Goal: Use online tool/utility: Utilize a website feature to perform a specific function

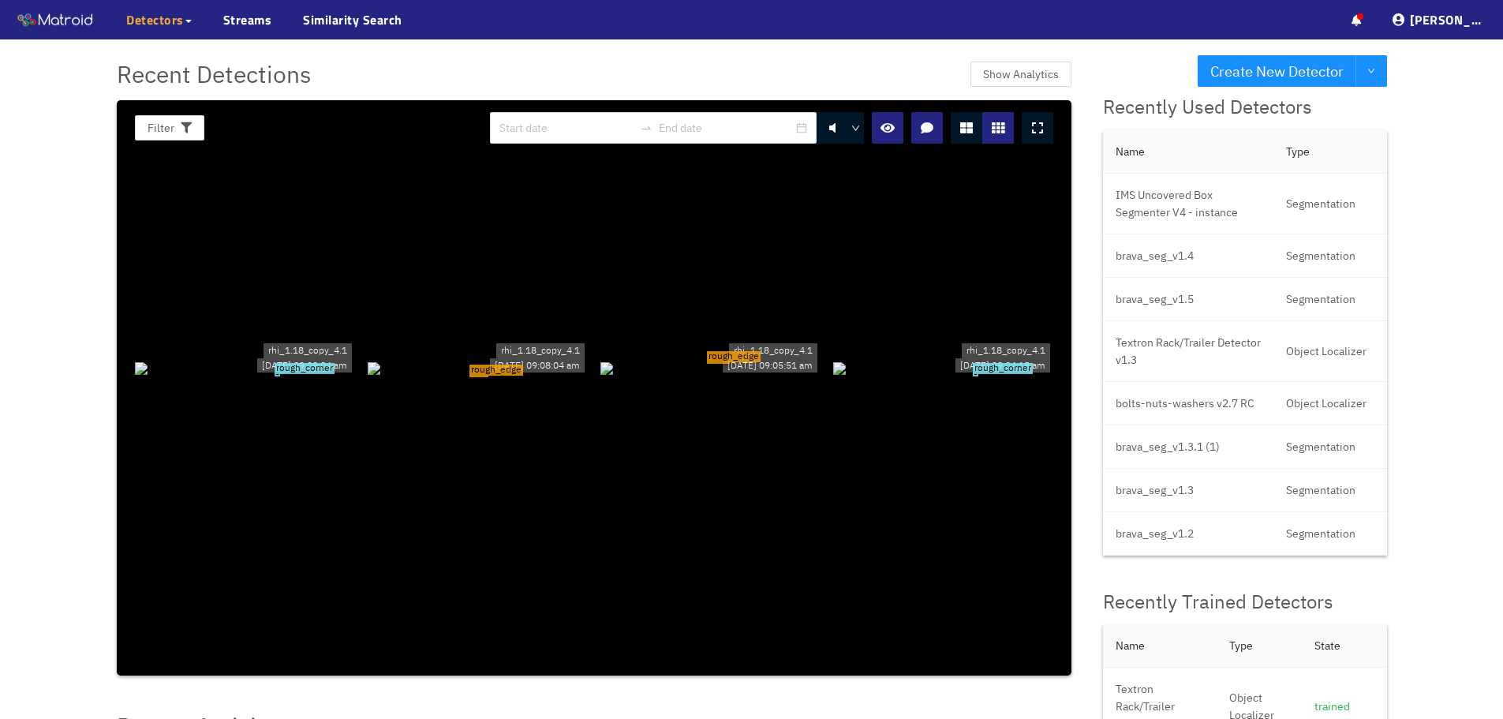
click at [176, 27] on span "Detectors" at bounding box center [155, 19] width 58 height 19
click at [180, 51] on link "My Detectors" at bounding box center [172, 58] width 66 height 32
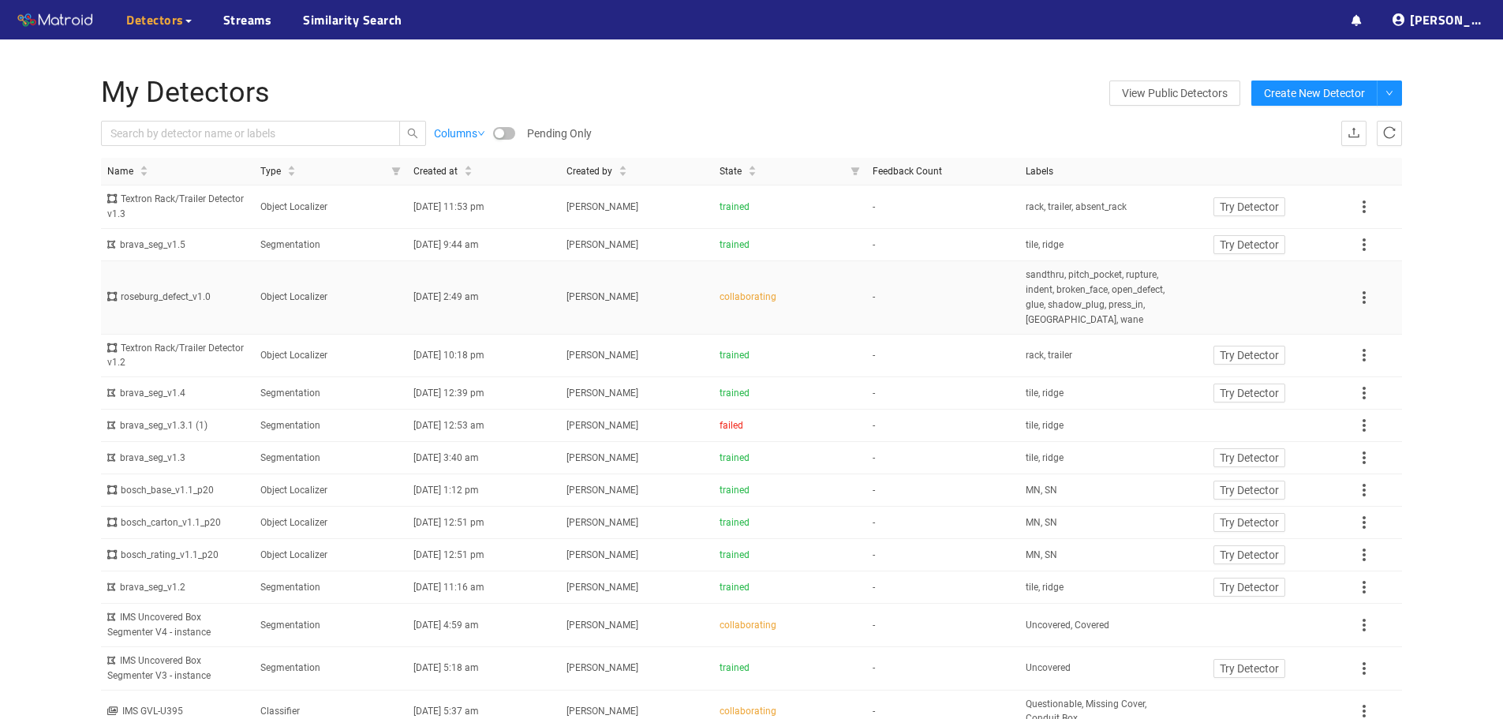
click at [223, 315] on td "roseburg_defect_v1.0" at bounding box center [177, 297] width 153 height 73
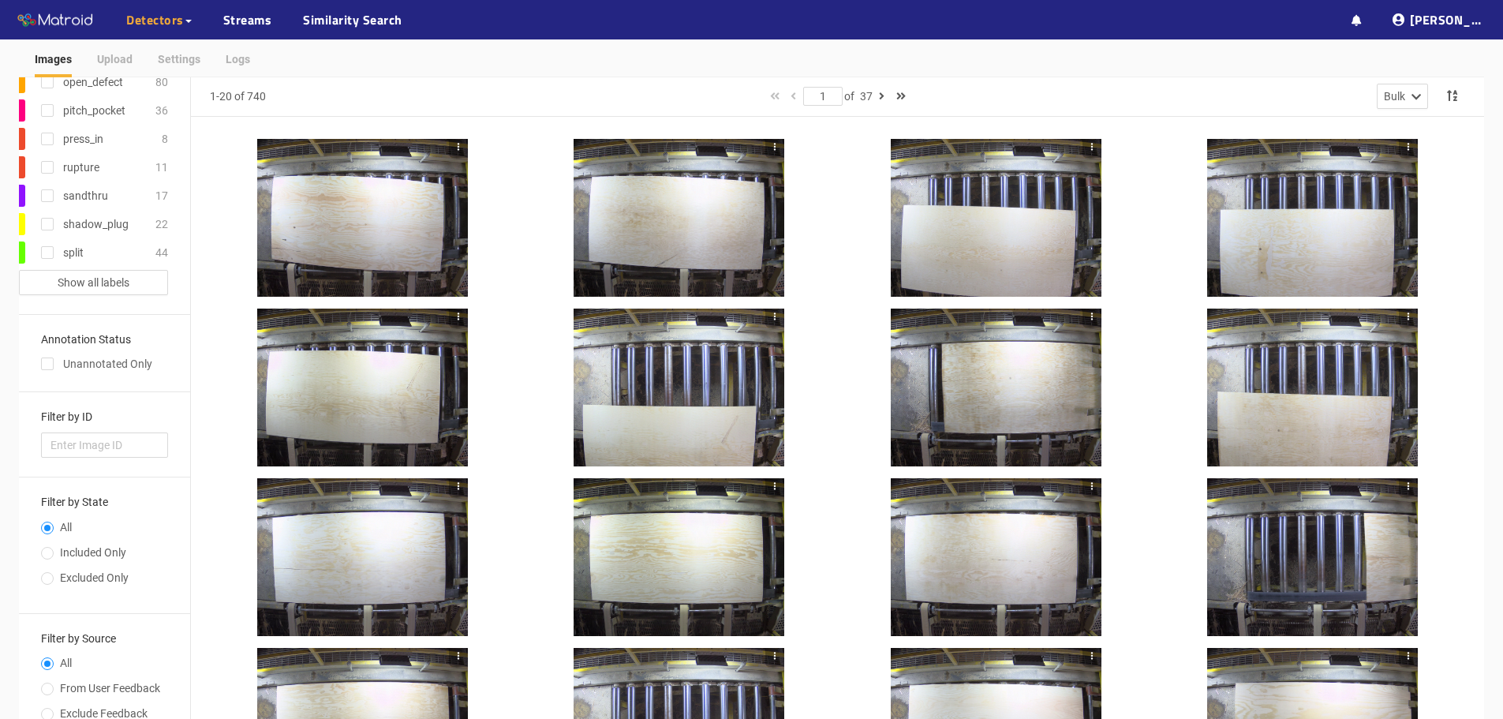
scroll to position [79, 0]
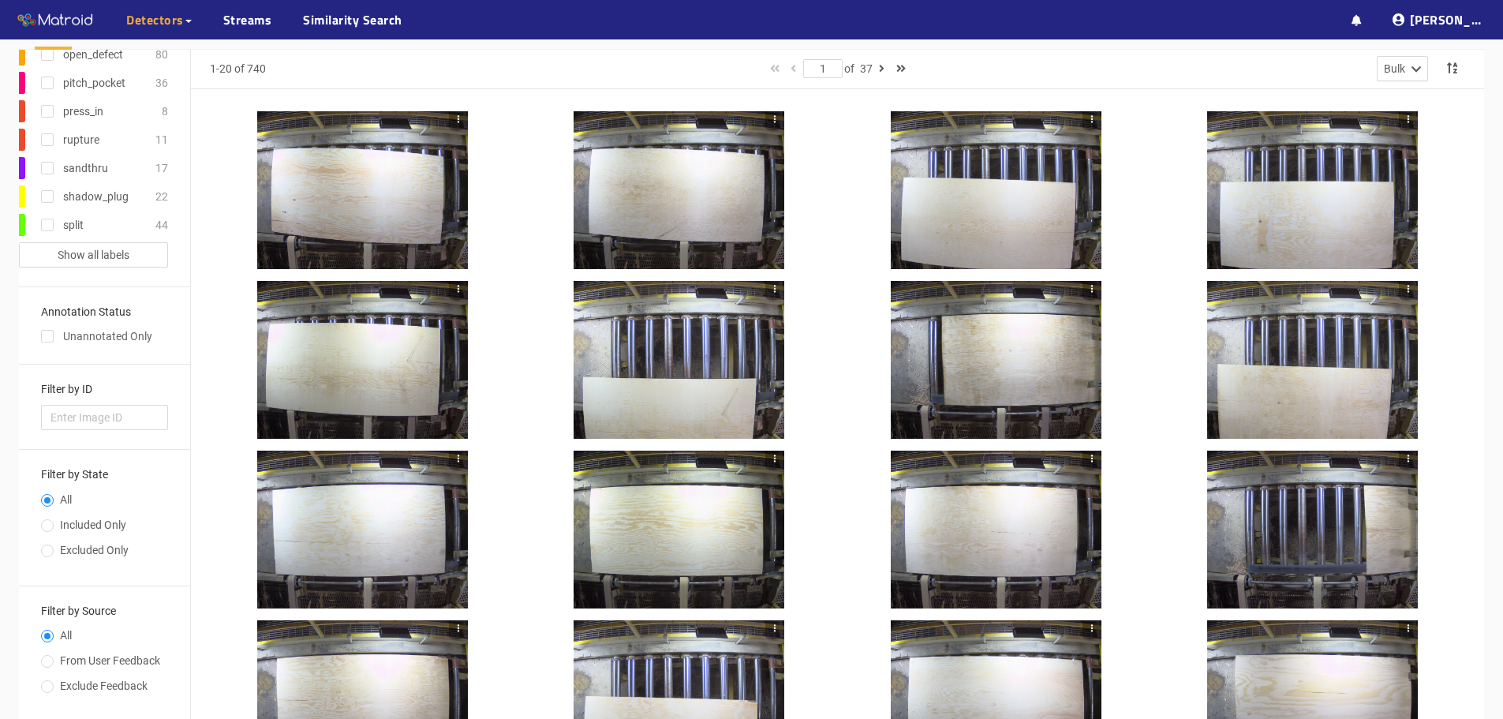
click at [55, 557] on label "Excluded Only" at bounding box center [101, 553] width 121 height 25
click at [54, 557] on input "Excluded Only" at bounding box center [47, 552] width 13 height 9
radio input "true"
radio input "false"
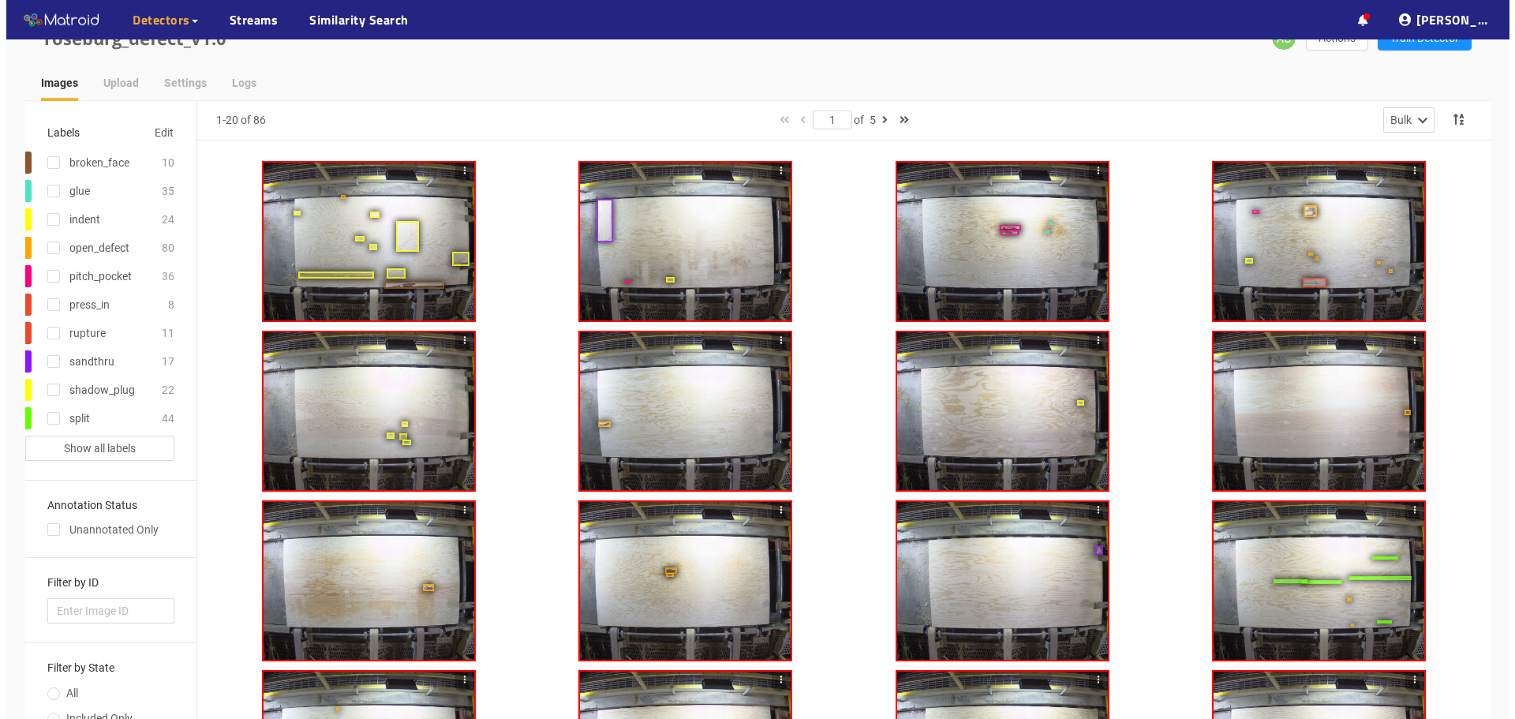
scroll to position [0, 0]
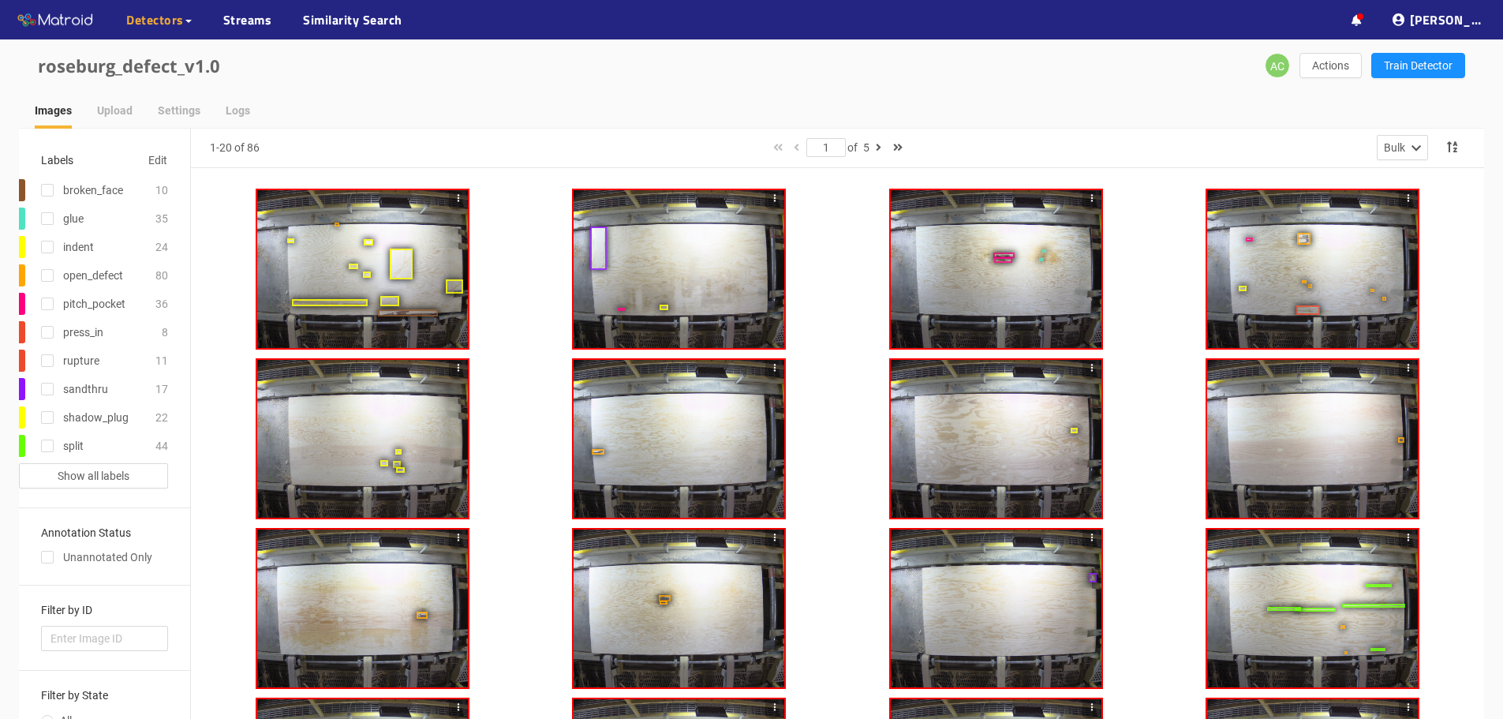
click at [305, 246] on div at bounding box center [362, 269] width 211 height 158
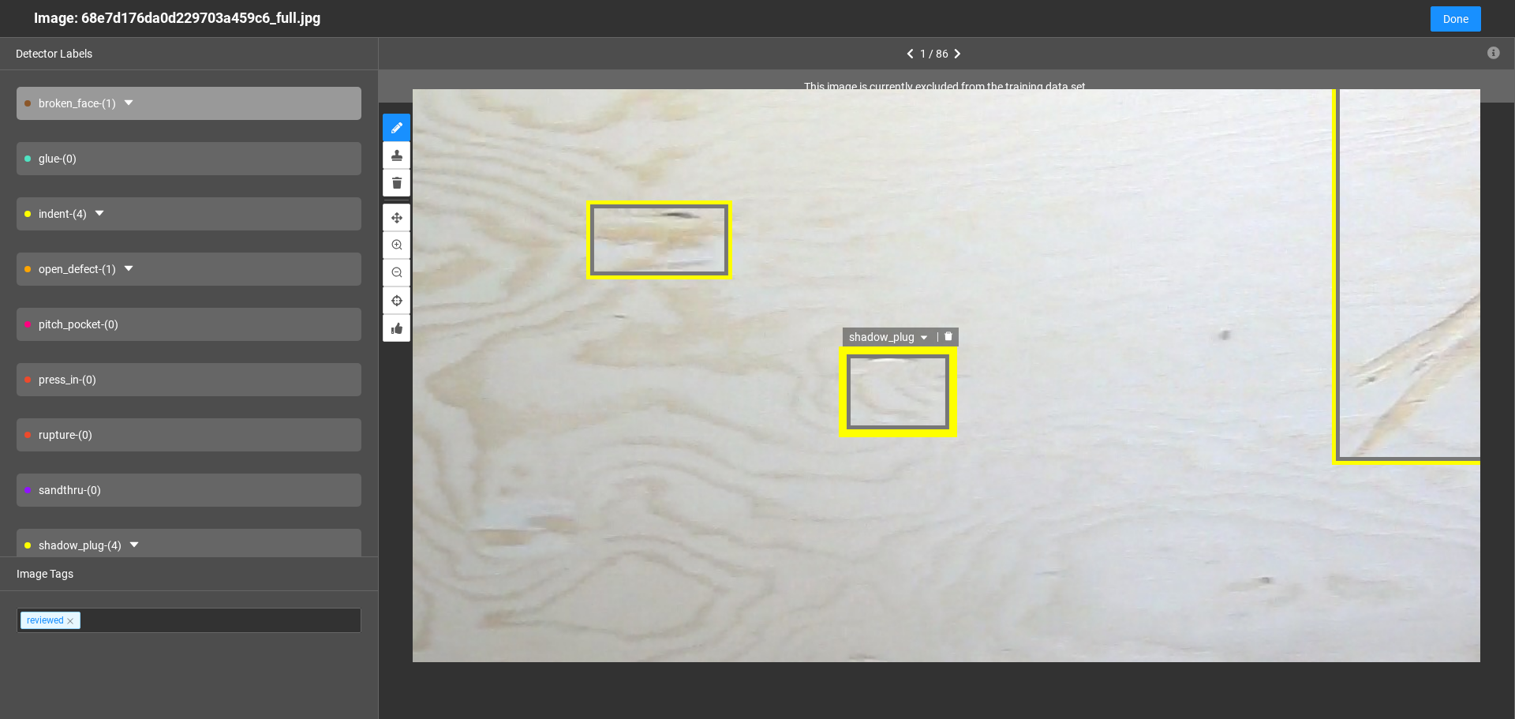
click at [910, 403] on div "shadow_plug" at bounding box center [898, 391] width 117 height 92
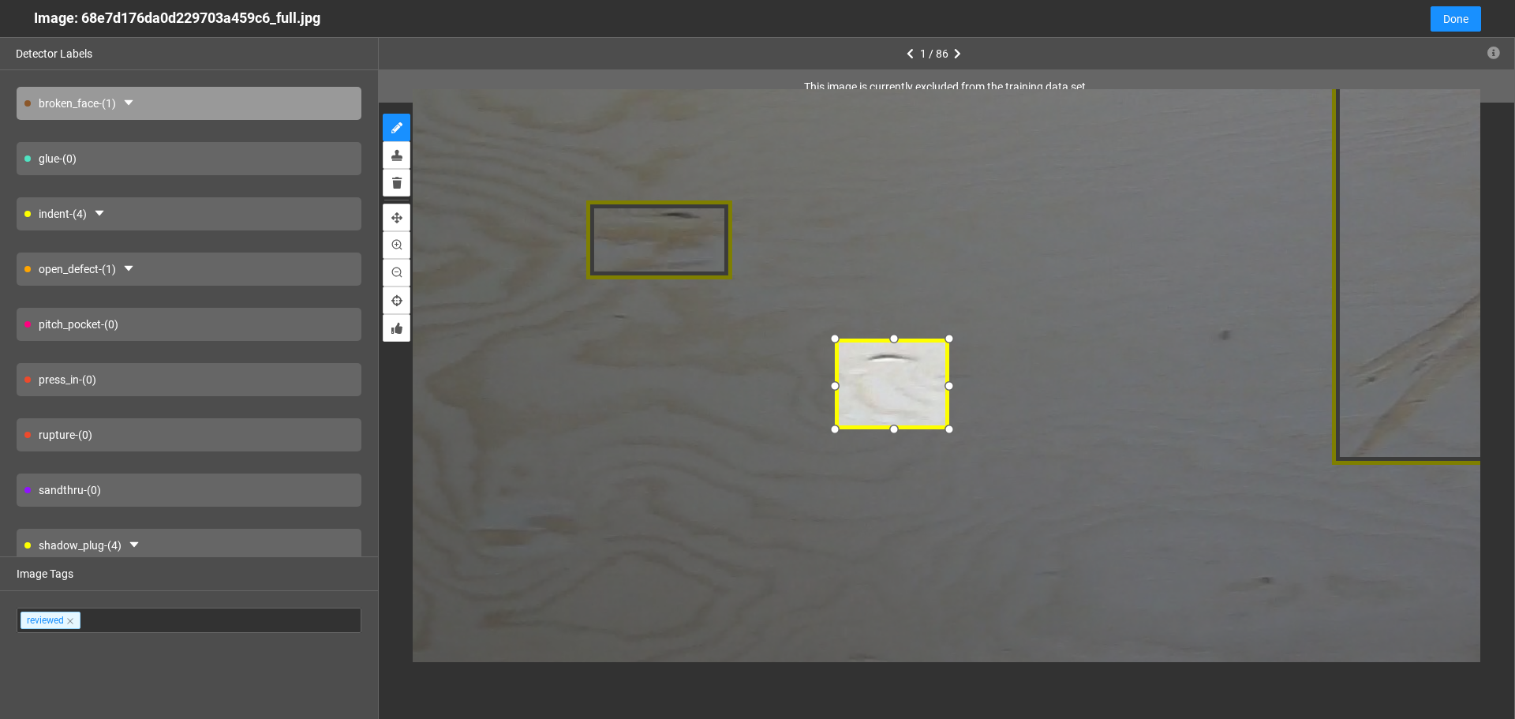
click at [896, 383] on div at bounding box center [892, 385] width 117 height 92
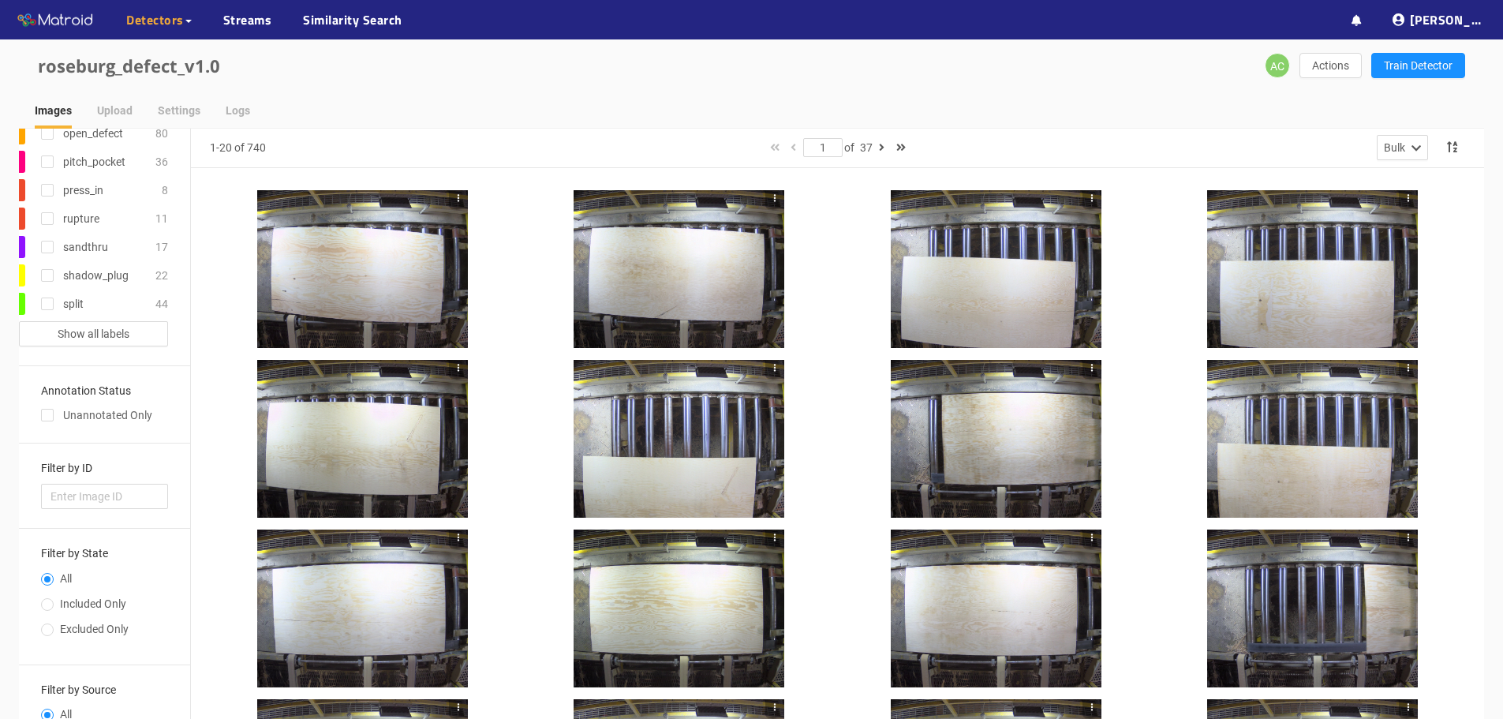
click at [93, 623] on span "Excluded Only" at bounding box center [94, 629] width 81 height 13
click at [54, 627] on input "Excluded Only" at bounding box center [47, 631] width 13 height 9
radio input "true"
radio input "false"
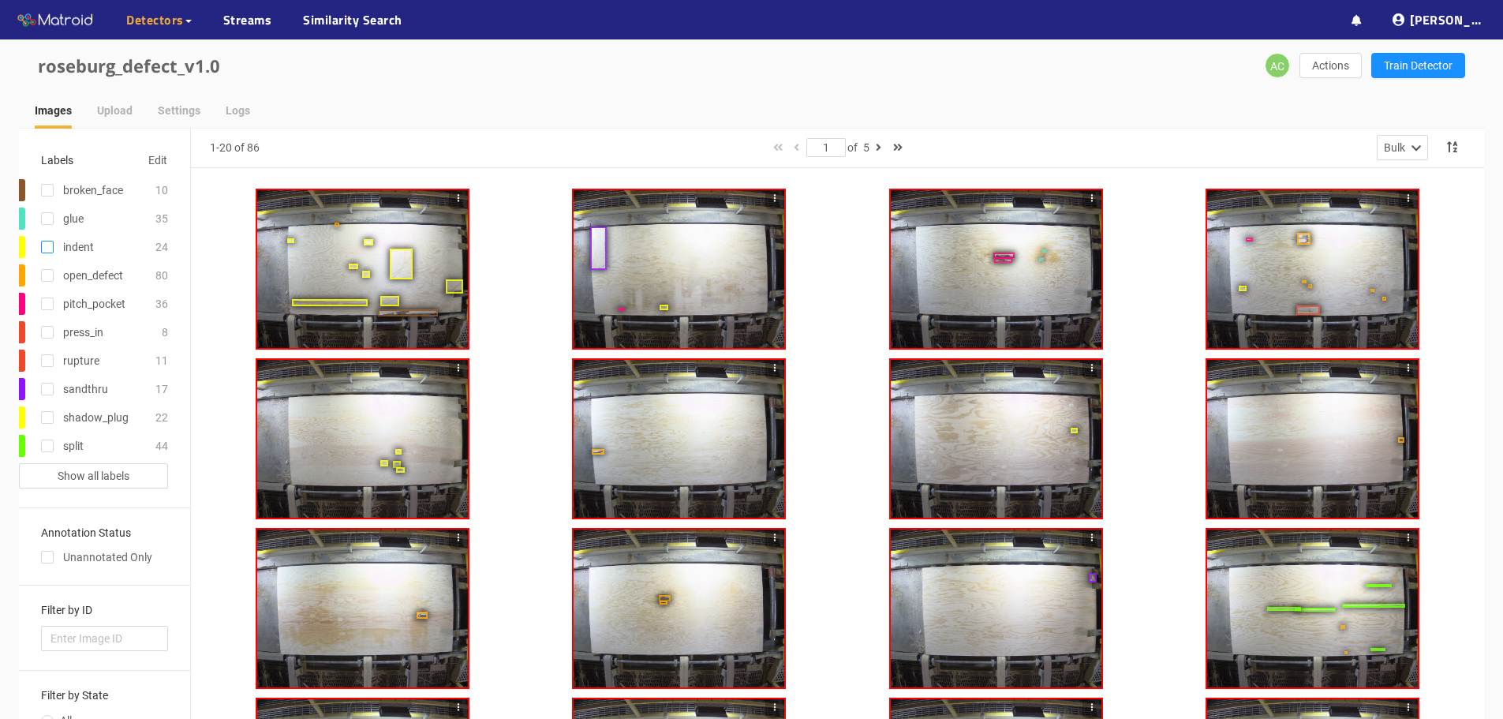
click at [49, 249] on input "checkbox" at bounding box center [47, 250] width 13 height 13
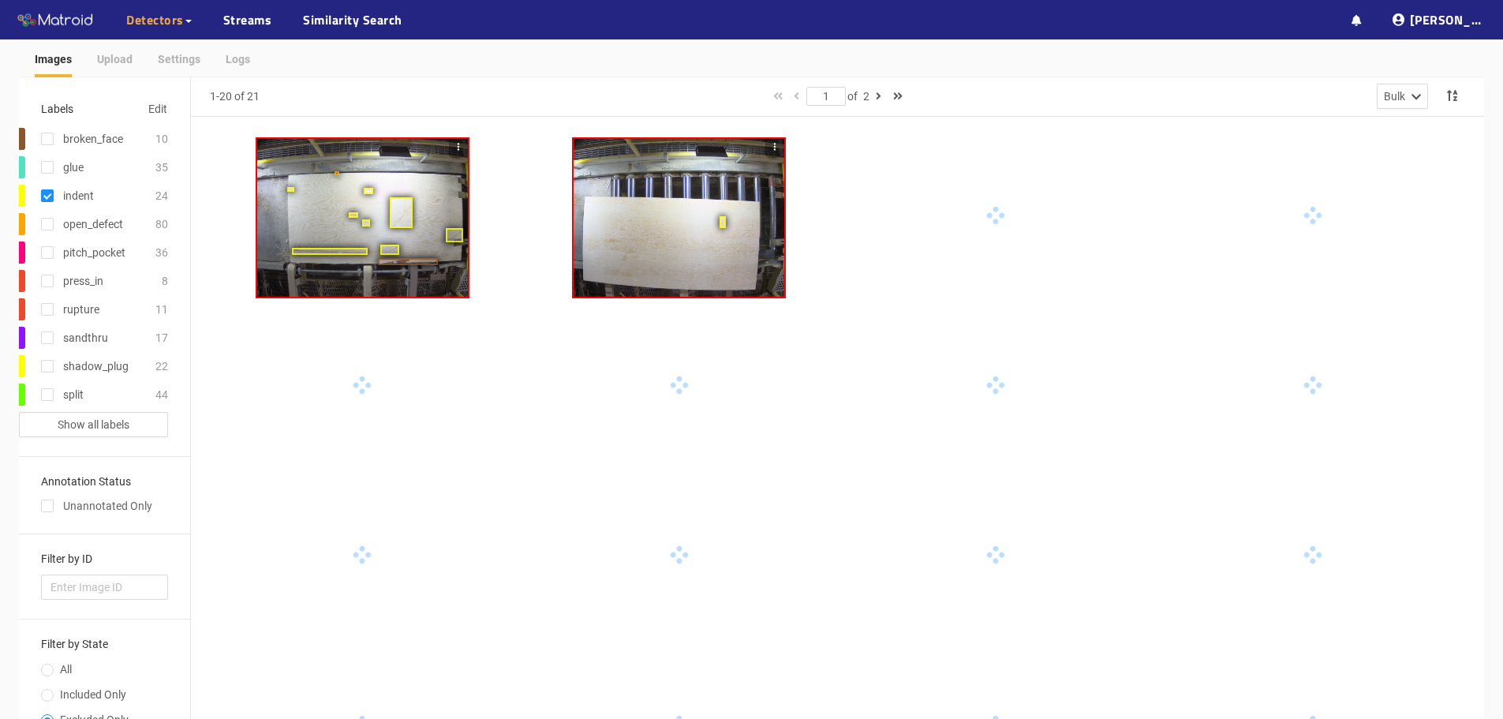
scroll to position [79, 0]
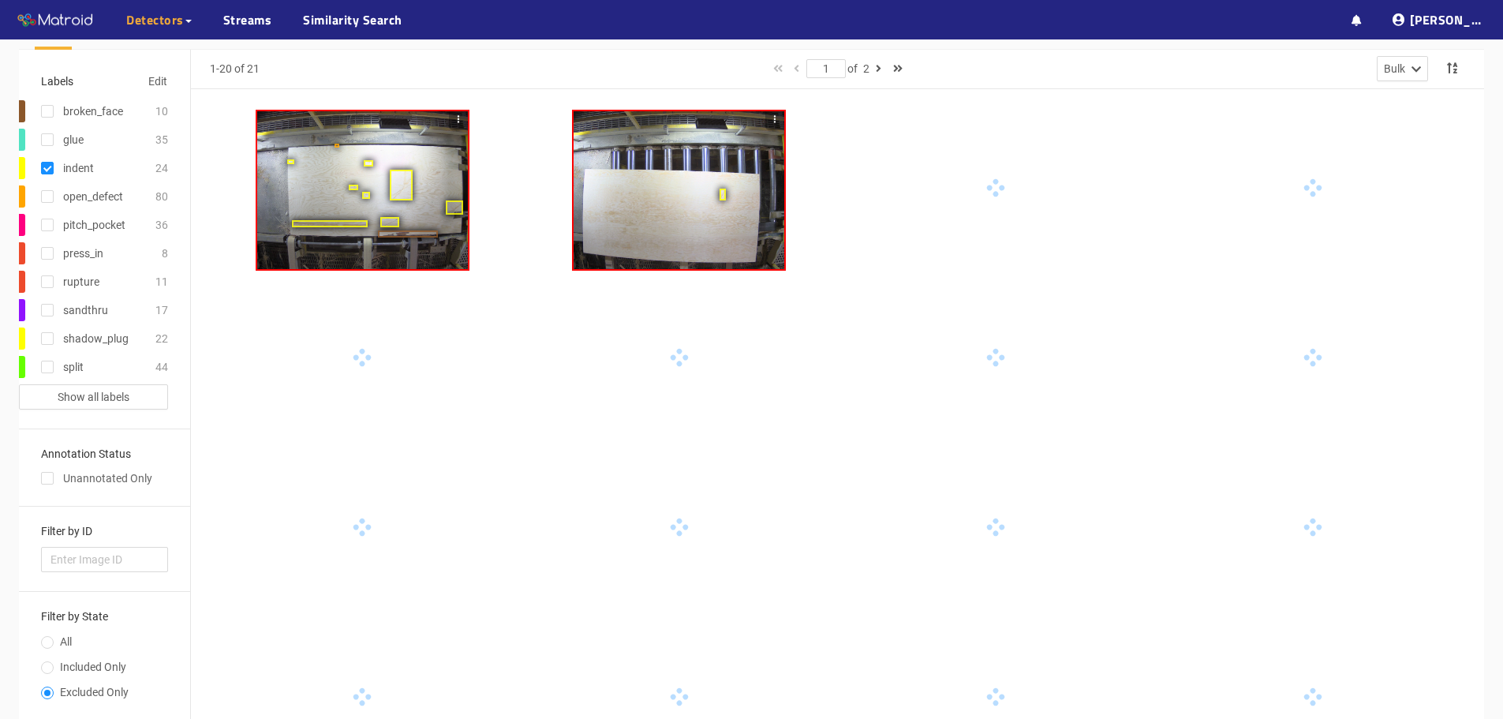
click at [359, 176] on div at bounding box center [362, 190] width 211 height 158
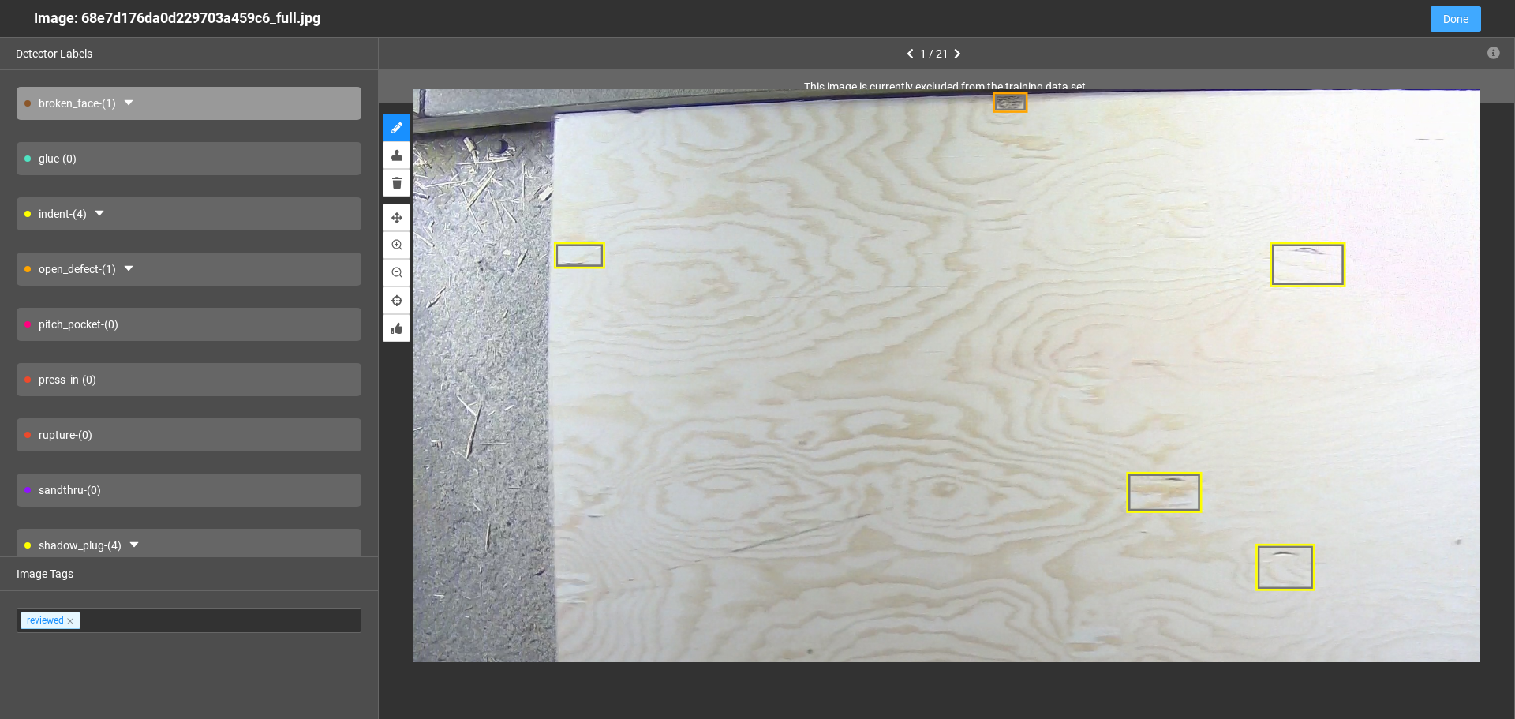
click at [1460, 19] on span "Done" at bounding box center [1455, 18] width 25 height 17
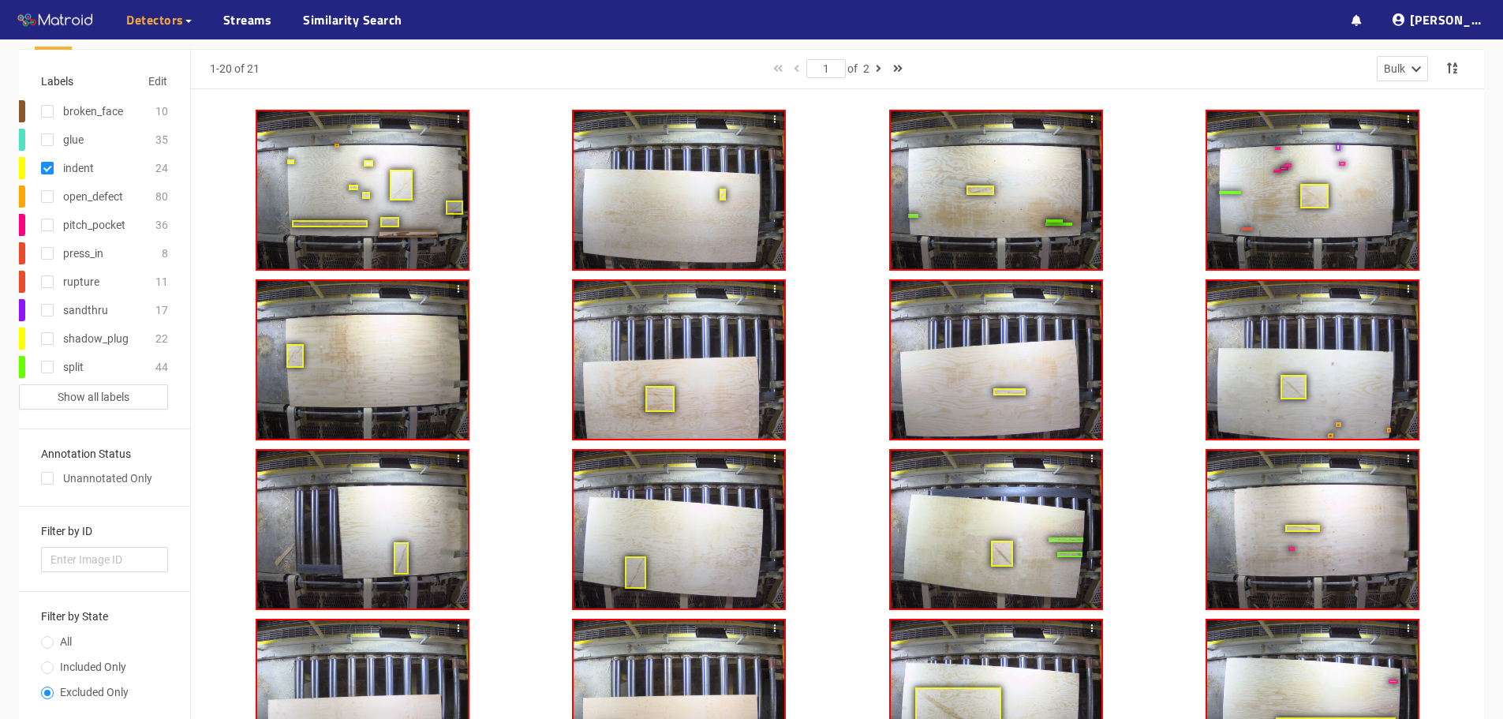
click at [51, 173] on input "checkbox" at bounding box center [47, 171] width 13 height 13
checkbox input "false"
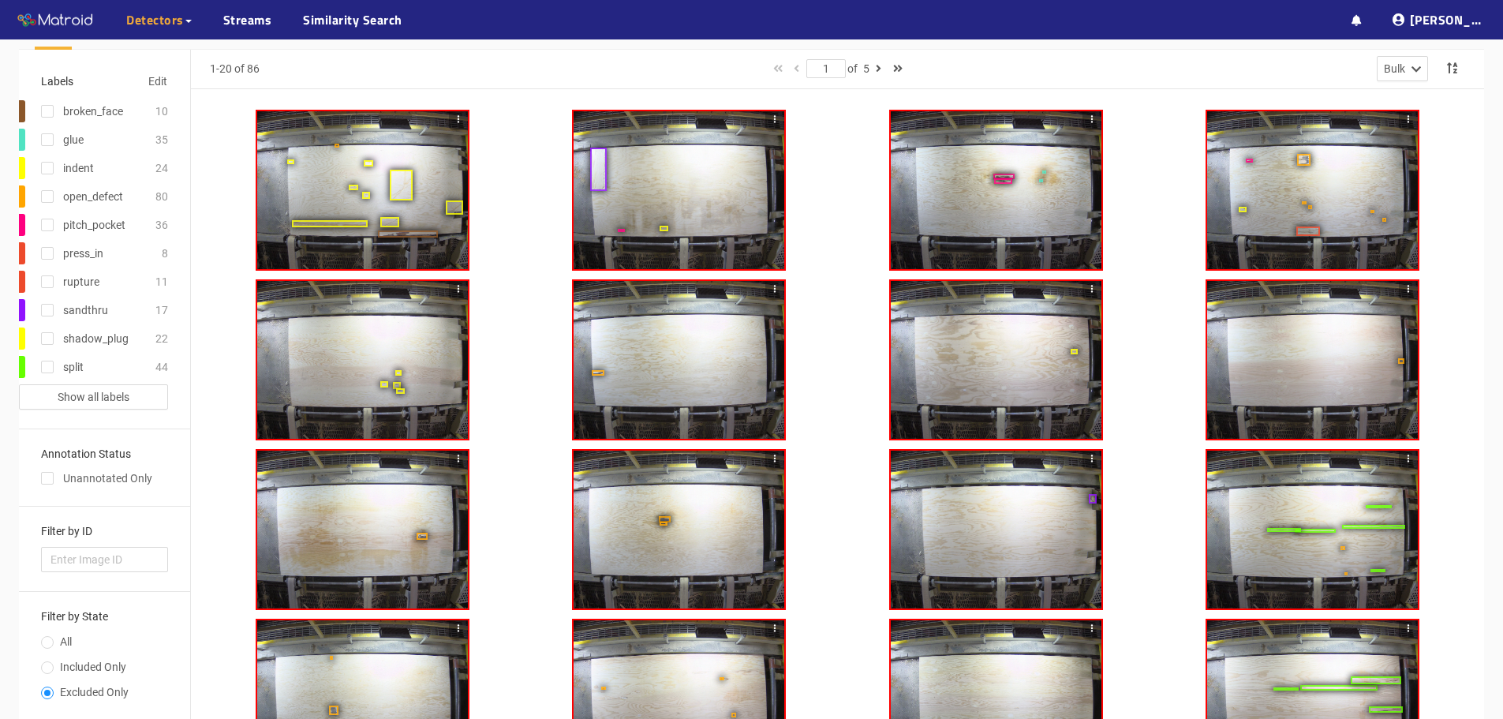
click at [309, 163] on div at bounding box center [362, 190] width 211 height 158
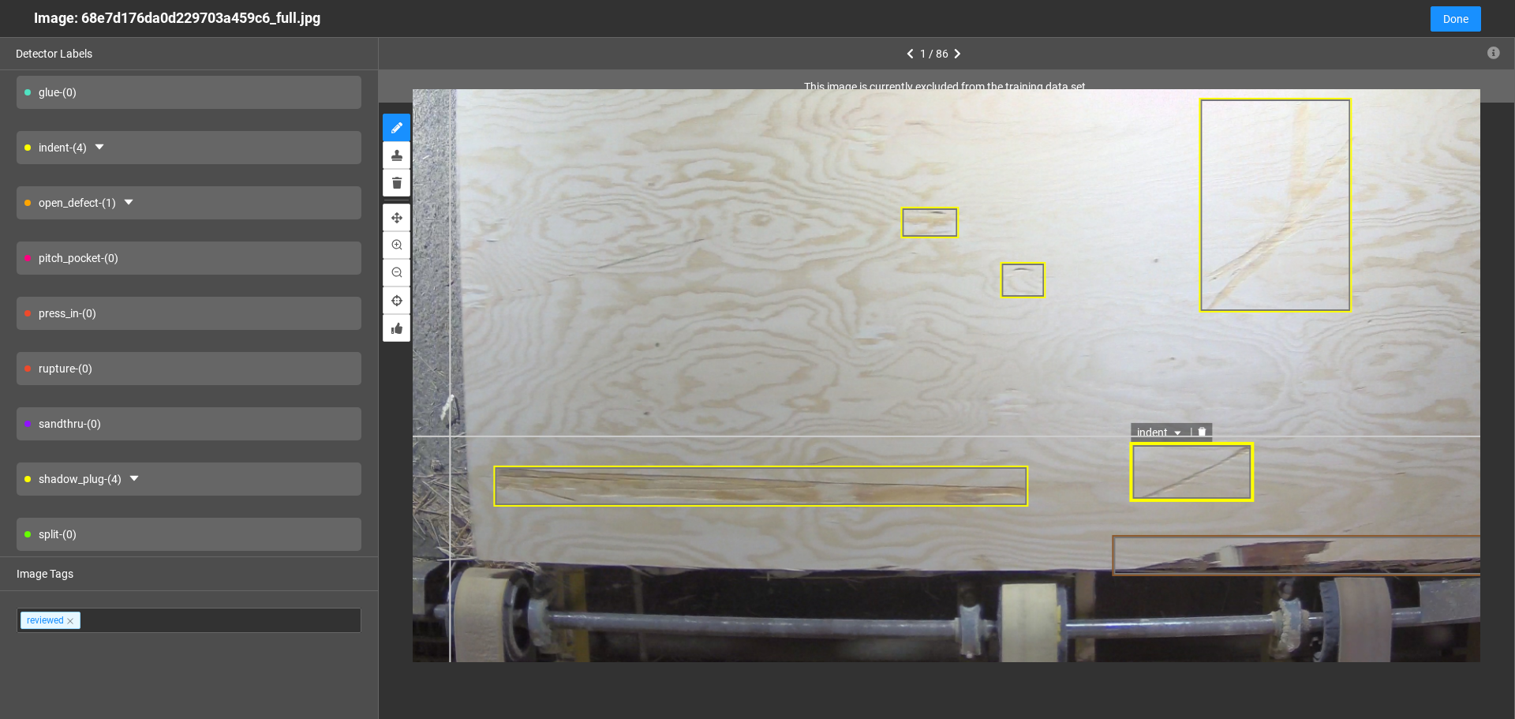
scroll to position [116, 0]
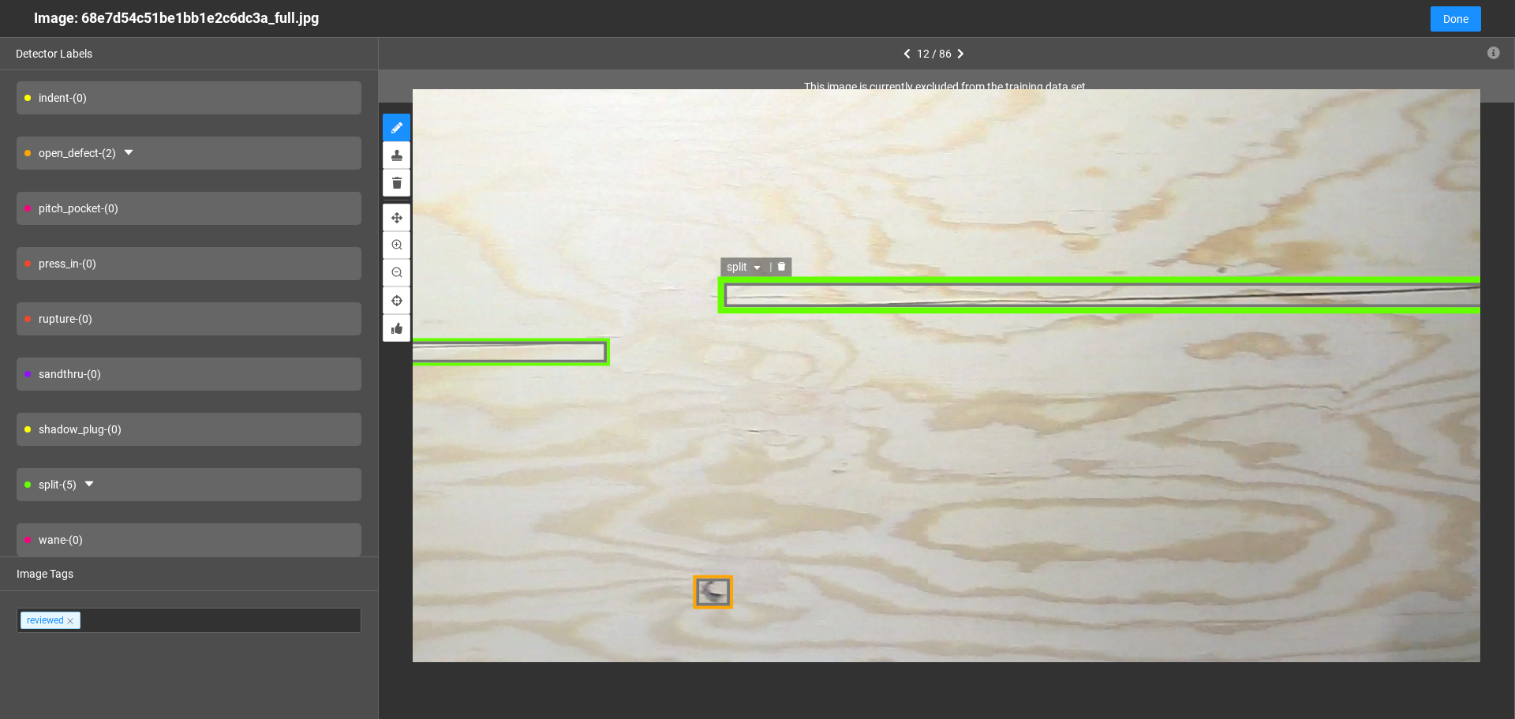
click at [1282, 303] on div "split" at bounding box center [1148, 295] width 863 height 36
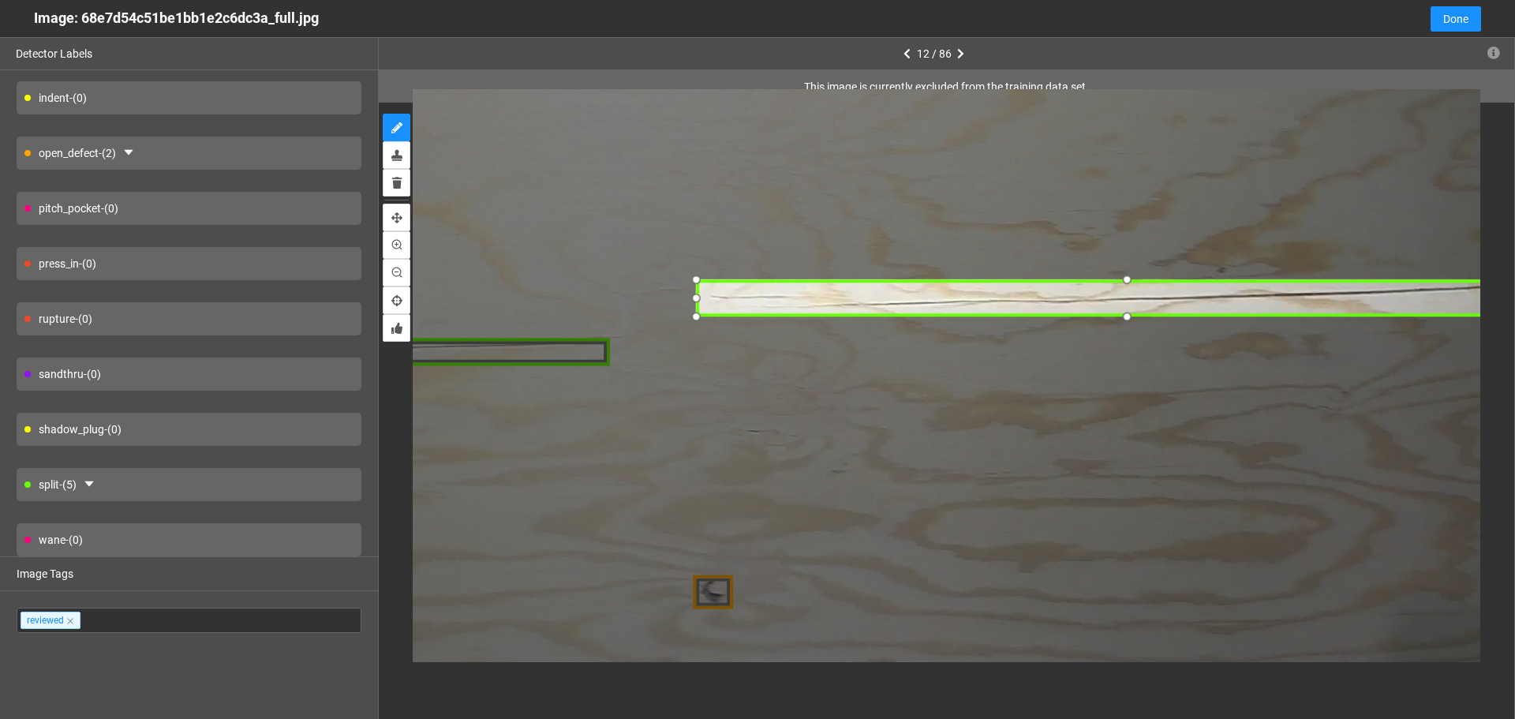
click at [1265, 300] on div at bounding box center [1129, 298] width 863 height 36
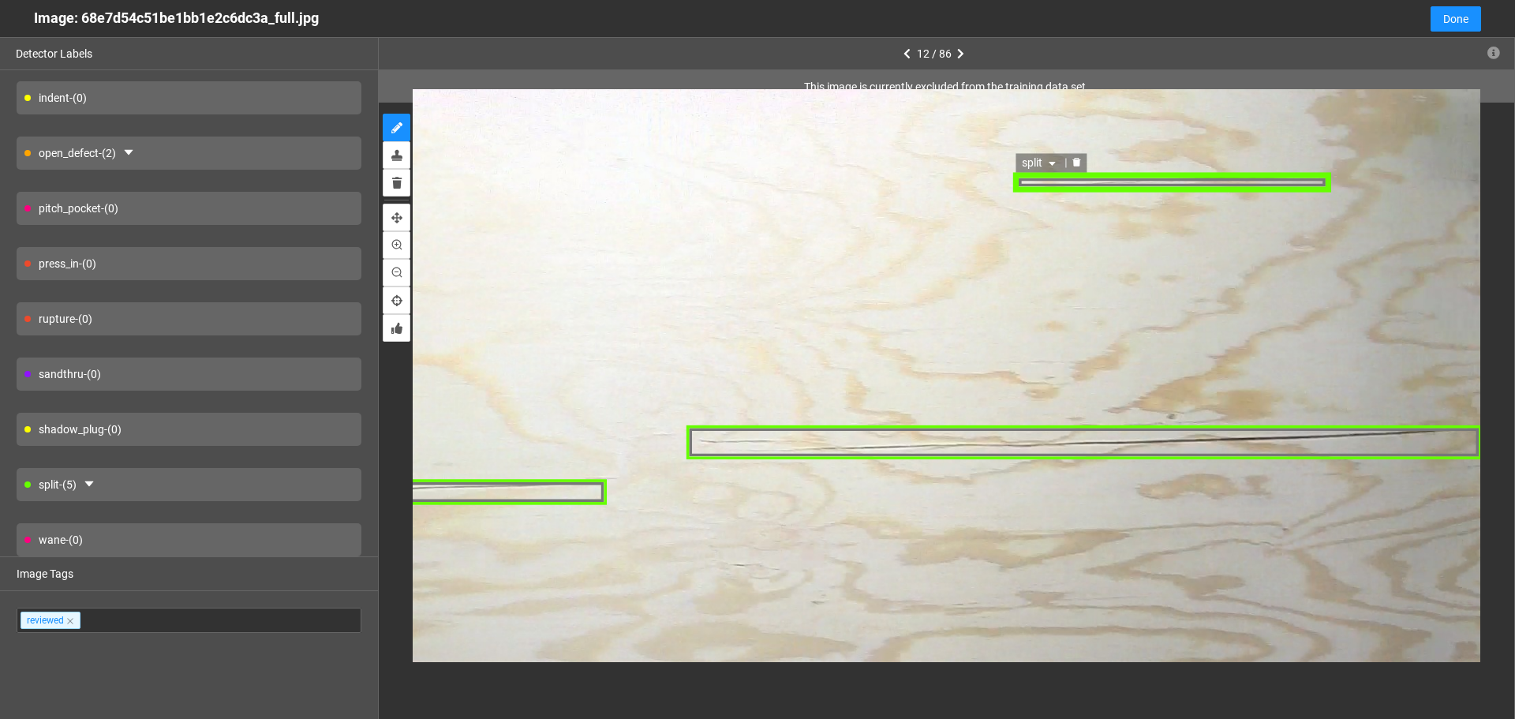
click at [1182, 179] on div "split" at bounding box center [1172, 181] width 316 height 20
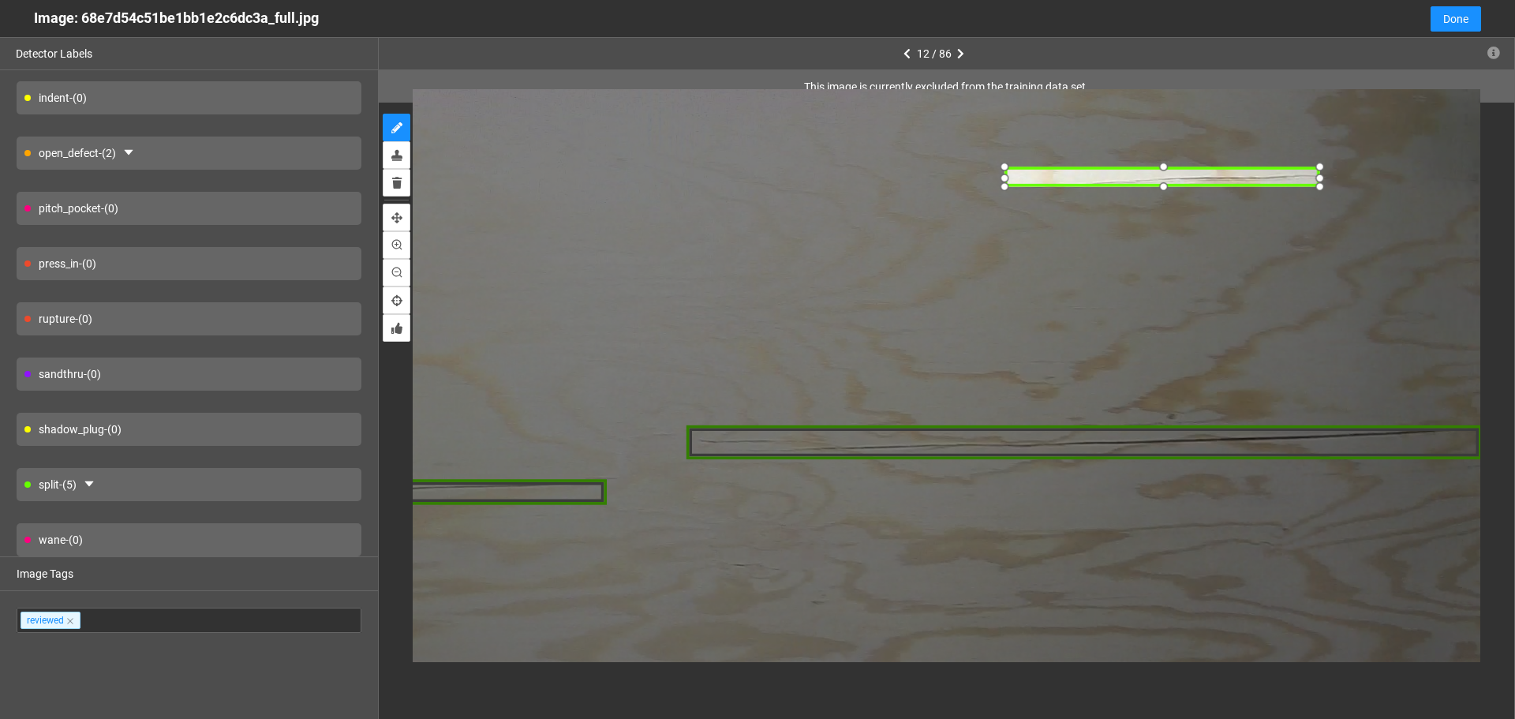
click at [1170, 178] on div at bounding box center [1163, 177] width 316 height 20
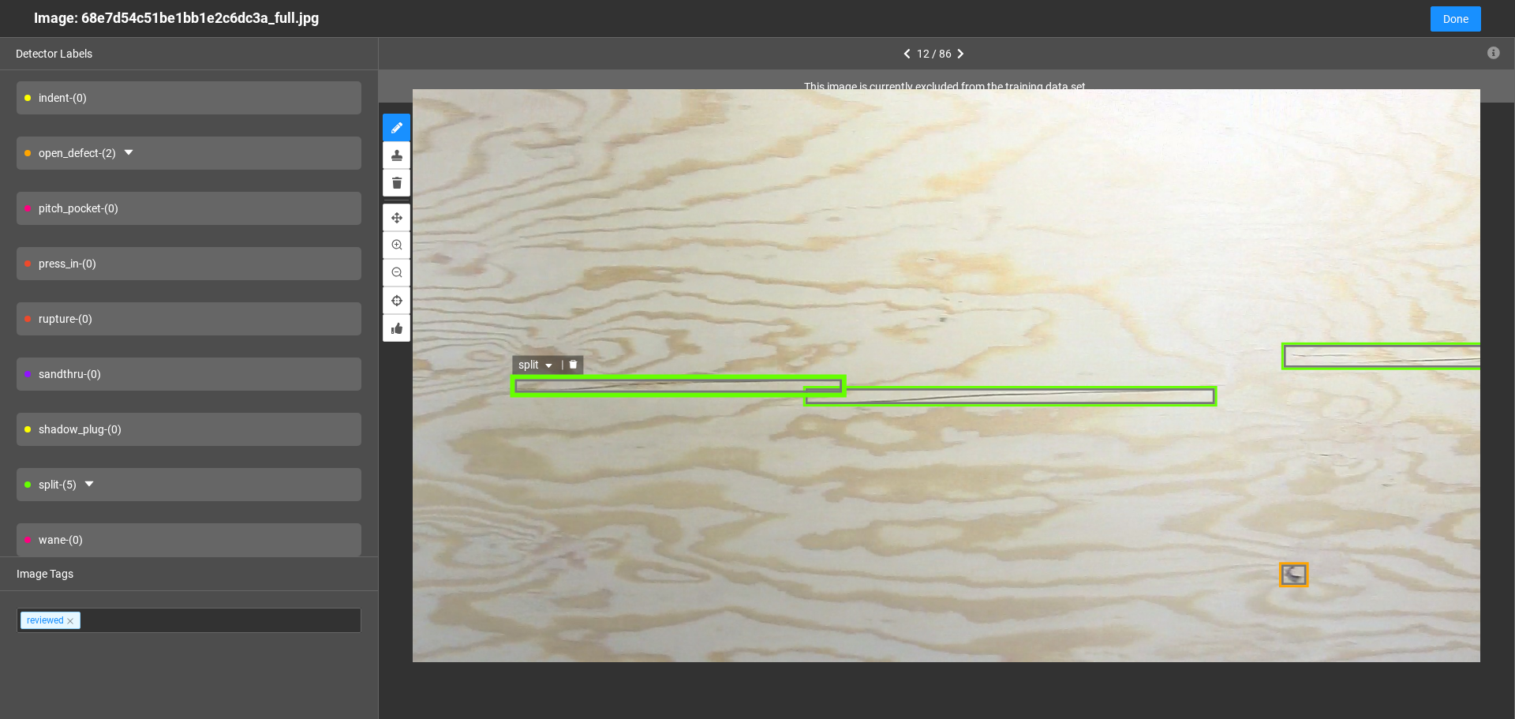
click at [710, 388] on div "split" at bounding box center [679, 385] width 337 height 23
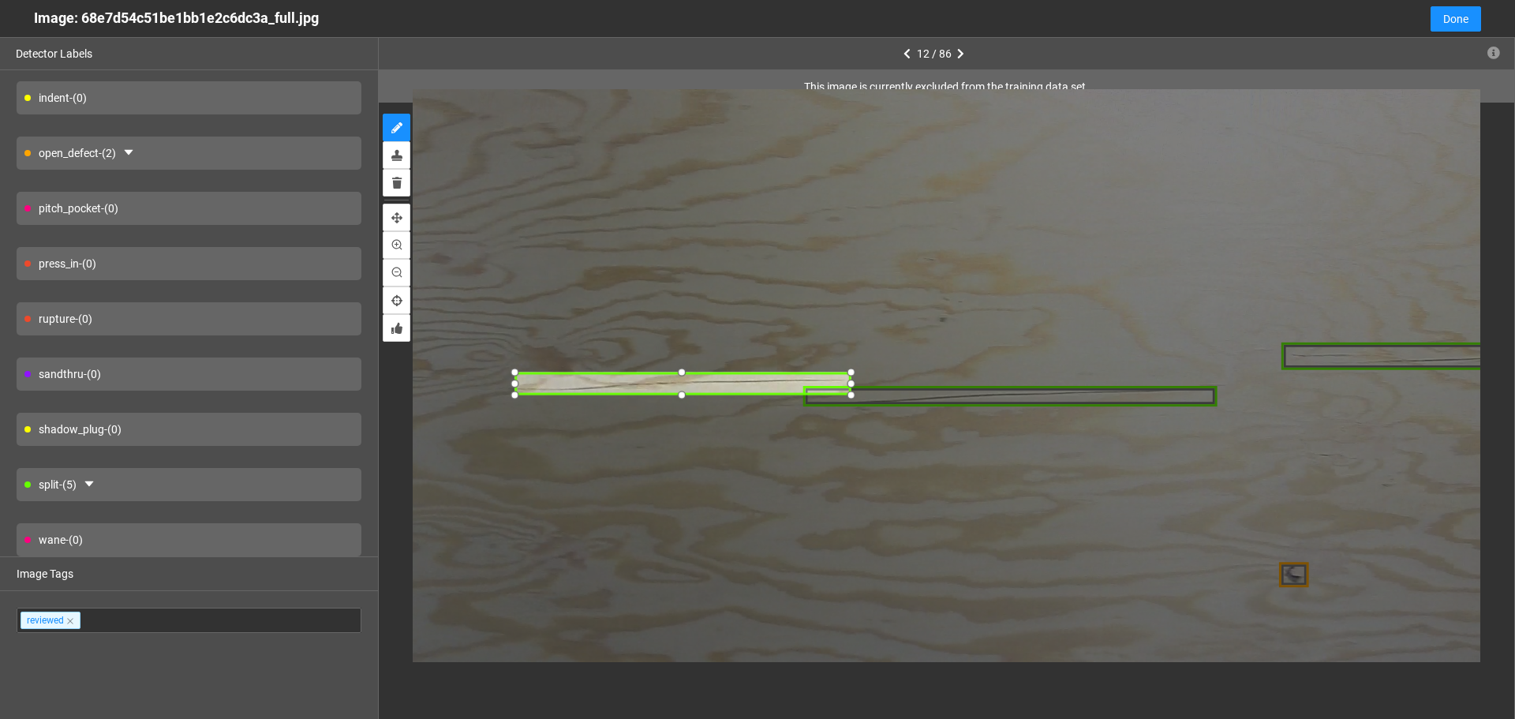
click at [714, 387] on div at bounding box center [683, 383] width 337 height 23
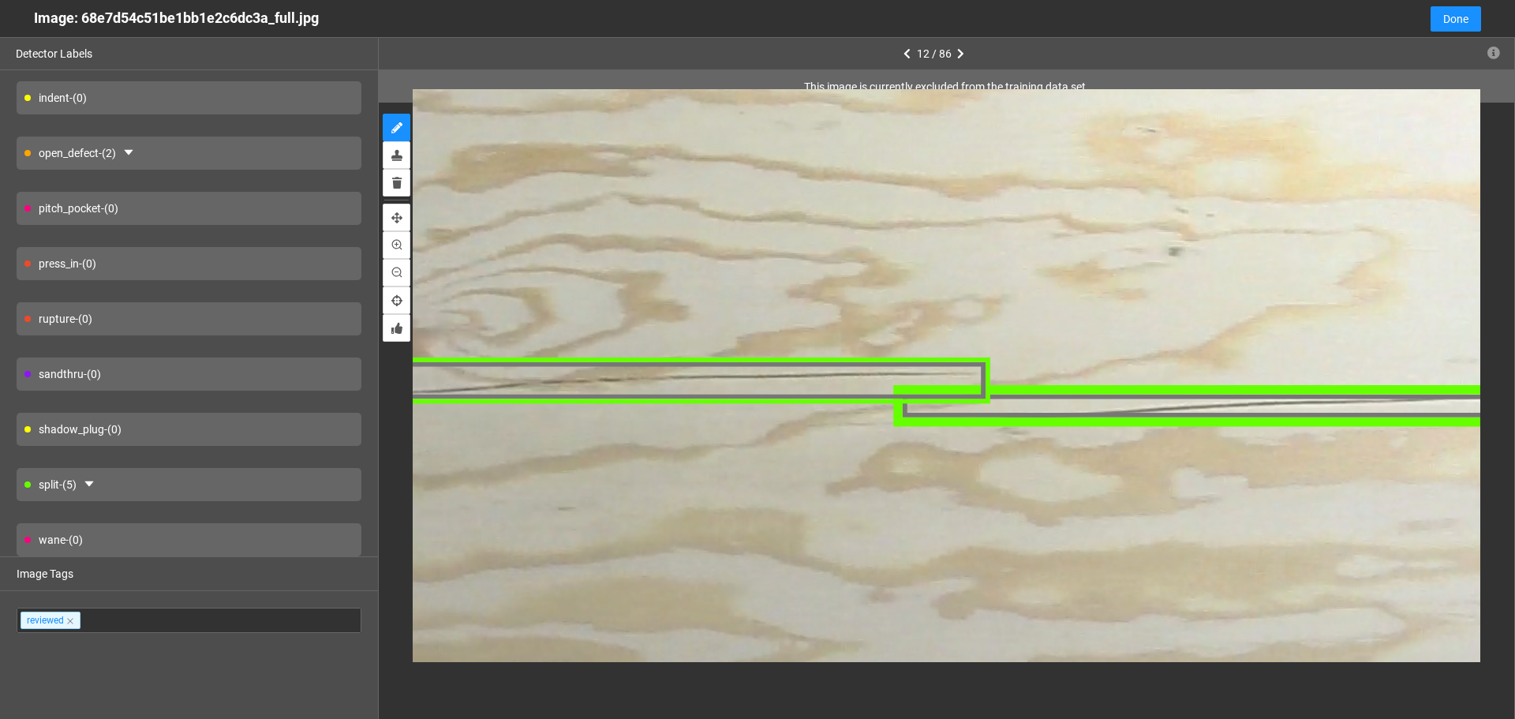
click at [1108, 414] on div at bounding box center [1309, 405] width 835 height 40
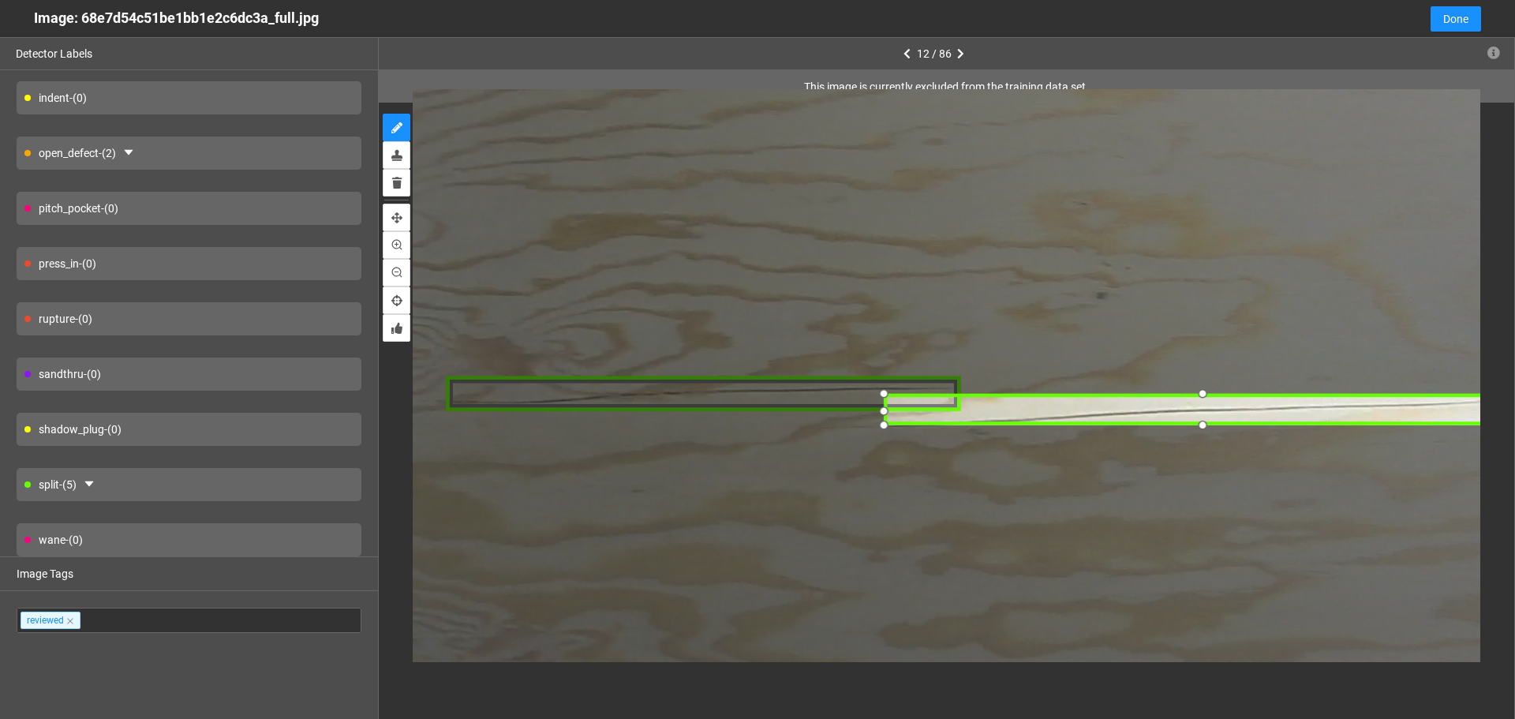
click at [1294, 413] on div at bounding box center [1202, 410] width 635 height 30
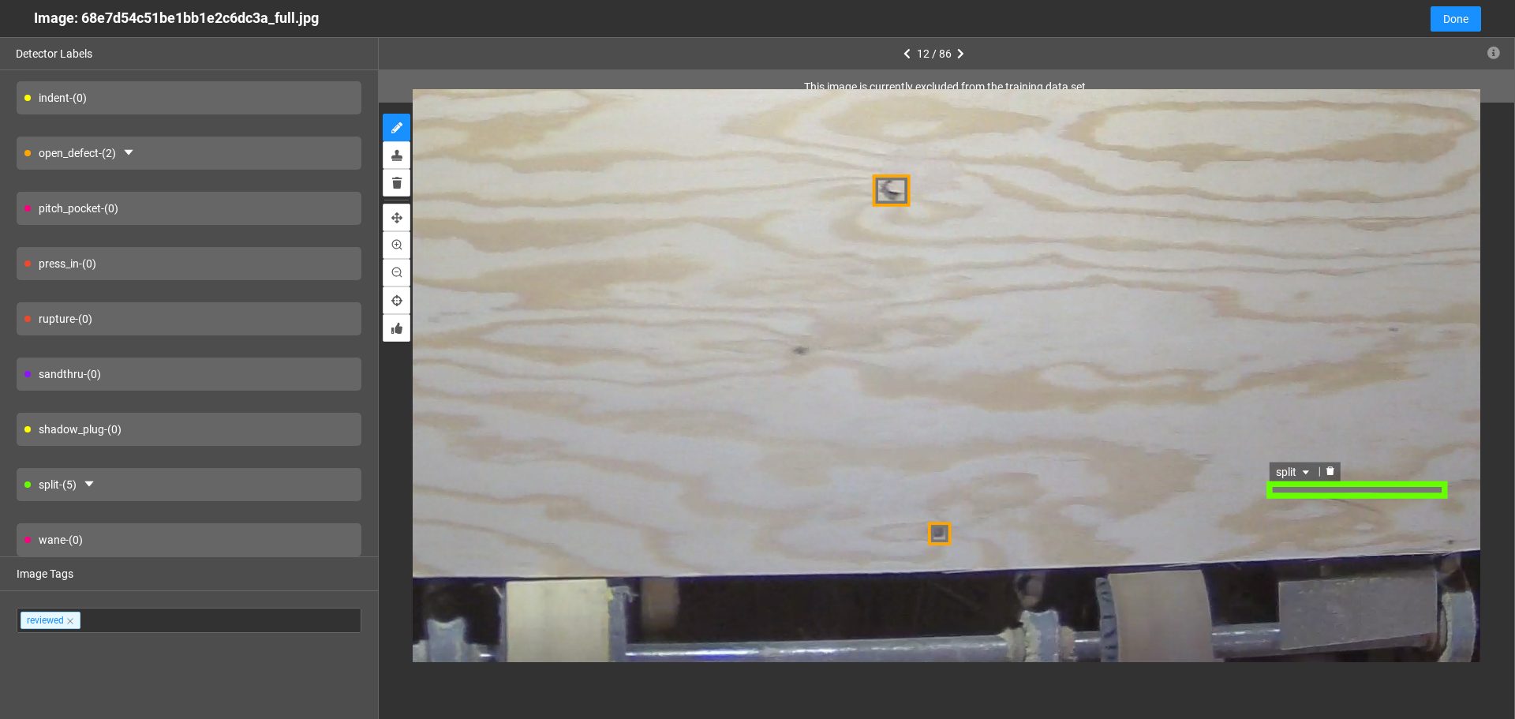
click at [1345, 486] on div "split" at bounding box center [1358, 489] width 182 height 19
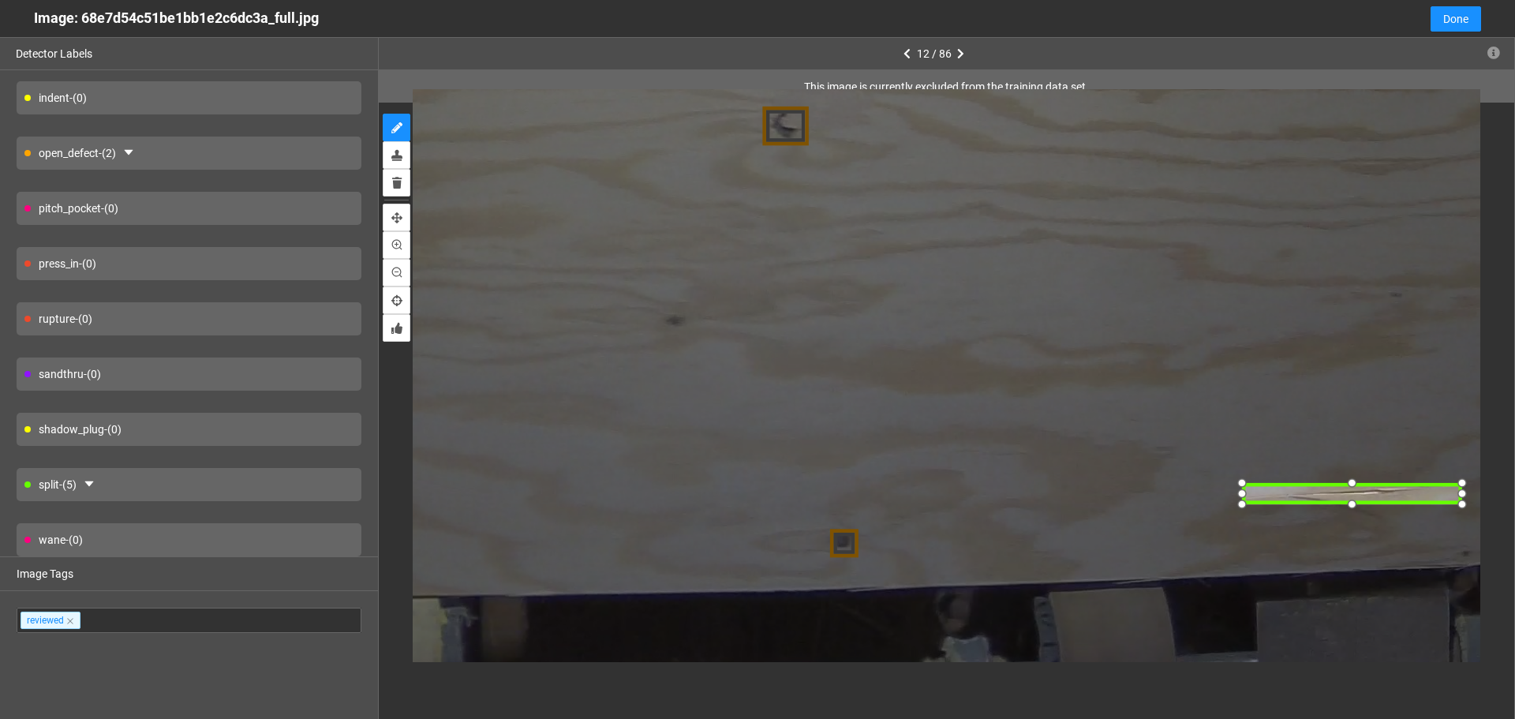
click at [1382, 492] on div at bounding box center [1353, 493] width 220 height 24
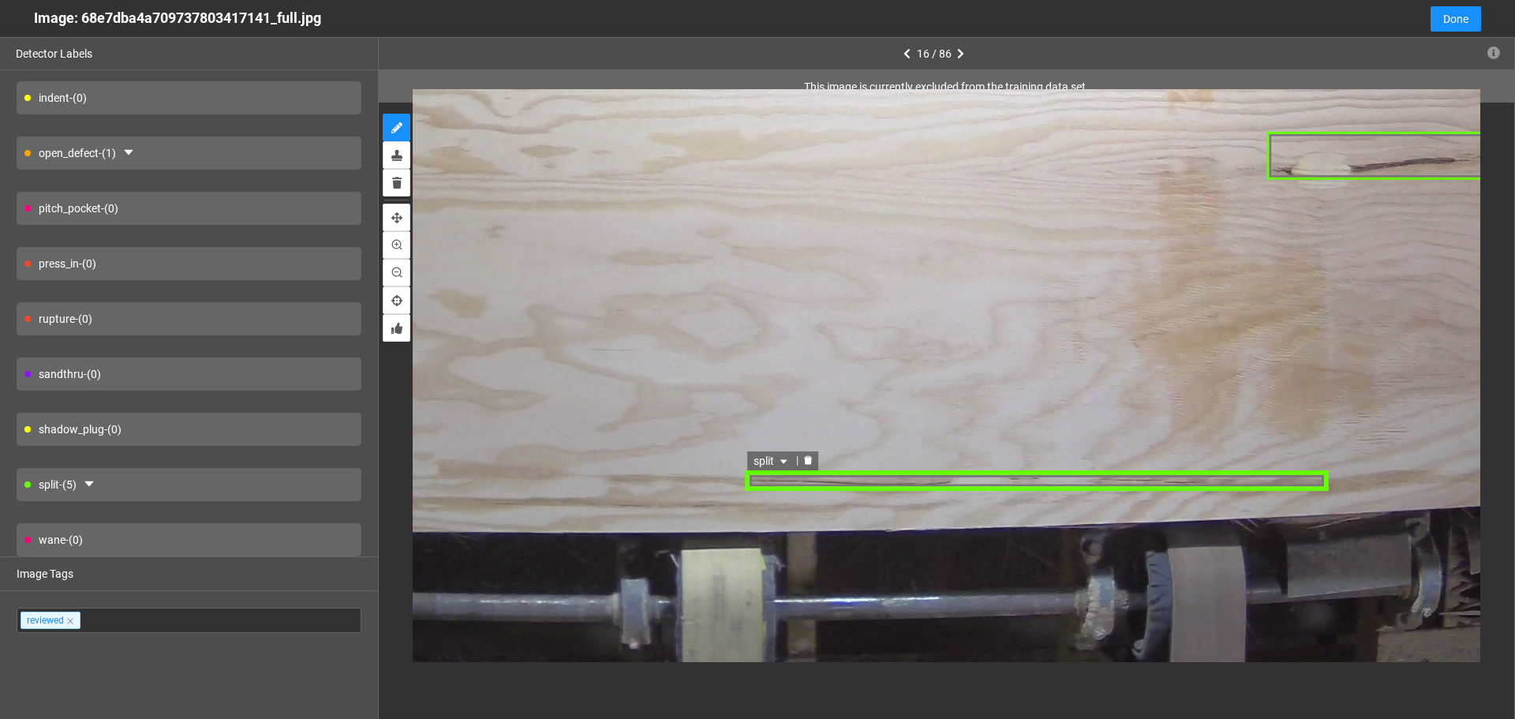
click at [1019, 483] on div "split" at bounding box center [1037, 480] width 585 height 21
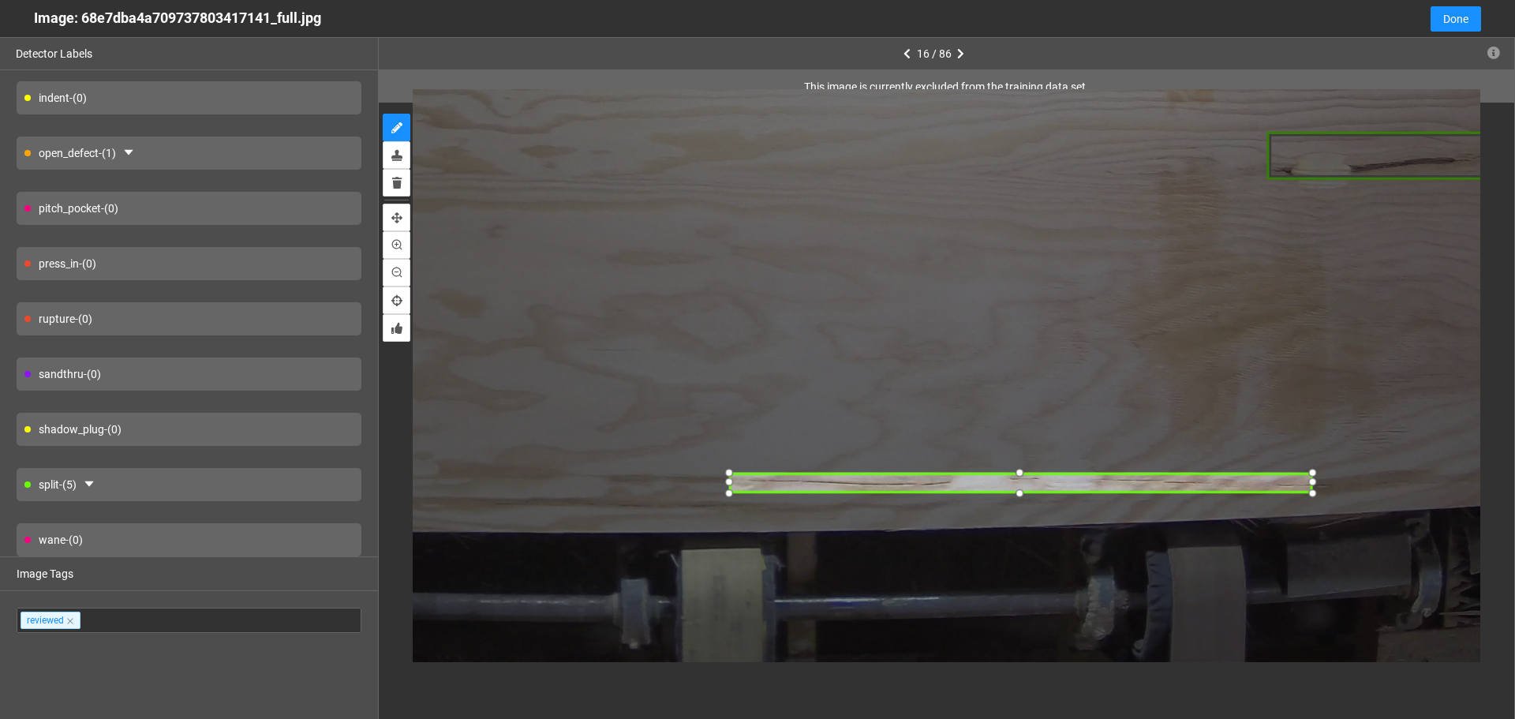
click at [1002, 485] on div at bounding box center [1020, 481] width 585 height 21
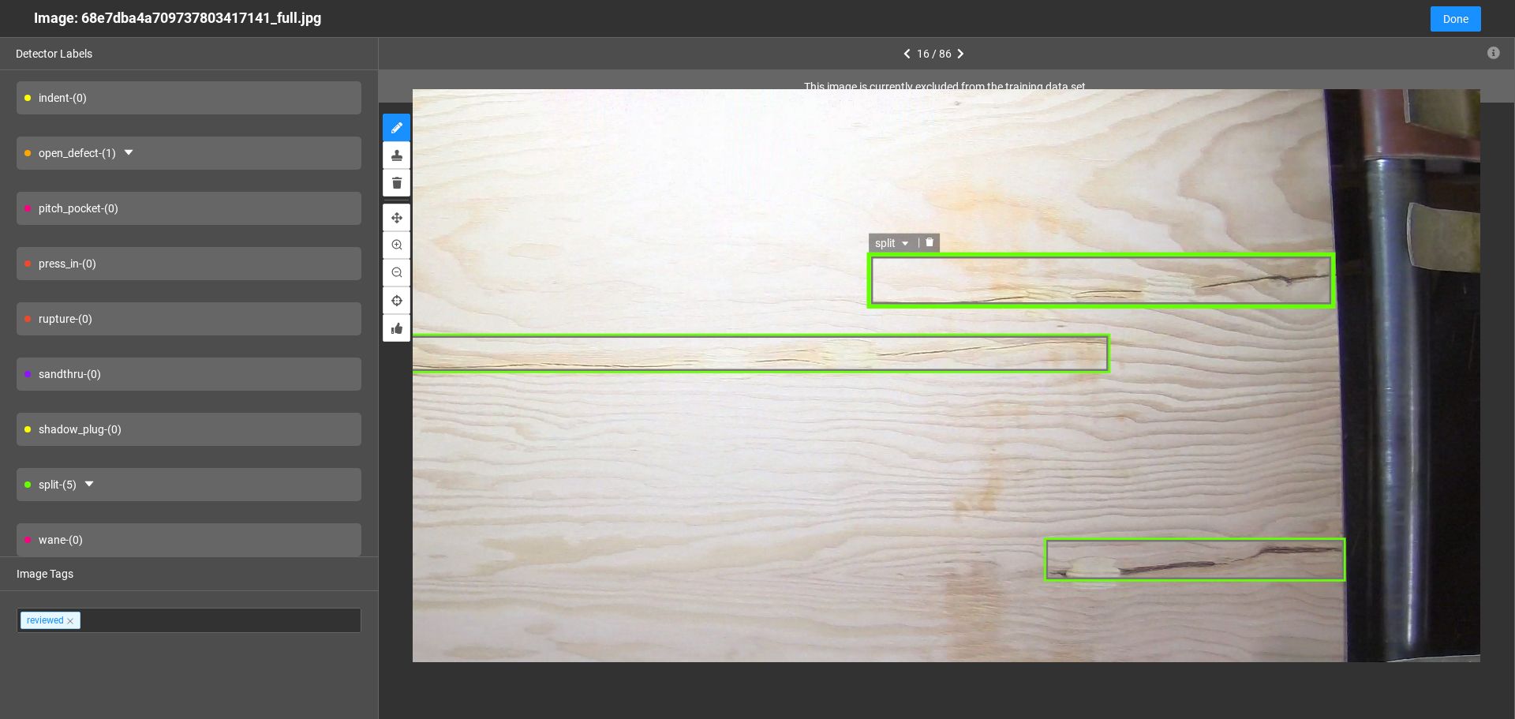
click at [1071, 271] on div "split" at bounding box center [1100, 281] width 467 height 56
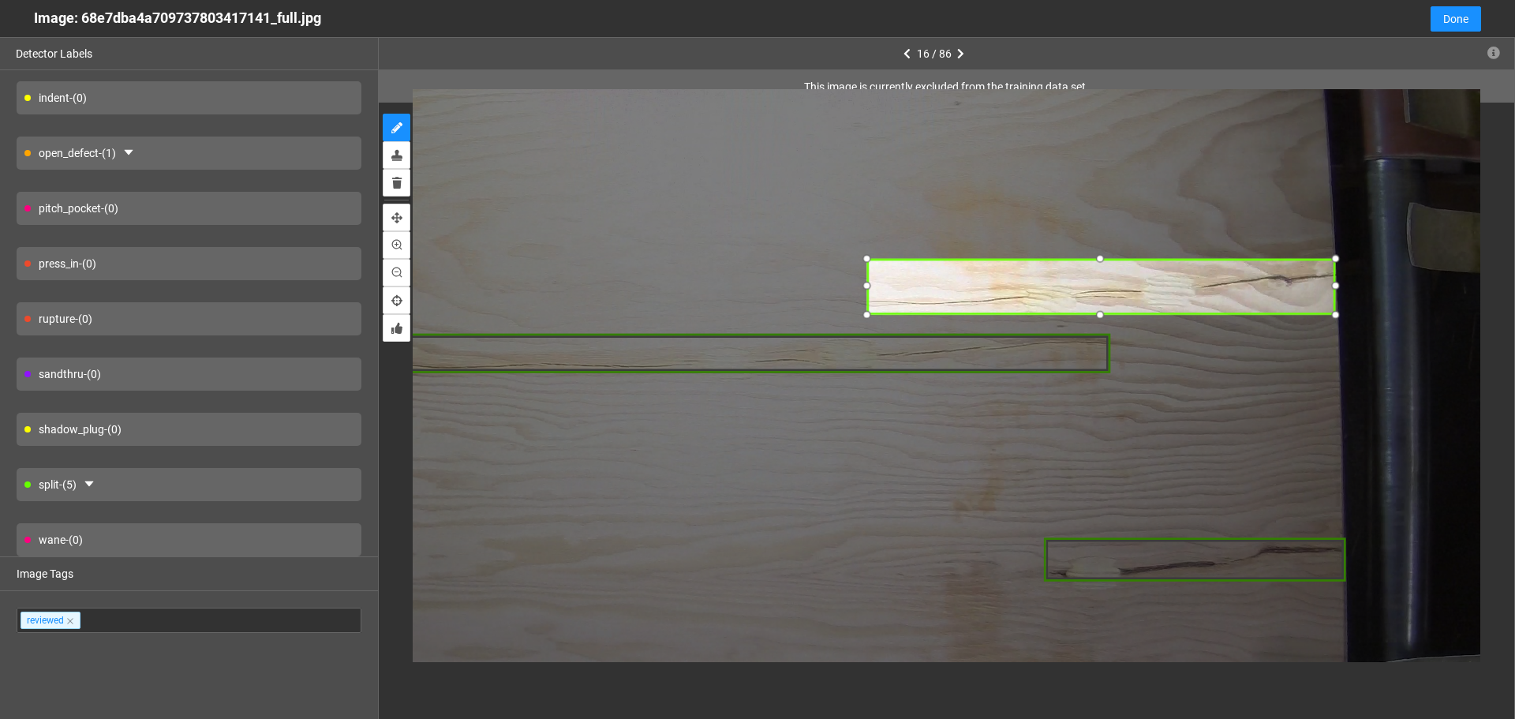
click at [1069, 280] on div at bounding box center [1100, 286] width 467 height 56
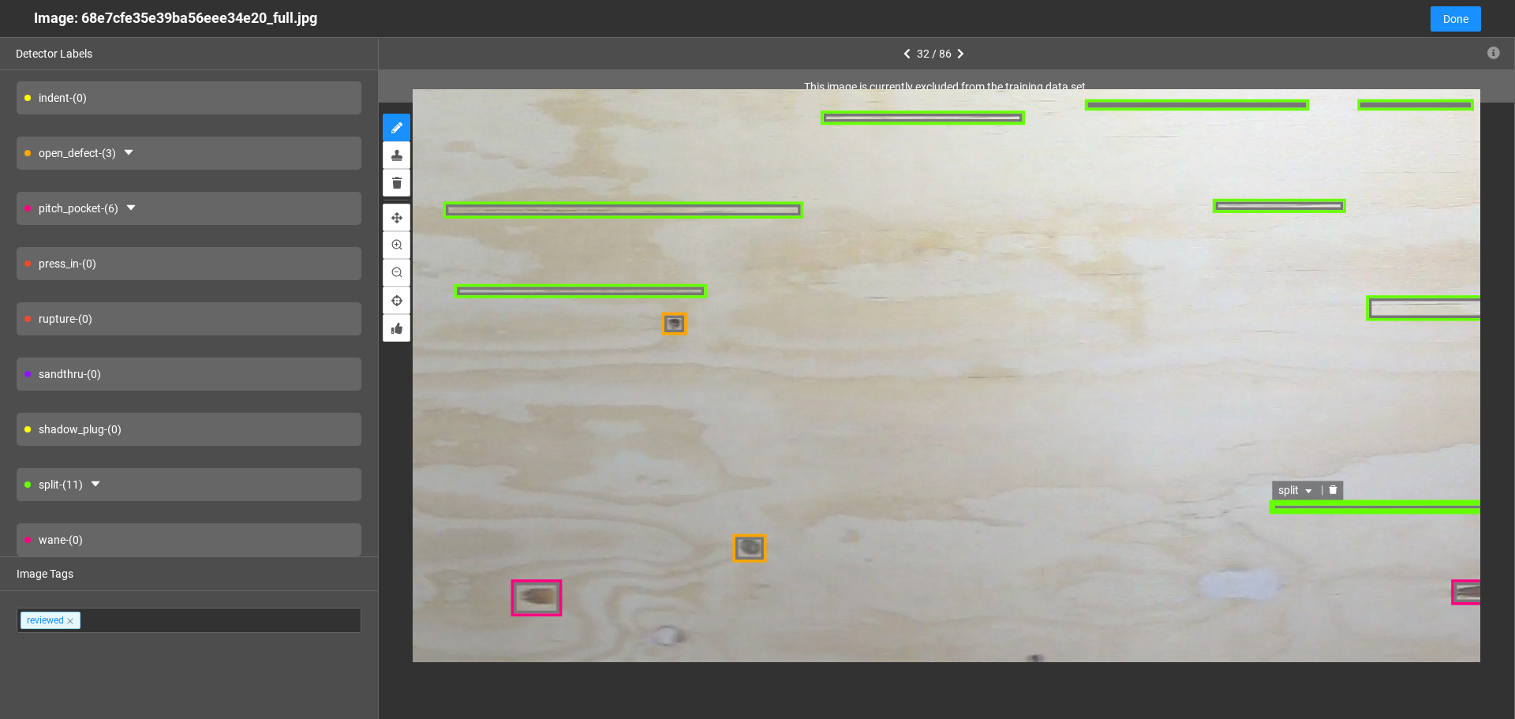
click at [1403, 510] on div "split" at bounding box center [1462, 506] width 383 height 14
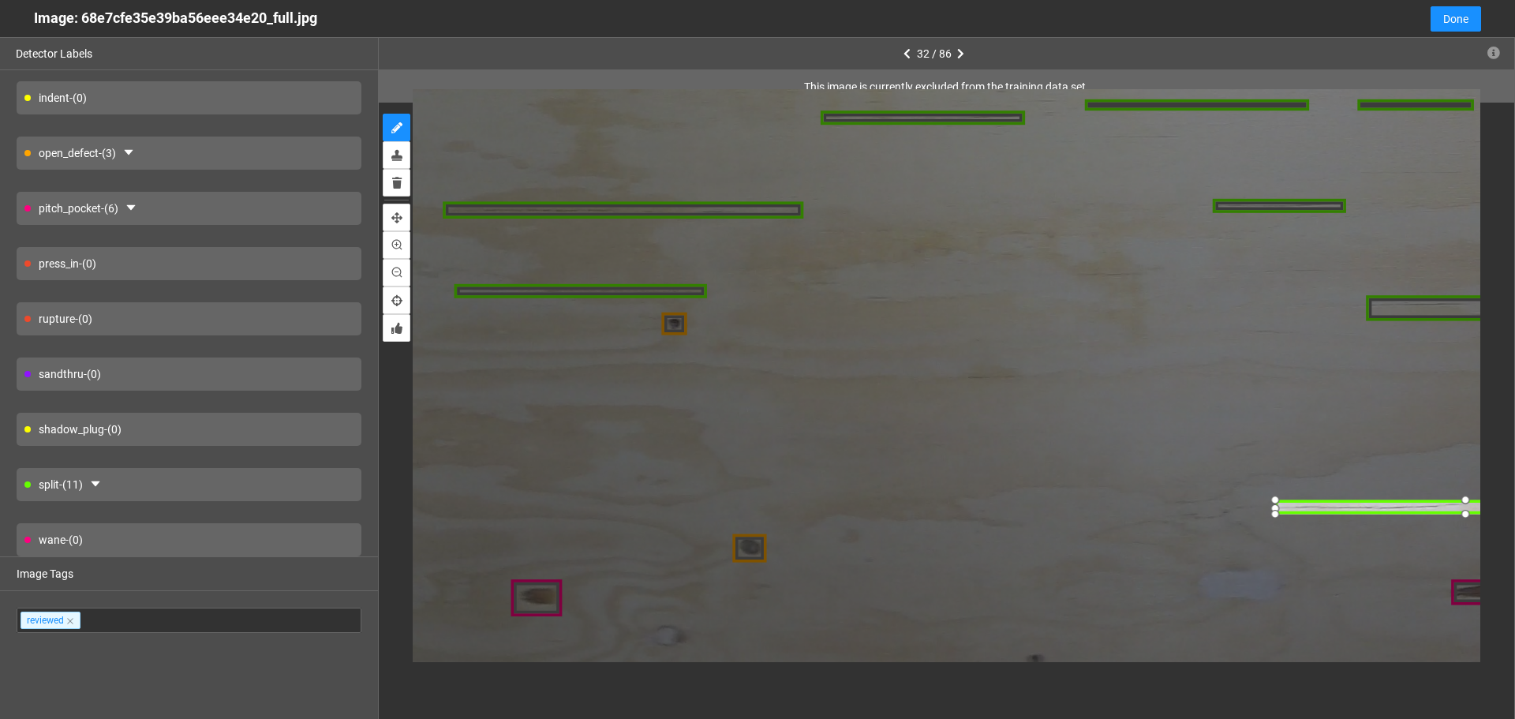
click at [1408, 511] on div at bounding box center [1466, 507] width 383 height 14
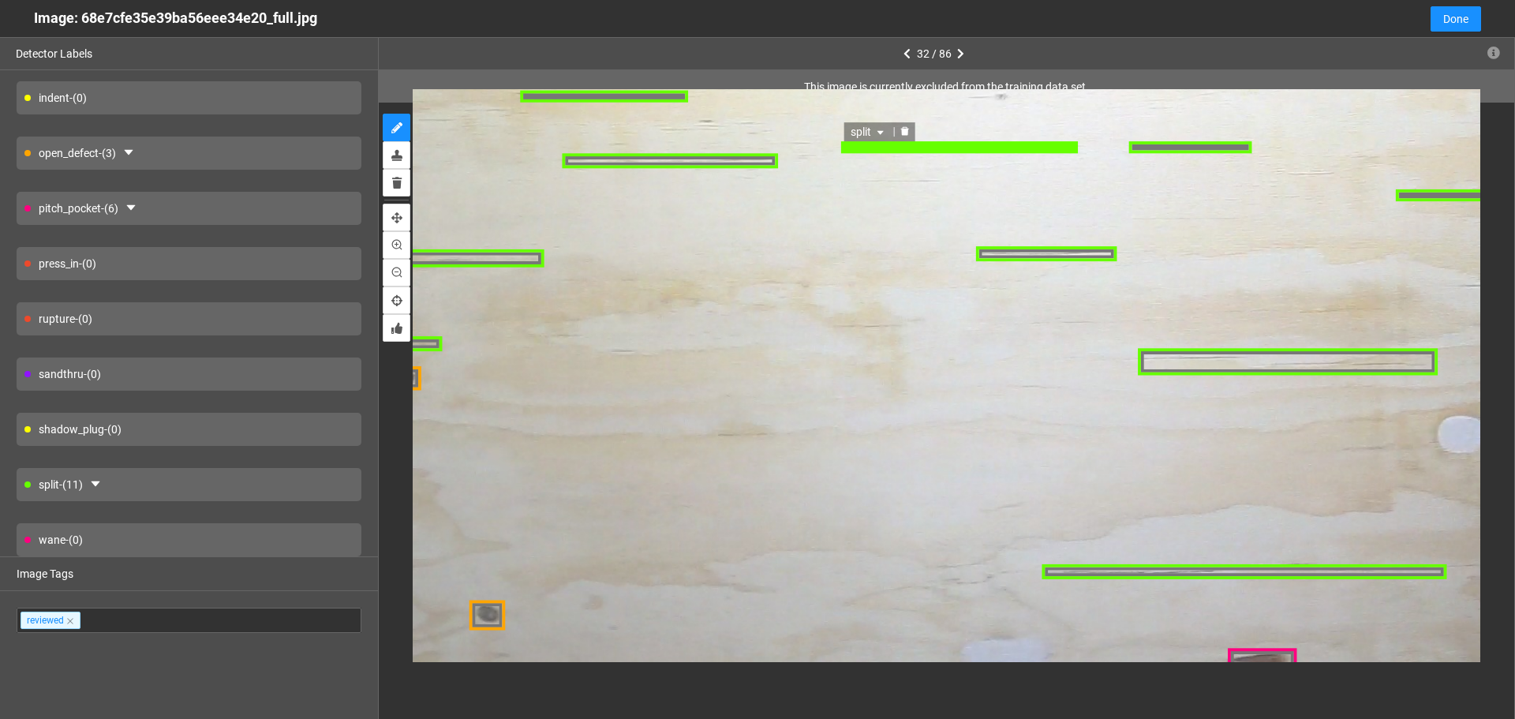
click at [892, 144] on div "split" at bounding box center [959, 146] width 238 height 13
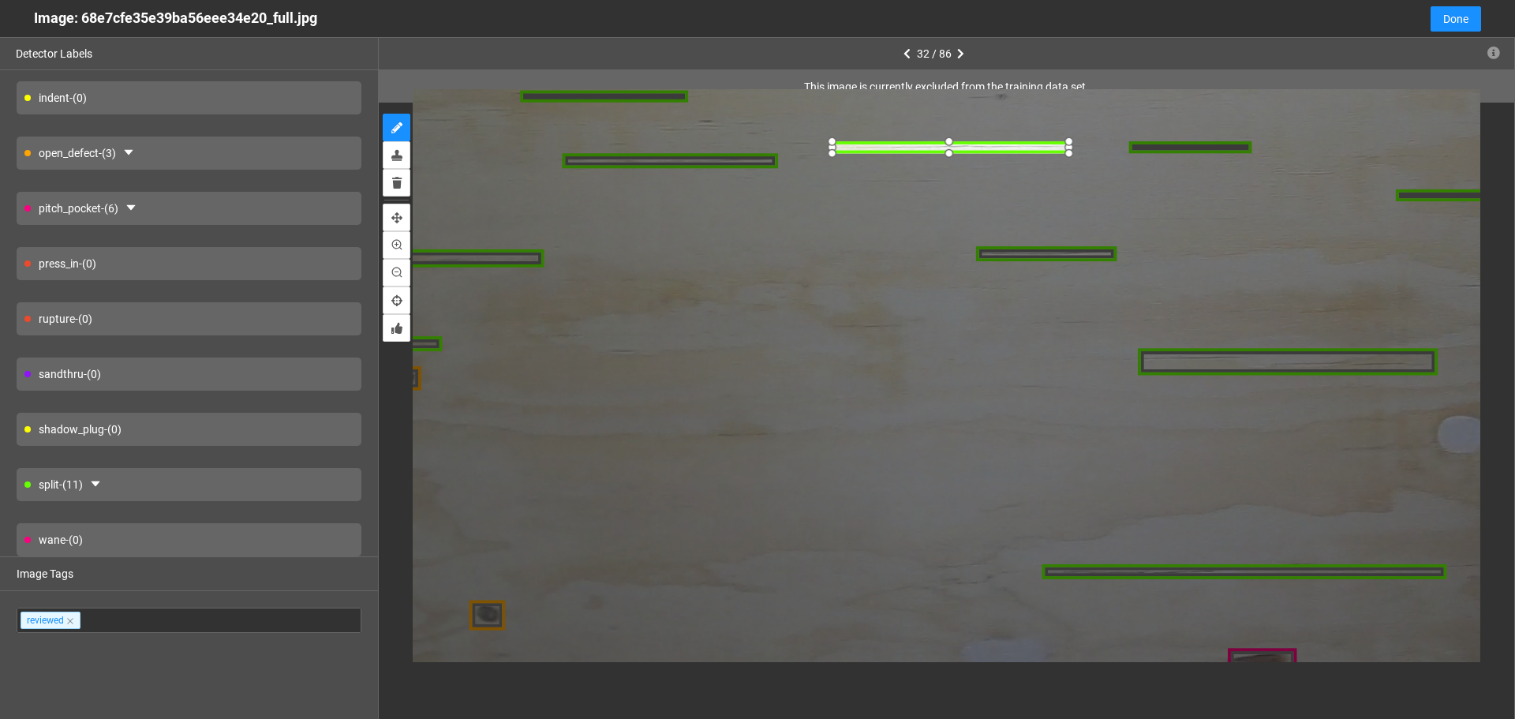
click at [885, 147] on div at bounding box center [951, 146] width 238 height 13
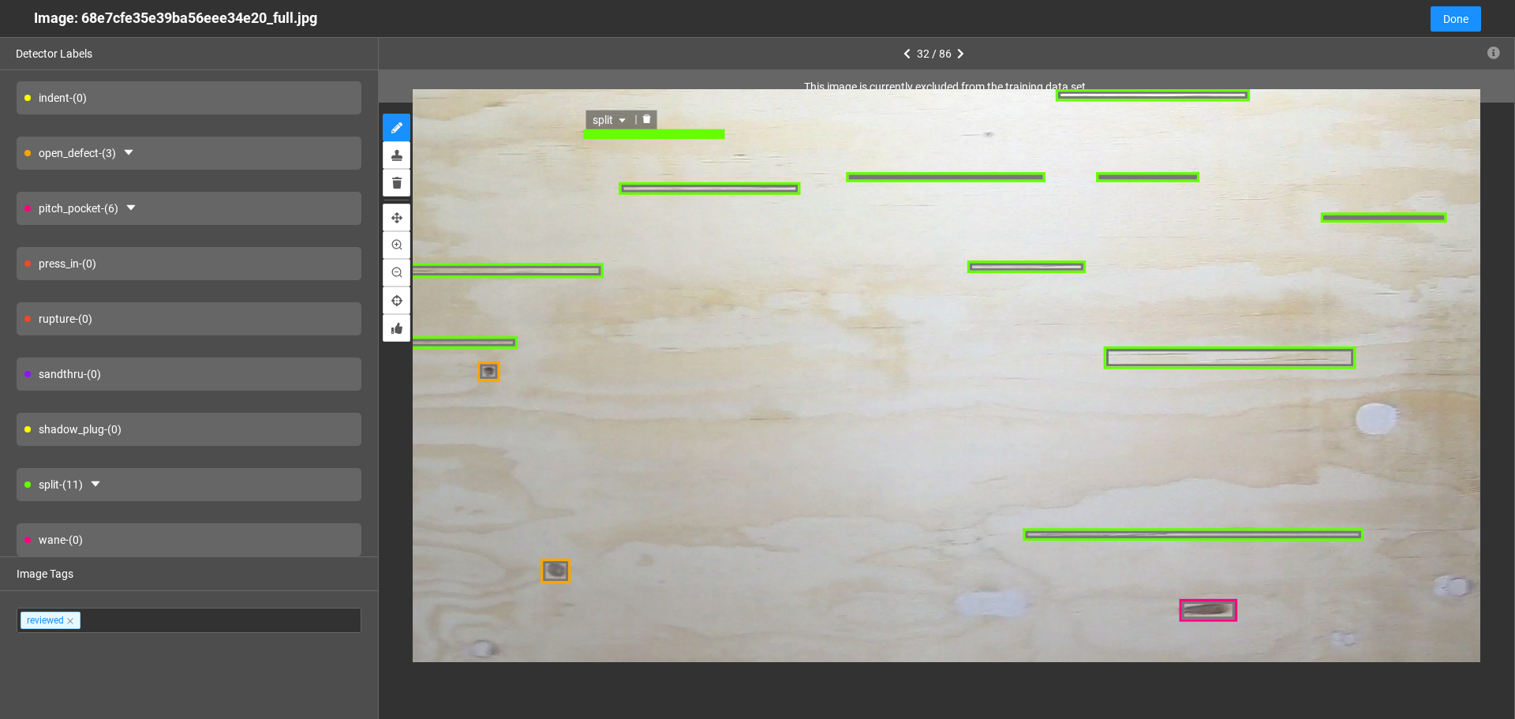
click at [661, 135] on div "split" at bounding box center [654, 134] width 143 height 10
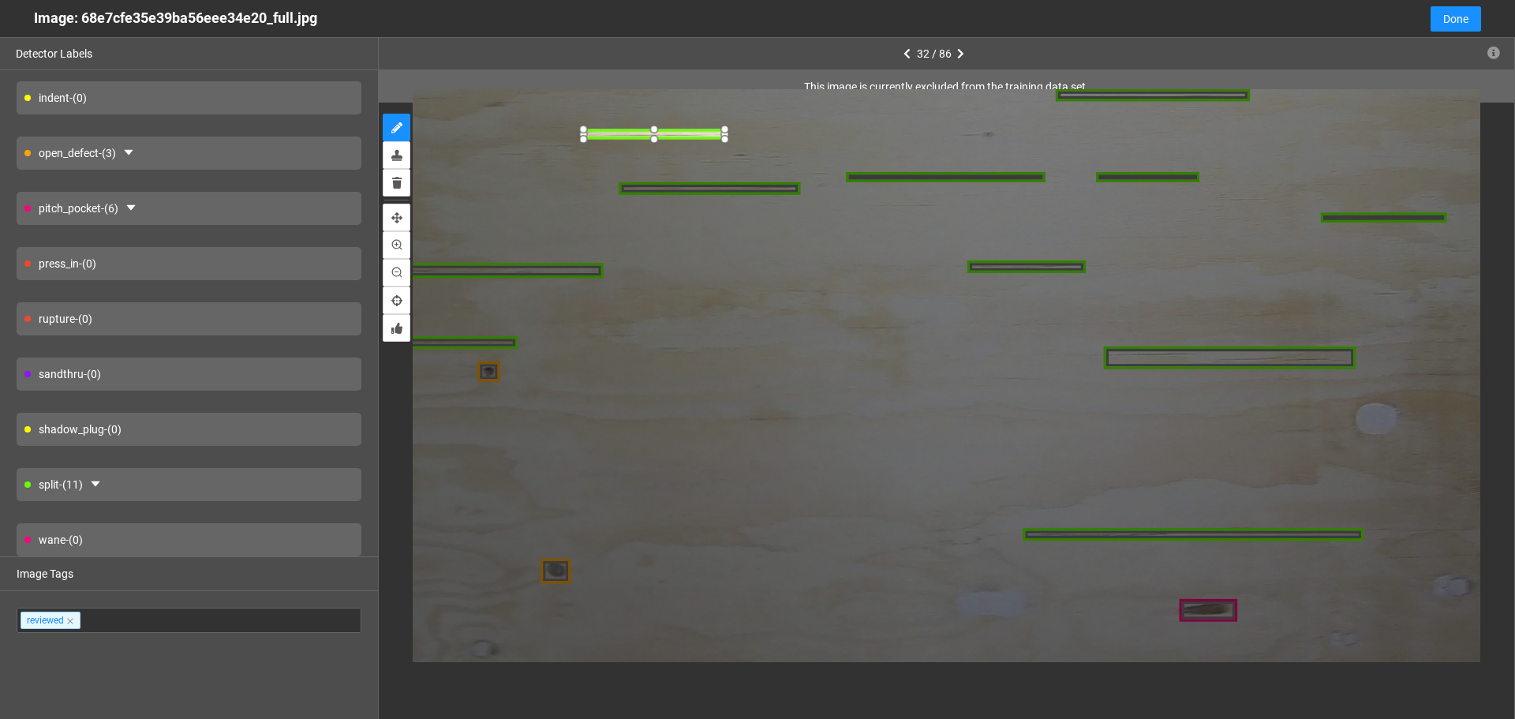
click at [659, 134] on div at bounding box center [654, 139] width 21 height 21
click at [668, 133] on div at bounding box center [650, 134] width 143 height 10
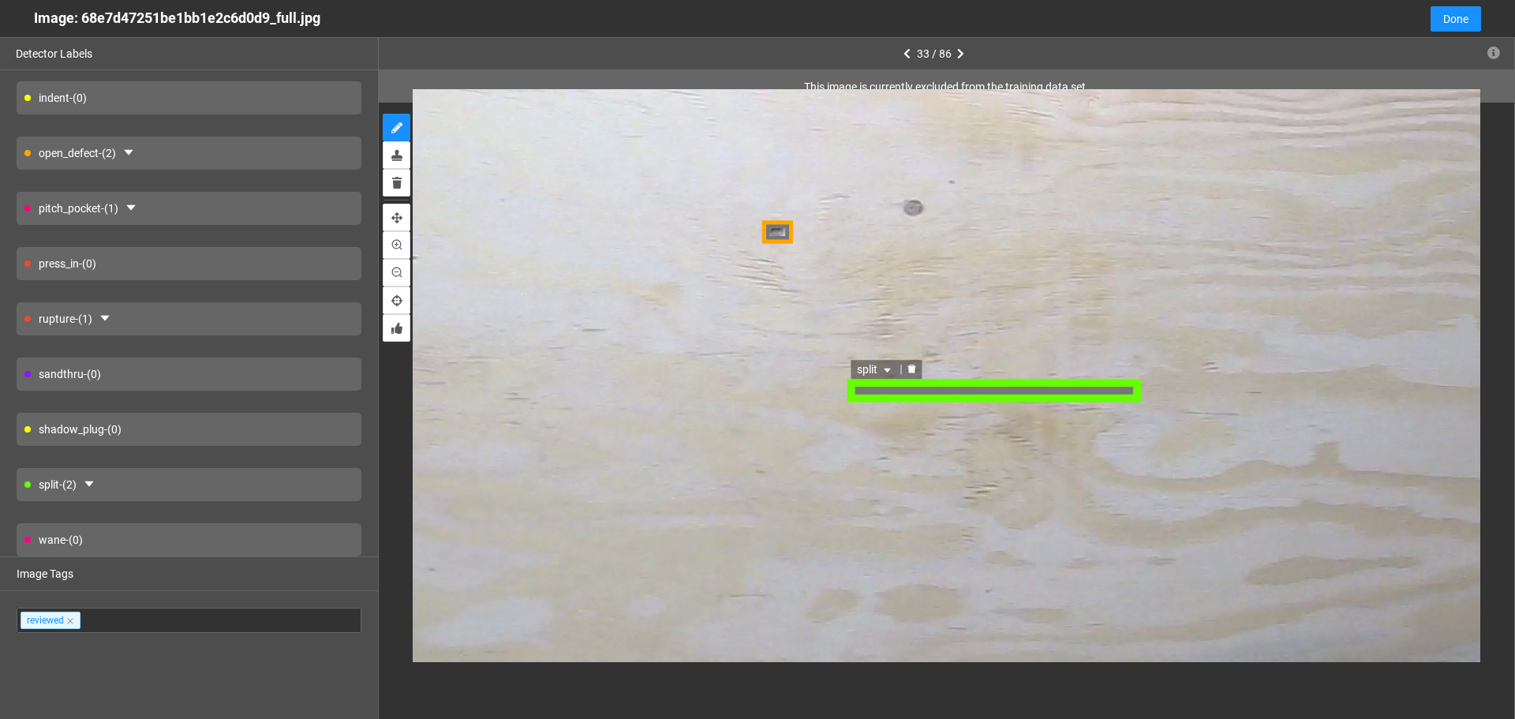
click at [1048, 391] on div "split" at bounding box center [994, 391] width 296 height 23
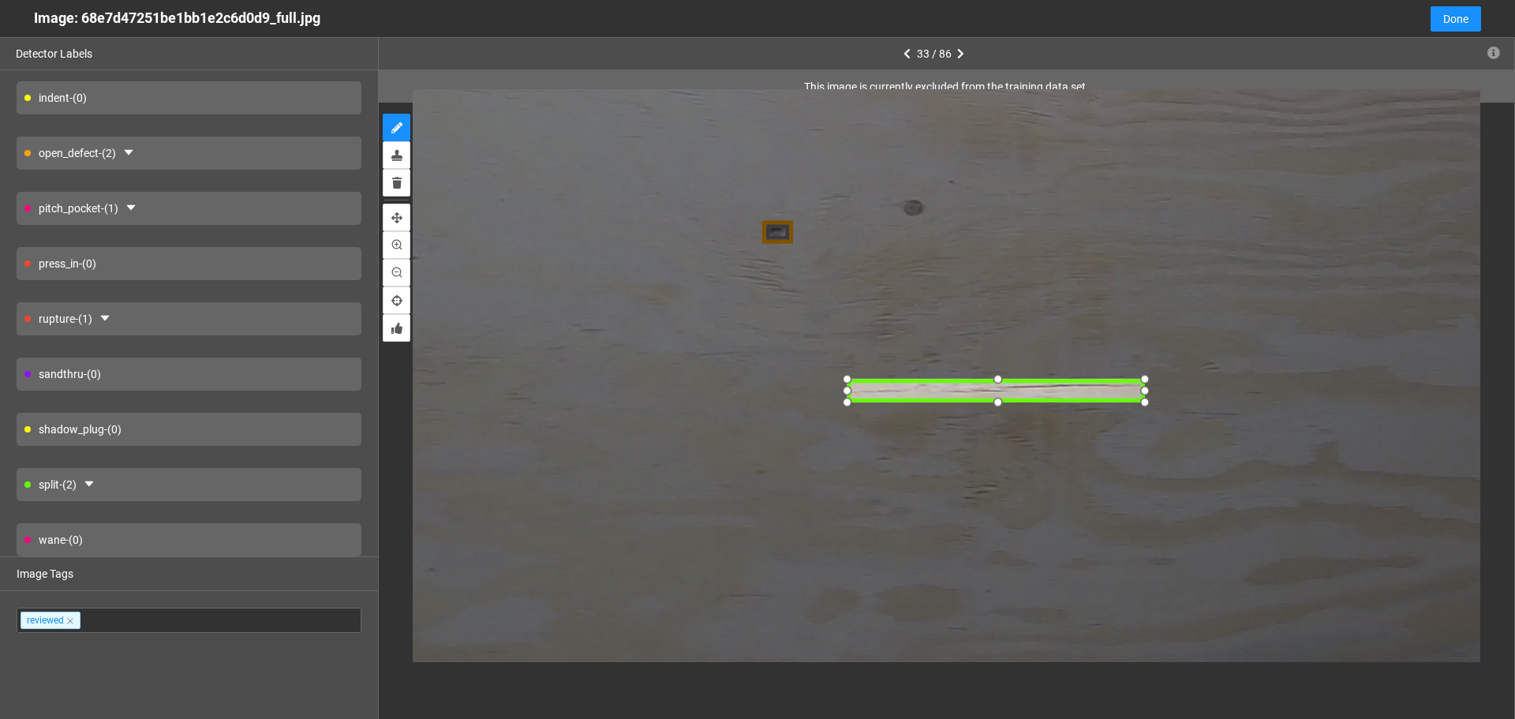
click at [1049, 389] on div at bounding box center [997, 389] width 296 height 23
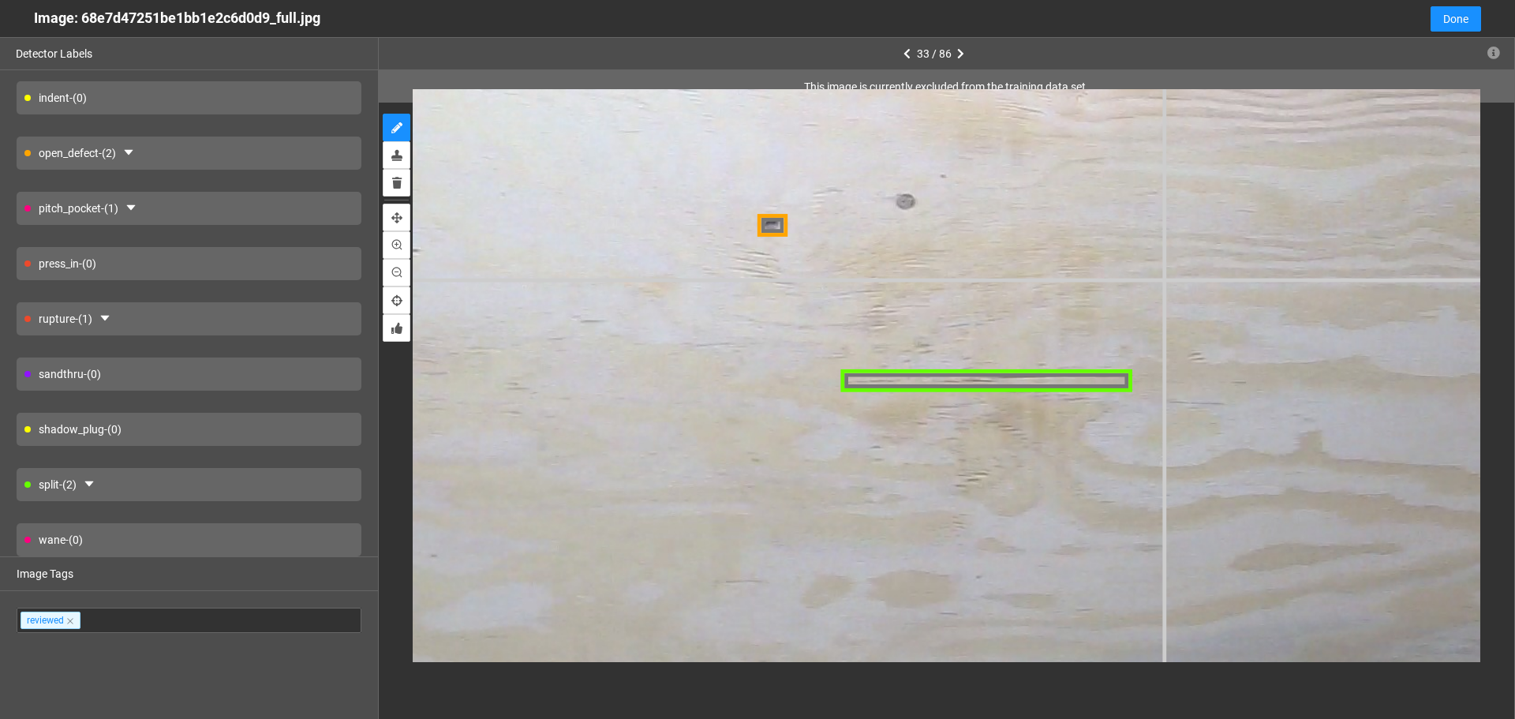
click at [1164, 279] on div at bounding box center [247, 56] width 3638 height 2729
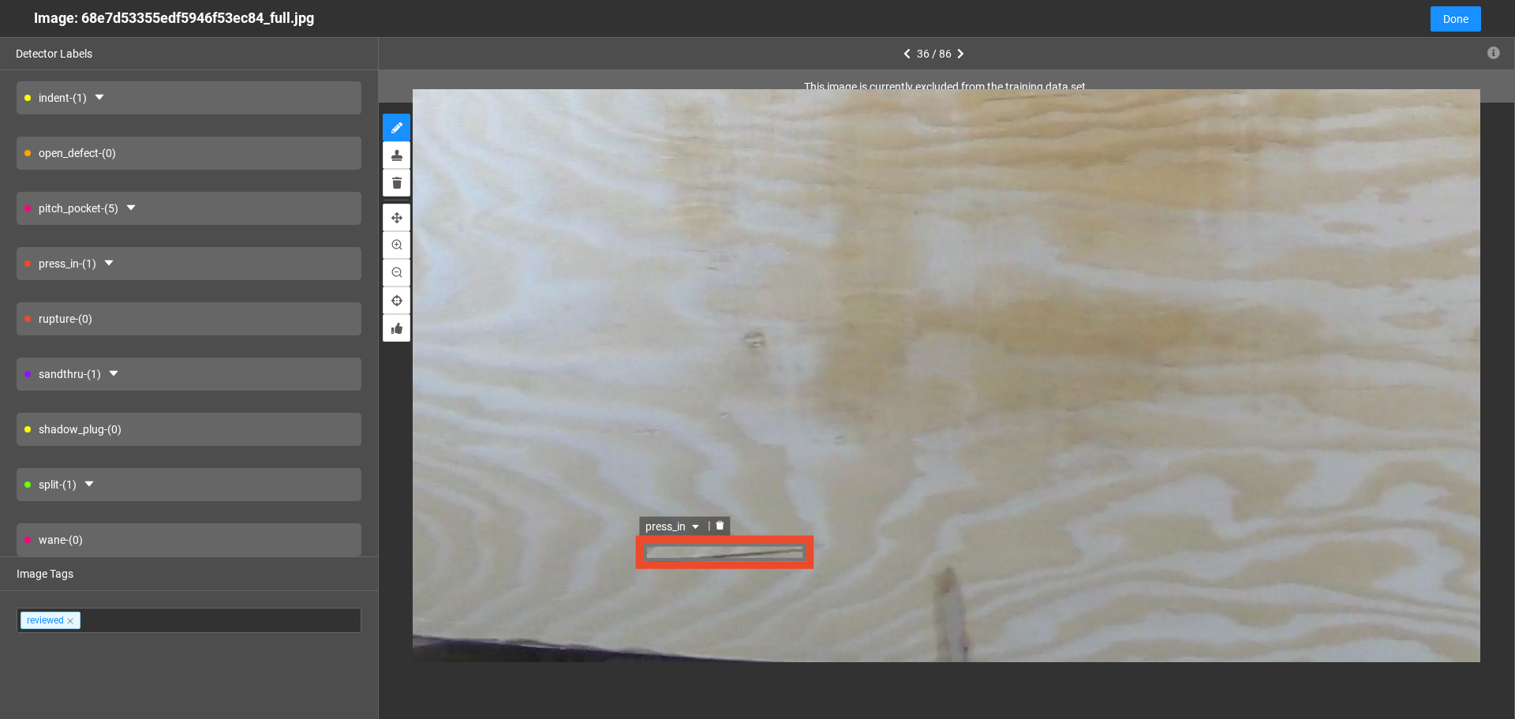
click at [749, 550] on div "press_in" at bounding box center [724, 551] width 179 height 36
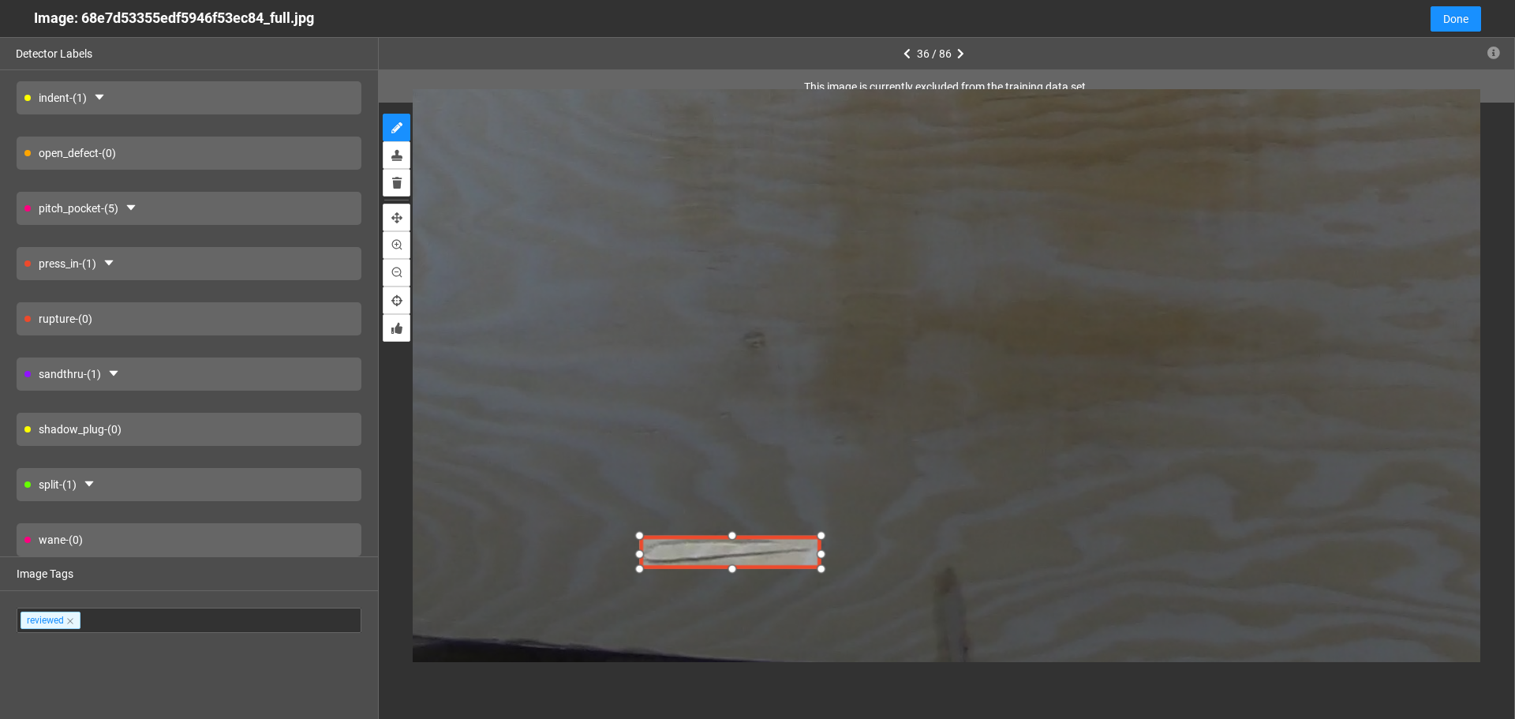
click at [740, 560] on div at bounding box center [730, 553] width 179 height 36
click at [721, 552] on div at bounding box center [727, 549] width 179 height 36
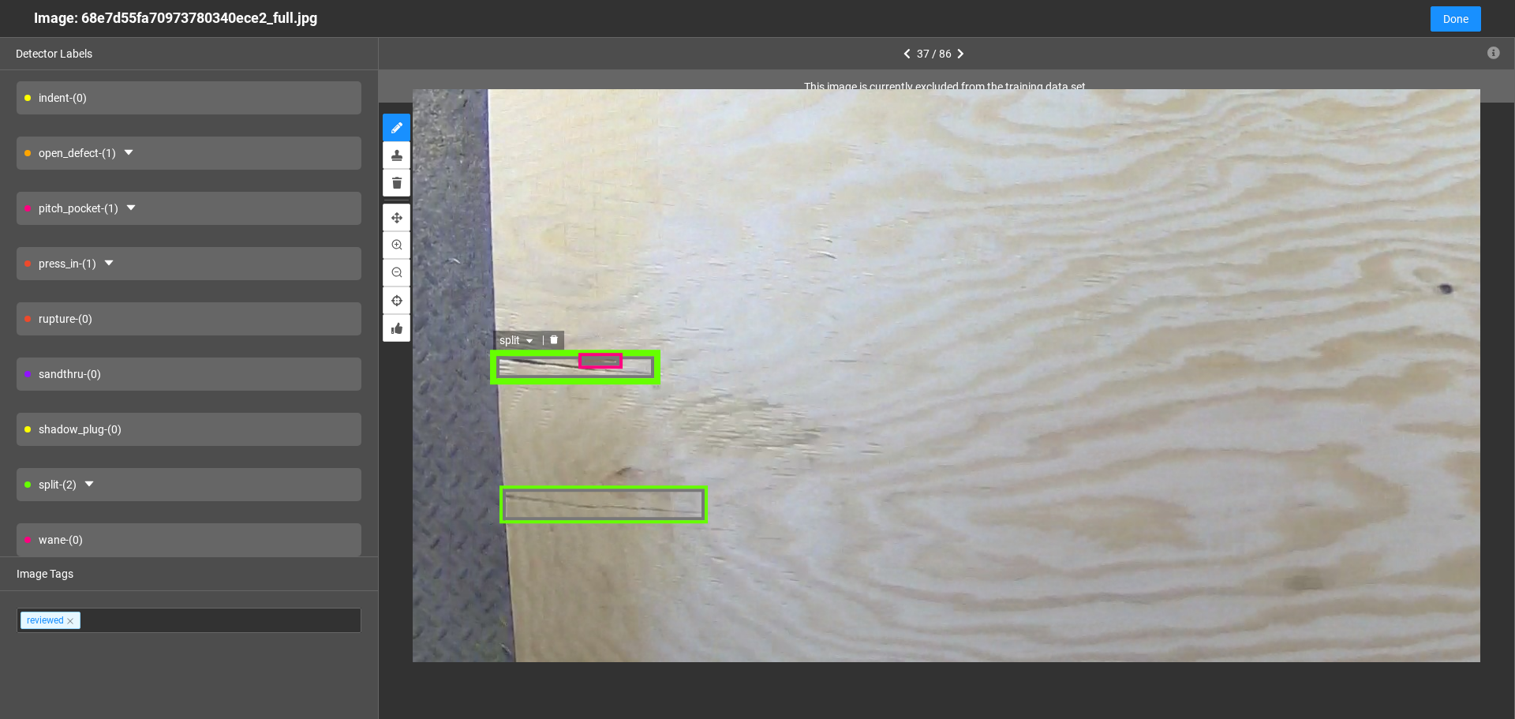
click at [528, 366] on div "split" at bounding box center [577, 367] width 170 height 34
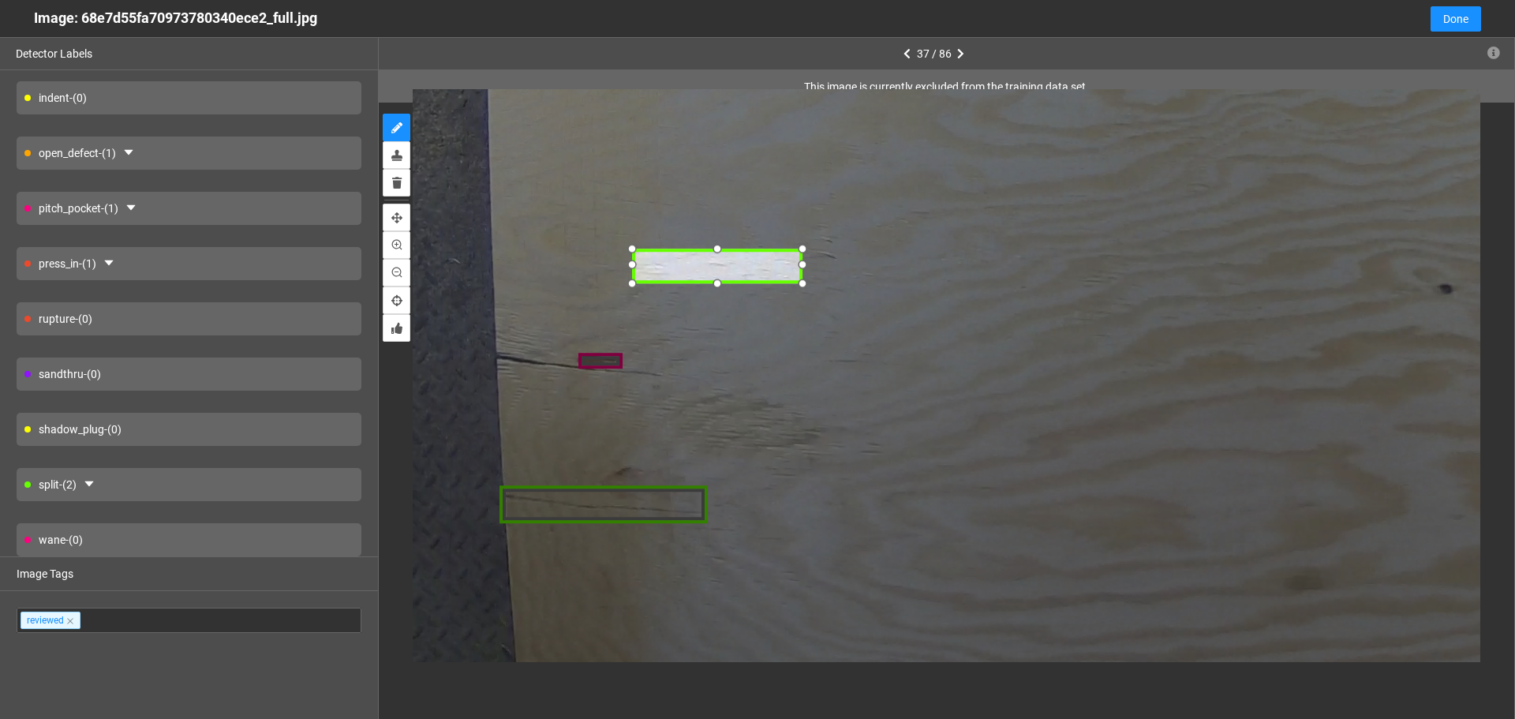
click at [676, 264] on div at bounding box center [717, 266] width 170 height 34
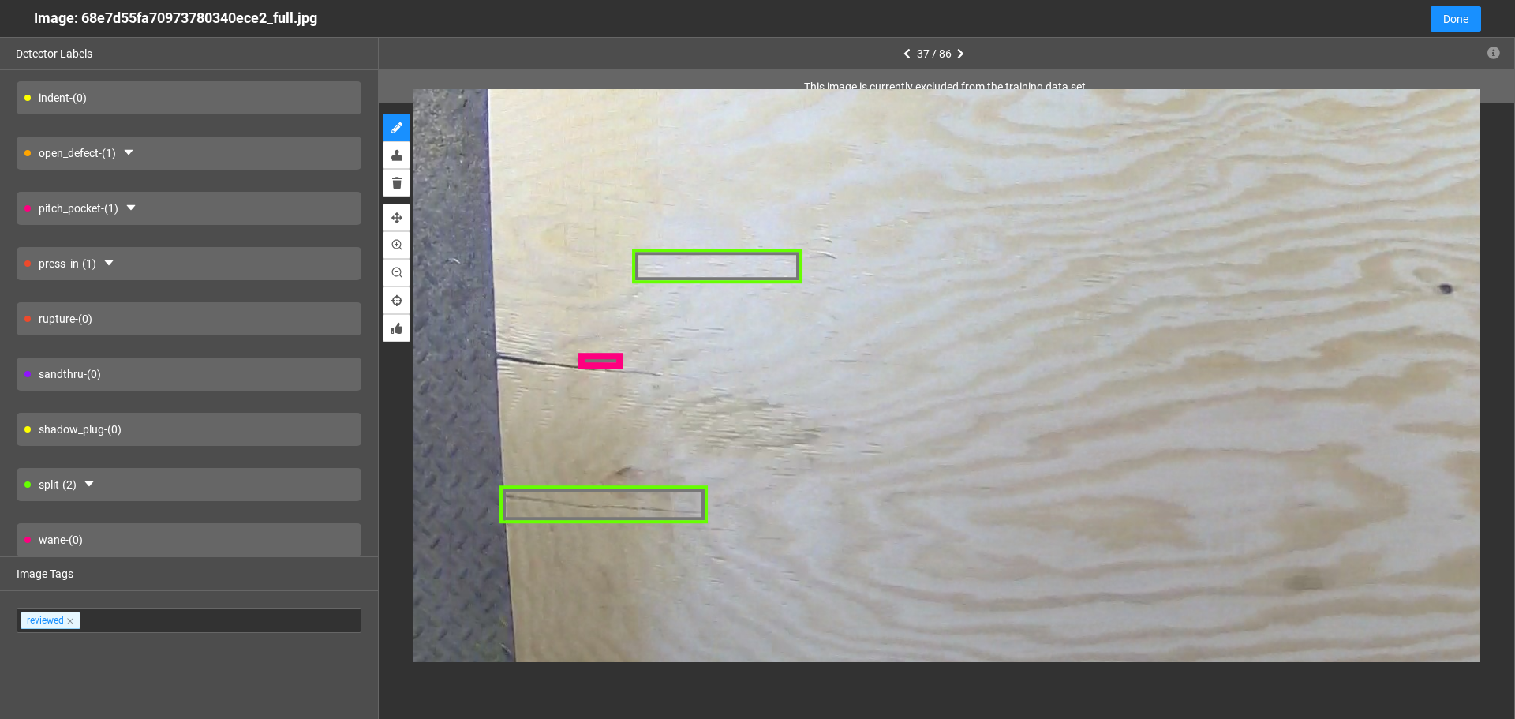
click at [599, 365] on div at bounding box center [600, 362] width 44 height 17
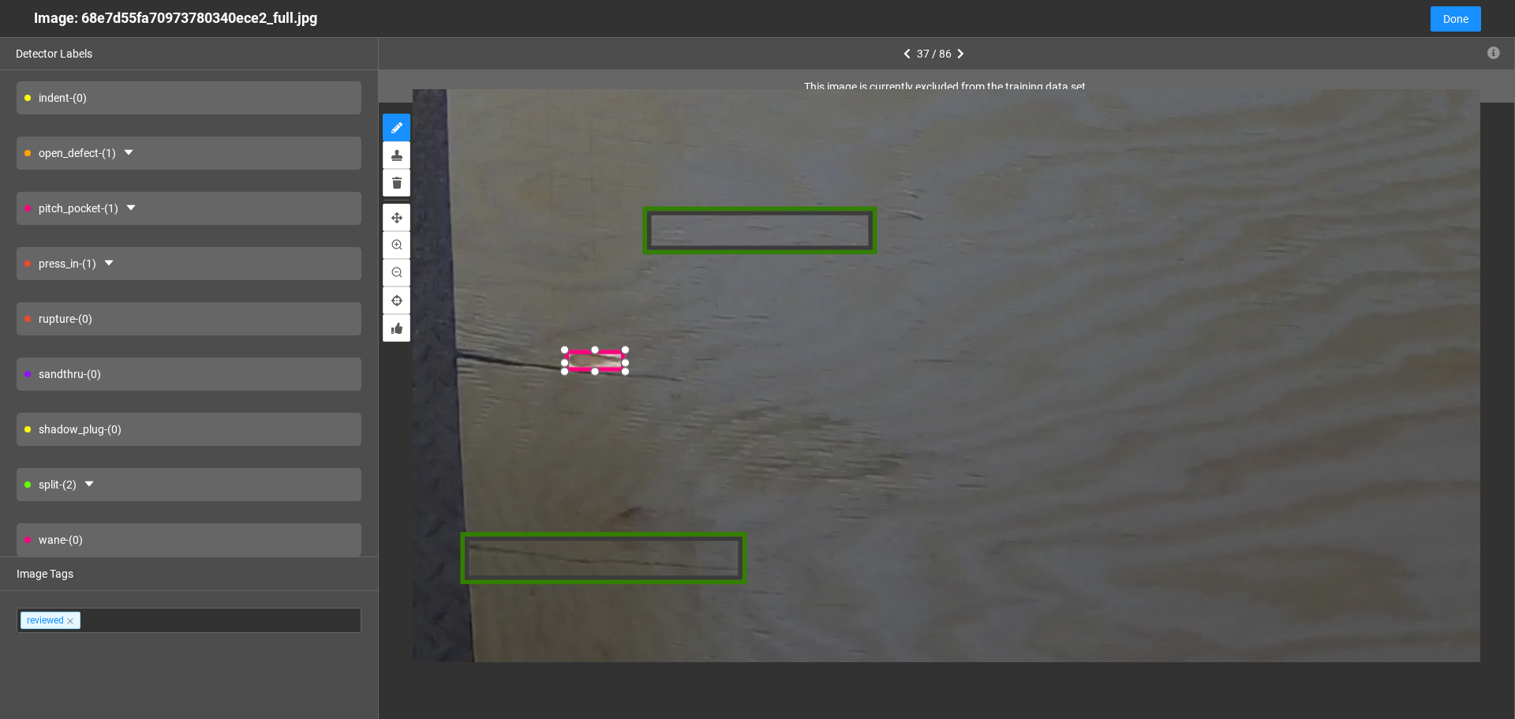
click at [610, 360] on div at bounding box center [594, 361] width 61 height 23
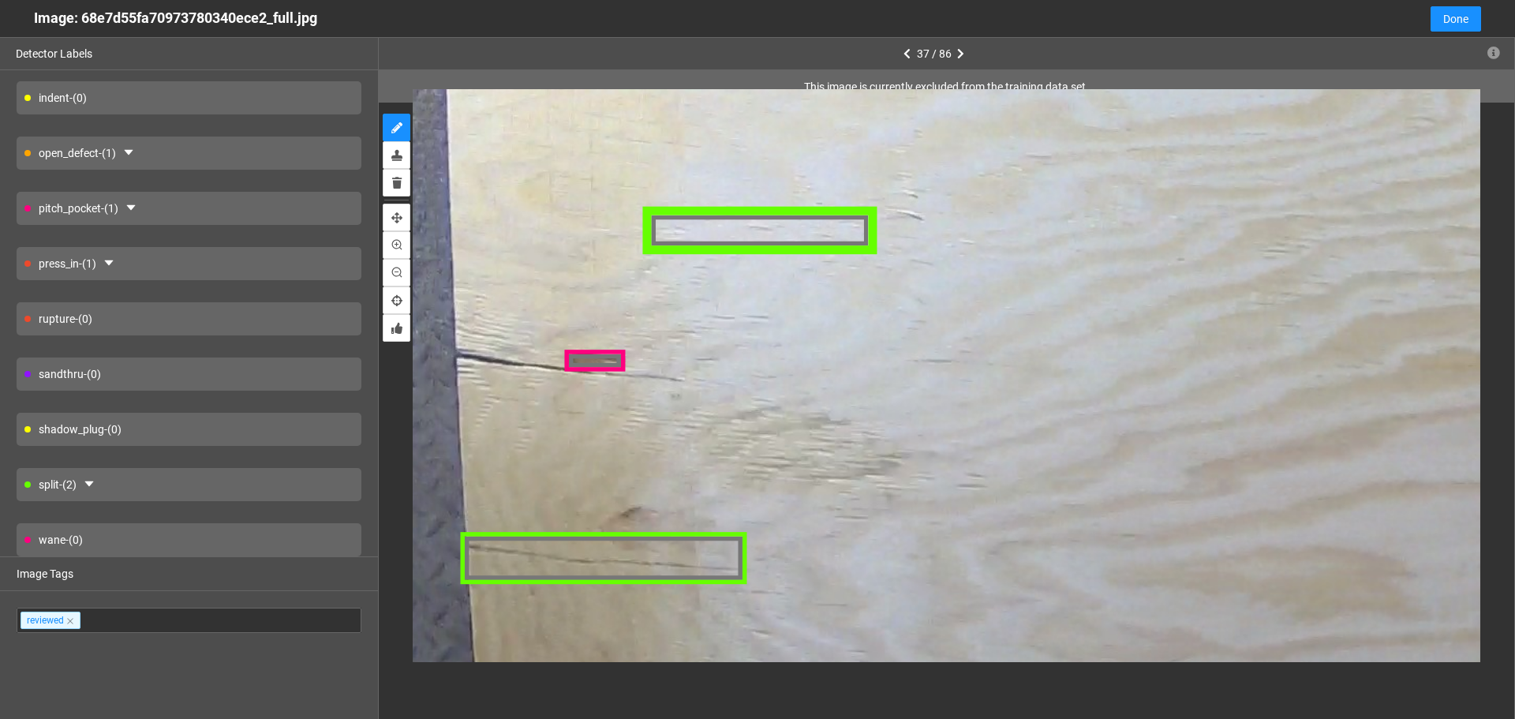
click at [729, 231] on div at bounding box center [759, 229] width 234 height 47
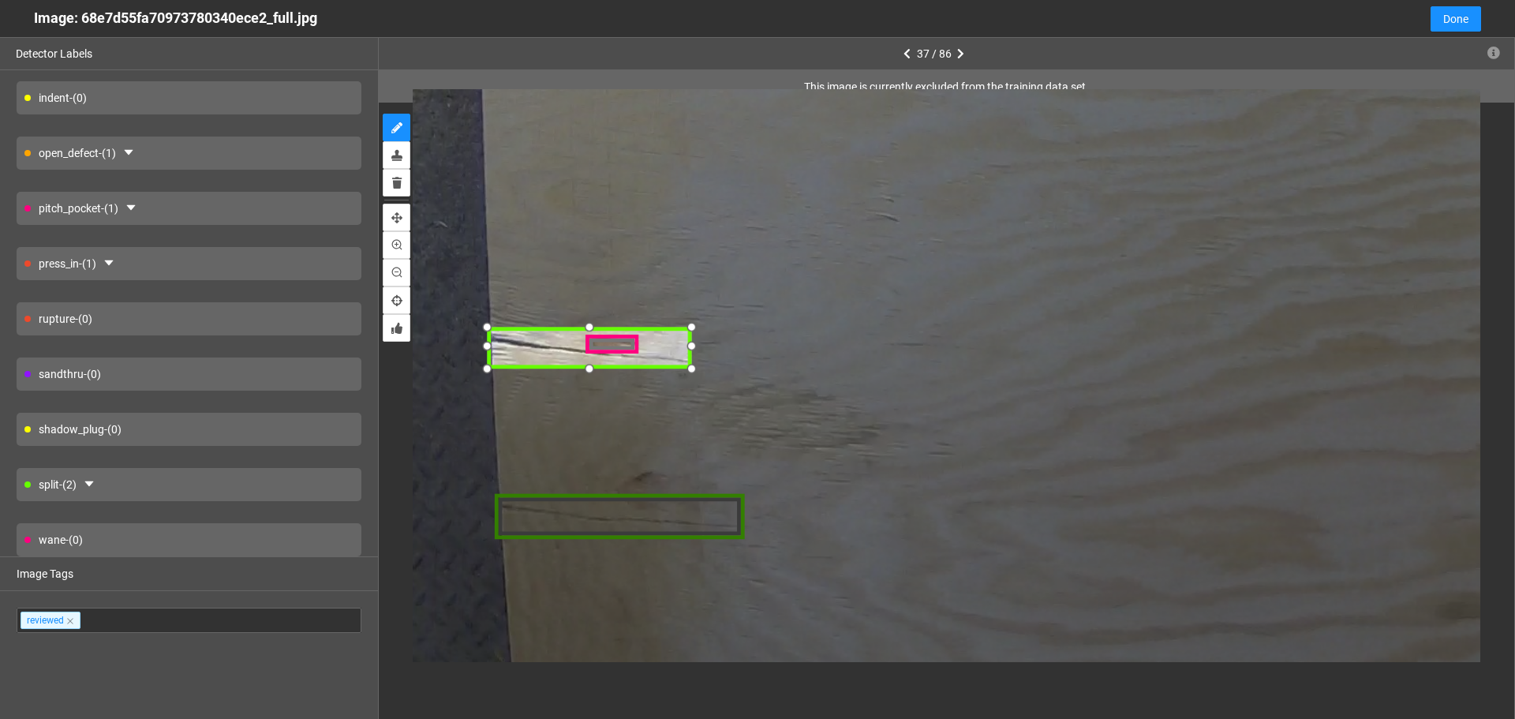
click at [567, 346] on div at bounding box center [590, 346] width 204 height 41
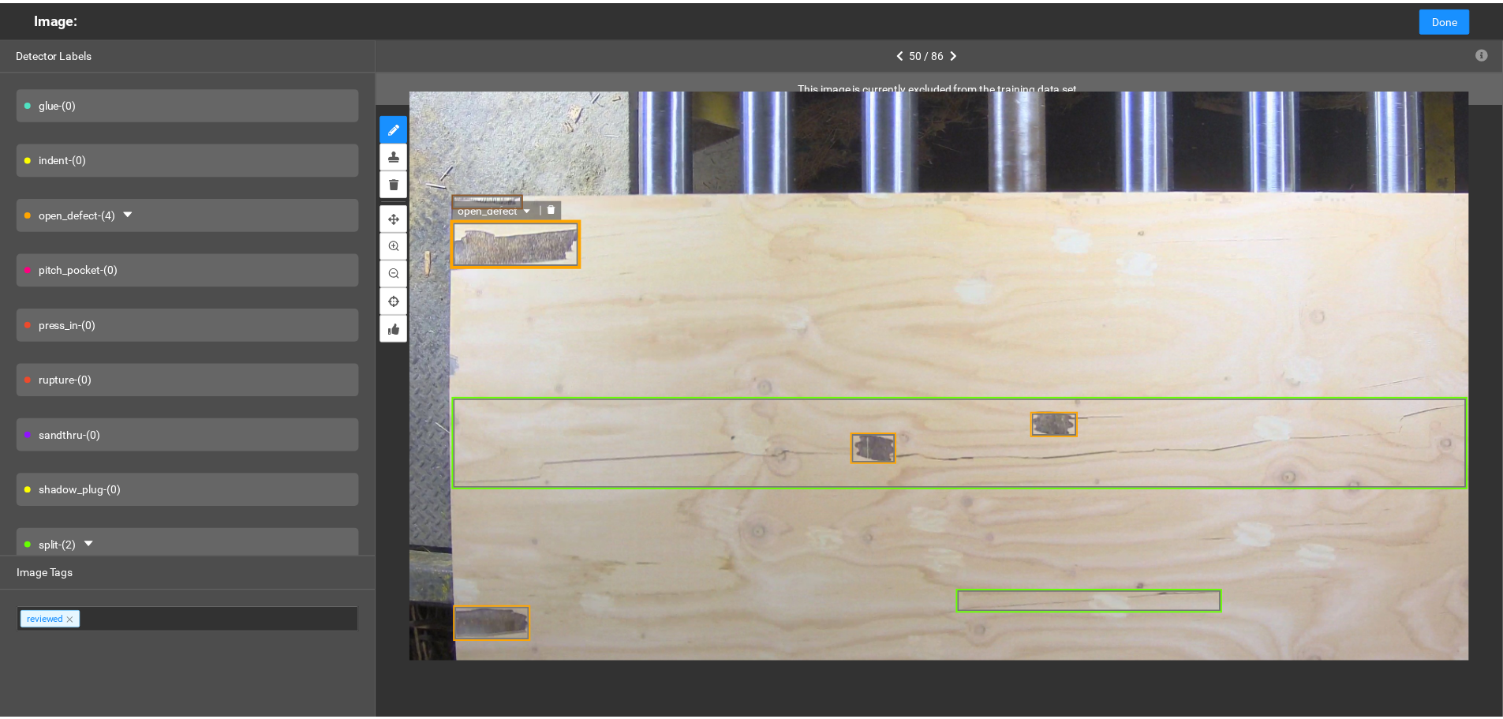
scroll to position [0, 0]
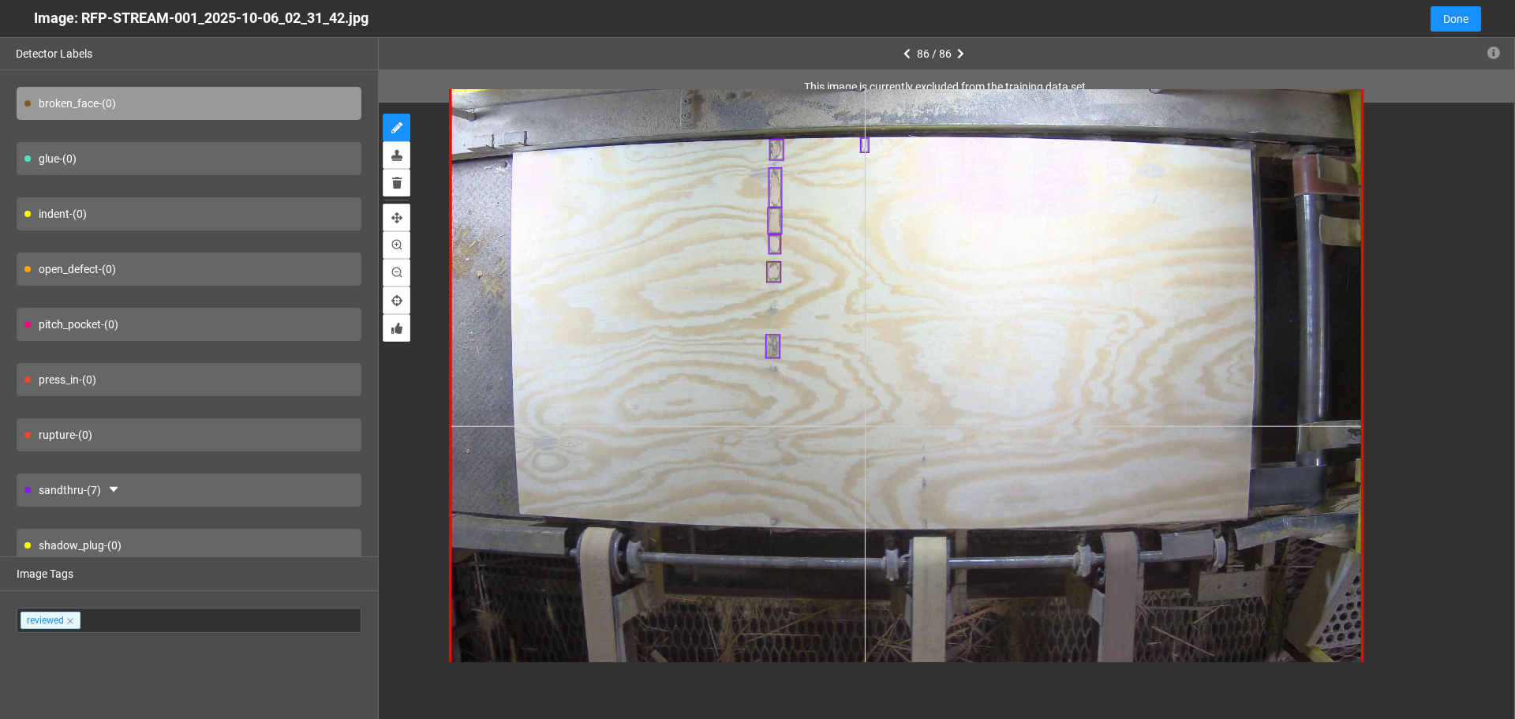
type input "1"
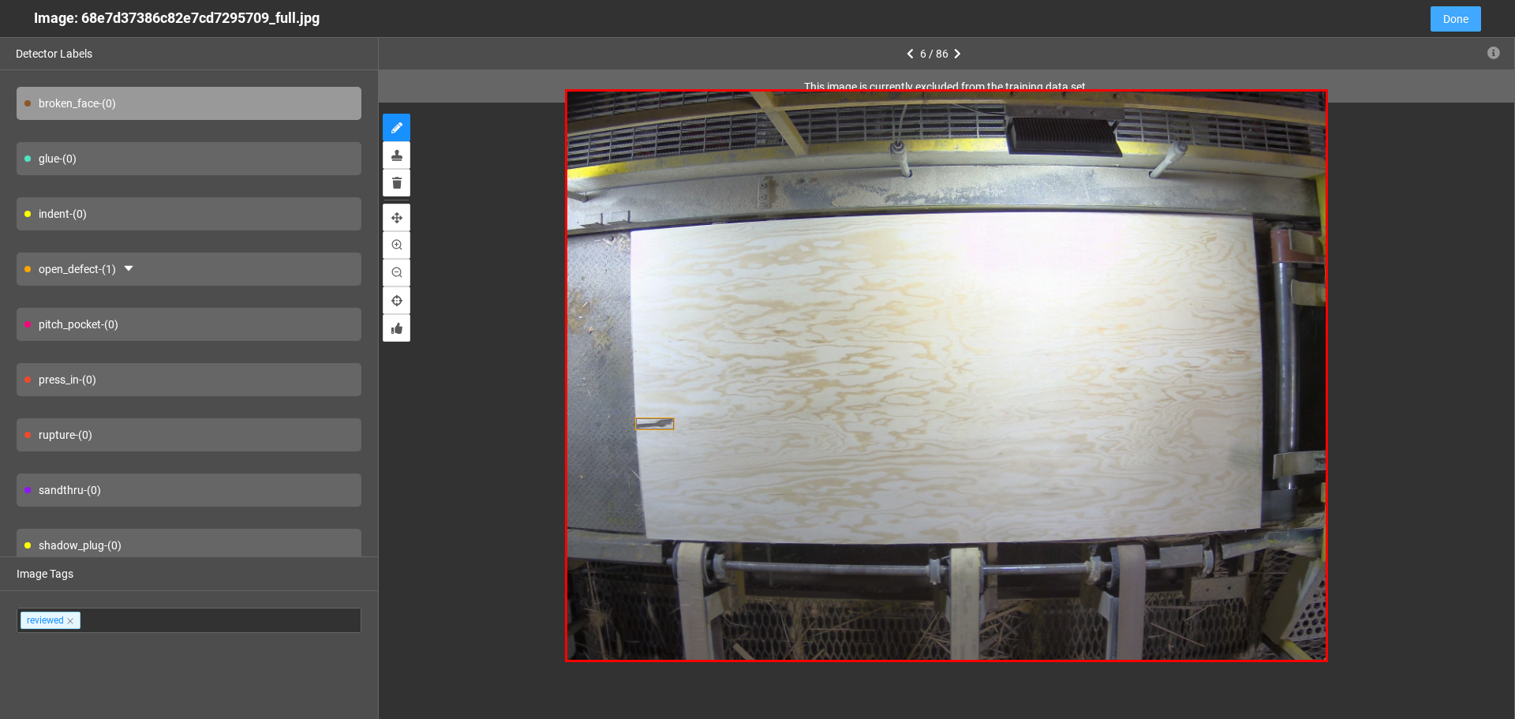
click at [1466, 24] on span "Done" at bounding box center [1455, 18] width 25 height 17
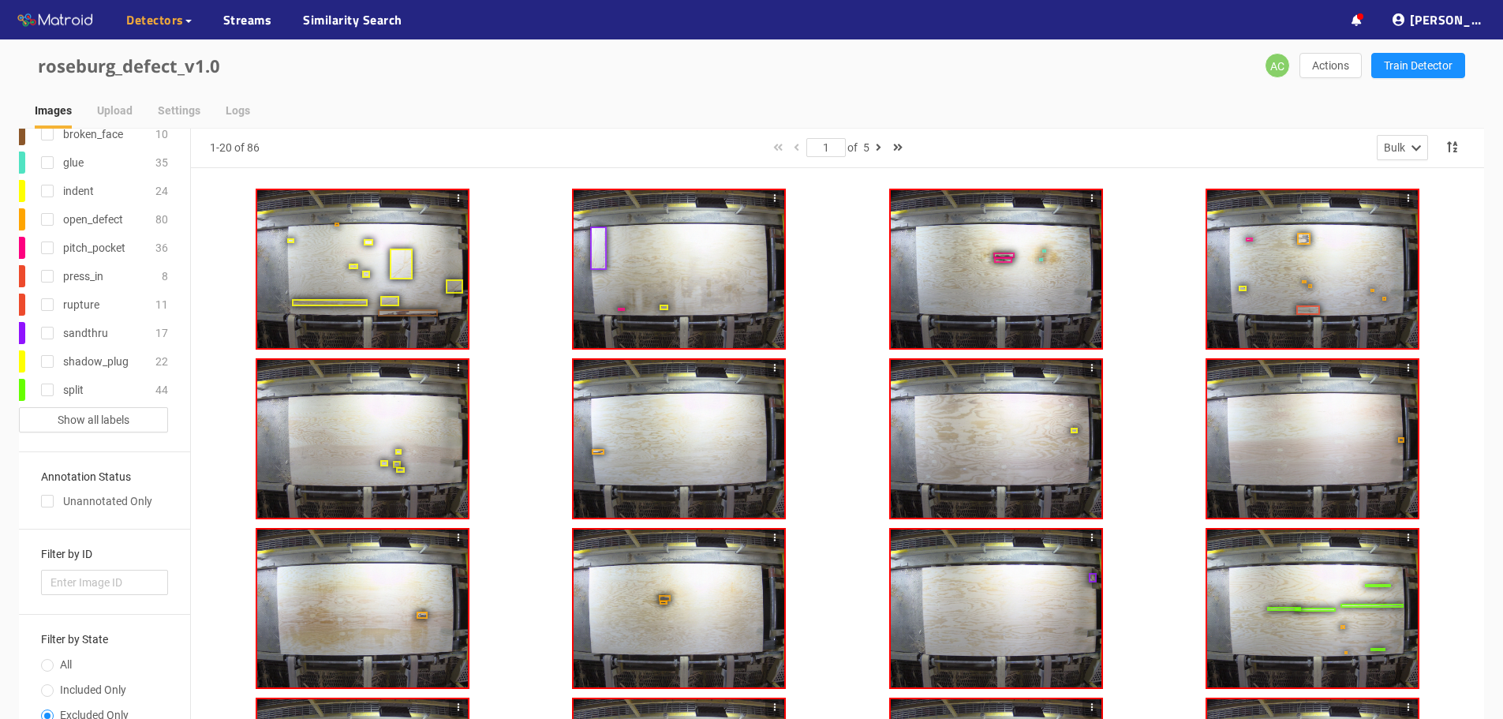
scroll to position [111, 0]
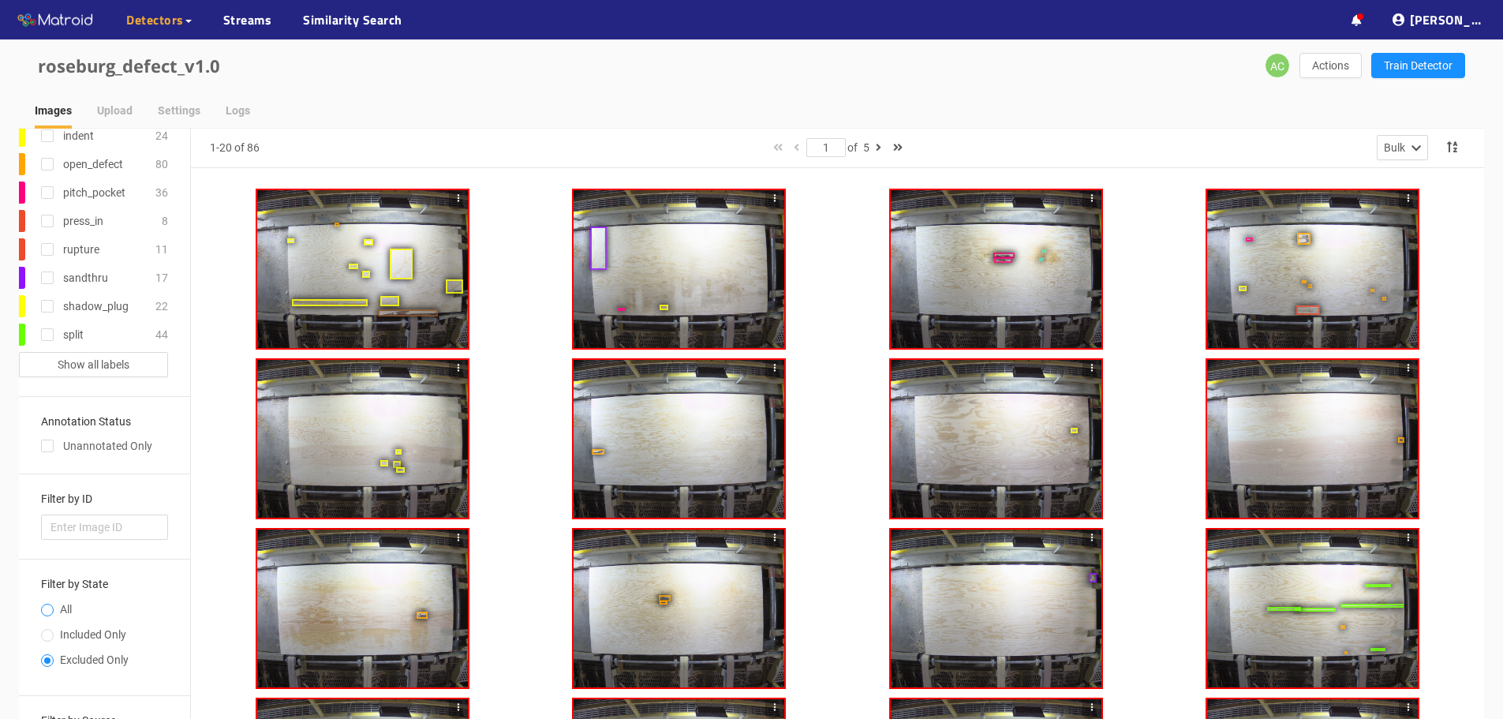
click at [45, 607] on span at bounding box center [47, 610] width 13 height 13
click at [52, 637] on input "Included Only" at bounding box center [47, 636] width 13 height 9
radio input "true"
radio input "false"
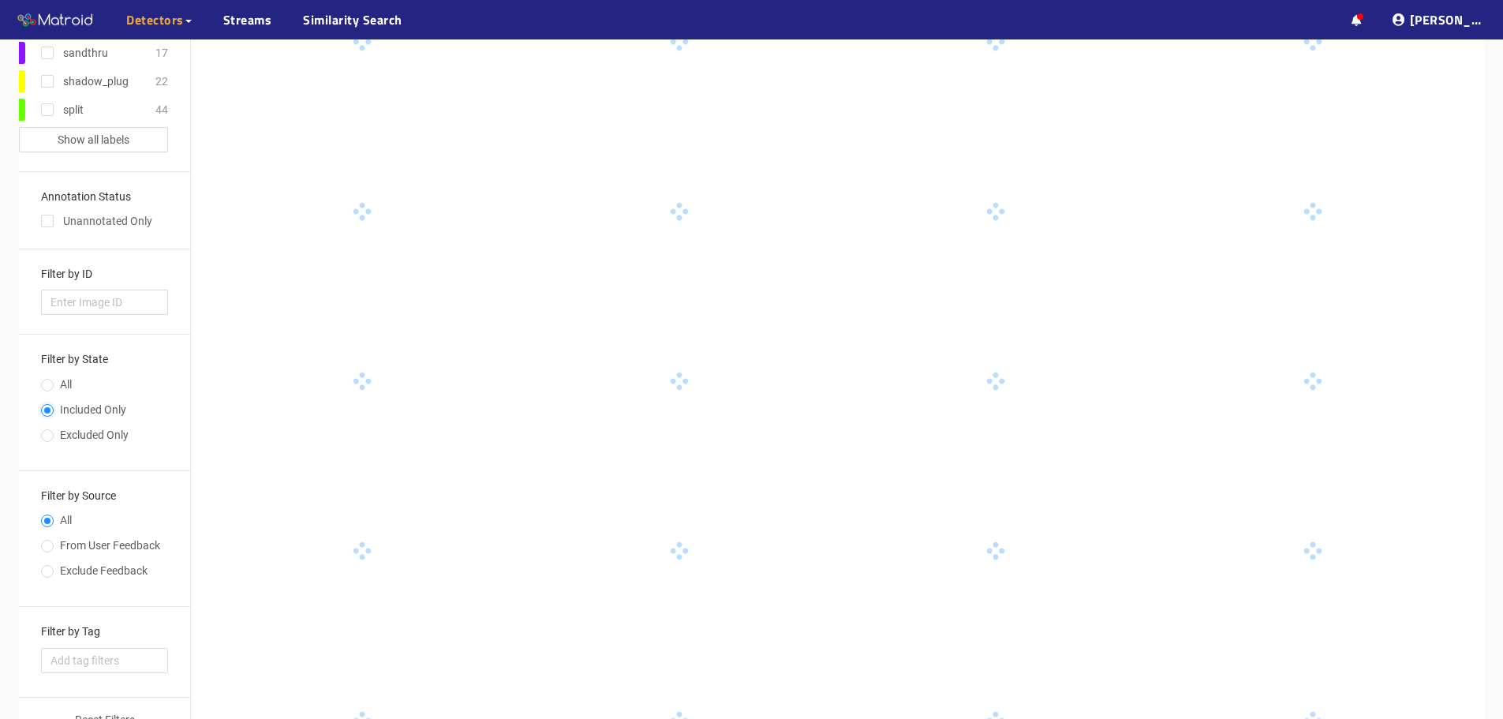
scroll to position [237, 0]
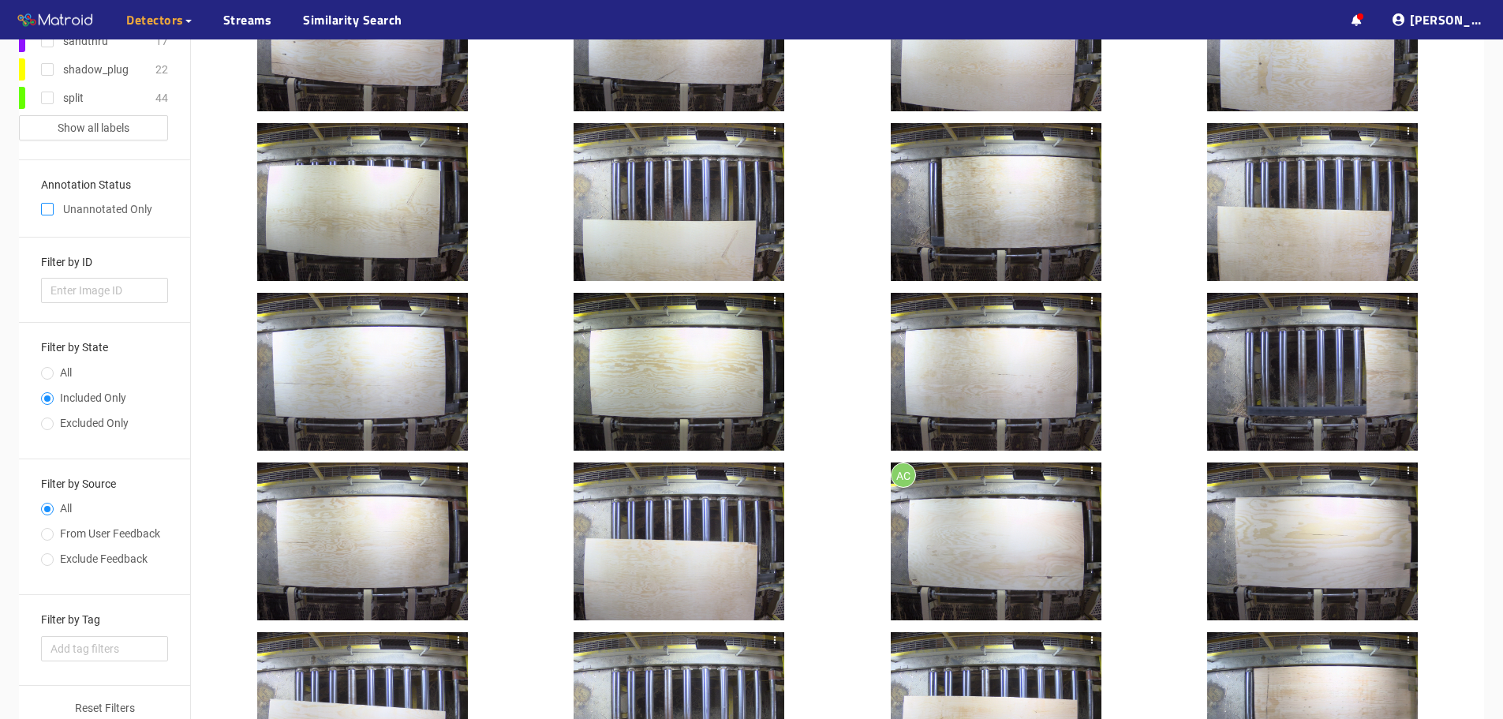
click at [53, 217] on input "checkbox" at bounding box center [47, 212] width 13 height 13
checkbox input "true"
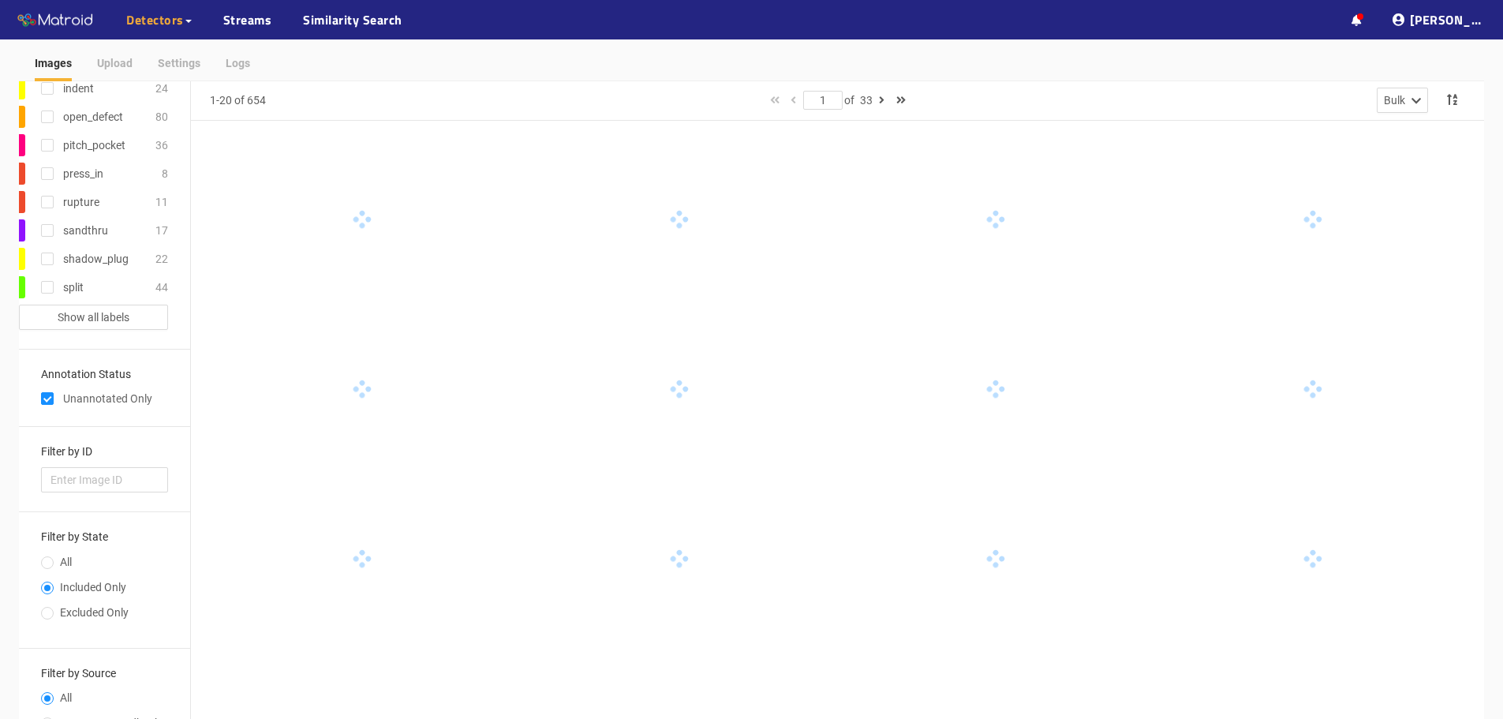
scroll to position [0, 0]
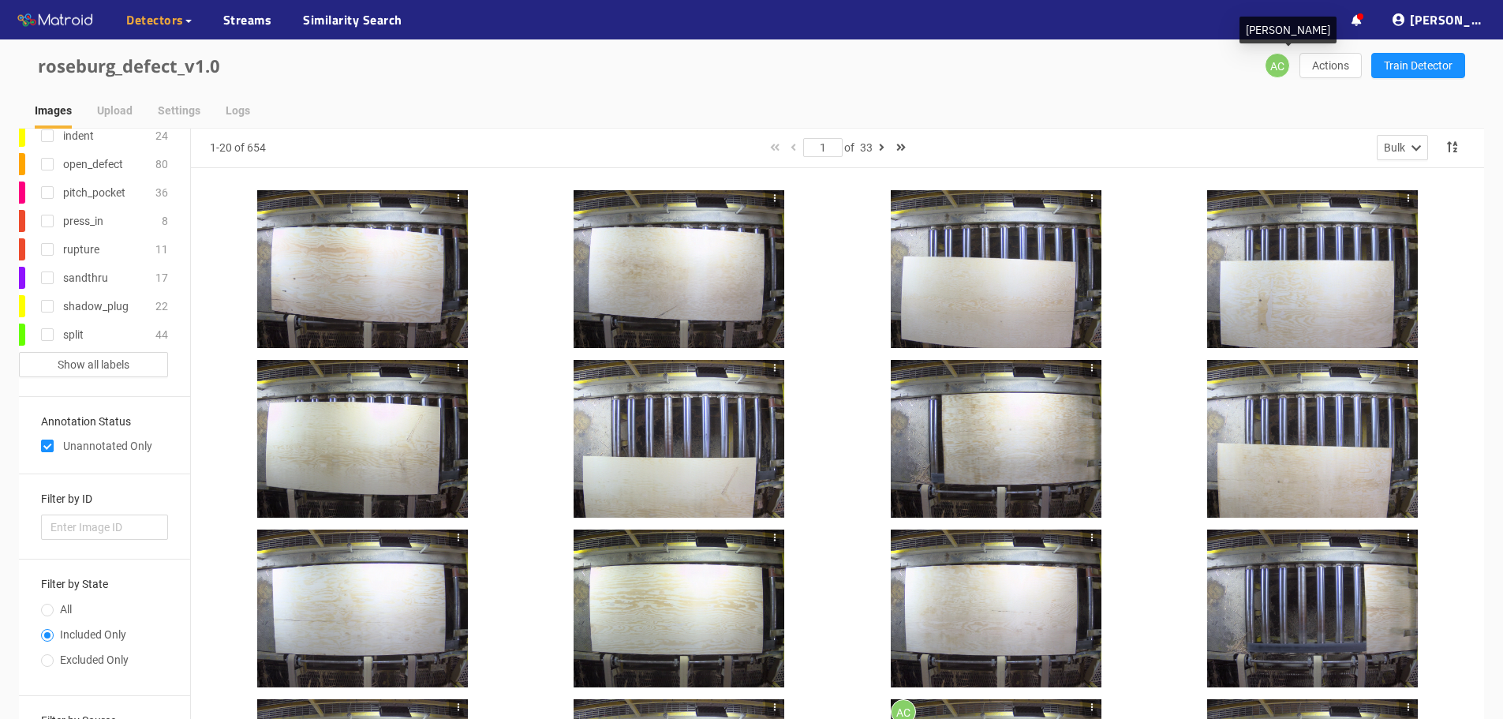
click at [1276, 69] on span "AC" at bounding box center [1278, 66] width 14 height 25
click at [390, 286] on div at bounding box center [362, 269] width 211 height 158
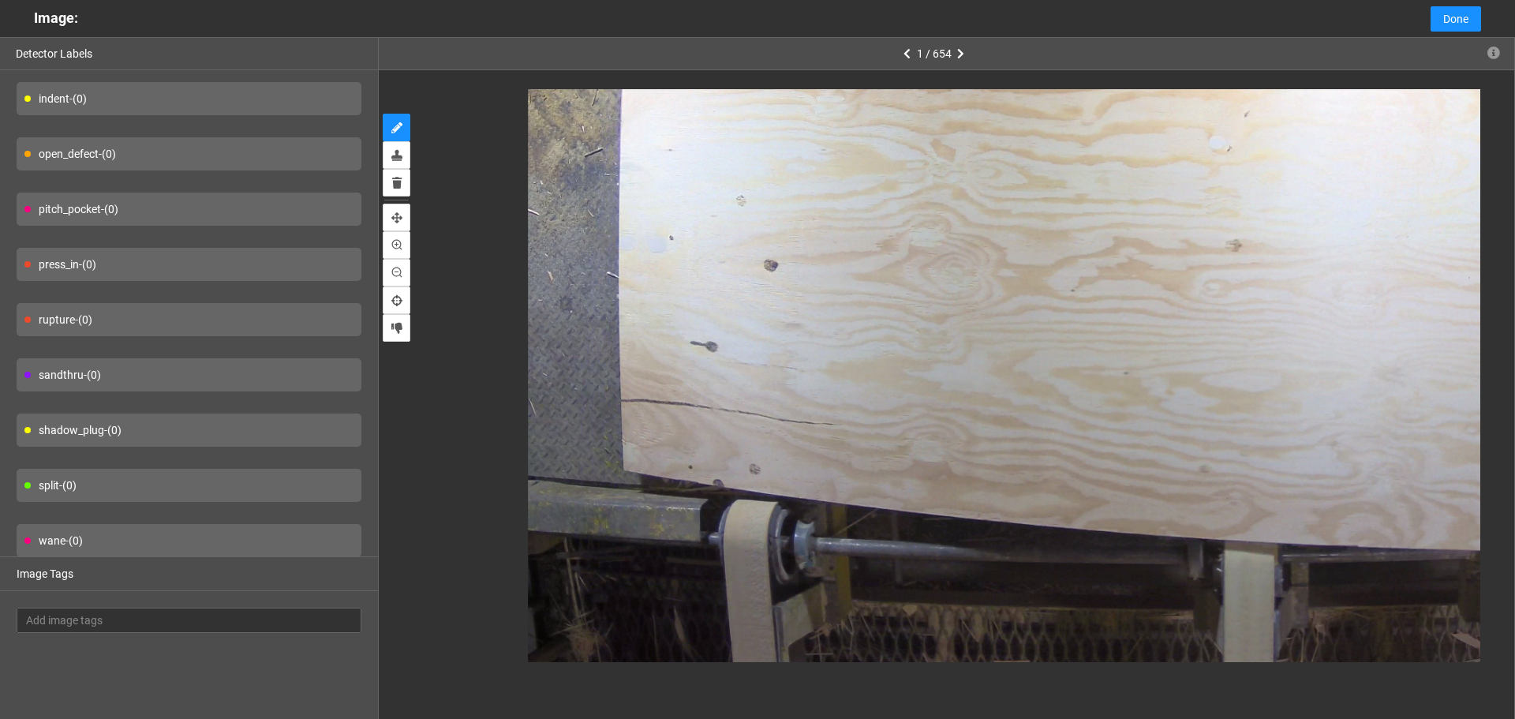
scroll to position [116, 0]
click at [172, 470] on div "split - (0)" at bounding box center [189, 484] width 345 height 33
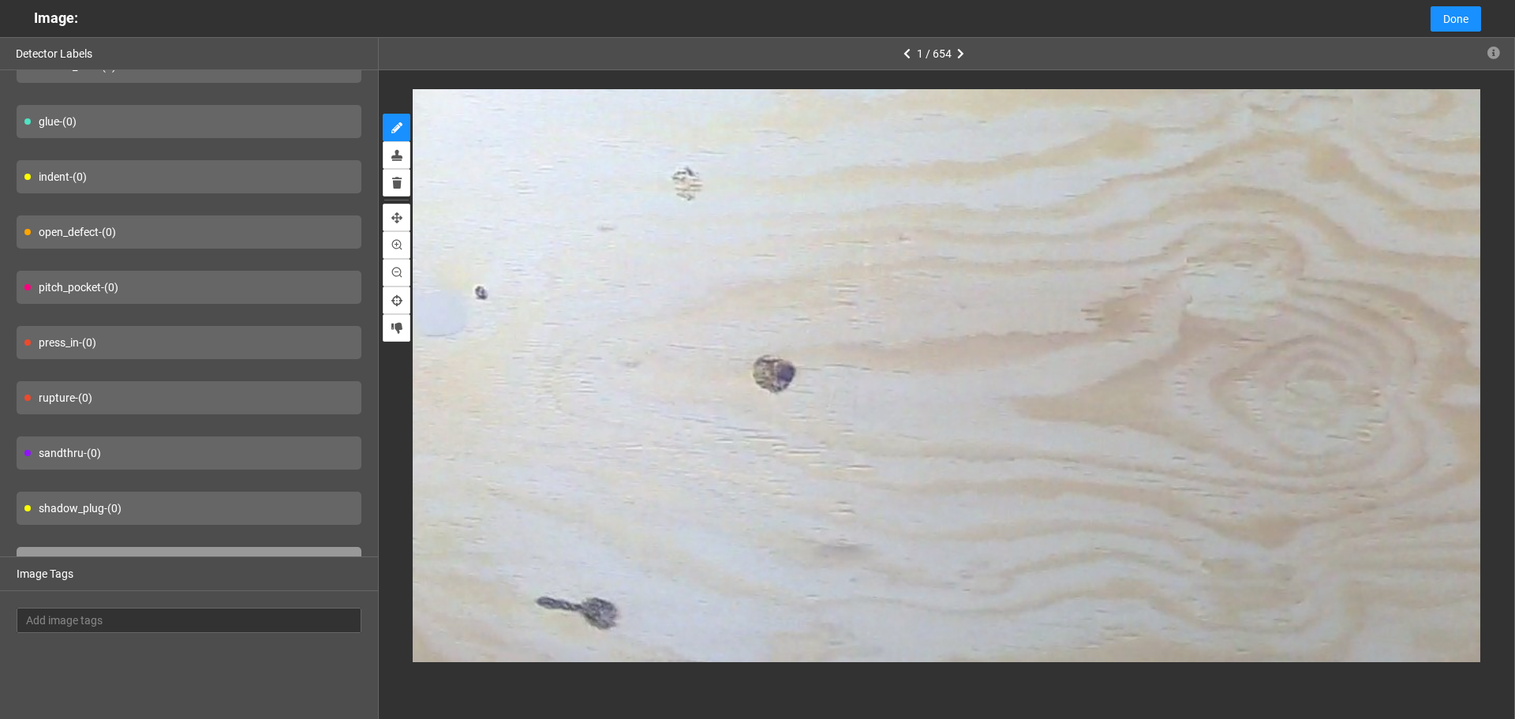
scroll to position [0, 0]
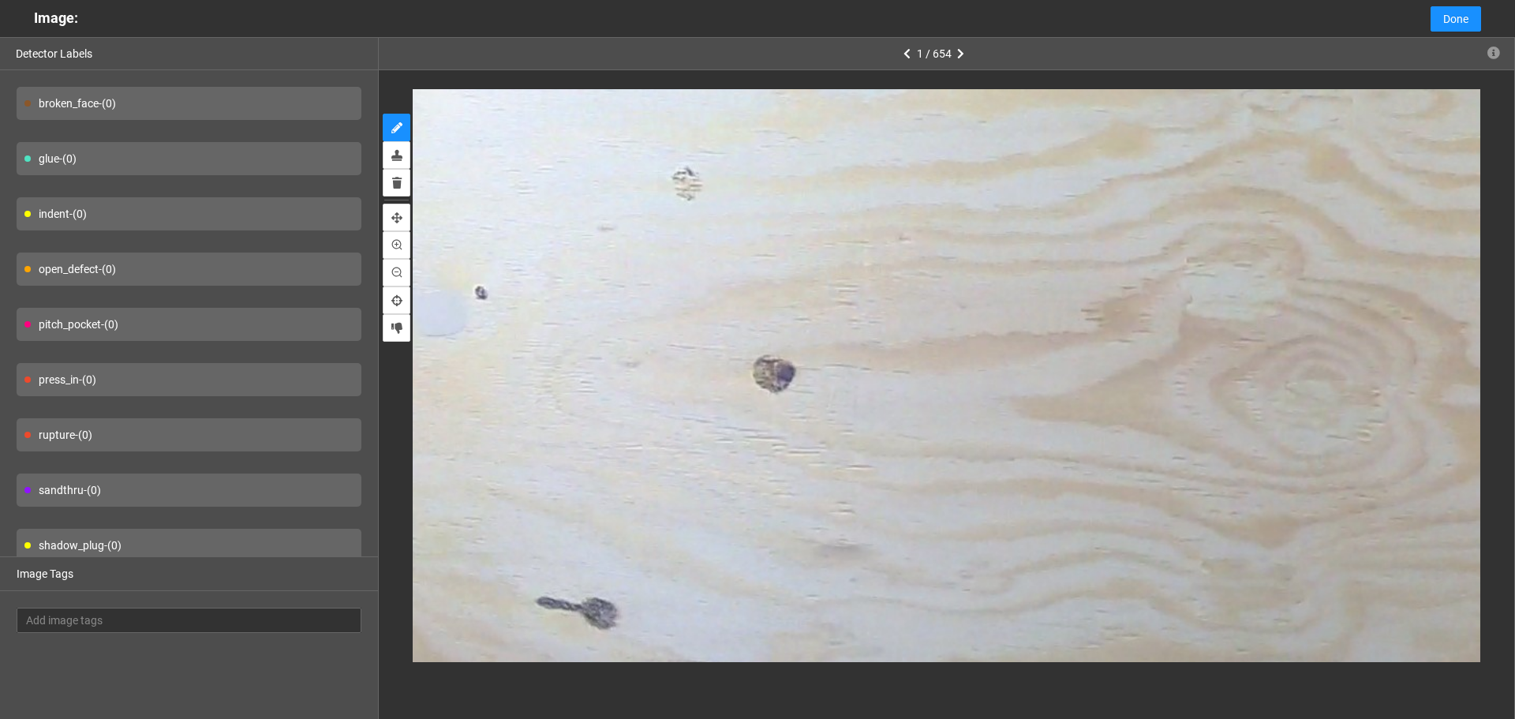
click at [225, 170] on div "glue - (0)" at bounding box center [189, 158] width 345 height 33
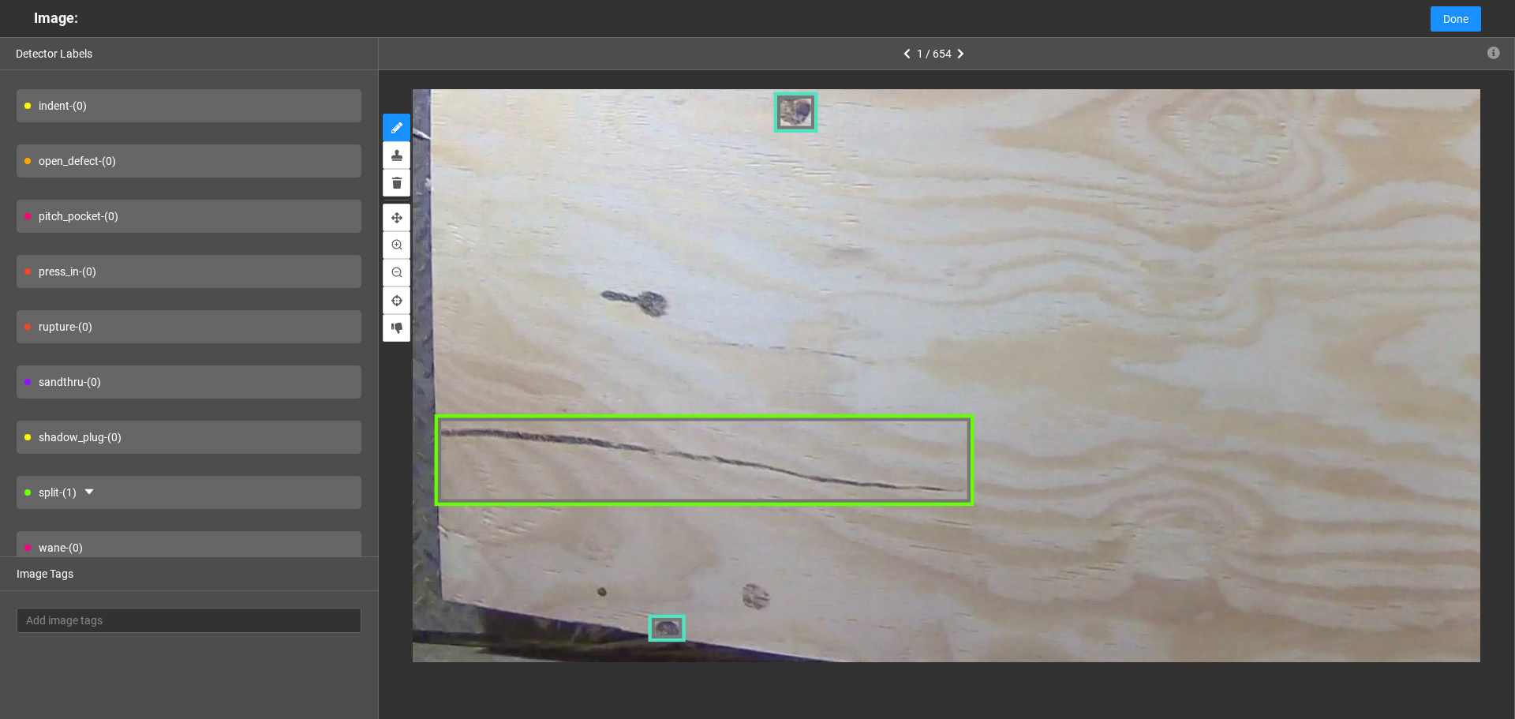
scroll to position [116, 0]
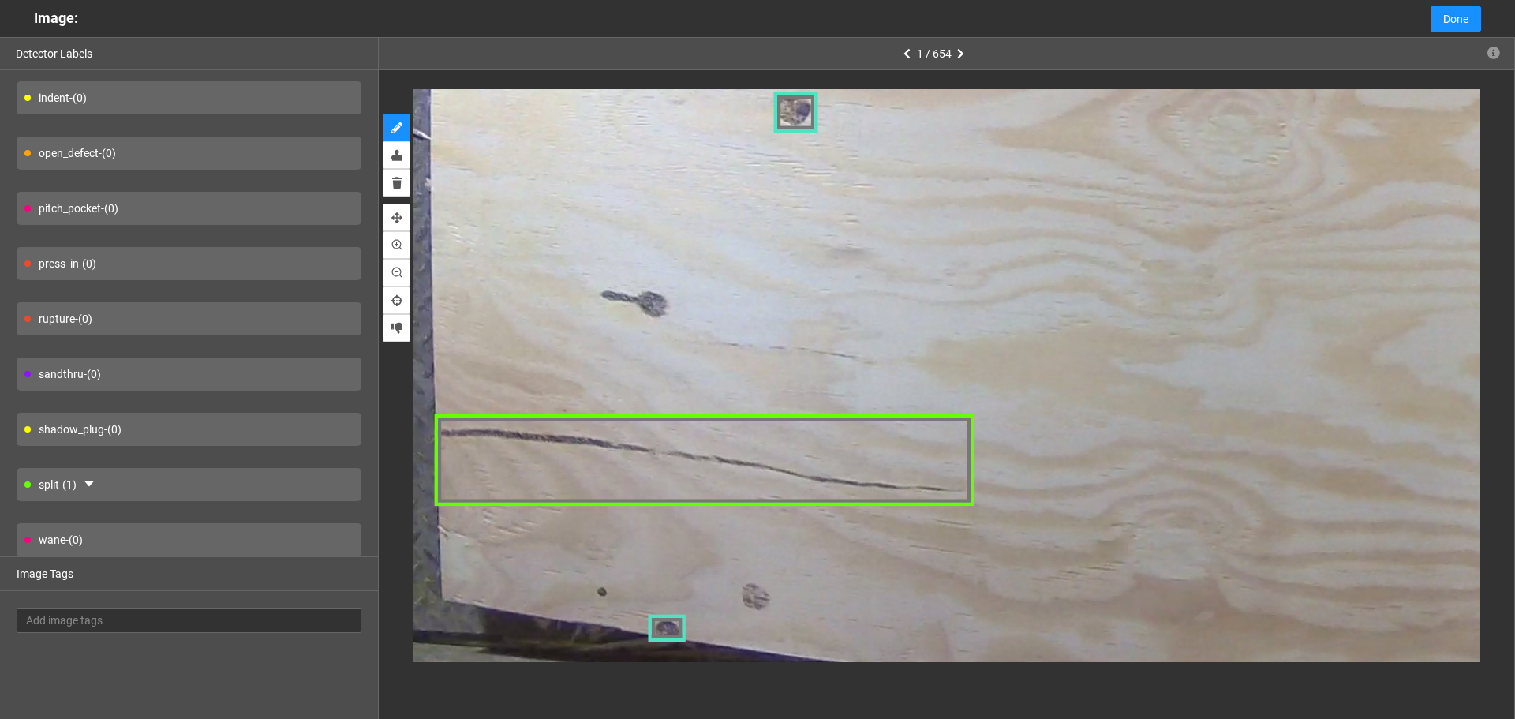
click at [170, 489] on div "split - (1)" at bounding box center [189, 484] width 345 height 33
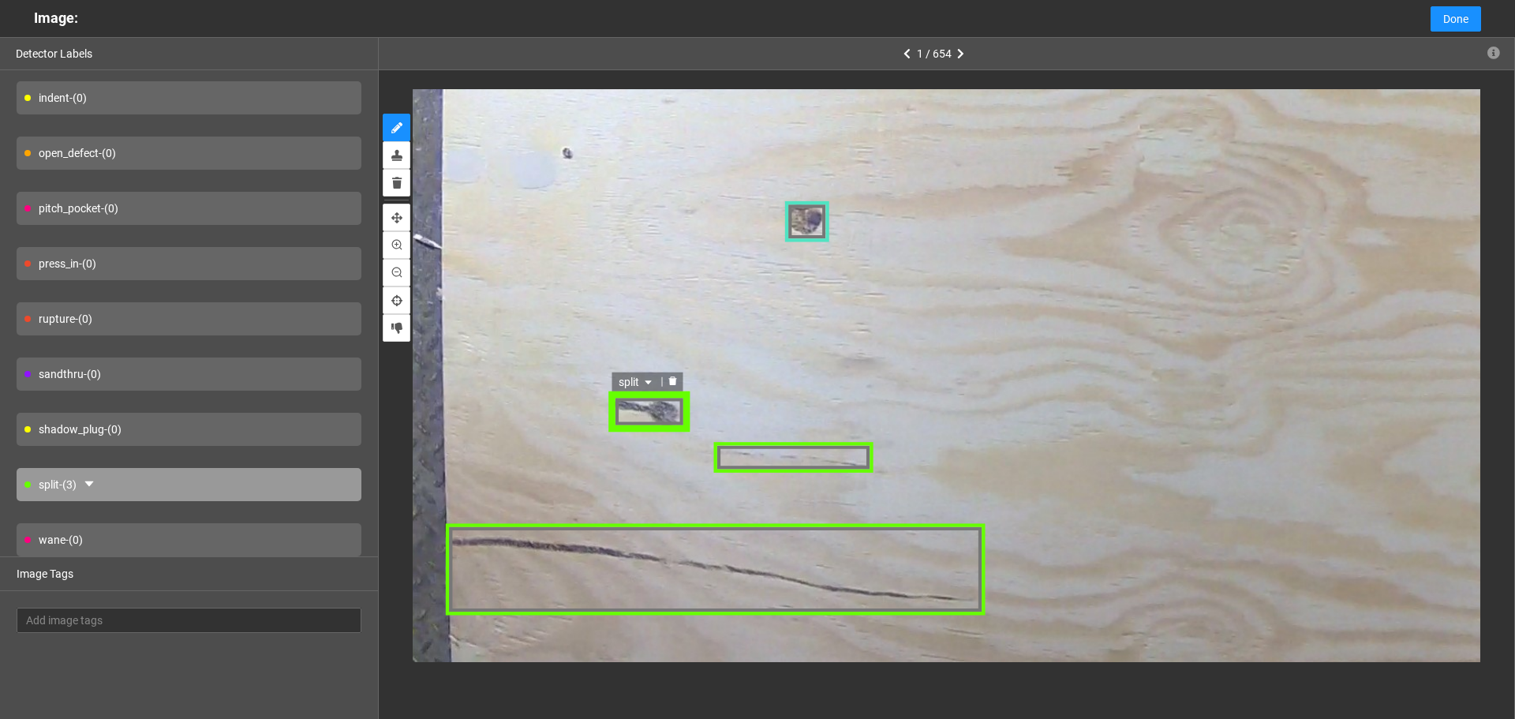
click at [649, 386] on icon "caret-down" at bounding box center [647, 381] width 9 height 9
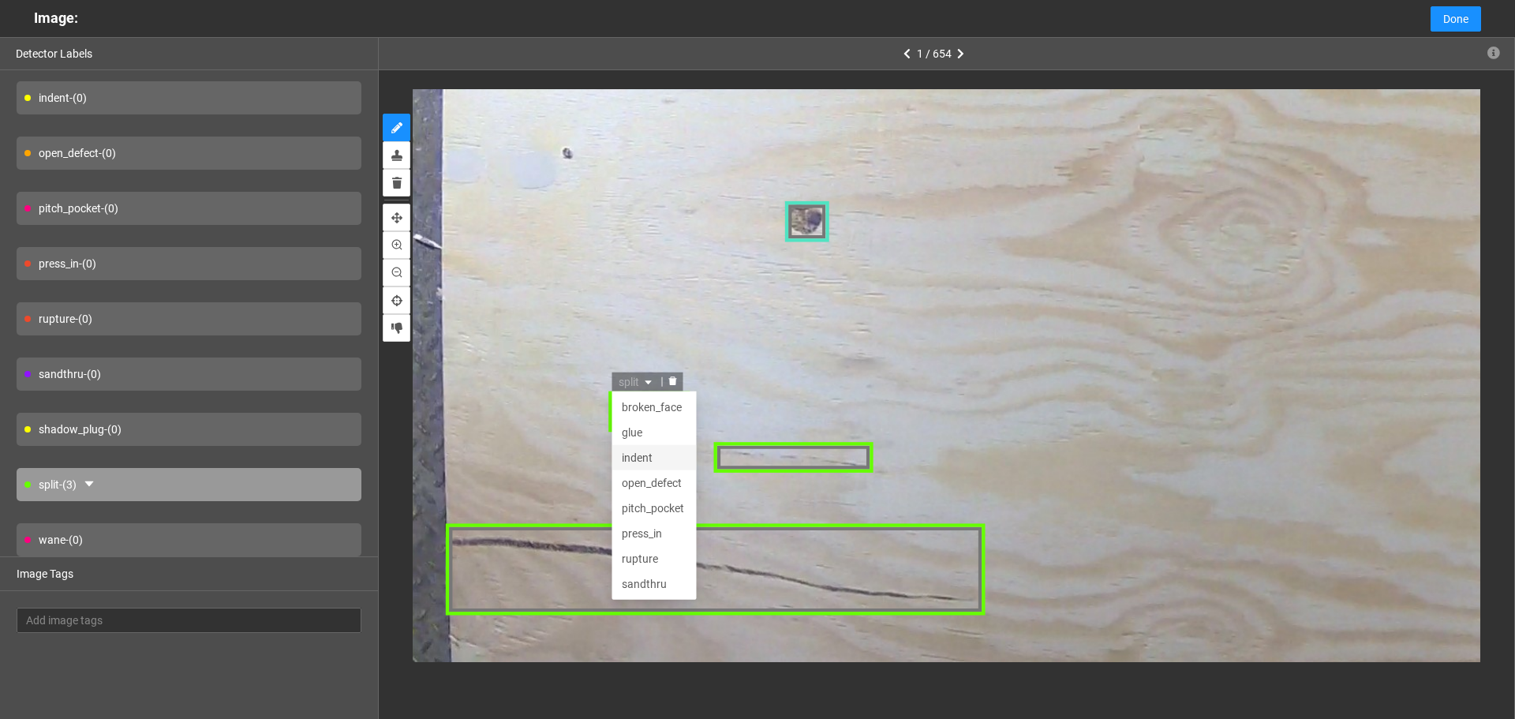
scroll to position [51, 0]
click at [652, 433] on div "open_defect" at bounding box center [654, 431] width 66 height 17
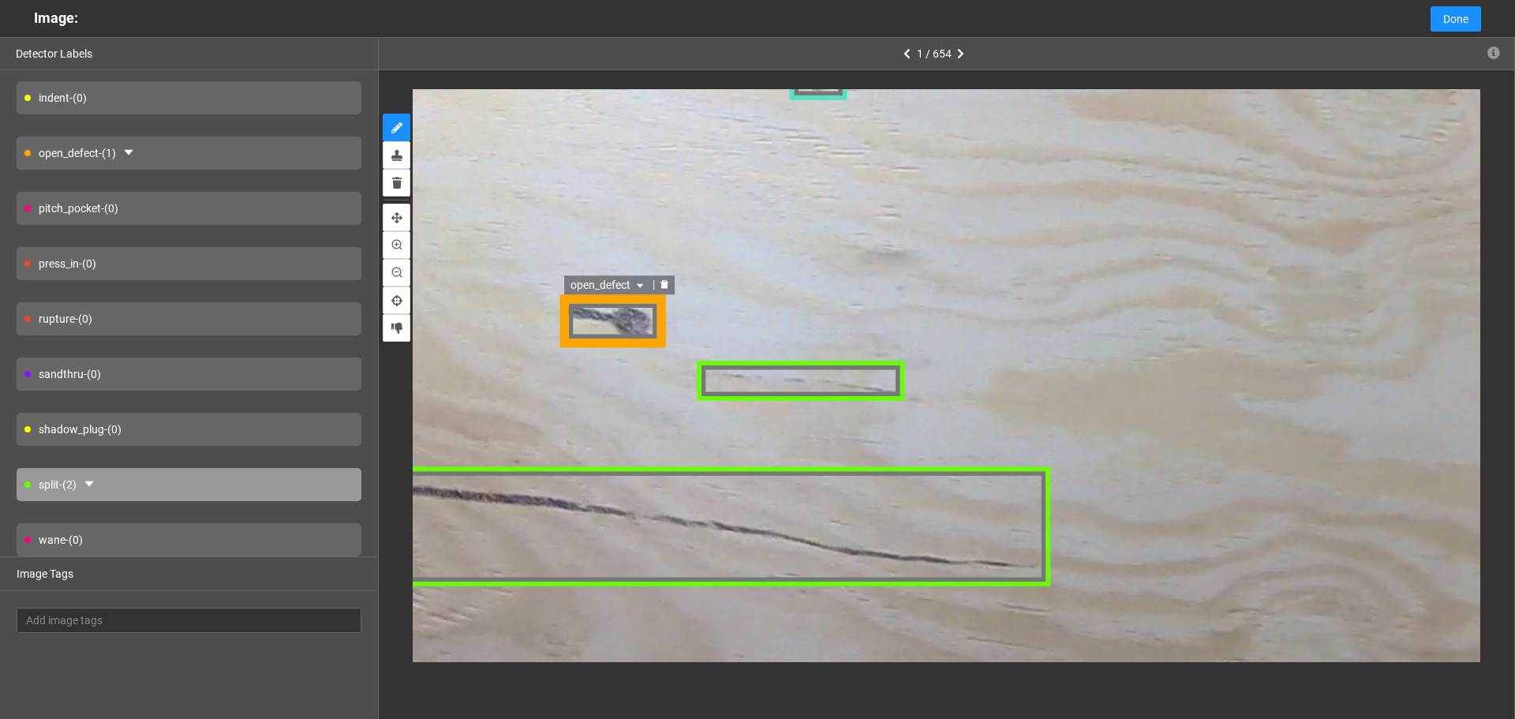
click at [612, 322] on div "open_defect" at bounding box center [612, 320] width 105 height 52
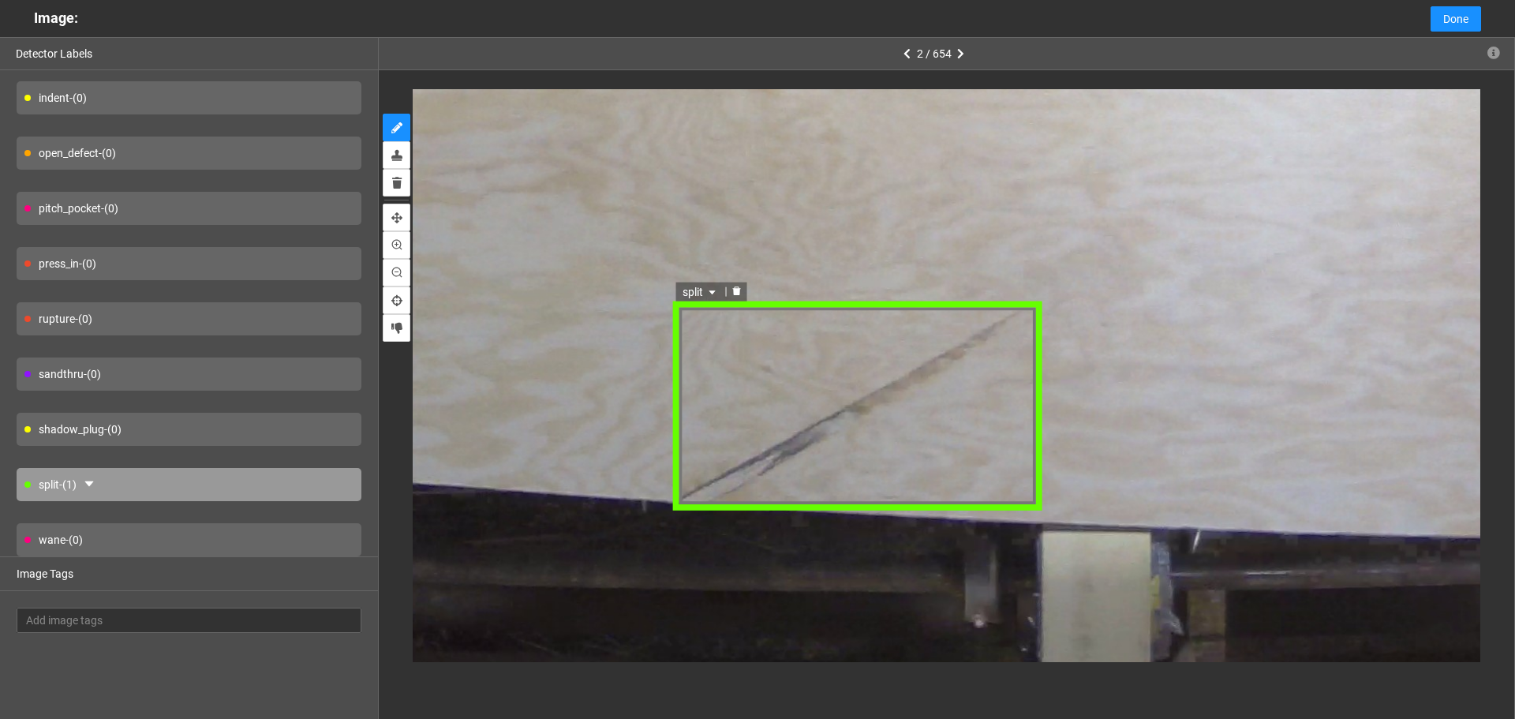
click at [710, 293] on icon "caret-down" at bounding box center [710, 290] width 9 height 9
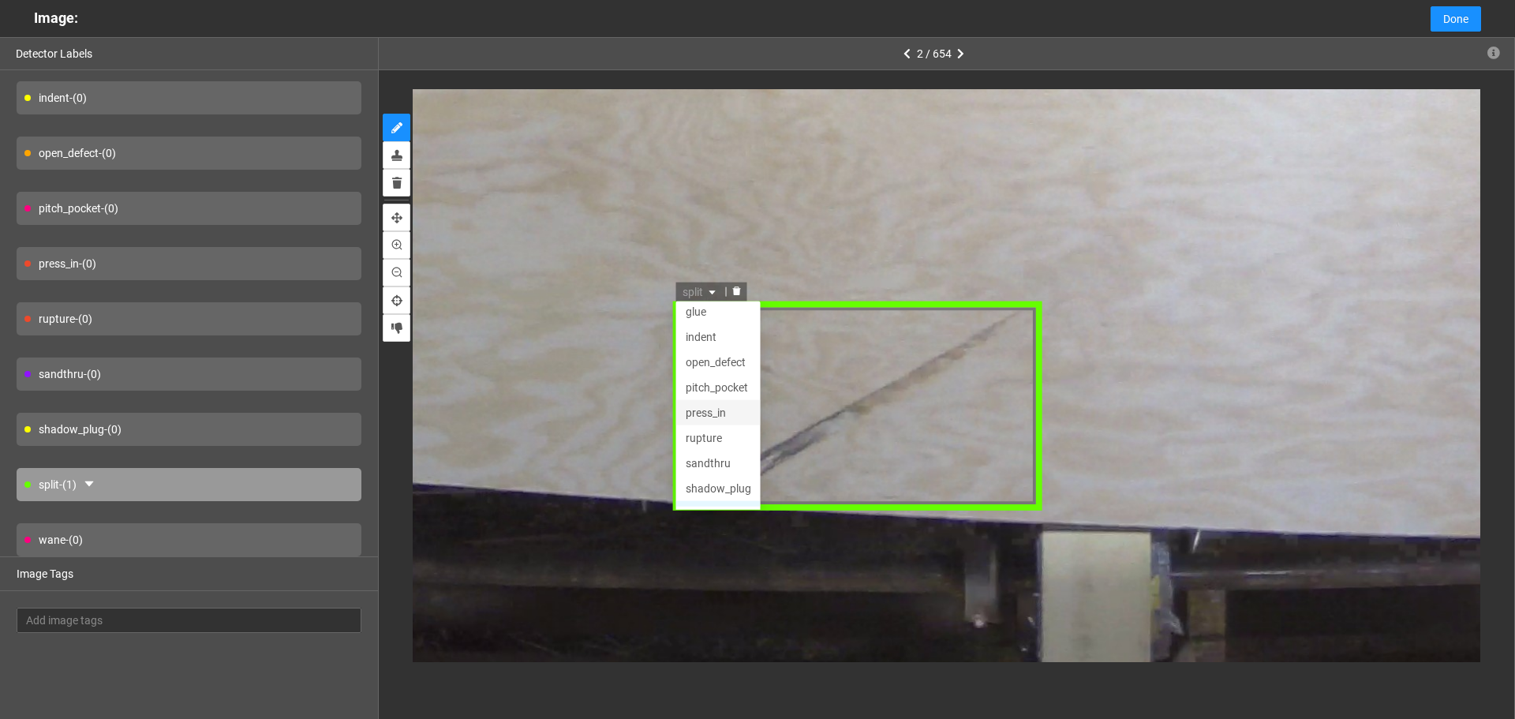
scroll to position [0, 0]
click at [703, 364] on div "indent" at bounding box center [717, 365] width 66 height 17
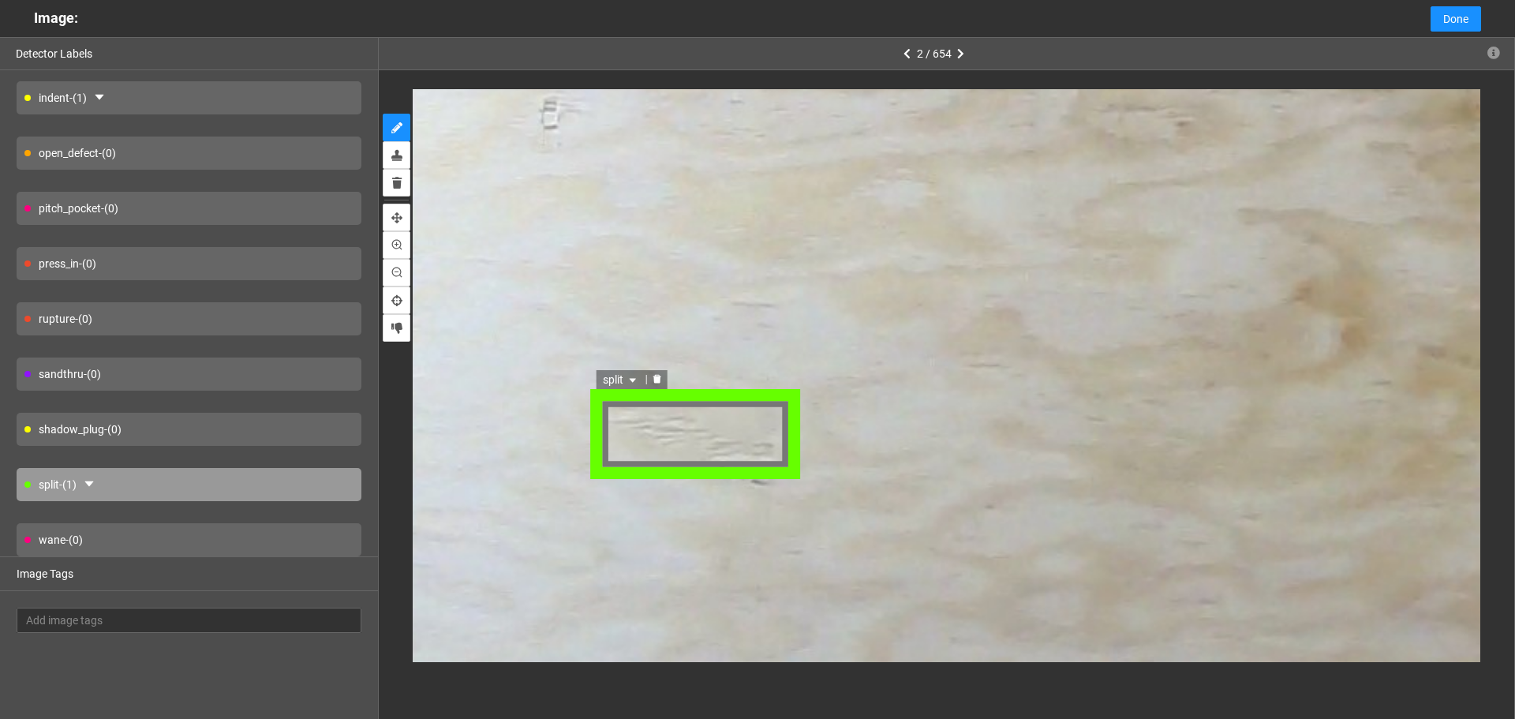
click at [632, 380] on icon "caret-down" at bounding box center [631, 382] width 6 height 4
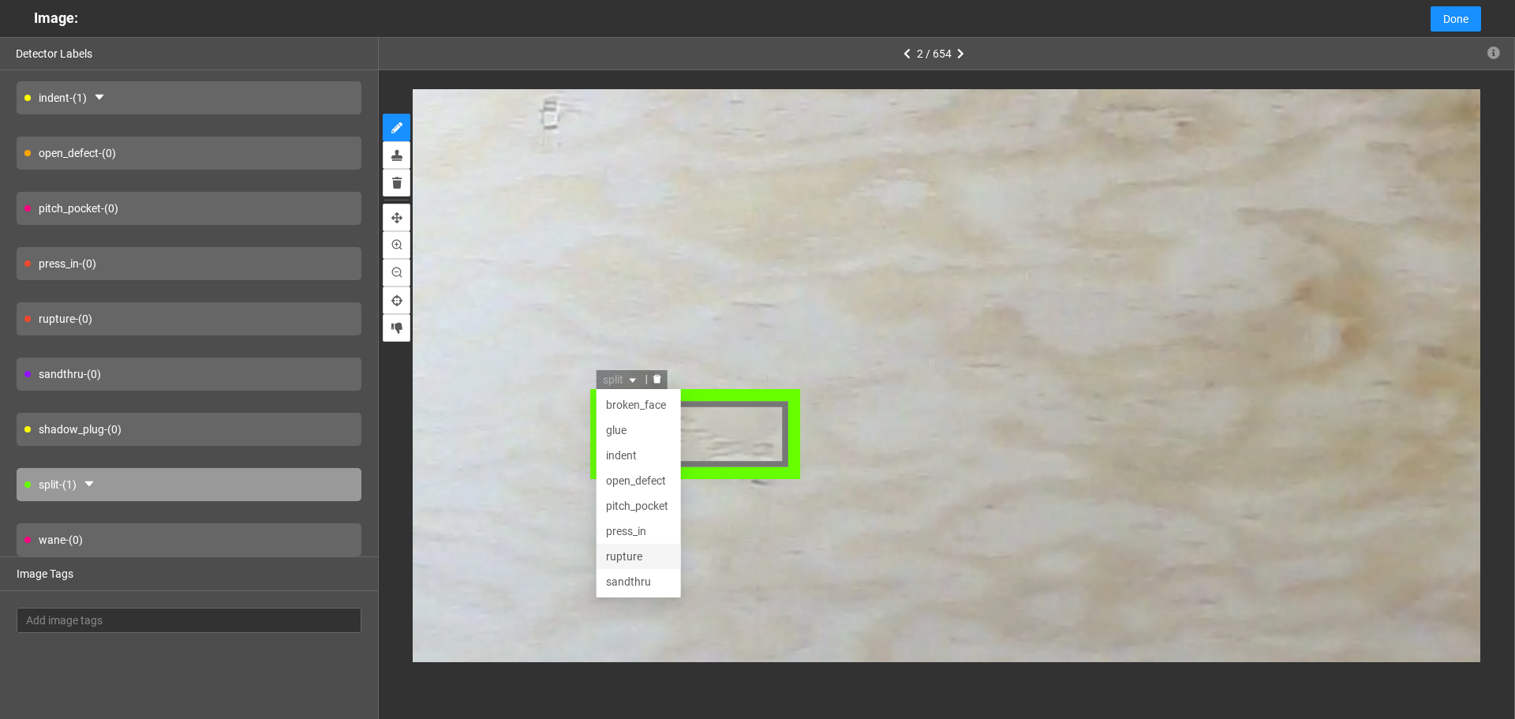
click at [636, 552] on div "rupture" at bounding box center [638, 557] width 66 height 17
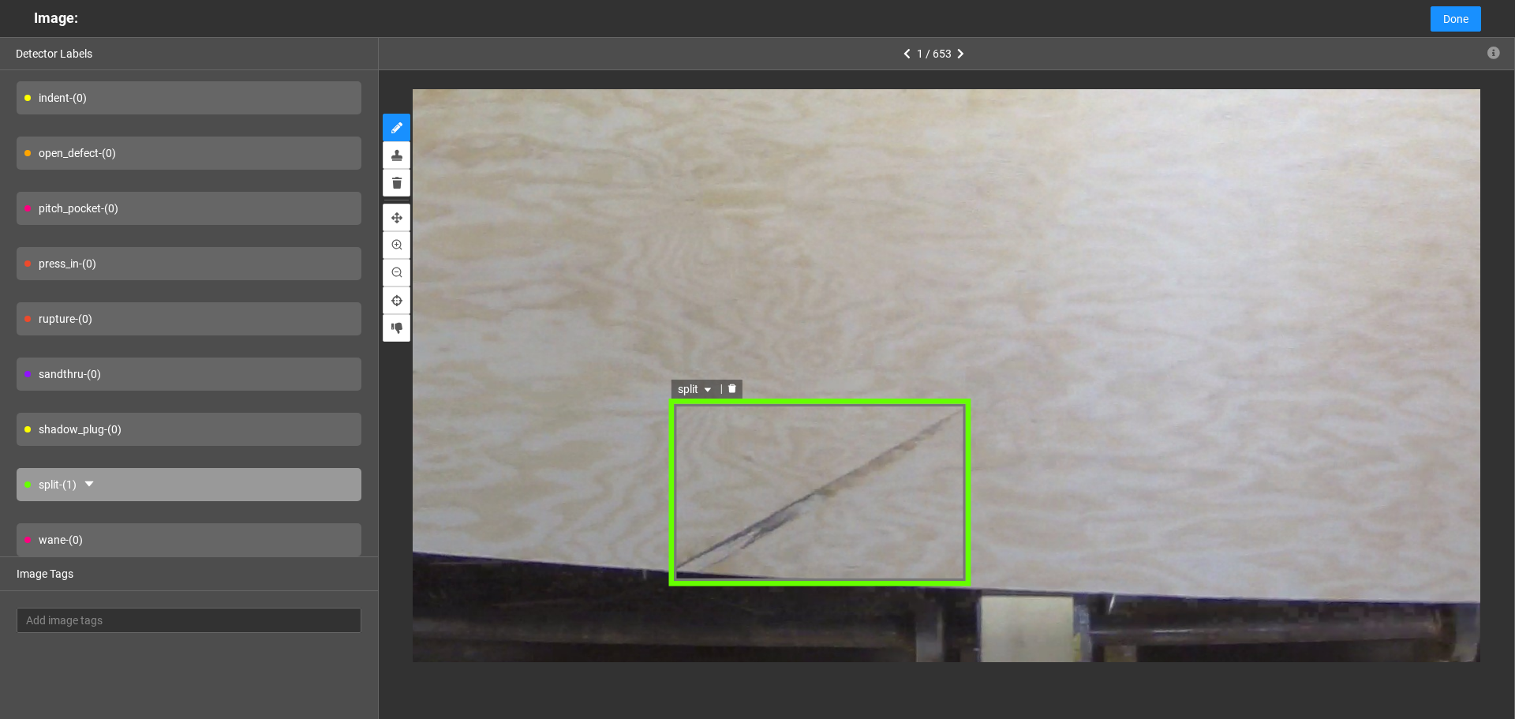
click at [708, 397] on span "split" at bounding box center [697, 389] width 37 height 17
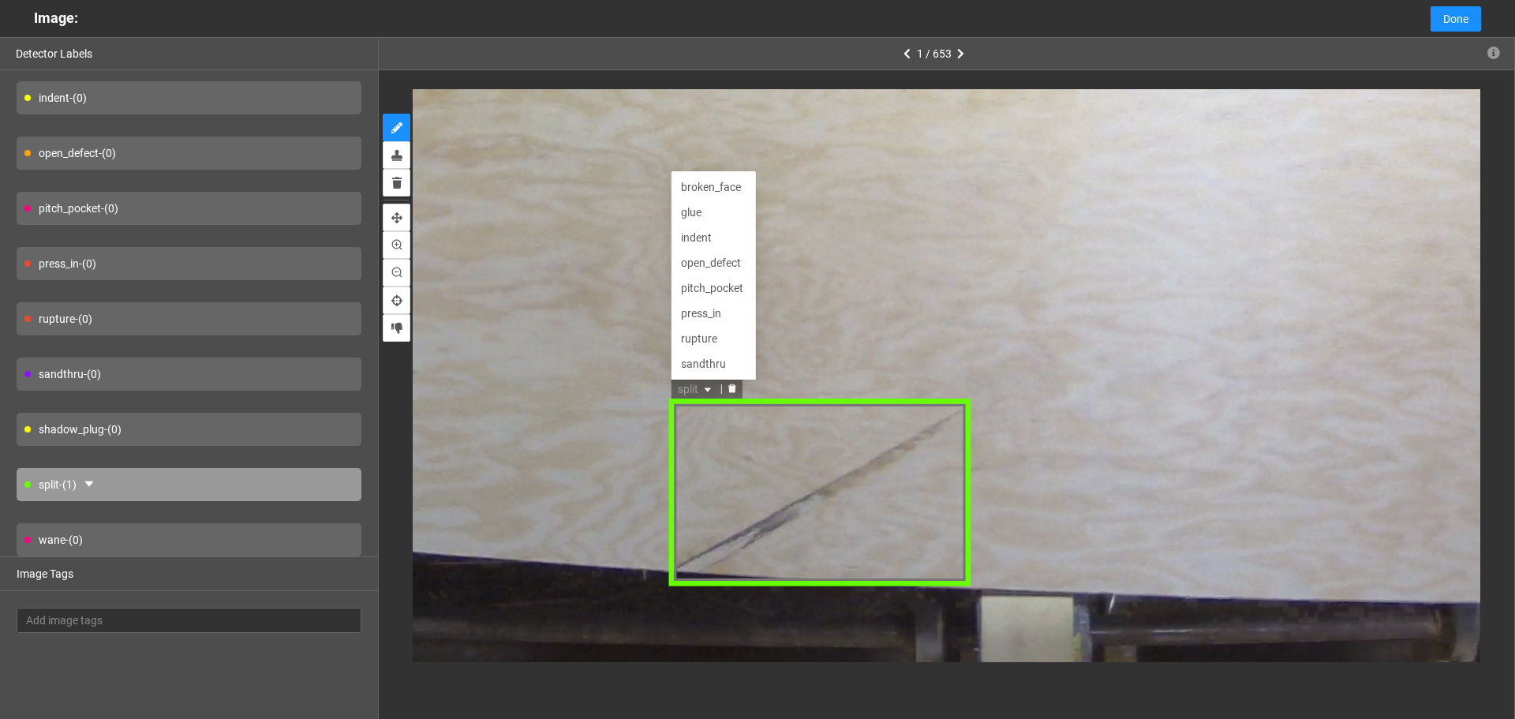
scroll to position [51, 0]
click at [710, 188] on div "indent" at bounding box center [715, 187] width 66 height 17
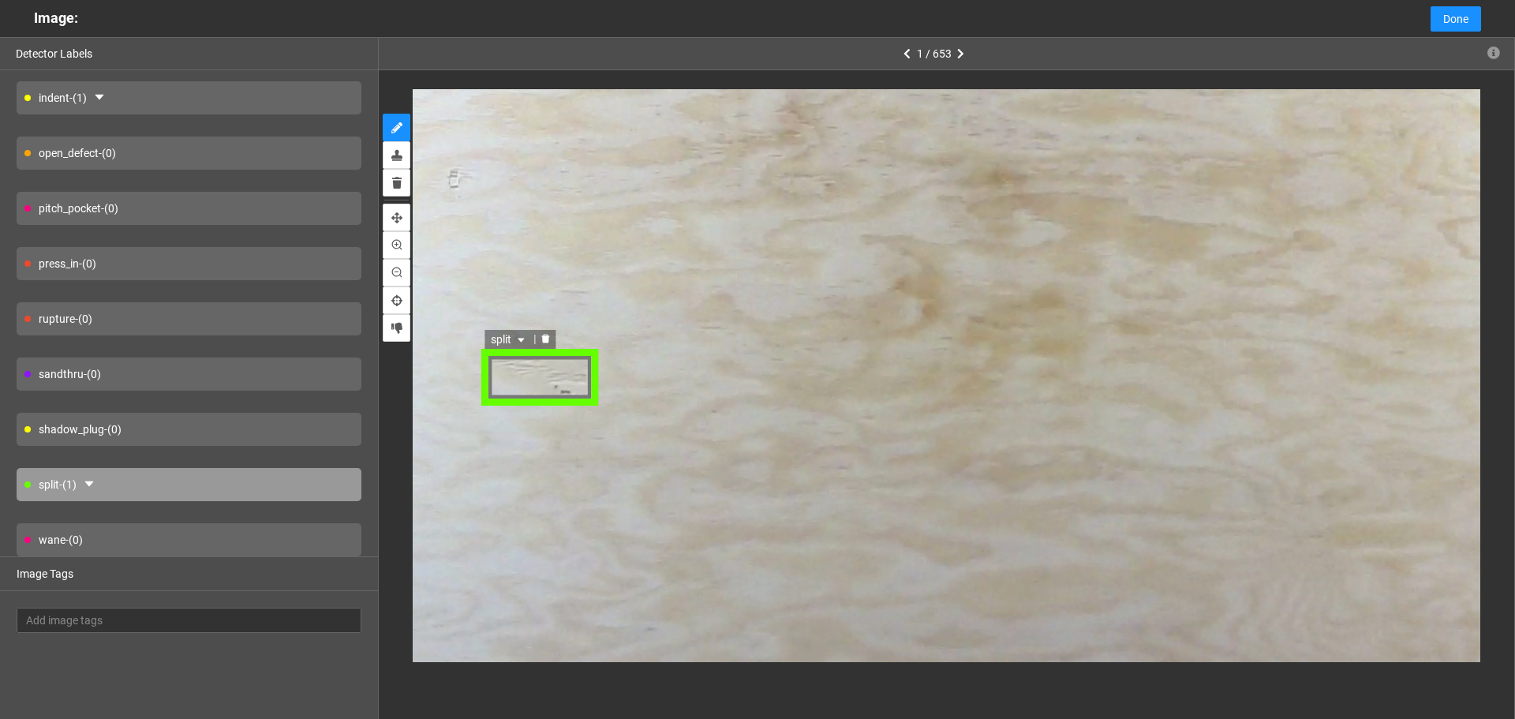
click at [518, 343] on icon "caret-down" at bounding box center [520, 339] width 9 height 9
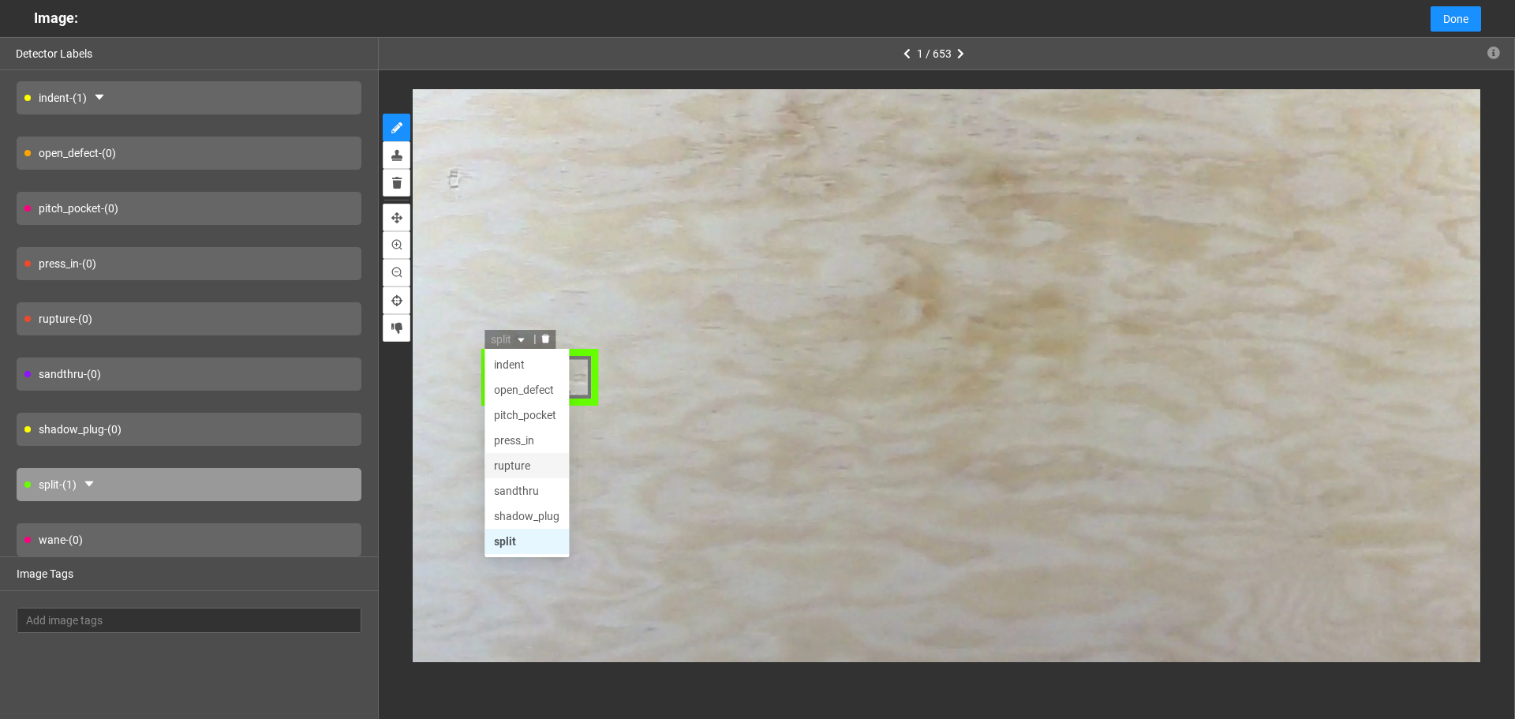
click at [532, 460] on div "rupture" at bounding box center [527, 464] width 66 height 17
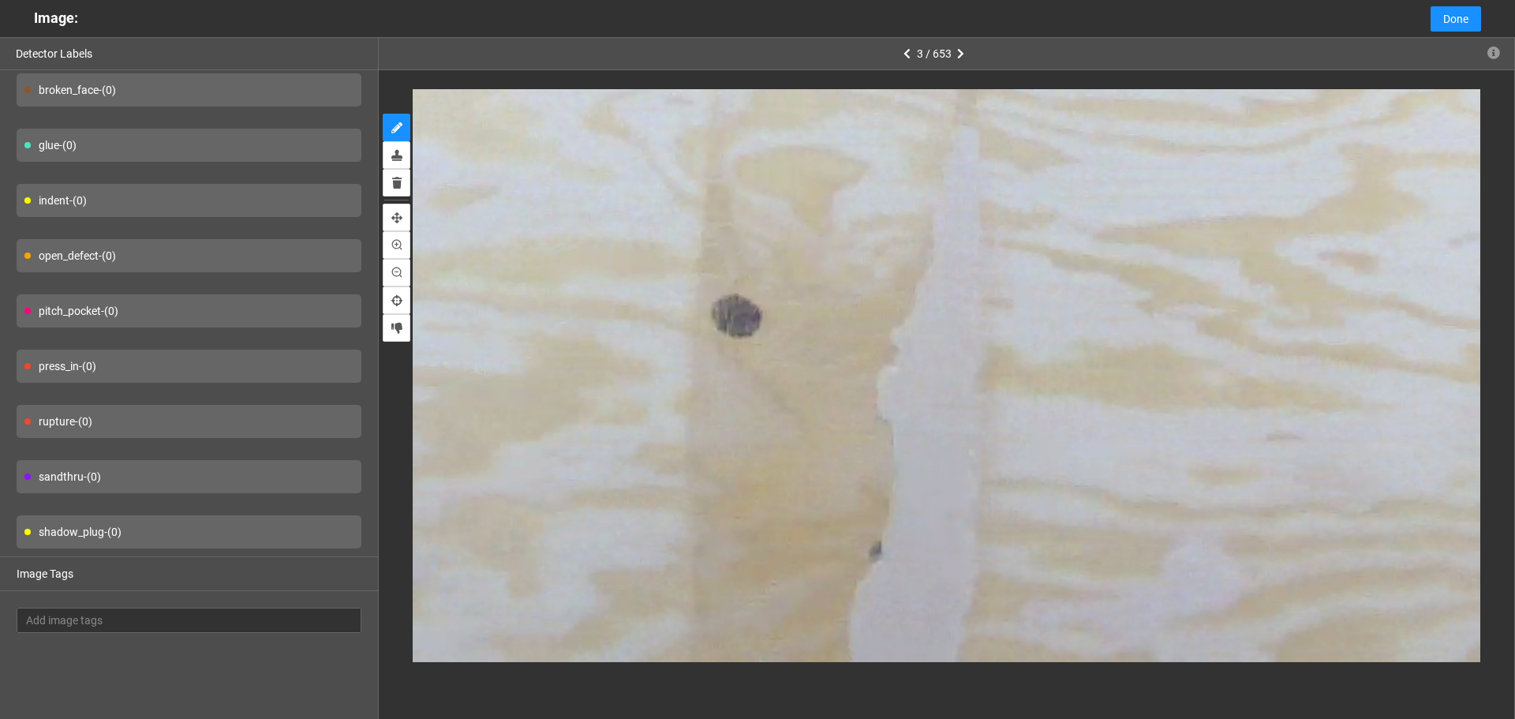
scroll to position [0, 0]
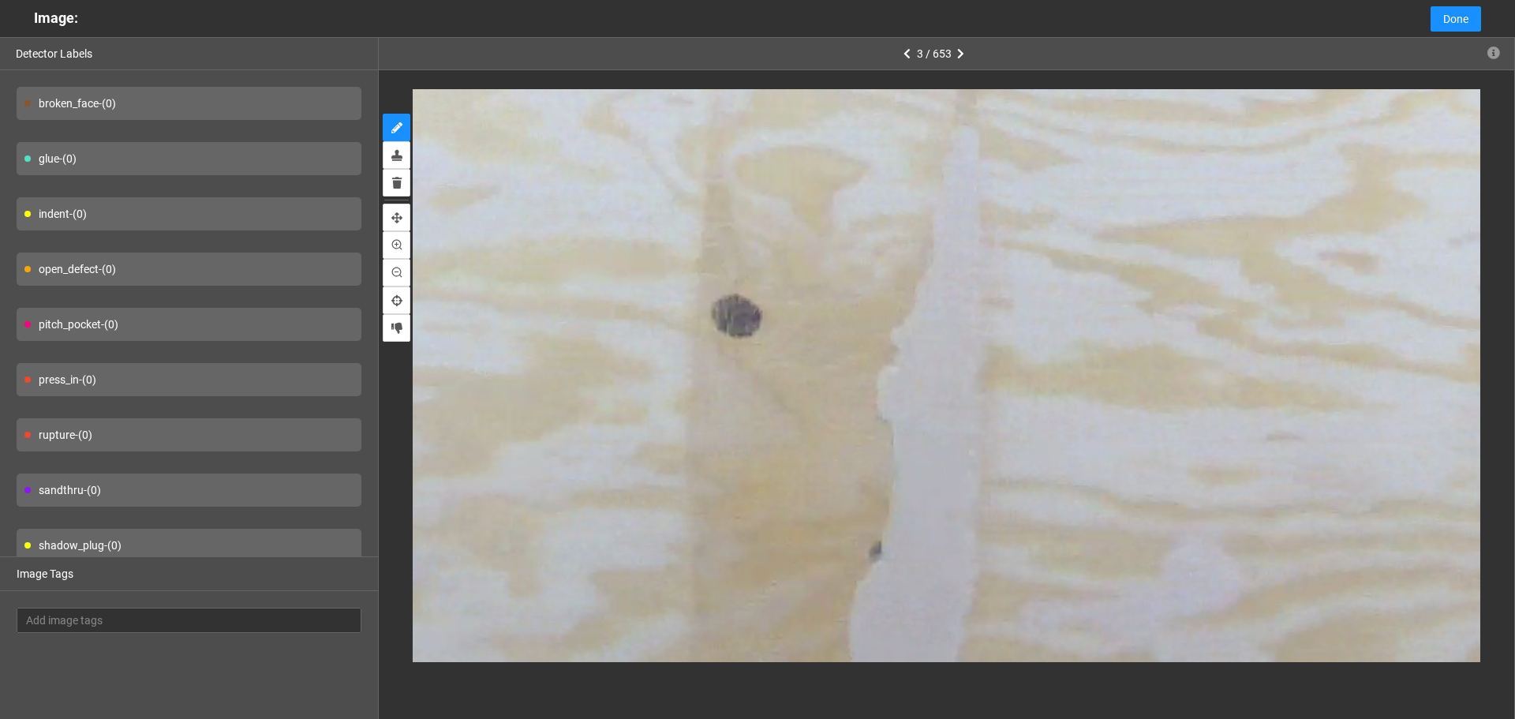
click at [215, 157] on div "glue - (0)" at bounding box center [189, 158] width 345 height 33
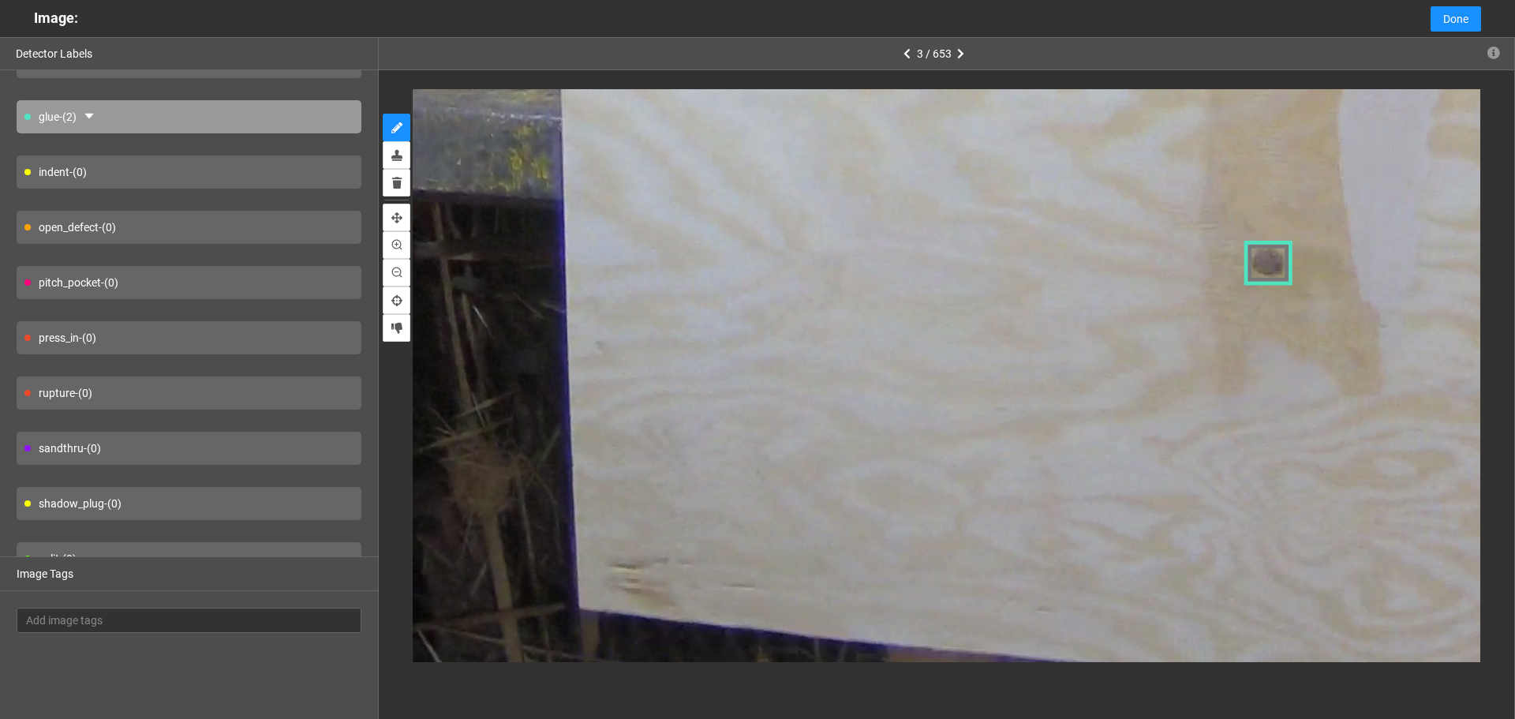
scroll to position [79, 0]
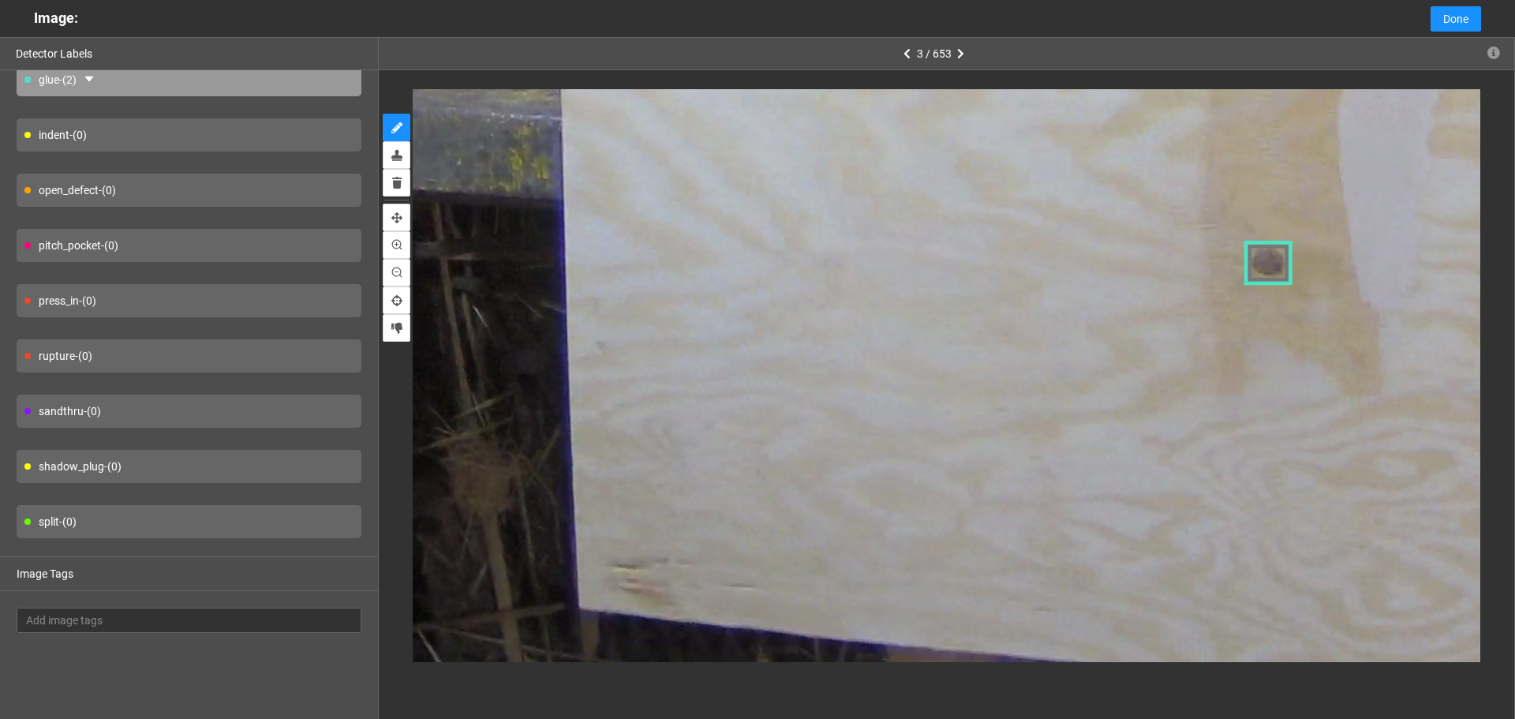
click at [197, 354] on div "rupture - (0)" at bounding box center [189, 355] width 345 height 33
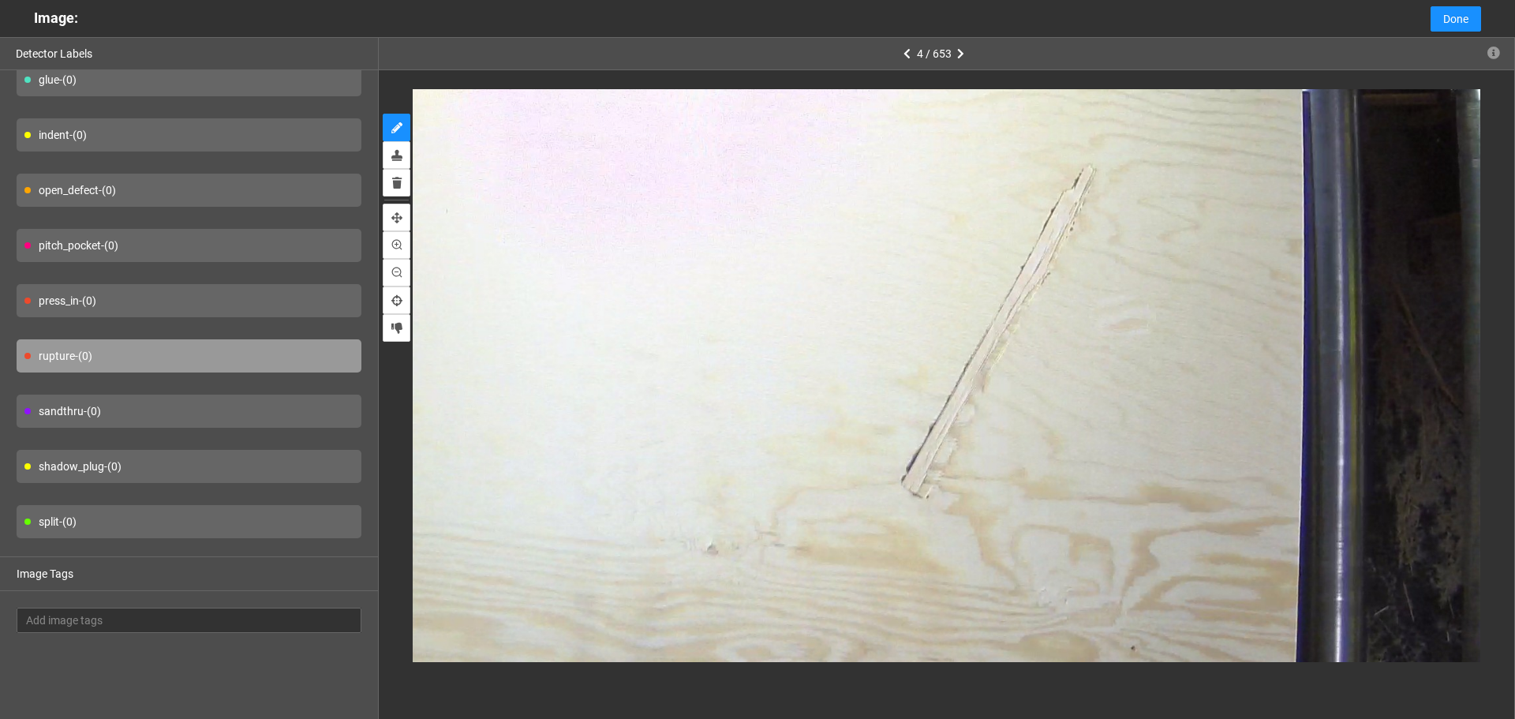
scroll to position [0, 0]
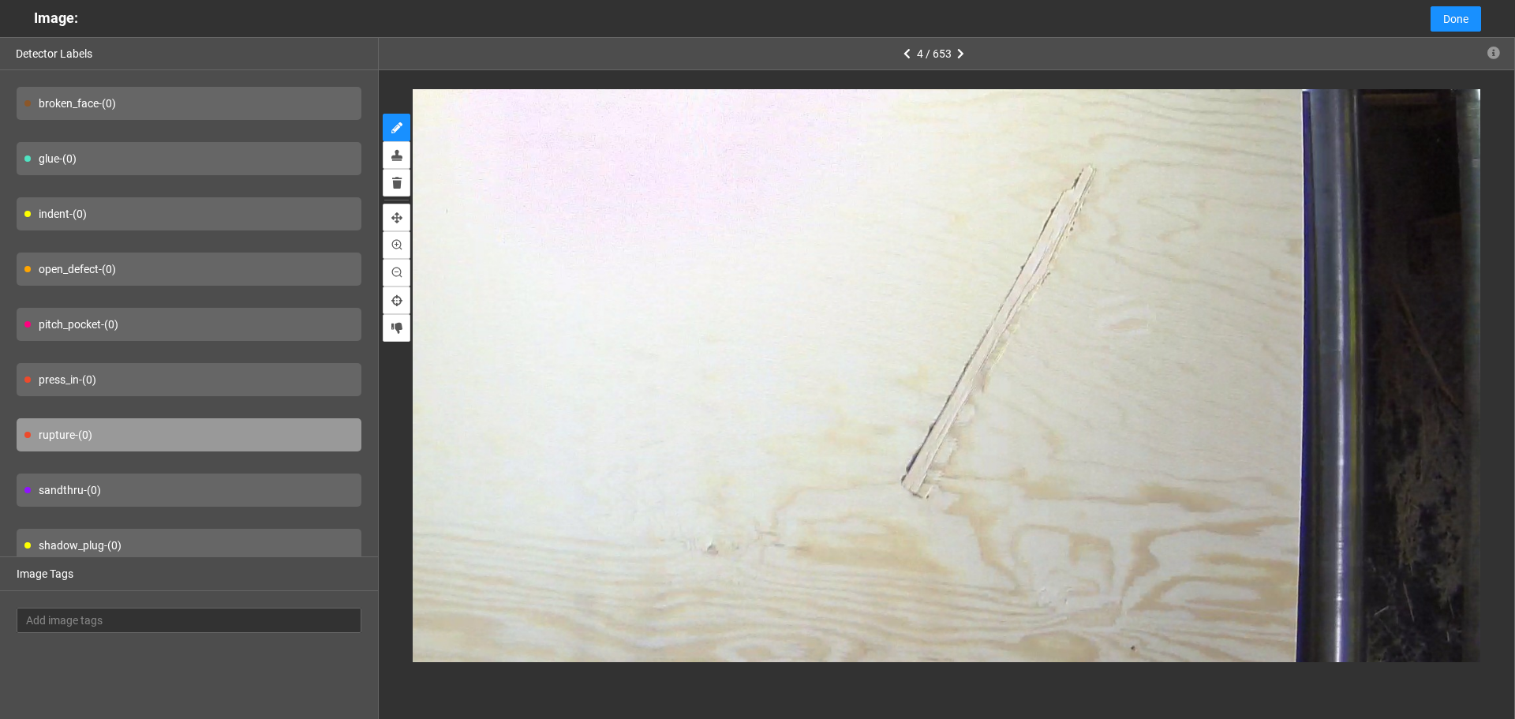
click at [185, 380] on div "press_in - (0)" at bounding box center [189, 379] width 345 height 33
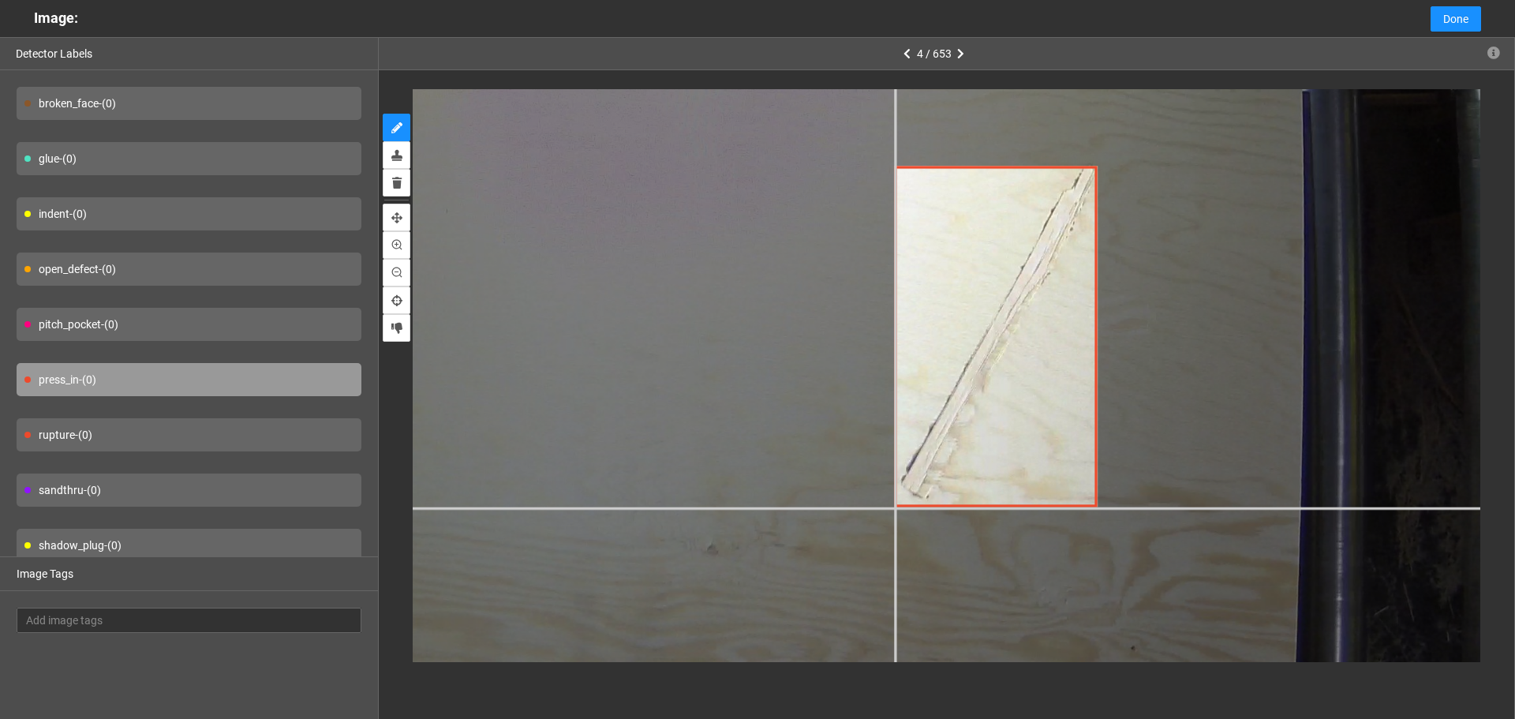
click at [894, 507] on div at bounding box center [374, 464] width 2522 height 1892
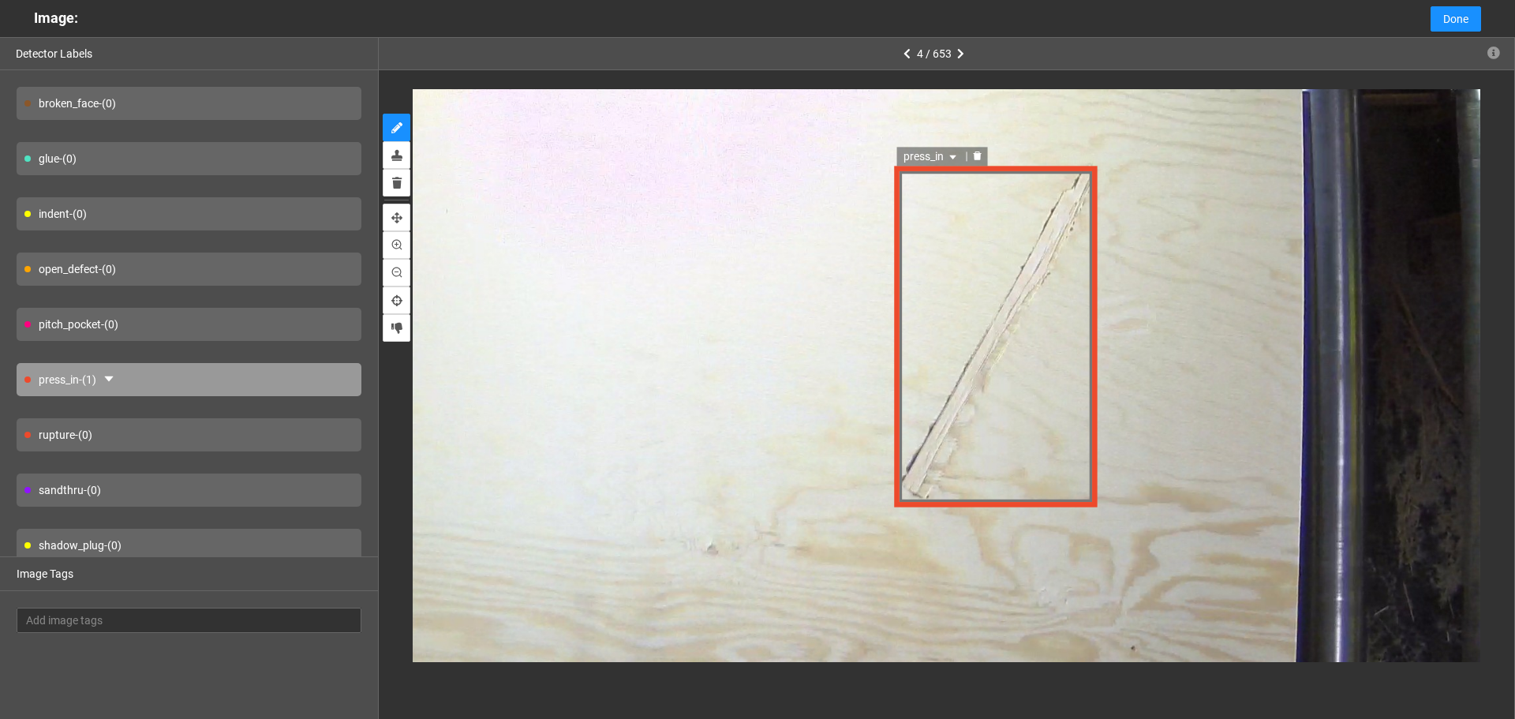
click at [1005, 238] on div "press_in" at bounding box center [996, 336] width 204 height 343
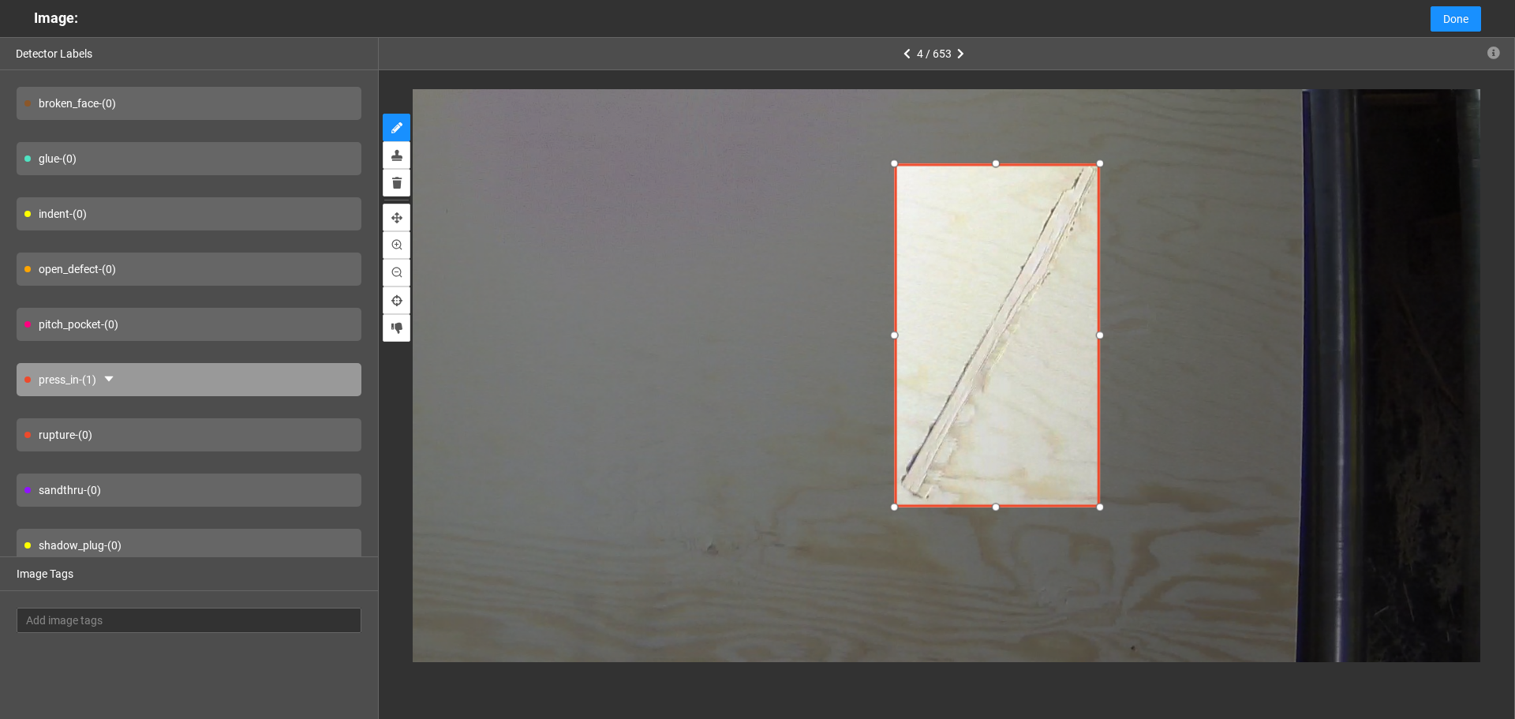
click at [1102, 167] on div at bounding box center [1099, 162] width 21 height 21
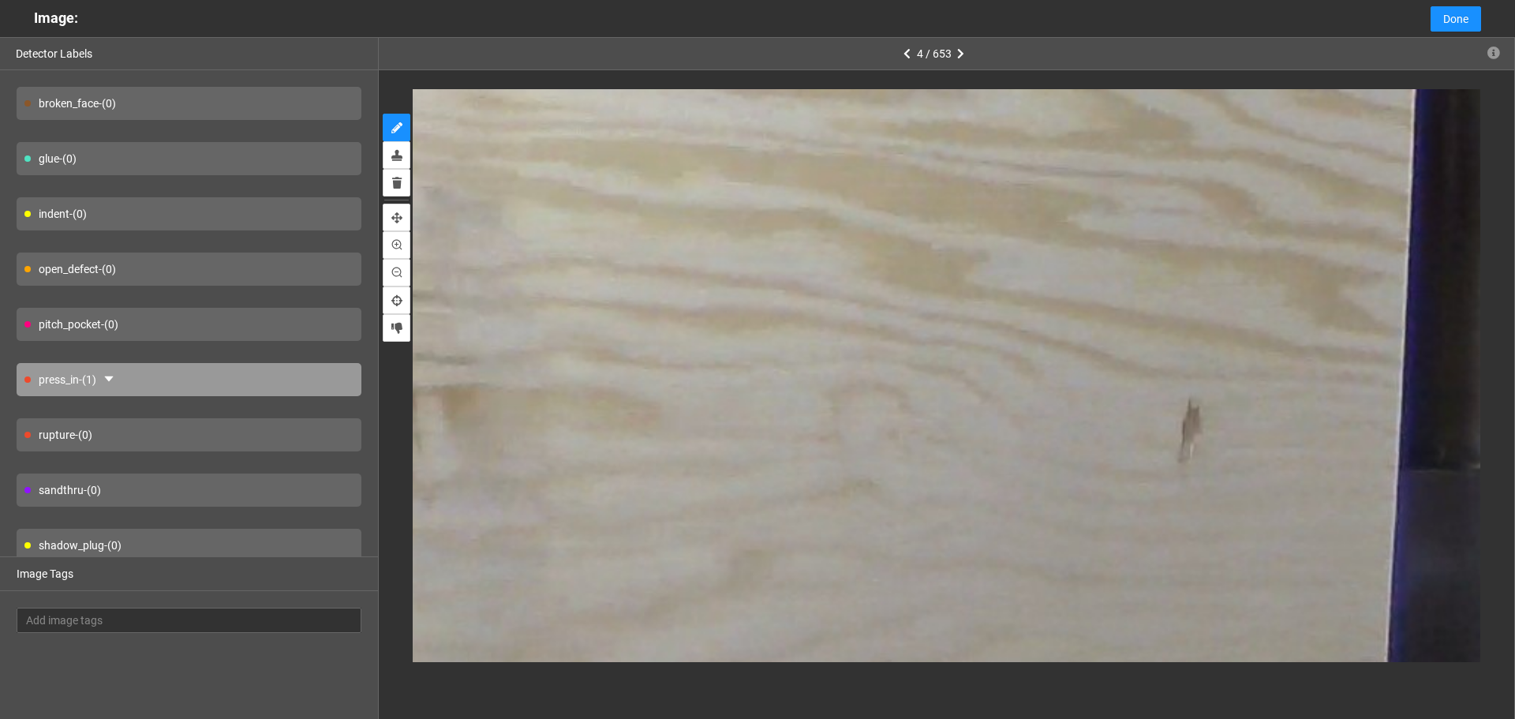
click at [226, 309] on div "pitch_pocket - (0)" at bounding box center [189, 324] width 345 height 33
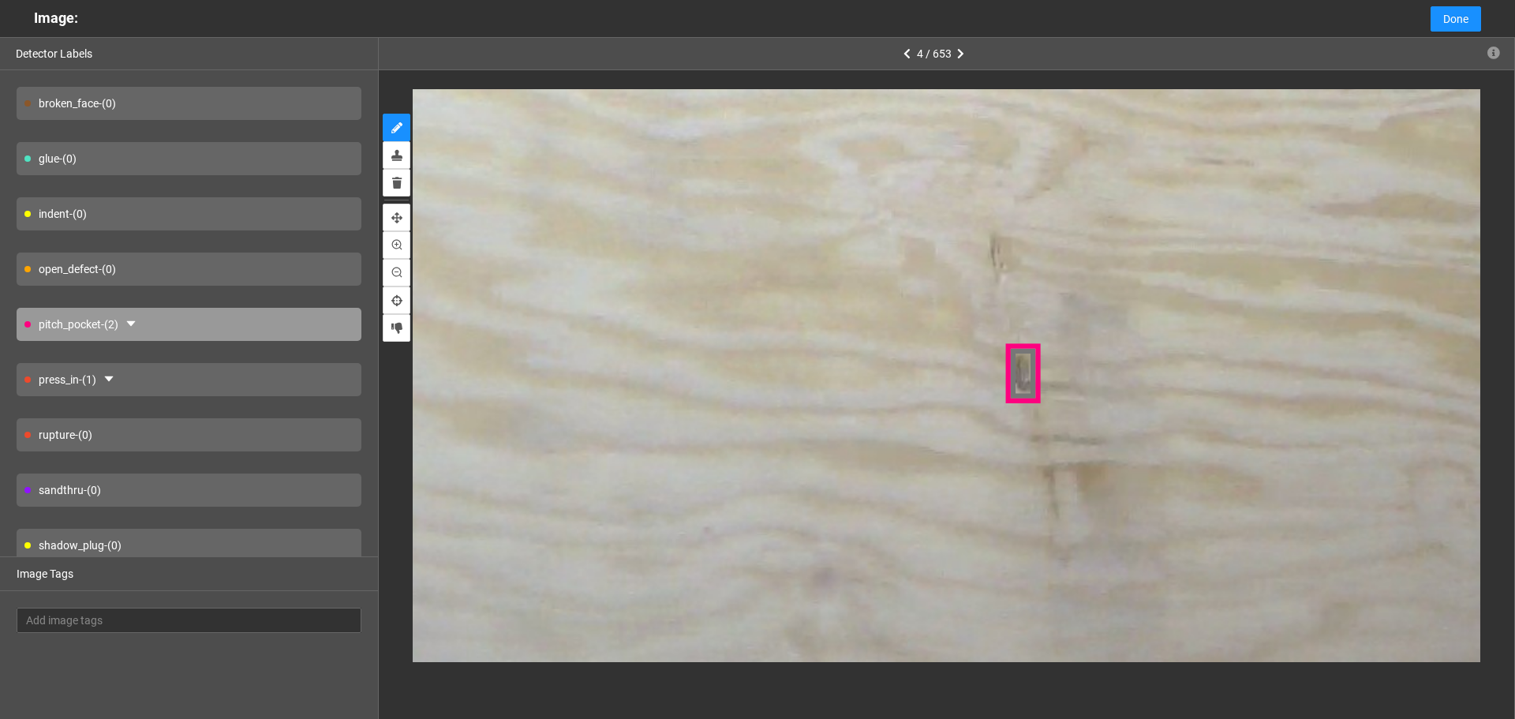
click at [178, 211] on div "indent - (0)" at bounding box center [189, 213] width 345 height 33
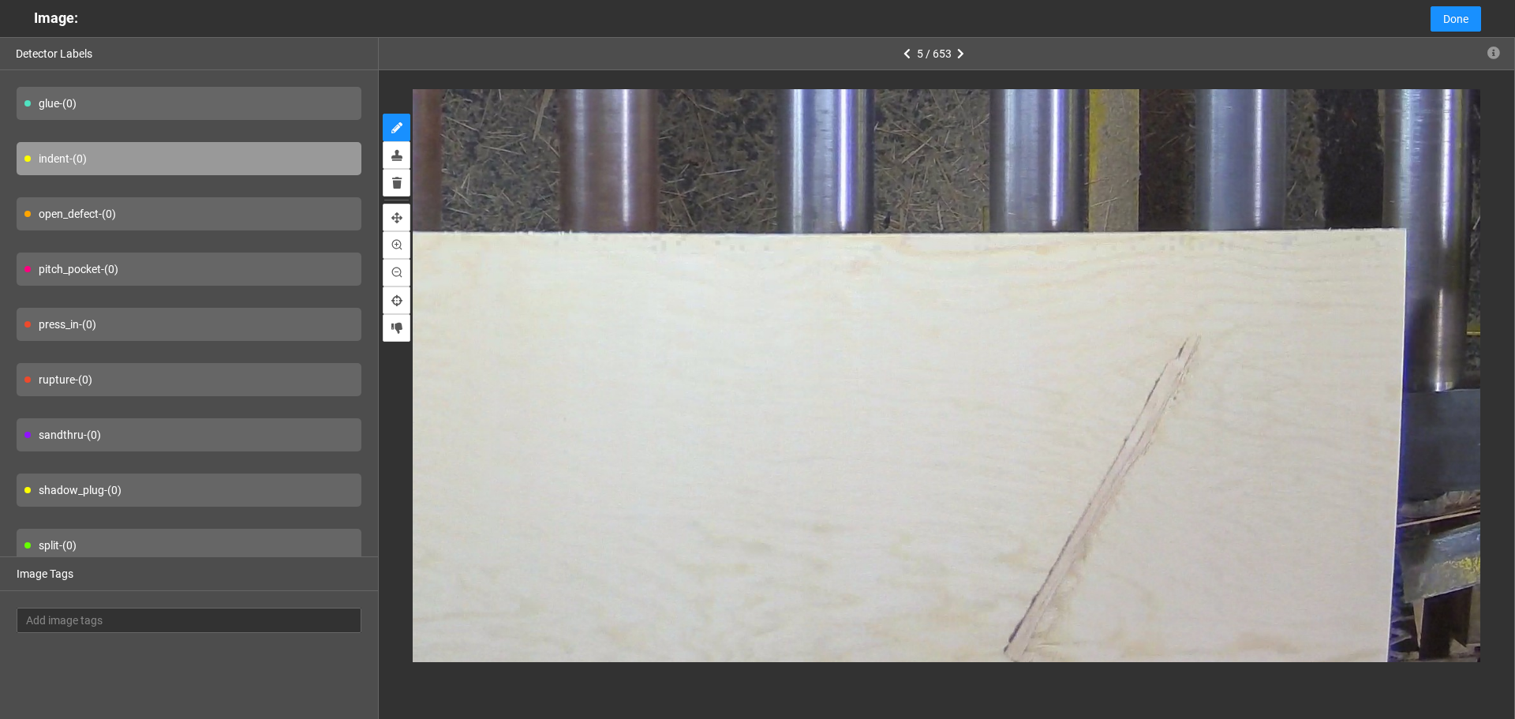
scroll to position [79, 0]
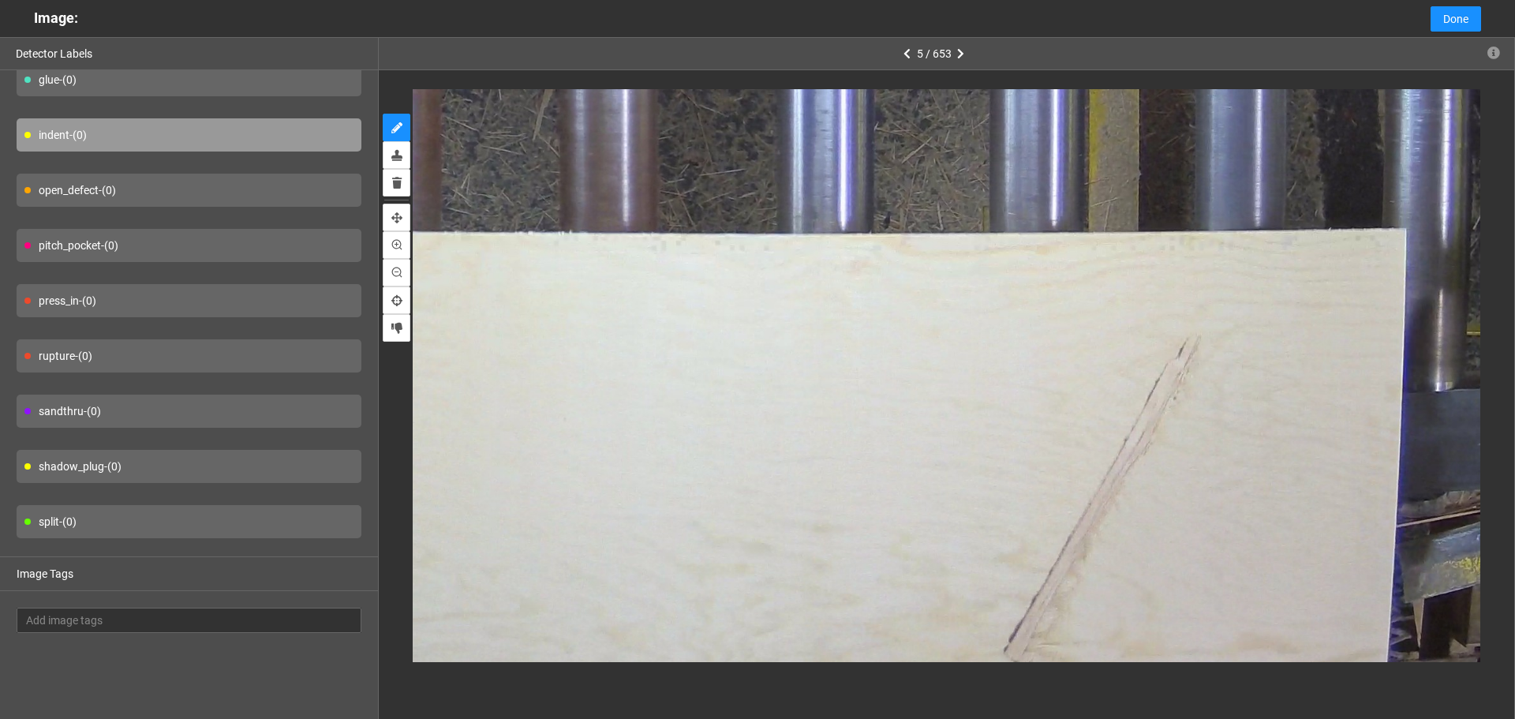
click at [200, 294] on div "press_in - (0)" at bounding box center [189, 300] width 345 height 33
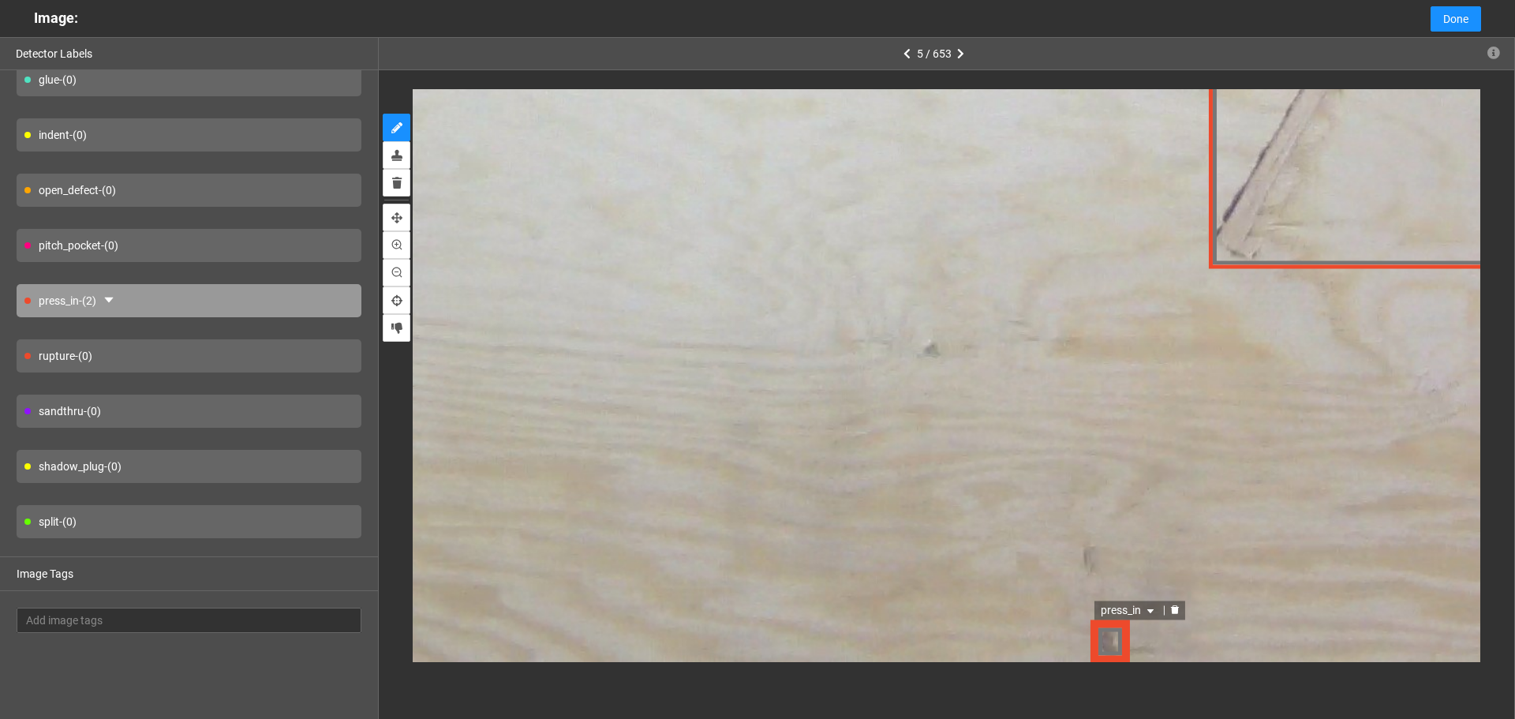
click at [1117, 606] on span "press_in" at bounding box center [1129, 610] width 57 height 17
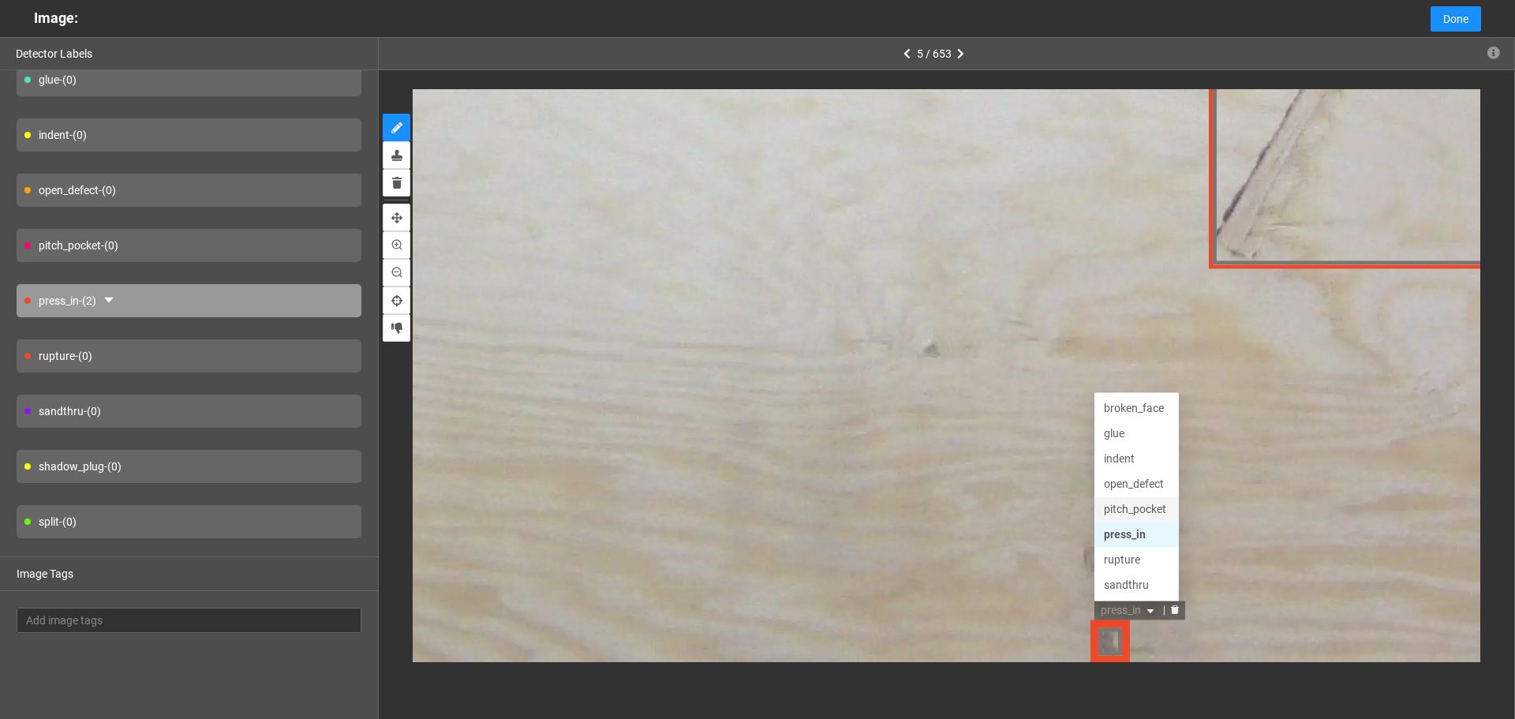
click at [1132, 506] on div "pitch_pocket" at bounding box center [1137, 509] width 66 height 17
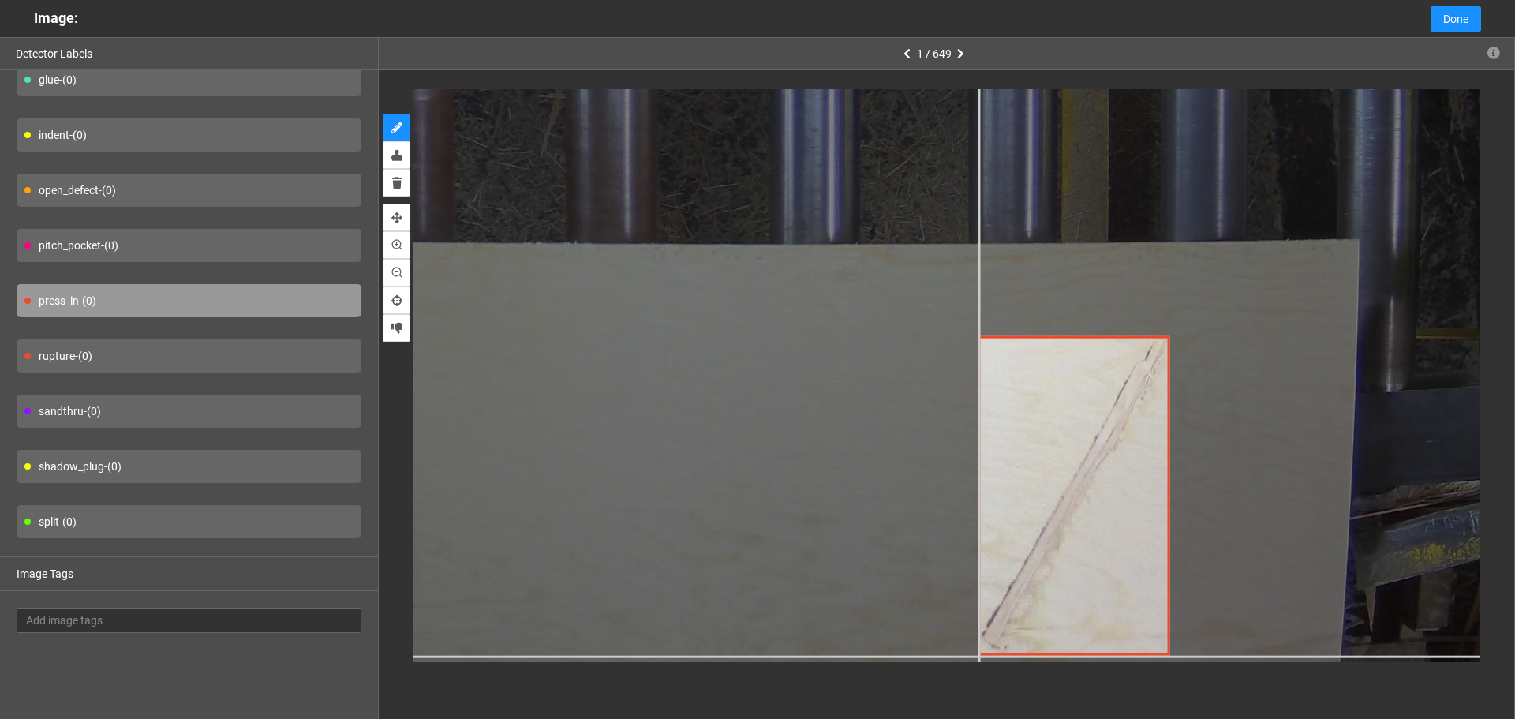
click at [979, 656] on div at bounding box center [519, 38] width 2293 height 1720
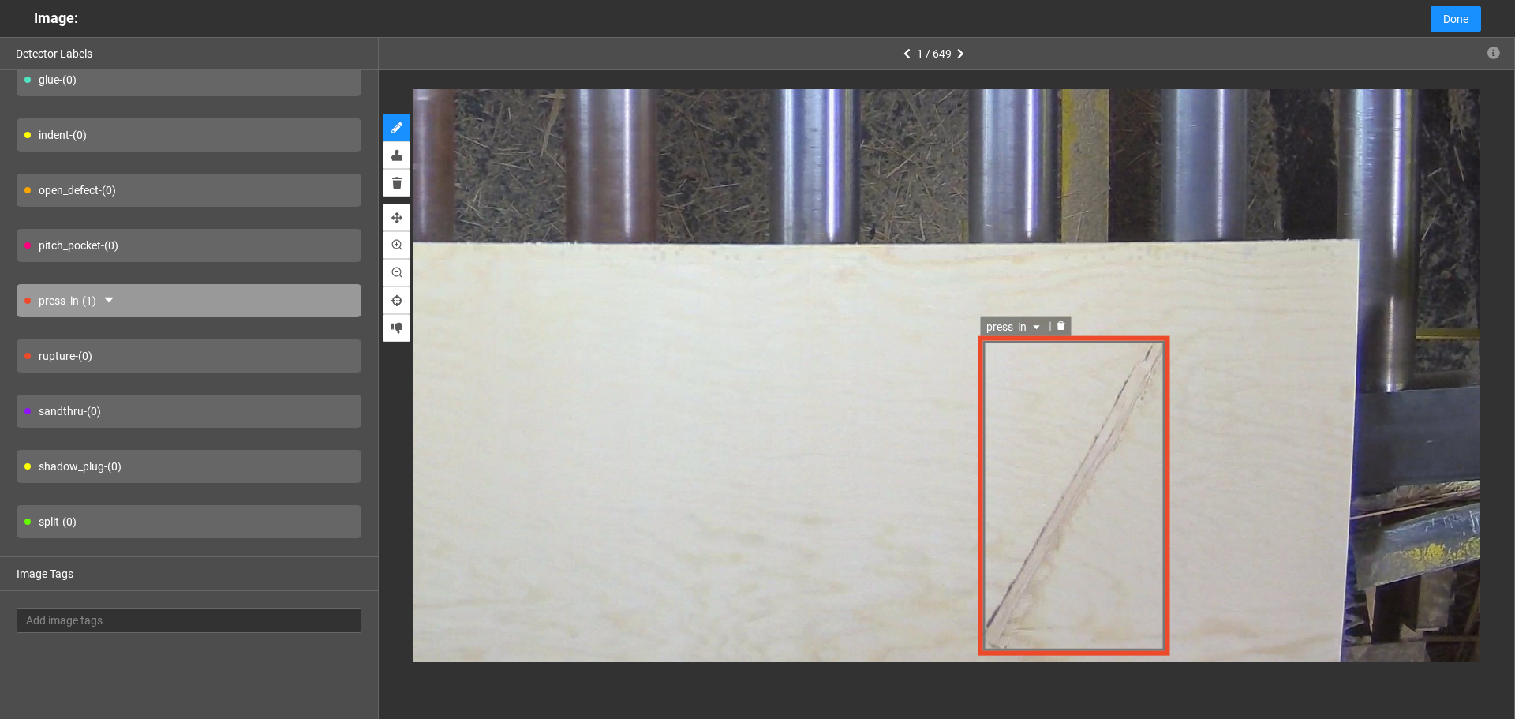
click at [1024, 328] on span "press_in" at bounding box center [1015, 327] width 57 height 17
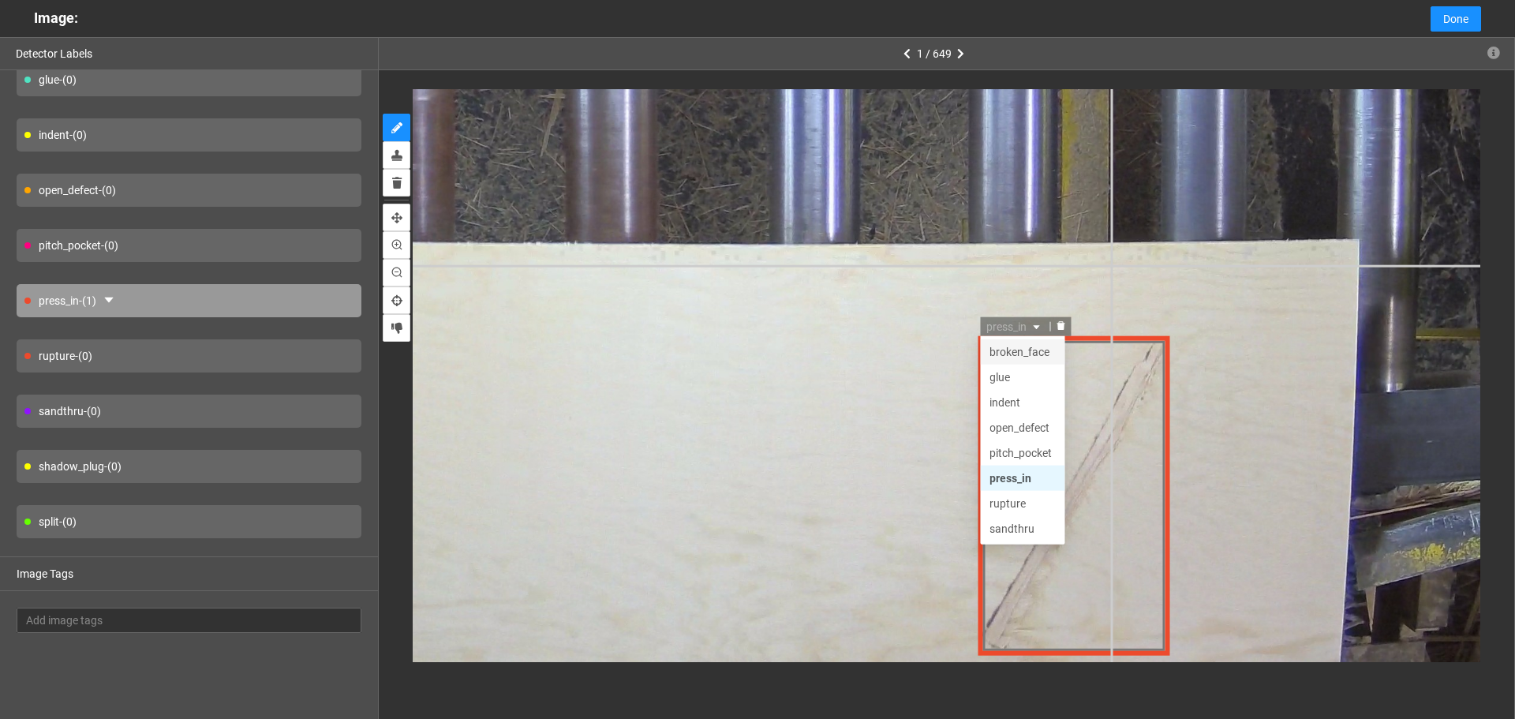
click at [1112, 266] on div "press_in broken_face glue broken_face glue indent open_defect pitch_pocket pres…" at bounding box center [519, 38] width 2293 height 1720
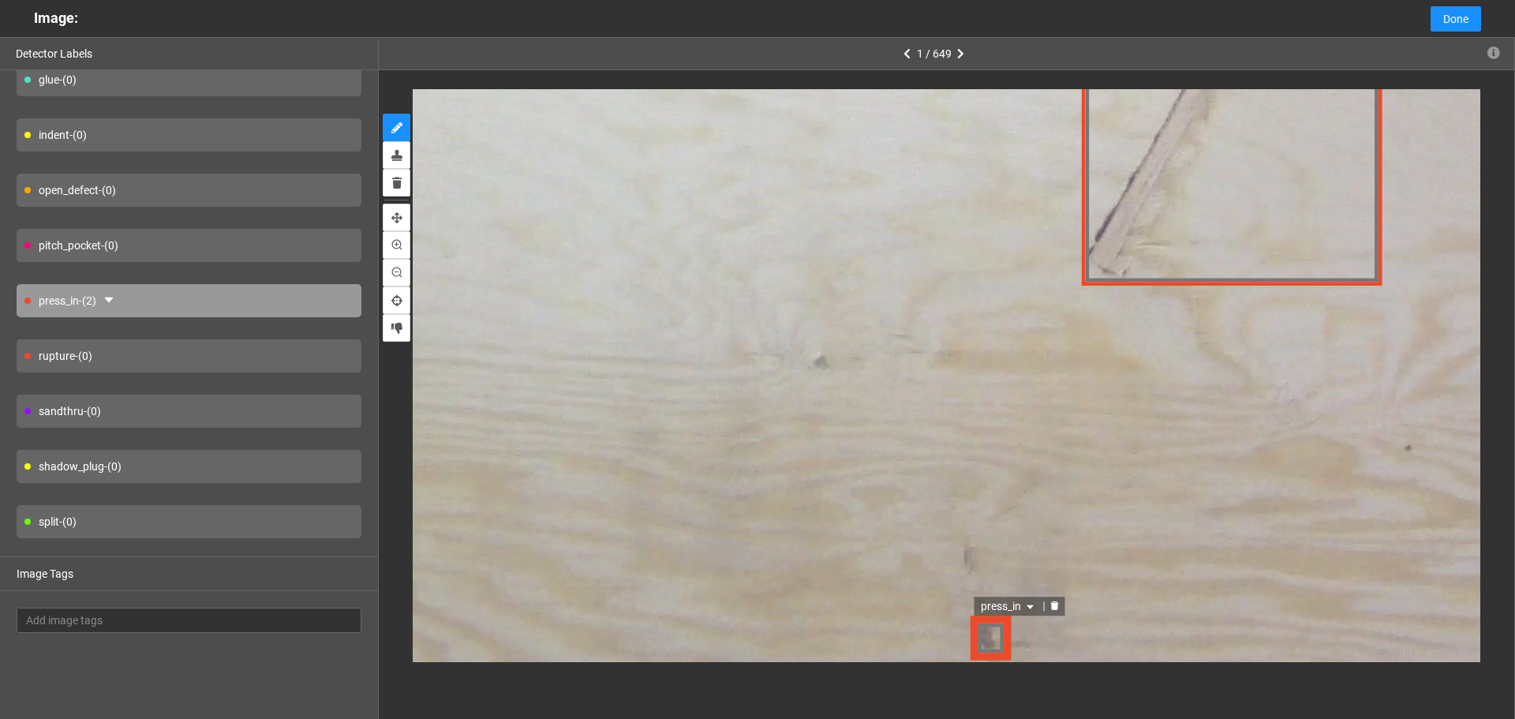
click at [1003, 604] on span "press_in" at bounding box center [1010, 607] width 57 height 17
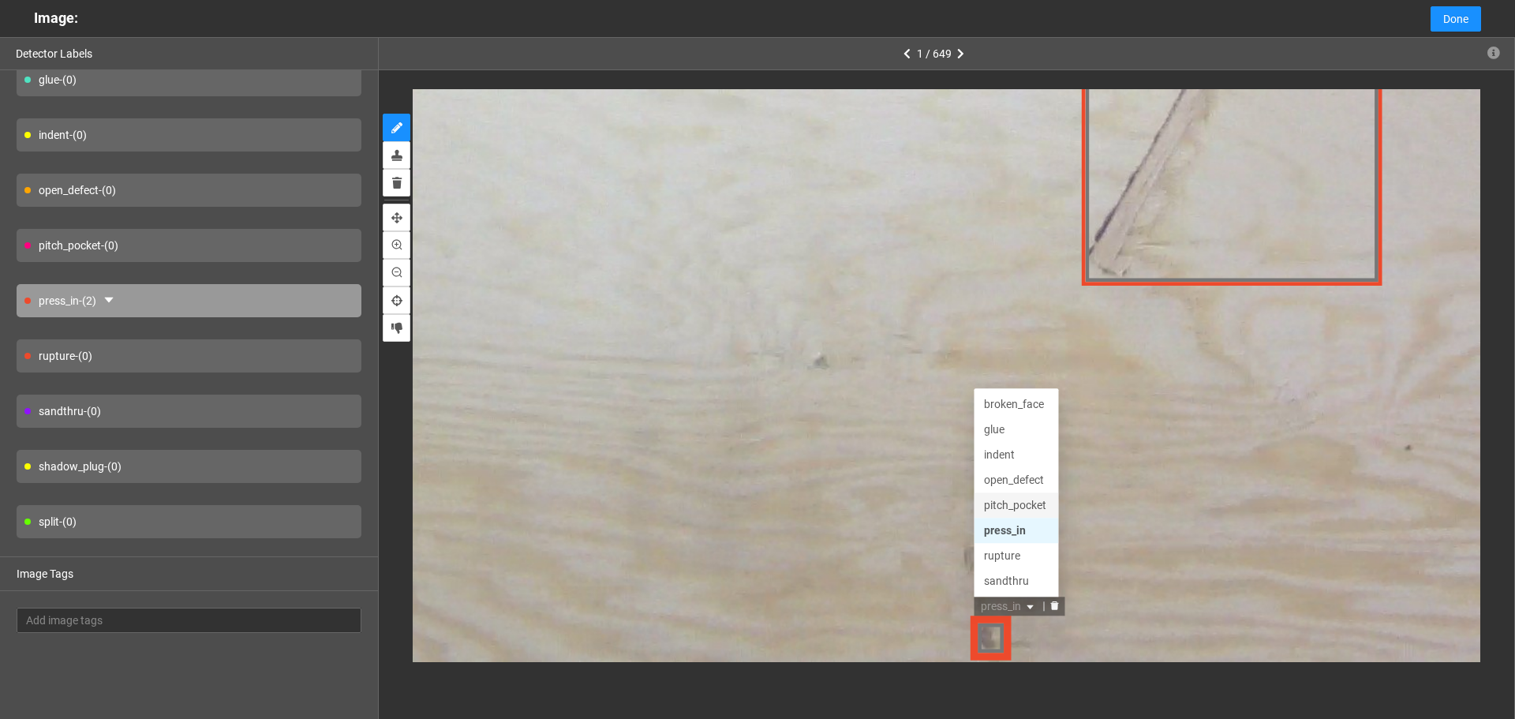
click at [1017, 501] on div "pitch_pocket" at bounding box center [1018, 506] width 66 height 17
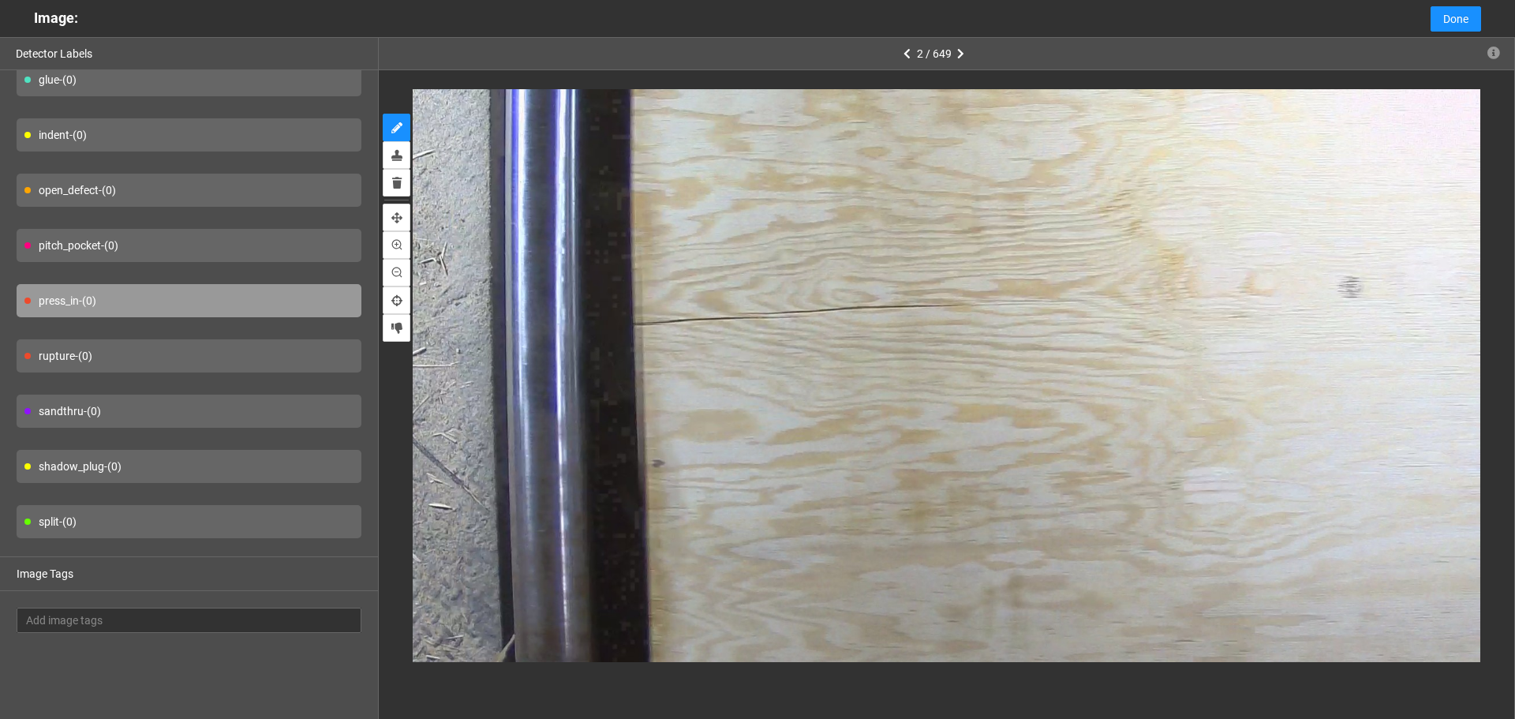
click at [174, 510] on div "split - (0)" at bounding box center [189, 521] width 345 height 33
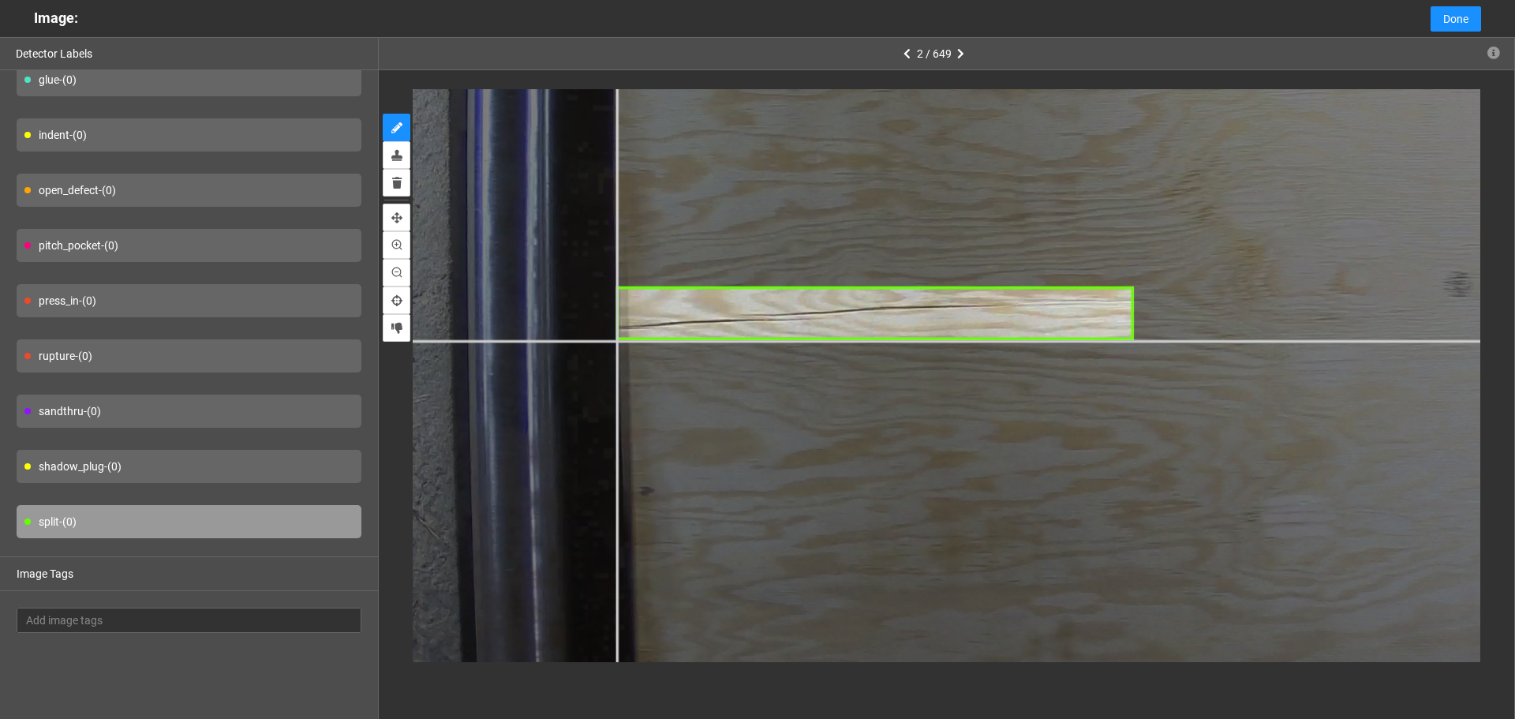
click at [616, 339] on div at bounding box center [1285, 399] width 2599 height 1949
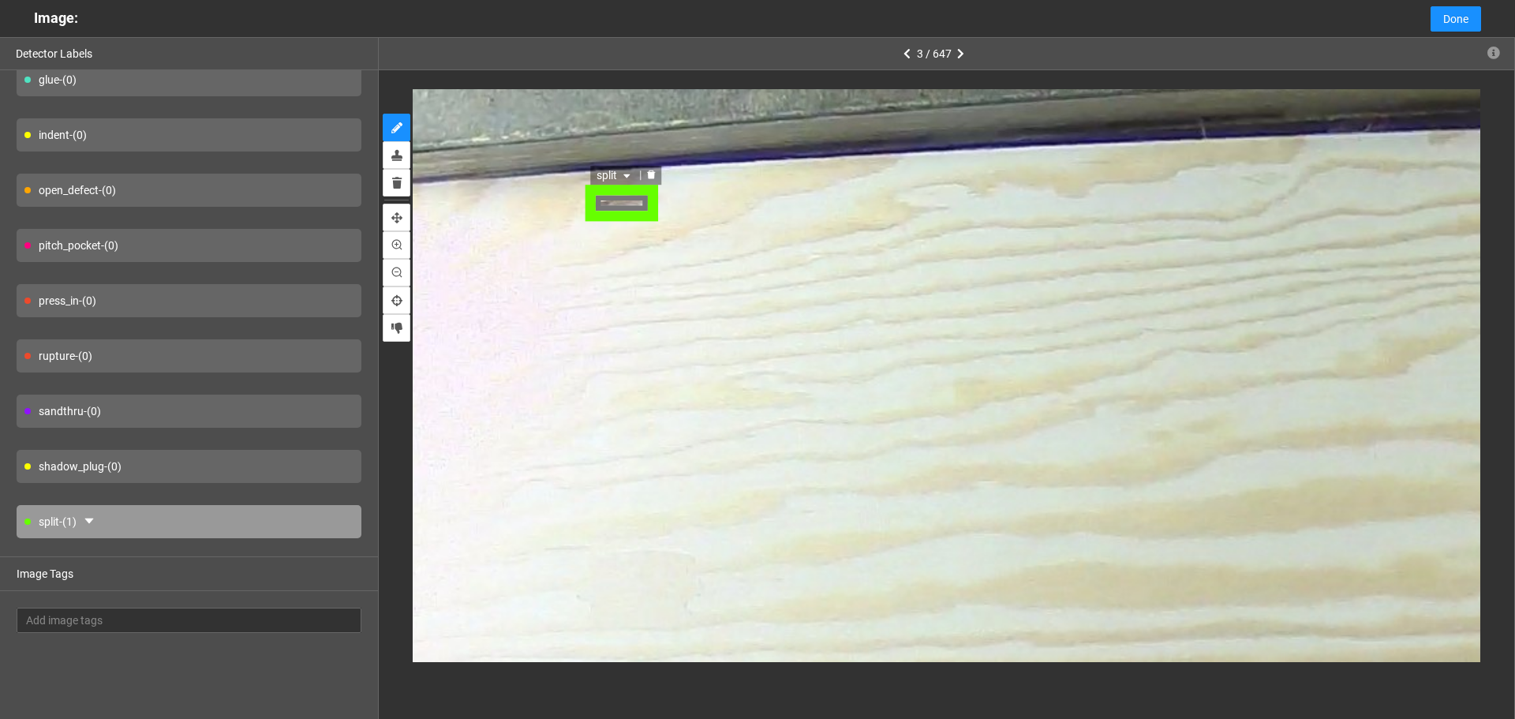
click at [621, 181] on span "split" at bounding box center [613, 175] width 37 height 17
click at [631, 248] on div "pitch_pocket" at bounding box center [631, 251] width 66 height 17
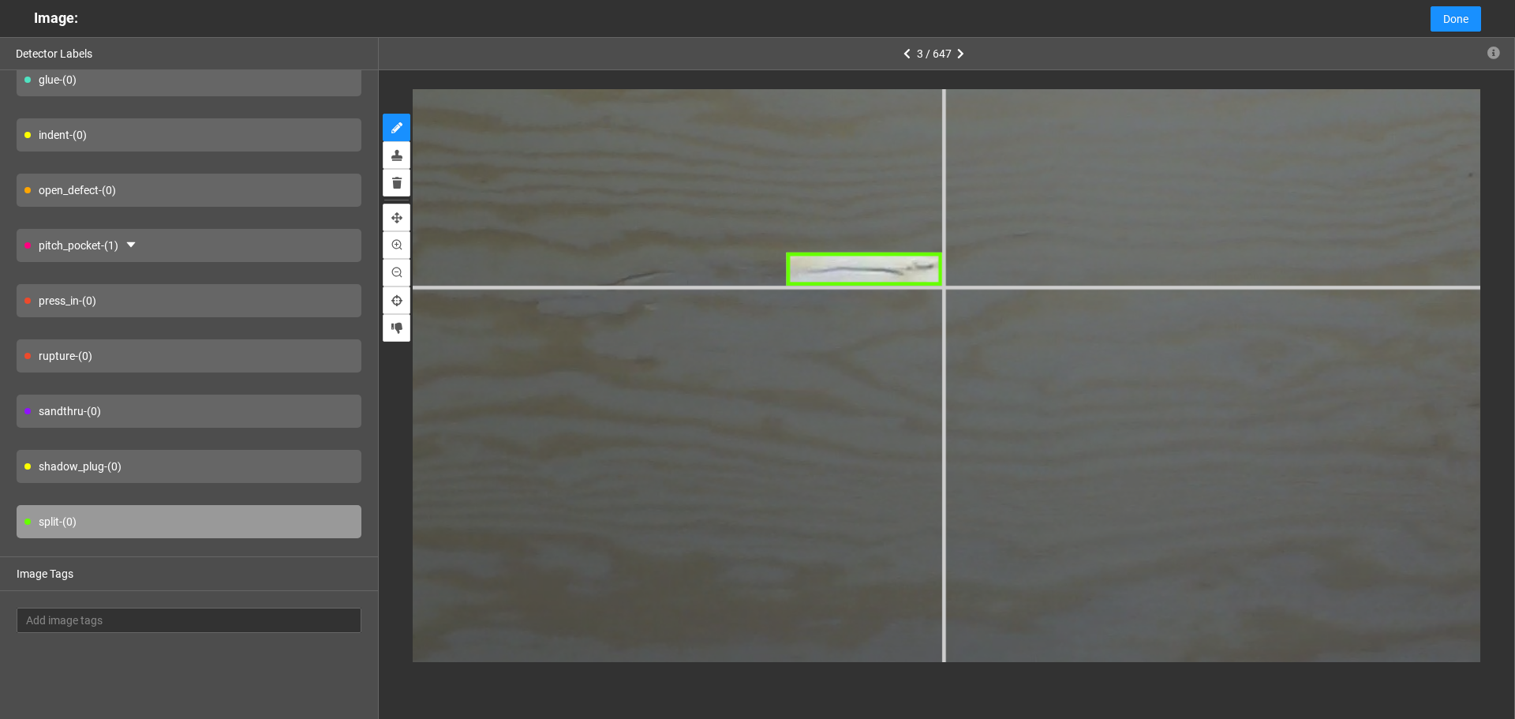
click at [943, 286] on div at bounding box center [783, 12] width 3592 height 2694
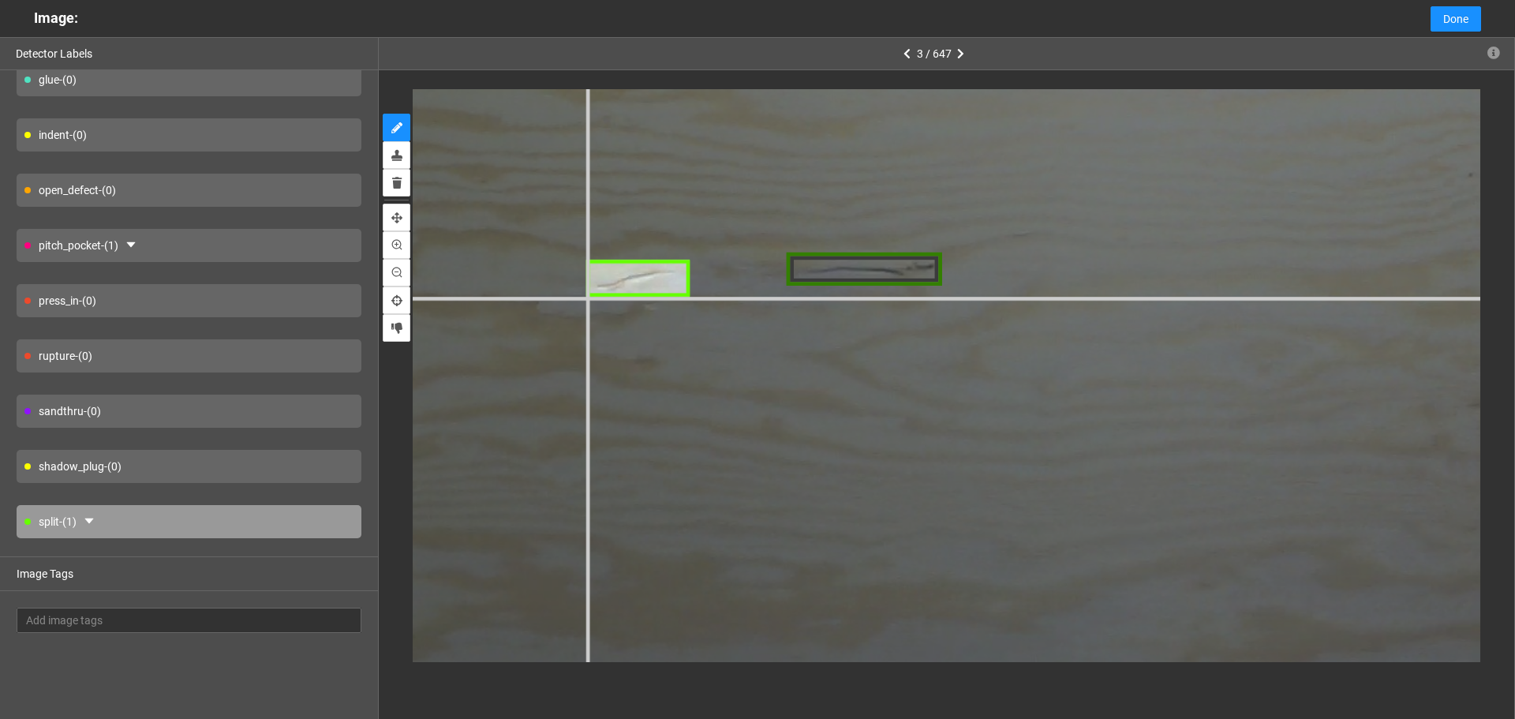
click at [586, 298] on div at bounding box center [783, 12] width 3592 height 2694
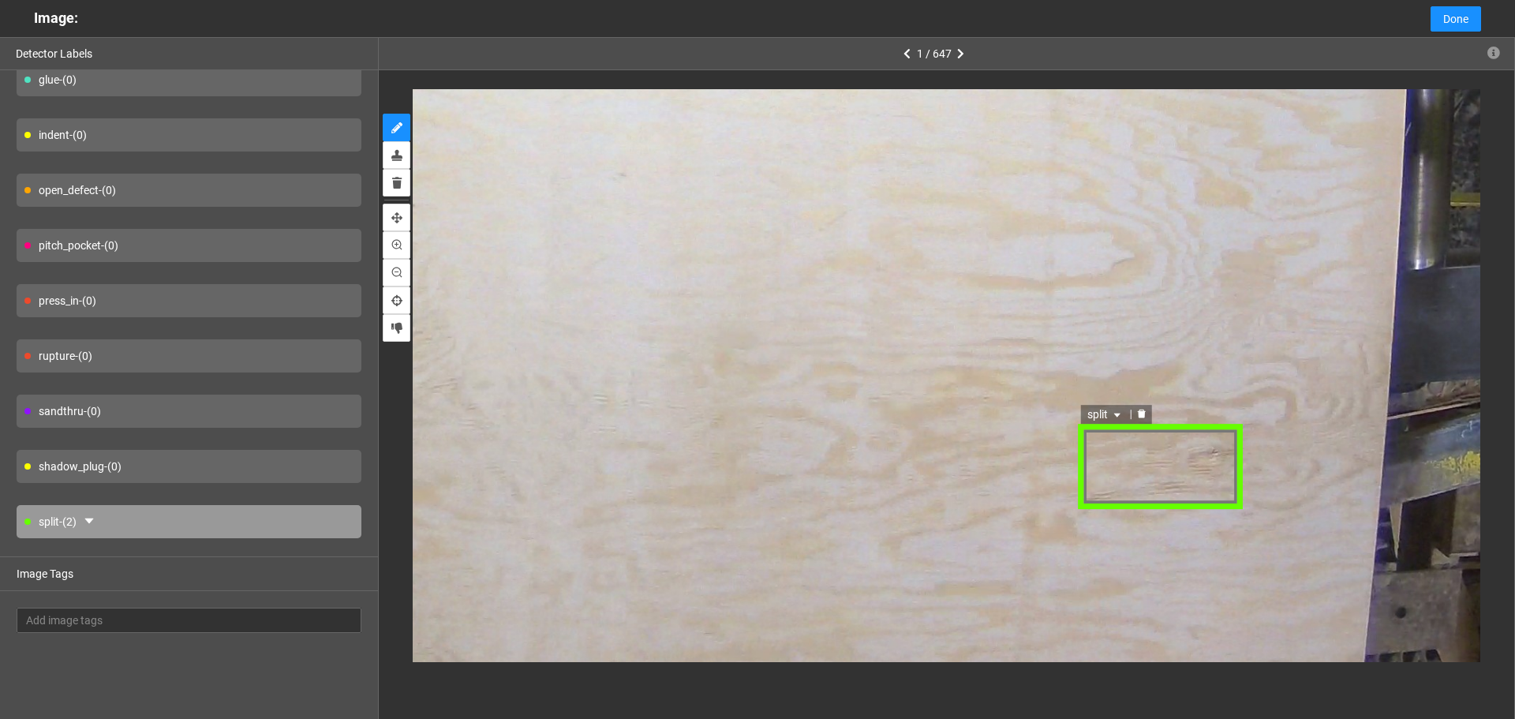
click at [1106, 423] on span "split" at bounding box center [1105, 414] width 37 height 17
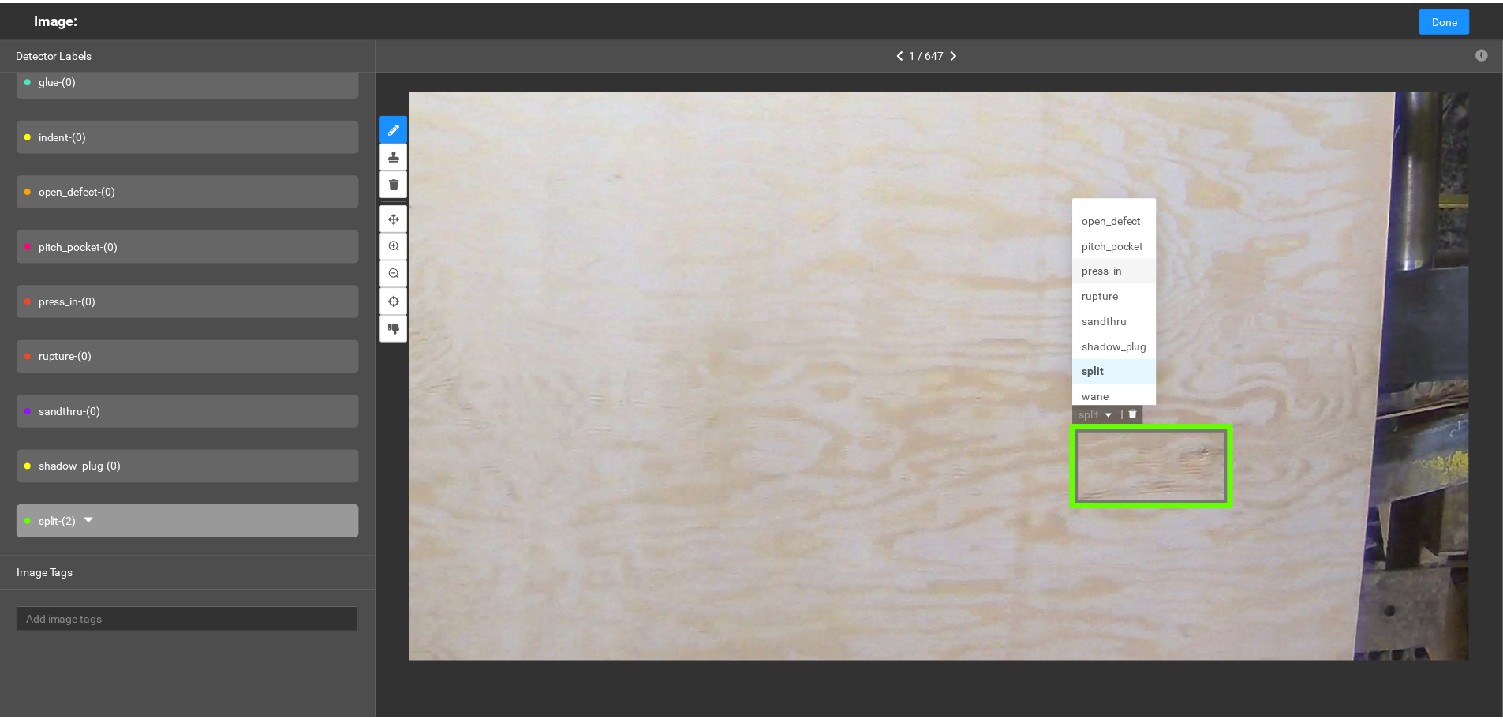
scroll to position [76, 0]
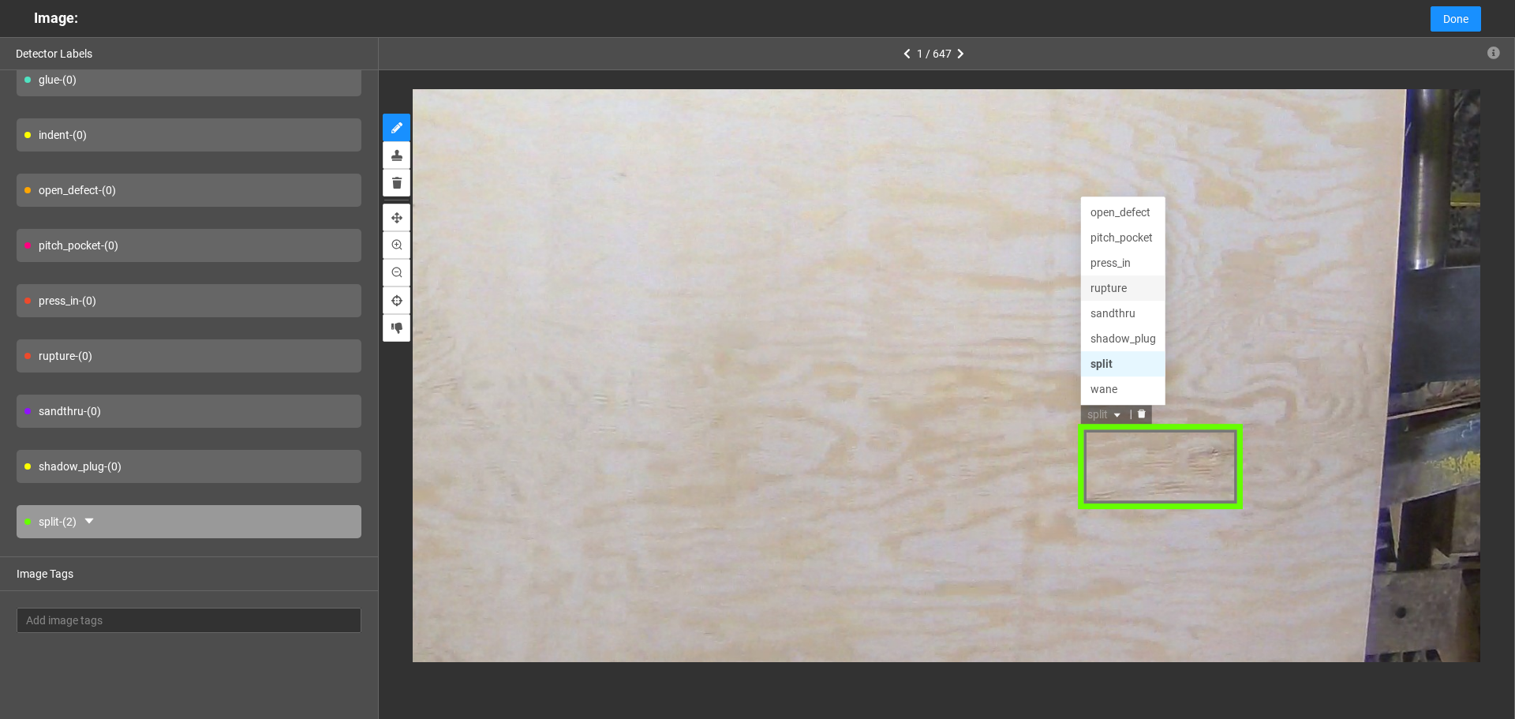
click at [1116, 280] on div "rupture" at bounding box center [1123, 288] width 66 height 17
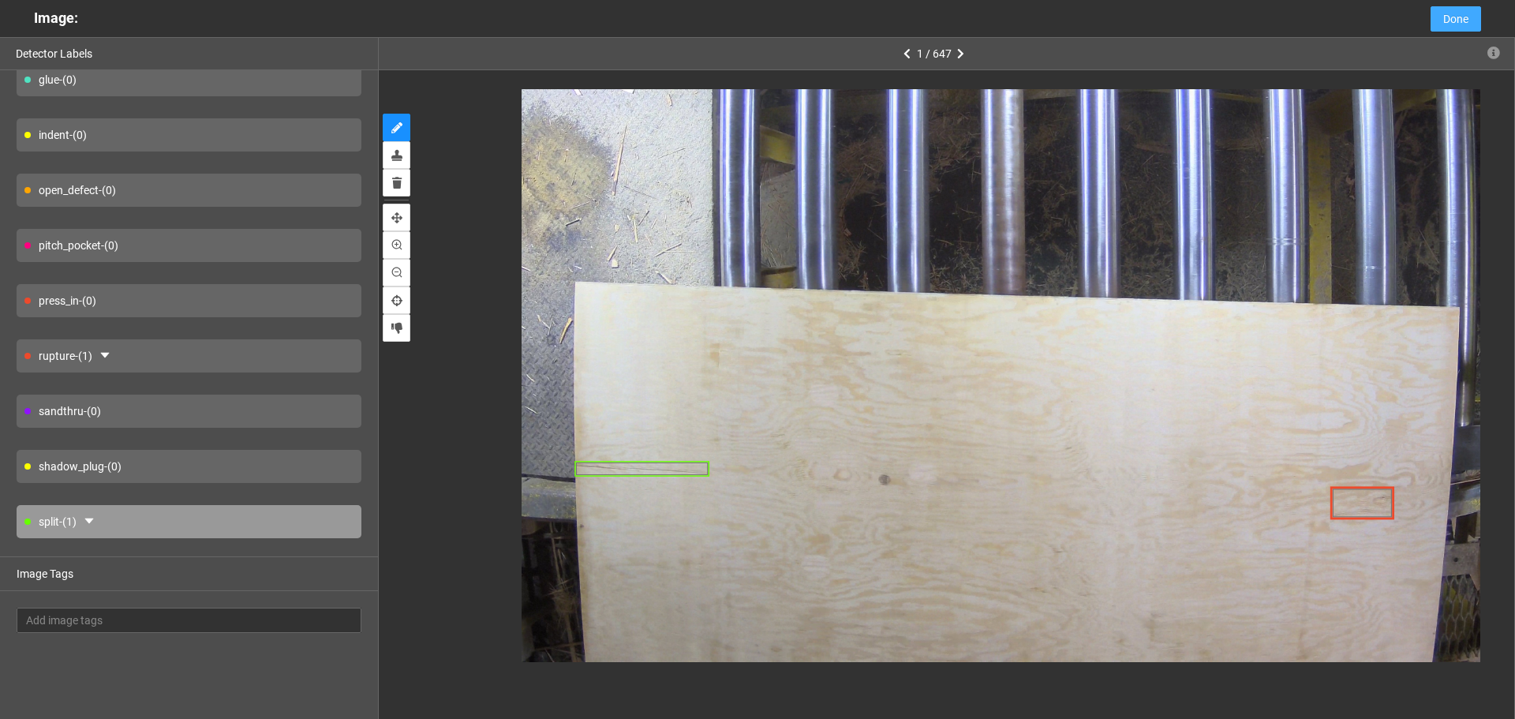
click at [1444, 24] on span "Done" at bounding box center [1455, 18] width 25 height 17
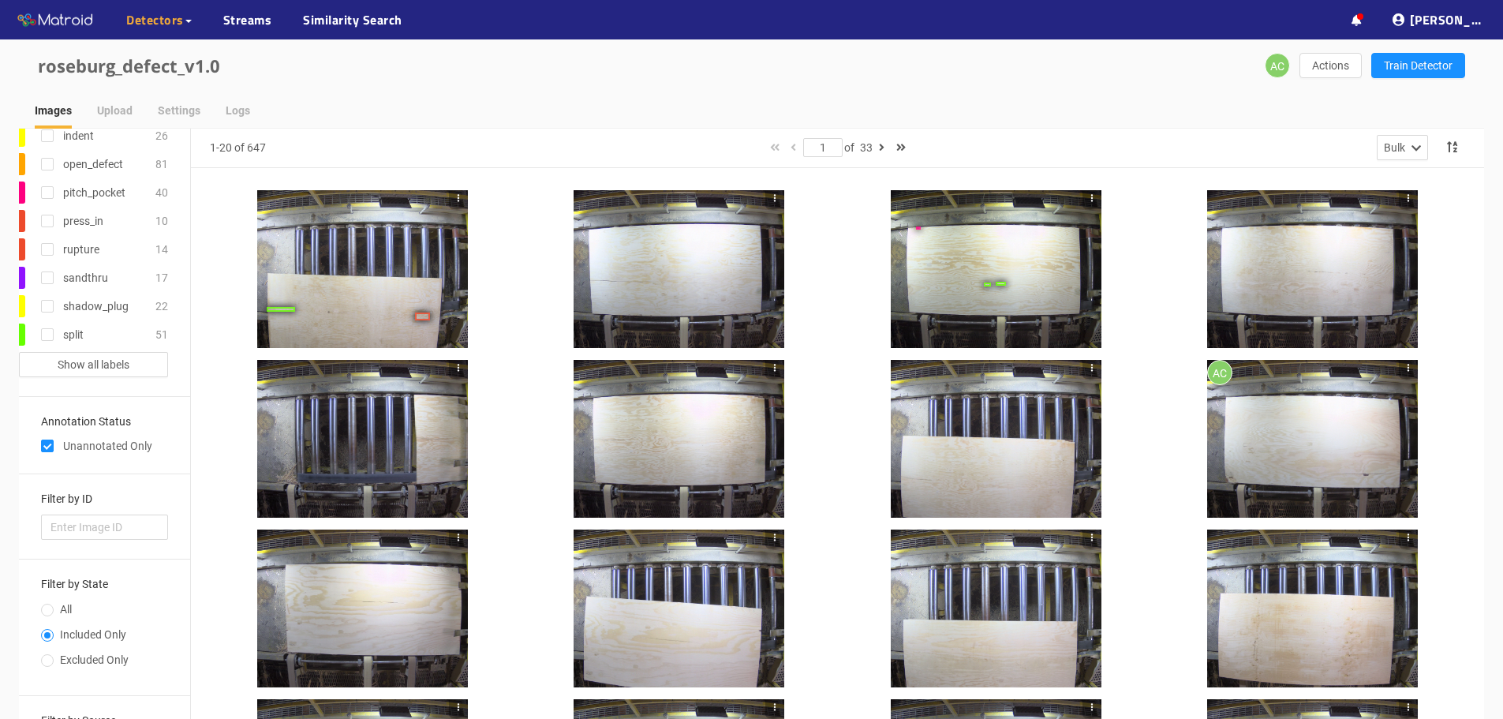
click at [61, 612] on span "All" at bounding box center [66, 609] width 24 height 13
click at [54, 612] on input "All" at bounding box center [47, 611] width 13 height 9
radio input "true"
radio input "false"
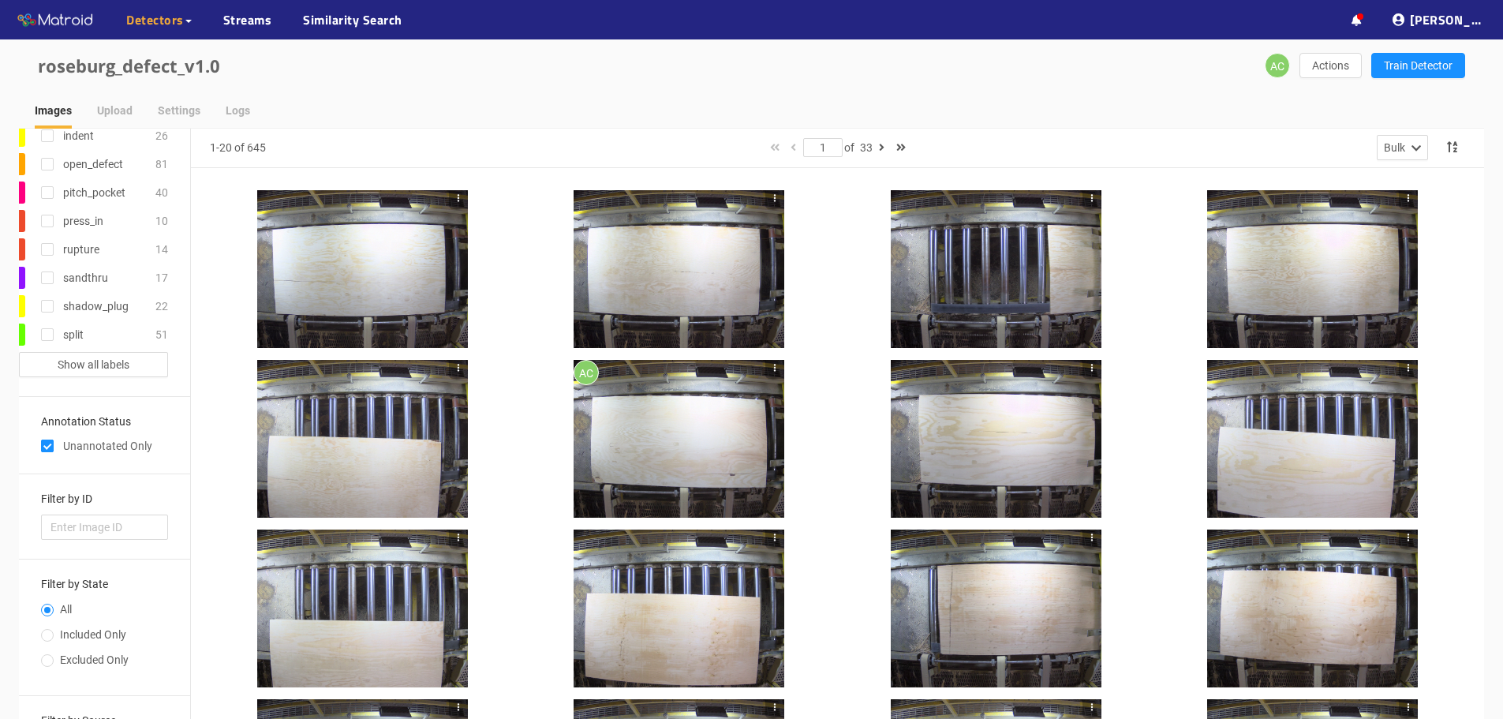
click at [47, 451] on input "checkbox" at bounding box center [47, 449] width 13 height 13
checkbox input "false"
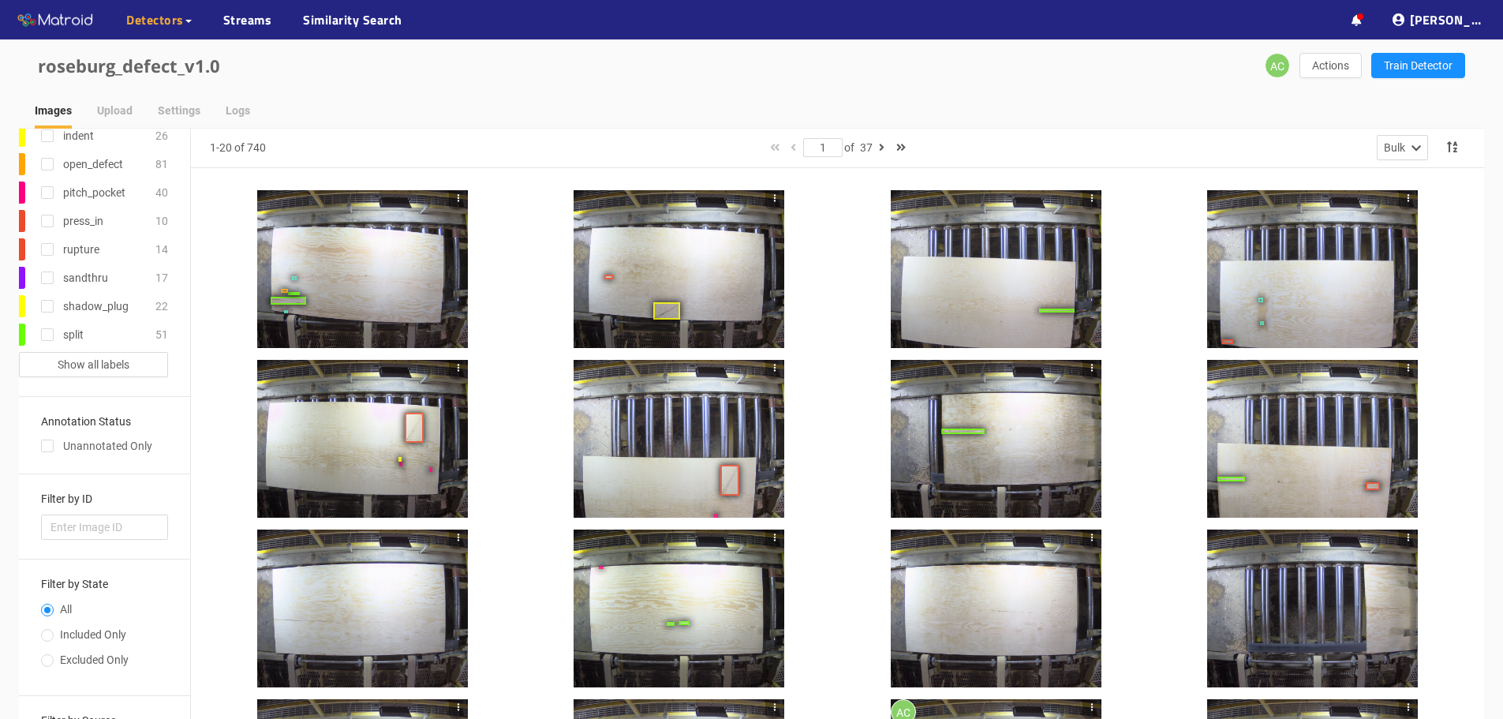
click at [88, 633] on span "Included Only" at bounding box center [93, 634] width 79 height 13
click at [54, 633] on input "Included Only" at bounding box center [47, 636] width 13 height 9
radio input "true"
radio input "false"
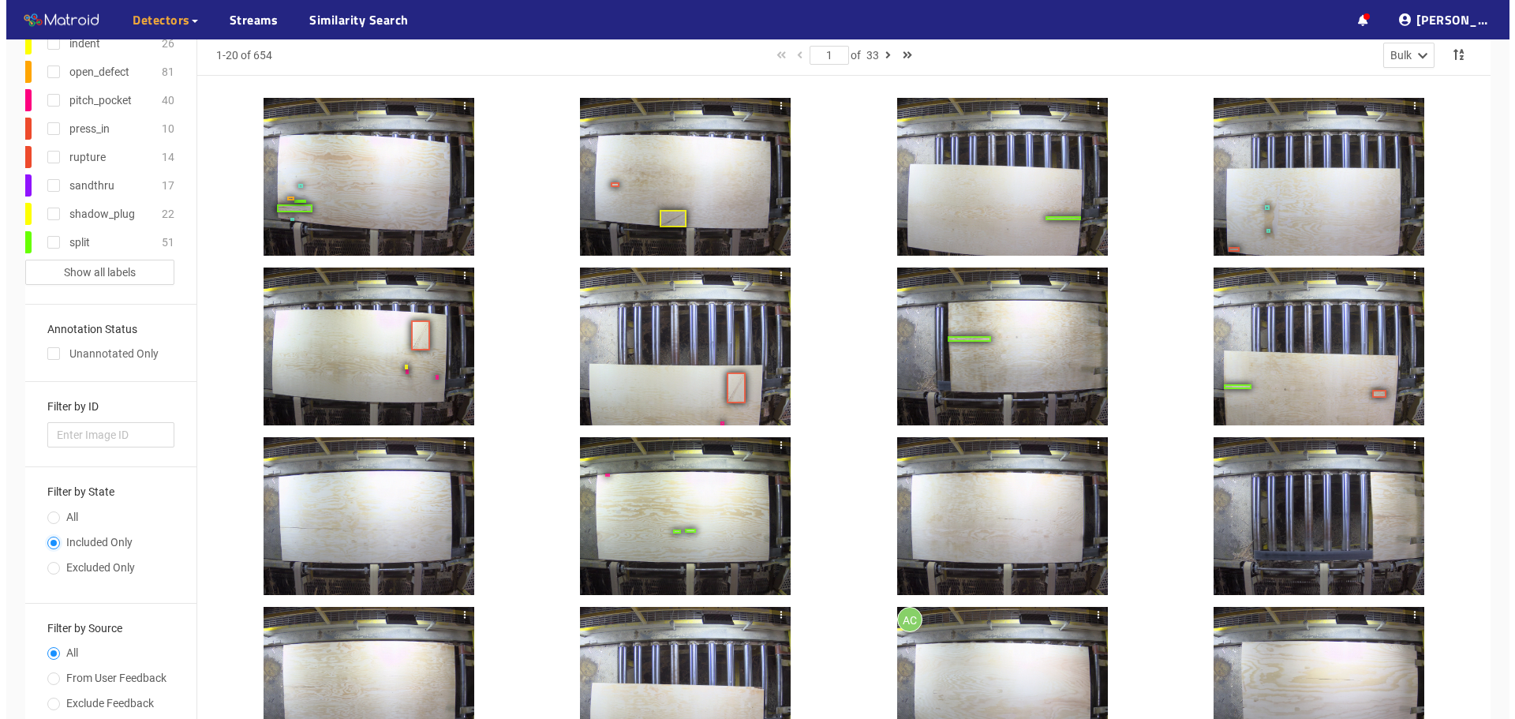
scroll to position [64, 0]
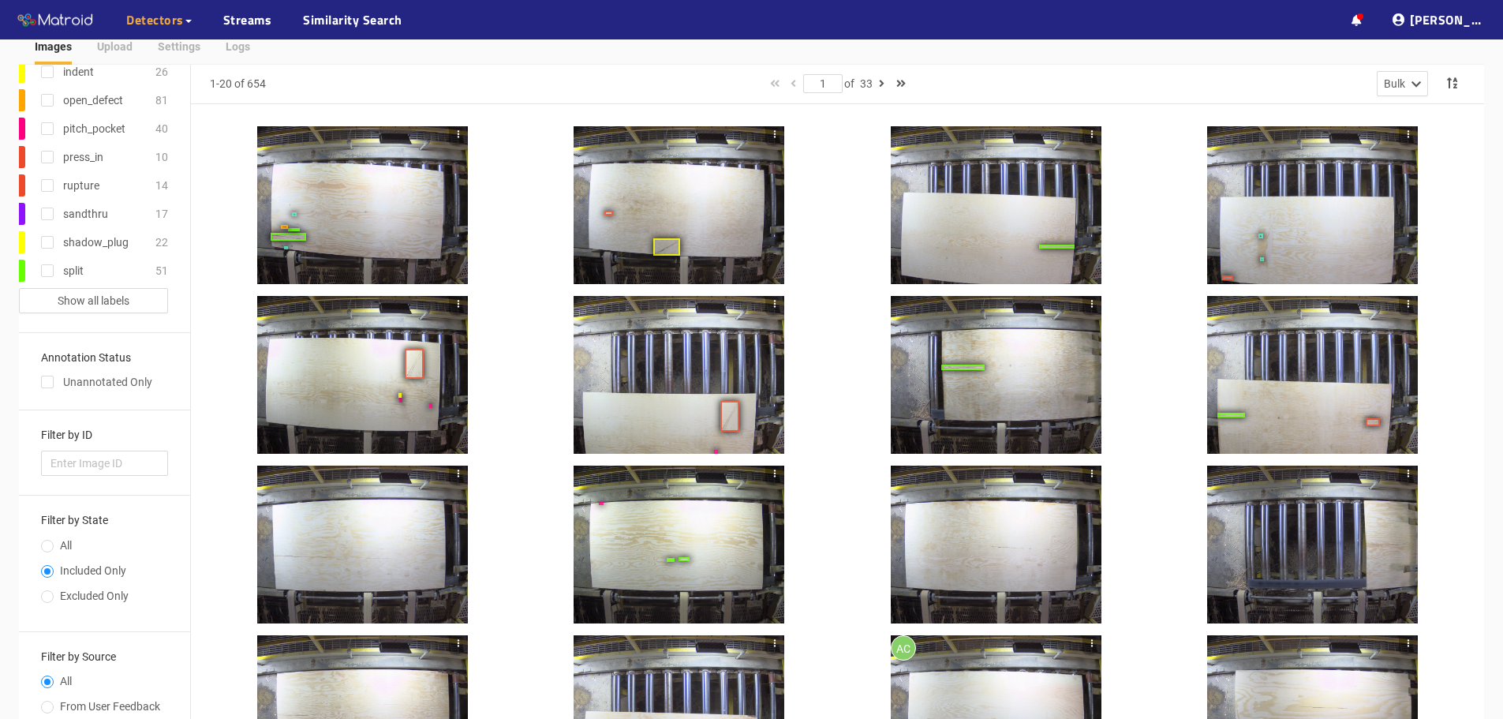
click at [426, 243] on div at bounding box center [362, 205] width 211 height 158
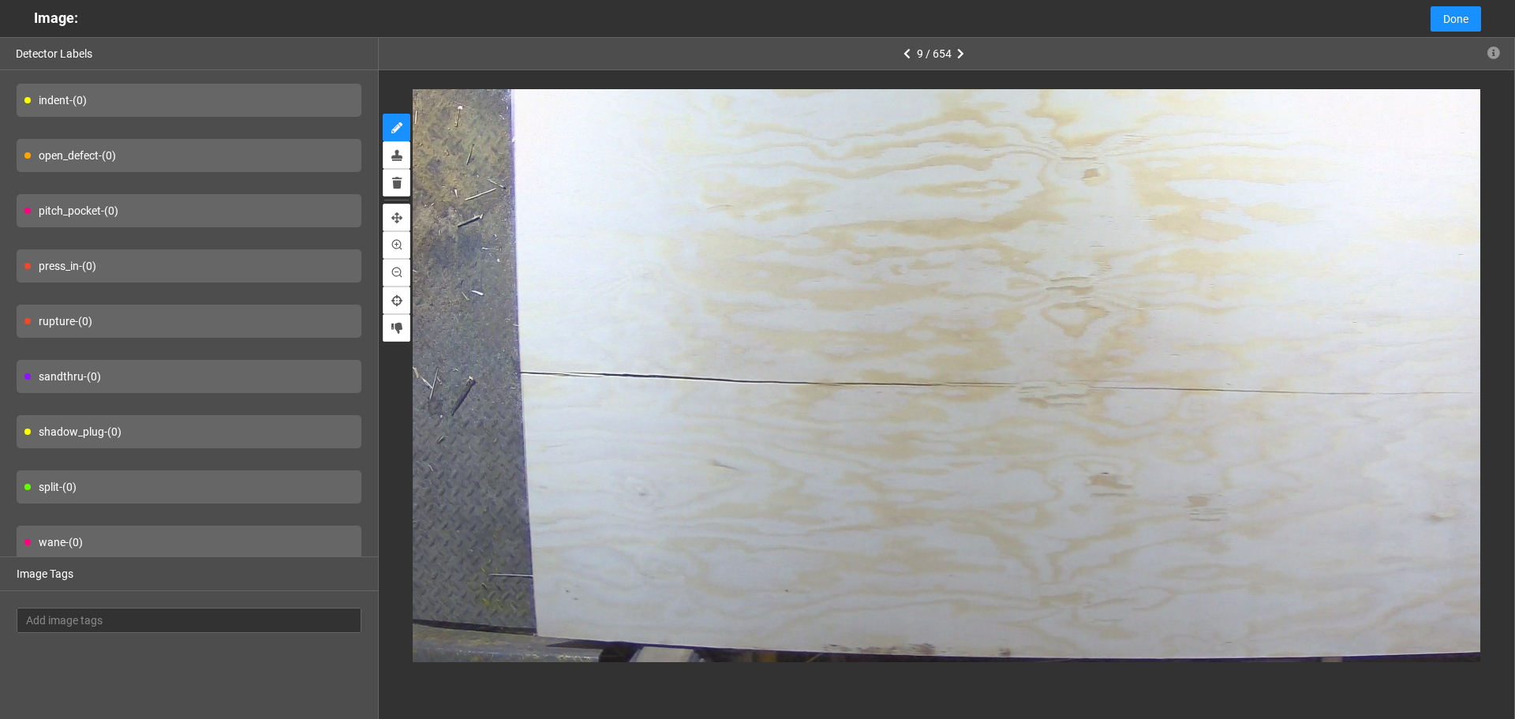
scroll to position [116, 0]
click at [205, 482] on div "split - (0)" at bounding box center [189, 484] width 345 height 33
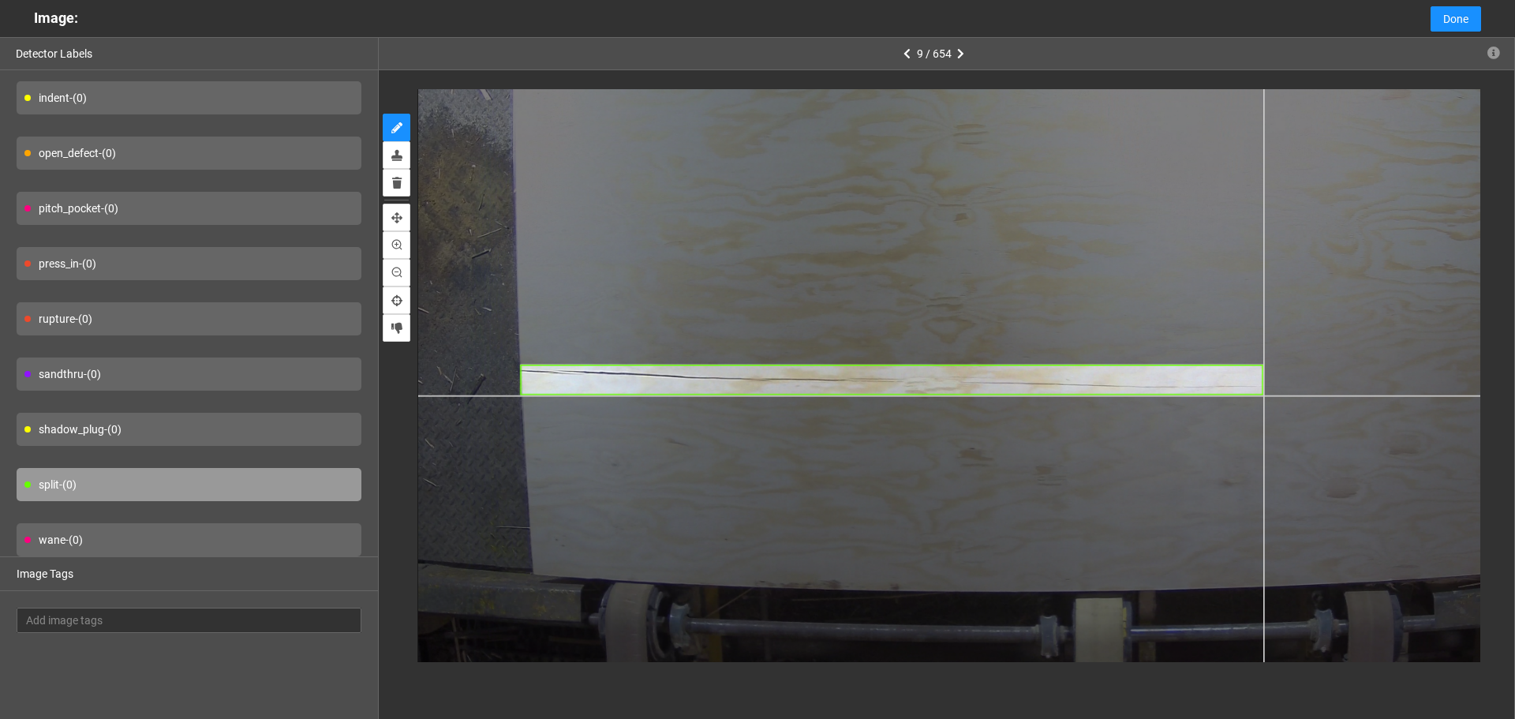
click at [1264, 395] on div at bounding box center [1067, 302] width 1299 height 975
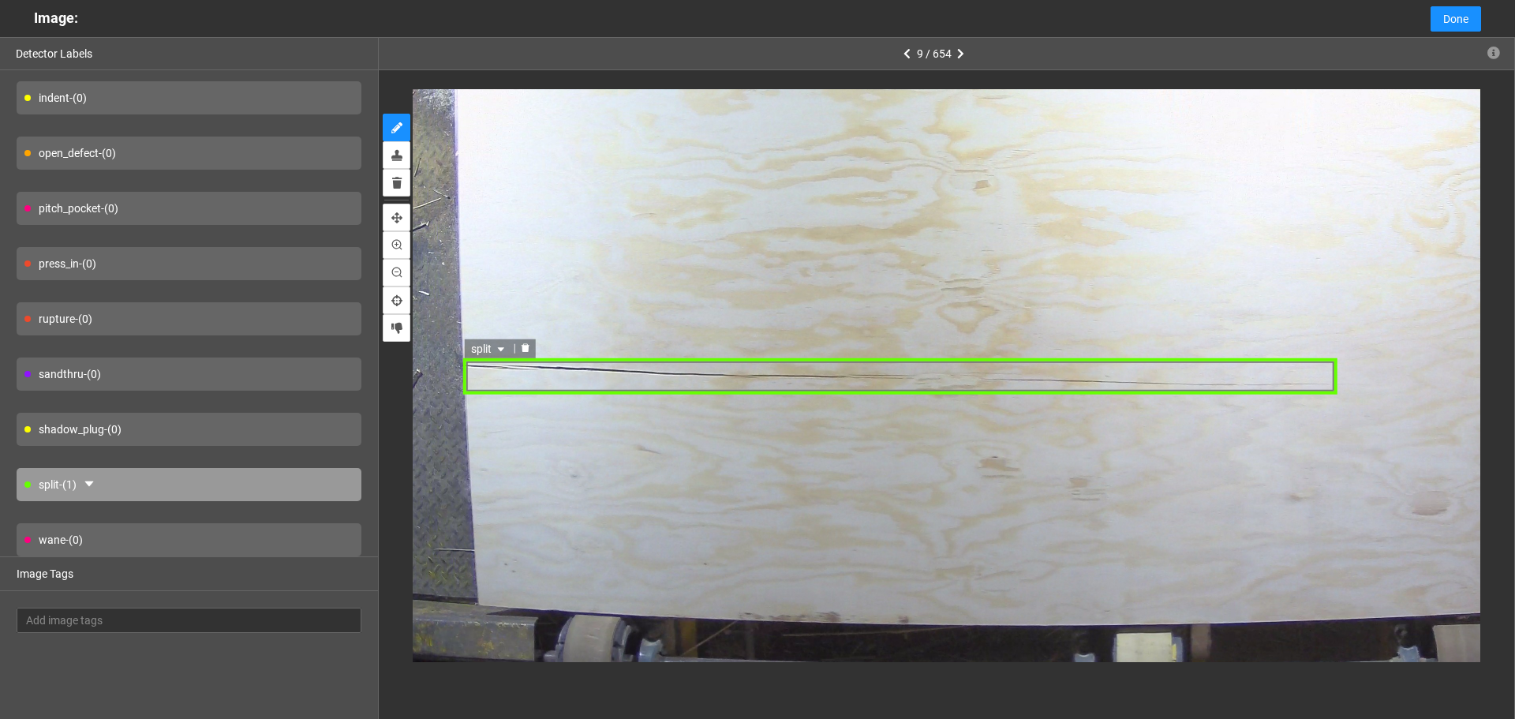
click at [864, 379] on div "split" at bounding box center [900, 376] width 875 height 36
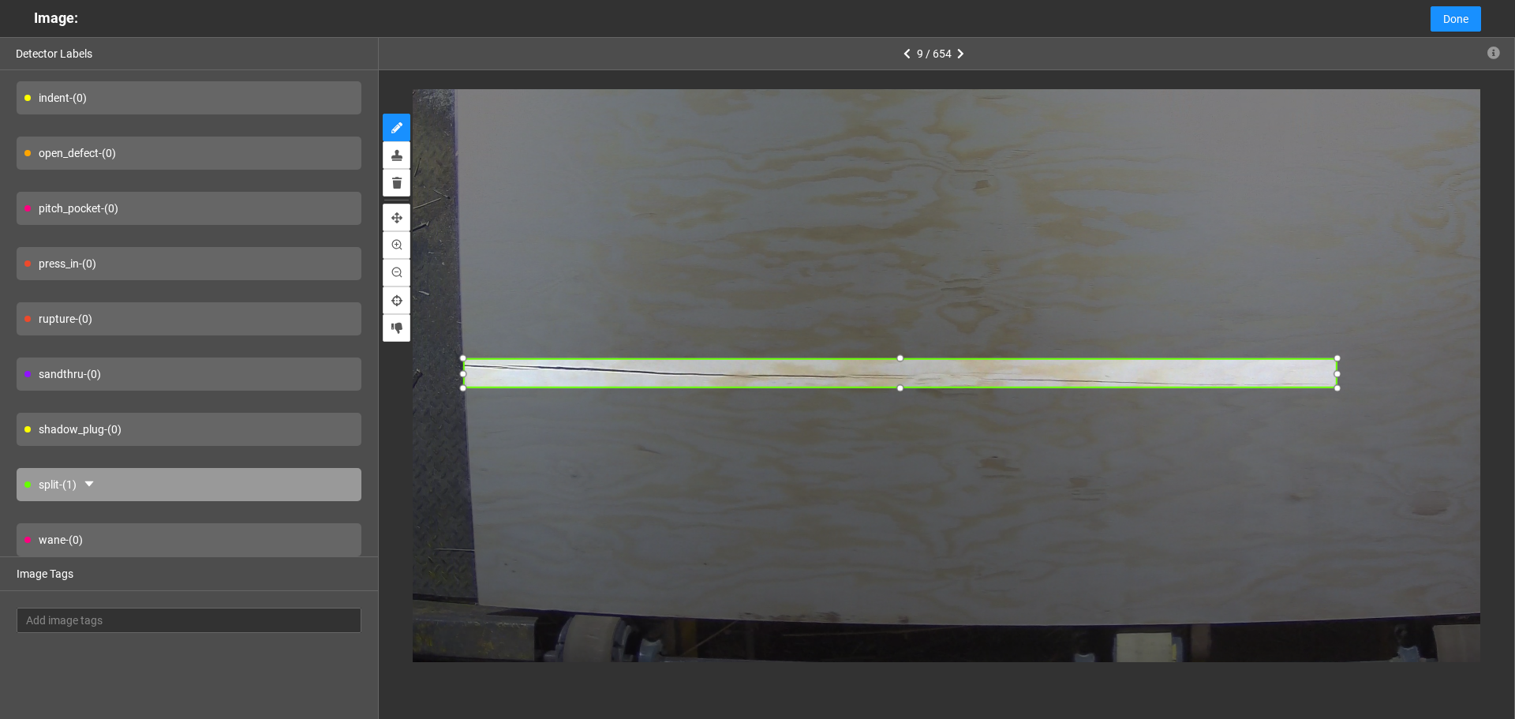
click at [900, 387] on div at bounding box center [900, 388] width 19 height 19
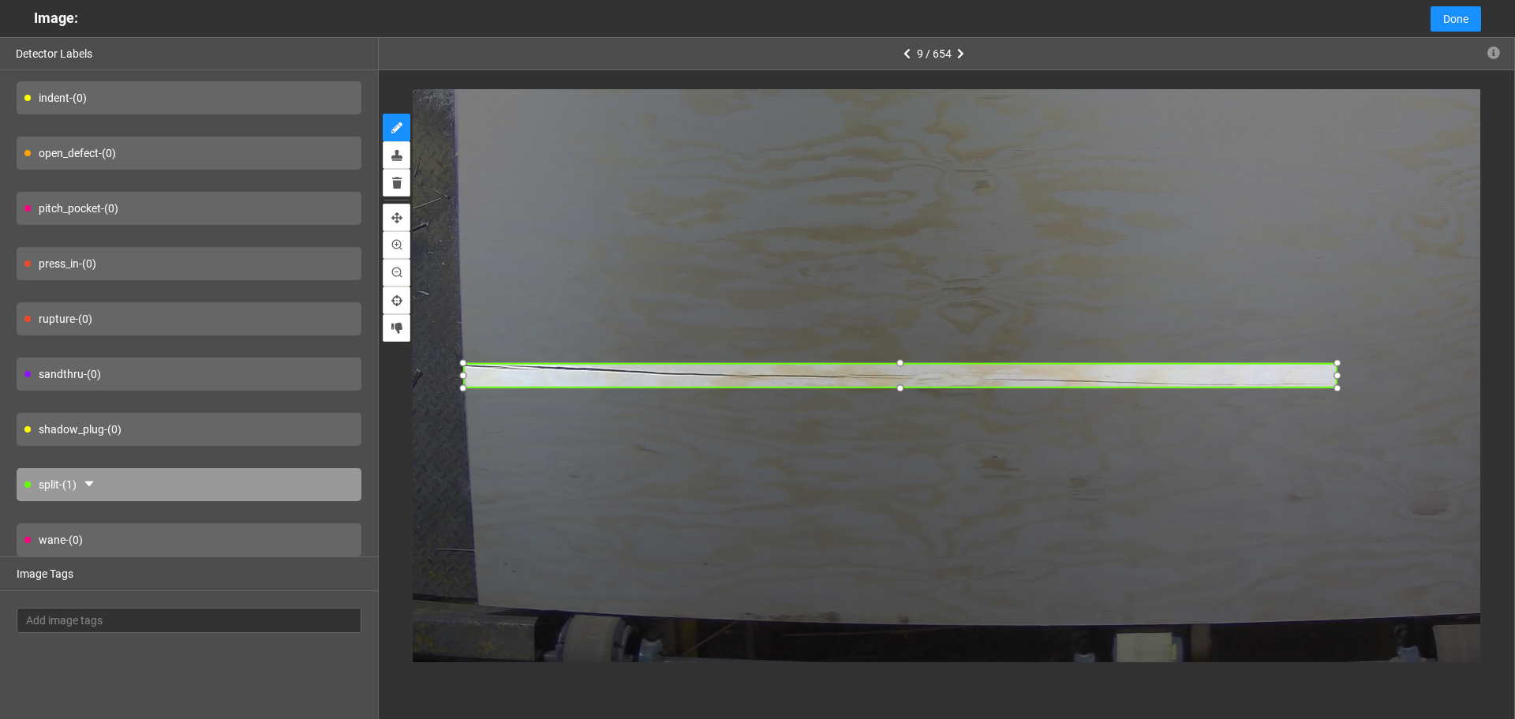
click at [904, 365] on div at bounding box center [900, 362] width 19 height 19
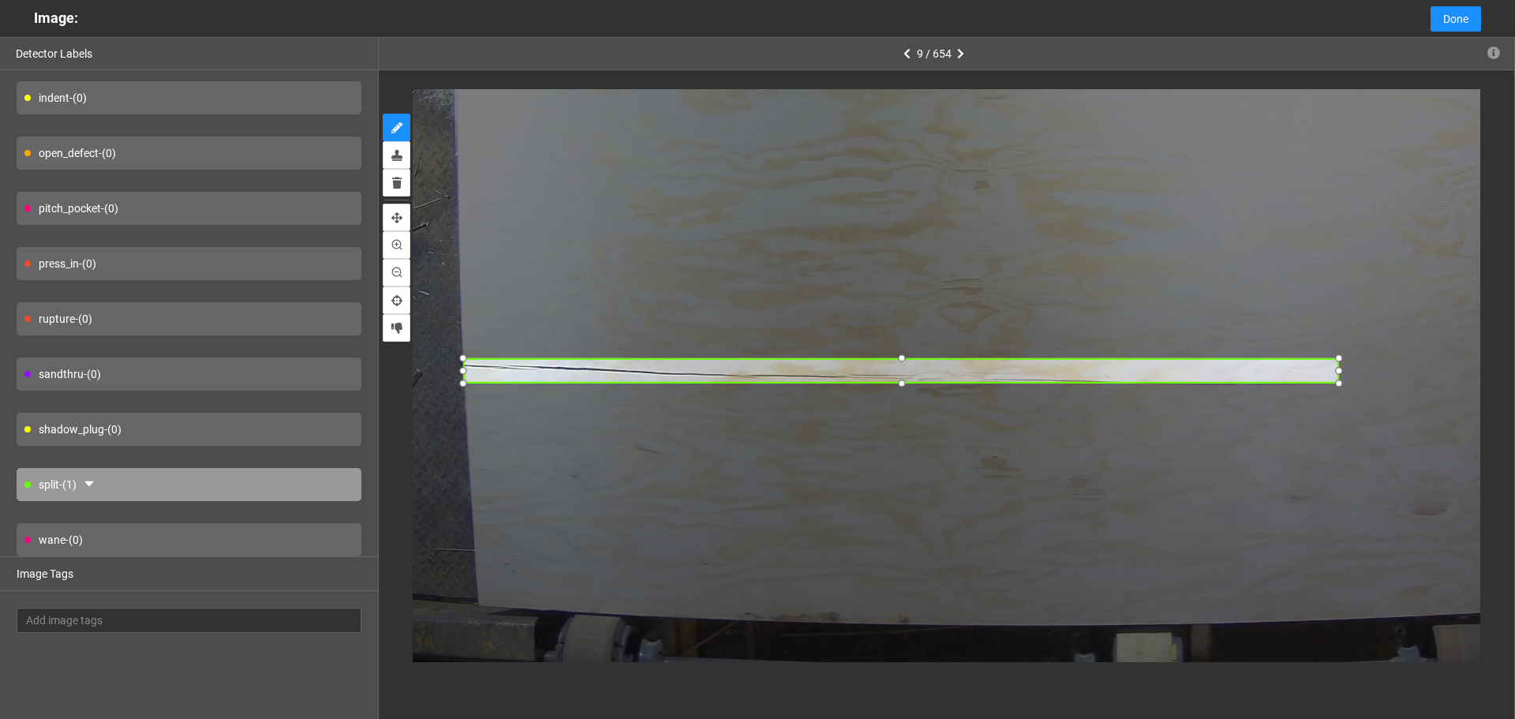
click at [884, 376] on div at bounding box center [901, 370] width 875 height 26
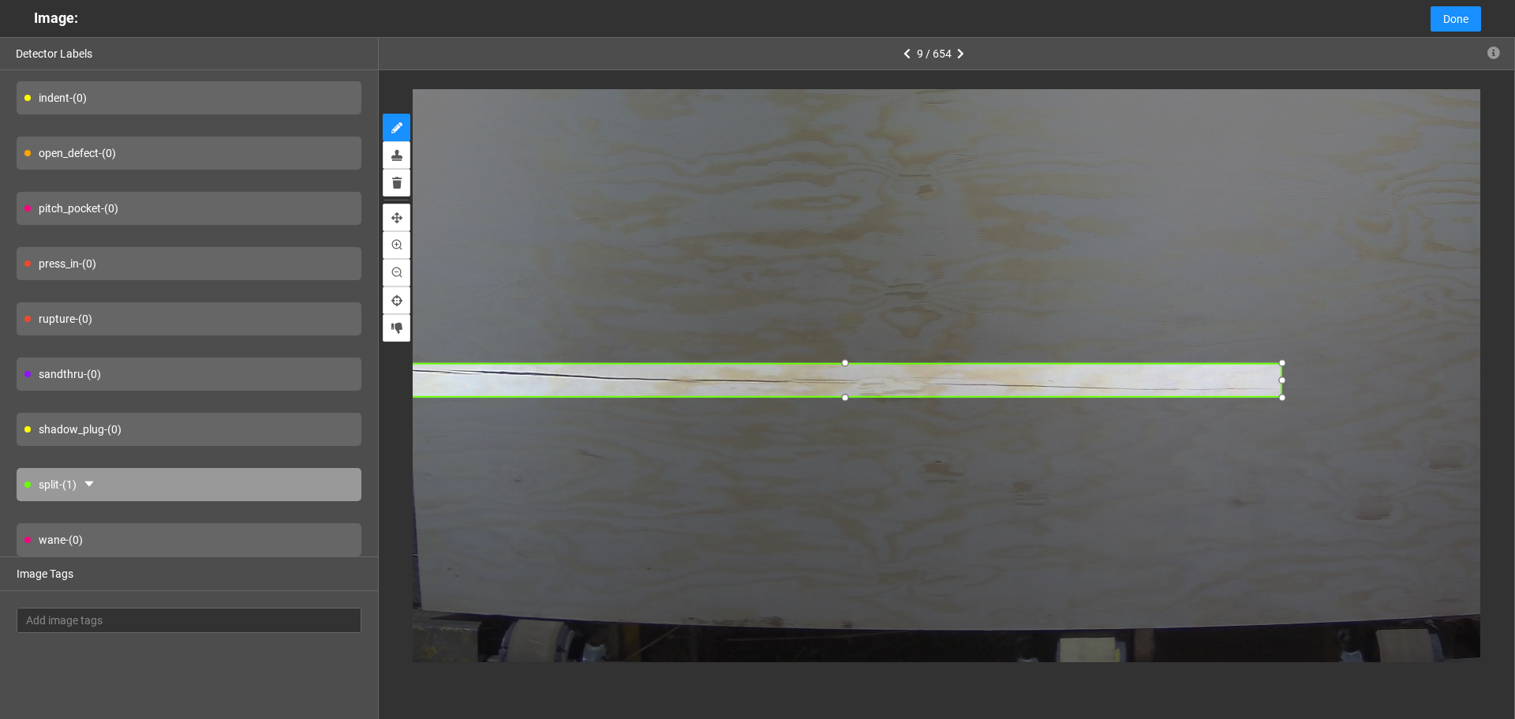
click at [835, 397] on div at bounding box center [844, 396] width 19 height 19
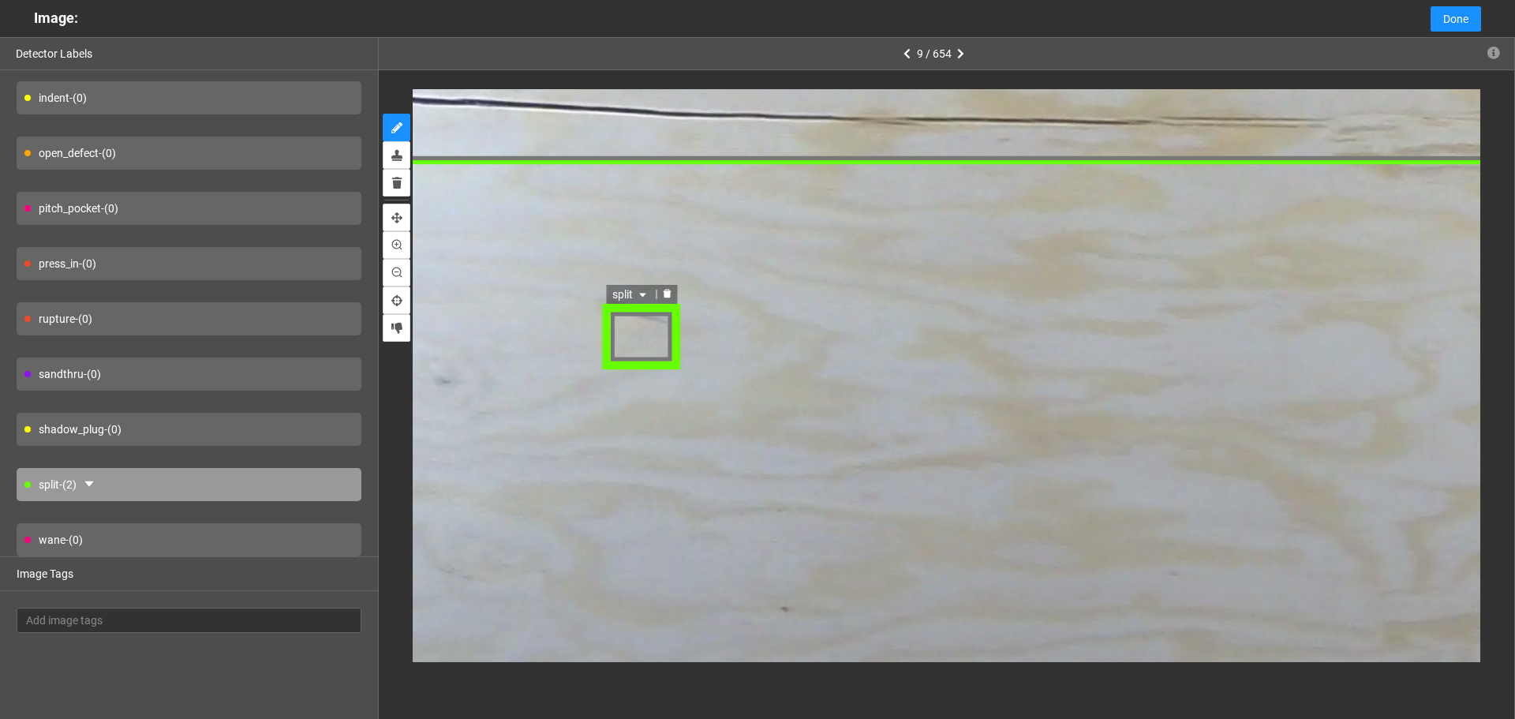
click at [649, 342] on div "split" at bounding box center [641, 335] width 80 height 67
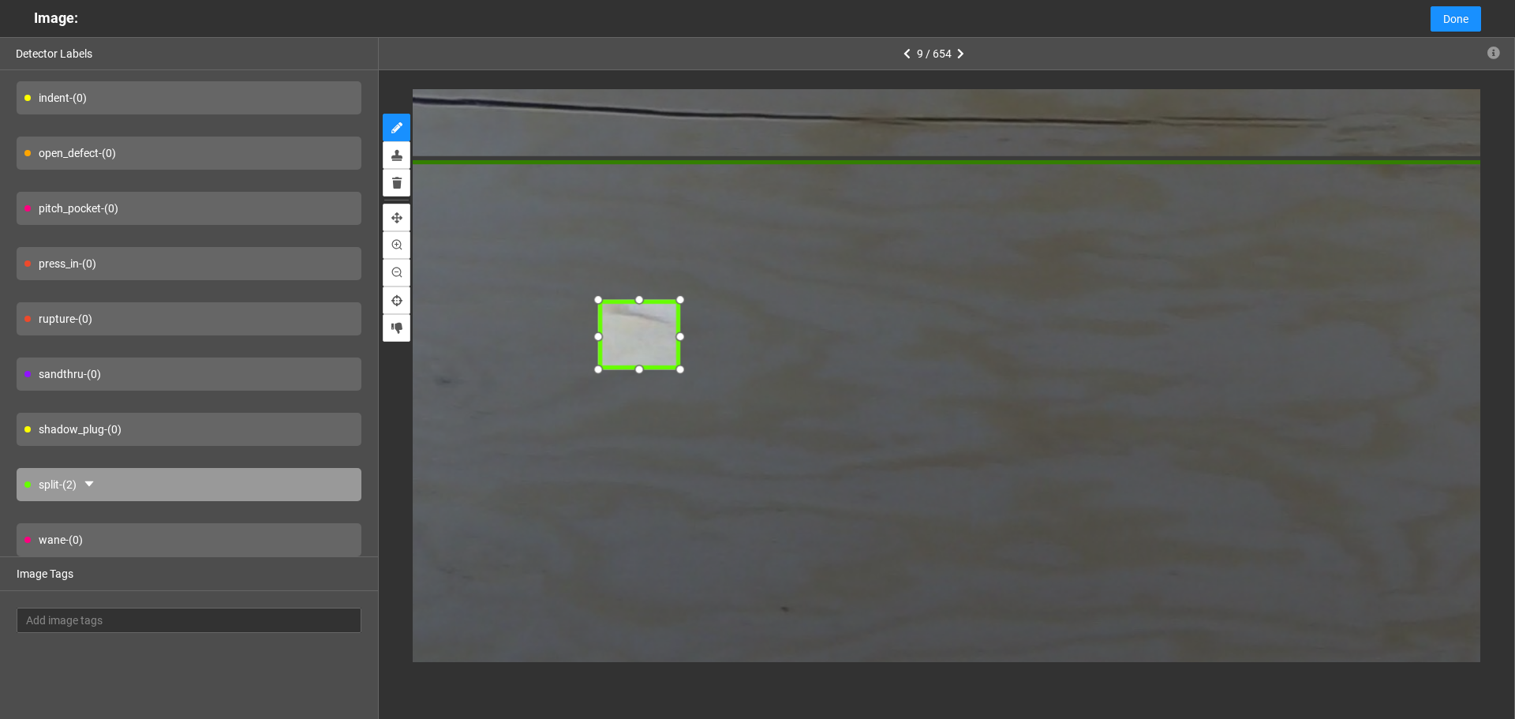
click at [646, 341] on div at bounding box center [638, 334] width 80 height 67
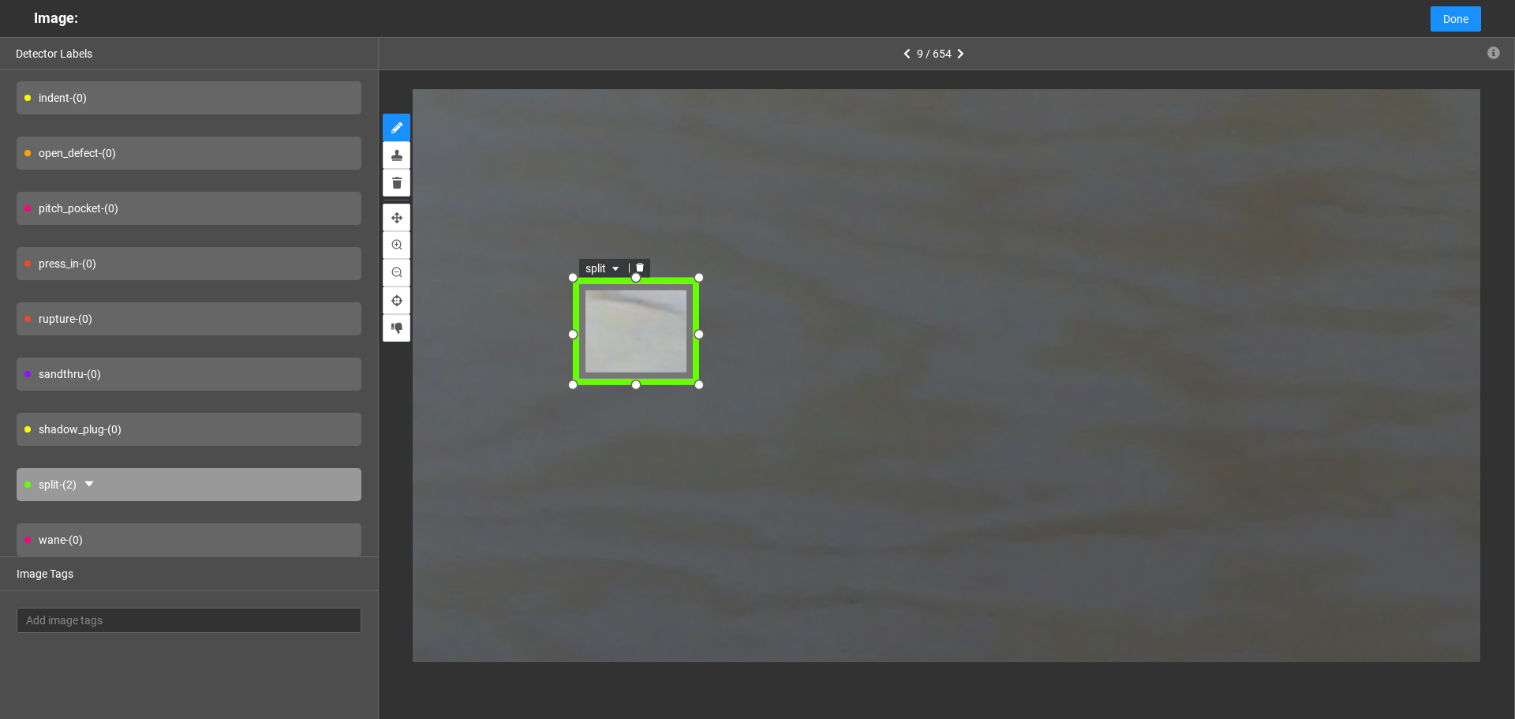
click at [616, 269] on icon "caret-down" at bounding box center [615, 271] width 6 height 4
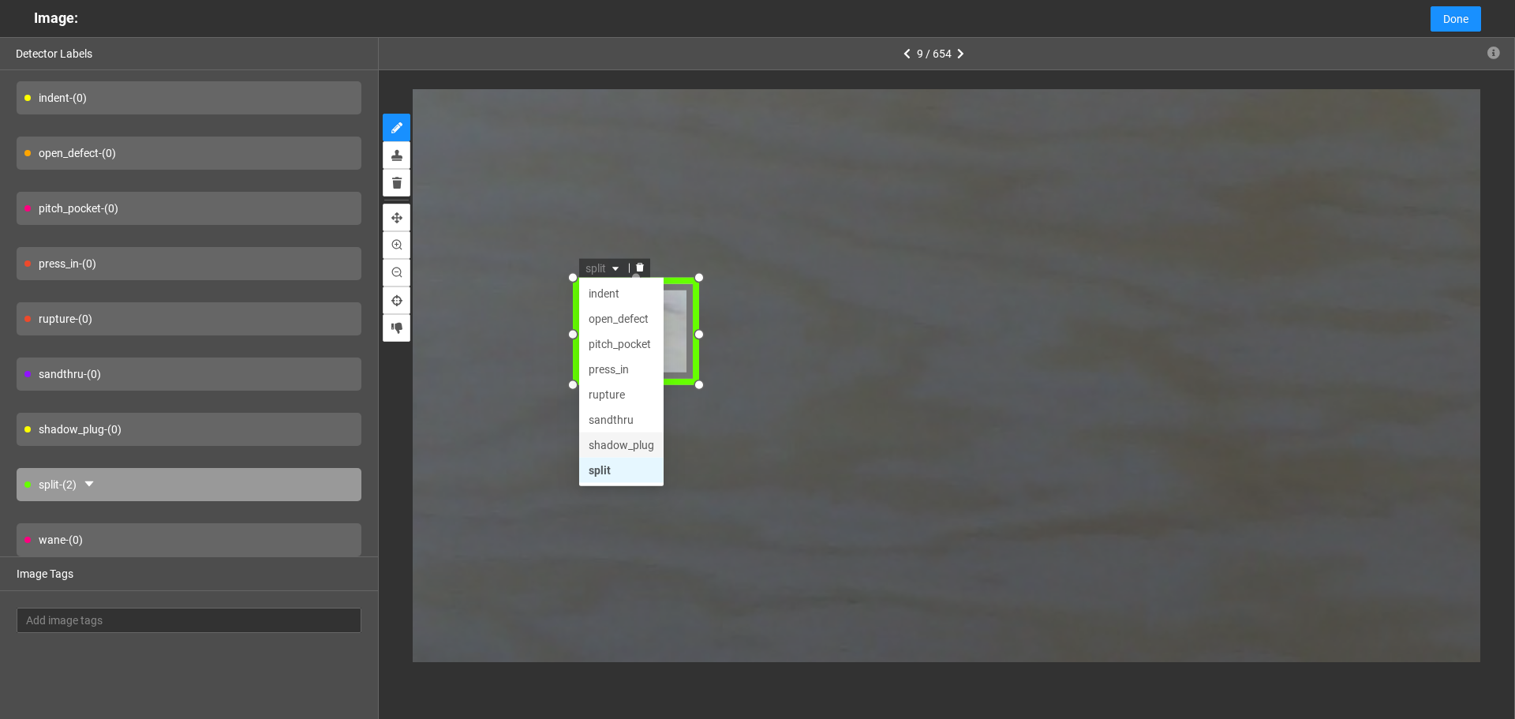
click at [621, 444] on div "shadow_plug" at bounding box center [622, 447] width 66 height 17
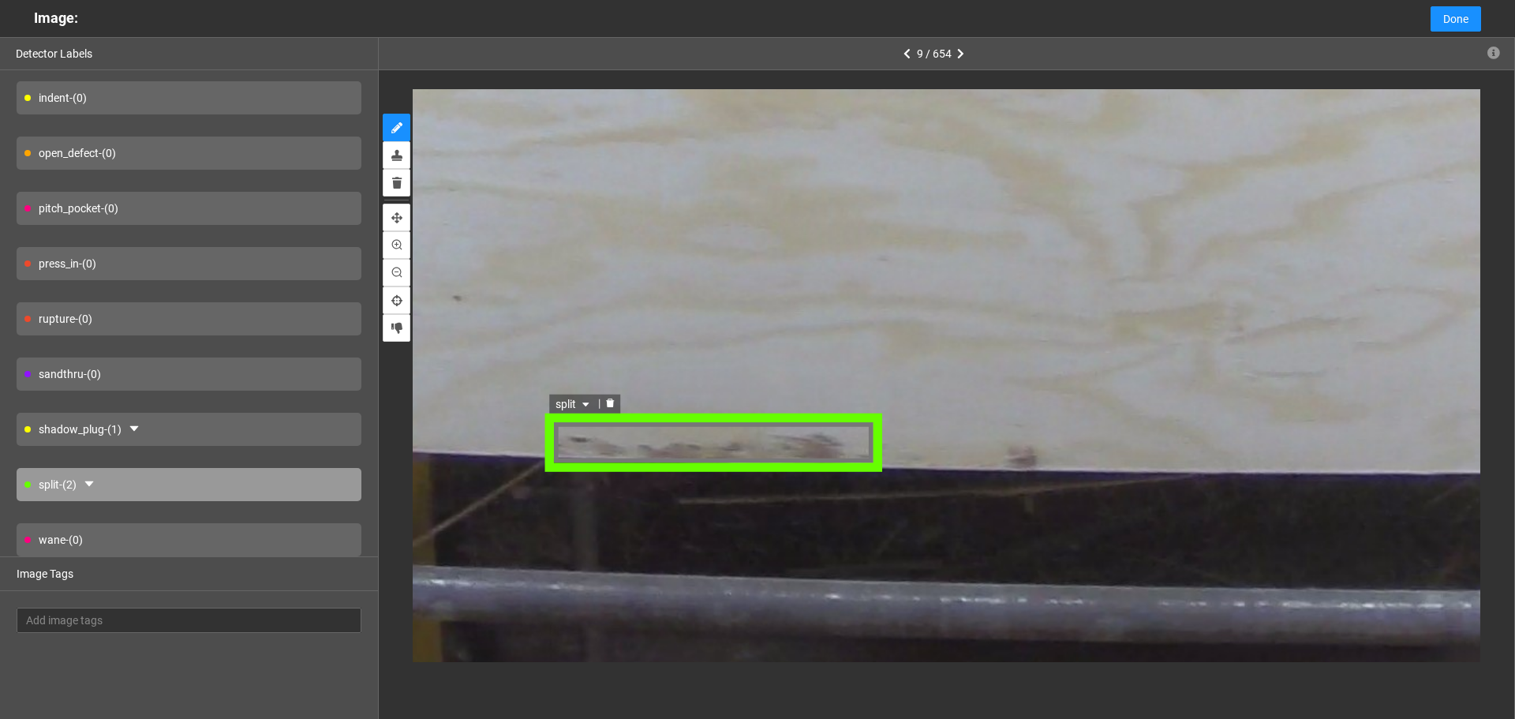
click at [593, 412] on div "split" at bounding box center [573, 402] width 50 height 19
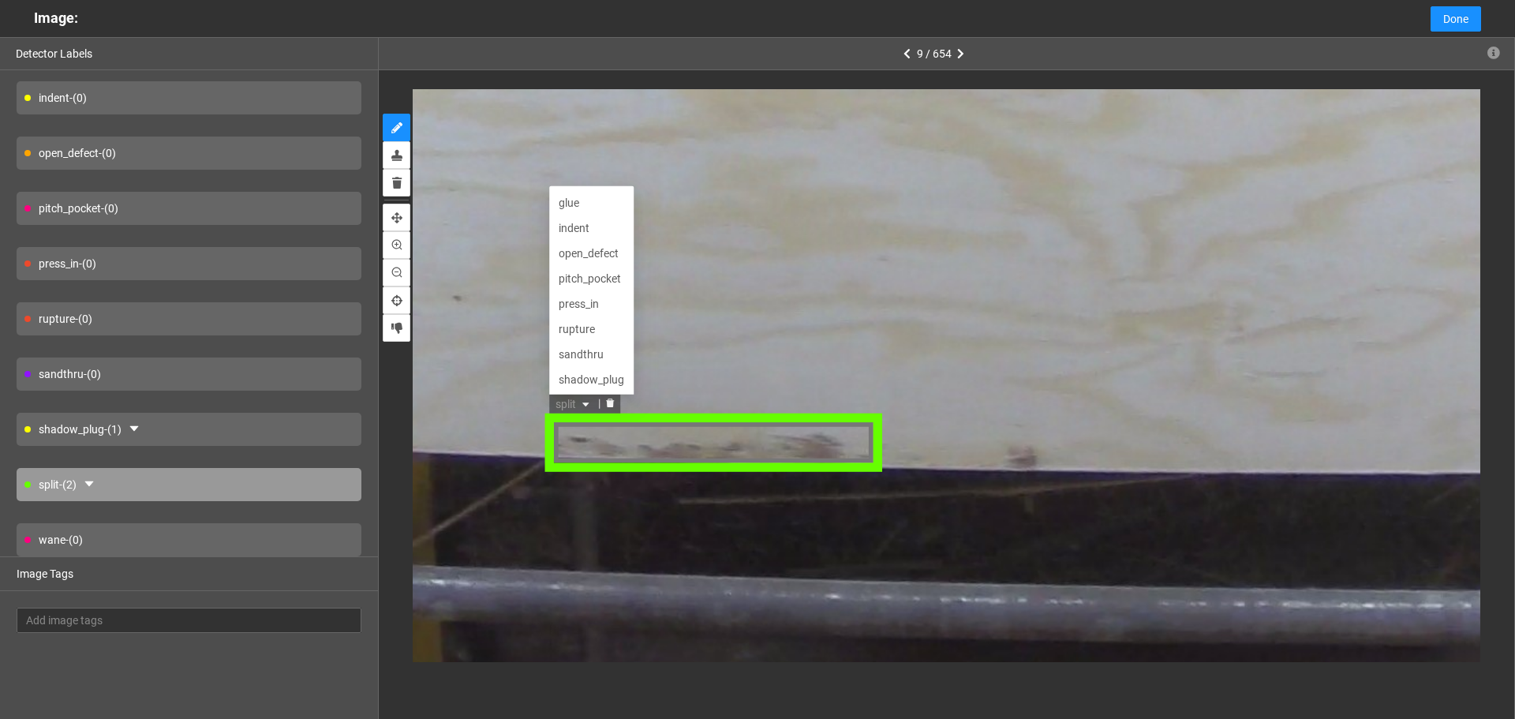
scroll to position [0, 0]
click at [592, 208] on div "broken_face" at bounding box center [591, 200] width 66 height 17
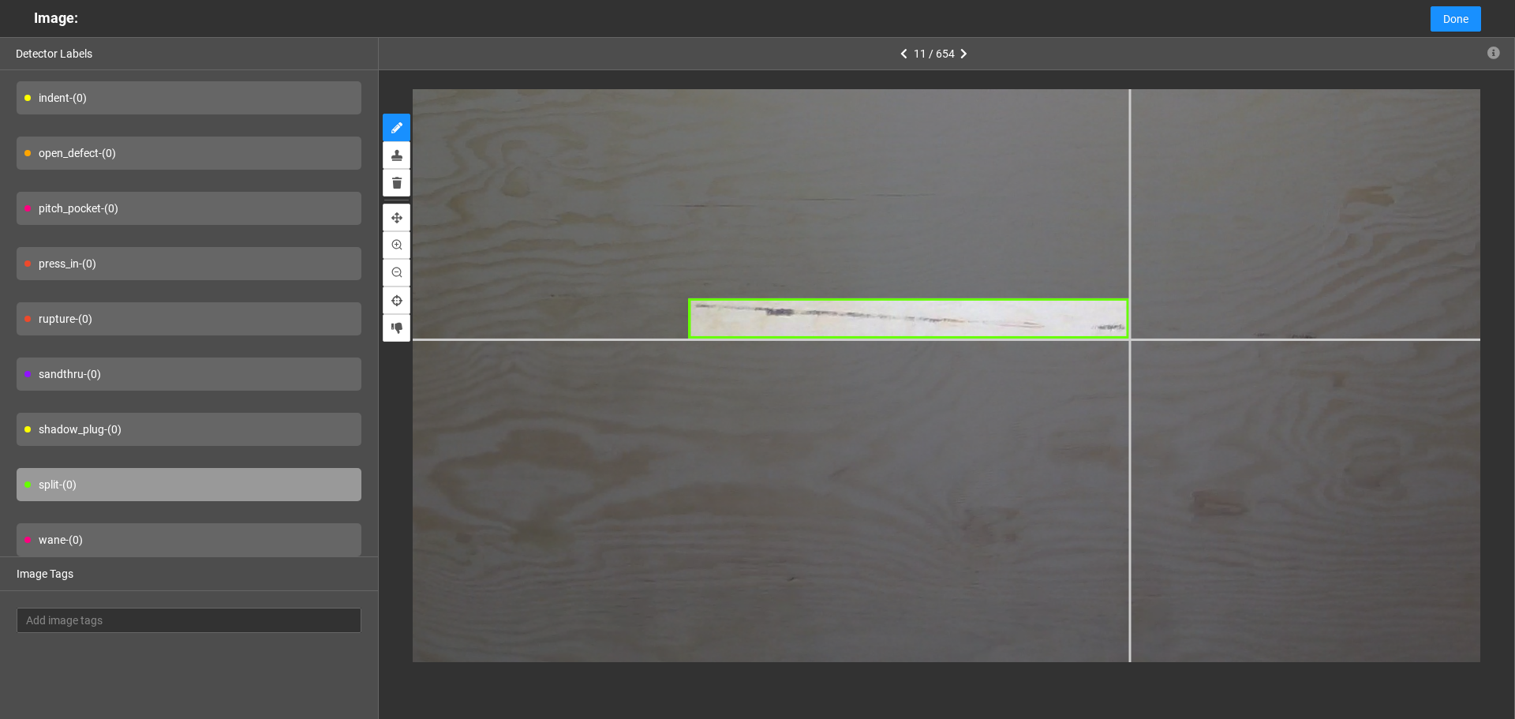
click at [1130, 338] on div at bounding box center [741, 285] width 2293 height 1720
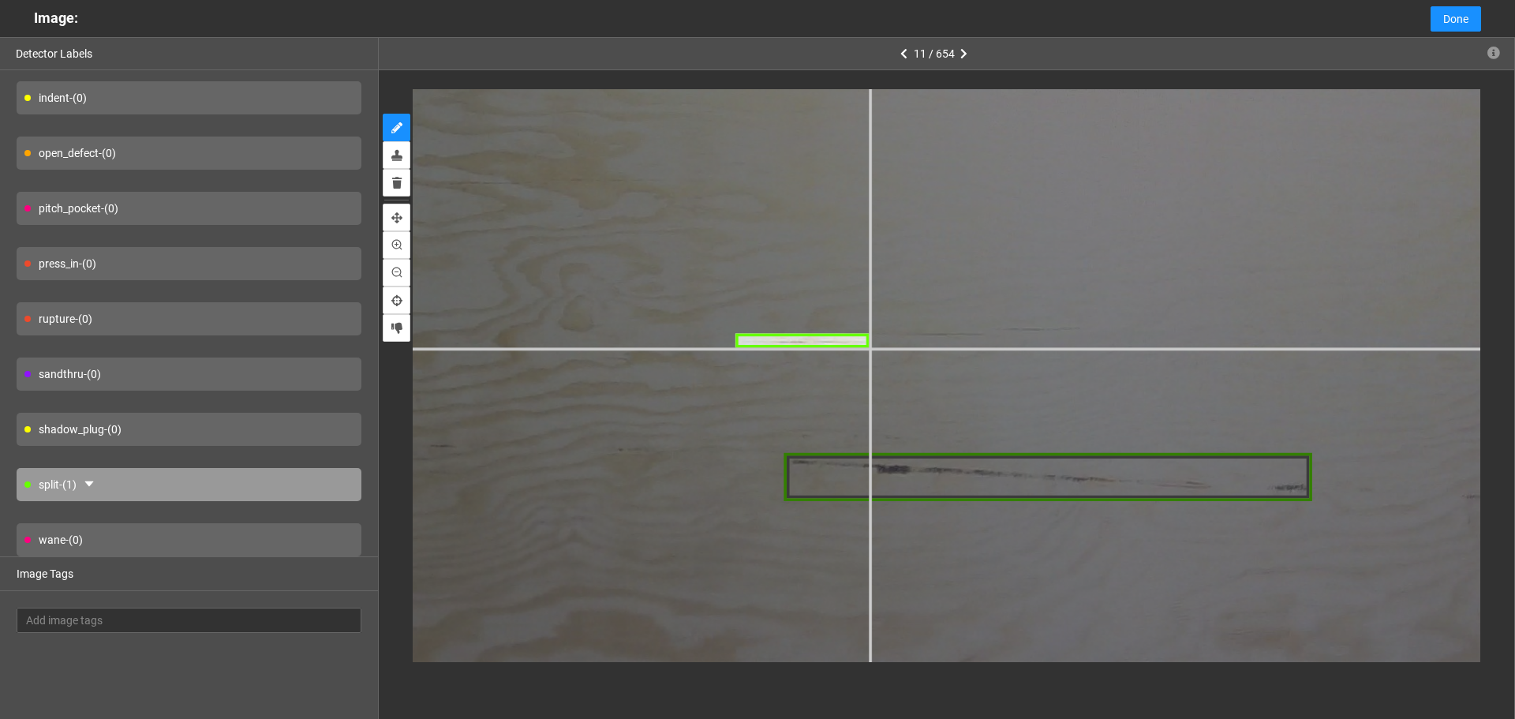
click at [870, 347] on div at bounding box center [846, 436] width 2751 height 2064
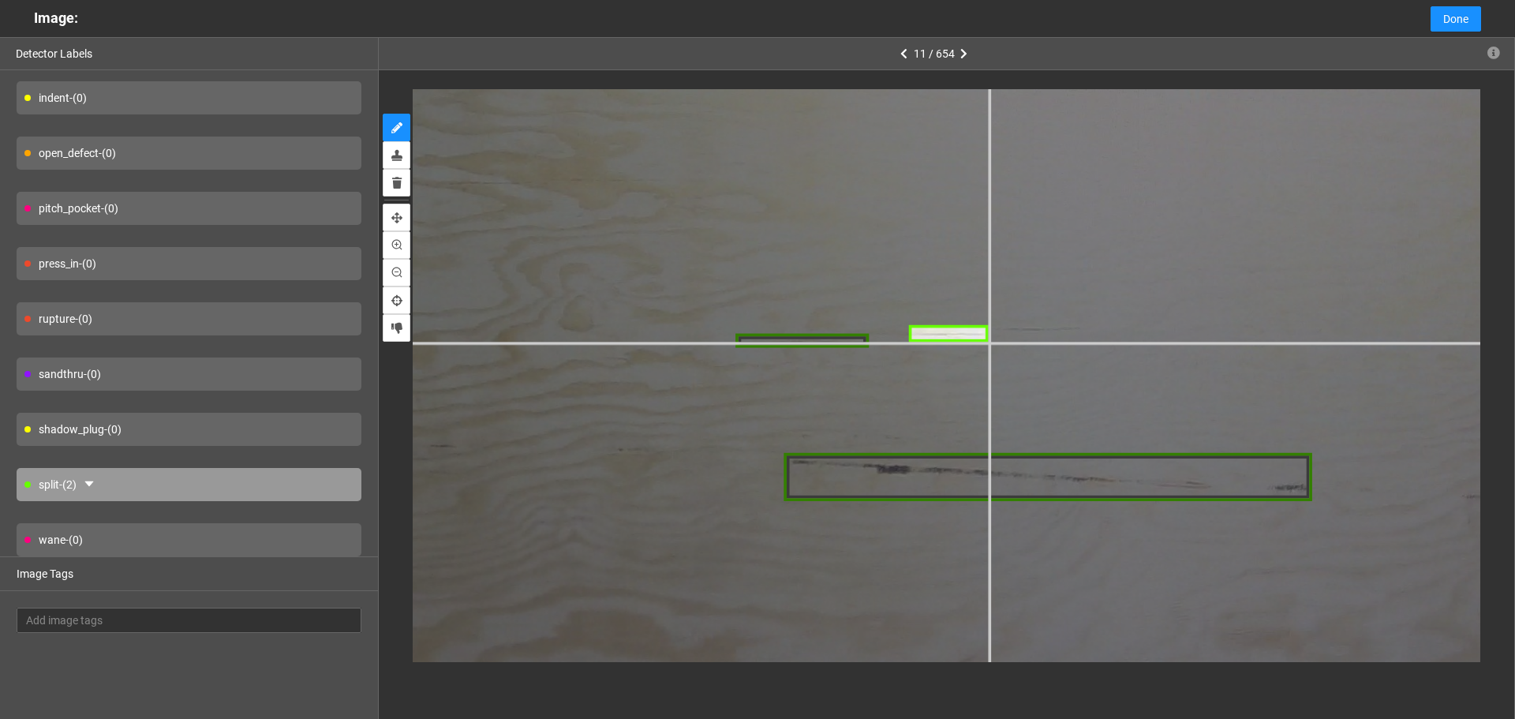
click at [987, 341] on div at bounding box center [846, 436] width 2751 height 2064
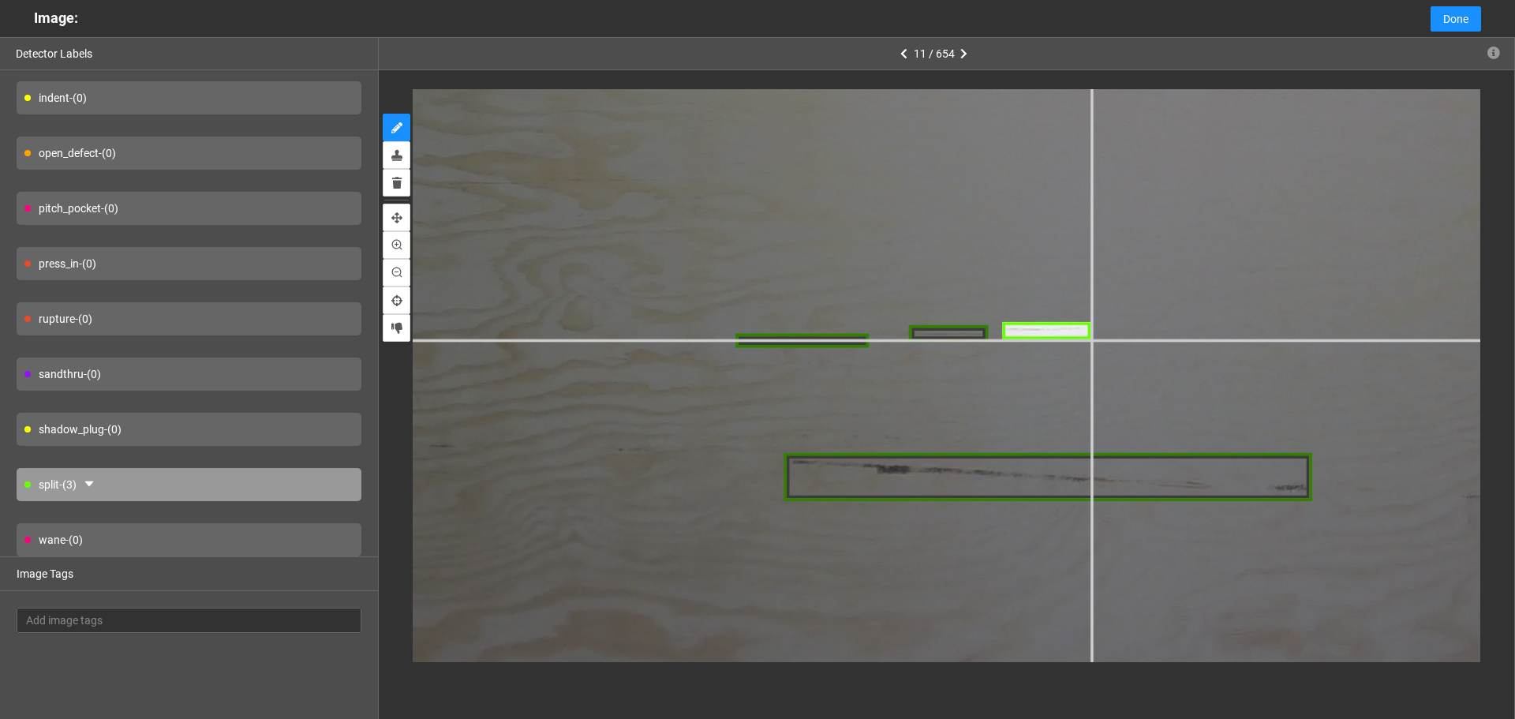
click at [1092, 339] on div at bounding box center [846, 436] width 2751 height 2064
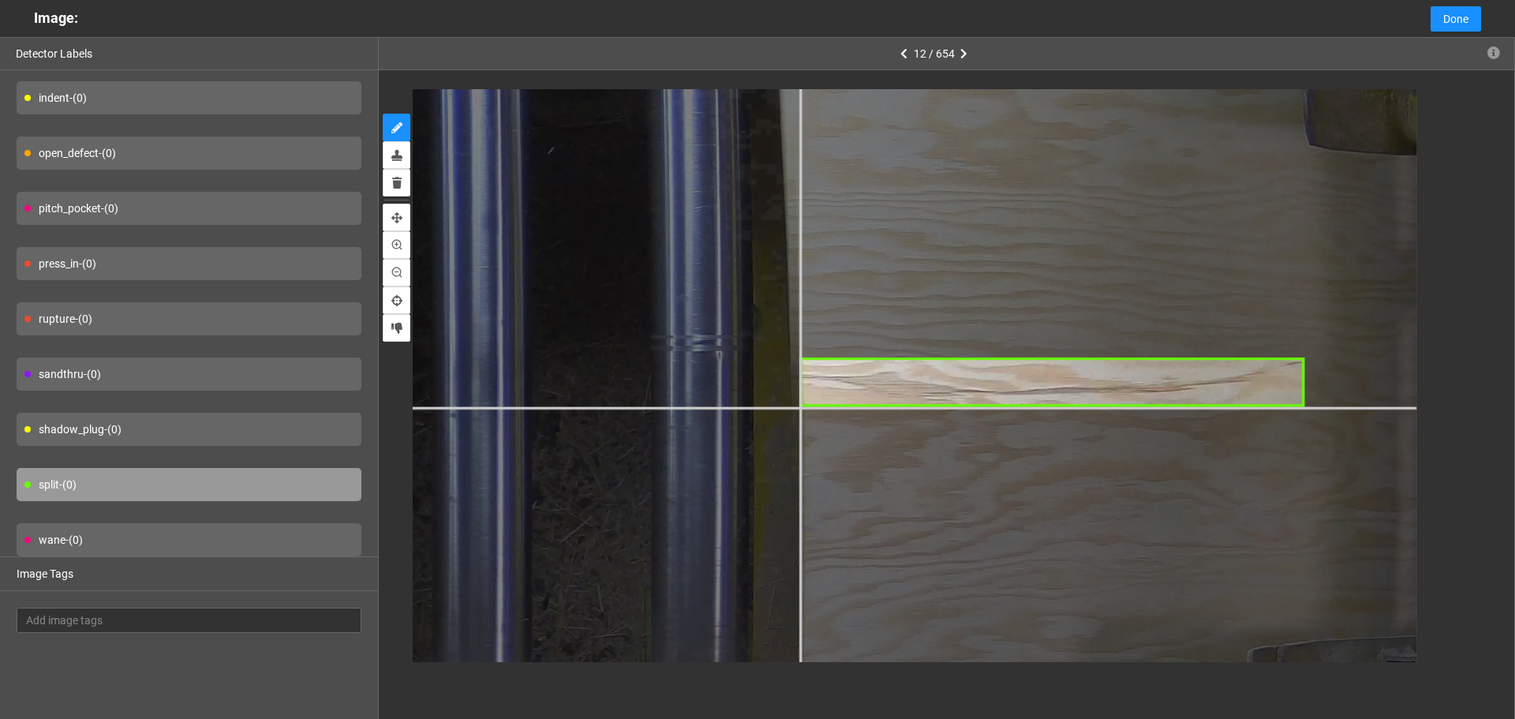
click at [800, 406] on div at bounding box center [157, 390] width 2522 height 1892
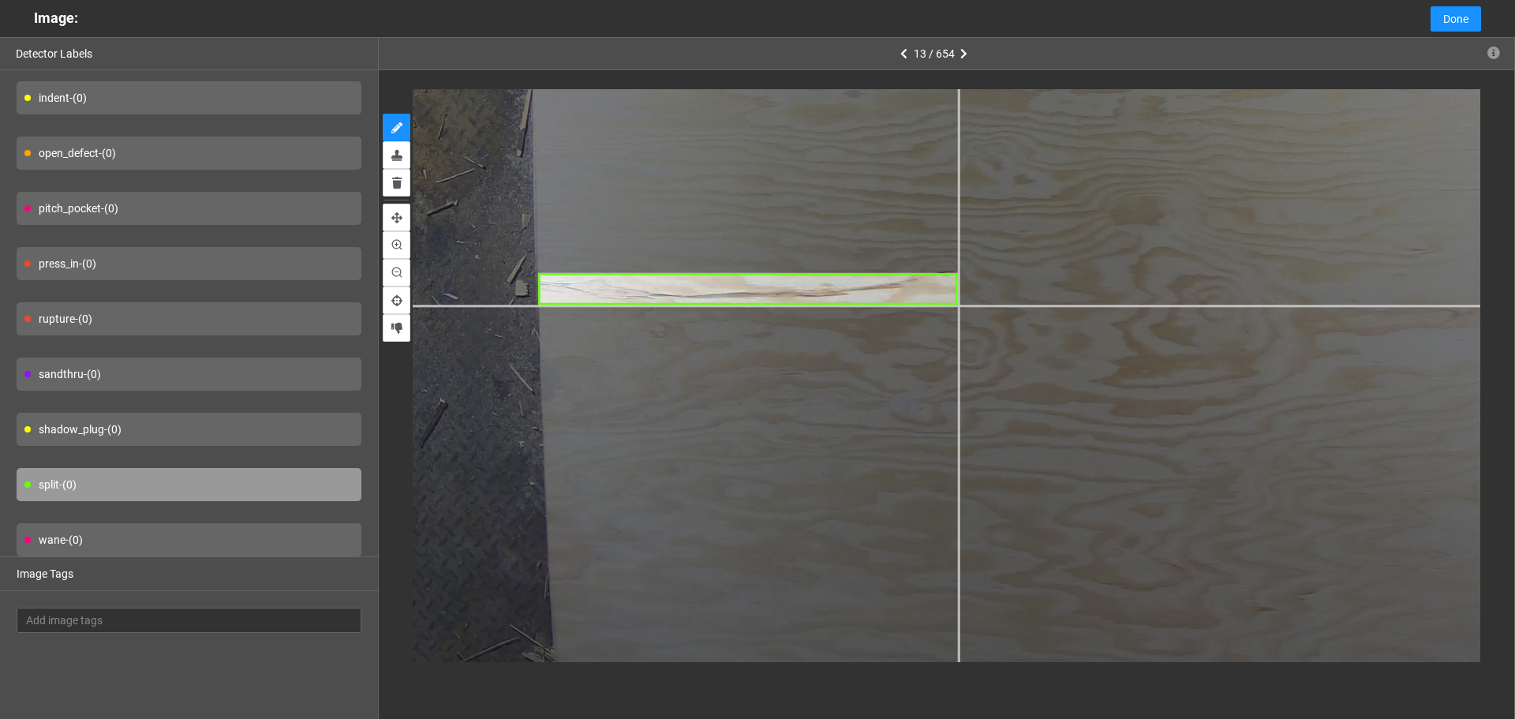
click at [959, 305] on div at bounding box center [1375, 284] width 2064 height 1548
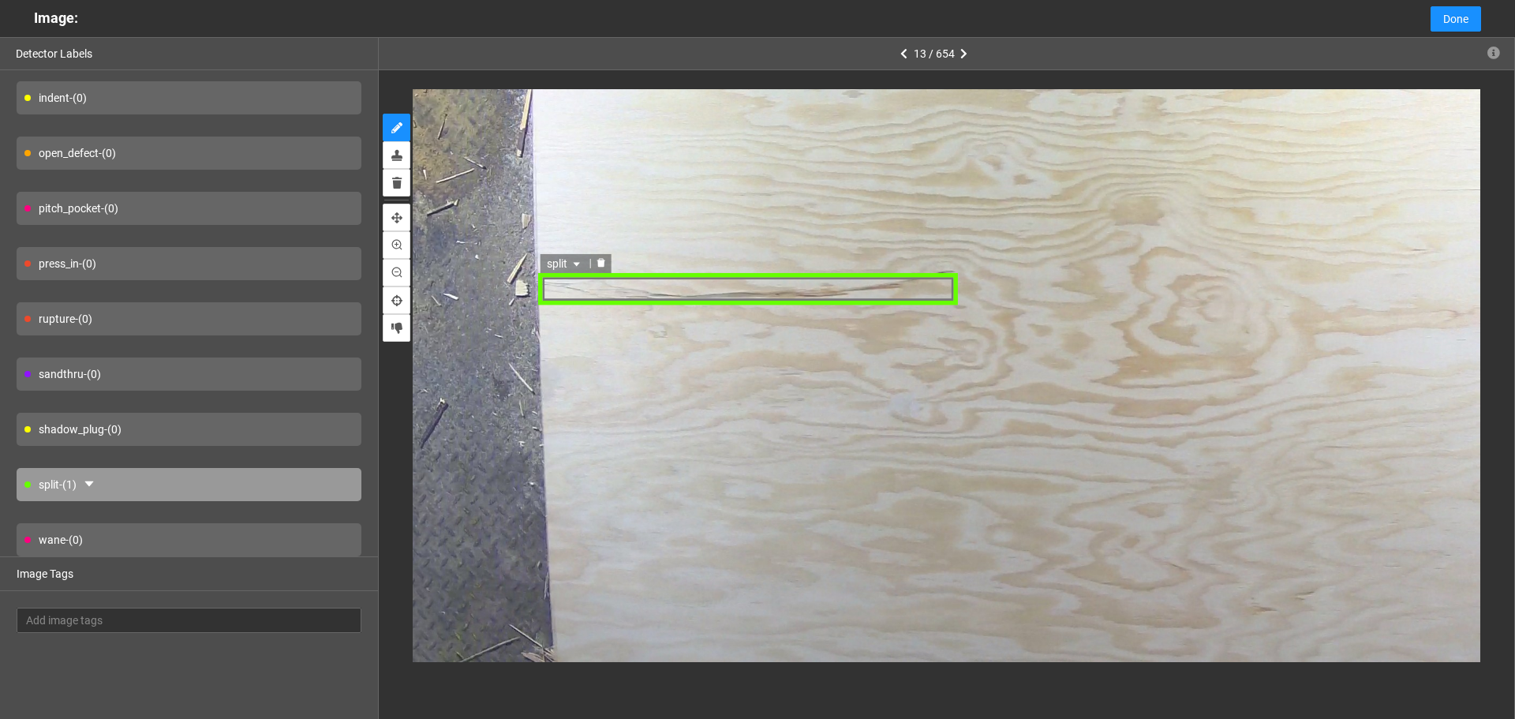
click at [872, 293] on div "split" at bounding box center [748, 289] width 421 height 32
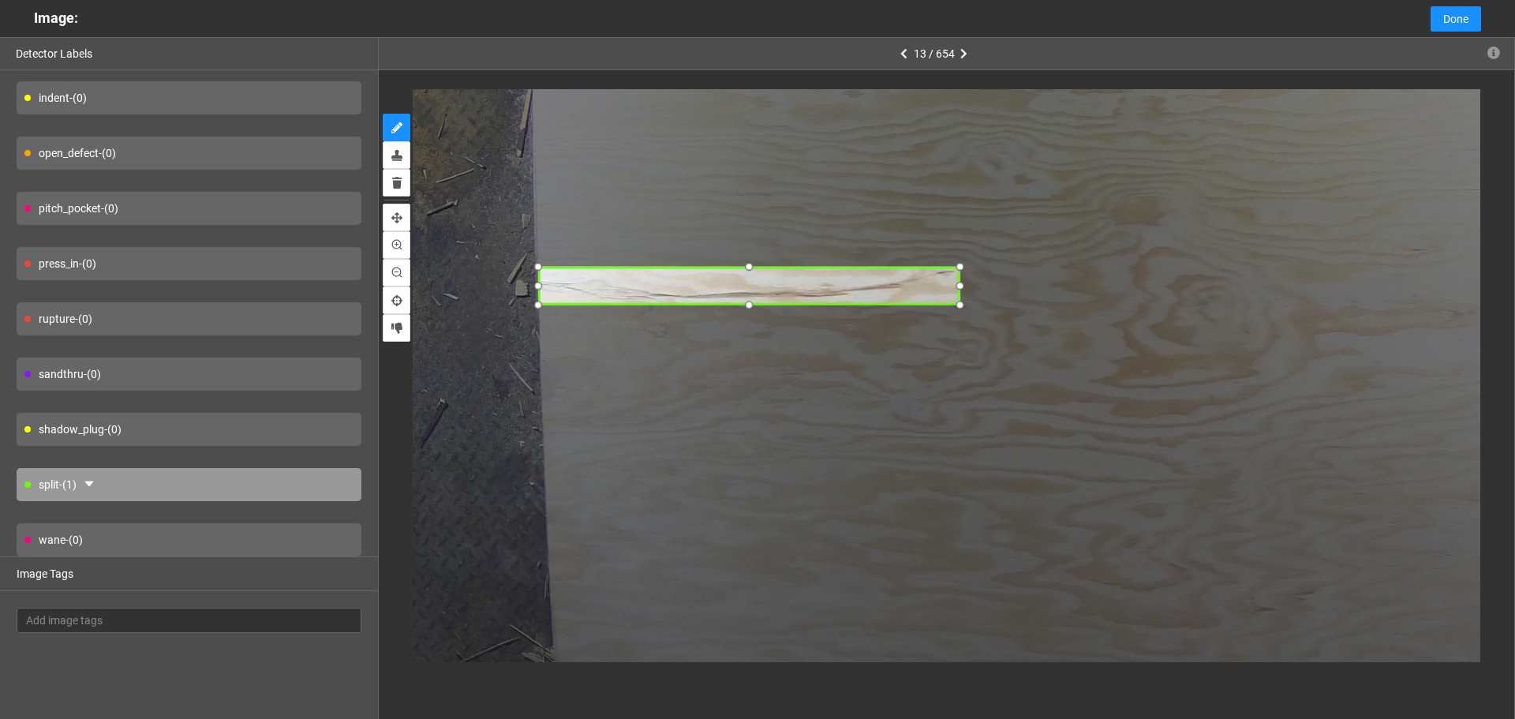
click at [958, 265] on div at bounding box center [959, 266] width 21 height 21
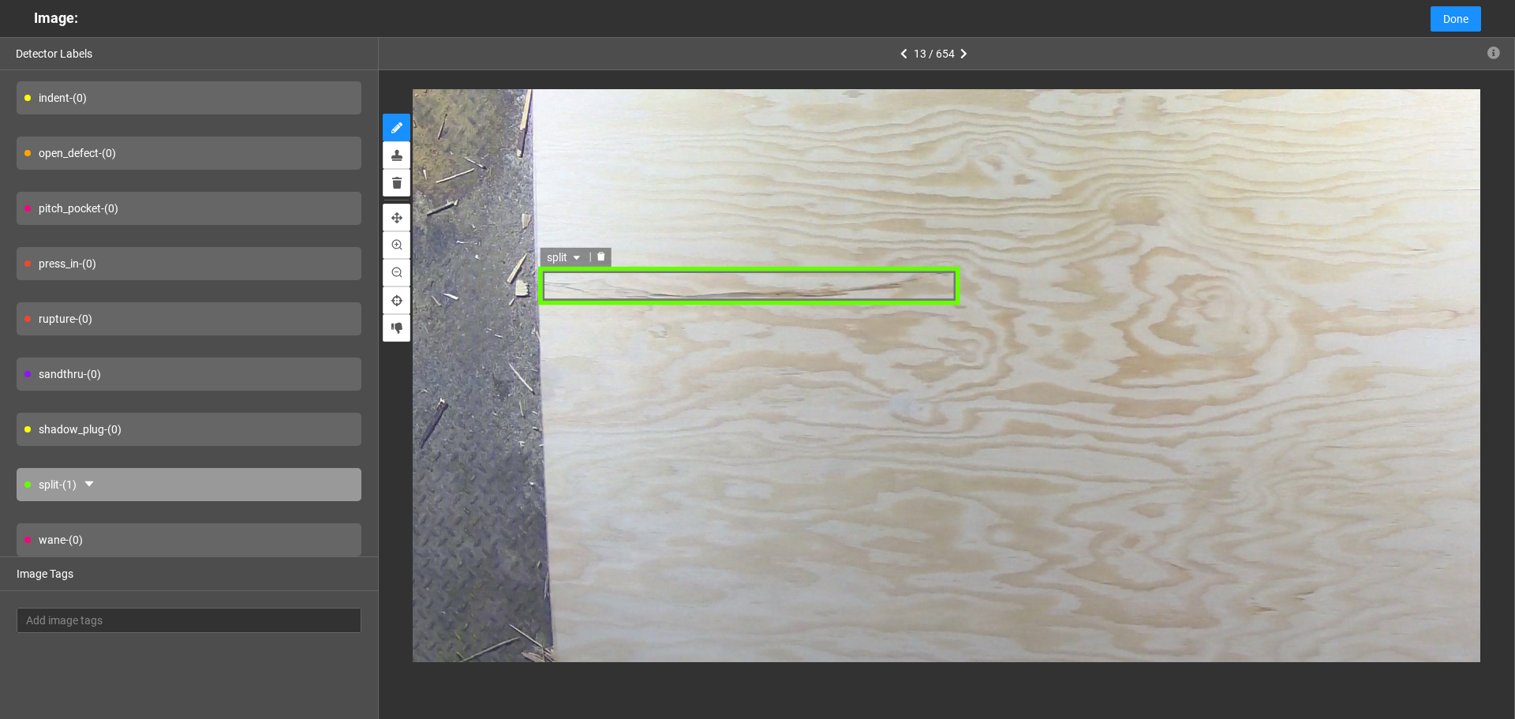
click at [683, 283] on div "split" at bounding box center [748, 286] width 421 height 38
click at [542, 287] on div "split" at bounding box center [748, 286] width 421 height 38
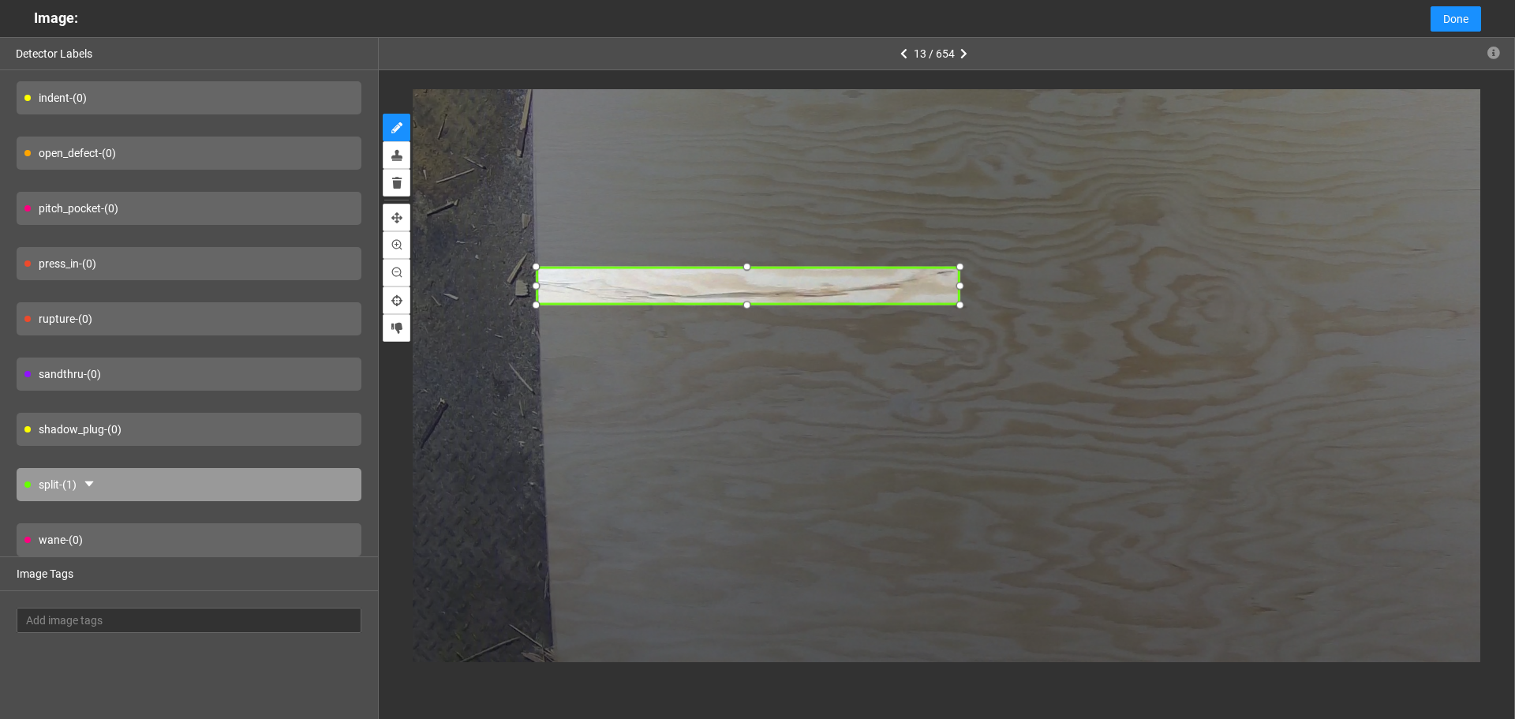
click at [540, 290] on div at bounding box center [536, 285] width 21 height 21
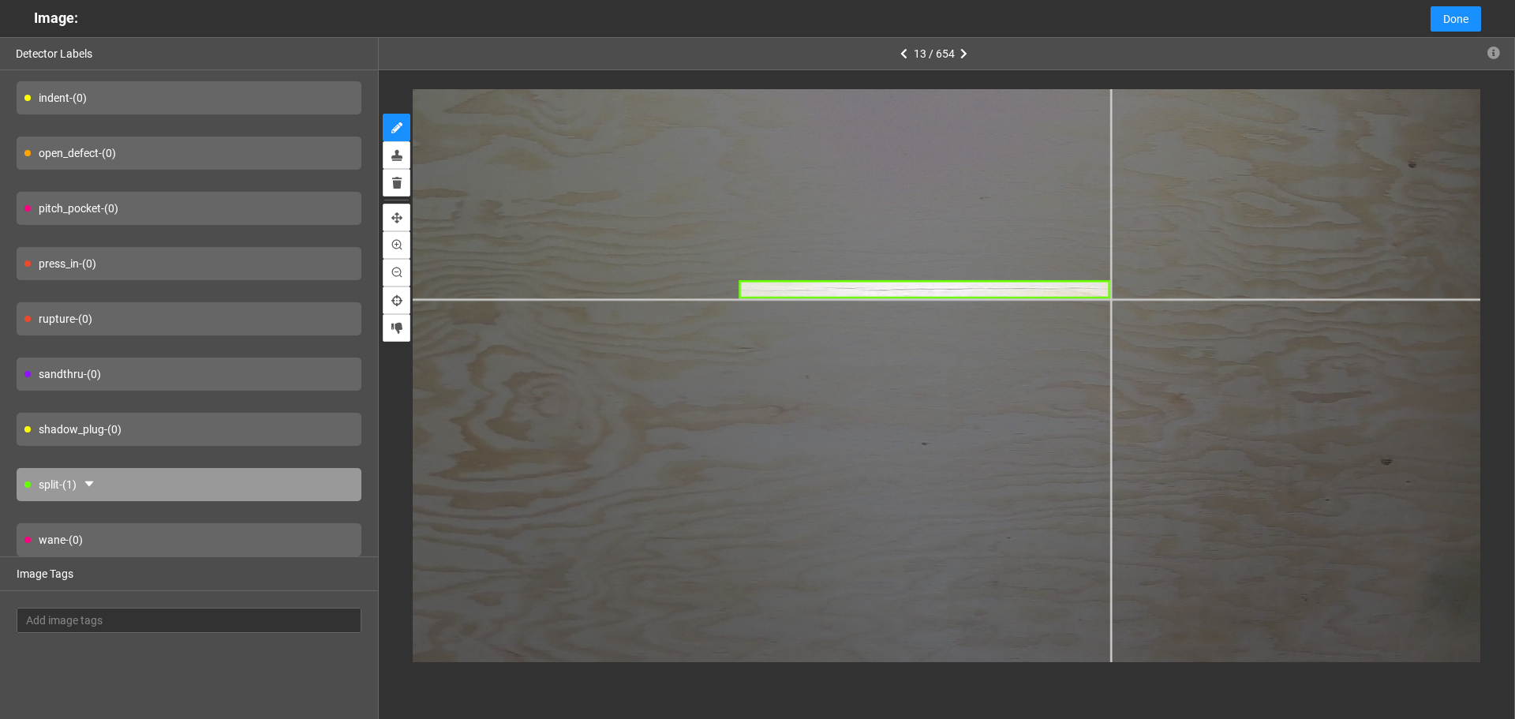
click at [1110, 298] on div at bounding box center [702, 381] width 1987 height 1490
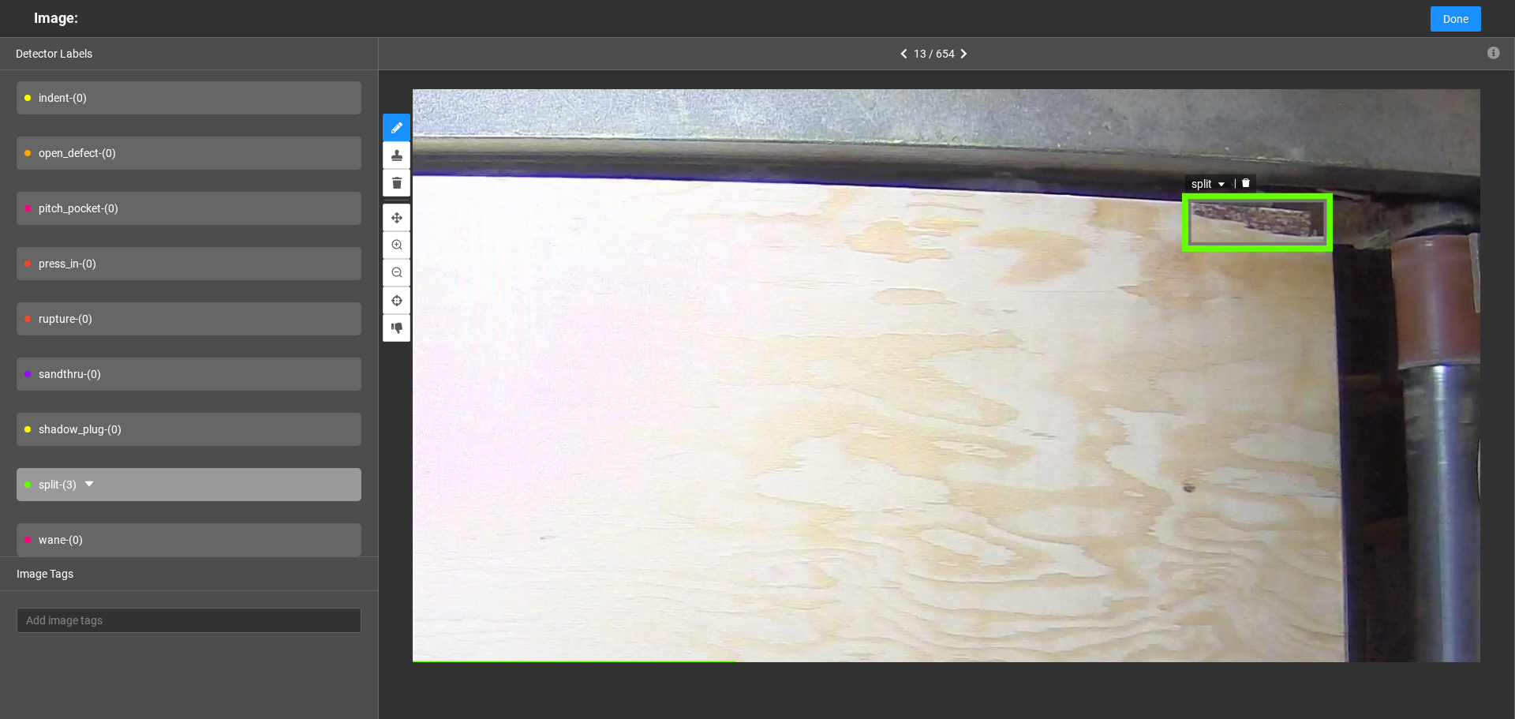
click at [1234, 193] on div "split" at bounding box center [1259, 221] width 152 height 59
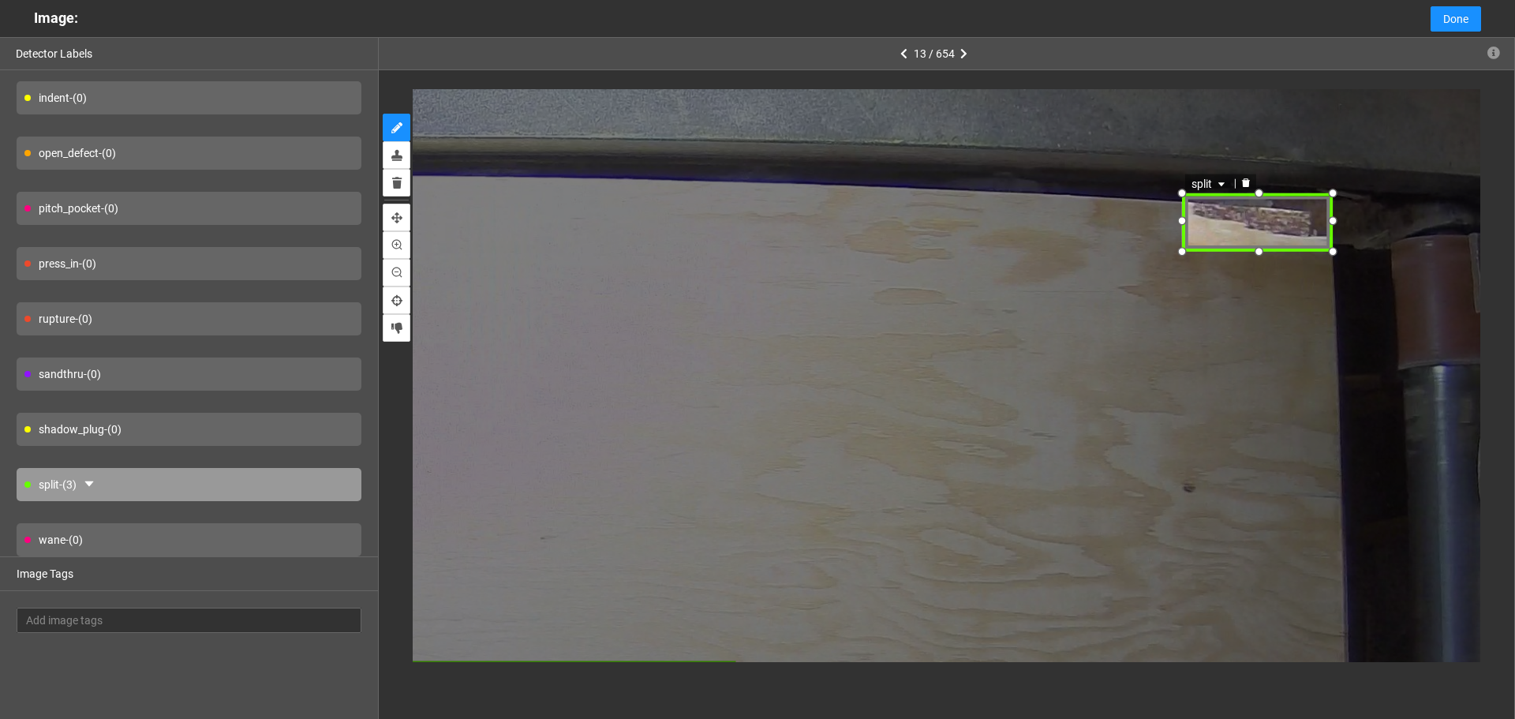
click at [1225, 189] on span "split" at bounding box center [1210, 182] width 37 height 17
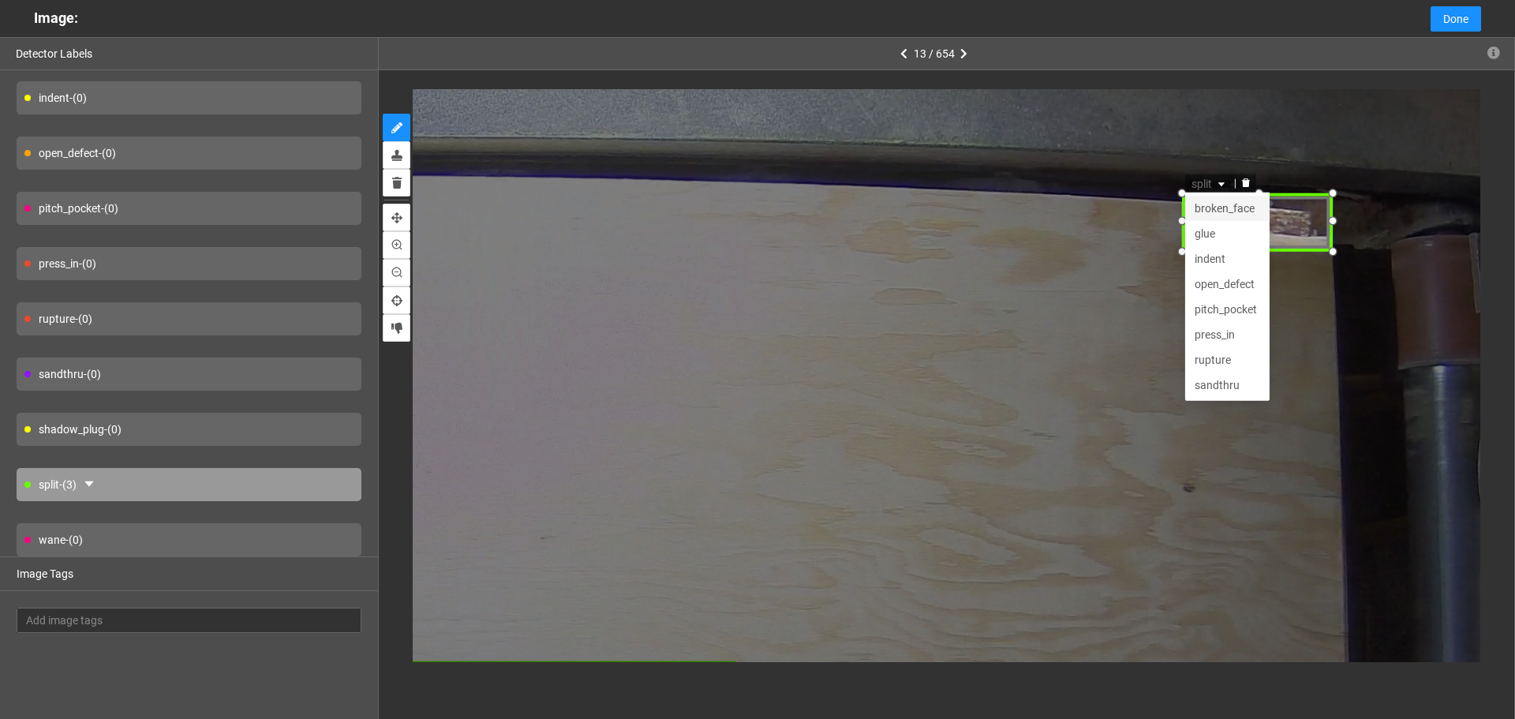
click at [1230, 210] on div "broken_face" at bounding box center [1229, 206] width 66 height 17
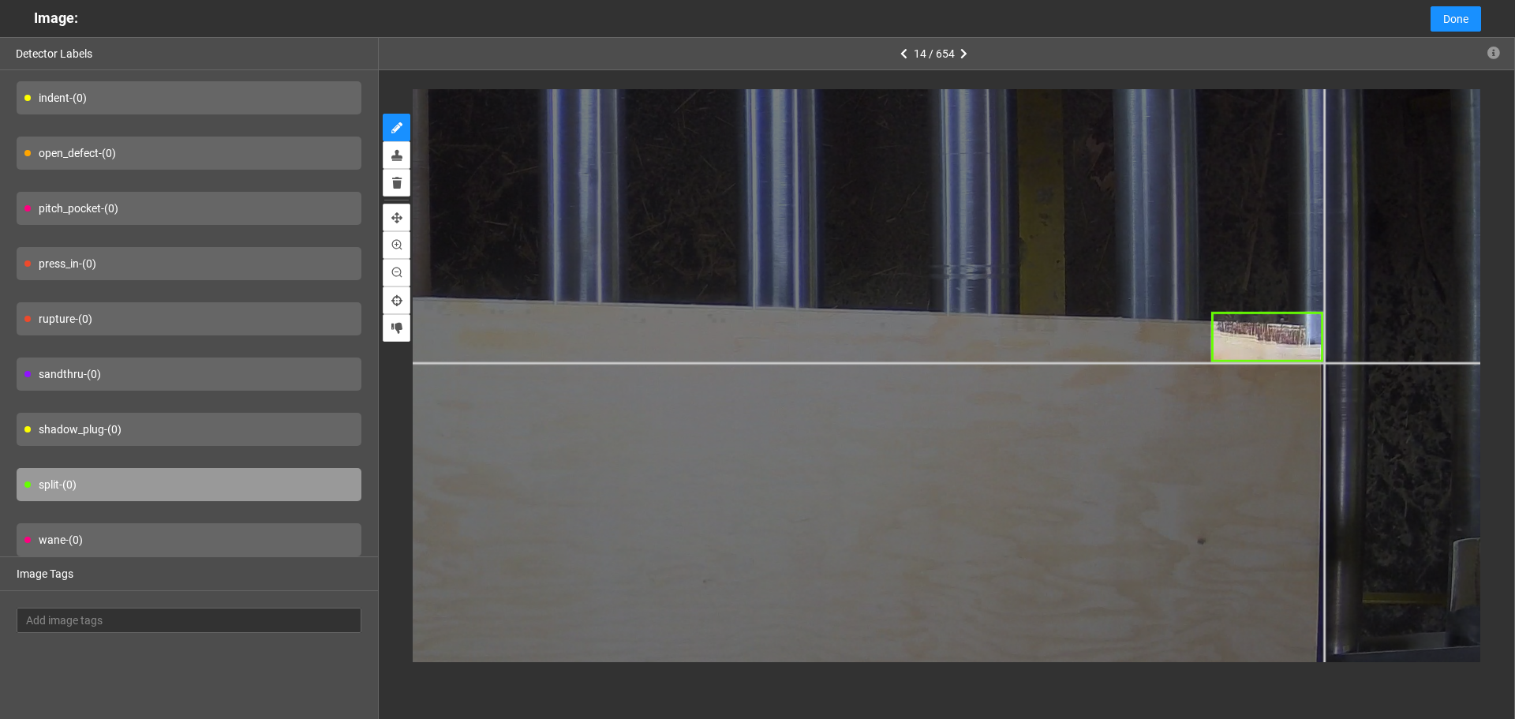
click at [1323, 362] on div at bounding box center [496, 312] width 2217 height 1662
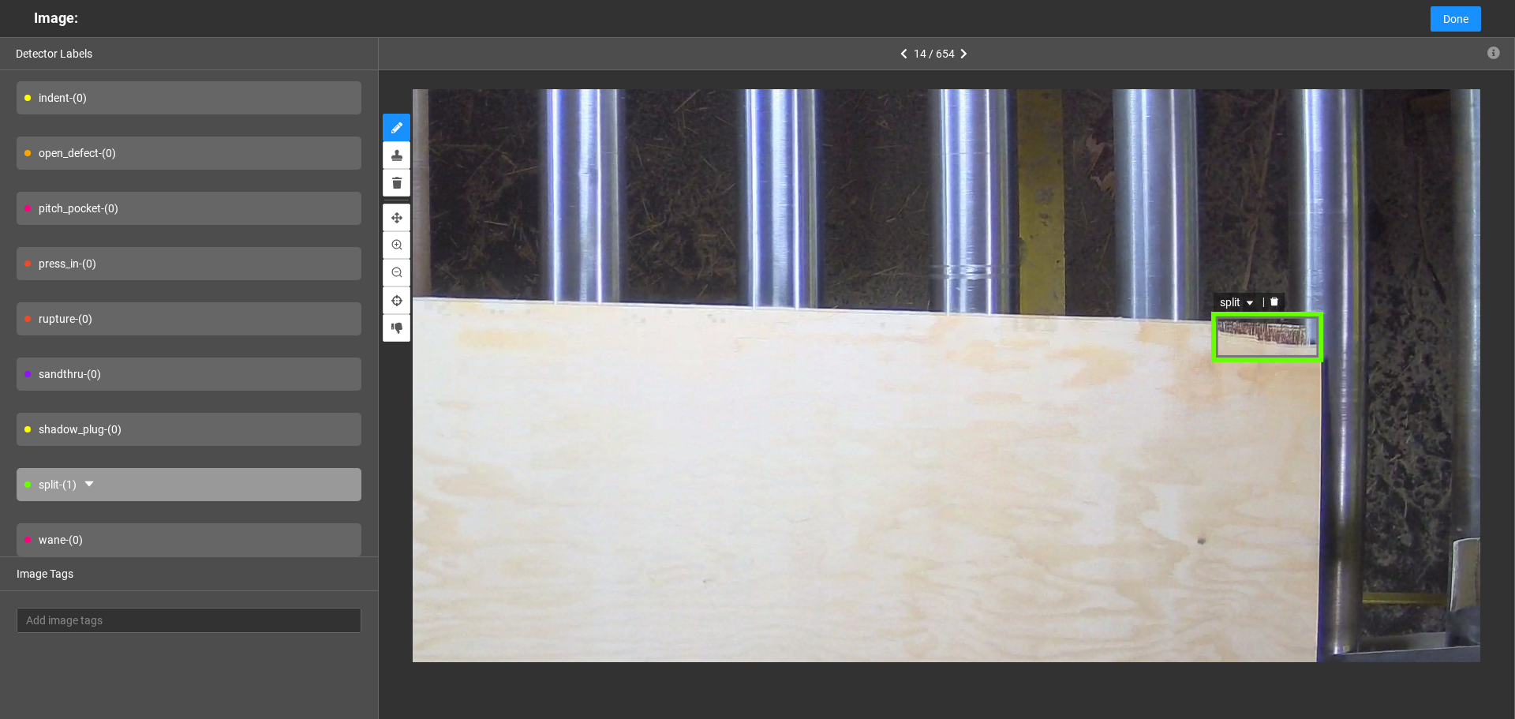
click at [1240, 311] on div "split" at bounding box center [1240, 301] width 50 height 19
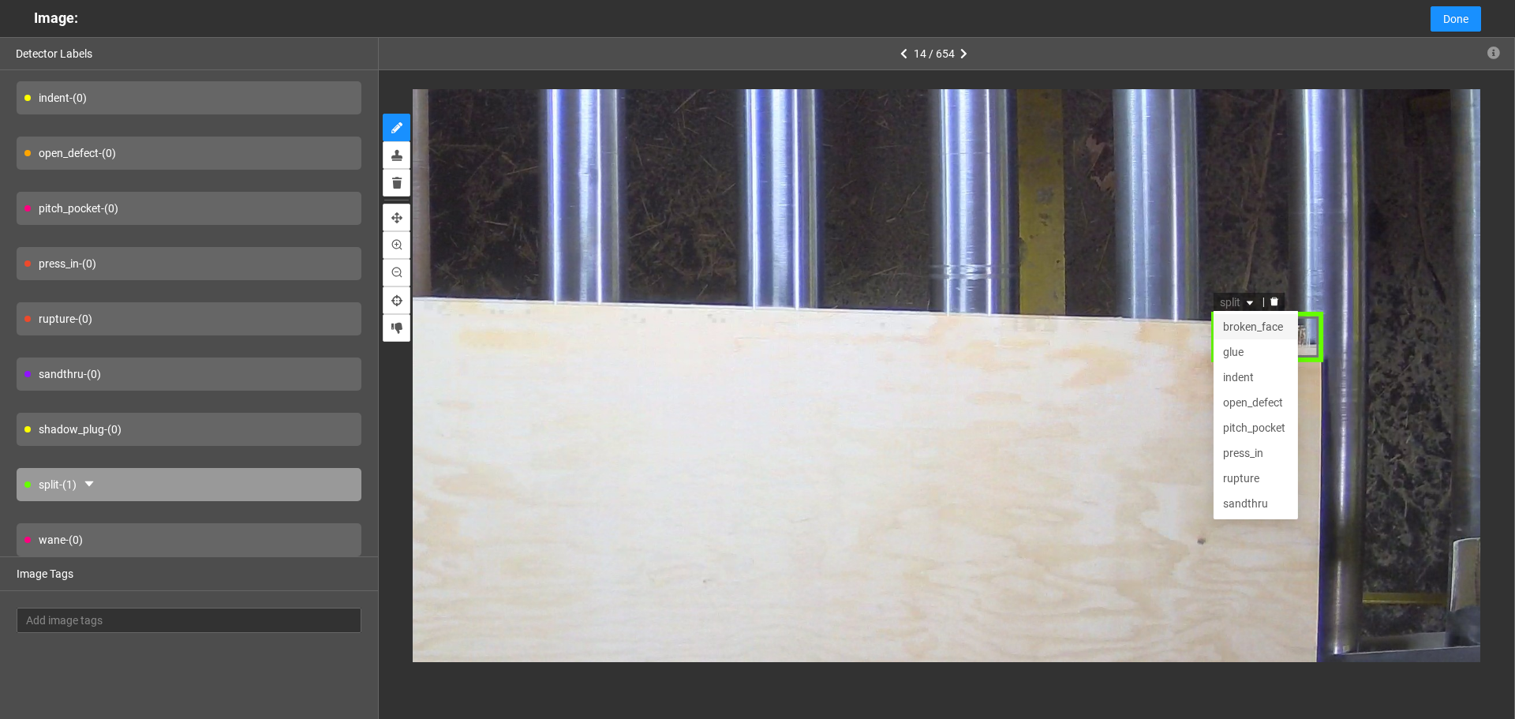
click at [1246, 330] on div "broken_face" at bounding box center [1257, 325] width 66 height 17
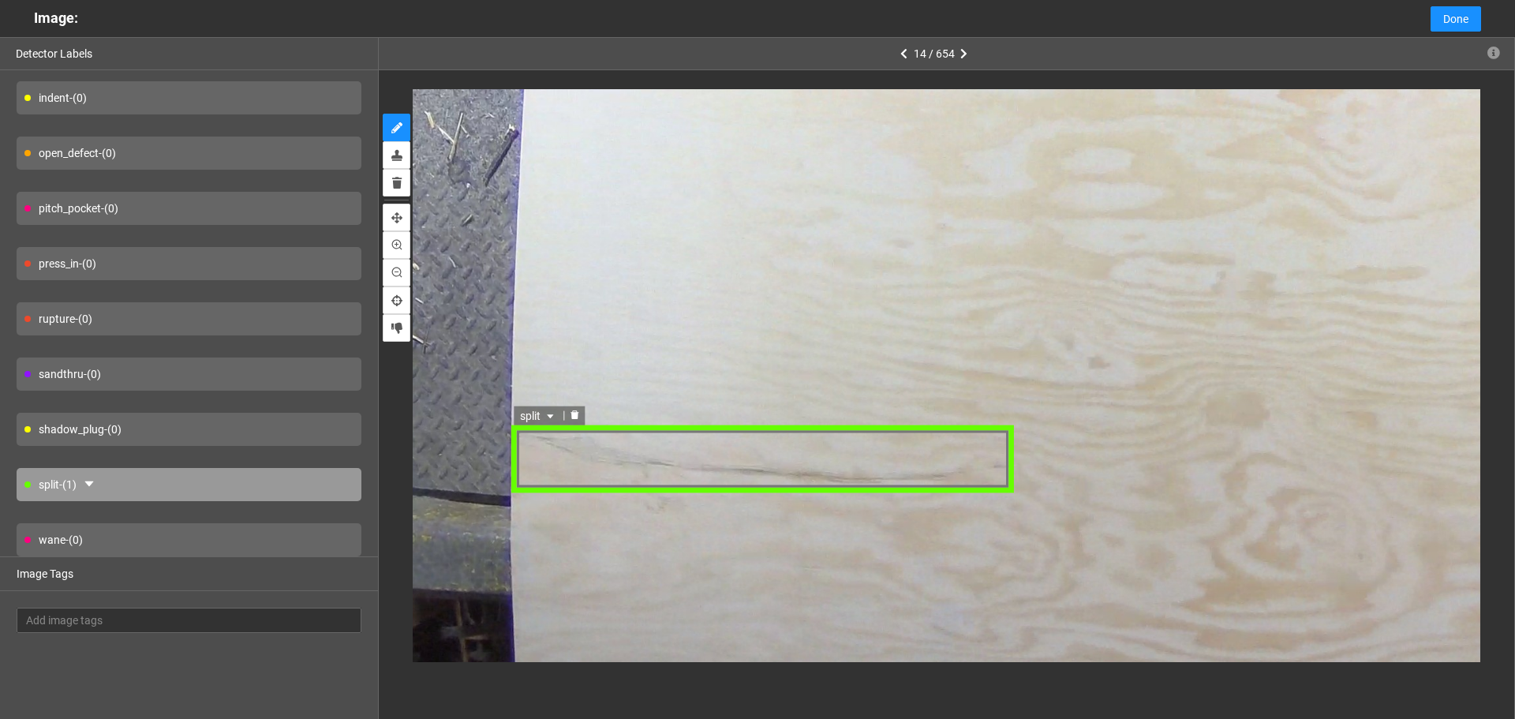
click at [558, 420] on div "split" at bounding box center [539, 415] width 50 height 19
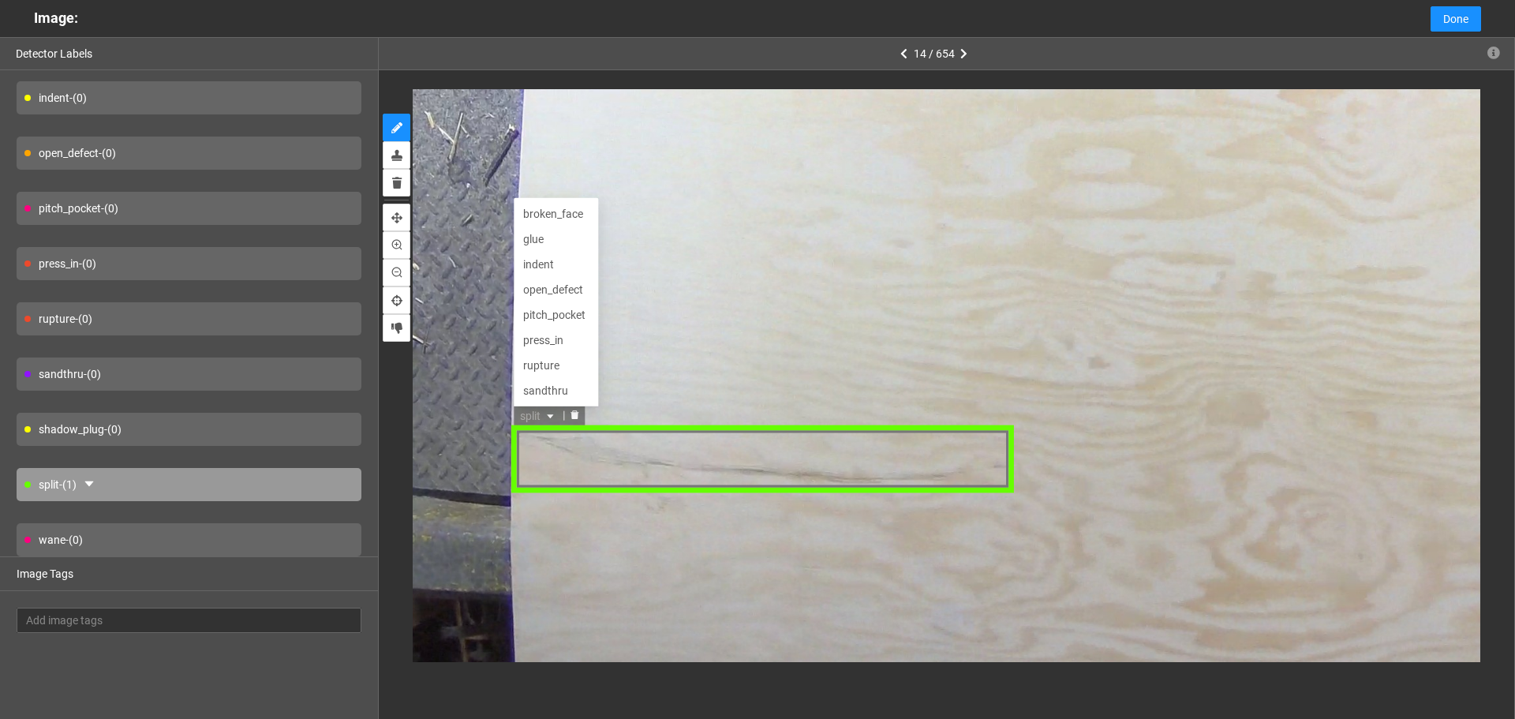
scroll to position [51, 0]
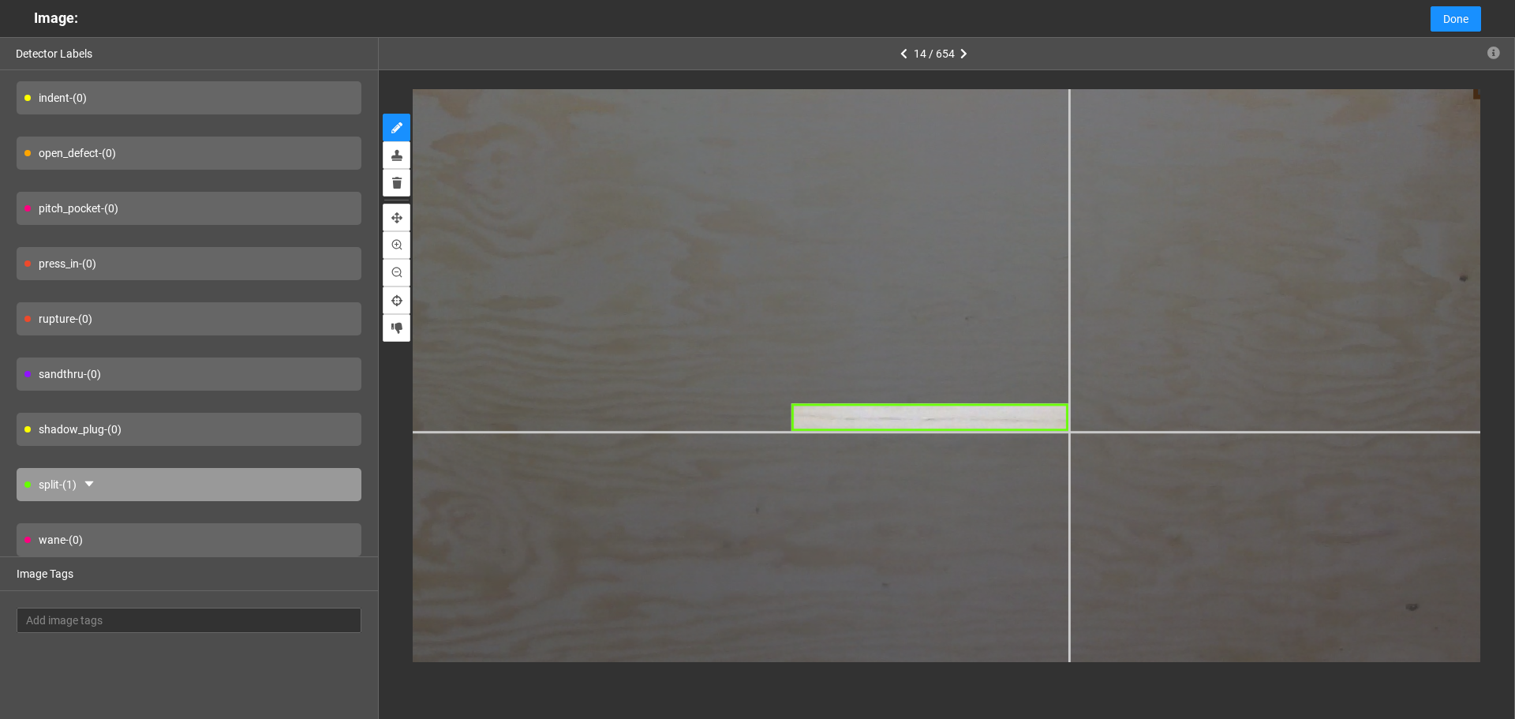
click at [1068, 431] on div at bounding box center [758, 49] width 2217 height 1662
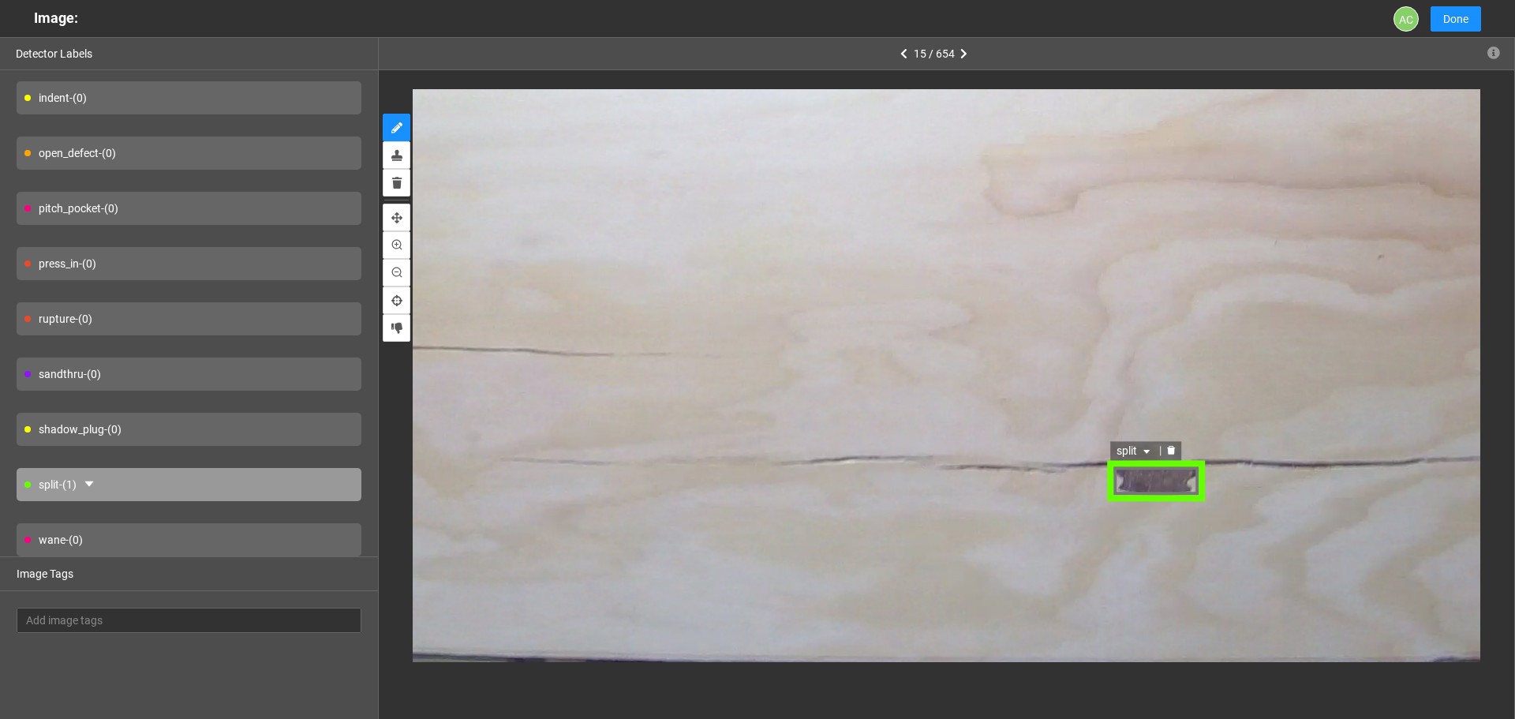
click at [1161, 485] on div "split" at bounding box center [1157, 480] width 96 height 40
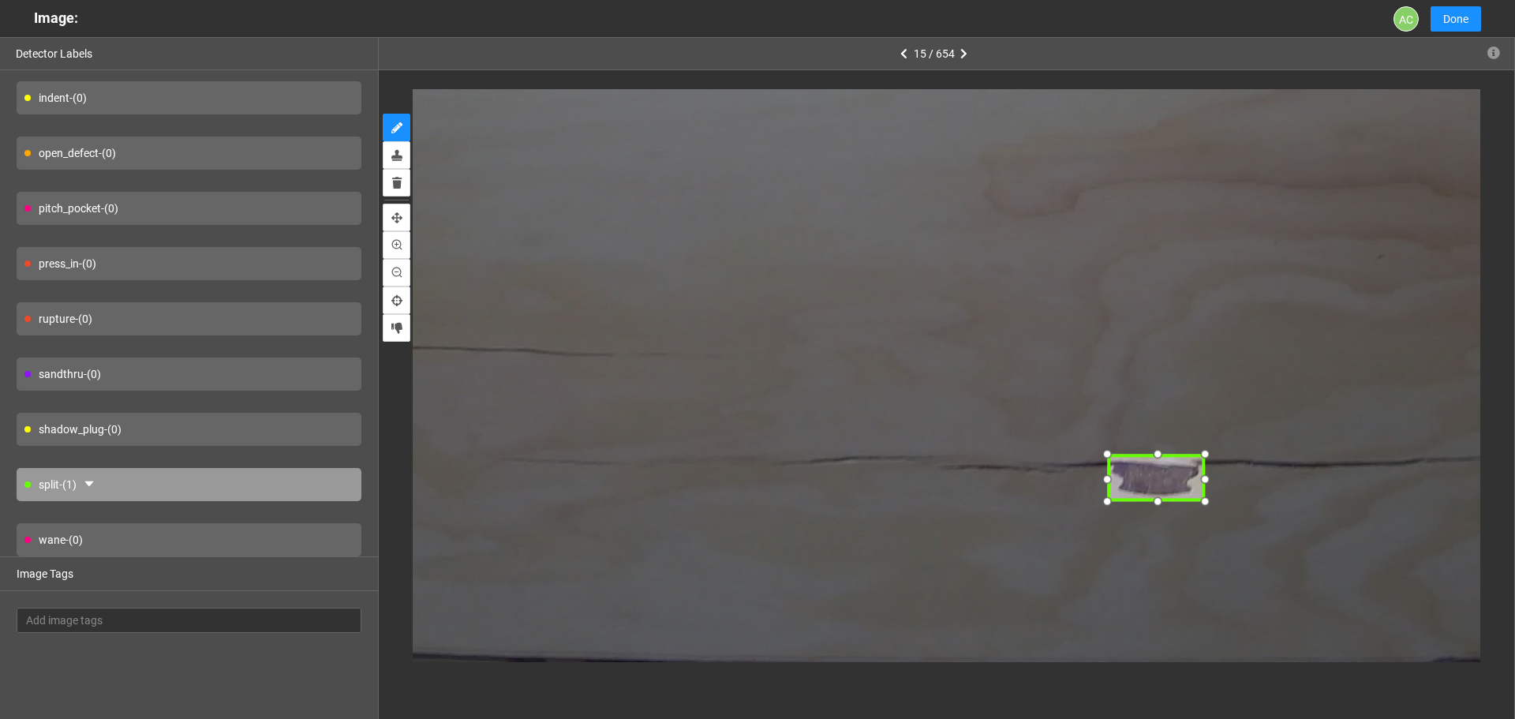
click at [1160, 462] on div at bounding box center [1157, 455] width 22 height 22
click at [1135, 447] on span "split" at bounding box center [1136, 445] width 37 height 17
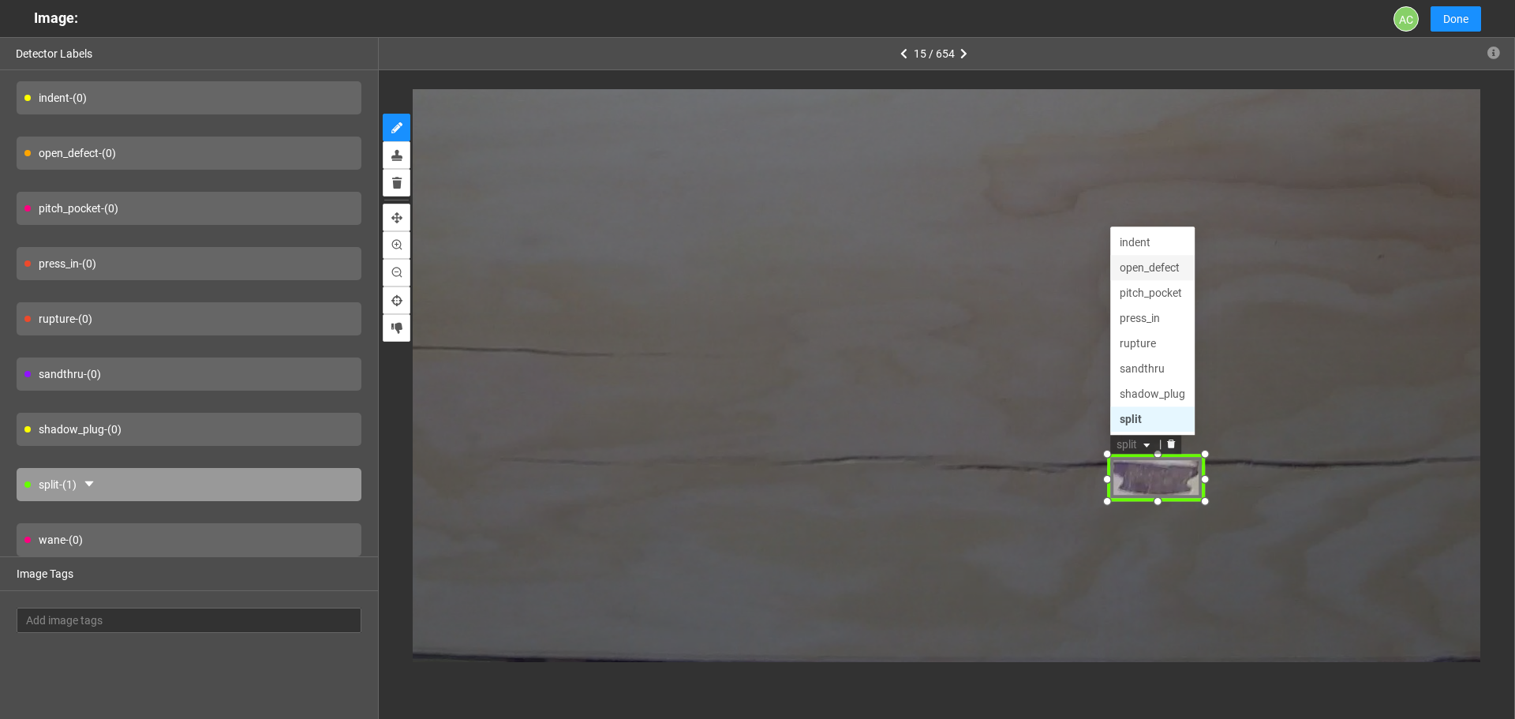
click at [1144, 275] on div "open_defect" at bounding box center [1154, 268] width 66 height 17
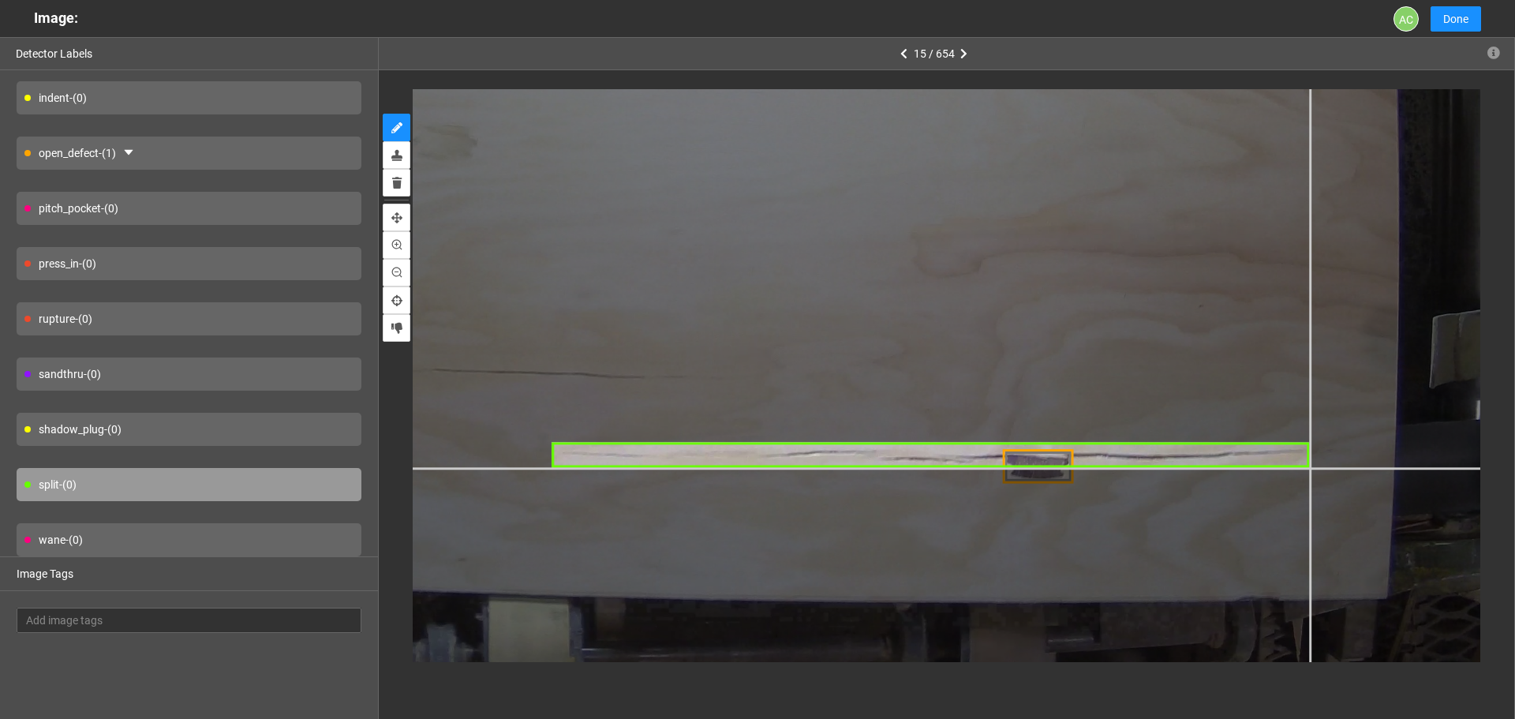
click at [1310, 467] on div at bounding box center [474, 88] width 2217 height 1662
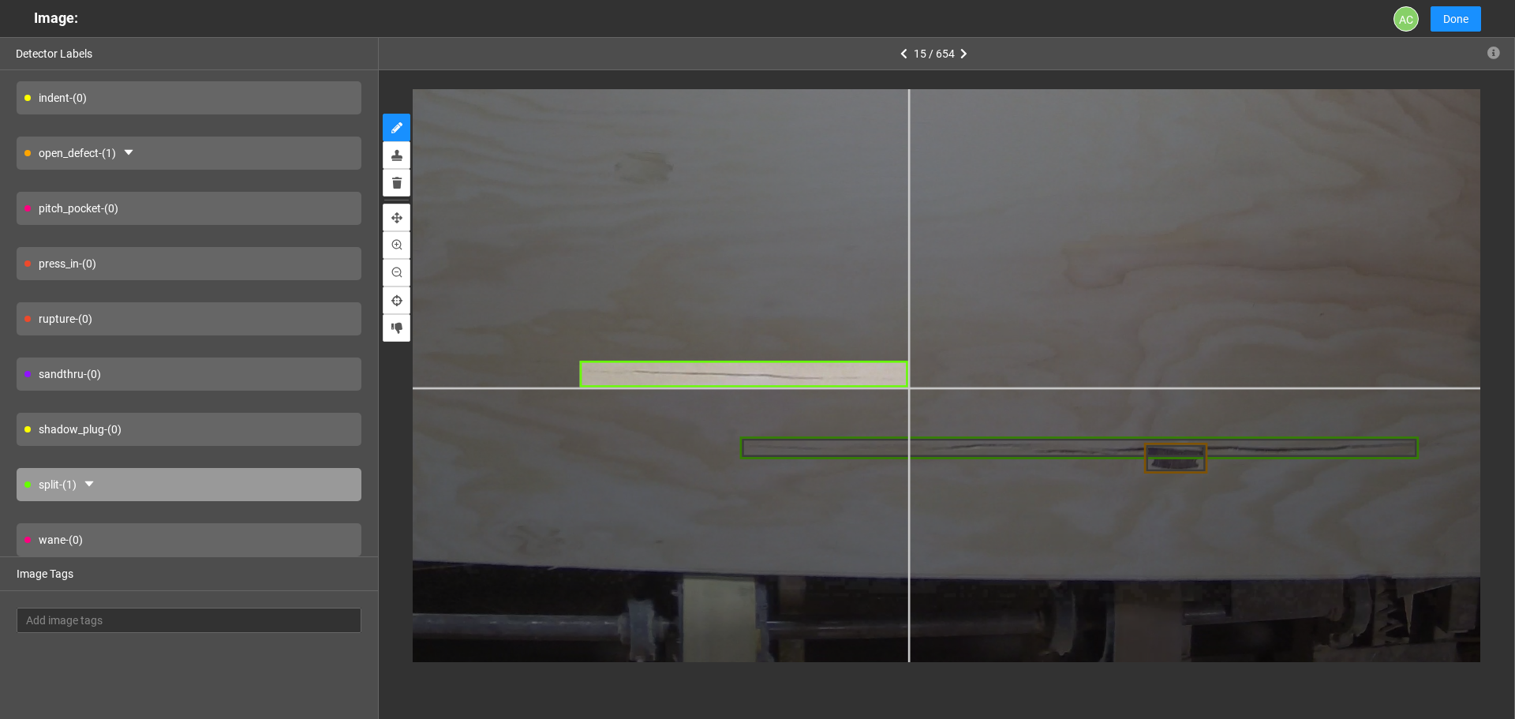
click at [908, 387] on div at bounding box center [670, 118] width 1987 height 1490
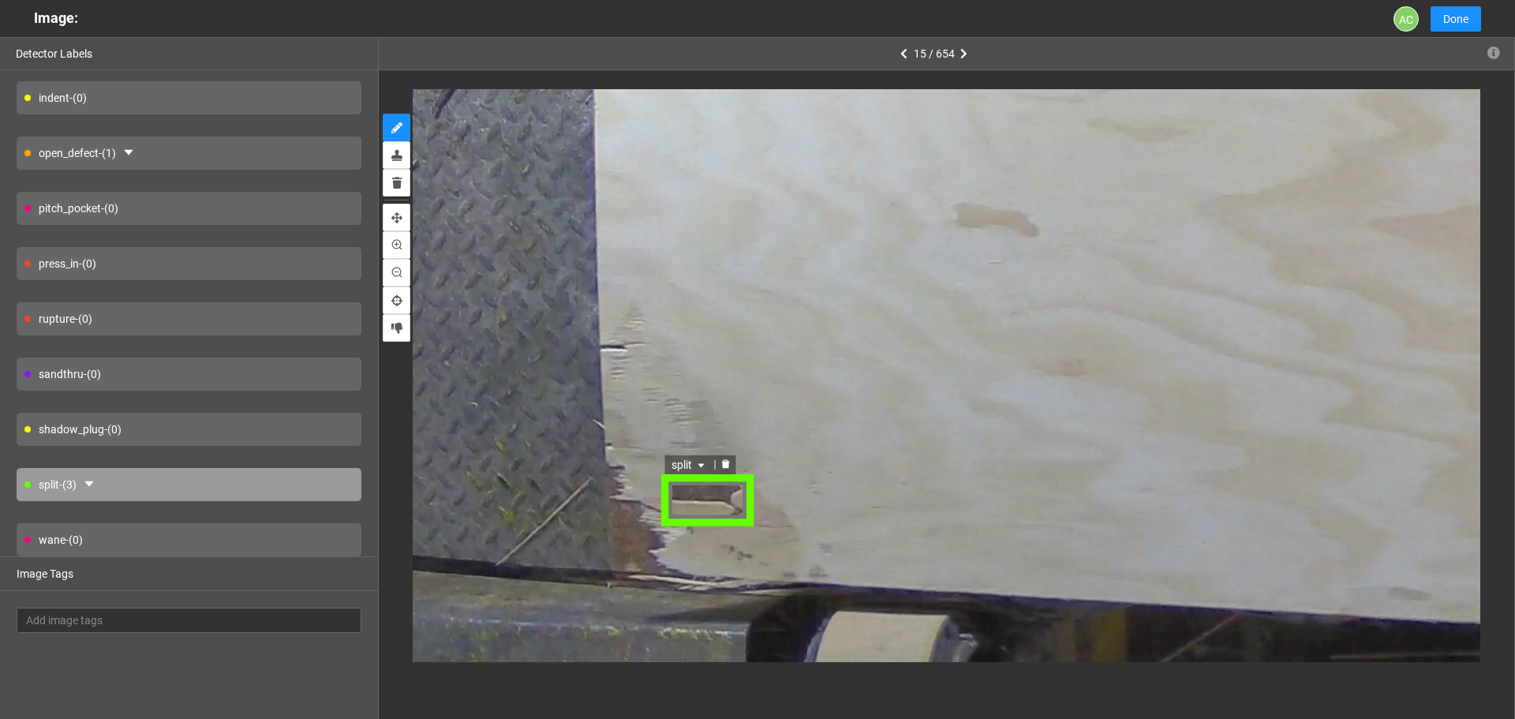
click at [681, 470] on span "split" at bounding box center [688, 464] width 37 height 17
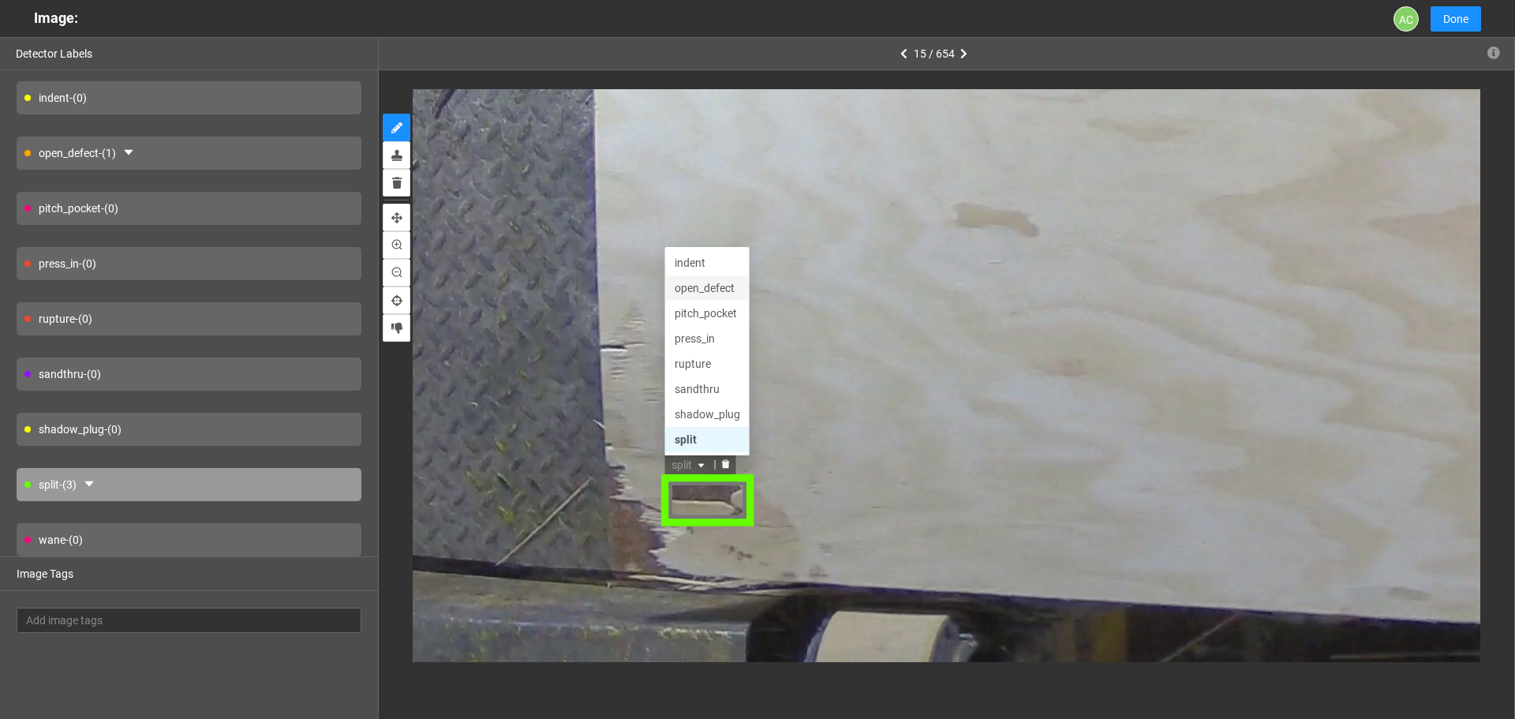
click at [718, 281] on div "open_defect" at bounding box center [706, 287] width 66 height 17
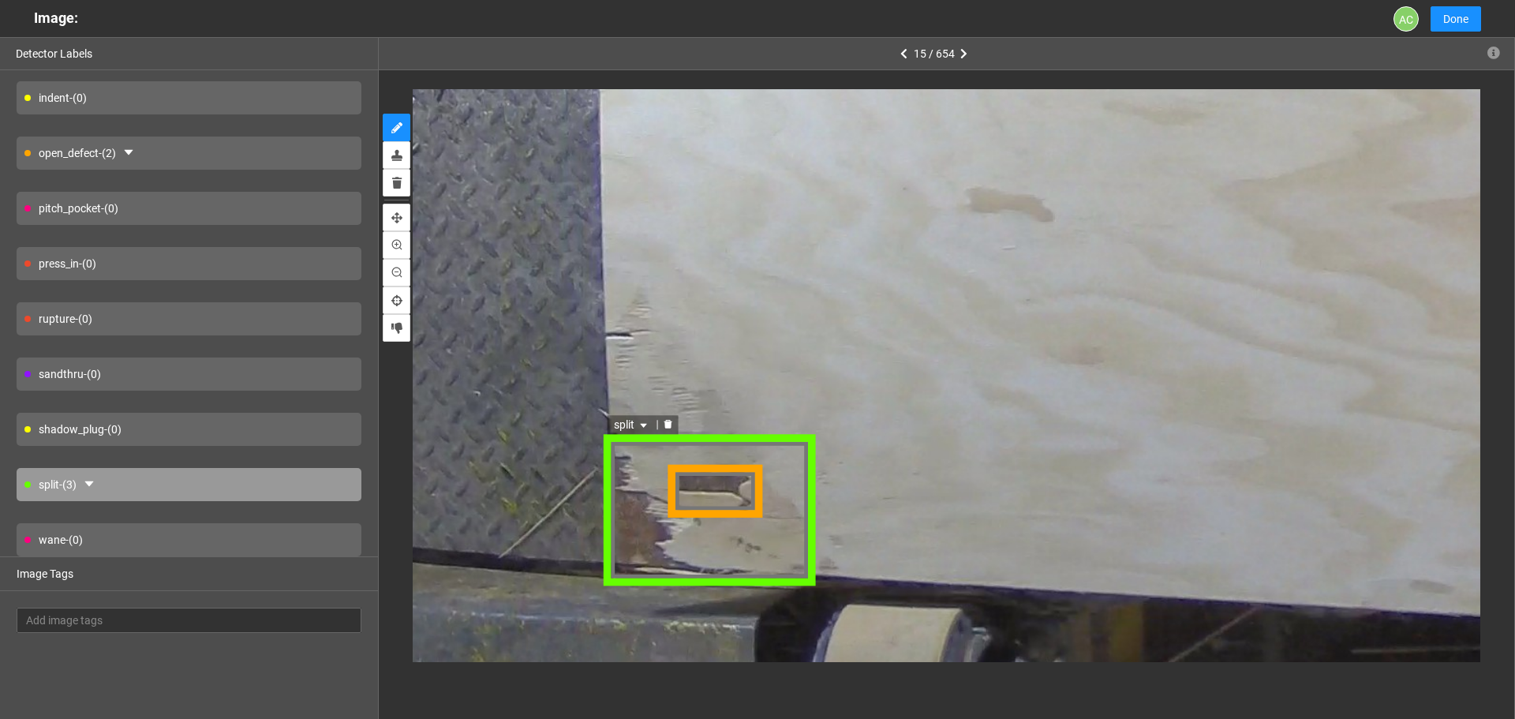
click at [636, 426] on span "split" at bounding box center [631, 425] width 37 height 17
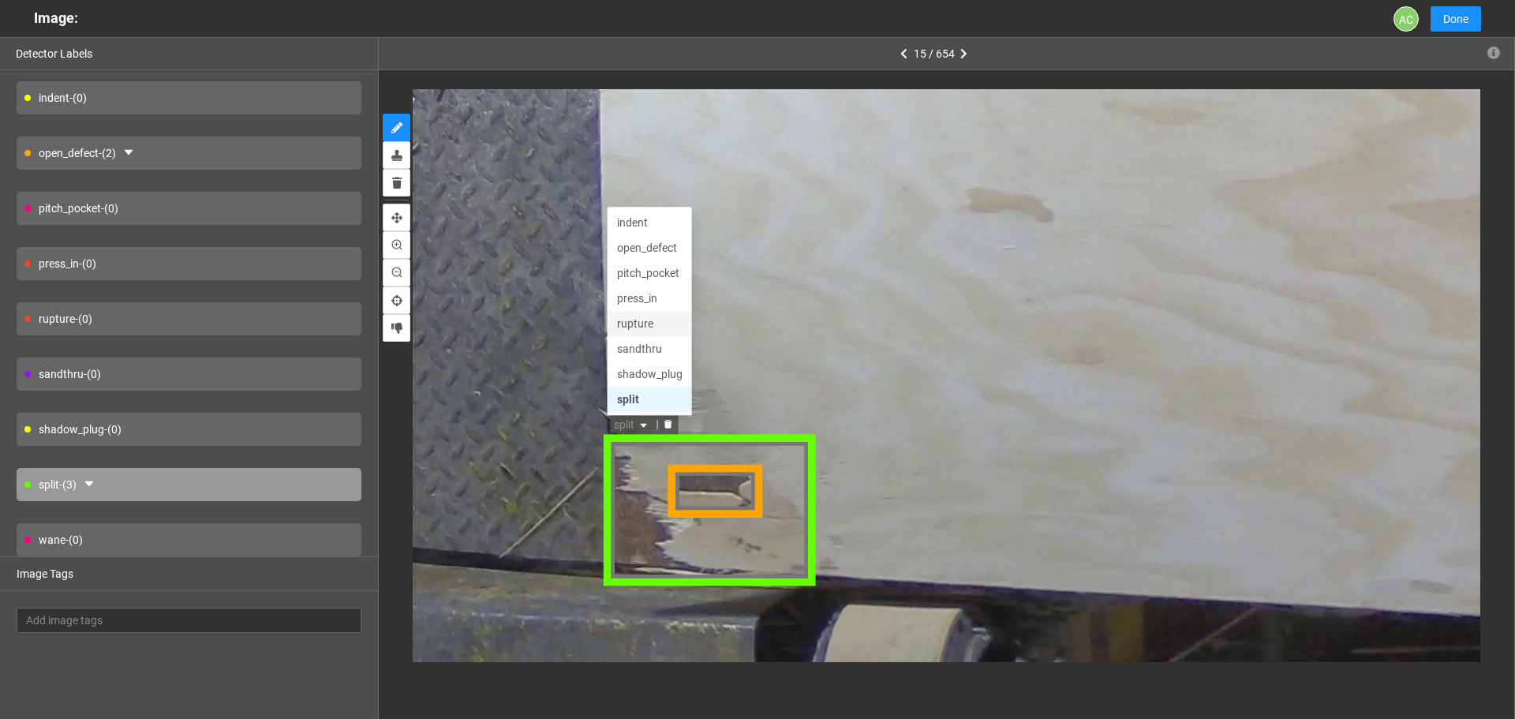
scroll to position [0, 0]
click at [645, 222] on div "broken_face" at bounding box center [649, 223] width 66 height 17
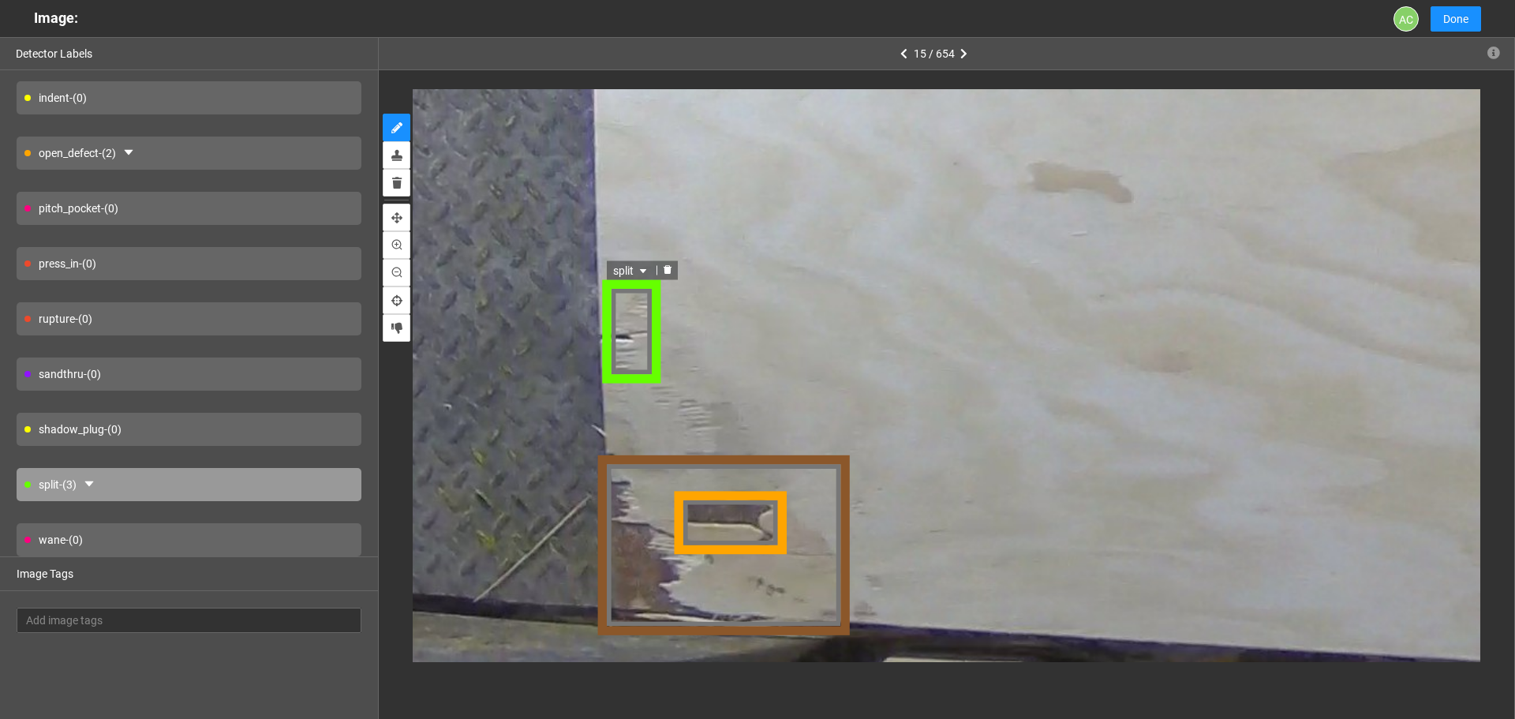
click at [624, 278] on span "split" at bounding box center [632, 269] width 37 height 17
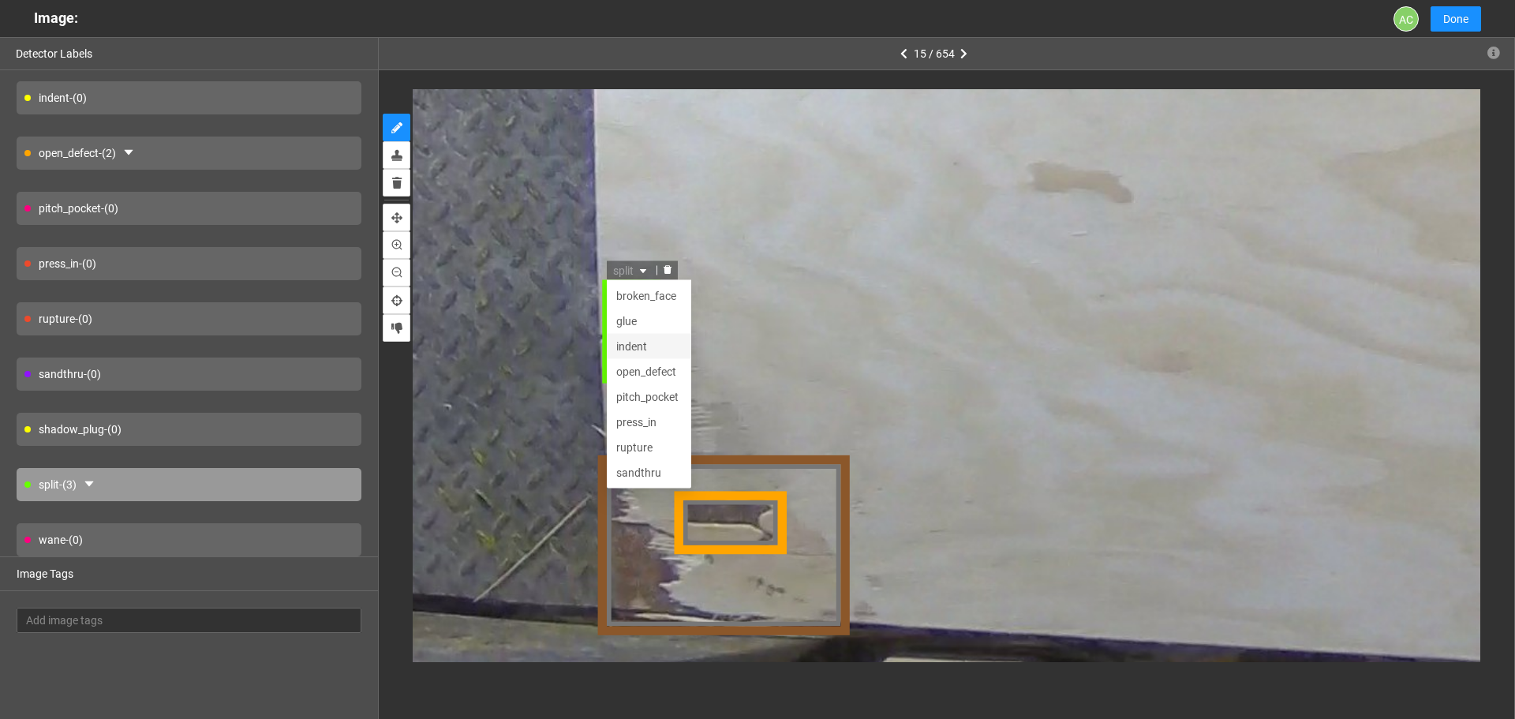
scroll to position [51, 0]
click at [642, 394] on div "rupture" at bounding box center [650, 395] width 66 height 17
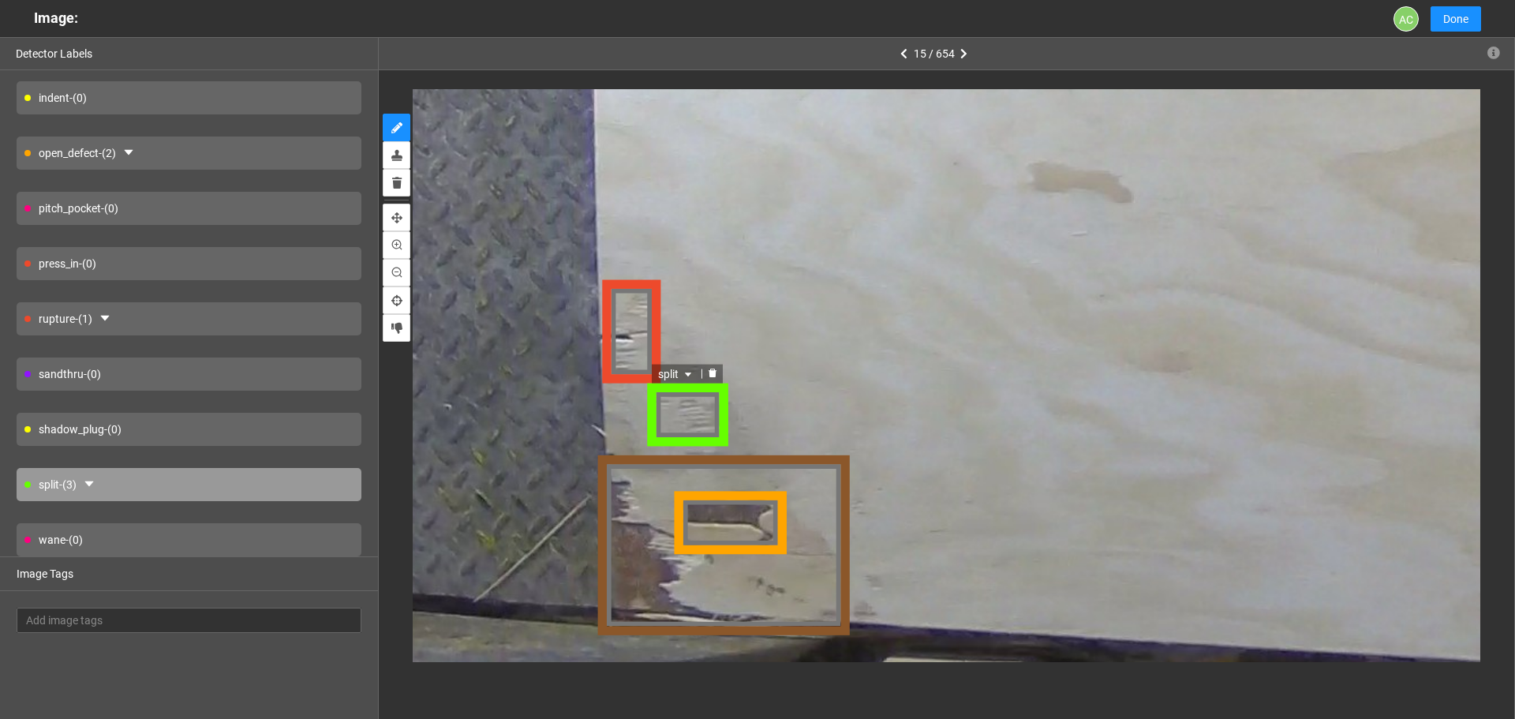
click at [678, 379] on span "split" at bounding box center [676, 374] width 37 height 17
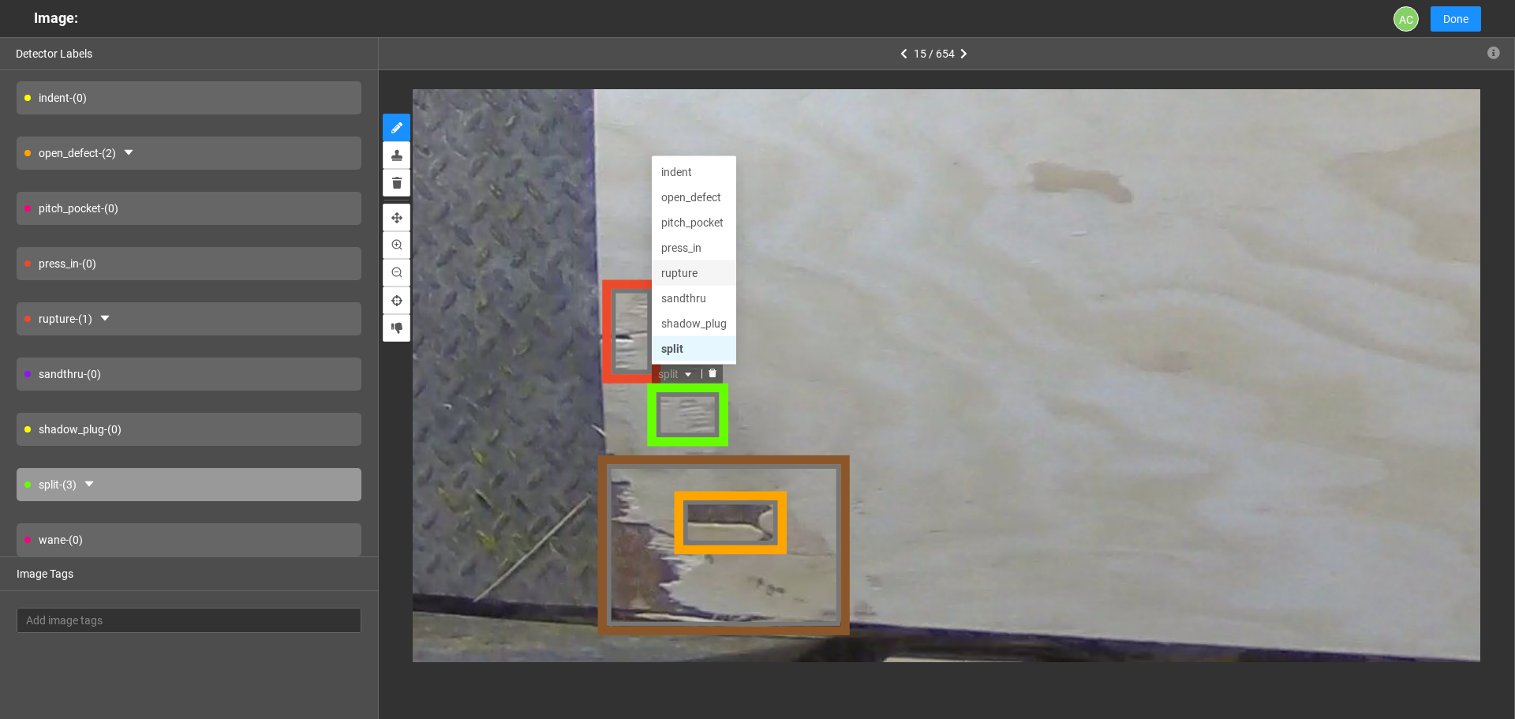
click at [702, 275] on div "rupture" at bounding box center [694, 273] width 66 height 17
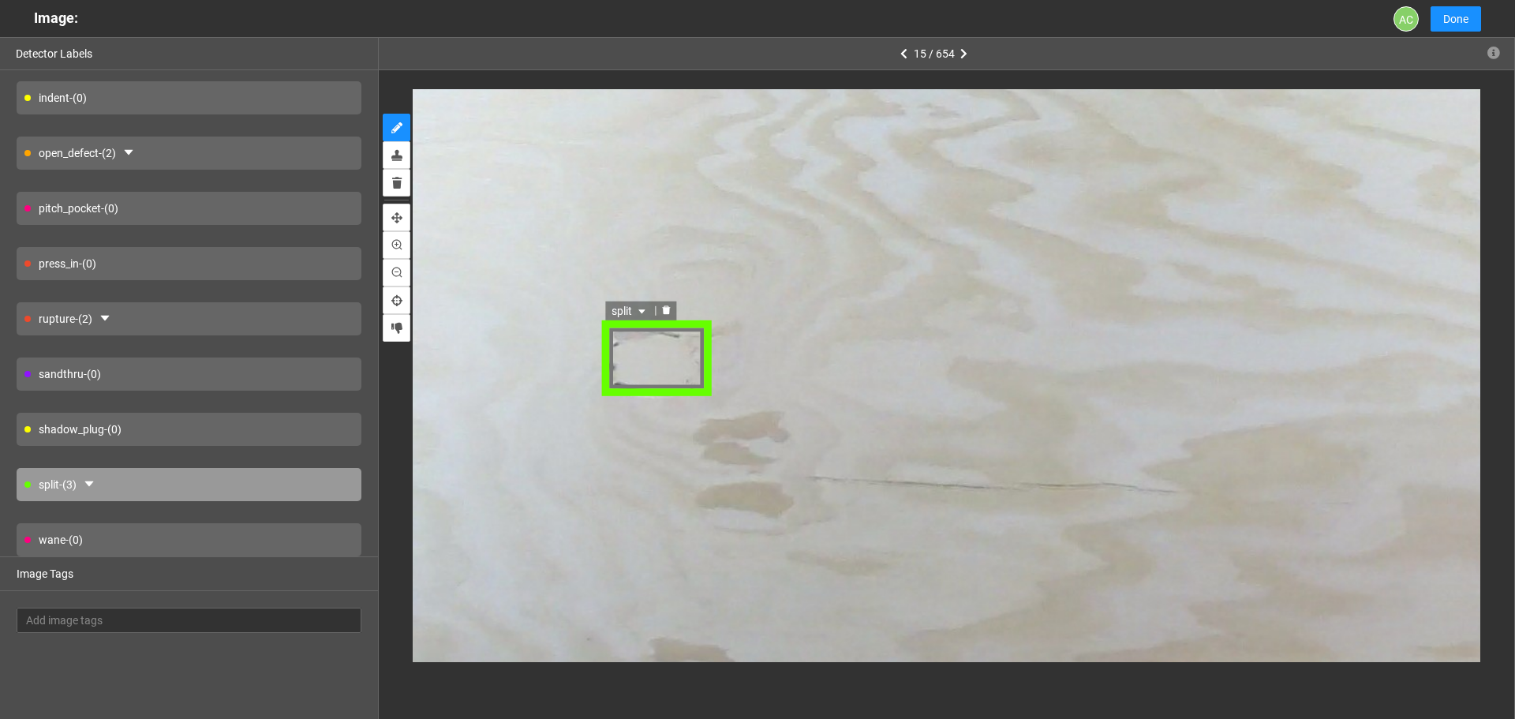
click at [637, 309] on icon "caret-down" at bounding box center [640, 311] width 9 height 9
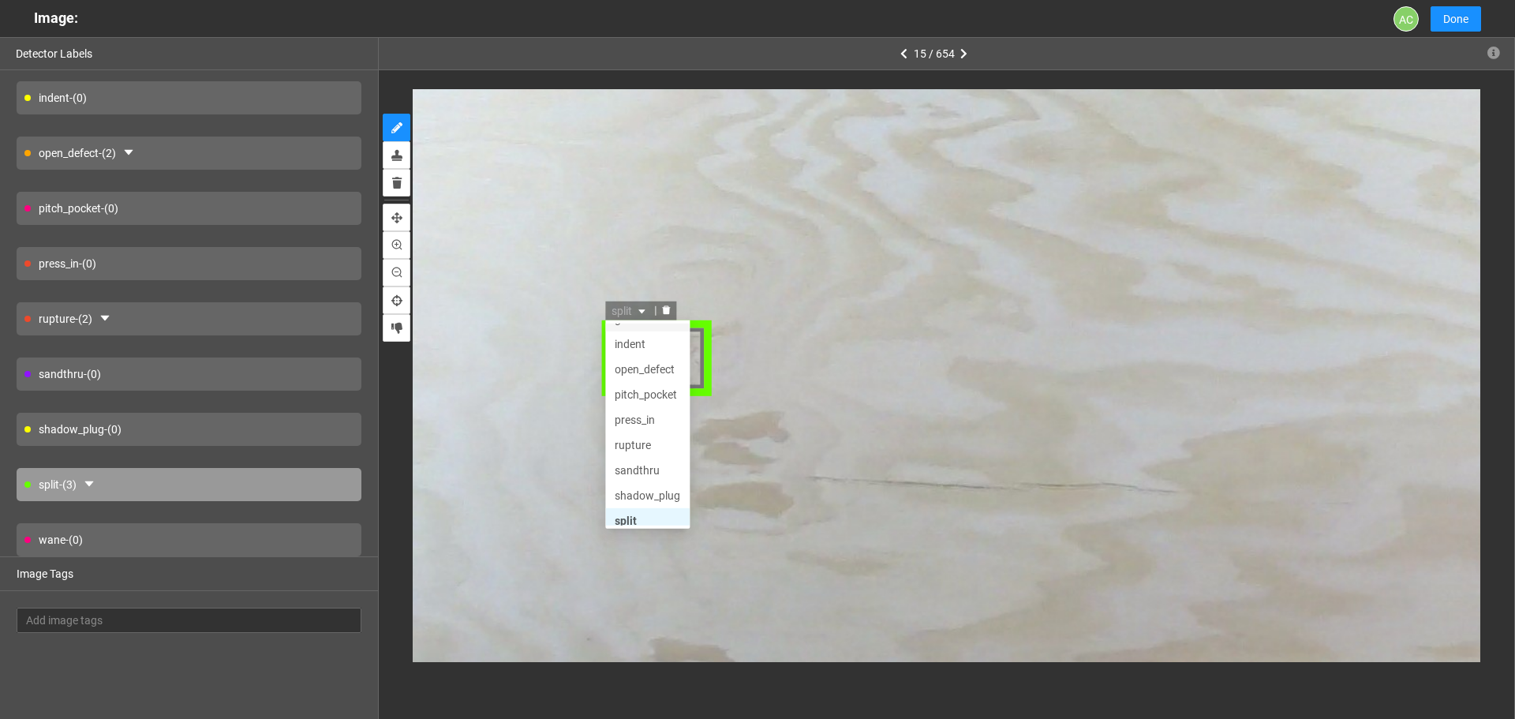
scroll to position [76, 0]
click at [661, 458] on div "shadow_plug" at bounding box center [647, 462] width 66 height 17
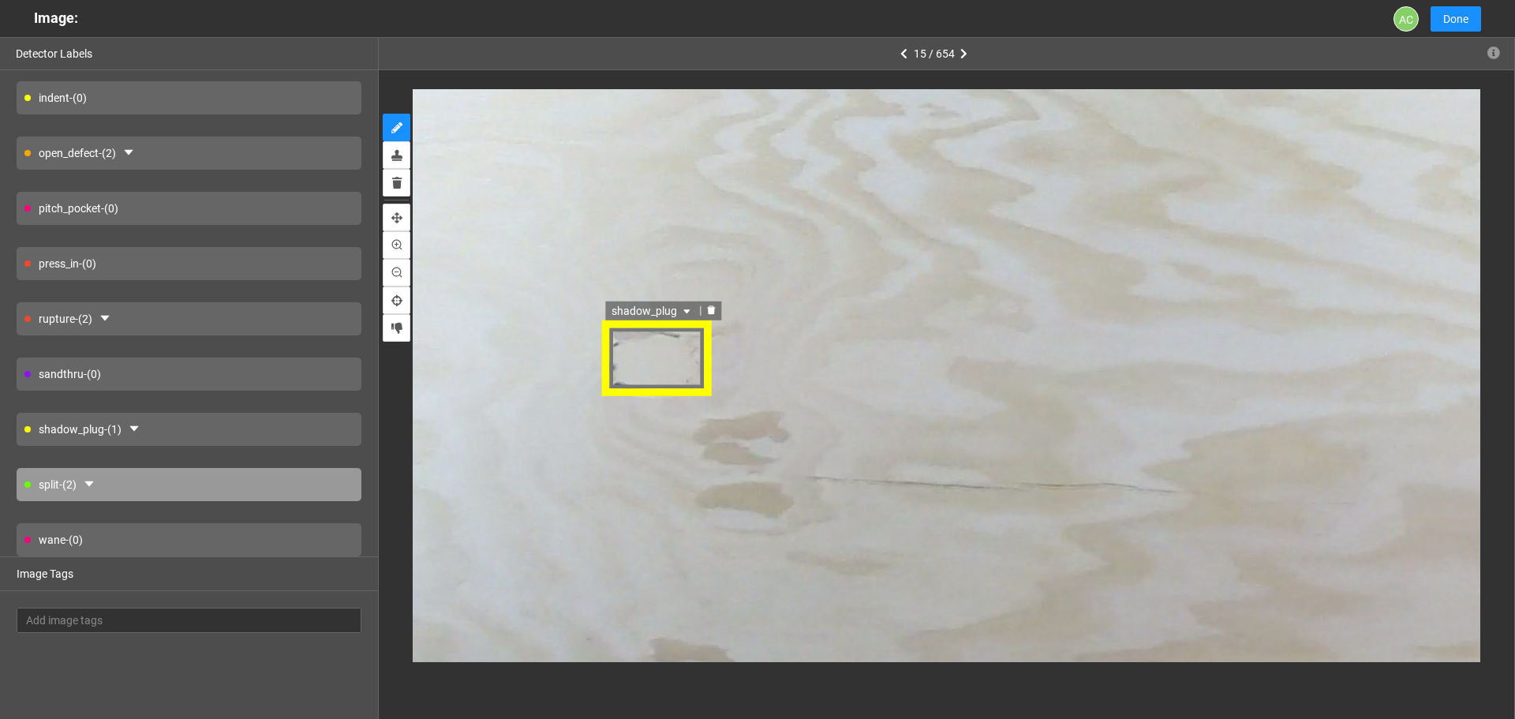
click at [687, 372] on div "shadow_plug shadow_plug sandthru shadow_plug split broken_face glue indent open…" at bounding box center [656, 358] width 110 height 77
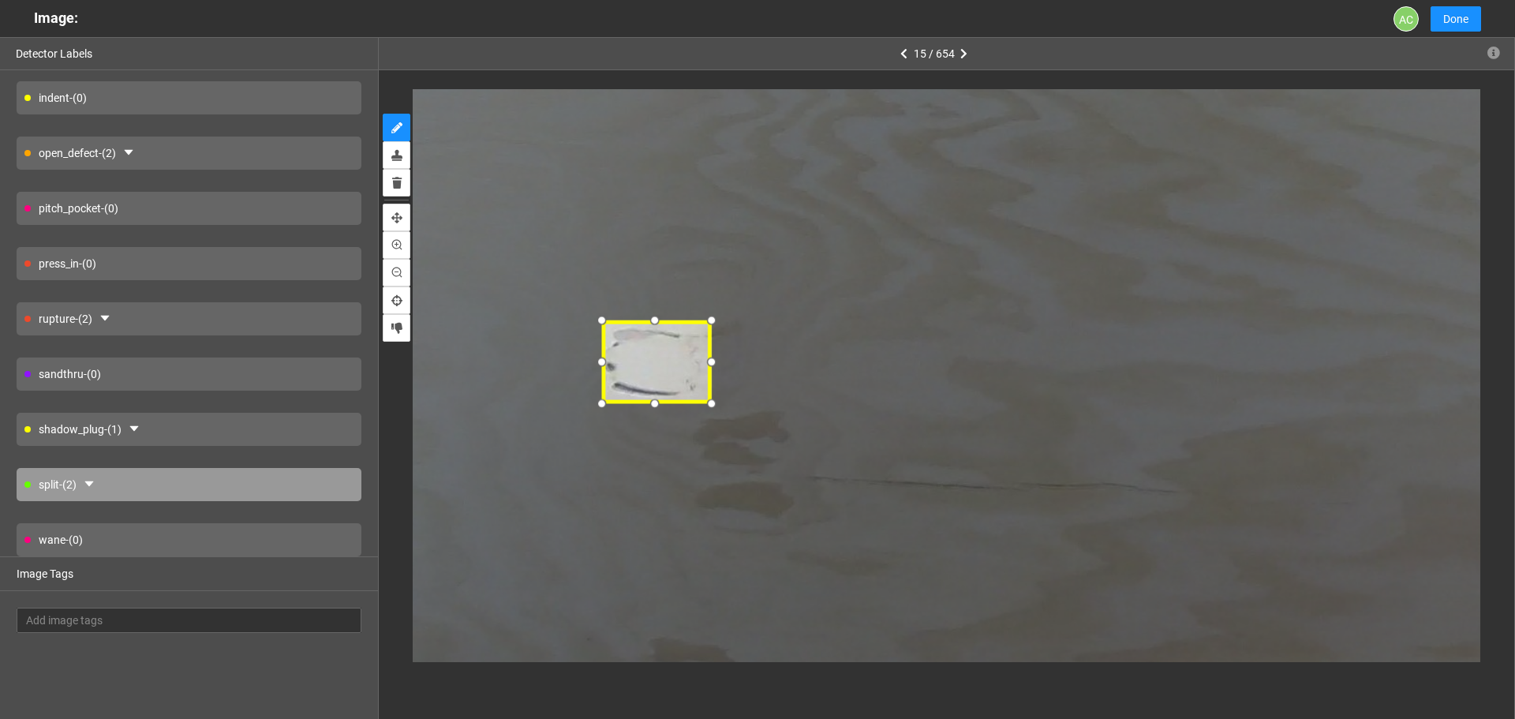
click at [657, 403] on div at bounding box center [656, 403] width 24 height 24
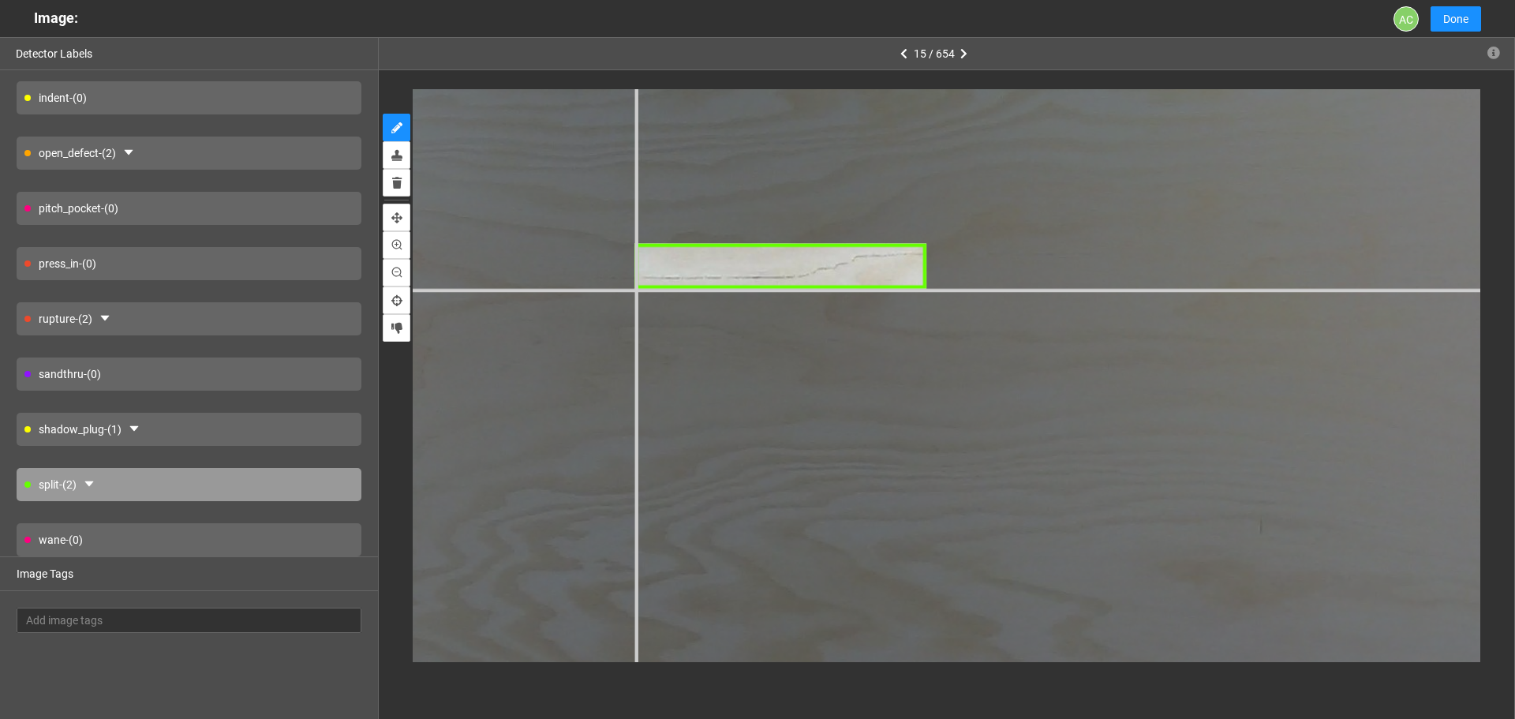
click at [636, 288] on div at bounding box center [1417, 702] width 3363 height 2522
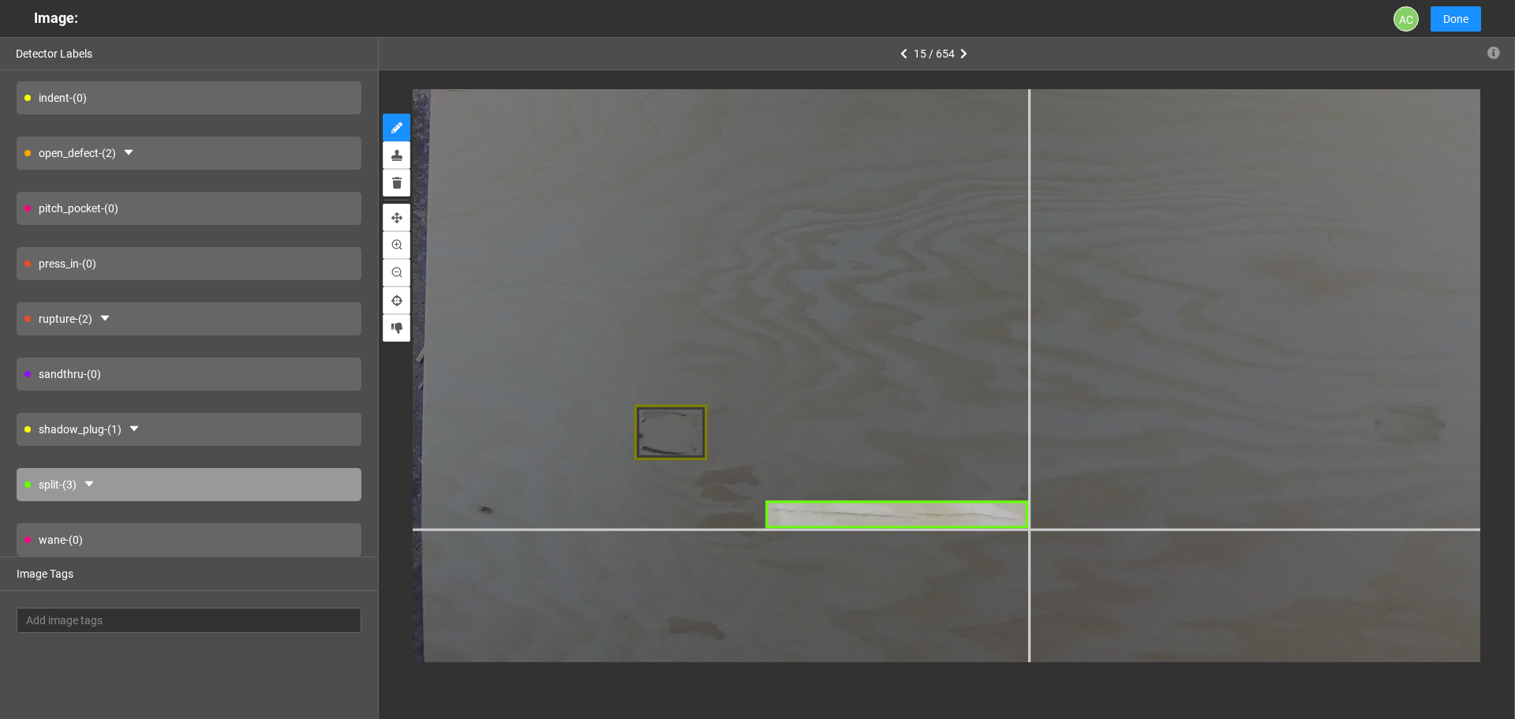
click at [1028, 528] on div at bounding box center [1443, 365] width 2446 height 1834
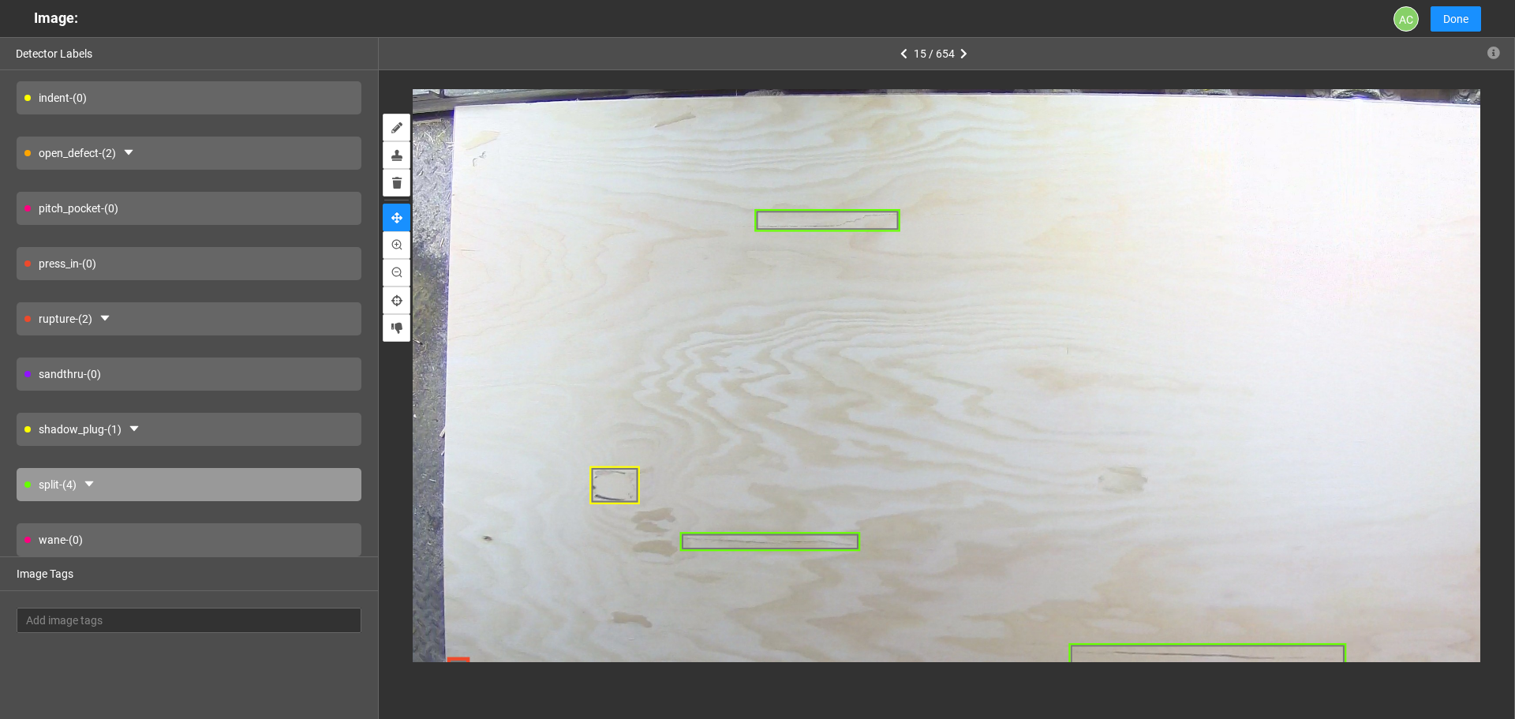
drag, startPoint x: 594, startPoint y: 259, endPoint x: 848, endPoint y: 351, distance: 270.4
click at [848, 351] on div at bounding box center [1146, 438] width 1682 height 1261
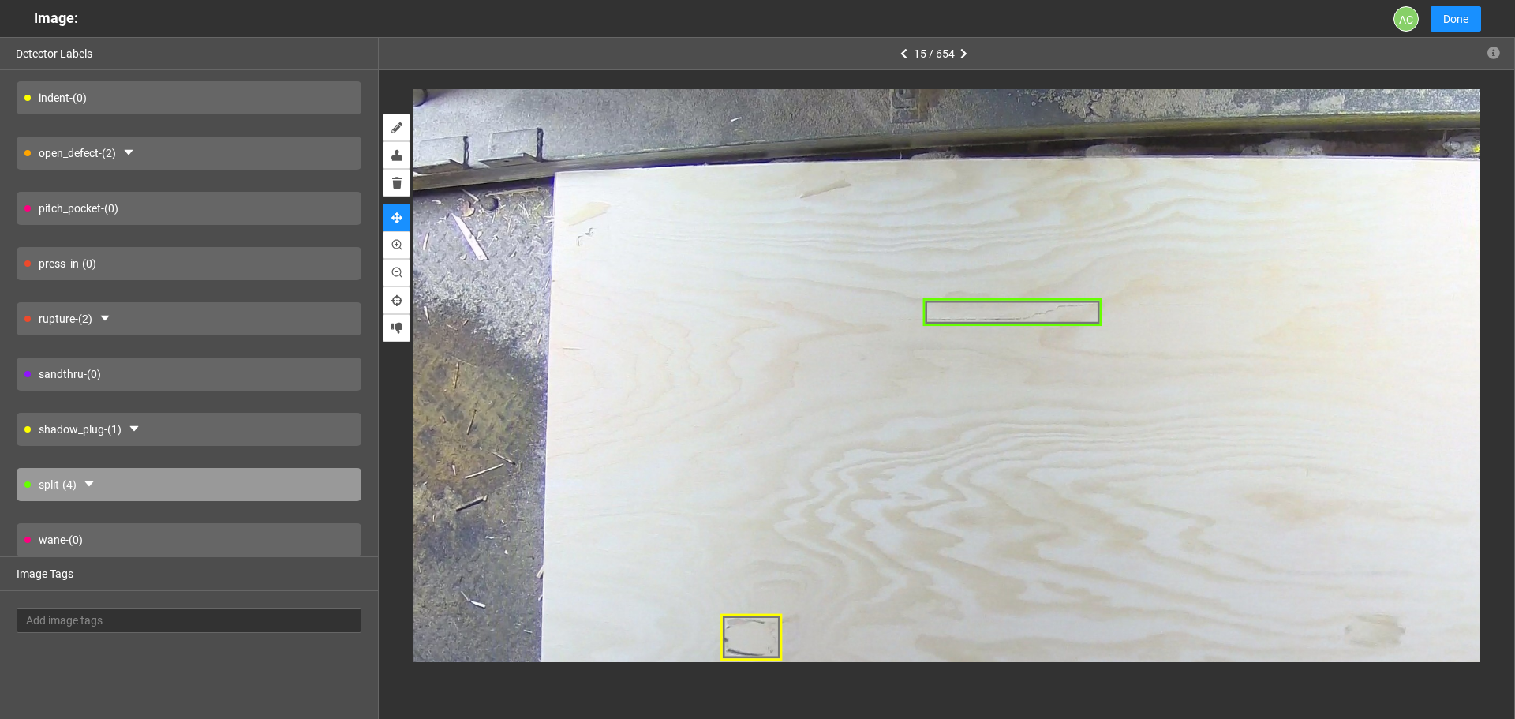
drag, startPoint x: 669, startPoint y: 253, endPoint x: 661, endPoint y: 264, distance: 12.9
click at [669, 263] on div at bounding box center [1404, 580] width 2064 height 1548
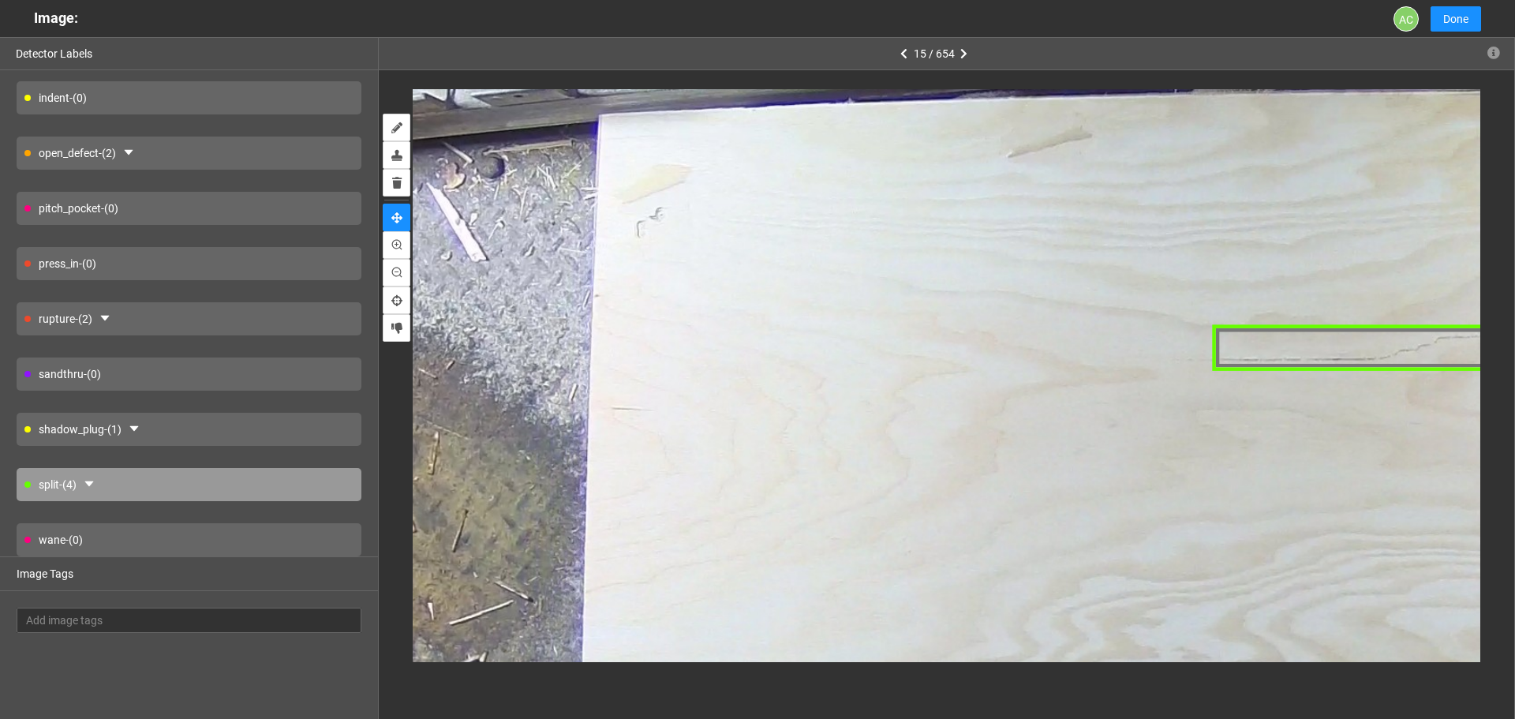
drag, startPoint x: 629, startPoint y: 331, endPoint x: 668, endPoint y: 271, distance: 71.1
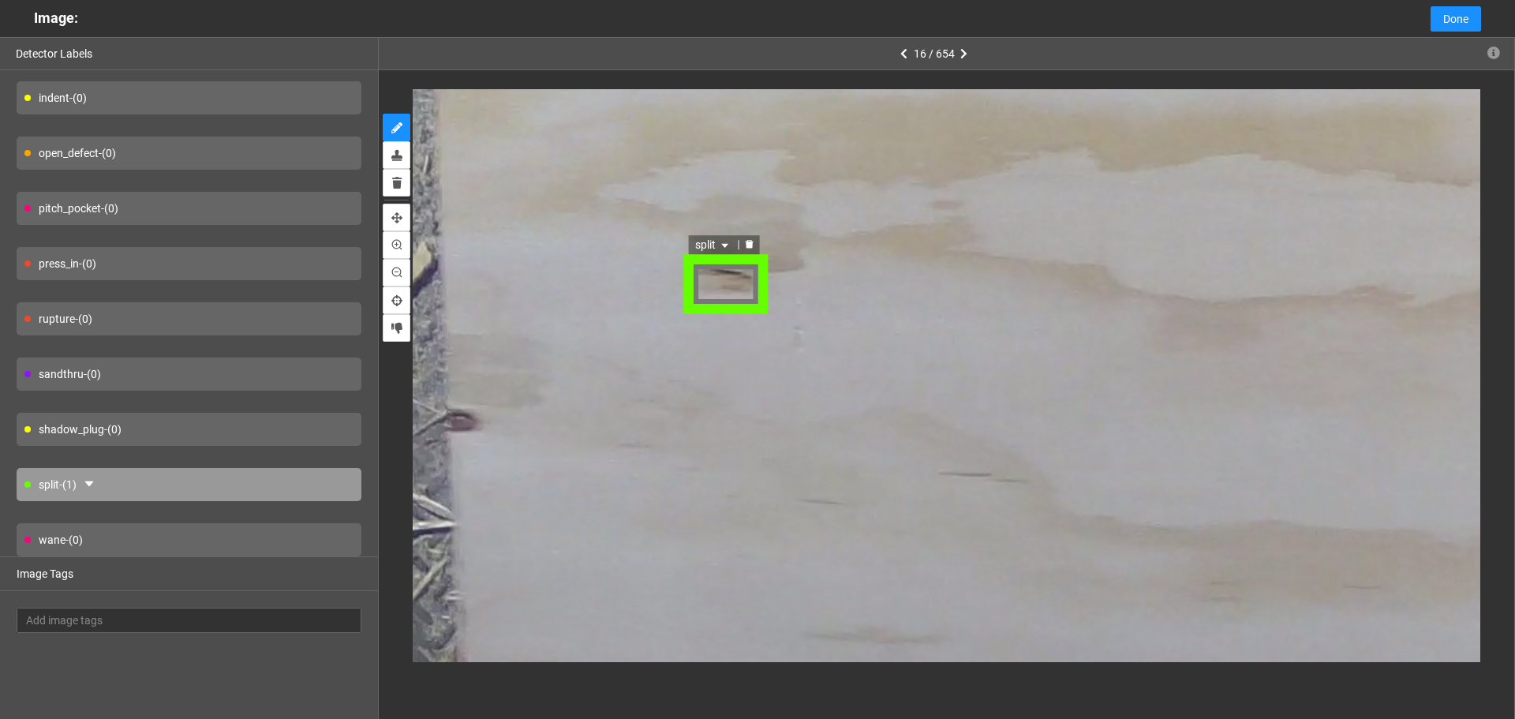
click at [717, 248] on span "split" at bounding box center [712, 243] width 37 height 17
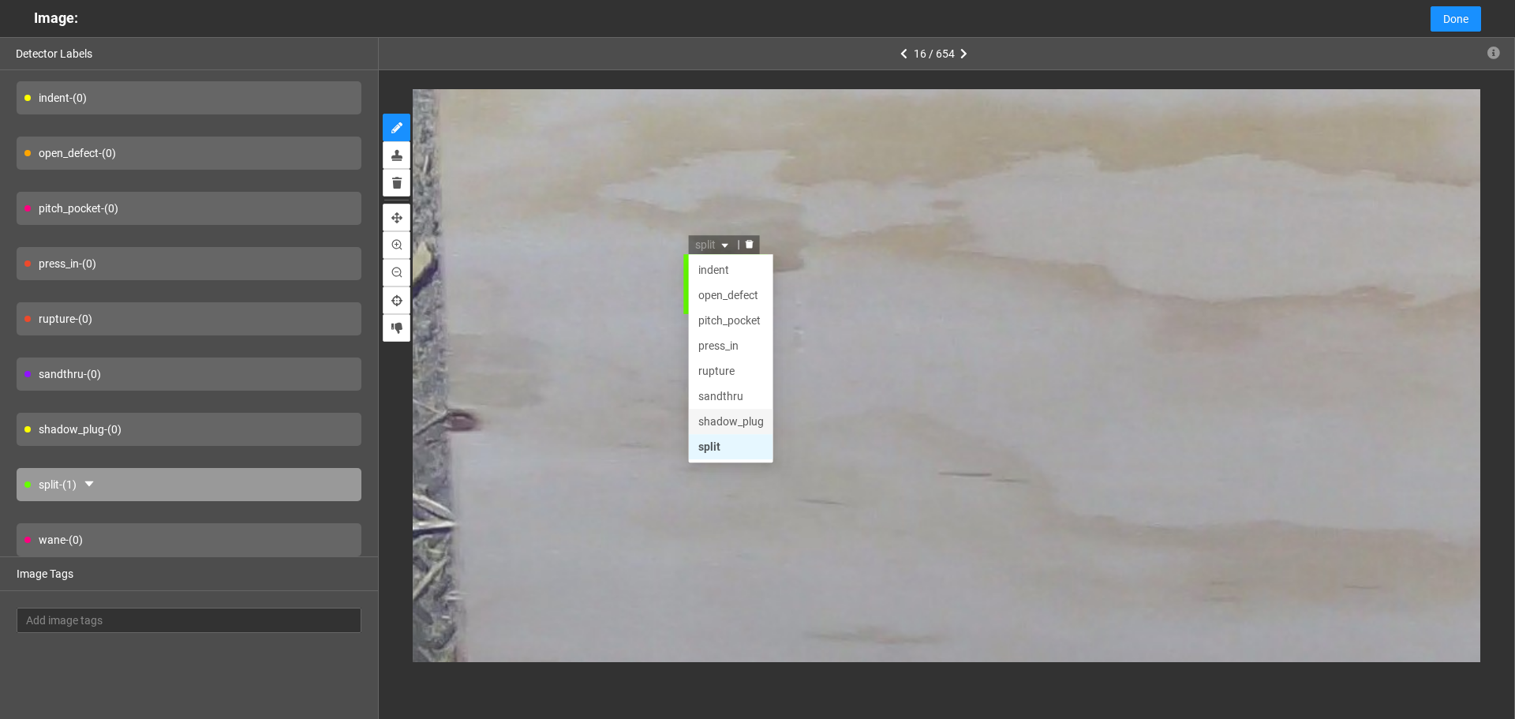
click at [736, 419] on div "shadow_plug" at bounding box center [730, 420] width 66 height 17
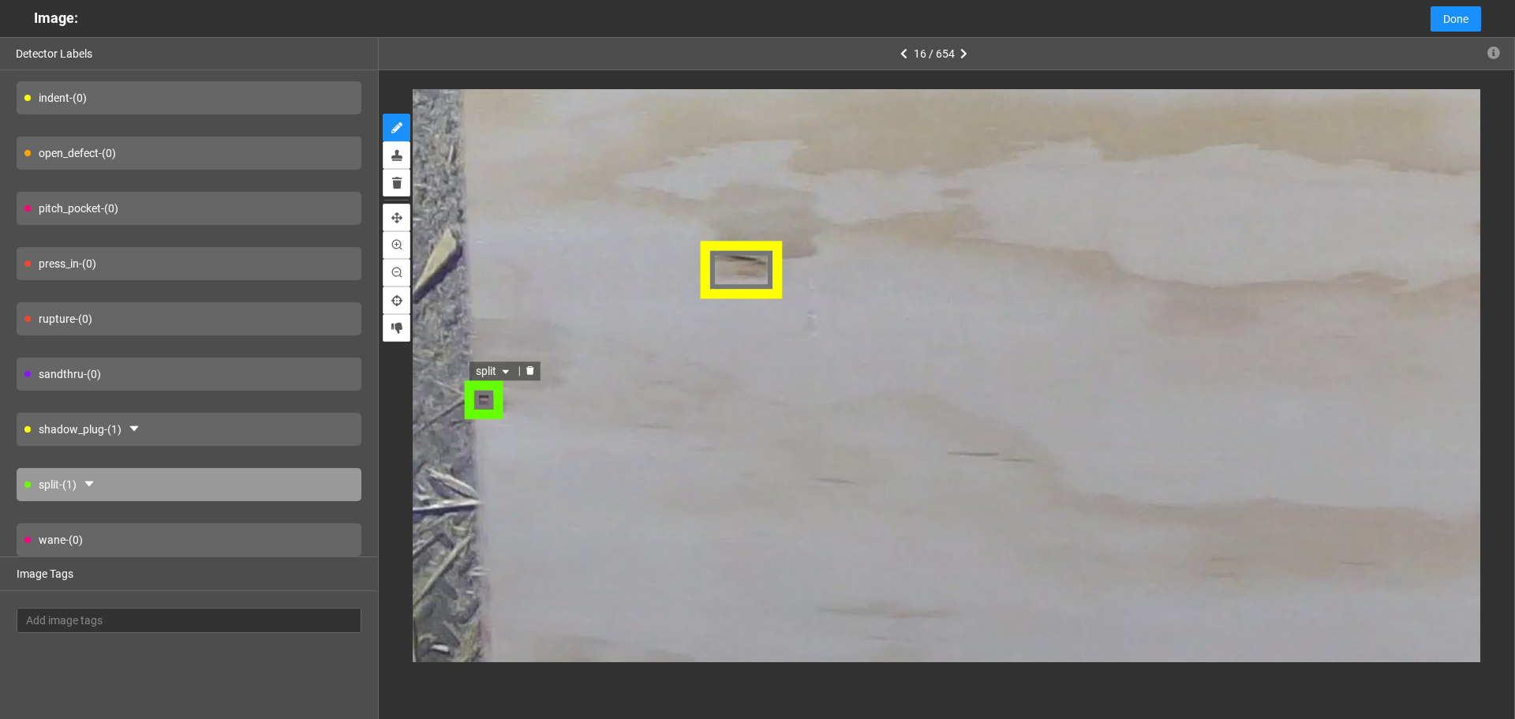
click at [483, 374] on span "split" at bounding box center [494, 371] width 37 height 17
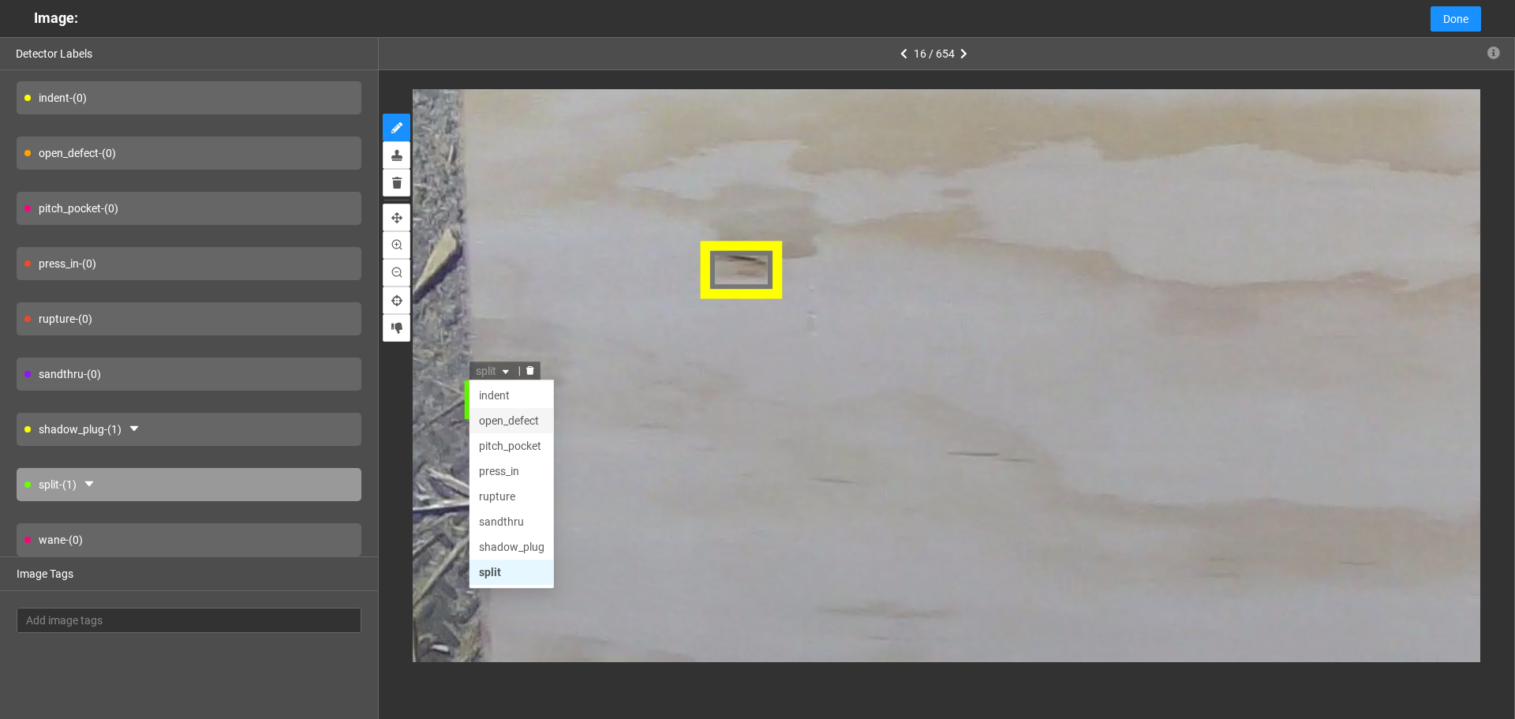
click at [532, 421] on div "open_defect" at bounding box center [512, 421] width 66 height 17
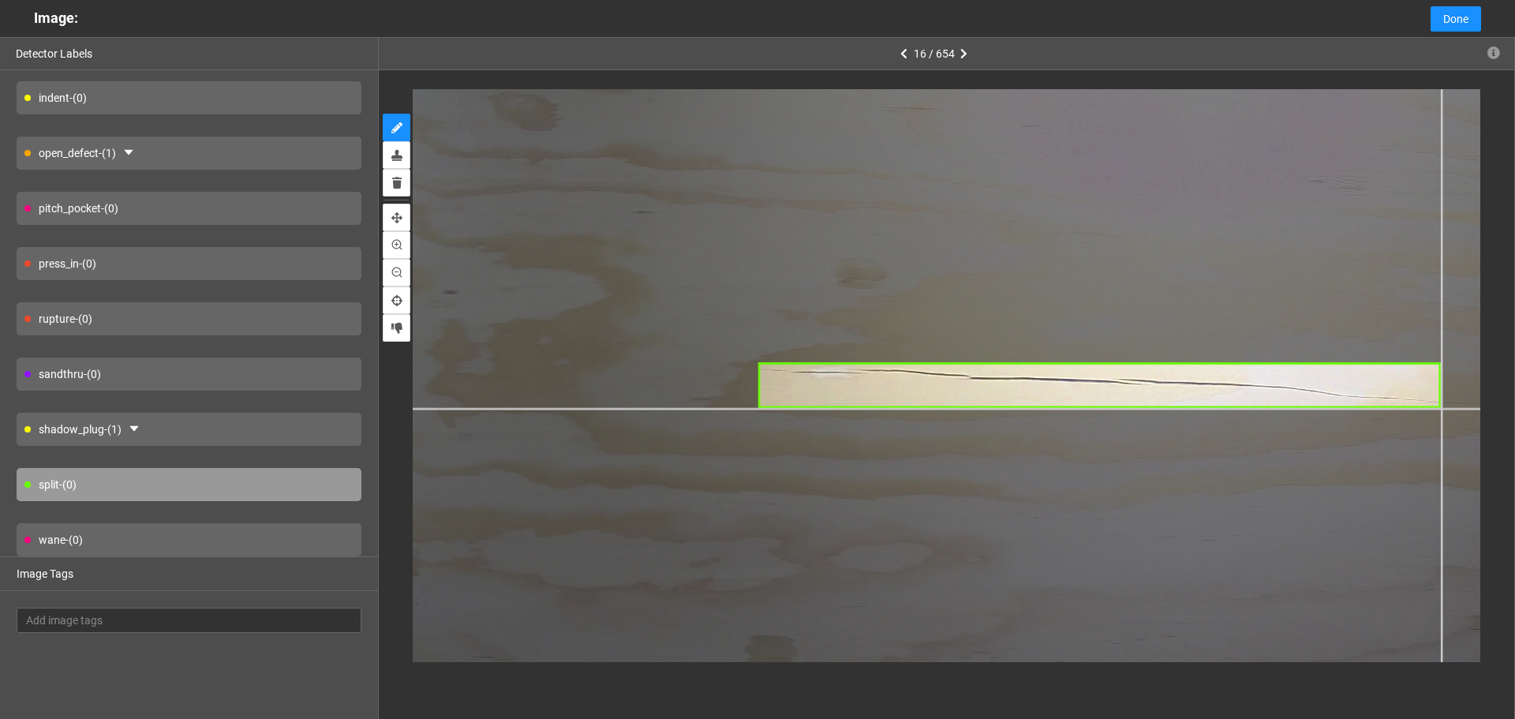
click at [1440, 409] on div at bounding box center [968, 439] width 1911 height 1433
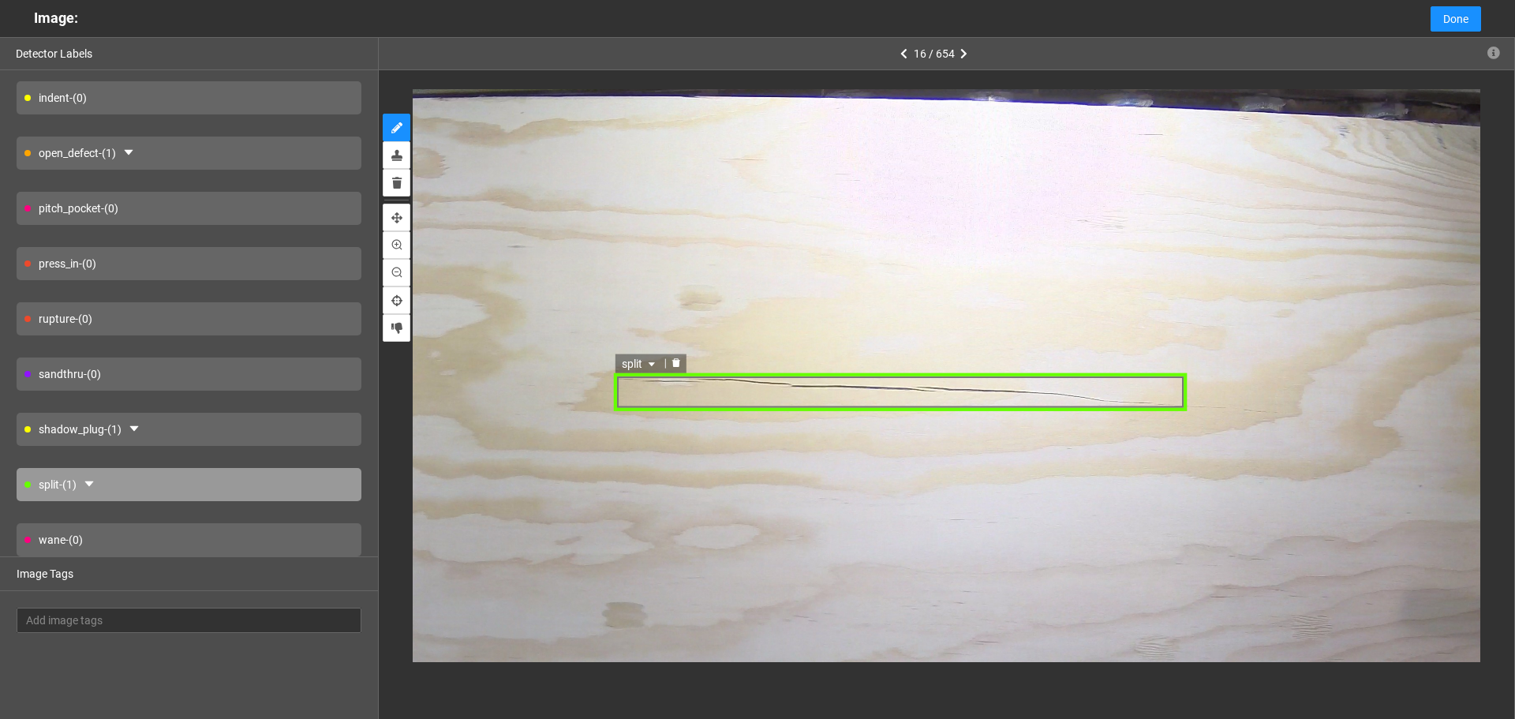
click at [1163, 387] on div "split" at bounding box center [900, 392] width 573 height 39
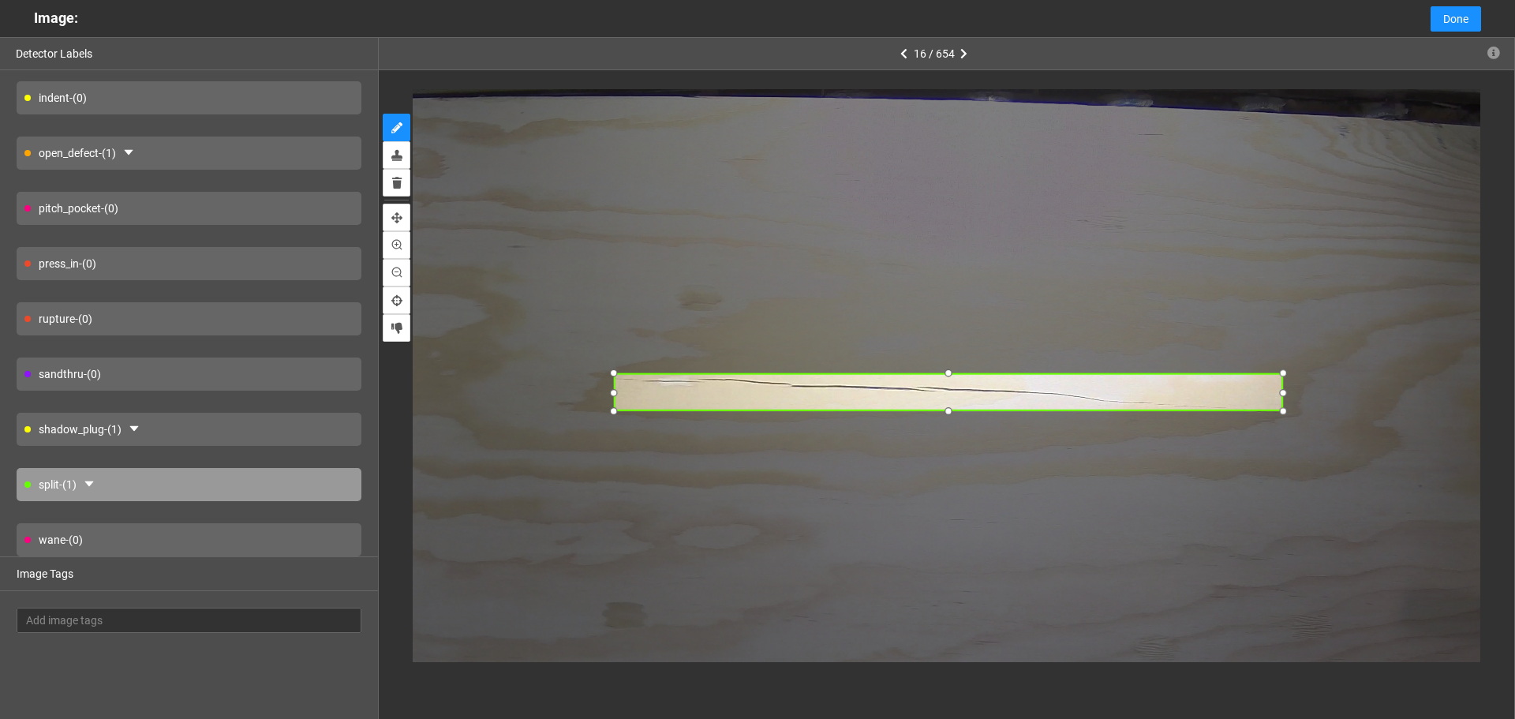
click at [1282, 375] on div at bounding box center [949, 375] width 666 height 0
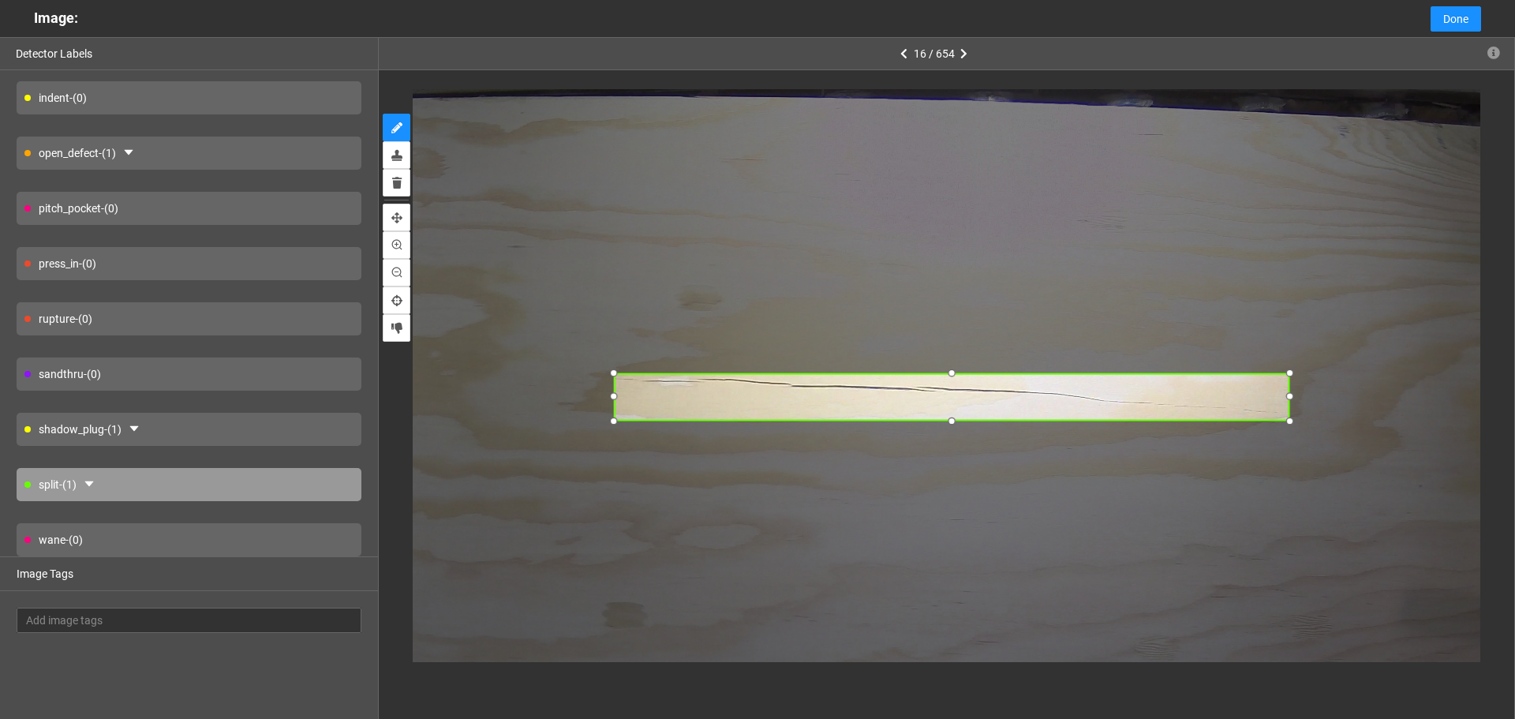
click at [1290, 419] on div at bounding box center [1290, 420] width 19 height 19
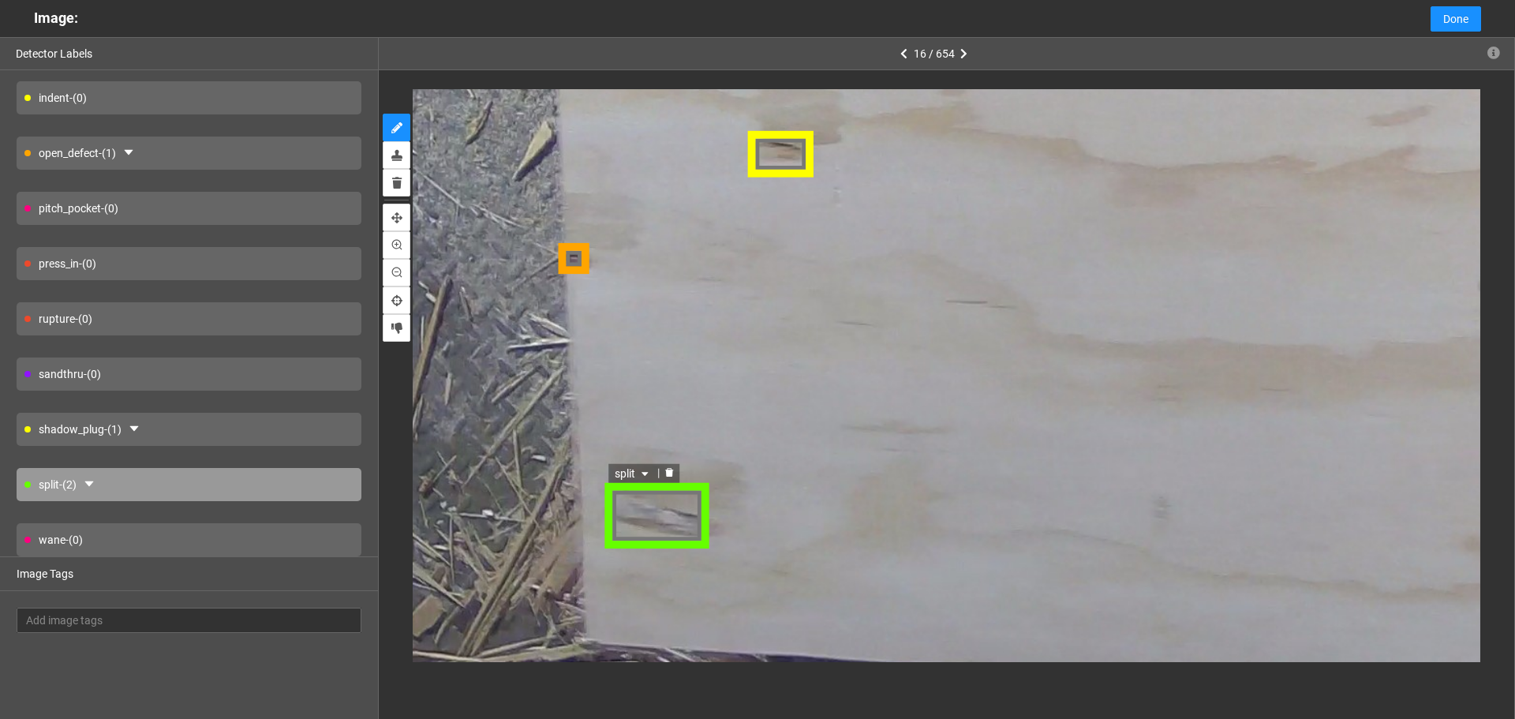
click at [636, 474] on span "split" at bounding box center [634, 472] width 37 height 17
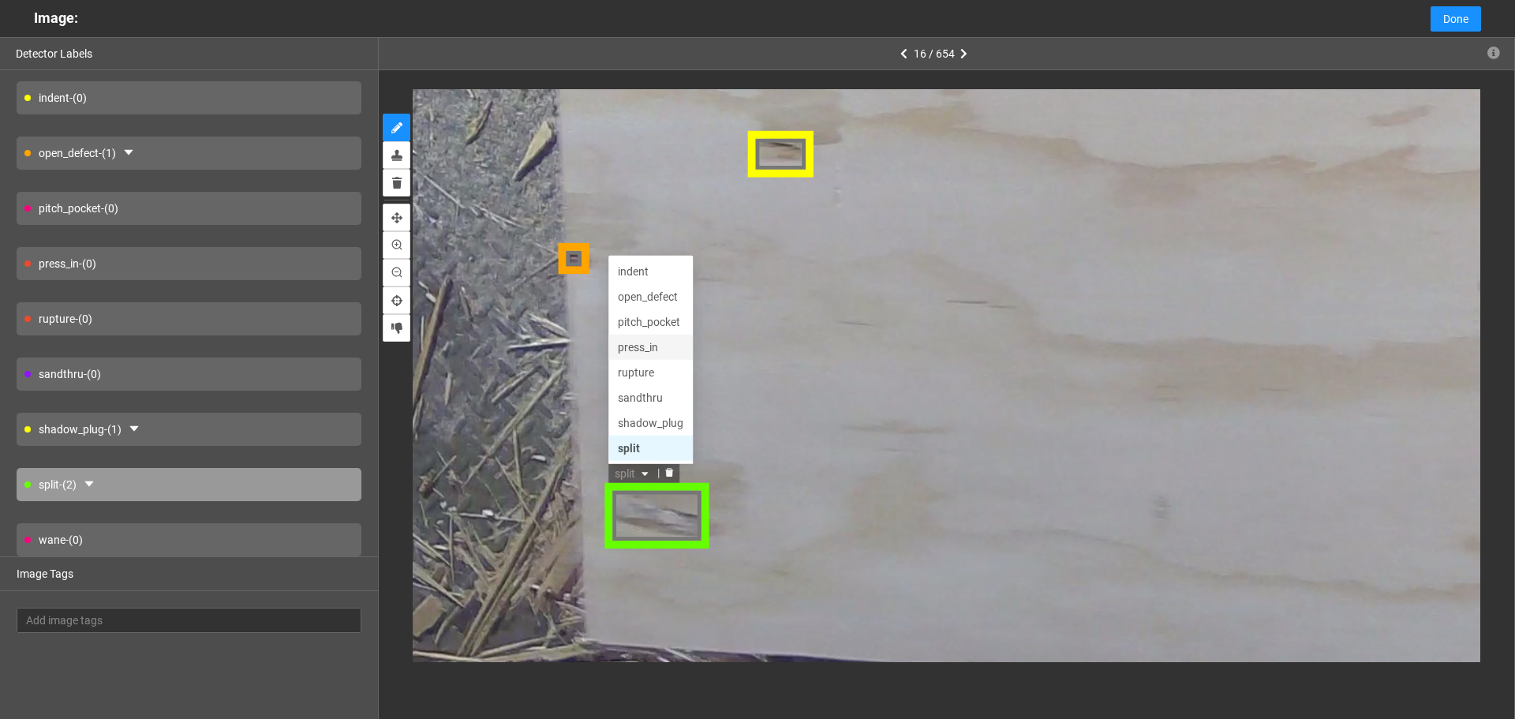
click at [653, 346] on div "press_in" at bounding box center [652, 346] width 66 height 17
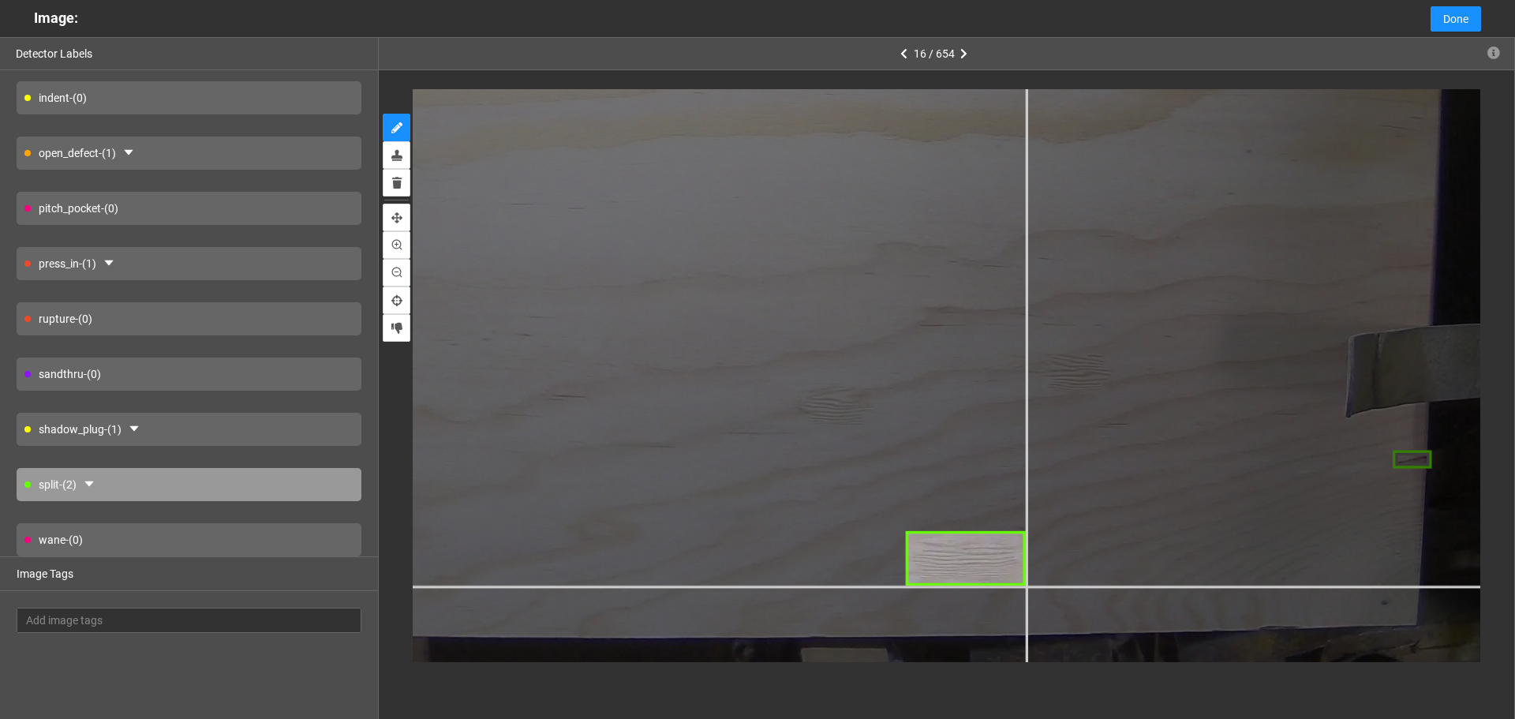
click at [1026, 585] on div at bounding box center [258, 76] width 2522 height 1892
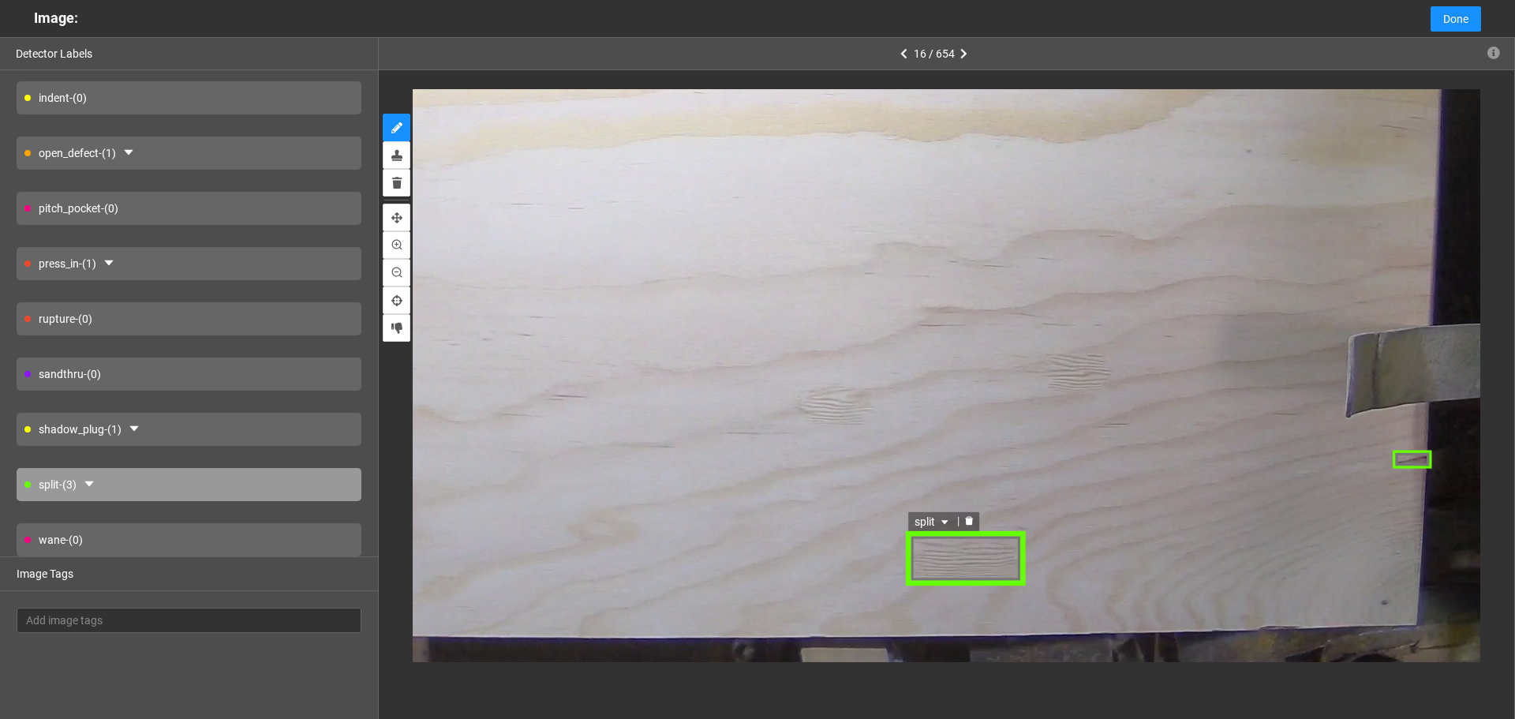
click at [944, 522] on icon "caret-down" at bounding box center [944, 523] width 6 height 4
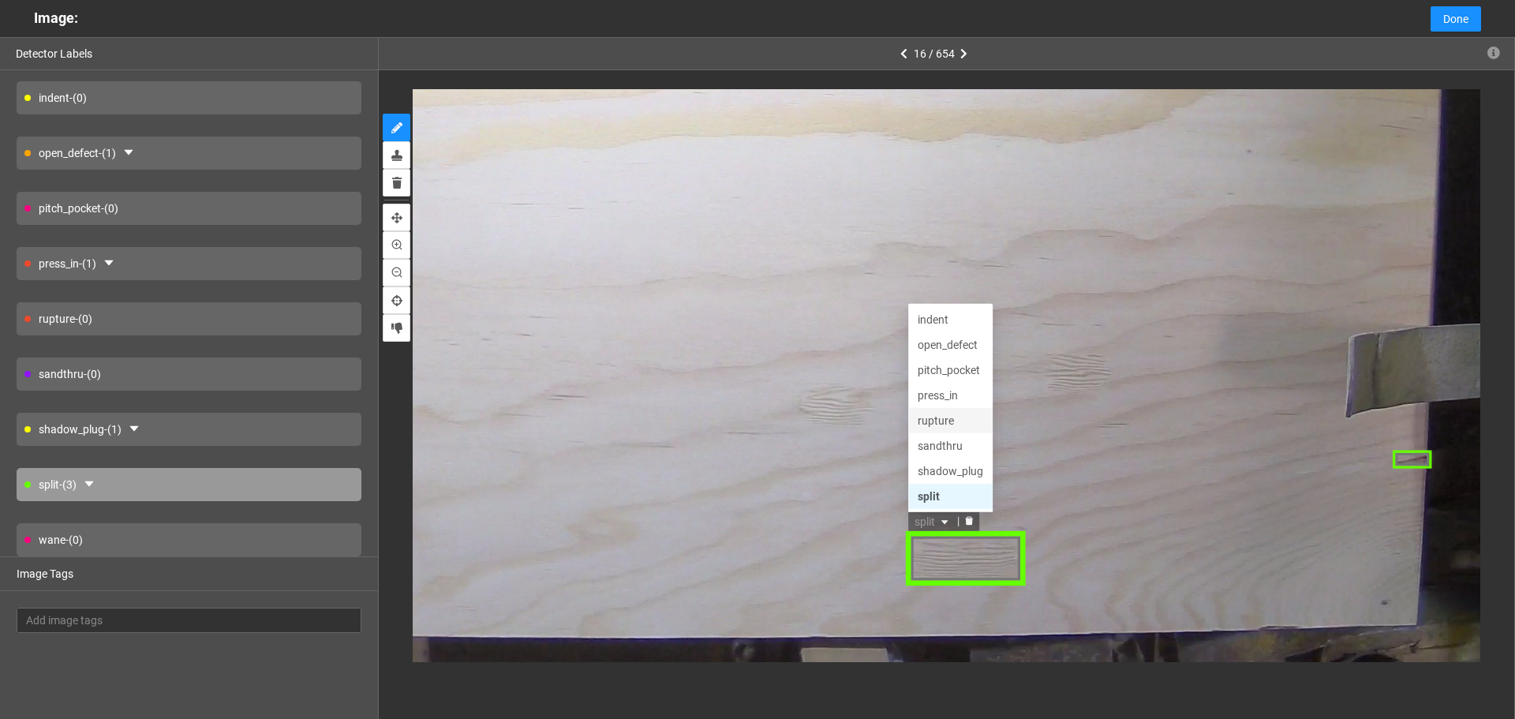
click at [949, 416] on div "rupture" at bounding box center [951, 421] width 66 height 17
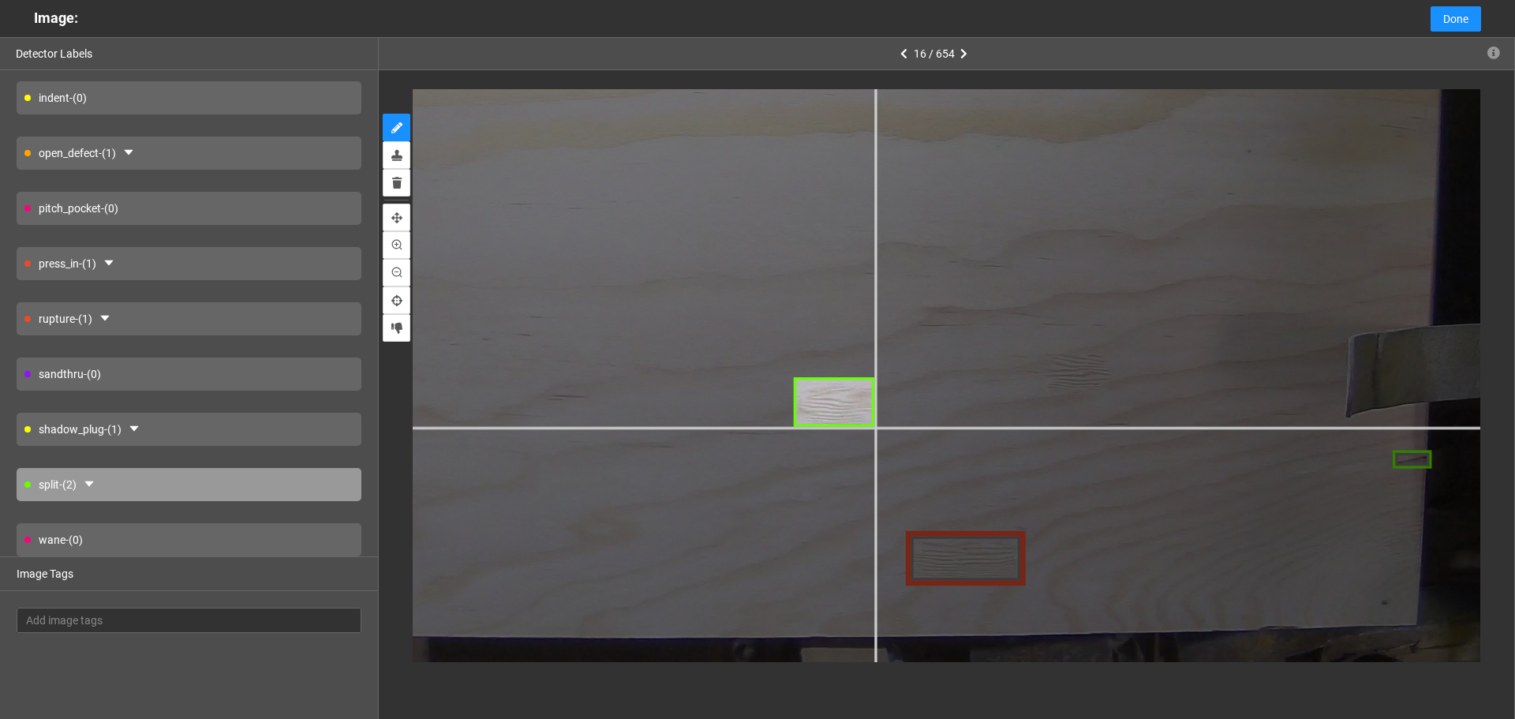
click at [876, 426] on div at bounding box center [258, 76] width 2522 height 1892
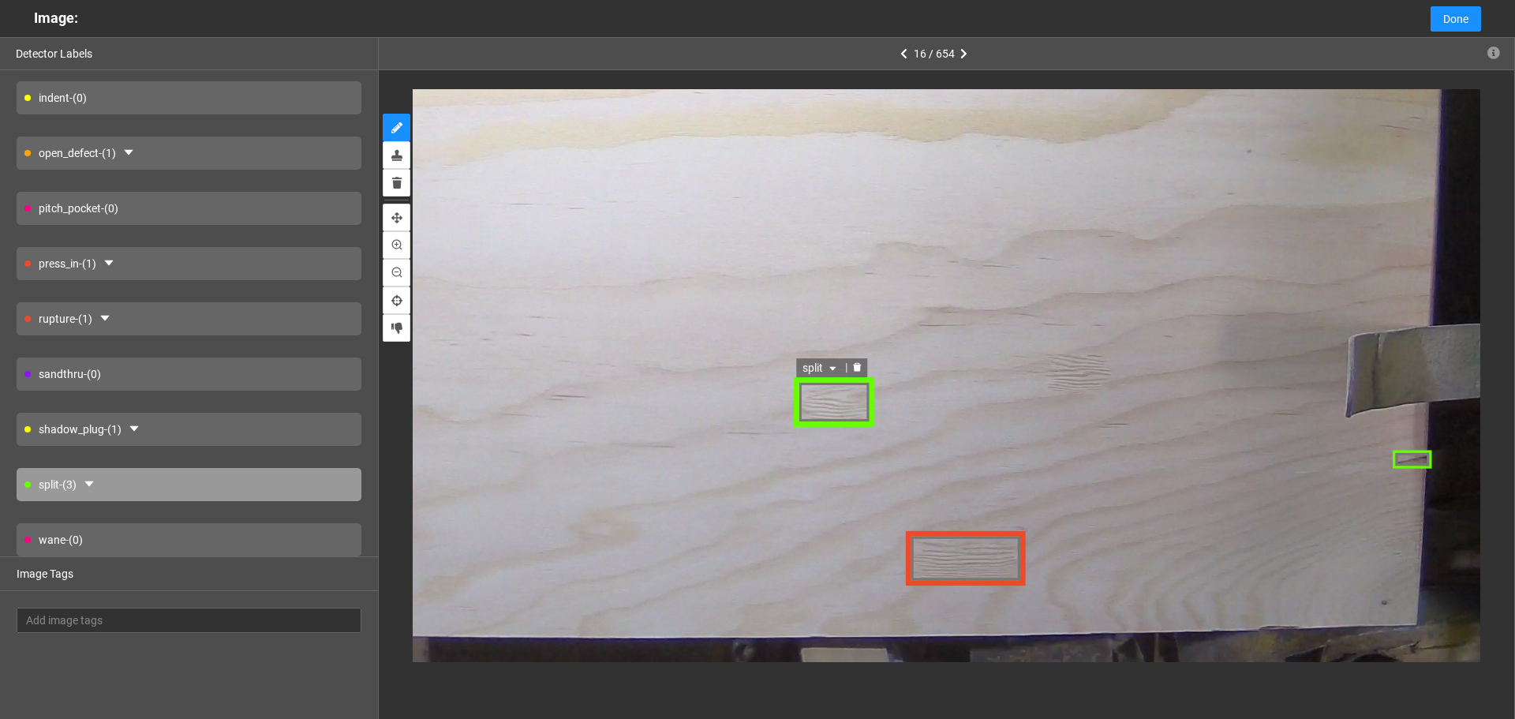
click at [830, 374] on span "split" at bounding box center [821, 368] width 37 height 17
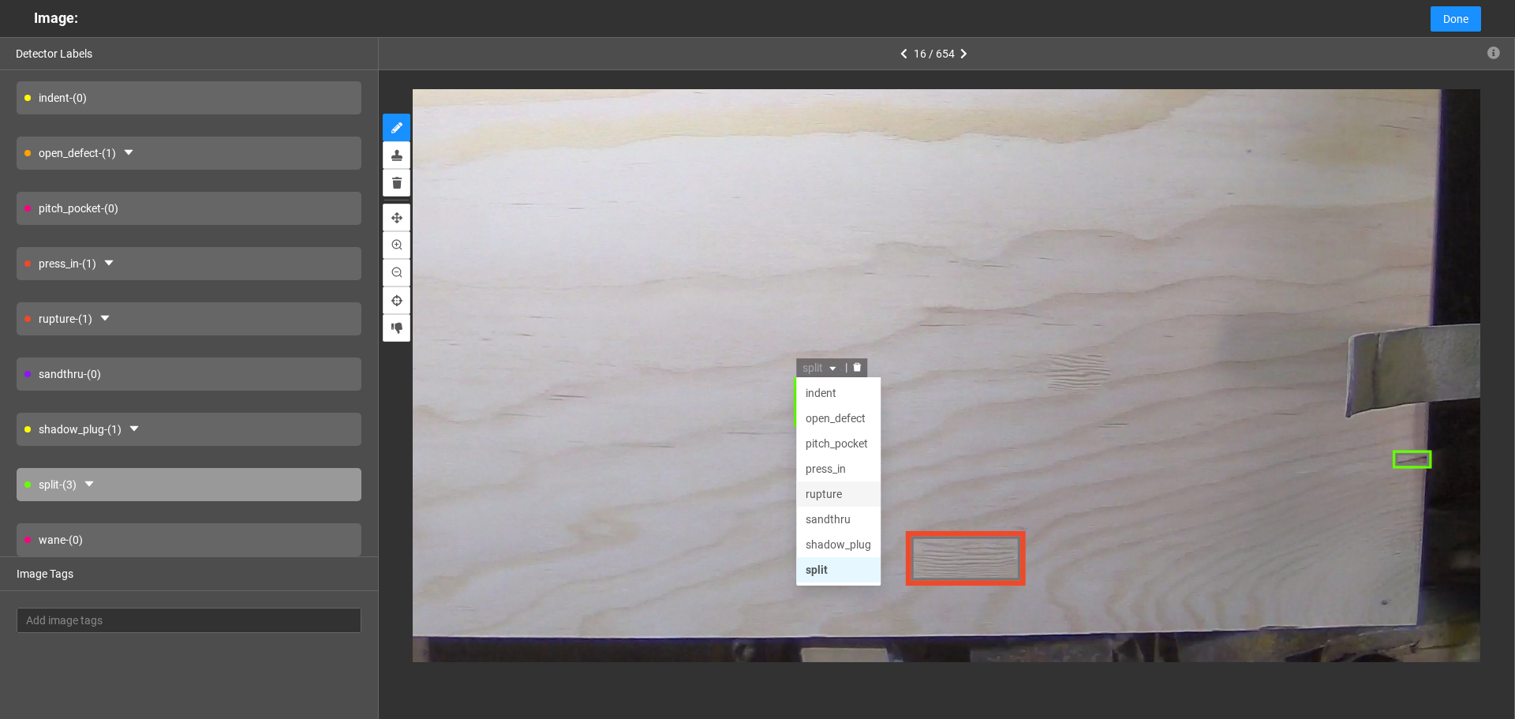
click at [829, 493] on div "rupture" at bounding box center [839, 494] width 66 height 17
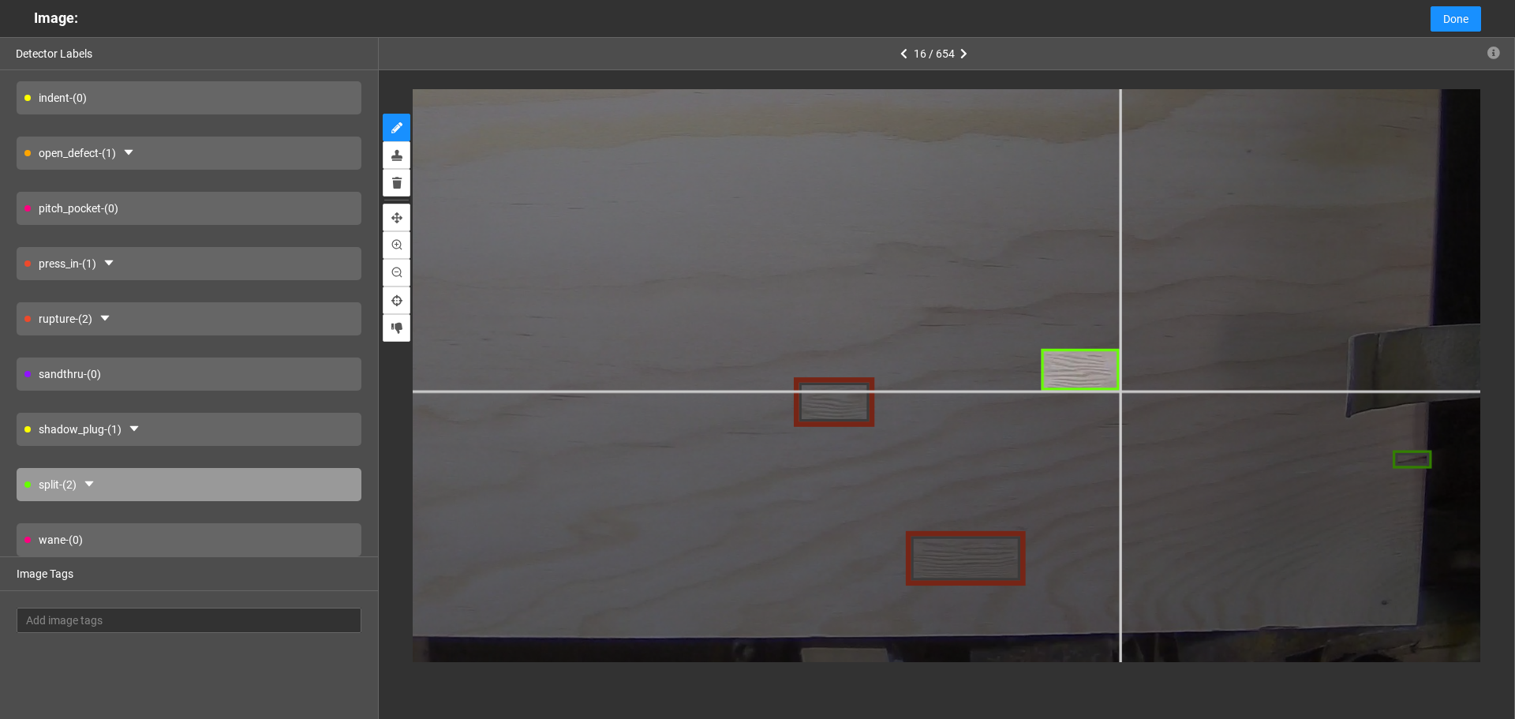
click at [1119, 390] on div at bounding box center [258, 76] width 2522 height 1892
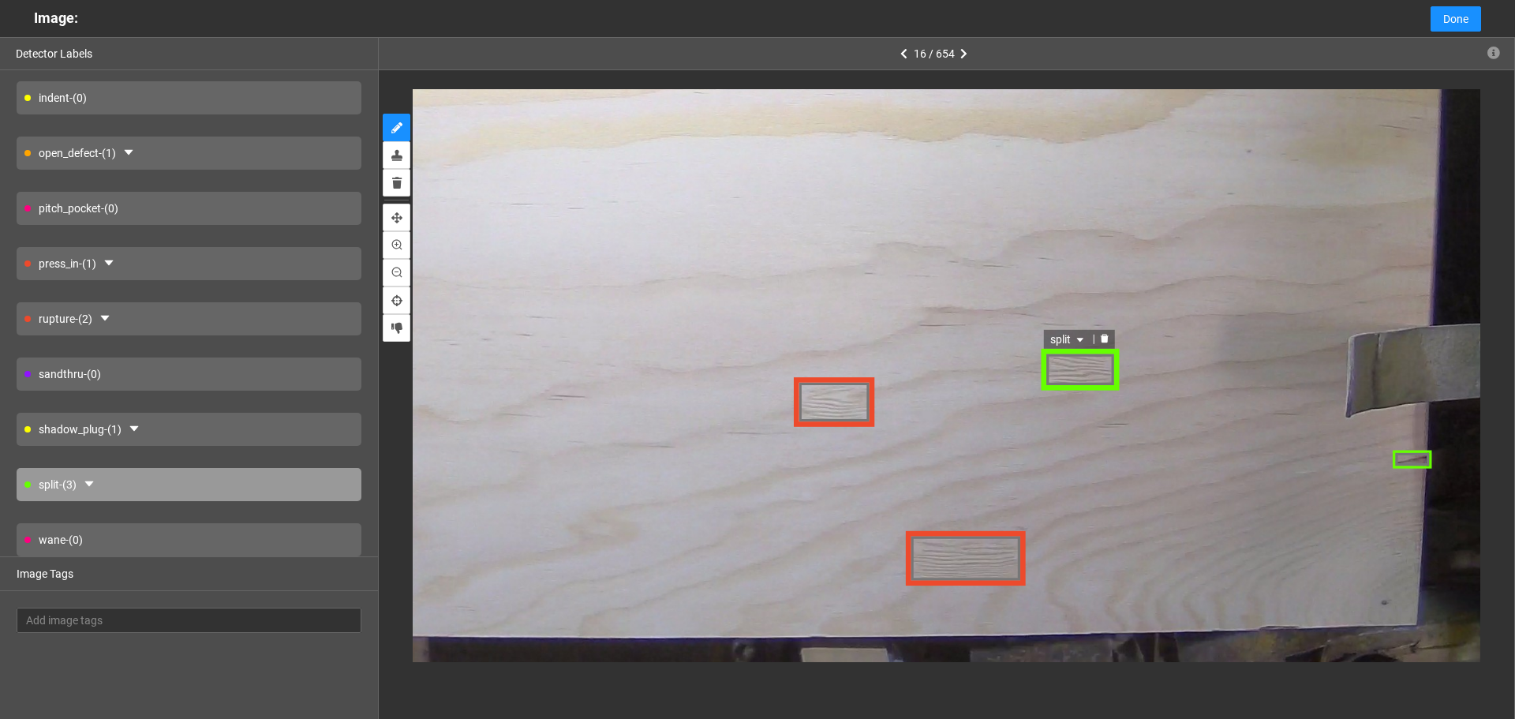
click at [1071, 339] on span "split" at bounding box center [1069, 339] width 37 height 17
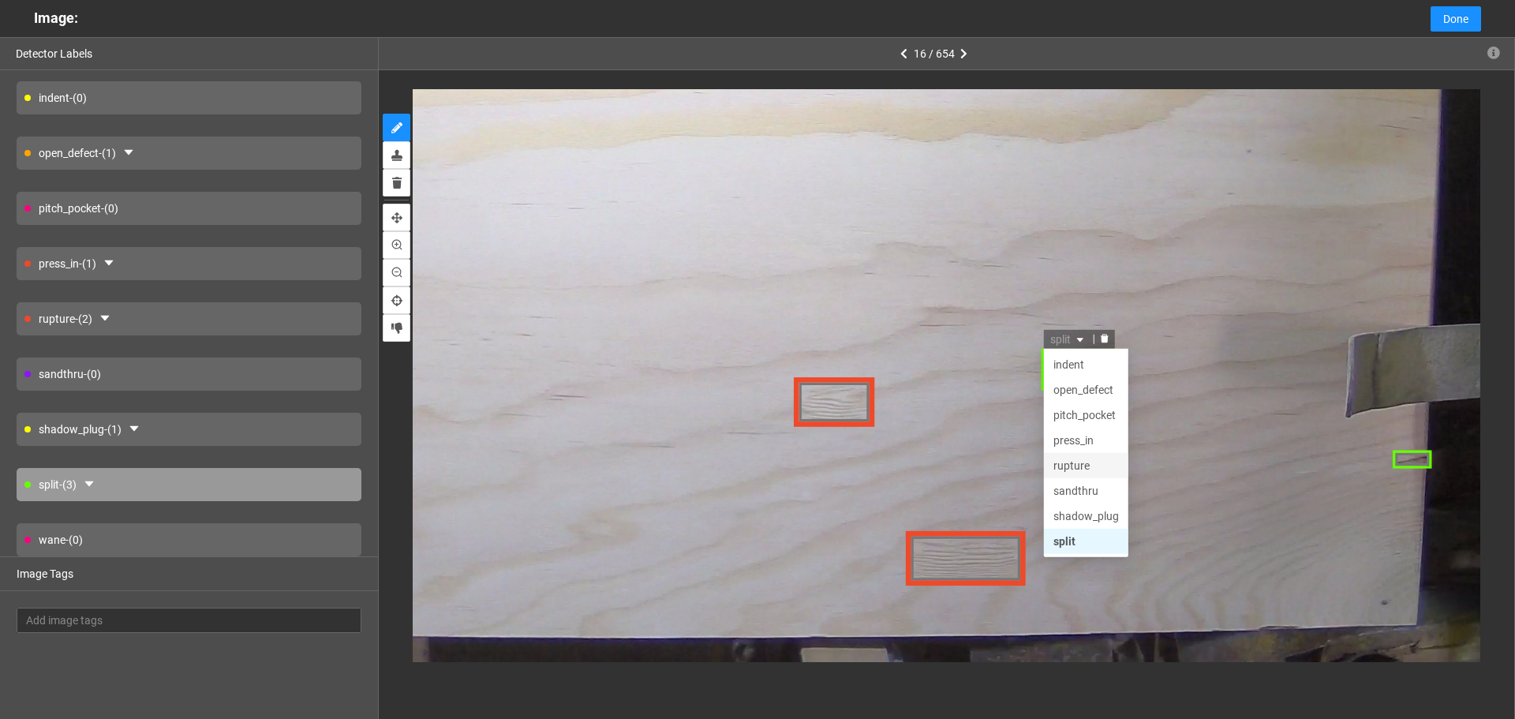
click at [1081, 457] on div "rupture" at bounding box center [1087, 465] width 66 height 17
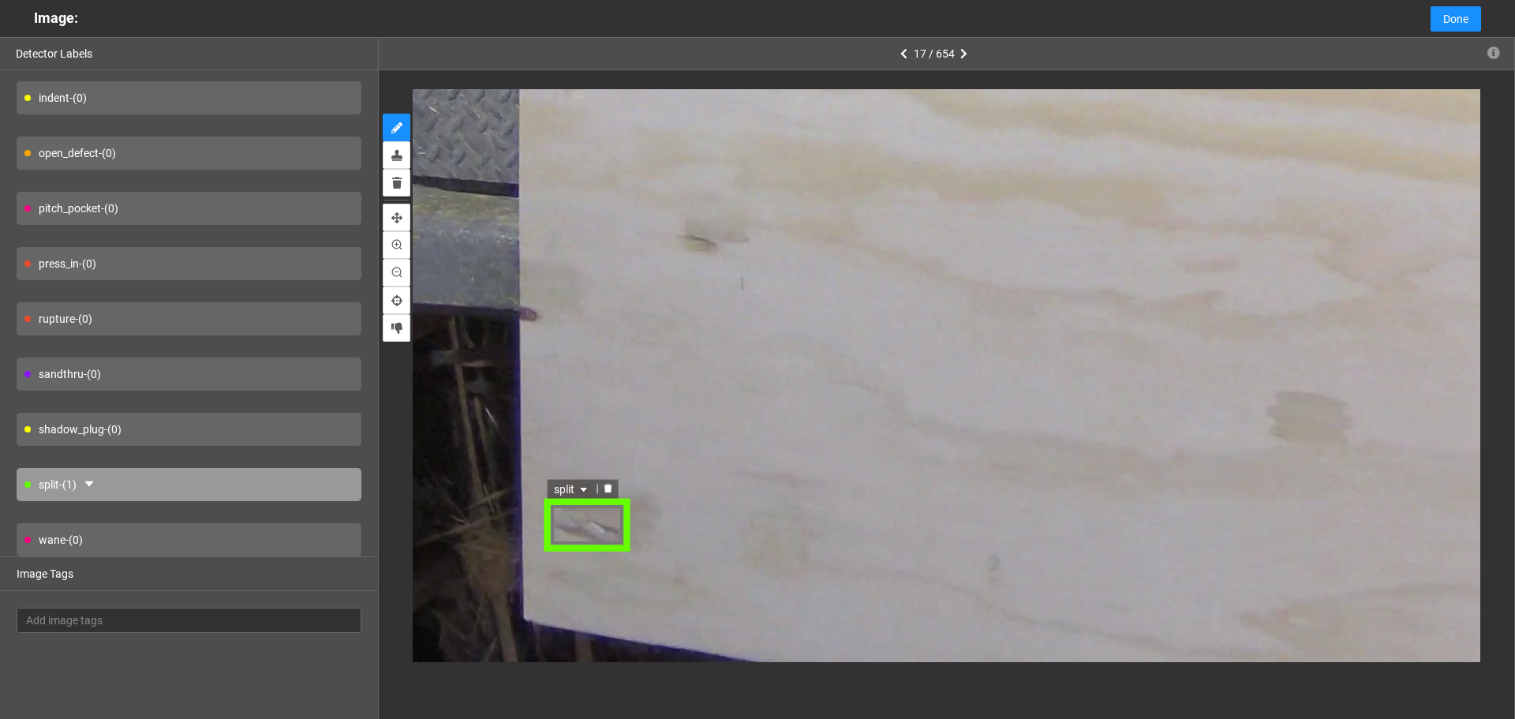
click at [602, 490] on div at bounding box center [607, 488] width 21 height 15
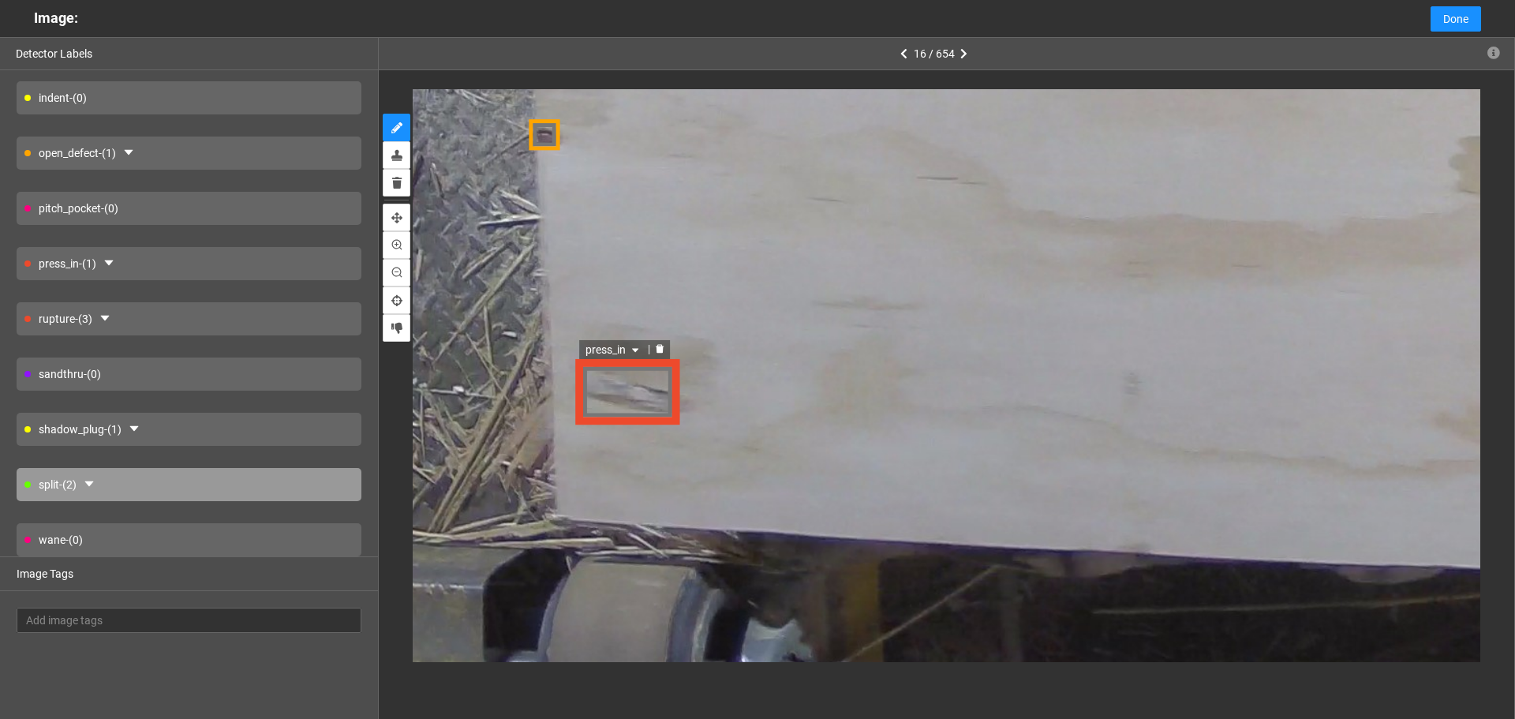
click at [621, 356] on span "press_in" at bounding box center [614, 348] width 57 height 17
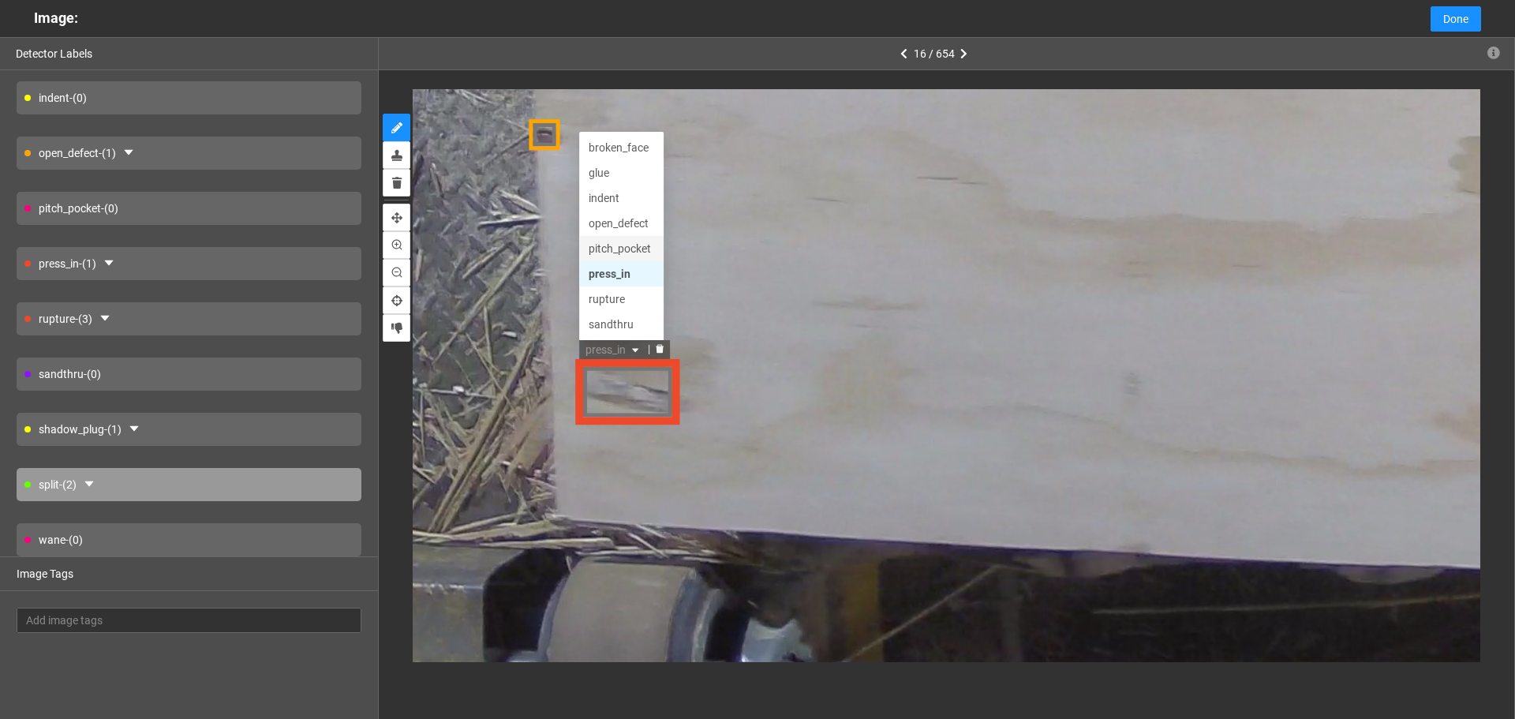
click at [631, 245] on div "pitch_pocket" at bounding box center [623, 247] width 66 height 17
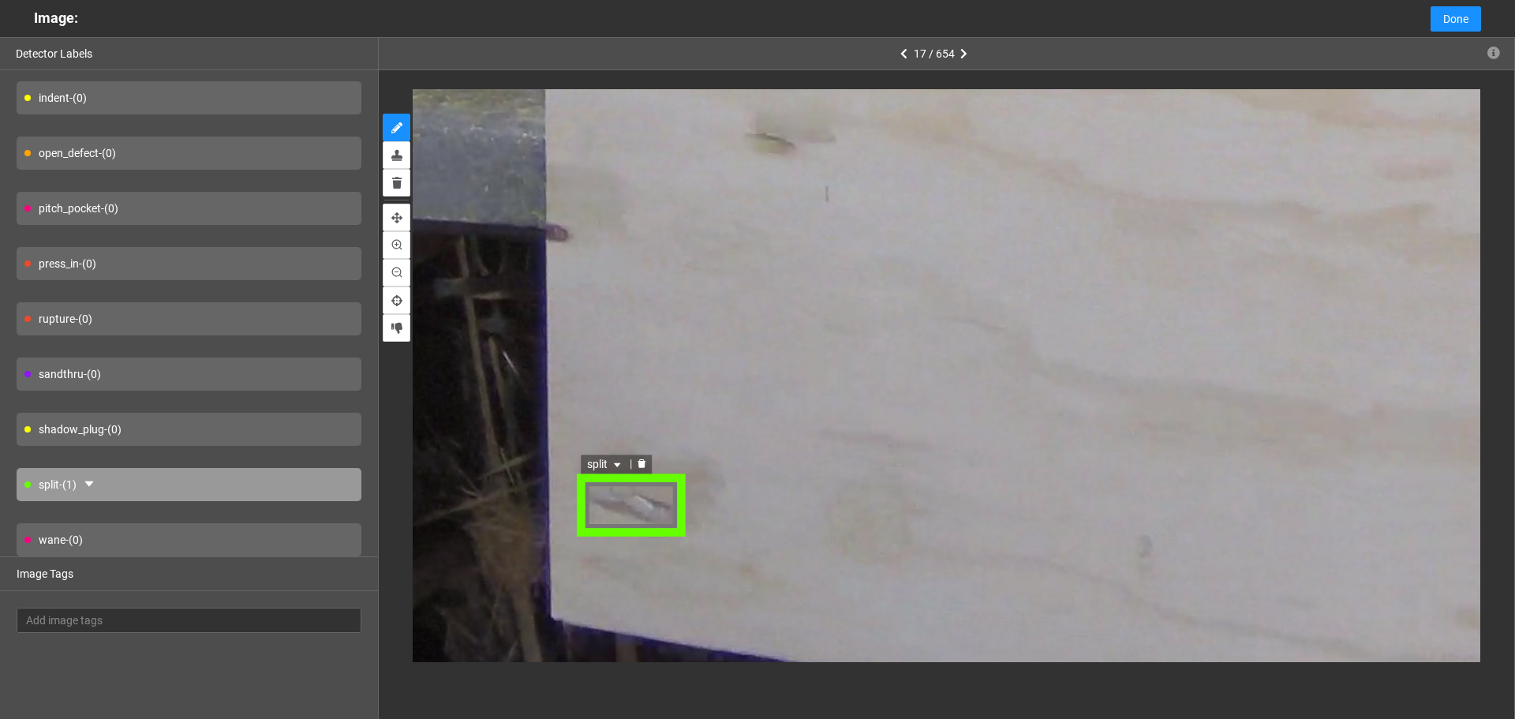
click at [617, 462] on icon "caret-down" at bounding box center [618, 464] width 9 height 9
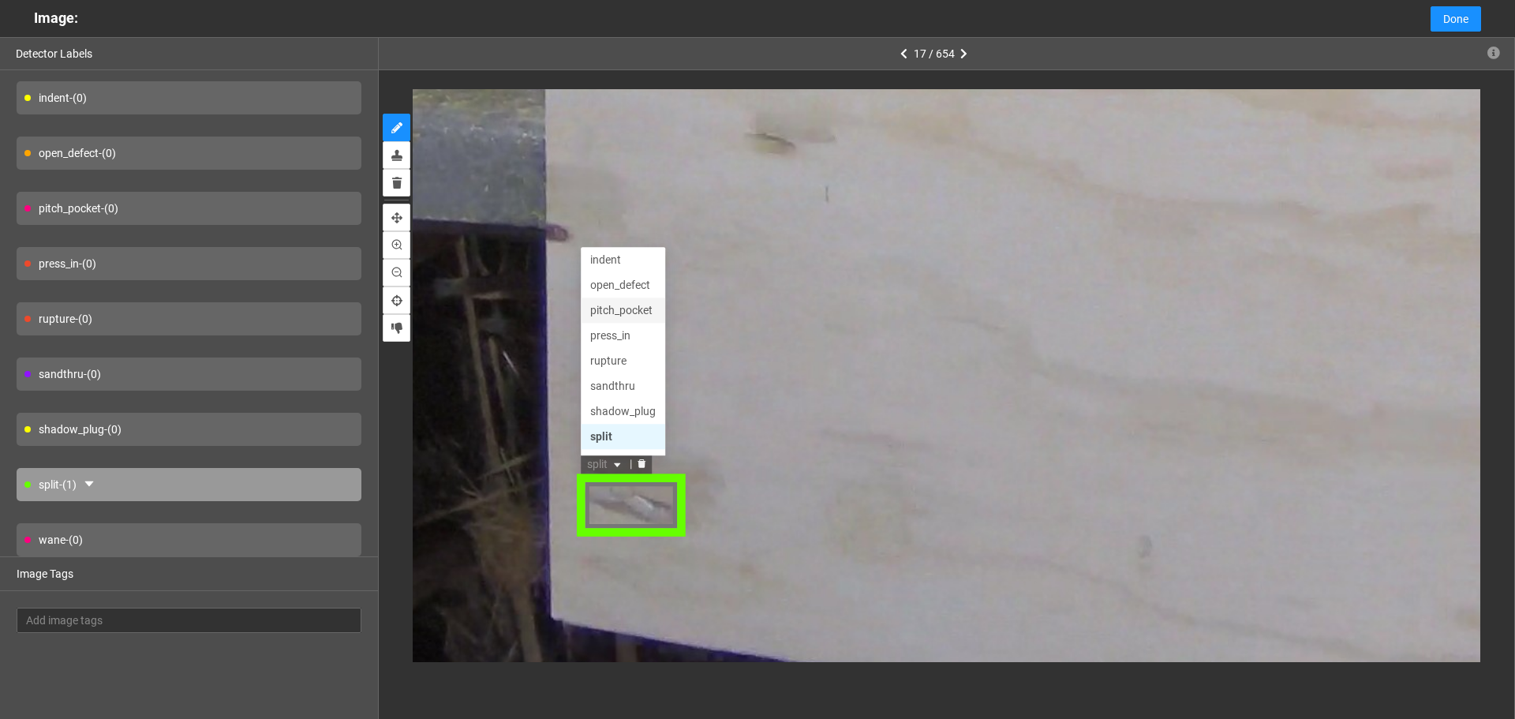
scroll to position [76, 0]
click at [613, 436] on div "wane" at bounding box center [625, 439] width 66 height 17
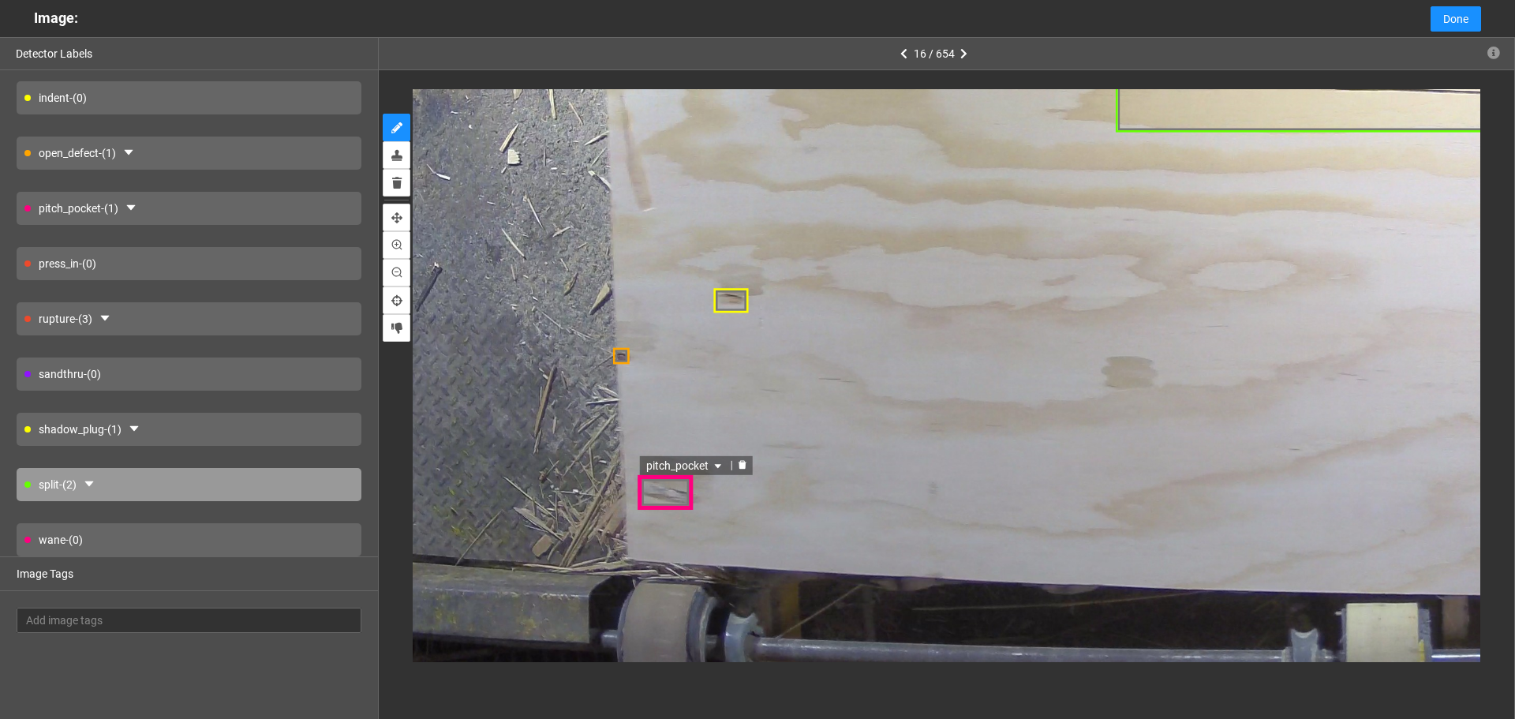
click at [687, 464] on span "pitch_pocket" at bounding box center [685, 464] width 79 height 17
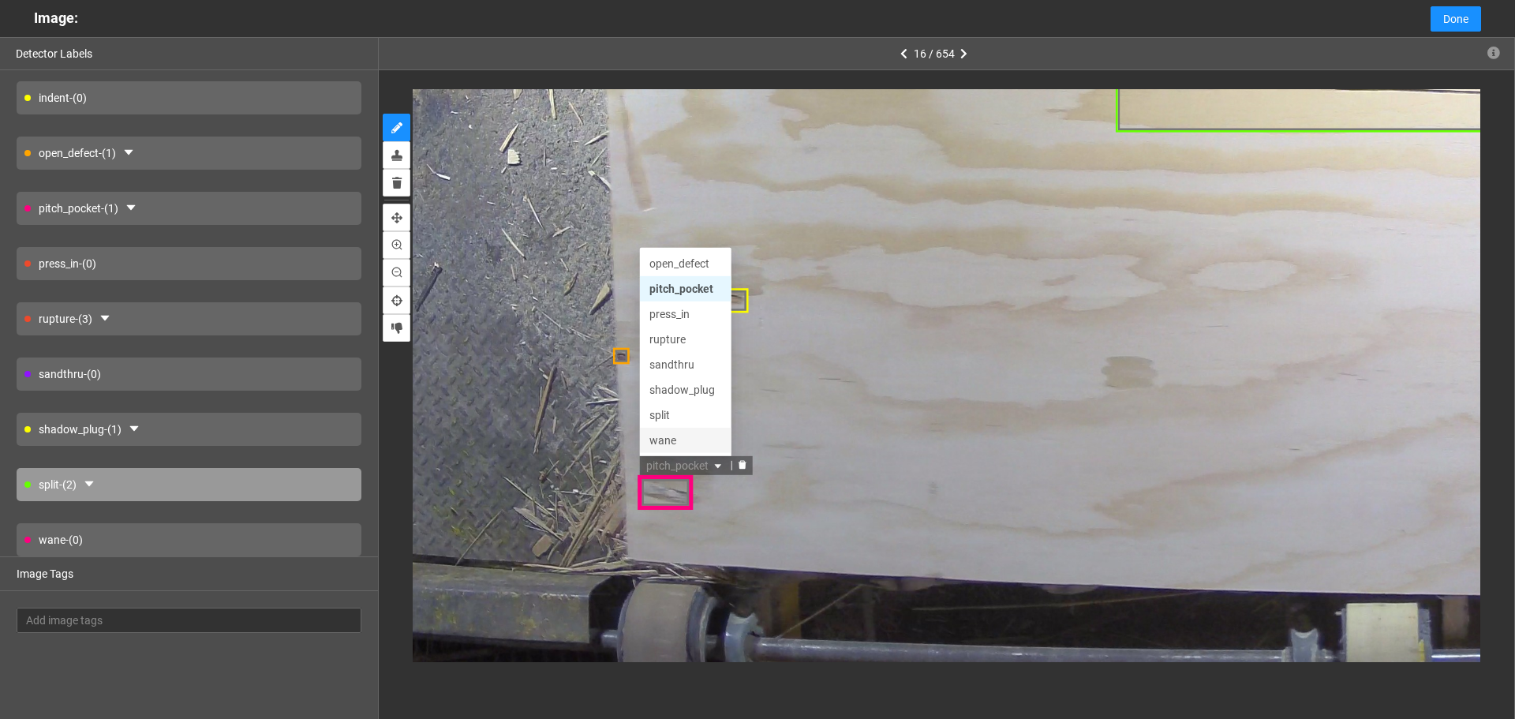
click at [673, 436] on div "wane" at bounding box center [685, 439] width 73 height 17
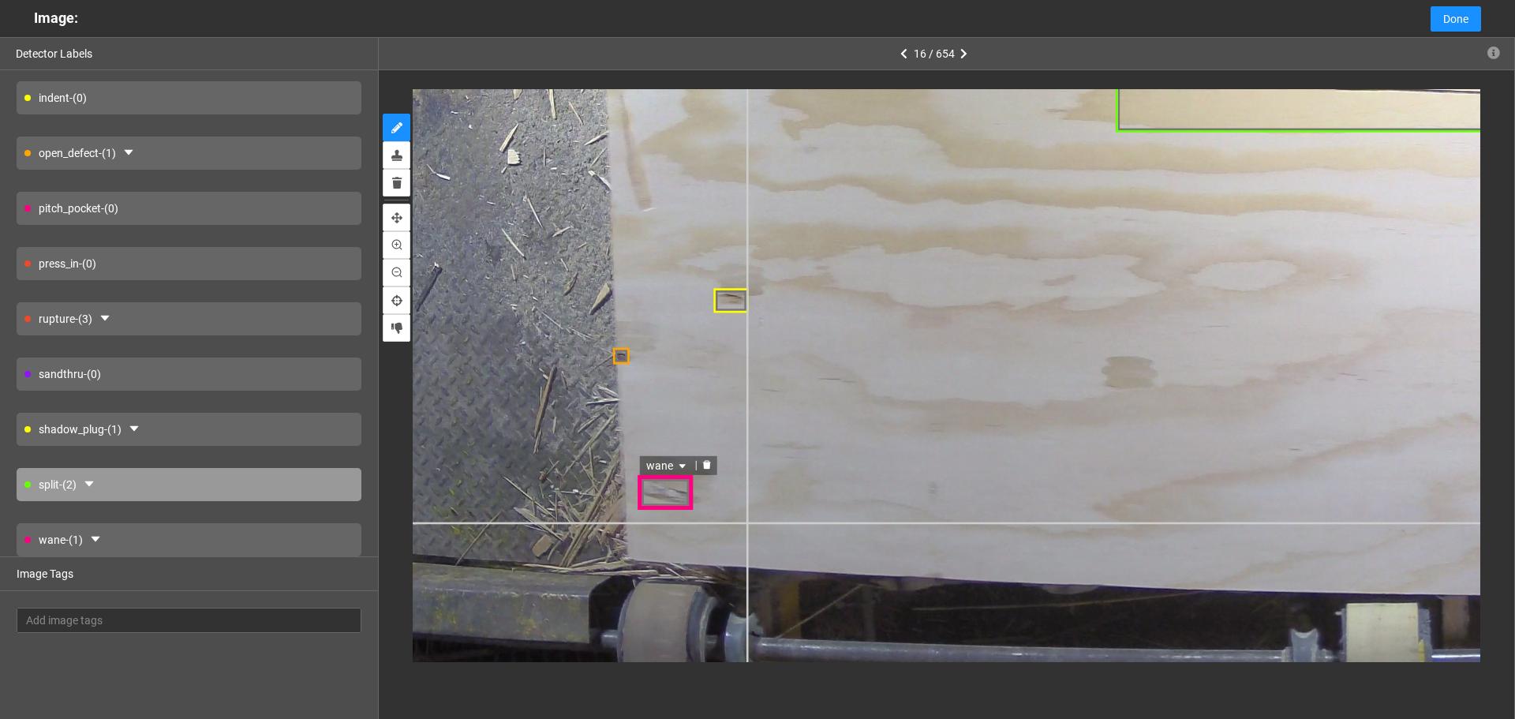
click at [746, 522] on div "wane wane split wane broken_face glue indent open_defect pitch_pocket press_in …" at bounding box center [1333, 153] width 1987 height 1490
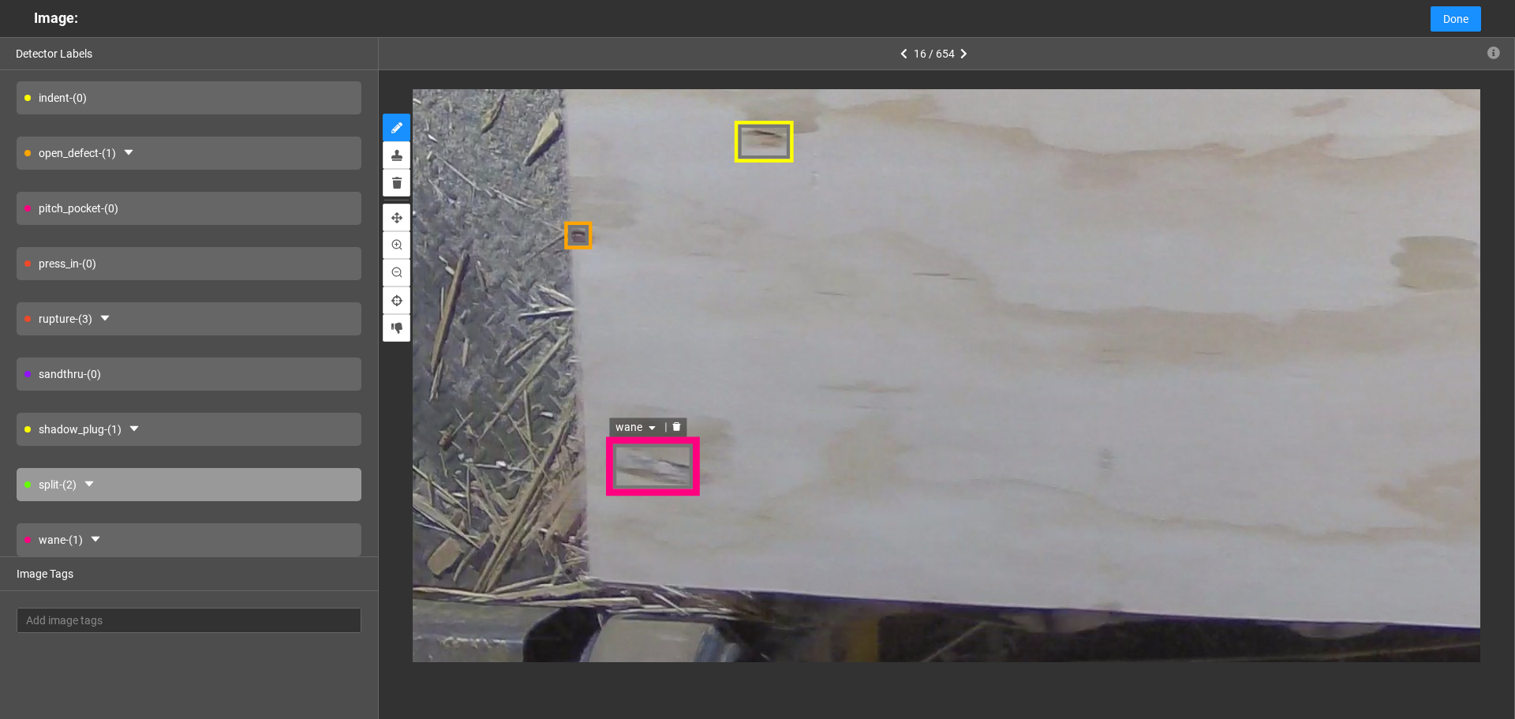
click at [678, 427] on icon "delete" at bounding box center [677, 425] width 8 height 9
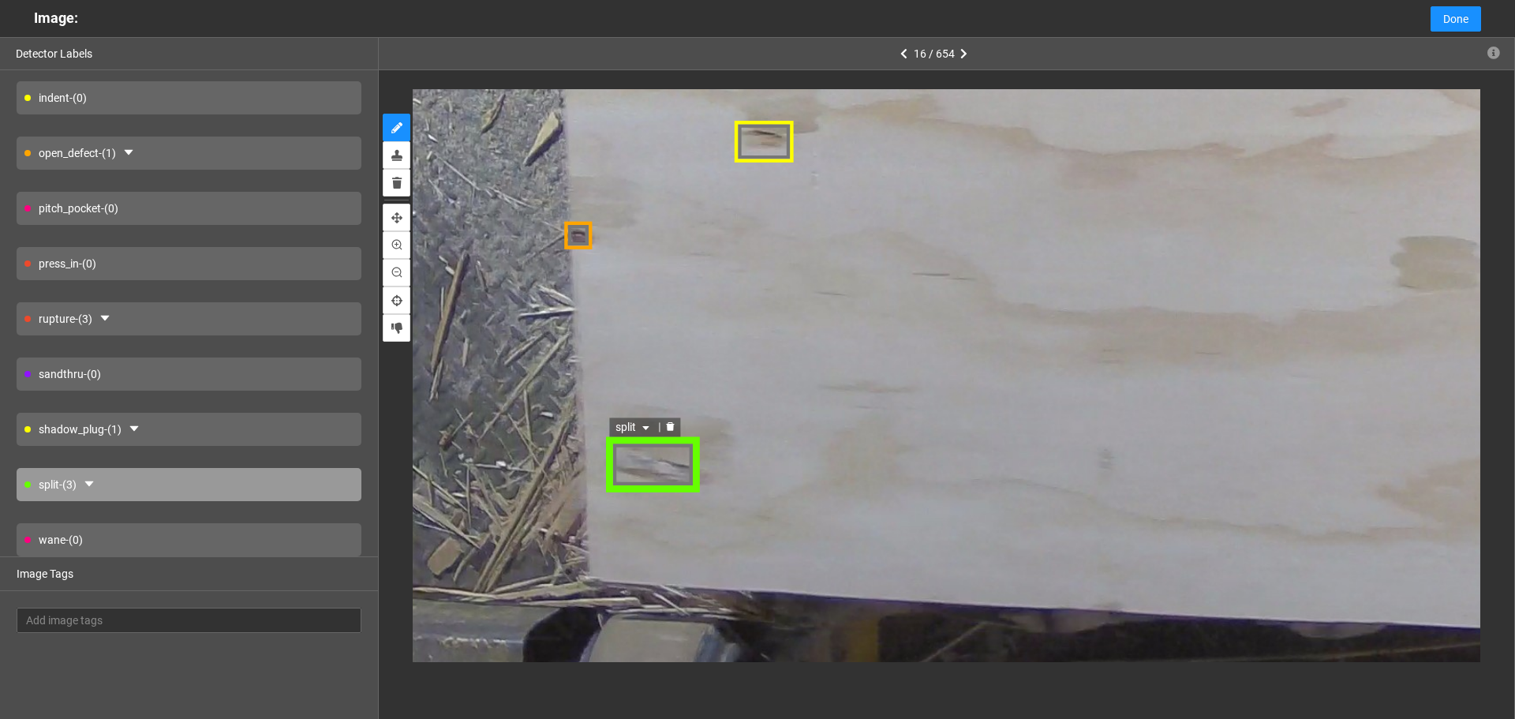
click at [634, 425] on span "split" at bounding box center [633, 427] width 37 height 17
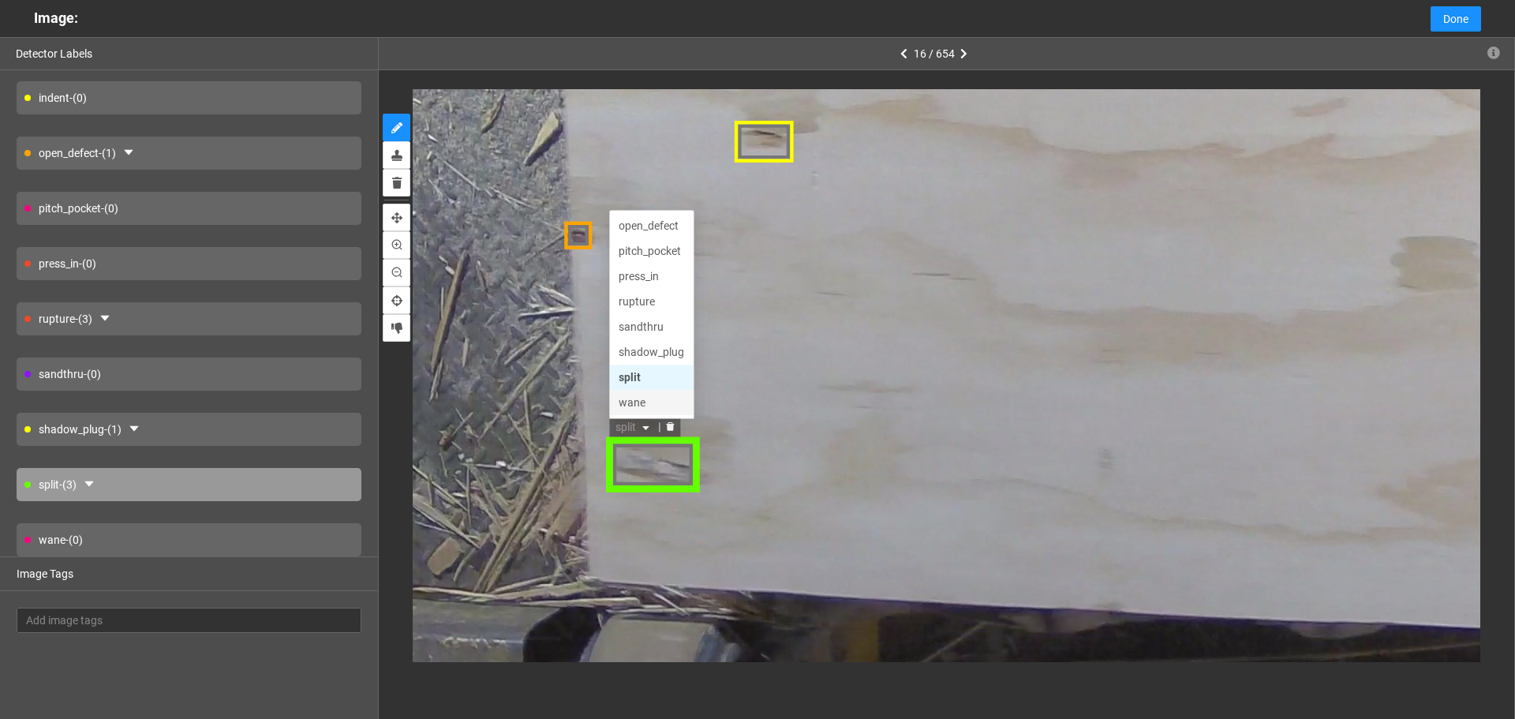
click at [650, 403] on div "wane" at bounding box center [651, 403] width 66 height 17
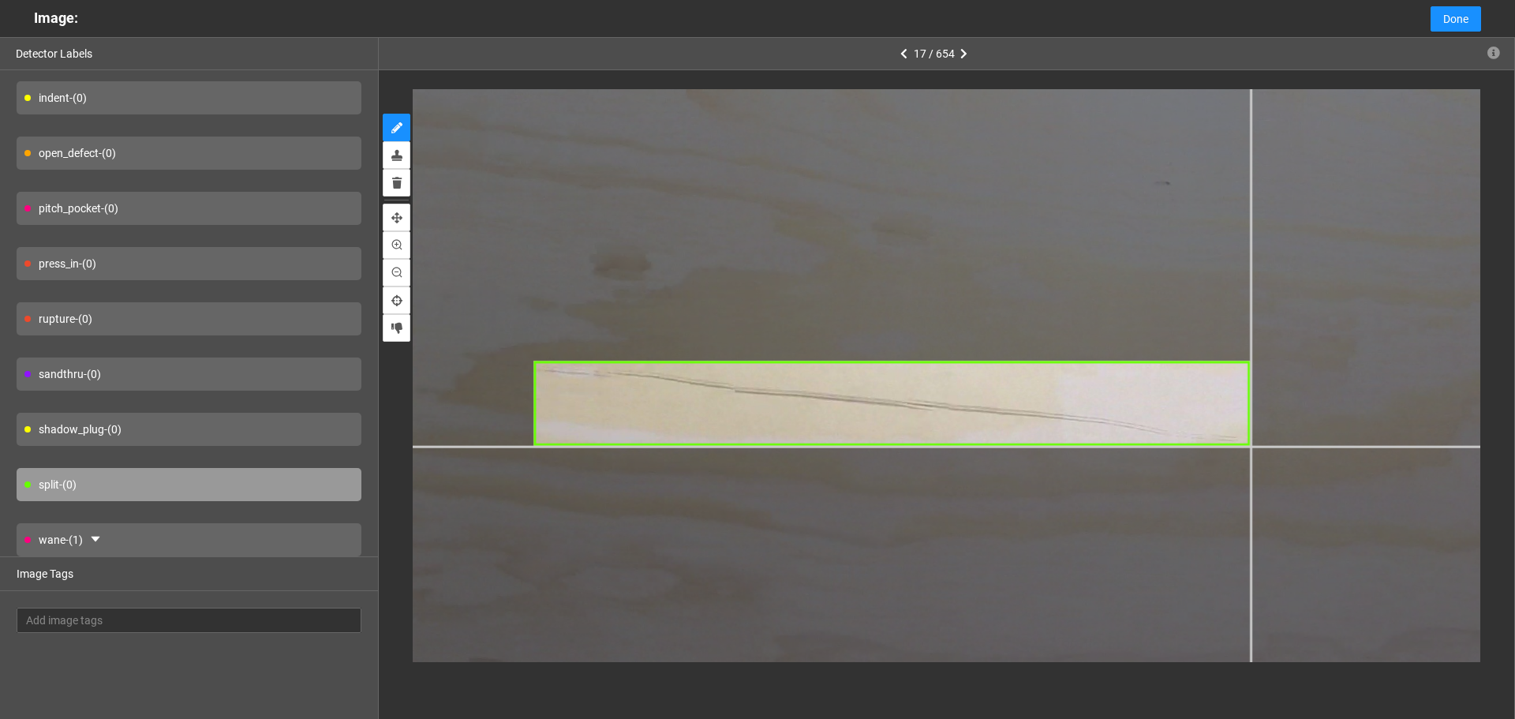
click at [1251, 446] on div at bounding box center [949, 66] width 2217 height 1662
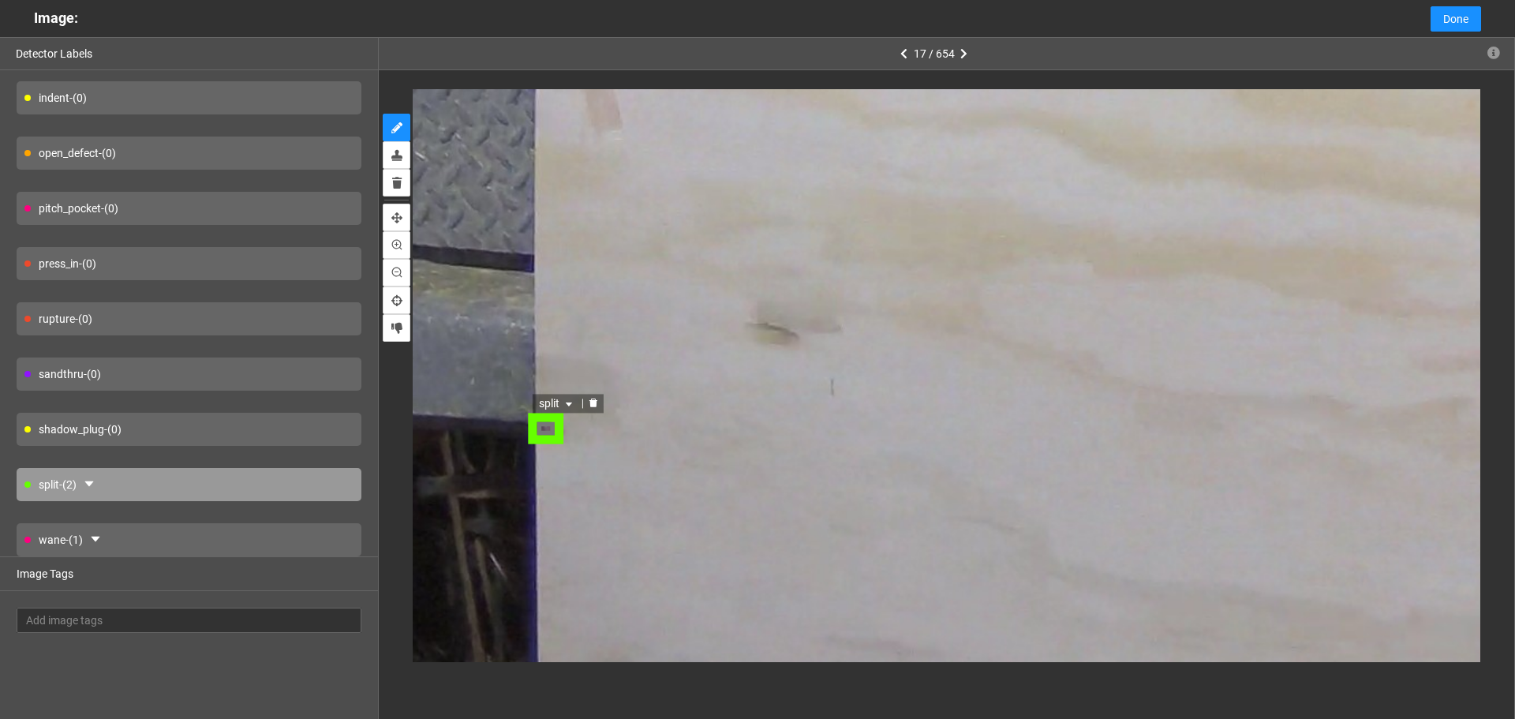
click at [564, 406] on icon "caret-down" at bounding box center [568, 403] width 9 height 9
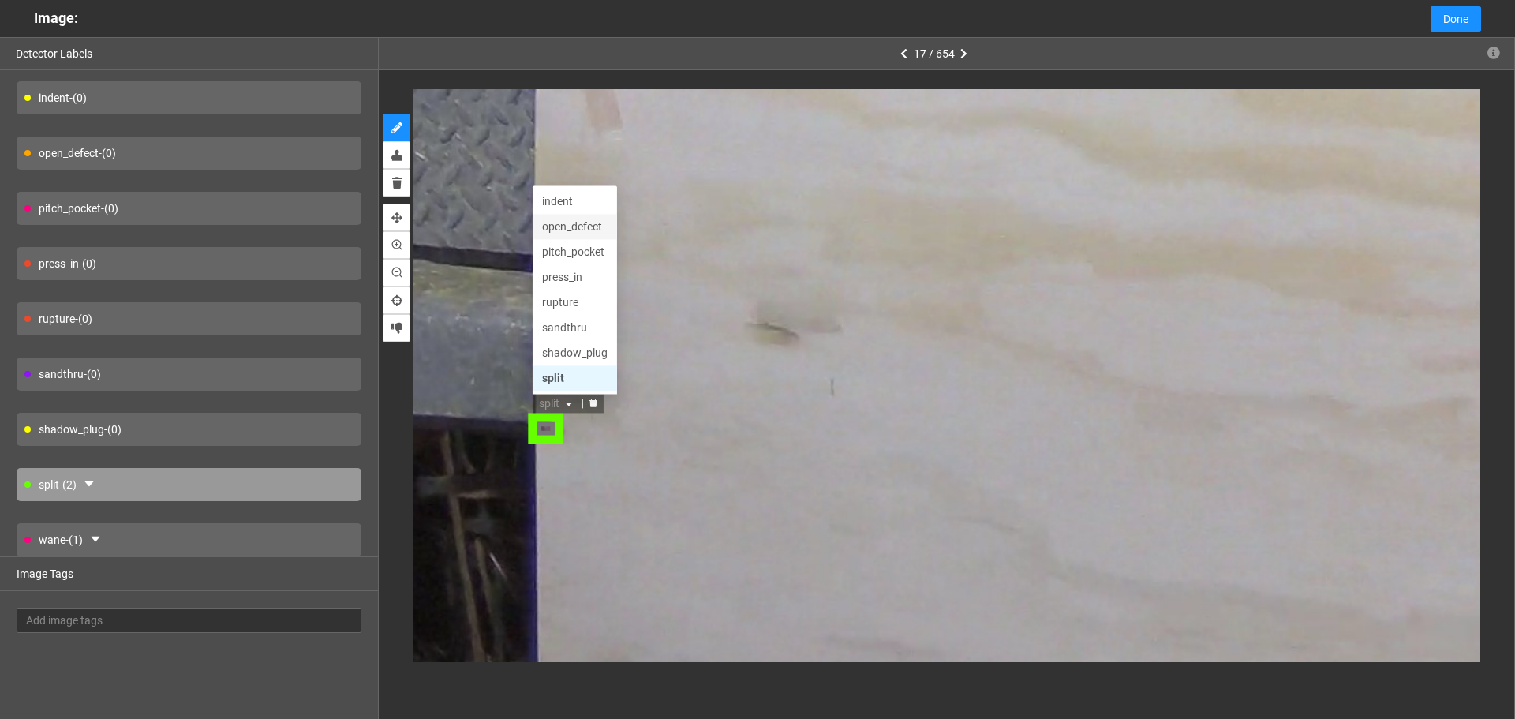
click at [566, 230] on div "open_defect" at bounding box center [575, 225] width 66 height 17
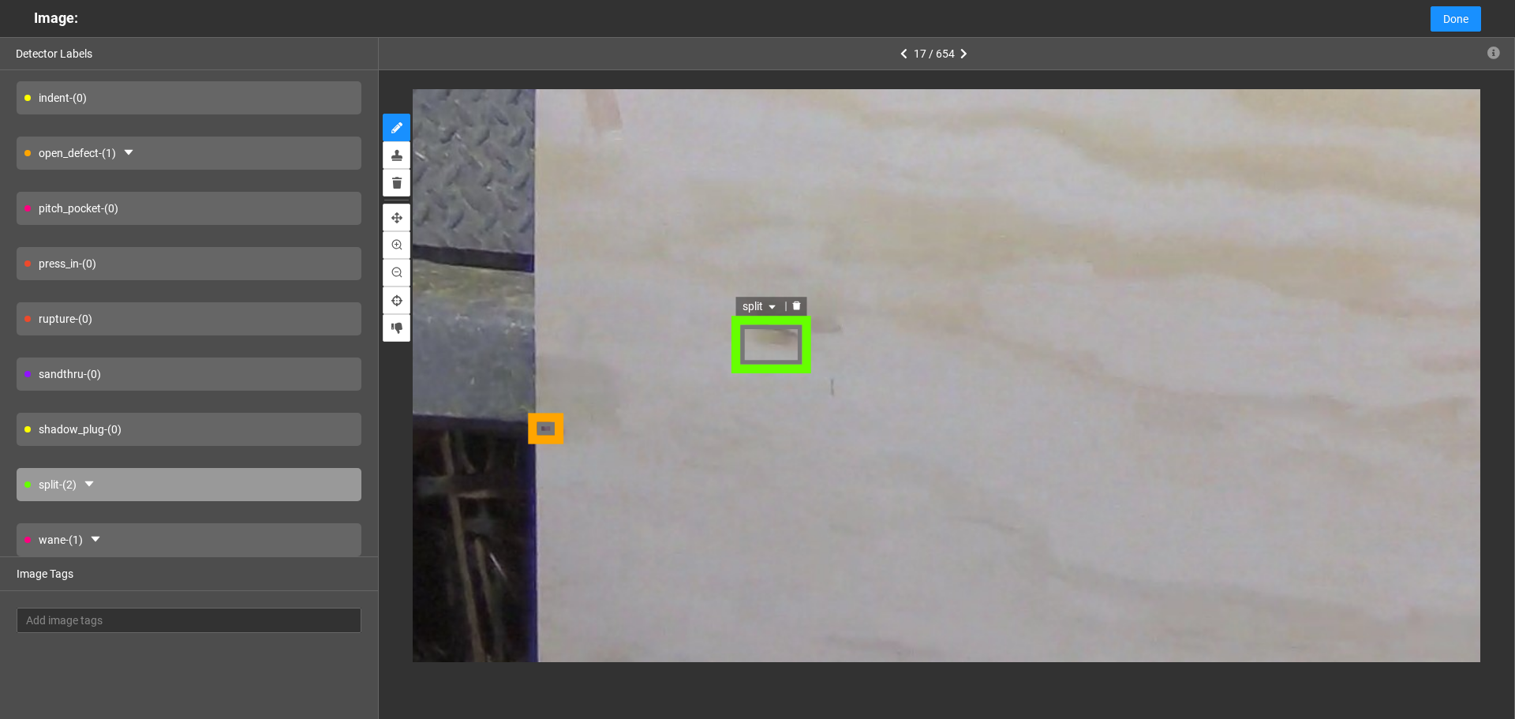
click at [770, 305] on icon "caret-down" at bounding box center [773, 307] width 6 height 4
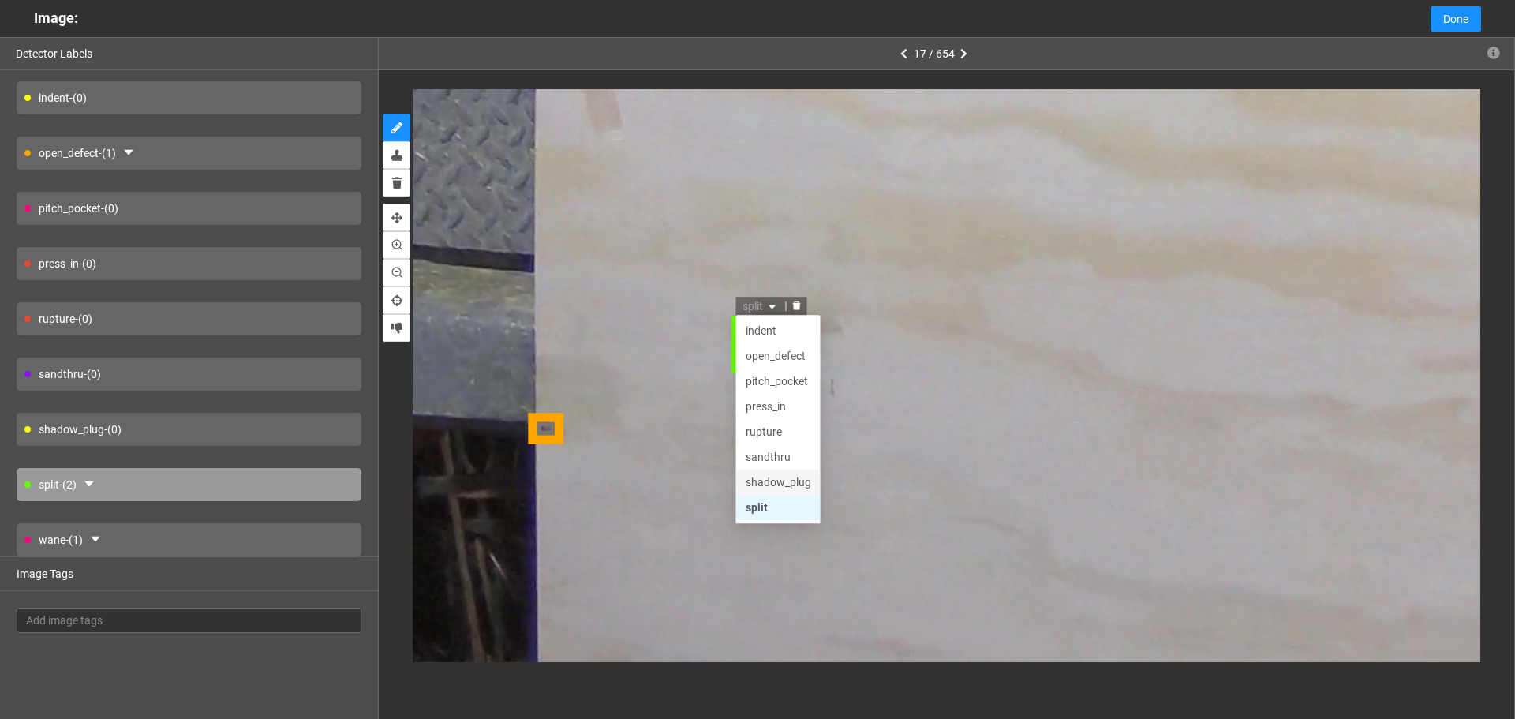
click at [788, 478] on div "shadow_plug" at bounding box center [780, 482] width 66 height 17
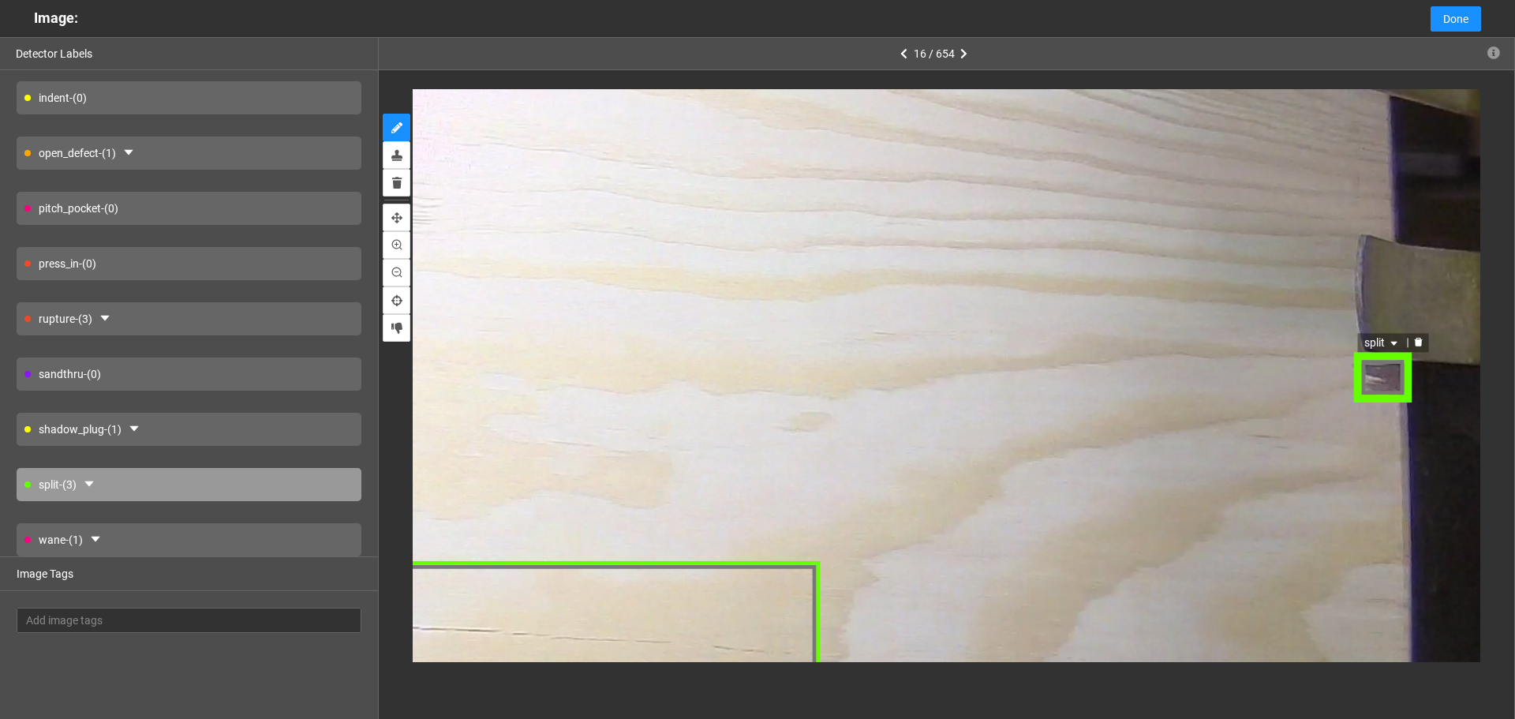
click at [1388, 339] on span "split" at bounding box center [1382, 343] width 37 height 17
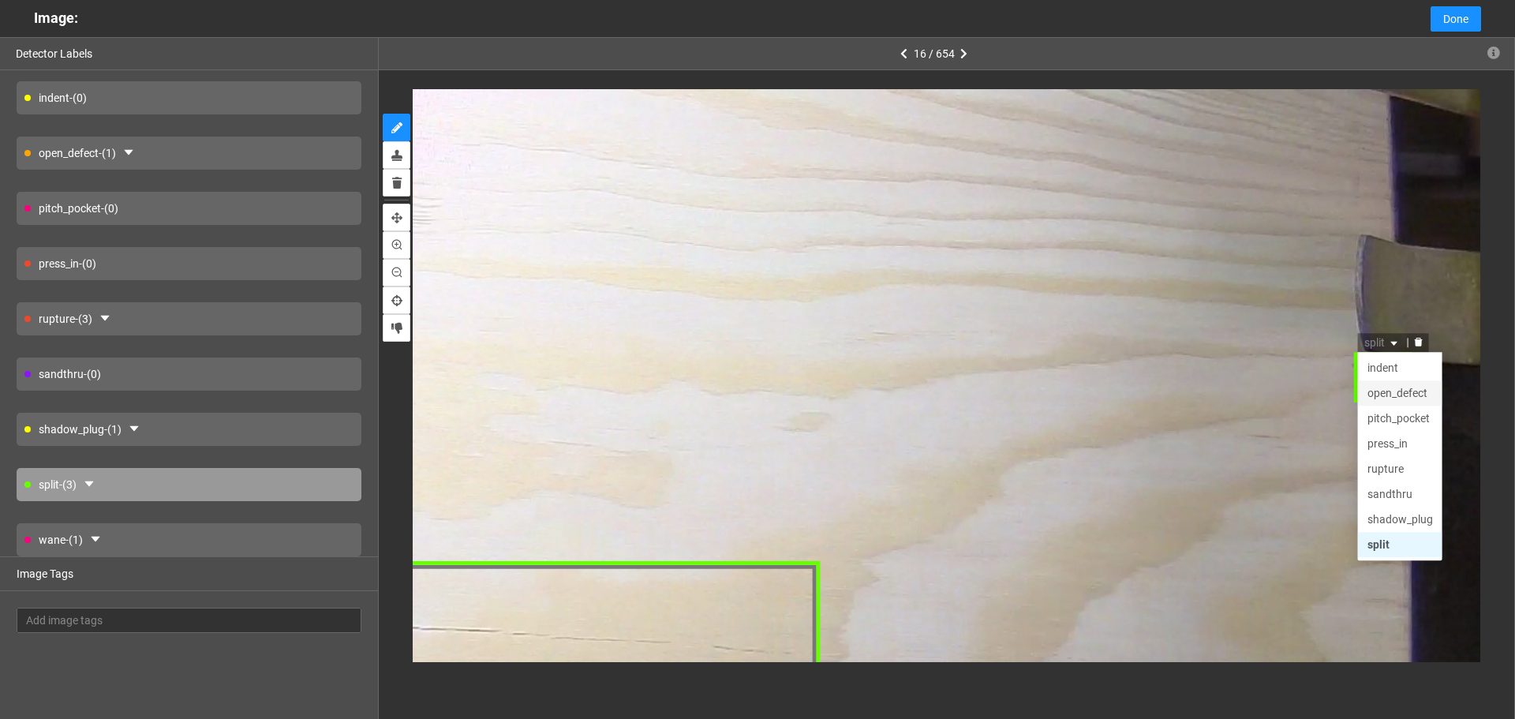
click at [1405, 385] on div "open_defect" at bounding box center [1400, 393] width 66 height 17
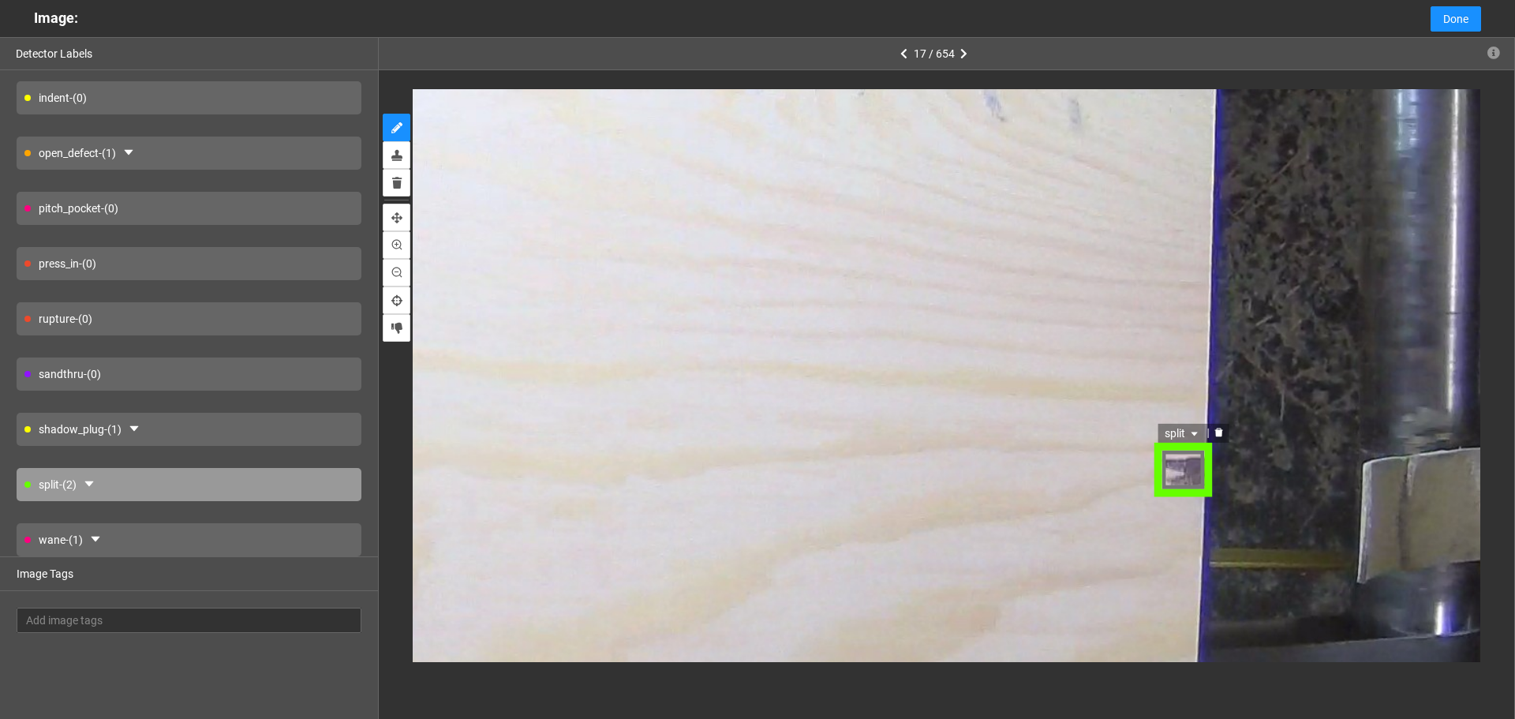
click at [1189, 432] on span "split" at bounding box center [1181, 433] width 37 height 17
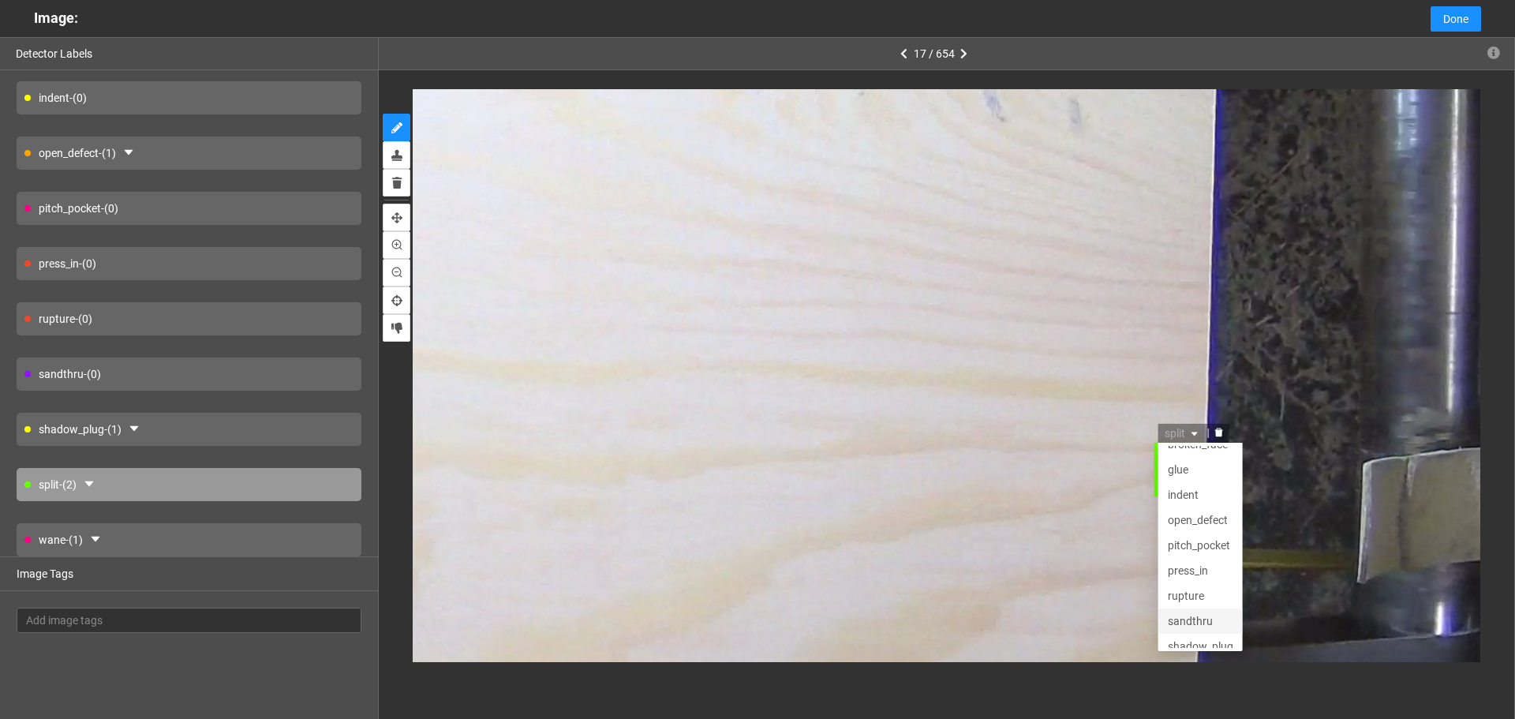
scroll to position [0, 0]
click at [1206, 541] on div "open_defect" at bounding box center [1199, 534] width 66 height 17
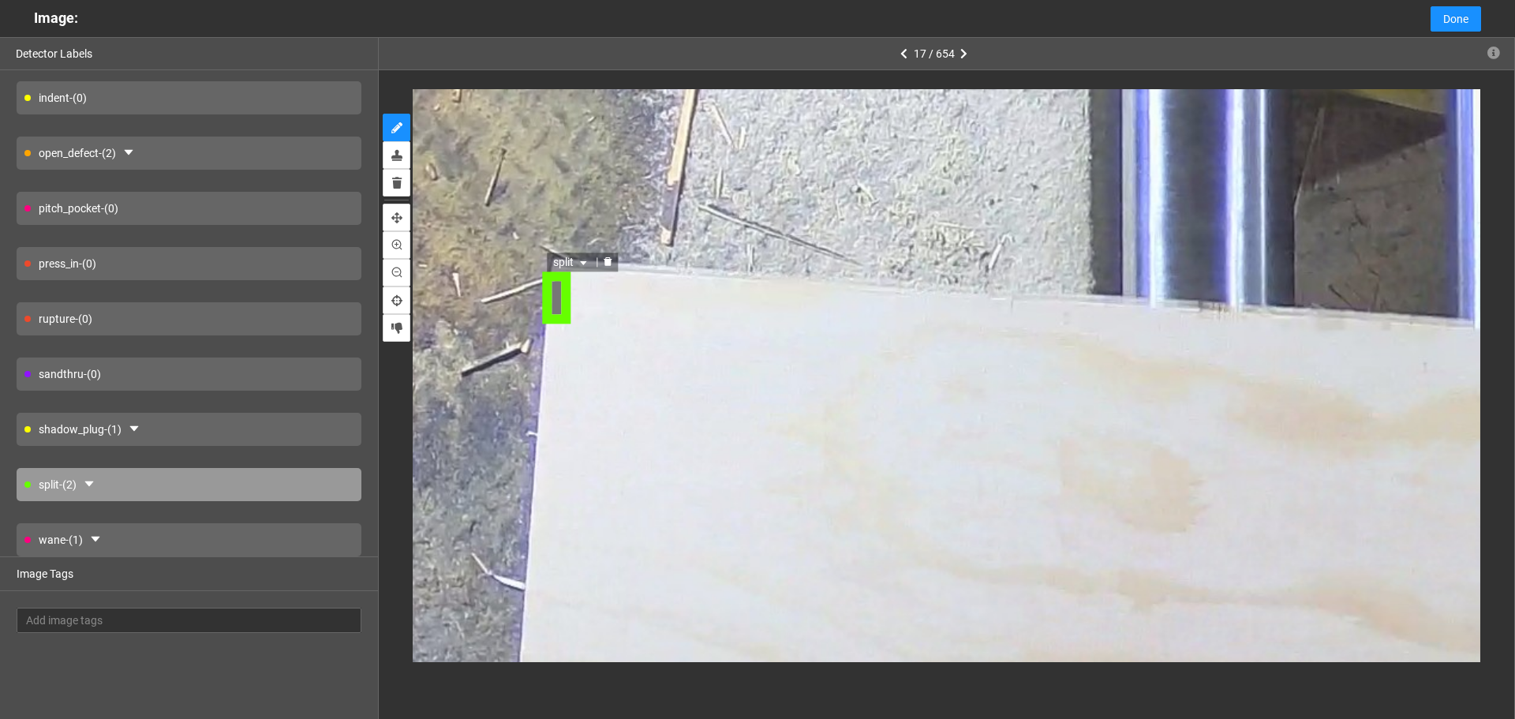
click at [575, 264] on span "split" at bounding box center [571, 262] width 37 height 17
click at [595, 365] on div "open_defect" at bounding box center [589, 363] width 66 height 17
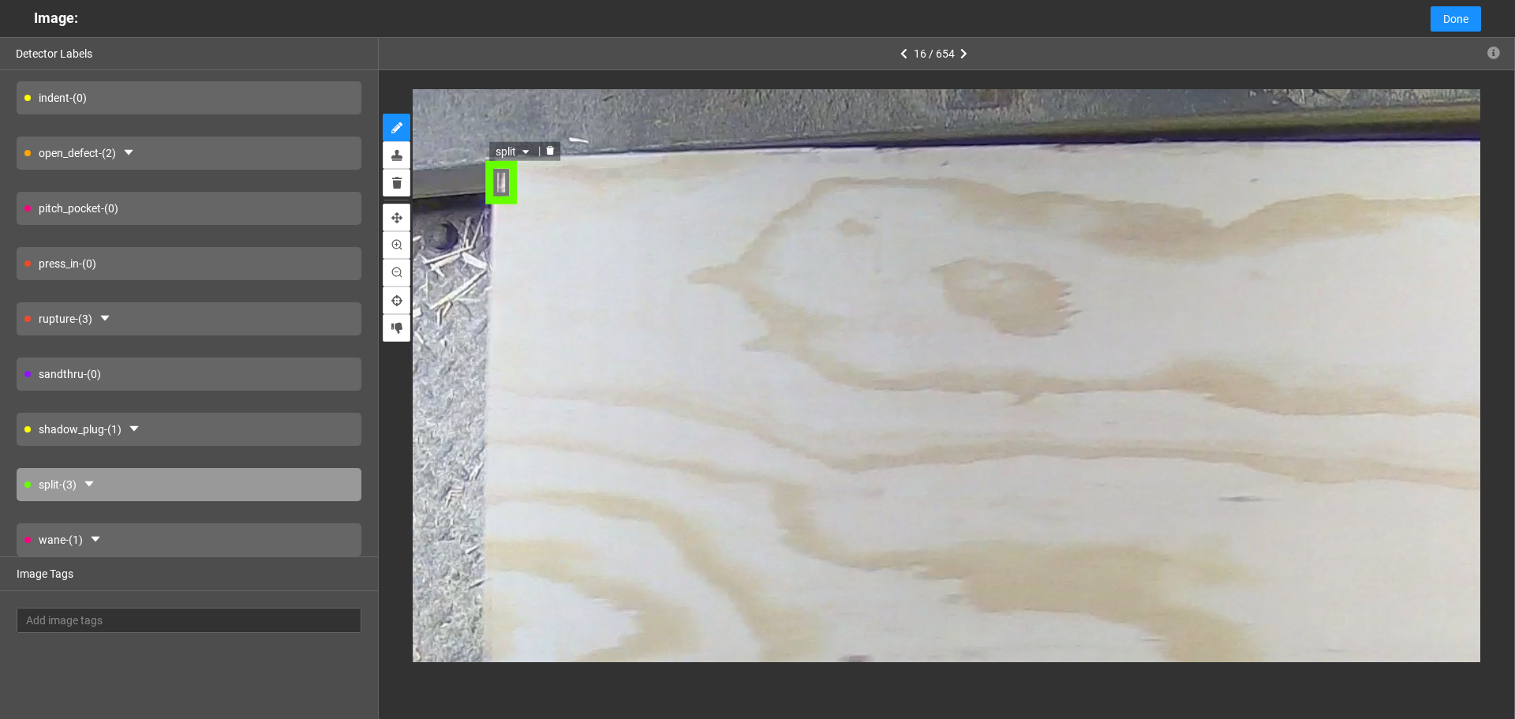
click at [522, 149] on icon "caret-down" at bounding box center [525, 153] width 9 height 9
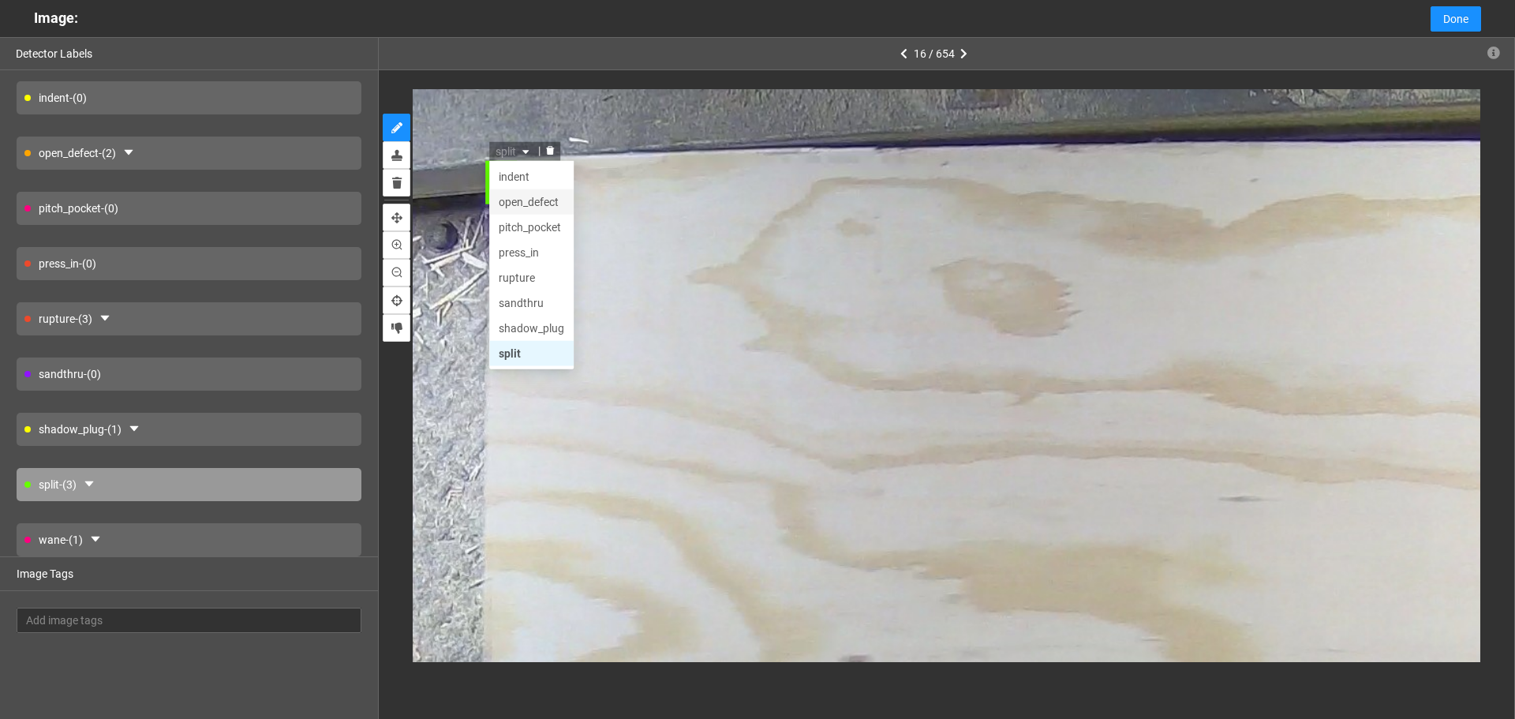
click at [539, 203] on div "open_defect" at bounding box center [532, 203] width 66 height 17
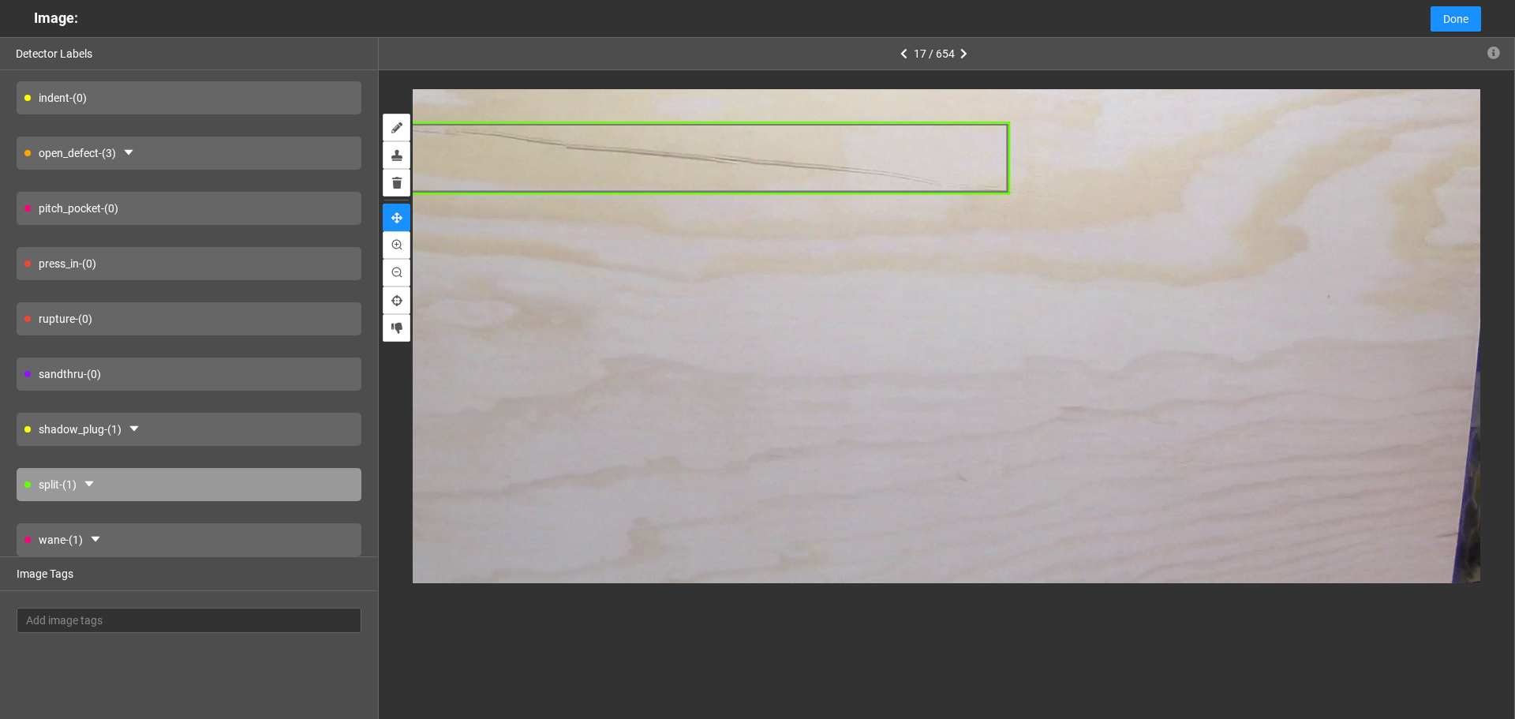
drag, startPoint x: 1035, startPoint y: 395, endPoint x: 1075, endPoint y: 158, distance: 240.9
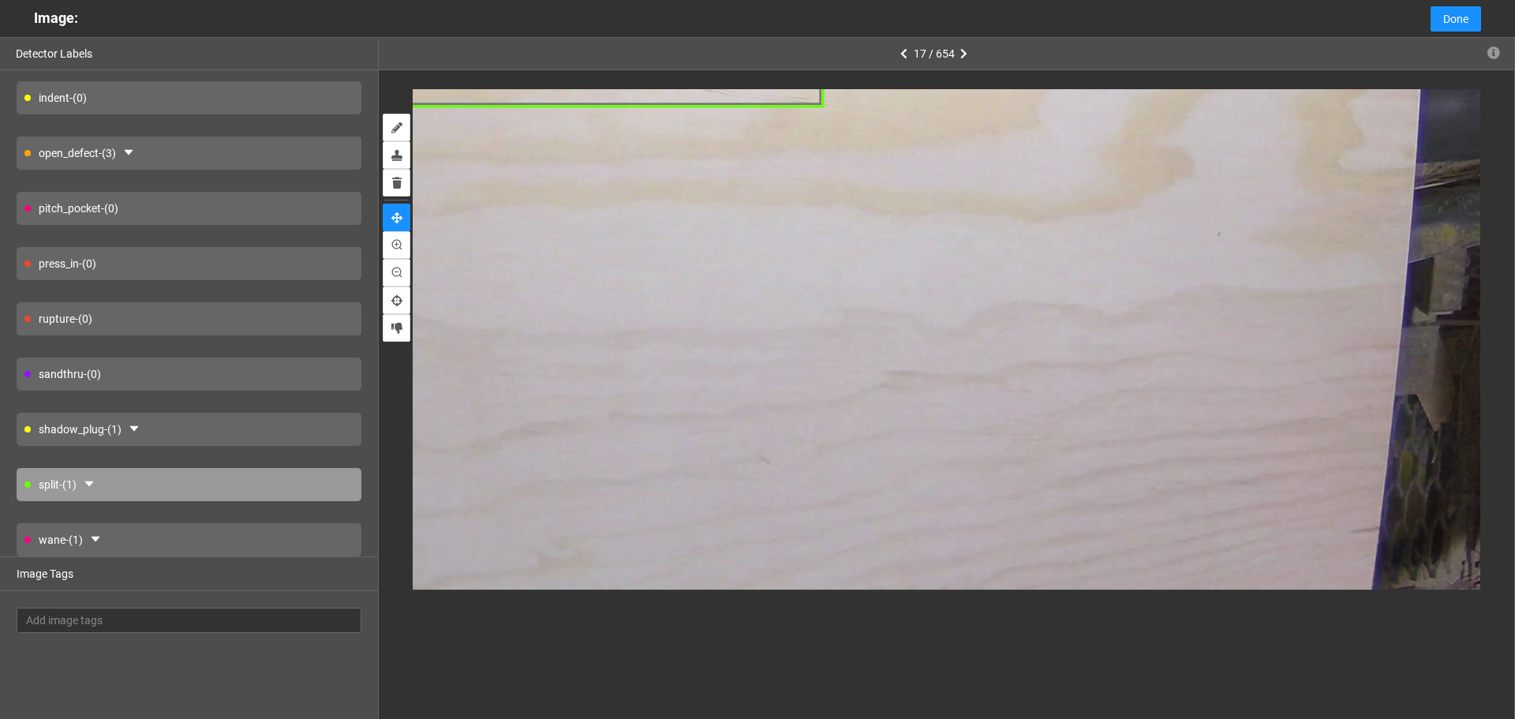
drag, startPoint x: 1039, startPoint y: 503, endPoint x: 850, endPoint y: 425, distance: 204.2
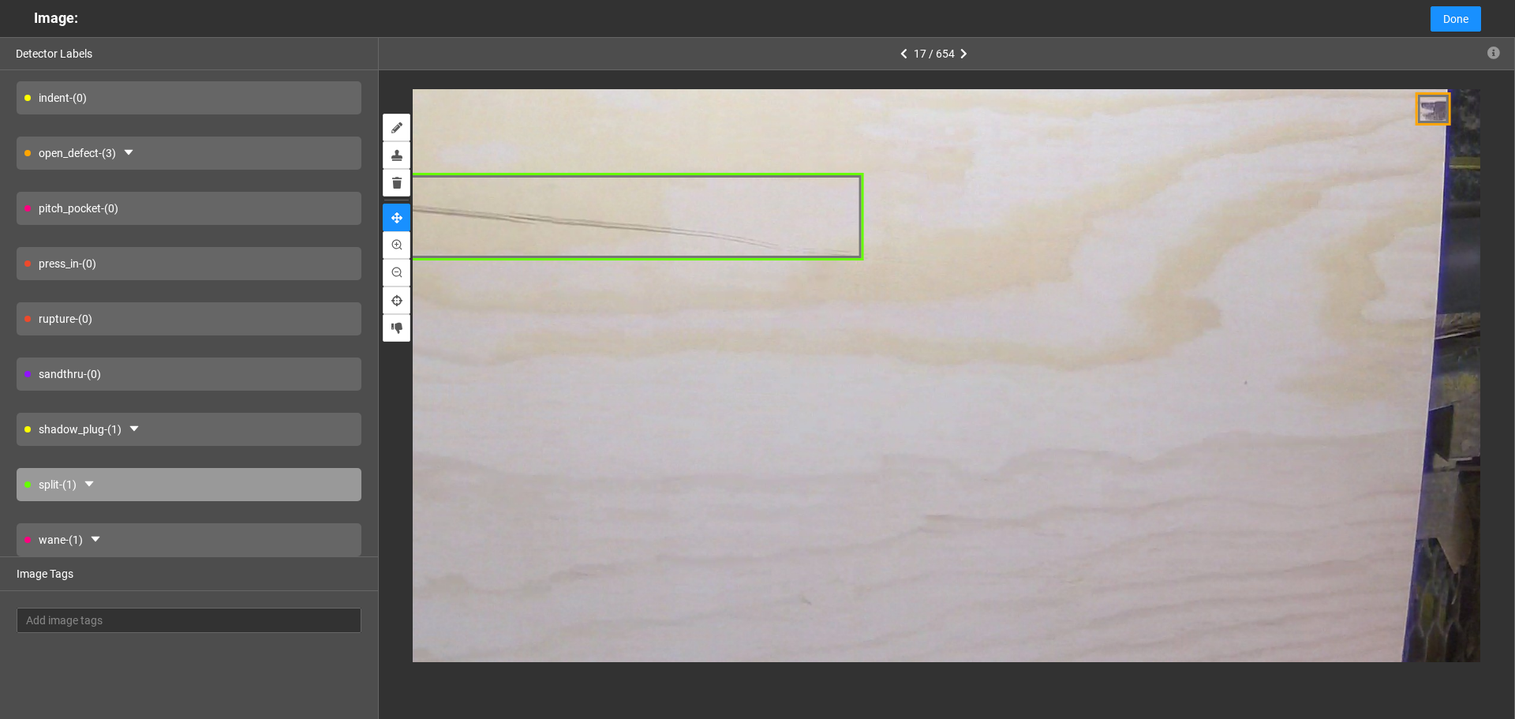
drag, startPoint x: 980, startPoint y: 434, endPoint x: 980, endPoint y: 455, distance: 20.5
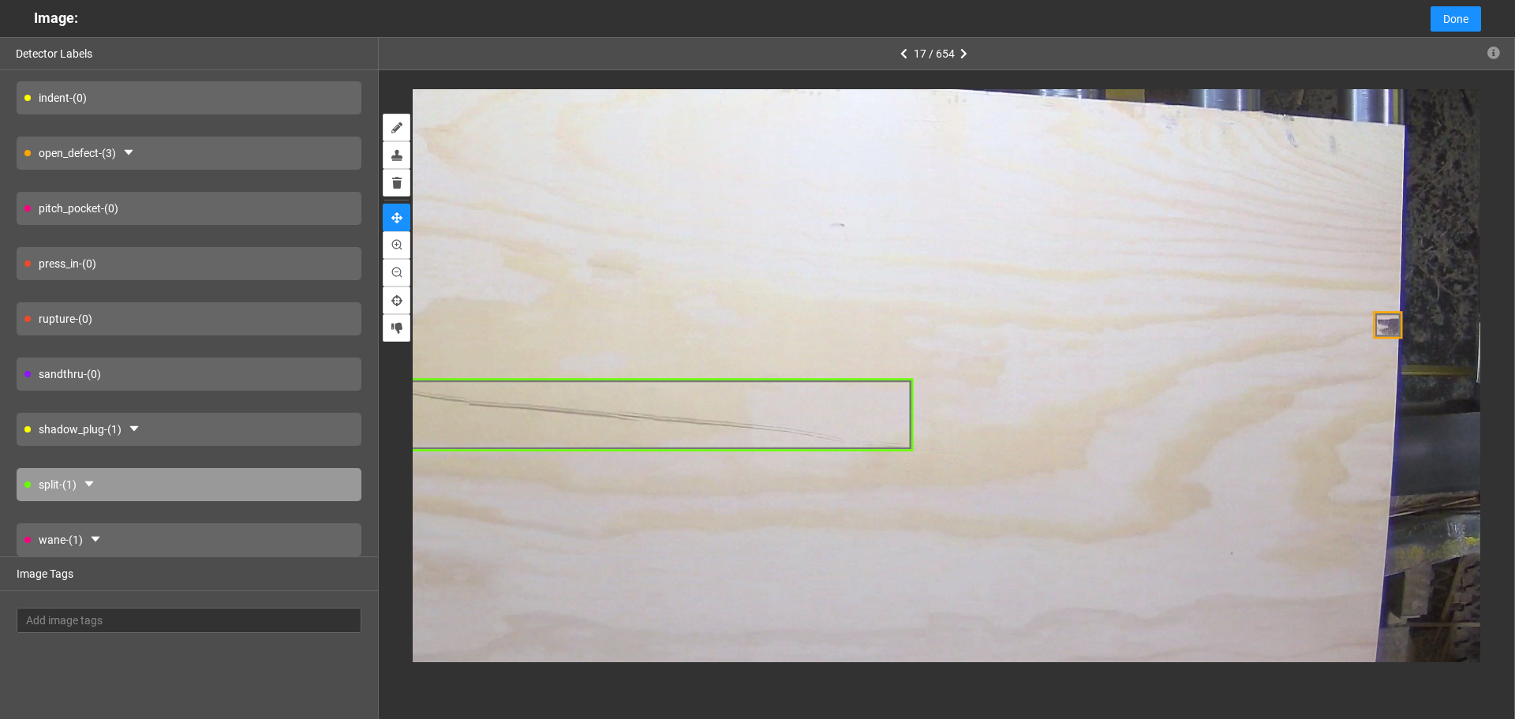
drag, startPoint x: 1233, startPoint y: 368, endPoint x: 1240, endPoint y: 546, distance: 178.5
click at [1240, 546] on div at bounding box center [654, 123] width 1911 height 1433
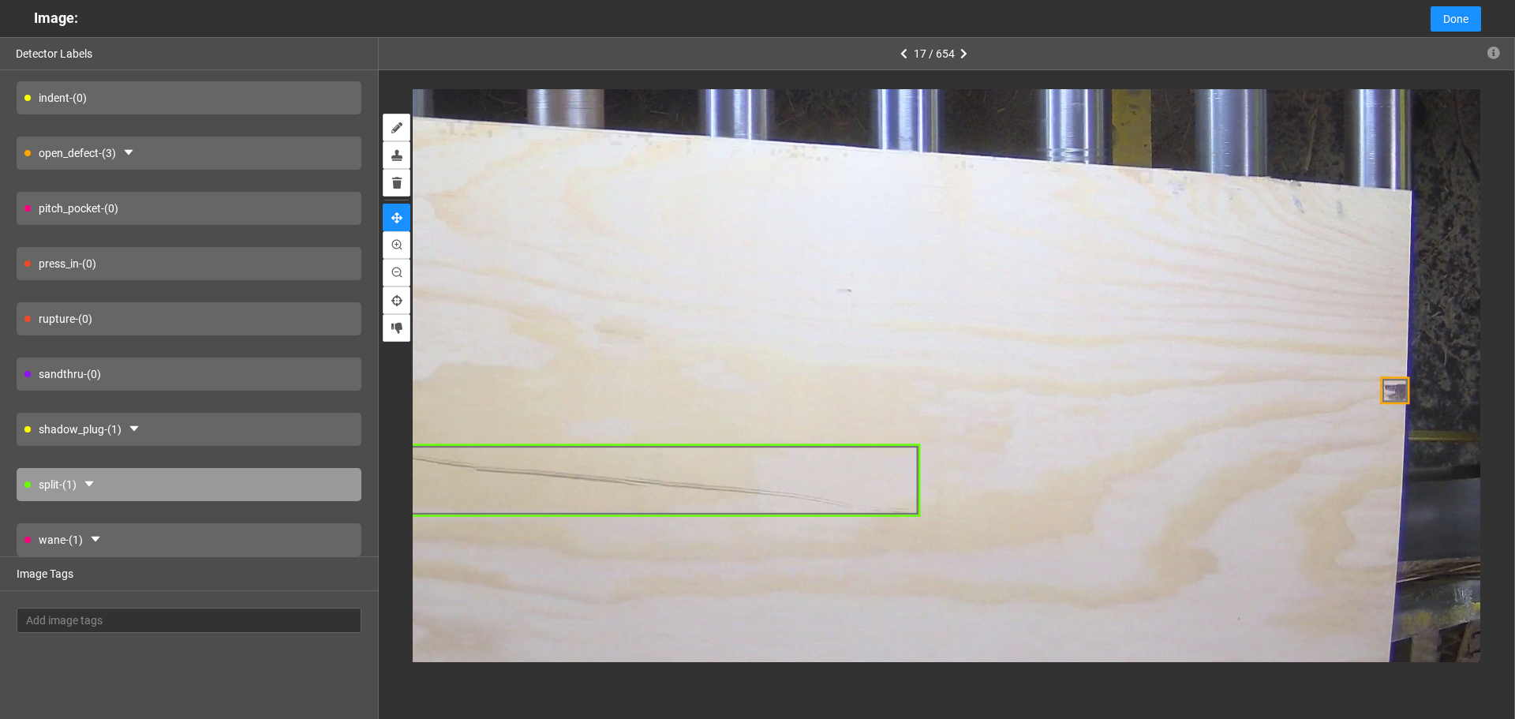
drag, startPoint x: 1117, startPoint y: 371, endPoint x: 1296, endPoint y: 391, distance: 180.2
click at [1296, 391] on div at bounding box center [661, 189] width 1911 height 1433
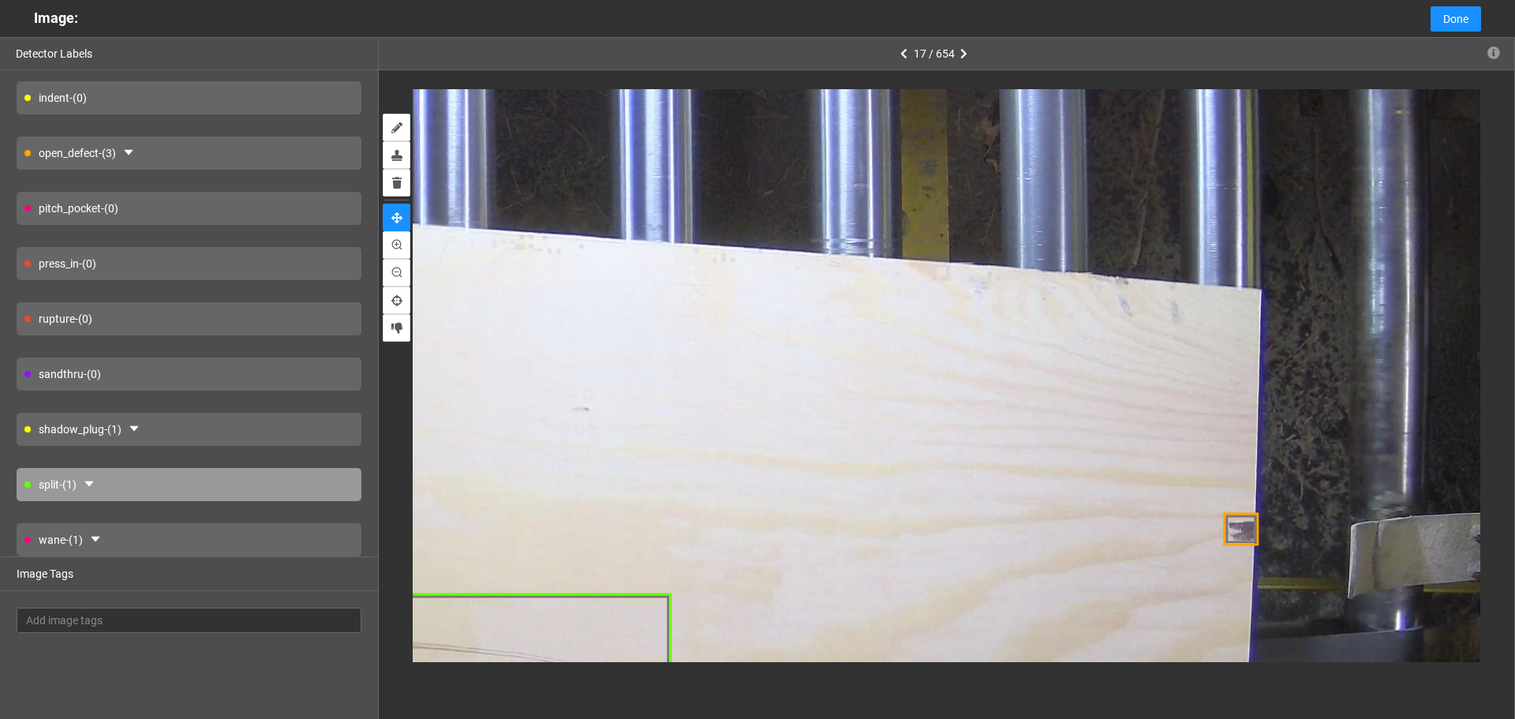
drag, startPoint x: 1367, startPoint y: 285, endPoint x: 878, endPoint y: 289, distance: 488.5
click at [878, 289] on div at bounding box center [360, 288] width 2293 height 1720
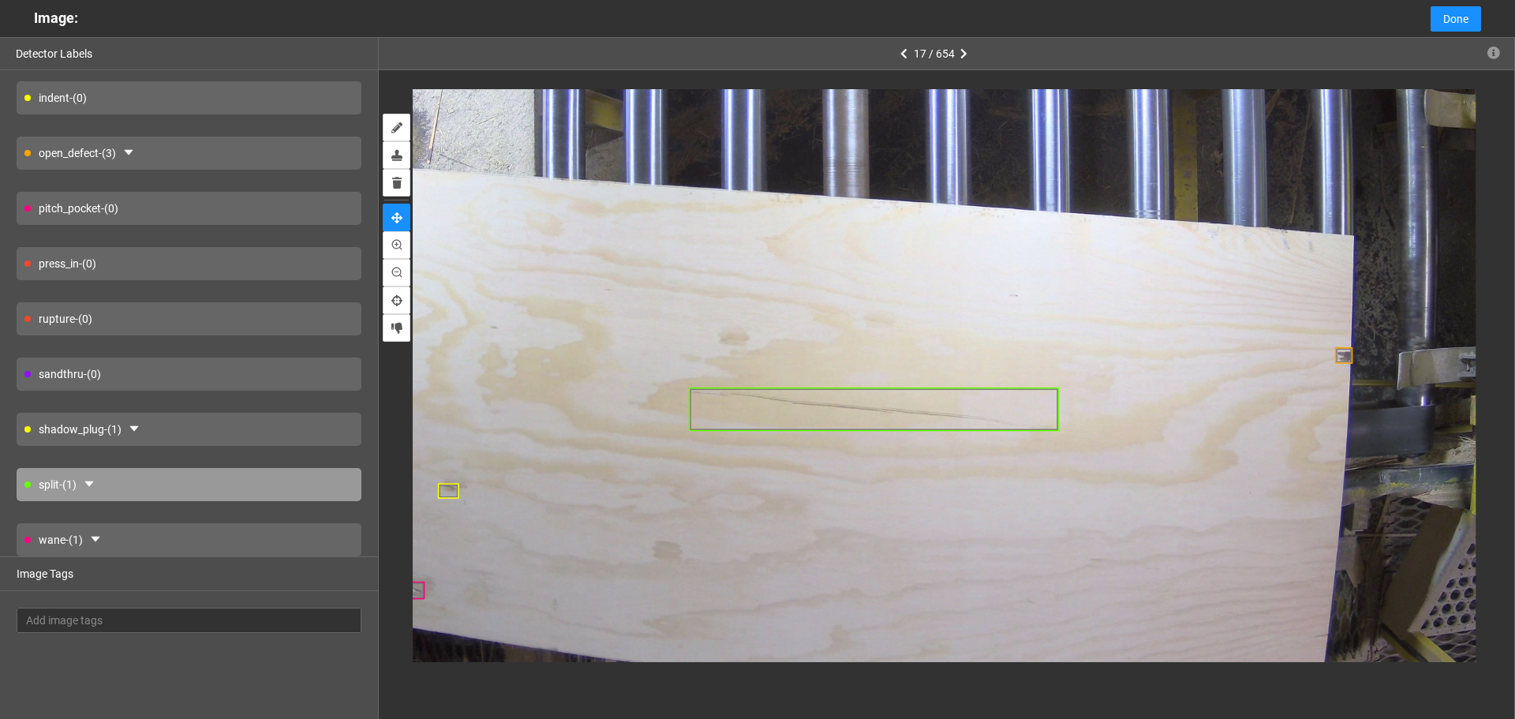
drag, startPoint x: 1043, startPoint y: 504, endPoint x: 1043, endPoint y: 491, distance: 13.4
click at [1043, 491] on div at bounding box center [904, 235] width 1147 height 860
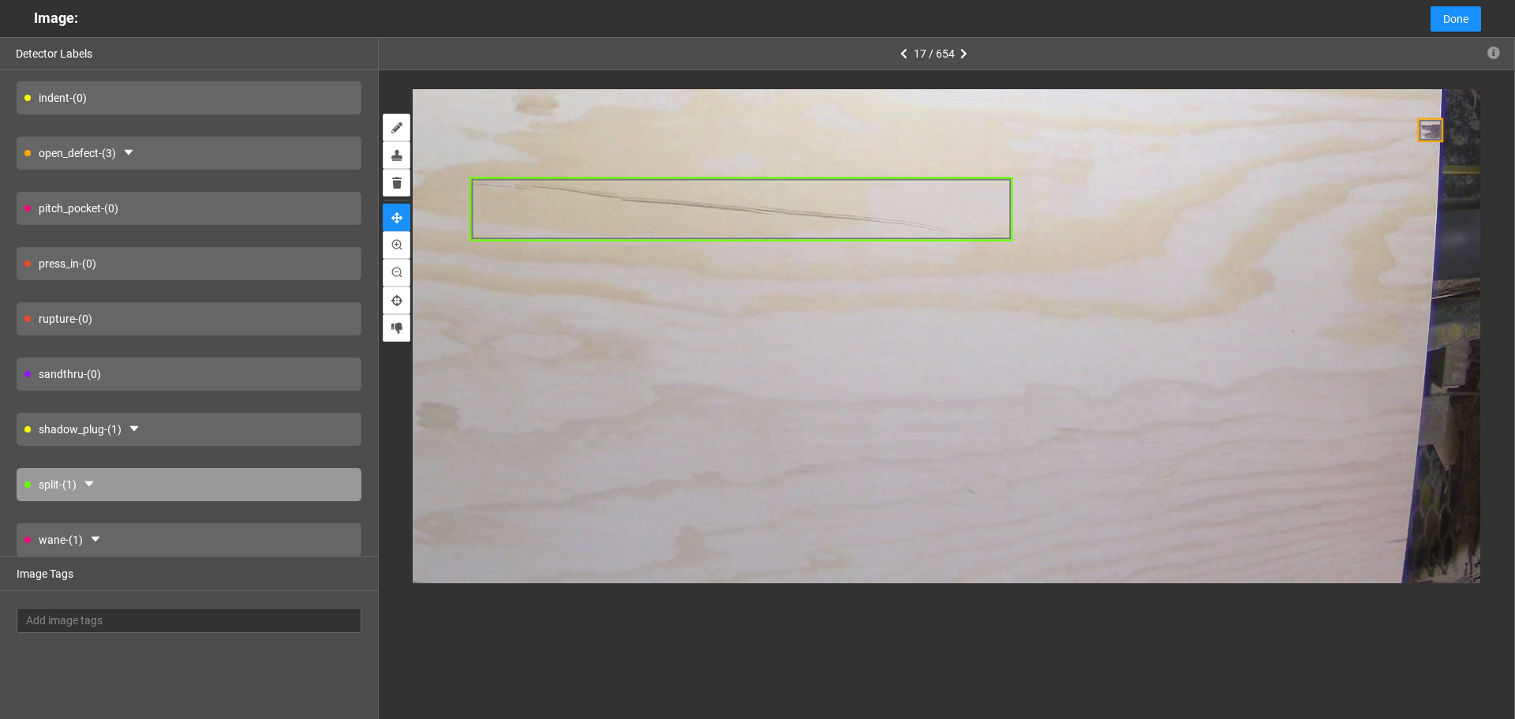
drag, startPoint x: 1189, startPoint y: 475, endPoint x: 1181, endPoint y: 435, distance: 41.2
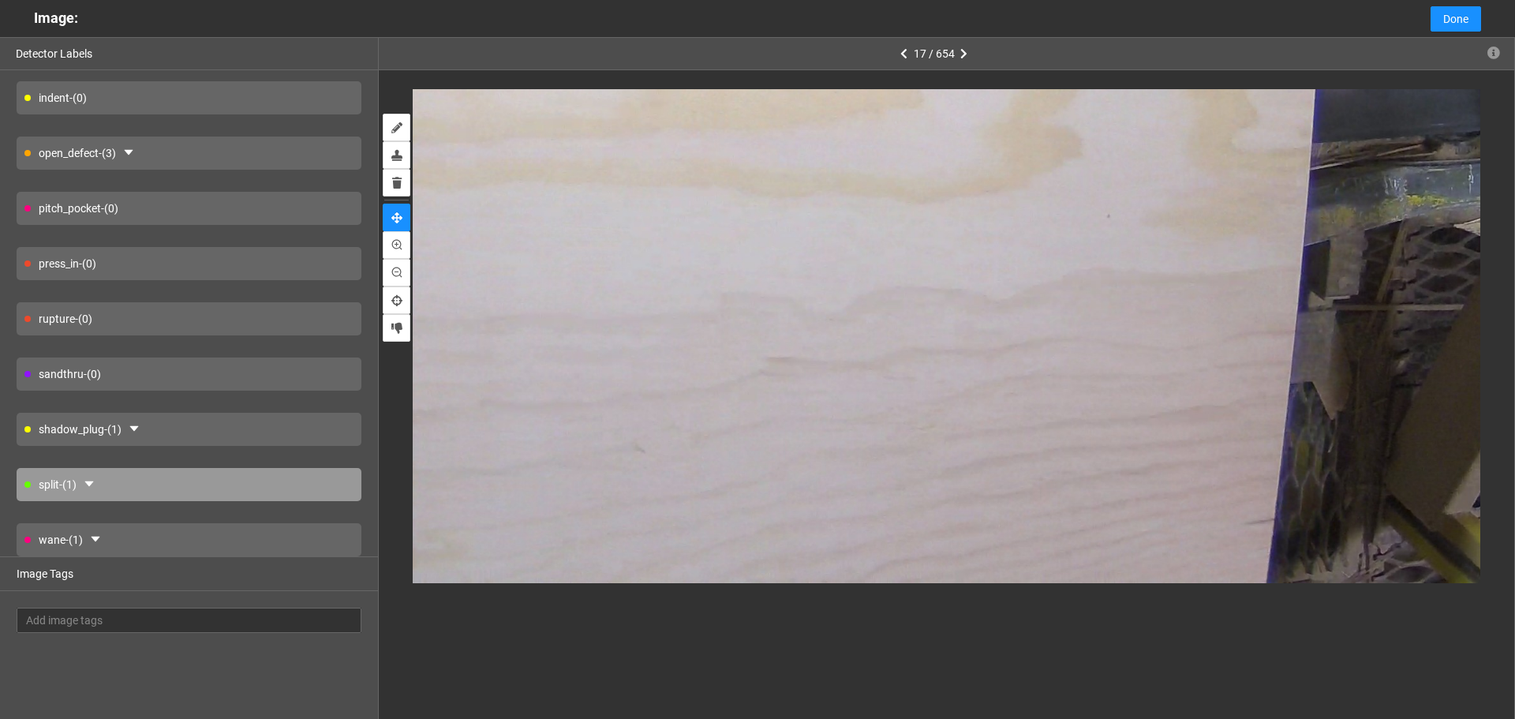
drag, startPoint x: 1186, startPoint y: 377, endPoint x: 1098, endPoint y: 305, distance: 113.9
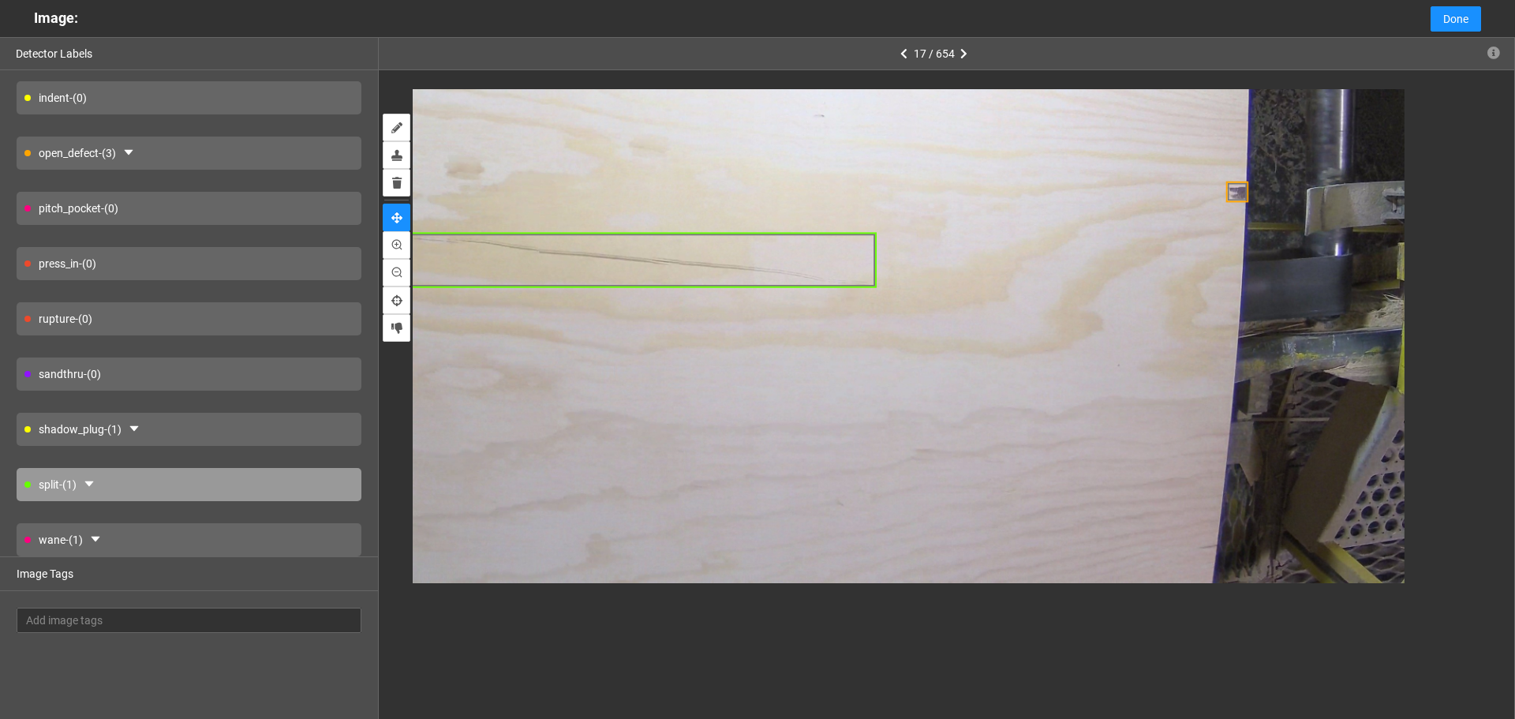
drag, startPoint x: 1226, startPoint y: 612, endPoint x: 1159, endPoint y: 425, distance: 198.0
click at [1159, 425] on div at bounding box center [679, 39] width 1452 height 1089
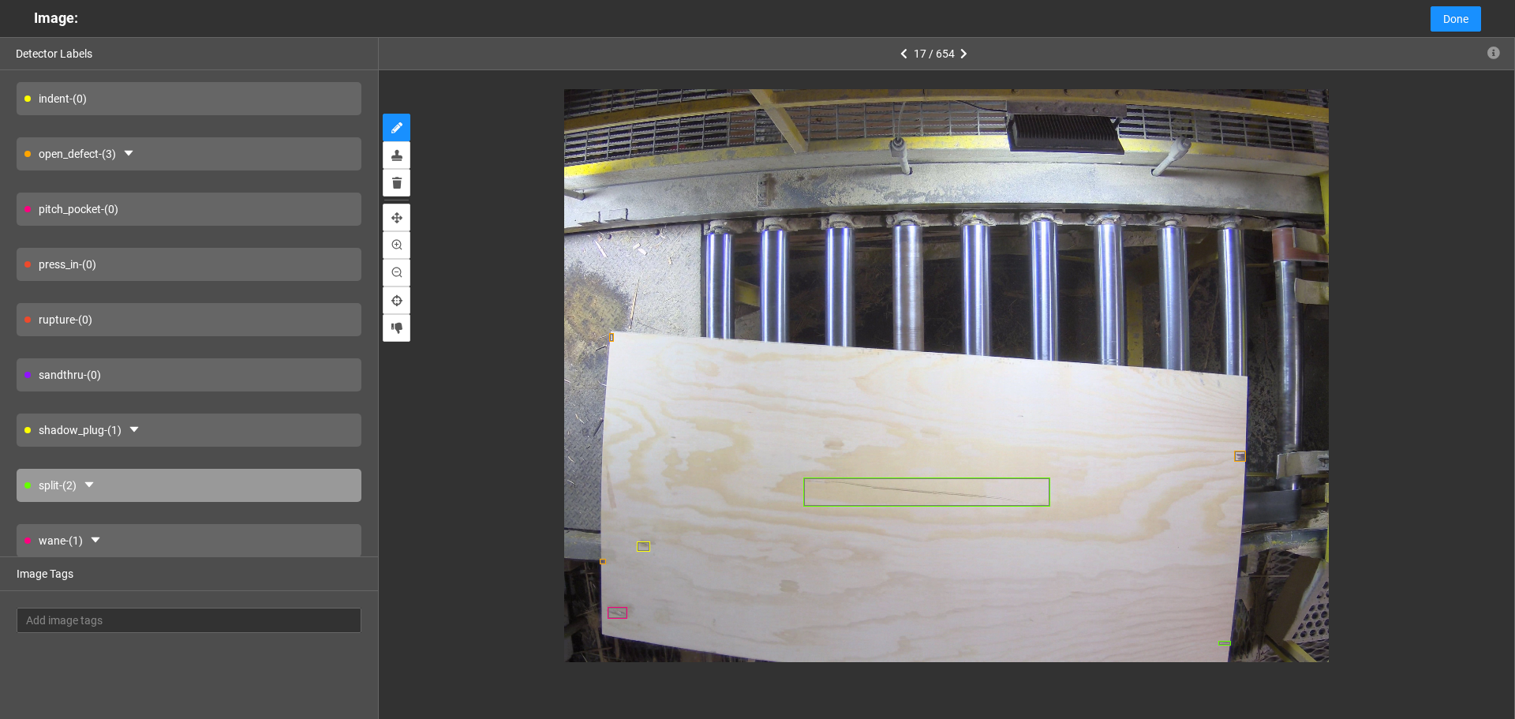
scroll to position [116, 0]
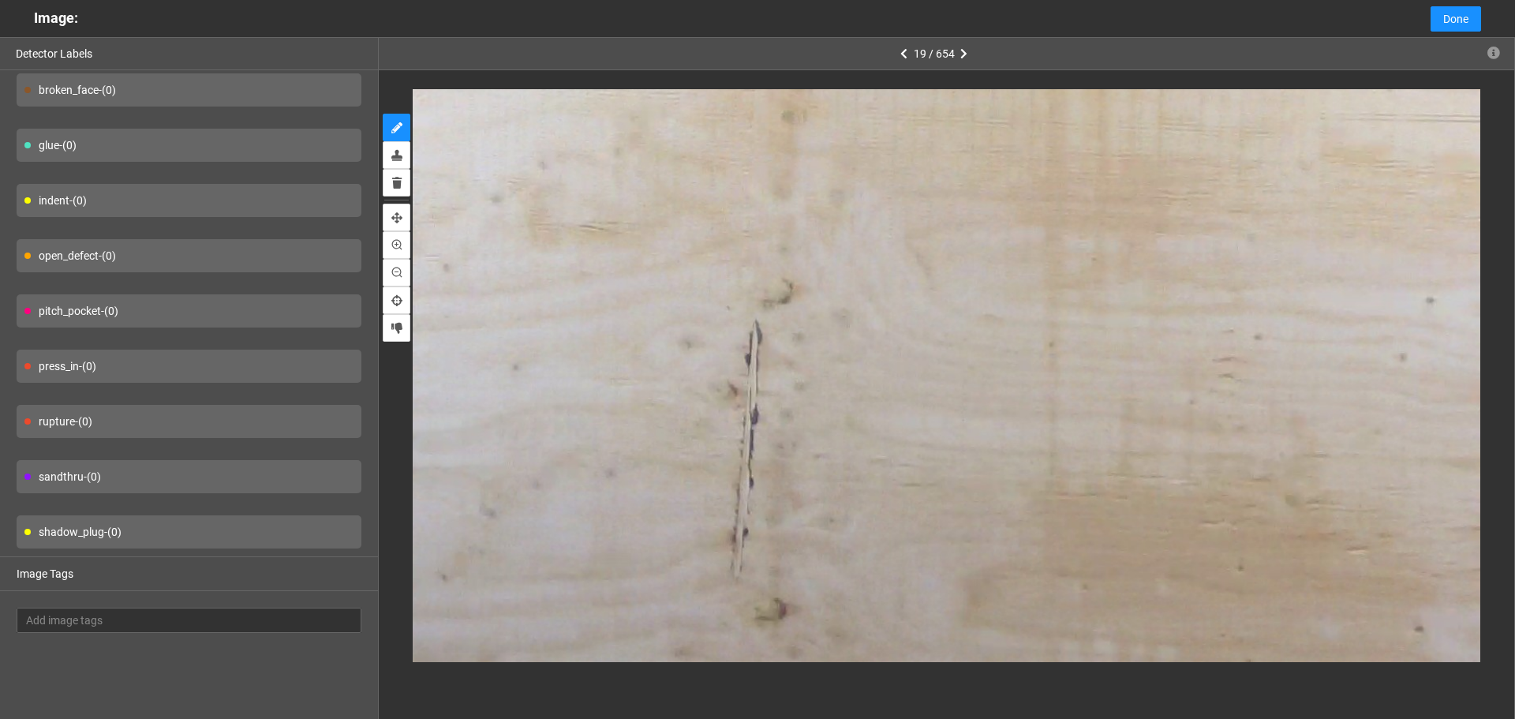
scroll to position [0, 0]
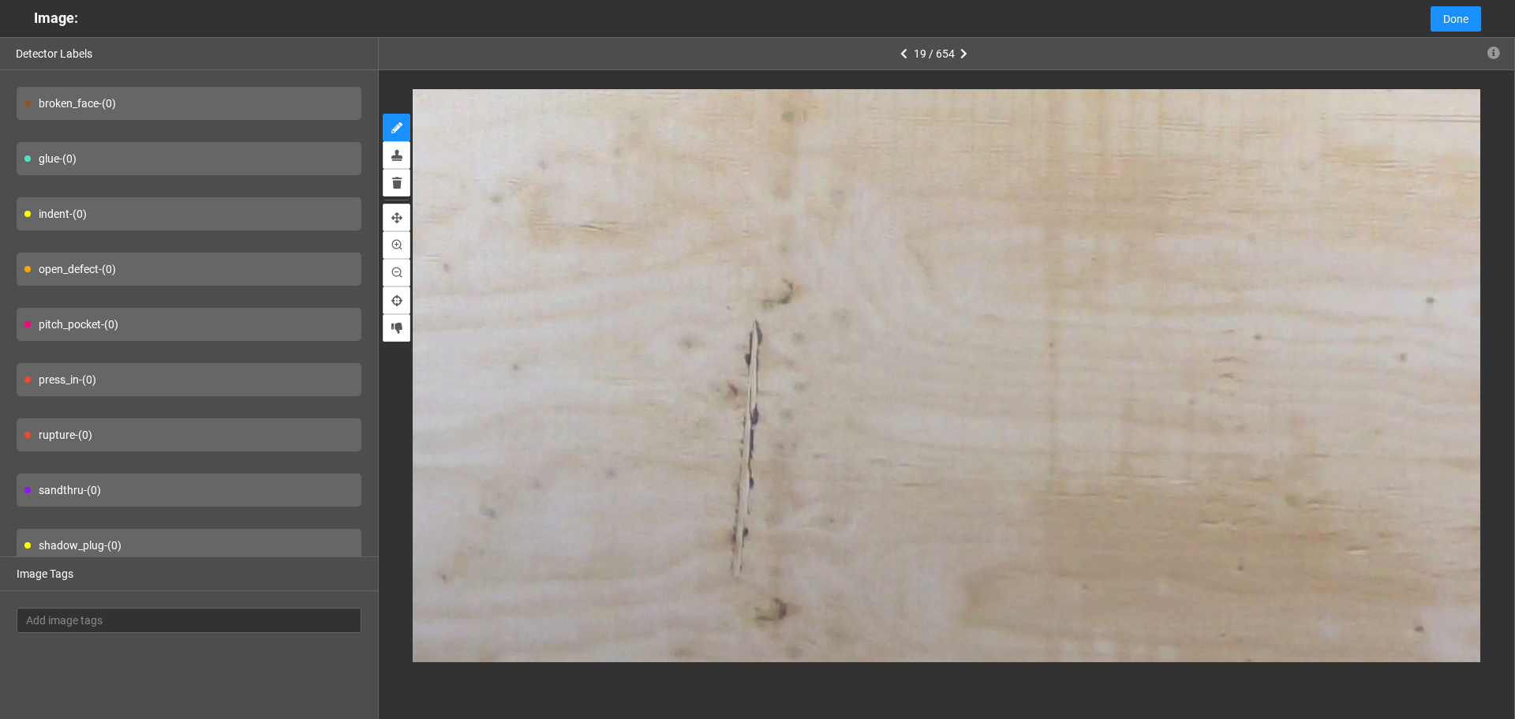
click at [212, 378] on div "press_in - (0)" at bounding box center [189, 379] width 345 height 33
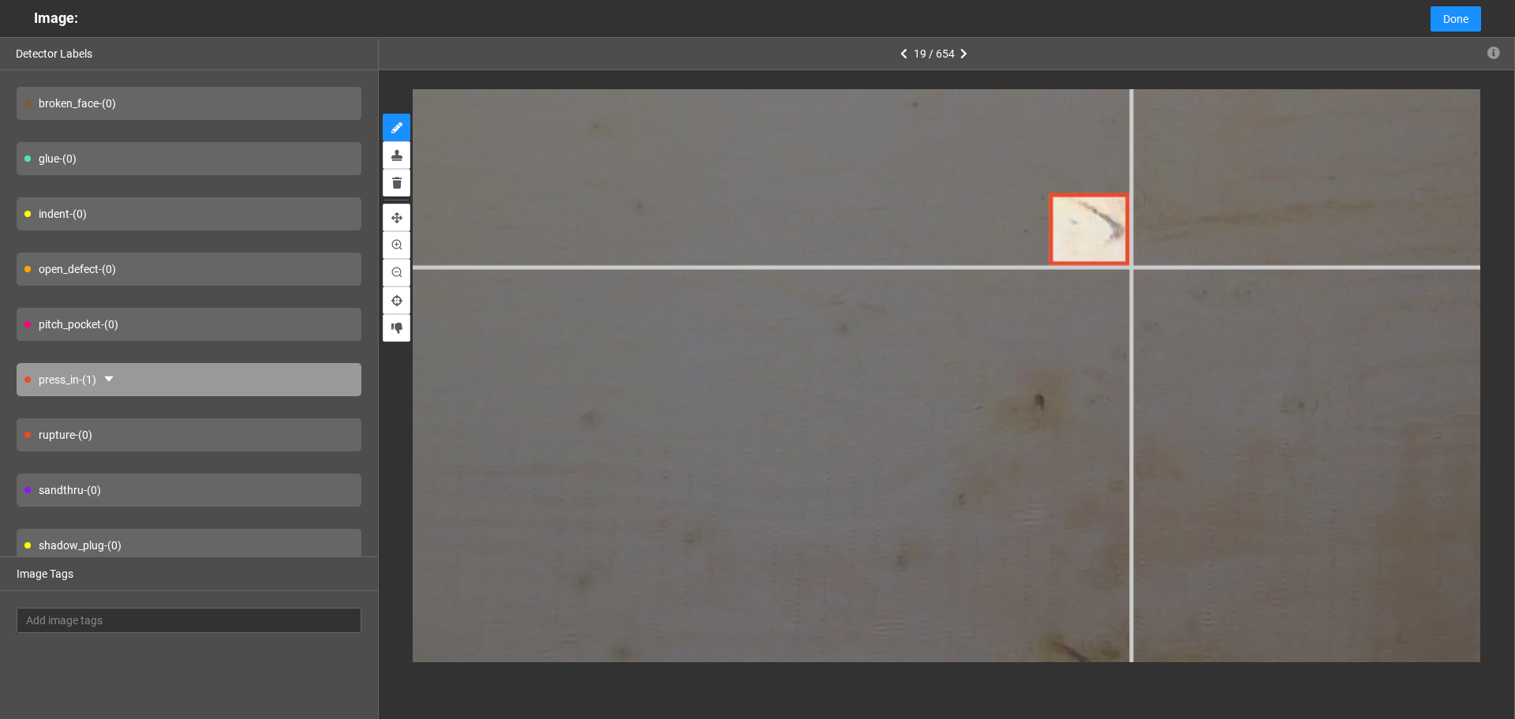
click at [1132, 267] on div at bounding box center [379, 209] width 3898 height 2923
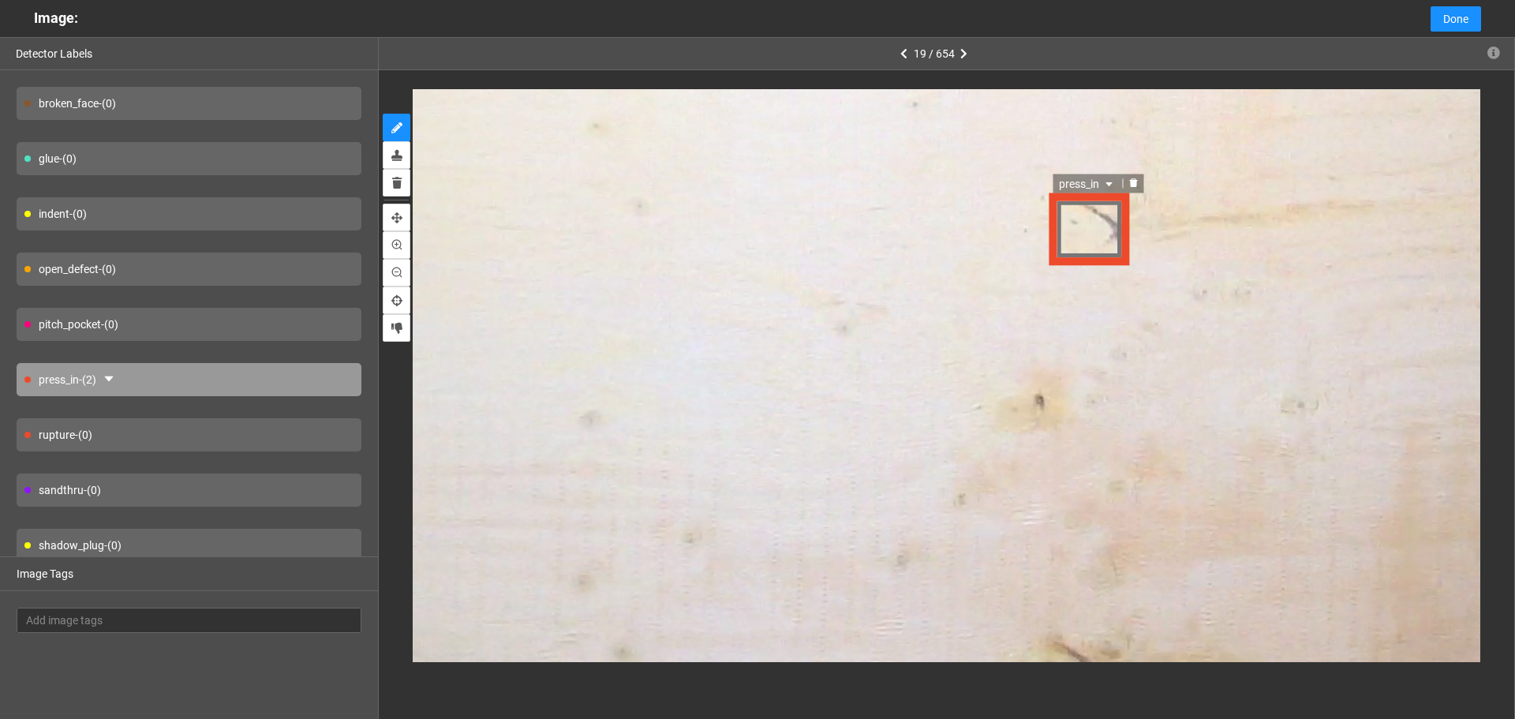
click at [1088, 194] on div "press_in" at bounding box center [1090, 230] width 84 height 73
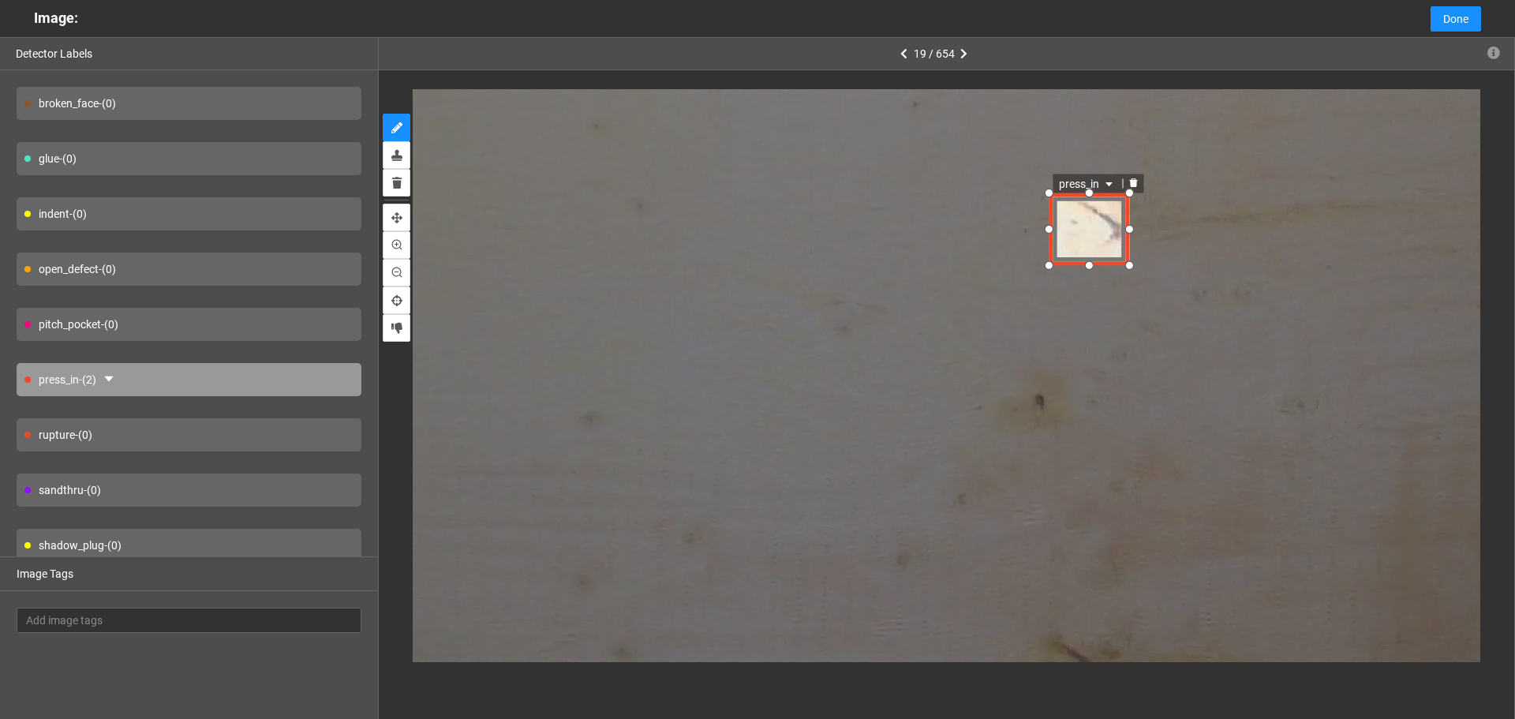
click at [1085, 176] on span "press_in" at bounding box center [1086, 184] width 57 height 17
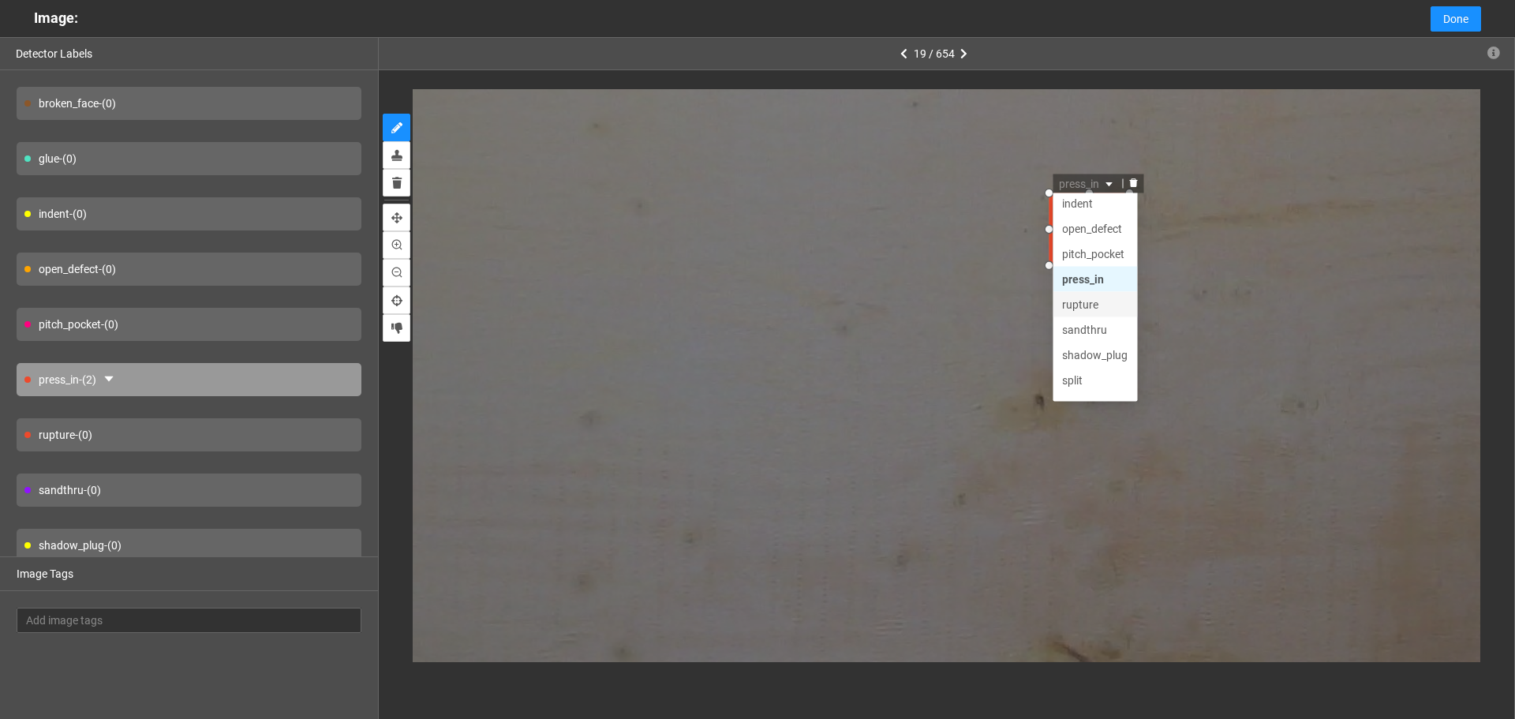
scroll to position [76, 0]
click at [1098, 337] on div "shadow_plug" at bounding box center [1094, 336] width 66 height 17
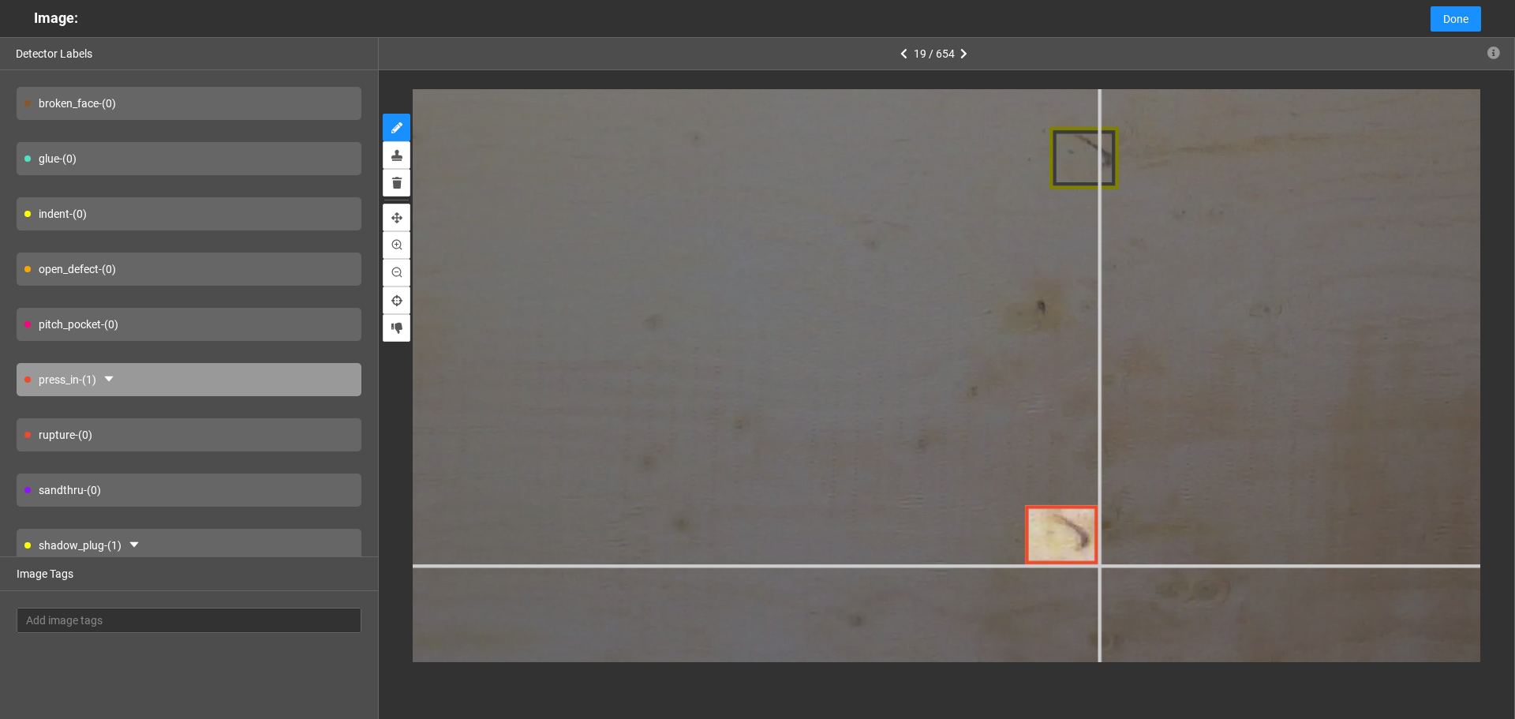
click at [1098, 565] on div at bounding box center [470, 141] width 3363 height 2522
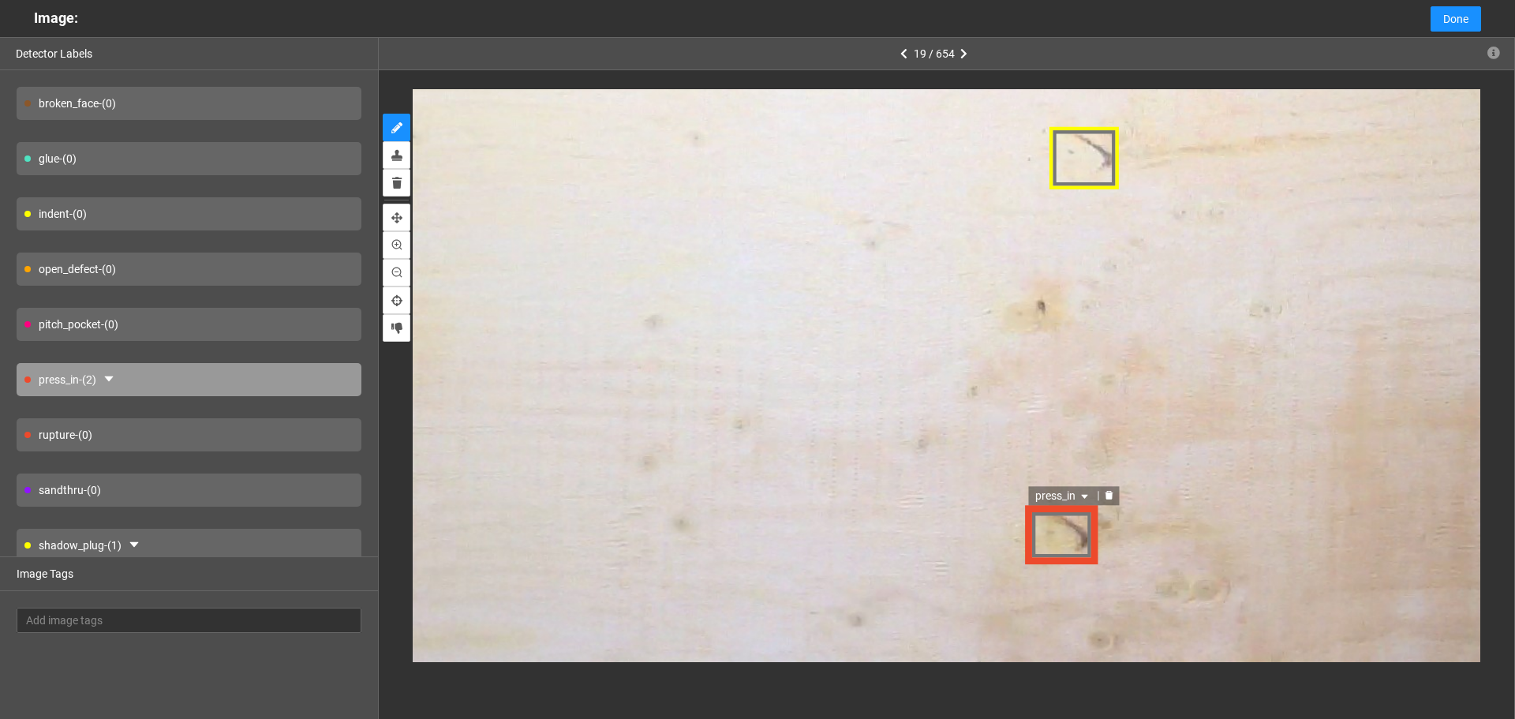
click at [1064, 500] on span "press_in" at bounding box center [1063, 497] width 57 height 17
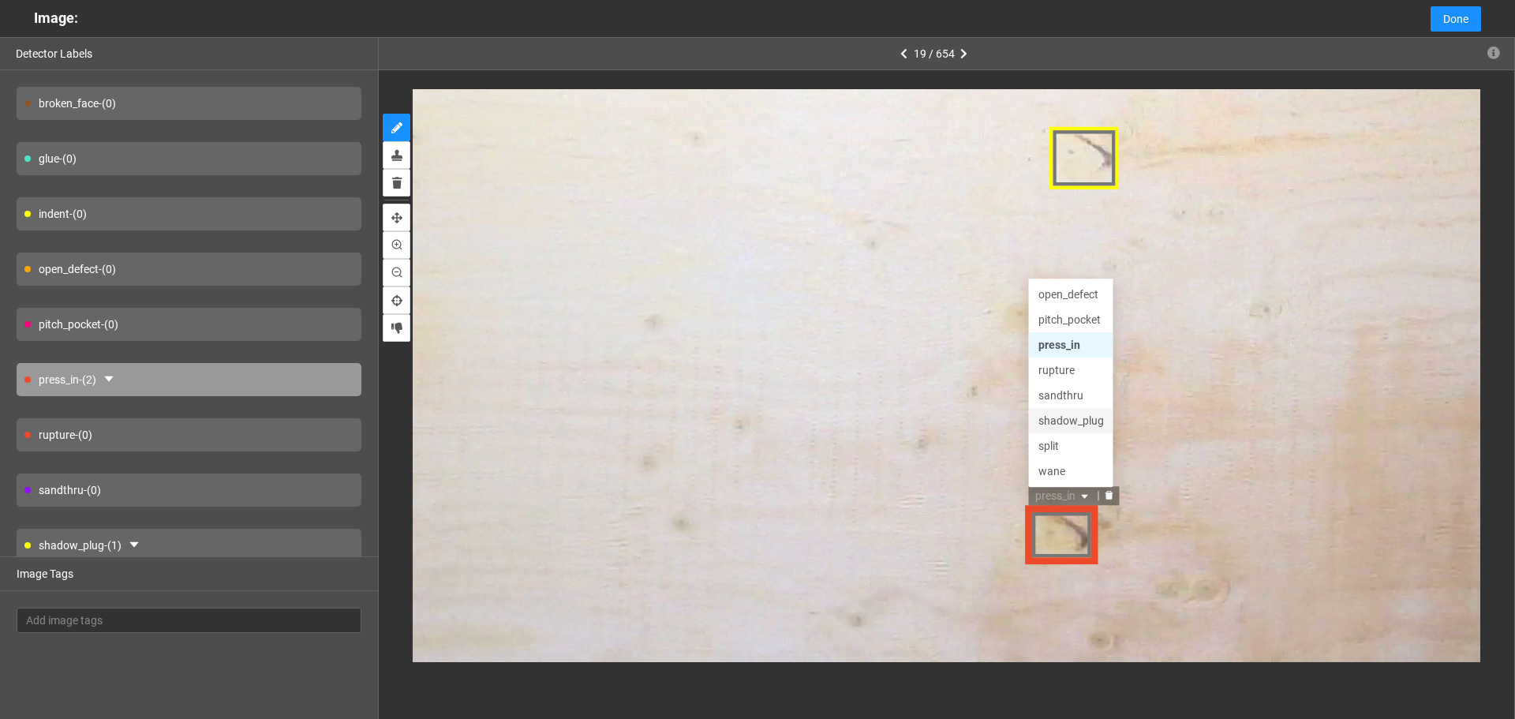
click at [1071, 428] on div "shadow_plug" at bounding box center [1071, 422] width 66 height 17
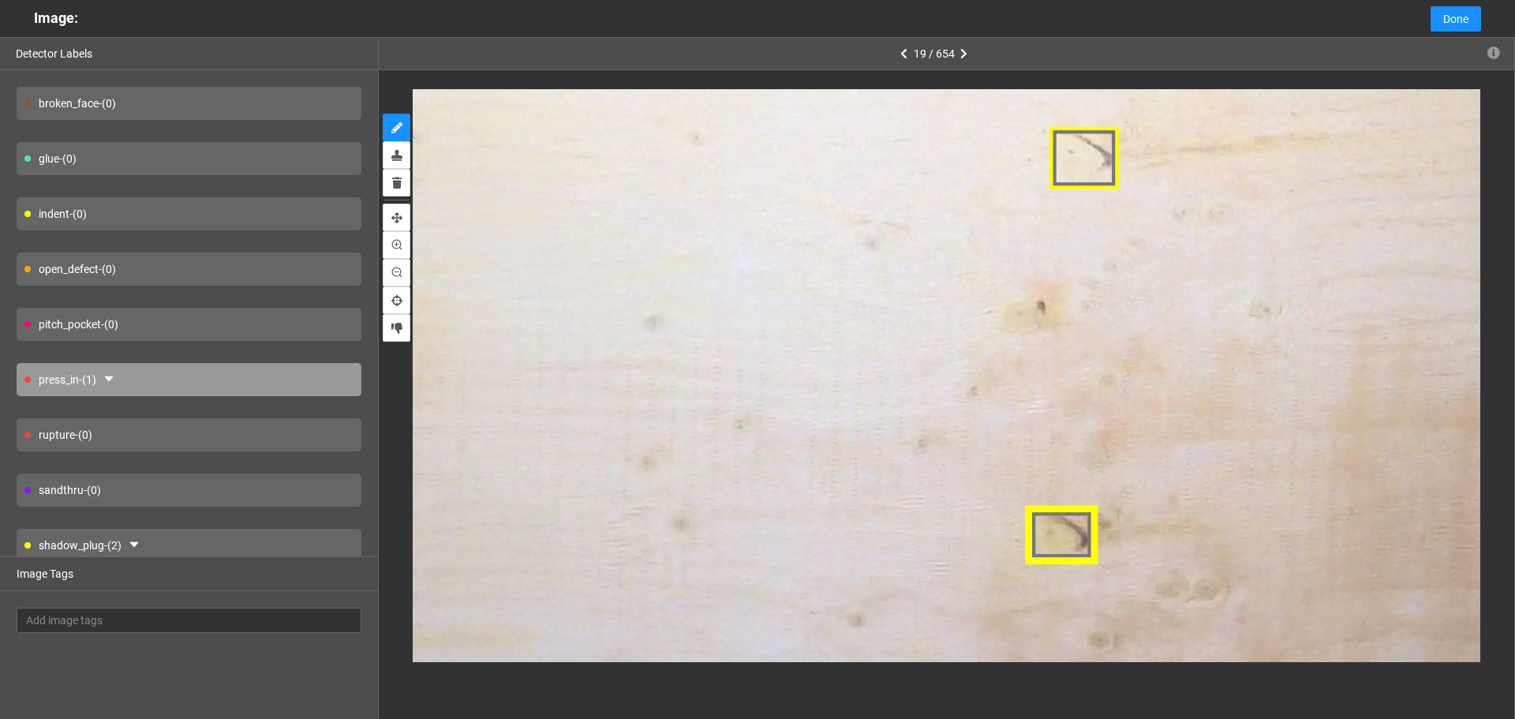
click at [225, 541] on div "shadow_plug - (2)" at bounding box center [189, 545] width 345 height 33
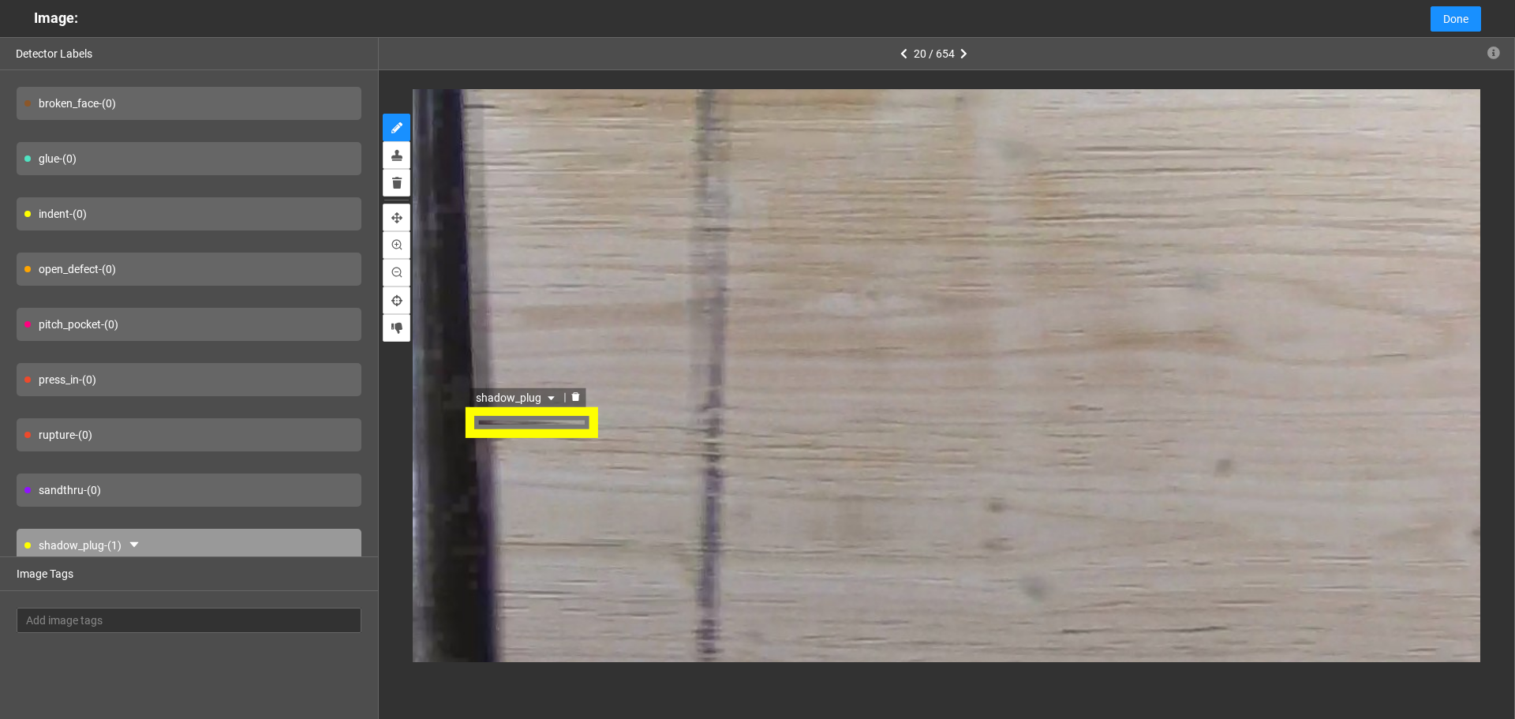
click at [515, 395] on span "shadow_plug" at bounding box center [517, 395] width 82 height 17
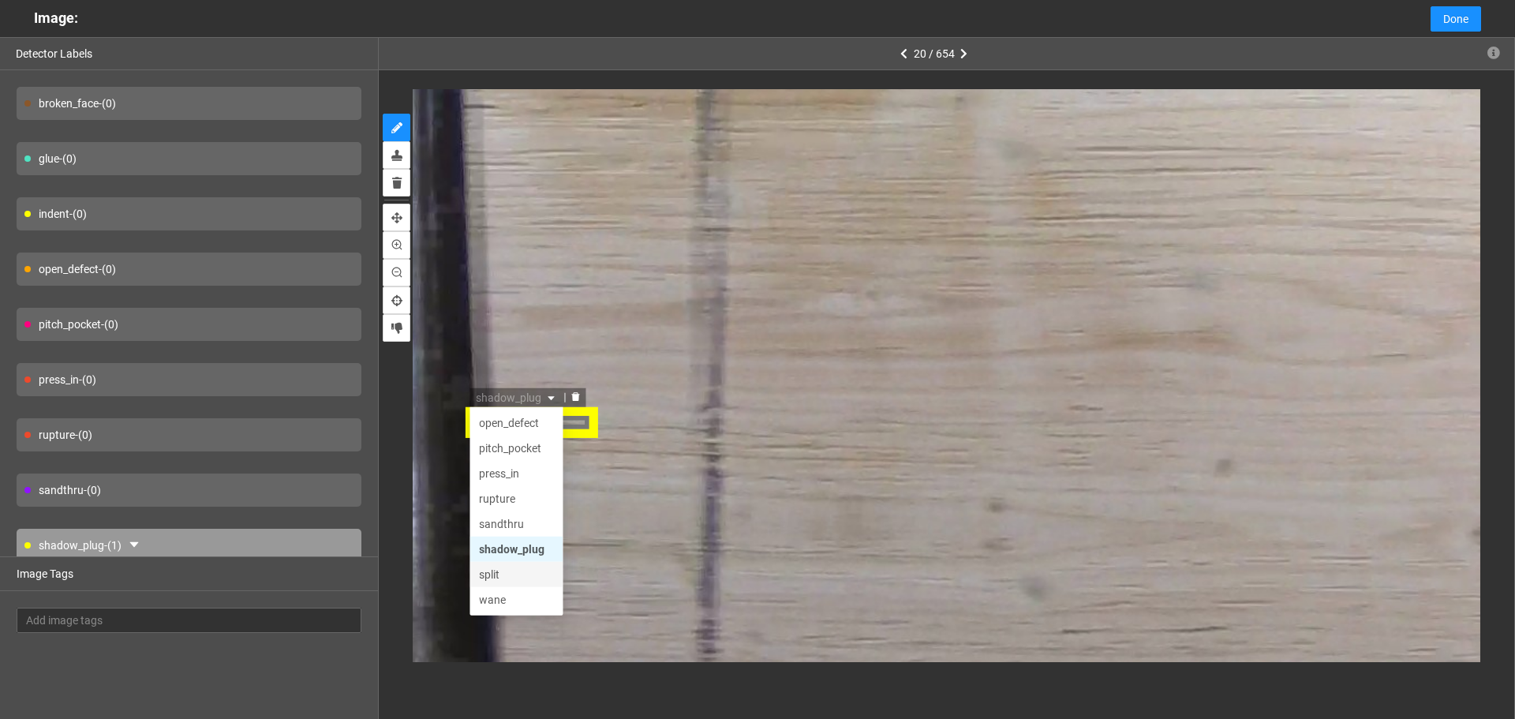
click at [505, 576] on div "split" at bounding box center [516, 572] width 74 height 17
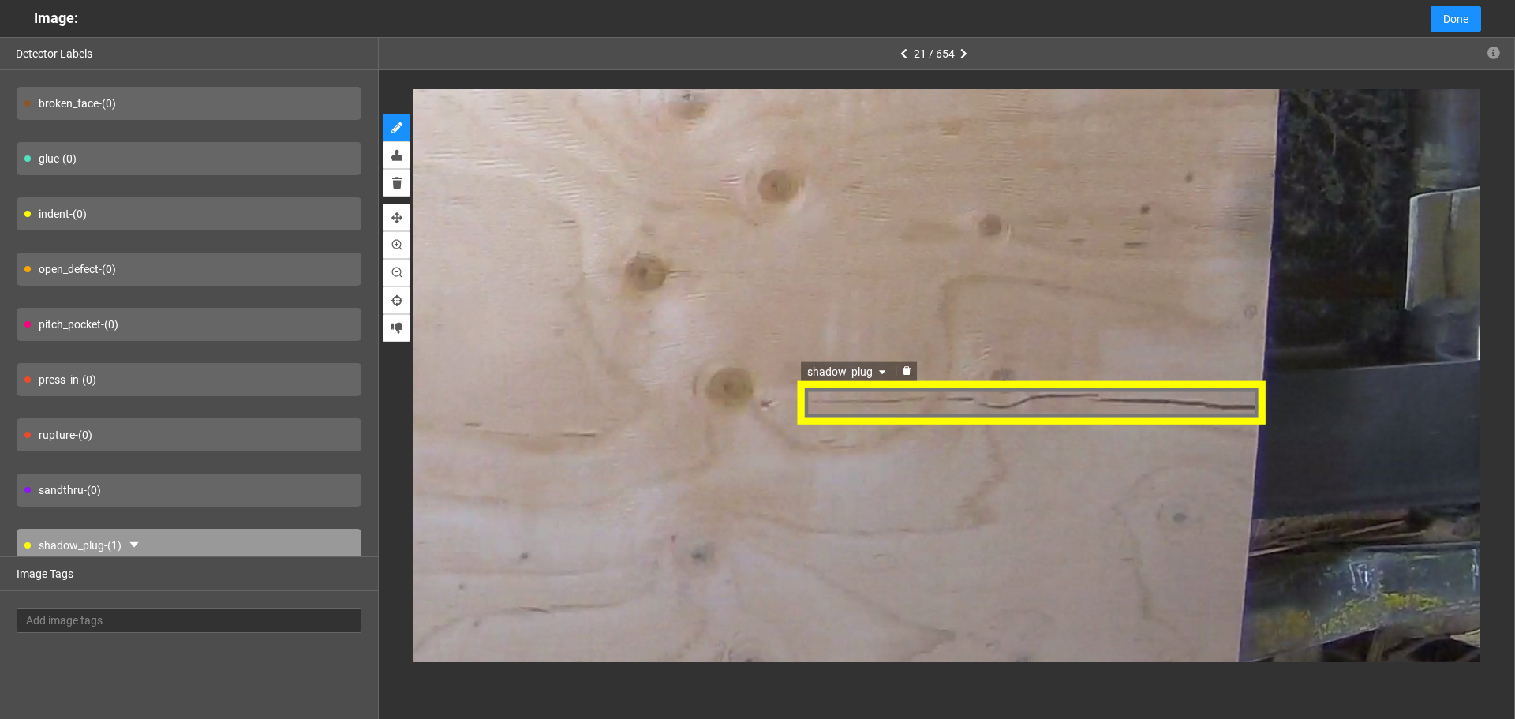
click at [859, 369] on span "shadow_plug" at bounding box center [850, 371] width 82 height 17
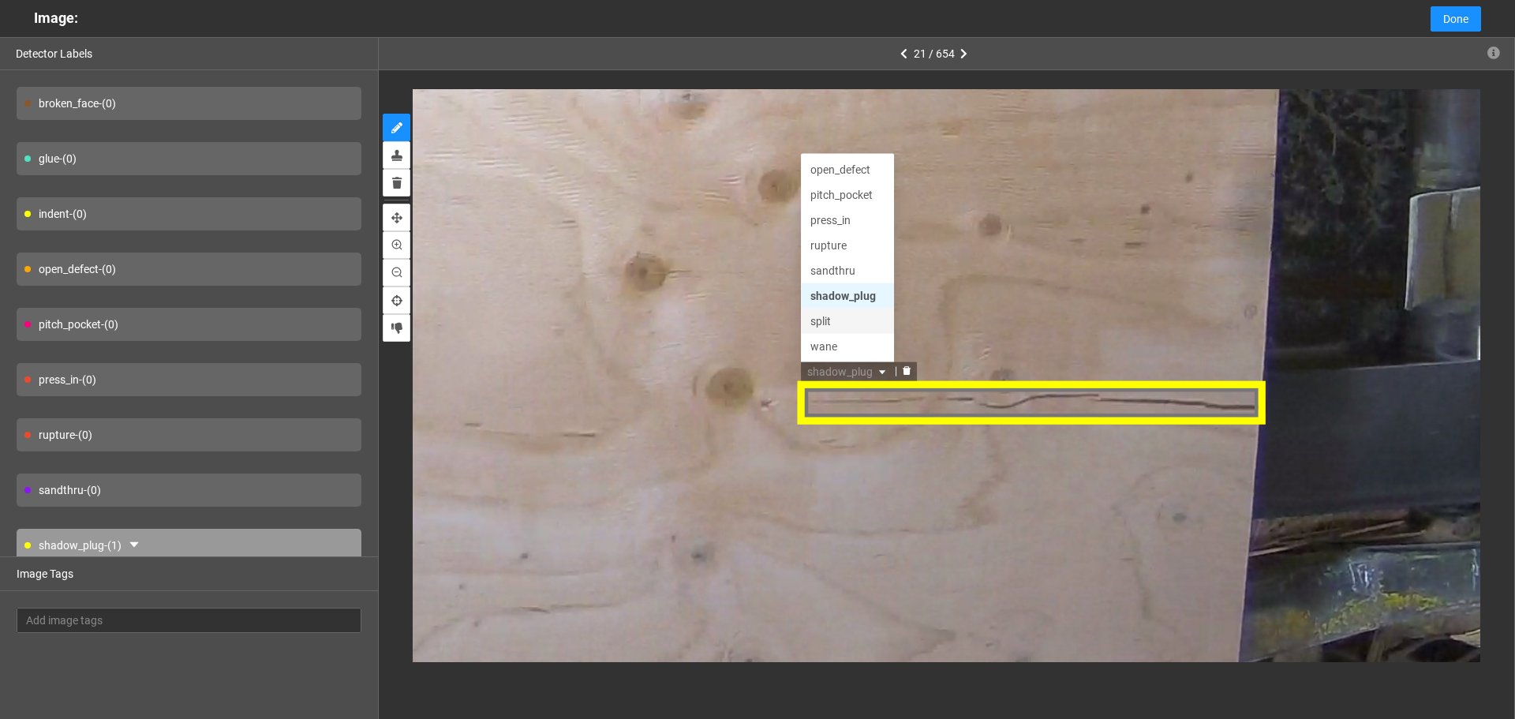
click at [837, 324] on div "split" at bounding box center [849, 321] width 74 height 17
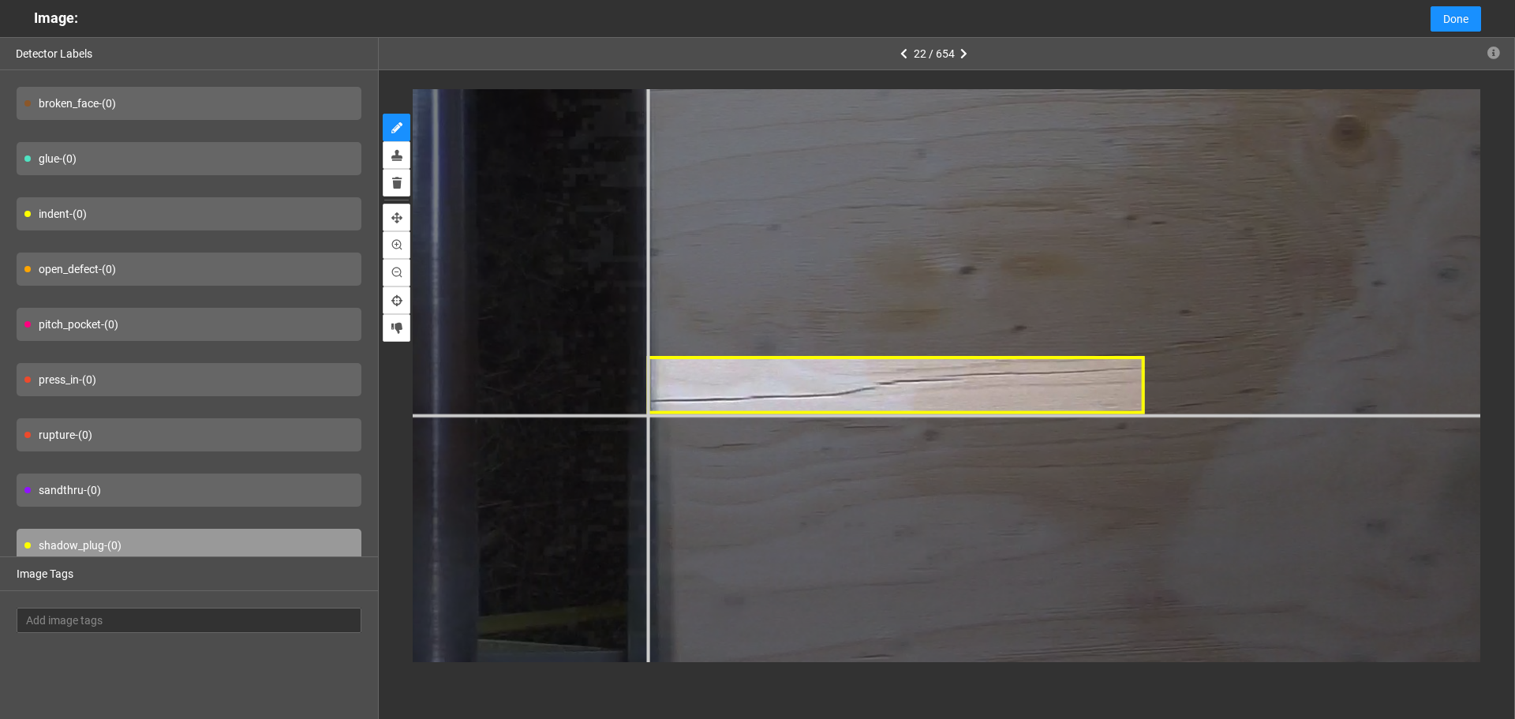
click at [646, 414] on div at bounding box center [289, 159] width 3134 height 2350
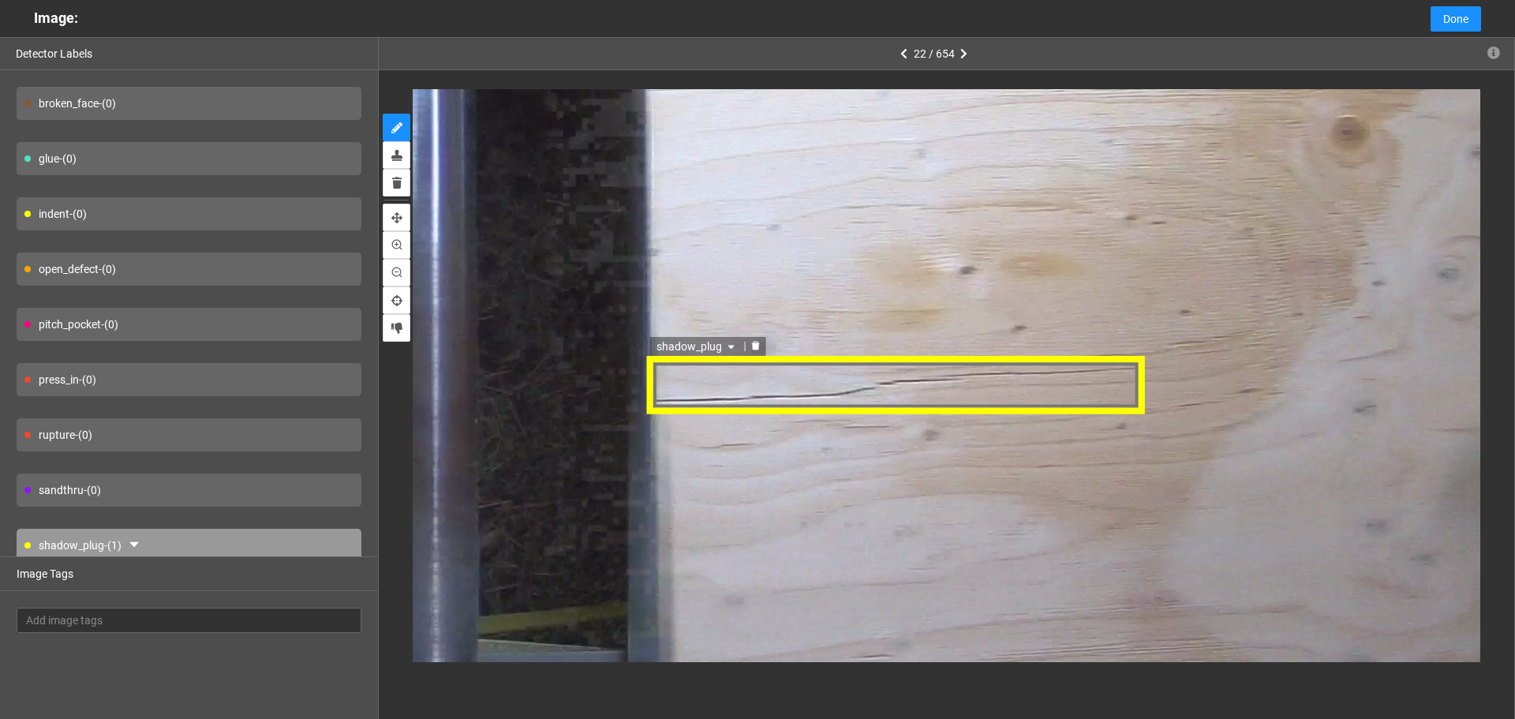
click at [706, 346] on span "shadow_plug" at bounding box center [696, 347] width 82 height 17
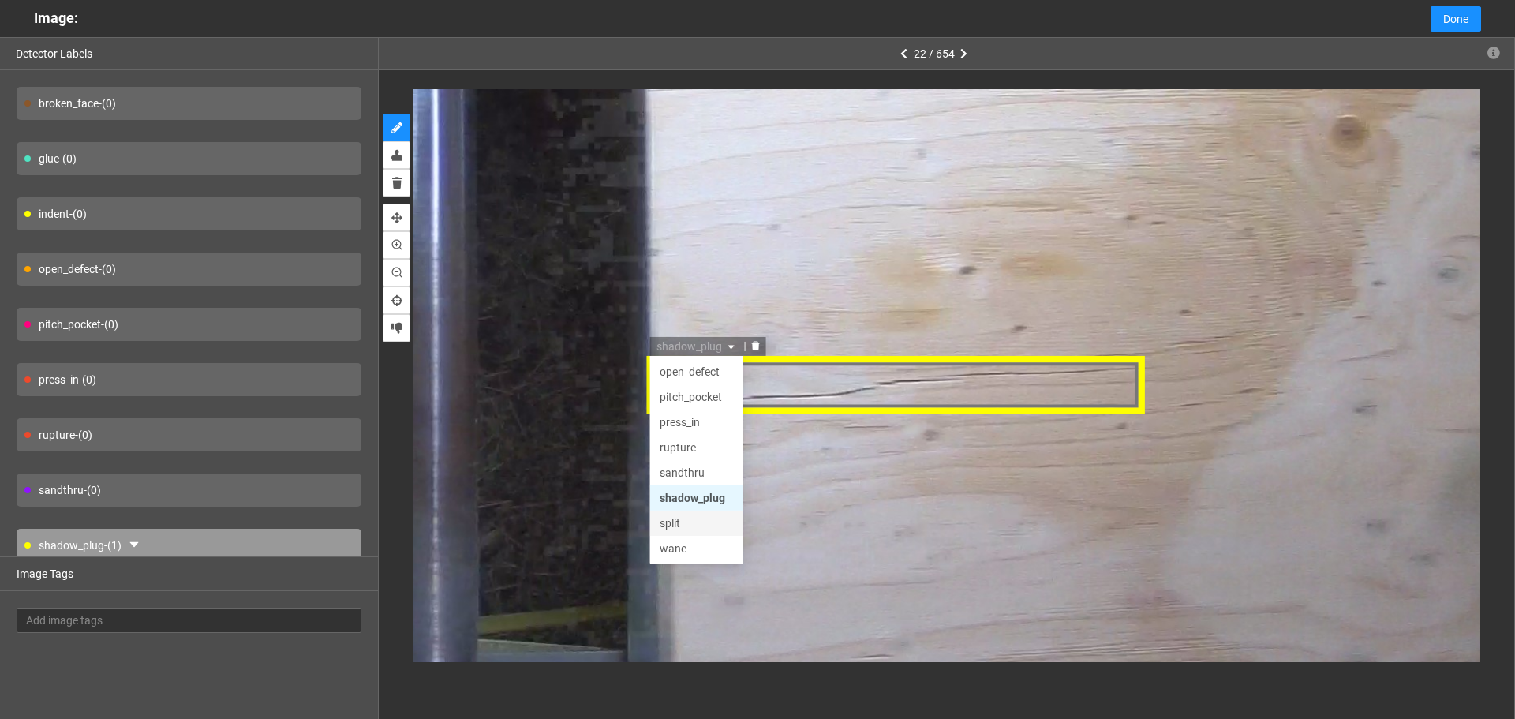
click at [681, 523] on div "split" at bounding box center [695, 523] width 74 height 17
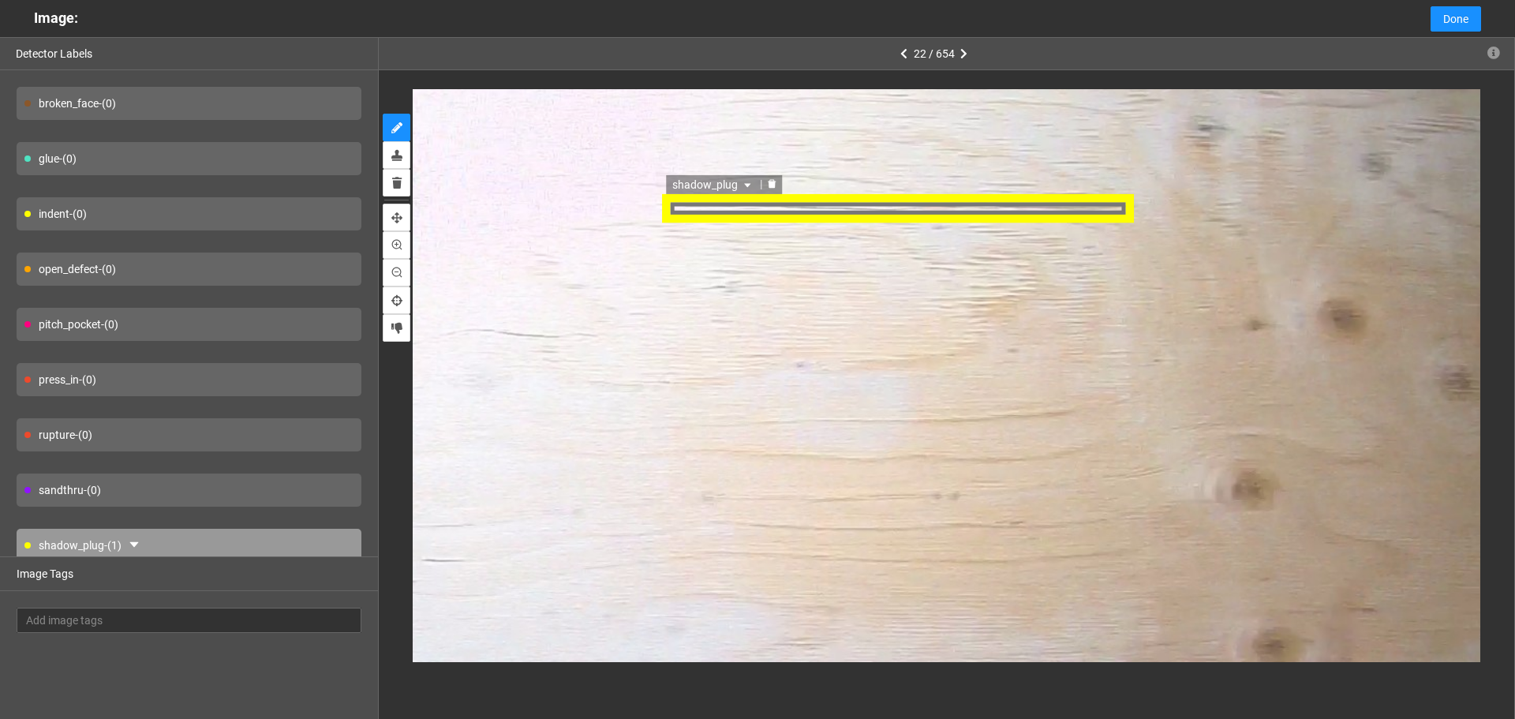
click at [736, 188] on span "shadow_plug" at bounding box center [715, 185] width 82 height 17
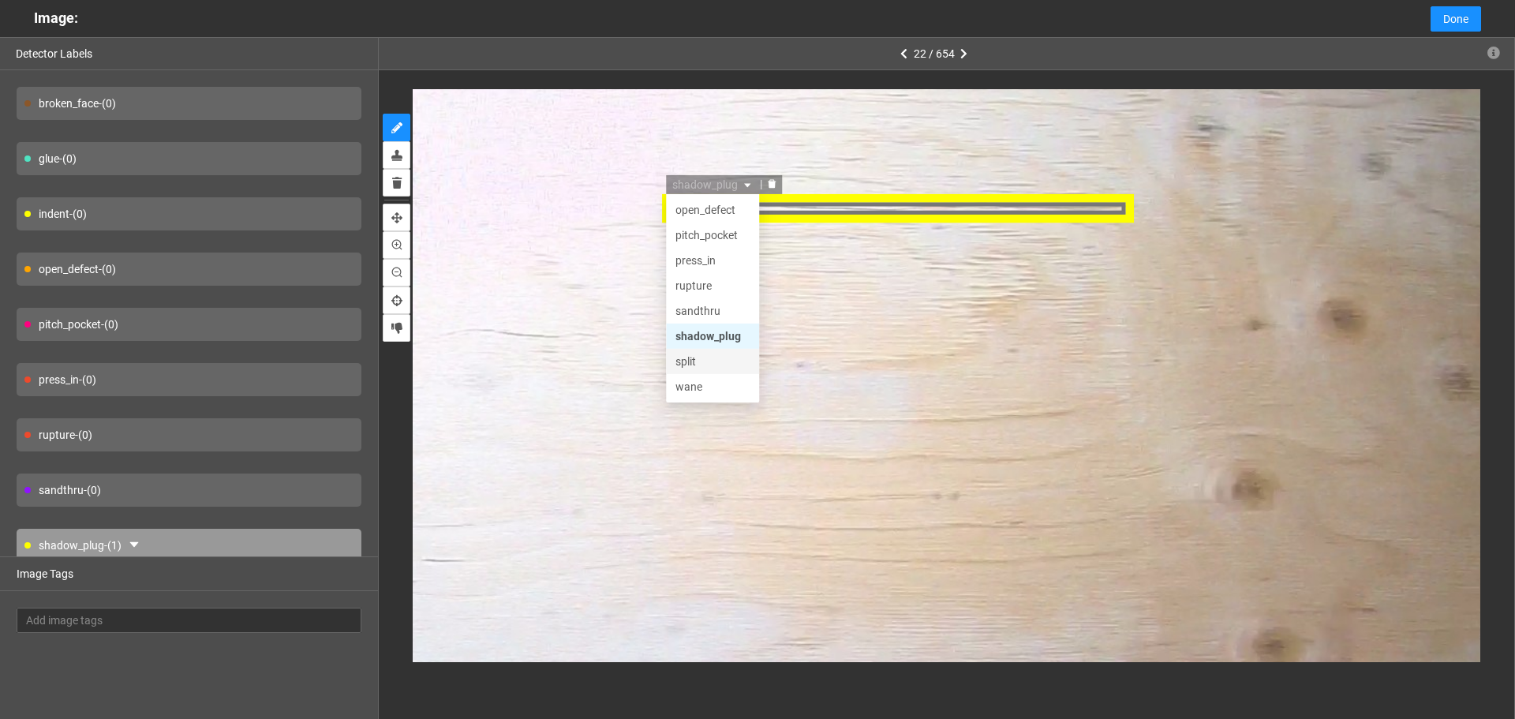
click at [704, 365] on div "split" at bounding box center [714, 362] width 74 height 17
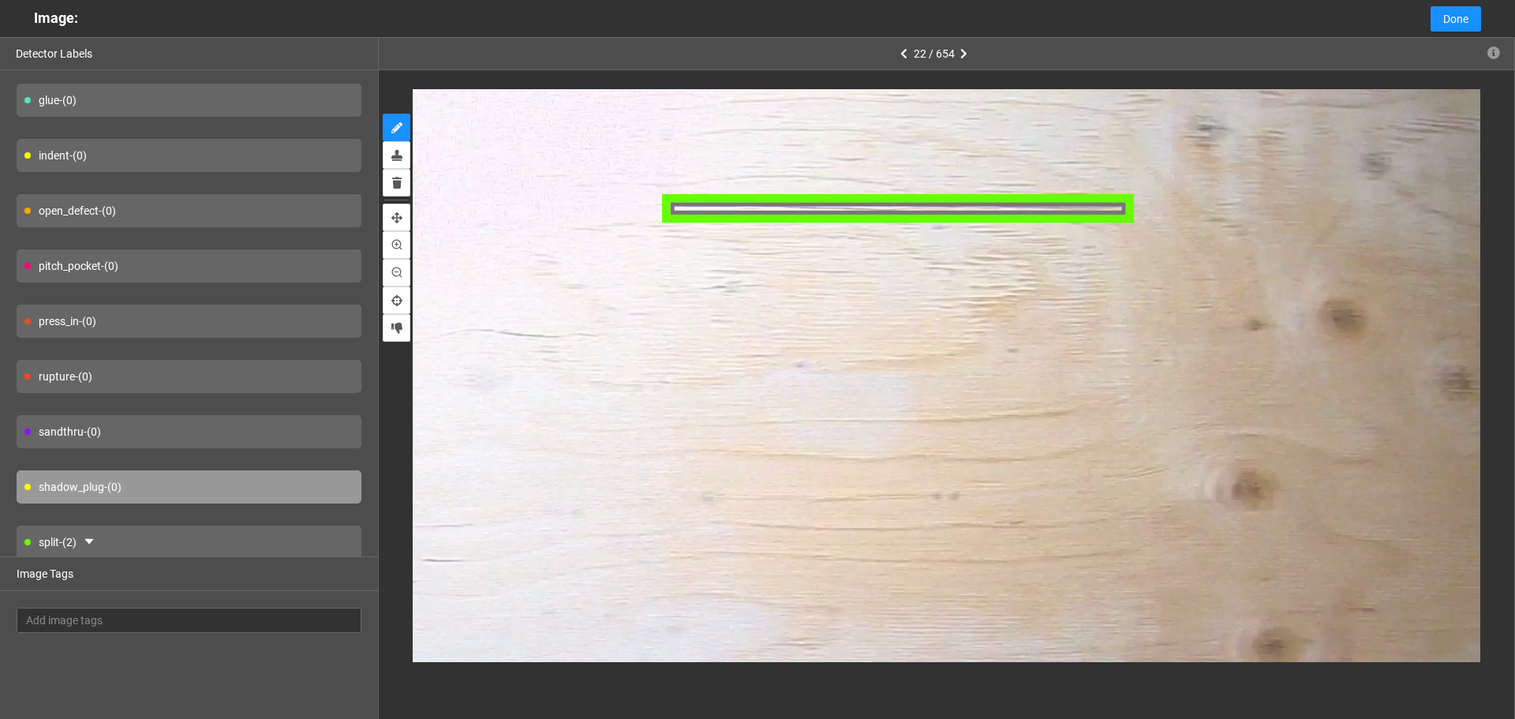
scroll to position [116, 0]
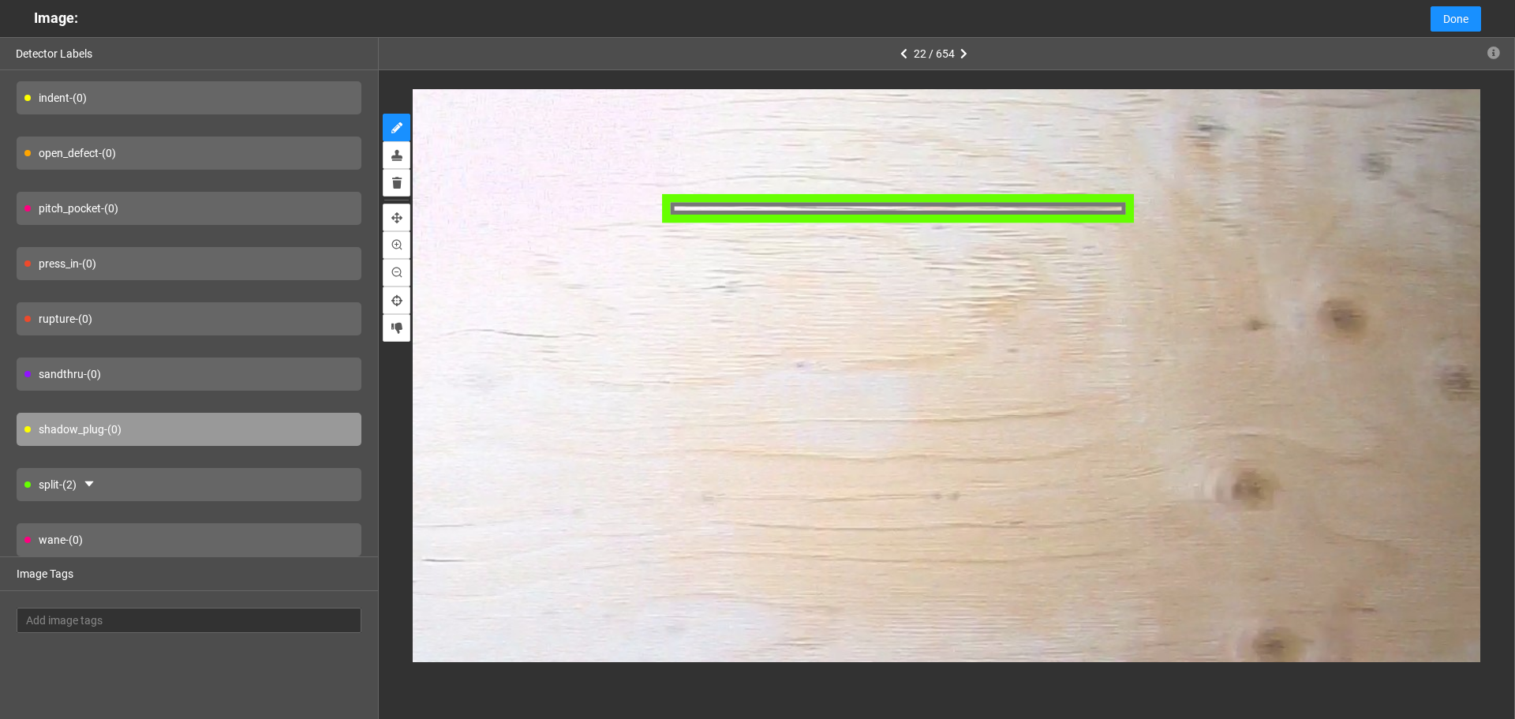
click at [178, 494] on div "split - (2)" at bounding box center [189, 484] width 345 height 33
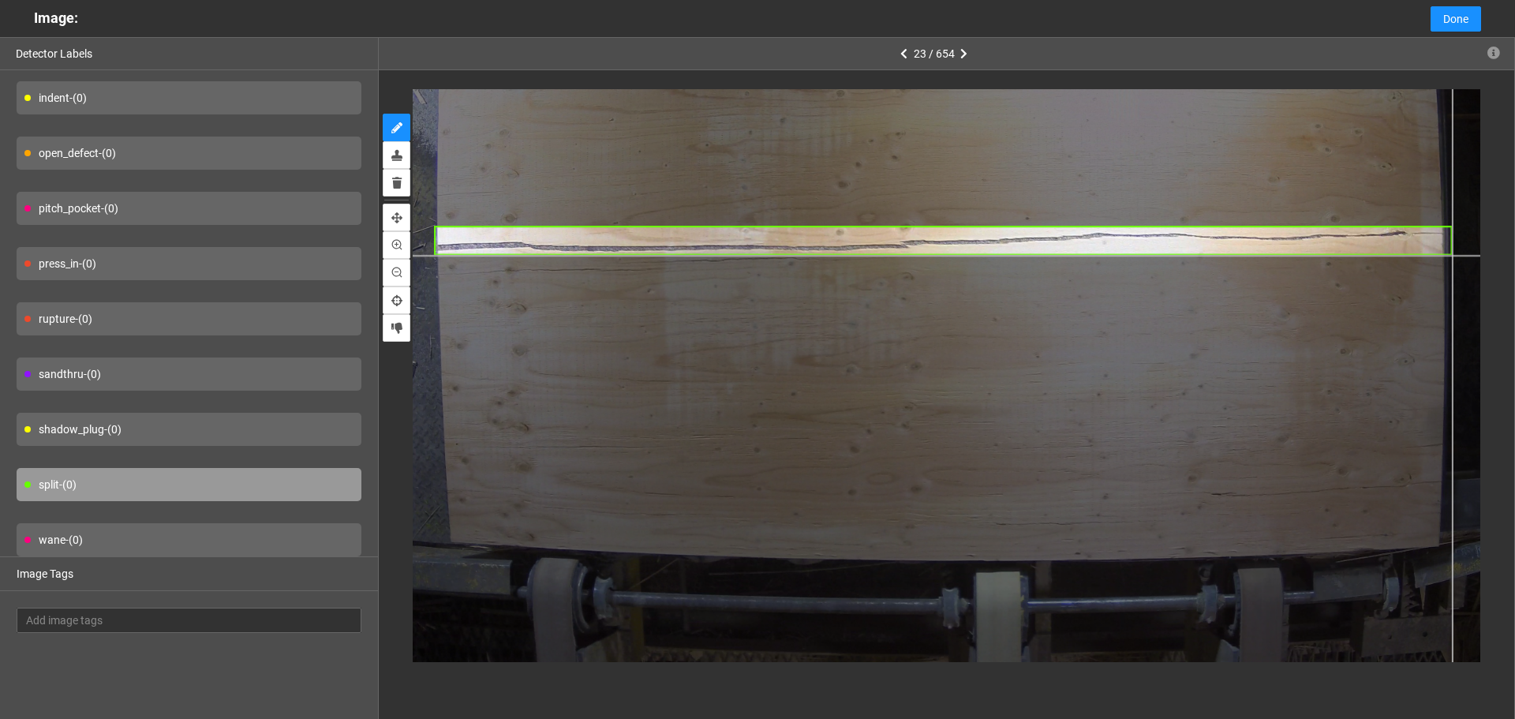
click at [1452, 255] on div at bounding box center [968, 292] width 1223 height 917
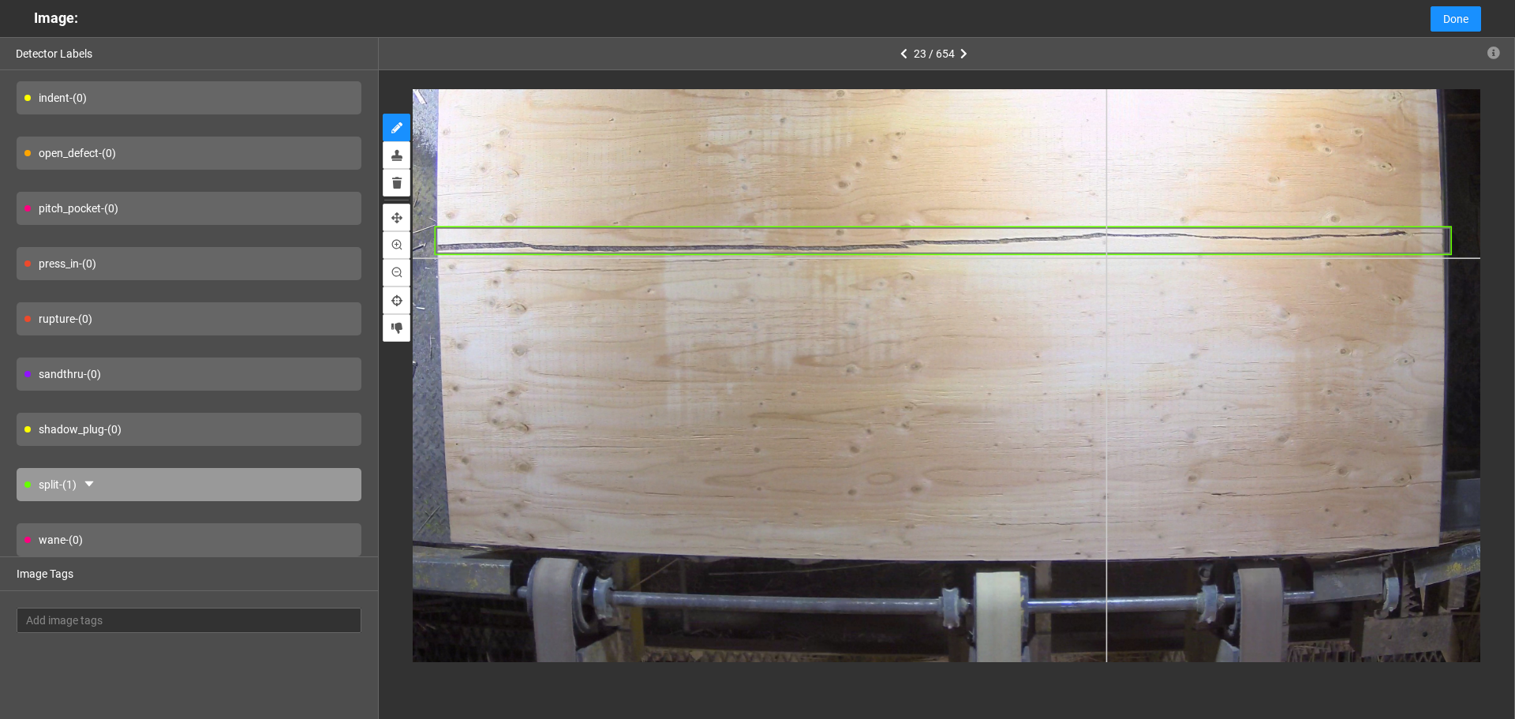
click at [1106, 258] on div at bounding box center [968, 292] width 1223 height 917
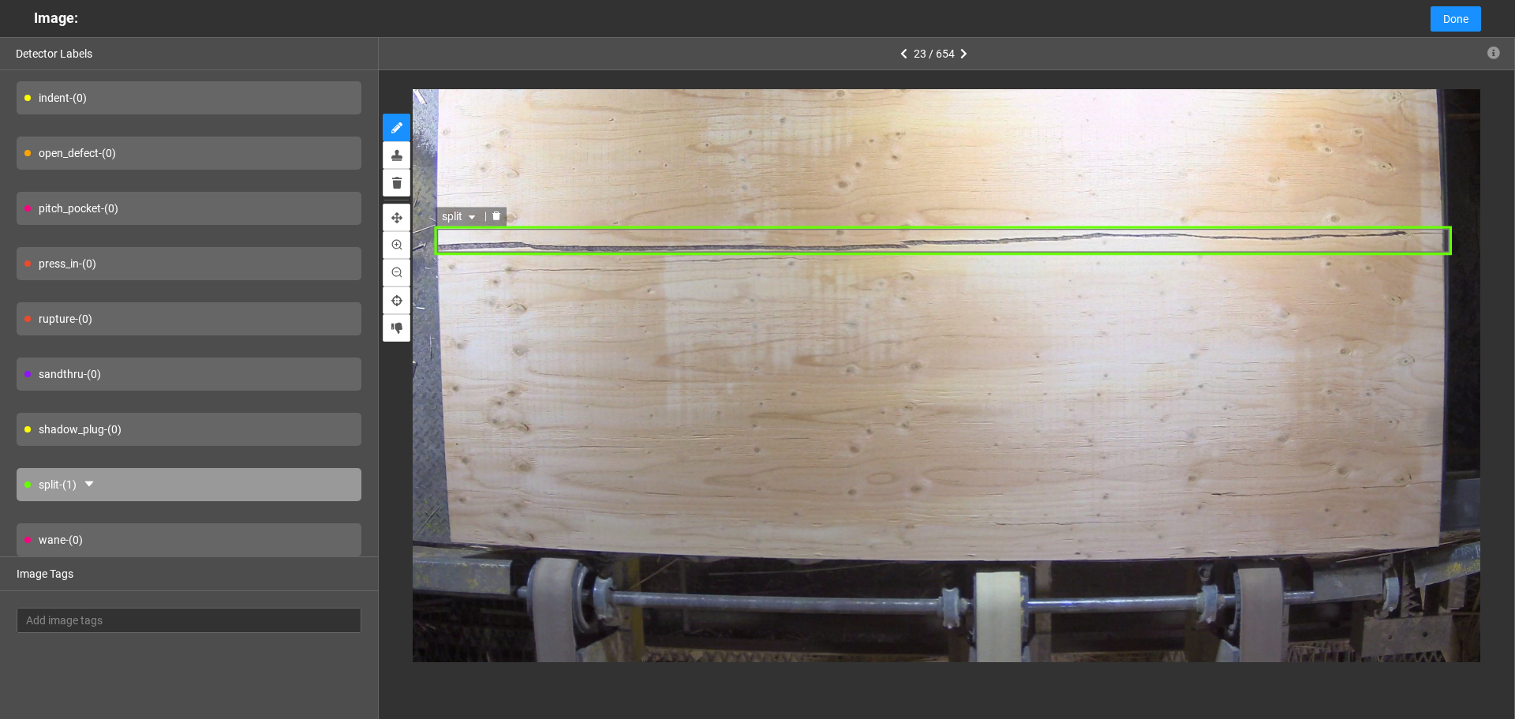
click at [922, 238] on div "split" at bounding box center [943, 240] width 1017 height 28
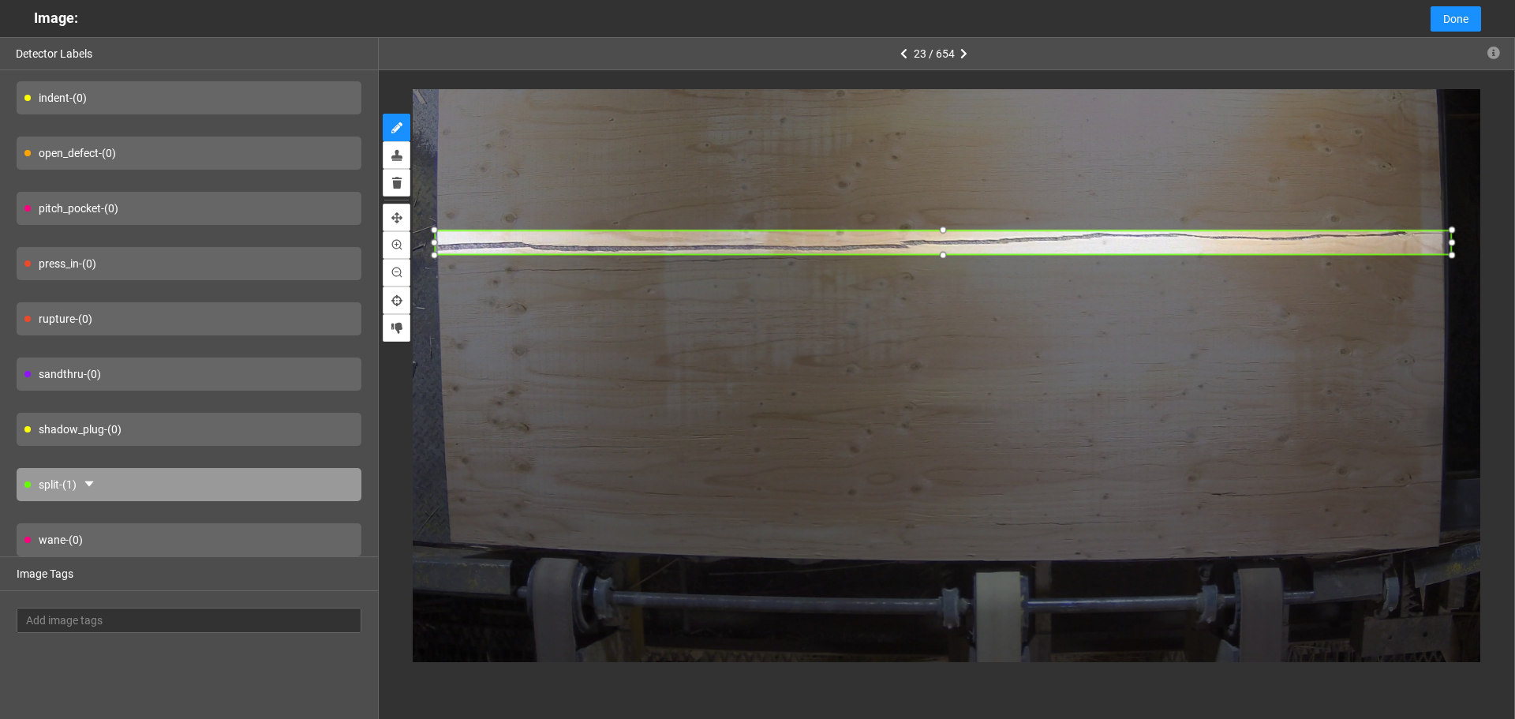
click at [941, 226] on div at bounding box center [942, 229] width 17 height 17
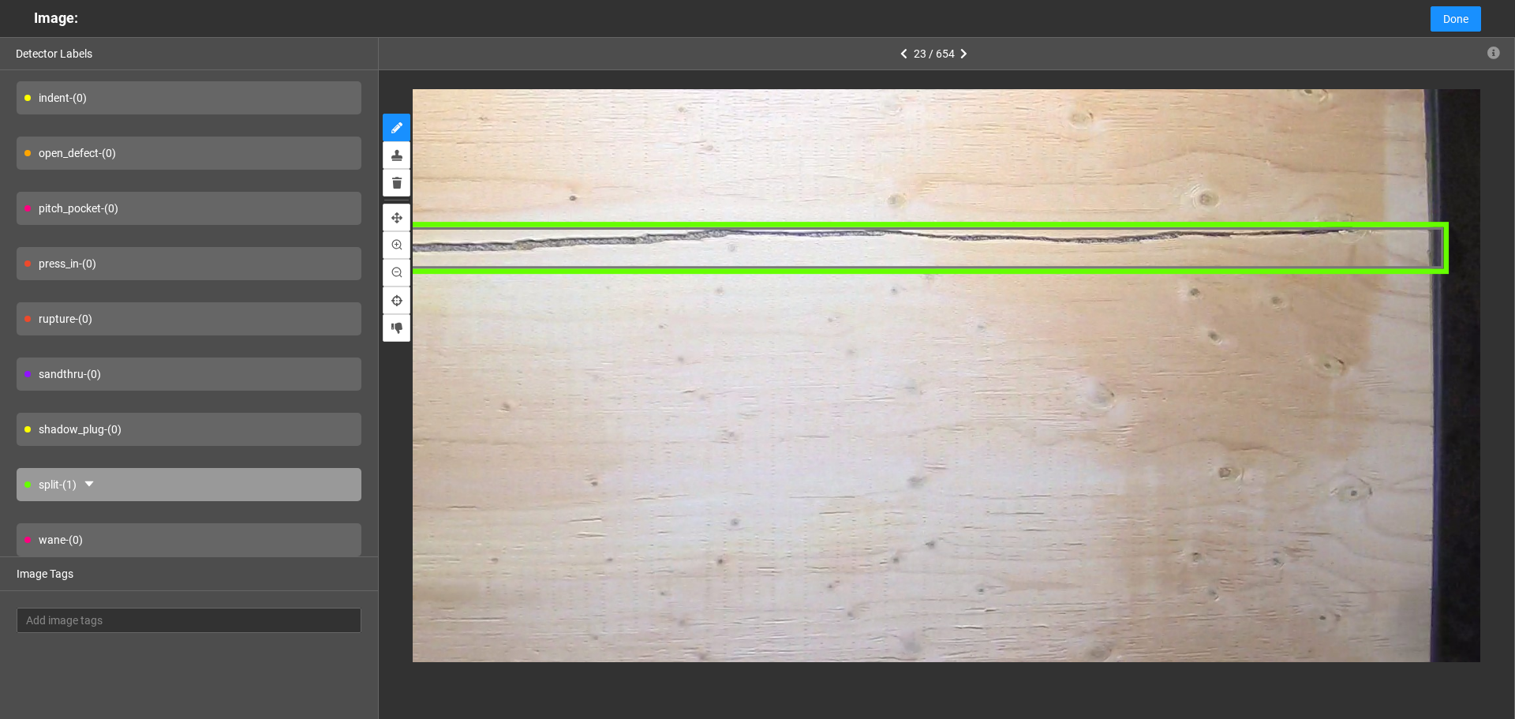
click at [1424, 249] on div "split" at bounding box center [400, 248] width 2098 height 52
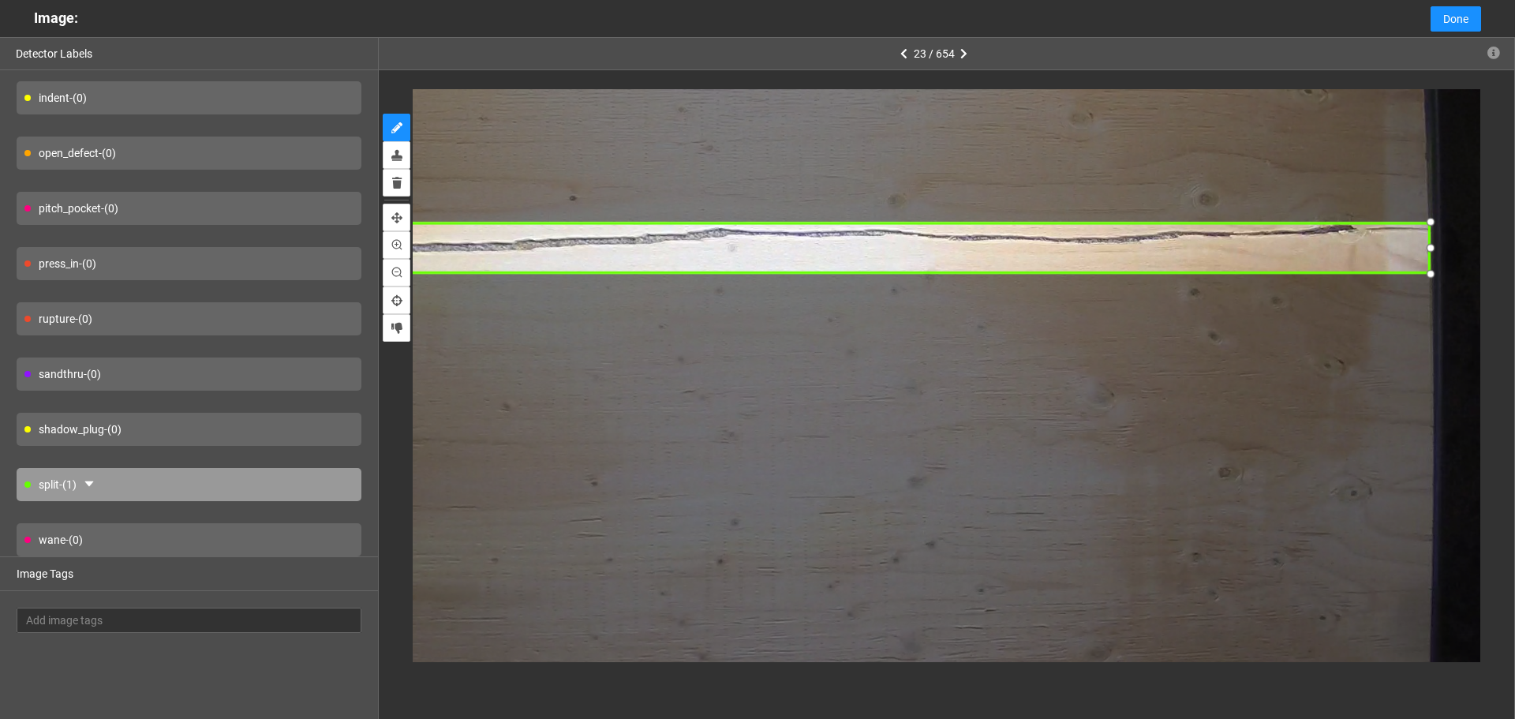
click at [1429, 245] on div at bounding box center [1430, 247] width 21 height 21
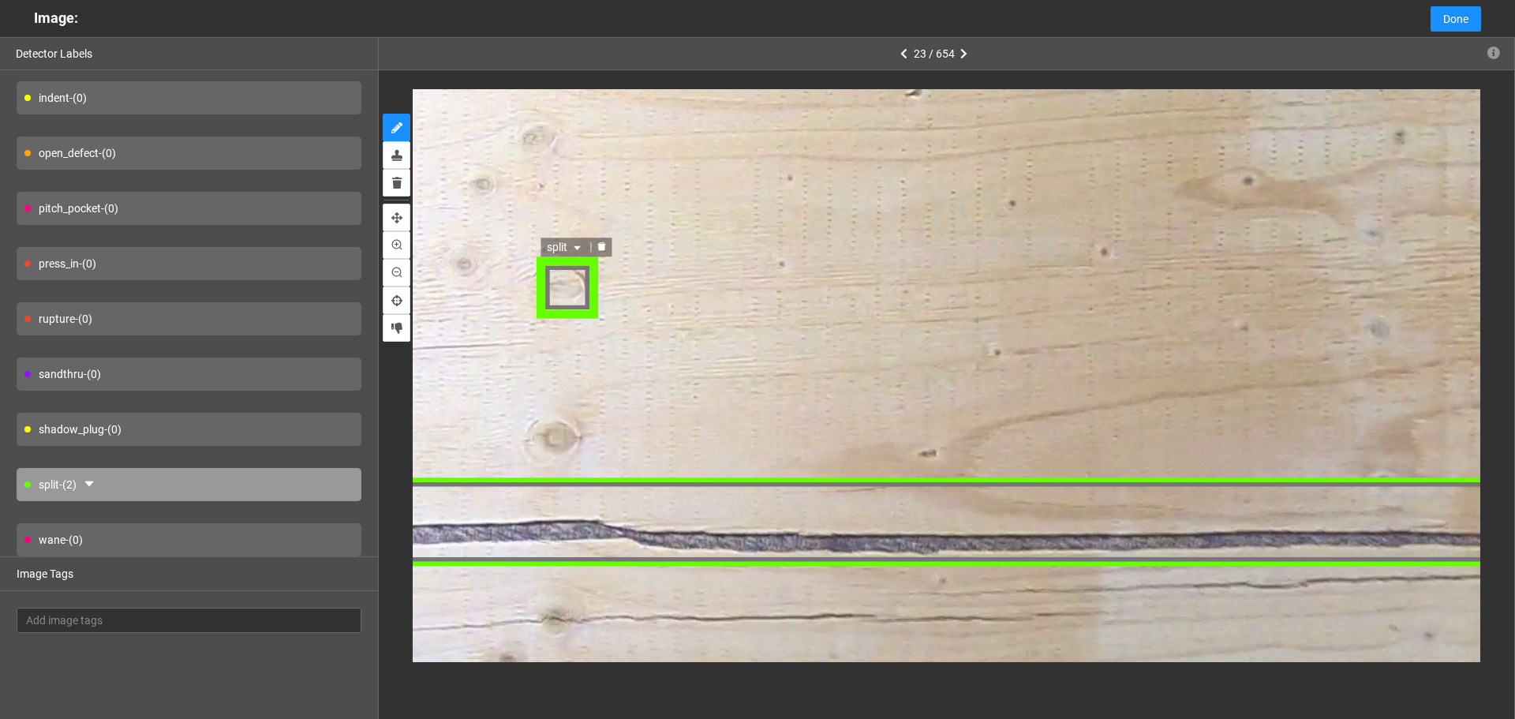
click at [576, 249] on icon "caret-down" at bounding box center [576, 249] width 9 height 9
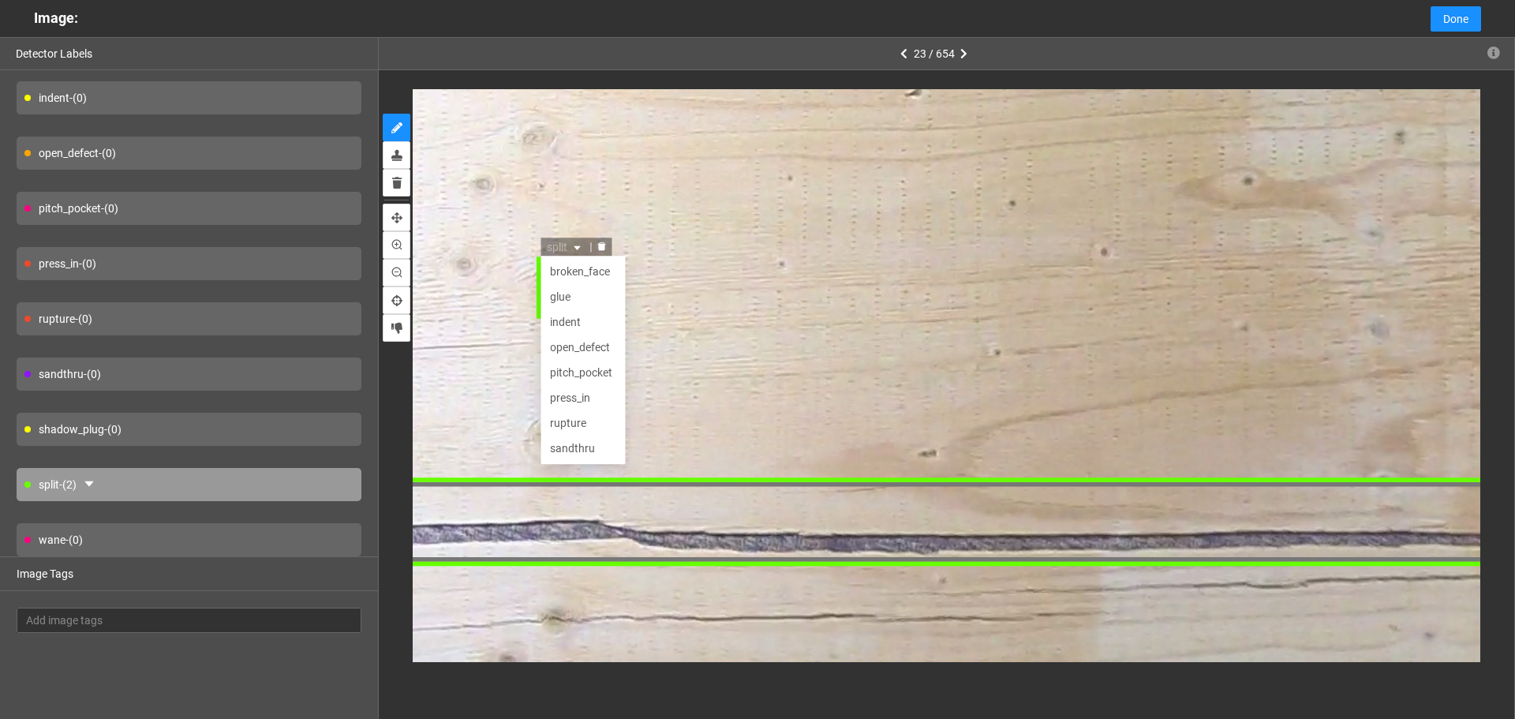
scroll to position [51, 0]
click at [597, 419] on div "shadow_plug" at bounding box center [583, 425] width 66 height 17
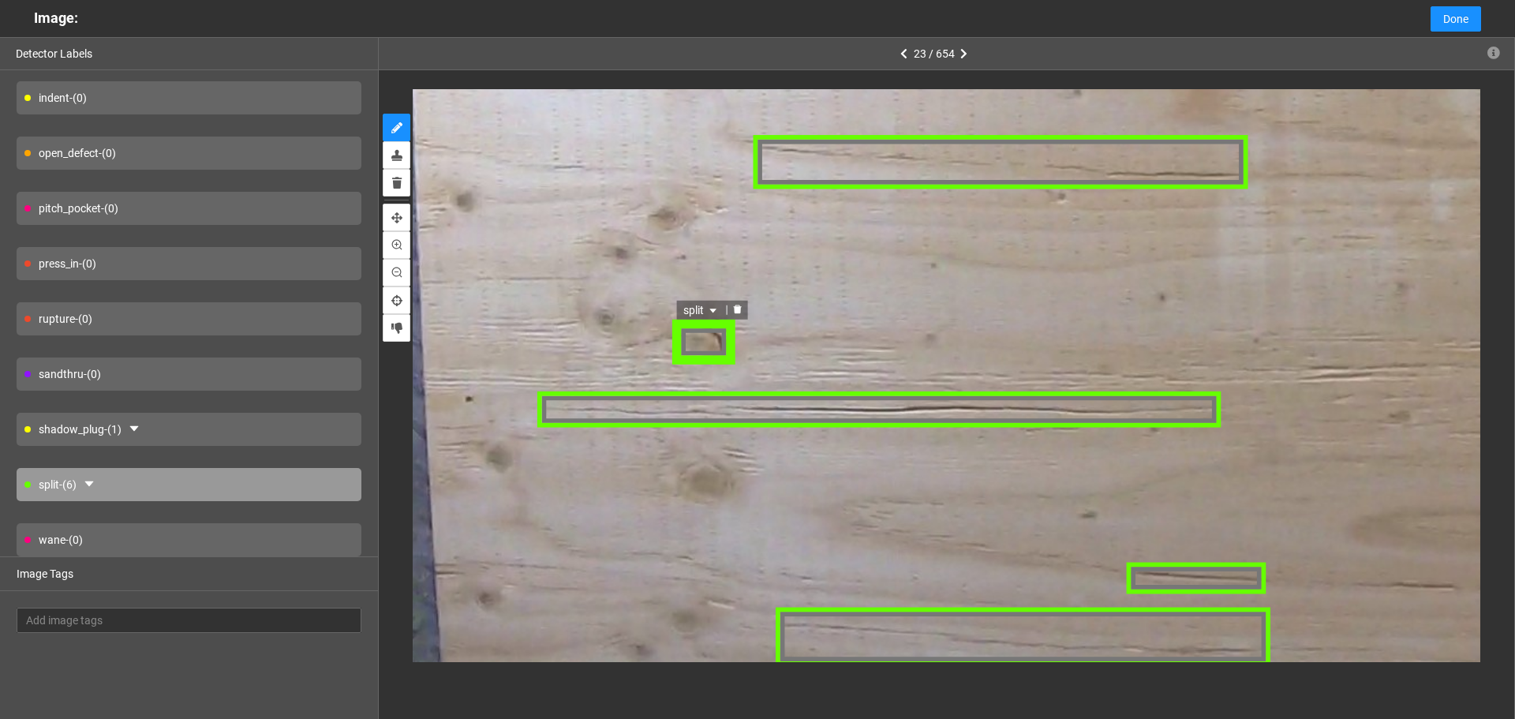
click at [698, 309] on span "split" at bounding box center [701, 309] width 37 height 17
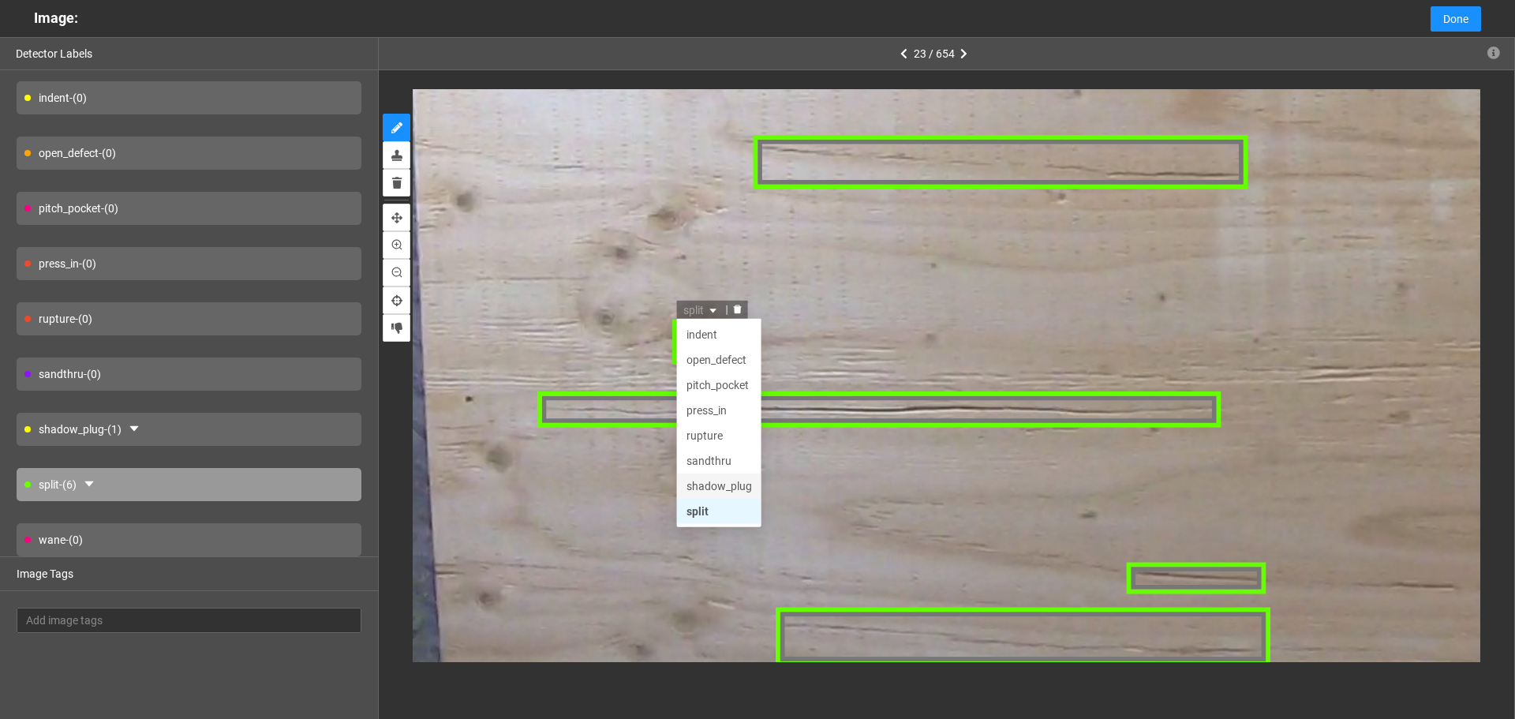
click at [722, 479] on div "shadow_plug" at bounding box center [720, 485] width 66 height 17
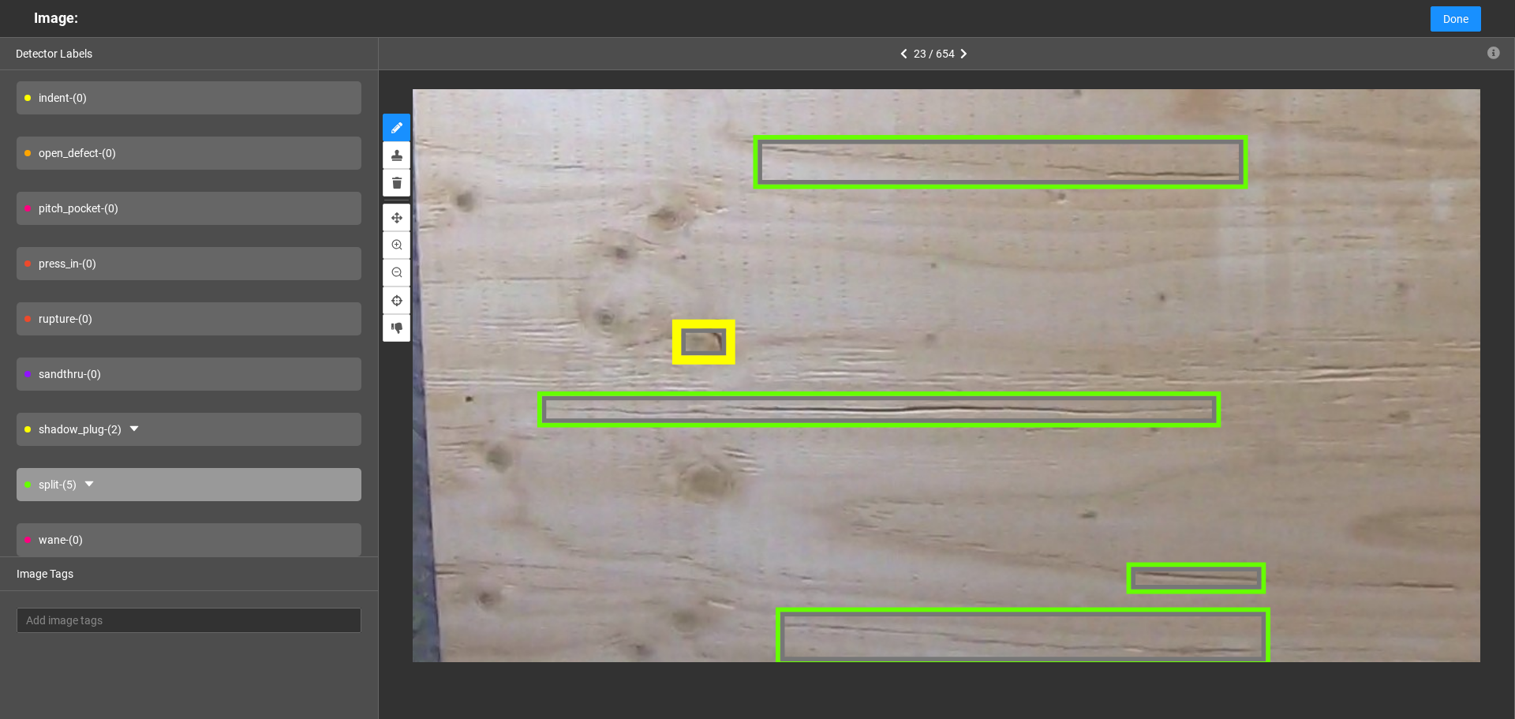
click at [212, 420] on div "shadow_plug - (2)" at bounding box center [189, 429] width 345 height 33
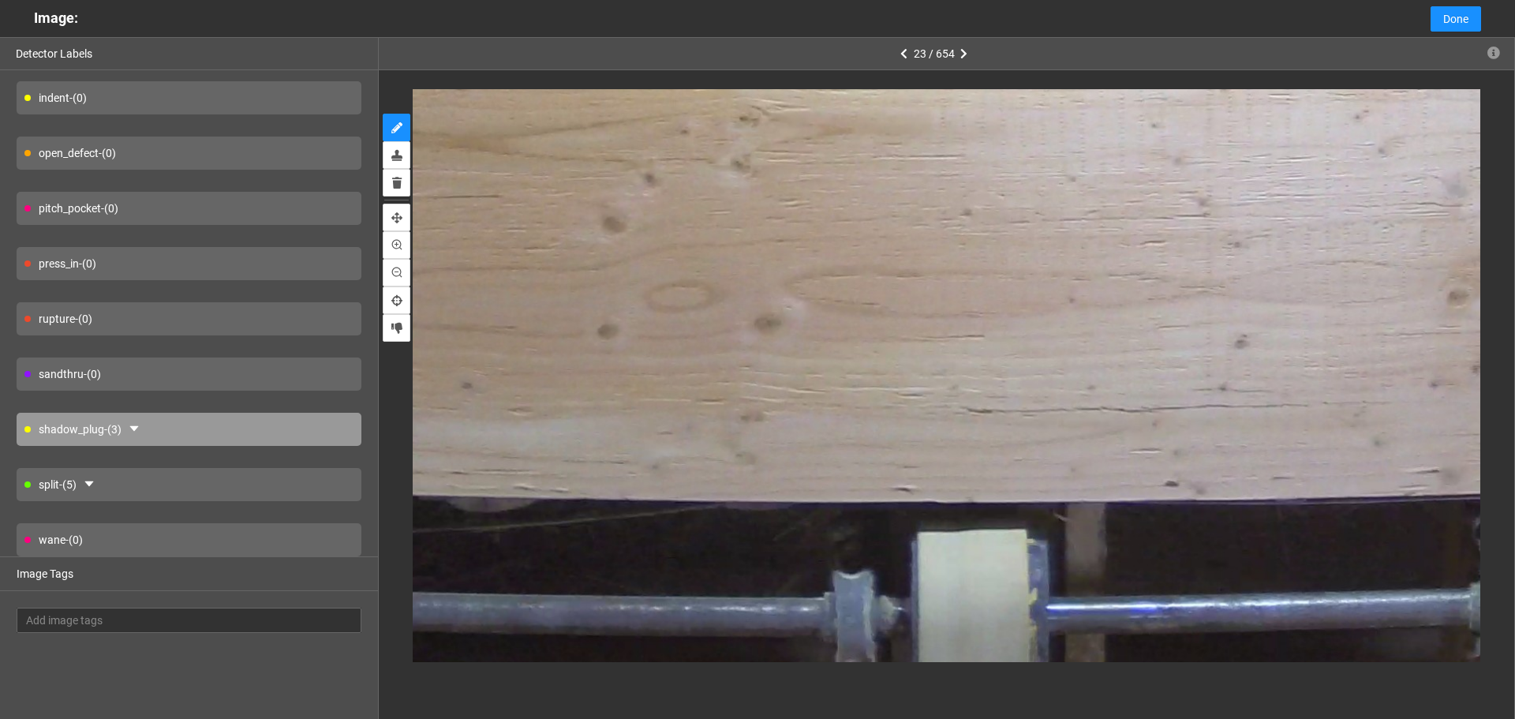
click at [263, 493] on div "split - (5)" at bounding box center [189, 484] width 345 height 33
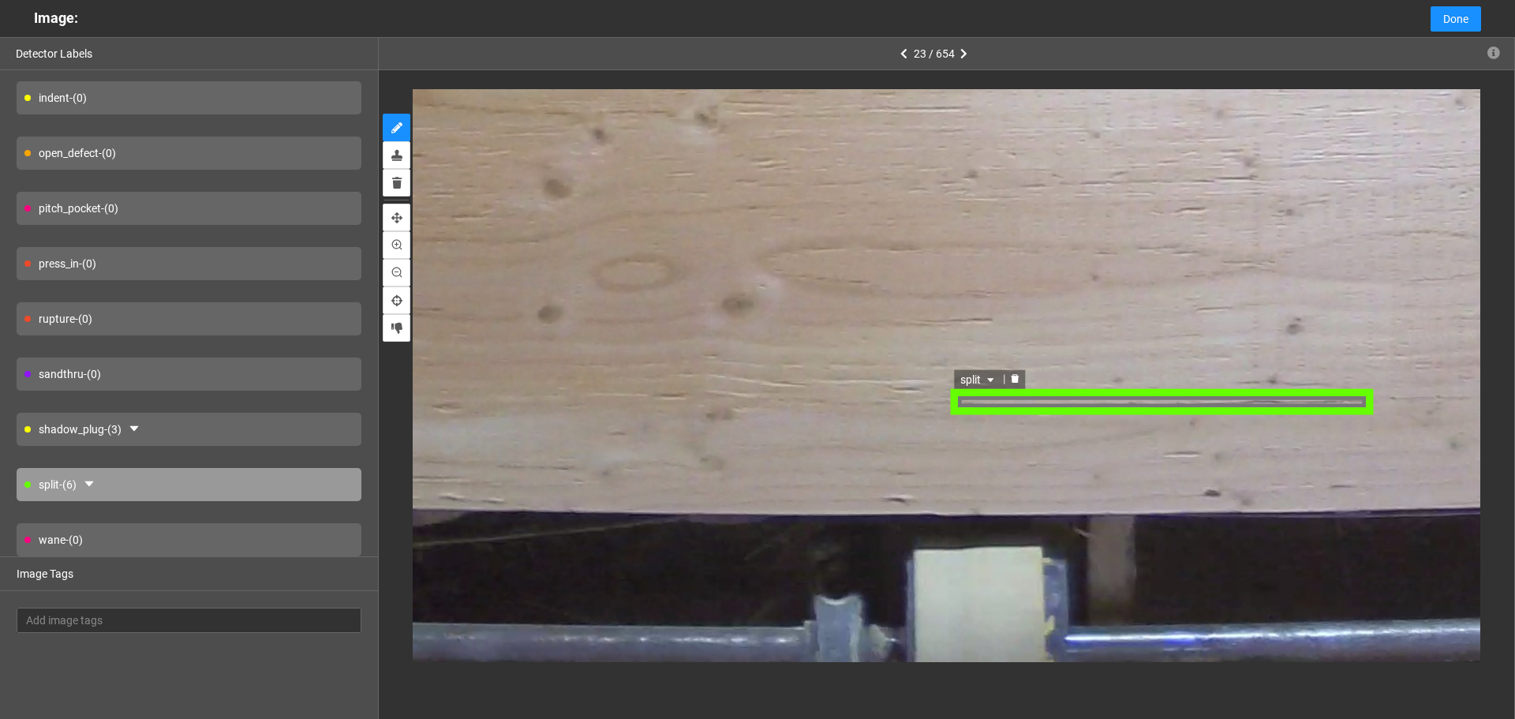
click at [1073, 399] on div "split" at bounding box center [1161, 402] width 422 height 26
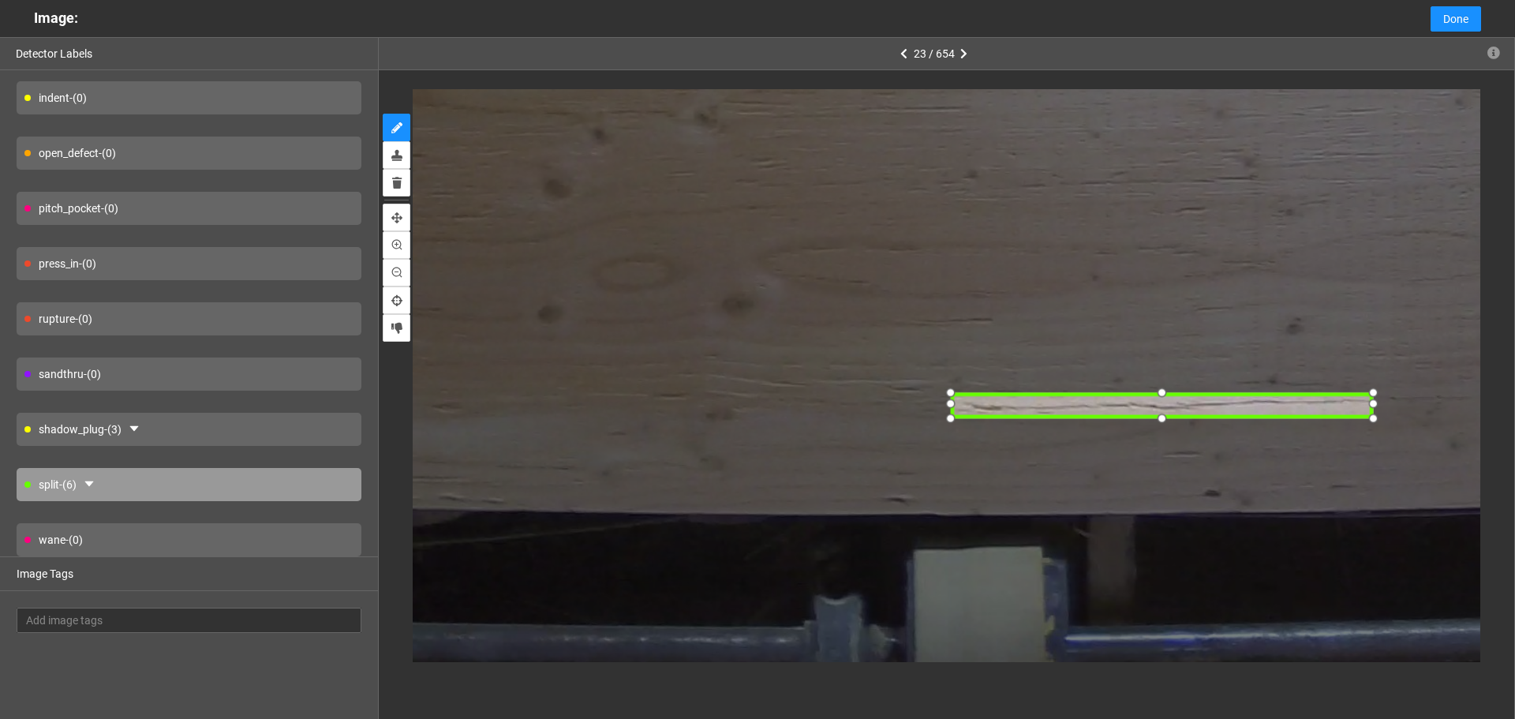
click at [1122, 406] on div at bounding box center [1161, 404] width 422 height 26
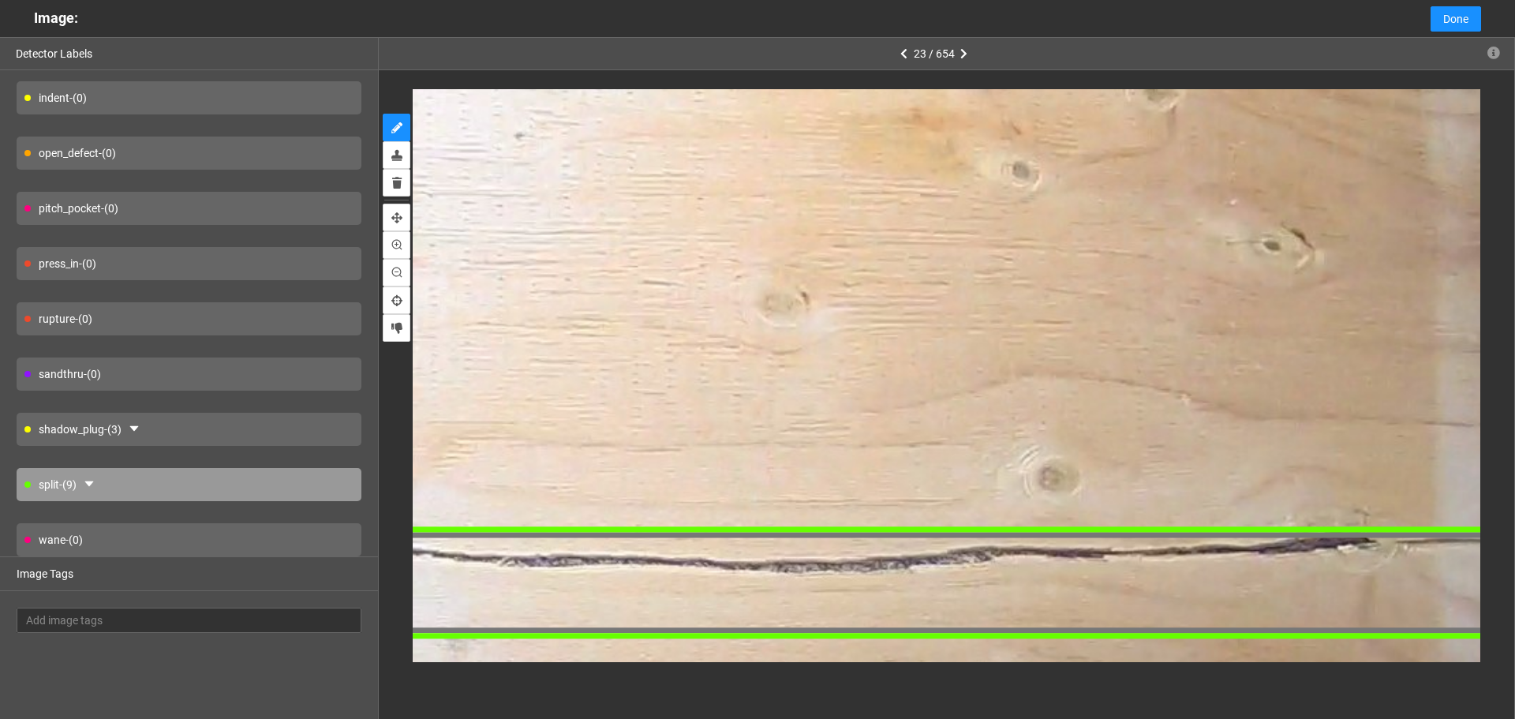
click at [222, 423] on div "shadow_plug - (3)" at bounding box center [189, 429] width 345 height 33
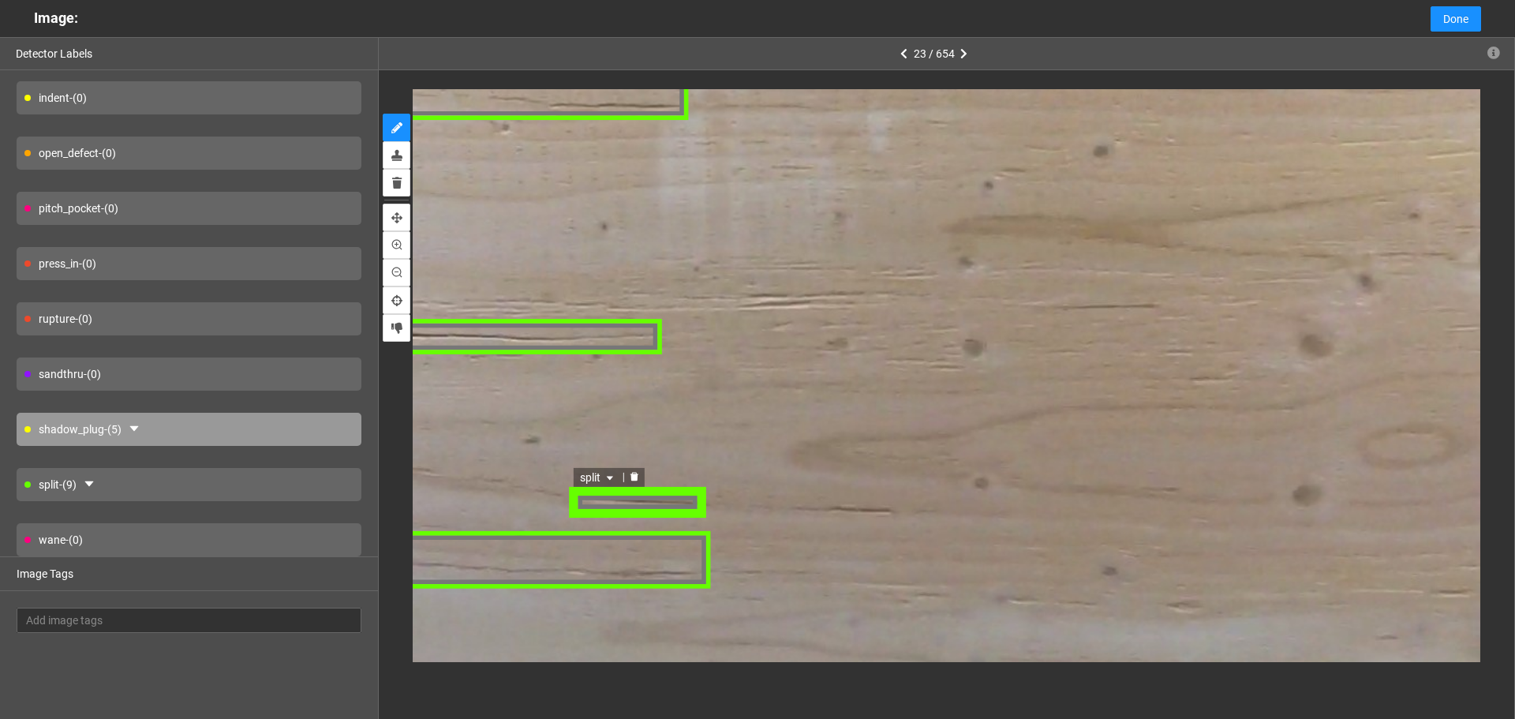
click at [237, 475] on div "split - (9)" at bounding box center [189, 484] width 345 height 33
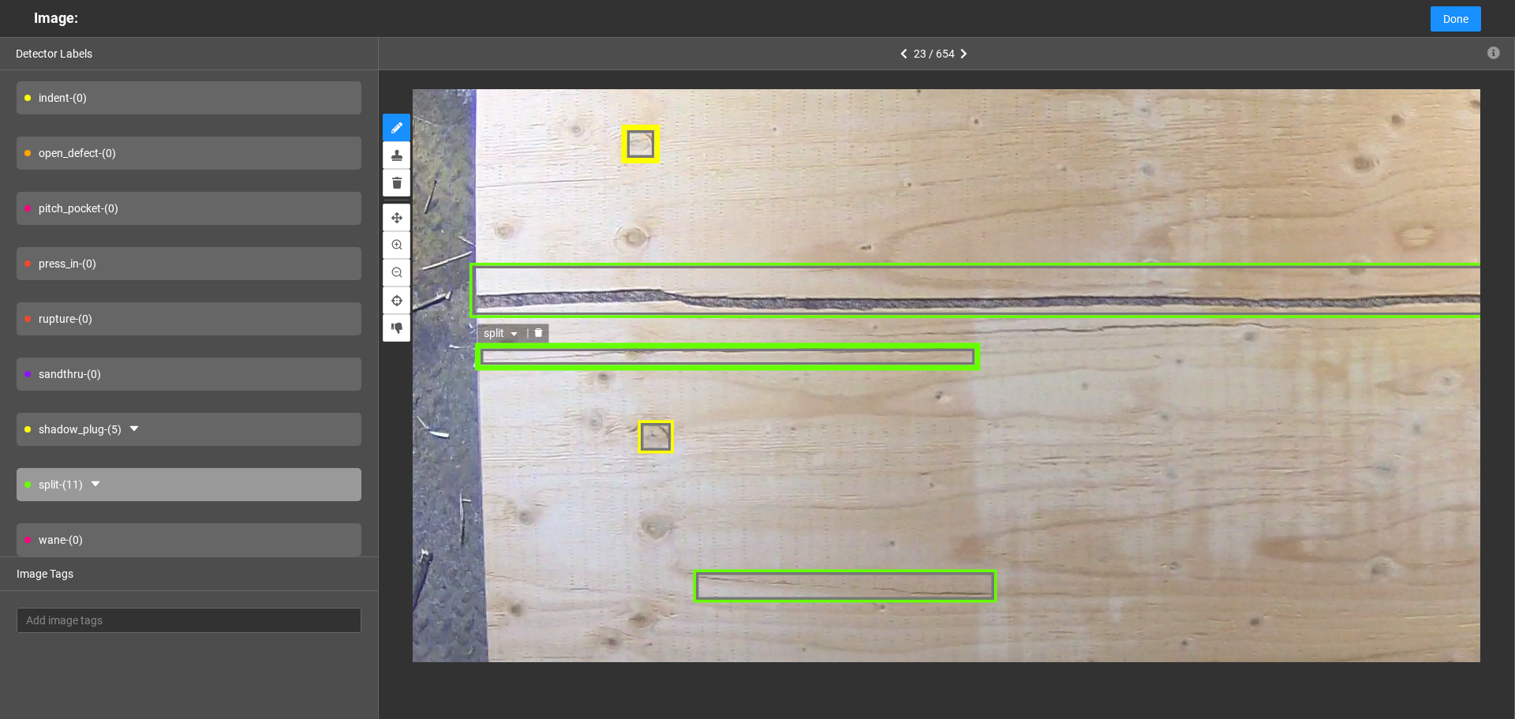
click at [645, 364] on div "split" at bounding box center [728, 356] width 504 height 25
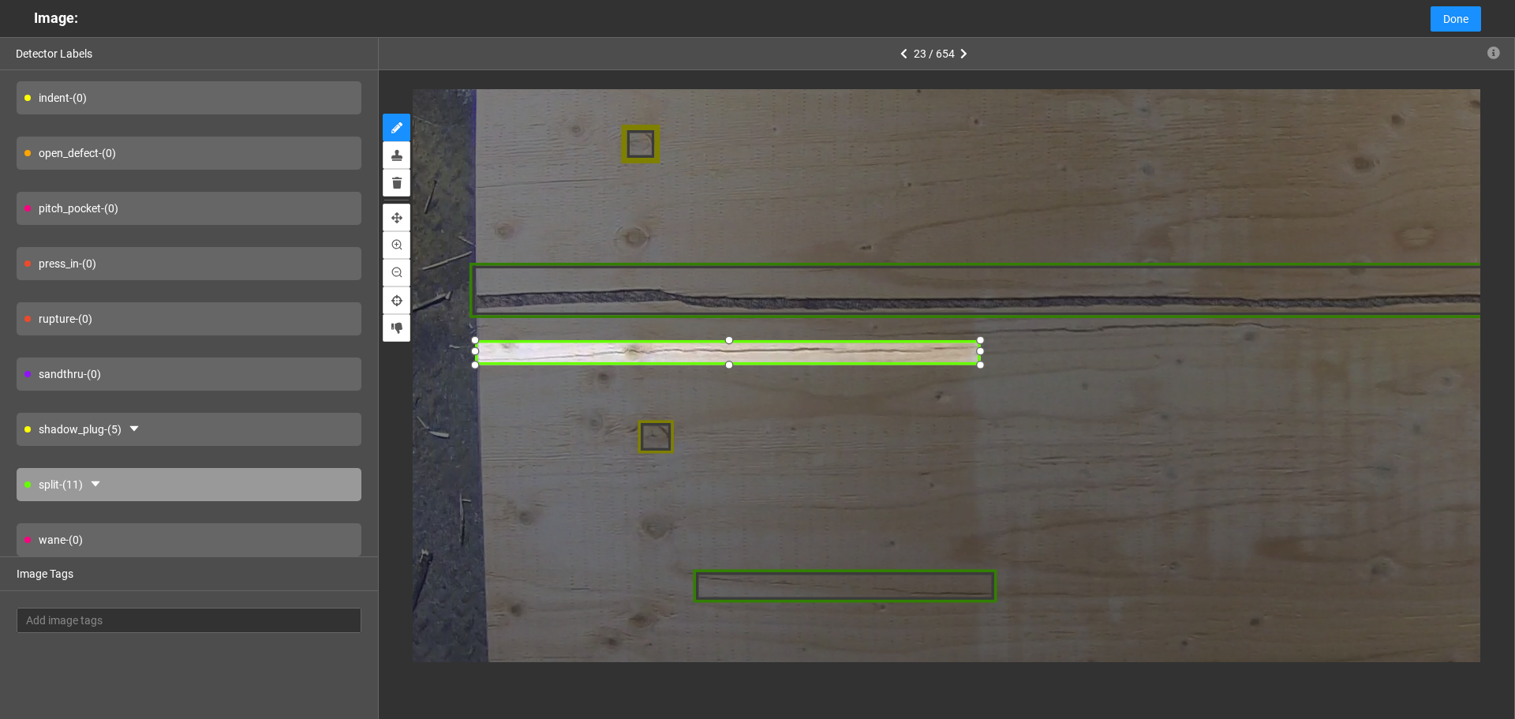
click at [799, 350] on div at bounding box center [728, 351] width 504 height 25
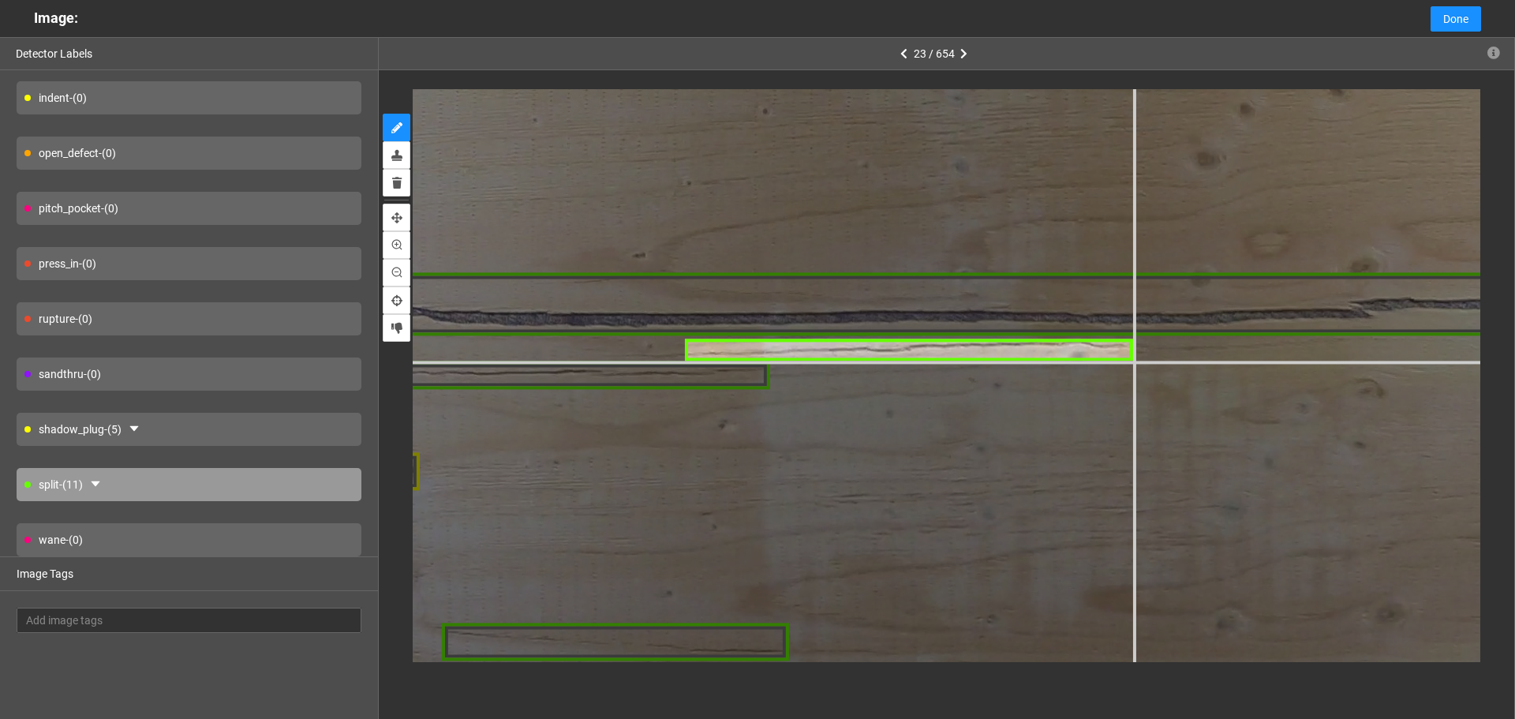
click at [1132, 360] on div at bounding box center [1522, 430] width 3057 height 2293
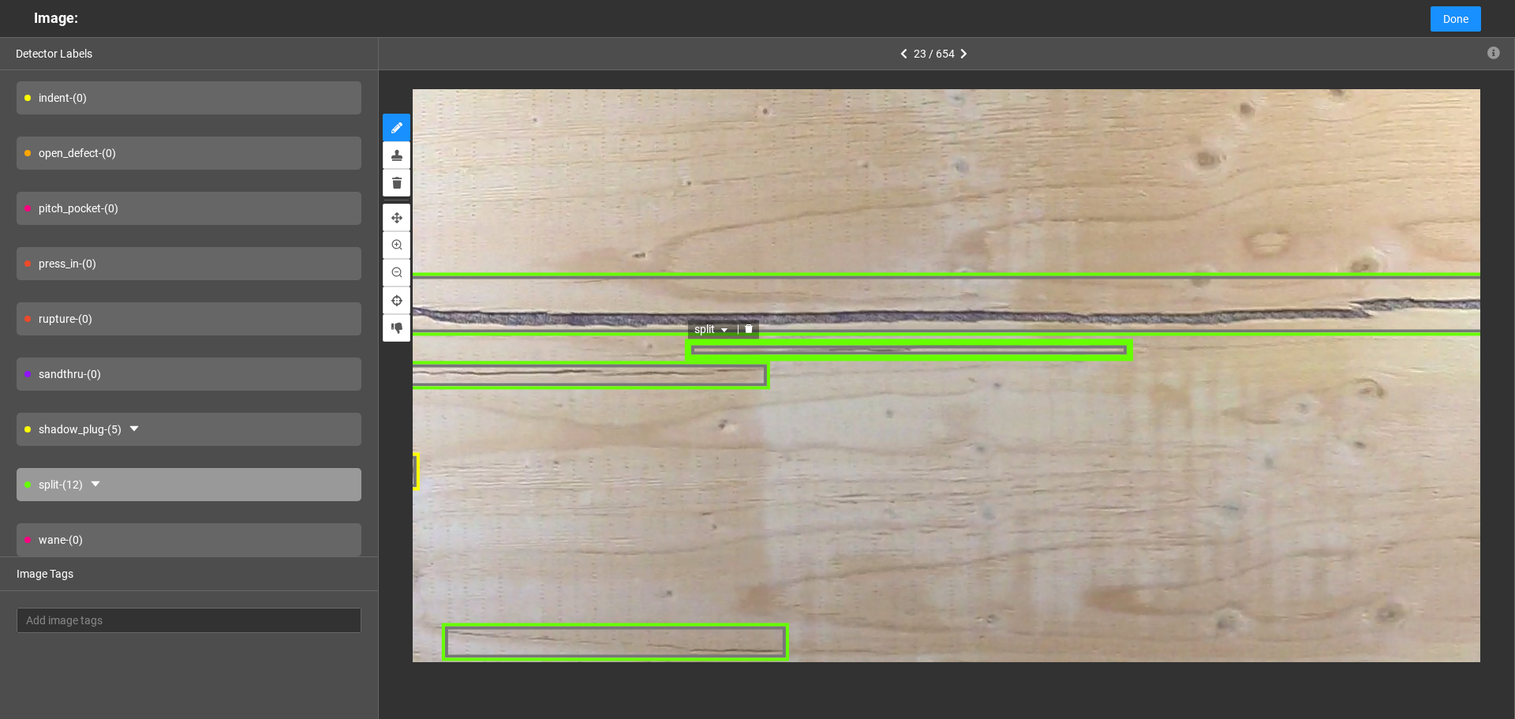
click at [1028, 354] on div "split" at bounding box center [910, 349] width 446 height 21
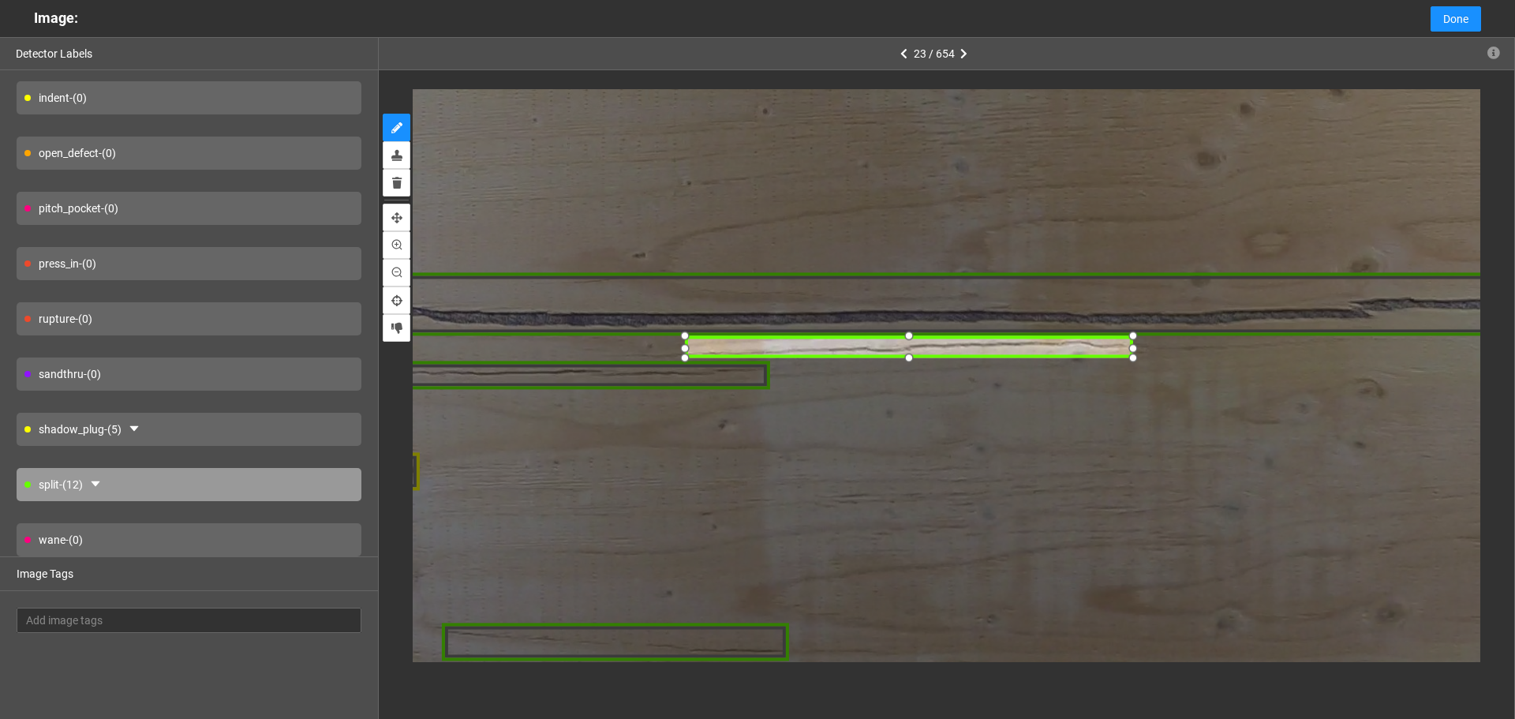
click at [945, 346] on div at bounding box center [910, 346] width 446 height 21
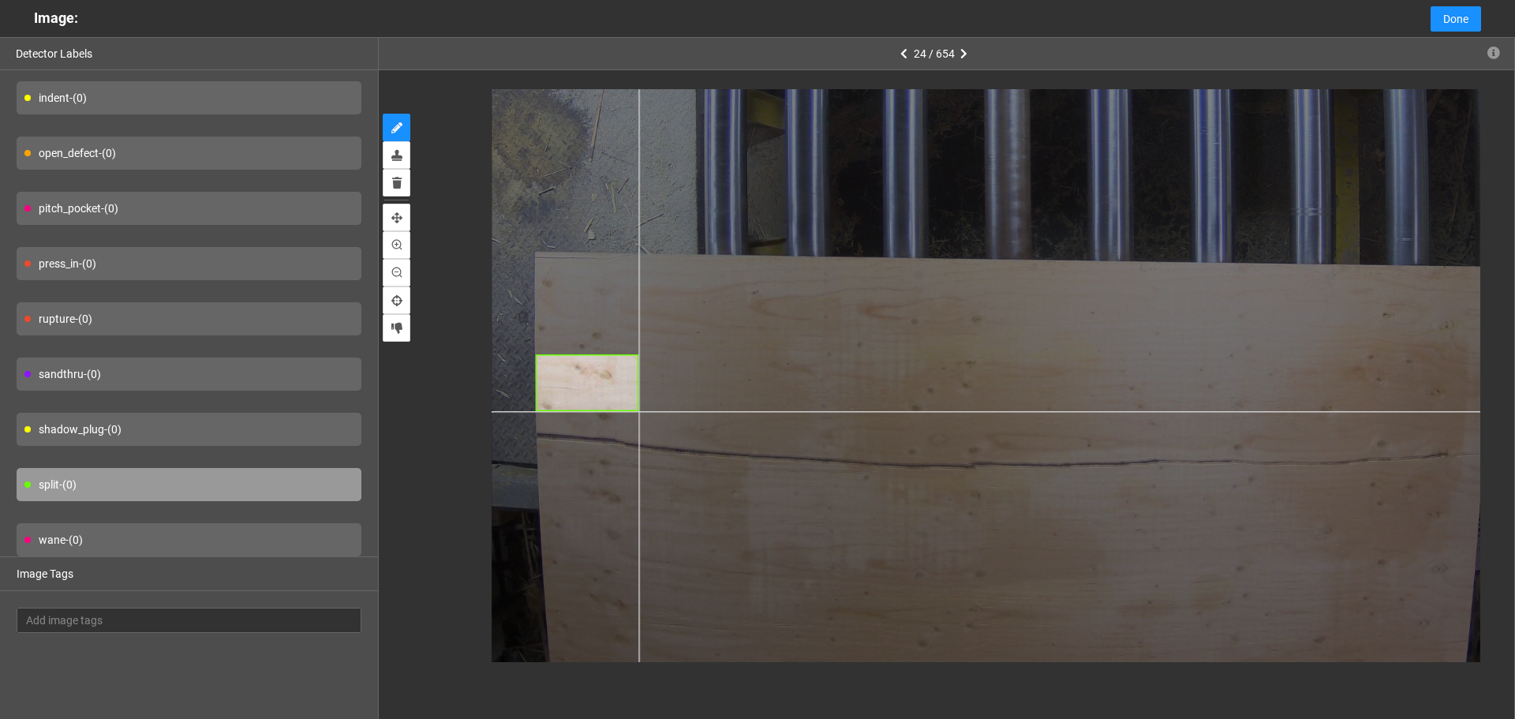
click at [638, 411] on div at bounding box center [1065, 233] width 1147 height 860
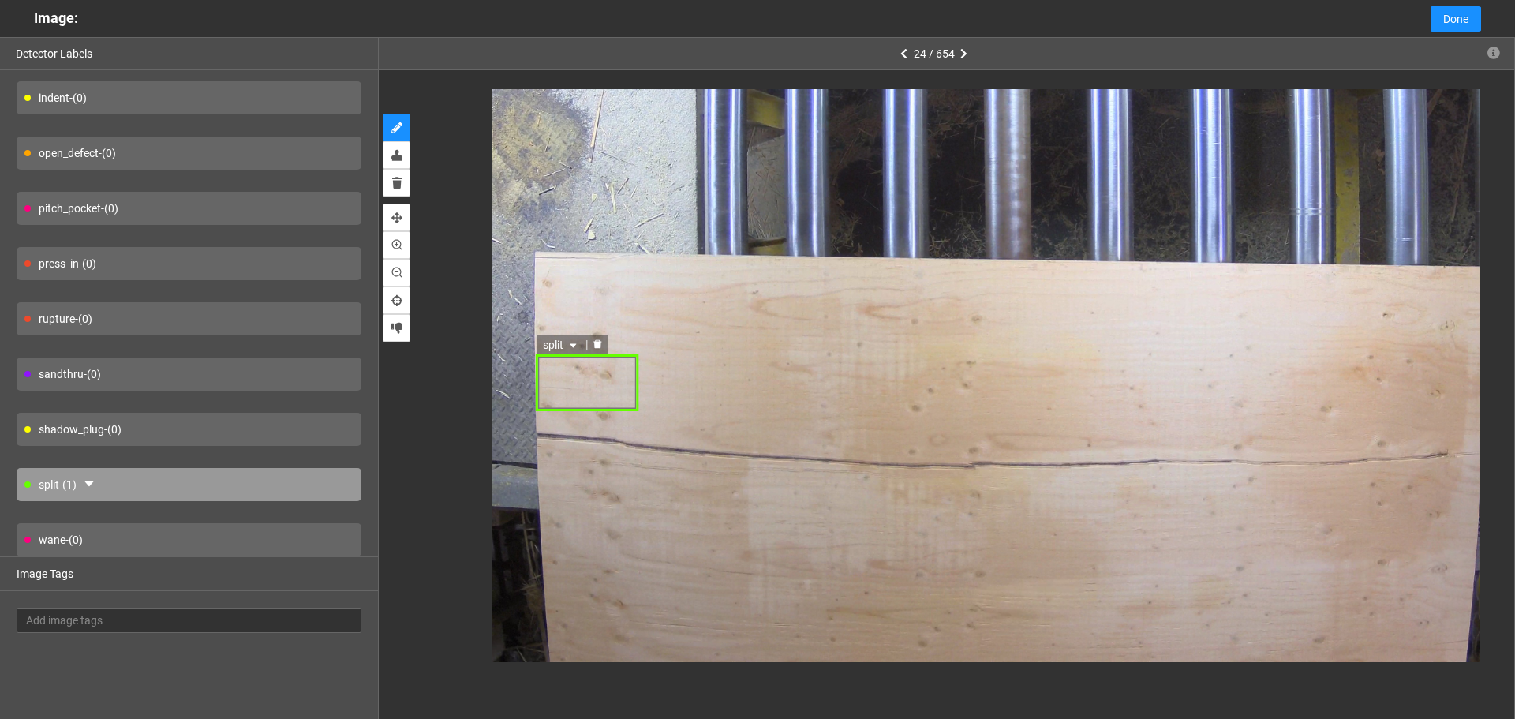
click at [597, 349] on icon "delete" at bounding box center [597, 344] width 8 height 9
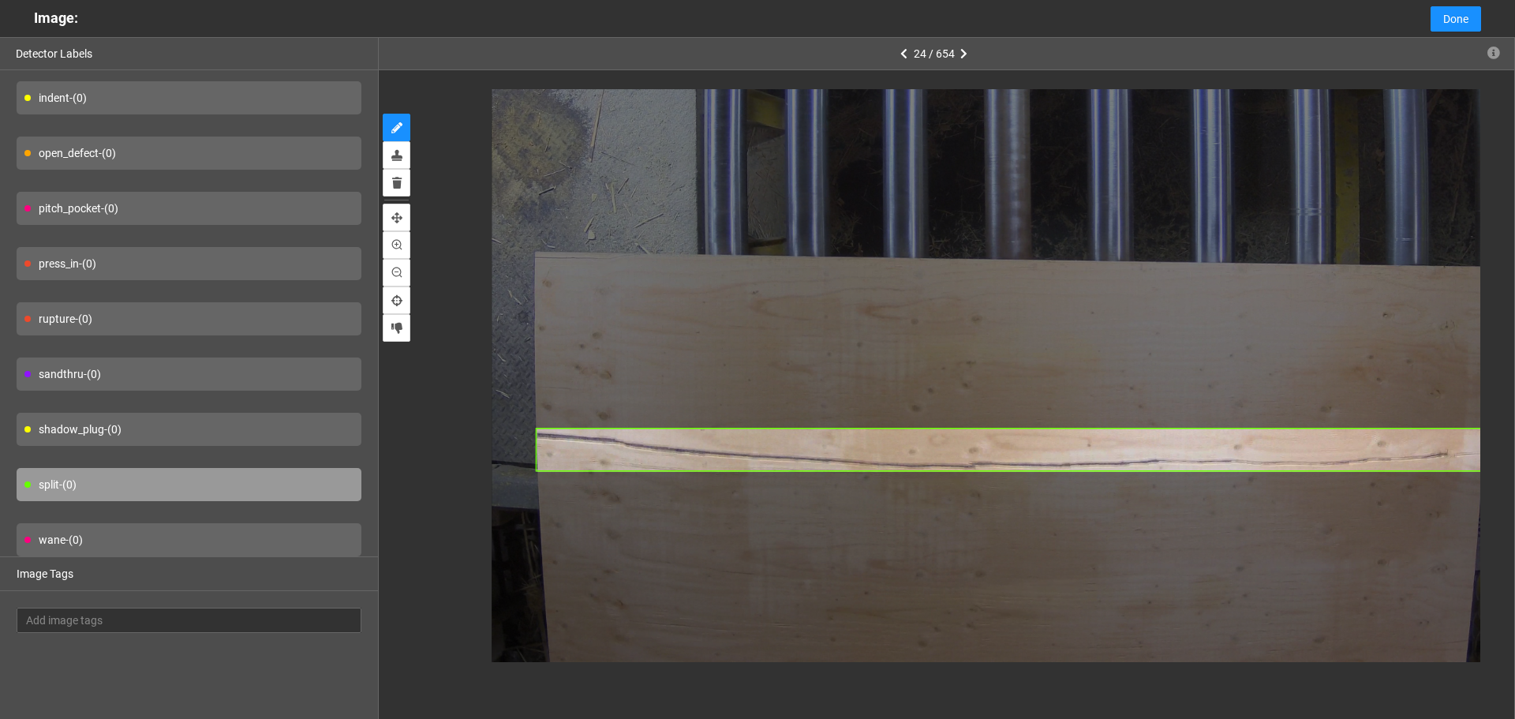
click at [1484, 472] on div at bounding box center [947, 375] width 1136 height 611
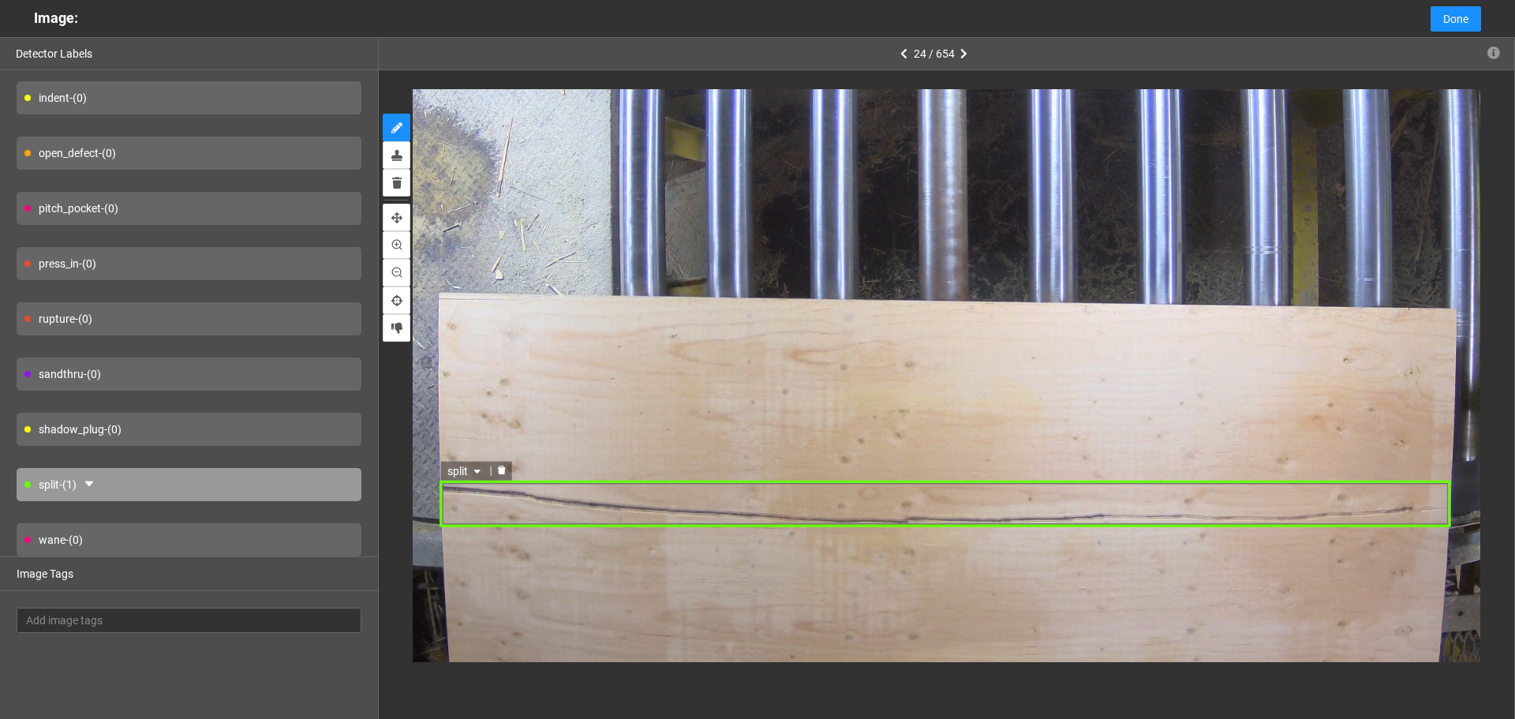
click at [710, 506] on div "split" at bounding box center [945, 504] width 1011 height 47
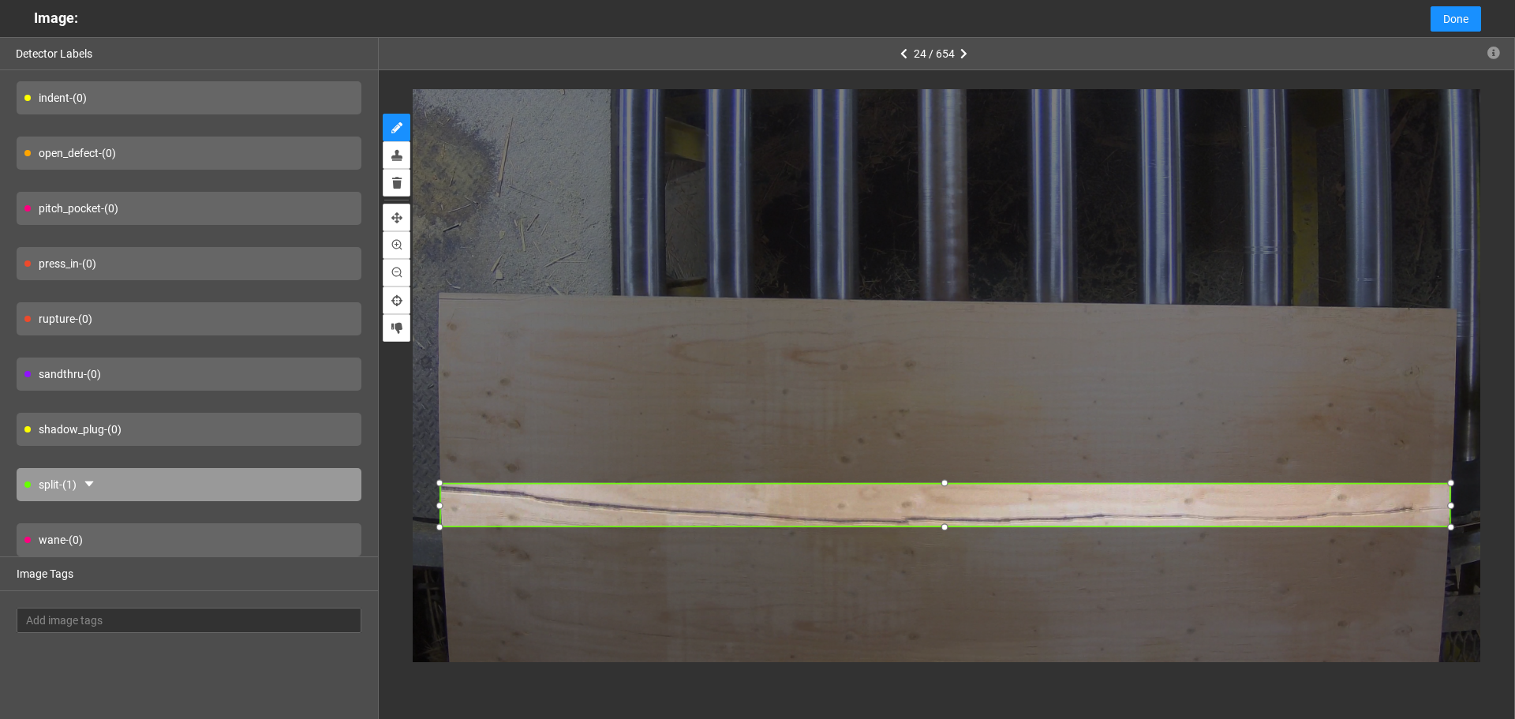
click at [944, 479] on div at bounding box center [945, 482] width 17 height 17
click at [941, 526] on div at bounding box center [945, 525] width 17 height 17
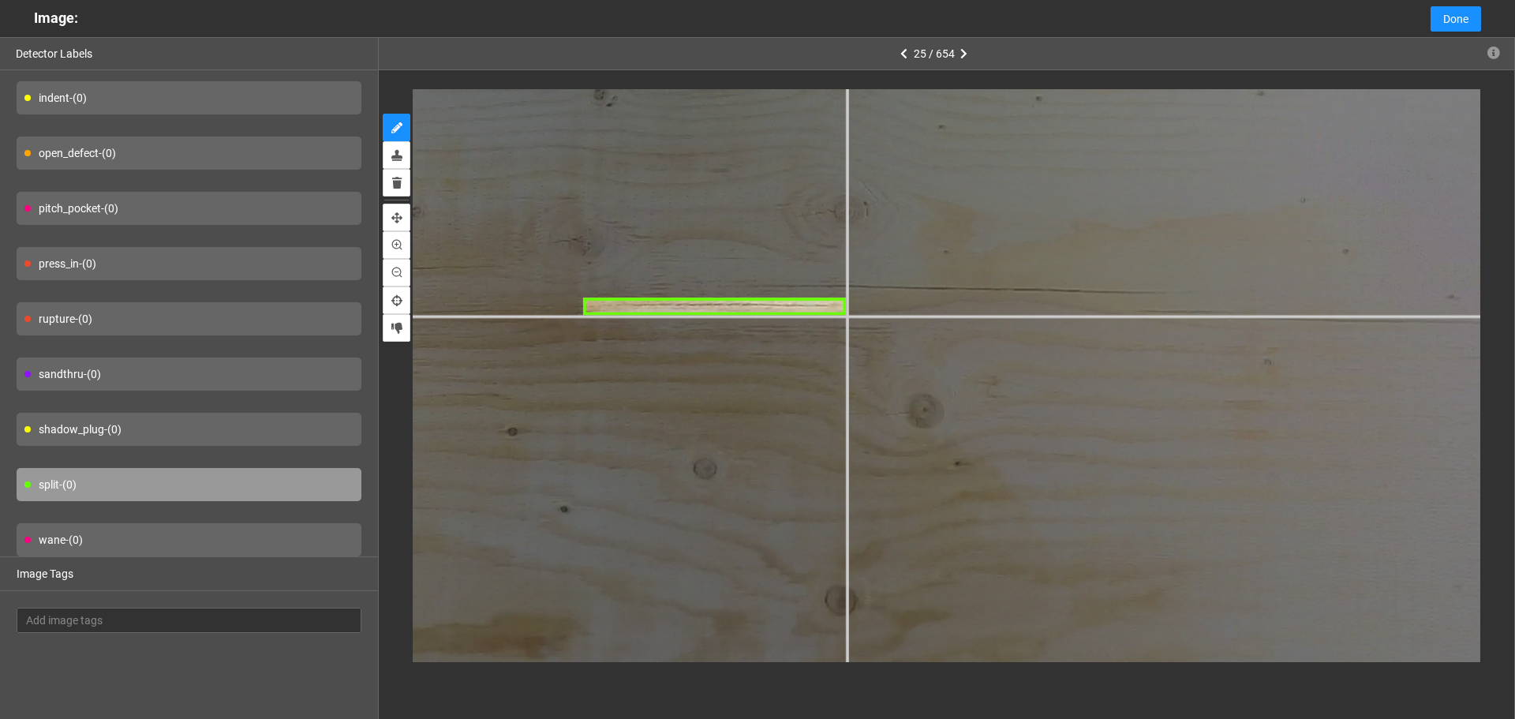
click at [846, 315] on div at bounding box center [1212, 634] width 2828 height 2121
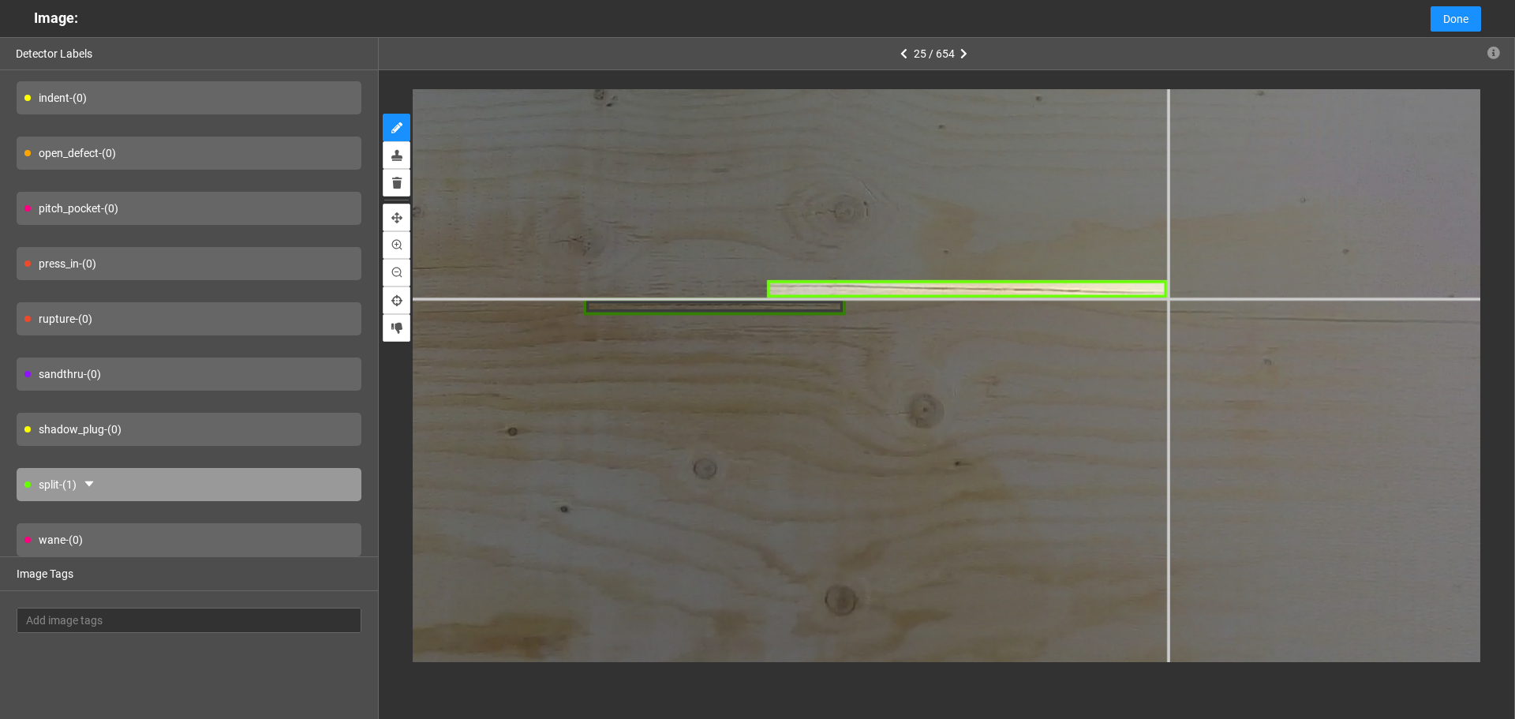
click at [1166, 299] on div at bounding box center [1212, 634] width 2828 height 2121
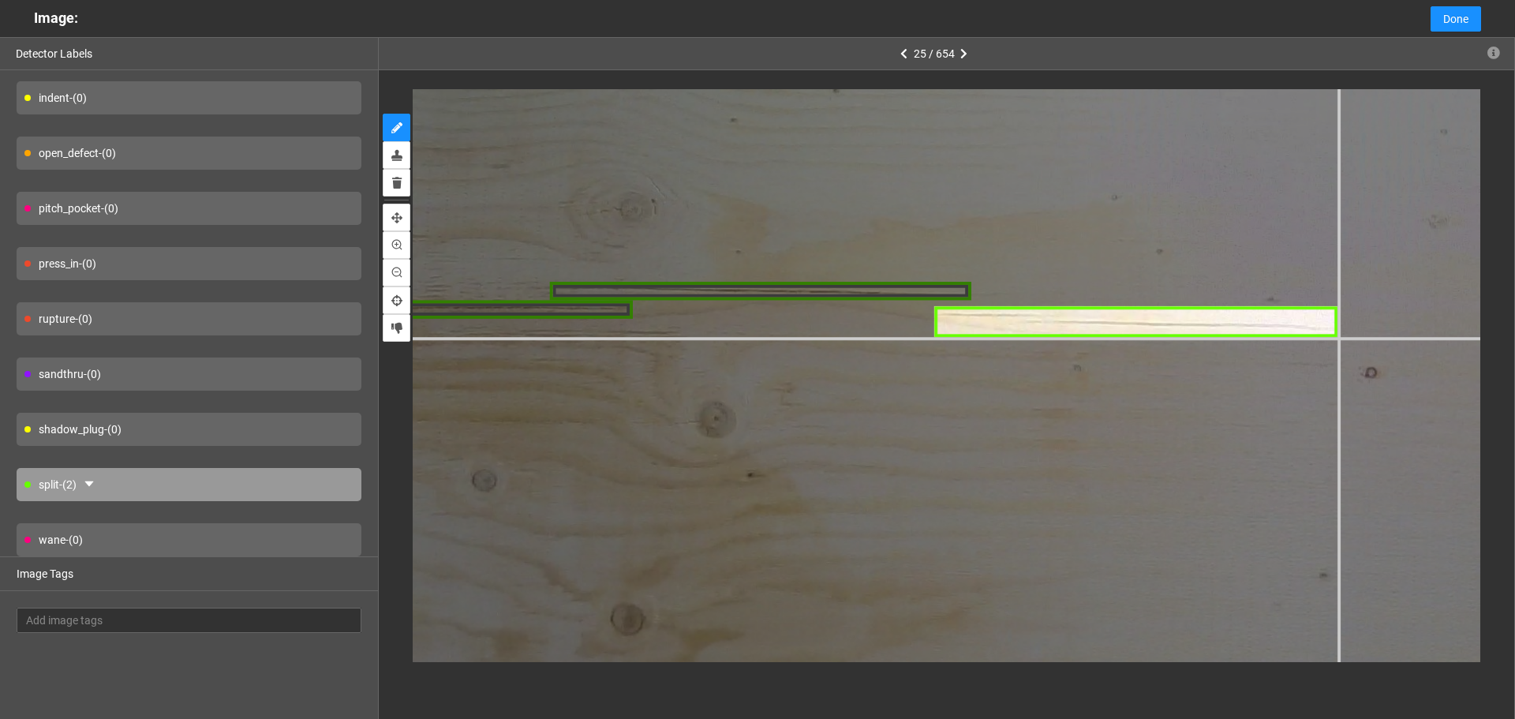
click at [1338, 338] on div at bounding box center [1018, 655] width 2981 height 2236
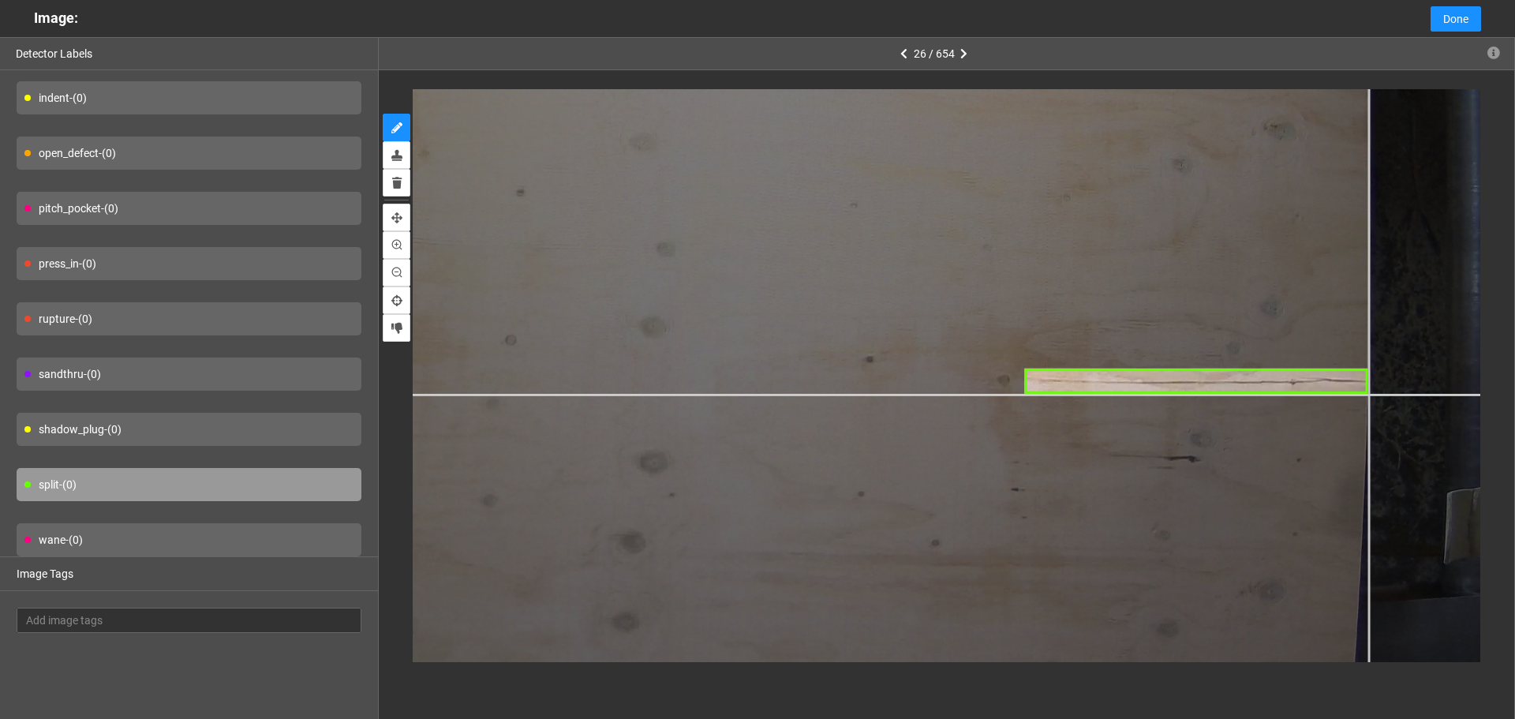
click at [1368, 394] on div at bounding box center [490, 264] width 2217 height 1662
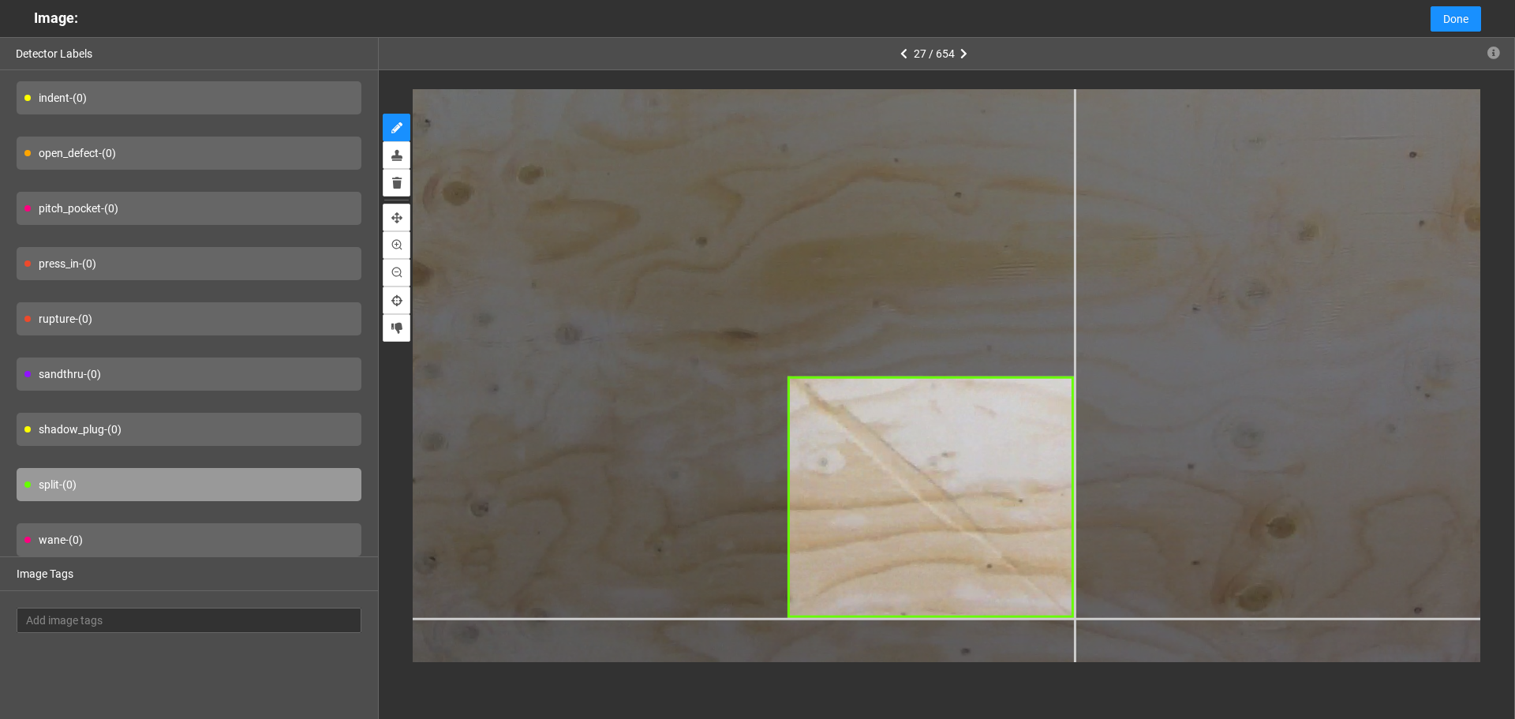
click at [1073, 619] on div at bounding box center [1103, 83] width 2293 height 1720
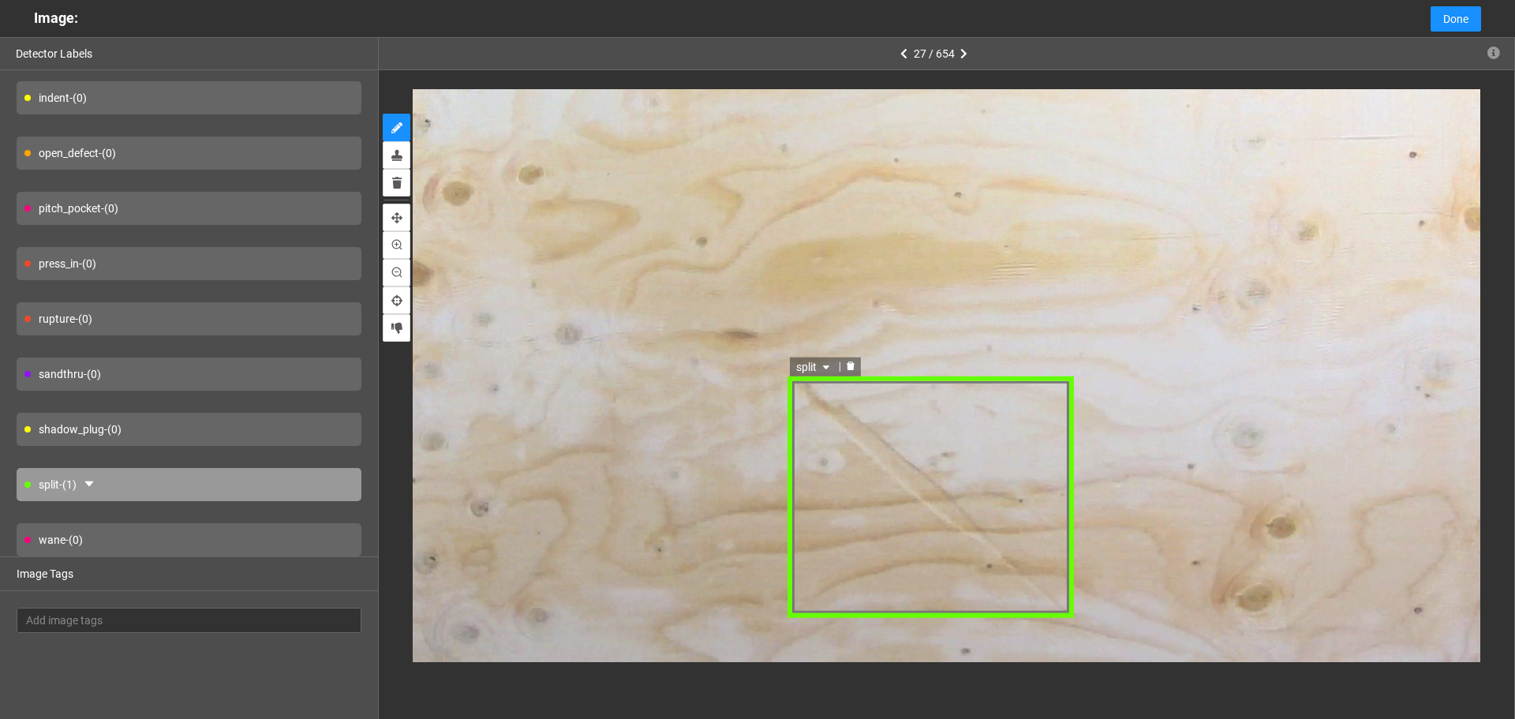
click at [824, 365] on icon "caret-down" at bounding box center [826, 366] width 9 height 9
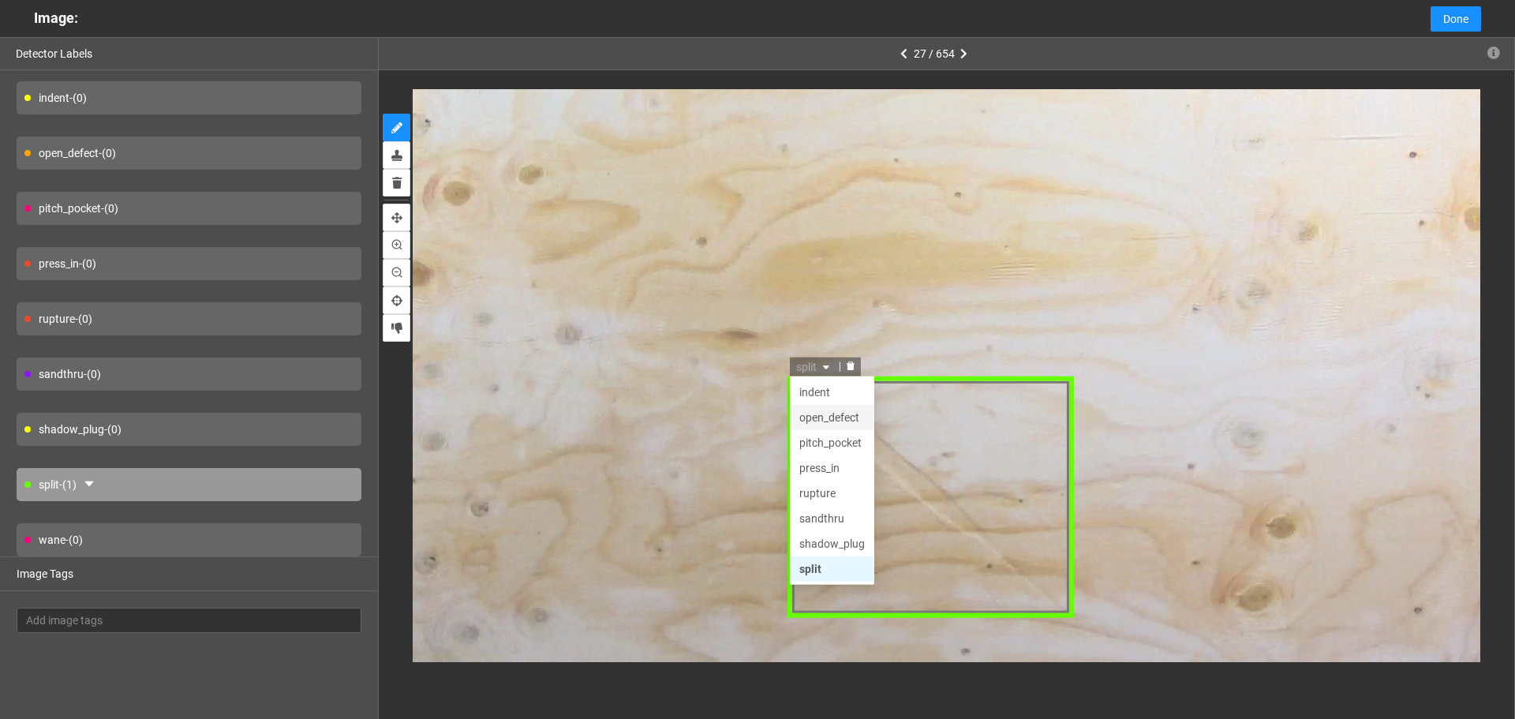
click at [825, 404] on div "open_defect" at bounding box center [832, 416] width 84 height 25
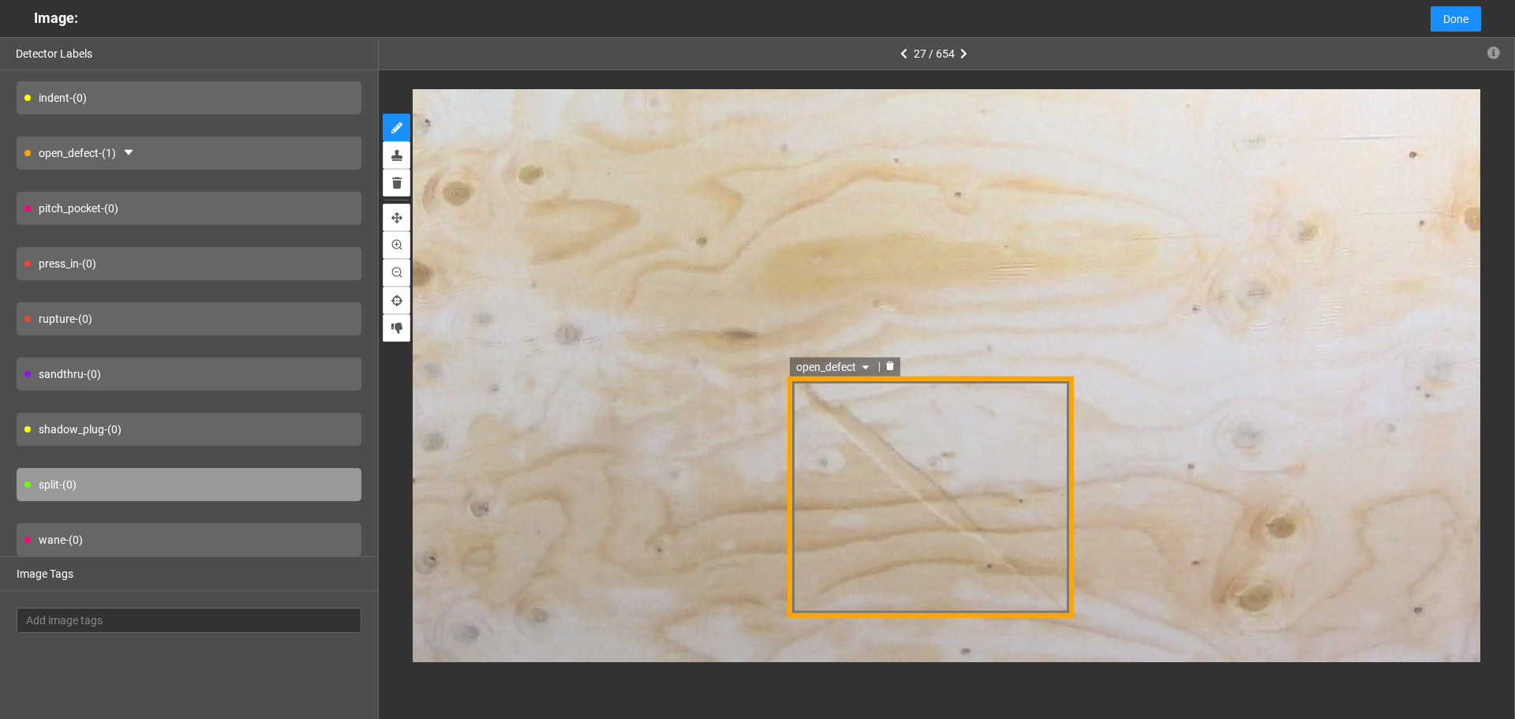
click at [824, 376] on div "open_defect" at bounding box center [834, 366] width 89 height 19
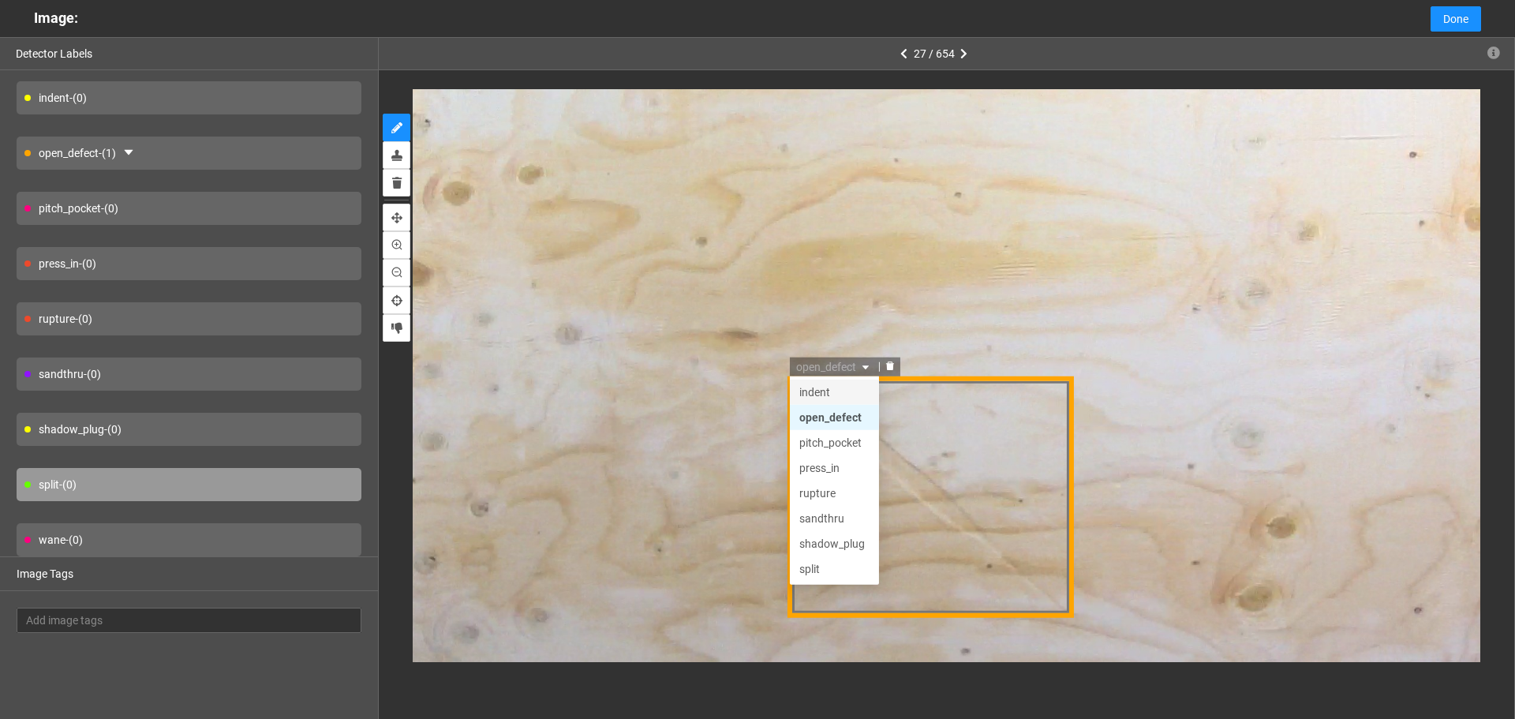
click at [824, 395] on div "indent" at bounding box center [834, 391] width 70 height 17
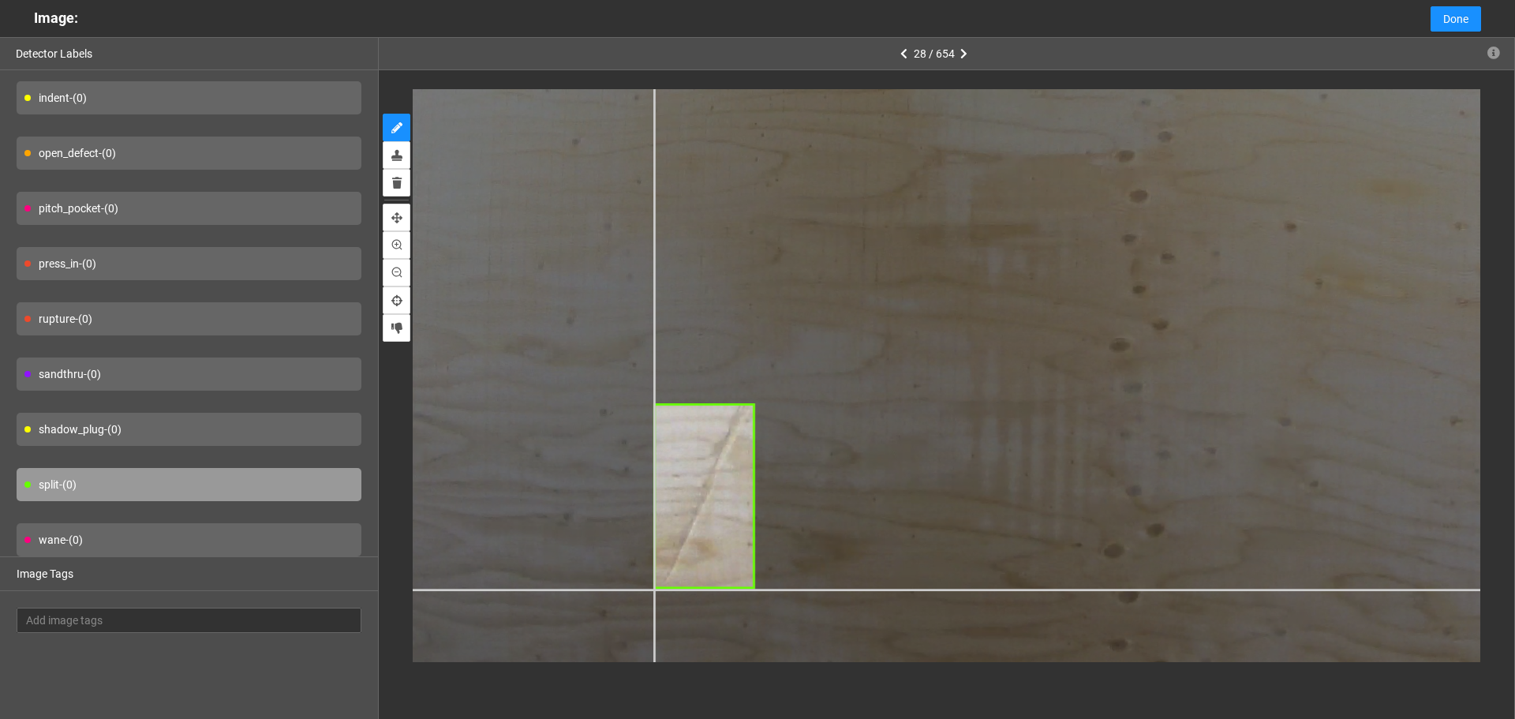
click at [653, 590] on div at bounding box center [1348, 134] width 2140 height 1605
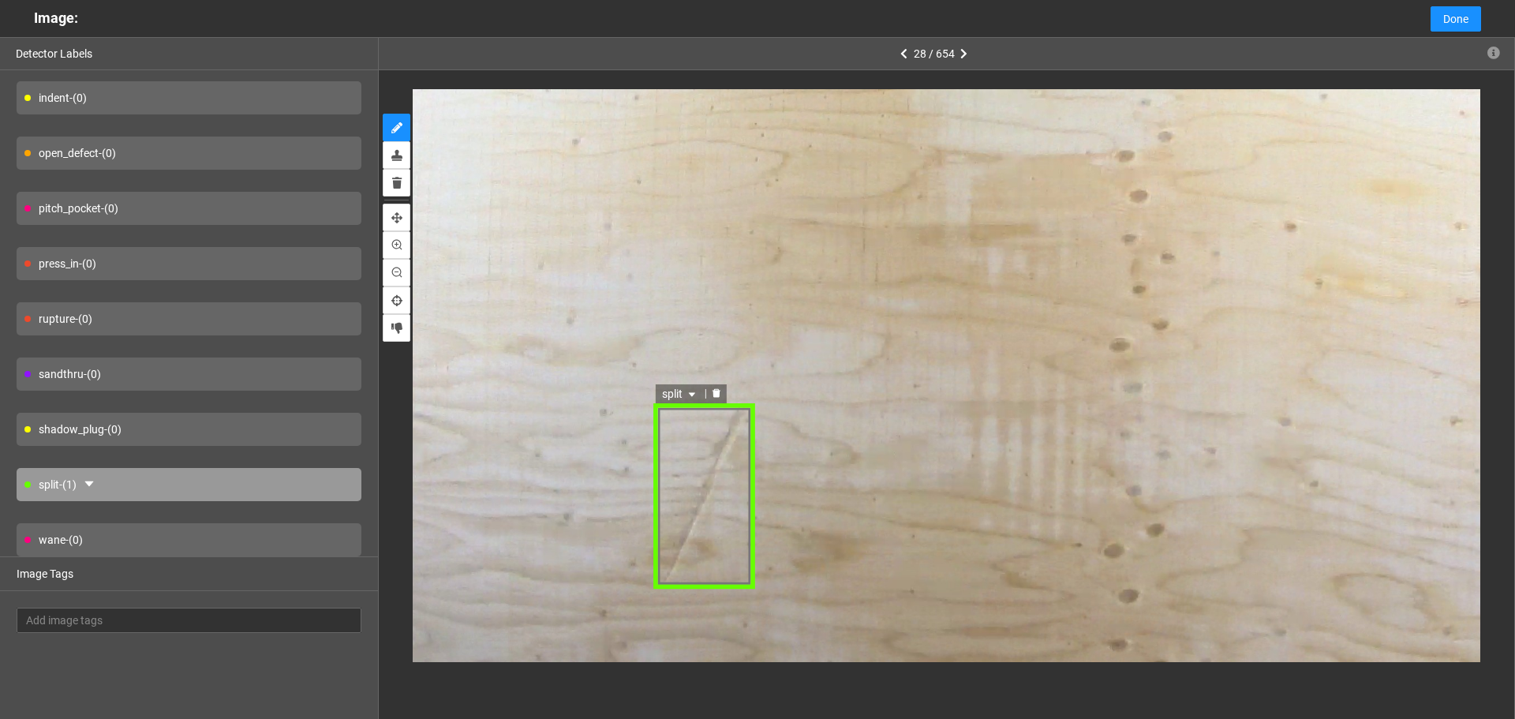
click at [684, 395] on span "split" at bounding box center [679, 394] width 37 height 17
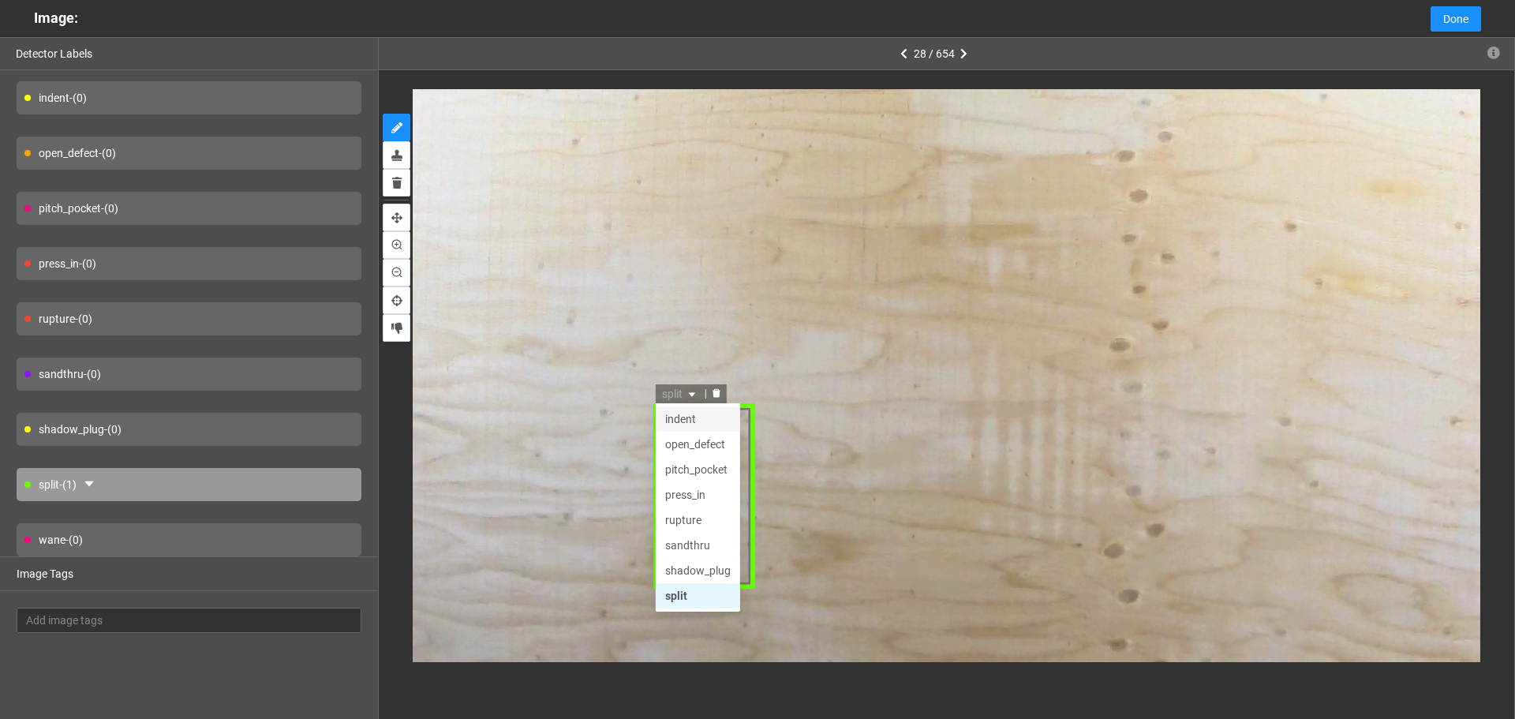
click at [694, 417] on div "indent" at bounding box center [697, 419] width 66 height 17
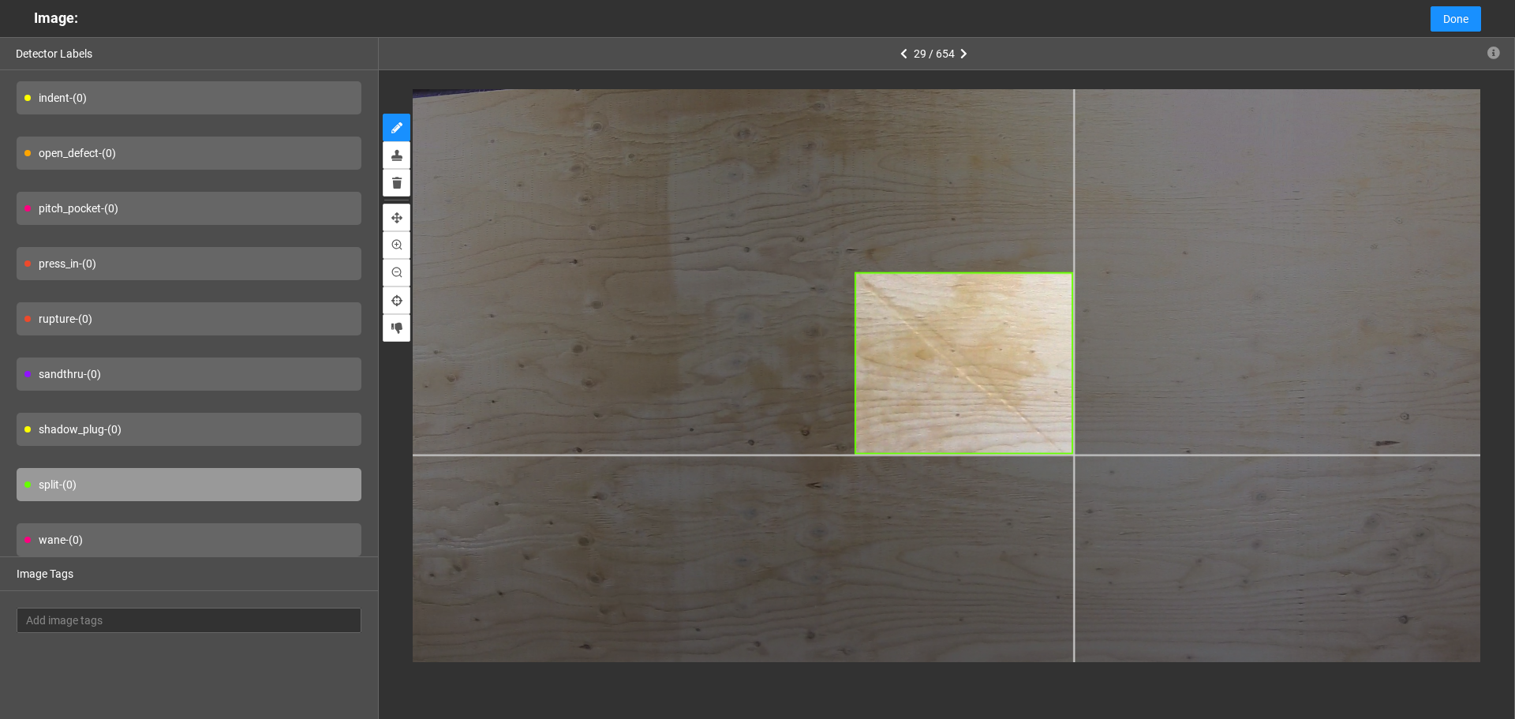
click at [1074, 454] on div at bounding box center [1075, 402] width 1605 height 1204
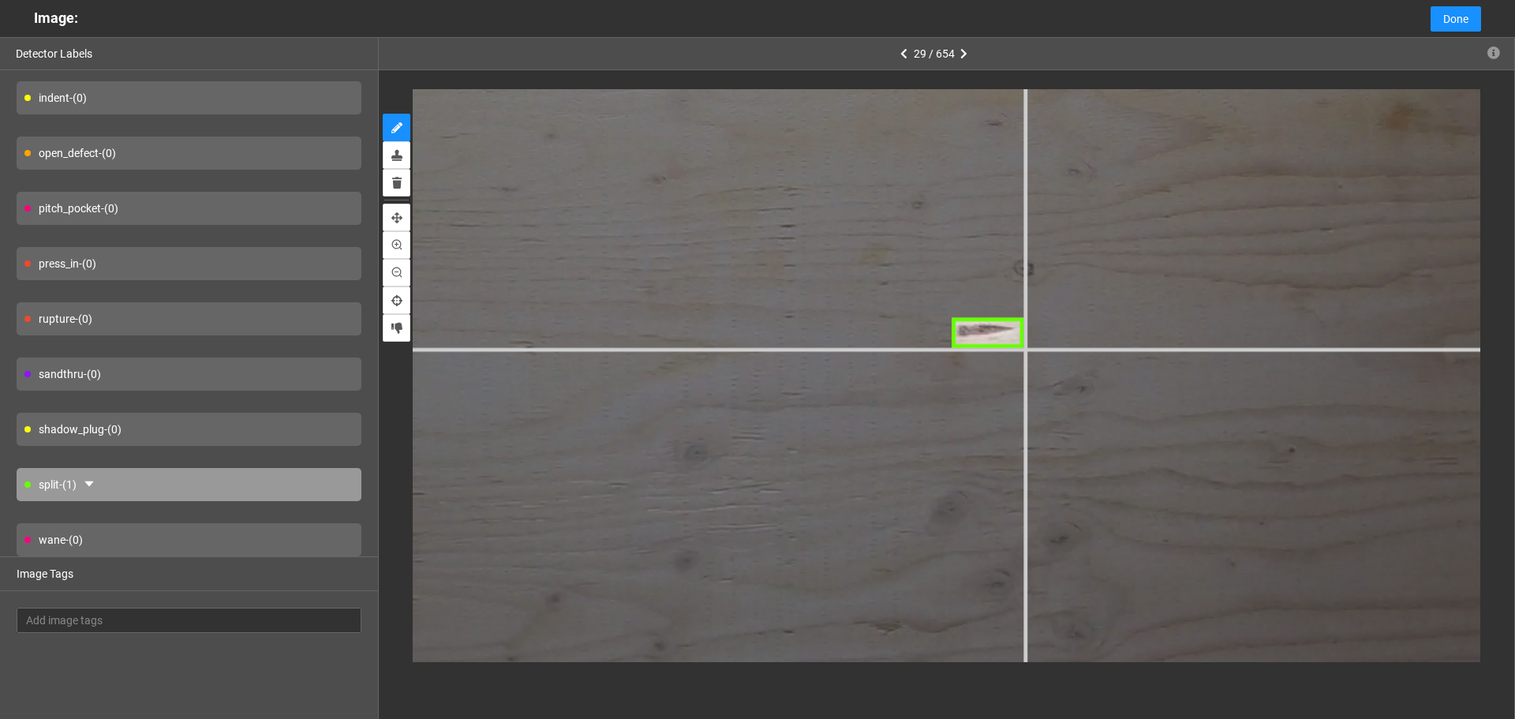
click at [1024, 349] on div at bounding box center [271, 234] width 3669 height 2751
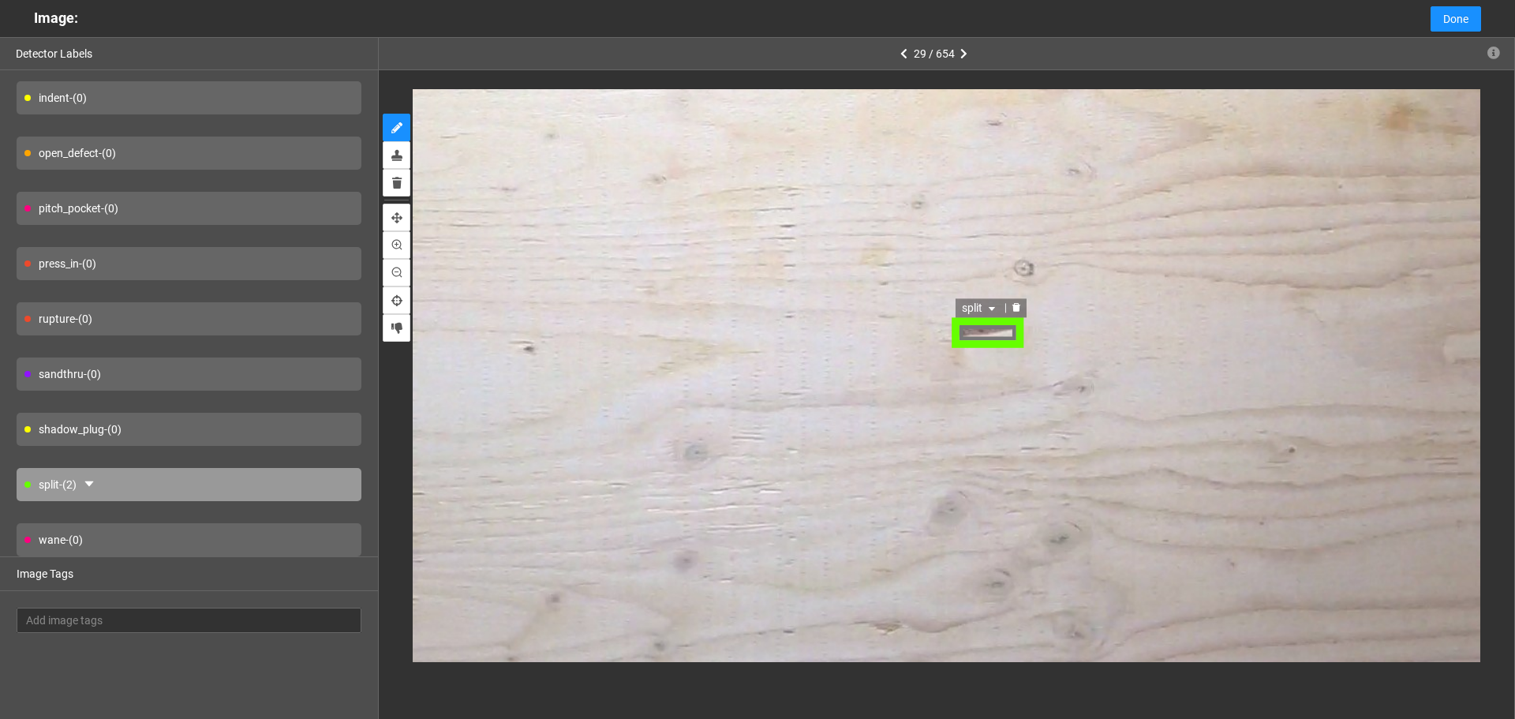
click at [994, 308] on icon "caret-down" at bounding box center [993, 306] width 9 height 9
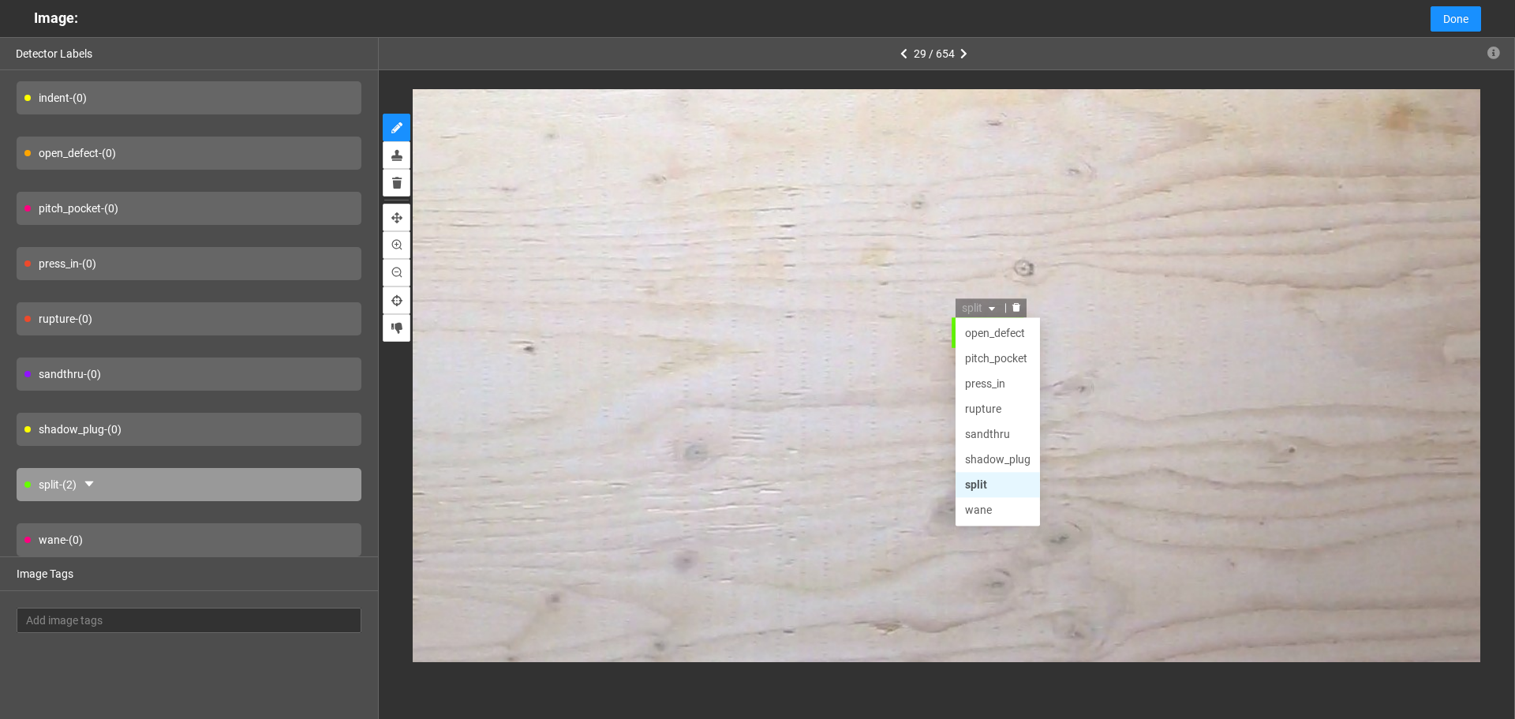
scroll to position [0, 0]
click at [1007, 435] on div "pitch_pocket" at bounding box center [1000, 432] width 66 height 17
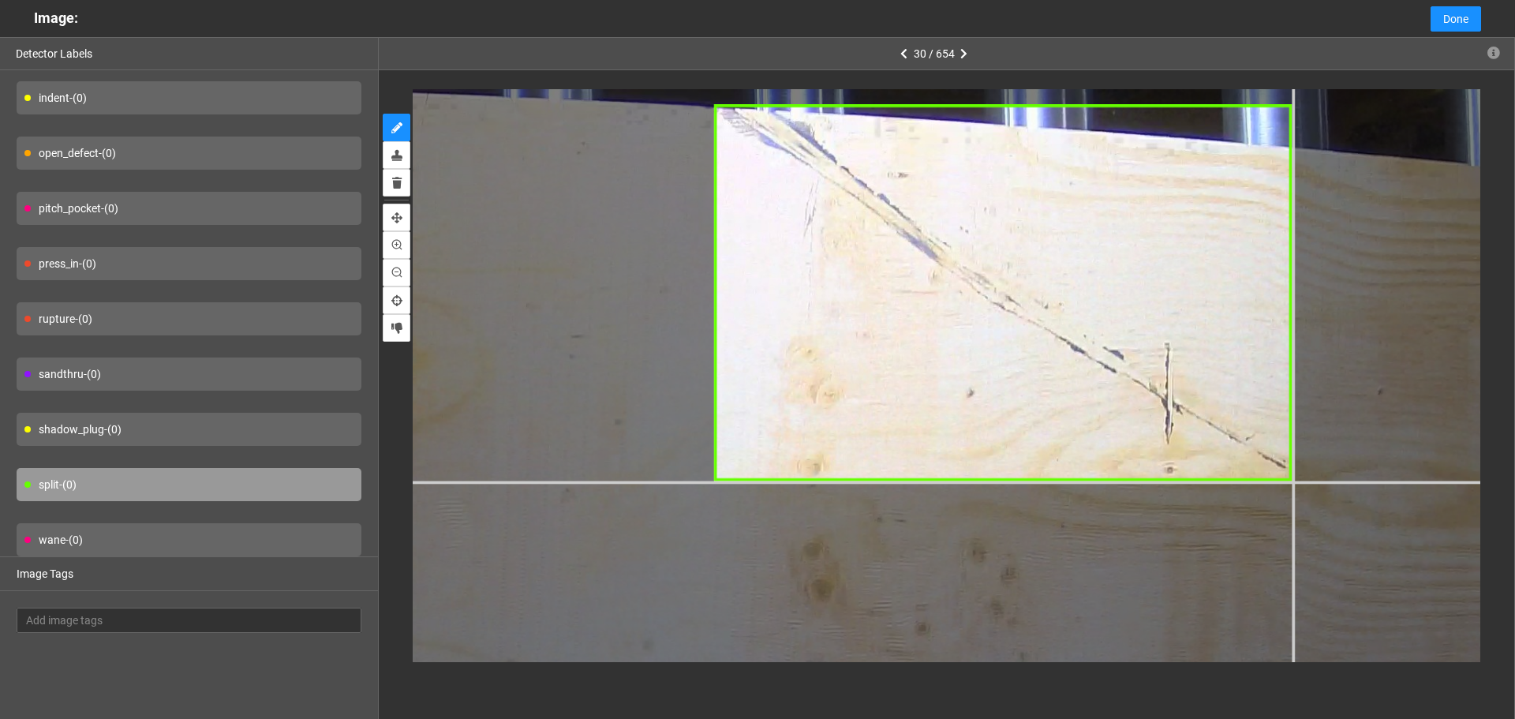
click at [1291, 481] on div at bounding box center [440, 525] width 2828 height 2121
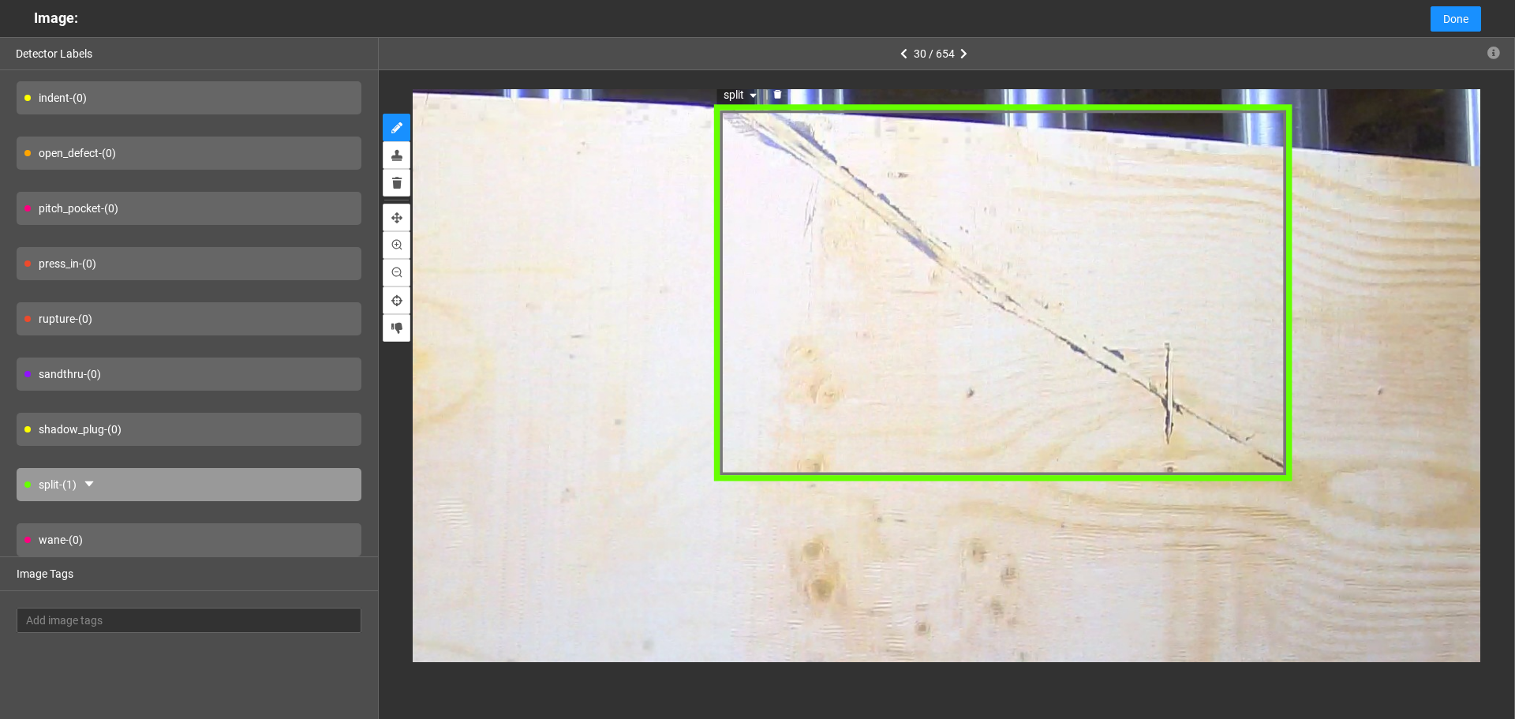
click at [755, 102] on span "split" at bounding box center [741, 95] width 37 height 17
click at [772, 189] on div "press_in" at bounding box center [759, 196] width 66 height 17
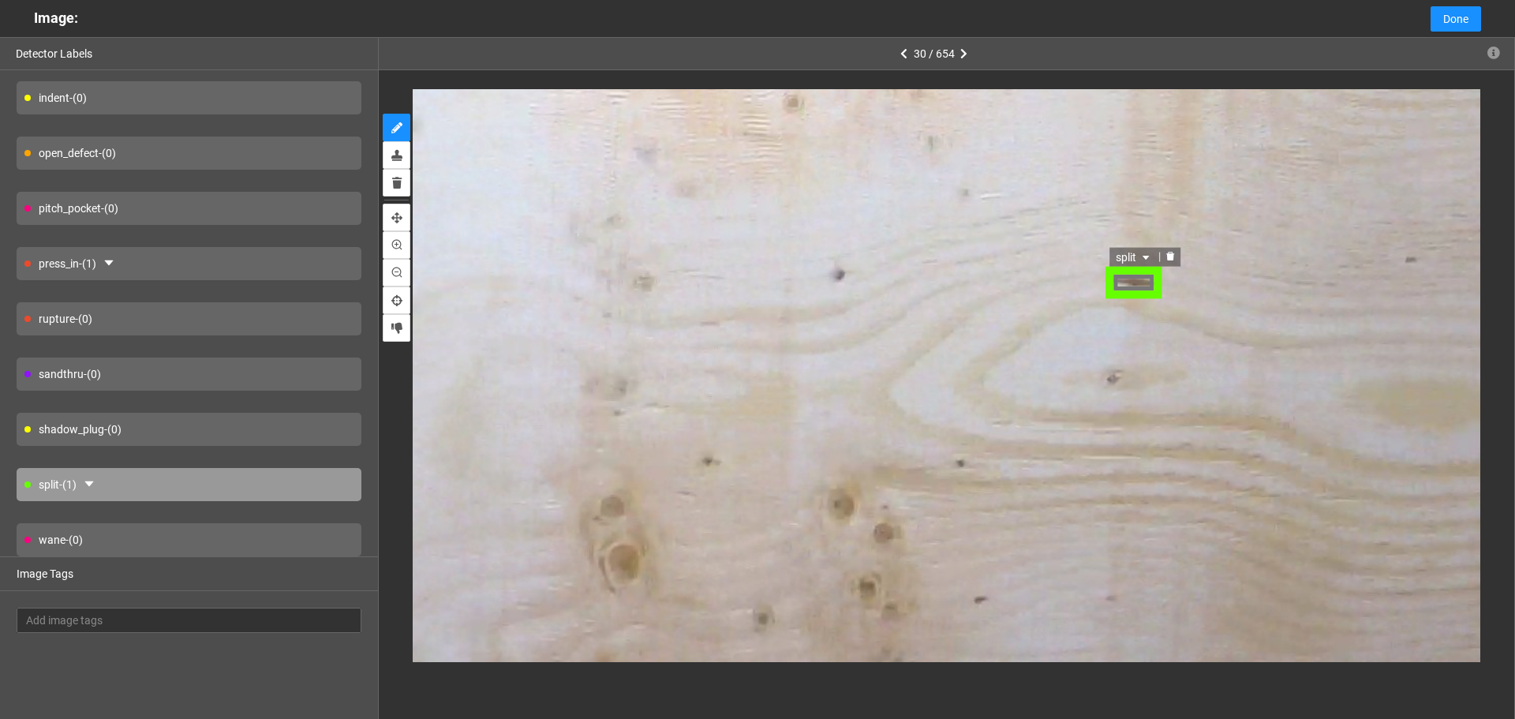
click at [1120, 251] on span "split" at bounding box center [1133, 258] width 37 height 17
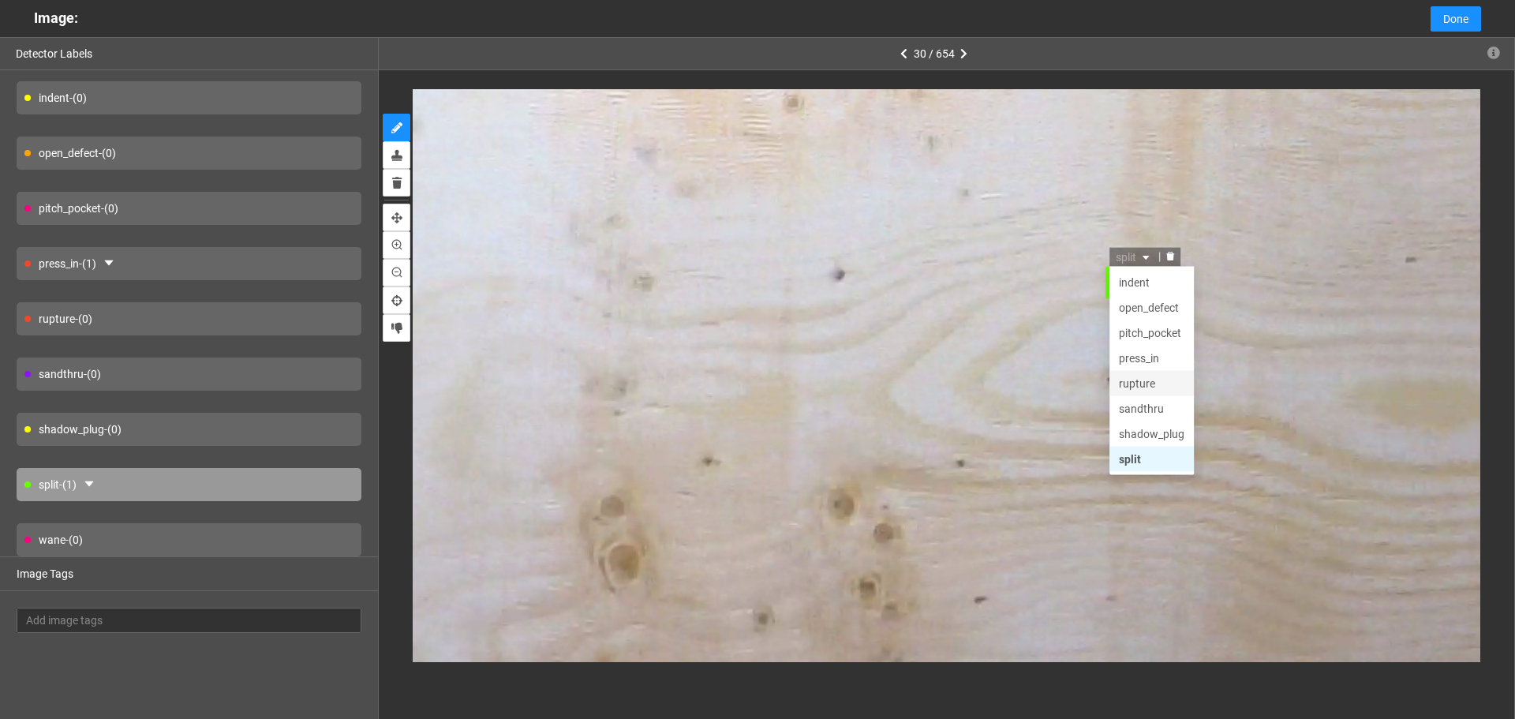
scroll to position [0, 0]
click at [1165, 384] on div "pitch_pocket" at bounding box center [1151, 384] width 66 height 17
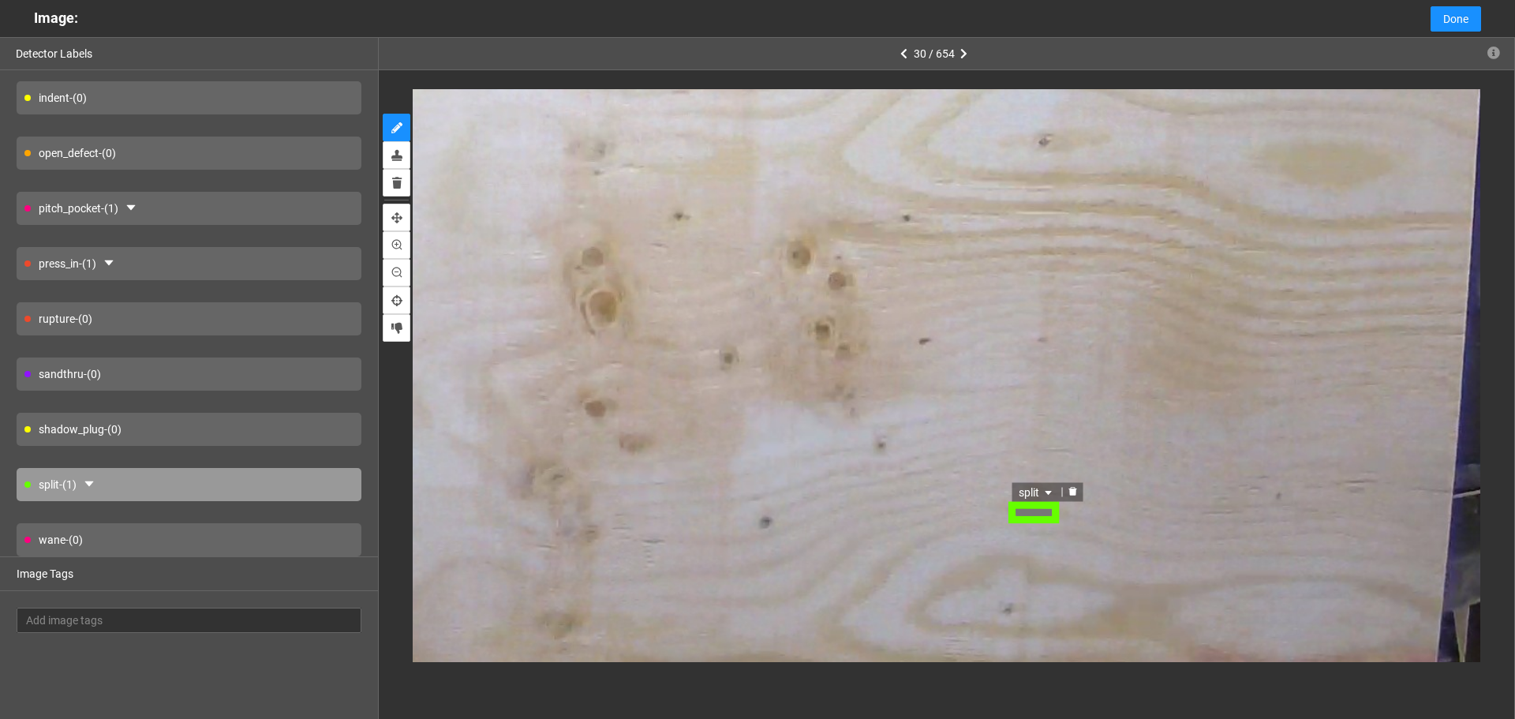
click at [1016, 492] on div "split" at bounding box center [1037, 492] width 50 height 19
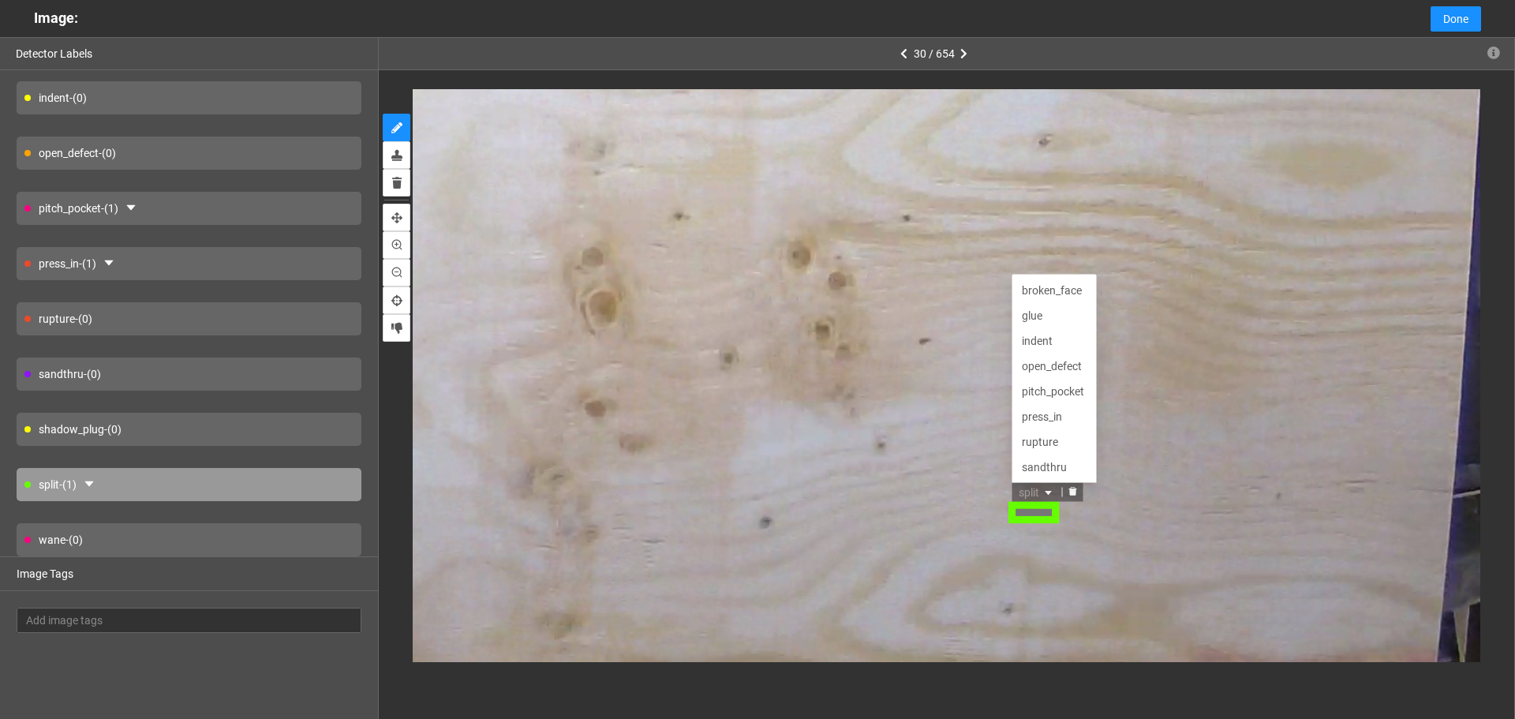
scroll to position [51, 0]
click at [1061, 346] on div "pitch_pocket" at bounding box center [1054, 341] width 66 height 17
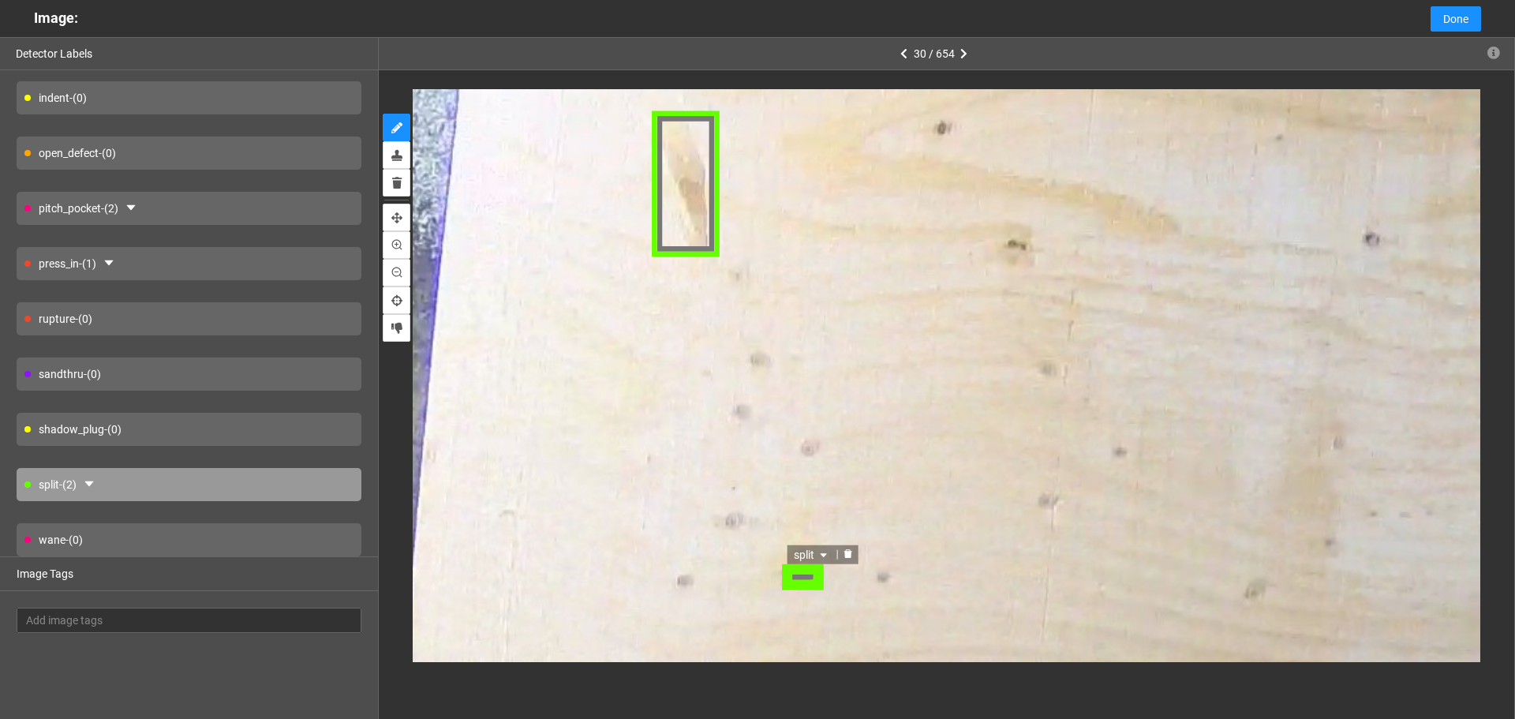
click at [816, 548] on span "split" at bounding box center [811, 552] width 37 height 17
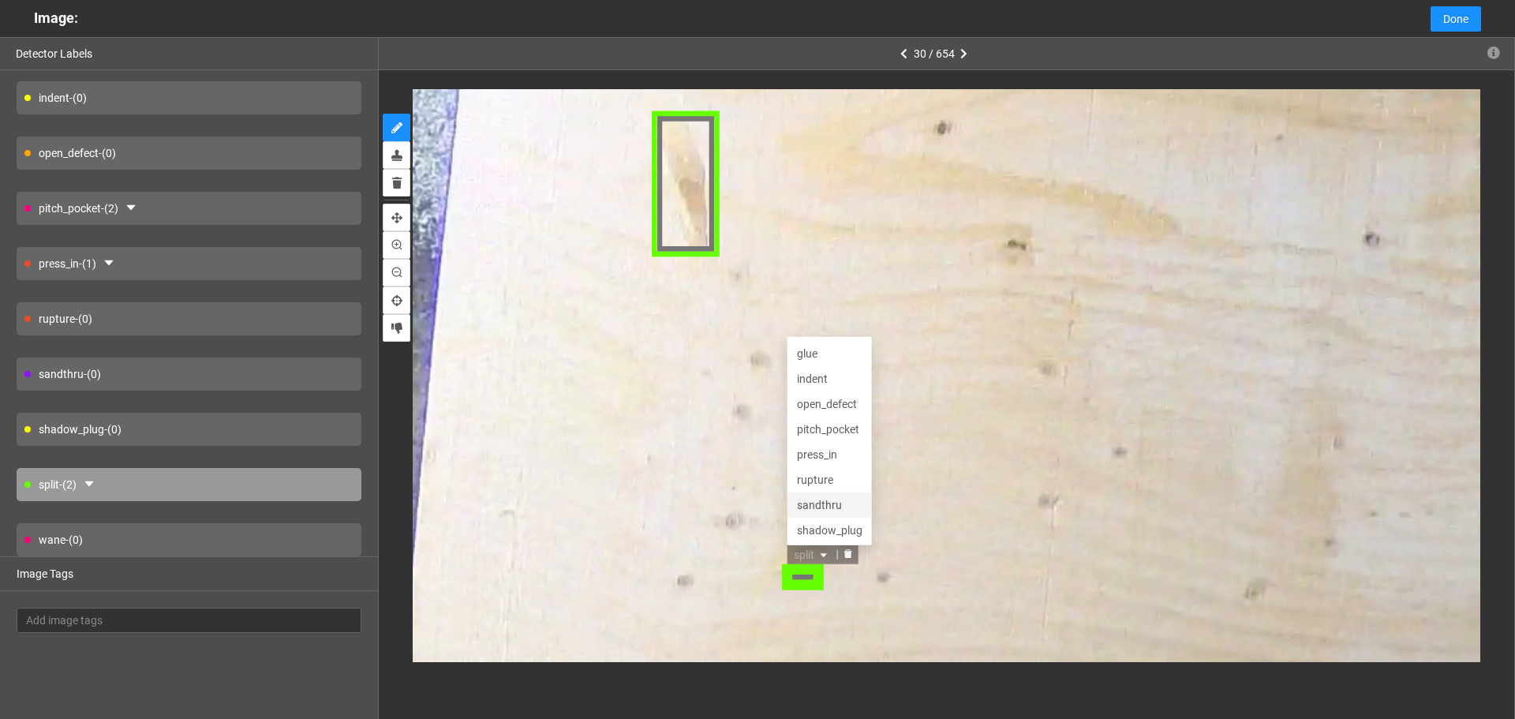
scroll to position [0, 0]
click at [839, 450] on div "pitch_pocket" at bounding box center [829, 451] width 66 height 17
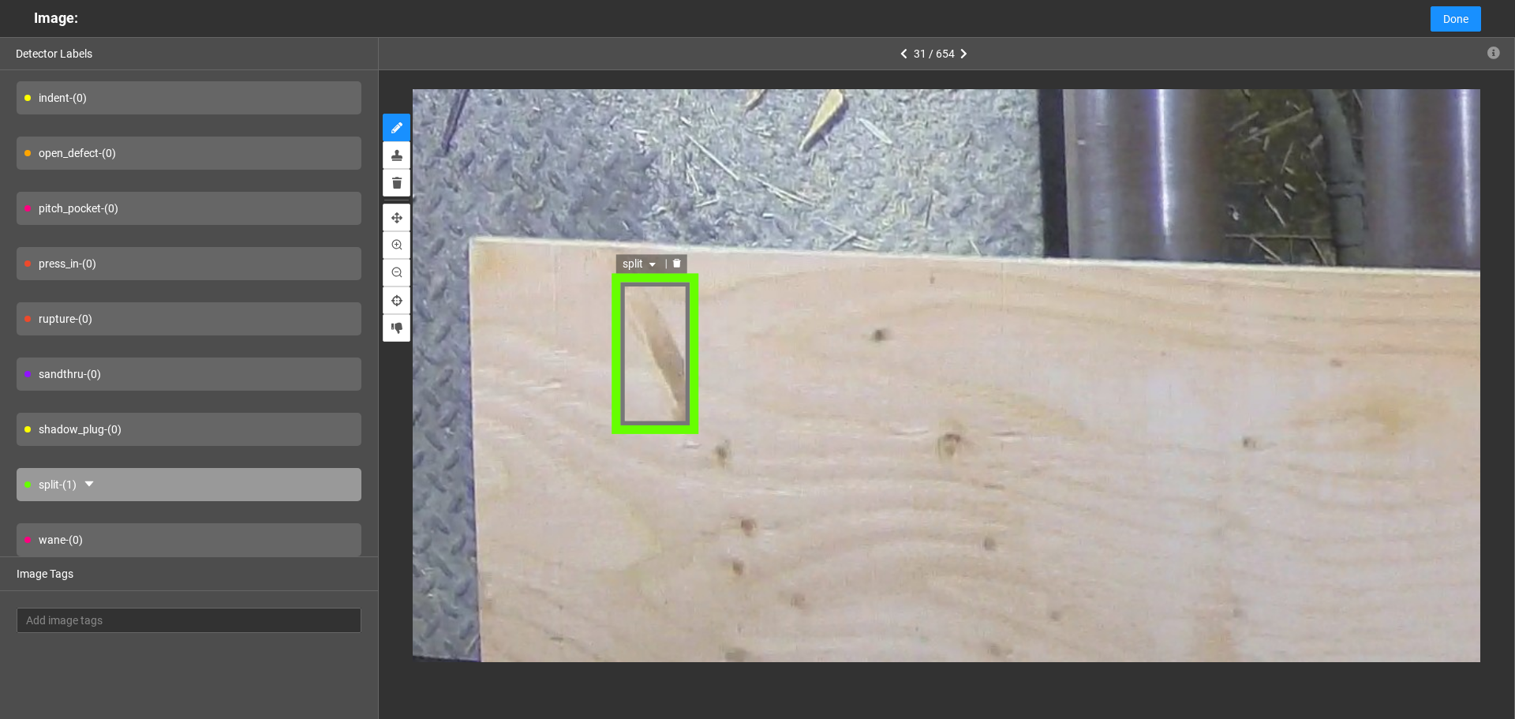
click at [654, 266] on icon "caret-down" at bounding box center [653, 262] width 9 height 9
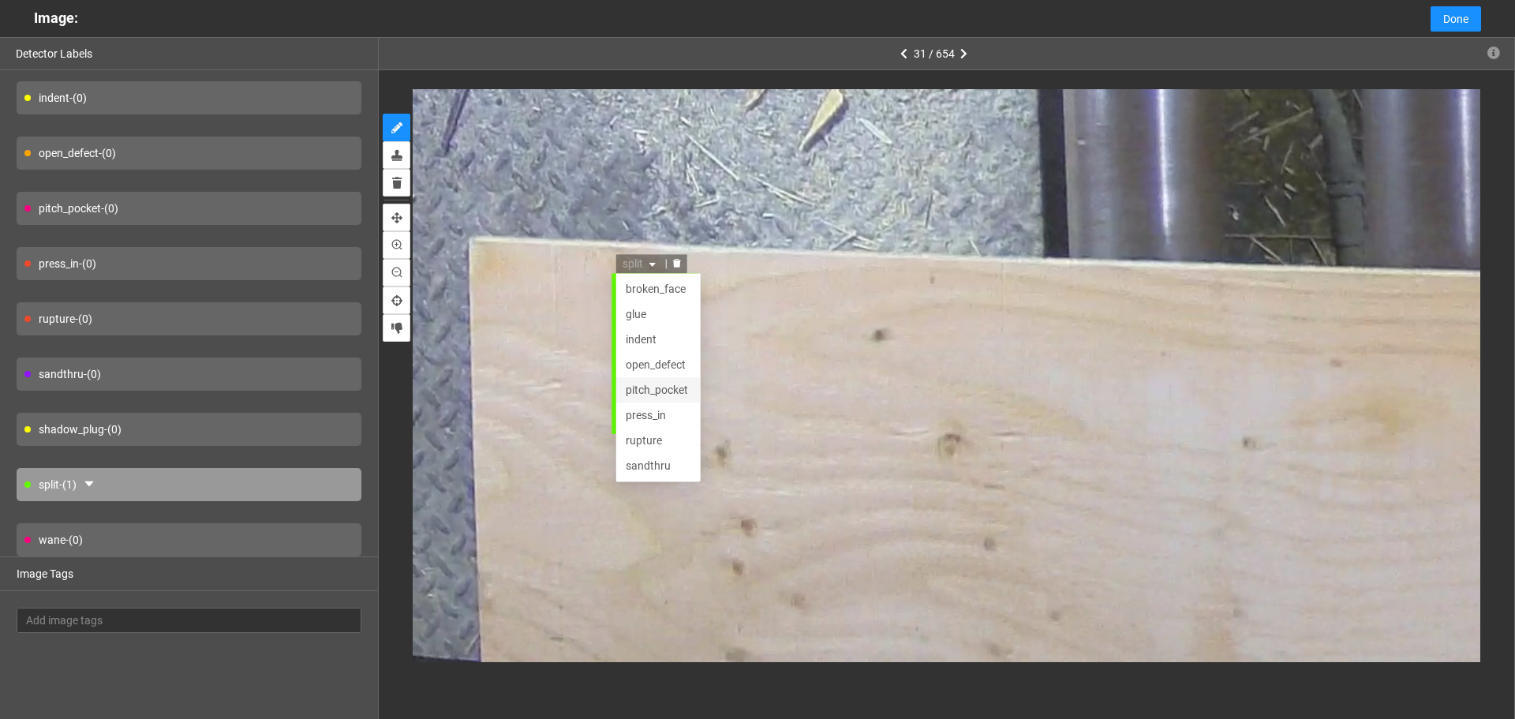
click at [671, 387] on div "pitch_pocket" at bounding box center [660, 388] width 66 height 17
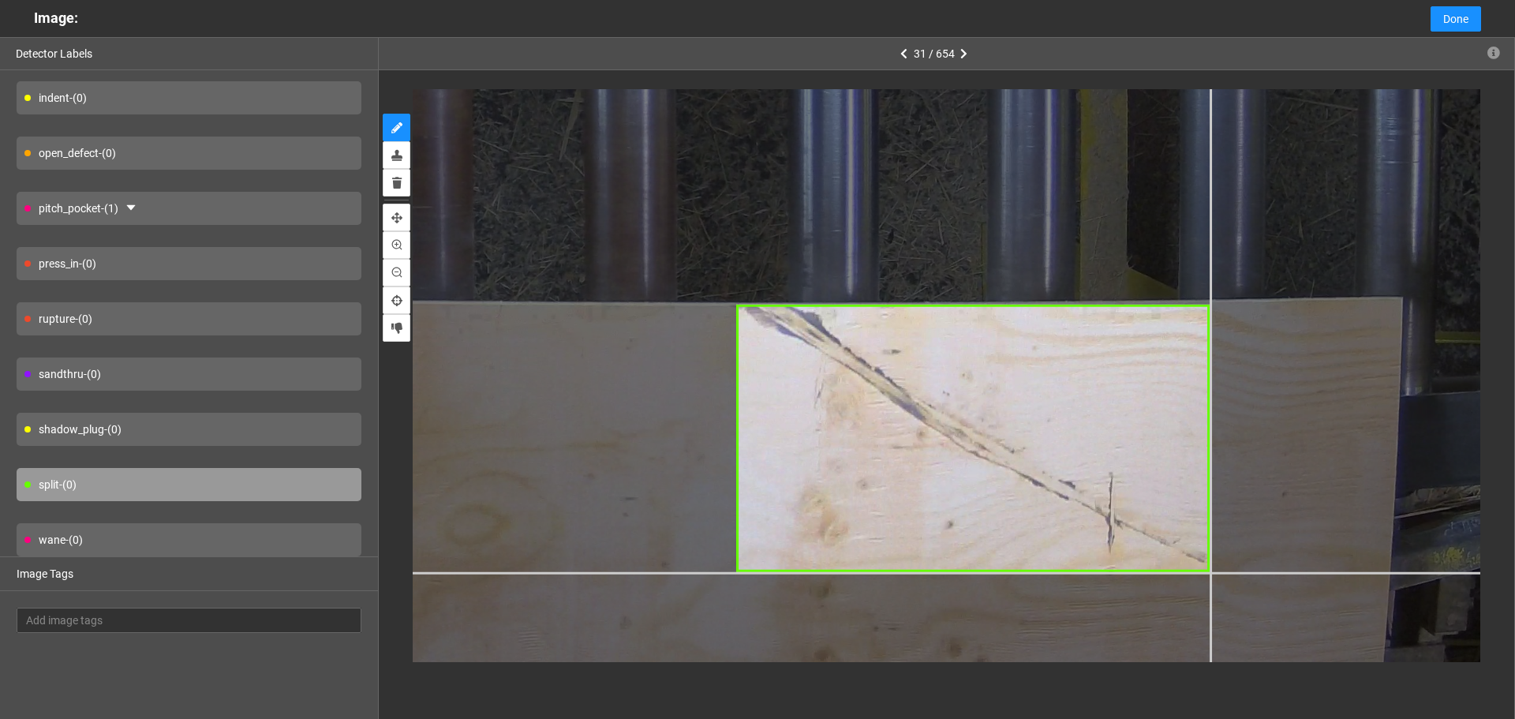
click at [1211, 572] on div at bounding box center [538, 42] width 2293 height 1720
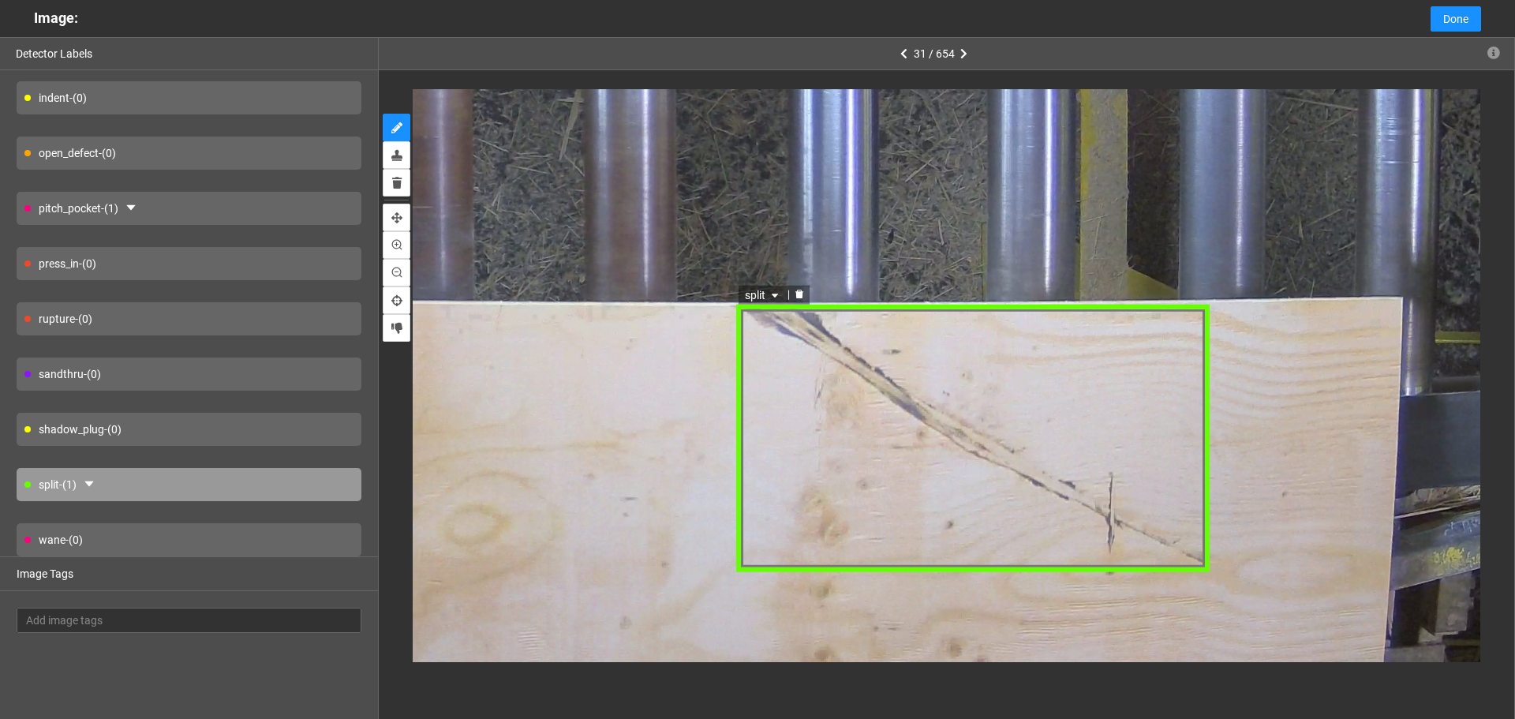
click at [784, 295] on div "split" at bounding box center [764, 295] width 50 height 19
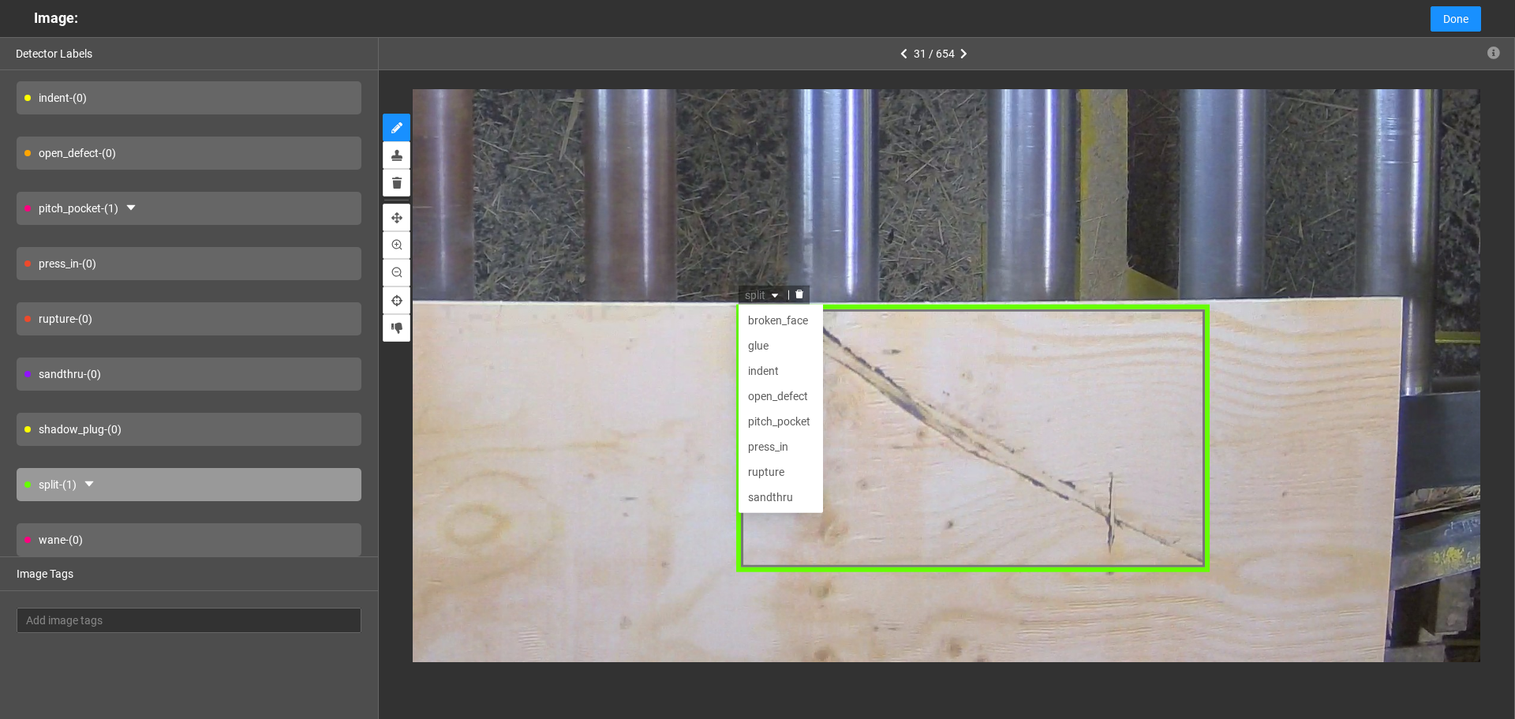
scroll to position [51, 0]
click at [774, 323] on div "indent" at bounding box center [782, 321] width 66 height 17
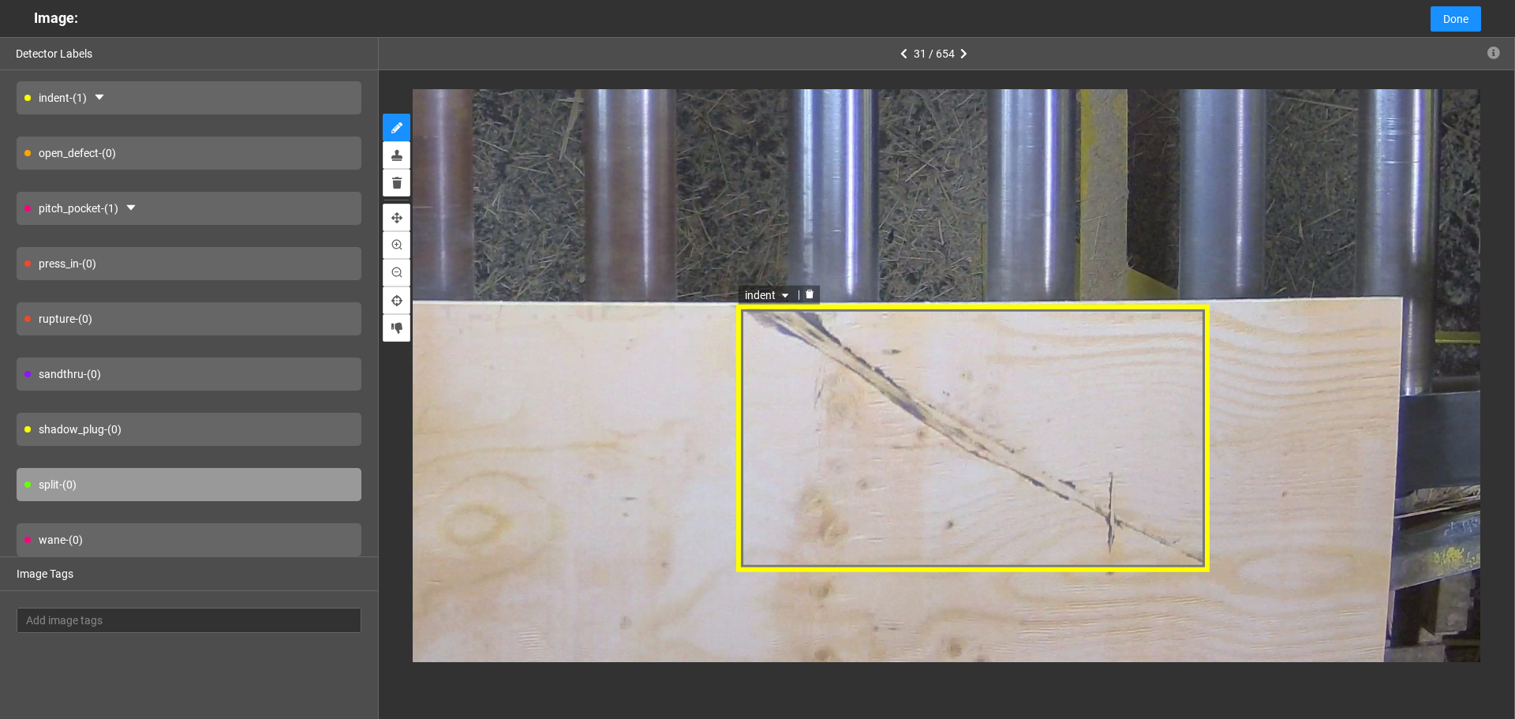
click at [775, 301] on span "indent" at bounding box center [769, 295] width 47 height 17
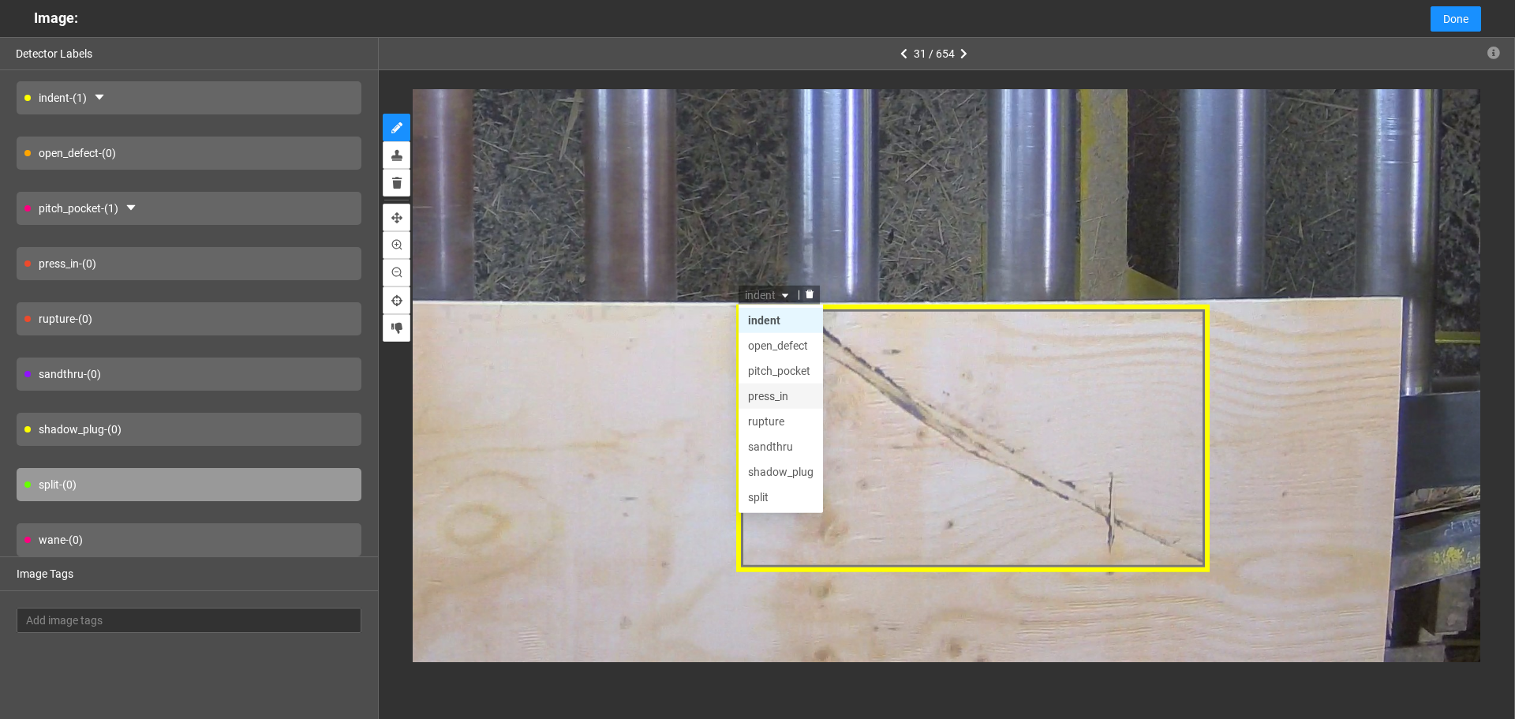
click at [786, 404] on div "press_in" at bounding box center [782, 396] width 66 height 17
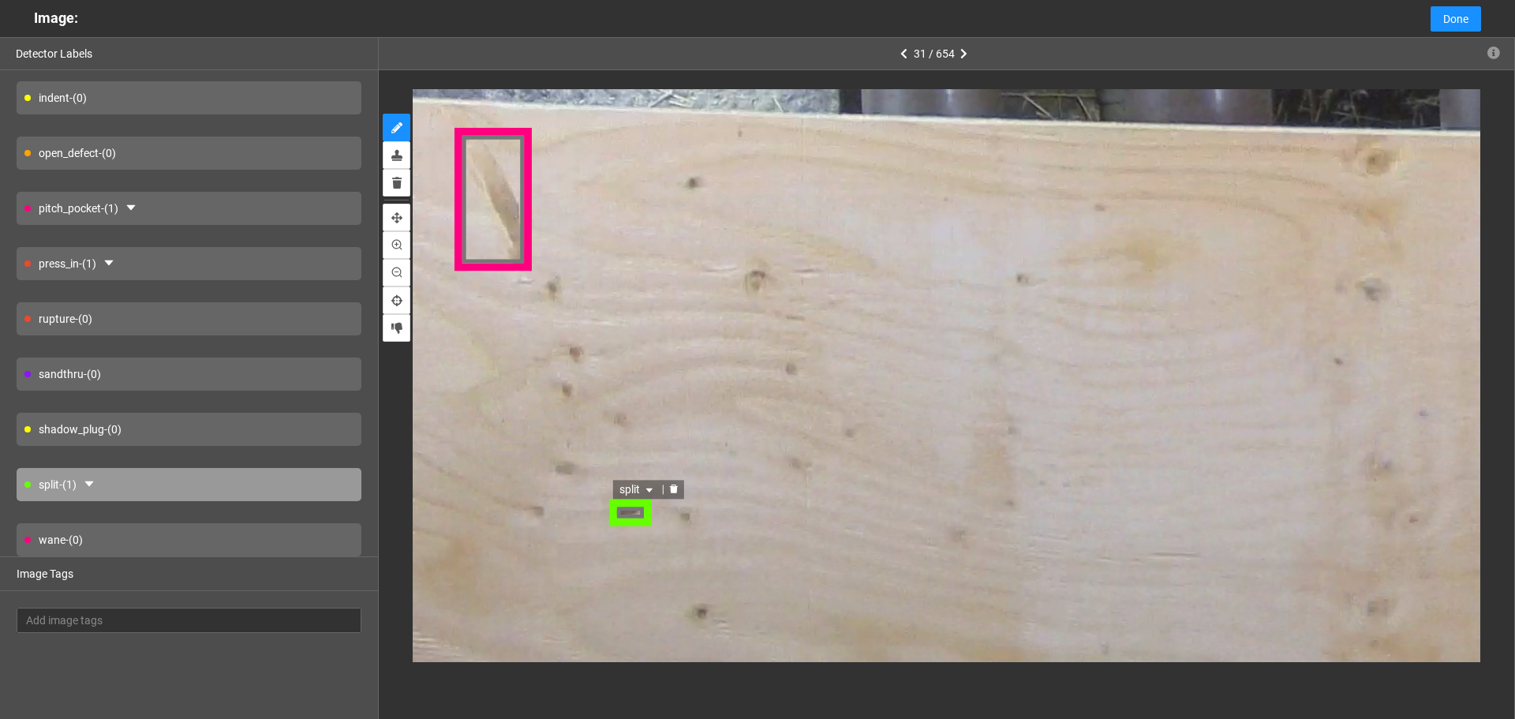
click at [627, 512] on div "split" at bounding box center [629, 513] width 43 height 26
click at [637, 487] on span "split" at bounding box center [636, 489] width 37 height 17
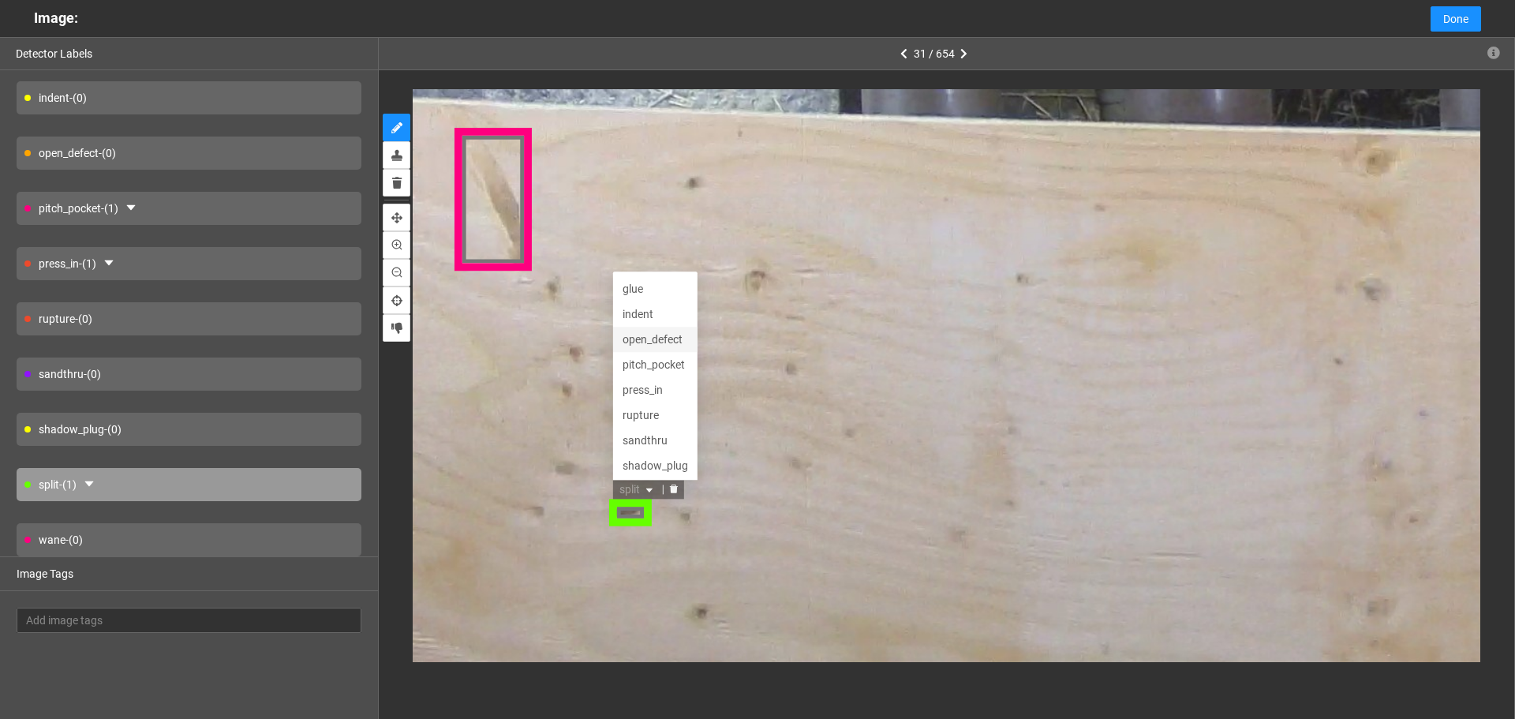
scroll to position [0, 0]
click at [668, 392] on div "pitch_pocket" at bounding box center [654, 388] width 66 height 17
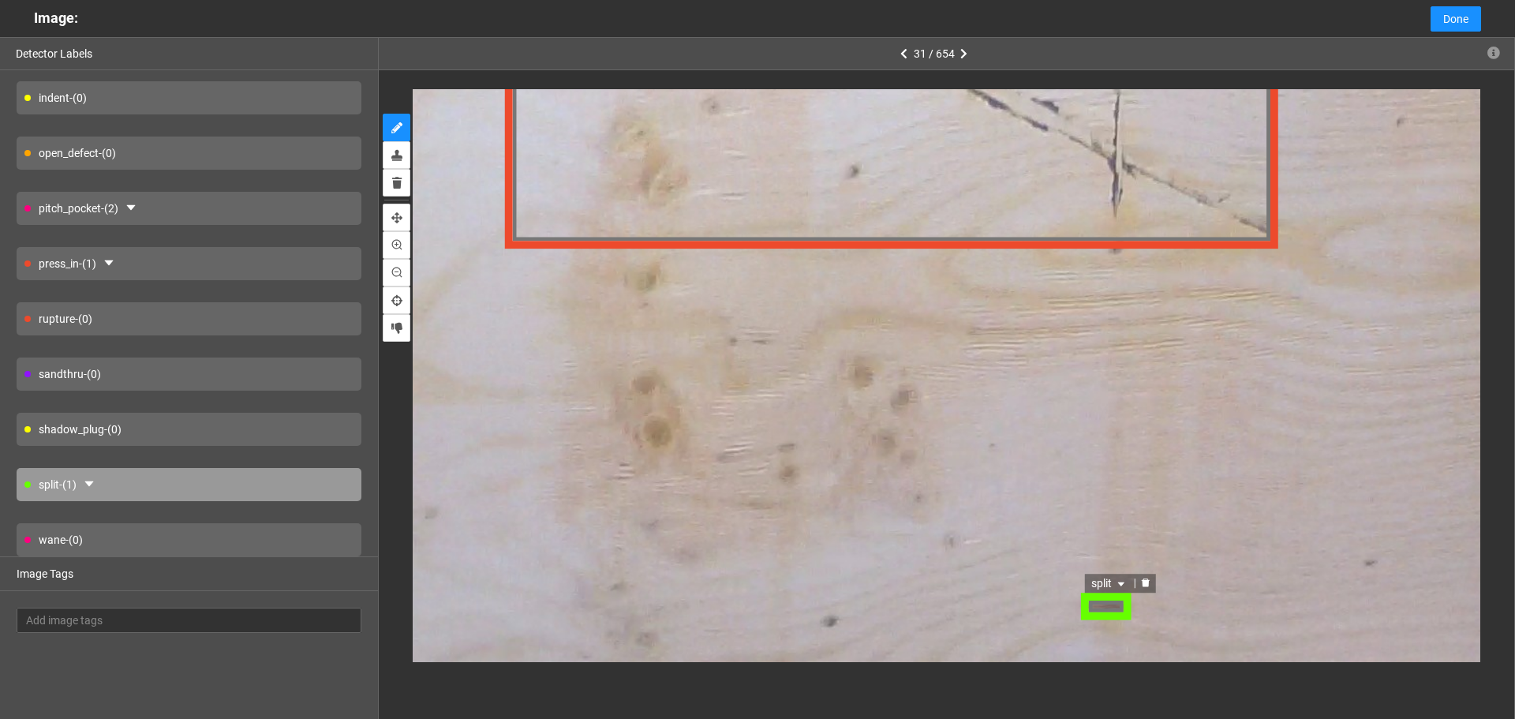
click at [1101, 580] on span "split" at bounding box center [1109, 584] width 37 height 17
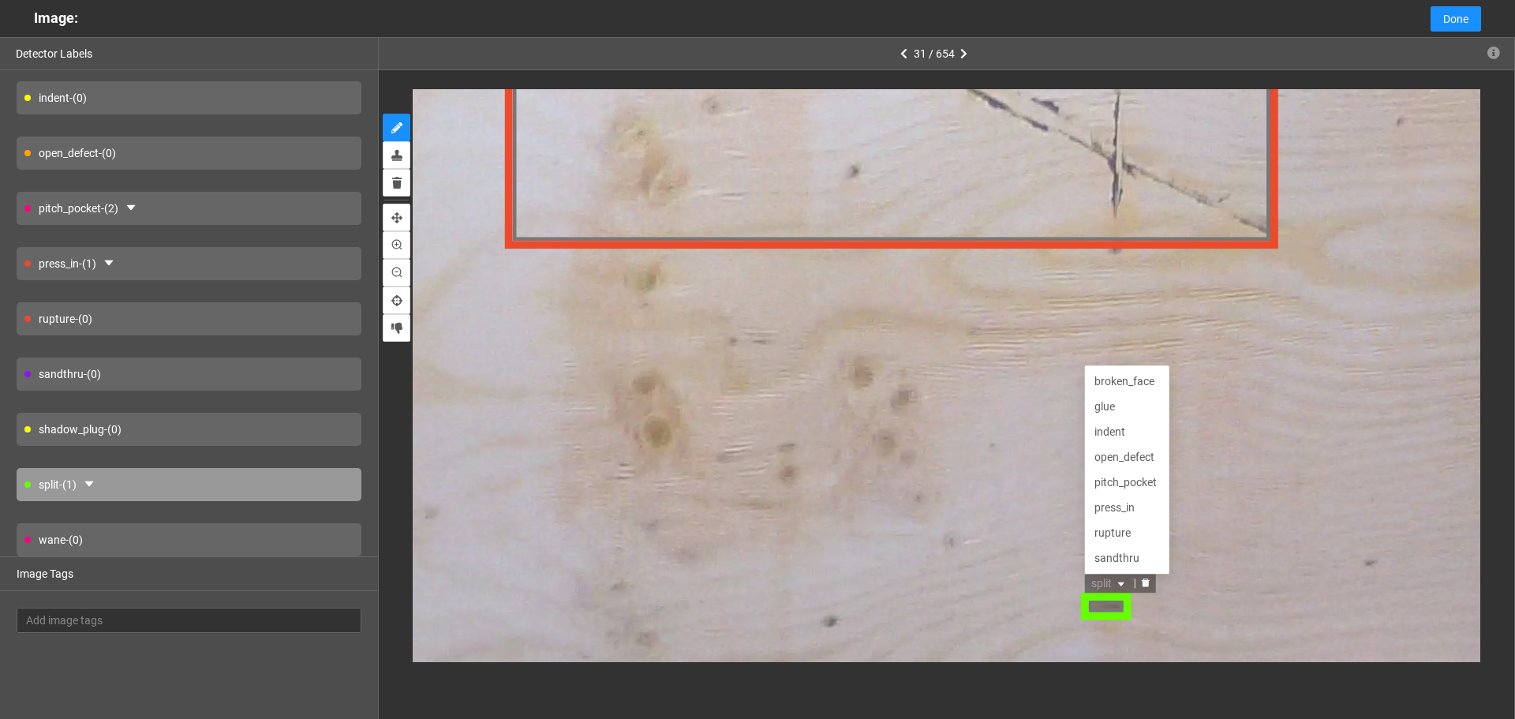
scroll to position [51, 0]
click at [1129, 436] on div "pitch_pocket" at bounding box center [1128, 433] width 66 height 17
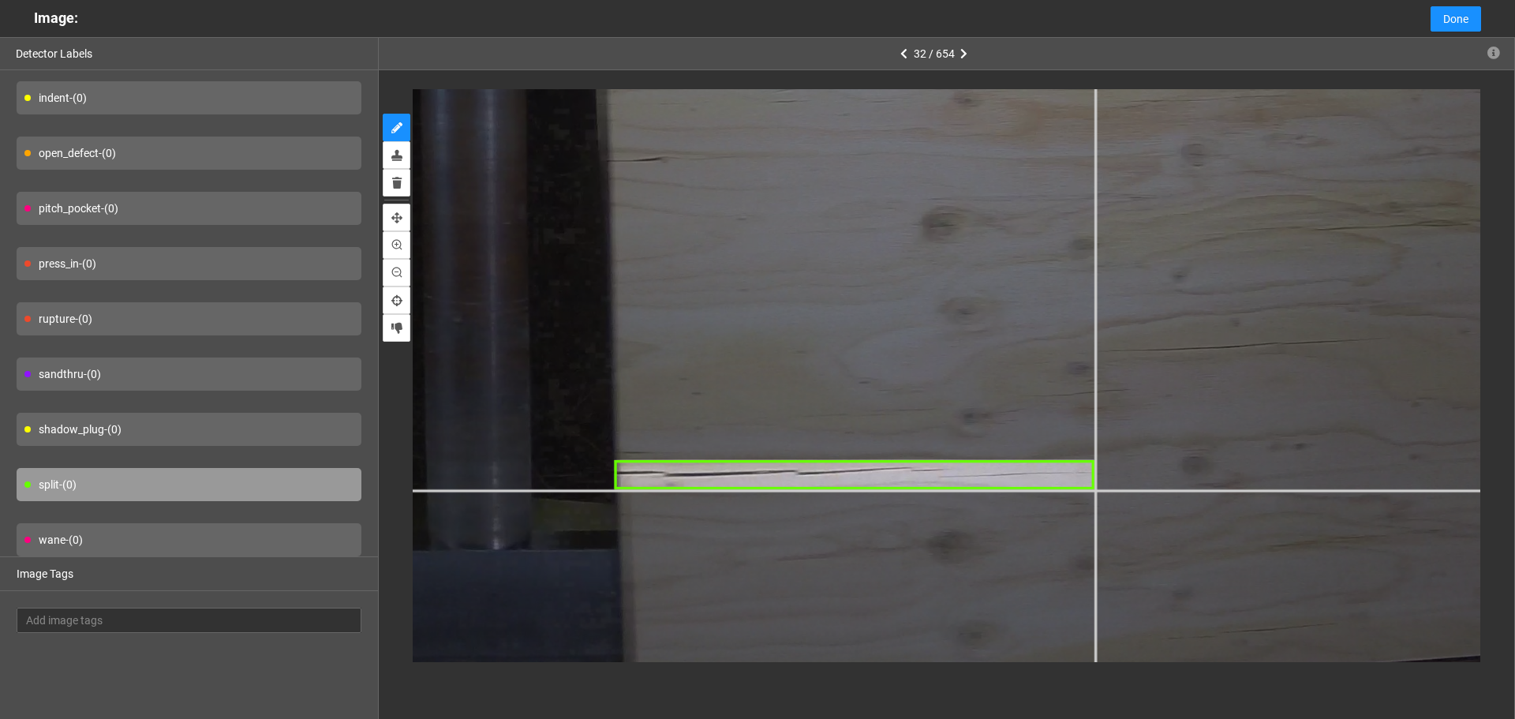
click at [1094, 489] on div at bounding box center [601, 116] width 2599 height 1949
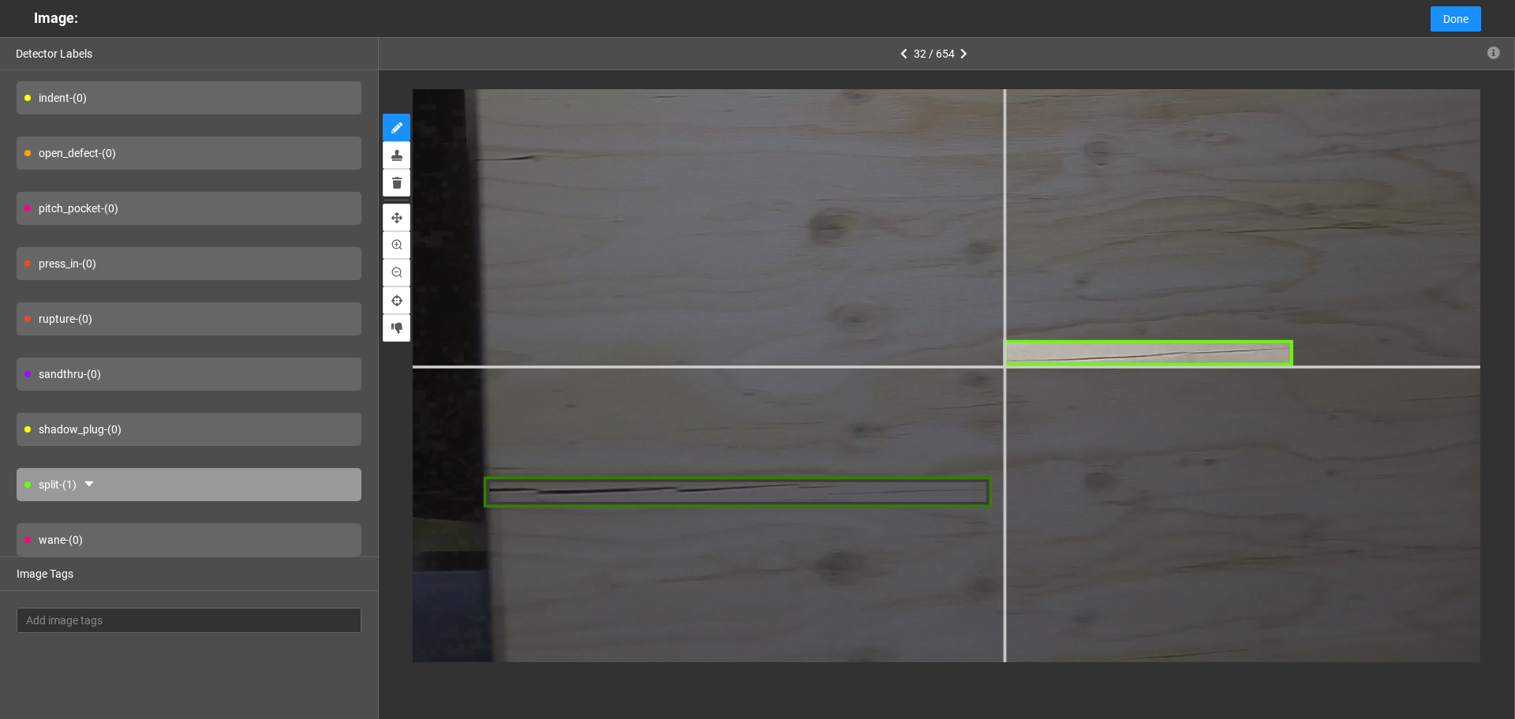
click at [1003, 366] on div at bounding box center [470, 113] width 2751 height 2064
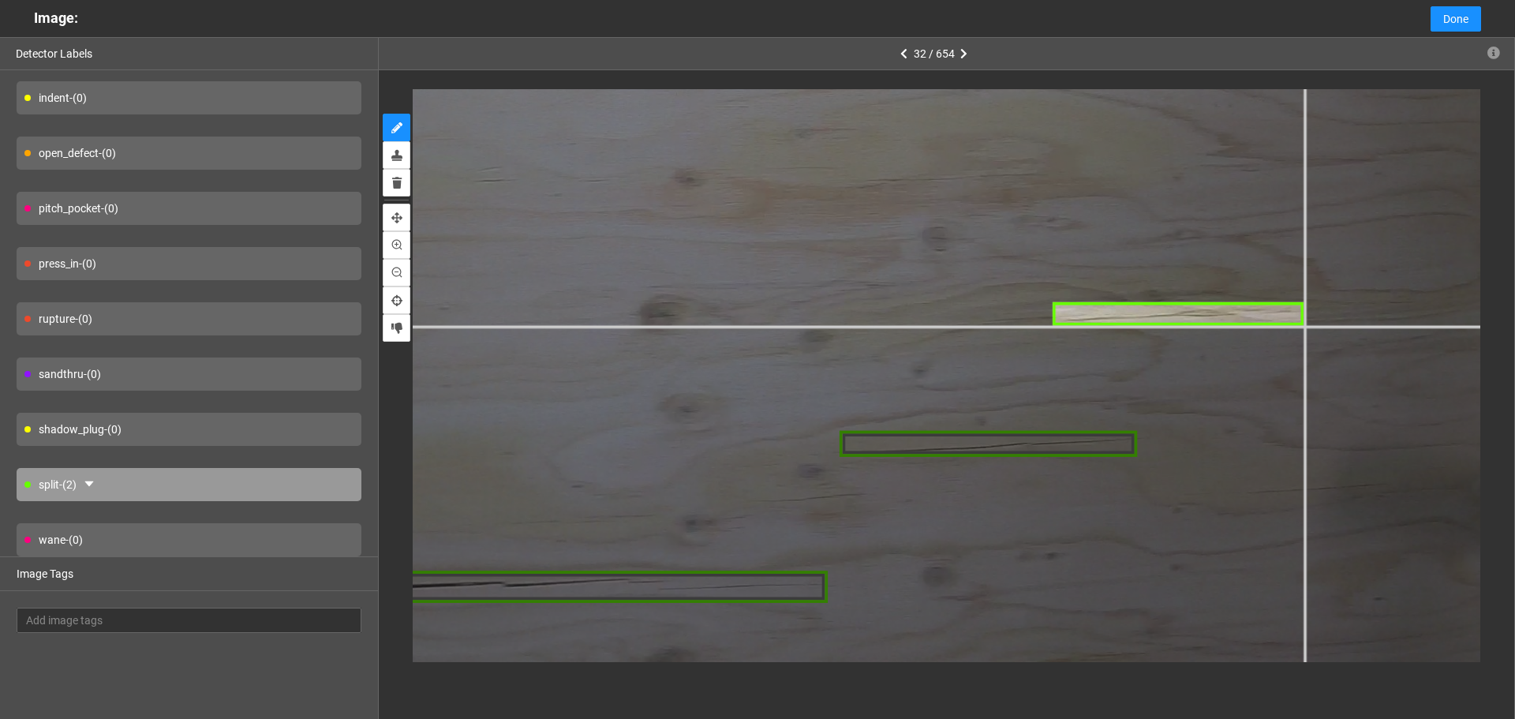
click at [1304, 325] on div at bounding box center [292, 197] width 2828 height 2121
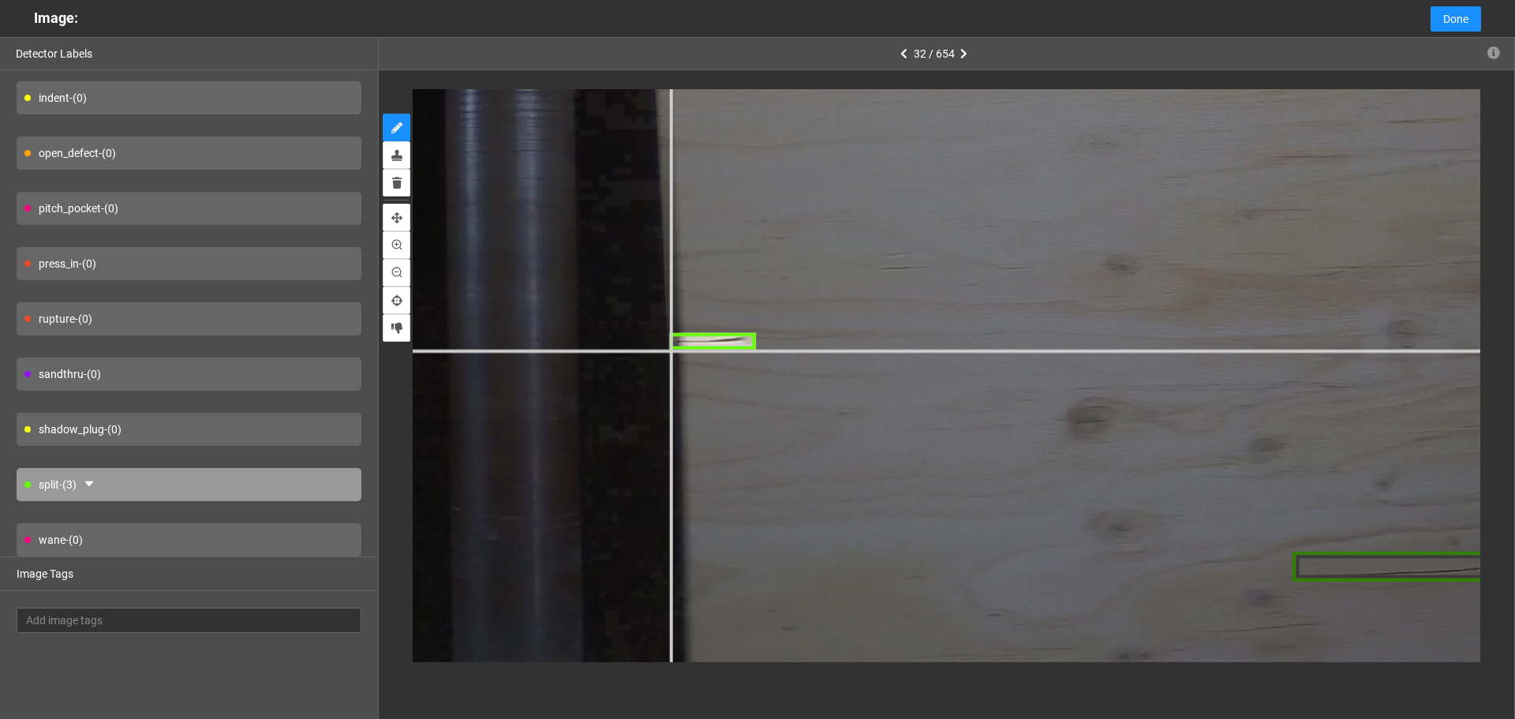
click at [669, 350] on div at bounding box center [671, 287] width 3210 height 2408
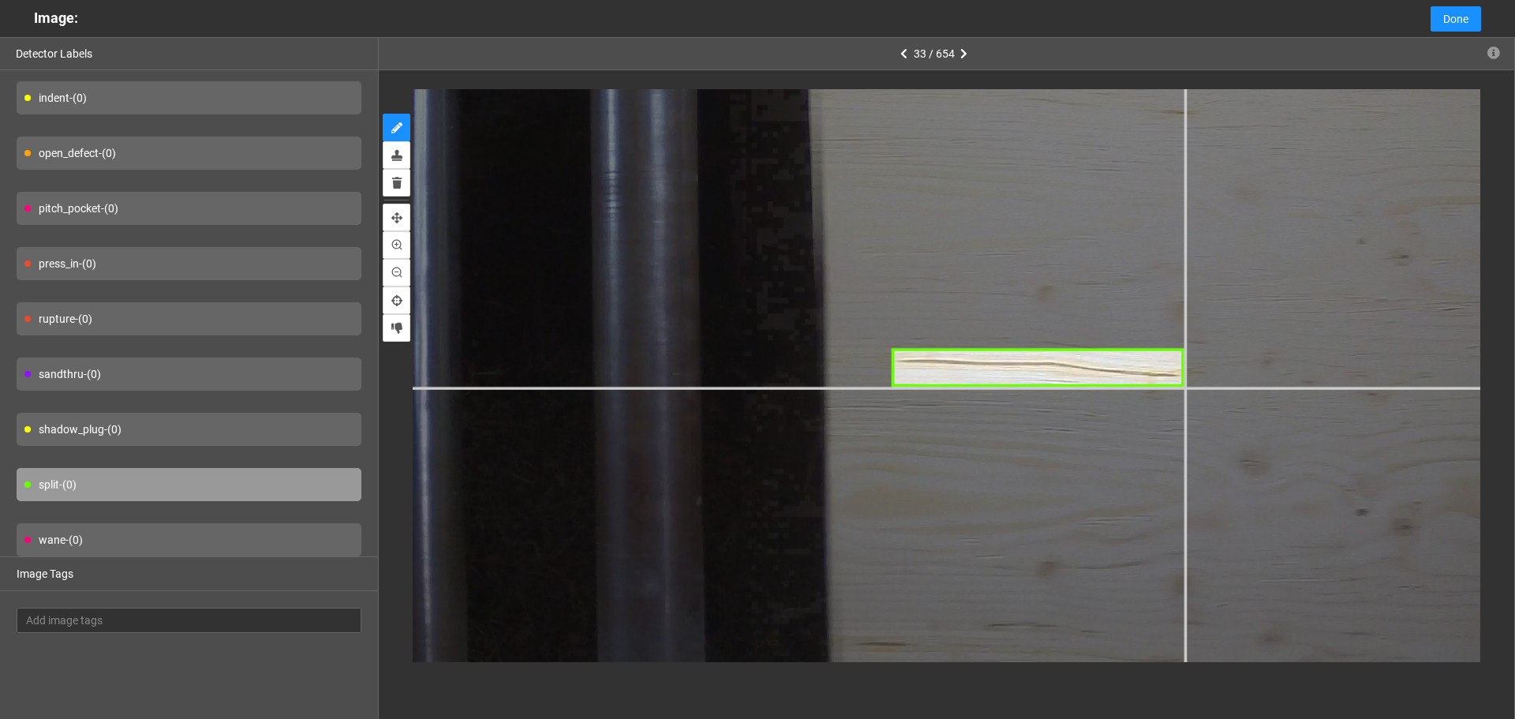
click at [1185, 387] on div at bounding box center [778, 354] width 2675 height 2006
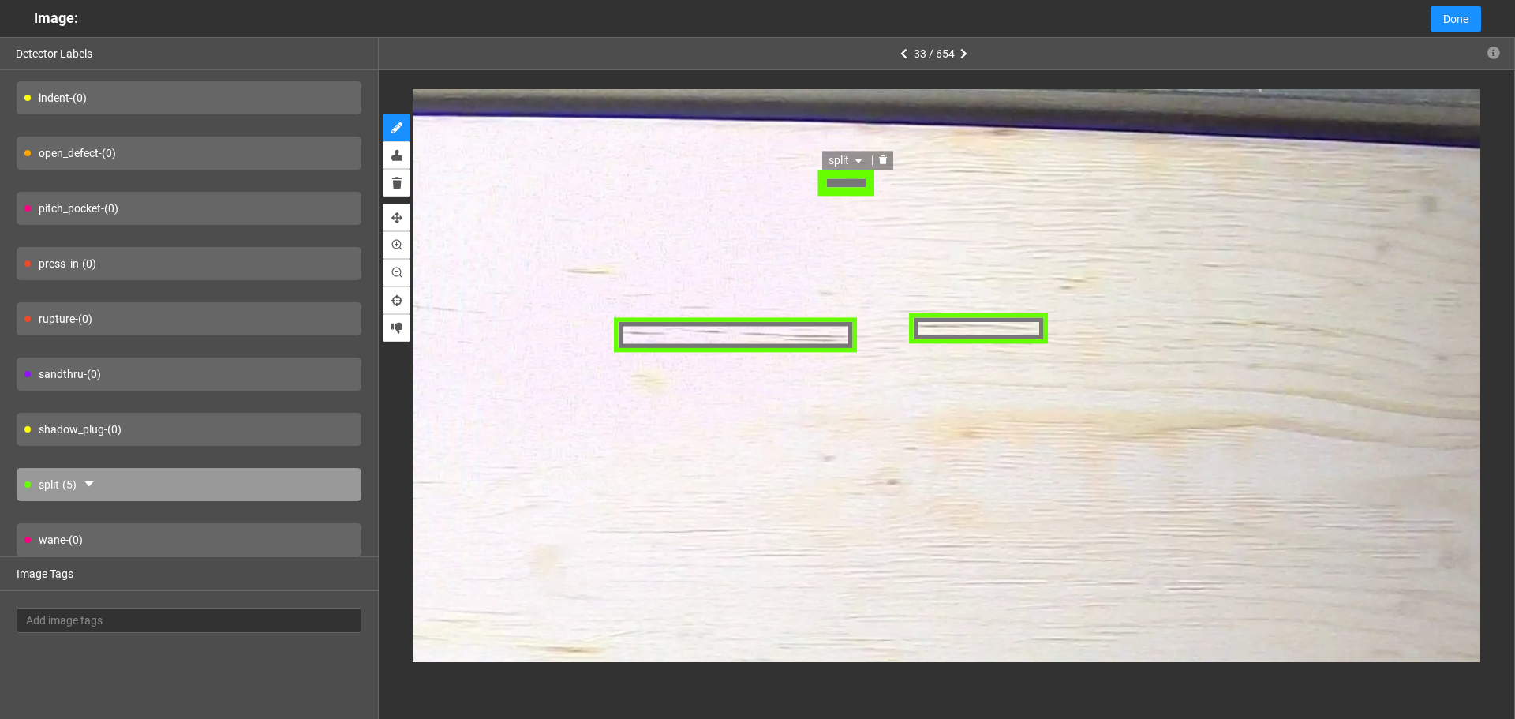
click at [841, 166] on span "split" at bounding box center [847, 160] width 37 height 17
click at [854, 155] on span "split" at bounding box center [847, 160] width 37 height 17
click at [873, 279] on div "pitch_pocket" at bounding box center [866, 286] width 66 height 17
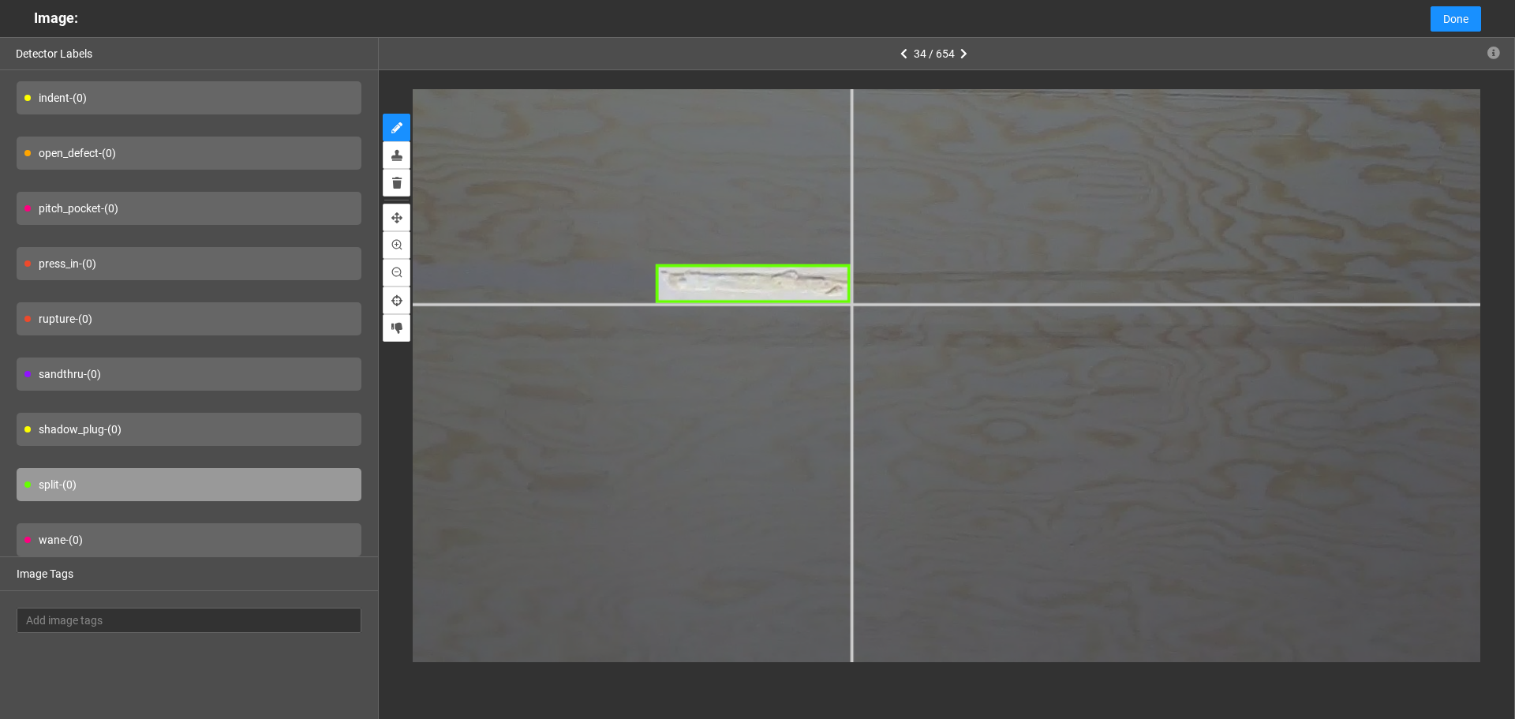
click at [850, 304] on div at bounding box center [495, 4] width 2904 height 2178
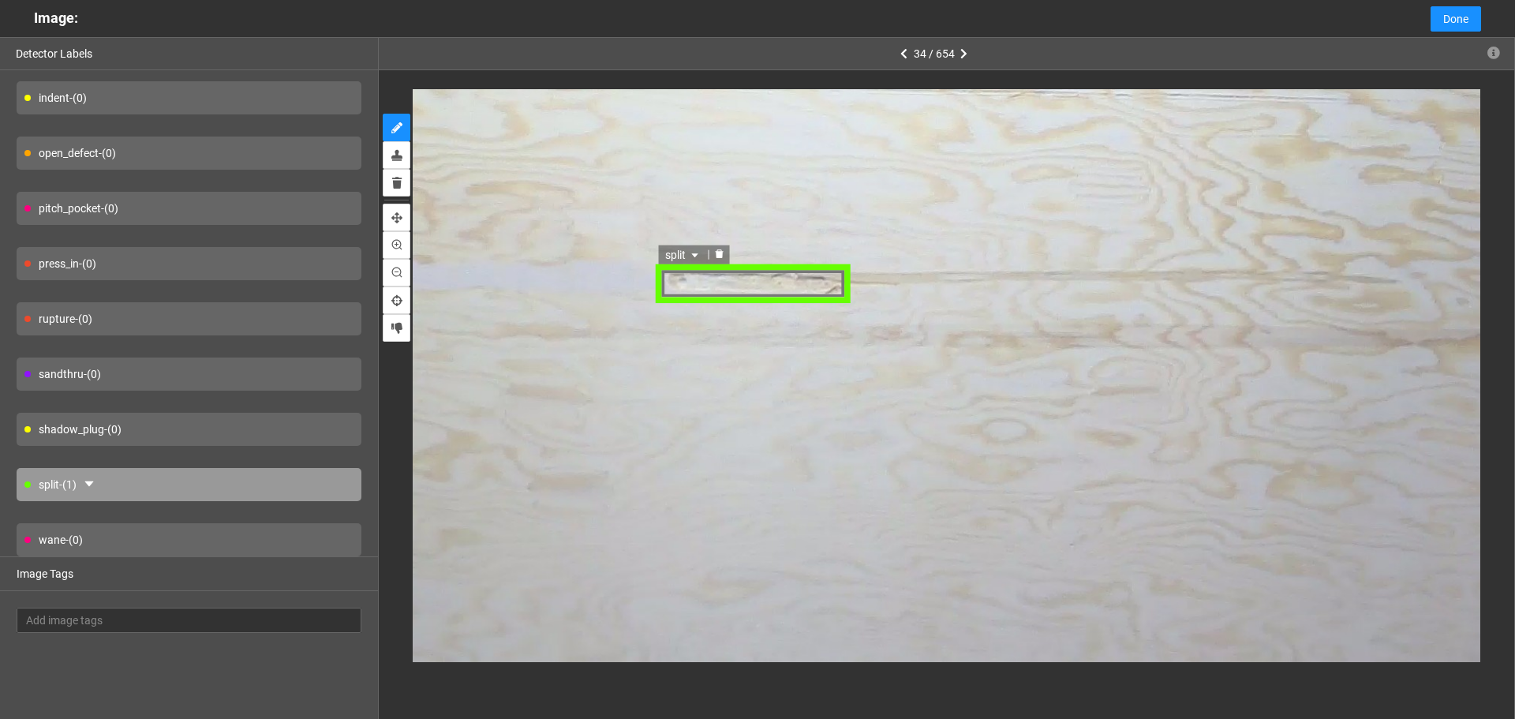
click at [679, 254] on span "split" at bounding box center [684, 255] width 37 height 17
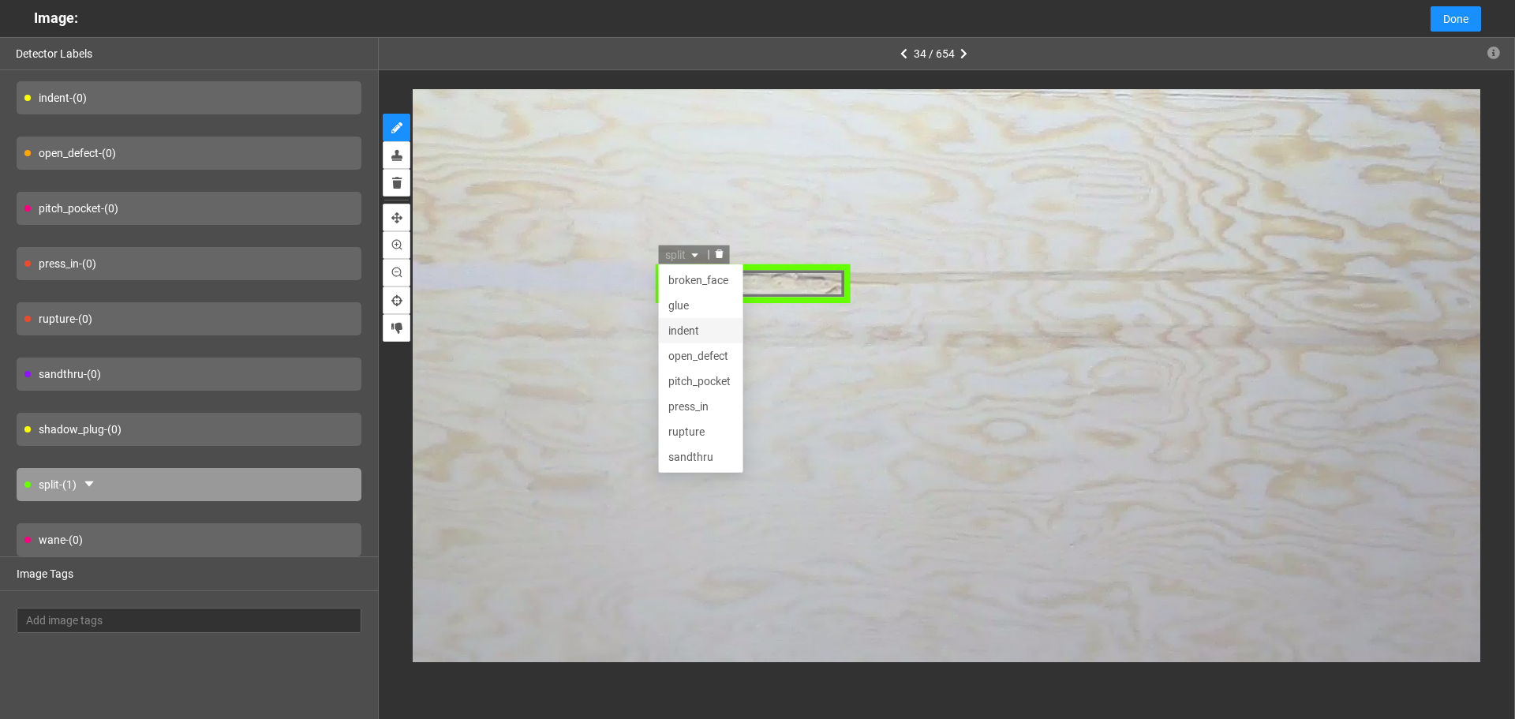
click at [707, 335] on div "indent" at bounding box center [702, 331] width 66 height 17
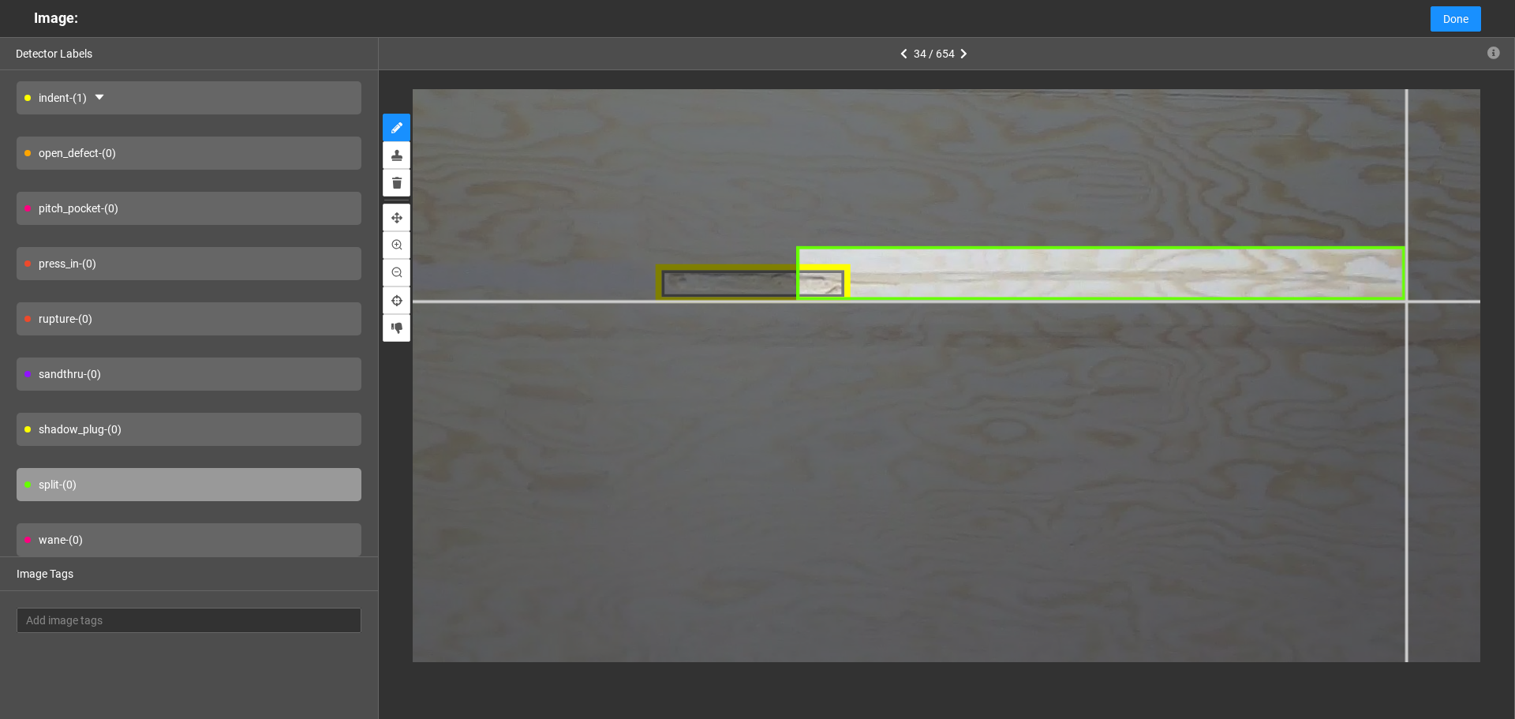
click at [1406, 301] on div at bounding box center [495, 4] width 2904 height 2178
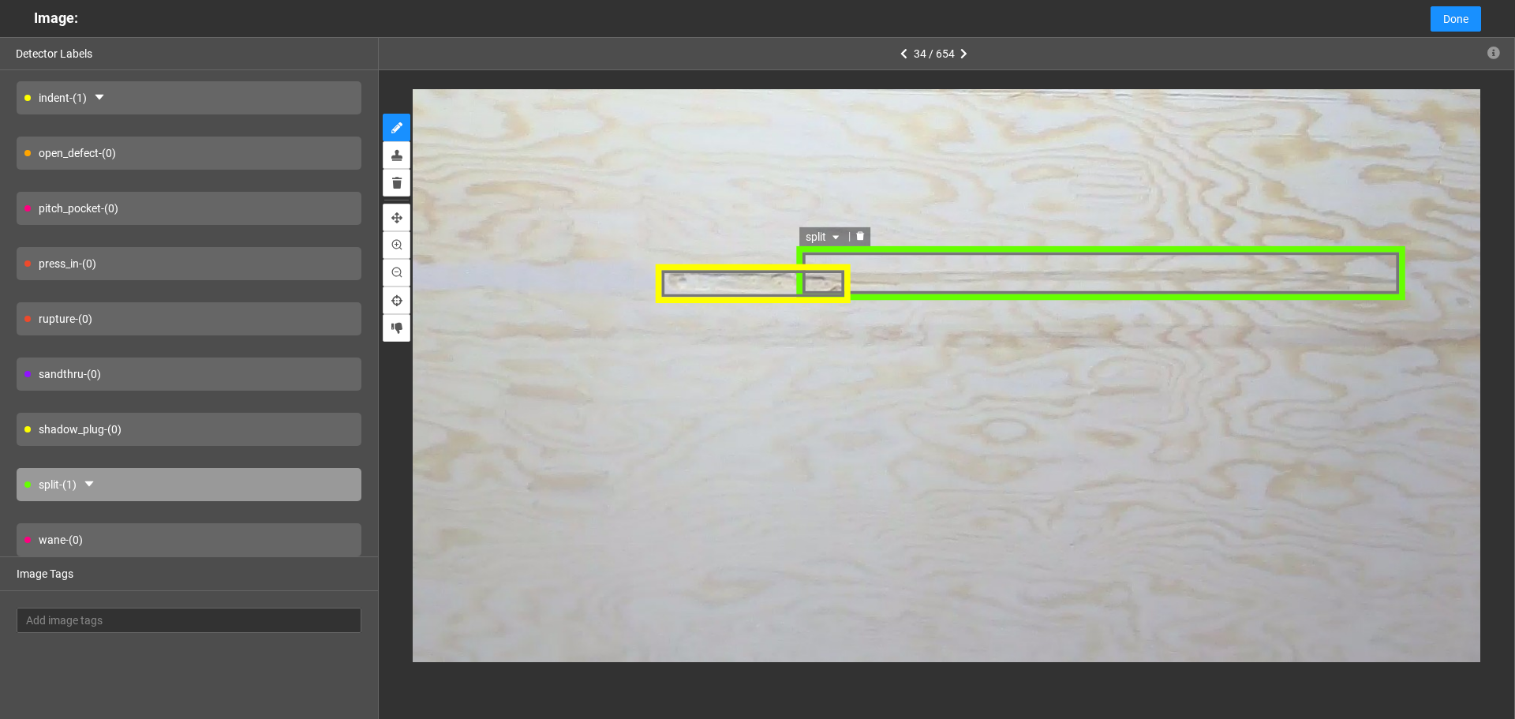
click at [829, 240] on span "split" at bounding box center [825, 235] width 37 height 17
click at [832, 233] on icon "caret-down" at bounding box center [836, 236] width 9 height 9
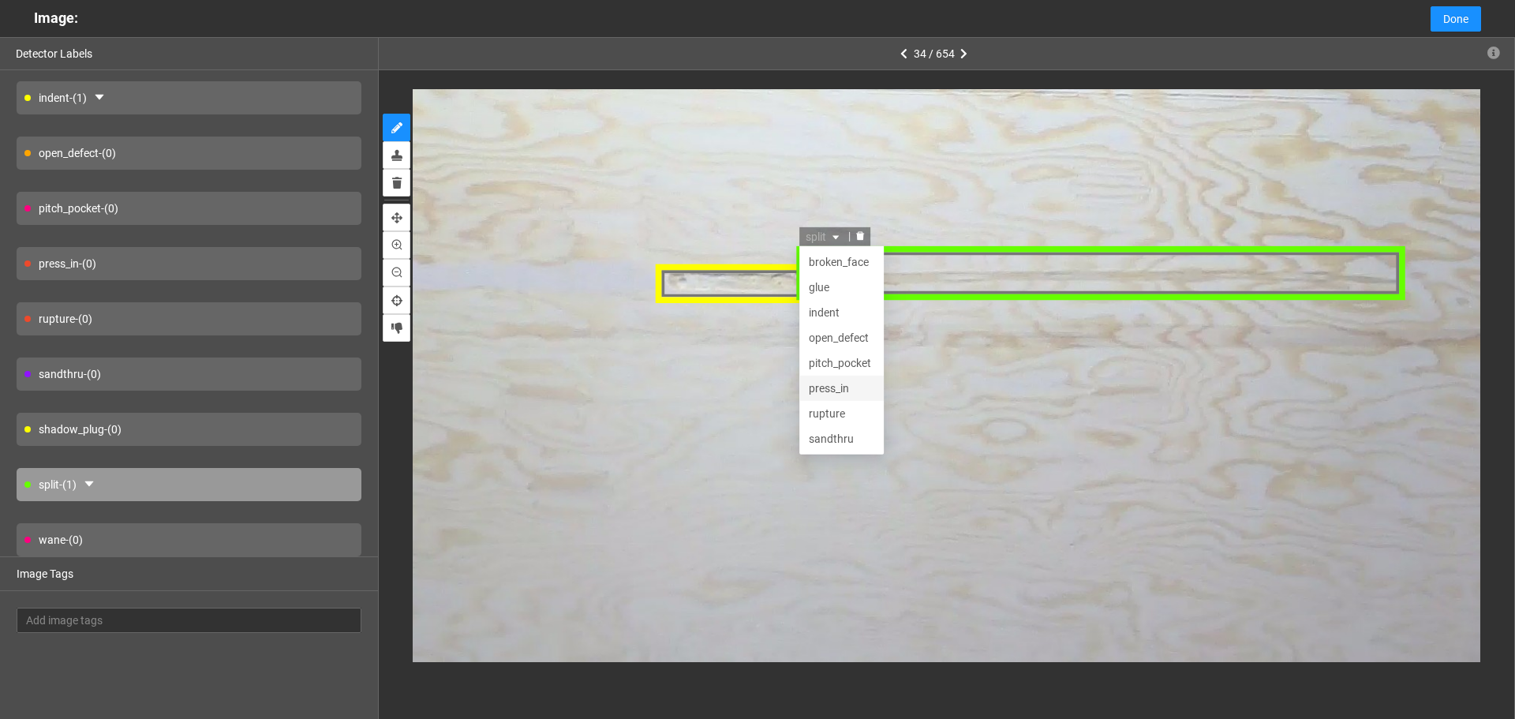
click at [858, 391] on div "press_in" at bounding box center [843, 387] width 66 height 17
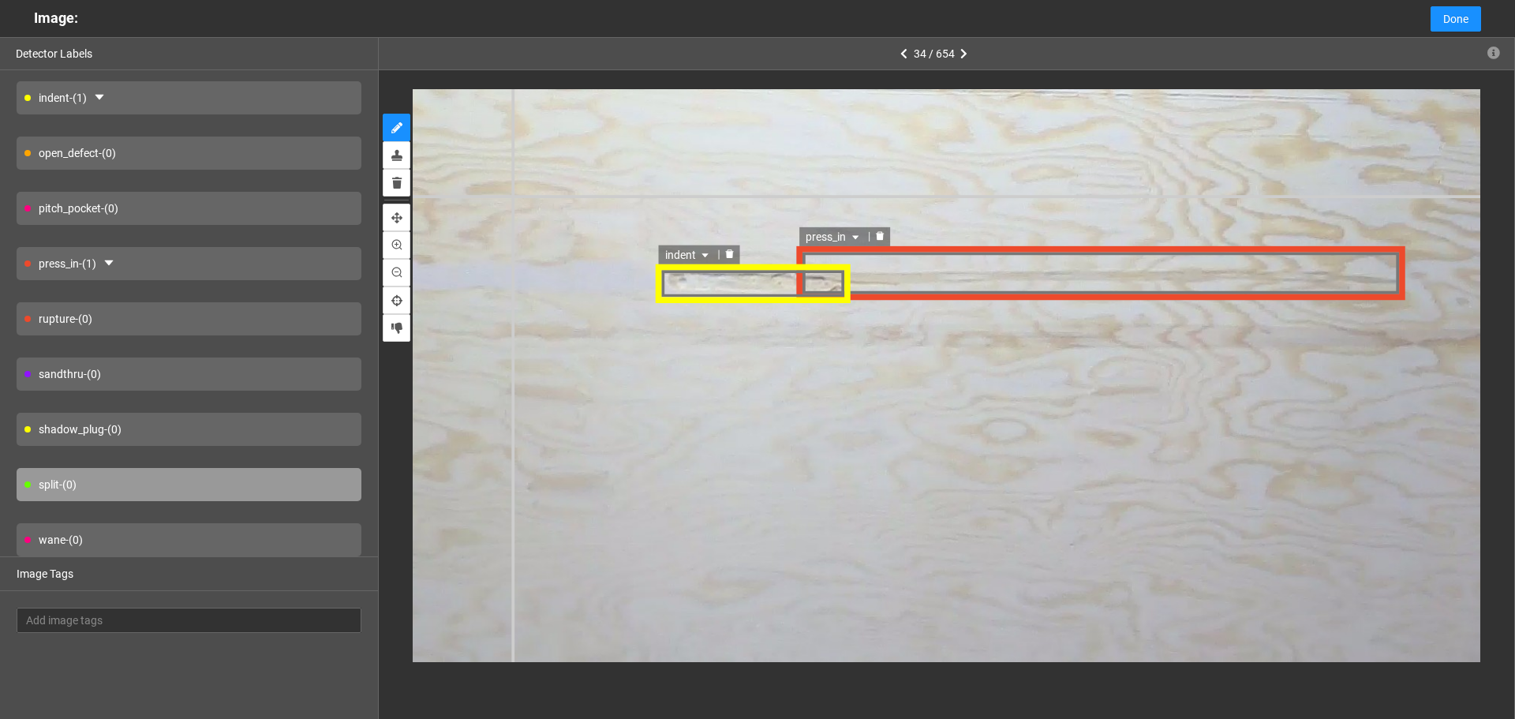
click at [523, 182] on div "indent press_in press_in pitch_pocket press_in rupture broken_face glue indent …" at bounding box center [495, 4] width 2904 height 2178
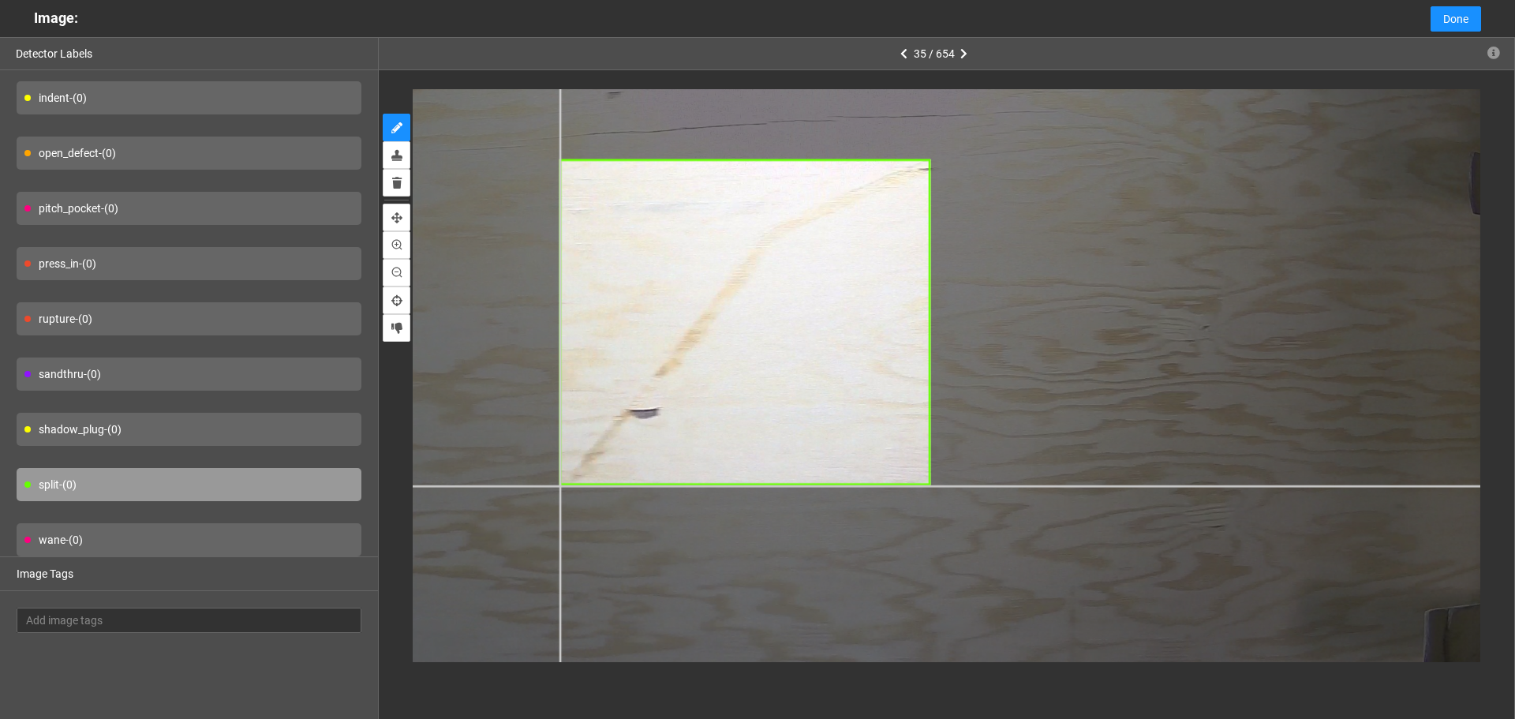
click at [559, 485] on div at bounding box center [565, 406] width 1987 height 1490
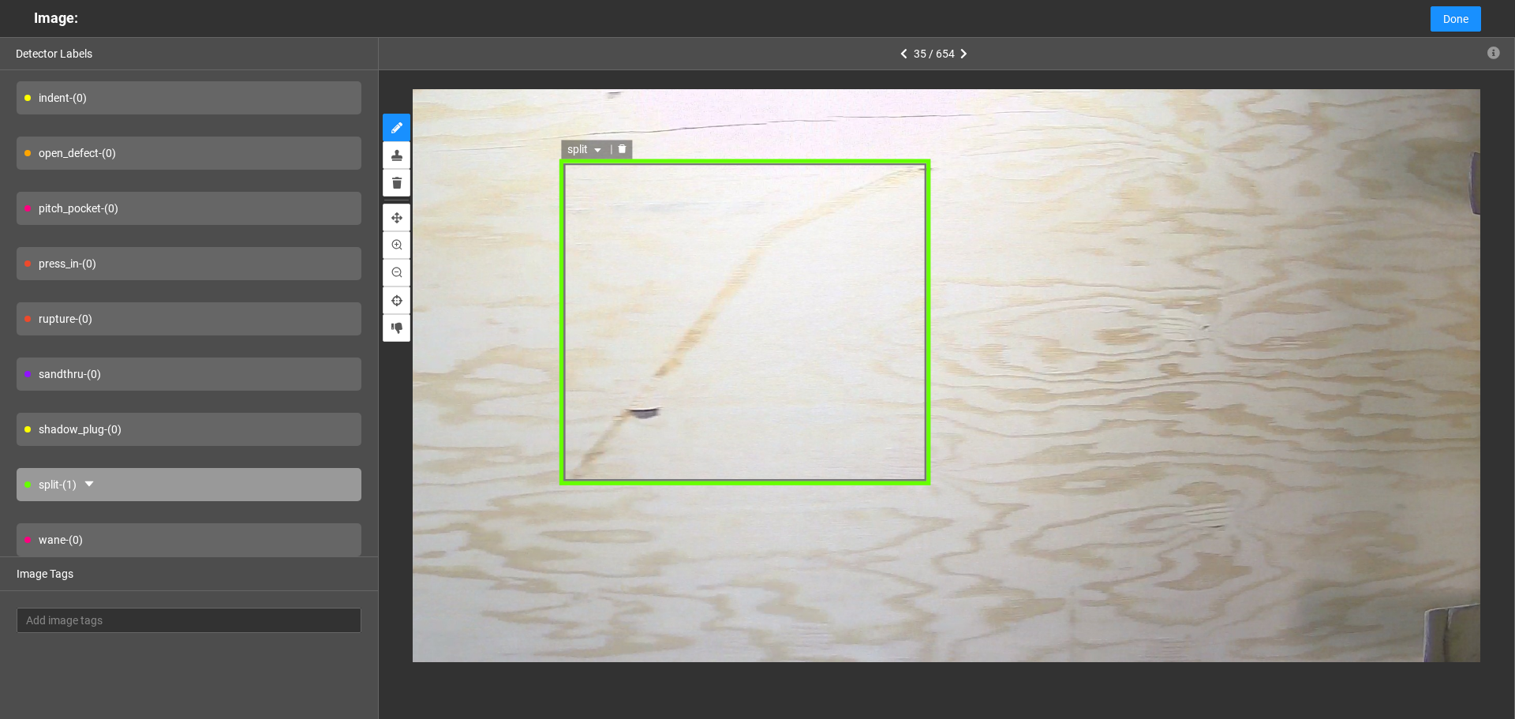
click at [590, 157] on span "split" at bounding box center [585, 149] width 37 height 17
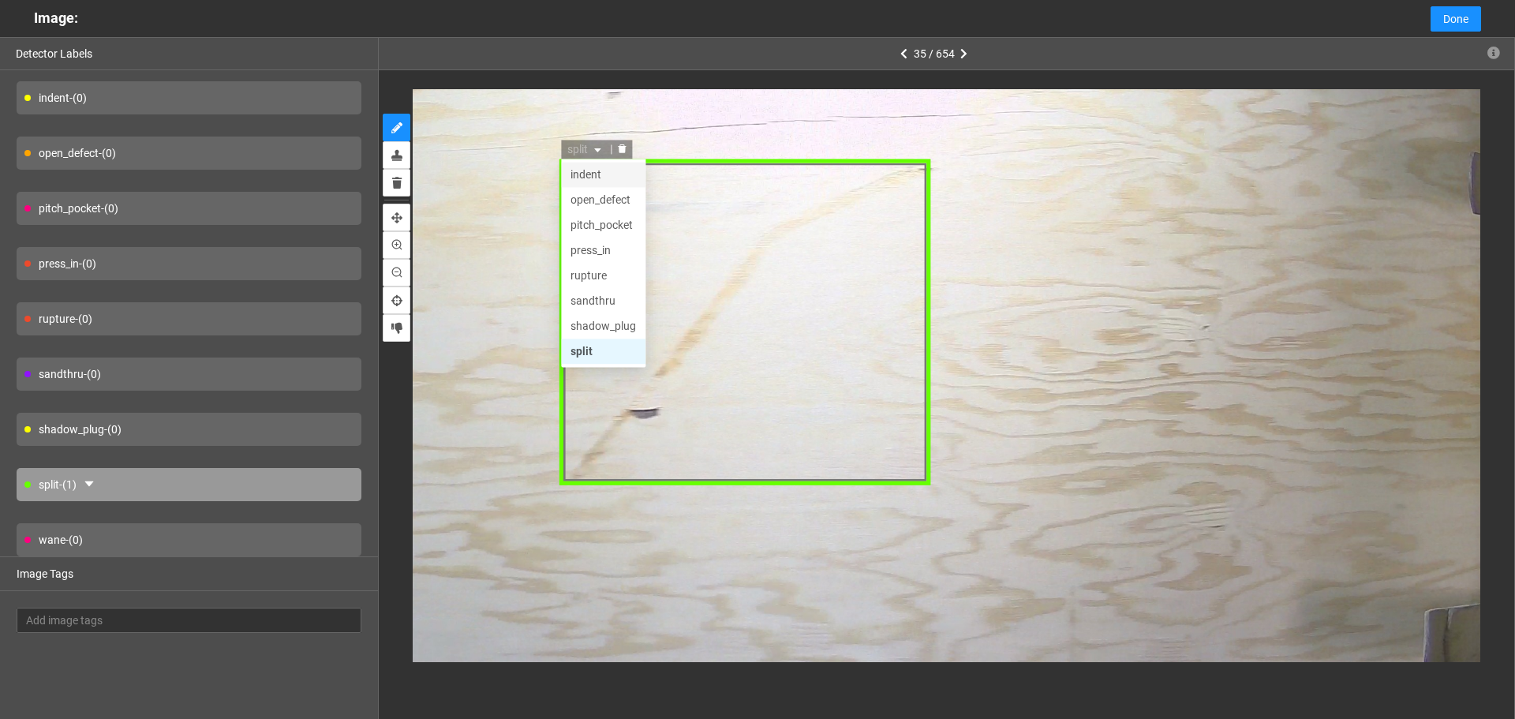
click at [606, 182] on div "indent" at bounding box center [604, 175] width 66 height 17
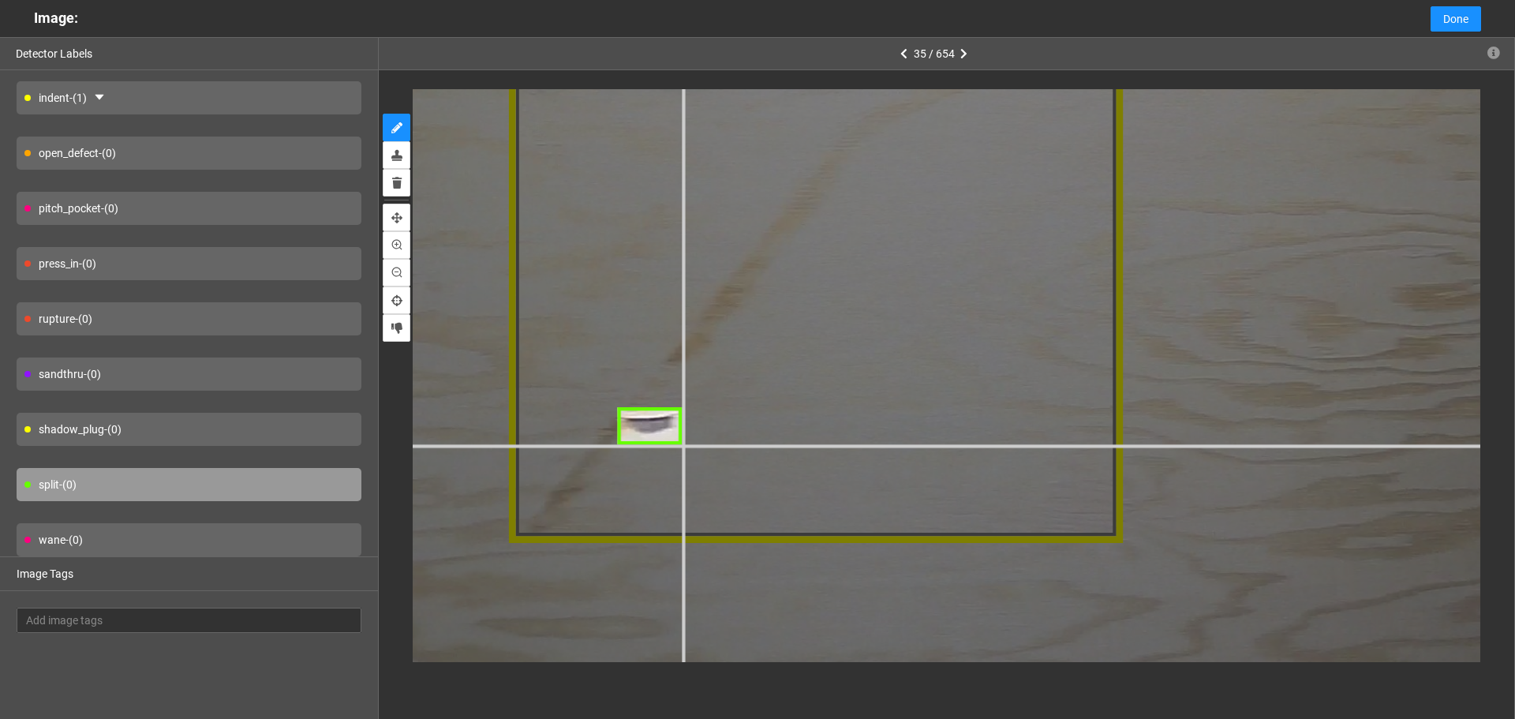
click at [682, 444] on div at bounding box center [520, 410] width 3286 height 2465
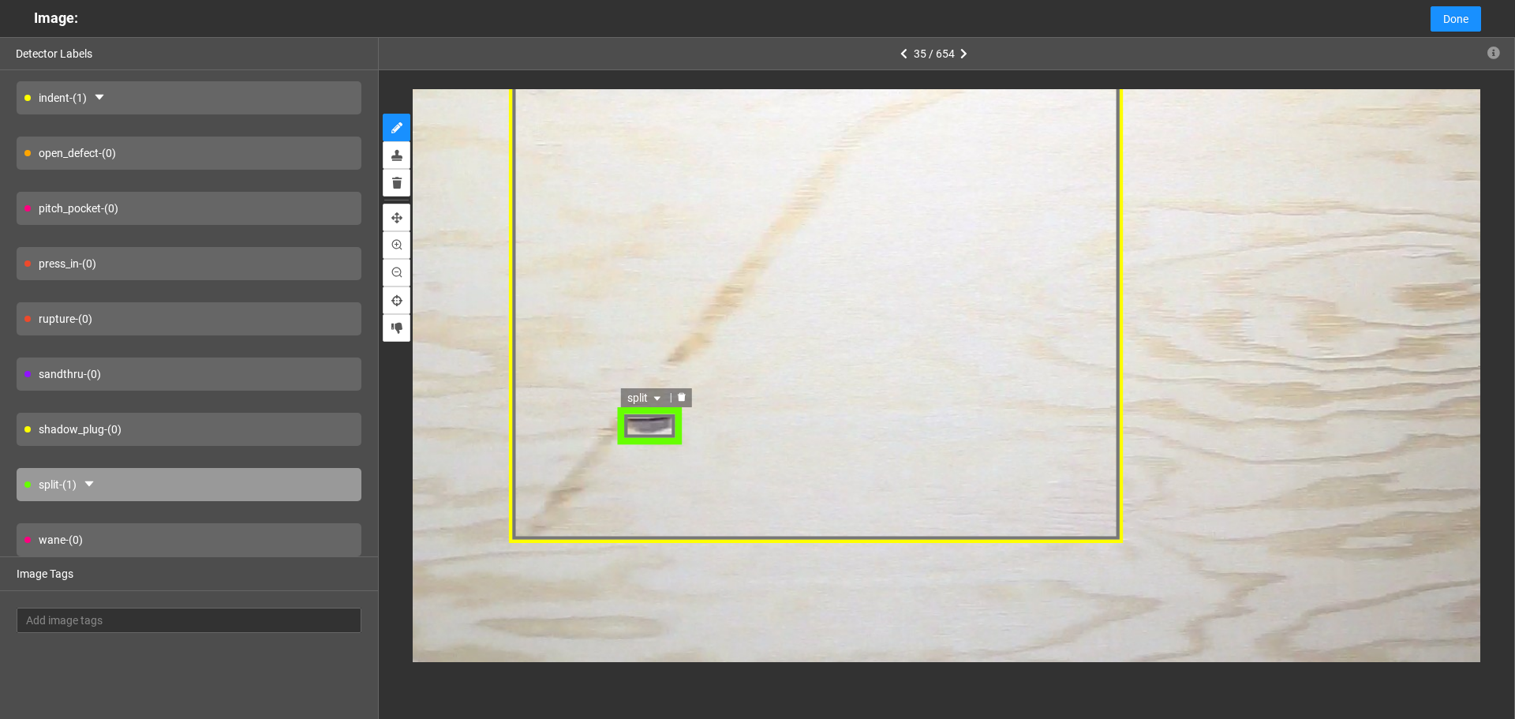
click at [653, 396] on icon "caret-down" at bounding box center [656, 399] width 9 height 9
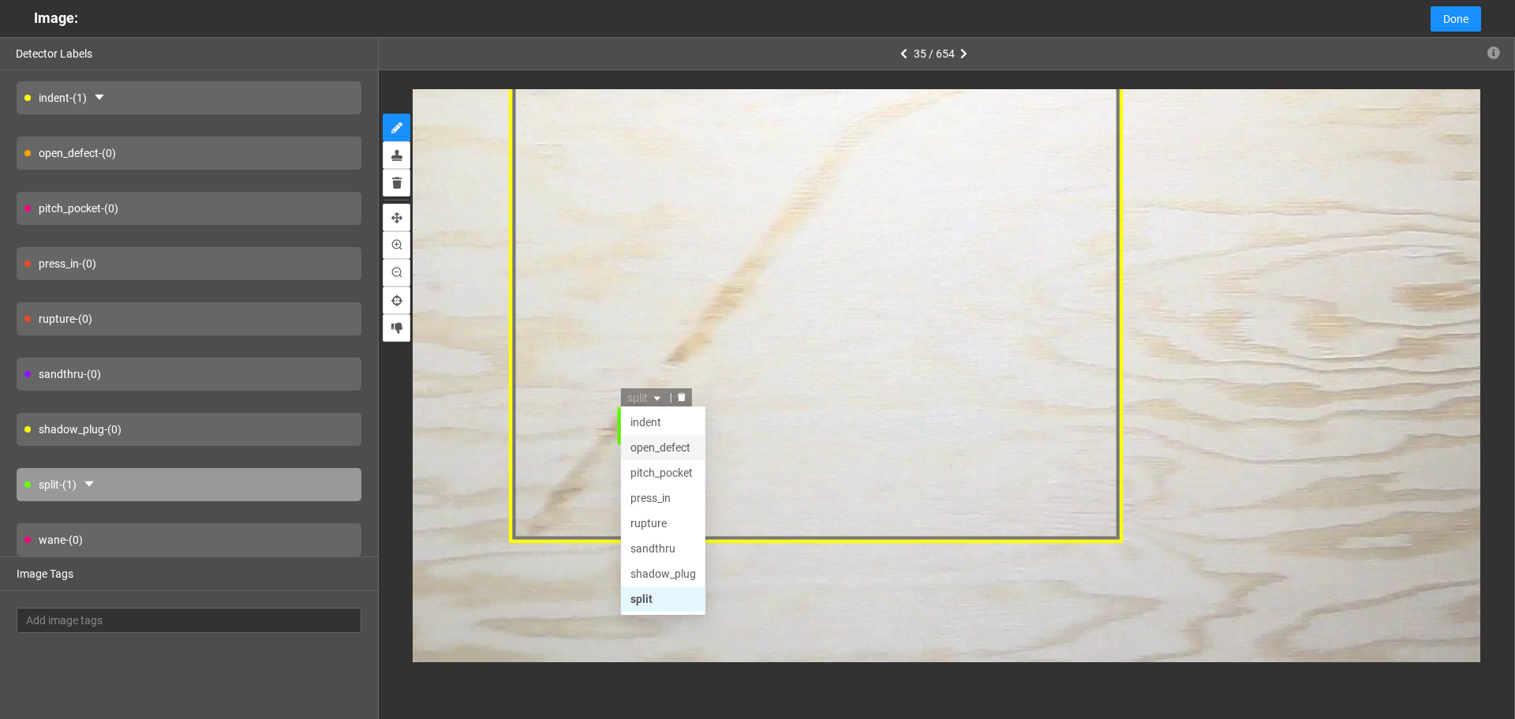
click at [663, 451] on div "open_defect" at bounding box center [663, 448] width 66 height 17
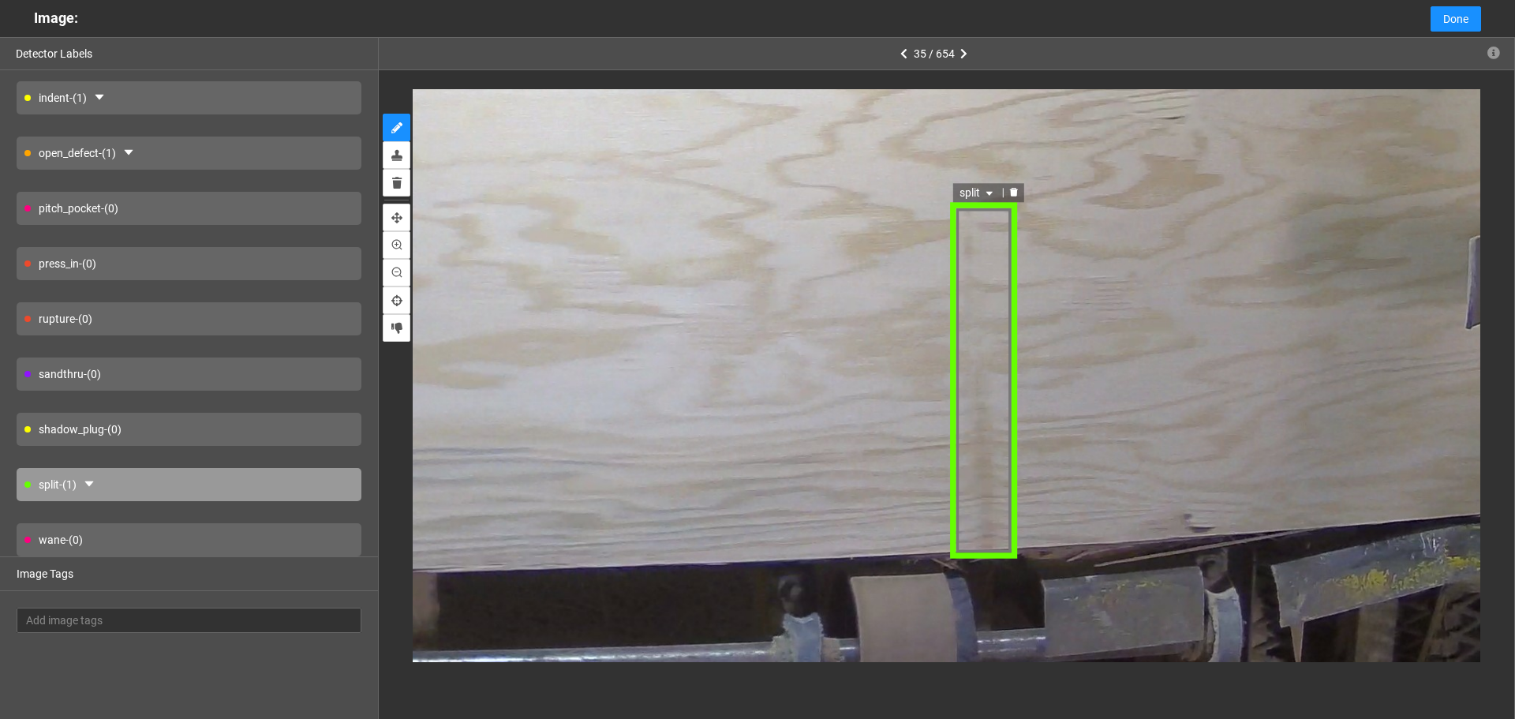
click at [983, 185] on span "split" at bounding box center [977, 191] width 37 height 17
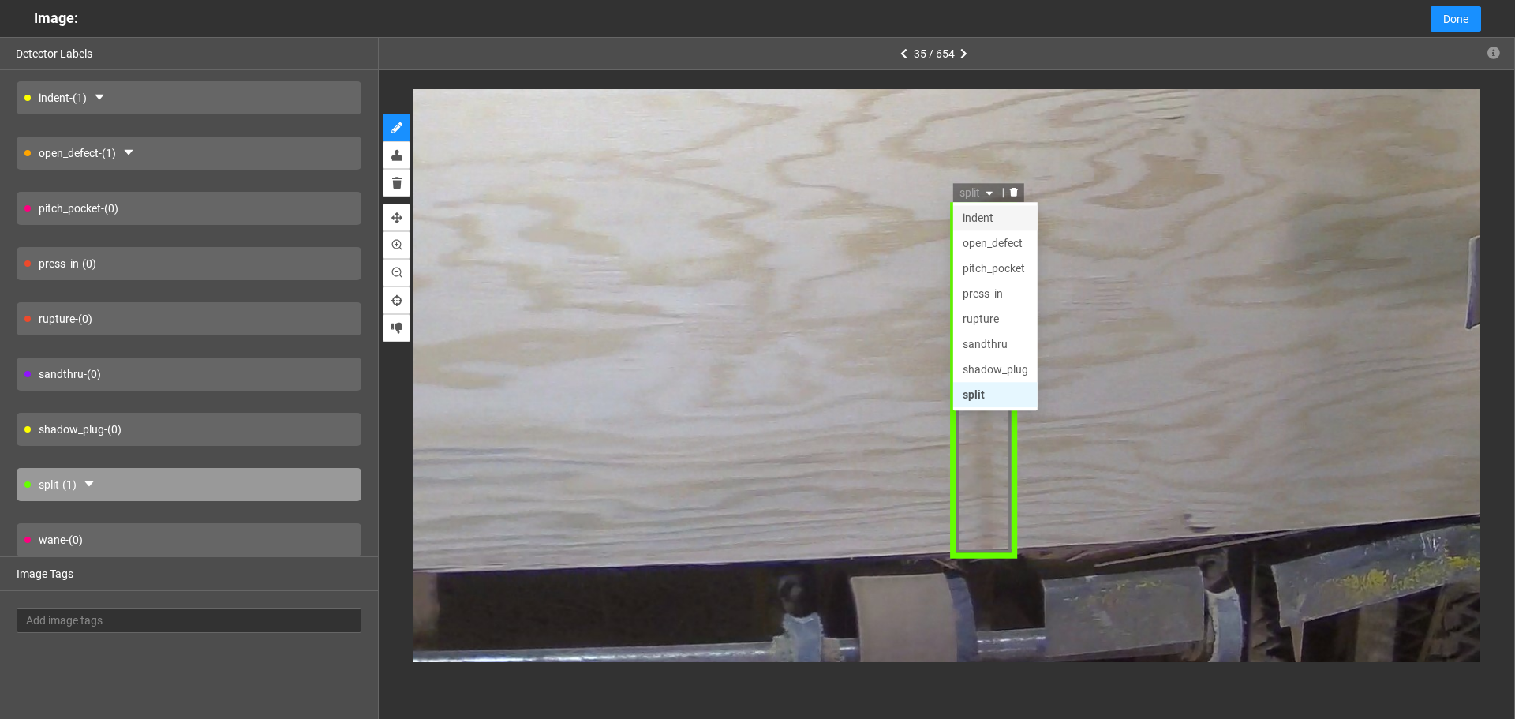
click at [1004, 222] on div "indent" at bounding box center [995, 216] width 66 height 17
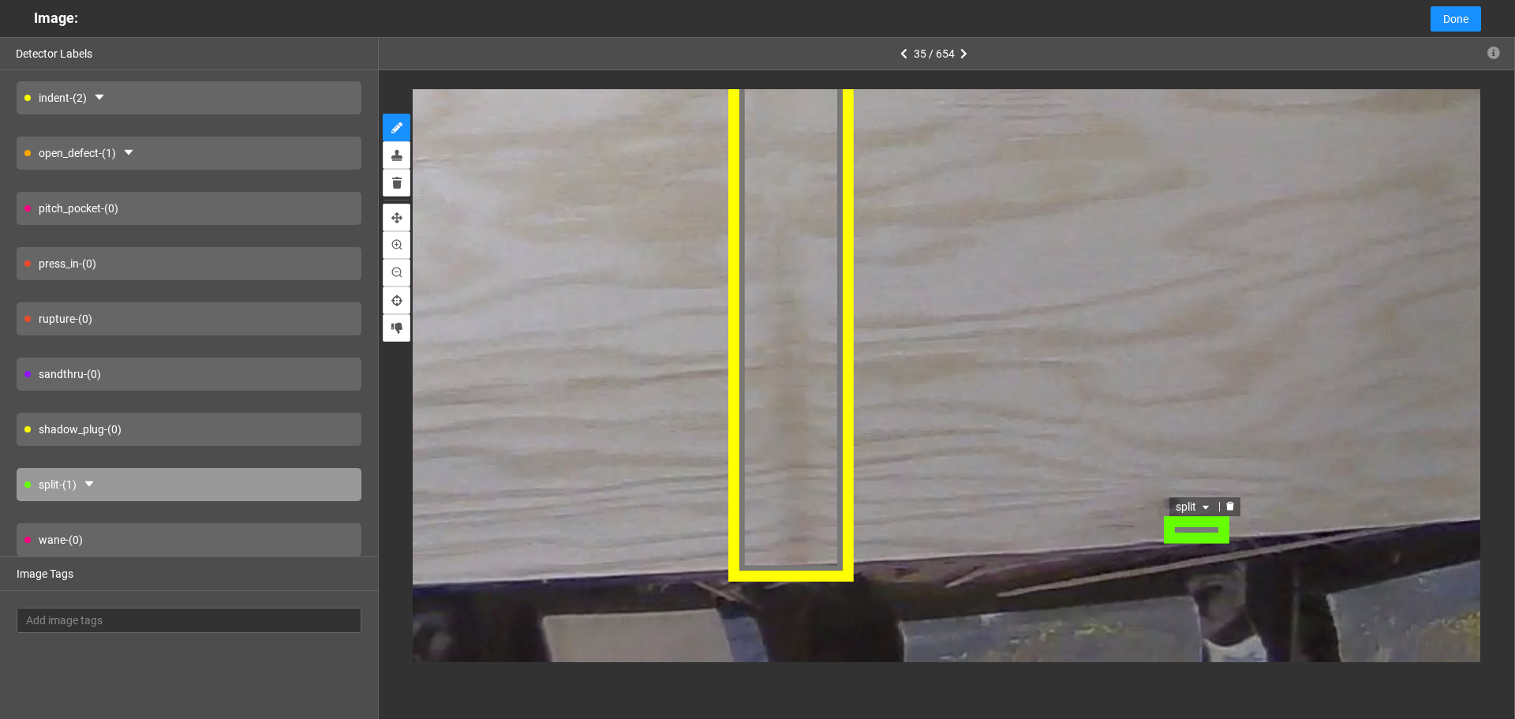
click at [1200, 512] on span "split" at bounding box center [1192, 504] width 37 height 17
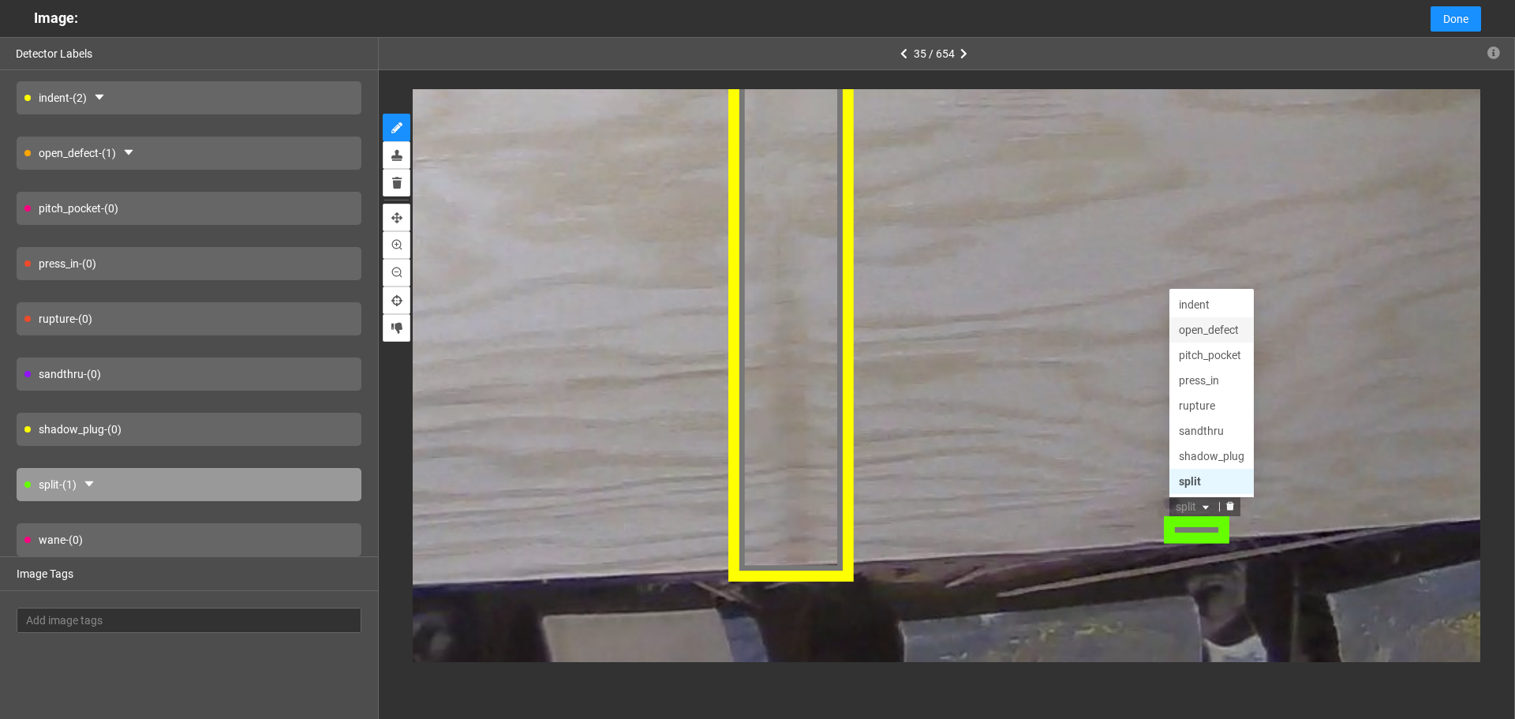
click at [1220, 336] on div "open_defect" at bounding box center [1210, 328] width 66 height 17
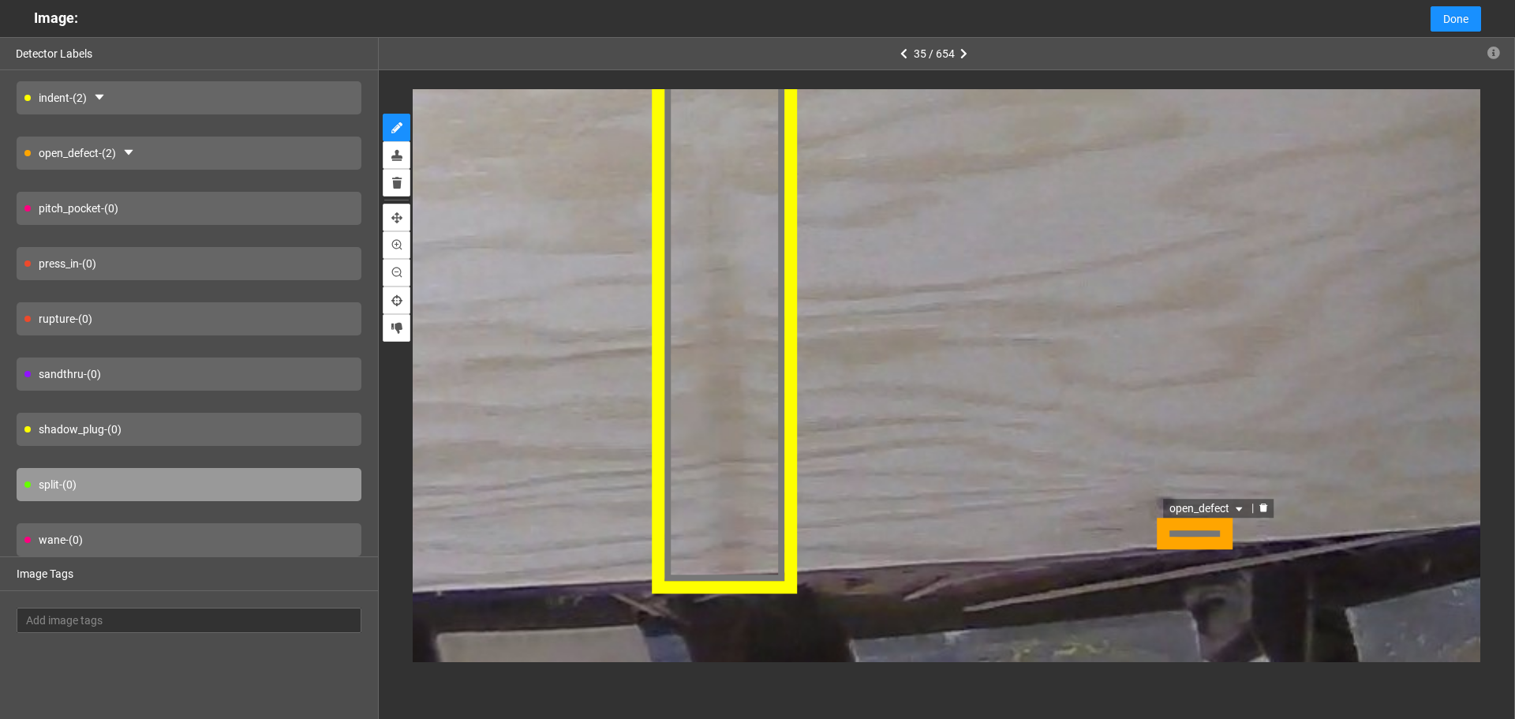
click at [1200, 529] on div "open_defect open_defect indent open_defect pitch_pocket broken_face glue indent…" at bounding box center [1194, 532] width 79 height 32
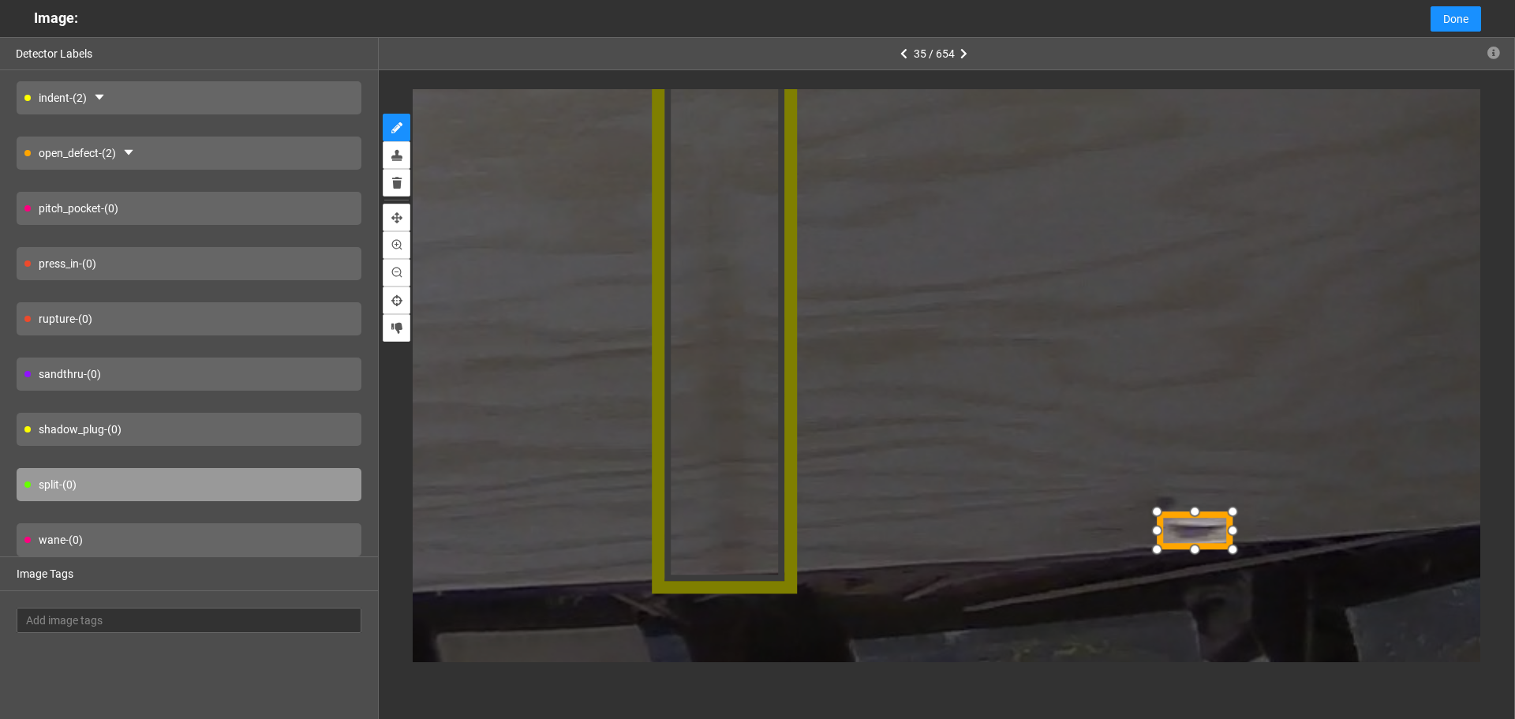
click at [1196, 520] on div at bounding box center [1194, 509] width 27 height 27
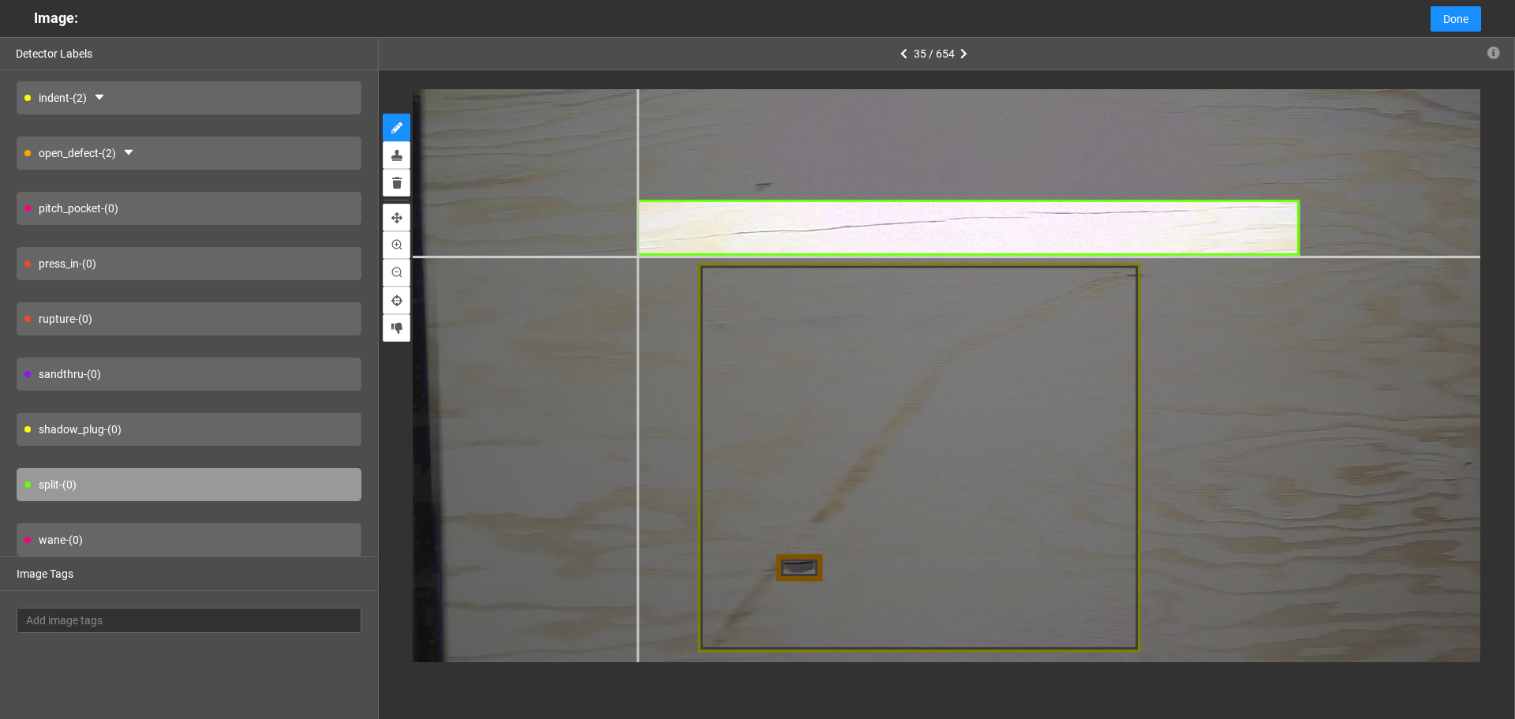
click at [638, 255] on div at bounding box center [706, 557] width 2369 height 1777
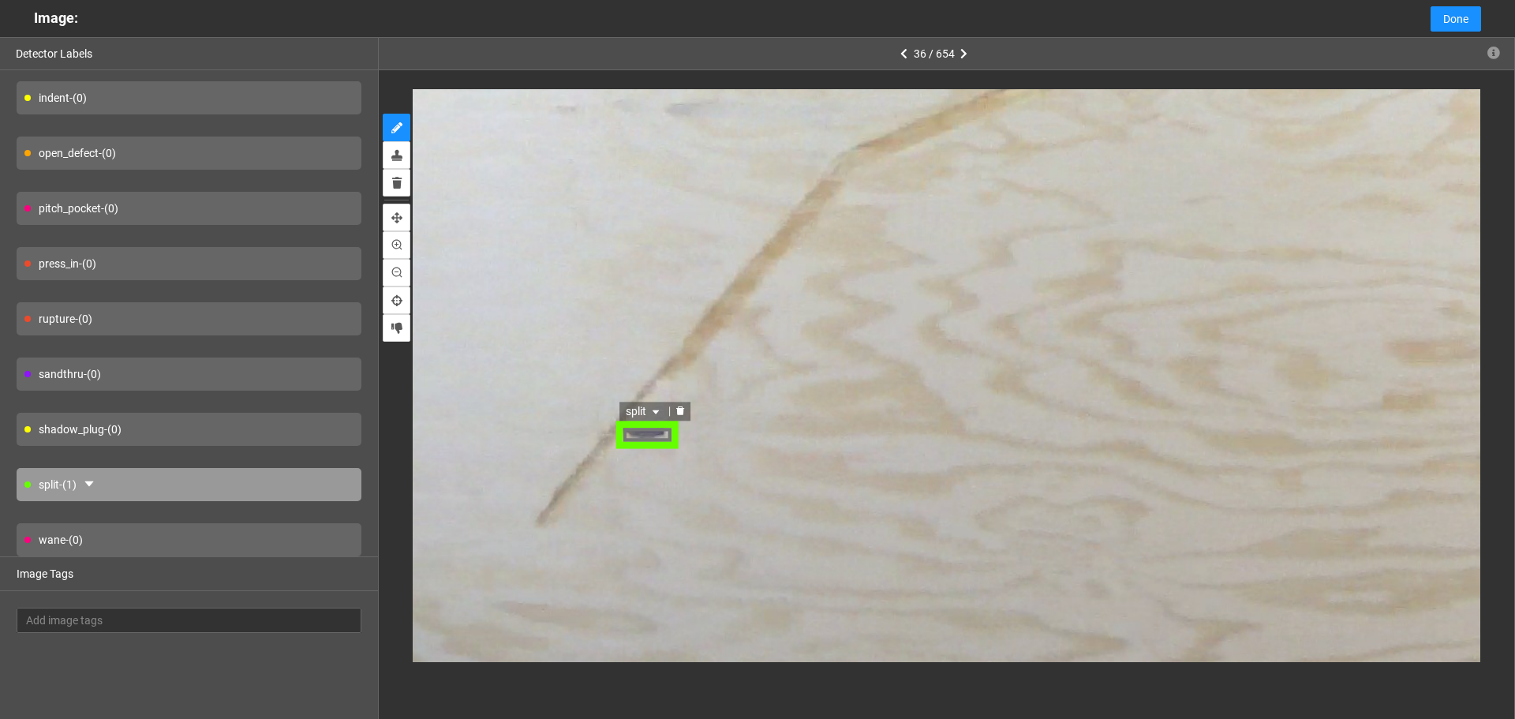
click at [654, 402] on div "split" at bounding box center [645, 410] width 50 height 19
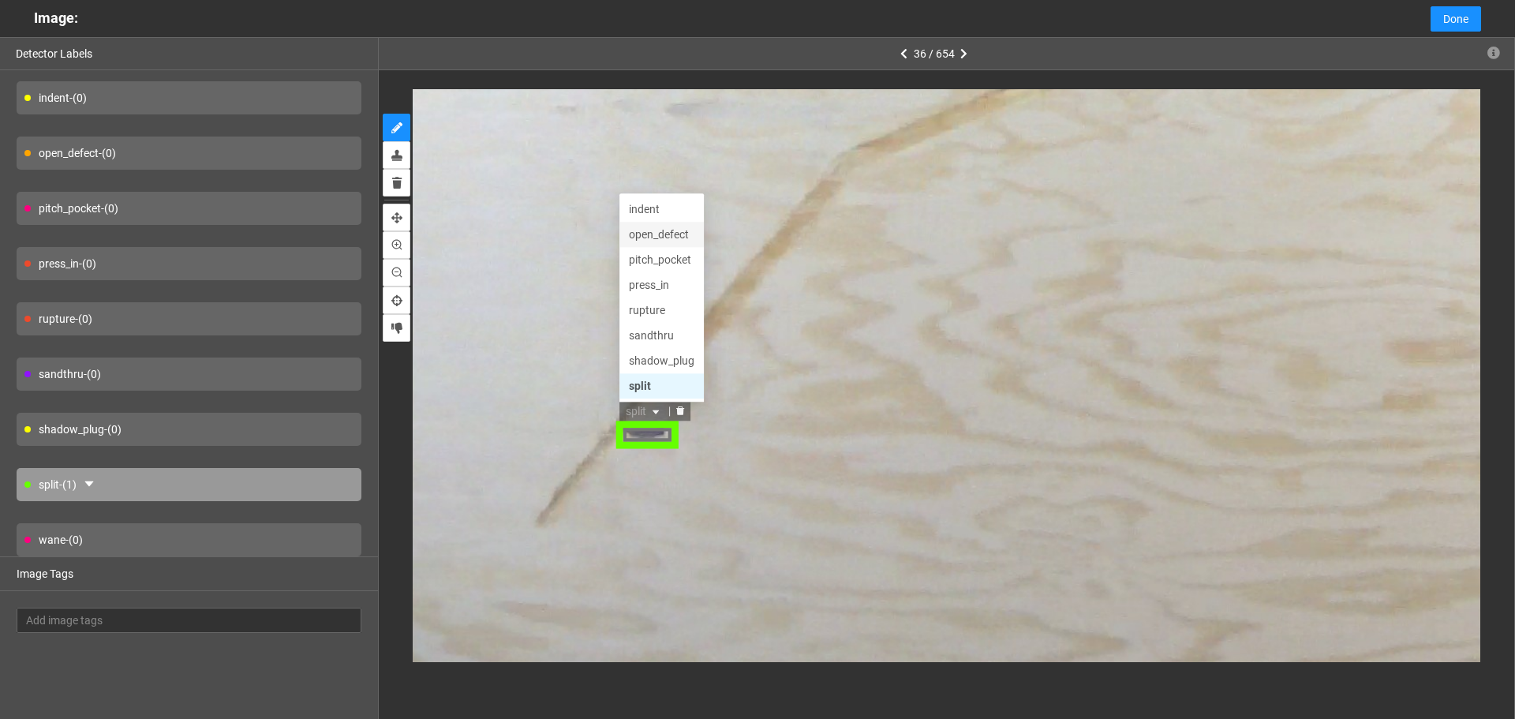
click at [653, 240] on div "open_defect" at bounding box center [662, 233] width 66 height 17
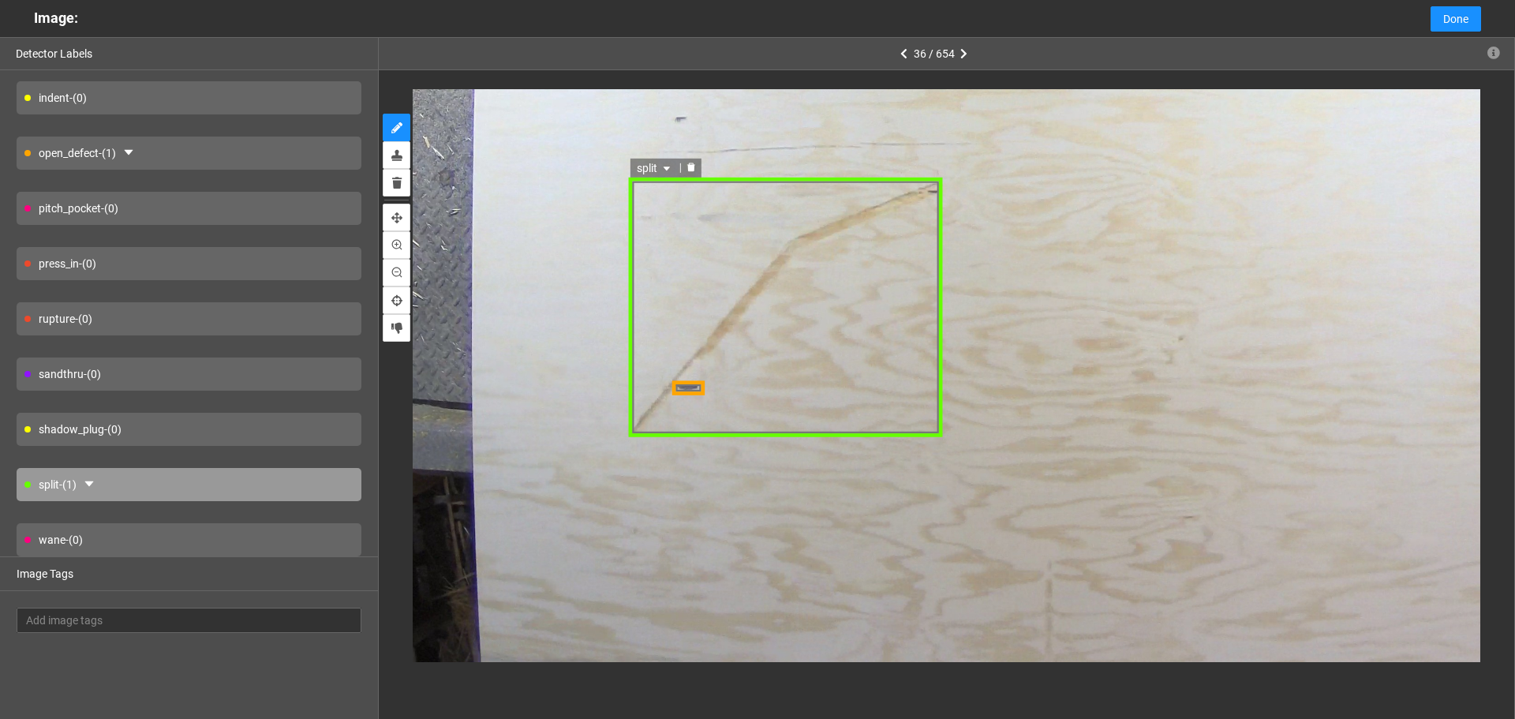
click at [660, 170] on span "split" at bounding box center [656, 167] width 37 height 17
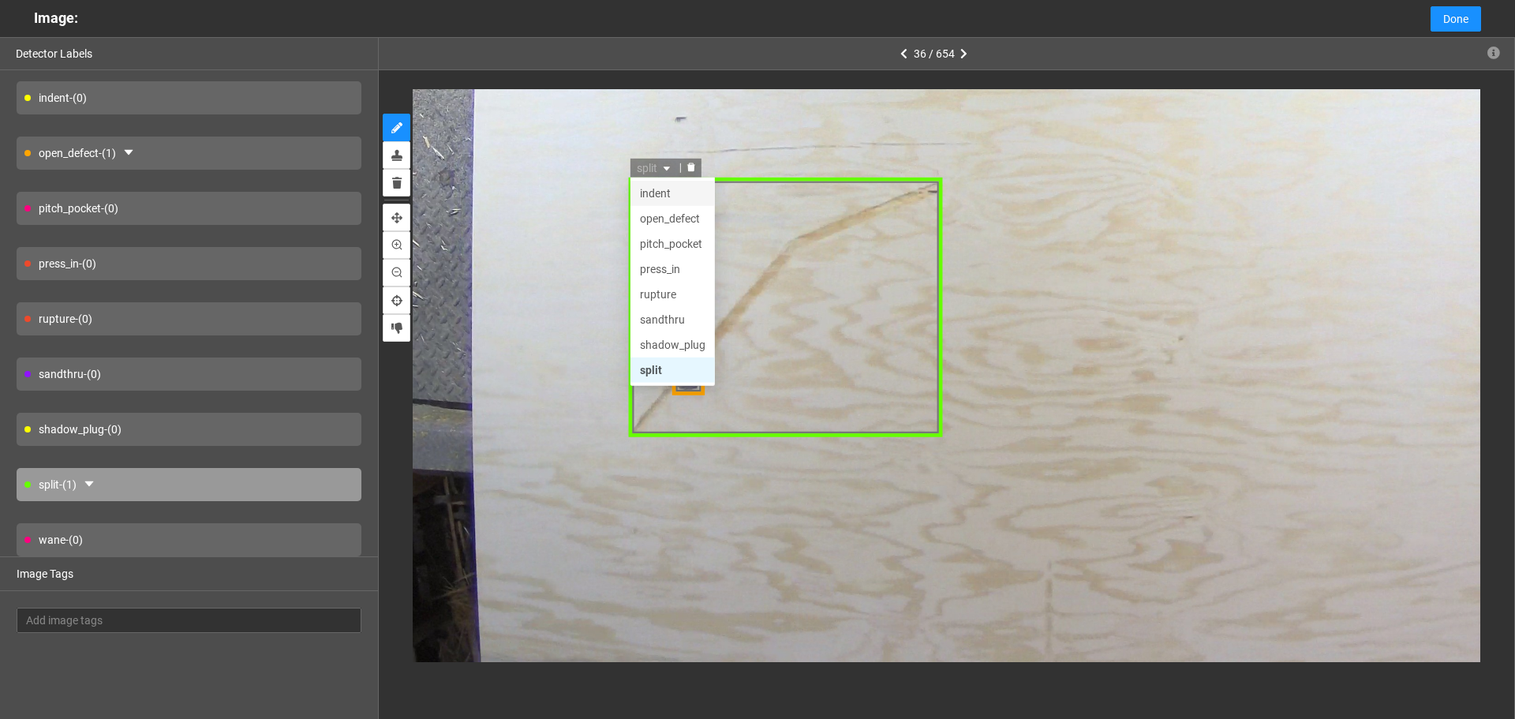
click at [673, 197] on div "indent" at bounding box center [674, 192] width 66 height 17
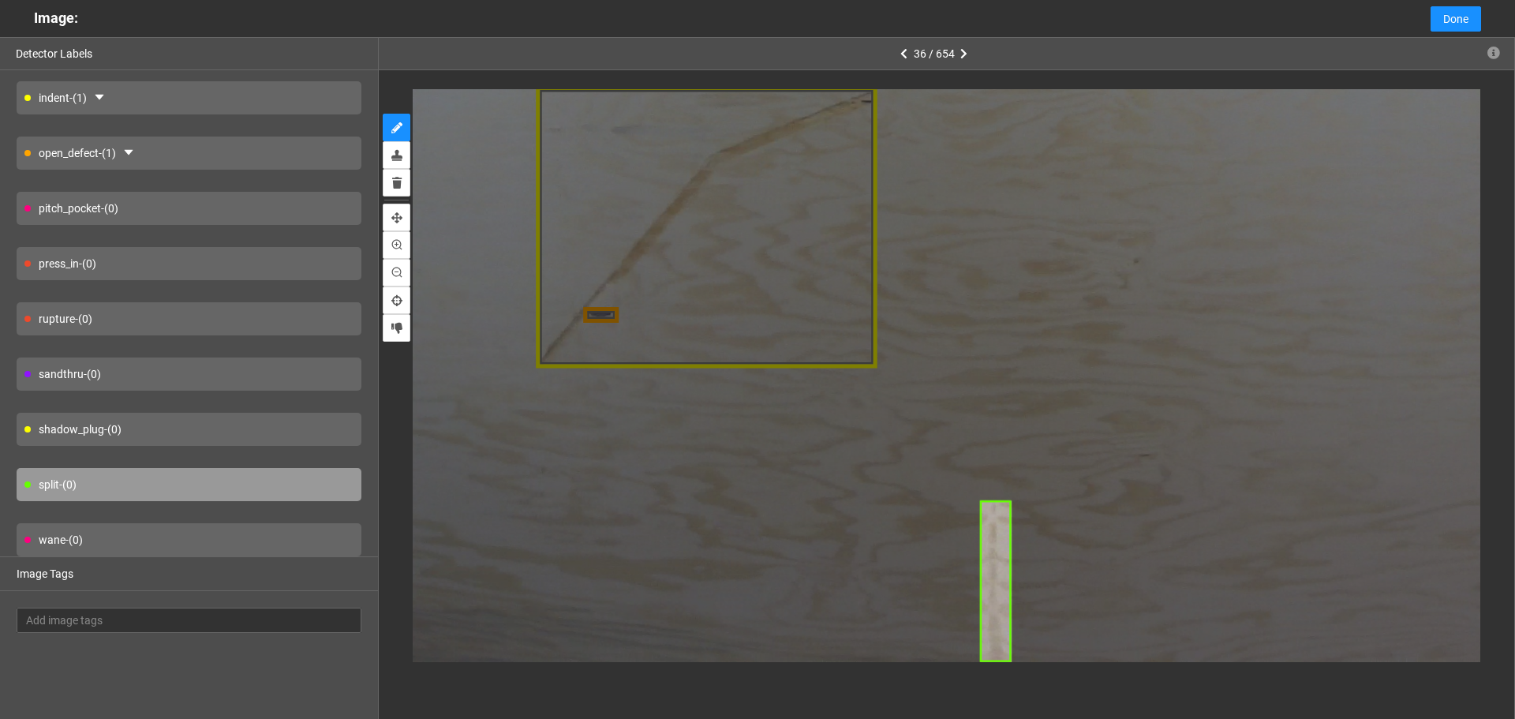
click at [1013, 695] on div "36 / 654" at bounding box center [947, 397] width 1136 height 719
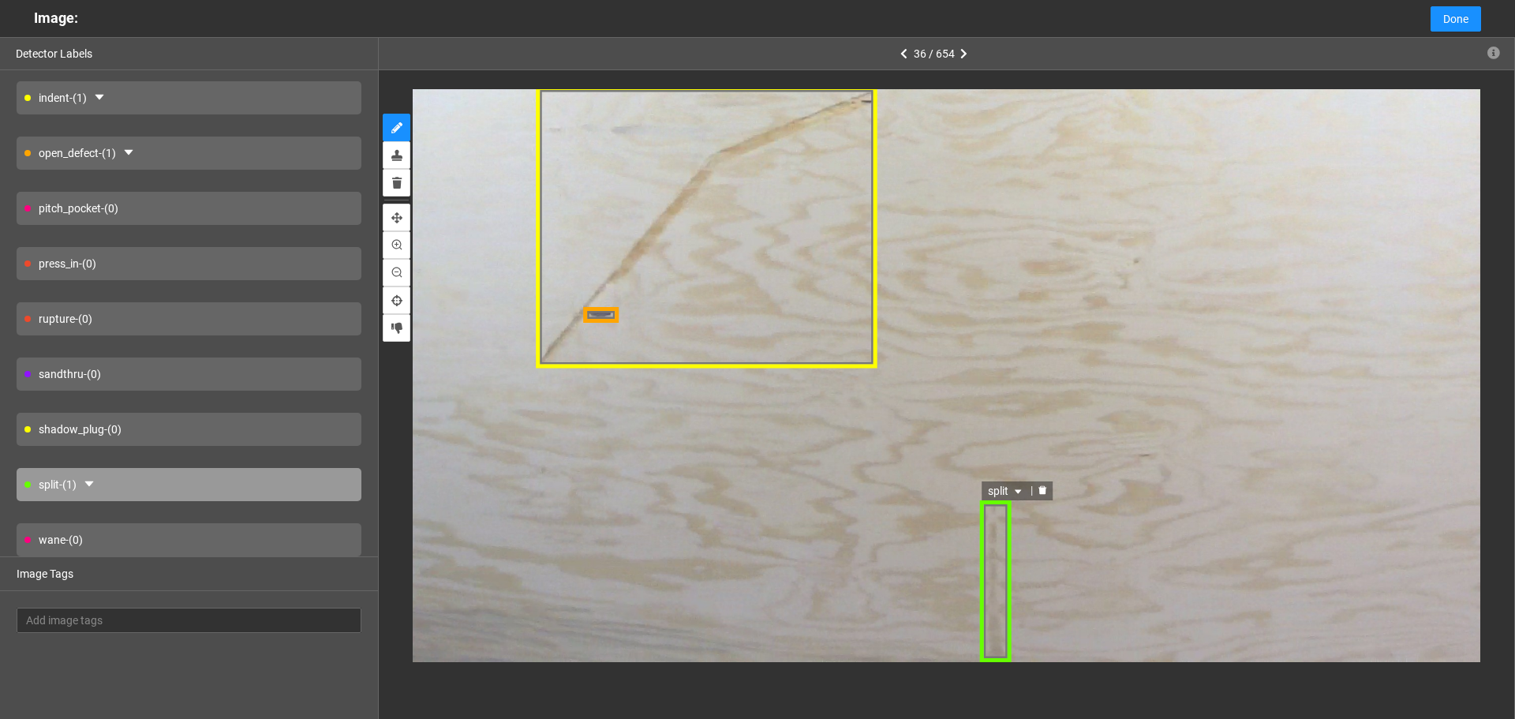
click at [1000, 492] on span "split" at bounding box center [1005, 489] width 37 height 17
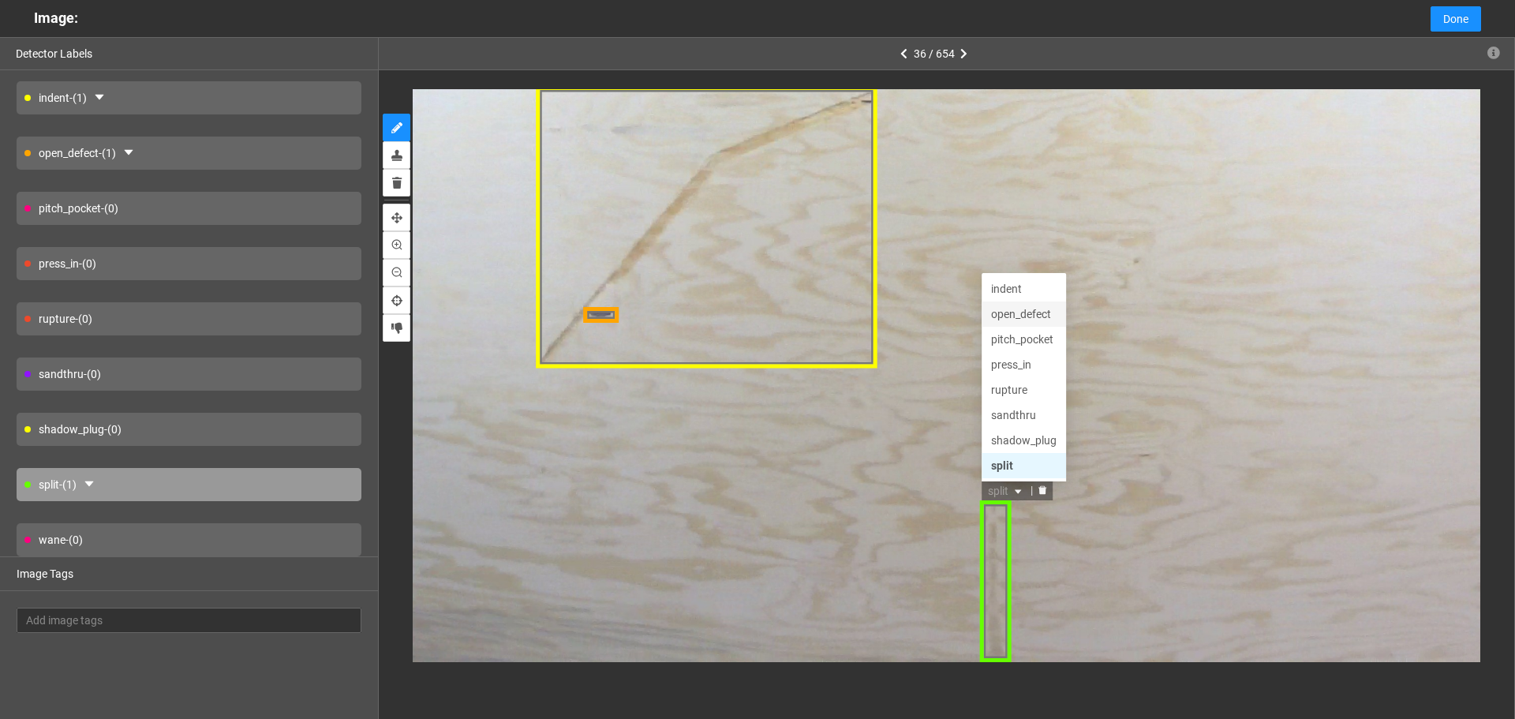
click at [1020, 316] on div "open_defect" at bounding box center [1023, 313] width 66 height 17
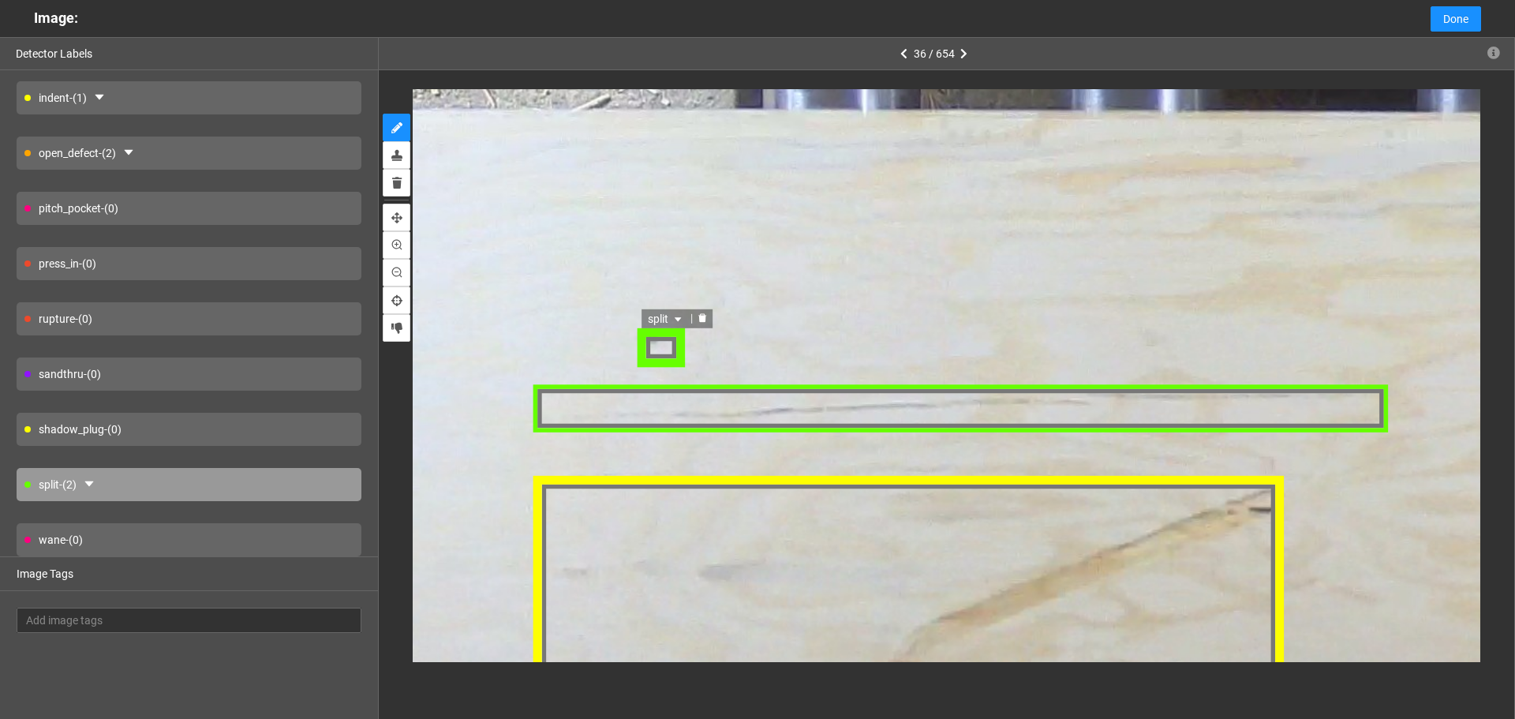
click at [671, 318] on span "split" at bounding box center [667, 317] width 37 height 17
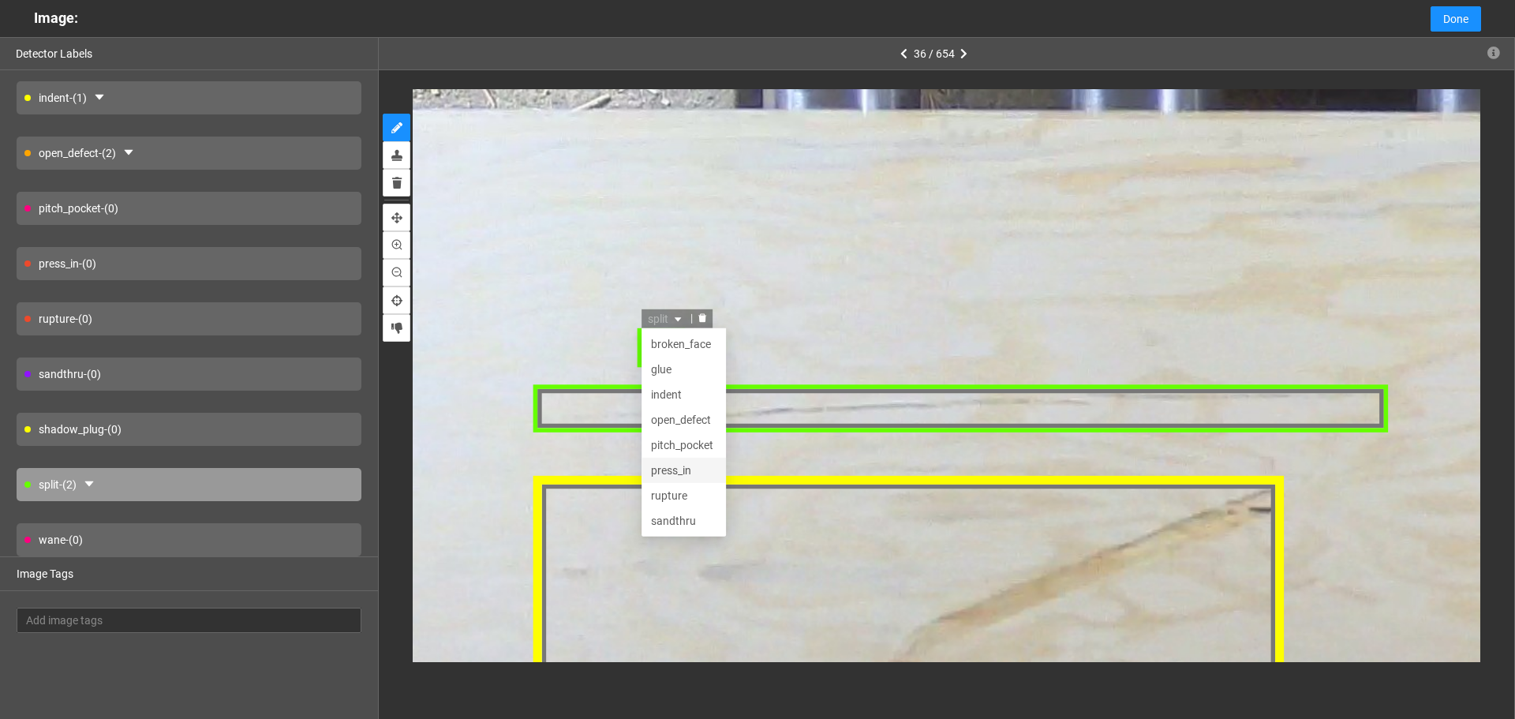
scroll to position [76, 0]
click at [697, 470] on div "shadow_plug" at bounding box center [685, 468] width 66 height 17
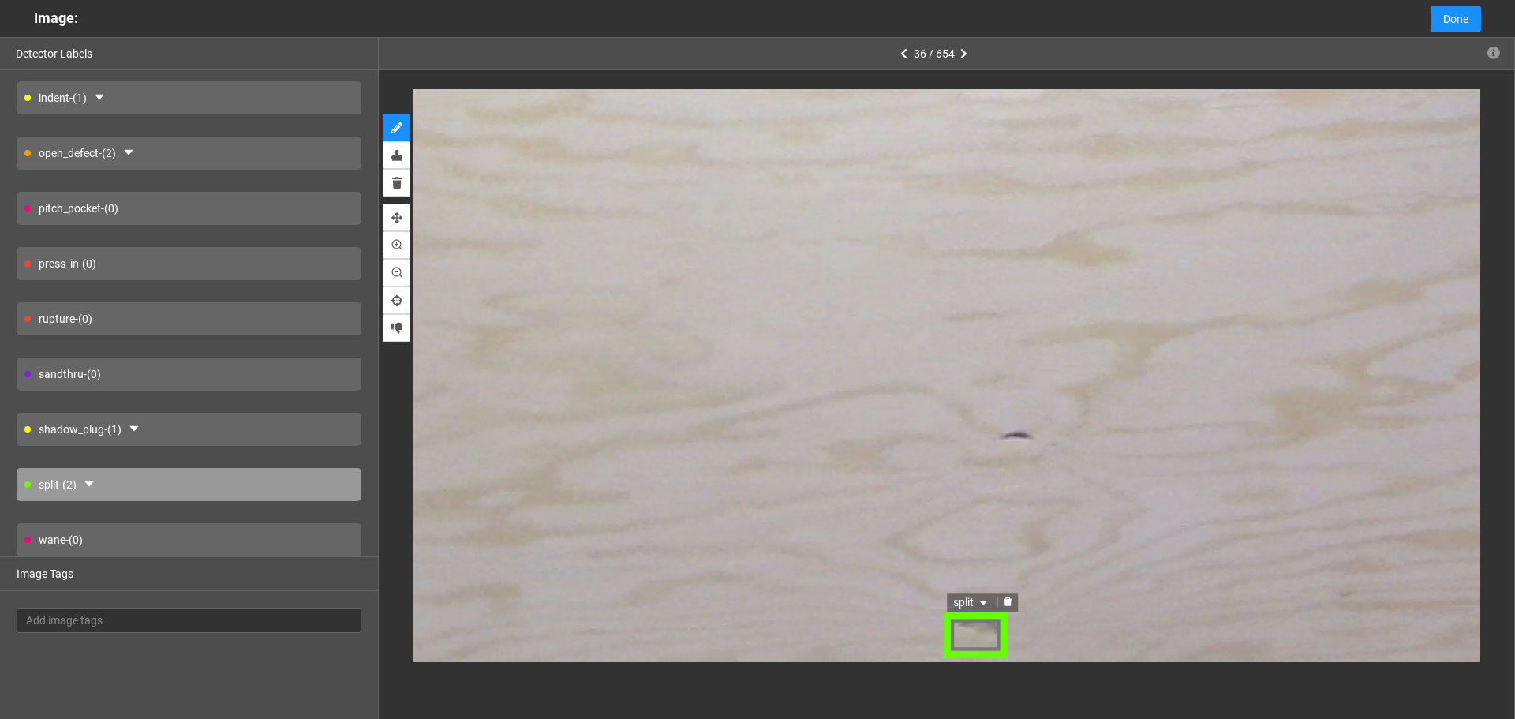
click at [980, 600] on icon "caret-down" at bounding box center [982, 604] width 9 height 9
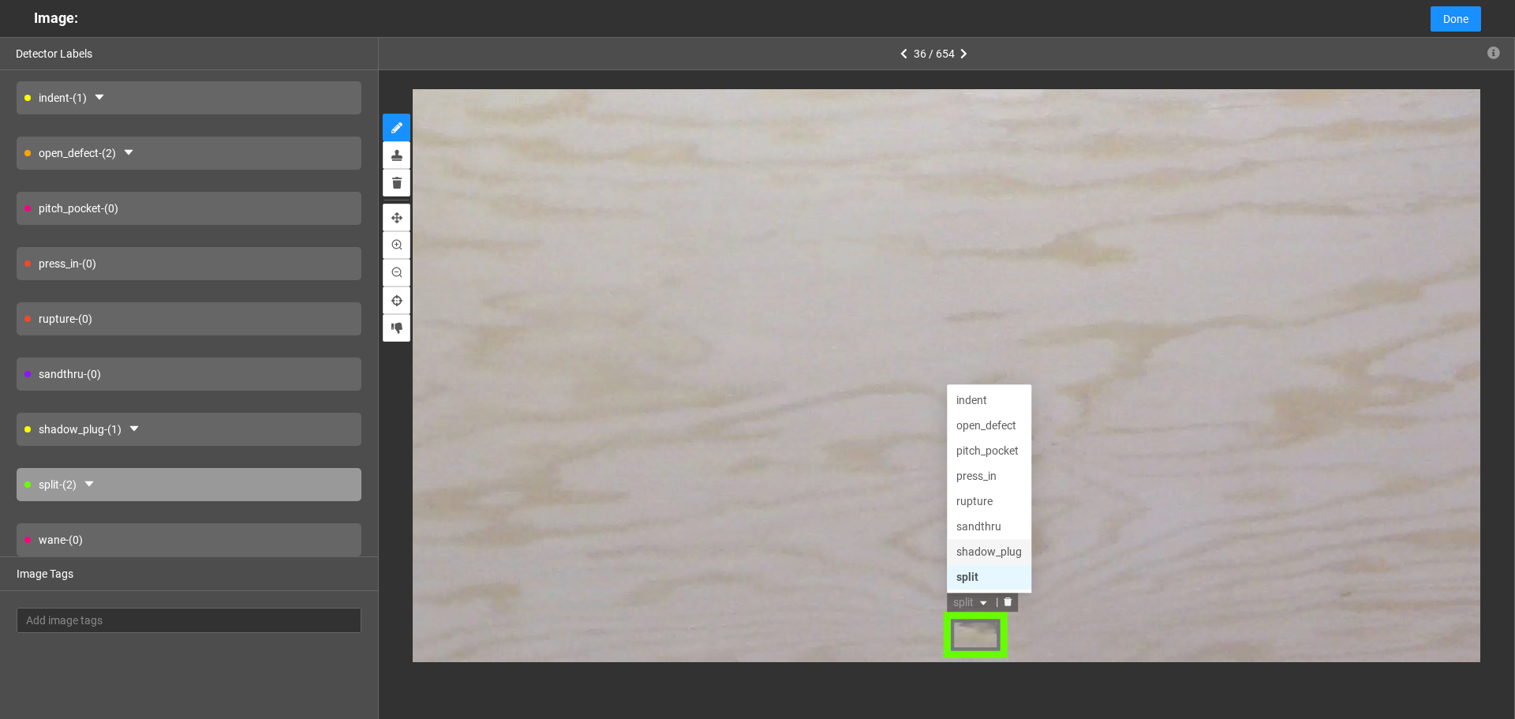
click at [983, 541] on div "shadow_plug" at bounding box center [988, 553] width 84 height 25
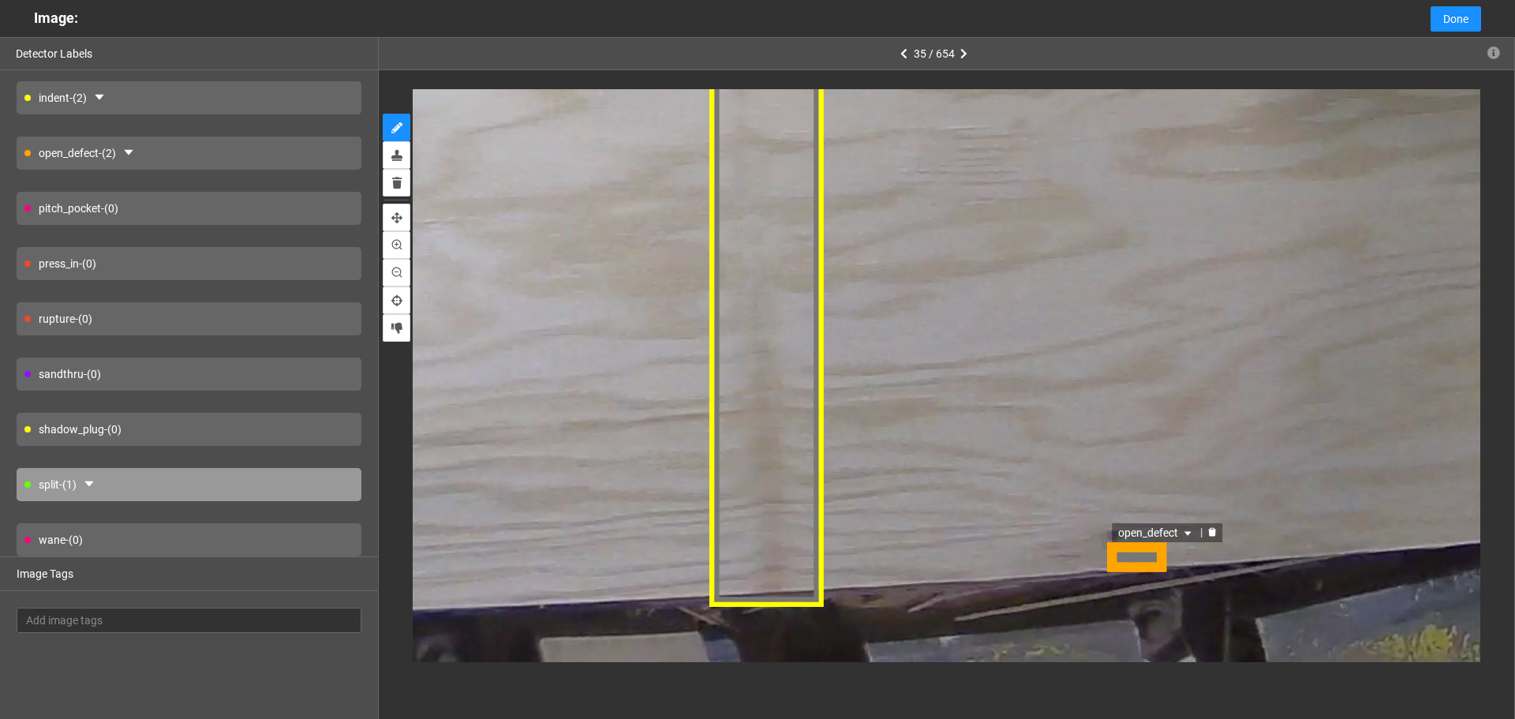
click at [1145, 547] on div "open_defect" at bounding box center [1137, 556] width 62 height 30
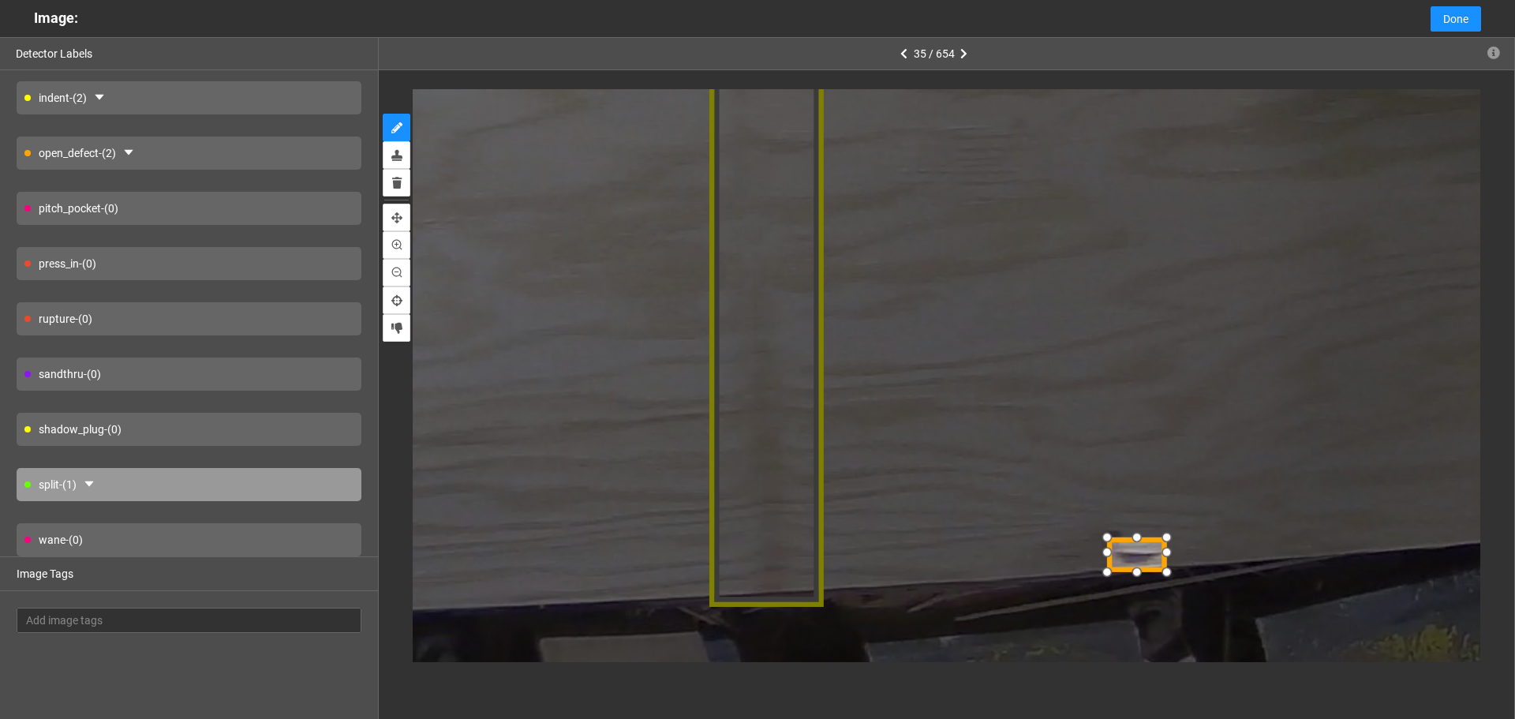
click at [1159, 545] on div at bounding box center [1165, 537] width 25 height 25
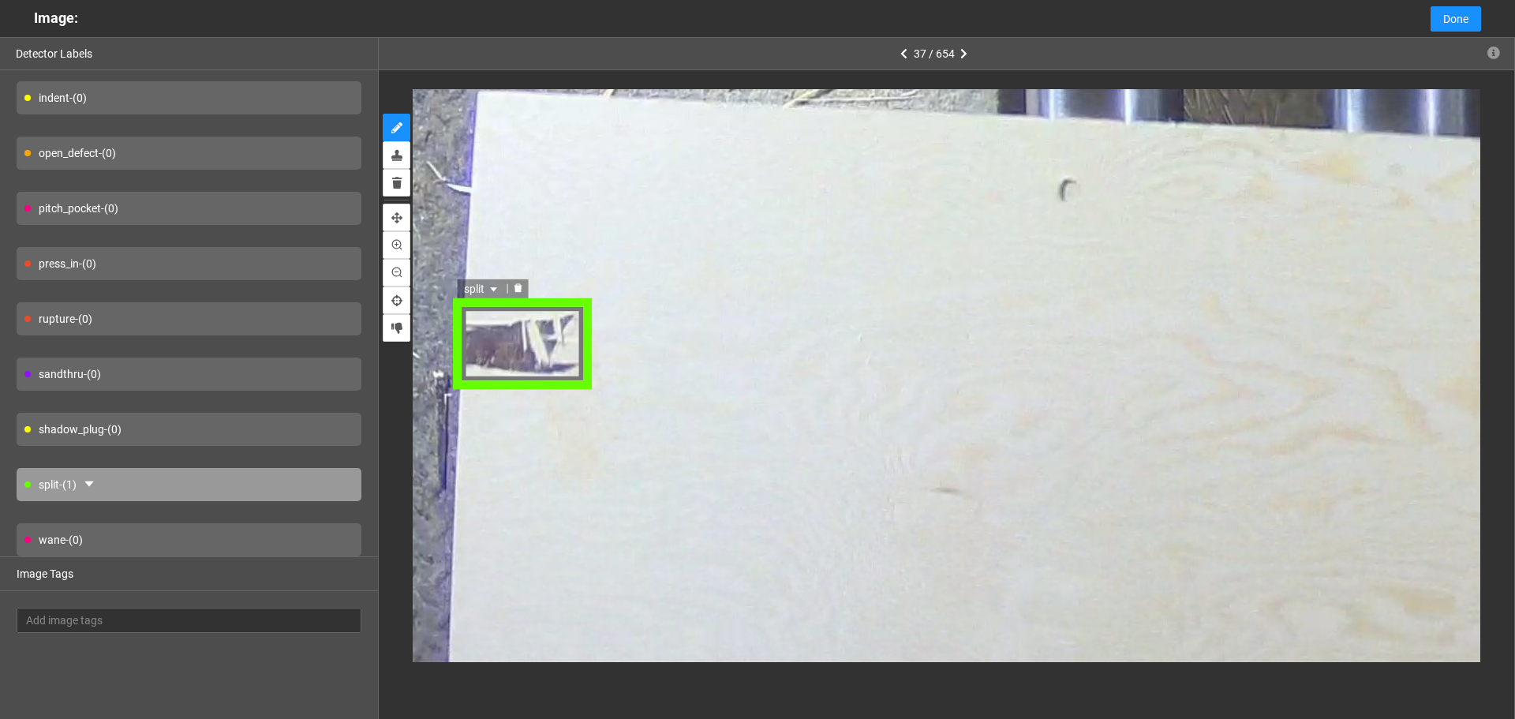
click at [498, 281] on span "split" at bounding box center [484, 287] width 37 height 17
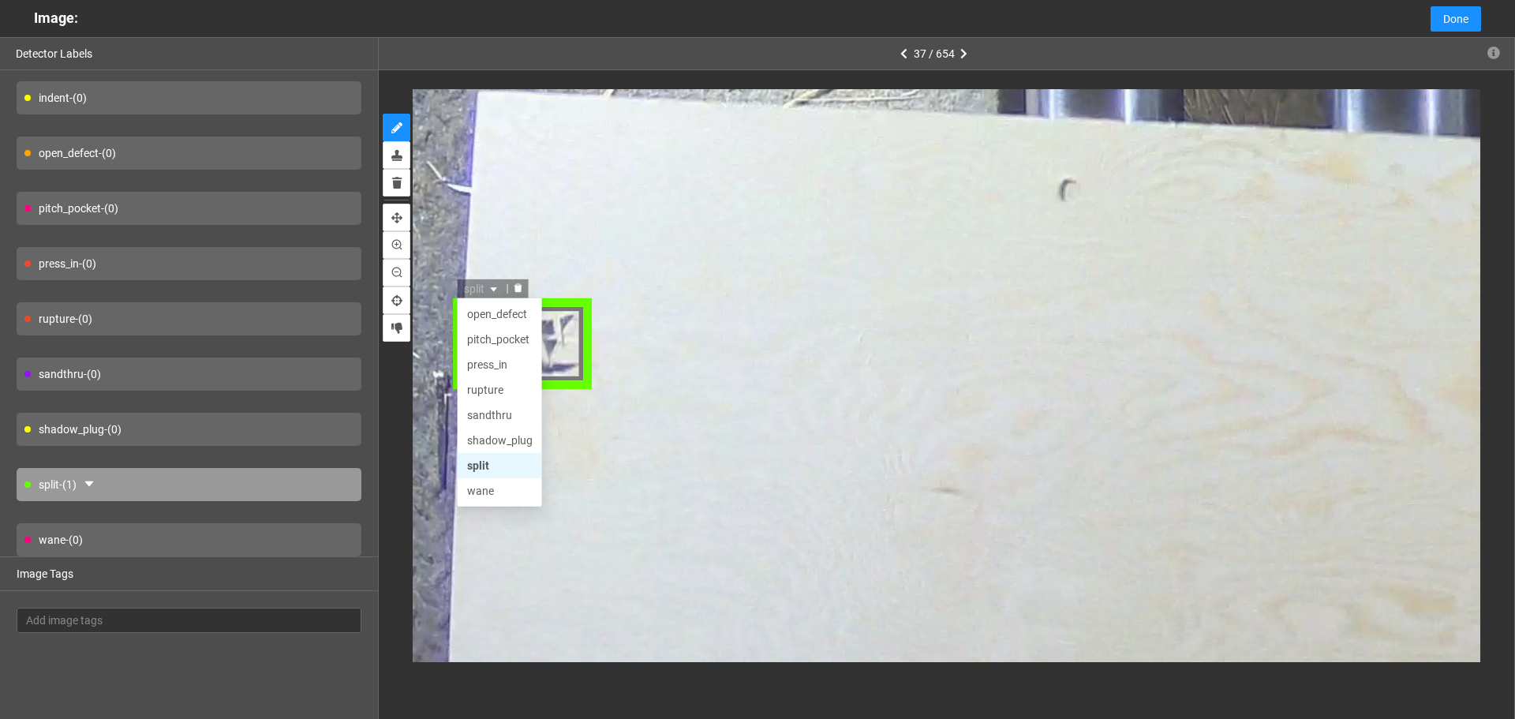
scroll to position [0, 0]
click at [507, 316] on div "broken_face" at bounding box center [502, 312] width 66 height 17
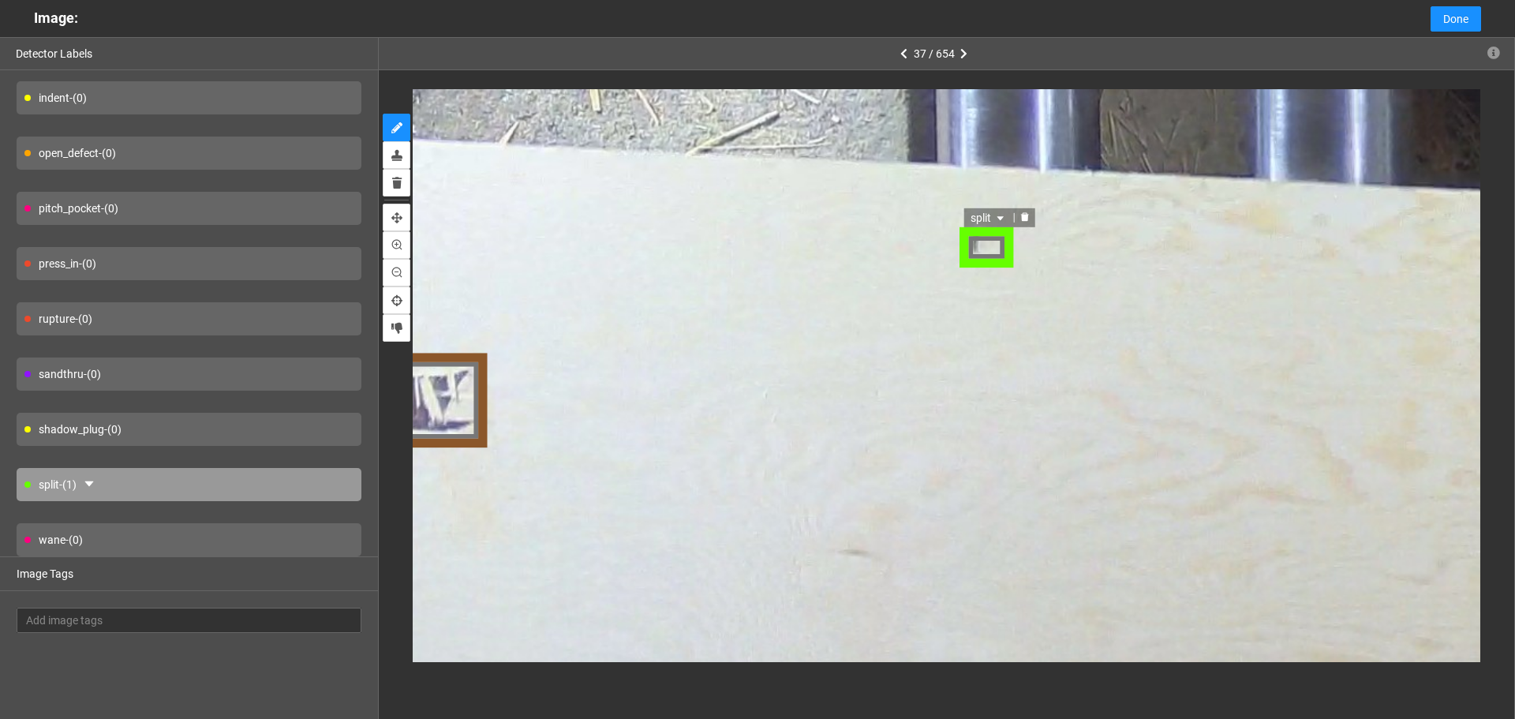
click at [973, 217] on span "split" at bounding box center [991, 215] width 37 height 17
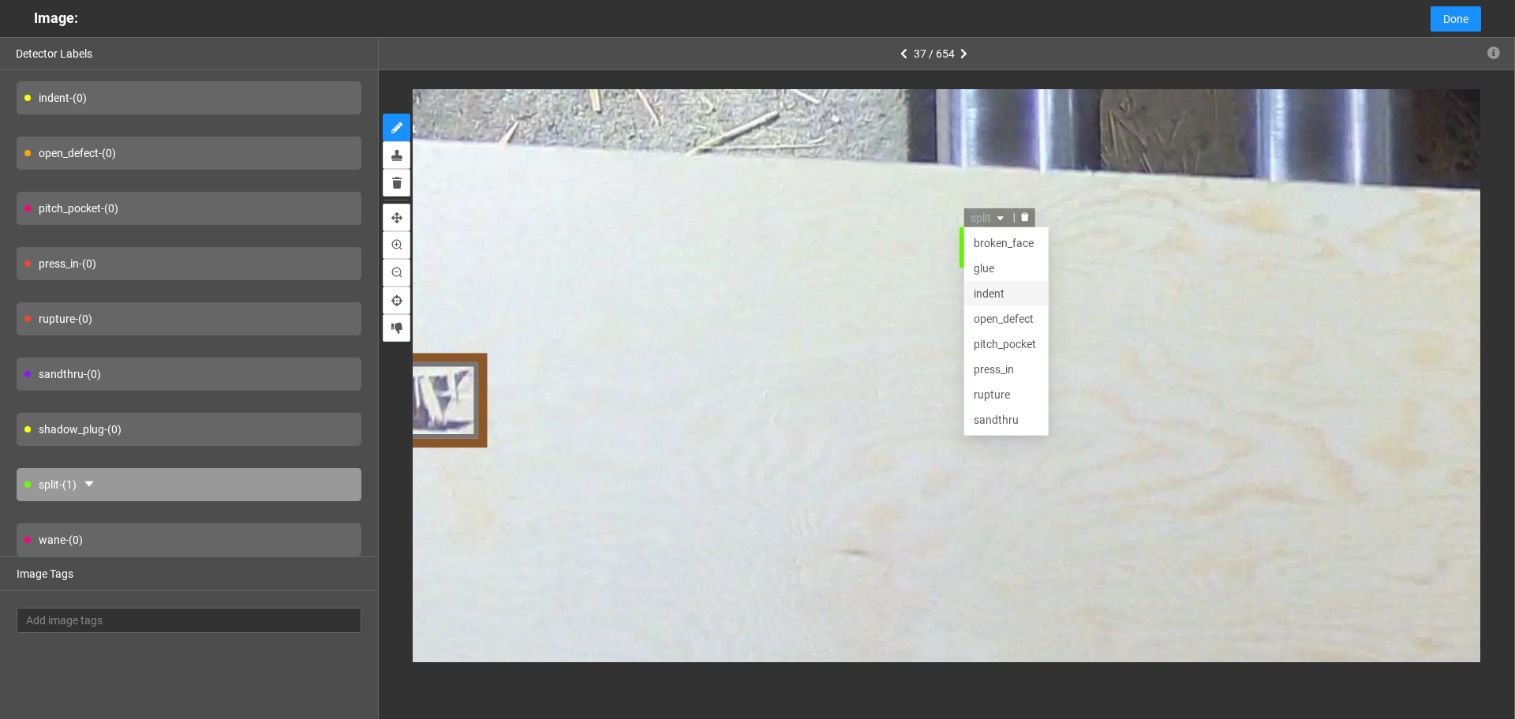
scroll to position [51, 0]
click at [1024, 390] on div "shadow_plug" at bounding box center [1009, 392] width 66 height 17
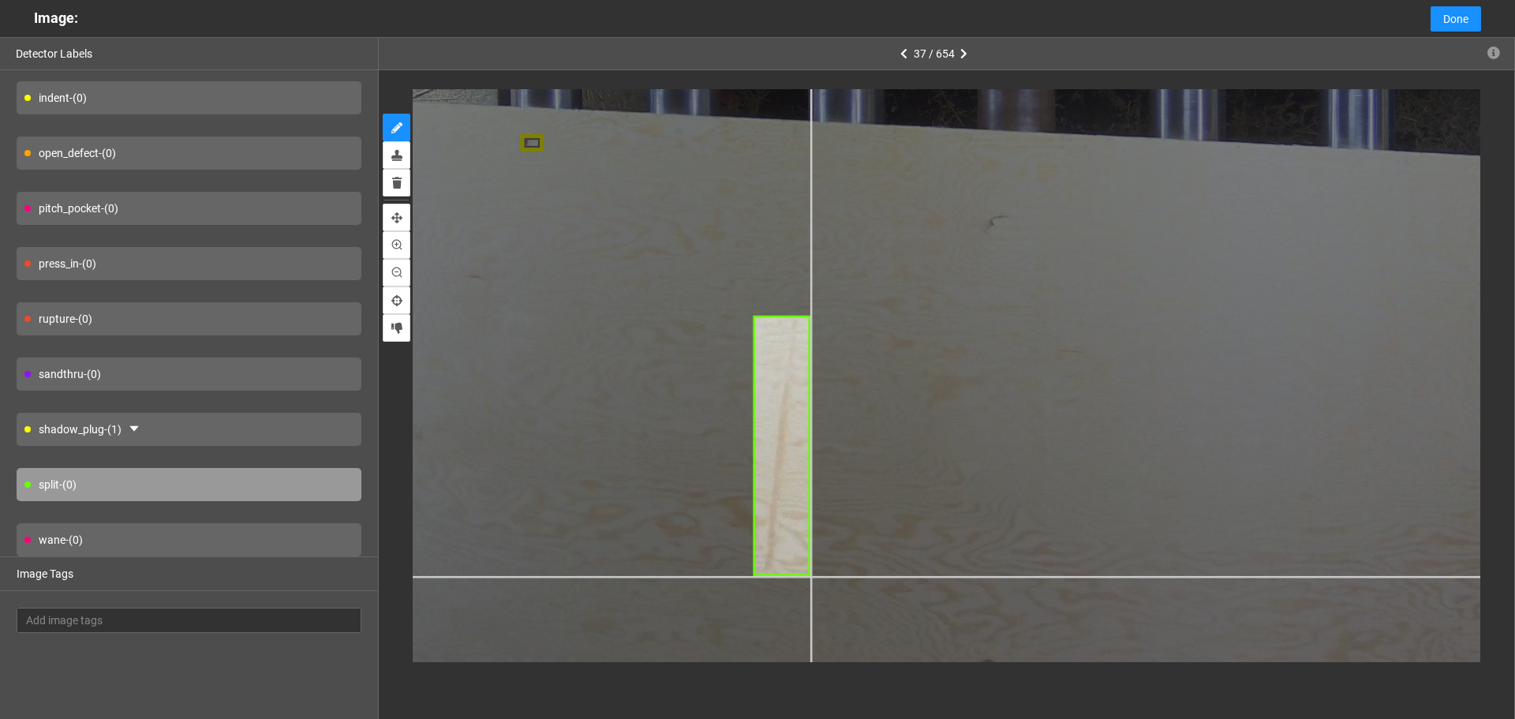
click at [810, 575] on div at bounding box center [1110, 116] width 1911 height 1433
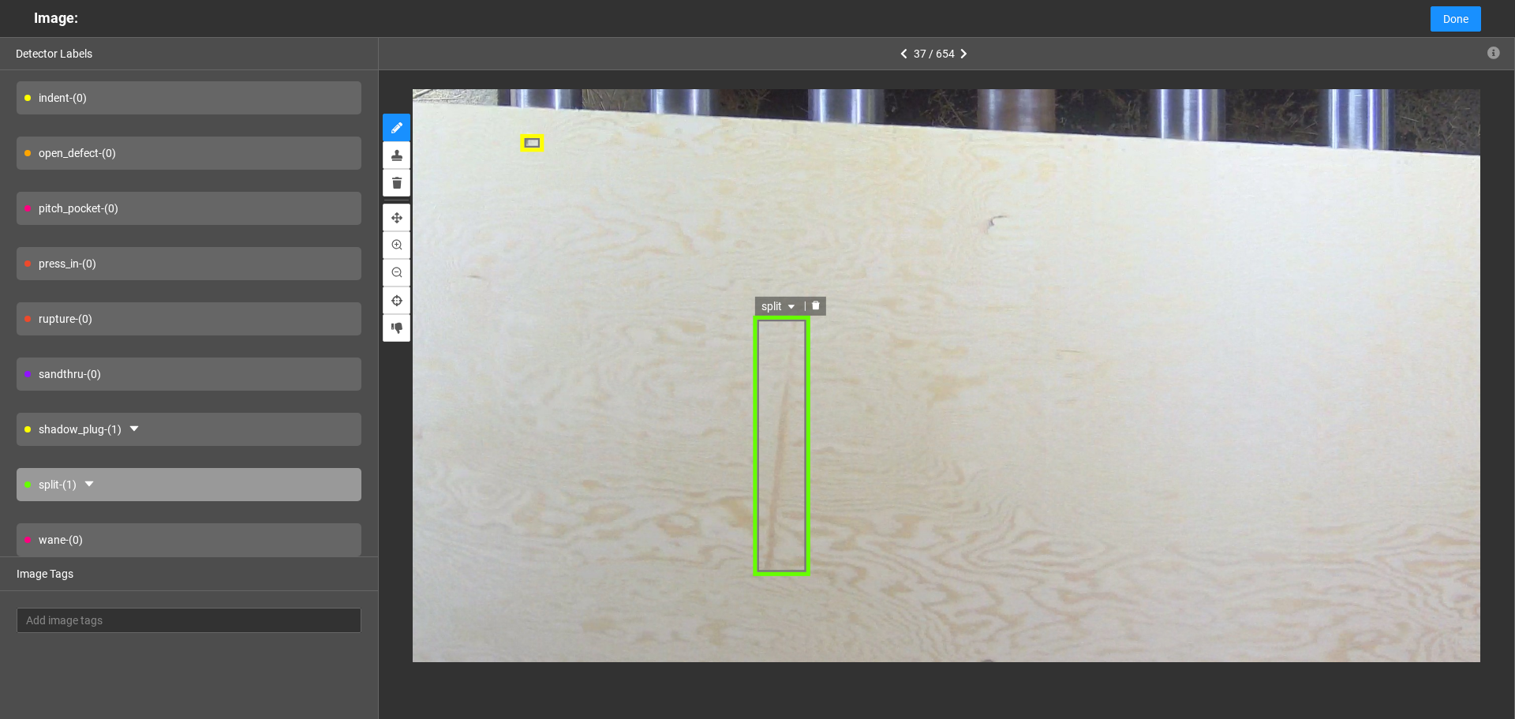
click at [773, 306] on span "split" at bounding box center [779, 305] width 37 height 17
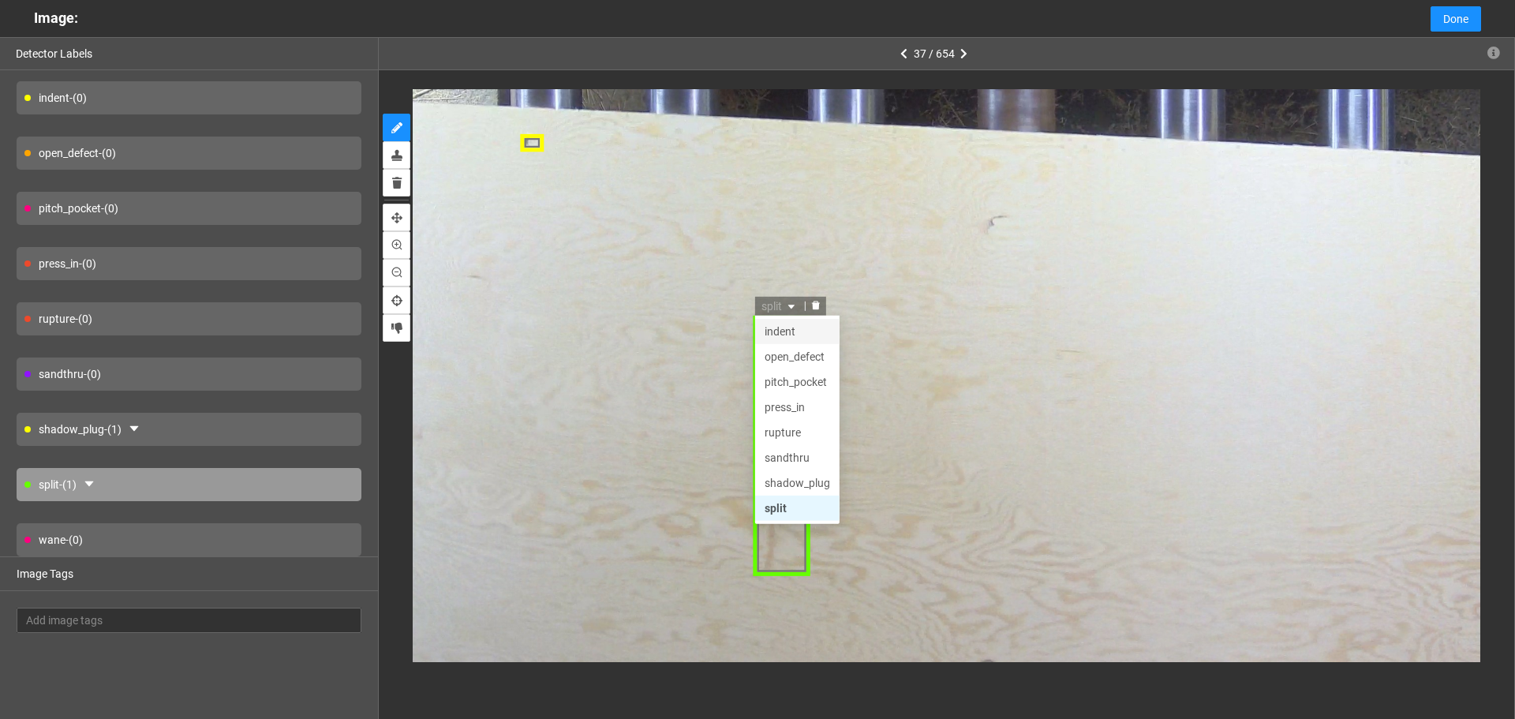
click at [800, 325] on div "indent" at bounding box center [797, 330] width 66 height 17
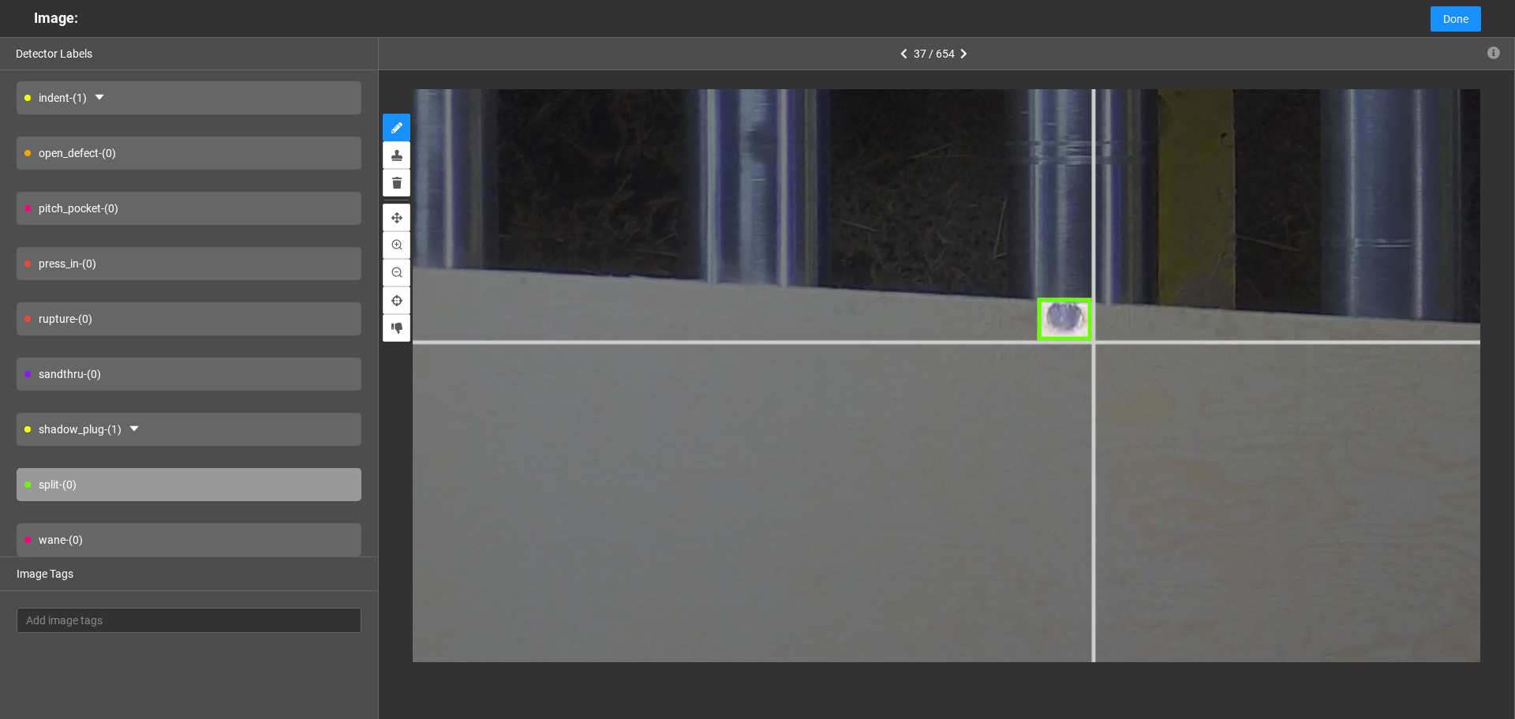
click at [1091, 339] on div at bounding box center [272, 221] width 3745 height 2809
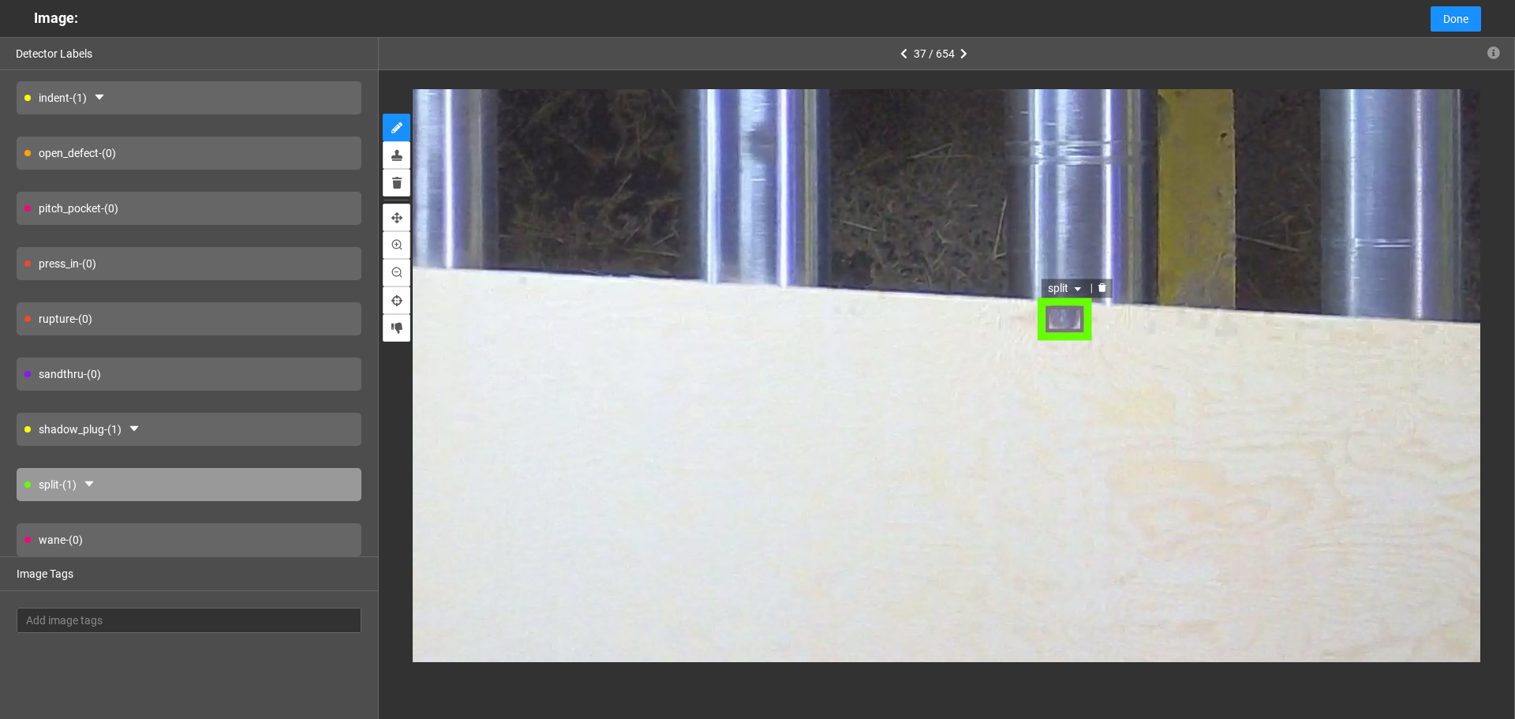
click at [1065, 294] on span "split" at bounding box center [1064, 286] width 37 height 17
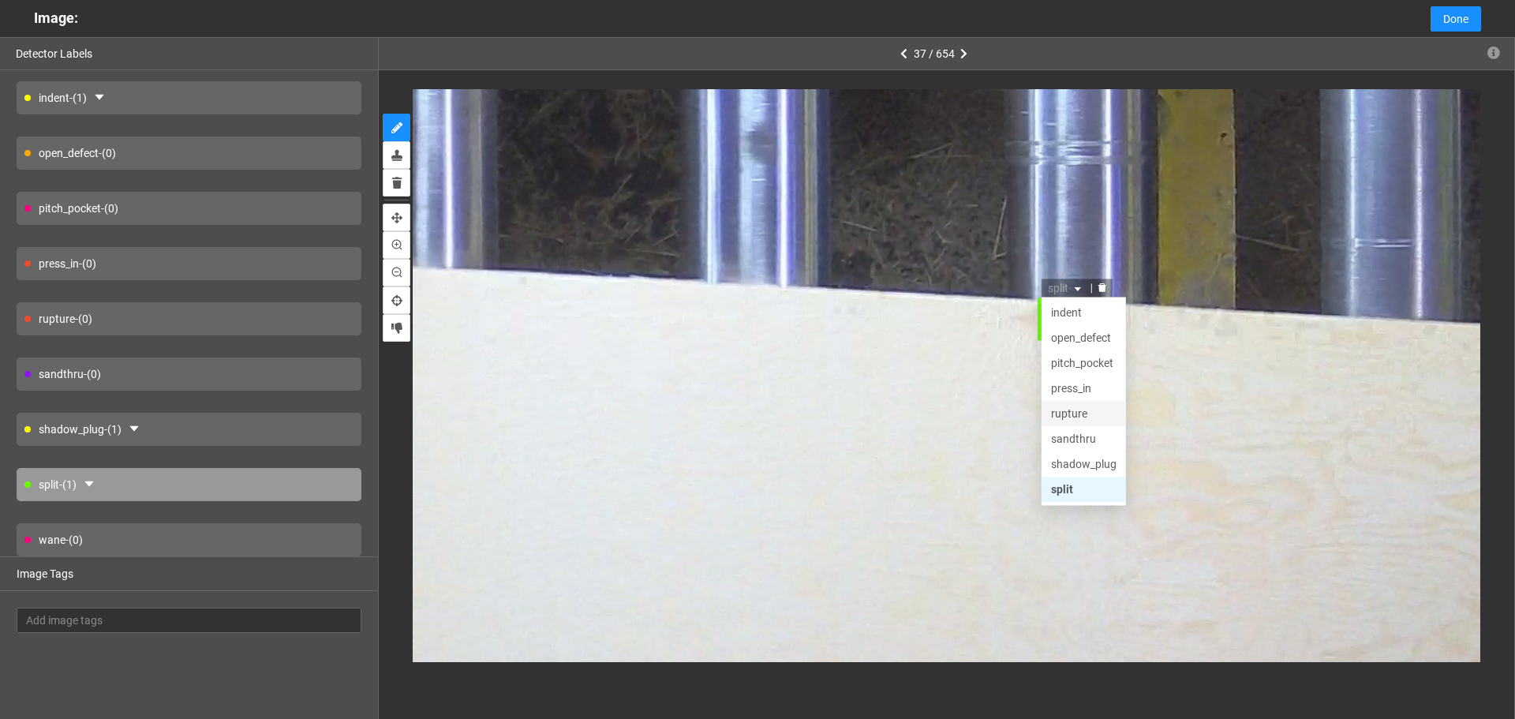
scroll to position [0, 0]
click at [1074, 342] on div "glue" at bounding box center [1083, 336] width 66 height 17
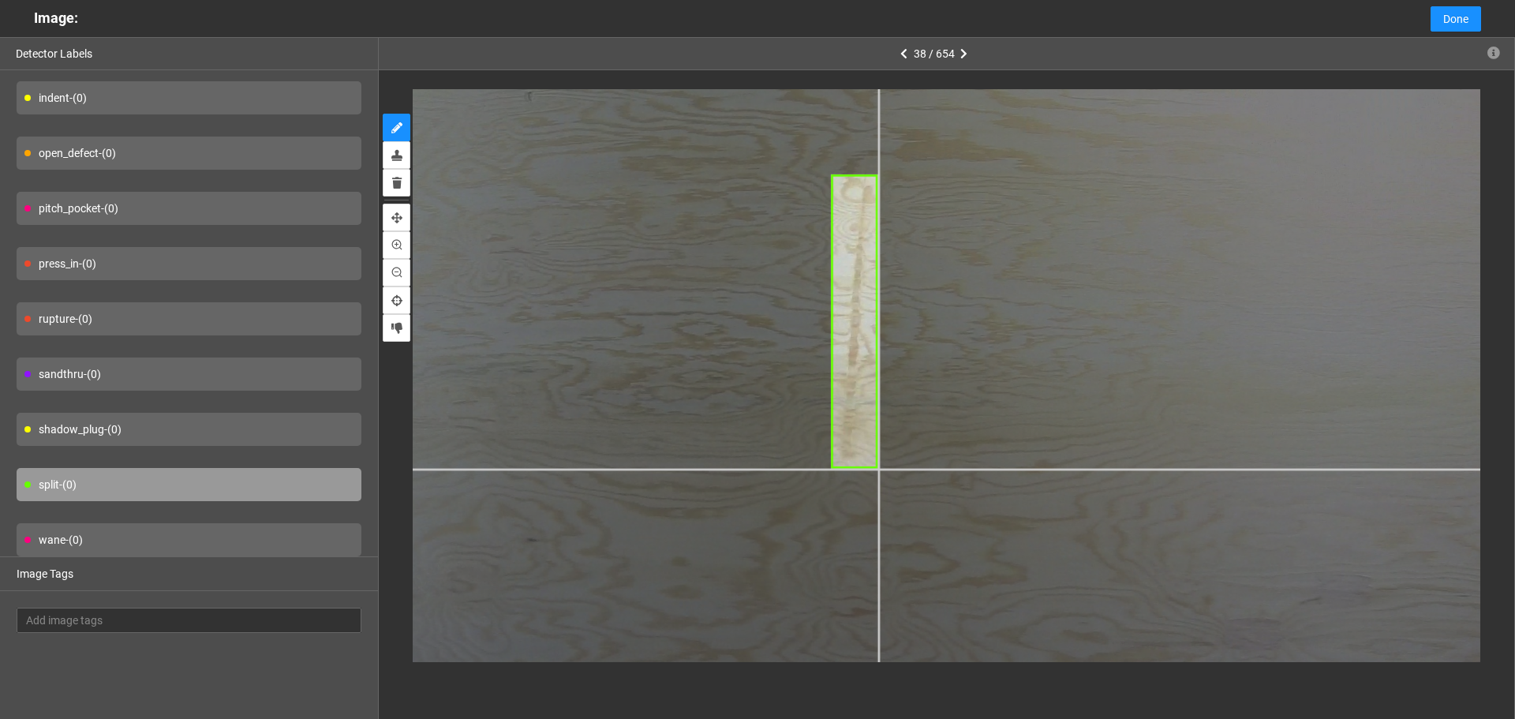
click at [878, 468] on div at bounding box center [1135, 401] width 2064 height 1548
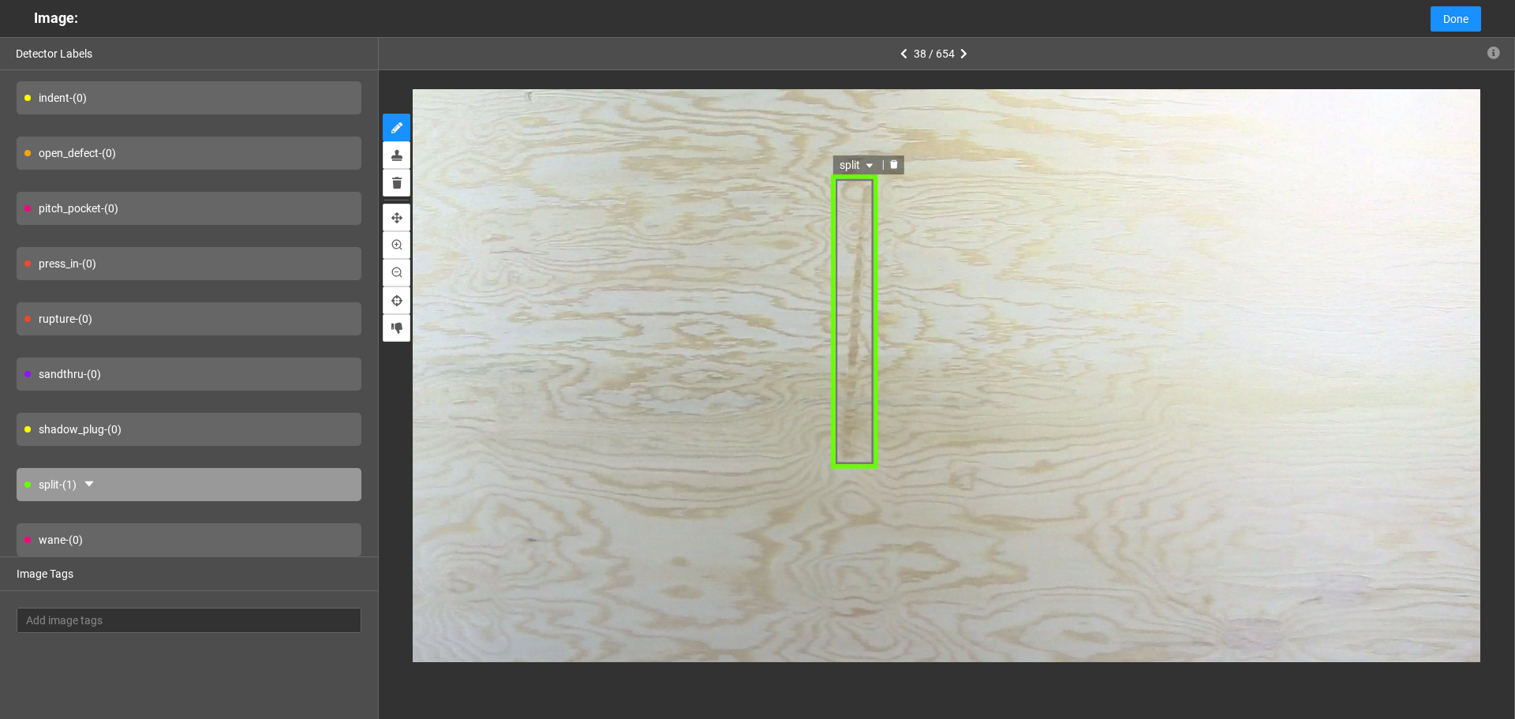
click at [867, 169] on icon "caret-down" at bounding box center [870, 166] width 9 height 9
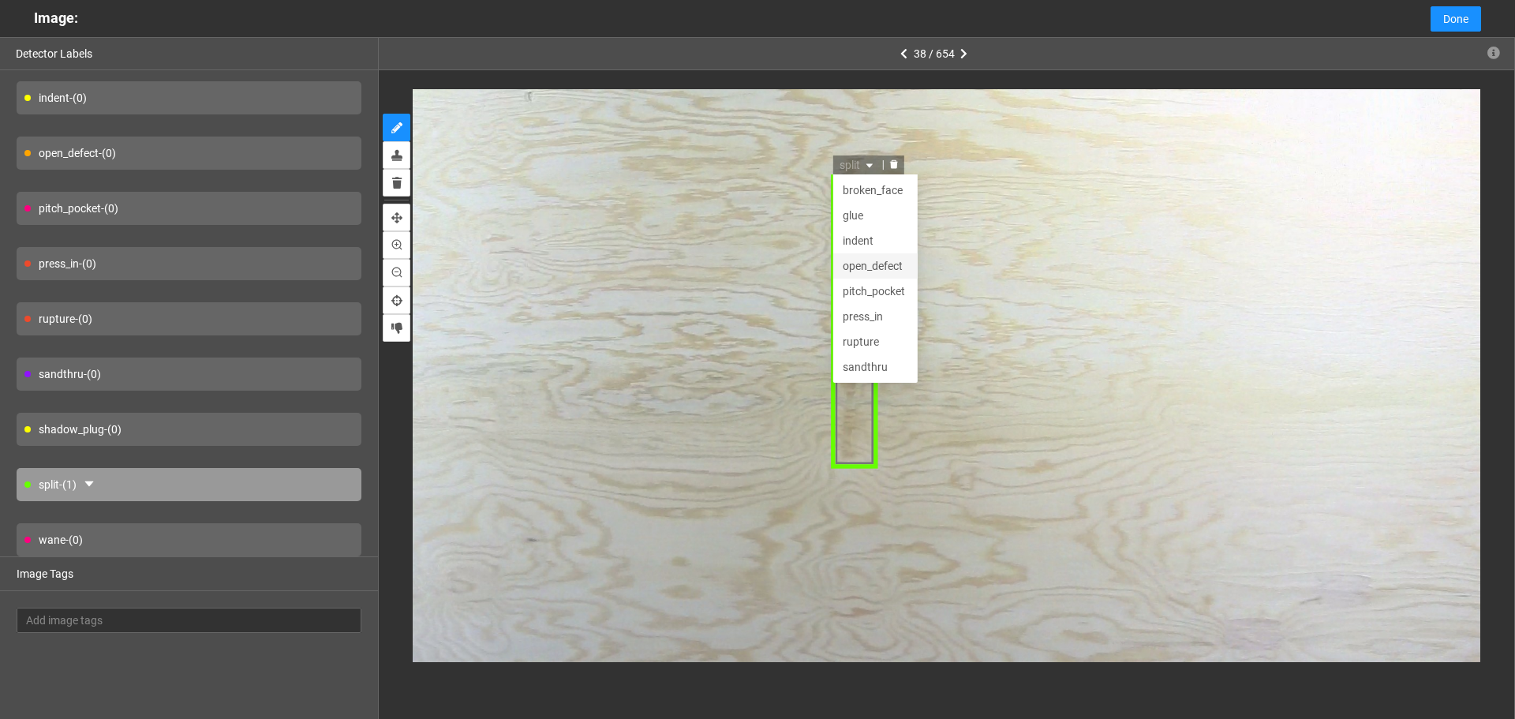
scroll to position [51, 0]
click at [875, 188] on div "indent" at bounding box center [877, 190] width 66 height 17
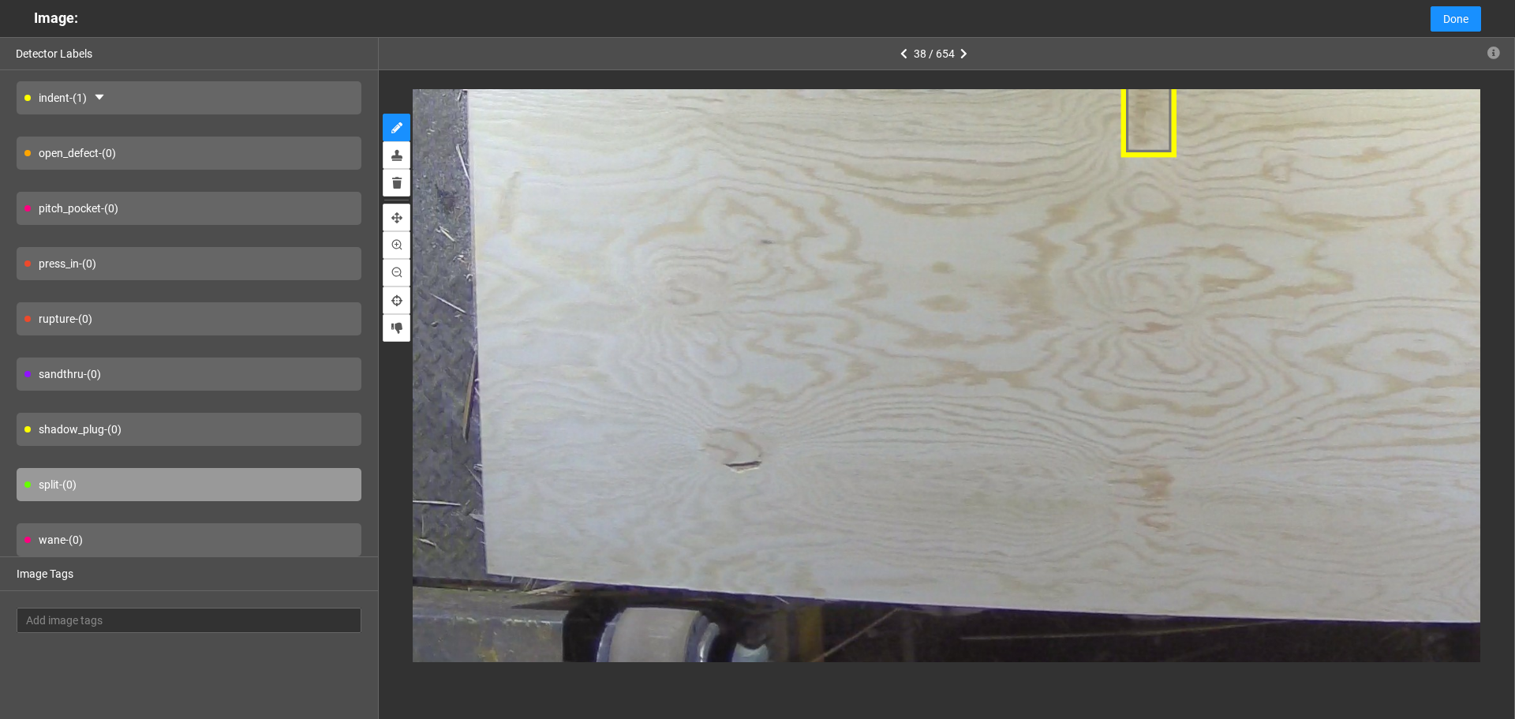
drag, startPoint x: 242, startPoint y: 432, endPoint x: 605, endPoint y: 451, distance: 363.5
click at [244, 432] on div "shadow_plug - (0)" at bounding box center [189, 429] width 345 height 33
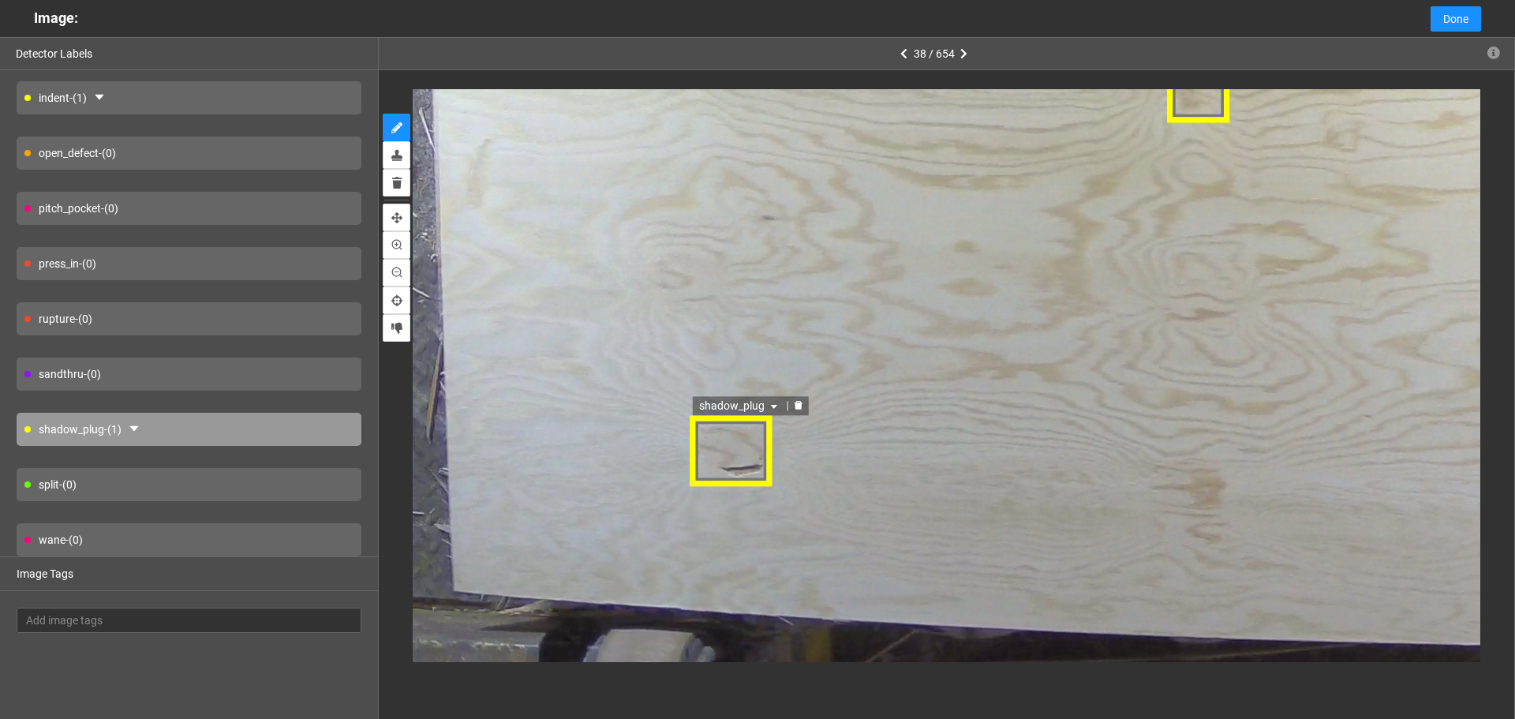
click at [717, 408] on span "shadow_plug" at bounding box center [740, 406] width 82 height 17
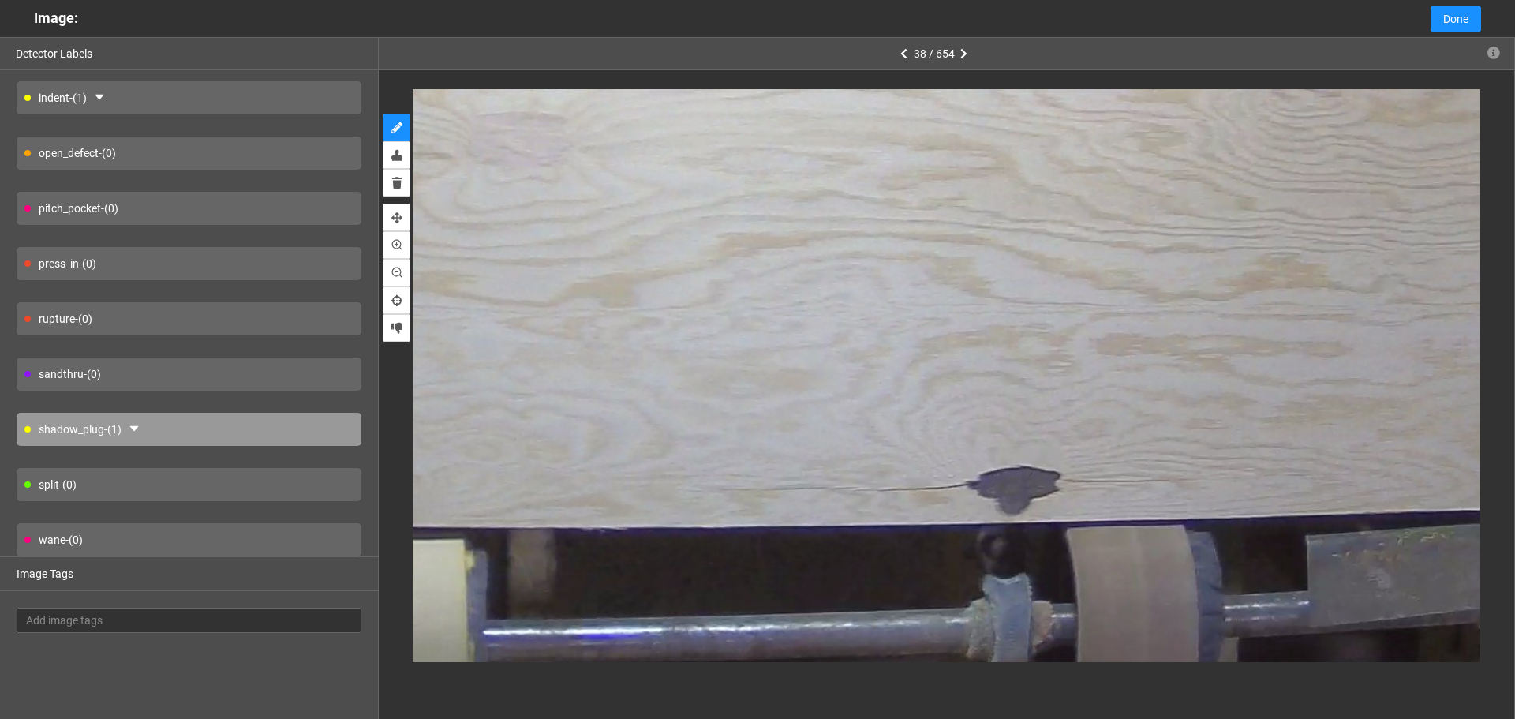
click at [257, 161] on div "open_defect - (0)" at bounding box center [189, 153] width 345 height 33
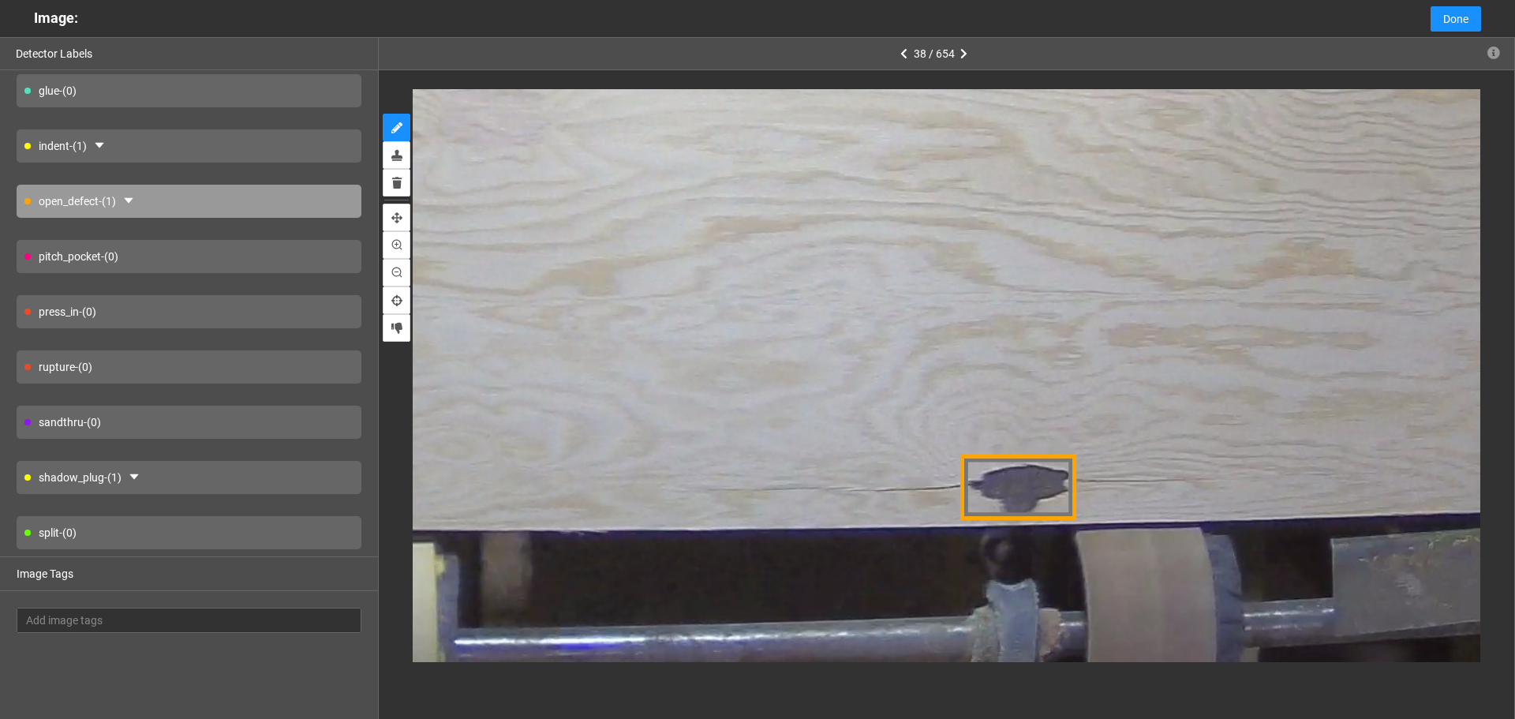
scroll to position [116, 0]
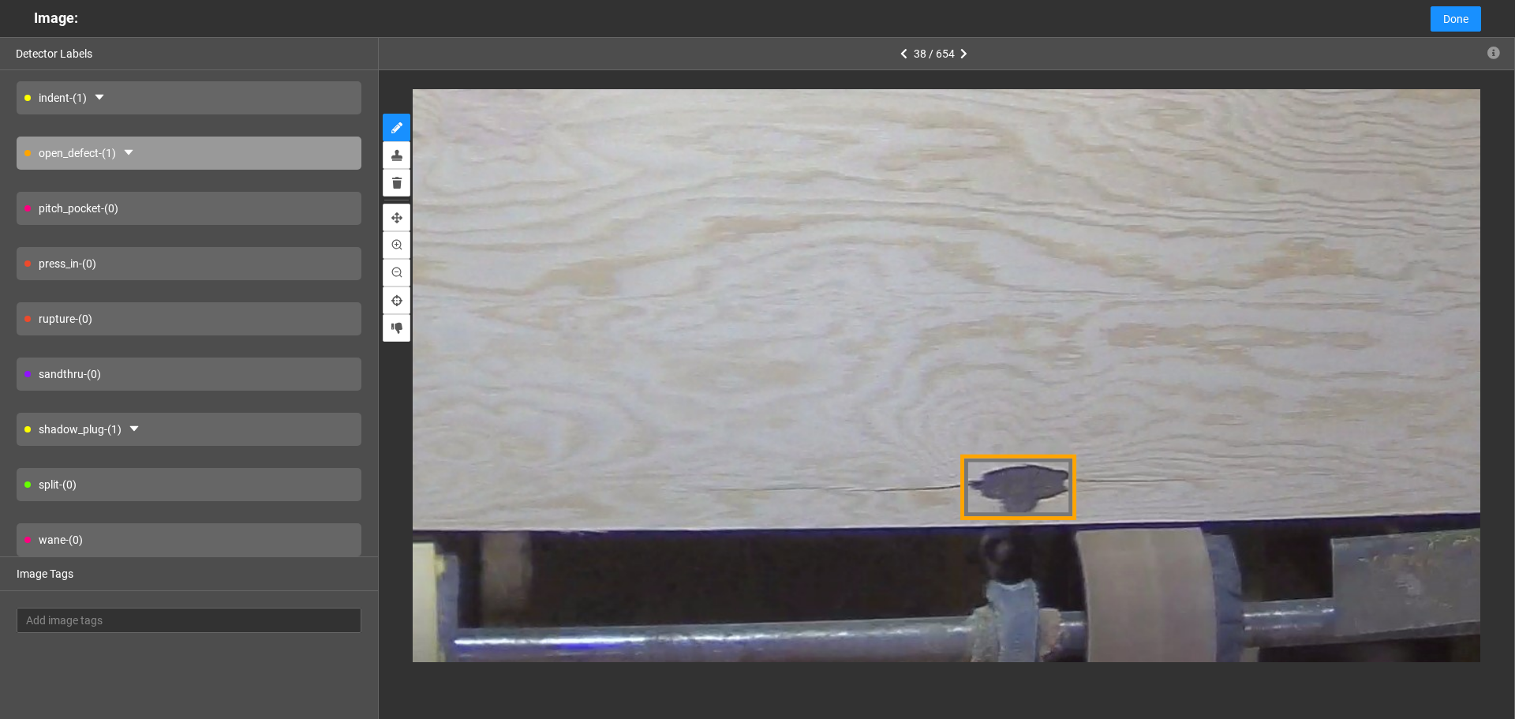
click at [246, 477] on div "split - (0)" at bounding box center [189, 484] width 345 height 33
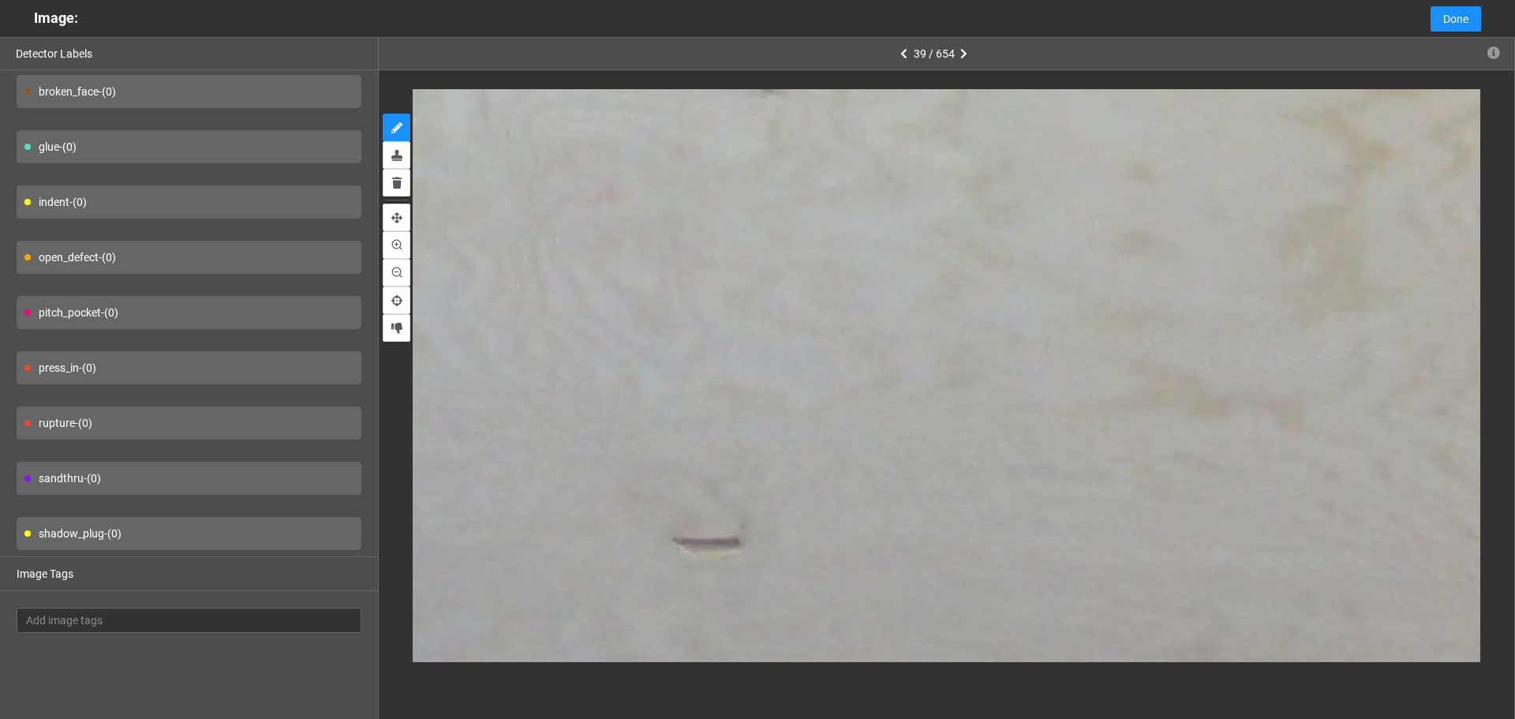
scroll to position [0, 0]
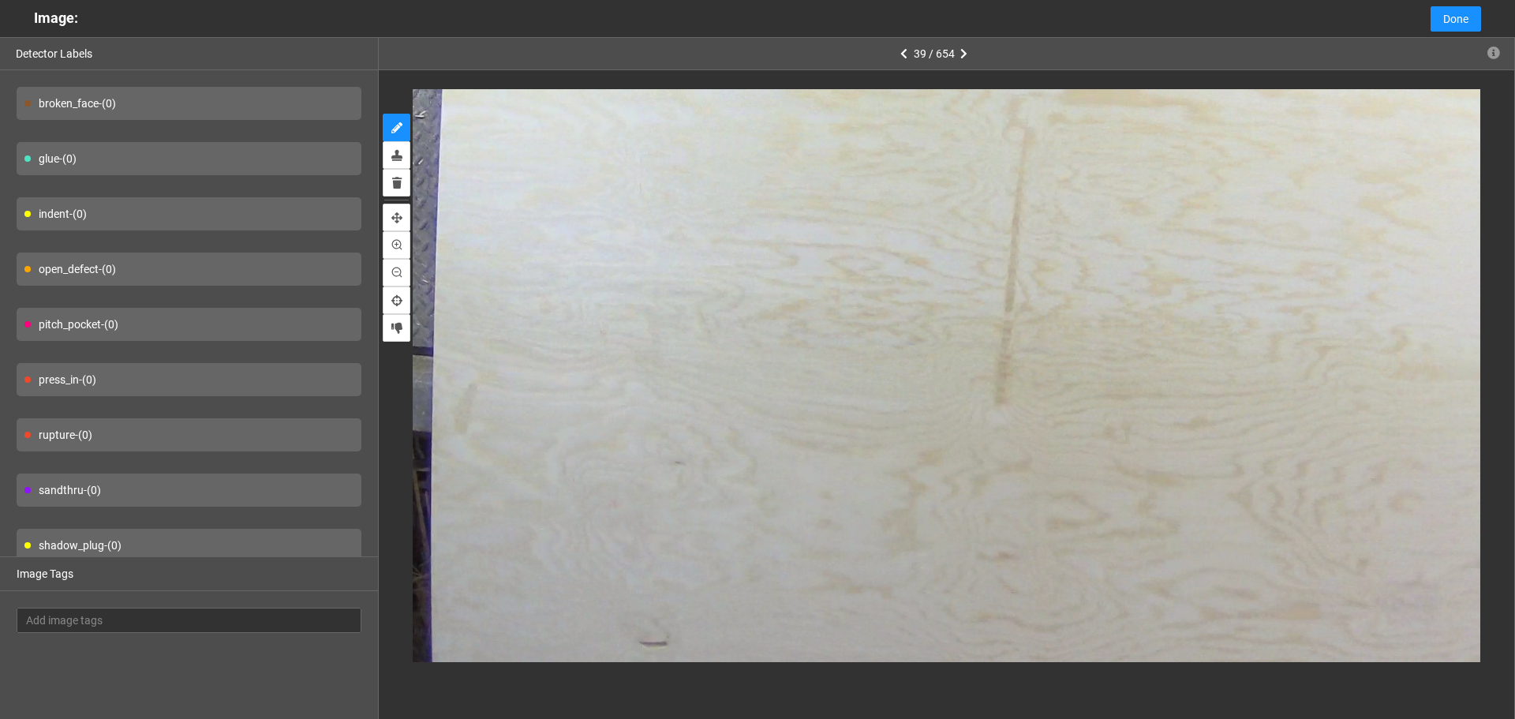
click at [283, 549] on div "shadow_plug - (0)" at bounding box center [189, 545] width 345 height 33
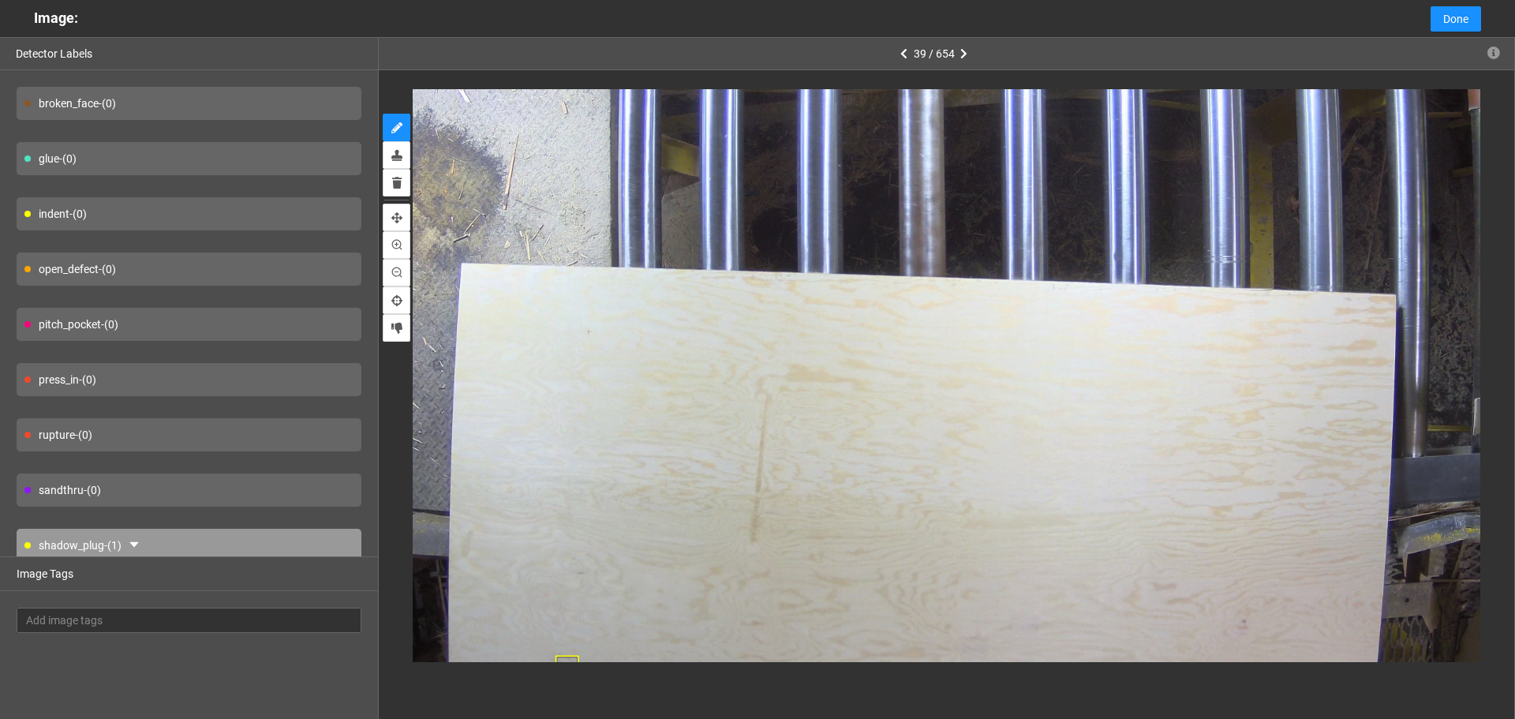
click at [266, 226] on div "indent - (0)" at bounding box center [189, 213] width 345 height 33
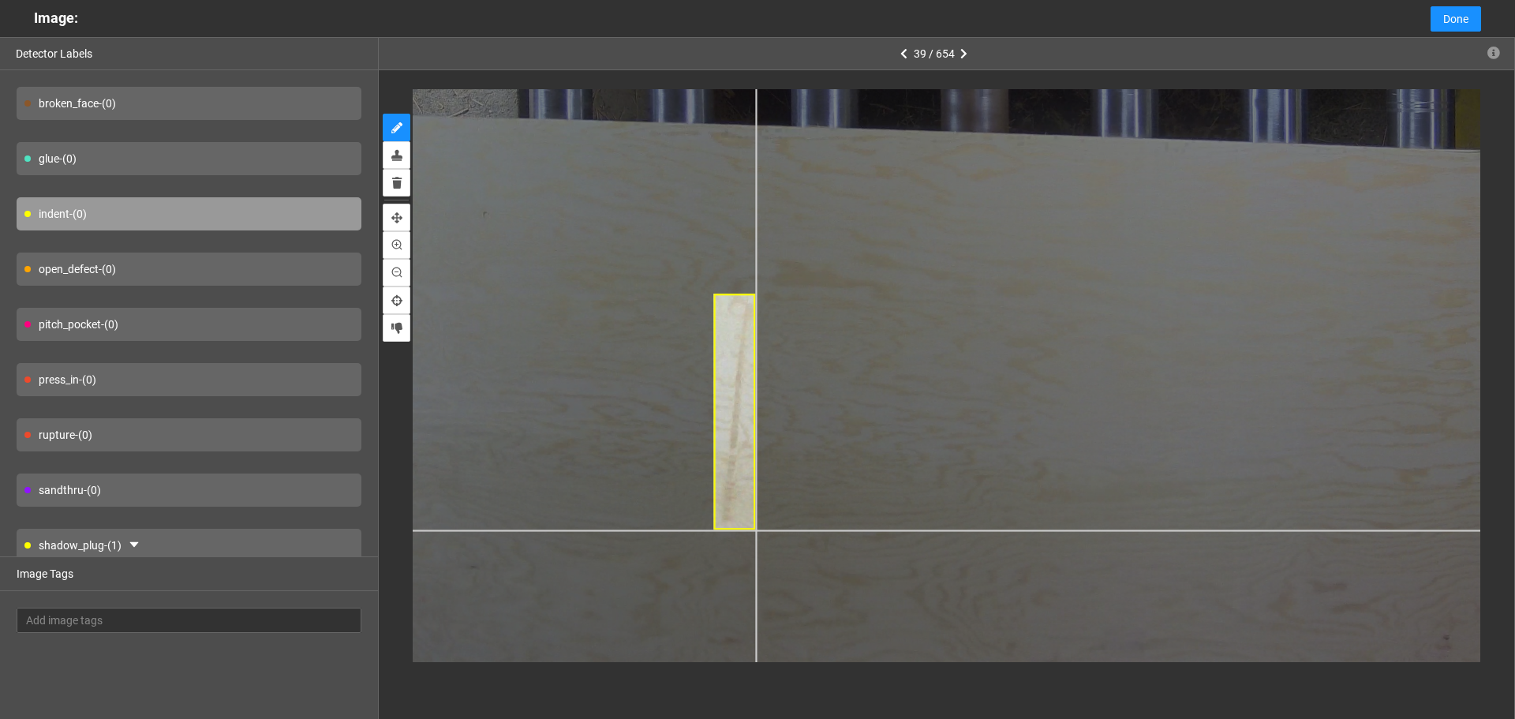
click at [755, 530] on div at bounding box center [1059, 138] width 1682 height 1261
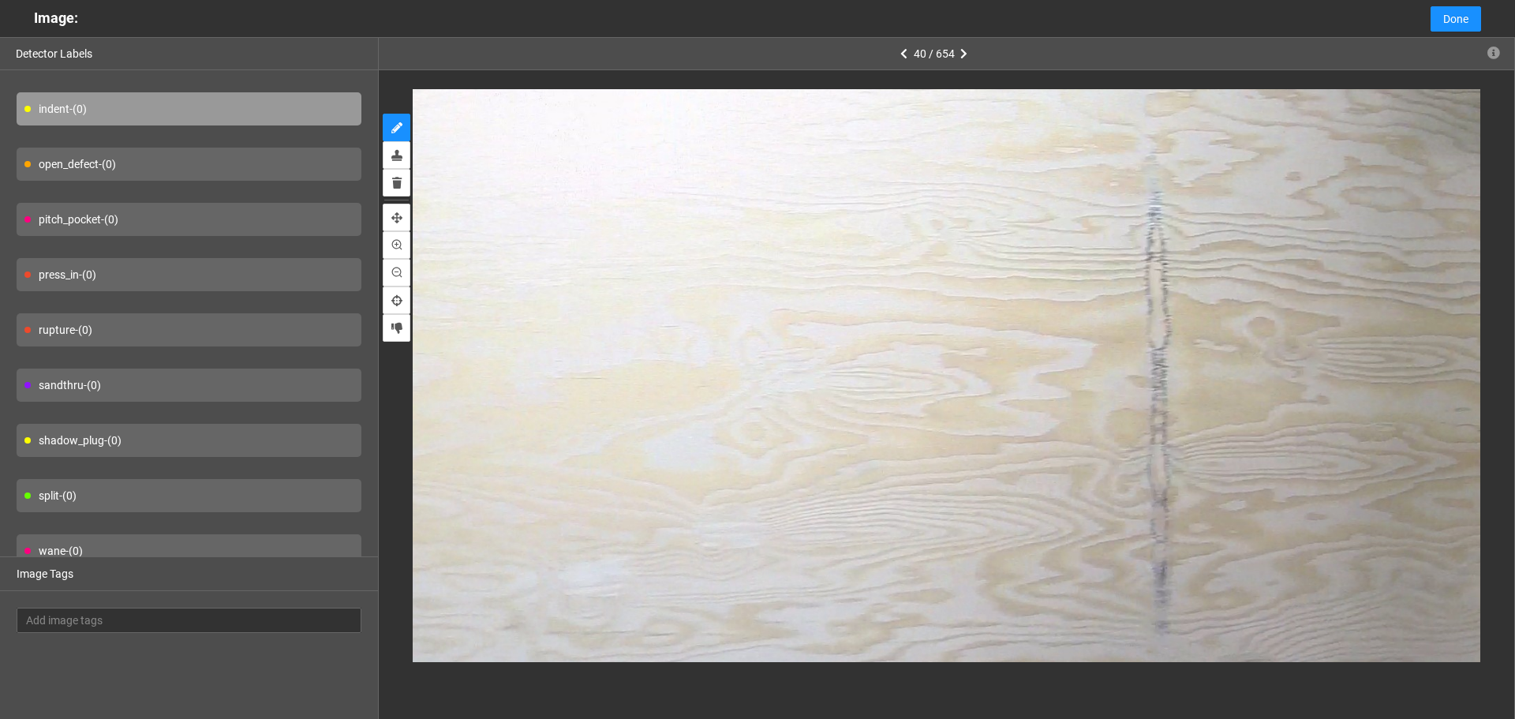
scroll to position [116, 0]
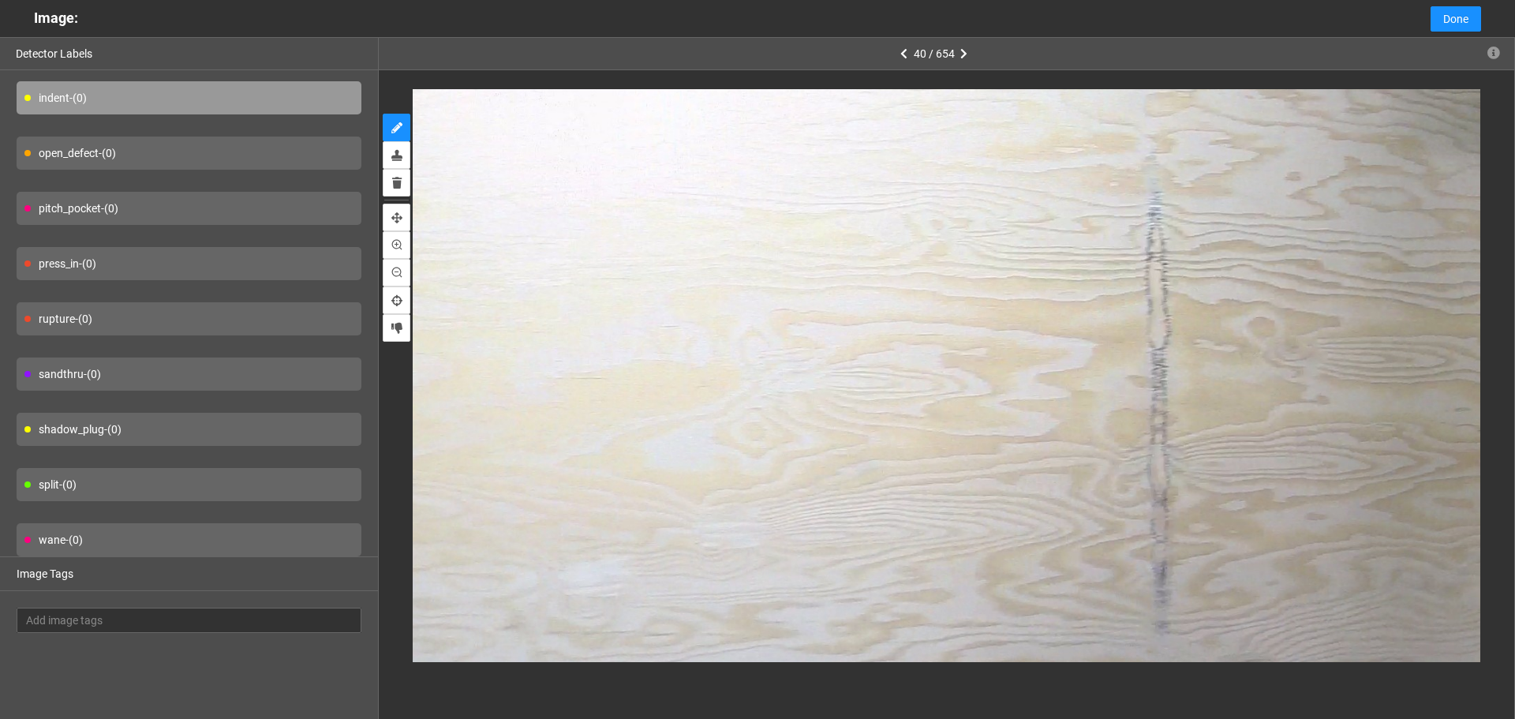
click at [235, 379] on div "sandthru - (0)" at bounding box center [189, 373] width 345 height 33
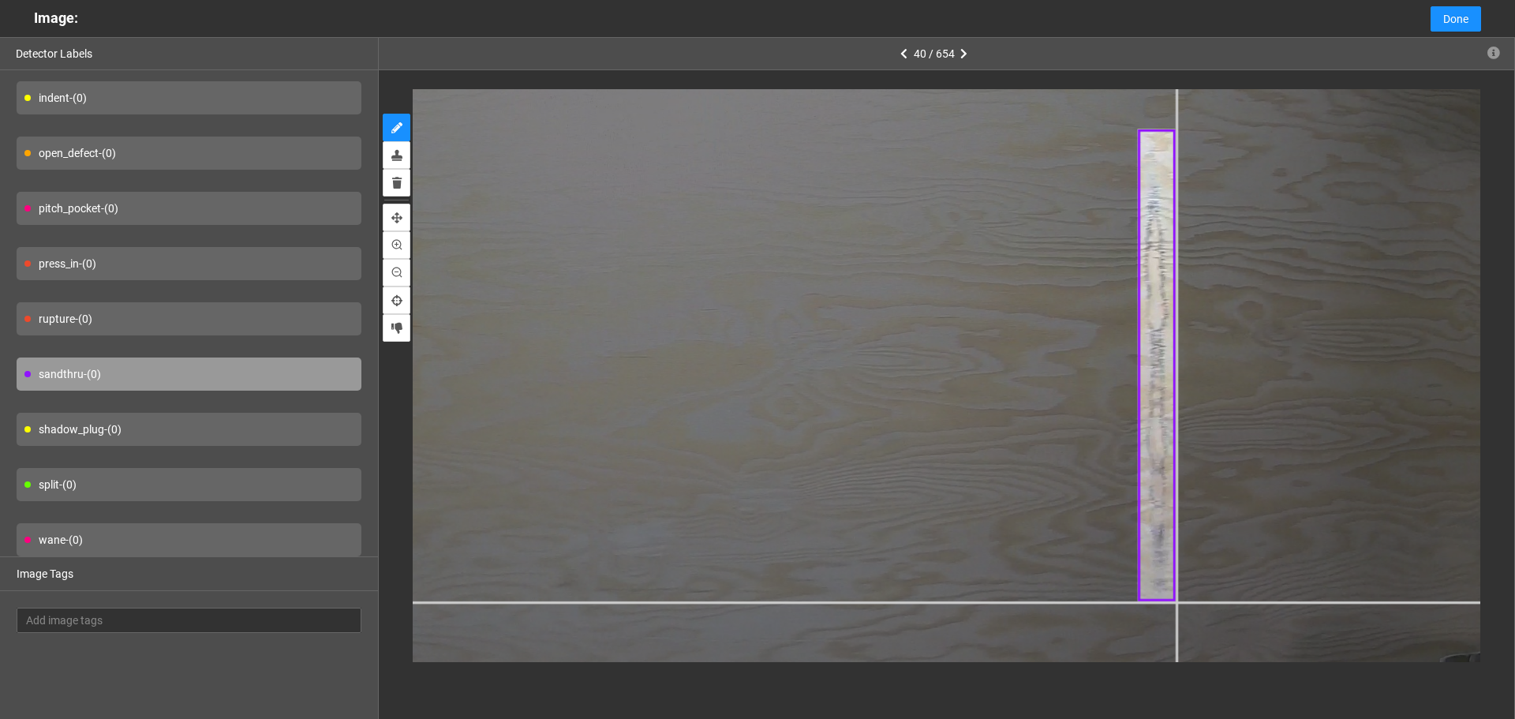
click at [1177, 602] on div at bounding box center [384, 405] width 2446 height 1834
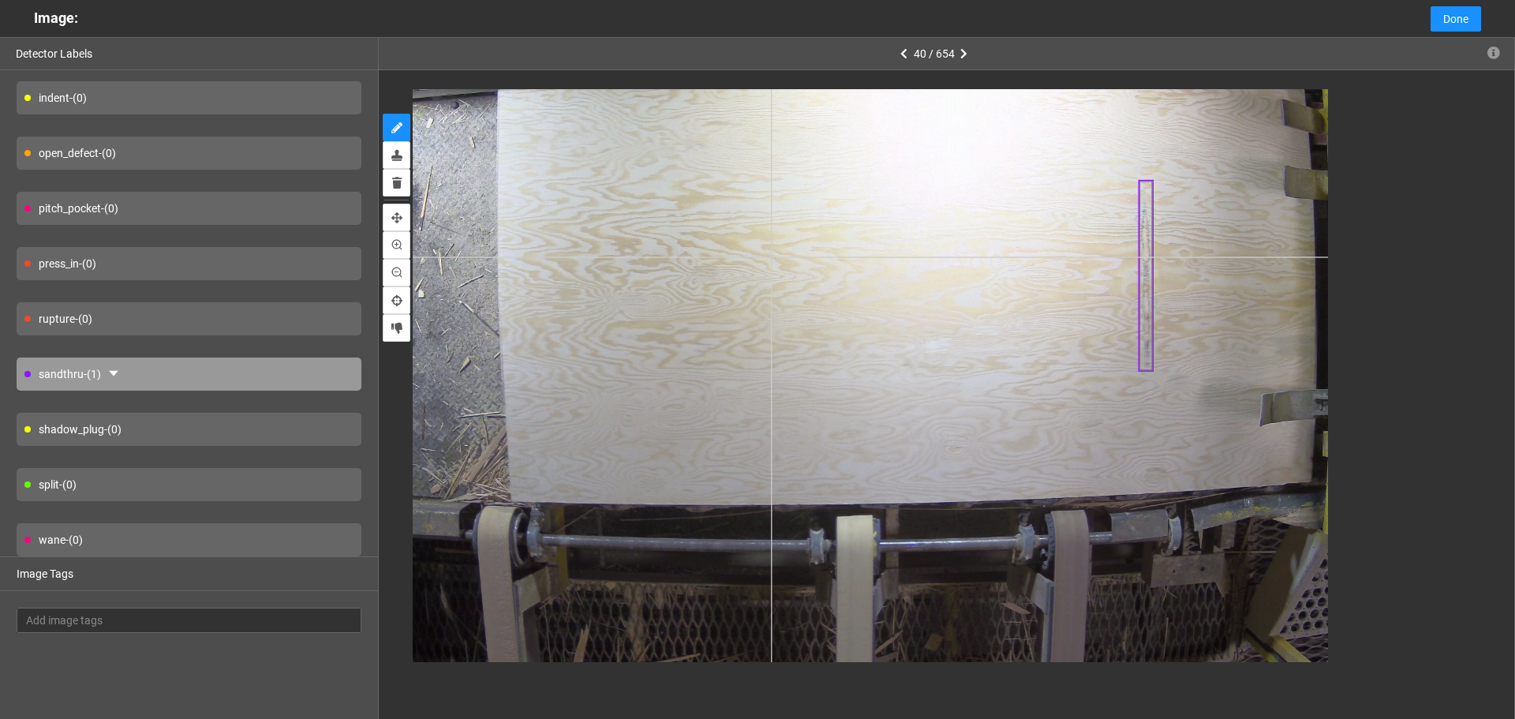
type input "3"
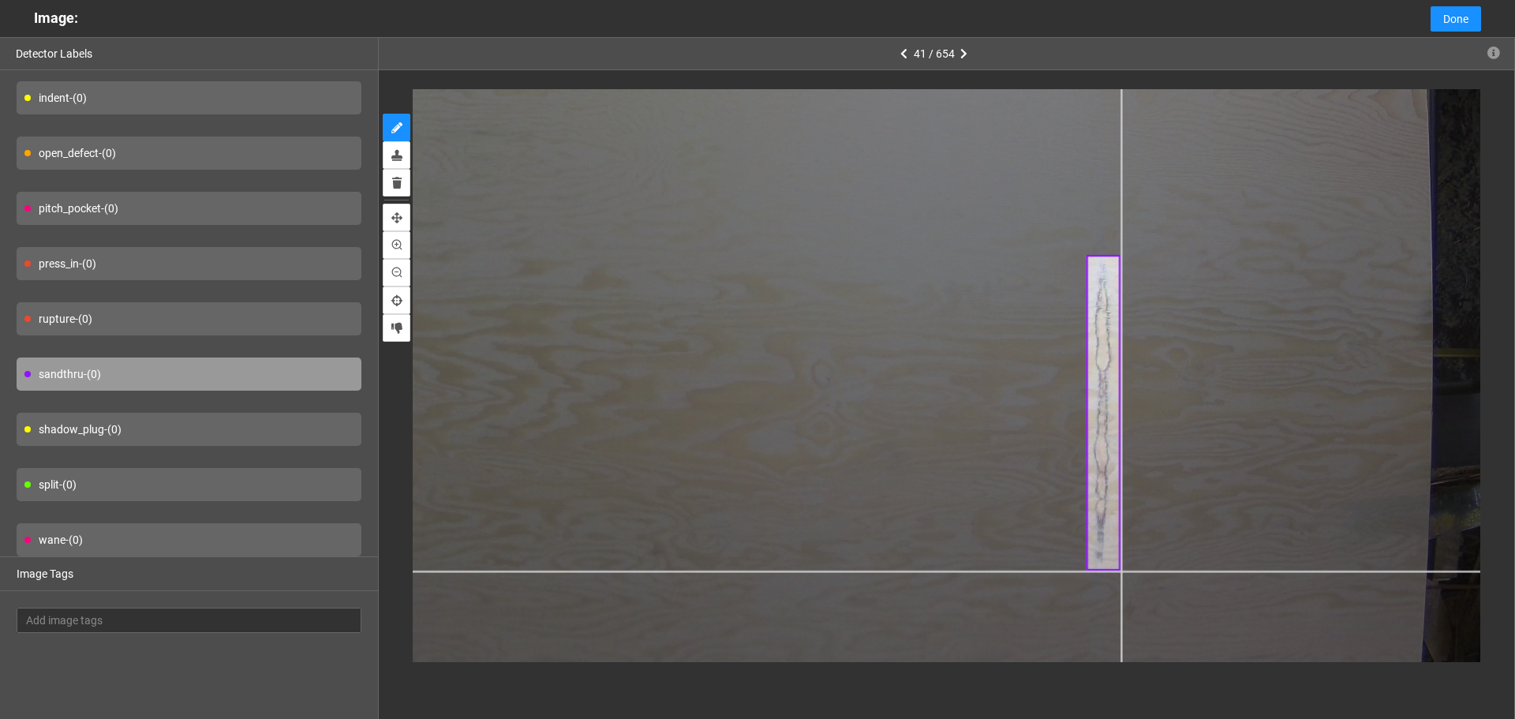
click at [1121, 570] on div at bounding box center [746, 126] width 1758 height 1319
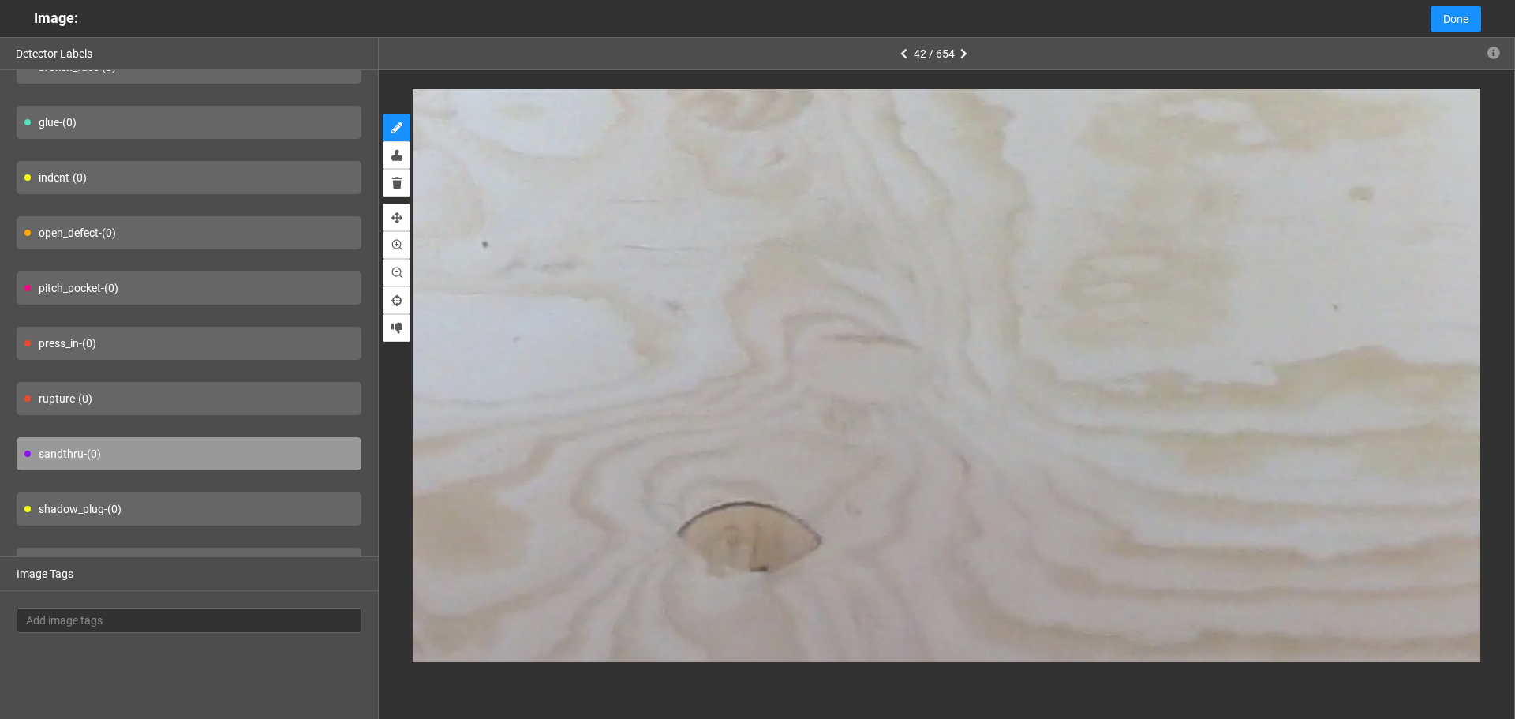
scroll to position [0, 0]
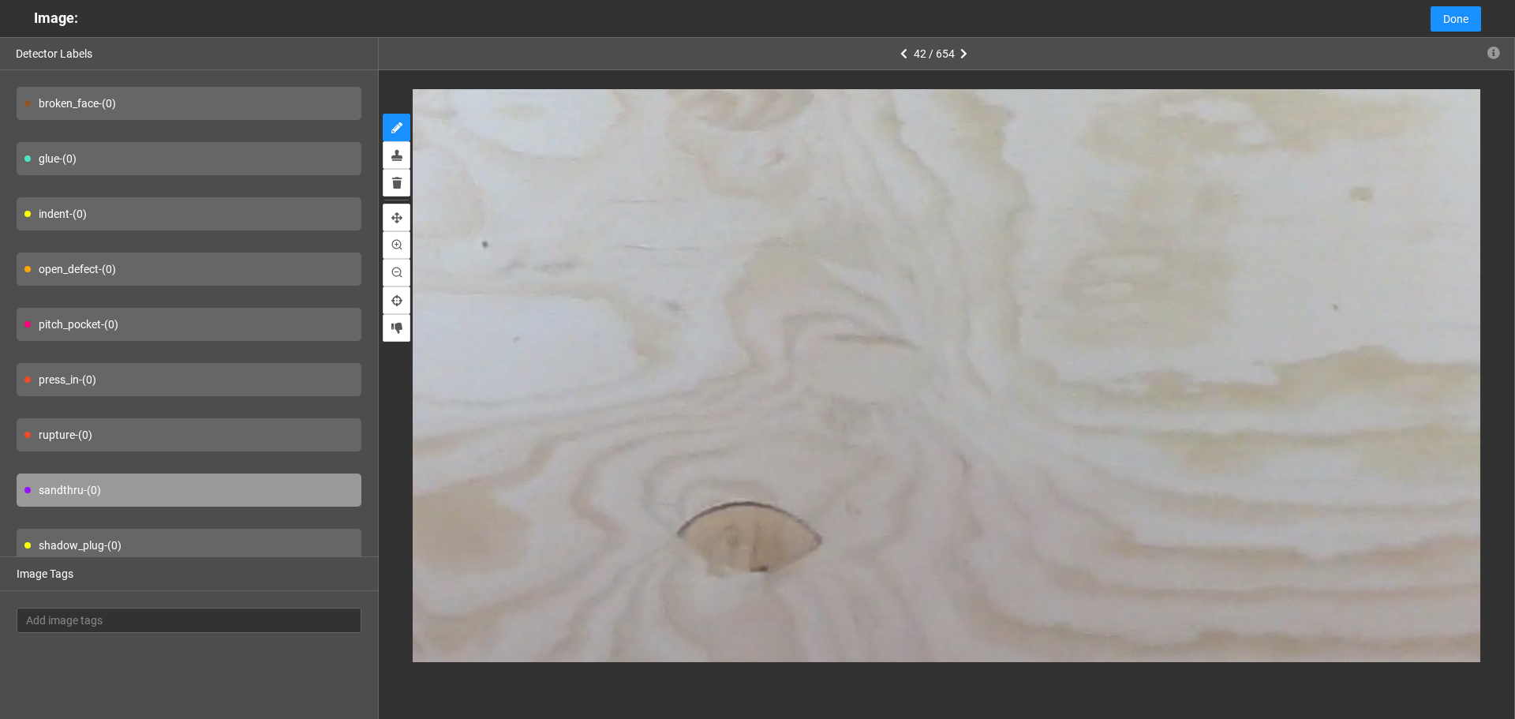
click at [182, 264] on div "open_defect - (0)" at bounding box center [189, 269] width 345 height 33
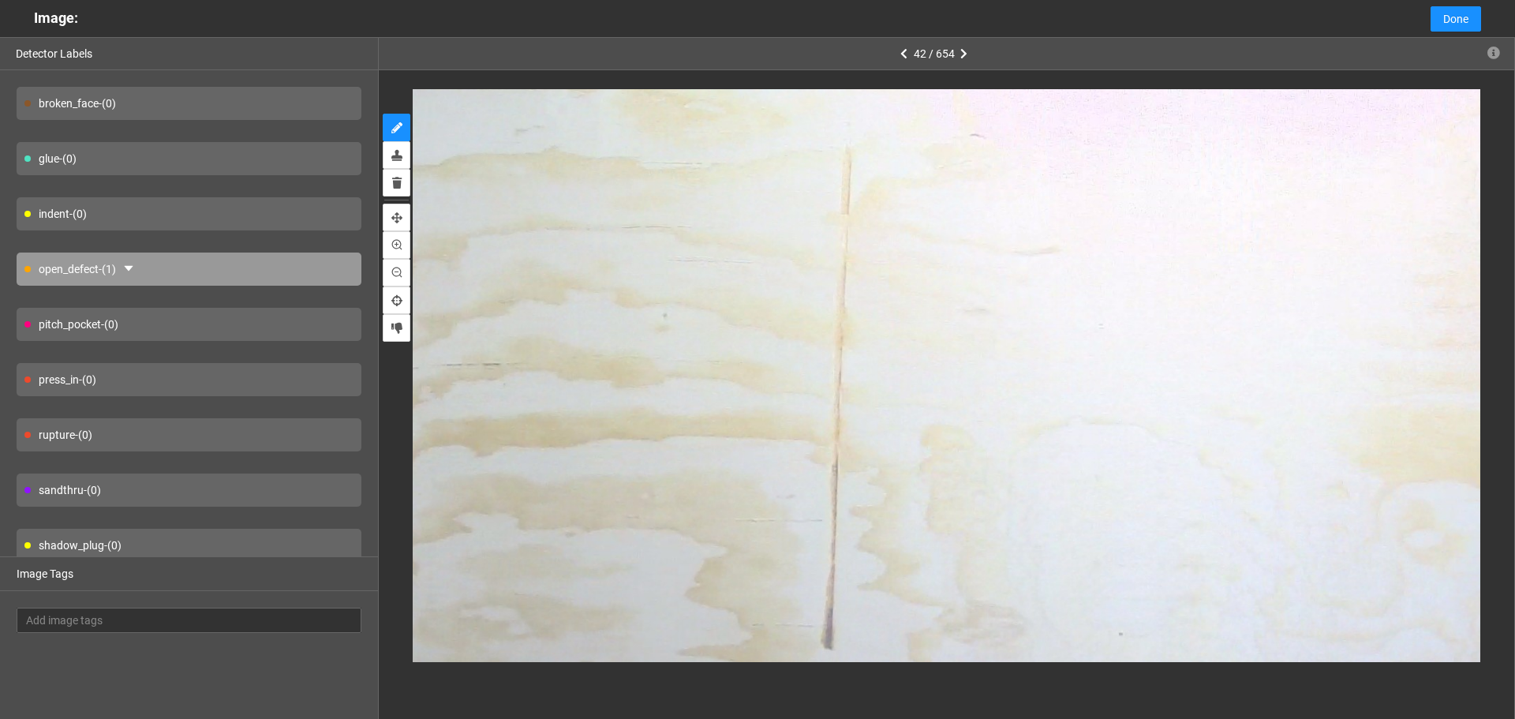
click at [203, 205] on div "indent - (0)" at bounding box center [189, 213] width 345 height 33
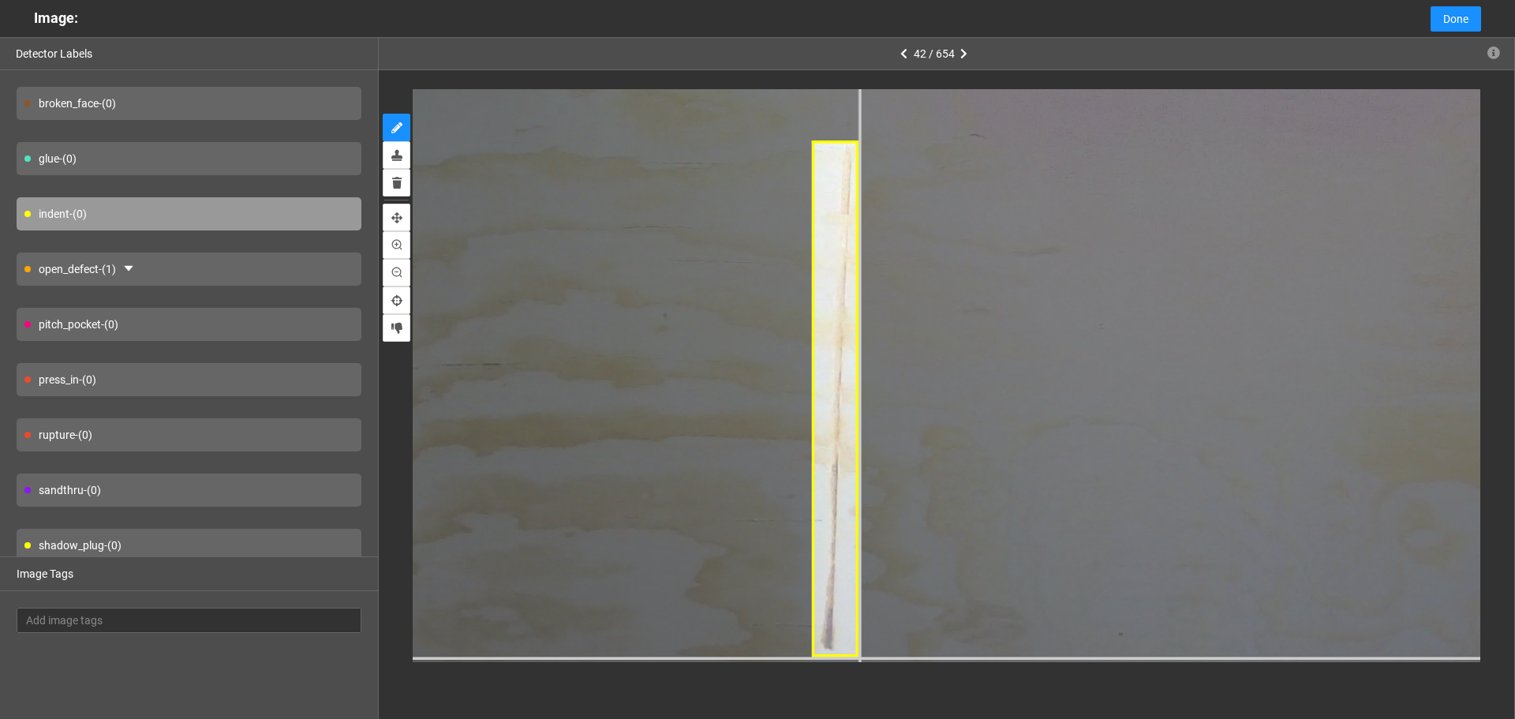
click at [860, 657] on div at bounding box center [890, 508] width 2675 height 2006
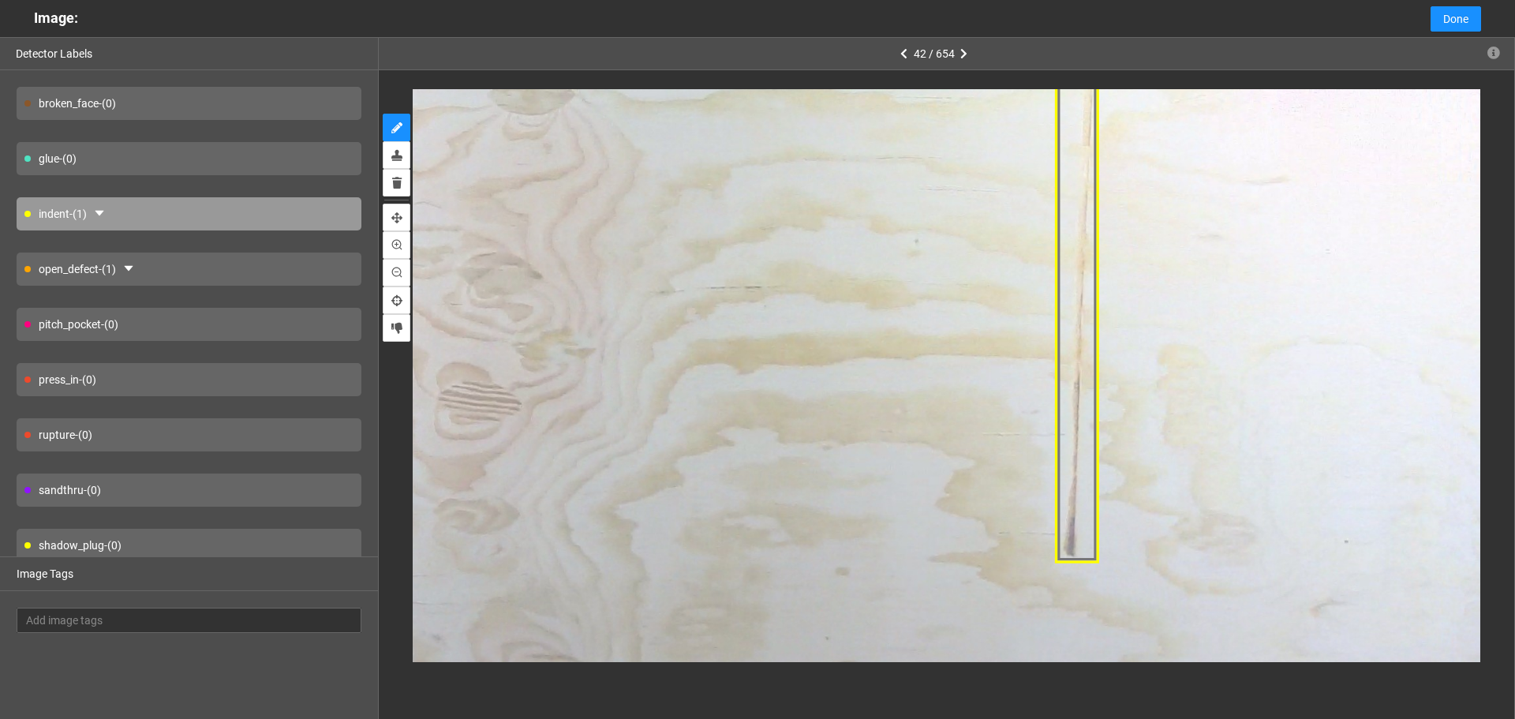
click at [225, 107] on div "broken_face - (0)" at bounding box center [189, 103] width 345 height 33
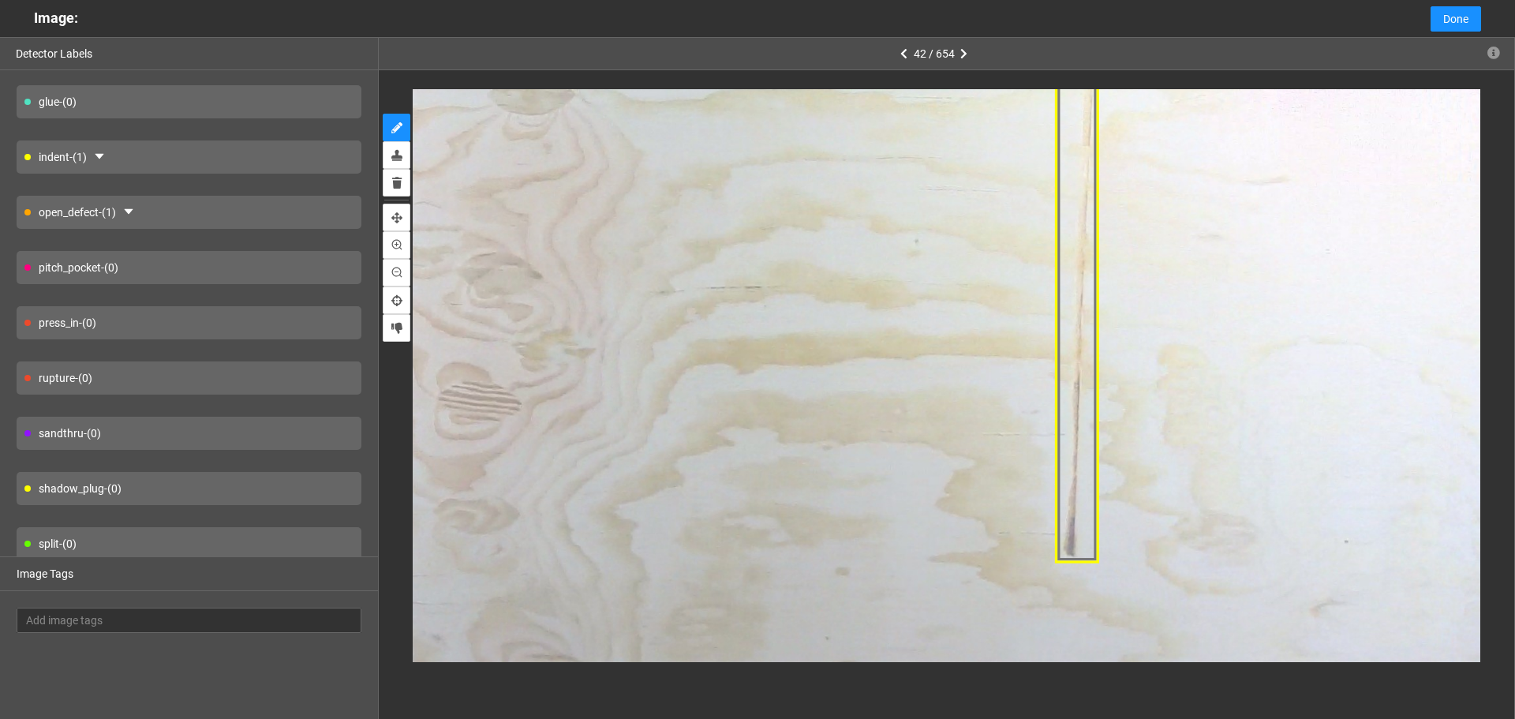
scroll to position [116, 0]
click at [195, 492] on div "split - (0)" at bounding box center [189, 484] width 345 height 33
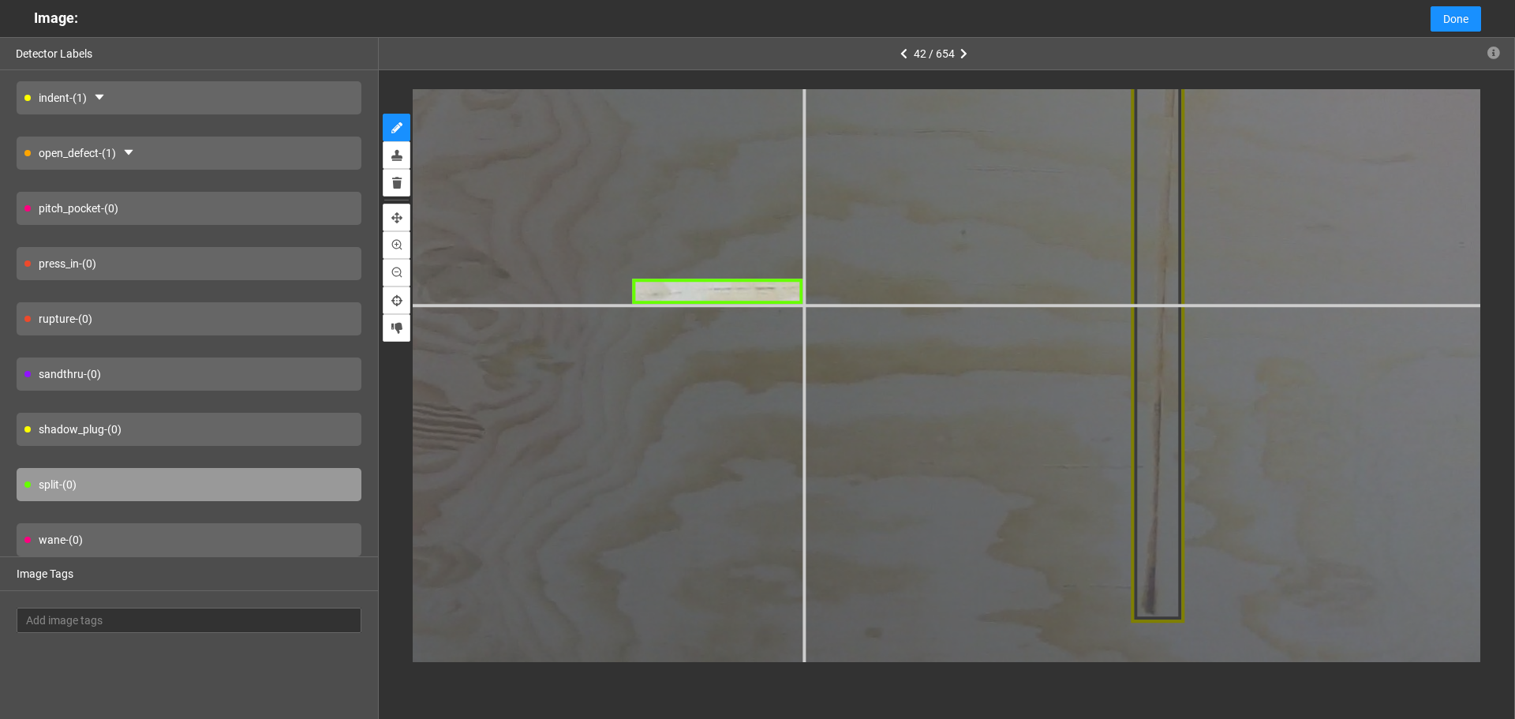
click at [803, 304] on div at bounding box center [1220, 452] width 3057 height 2293
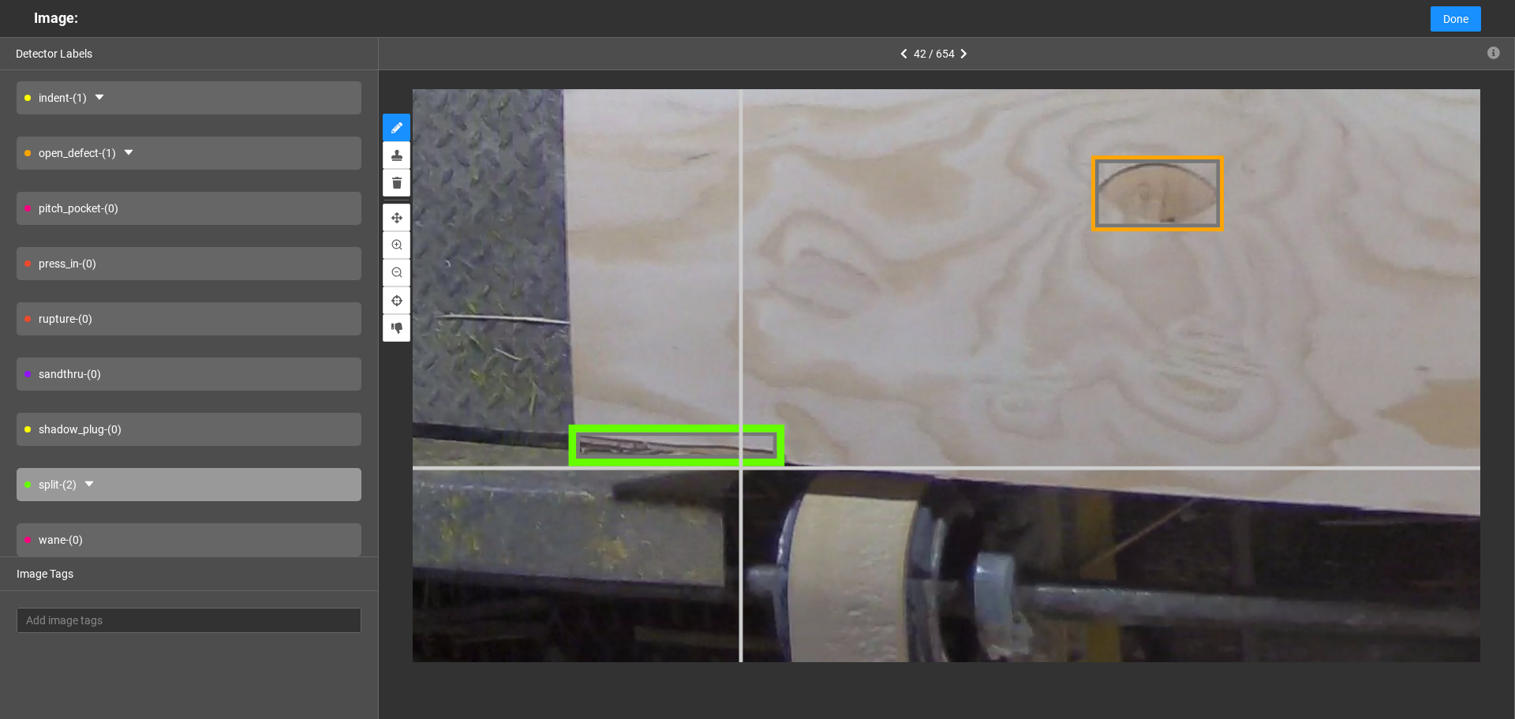
click at [762, 448] on div at bounding box center [677, 446] width 217 height 41
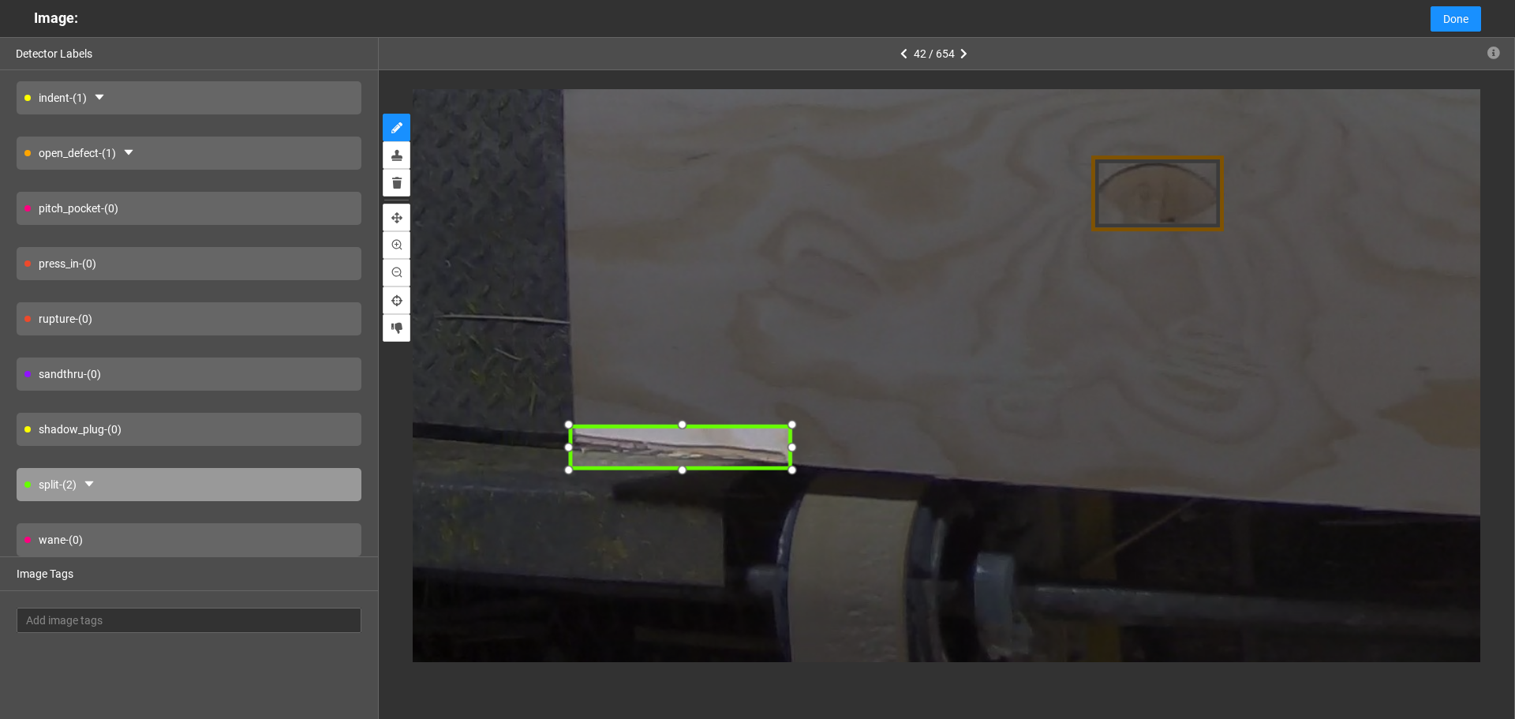
click at [784, 467] on div at bounding box center [793, 469] width 24 height 24
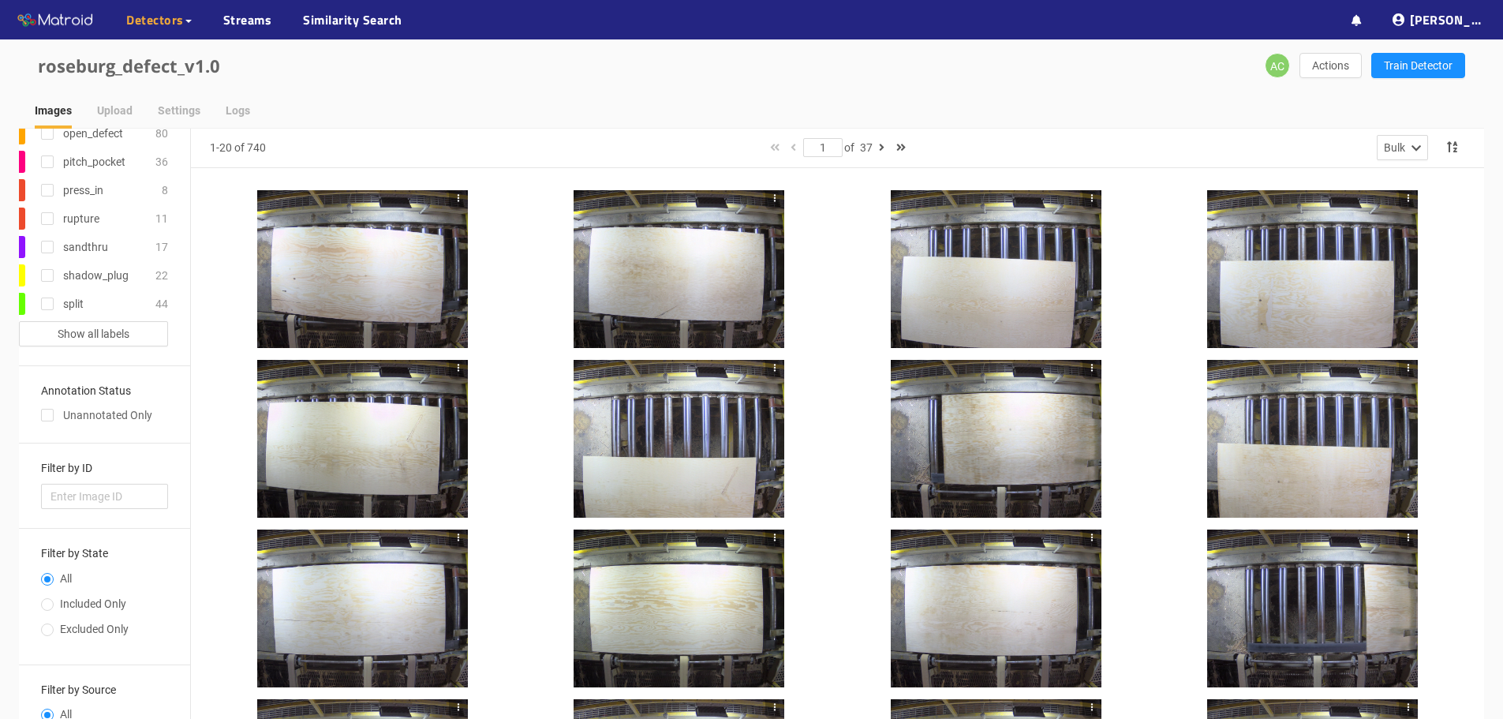
click at [70, 630] on span "Excluded Only" at bounding box center [94, 629] width 81 height 13
click at [54, 630] on input "Excluded Only" at bounding box center [47, 631] width 13 height 9
radio input "true"
radio input "false"
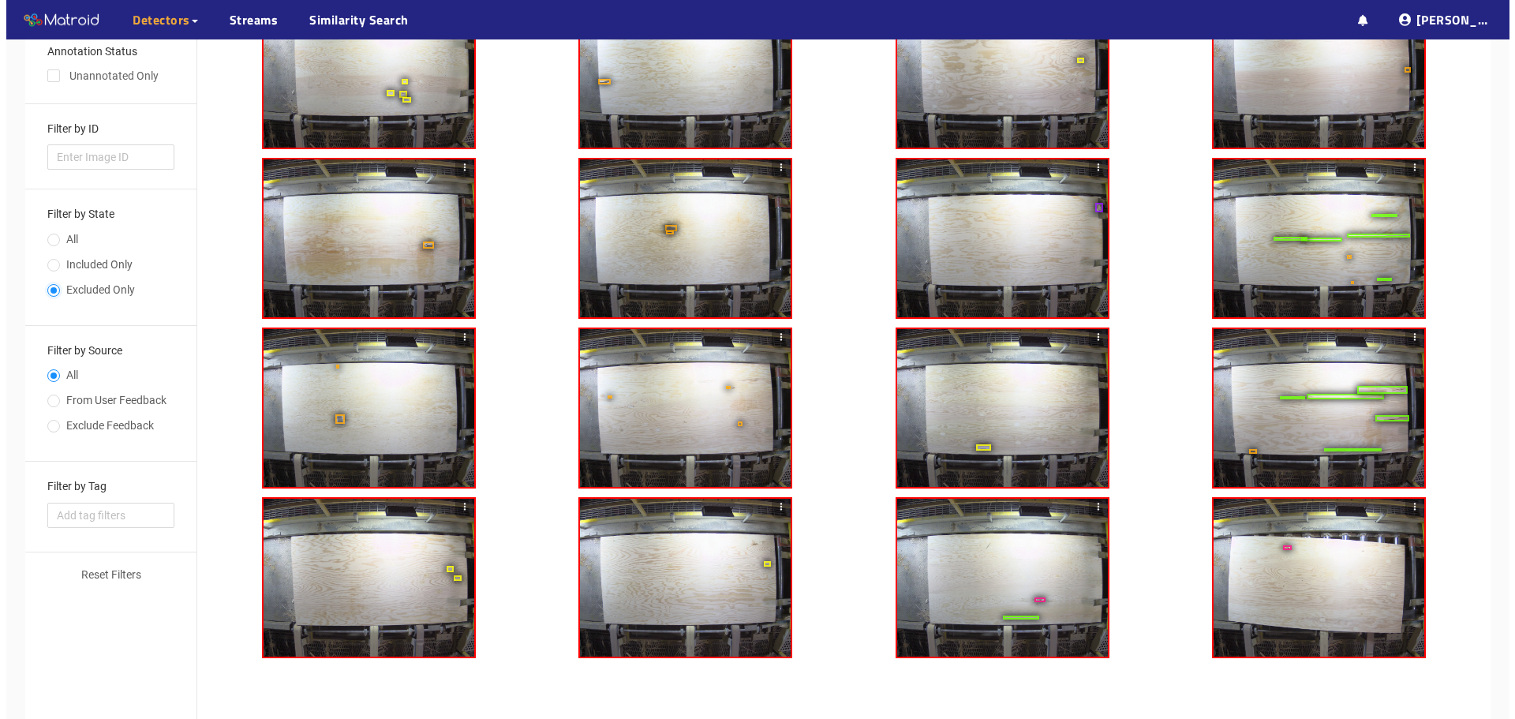
scroll to position [395, 0]
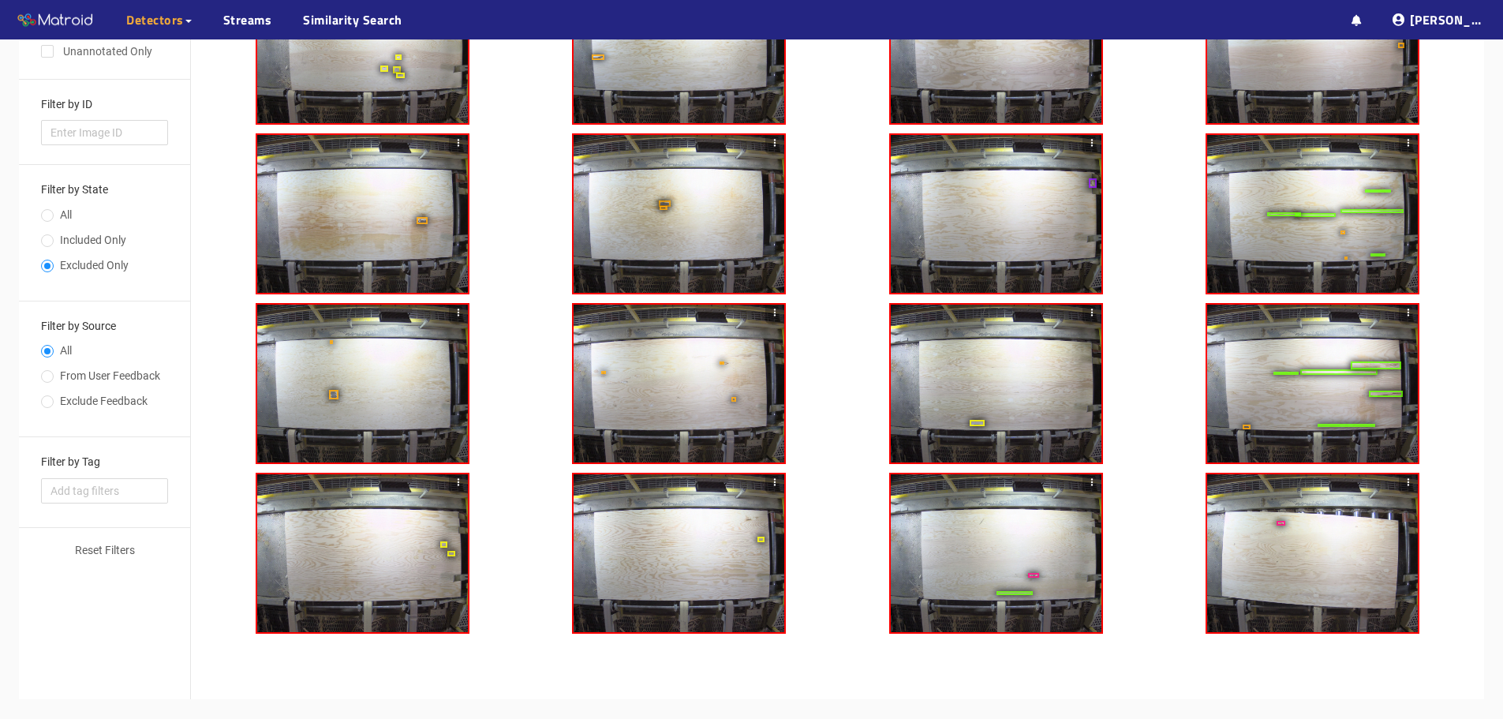
click at [1037, 384] on div at bounding box center [996, 384] width 211 height 158
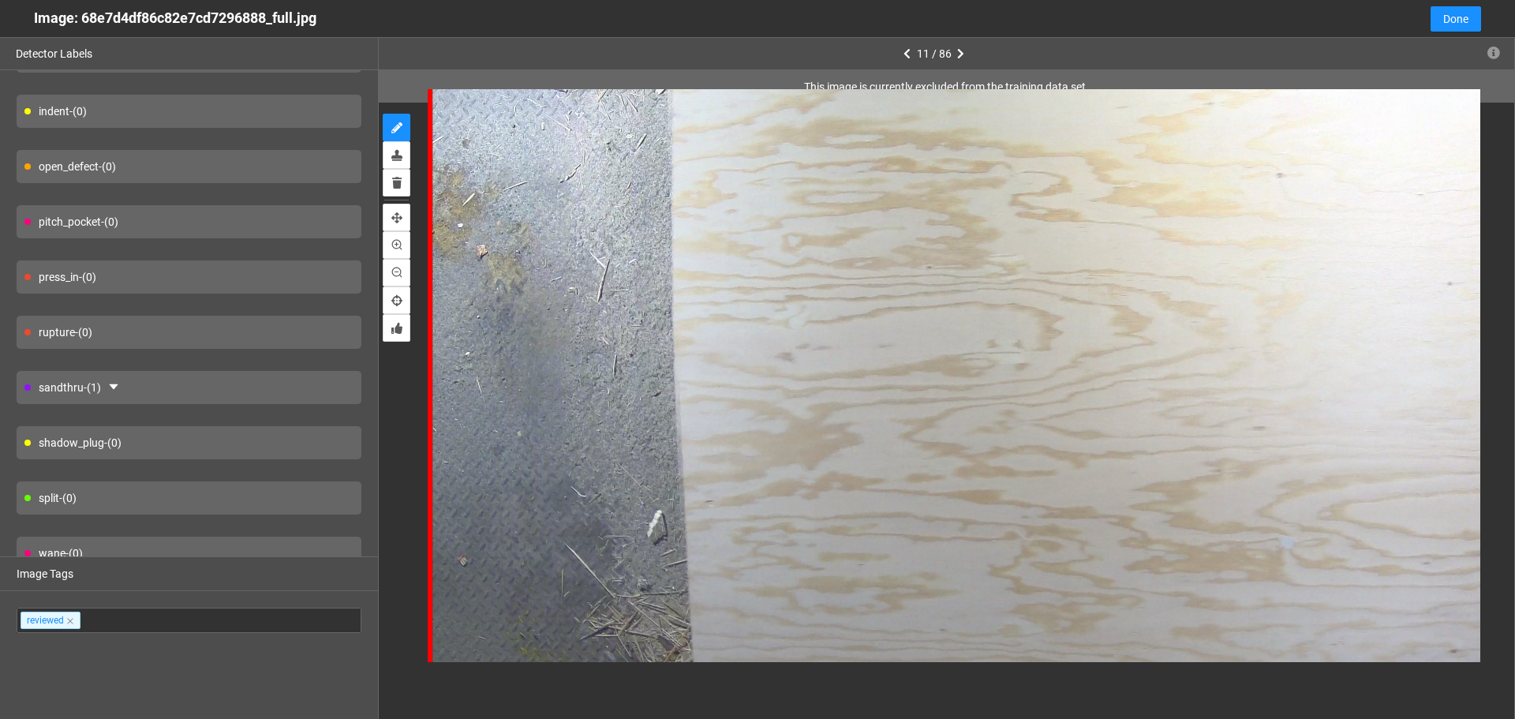
scroll to position [116, 0]
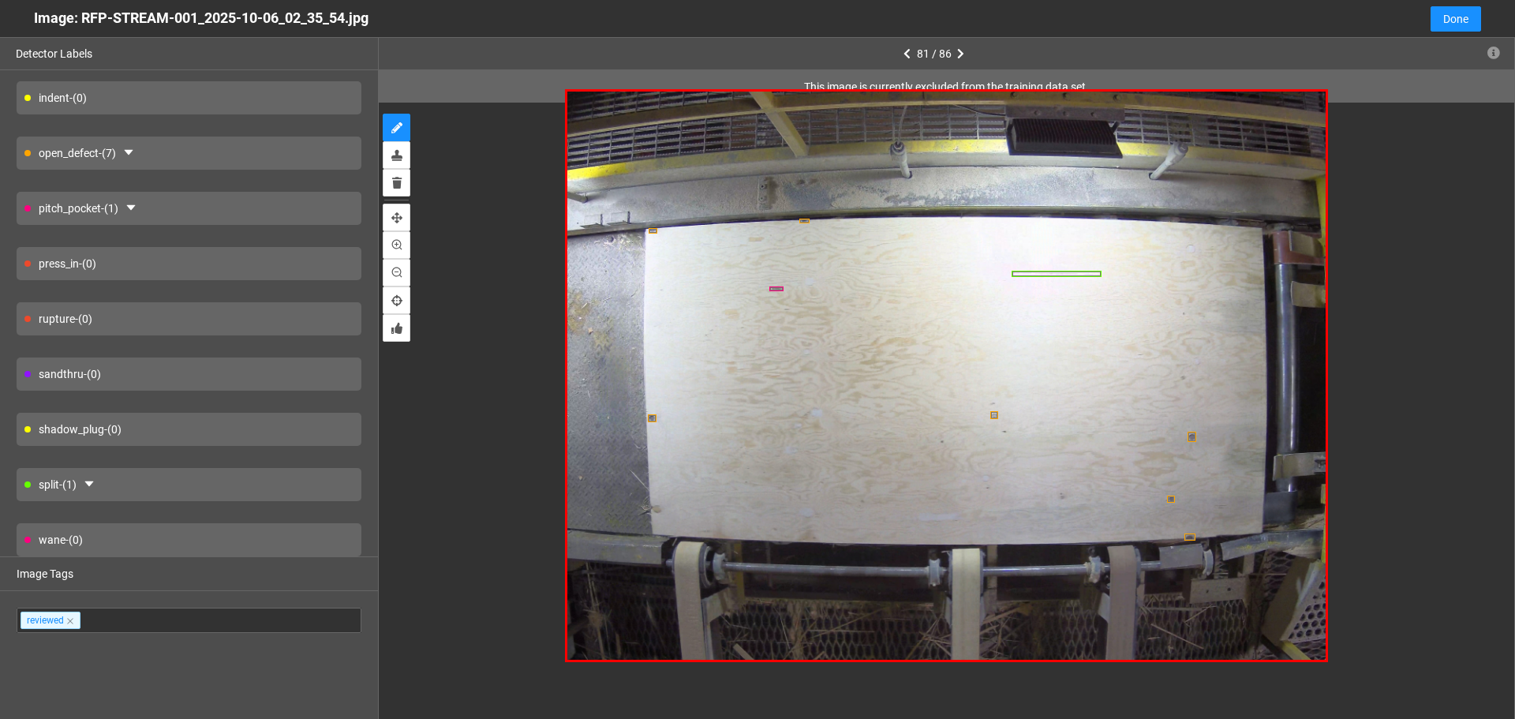
type input "4"
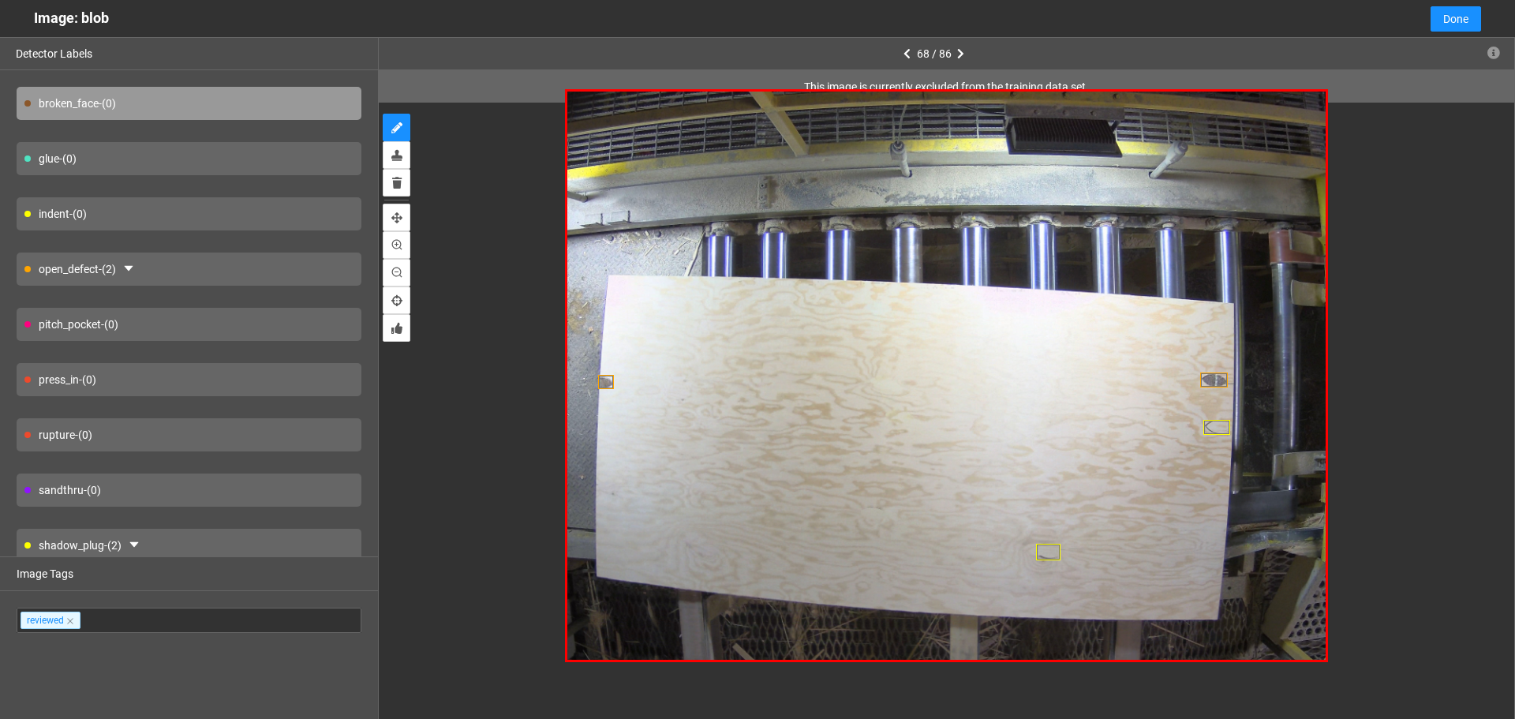
scroll to position [116, 0]
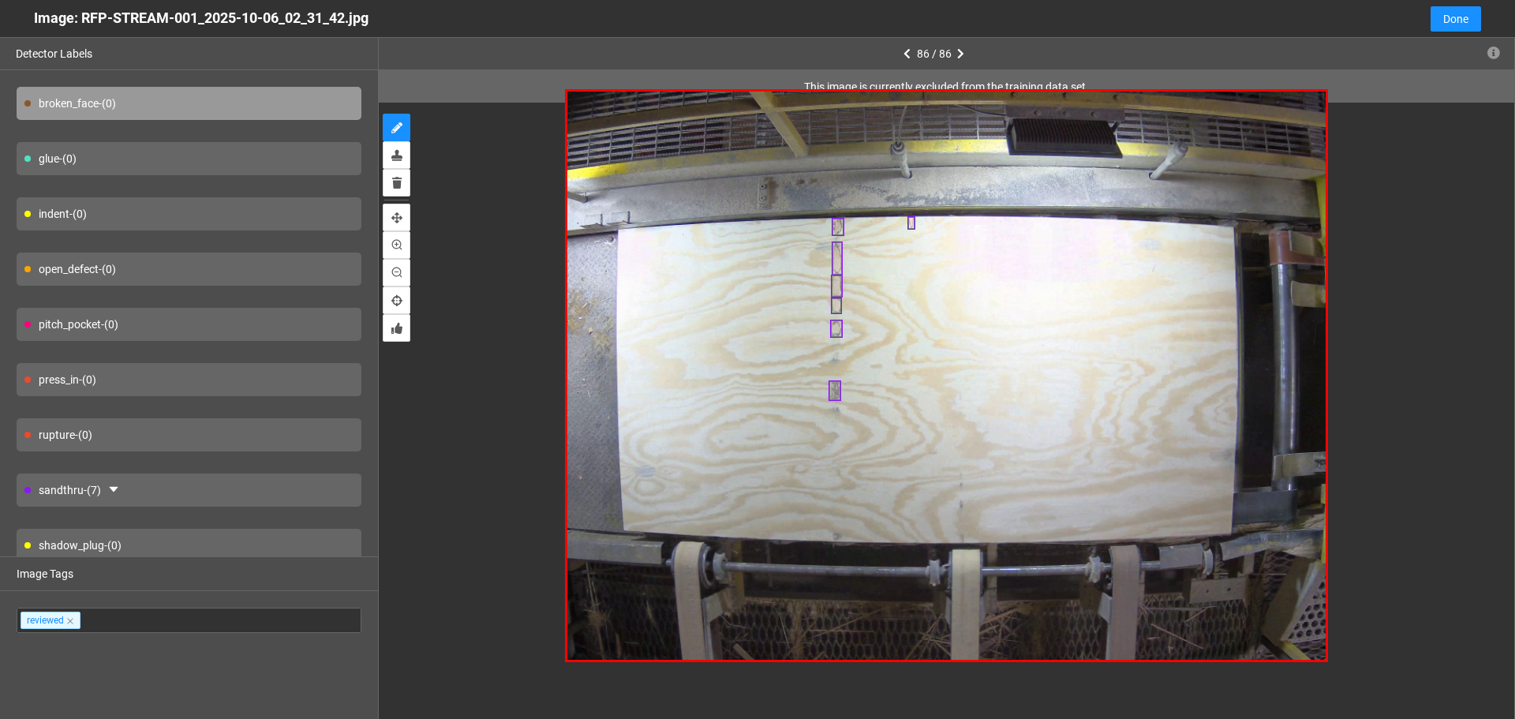
type input "1"
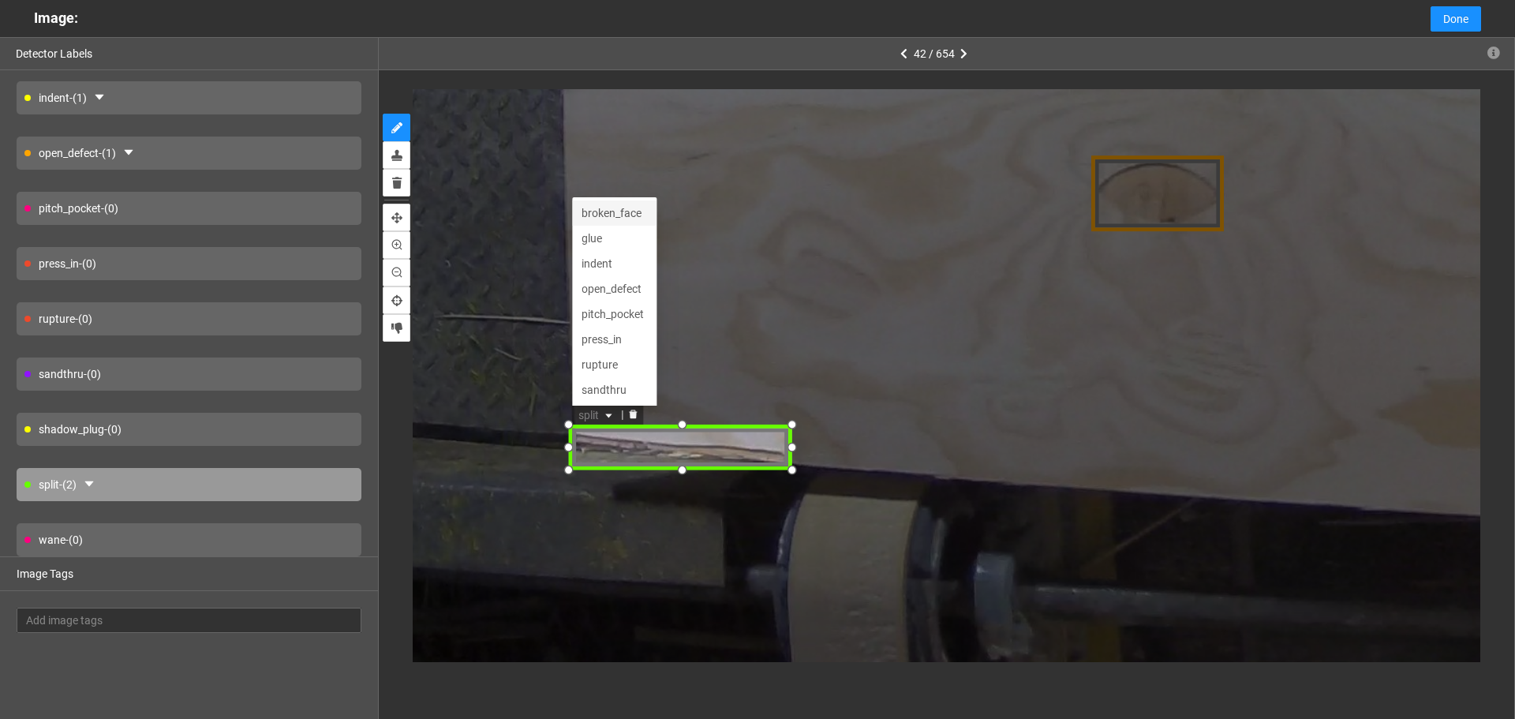
click at [611, 214] on div "broken_face" at bounding box center [615, 214] width 66 height 17
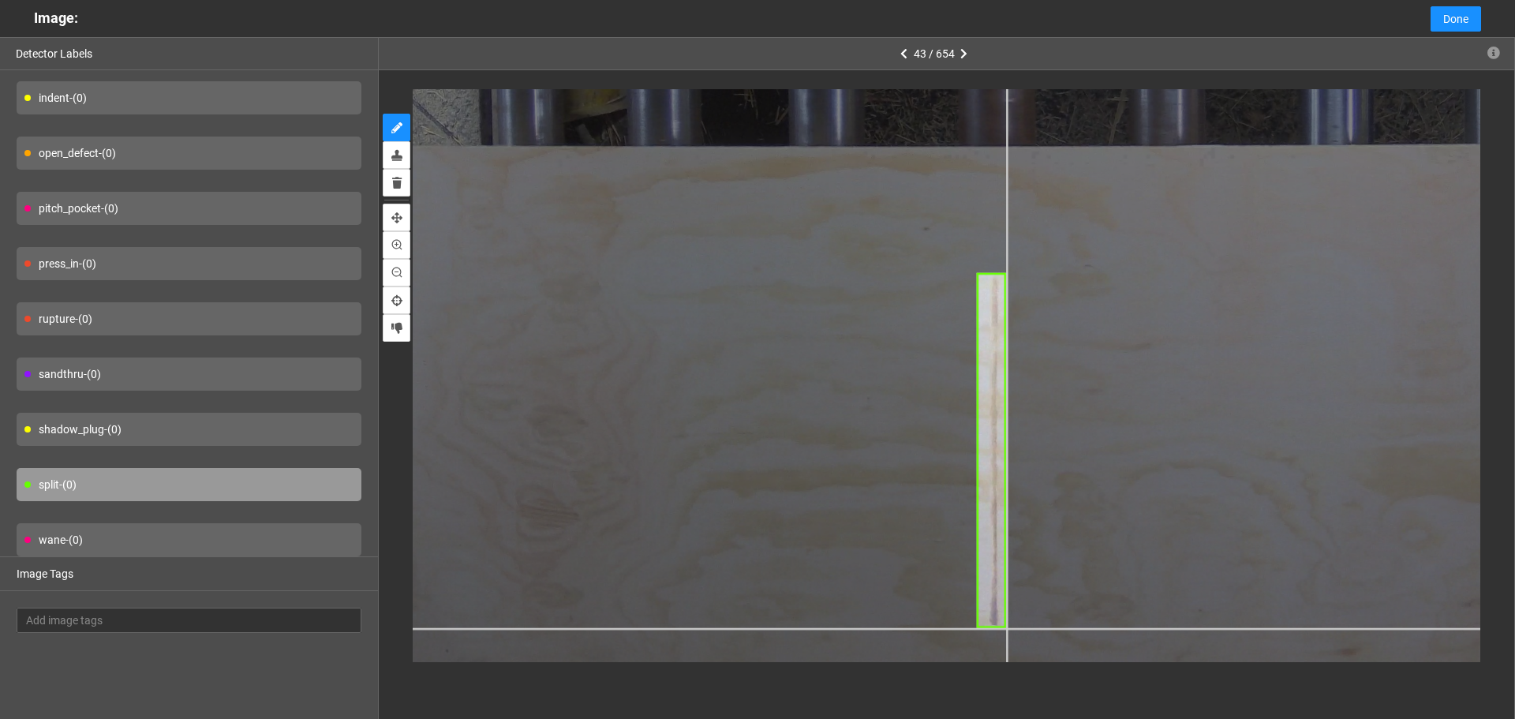
click at [1006, 628] on div at bounding box center [1089, 50] width 1911 height 1433
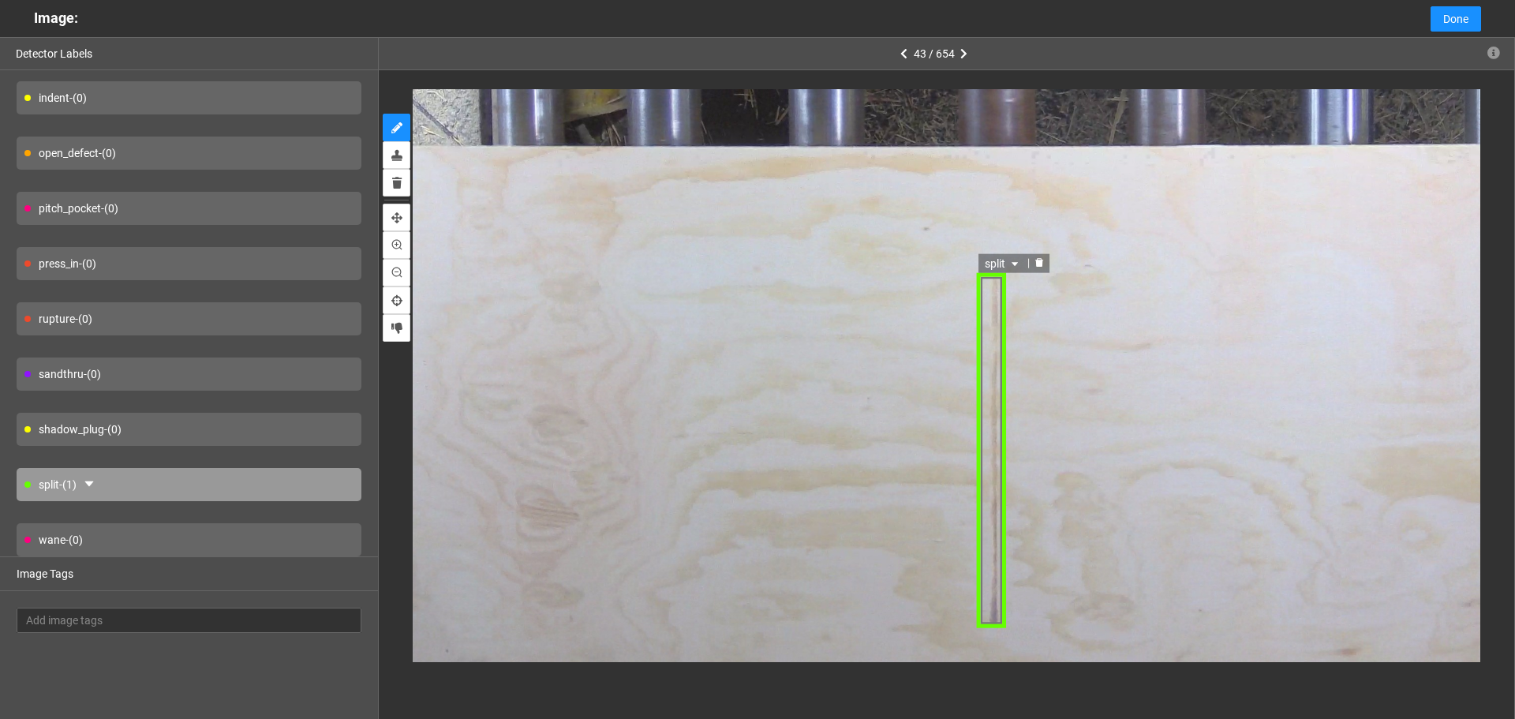
click at [986, 490] on div "split" at bounding box center [992, 450] width 28 height 355
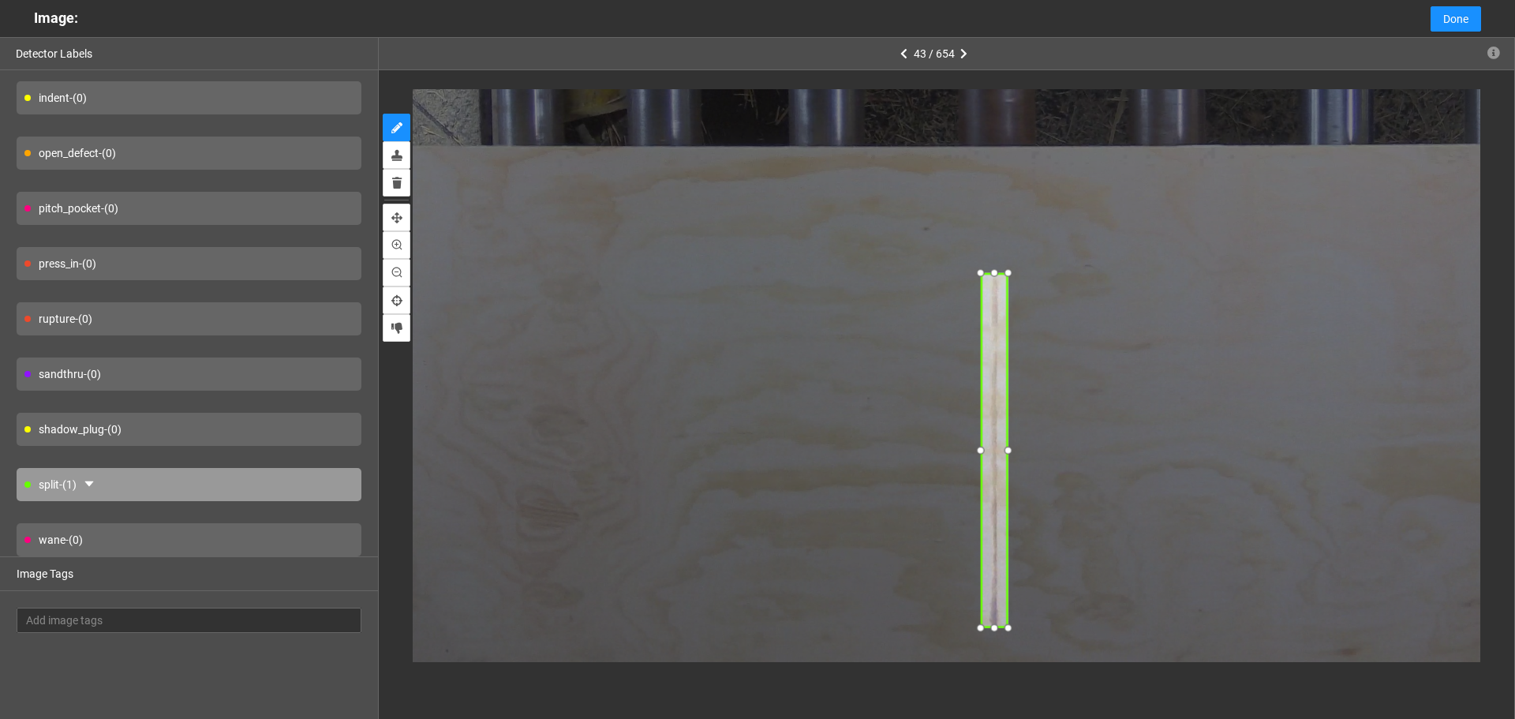
click at [990, 486] on div at bounding box center [994, 450] width 28 height 355
click at [1007, 268] on div at bounding box center [1008, 273] width 20 height 20
click at [1020, 267] on icon "caret-down" at bounding box center [1017, 264] width 9 height 9
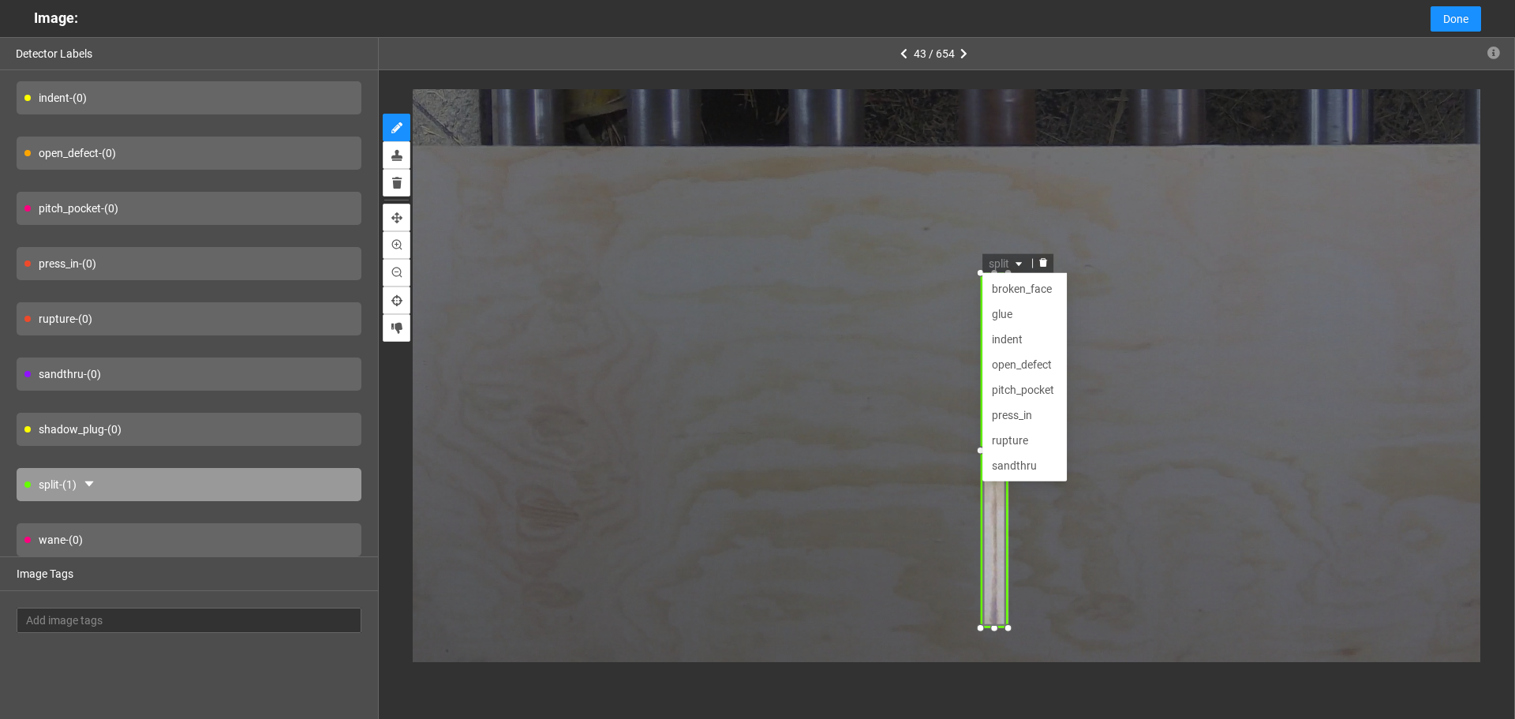
scroll to position [51, 0]
click at [1016, 292] on div "indent" at bounding box center [1024, 288] width 66 height 17
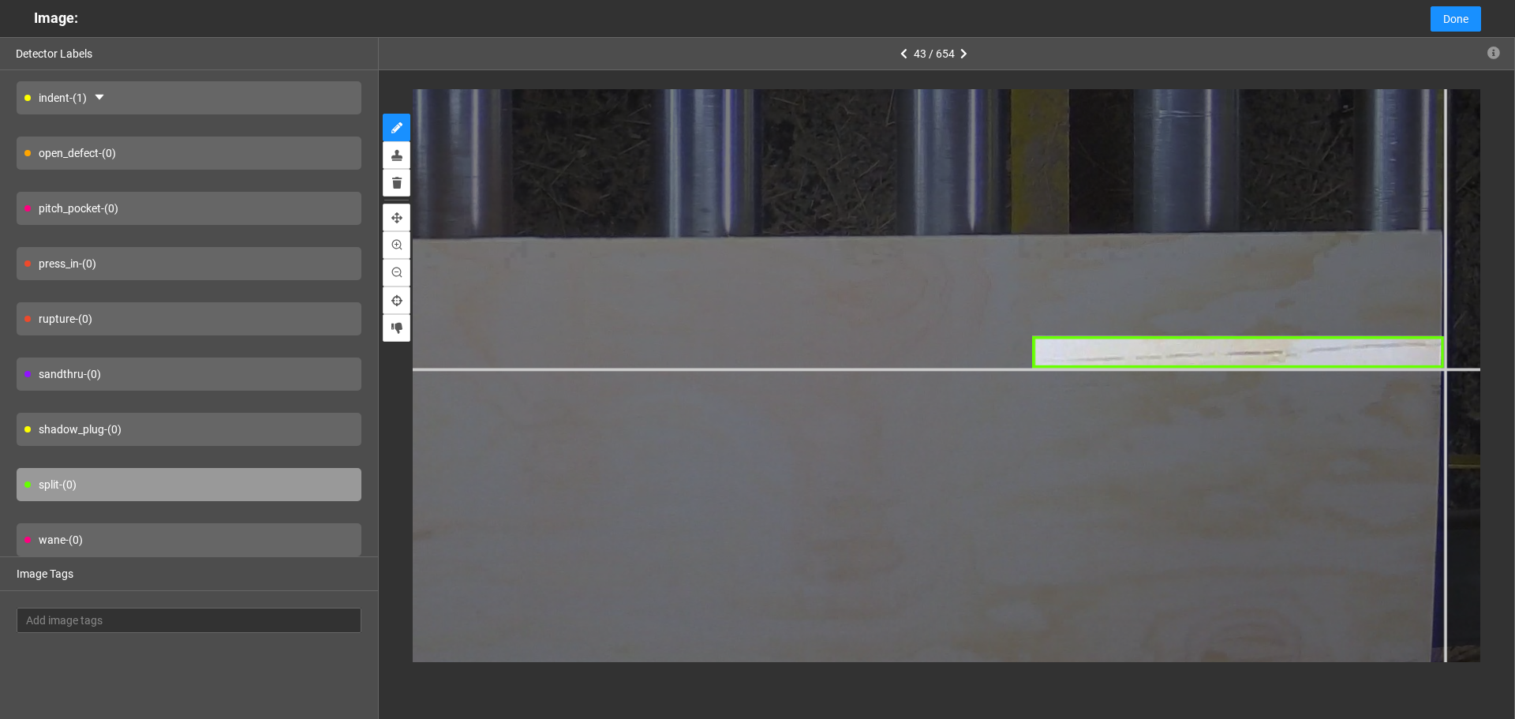
click at [1445, 368] on div at bounding box center [342, 96] width 2828 height 2121
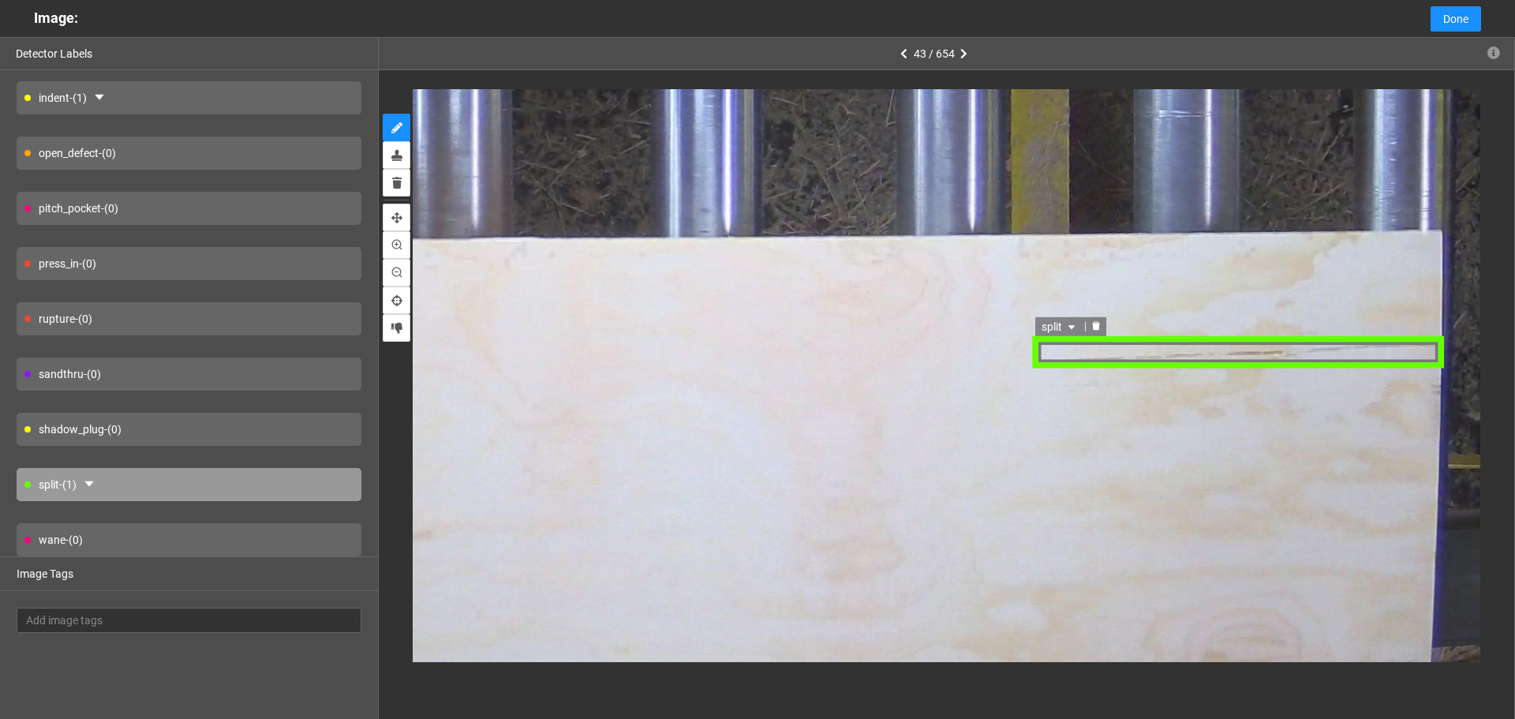
click at [1171, 351] on div "split" at bounding box center [1239, 352] width 411 height 31
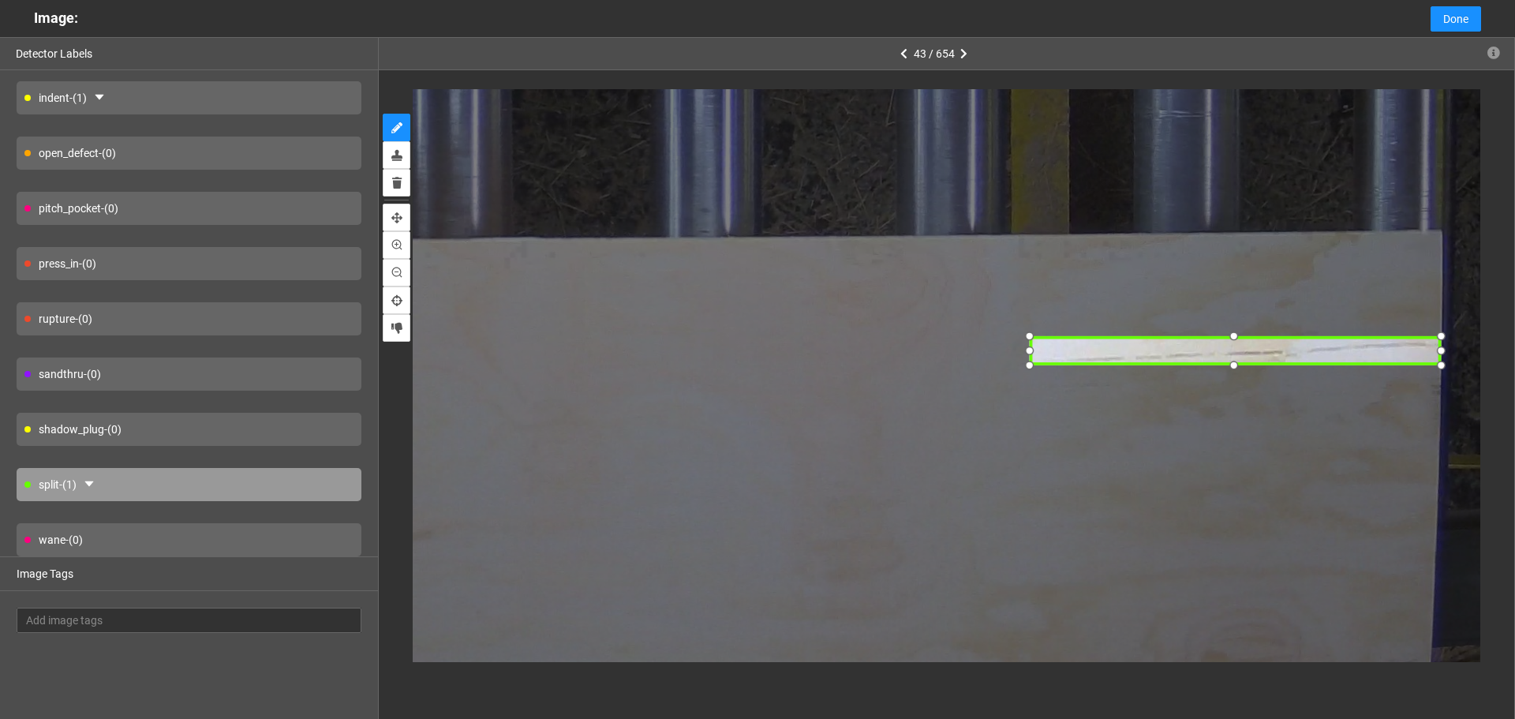
click at [1188, 356] on div at bounding box center [1235, 350] width 411 height 31
click at [1062, 330] on span "split" at bounding box center [1057, 325] width 37 height 17
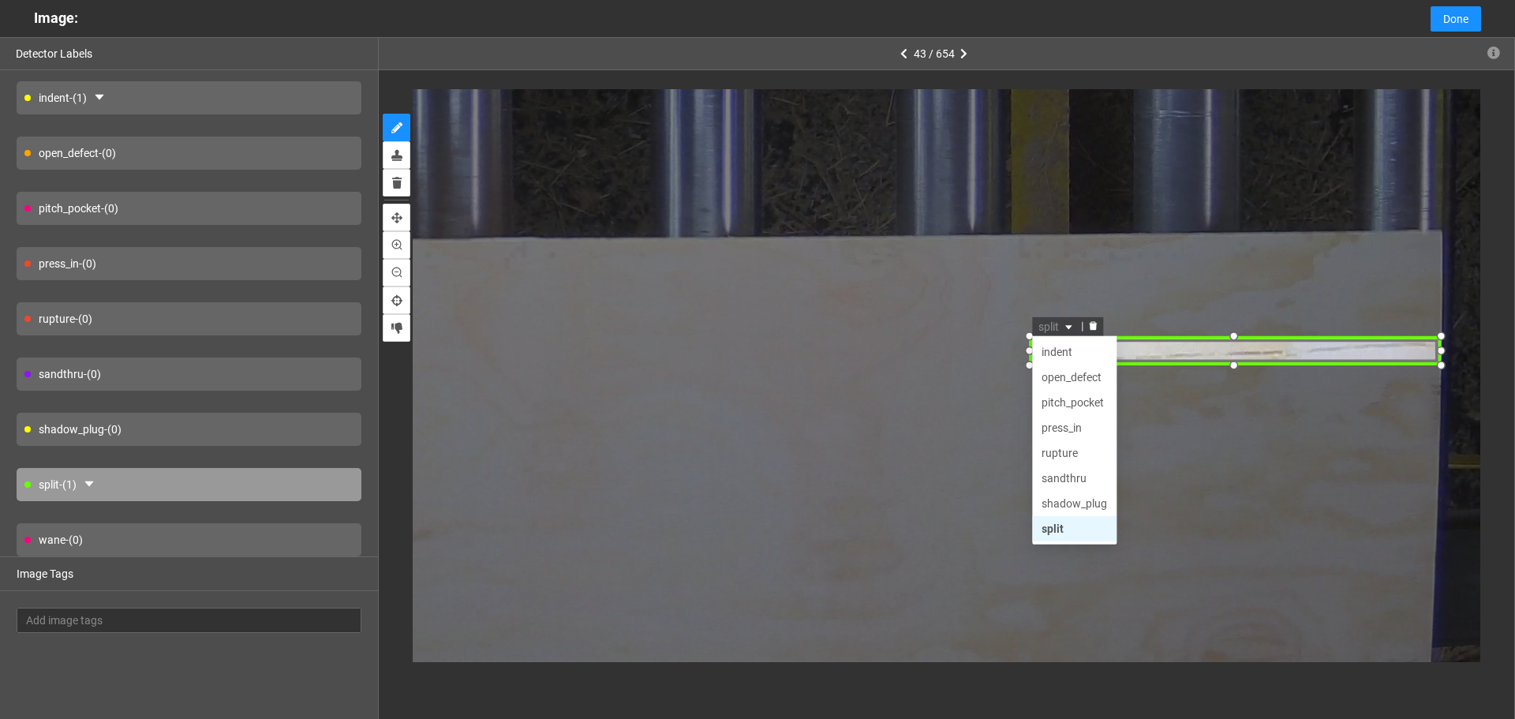
click at [1062, 522] on div "split" at bounding box center [1076, 527] width 66 height 17
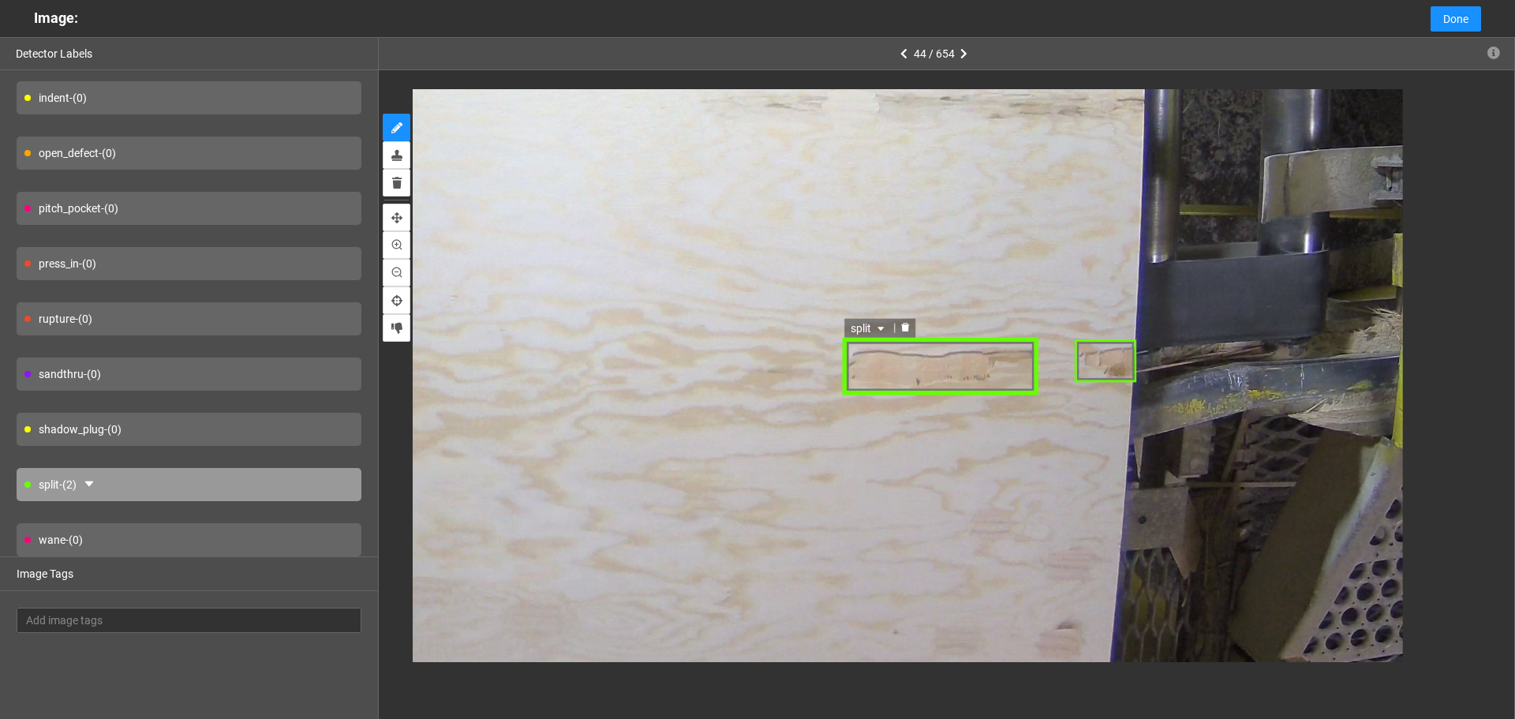
click at [879, 320] on span "split" at bounding box center [868, 327] width 37 height 17
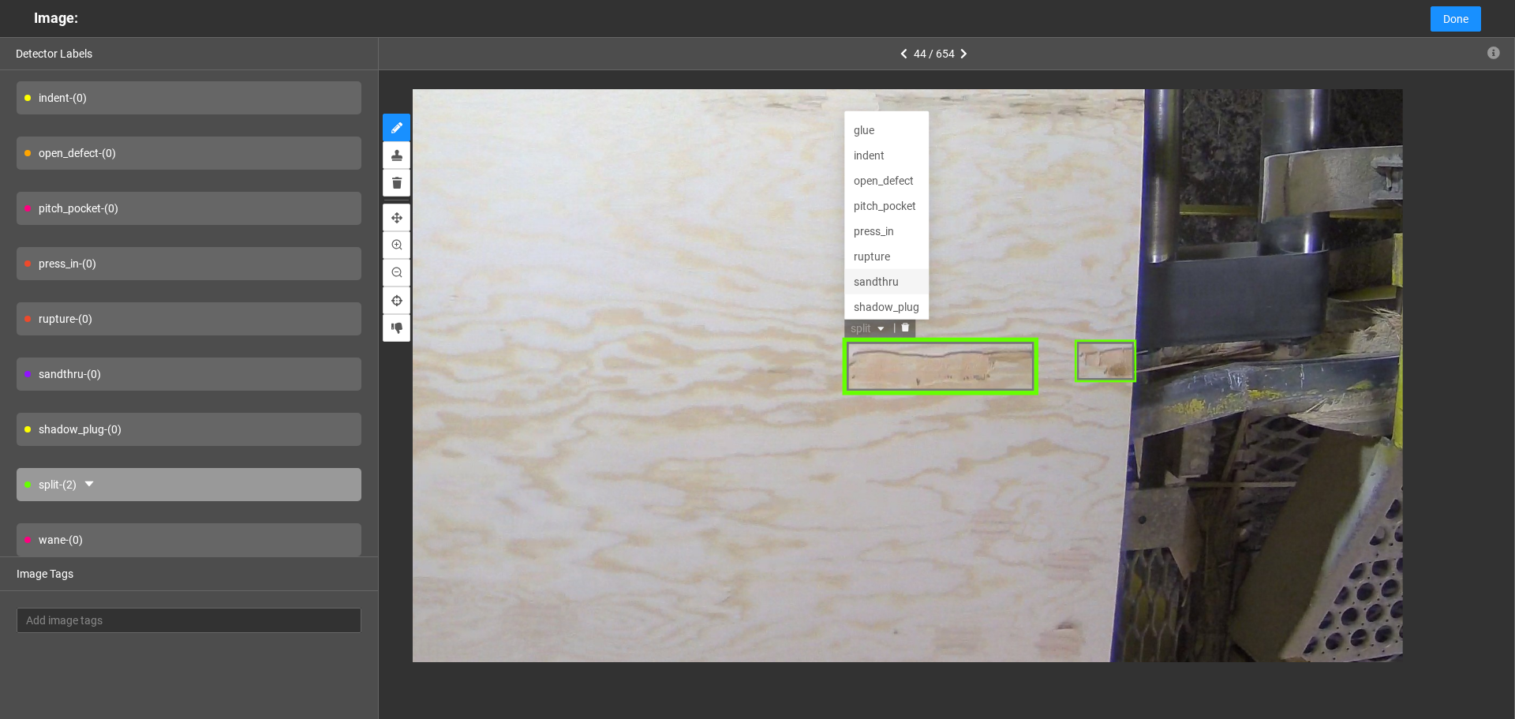
scroll to position [0, 0]
click at [888, 226] on div "pitch_pocket" at bounding box center [886, 227] width 66 height 17
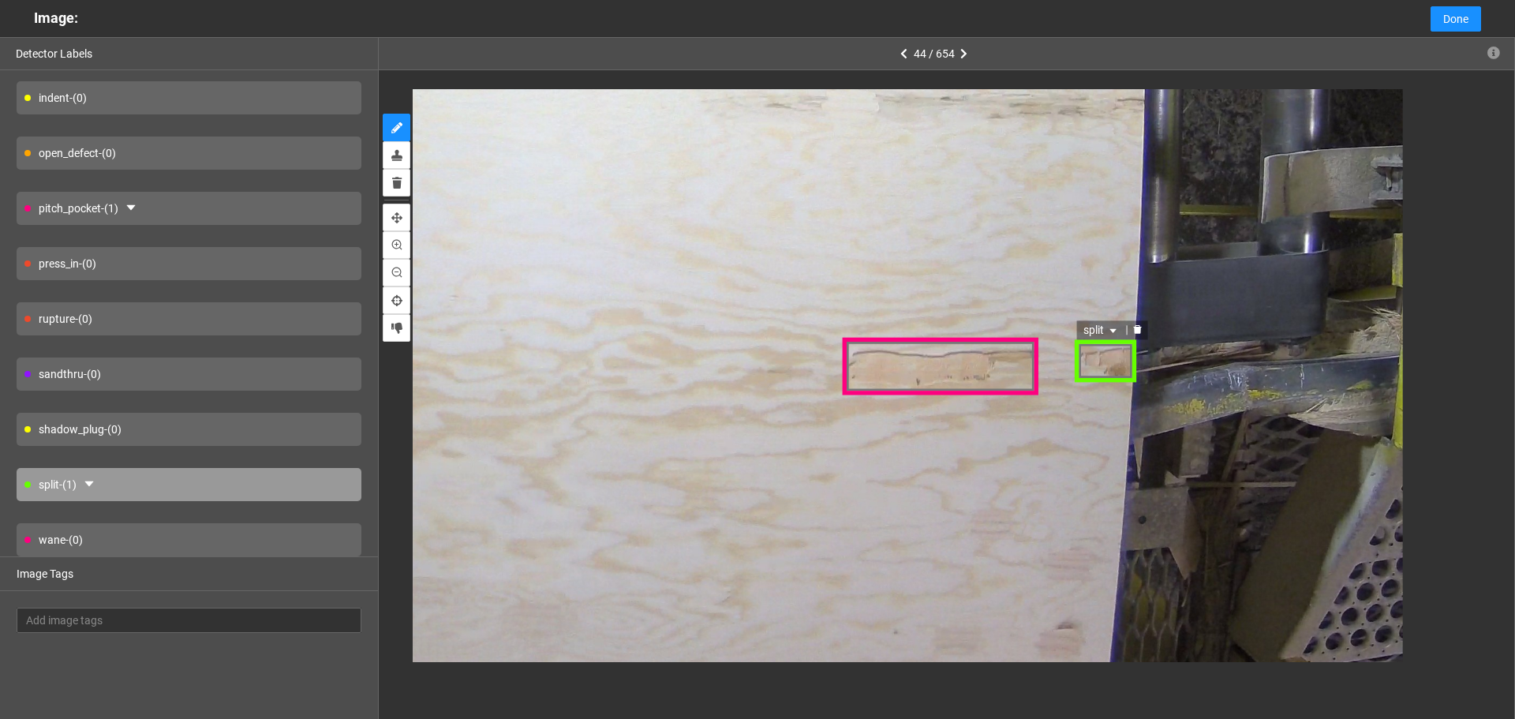
click at [1093, 357] on div "split" at bounding box center [1107, 360] width 62 height 42
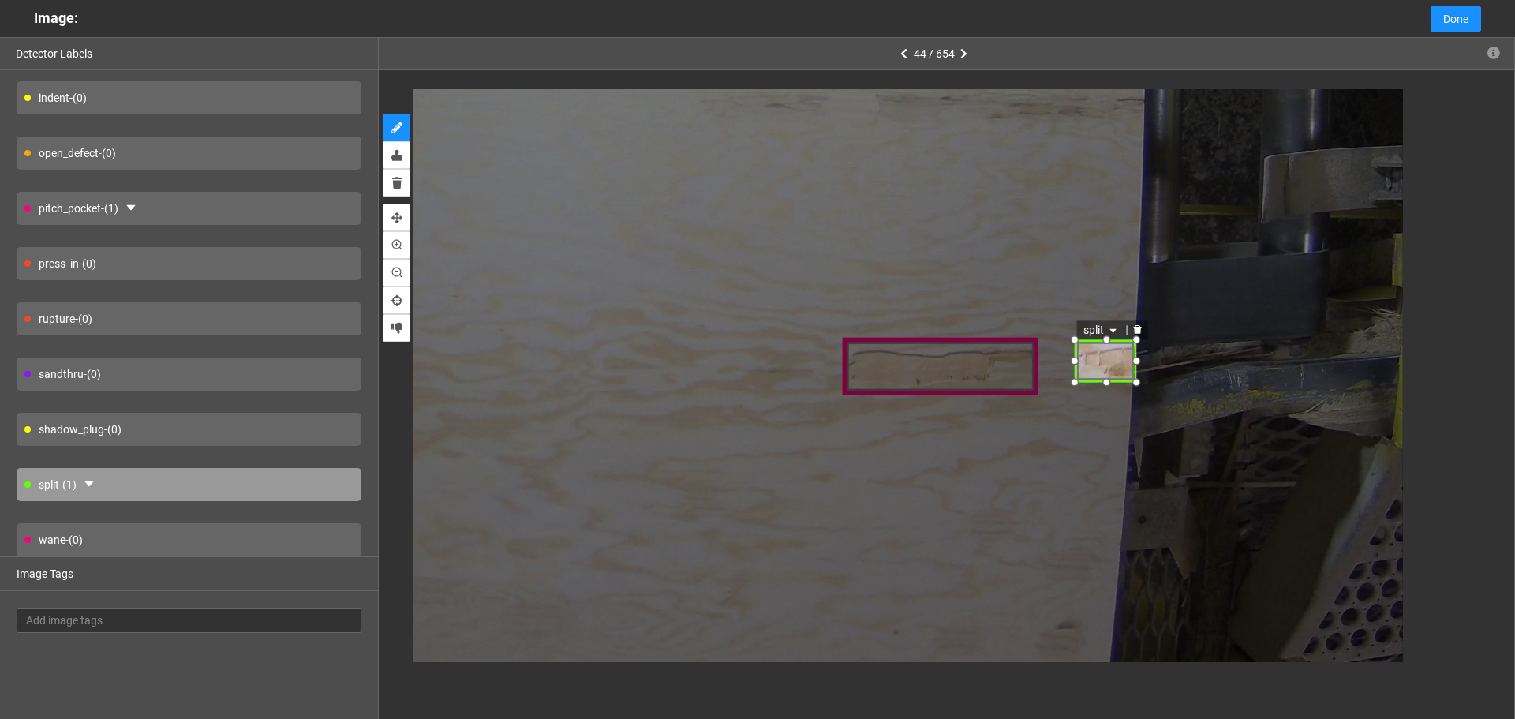
click at [1095, 330] on span "split" at bounding box center [1102, 329] width 37 height 17
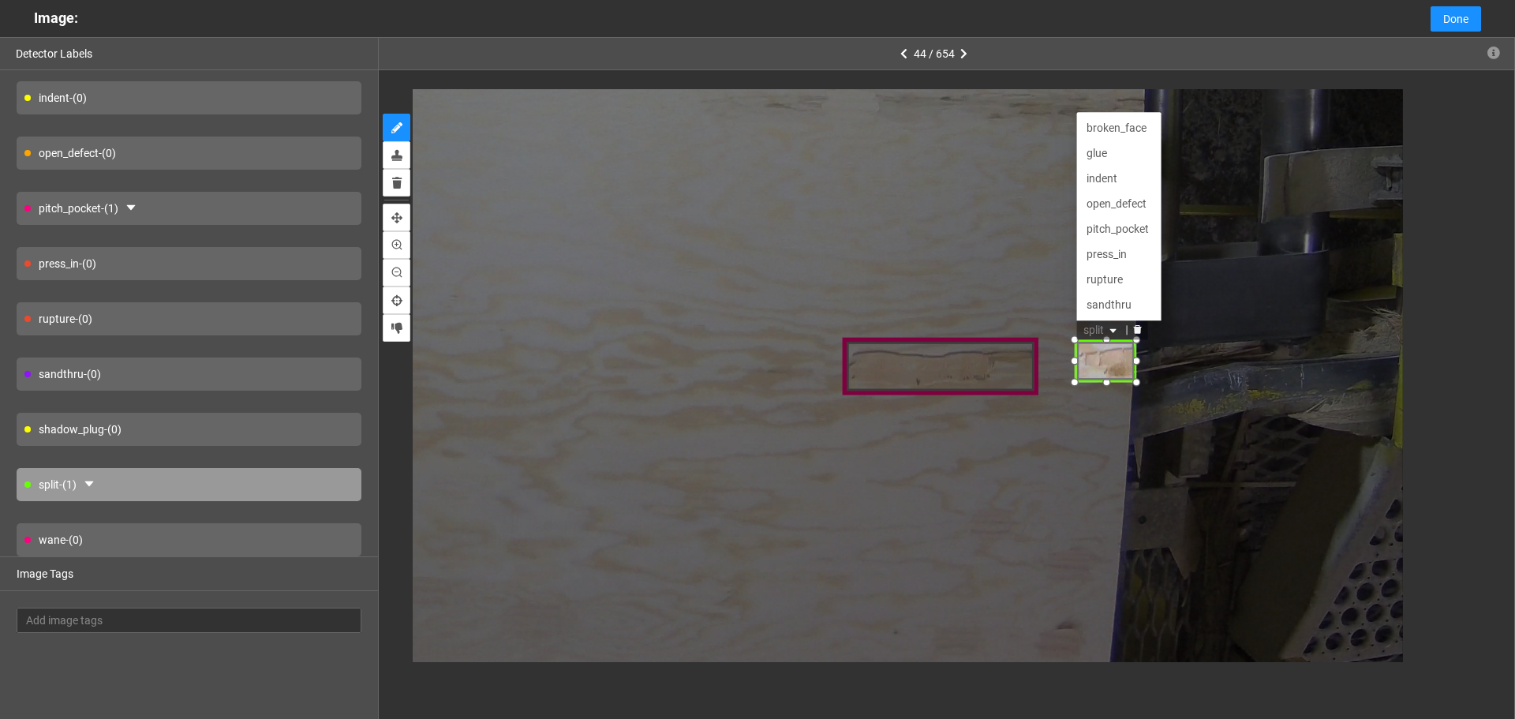
scroll to position [51, 0]
click at [1107, 180] on div "pitch_pocket" at bounding box center [1120, 178] width 66 height 17
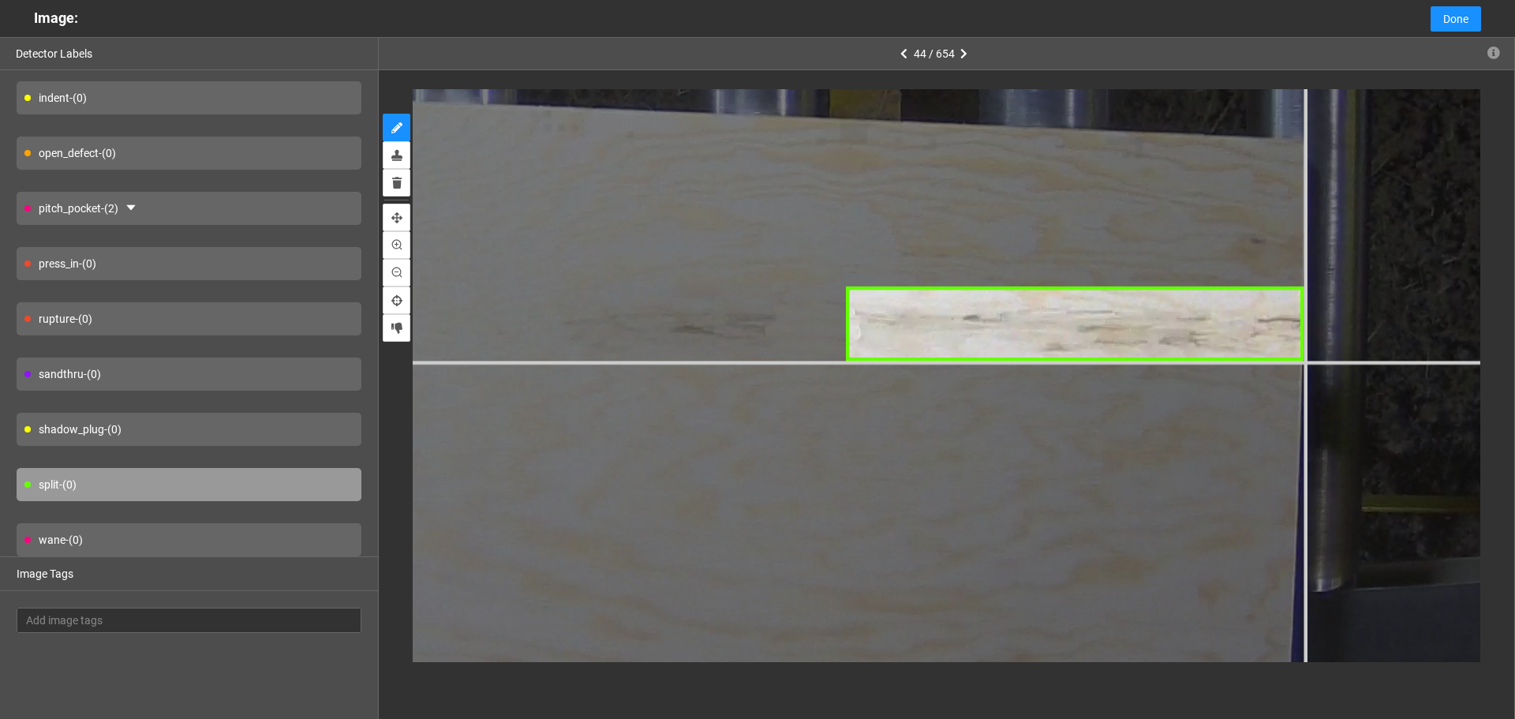
click at [1304, 360] on div at bounding box center [15, 60] width 3439 height 2580
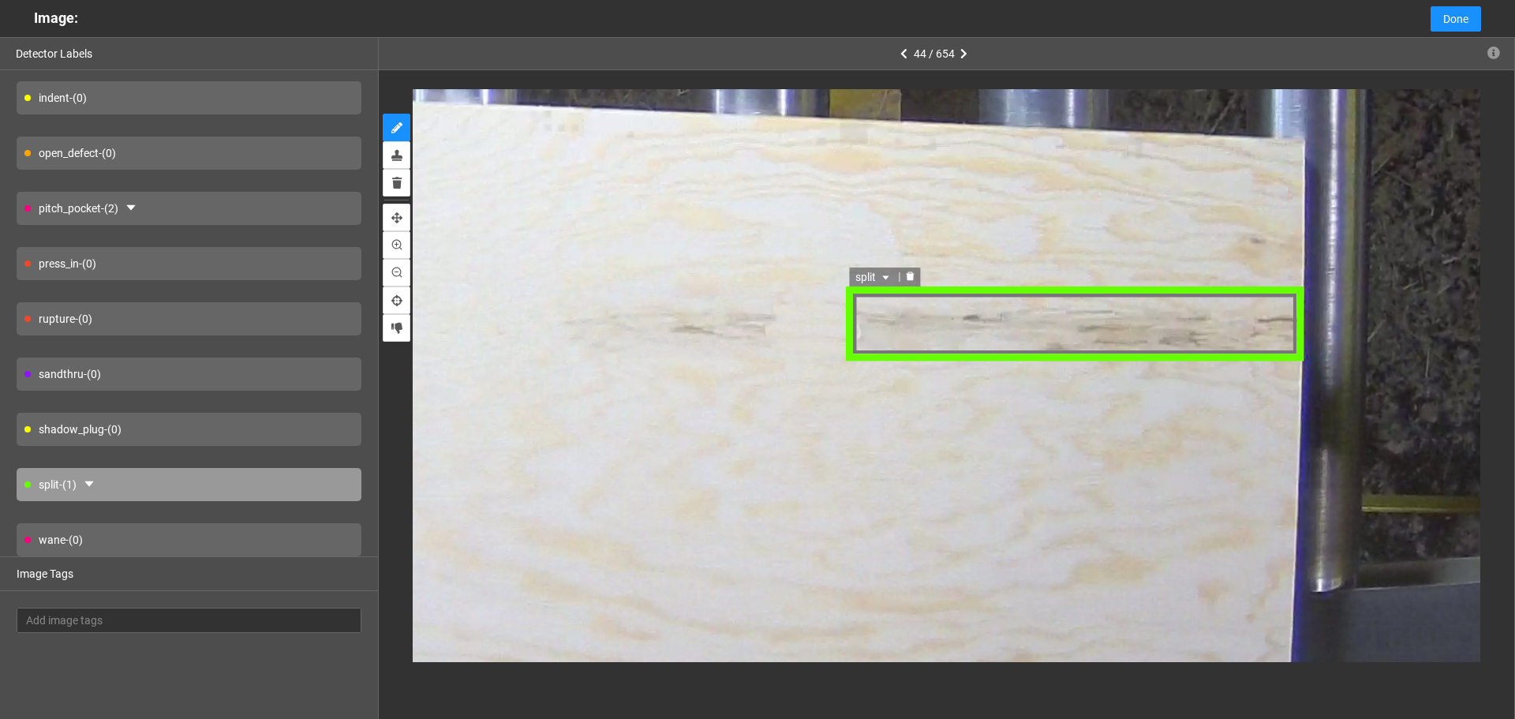
click at [894, 285] on div "split" at bounding box center [876, 278] width 50 height 19
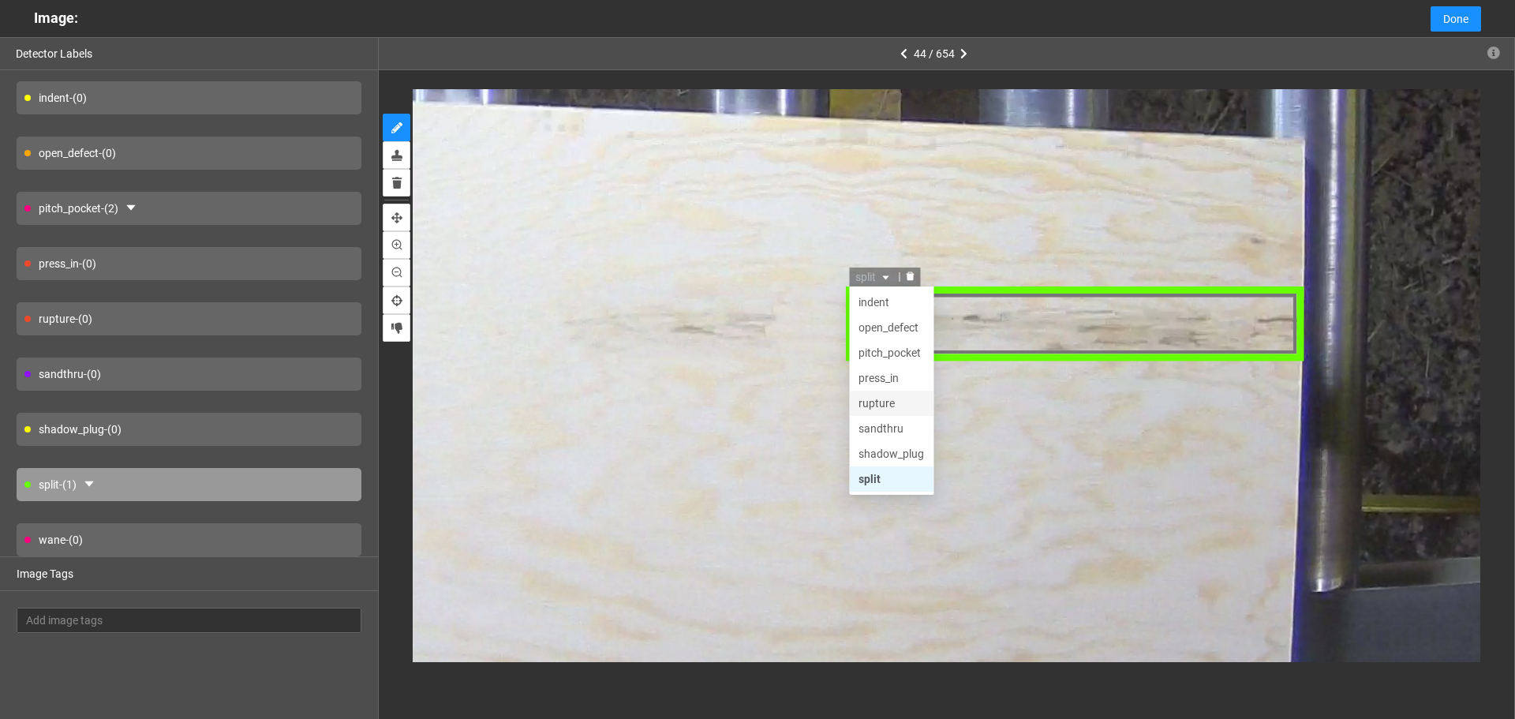
click at [893, 400] on div "rupture" at bounding box center [893, 404] width 66 height 17
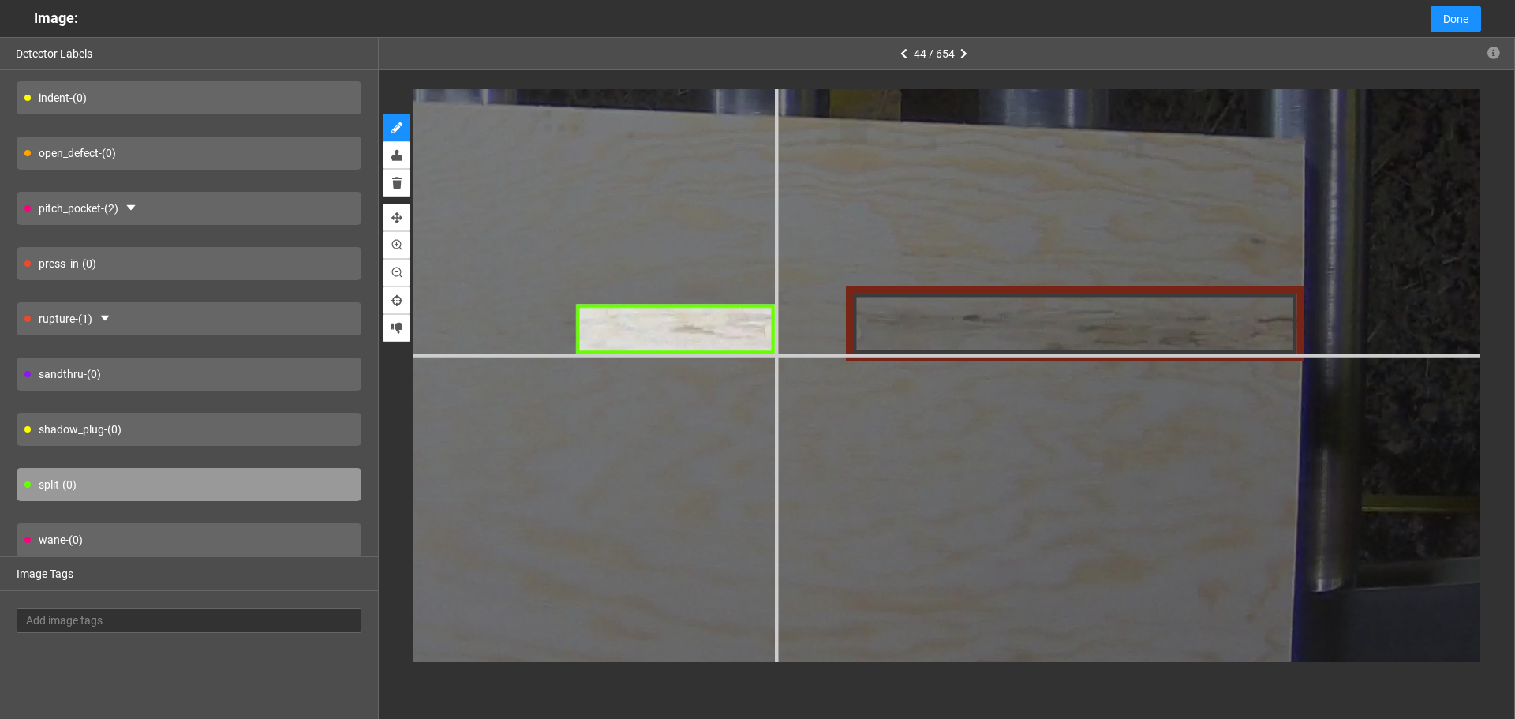
click at [774, 354] on div at bounding box center [15, 60] width 3439 height 2580
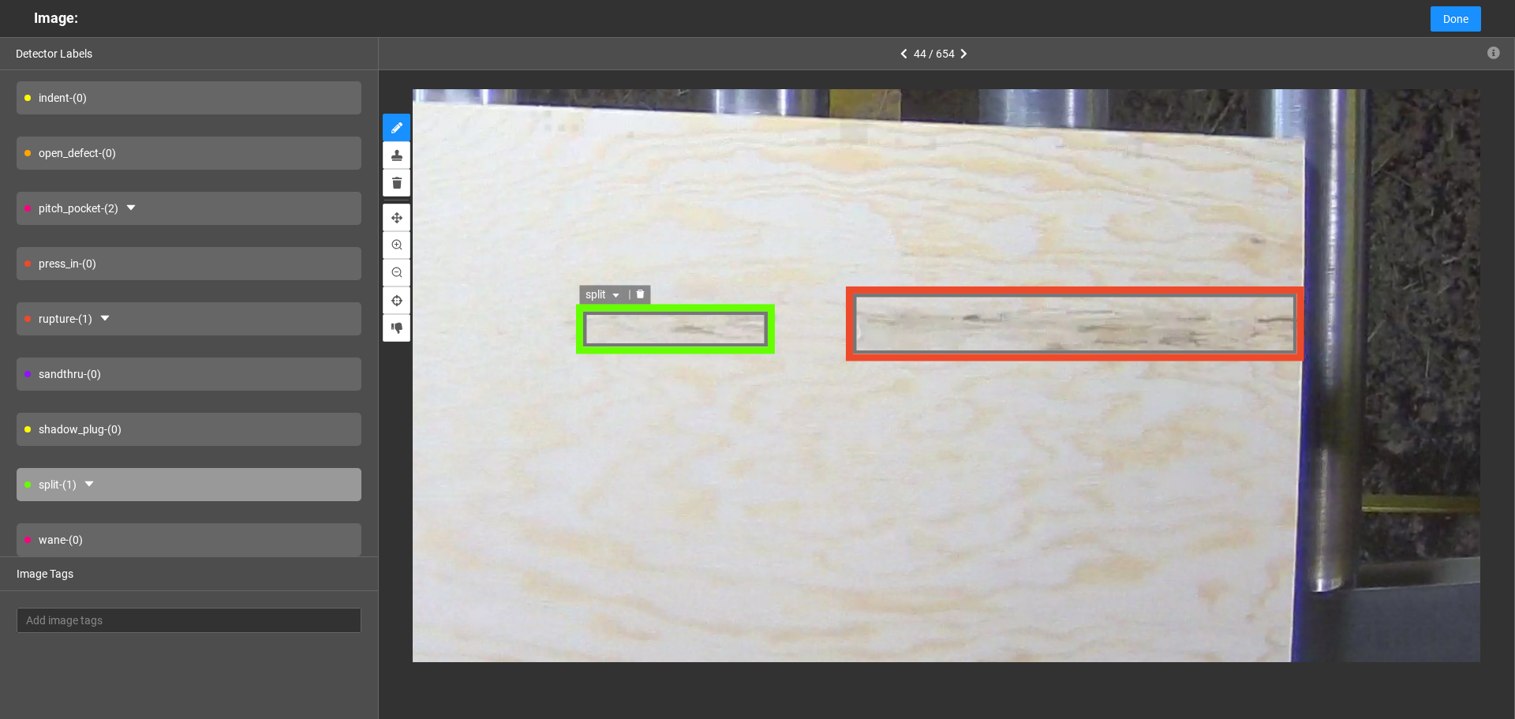
click at [606, 324] on div "split" at bounding box center [675, 329] width 200 height 49
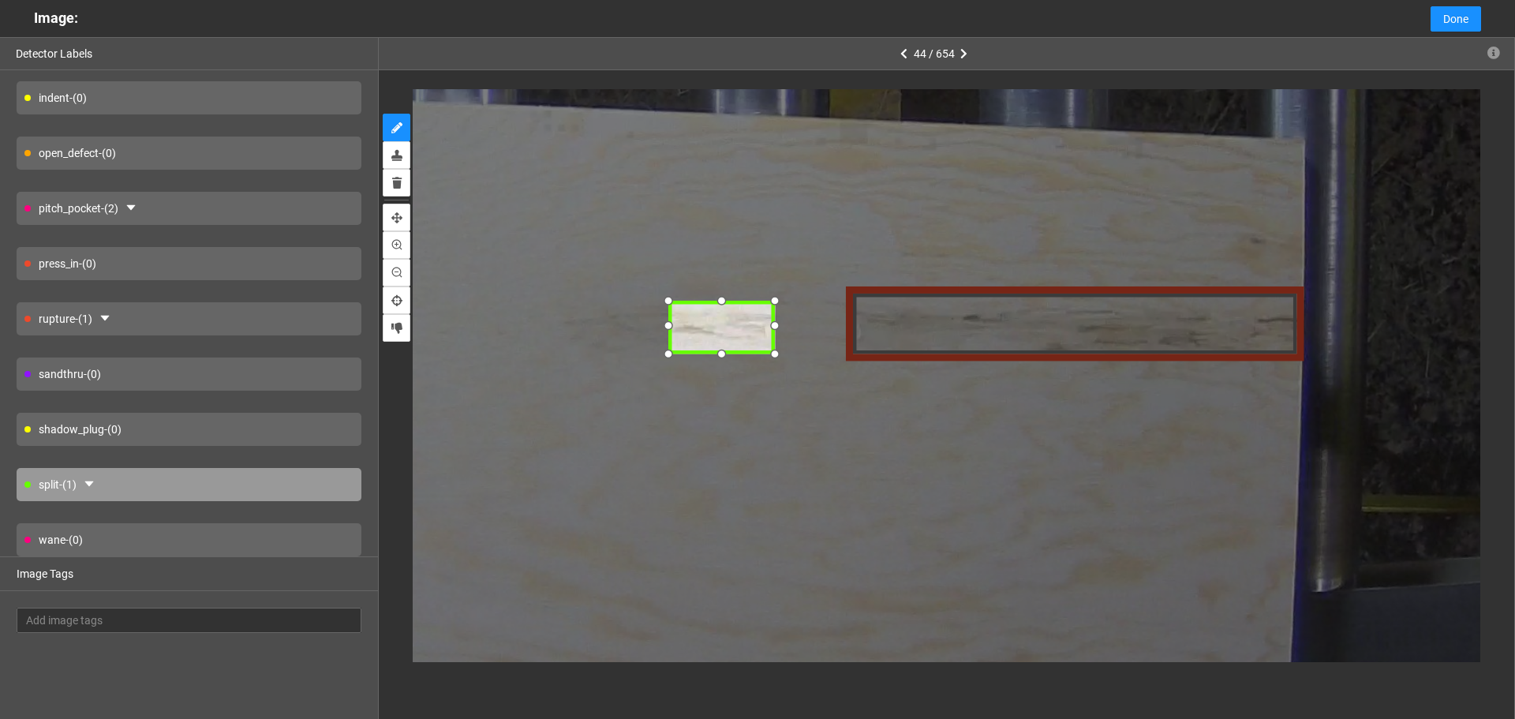
click at [671, 307] on div at bounding box center [667, 300] width 23 height 23
click at [707, 283] on span "split" at bounding box center [695, 291] width 37 height 17
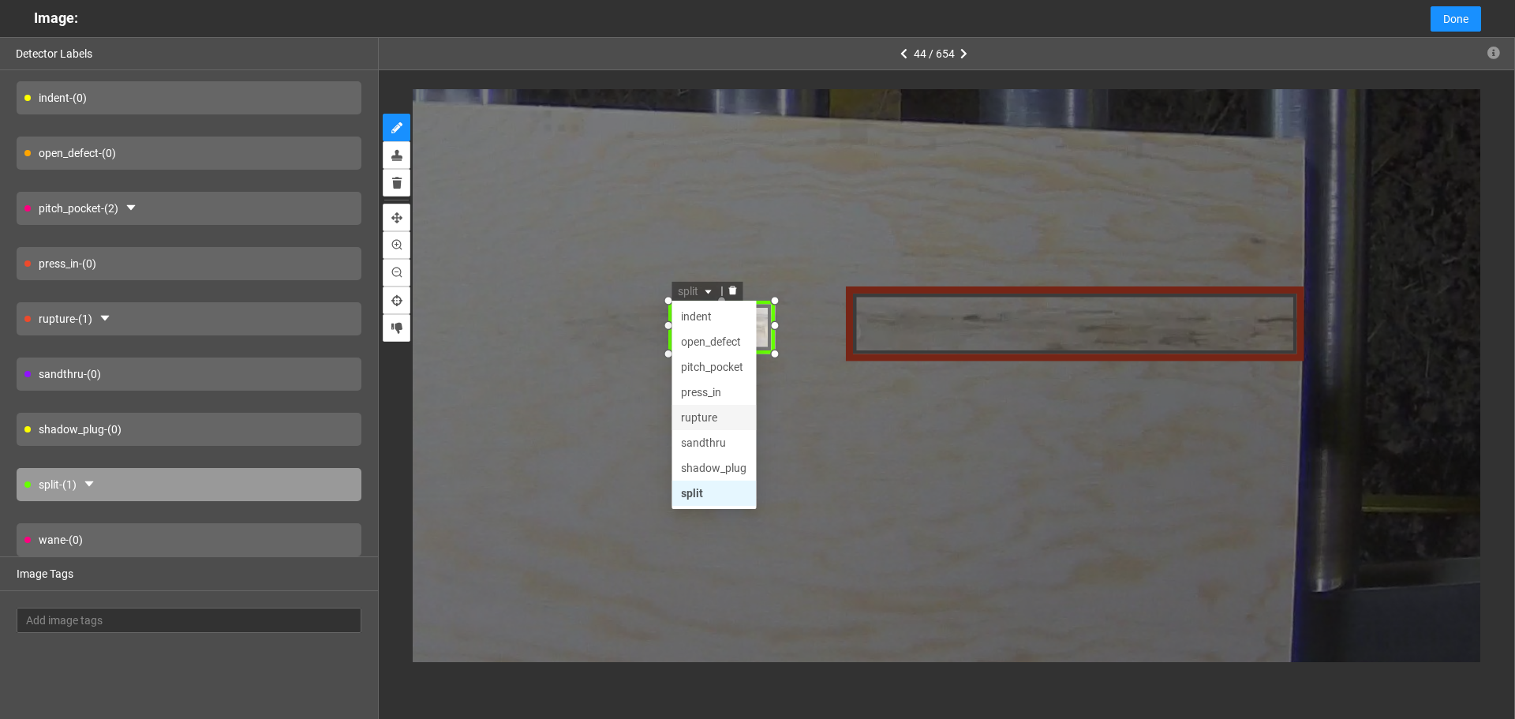
drag, startPoint x: 714, startPoint y: 393, endPoint x: 714, endPoint y: 427, distance: 33.9
click at [714, 427] on div "broken_face glue indent open_defect pitch_pocket press_in rupture sandthru shad…" at bounding box center [713, 392] width 84 height 278
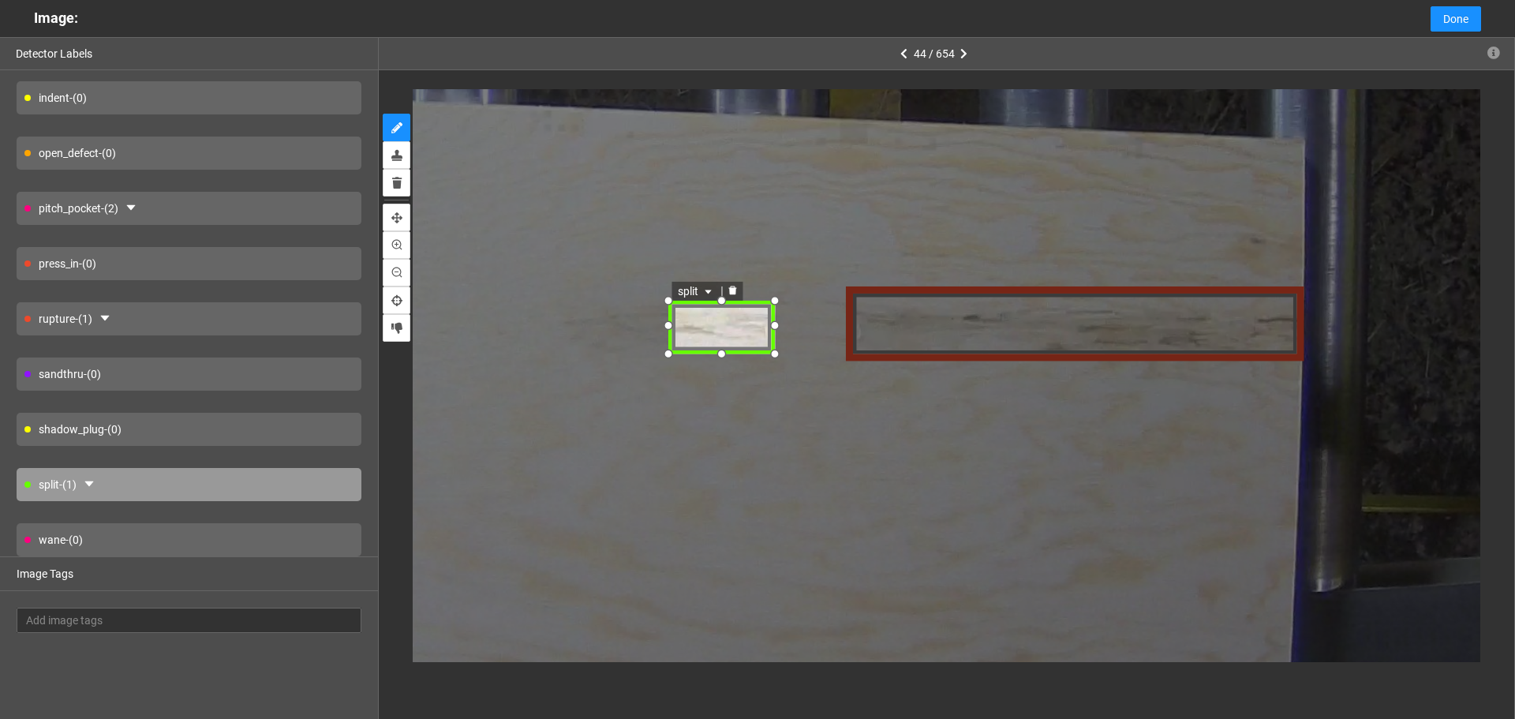
click at [706, 298] on span "split" at bounding box center [695, 291] width 37 height 17
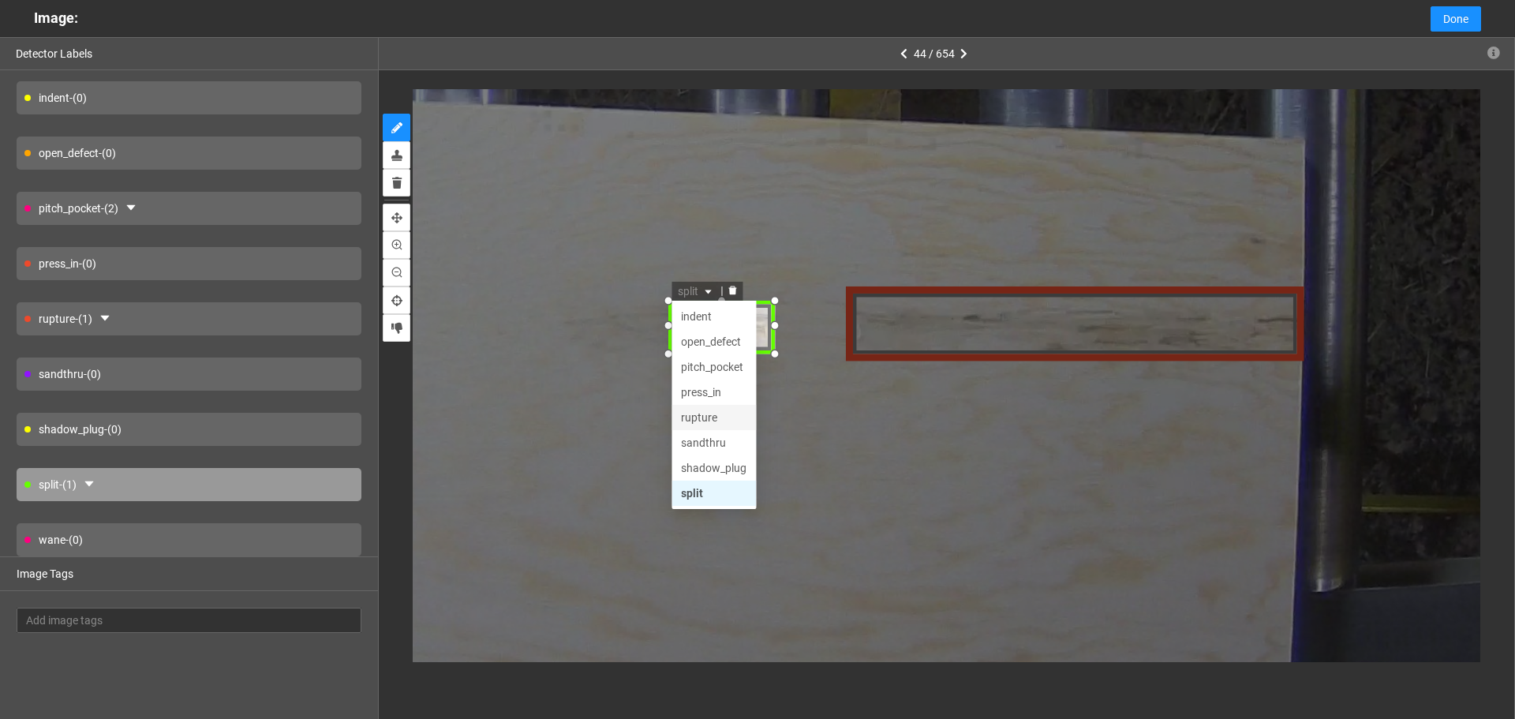
click at [723, 411] on div "rupture" at bounding box center [713, 417] width 66 height 17
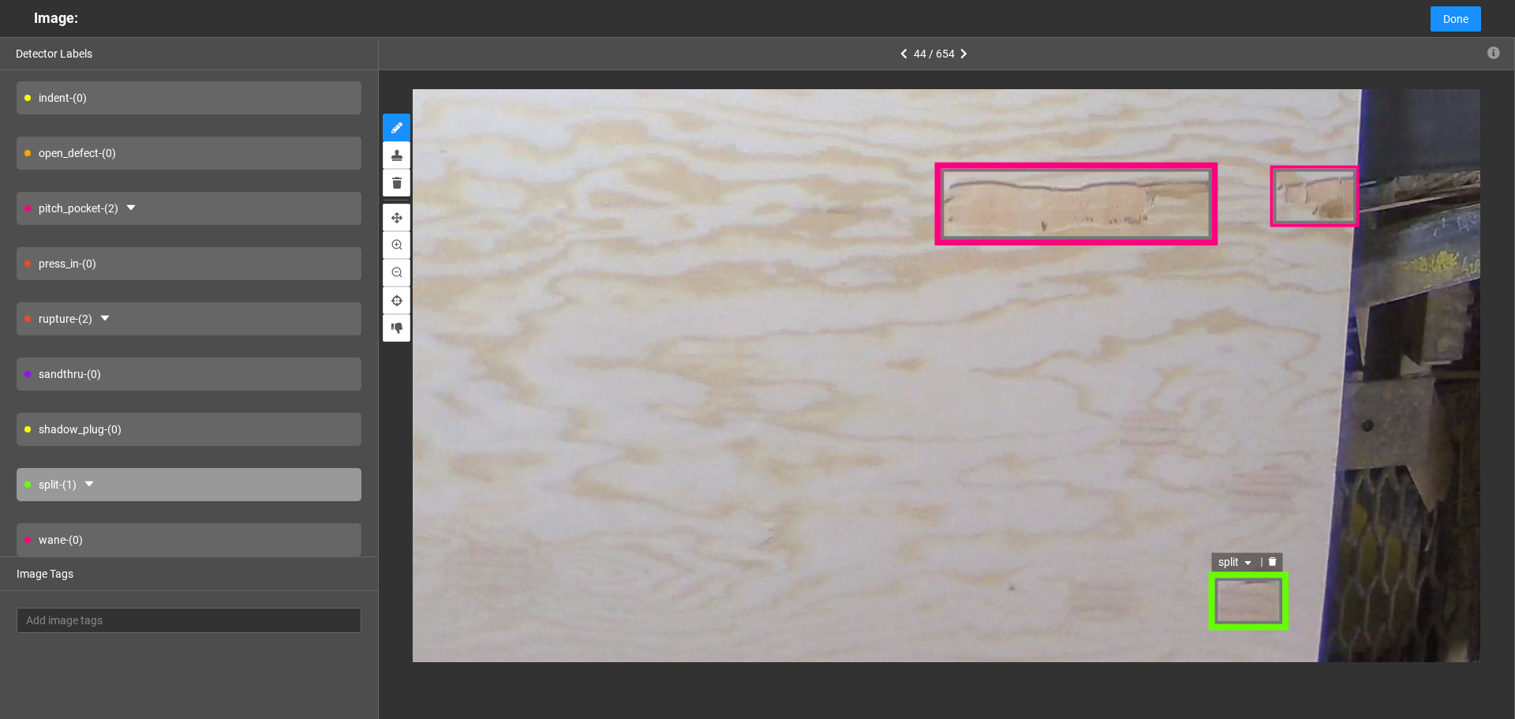
click at [1236, 570] on span "split" at bounding box center [1237, 562] width 37 height 17
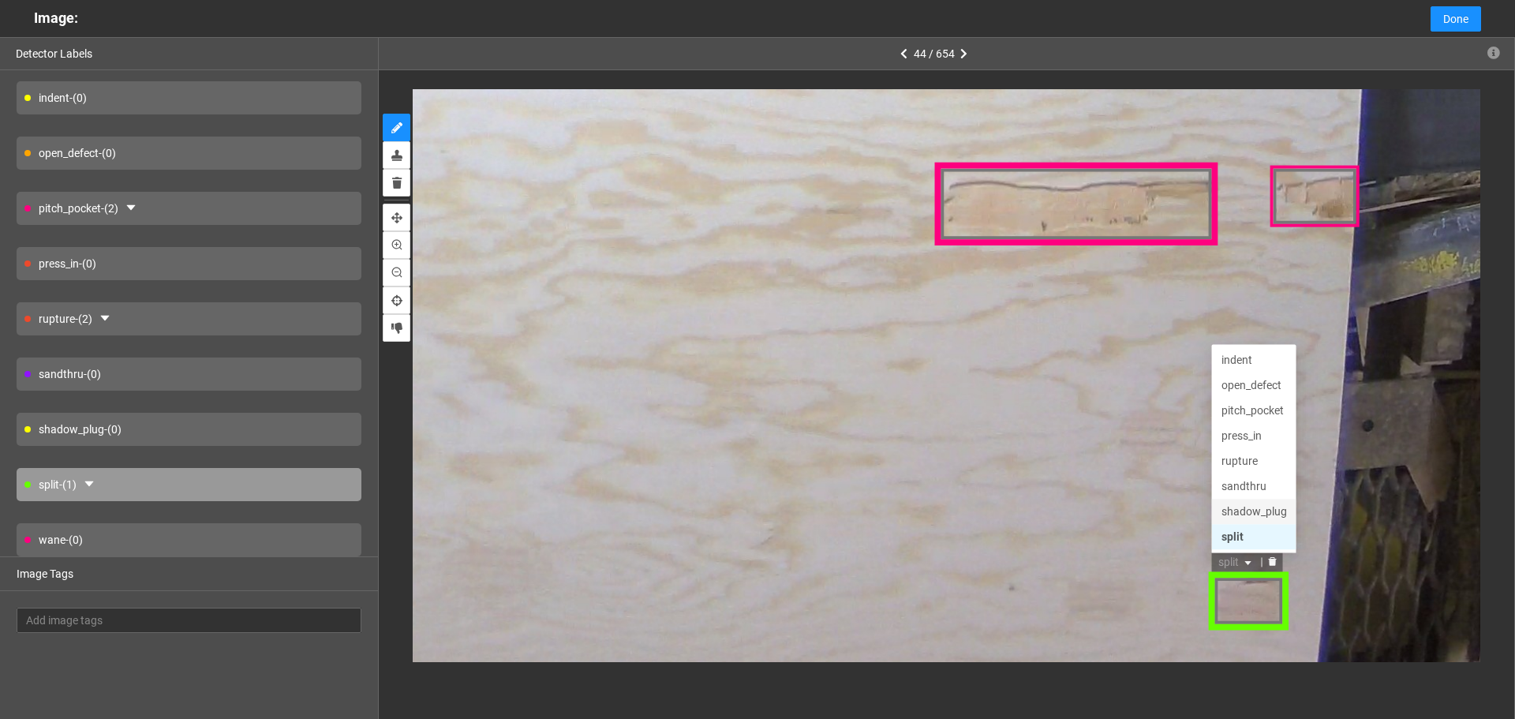
click at [1245, 509] on div "shadow_plug" at bounding box center [1255, 511] width 66 height 17
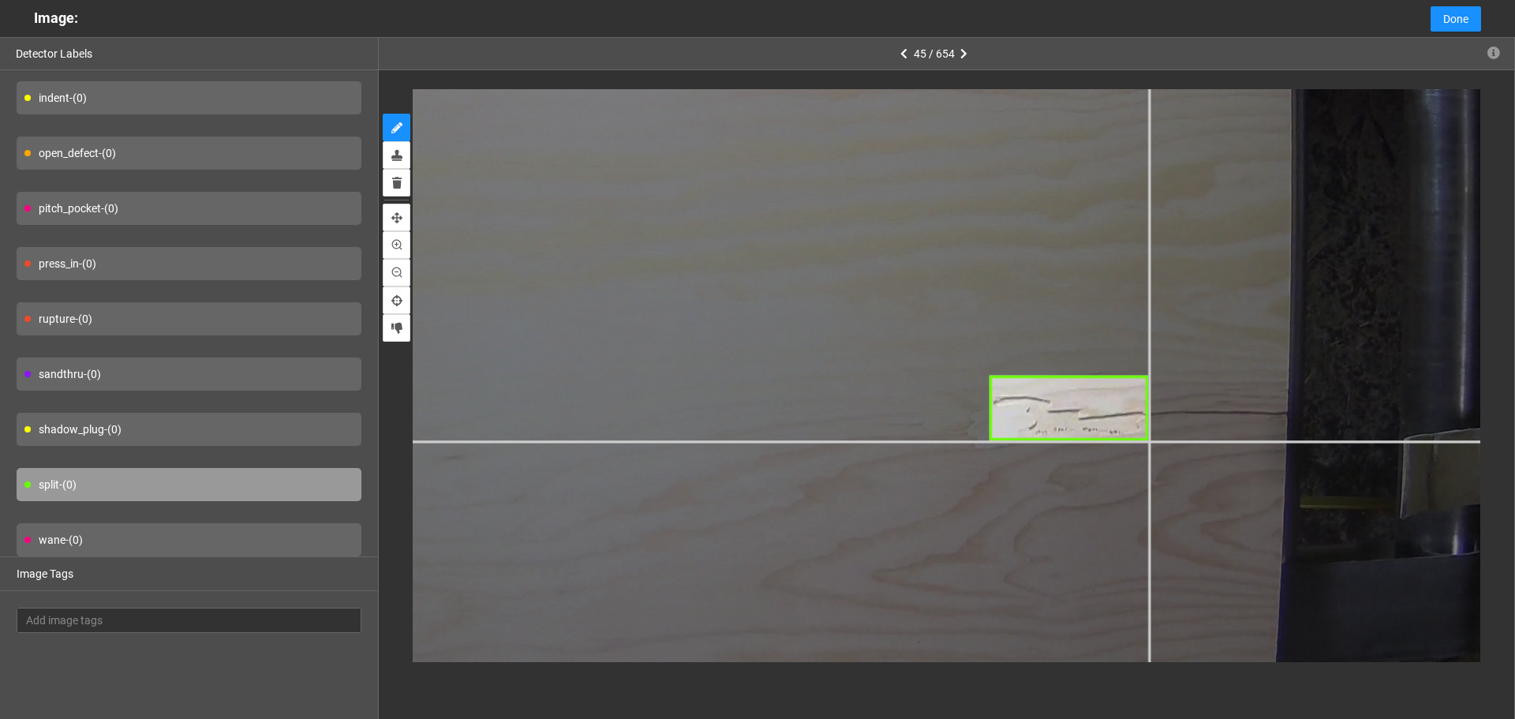
click at [1147, 440] on div at bounding box center [313, 178] width 2522 height 1892
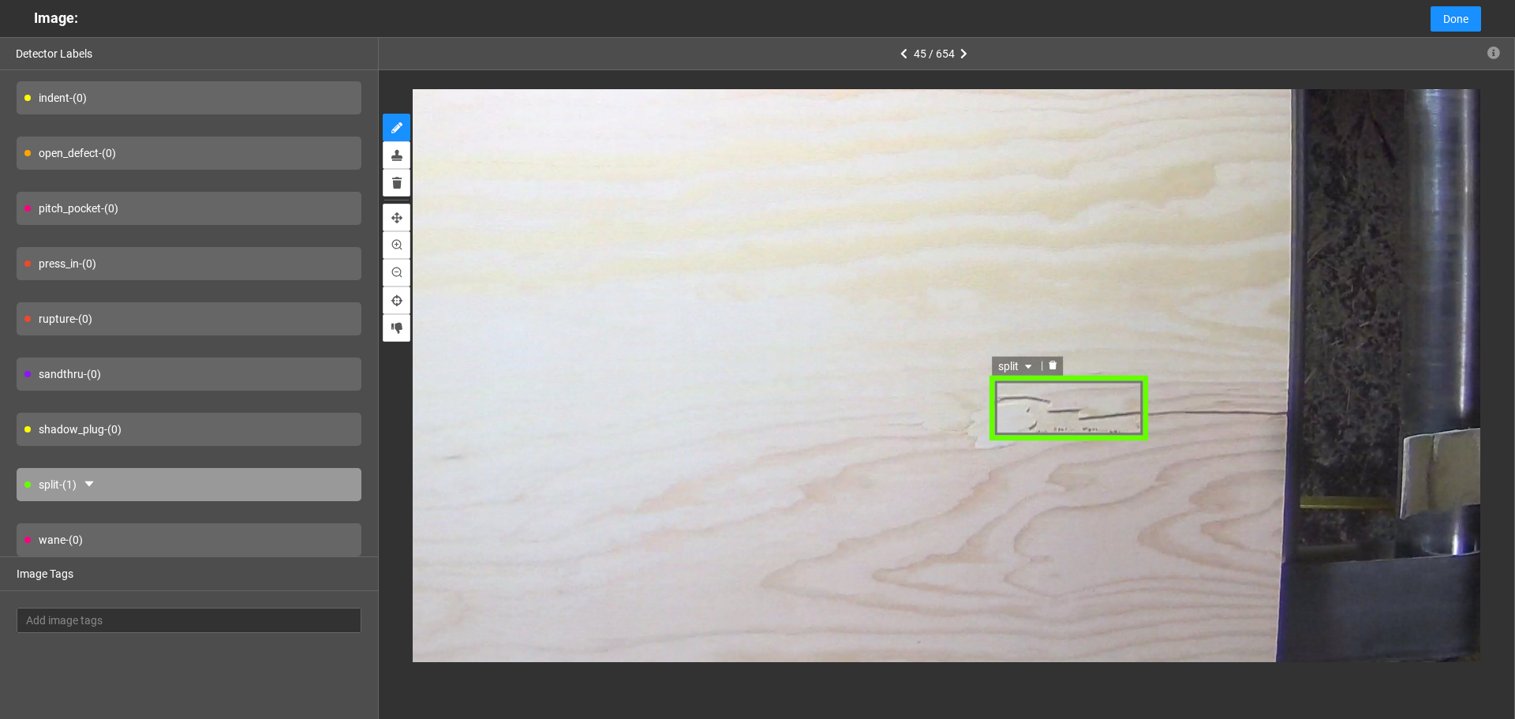
click at [1028, 369] on icon "caret-down" at bounding box center [1028, 365] width 9 height 9
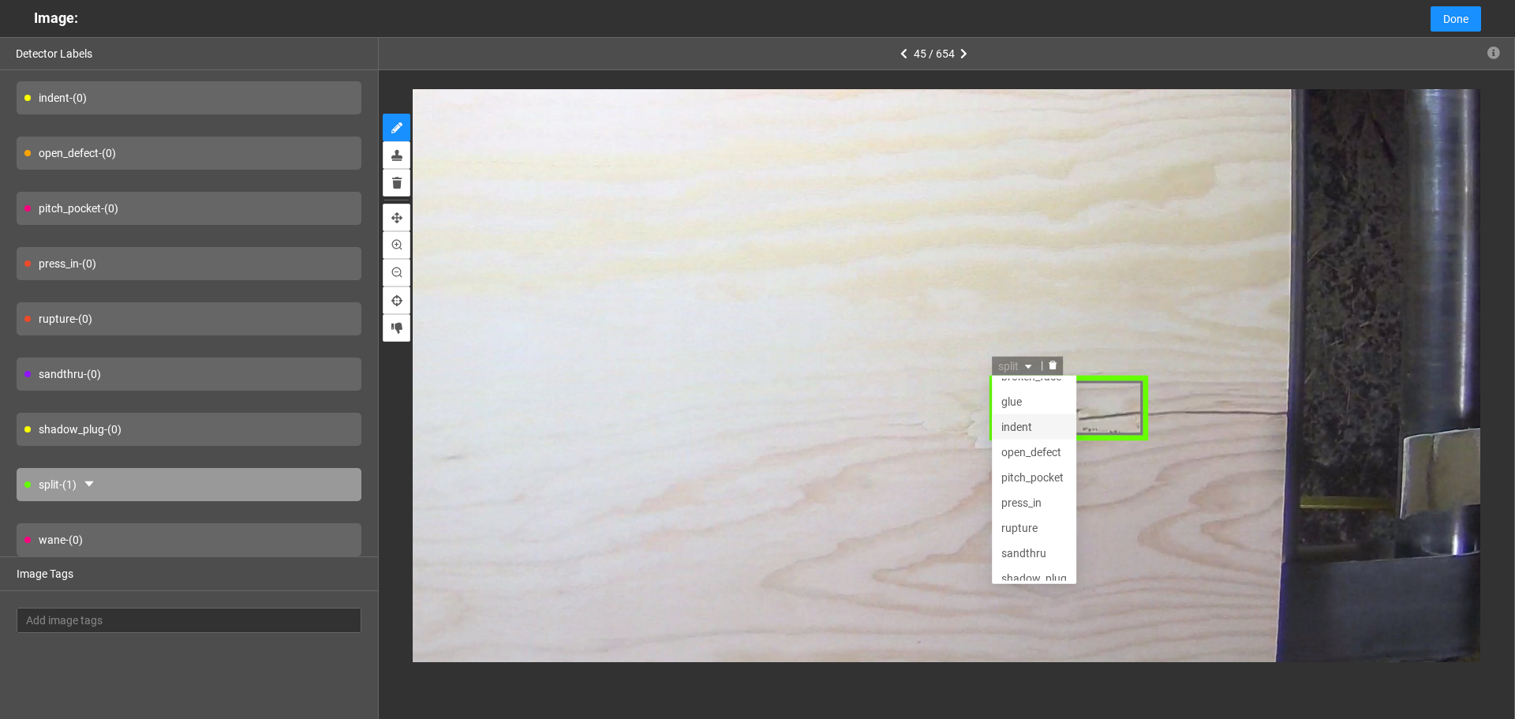
scroll to position [0, 0]
click at [1019, 439] on div "indent" at bounding box center [1034, 440] width 66 height 17
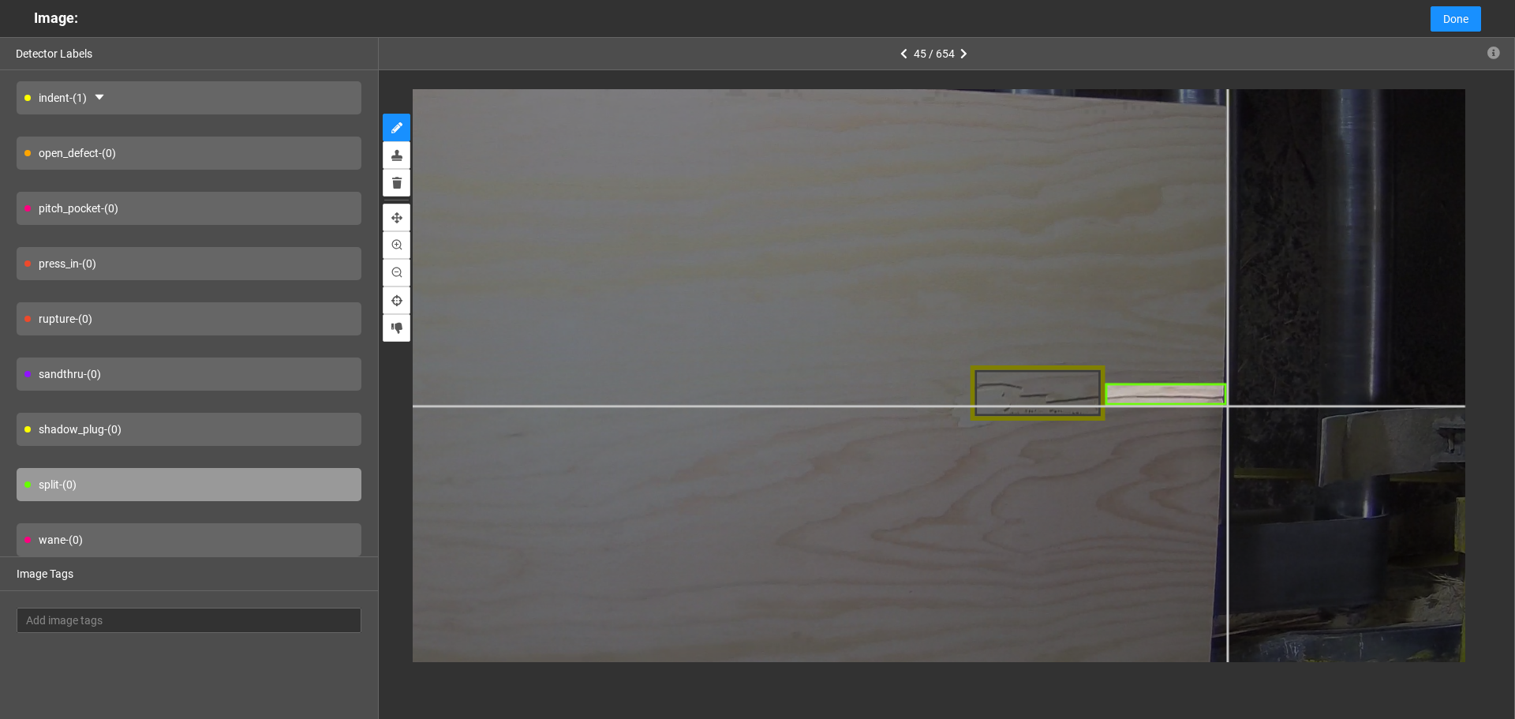
click at [1226, 405] on div at bounding box center [397, 197] width 2140 height 1605
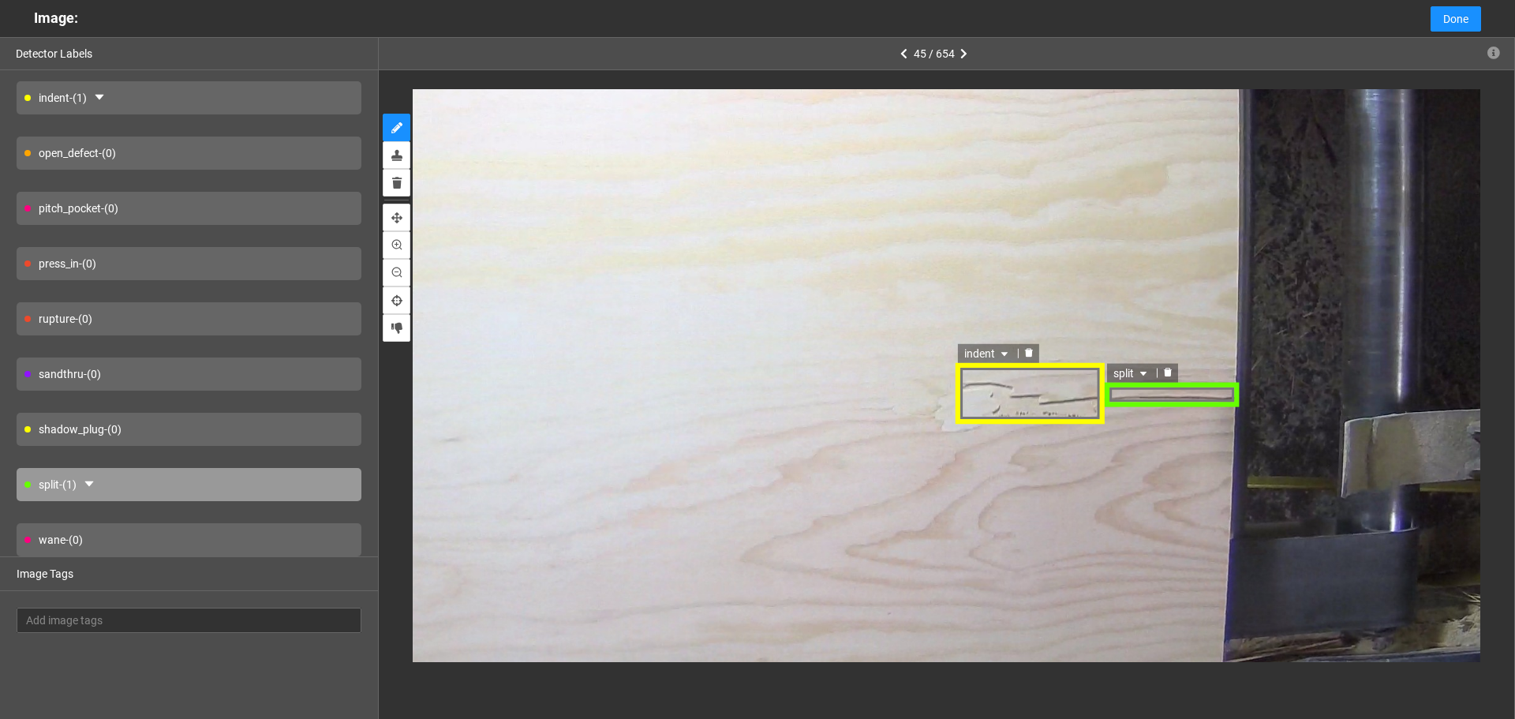
click at [1117, 401] on div "split" at bounding box center [1171, 393] width 133 height 25
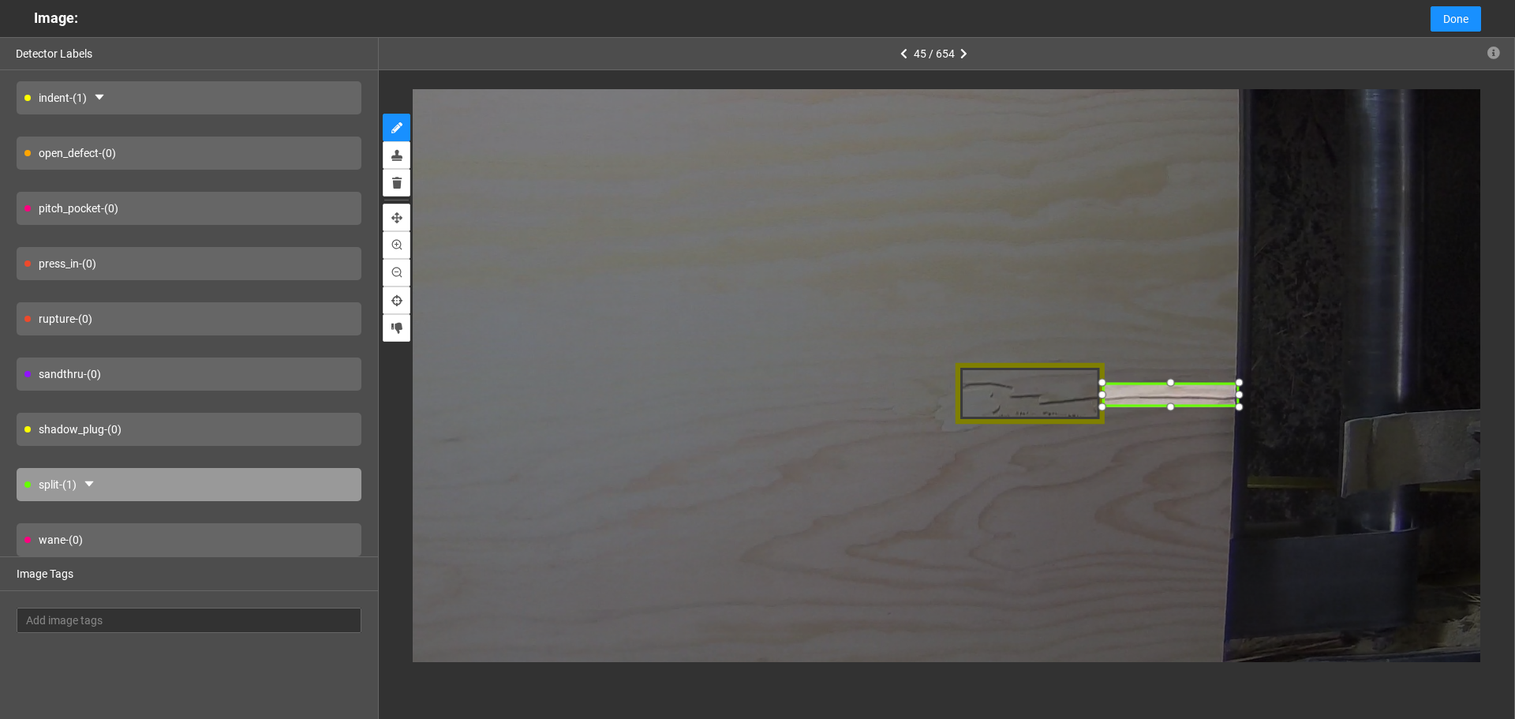
click at [1105, 397] on div at bounding box center [1101, 406] width 21 height 21
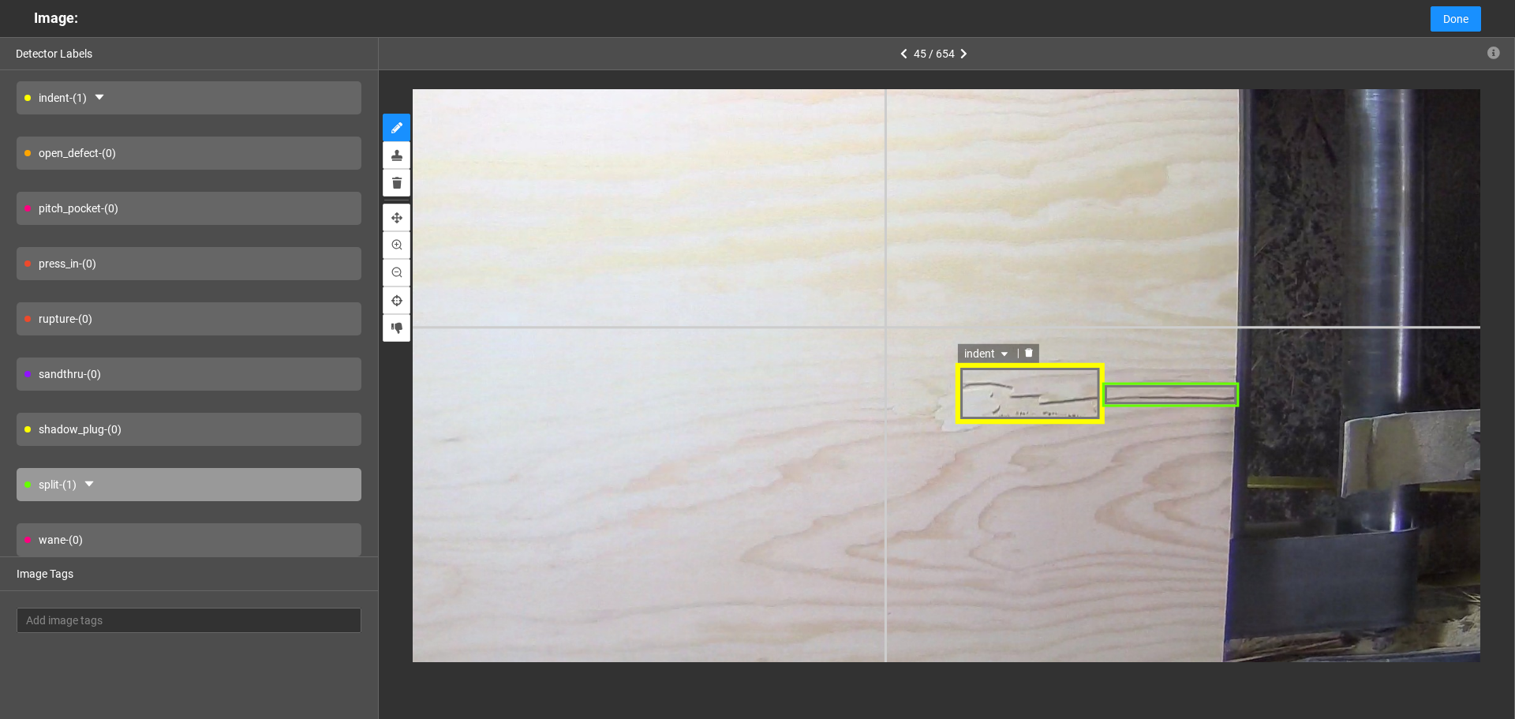
click at [873, 310] on div "indent" at bounding box center [320, 177] width 2369 height 1777
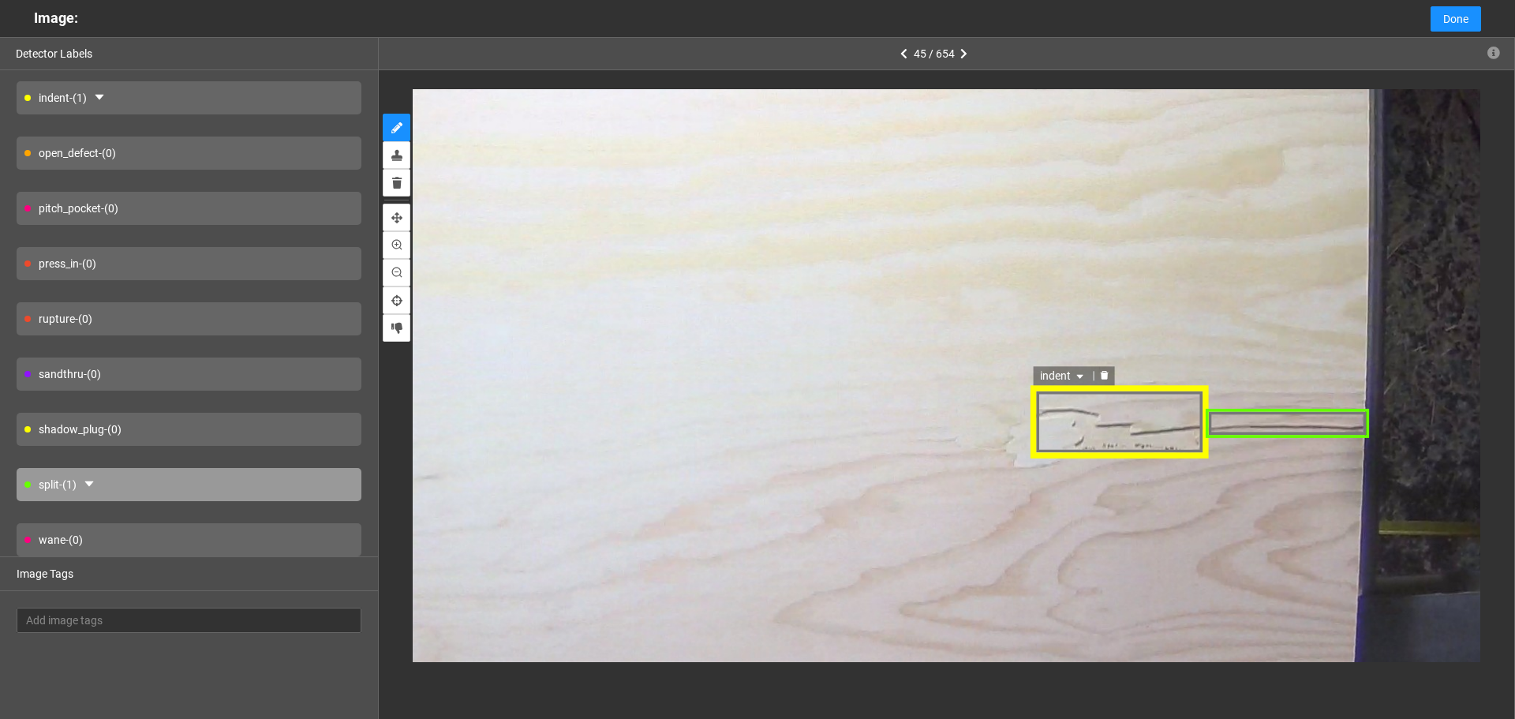
click at [1103, 373] on icon "delete" at bounding box center [1105, 374] width 8 height 9
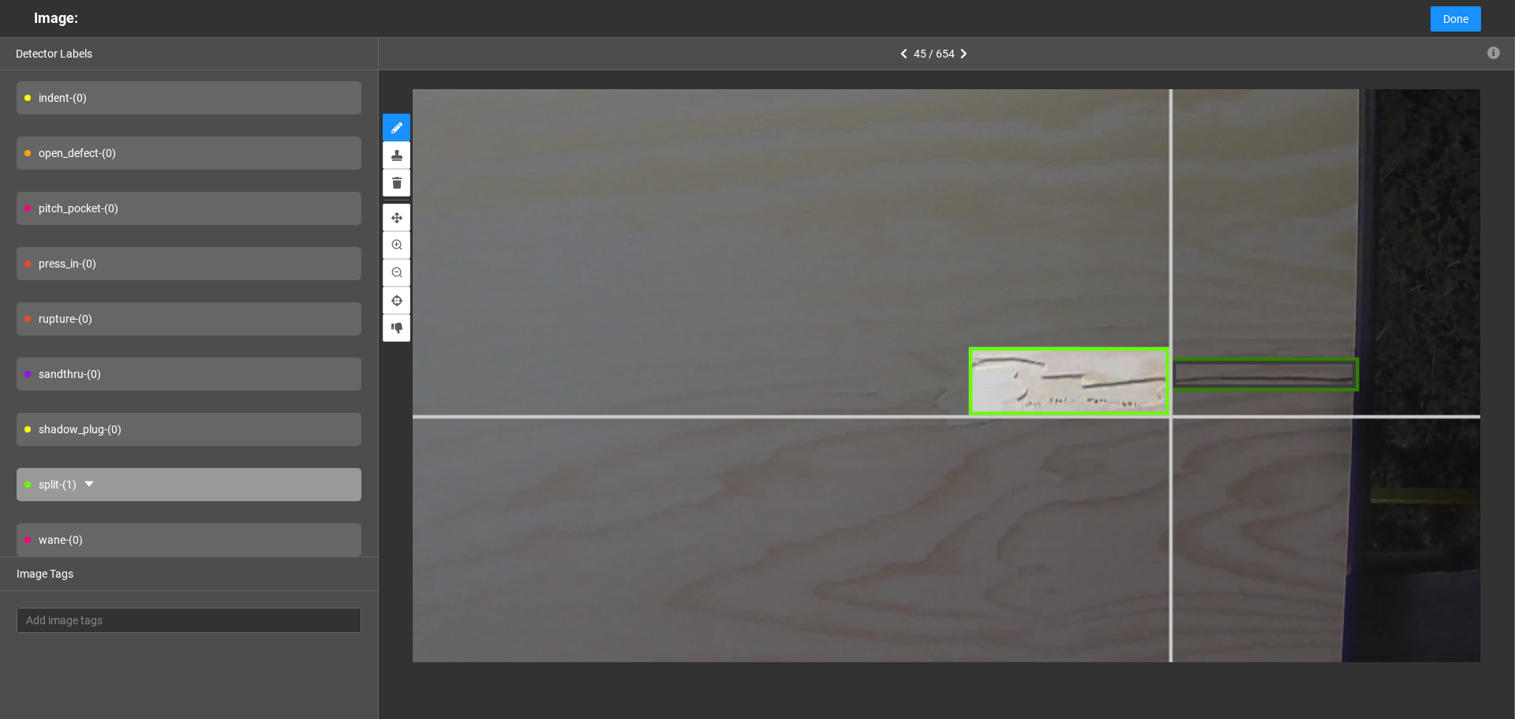
click at [1168, 414] on div at bounding box center [84, 73] width 3286 height 2465
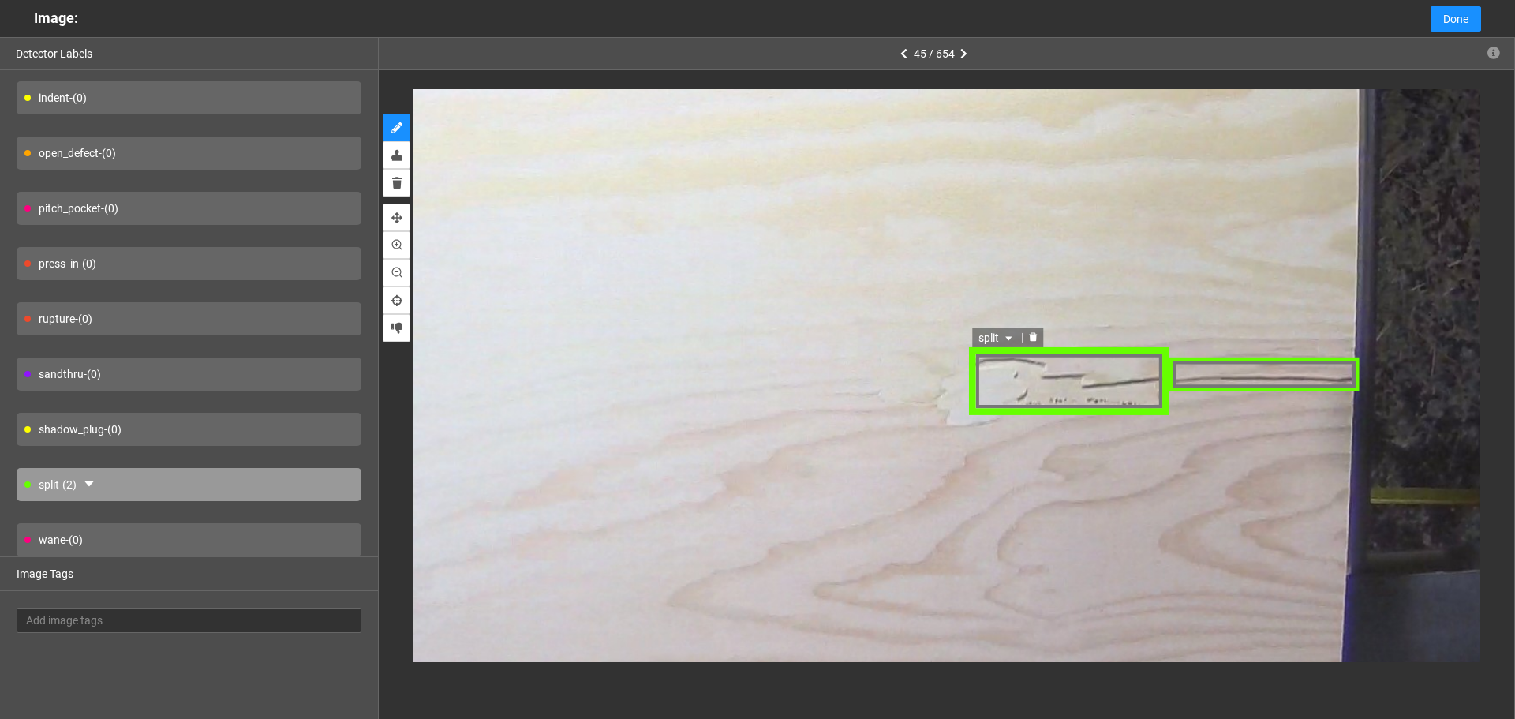
click at [1014, 338] on span "split" at bounding box center [996, 336] width 37 height 17
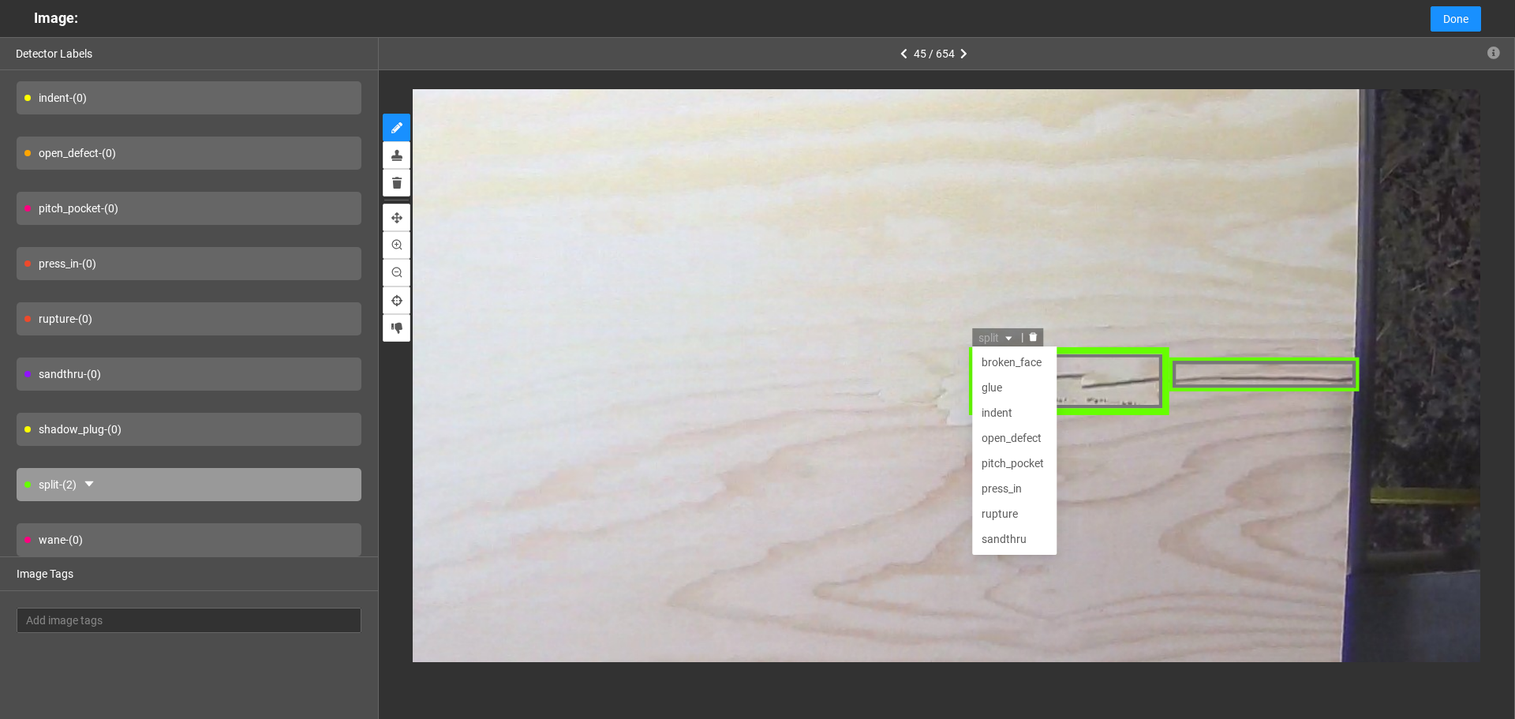
scroll to position [51, 0]
click at [1005, 369] on div "indent" at bounding box center [1014, 360] width 66 height 17
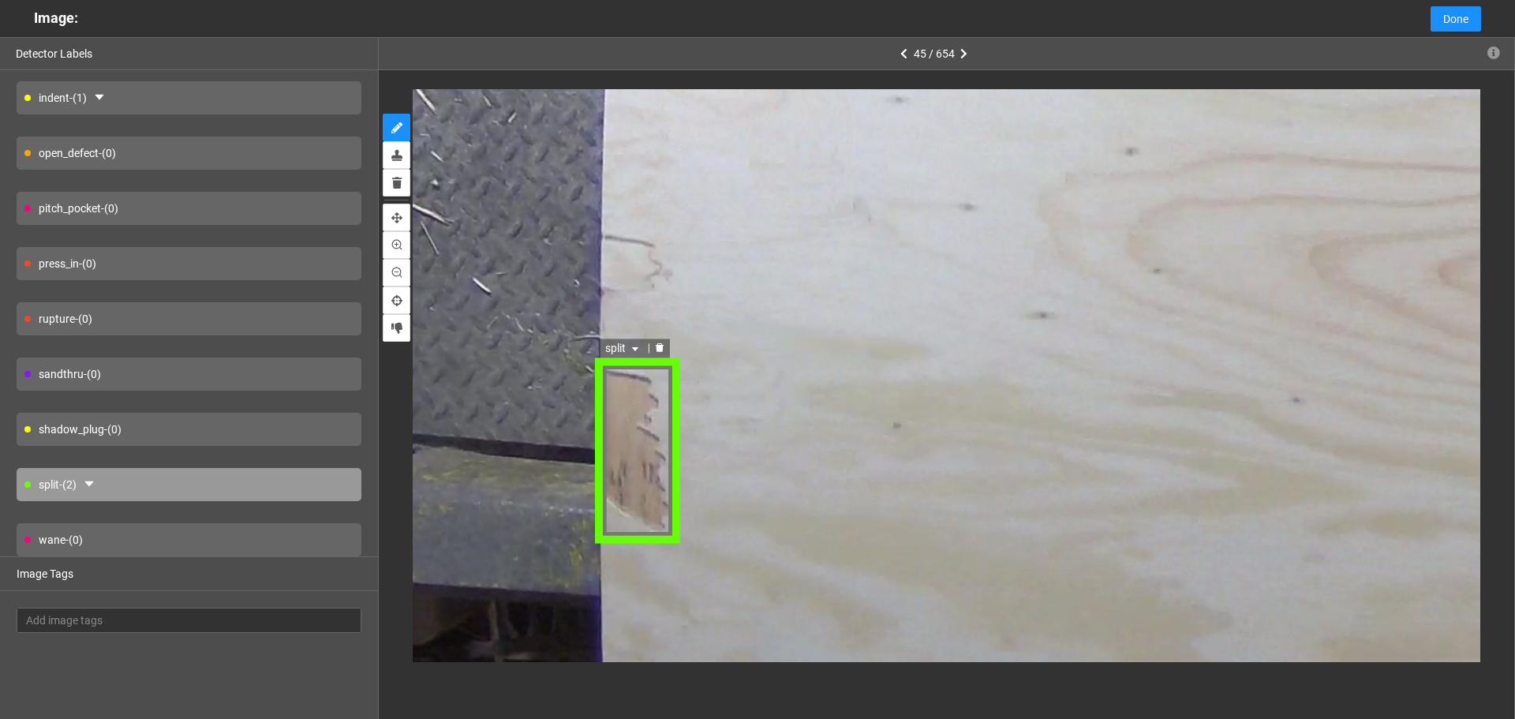
click at [633, 346] on icon "caret-down" at bounding box center [634, 349] width 9 height 9
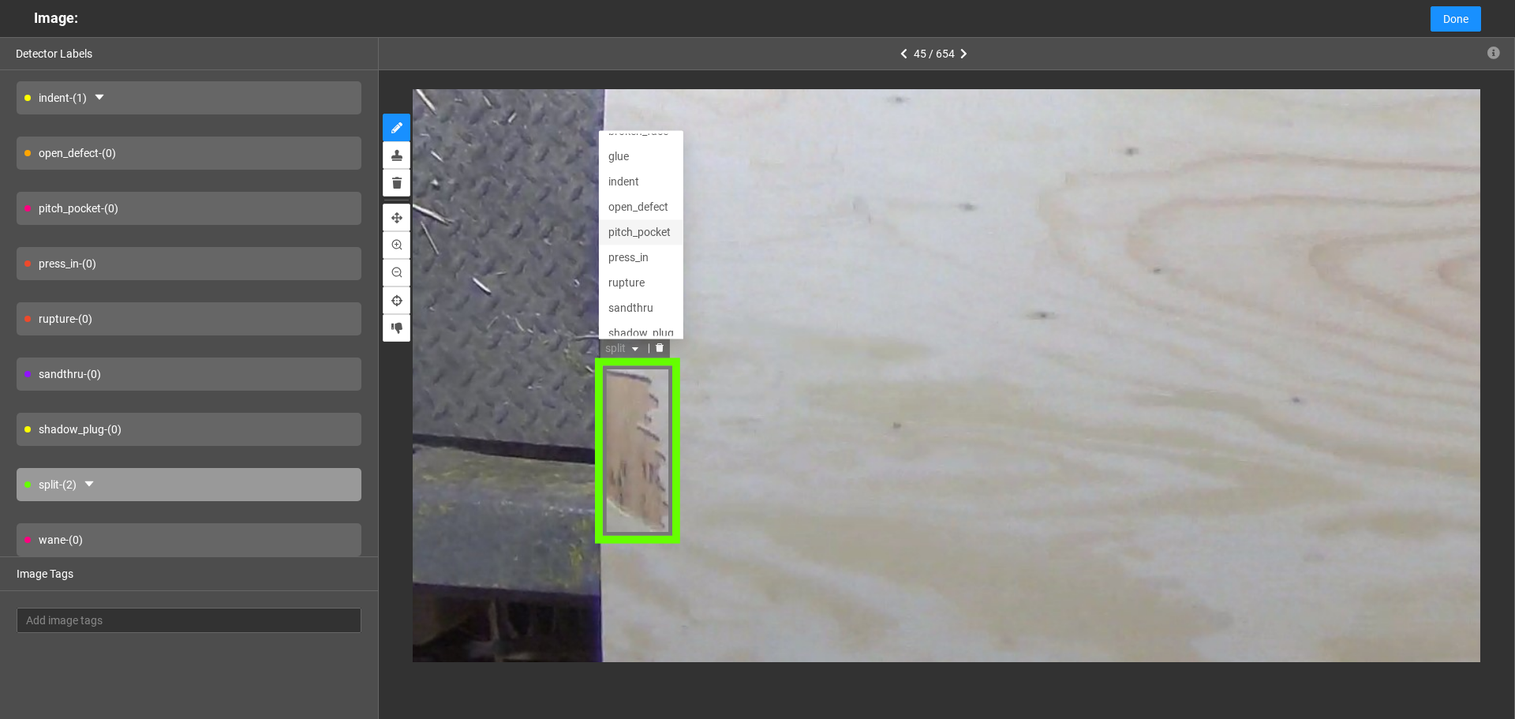
scroll to position [0, 0]
click at [647, 224] on div "open_defect" at bounding box center [641, 222] width 66 height 17
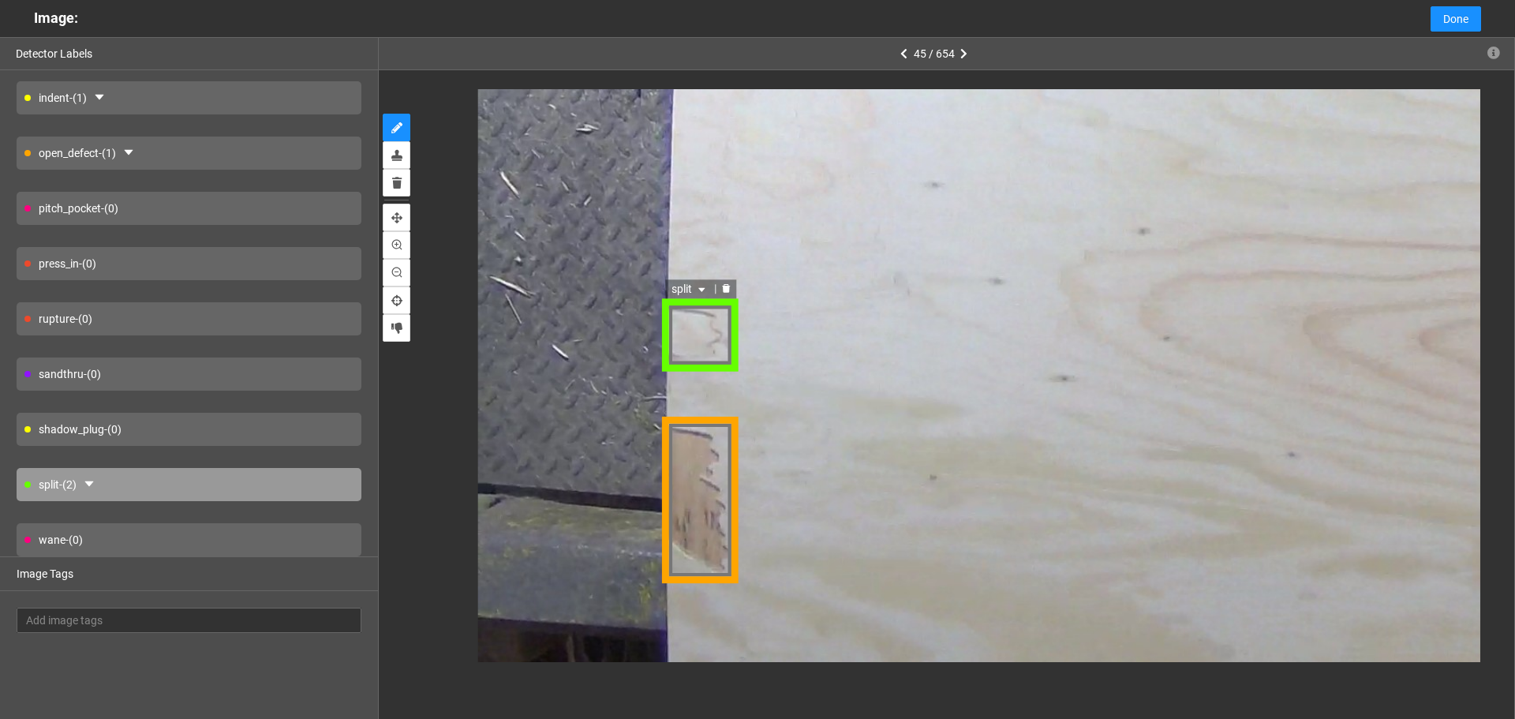
click at [694, 295] on span "split" at bounding box center [689, 288] width 37 height 17
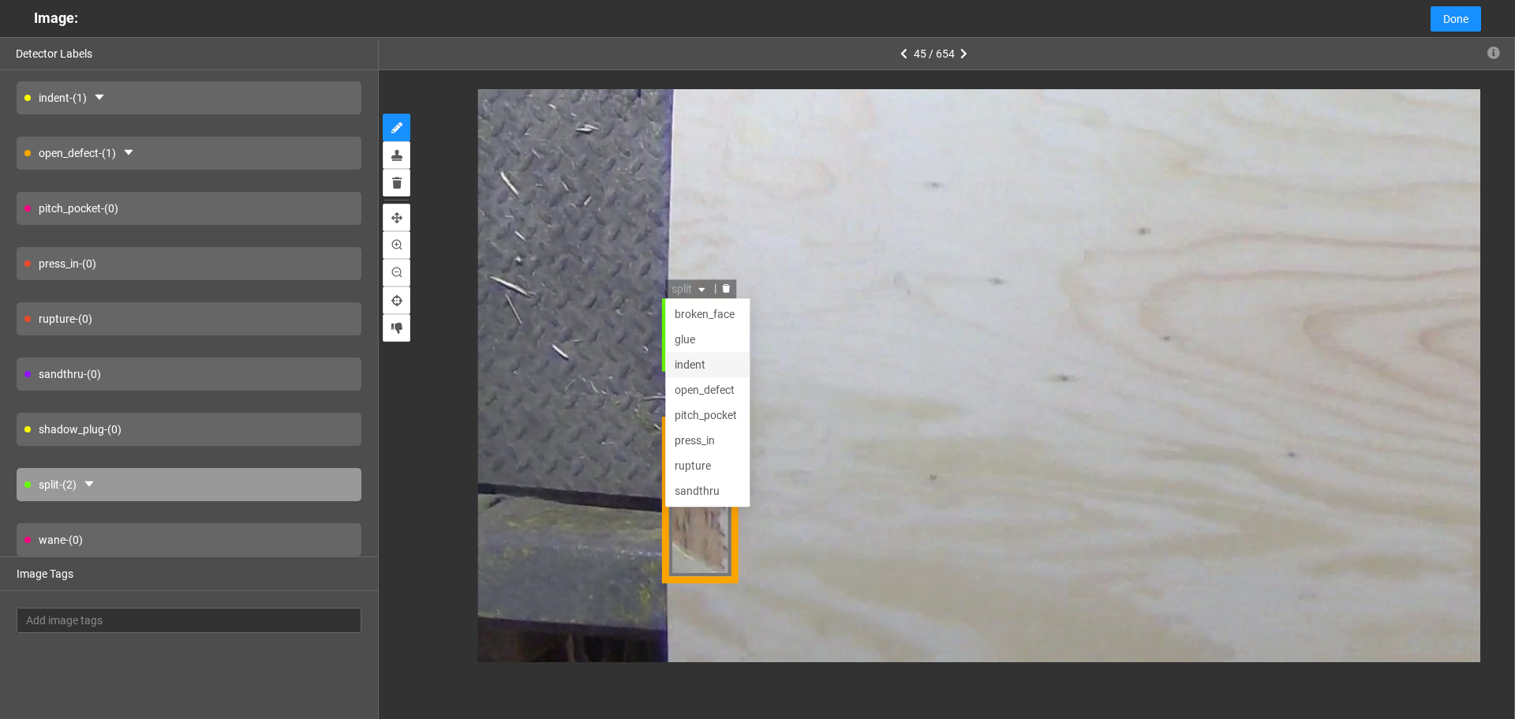
scroll to position [51, 0]
click at [728, 462] on div "shadow_plug" at bounding box center [707, 465] width 66 height 17
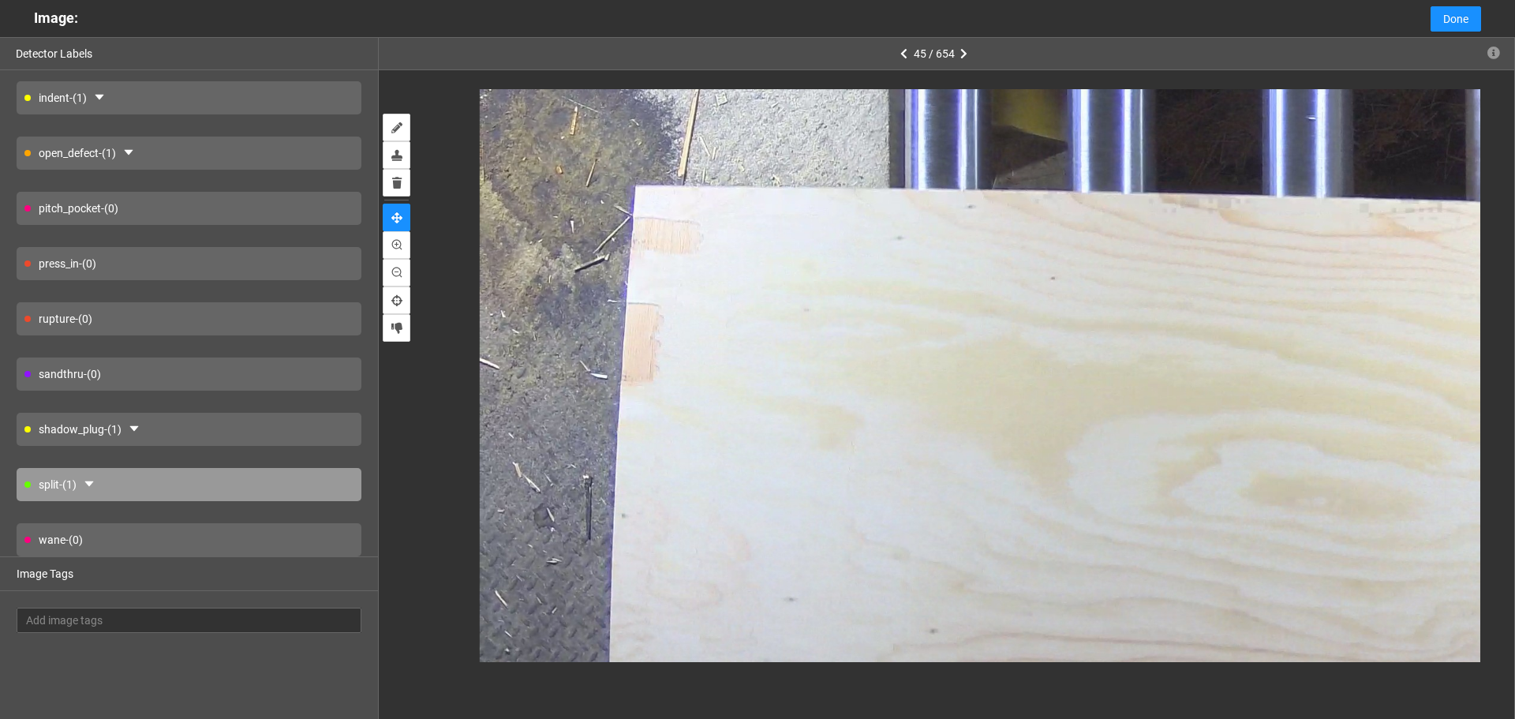
drag, startPoint x: 635, startPoint y: 179, endPoint x: 618, endPoint y: 487, distance: 308.2
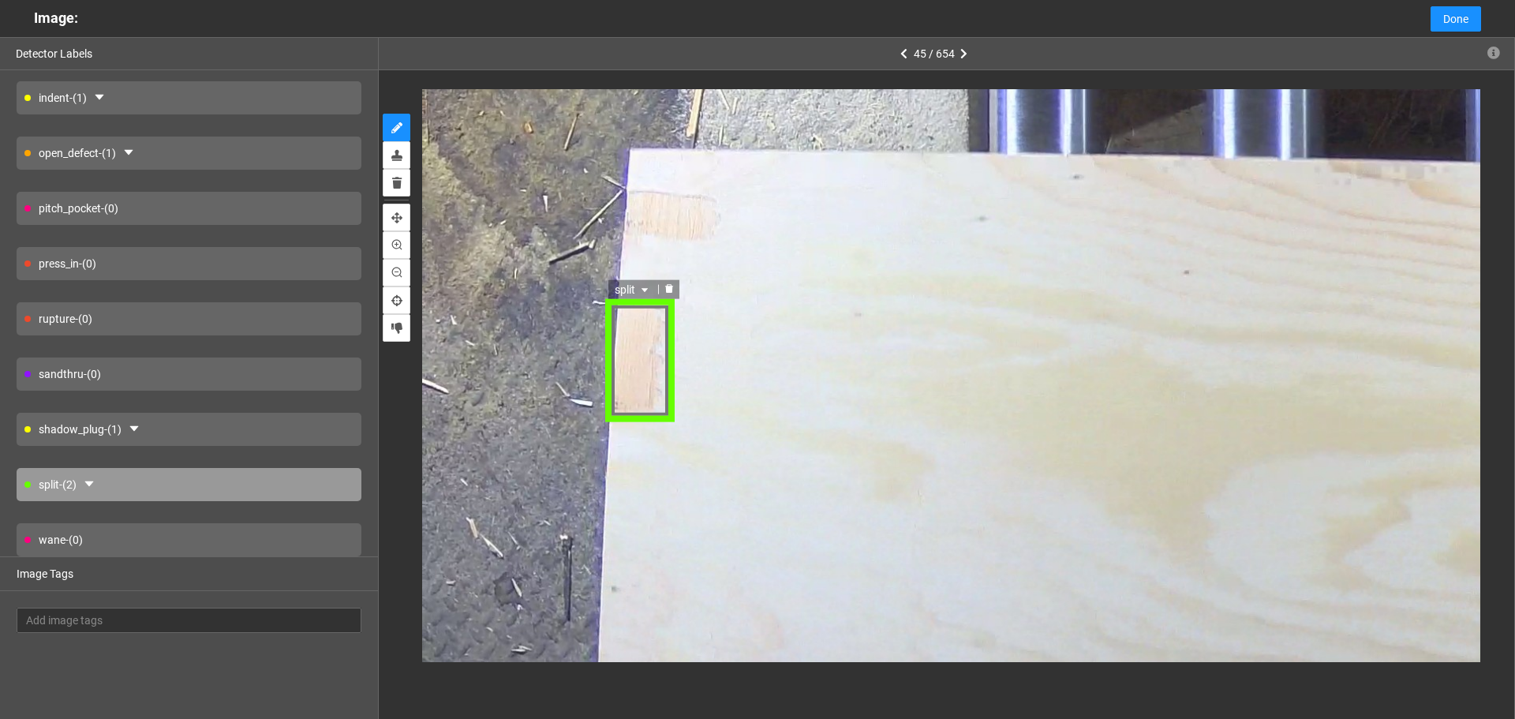
click at [636, 300] on div "split" at bounding box center [640, 360] width 69 height 121
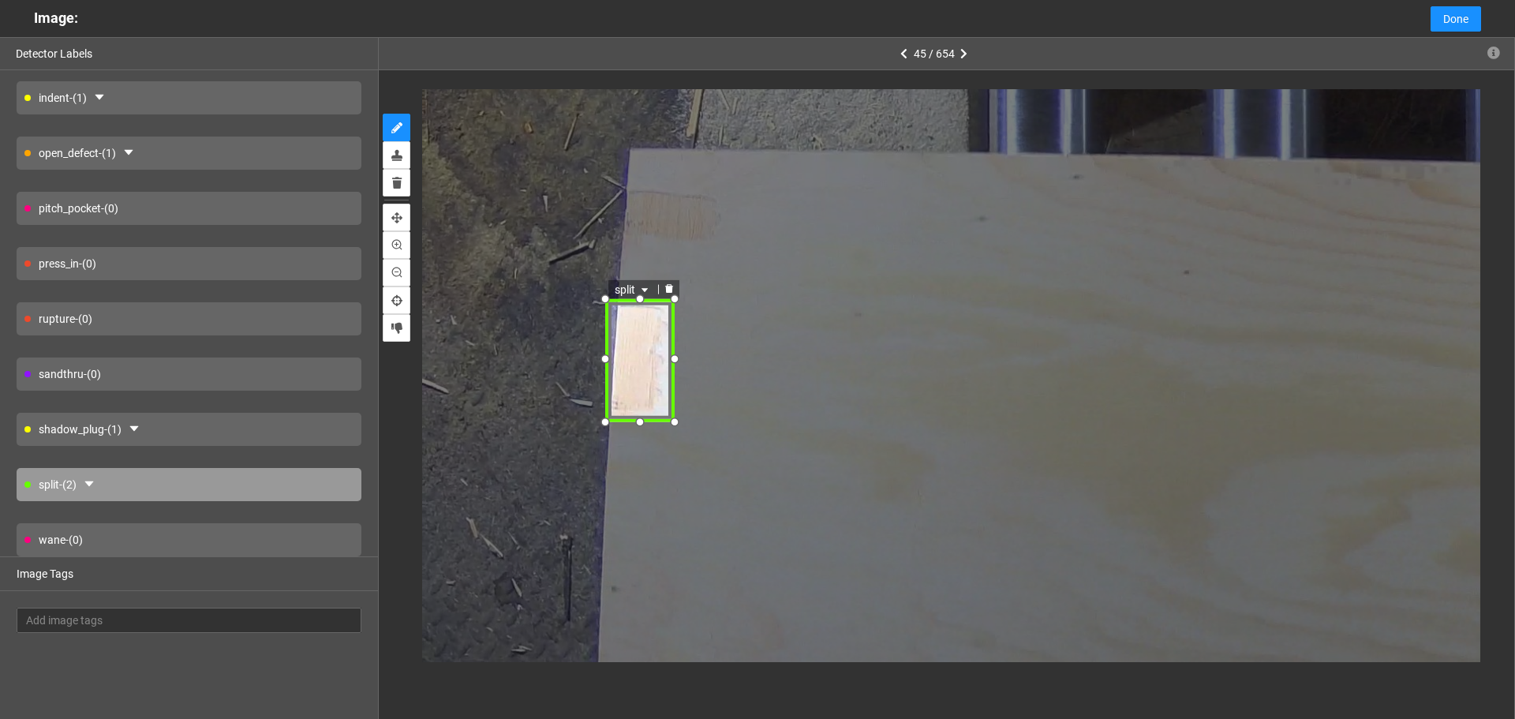
click at [640, 290] on div at bounding box center [640, 300] width 22 height 22
click at [647, 296] on div at bounding box center [640, 300] width 22 height 22
click at [647, 289] on icon "caret-down" at bounding box center [645, 291] width 6 height 4
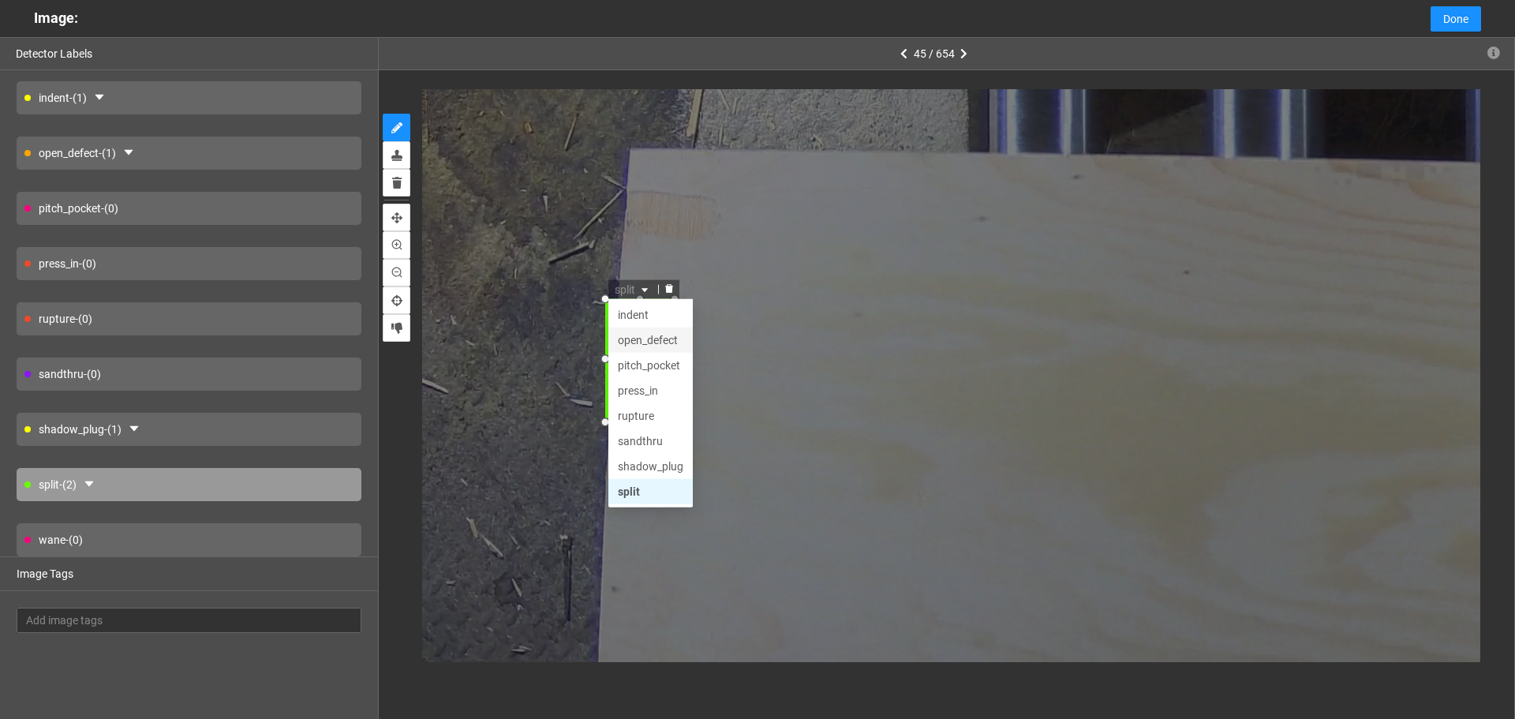
click at [656, 332] on div "open_defect" at bounding box center [652, 340] width 66 height 17
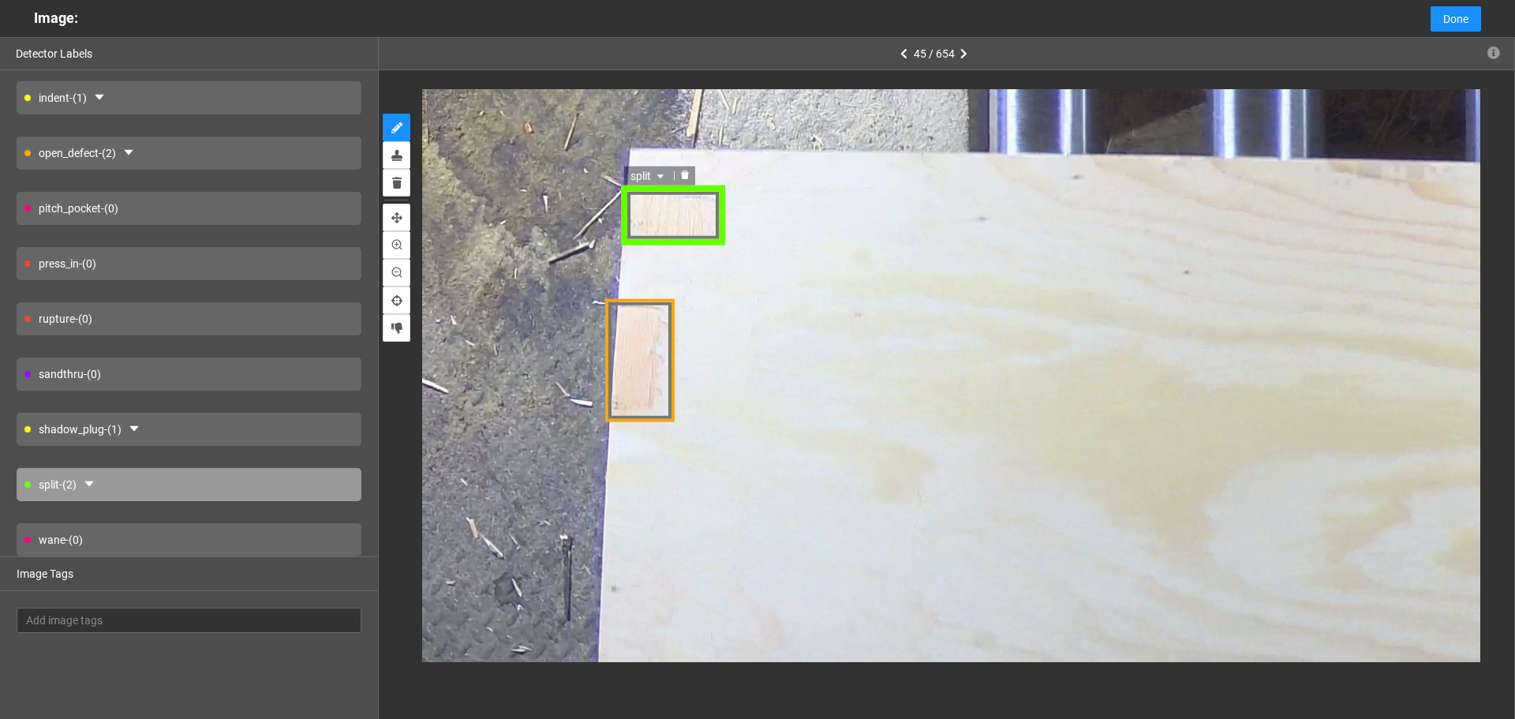
click at [658, 184] on div "split" at bounding box center [648, 174] width 50 height 19
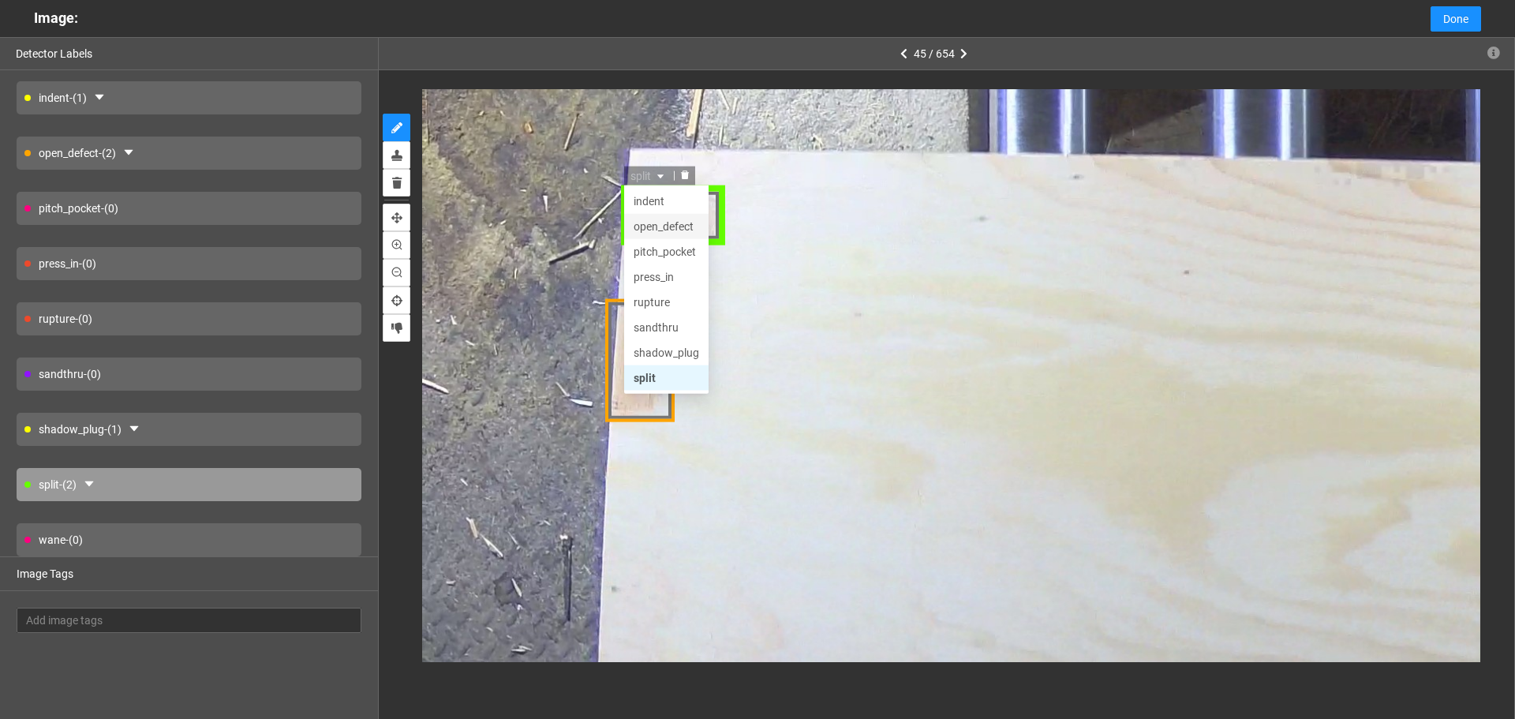
click at [661, 228] on div "open_defect" at bounding box center [666, 224] width 66 height 17
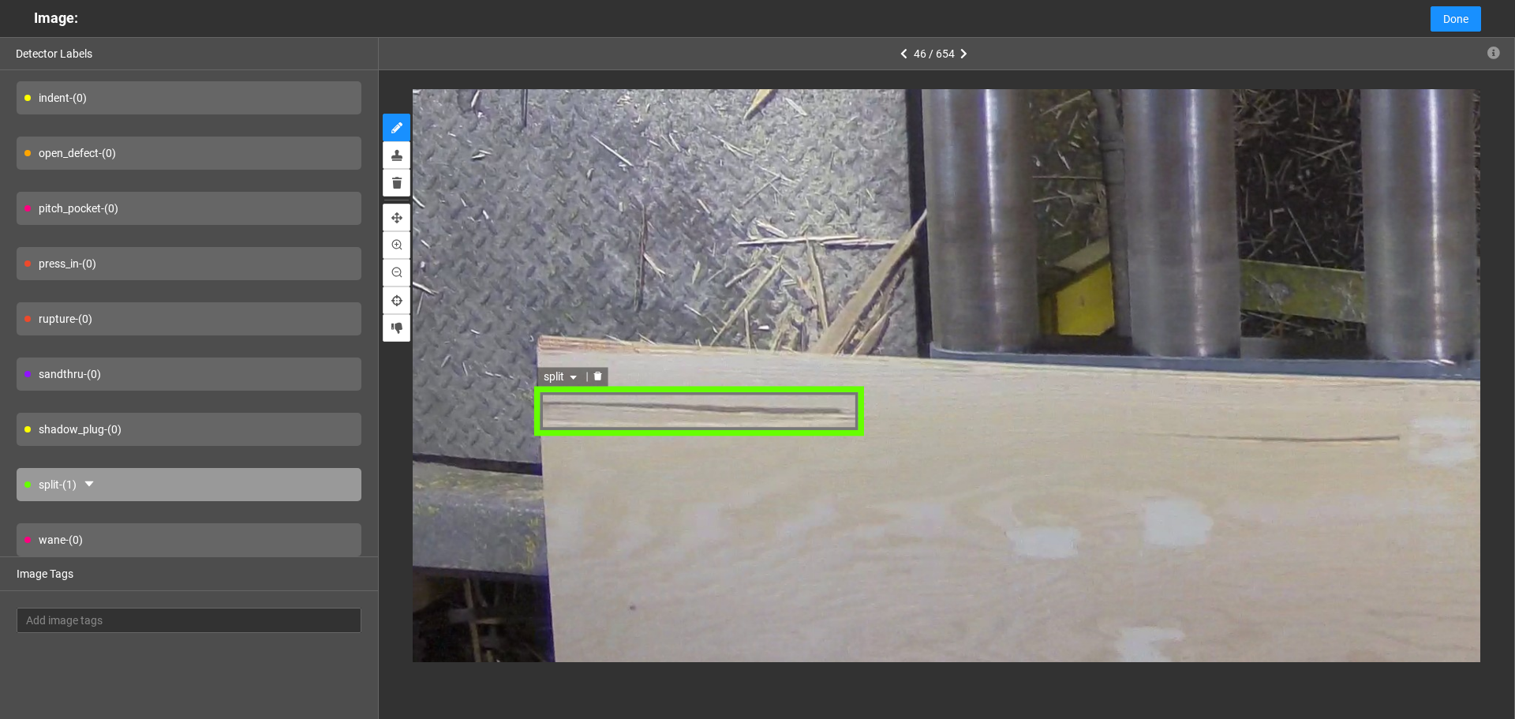
click at [552, 376] on span "split" at bounding box center [563, 377] width 37 height 17
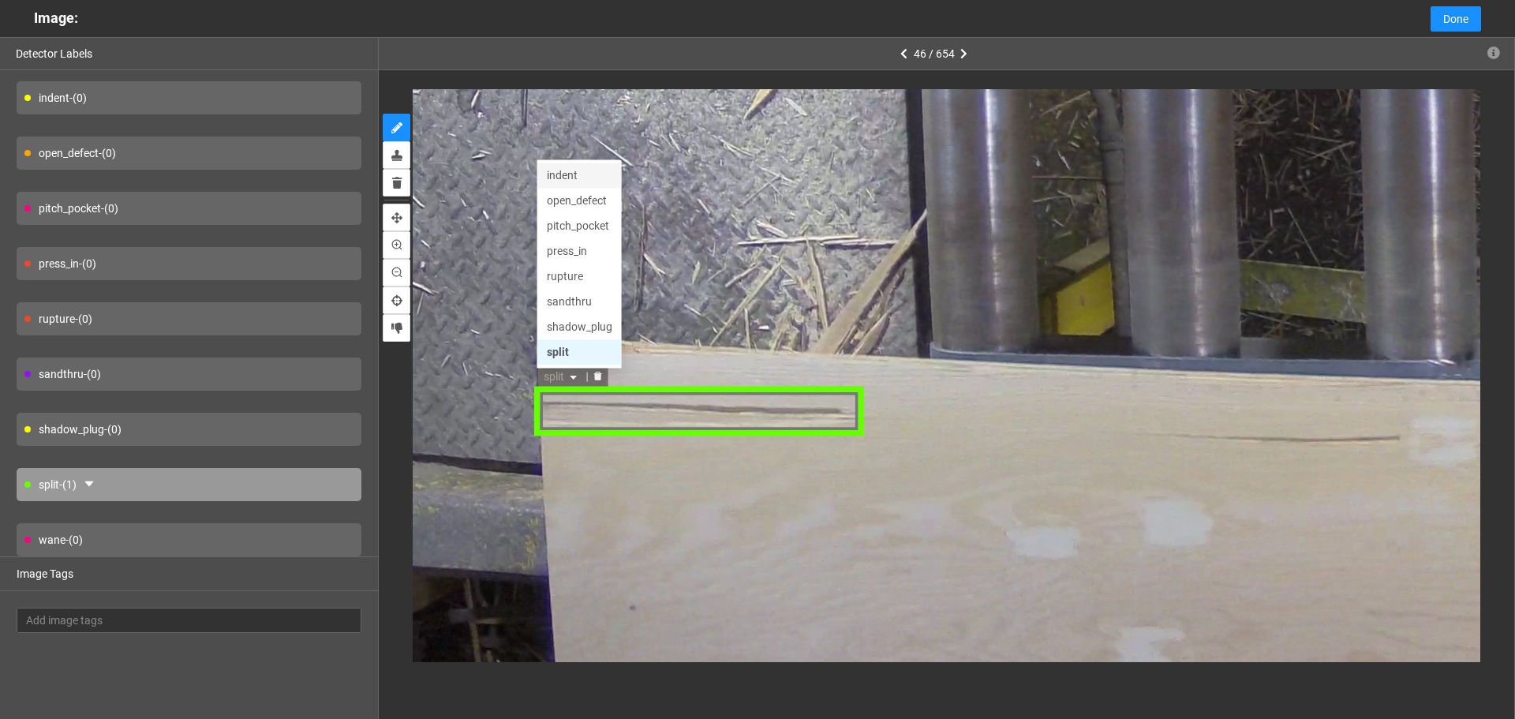
click at [577, 174] on div "indent" at bounding box center [581, 176] width 66 height 17
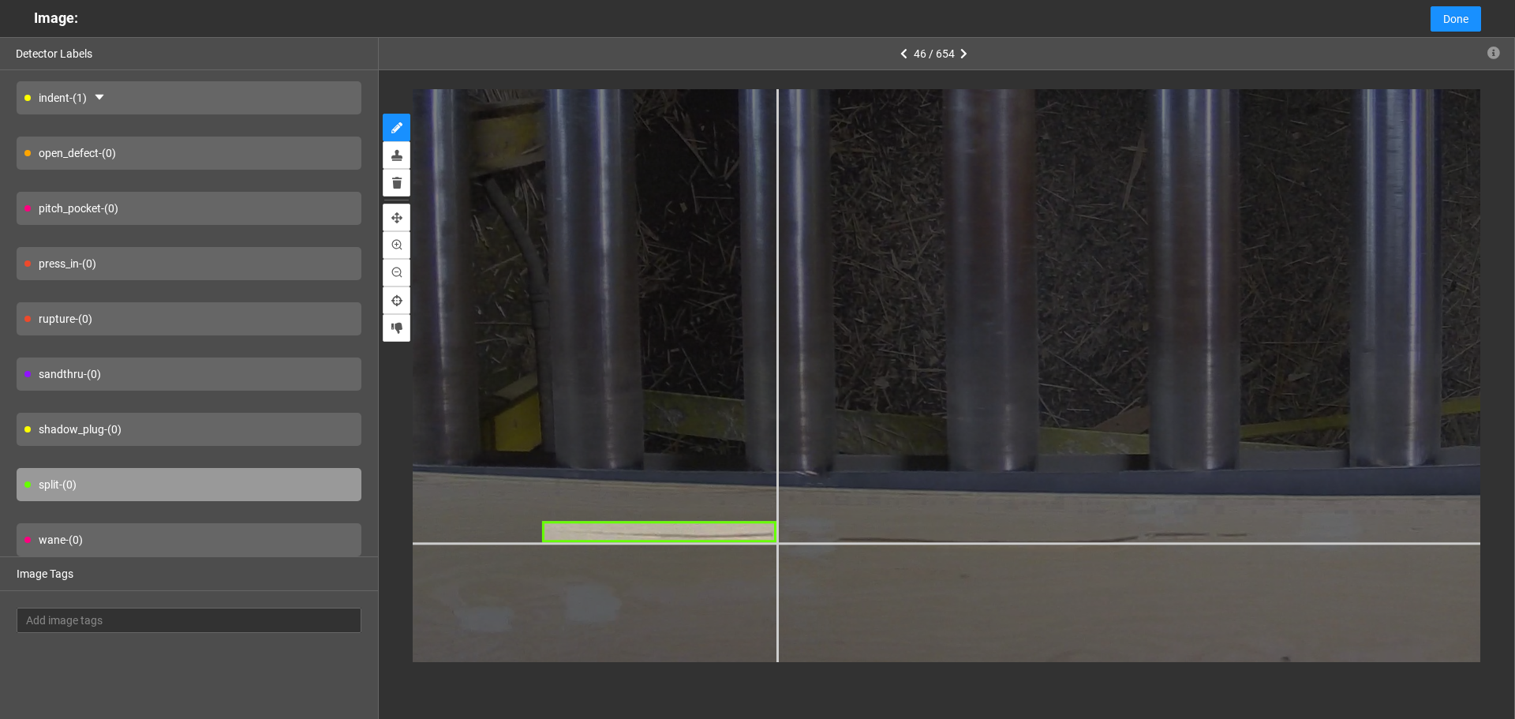
click at [777, 543] on div at bounding box center [1101, 91] width 2293 height 1720
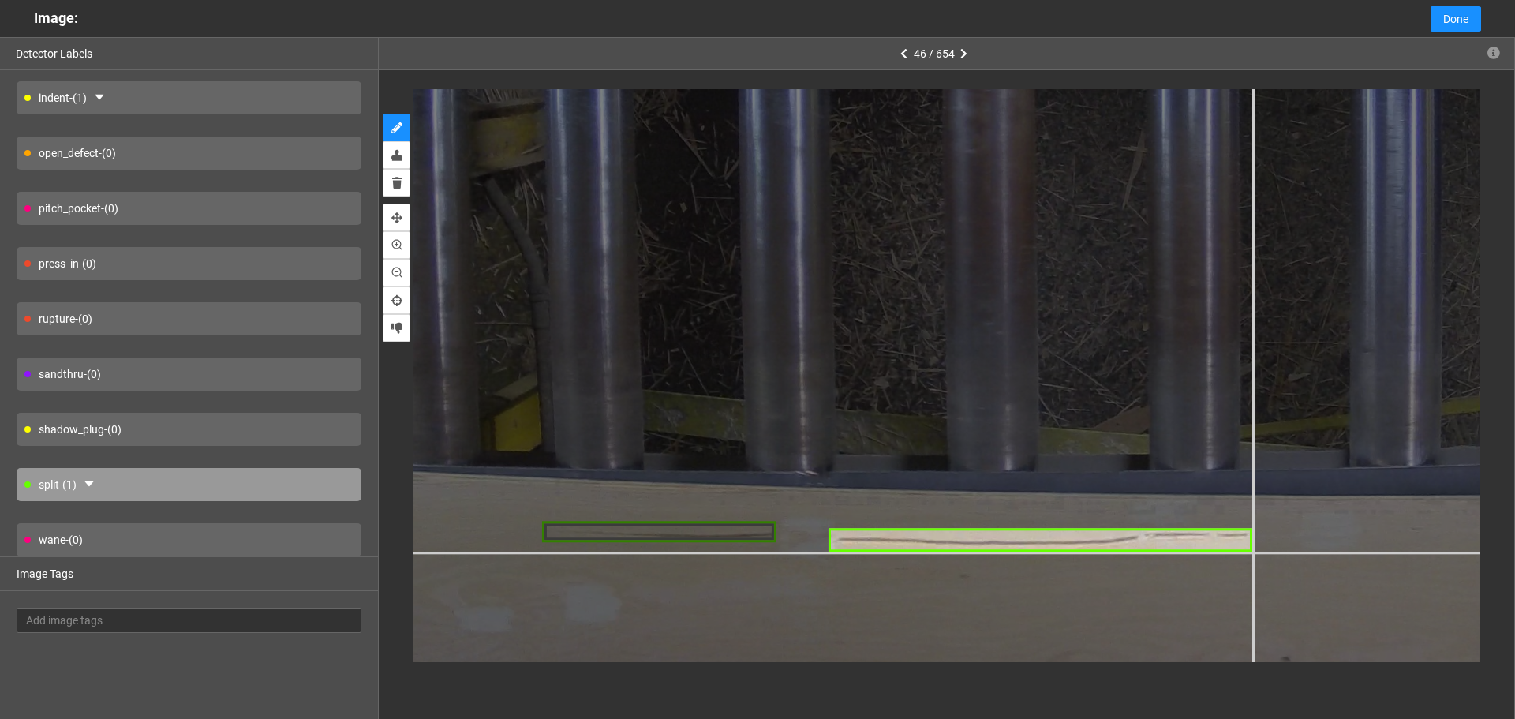
click at [1252, 552] on div at bounding box center [1101, 91] width 2293 height 1720
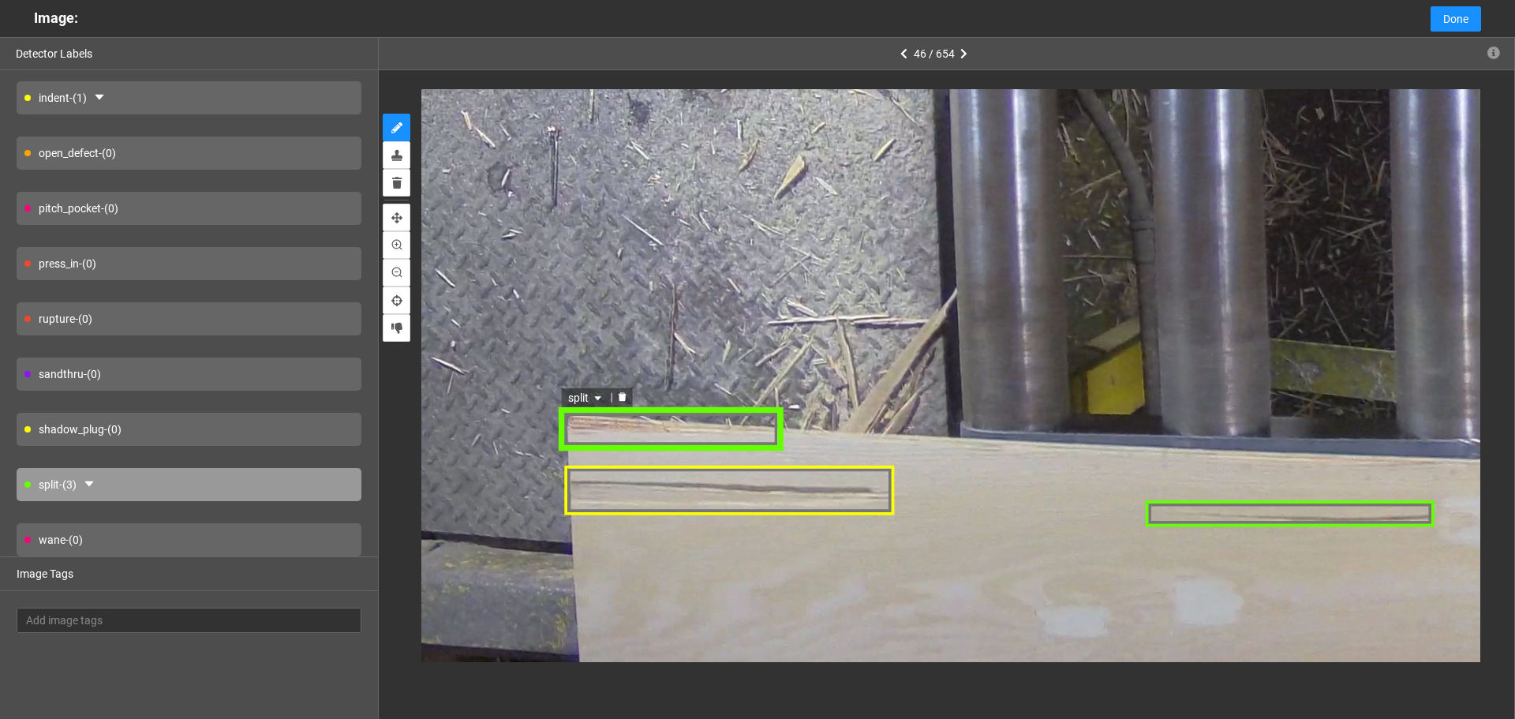
click at [600, 397] on icon "caret-down" at bounding box center [597, 397] width 6 height 4
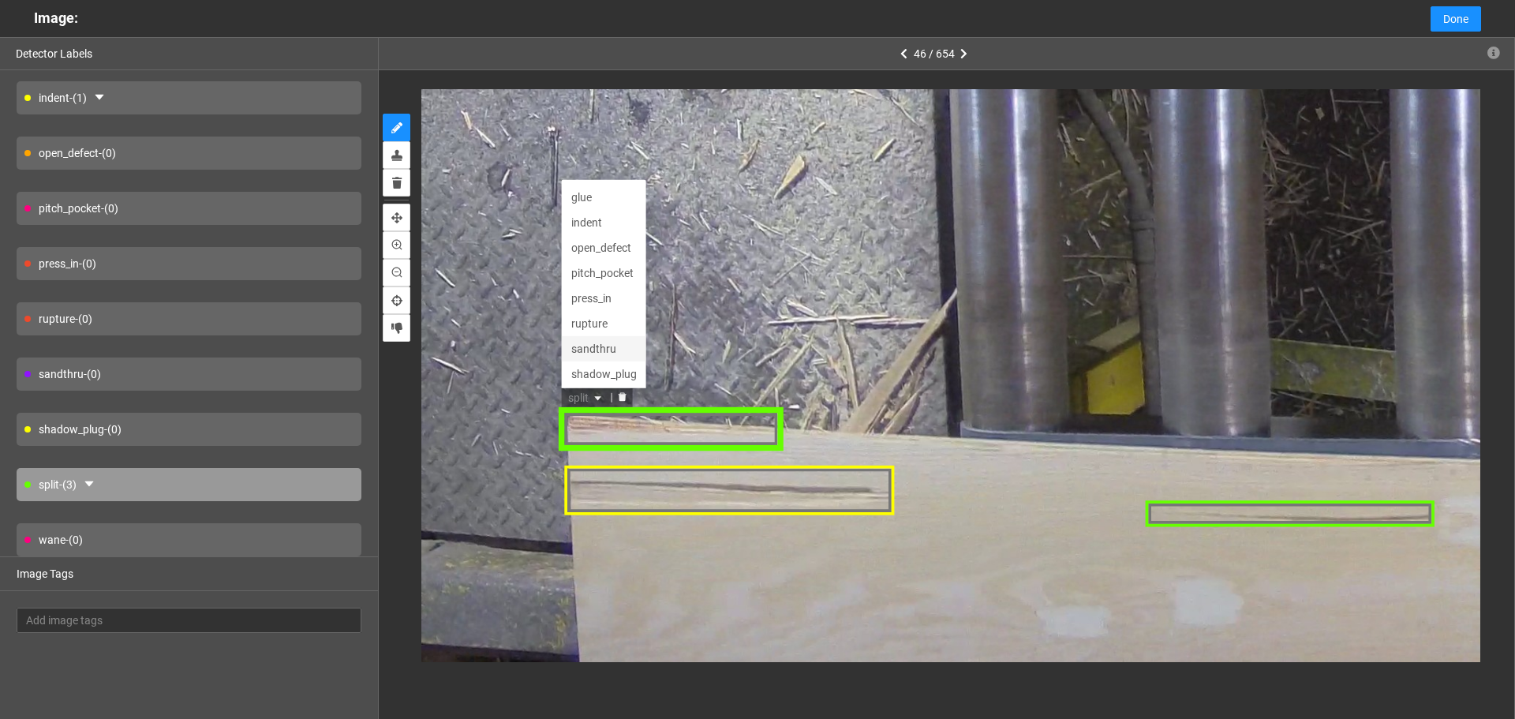
scroll to position [0, 0]
click at [620, 204] on div "broken_face" at bounding box center [604, 194] width 66 height 17
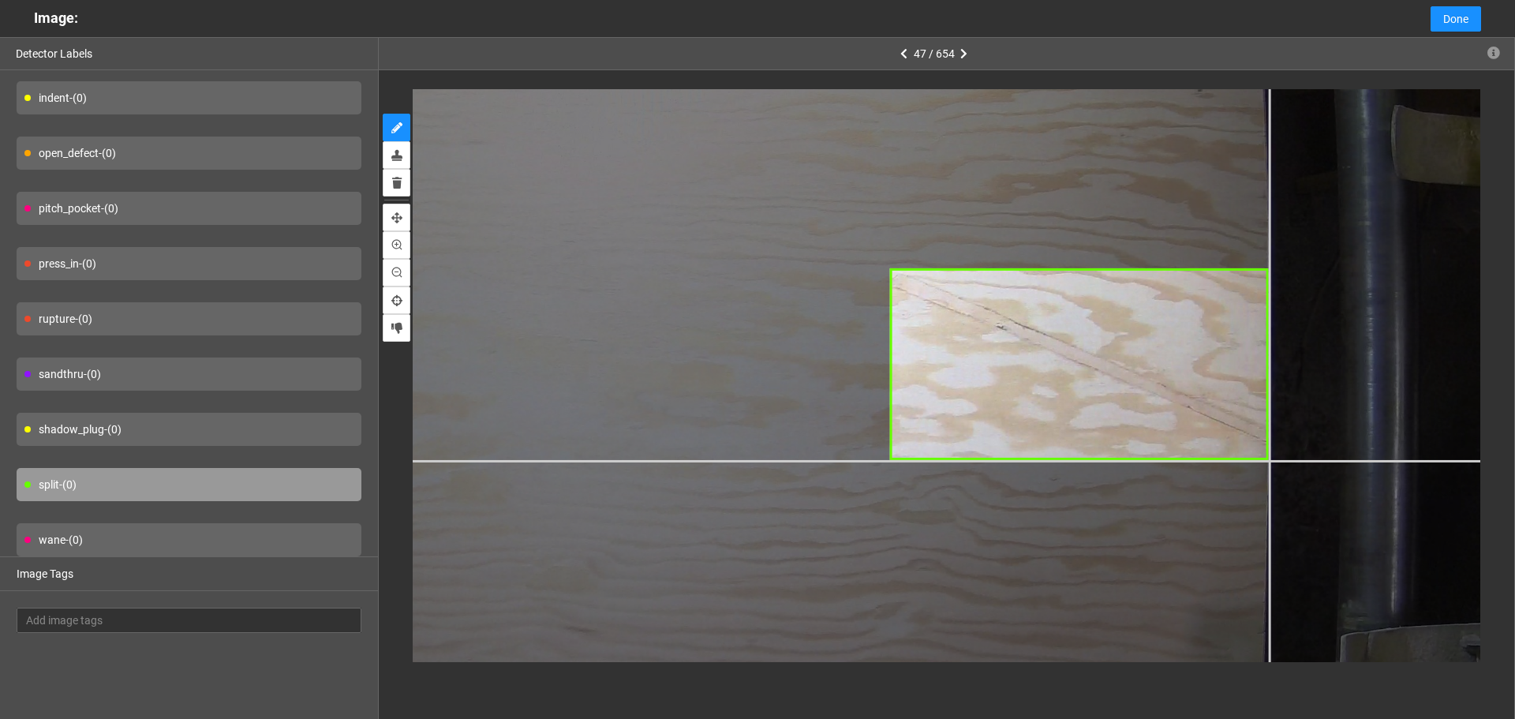
click at [1268, 459] on div at bounding box center [351, 399] width 2293 height 1720
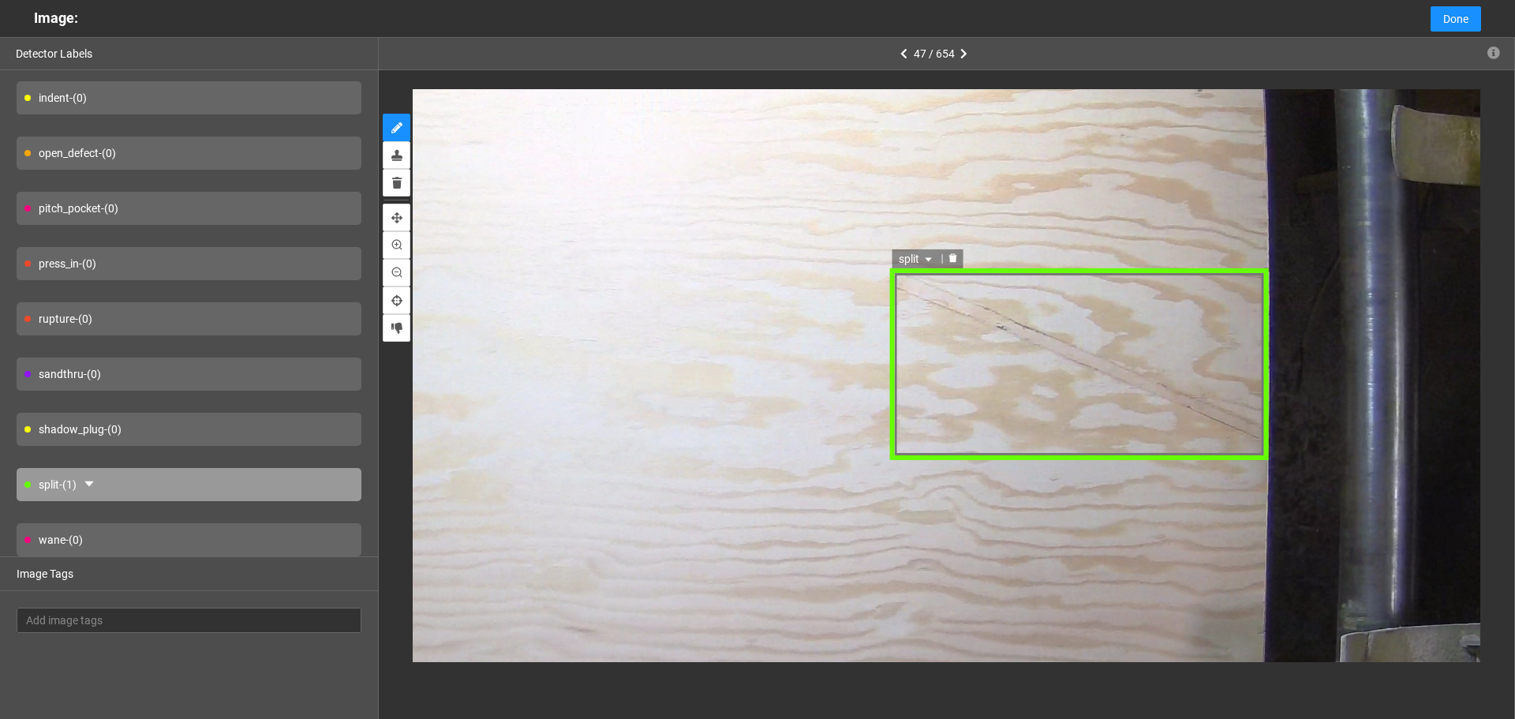
click at [937, 269] on div "split" at bounding box center [1078, 363] width 379 height 191
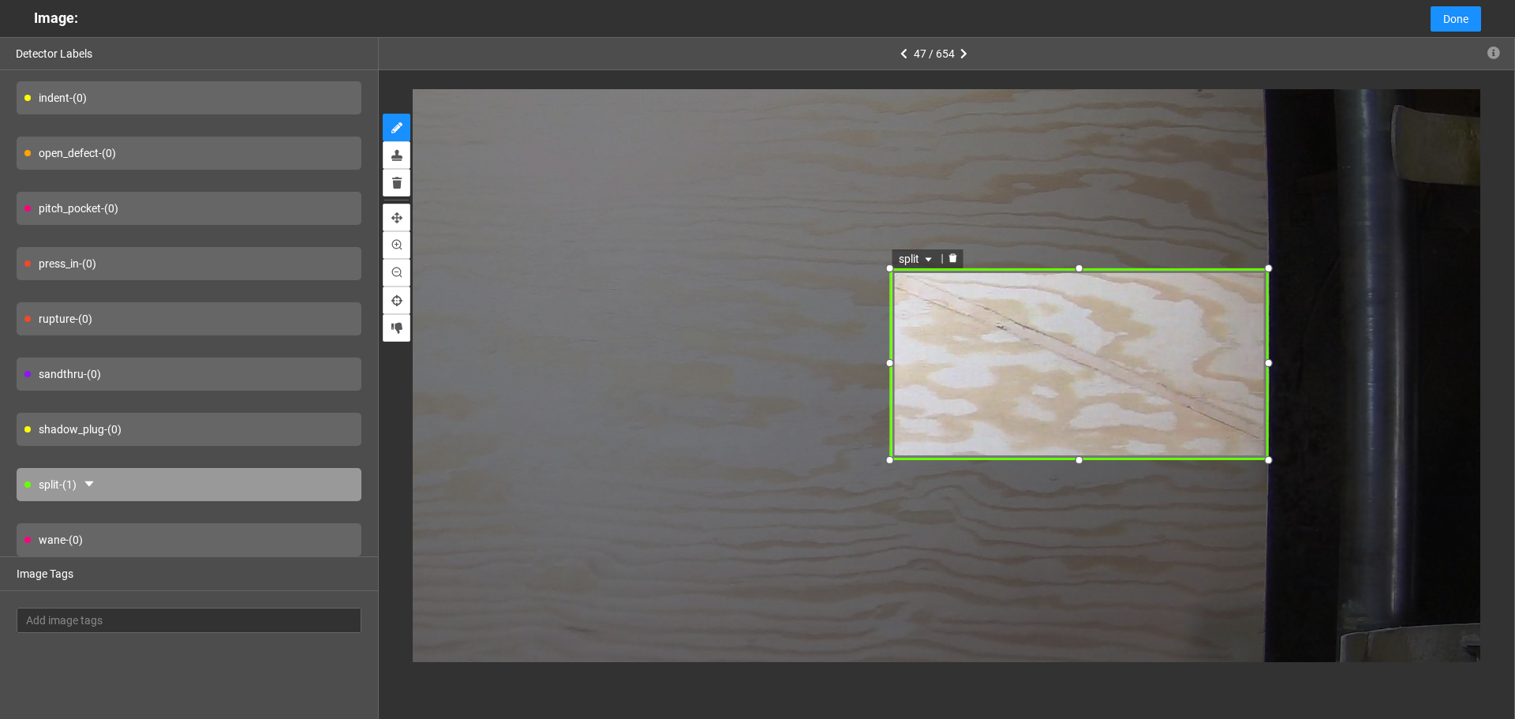
click at [918, 258] on span "split" at bounding box center [916, 258] width 37 height 17
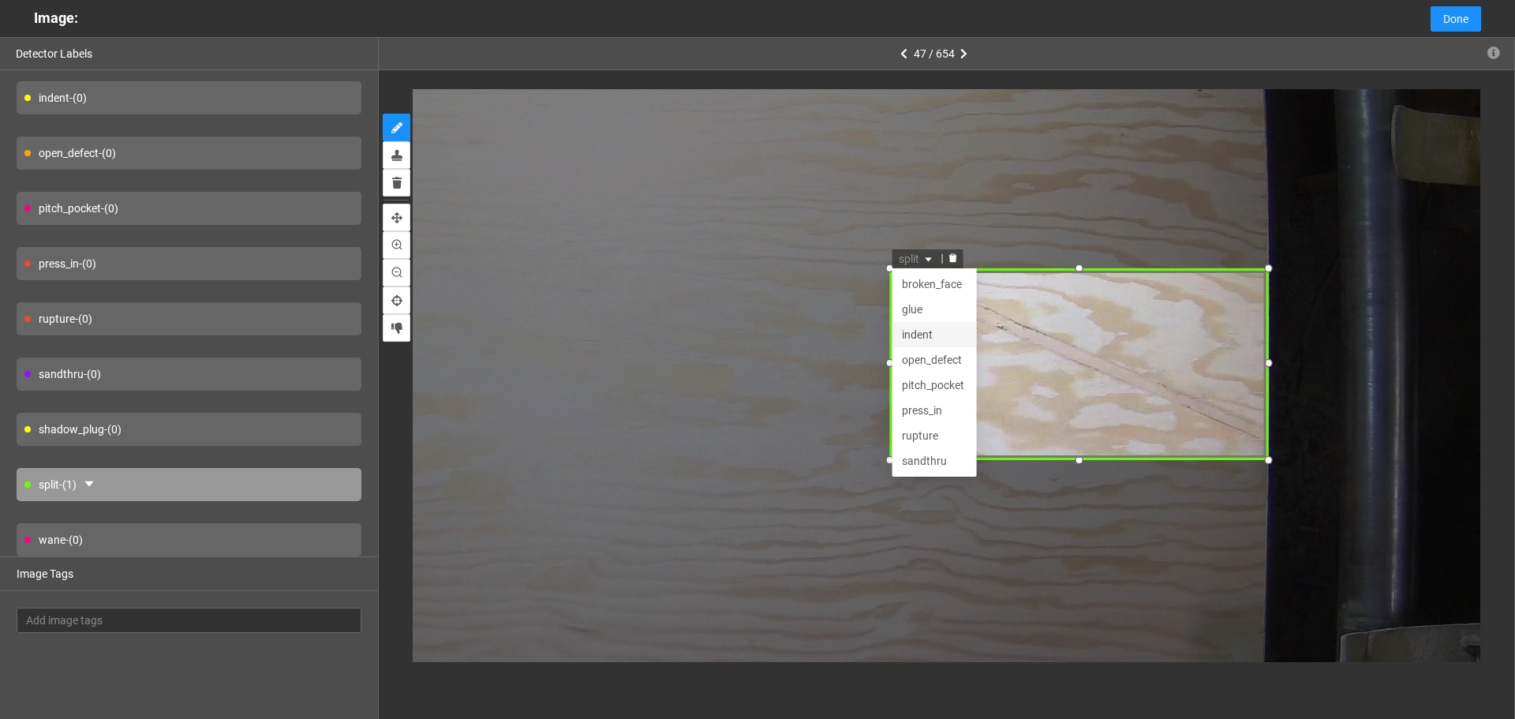
scroll to position [51, 0]
click at [937, 359] on div "press_in" at bounding box center [934, 359] width 66 height 17
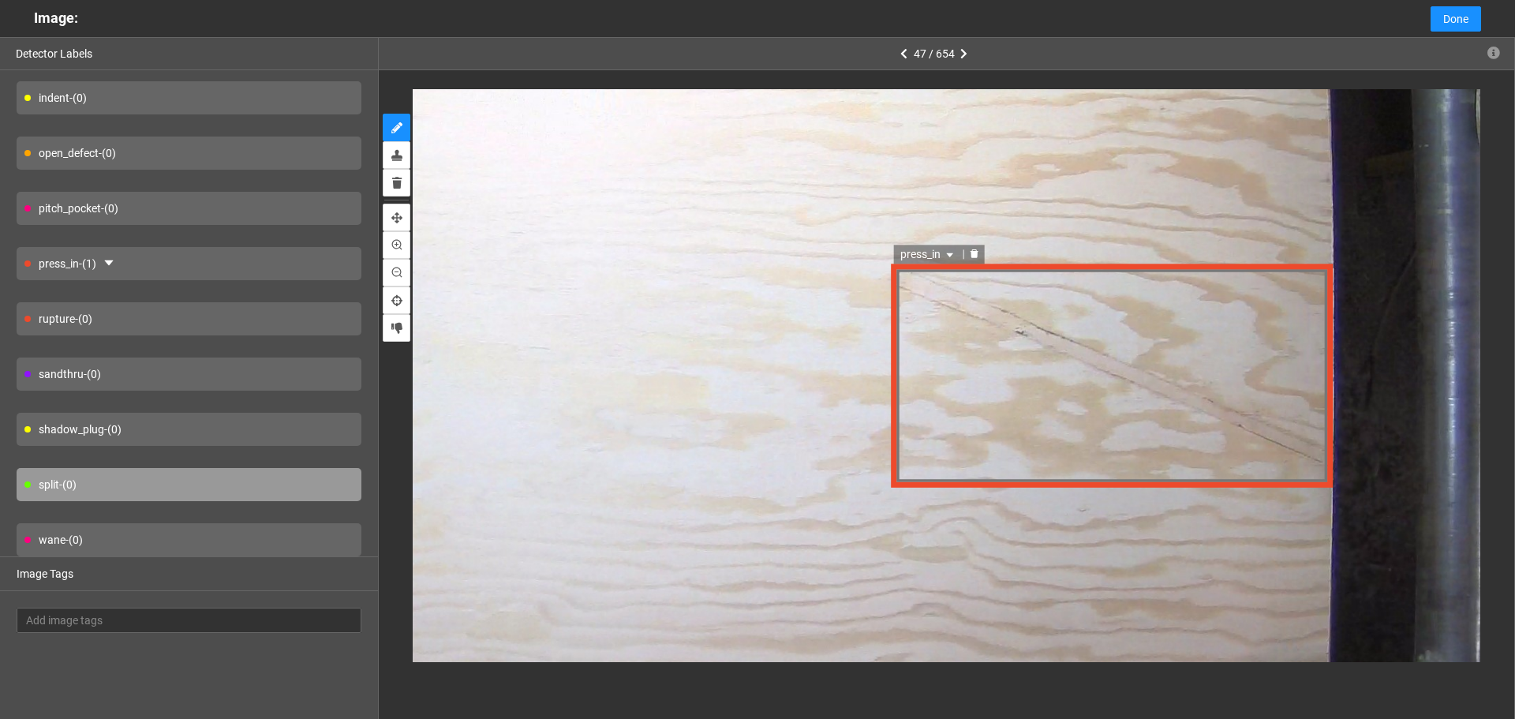
click at [958, 272] on div "press_in" at bounding box center [1111, 375] width 442 height 223
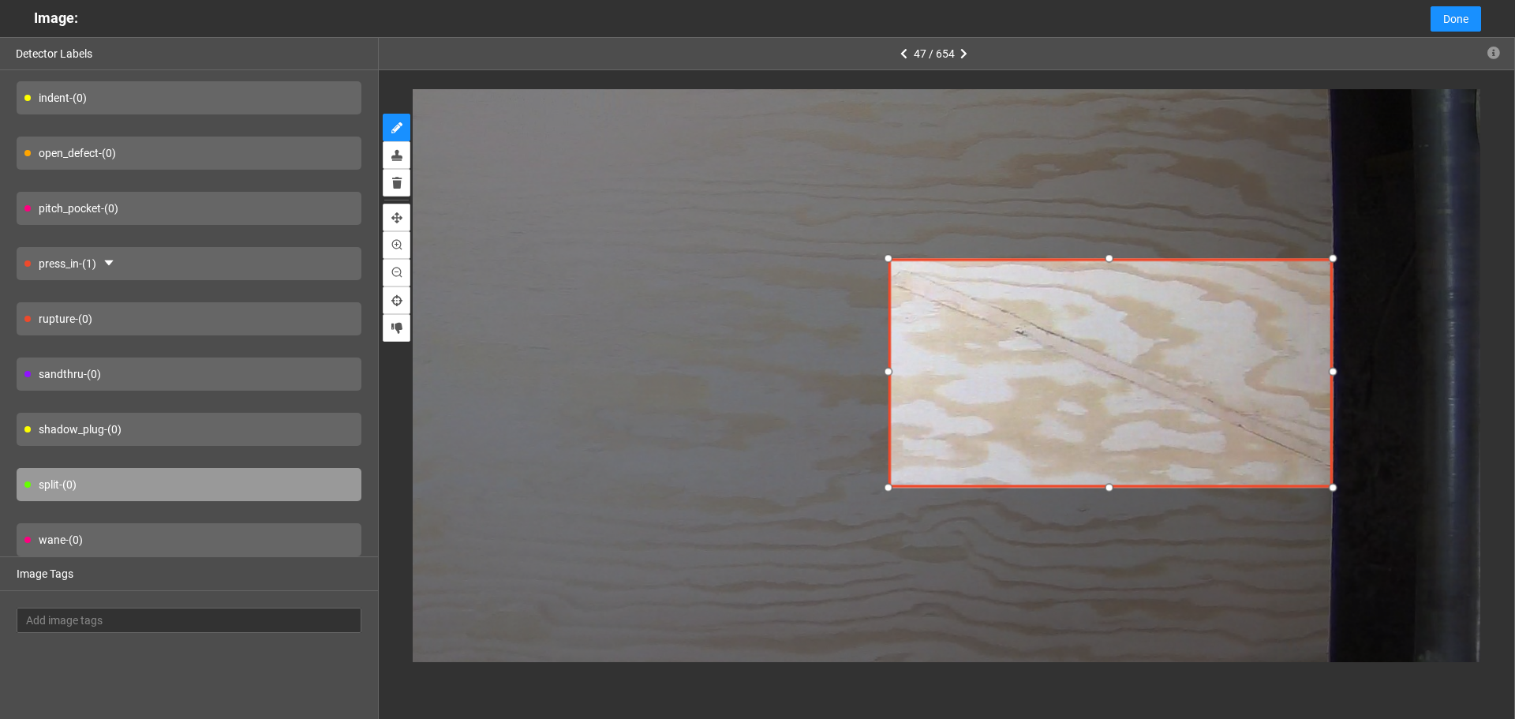
click at [891, 262] on div at bounding box center [888, 258] width 21 height 21
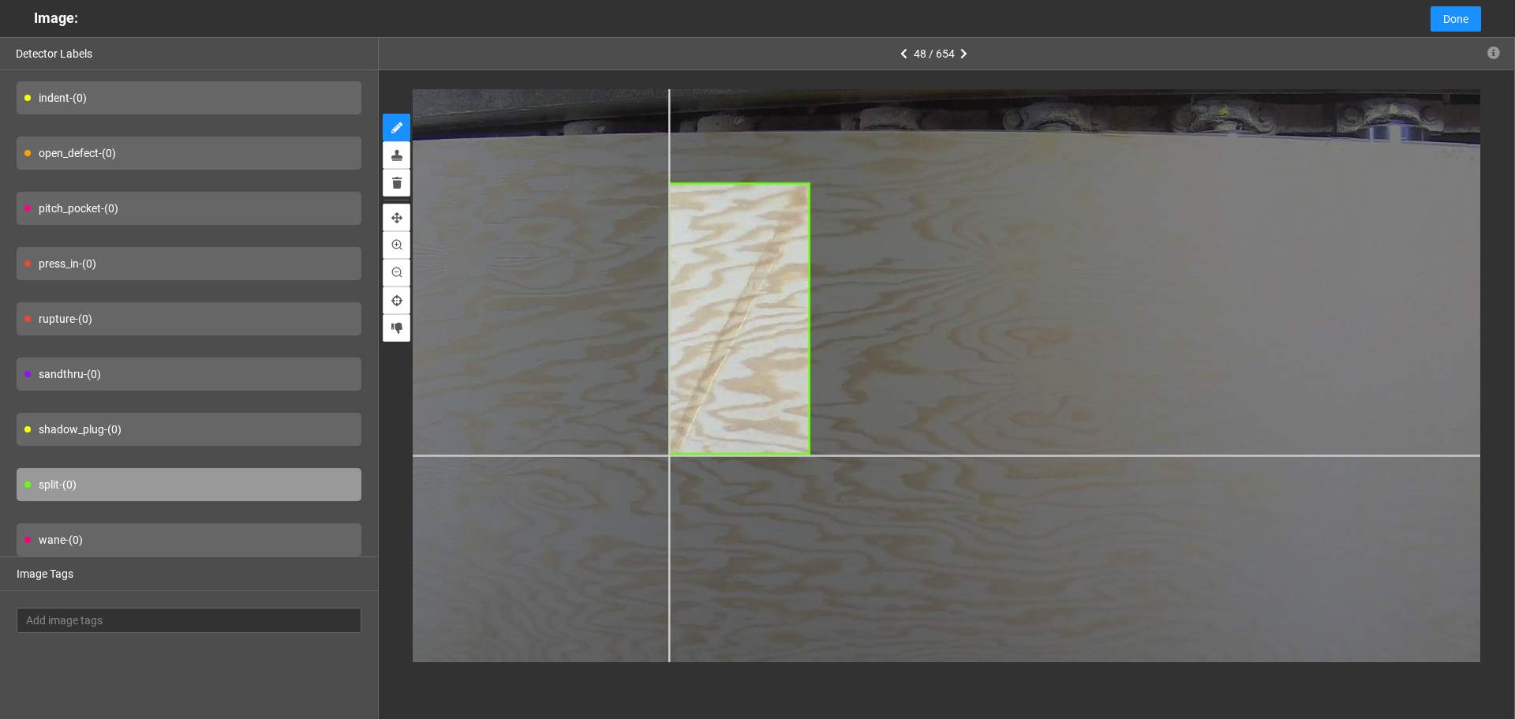
click at [669, 455] on div at bounding box center [1154, 510] width 1911 height 1433
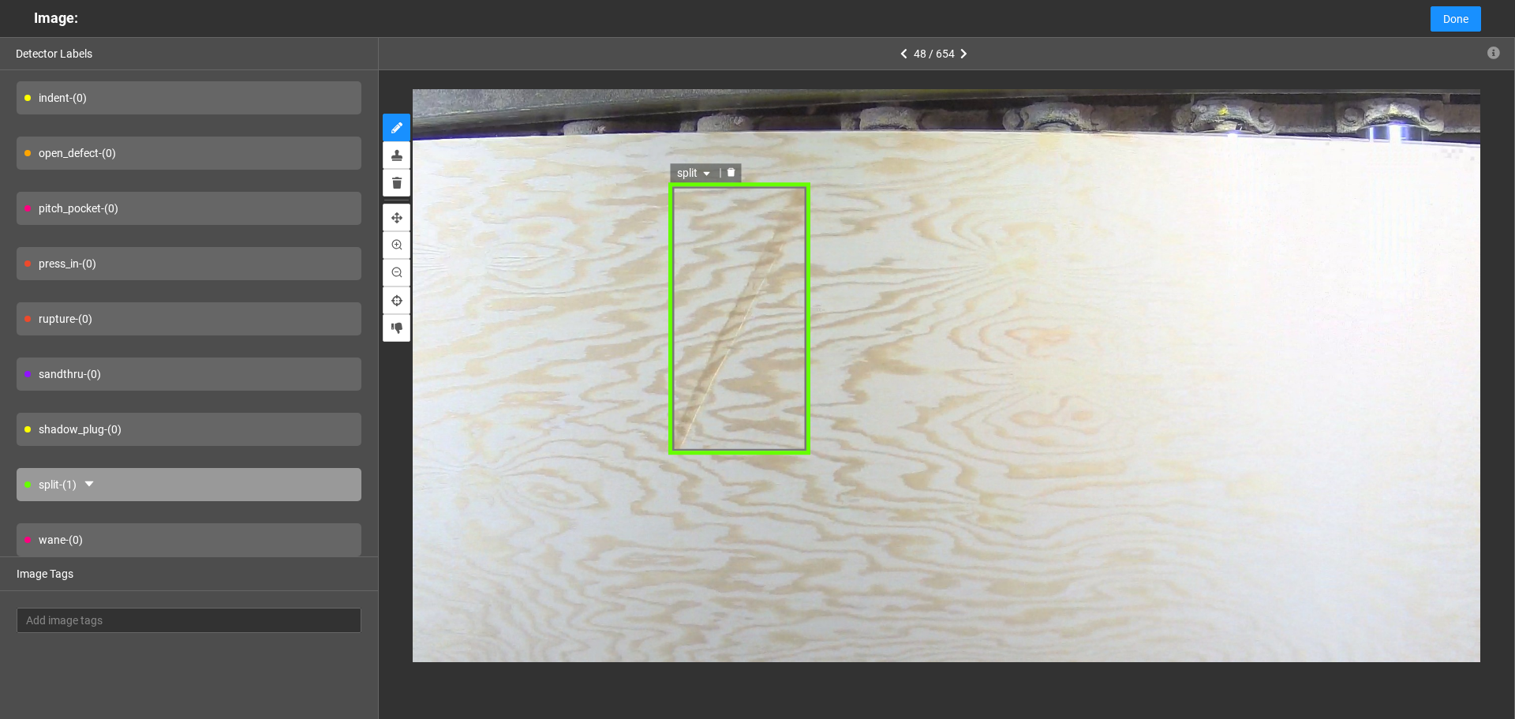
click at [691, 176] on span "split" at bounding box center [695, 172] width 37 height 17
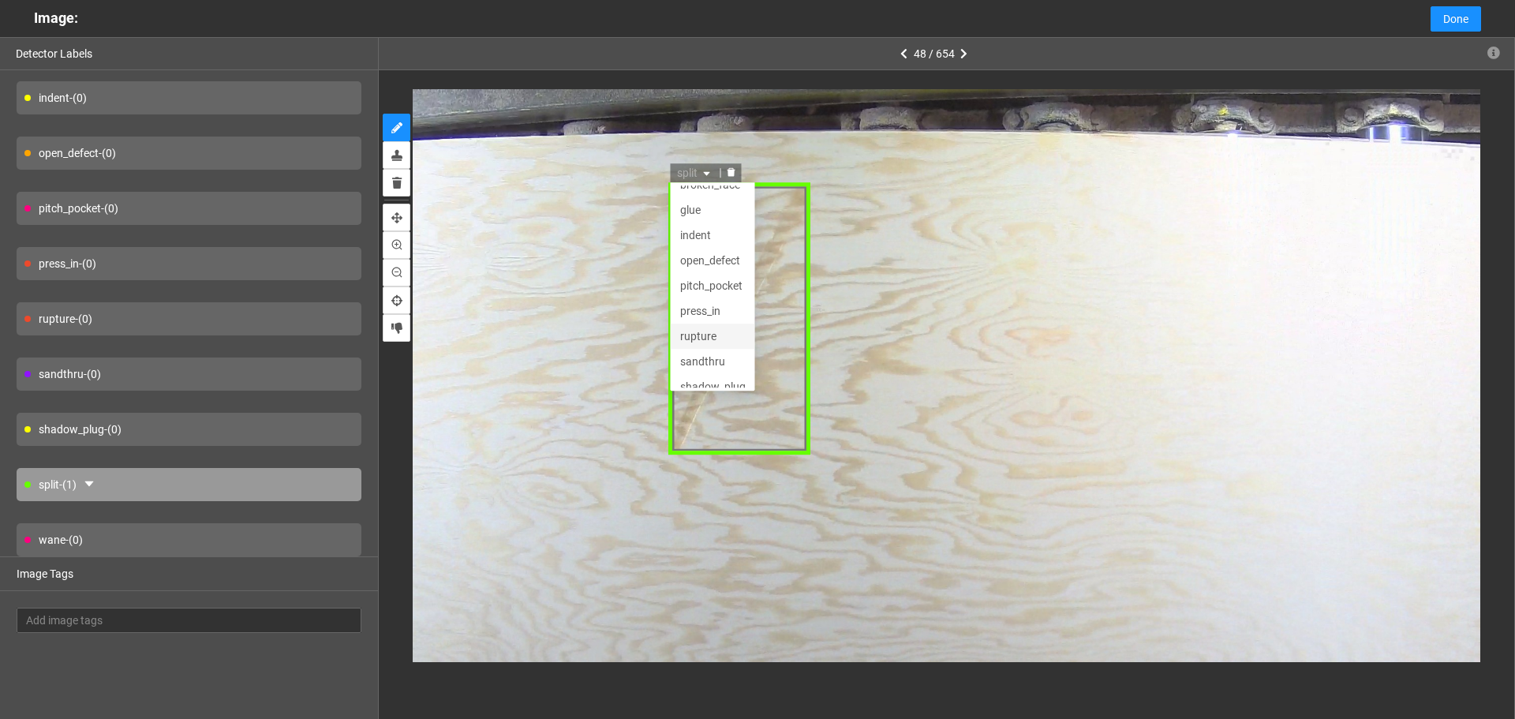
scroll to position [0, 0]
click at [708, 320] on div "press_in" at bounding box center [713, 324] width 66 height 17
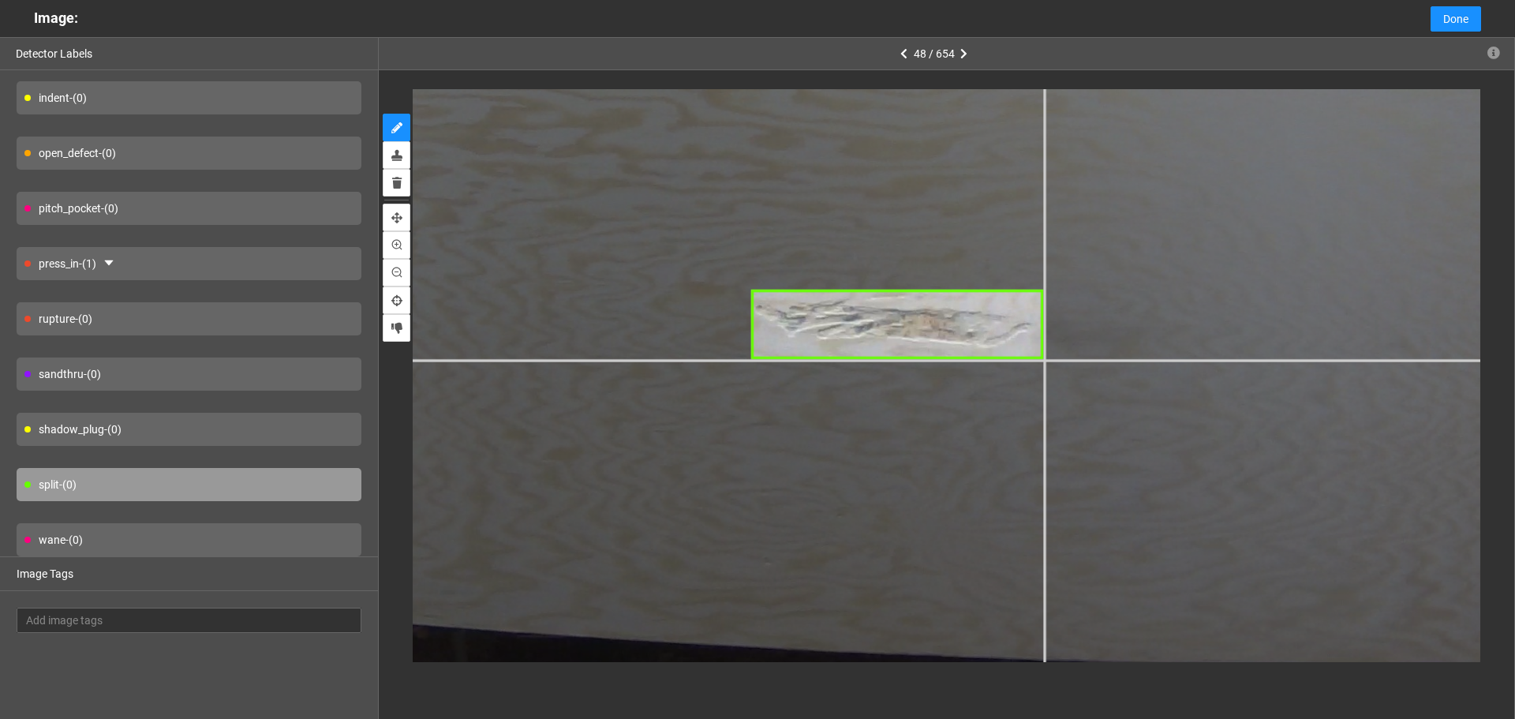
click at [1043, 360] on div at bounding box center [1069, 43] width 2599 height 1949
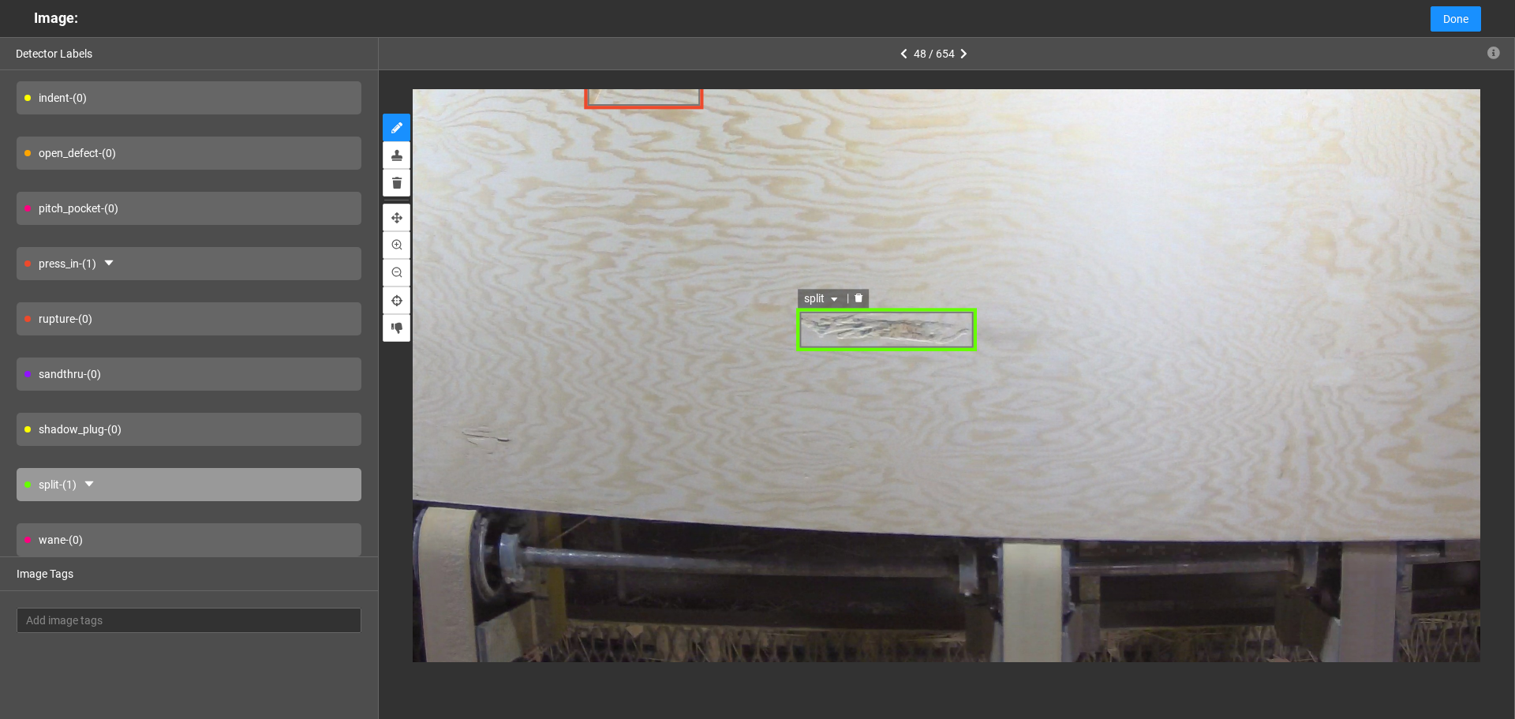
click at [811, 297] on span "split" at bounding box center [822, 298] width 37 height 17
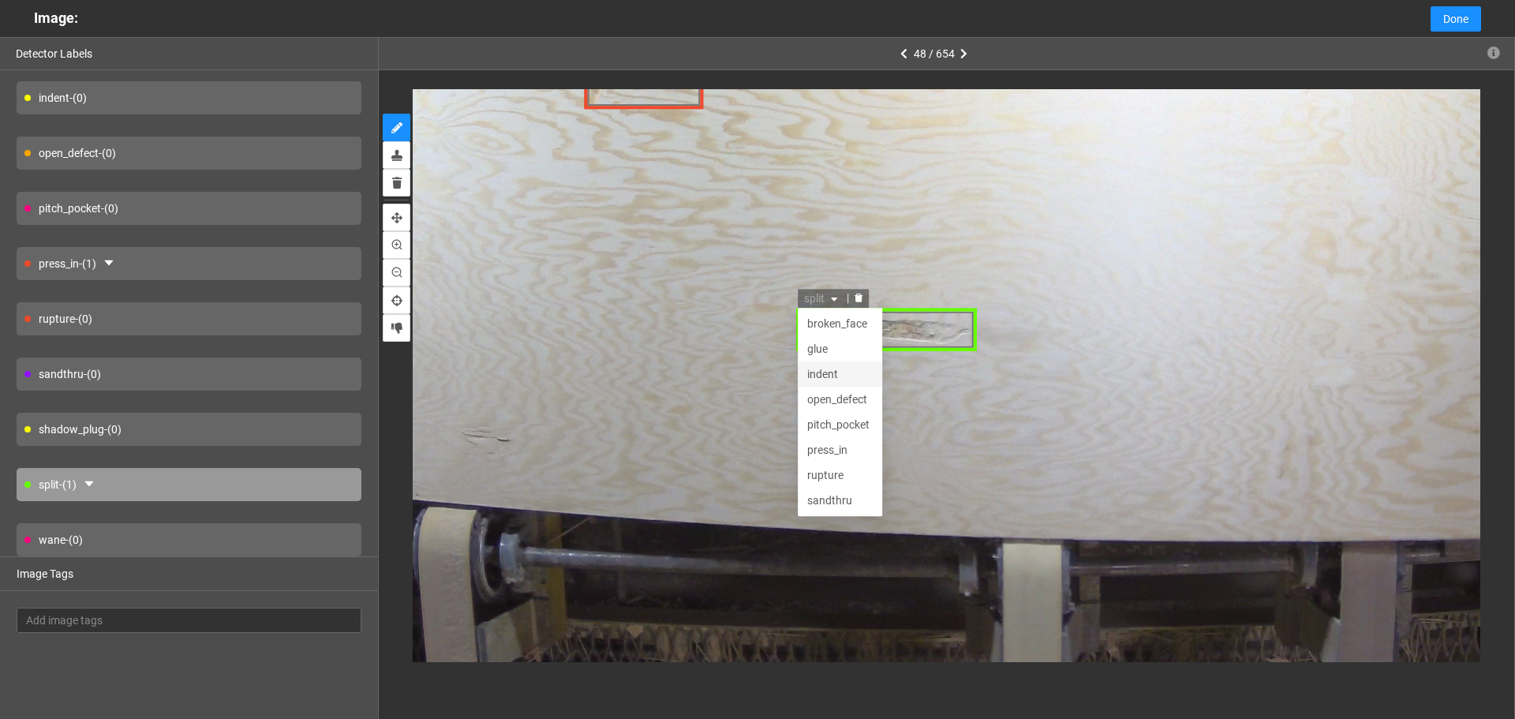
scroll to position [51, 0]
click at [847, 350] on div "open_defect" at bounding box center [840, 348] width 66 height 17
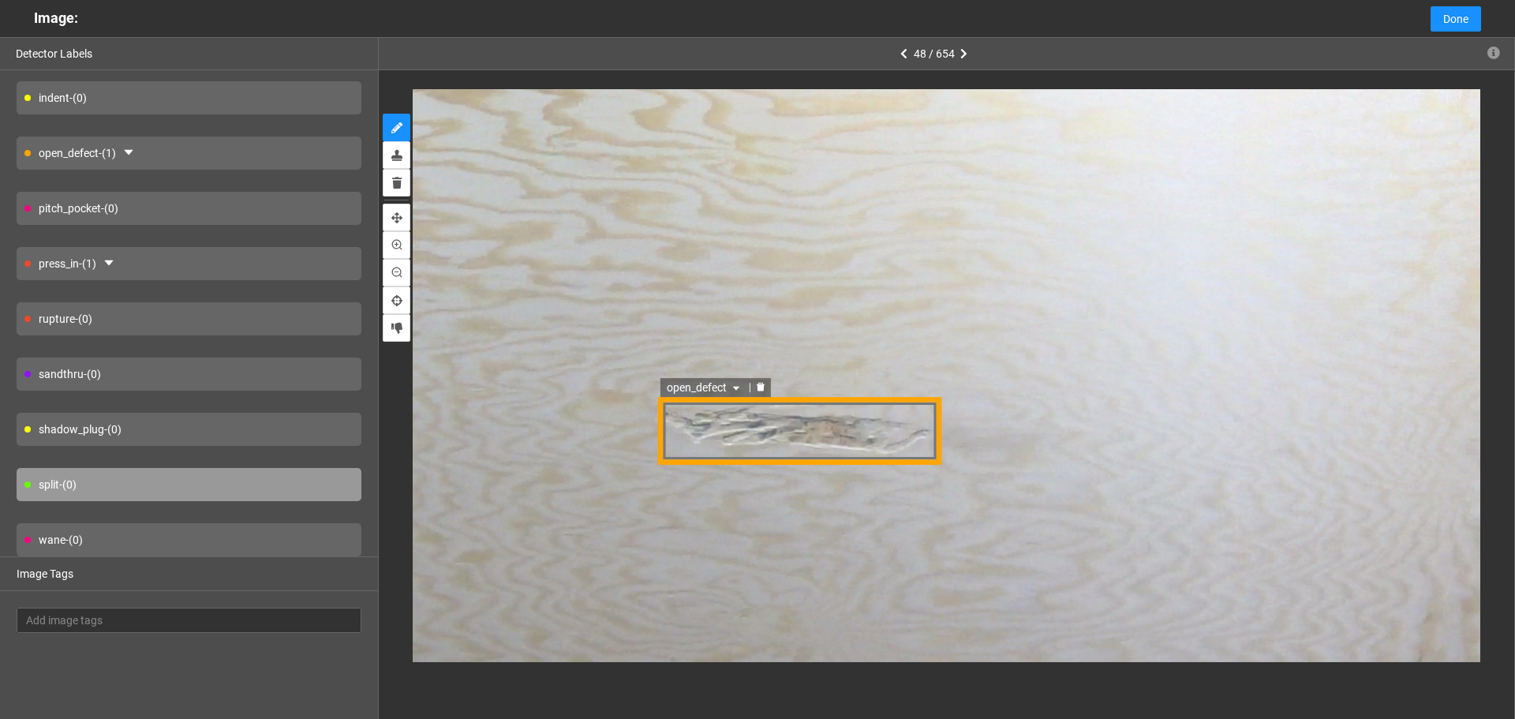
click at [815, 430] on div "open_defect" at bounding box center [799, 430] width 283 height 69
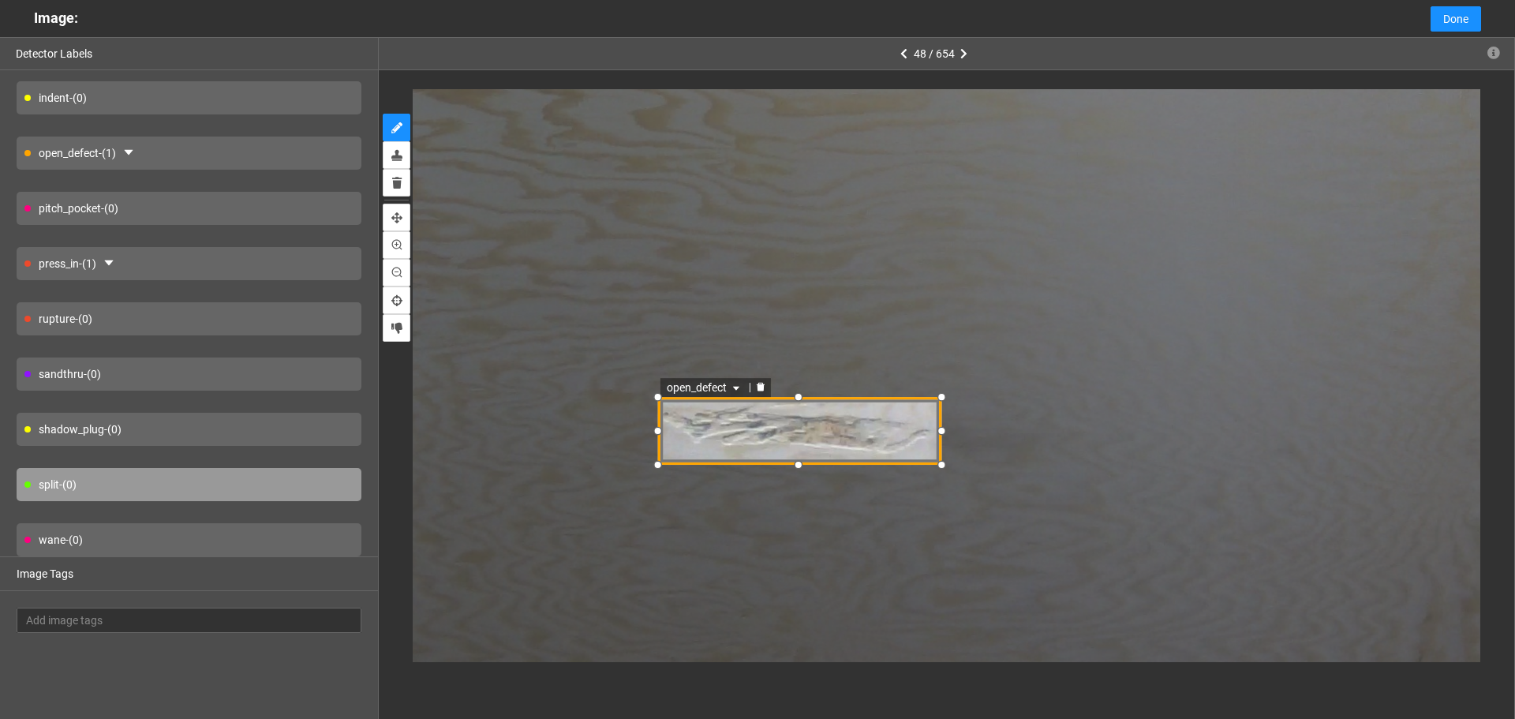
click at [698, 394] on span "open_defect" at bounding box center [705, 386] width 77 height 17
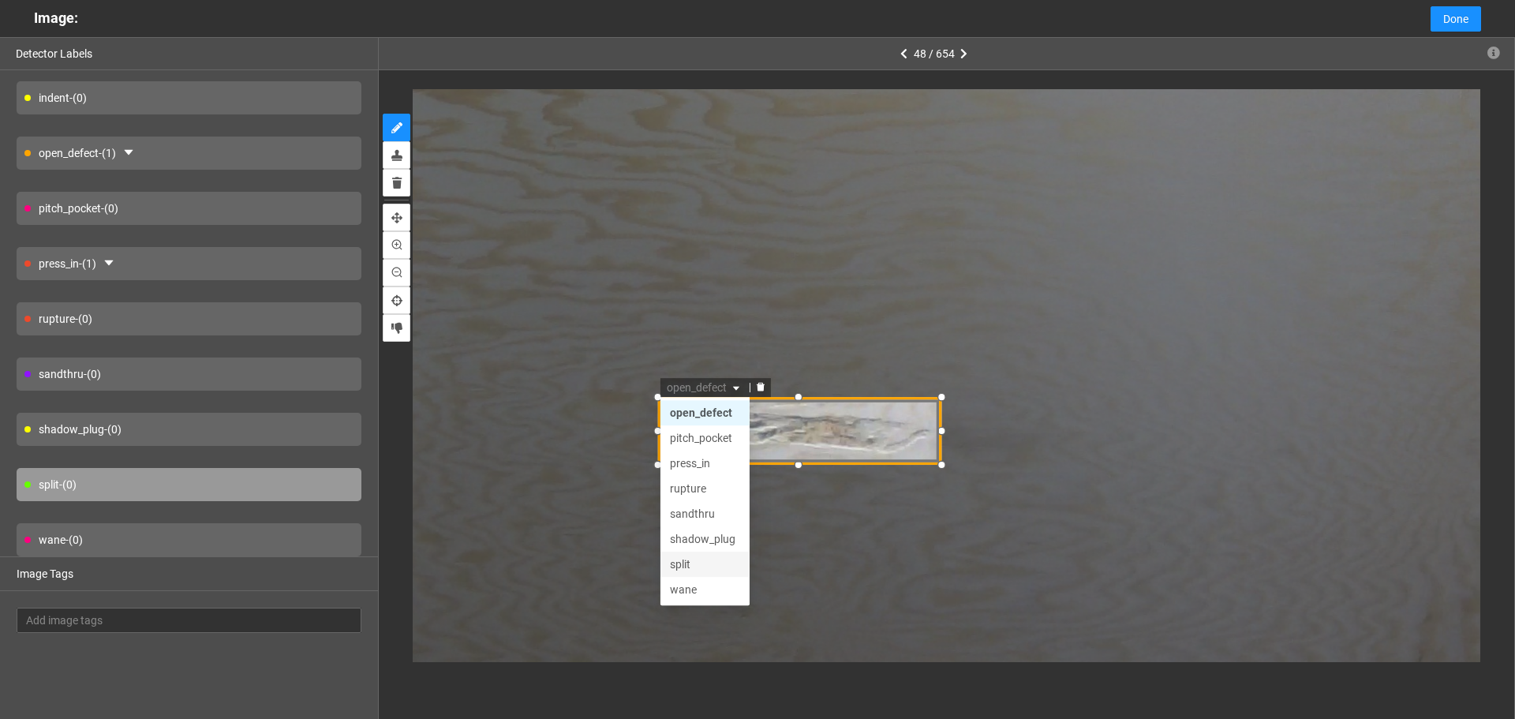
scroll to position [0, 0]
click at [706, 462] on div "indent" at bounding box center [705, 462] width 70 height 17
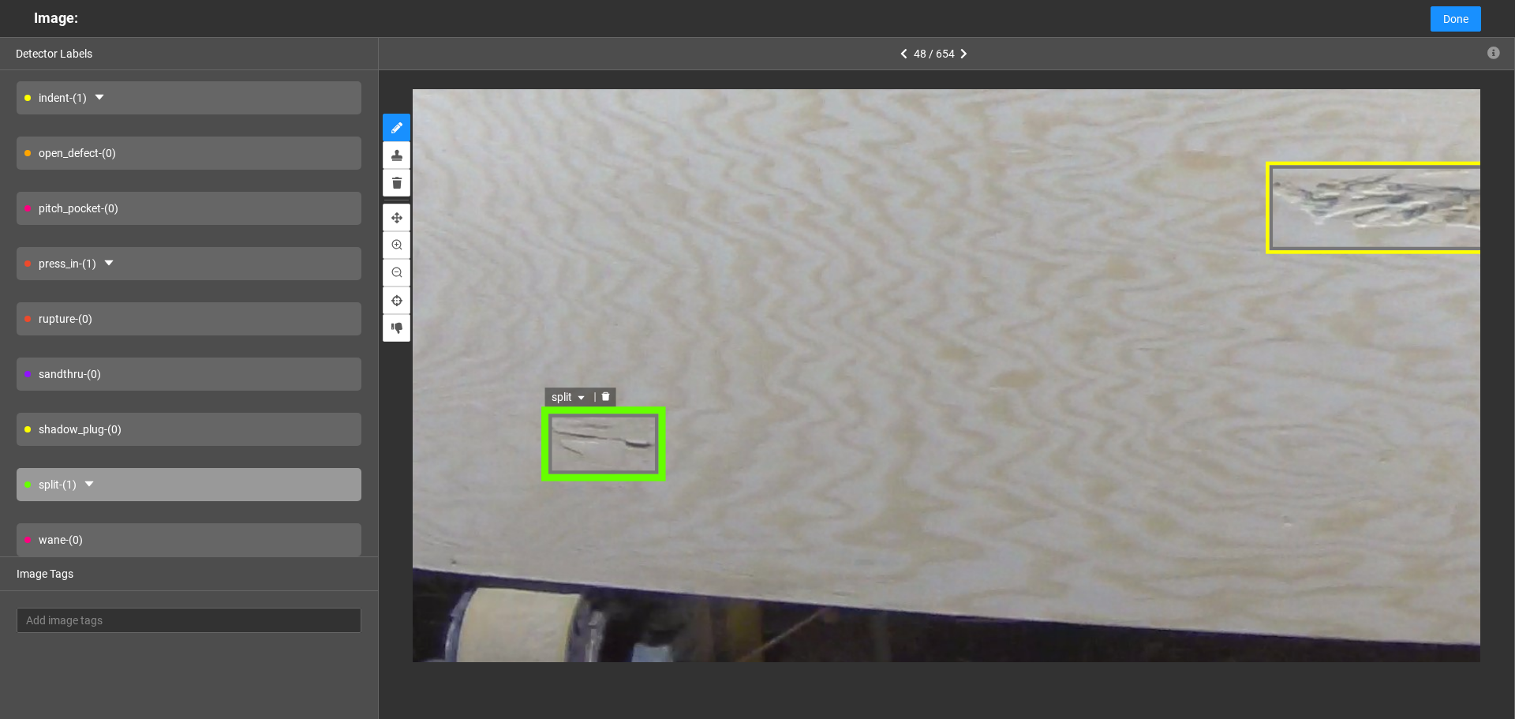
click at [579, 397] on icon "caret-down" at bounding box center [582, 399] width 6 height 4
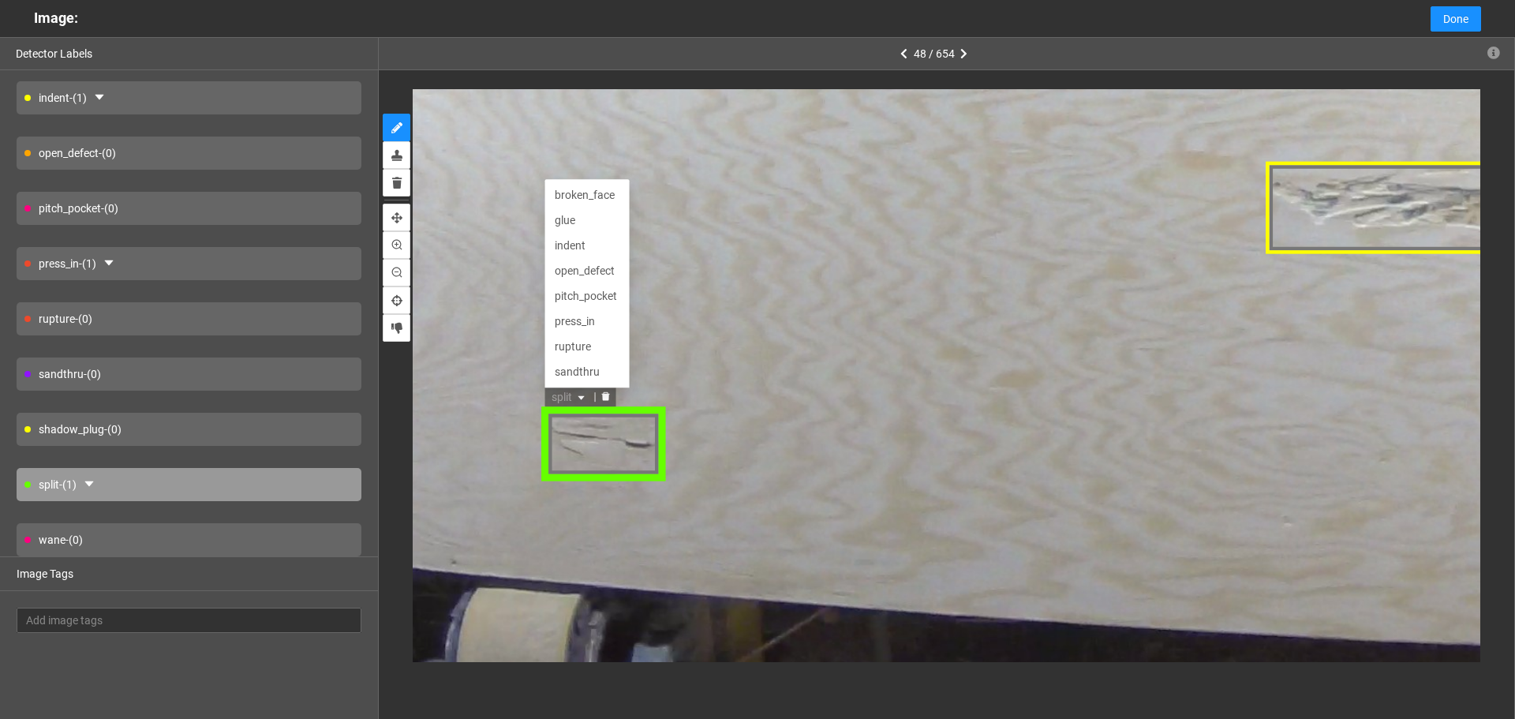
scroll to position [51, 0]
click at [582, 297] on div "rupture" at bounding box center [589, 297] width 66 height 17
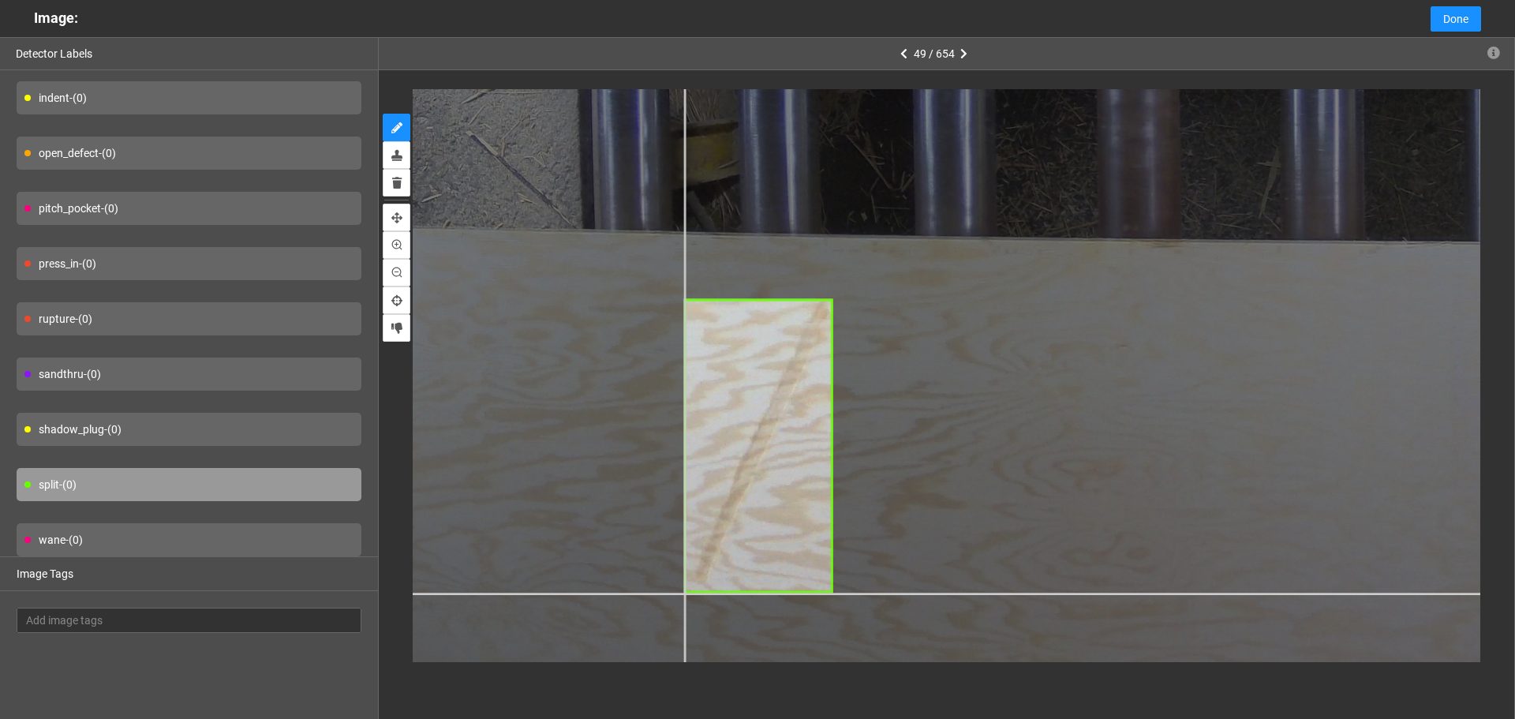
click at [685, 592] on div at bounding box center [1241, 112] width 2064 height 1548
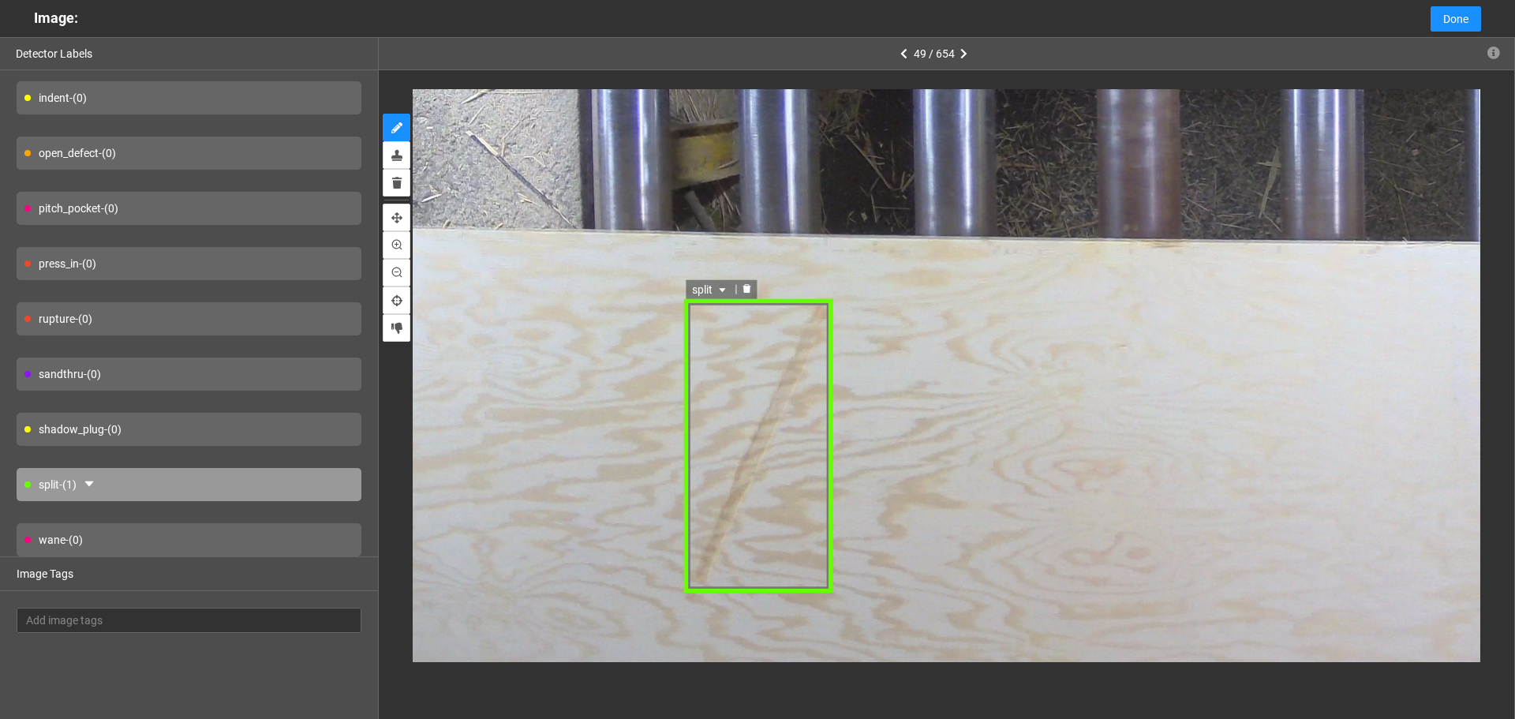
click at [713, 287] on span "split" at bounding box center [712, 289] width 37 height 17
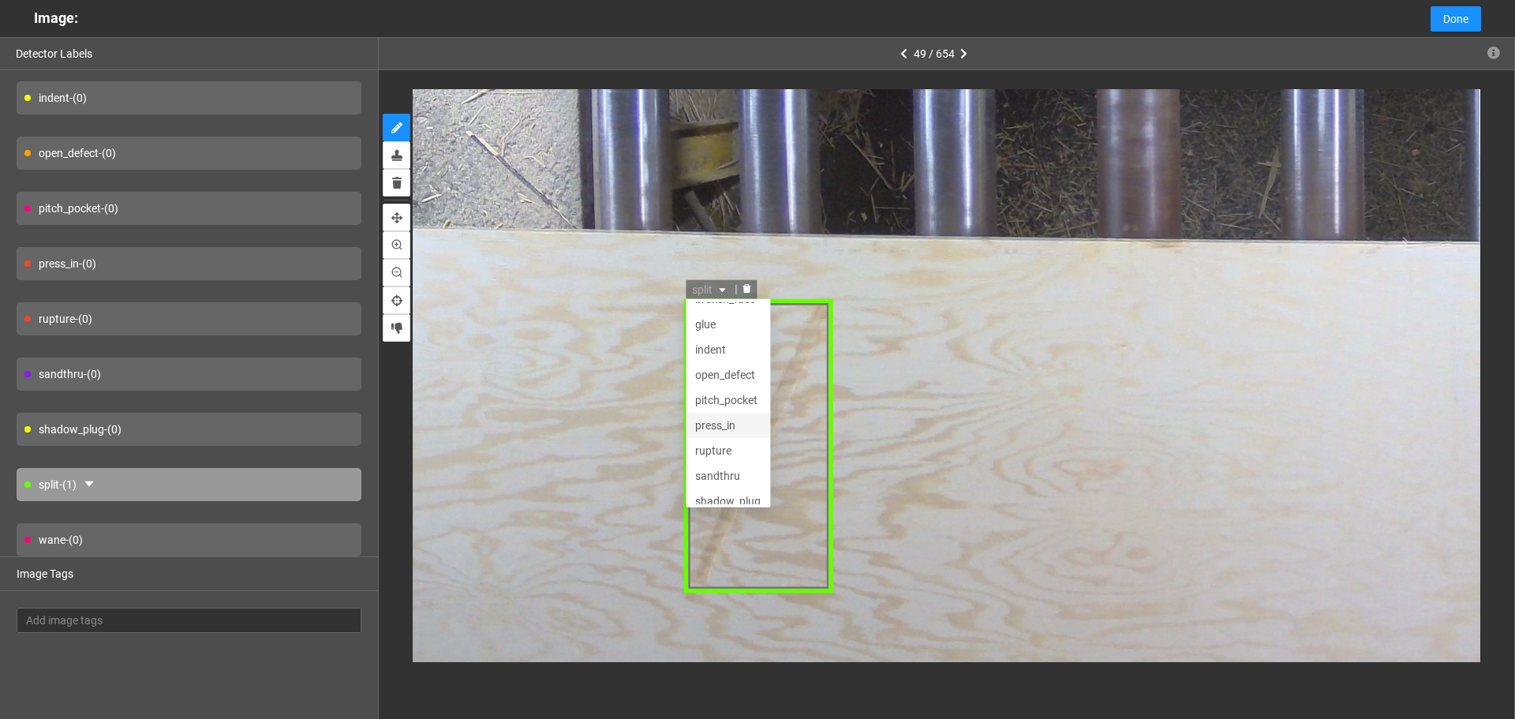
scroll to position [0, 0]
click at [734, 369] on div "indent" at bounding box center [730, 365] width 66 height 17
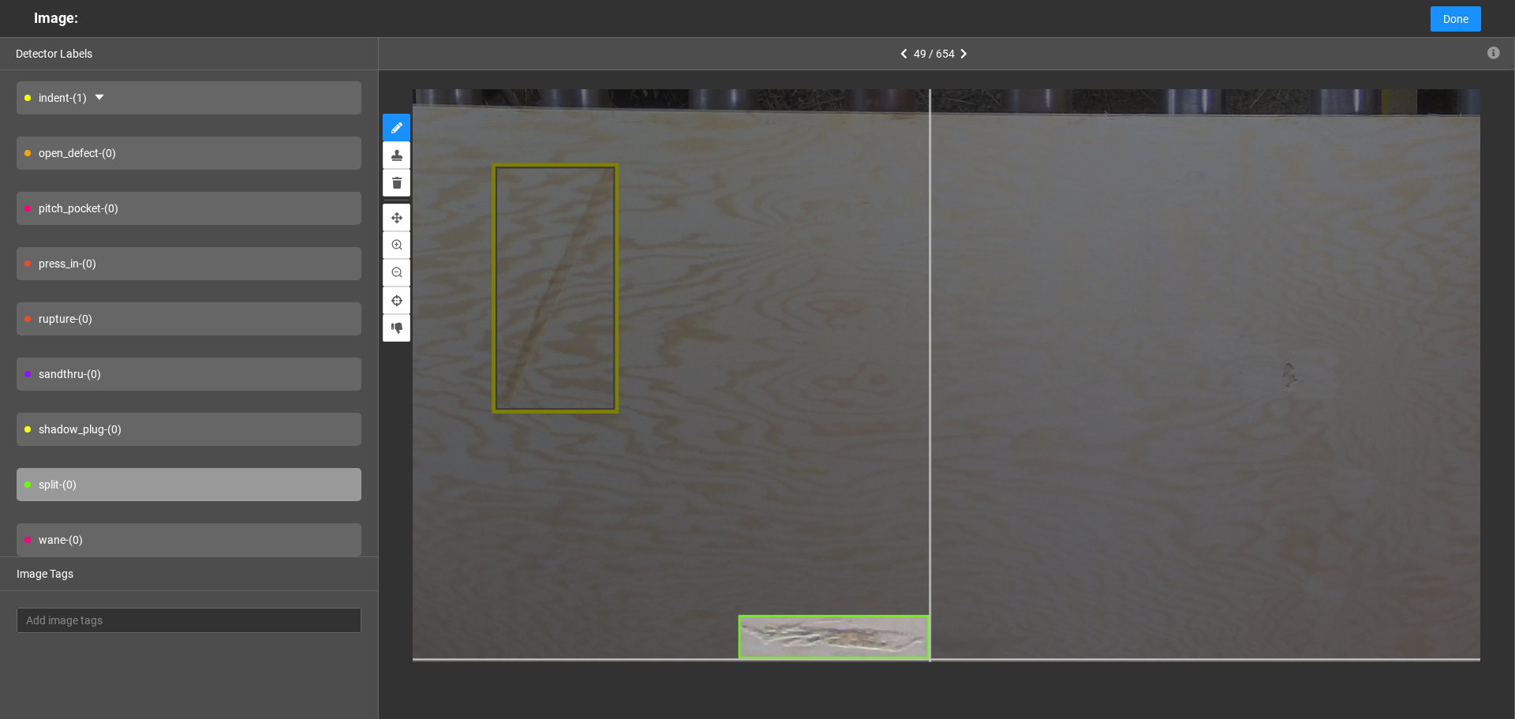
click at [930, 659] on div at bounding box center [967, 3] width 1758 height 1319
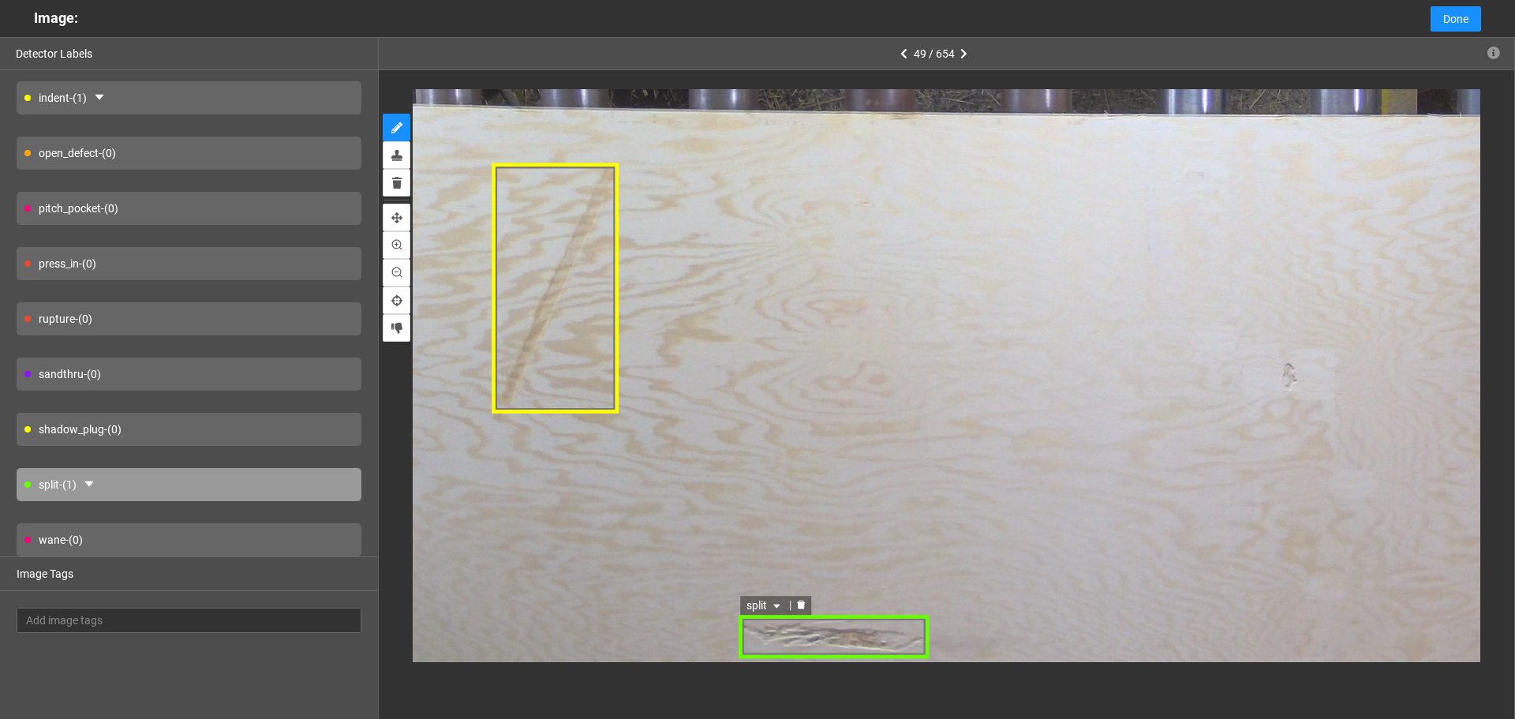
click at [775, 600] on span "split" at bounding box center [765, 605] width 37 height 17
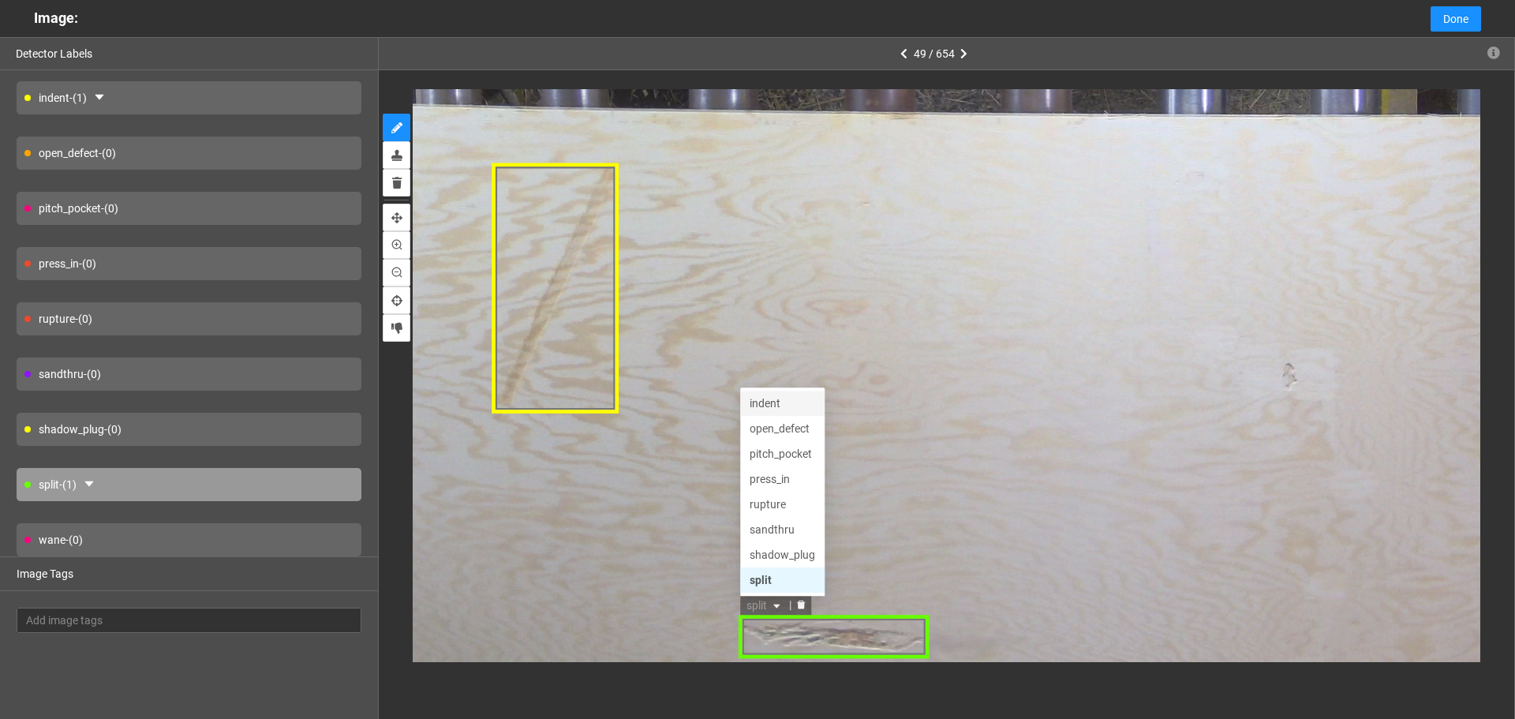
click at [774, 405] on div "indent" at bounding box center [783, 403] width 66 height 17
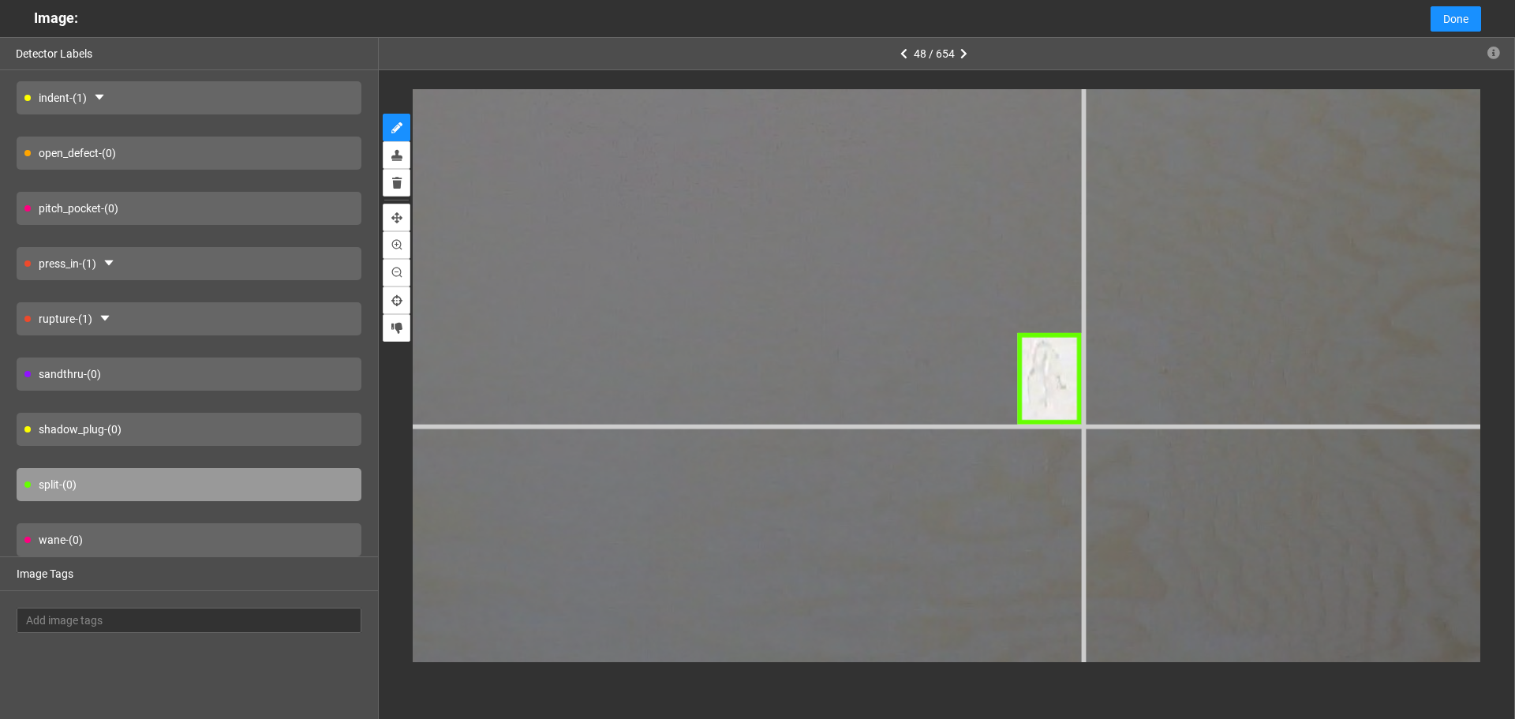
click at [1080, 422] on div at bounding box center [176, 576] width 4433 height 3325
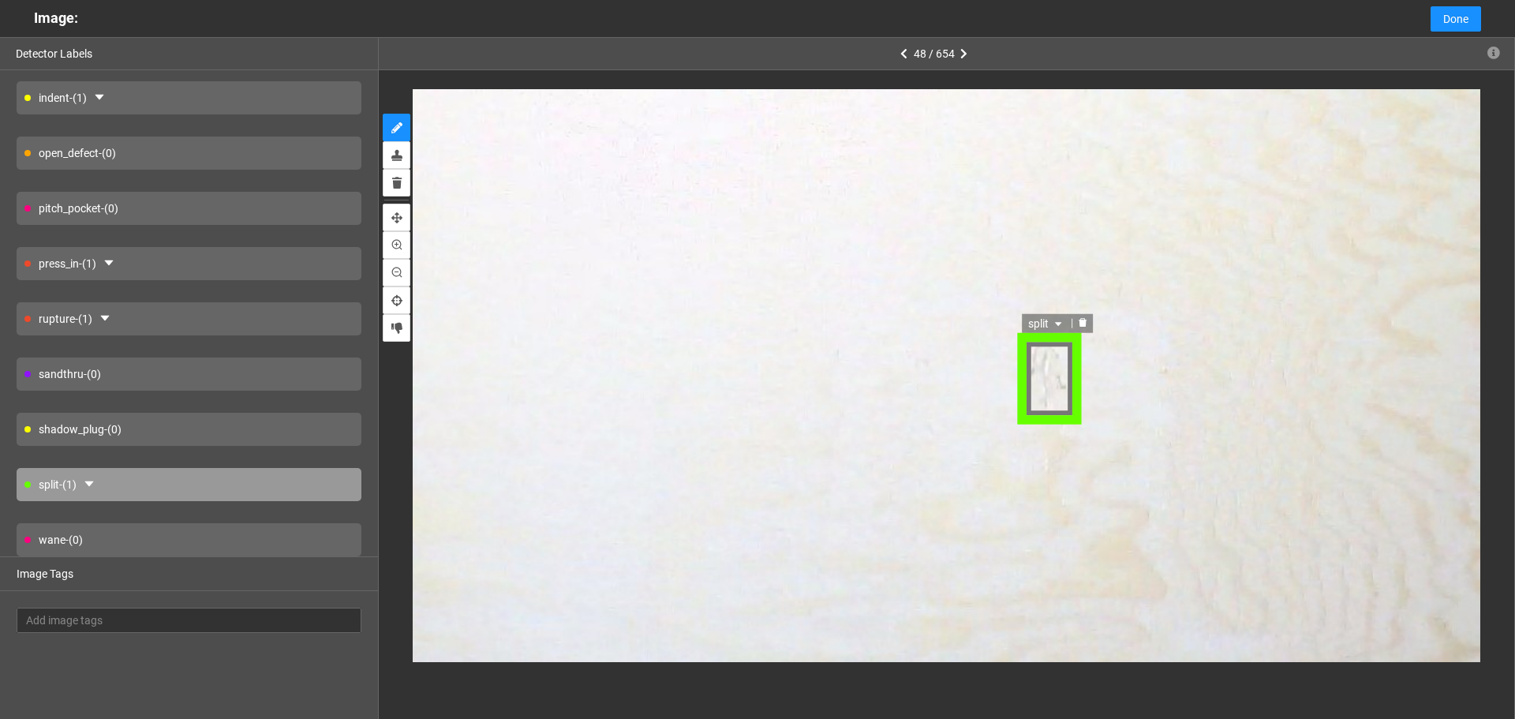
click at [1048, 317] on span "split" at bounding box center [1047, 324] width 37 height 17
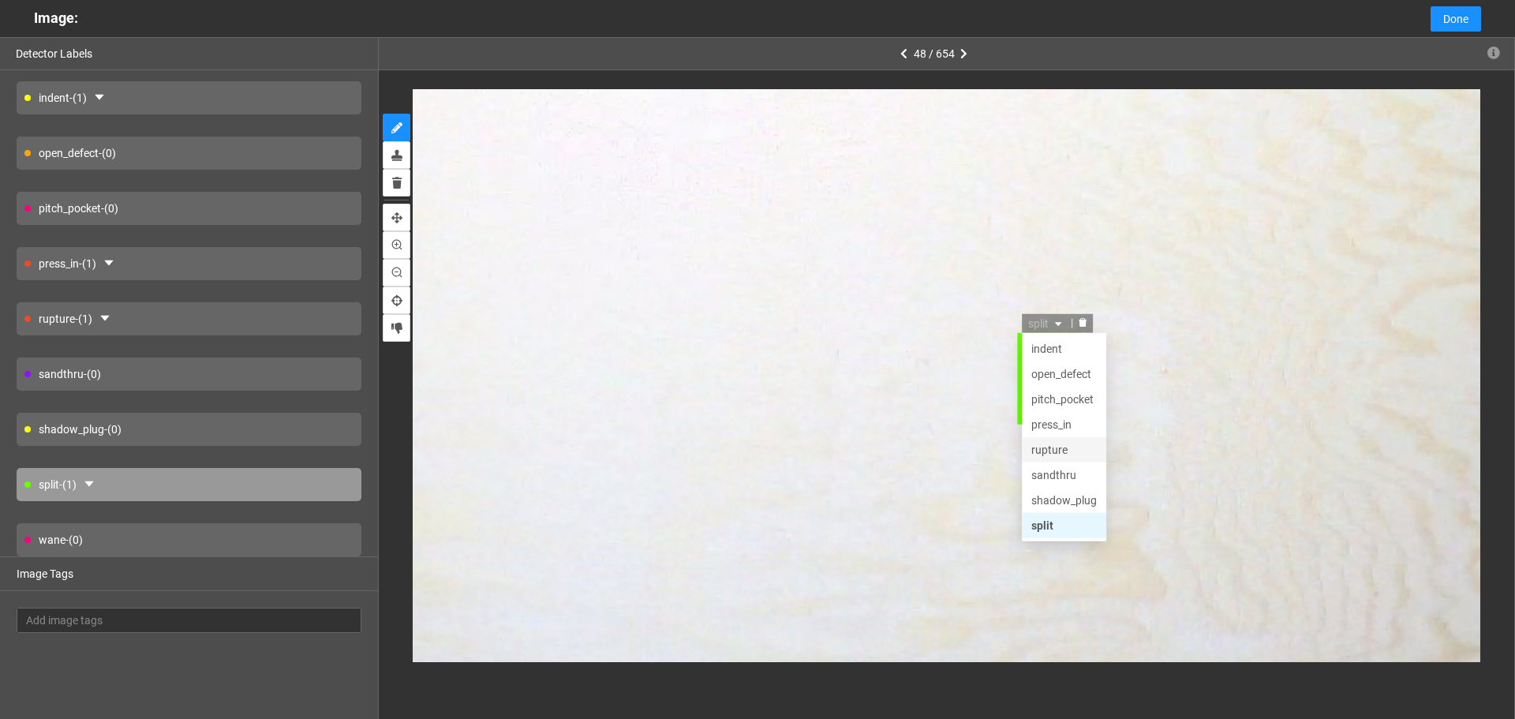
click at [1065, 451] on div "rupture" at bounding box center [1065, 451] width 66 height 17
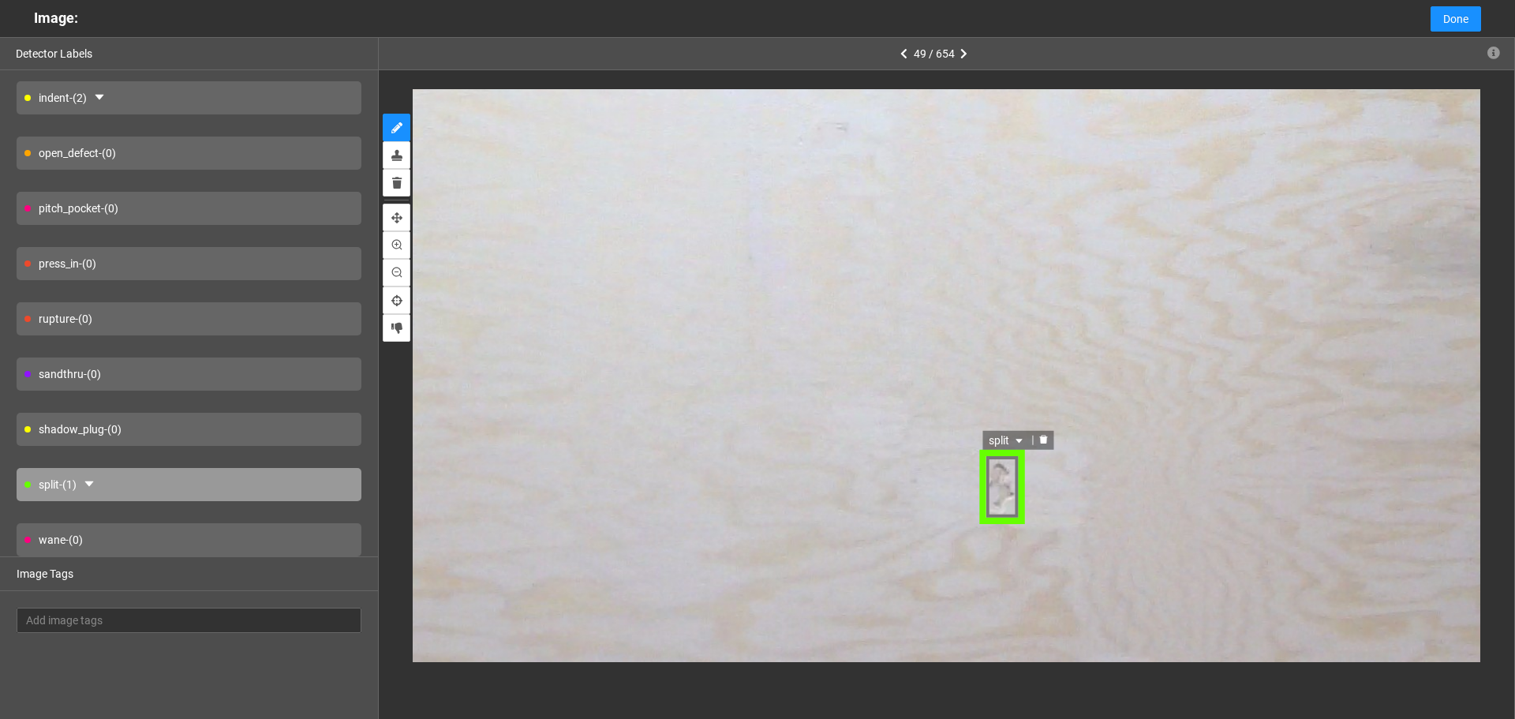
click at [1005, 439] on span "split" at bounding box center [1006, 440] width 37 height 17
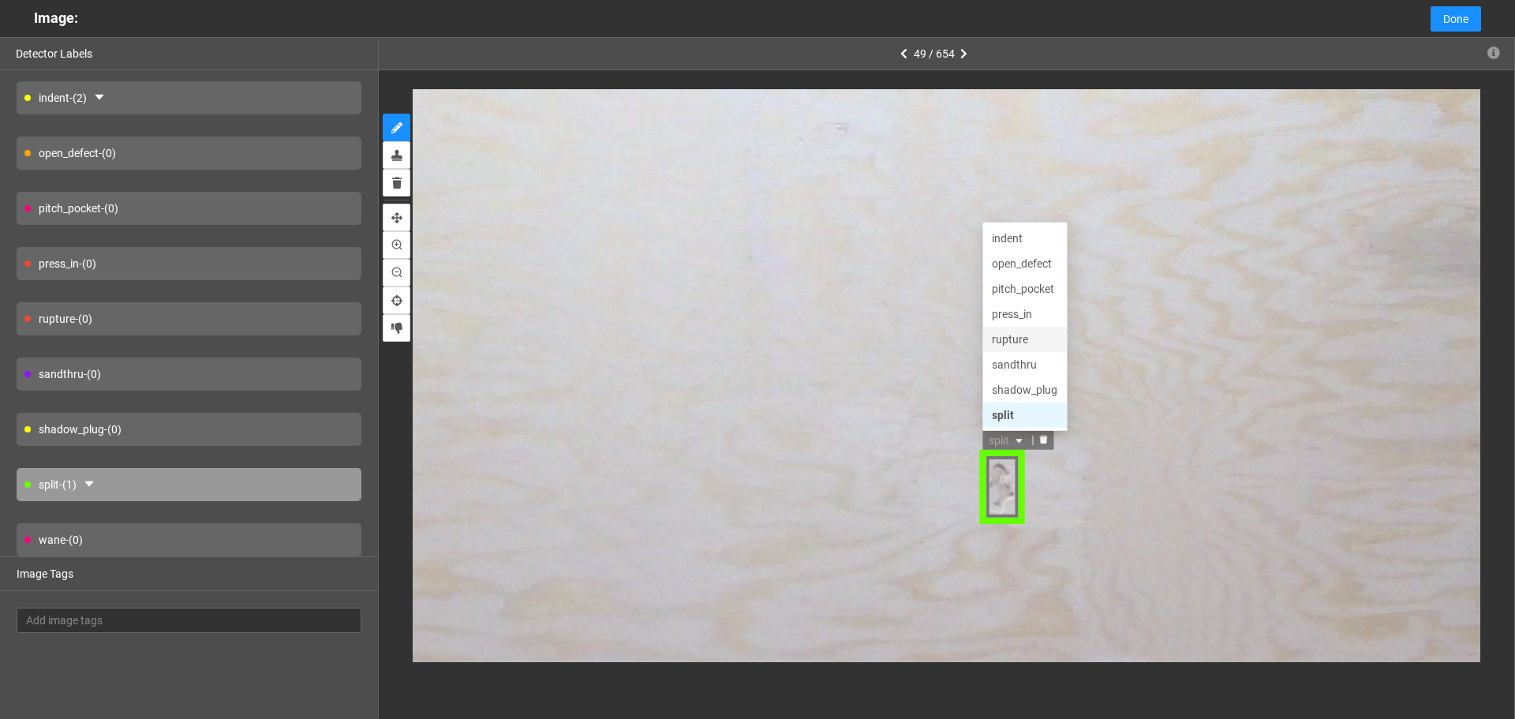
click at [1028, 335] on div "rupture" at bounding box center [1024, 339] width 66 height 17
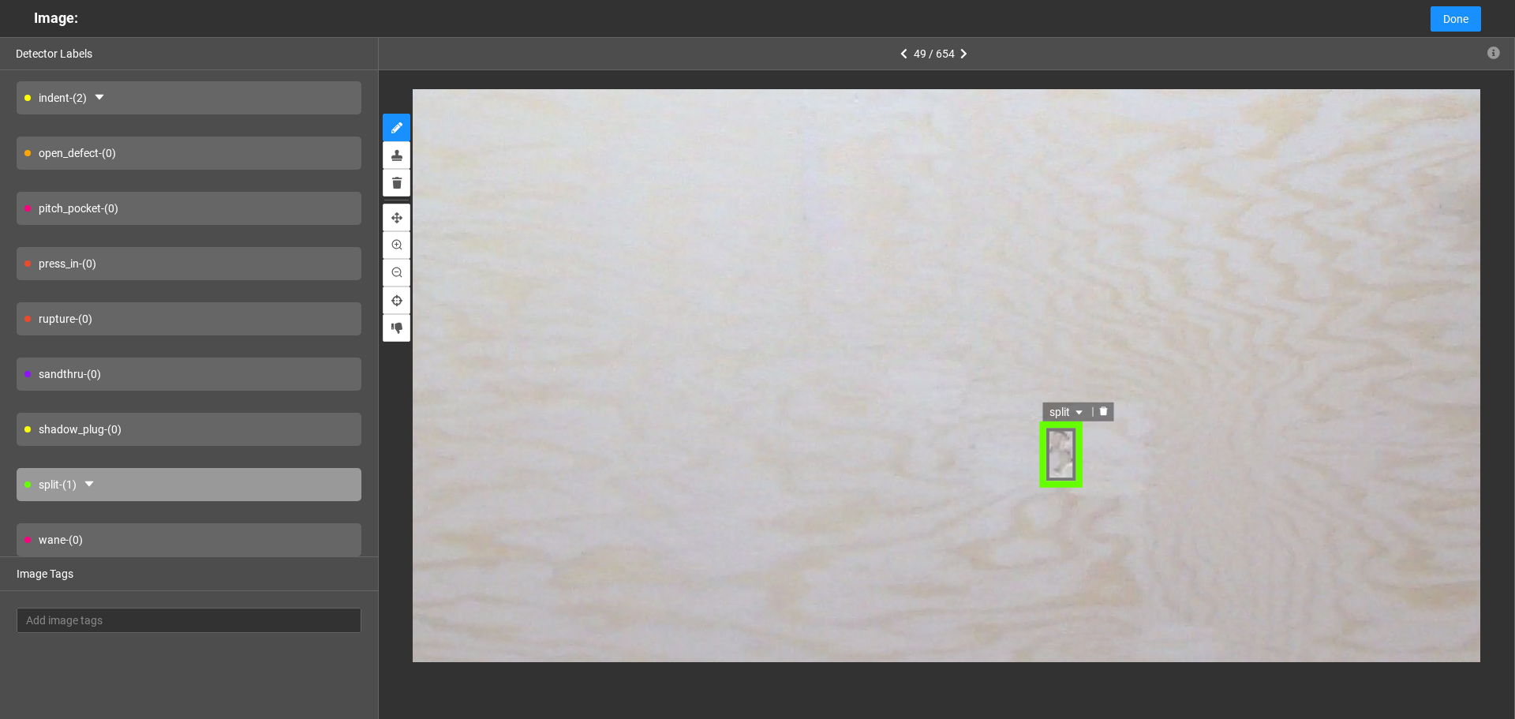
click at [1072, 404] on span "split" at bounding box center [1067, 410] width 37 height 17
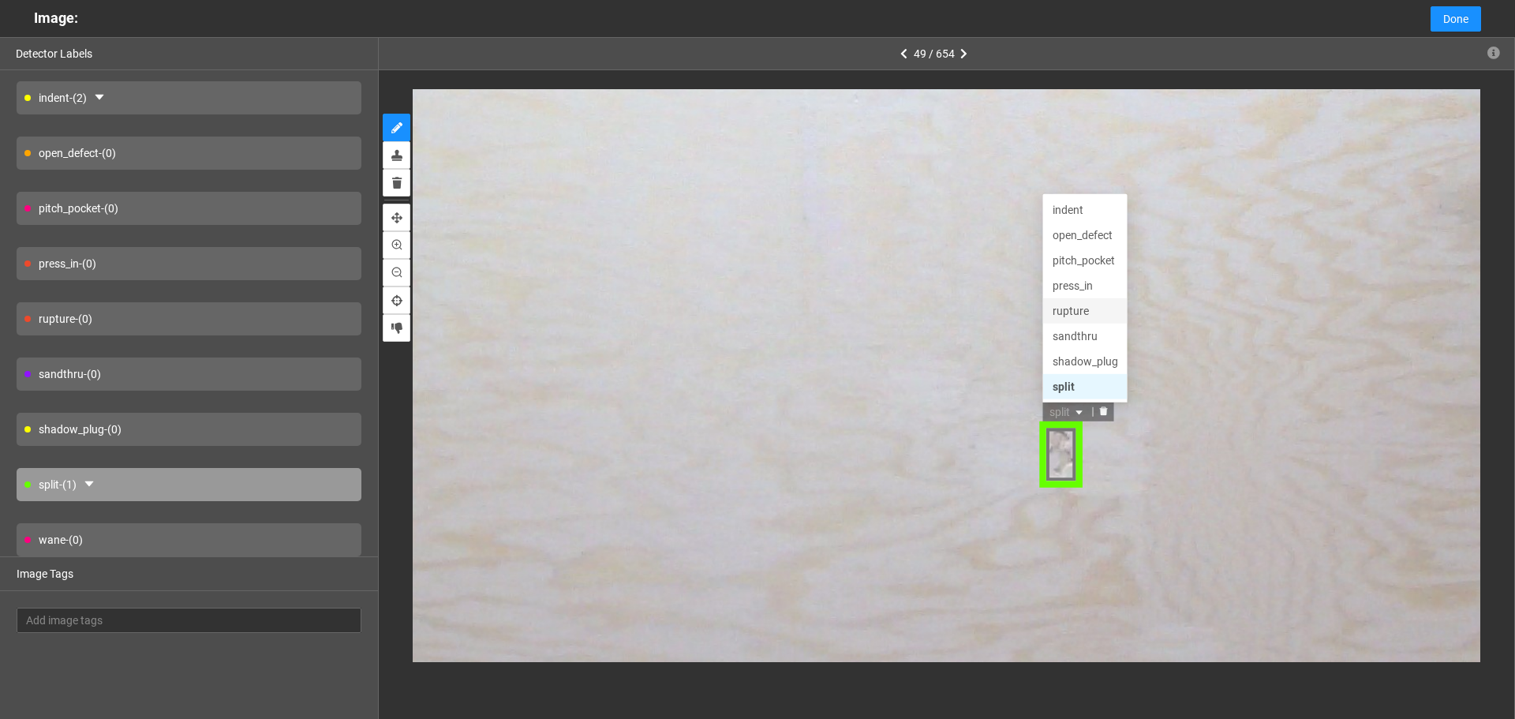
click at [1079, 312] on div "rupture" at bounding box center [1085, 309] width 66 height 17
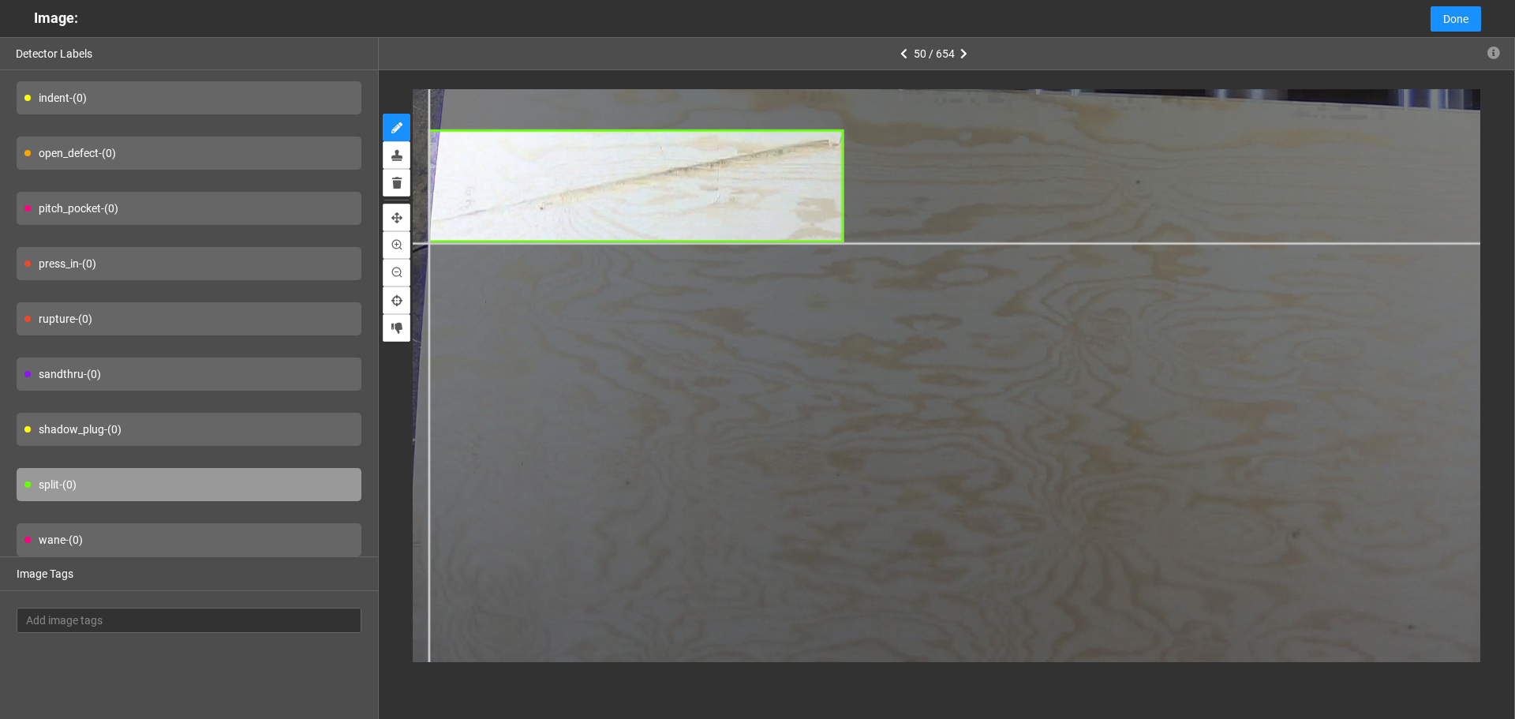
click at [429, 243] on div at bounding box center [1352, 324] width 2064 height 1548
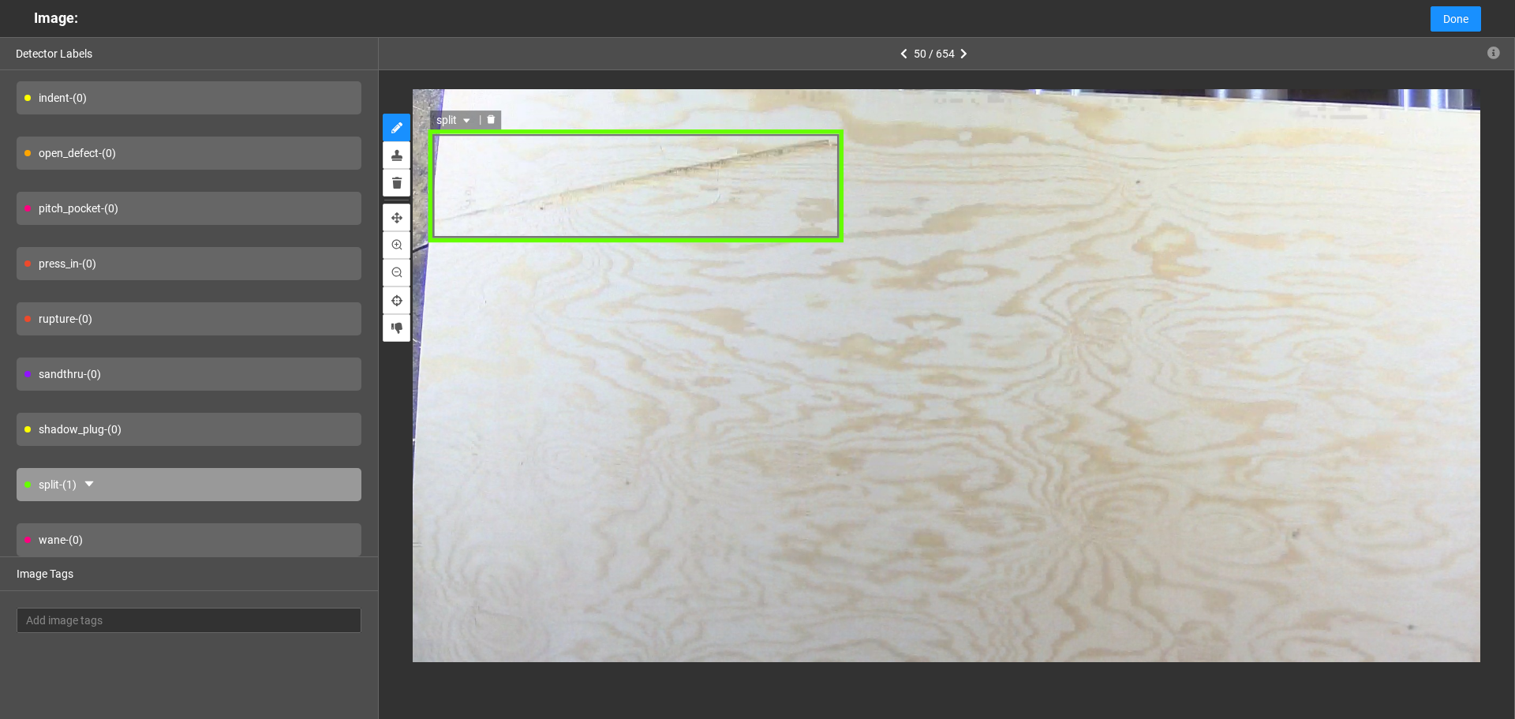
click at [464, 114] on span "split" at bounding box center [456, 120] width 37 height 17
click at [461, 195] on div "indent" at bounding box center [474, 196] width 66 height 17
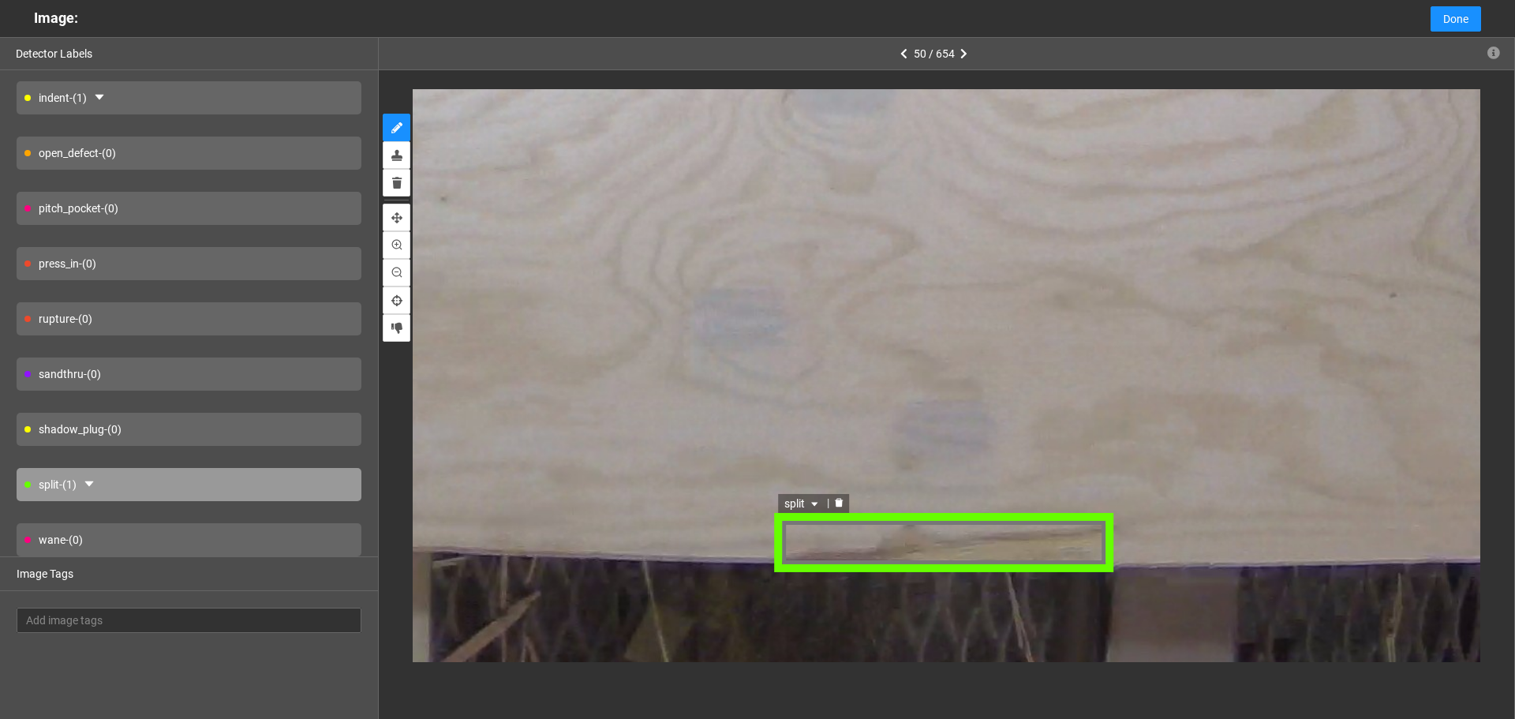
click at [1000, 547] on div "split" at bounding box center [943, 542] width 337 height 62
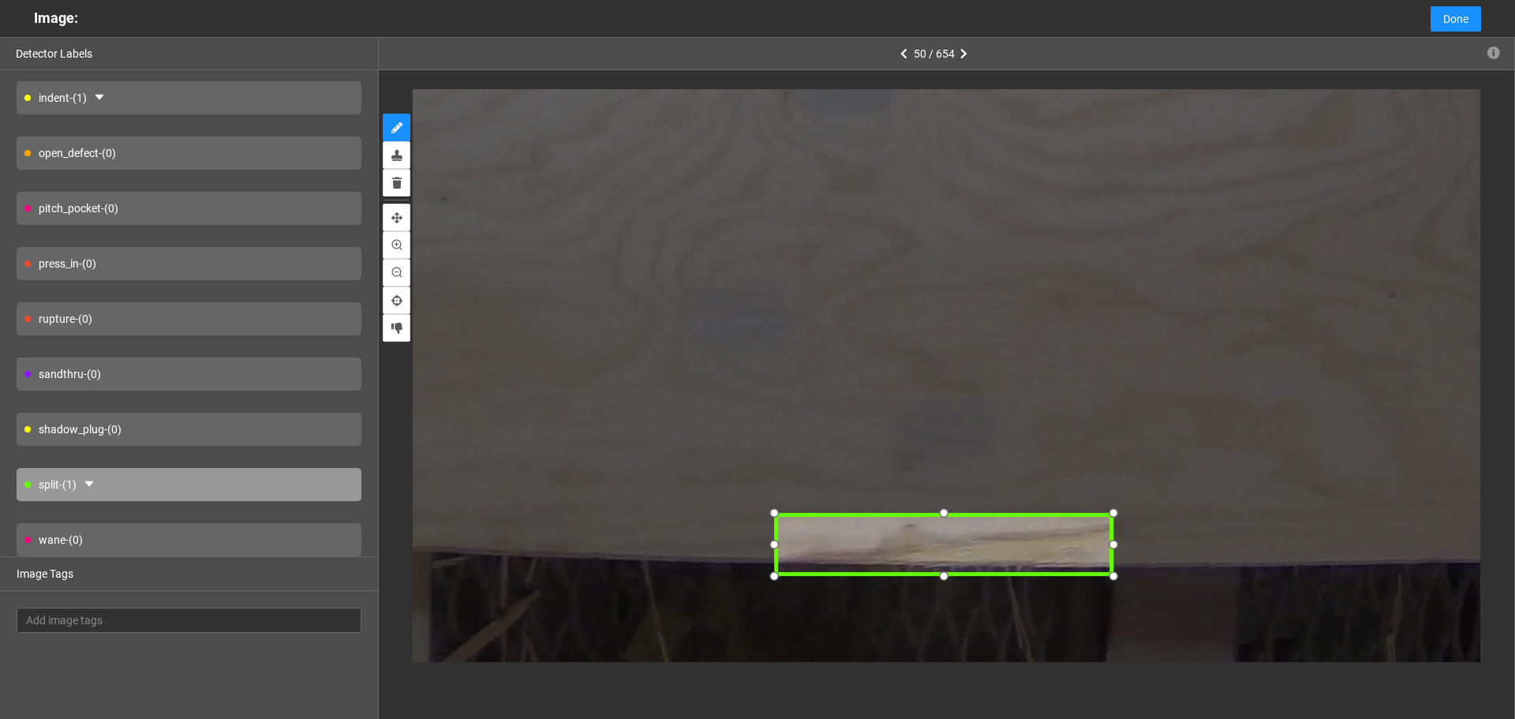
click at [946, 575] on div at bounding box center [944, 578] width 24 height 24
click at [807, 493] on div "split" at bounding box center [804, 501] width 50 height 19
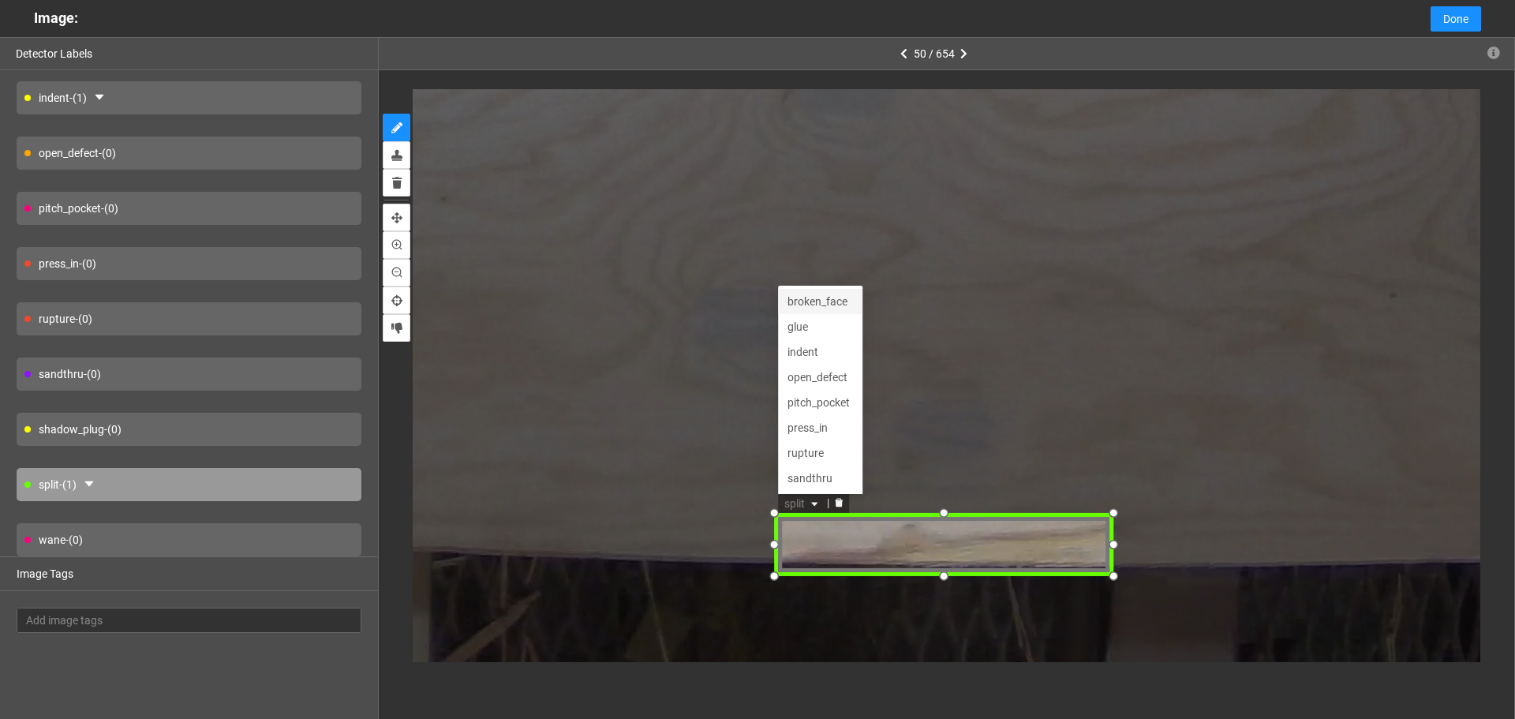
click at [833, 302] on div "broken_face" at bounding box center [821, 299] width 66 height 17
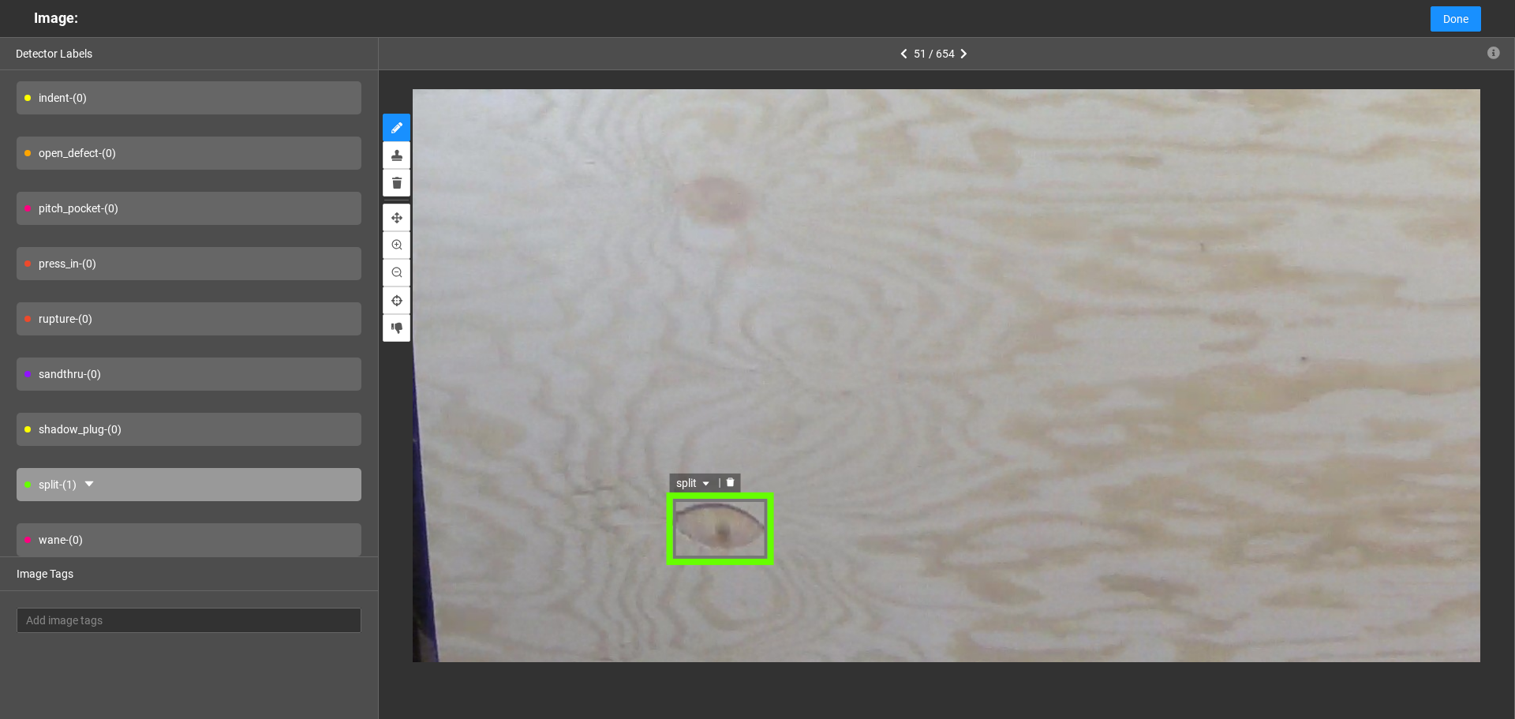
click at [701, 489] on span "split" at bounding box center [695, 483] width 37 height 17
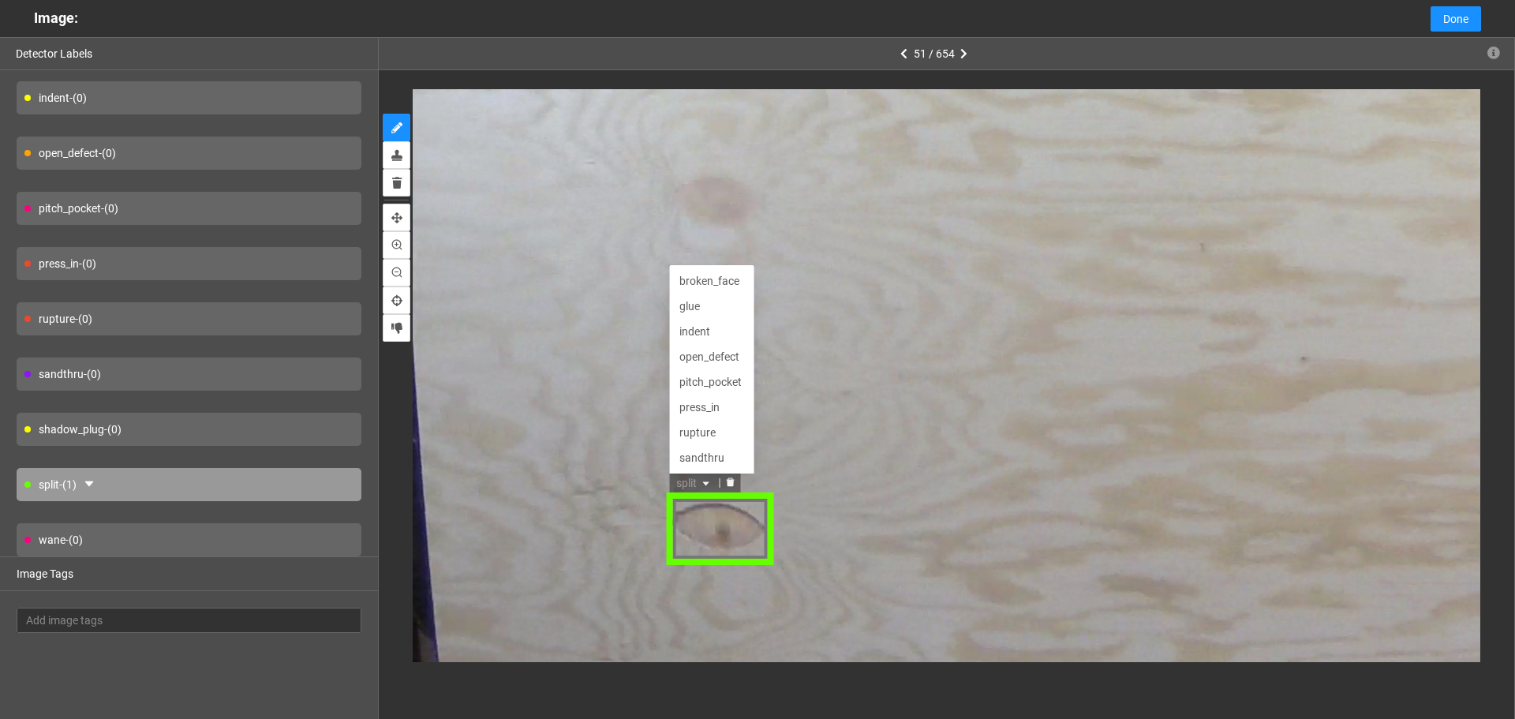
scroll to position [51, 0]
click at [717, 306] on div "open_defect" at bounding box center [713, 306] width 66 height 17
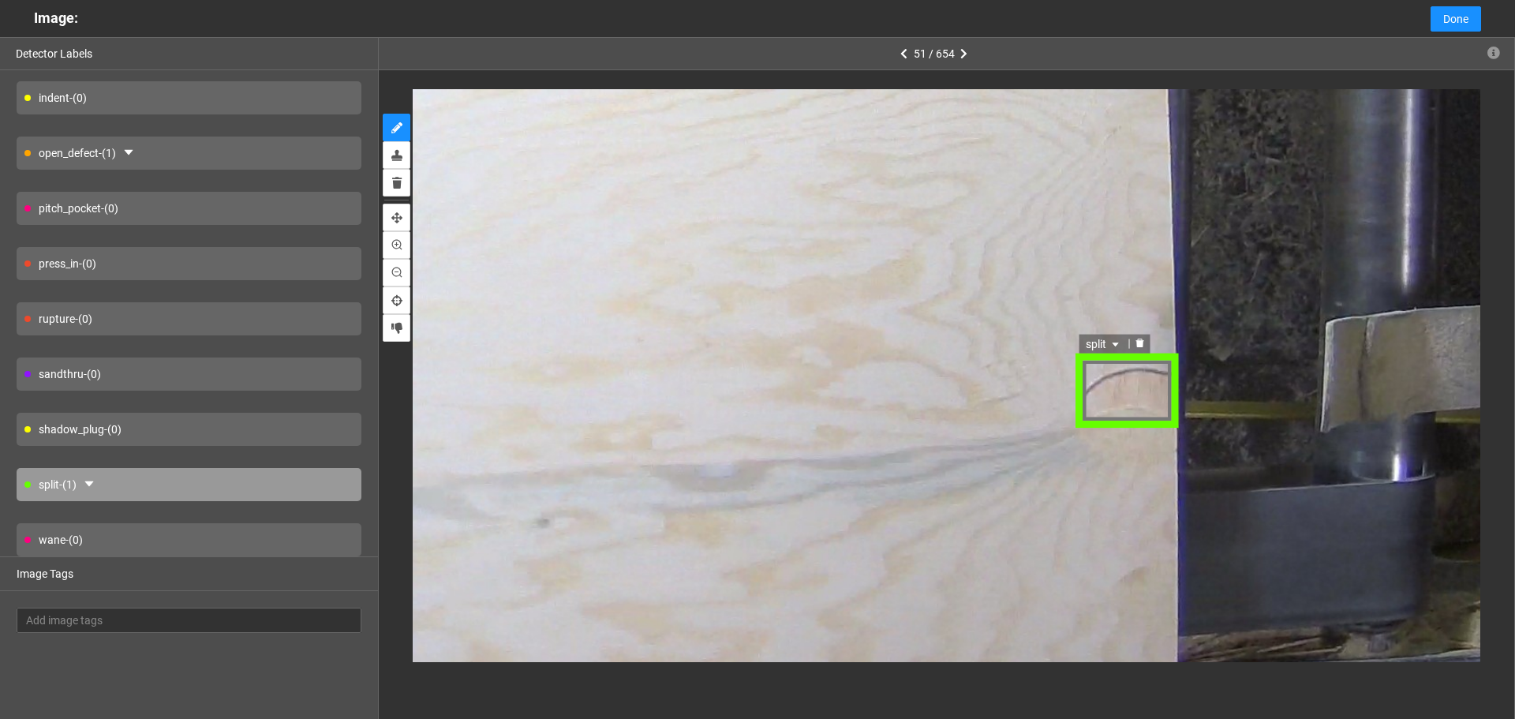
click at [1111, 346] on icon "caret-down" at bounding box center [1115, 345] width 9 height 9
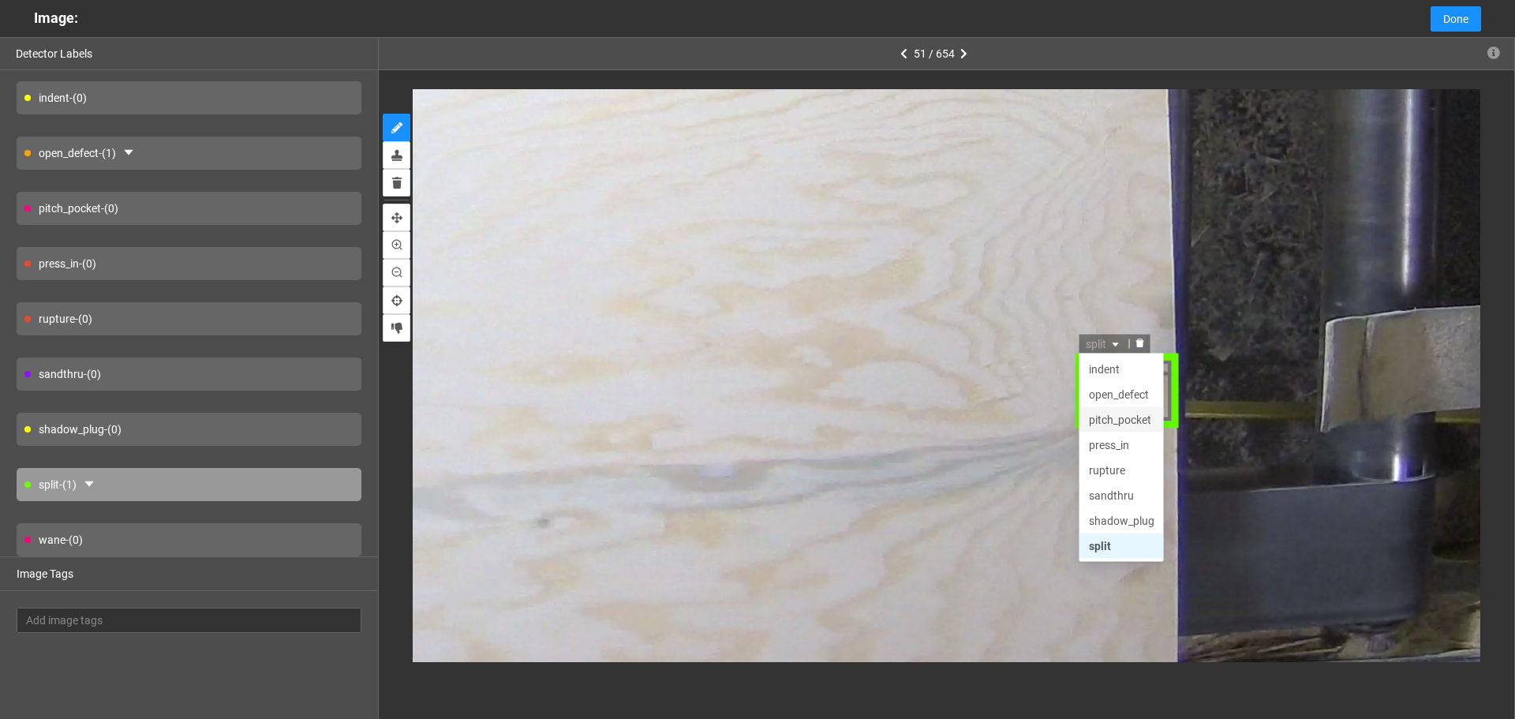
click at [1124, 398] on div "open_defect" at bounding box center [1122, 395] width 66 height 17
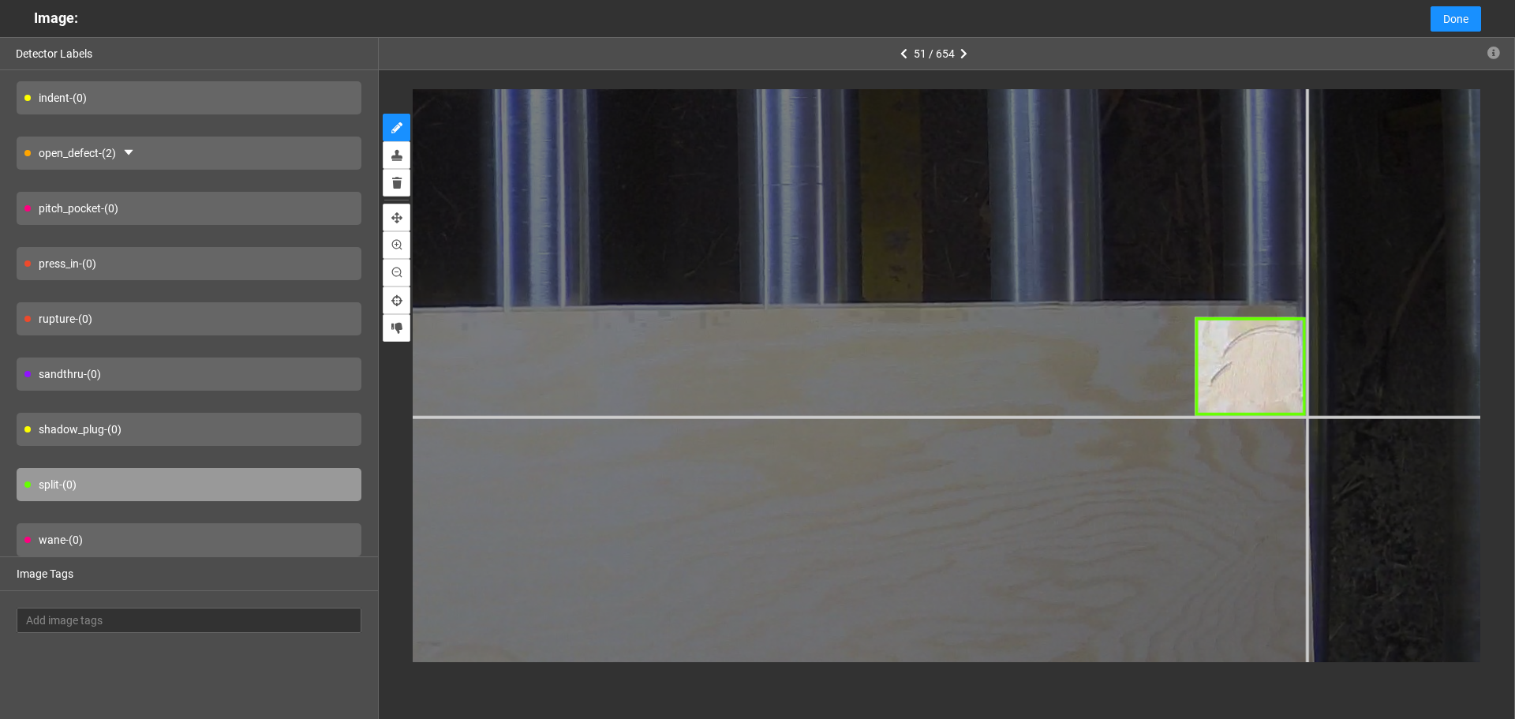
click at [1307, 415] on div at bounding box center [159, 398] width 2981 height 2236
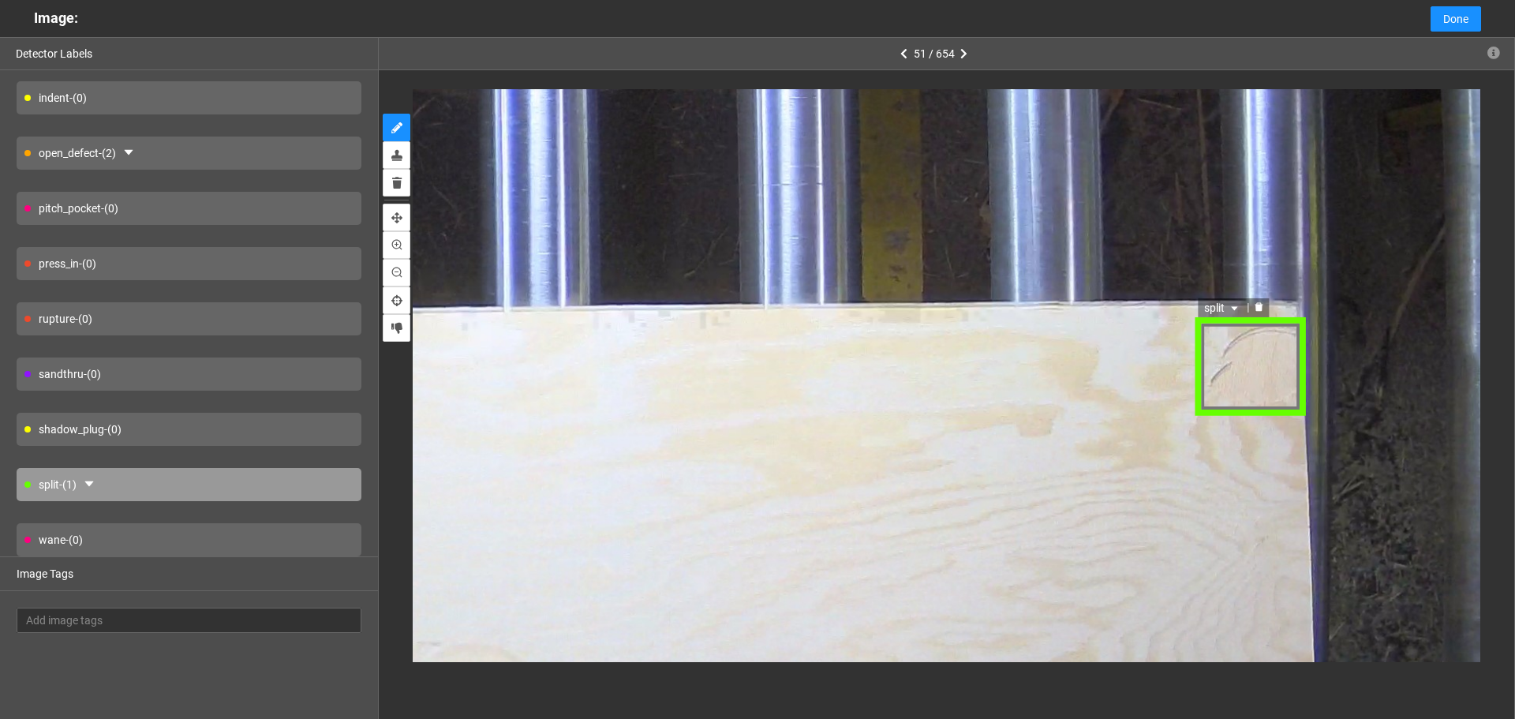
click at [1215, 310] on span "split" at bounding box center [1222, 306] width 37 height 17
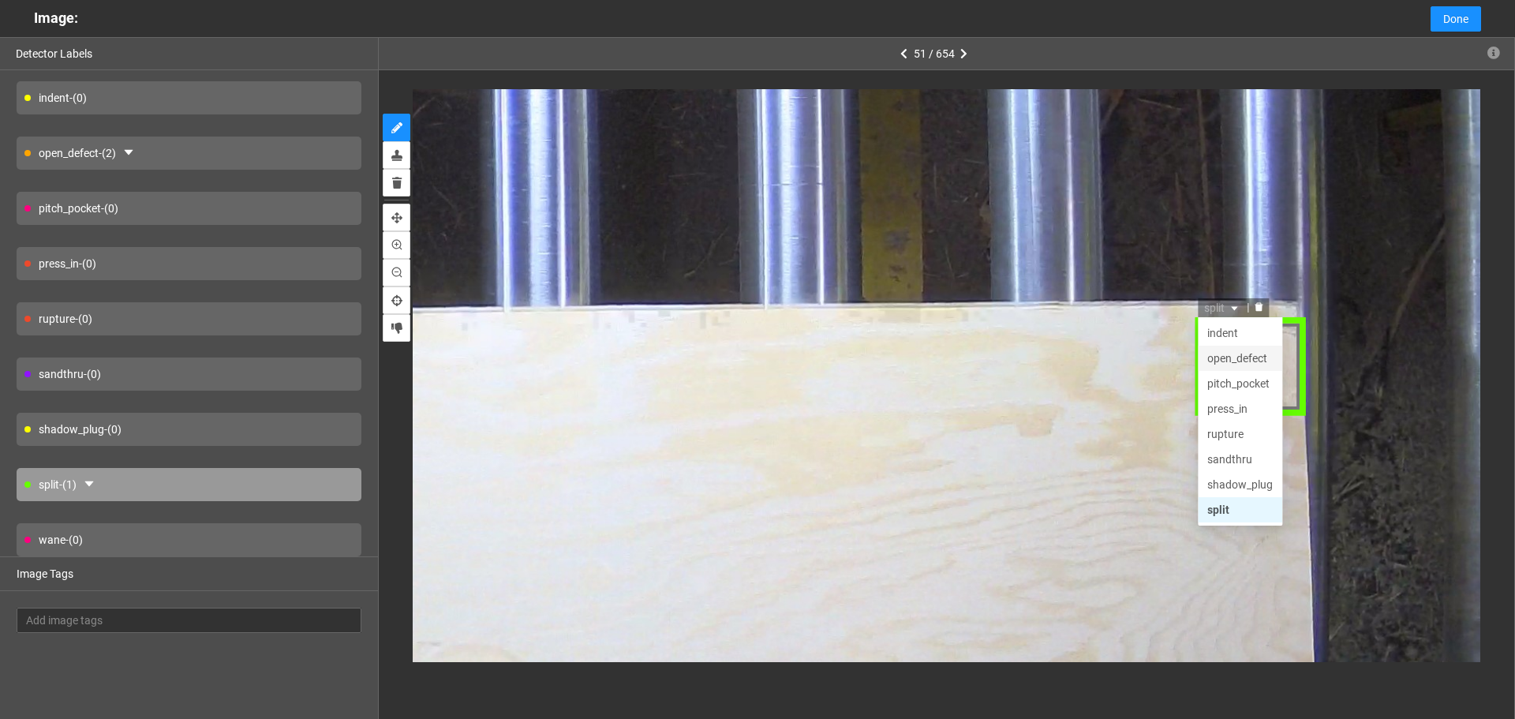
click at [1254, 368] on div "open_defect" at bounding box center [1239, 357] width 84 height 25
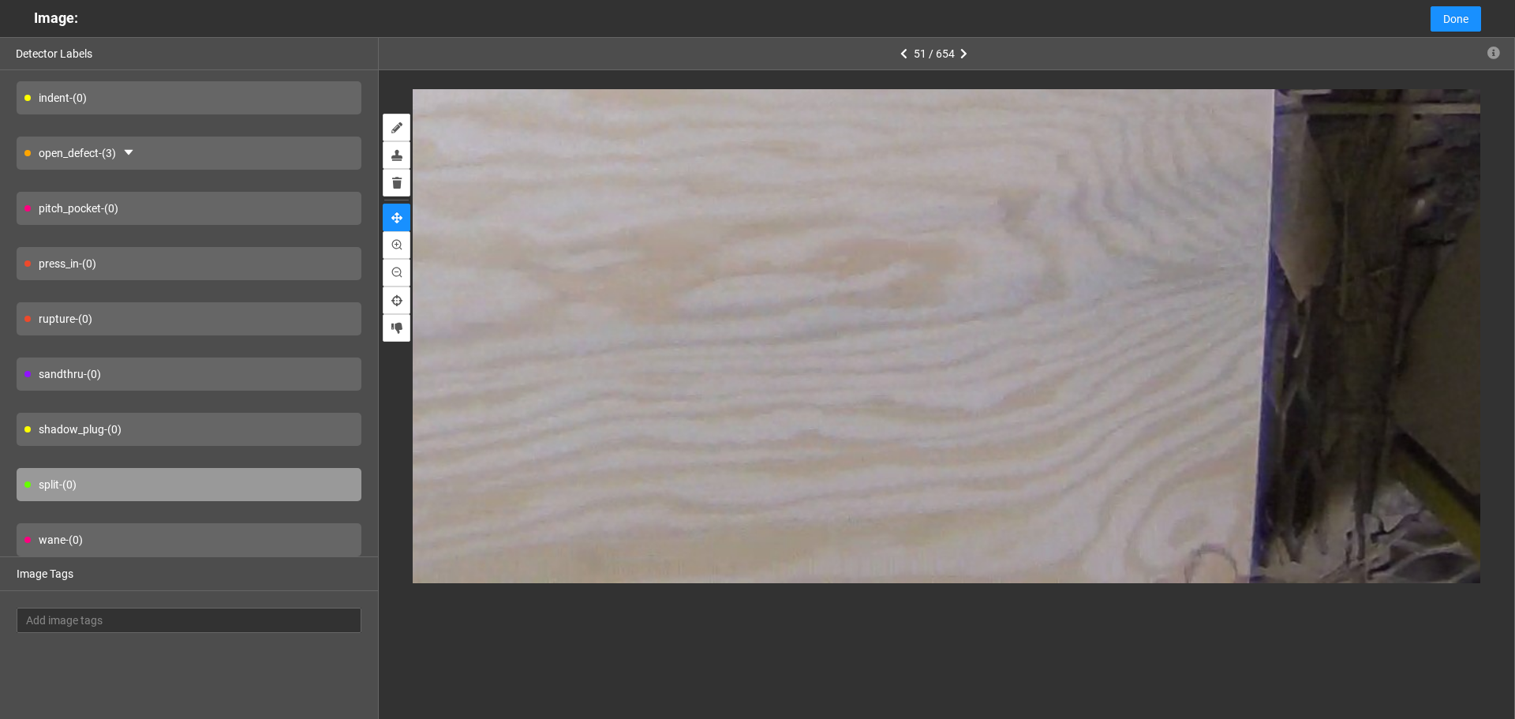
drag, startPoint x: 1187, startPoint y: 597, endPoint x: 1171, endPoint y: 409, distance: 189.3
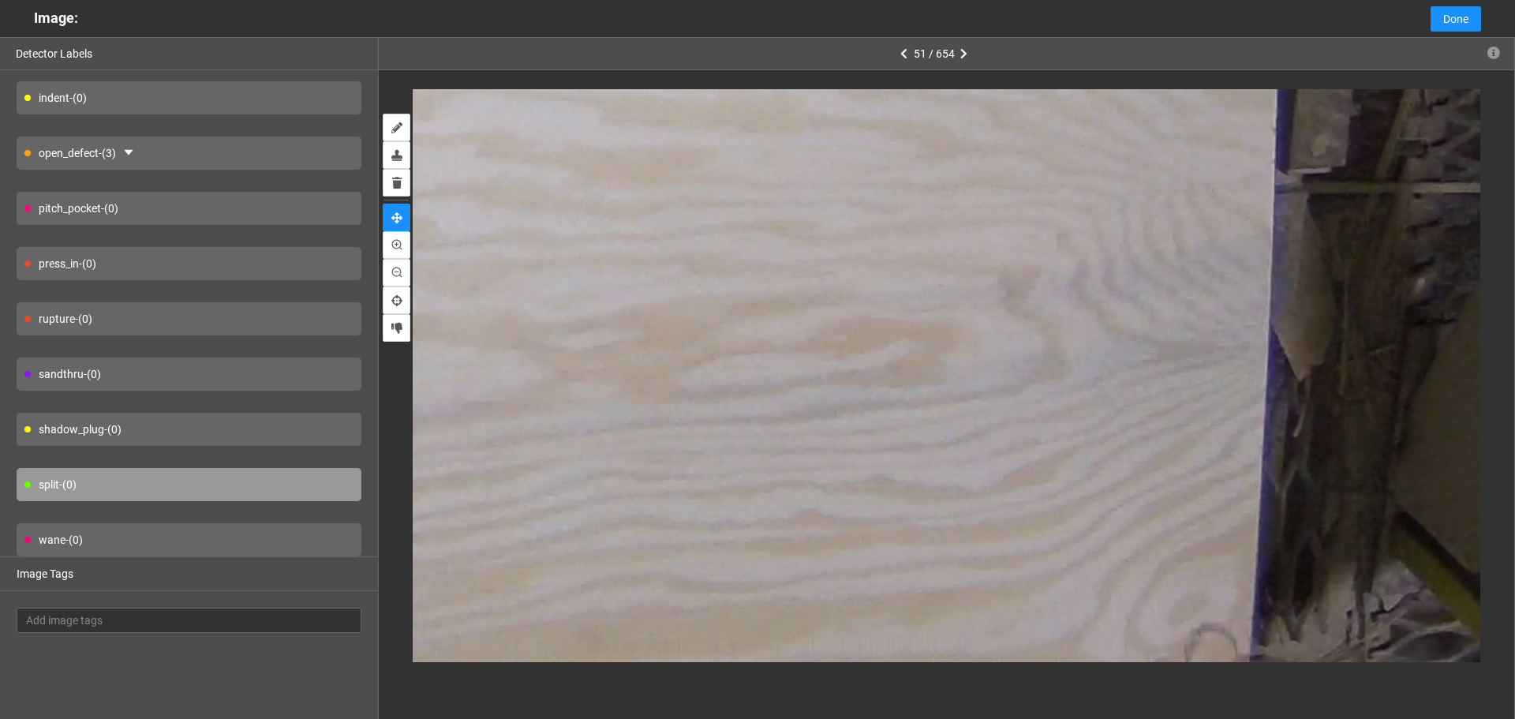
click at [159, 432] on div "shadow_plug - (0)" at bounding box center [189, 429] width 345 height 33
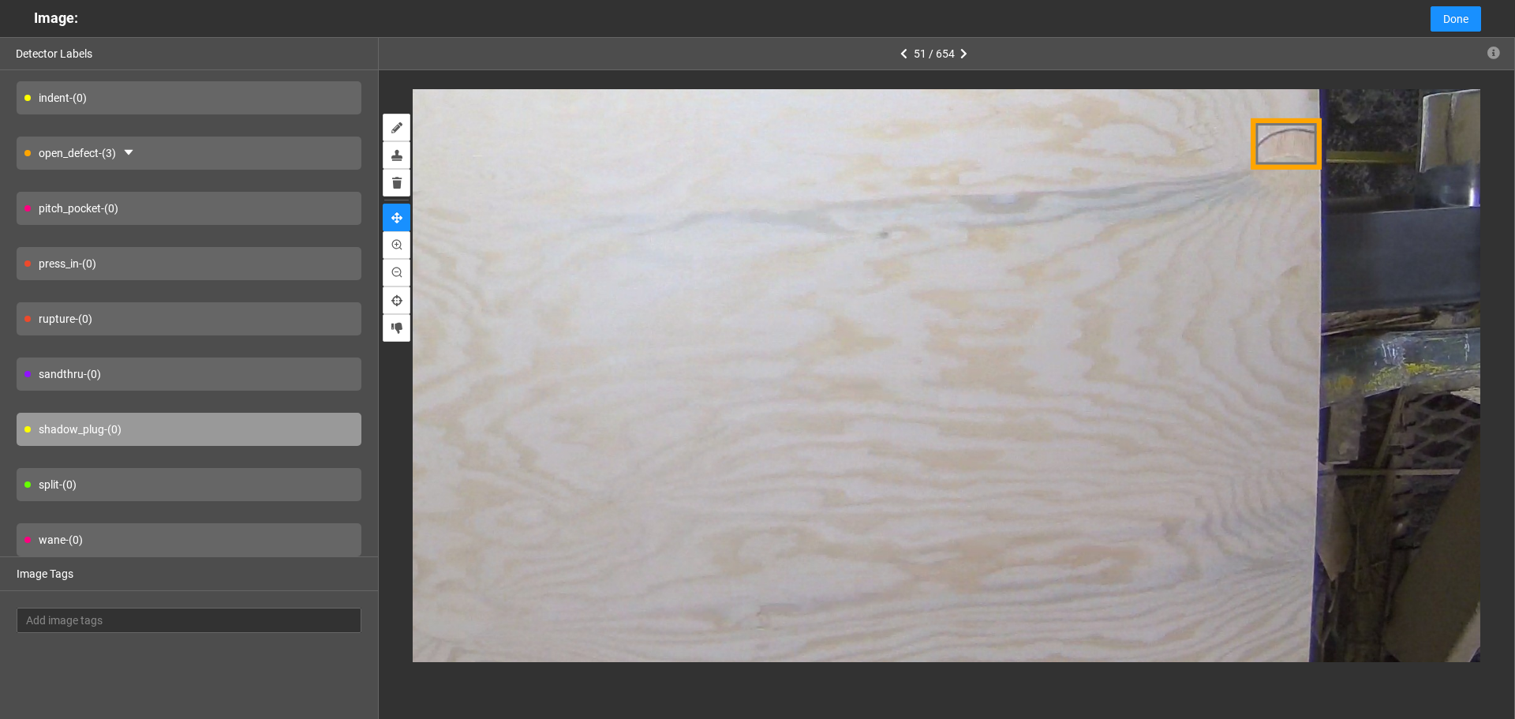
drag, startPoint x: 1234, startPoint y: 601, endPoint x: 1149, endPoint y: 387, distance: 230.2
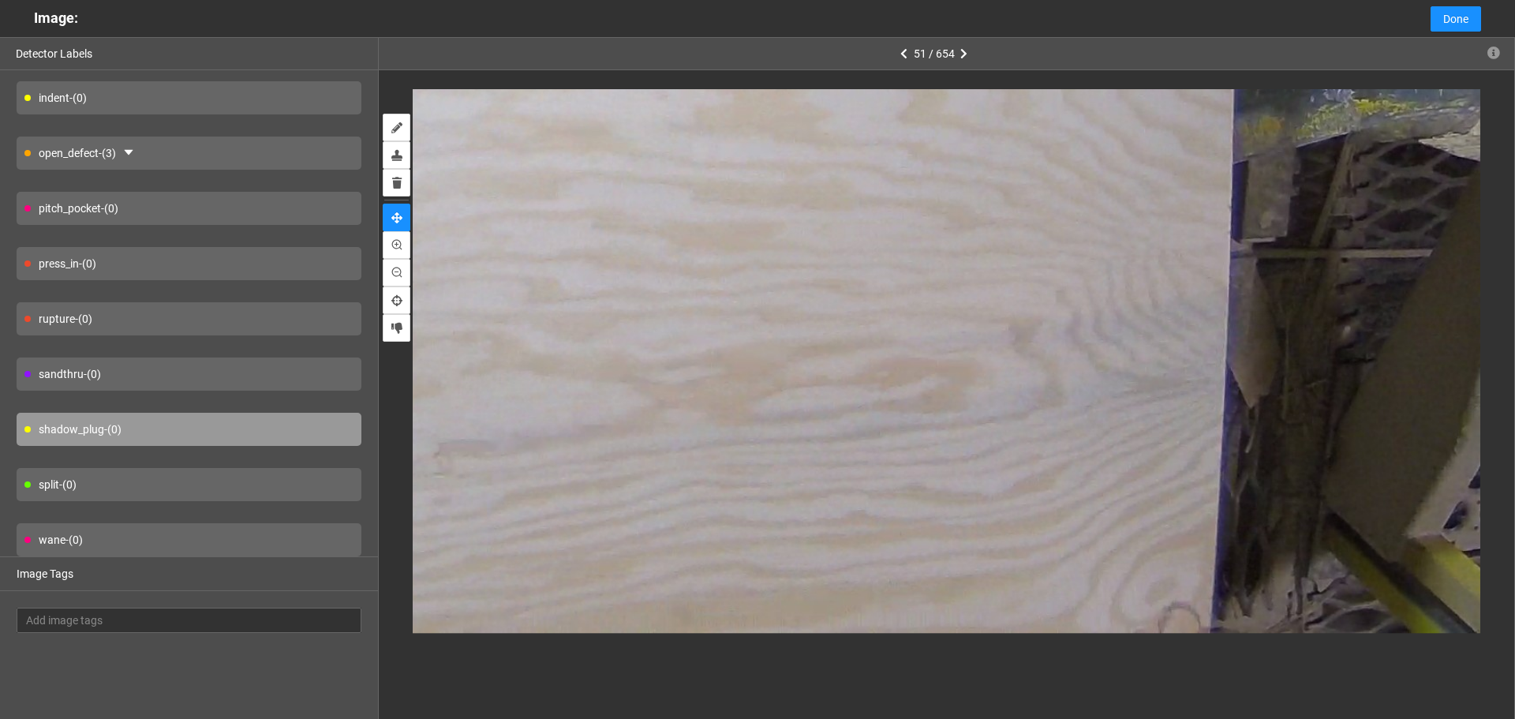
drag, startPoint x: 1191, startPoint y: 621, endPoint x: 1164, endPoint y: 544, distance: 81.9
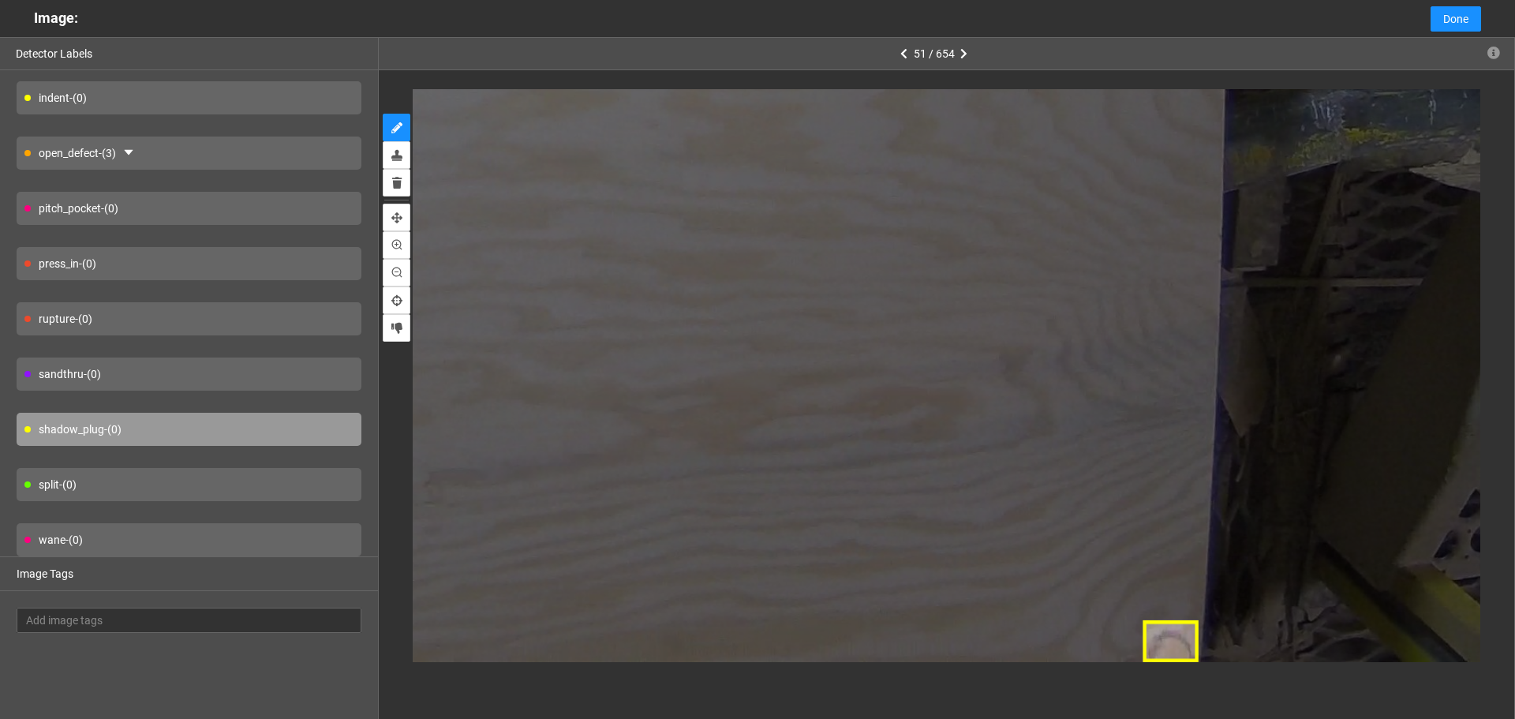
click at [1198, 682] on div "51 / 654" at bounding box center [947, 397] width 1136 height 719
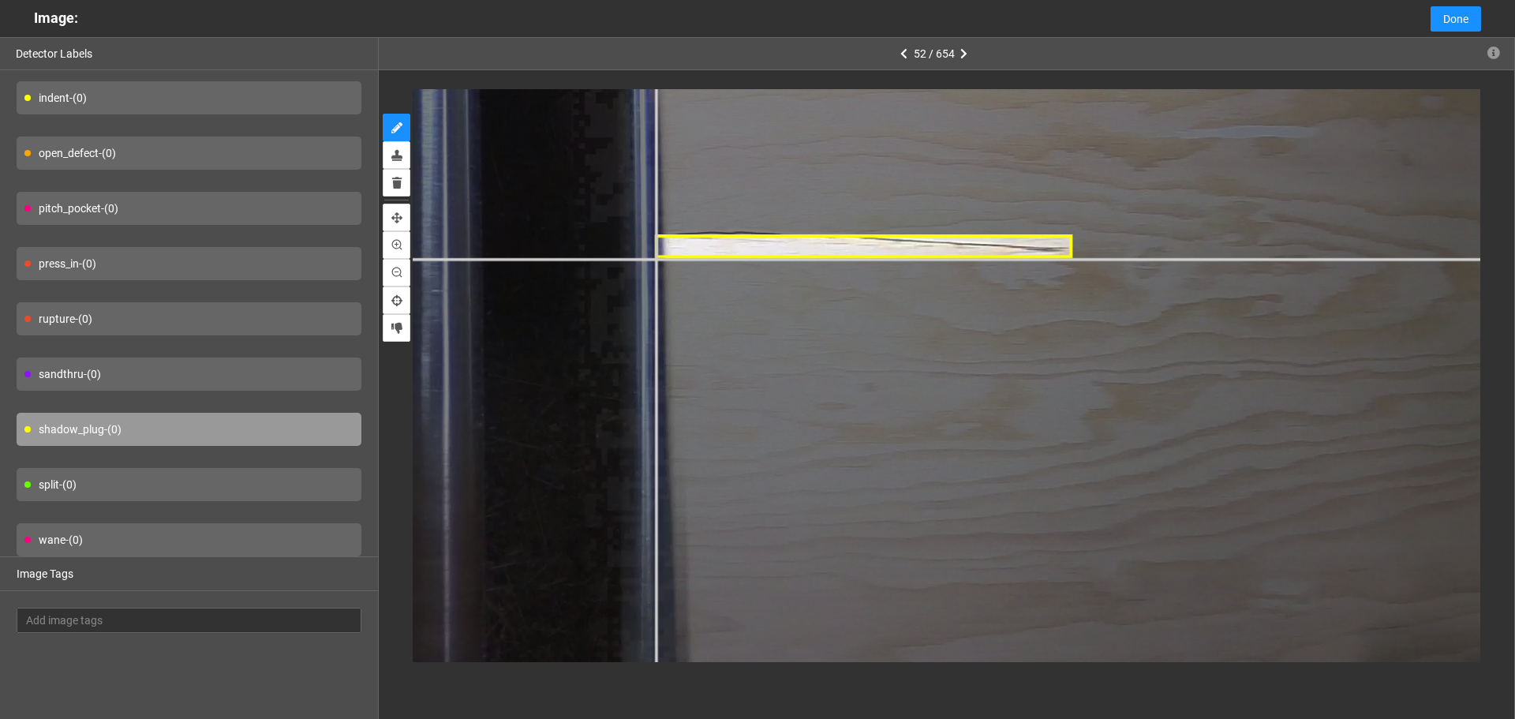
click at [655, 259] on div at bounding box center [315, 372] width 2828 height 2121
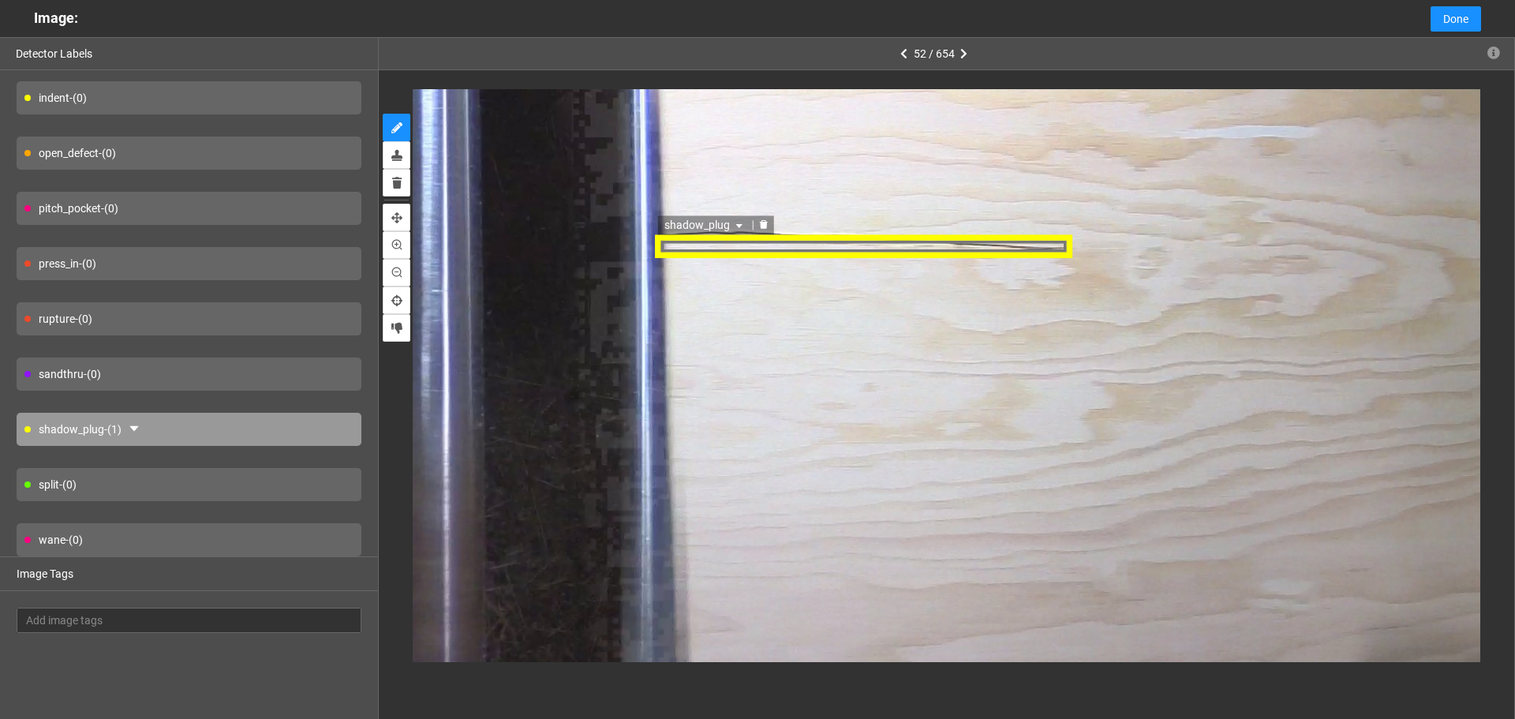
click at [742, 246] on div "shadow_plug" at bounding box center [864, 247] width 419 height 23
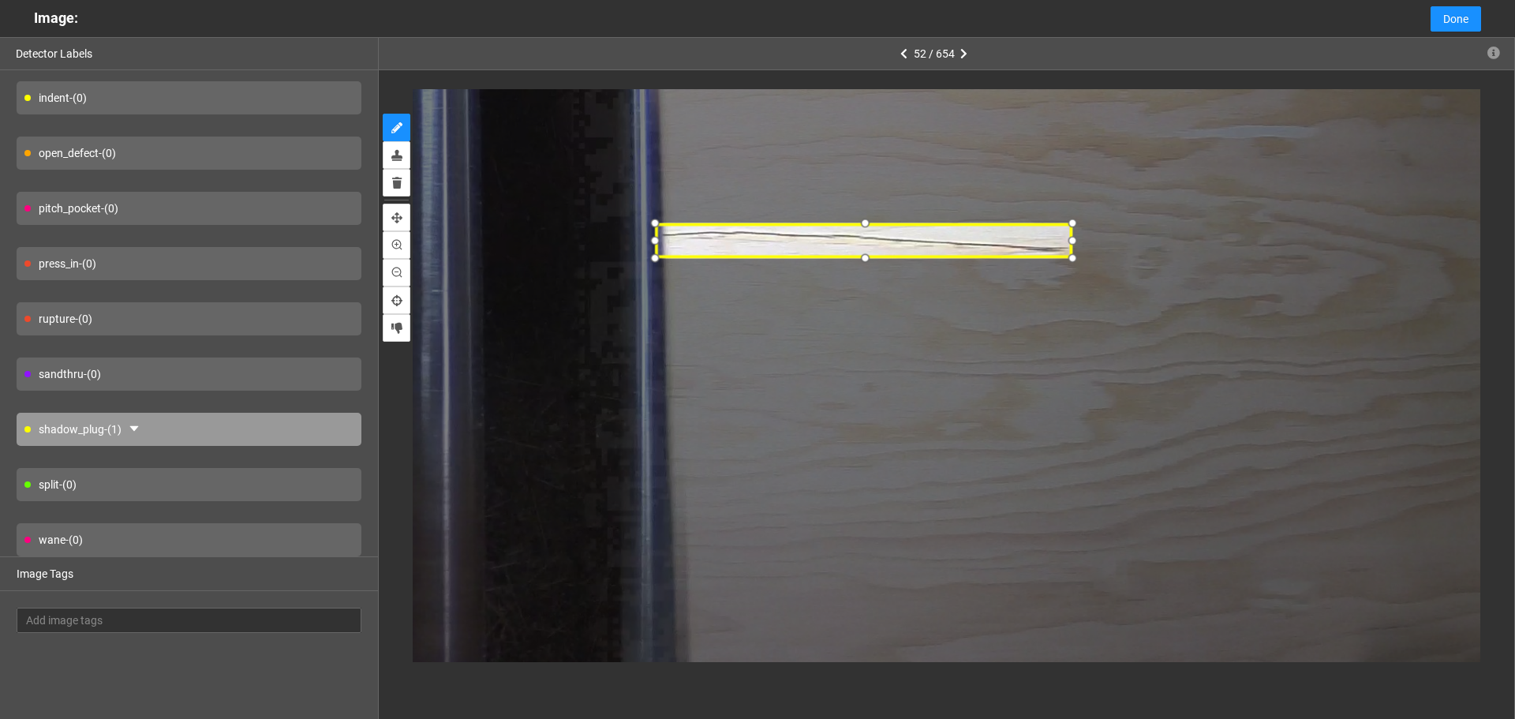
click at [861, 216] on div at bounding box center [865, 223] width 22 height 22
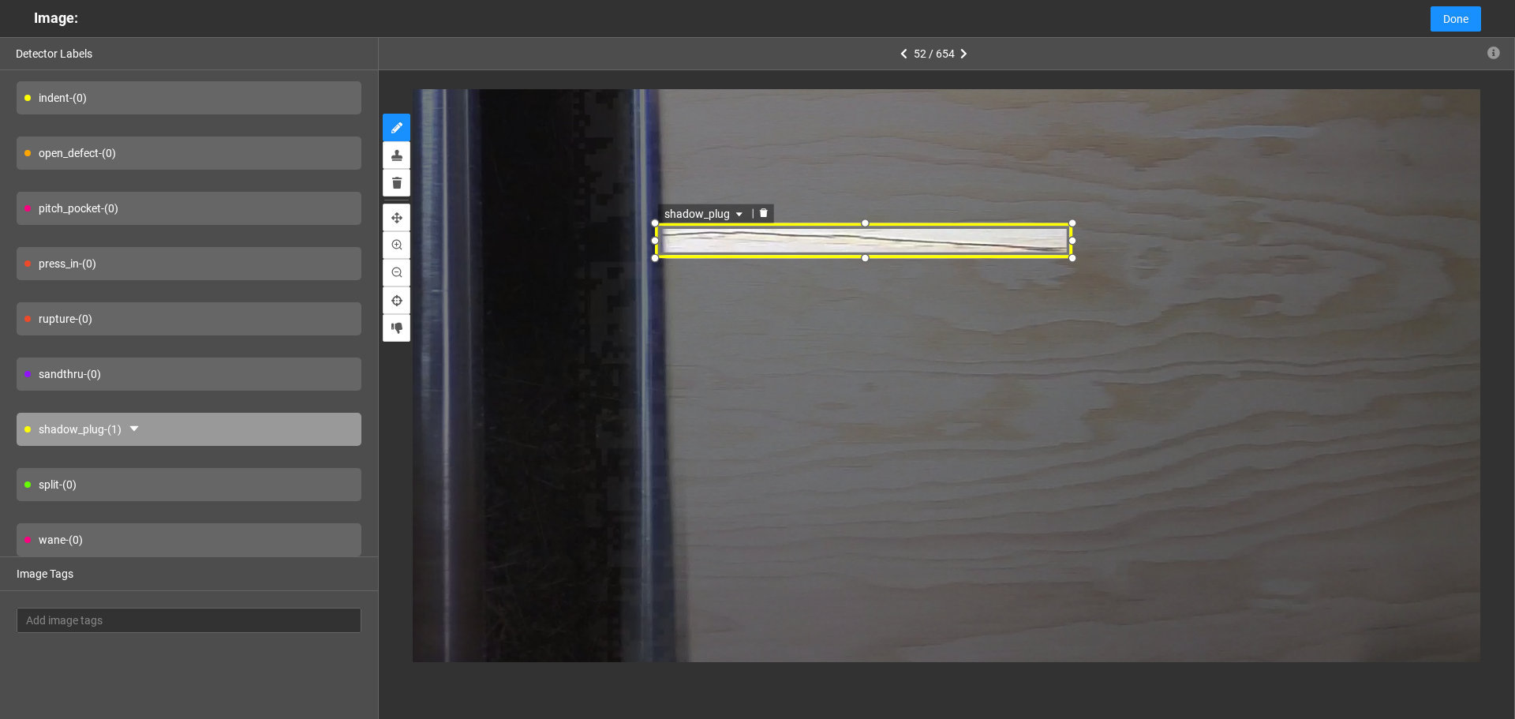
click at [714, 212] on span "shadow_plug" at bounding box center [705, 213] width 82 height 17
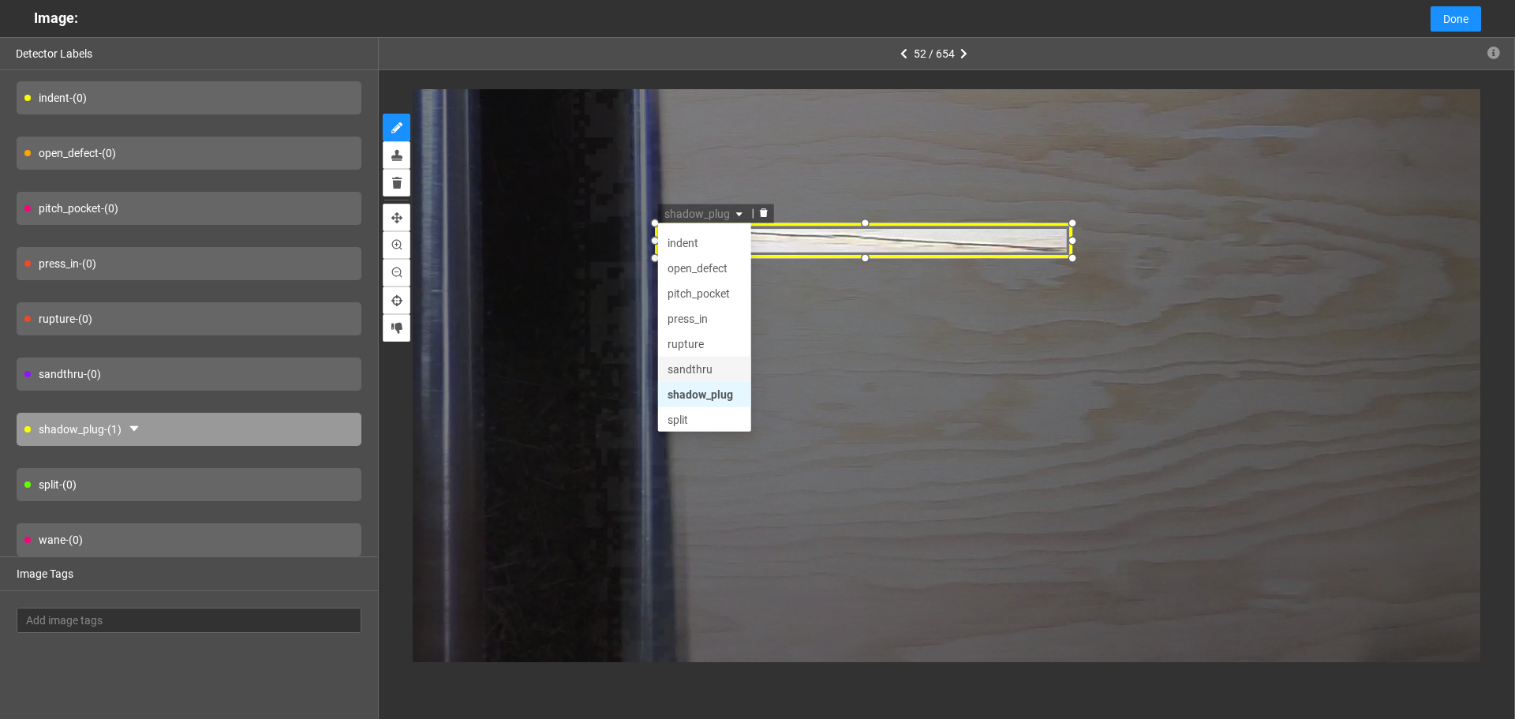
scroll to position [76, 0]
click at [701, 387] on div "split" at bounding box center [705, 390] width 74 height 17
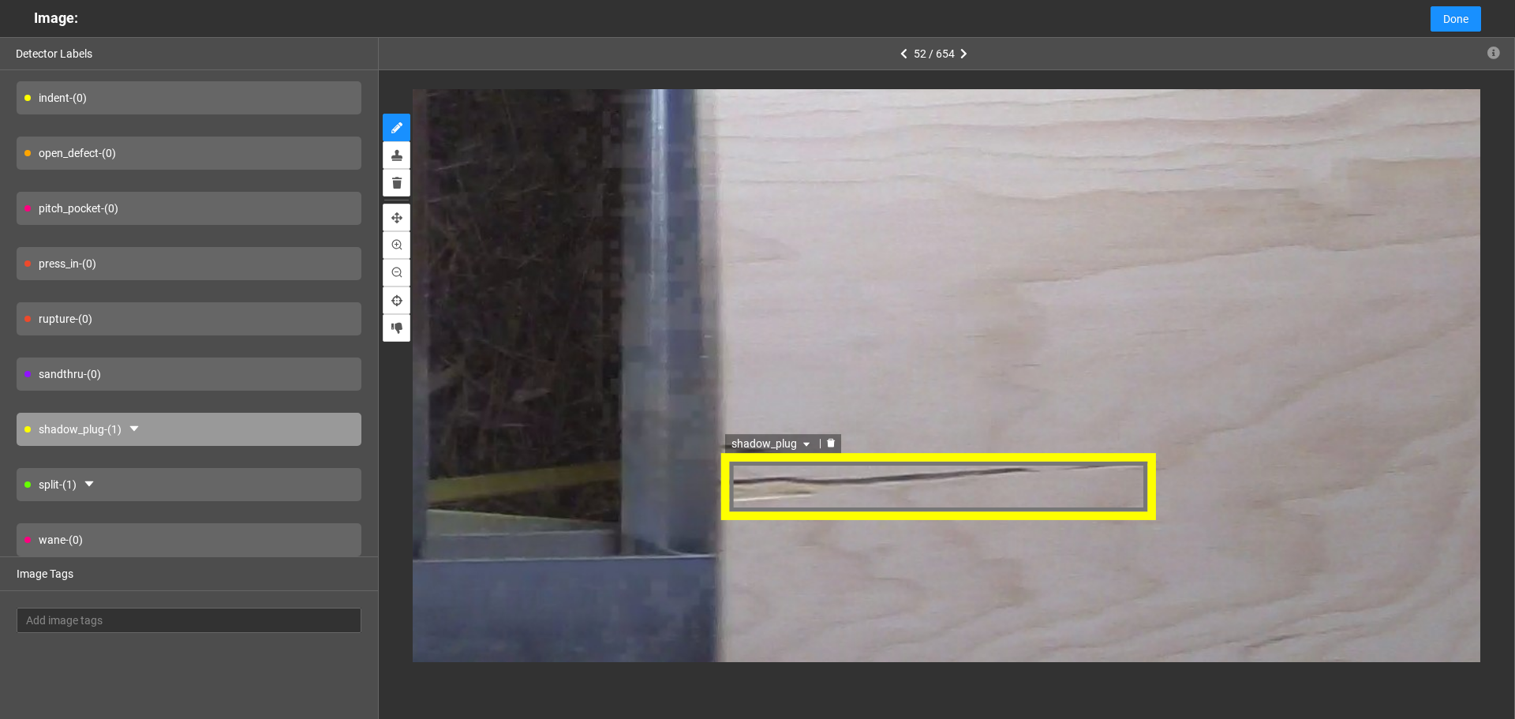
click at [789, 441] on span "shadow_plug" at bounding box center [771, 442] width 82 height 17
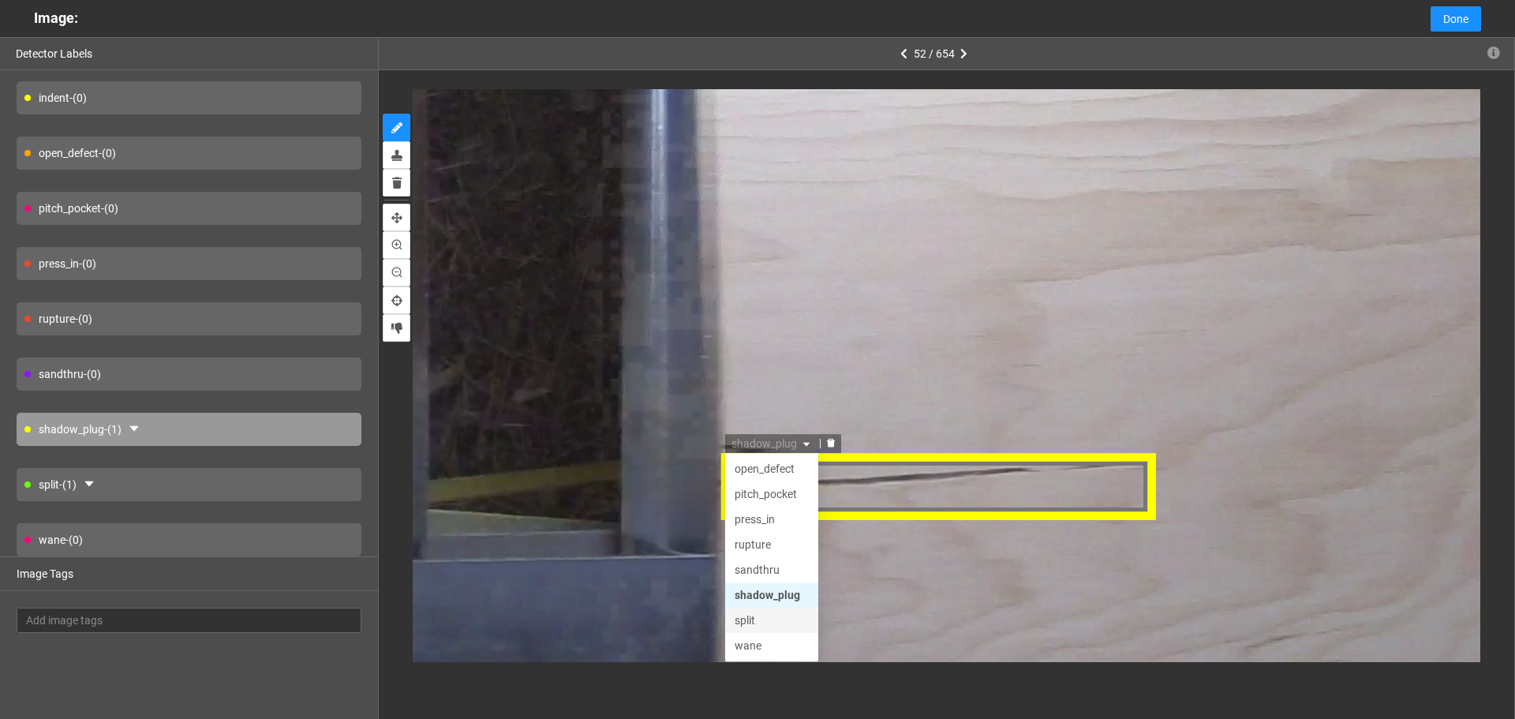
click at [759, 623] on div "split" at bounding box center [770, 619] width 74 height 17
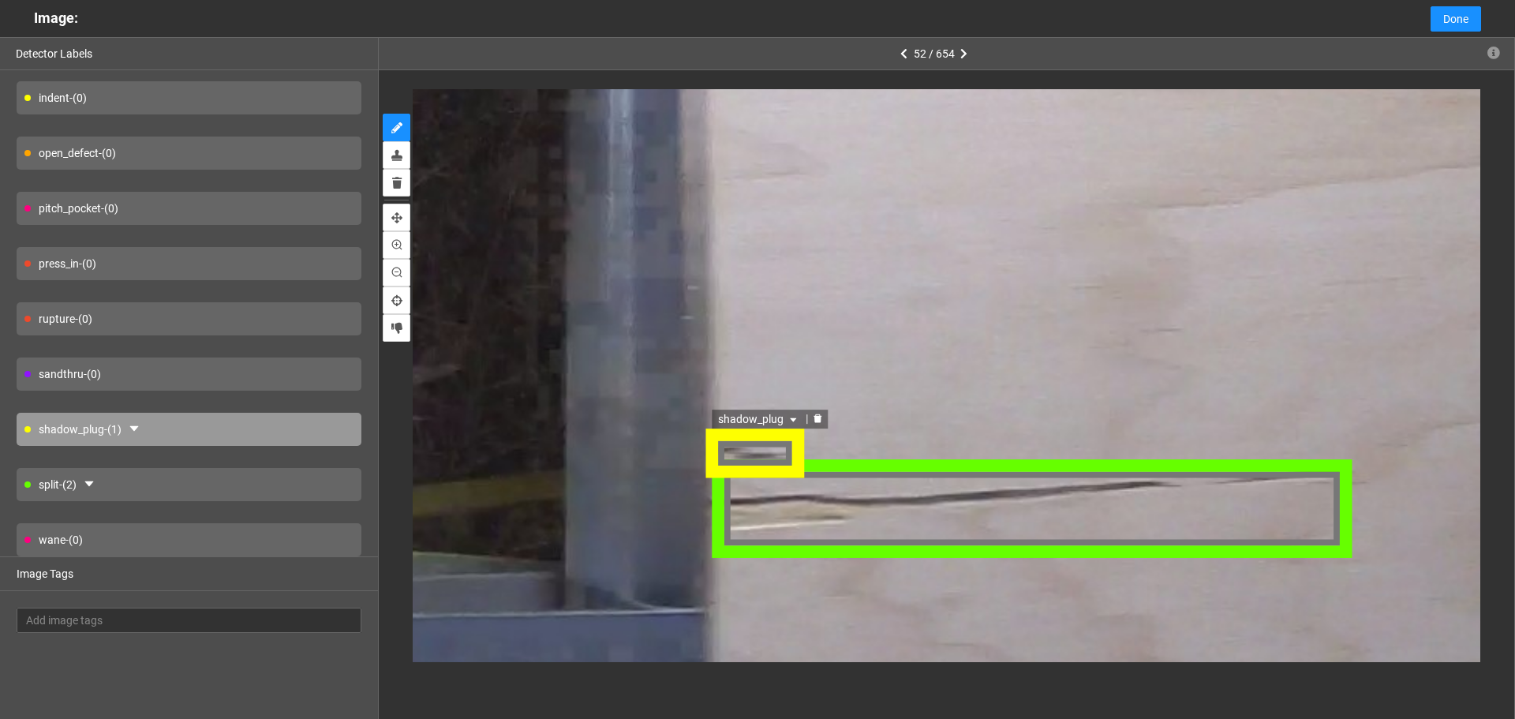
click at [751, 422] on span "shadow_plug" at bounding box center [761, 420] width 82 height 17
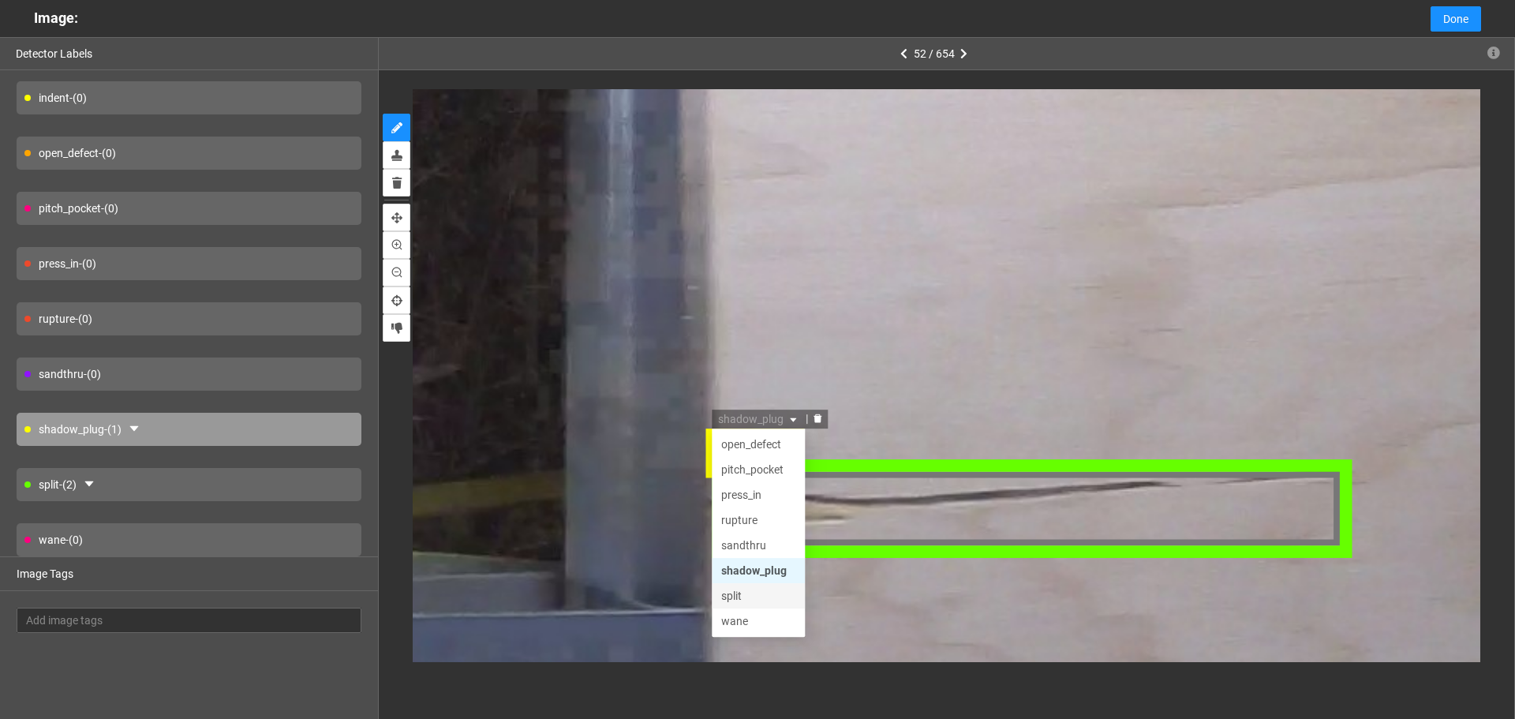
click at [754, 600] on div "split" at bounding box center [760, 597] width 74 height 17
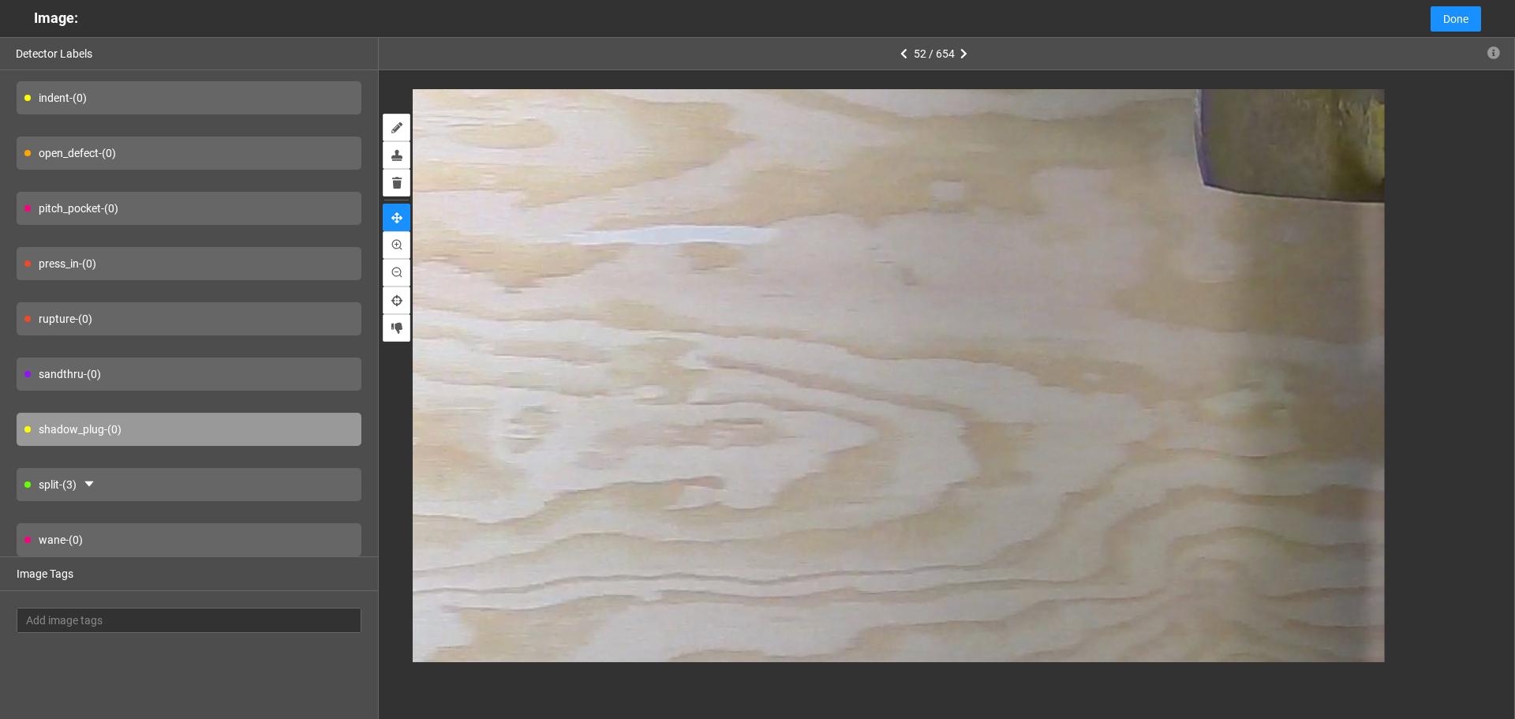
drag, startPoint x: 1236, startPoint y: 305, endPoint x: 1205, endPoint y: 723, distance: 418.6
click at [1205, 655] on html "··· Detectors ··· Streams ··· Similarity Search ··· ··· ··· Shafi I. ··· rosebu…" at bounding box center [757, 295] width 1515 height 719
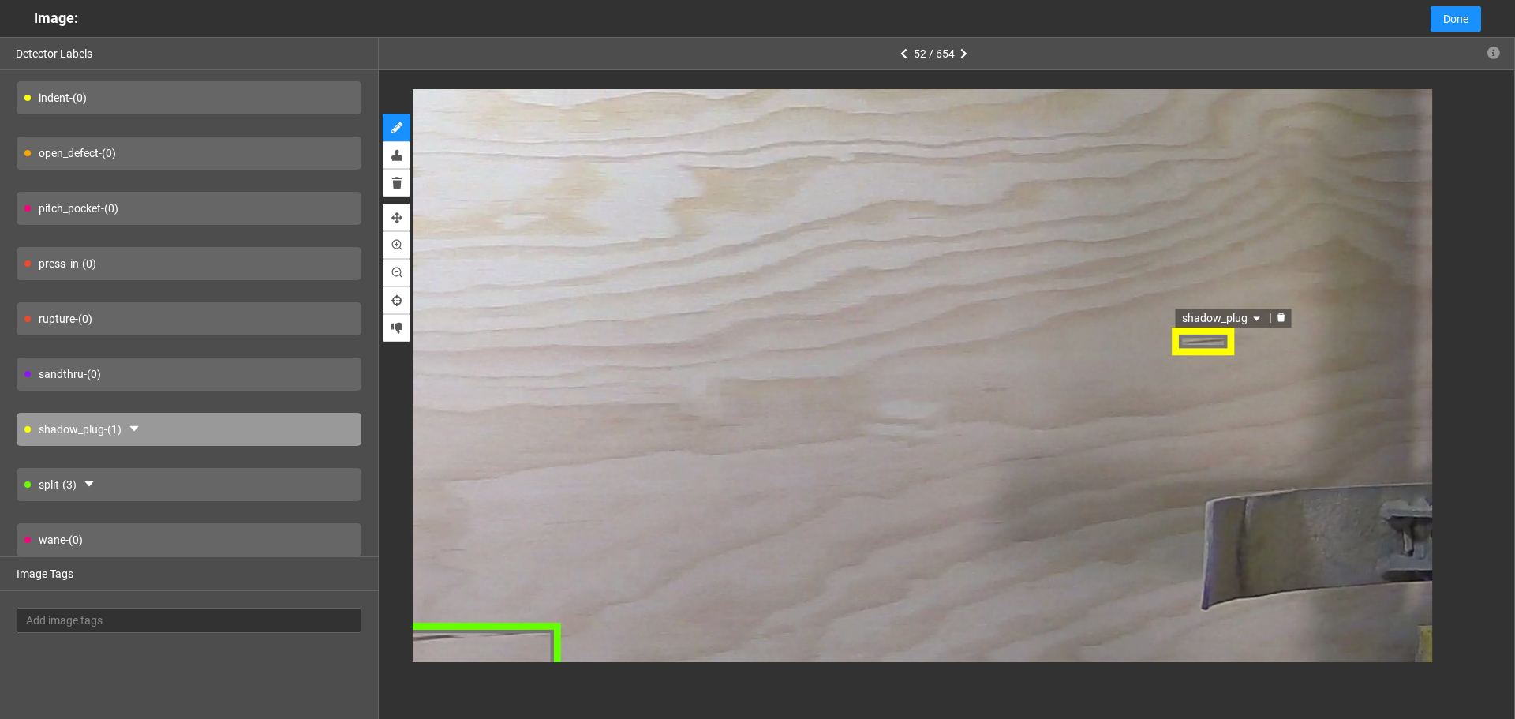
click at [1200, 313] on span "shadow_plug" at bounding box center [1223, 317] width 82 height 17
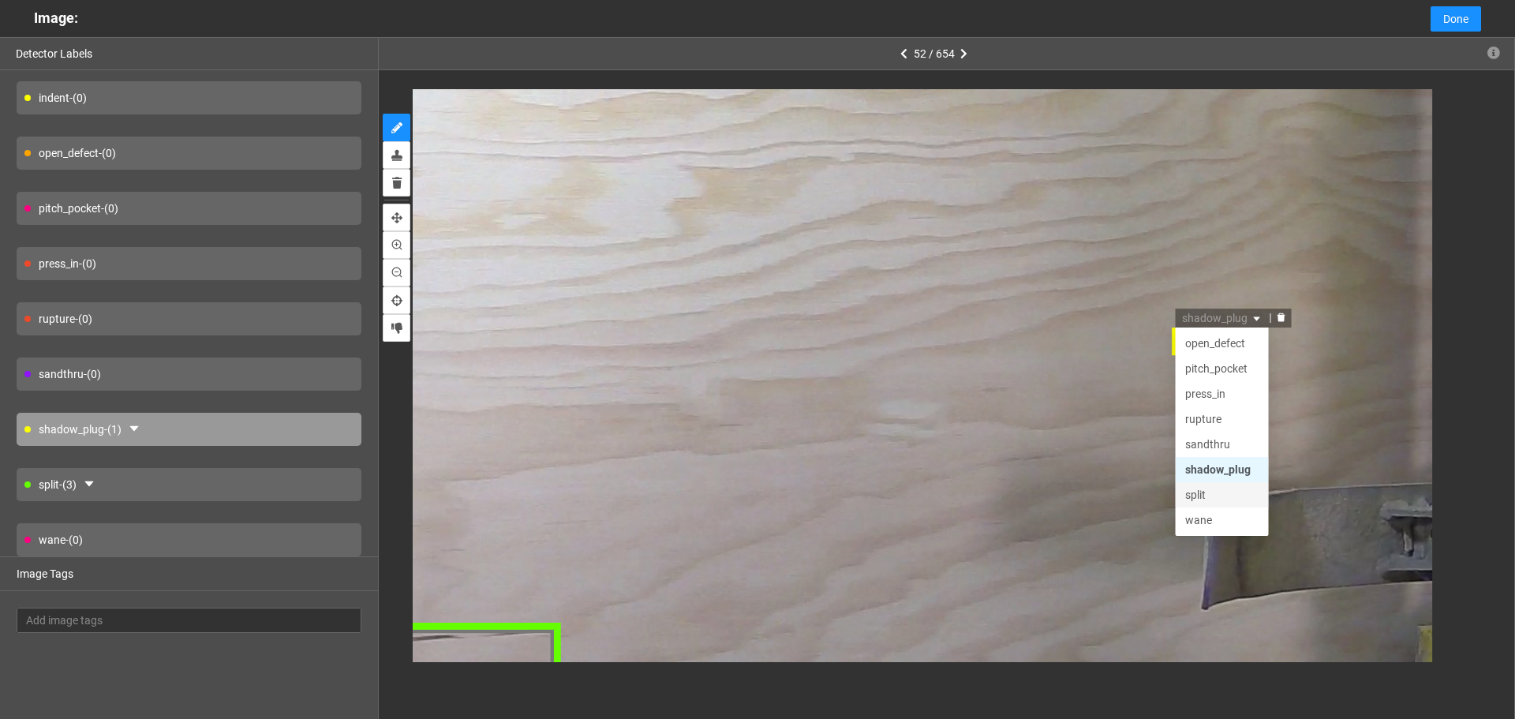
click at [1224, 496] on div "split" at bounding box center [1222, 494] width 74 height 17
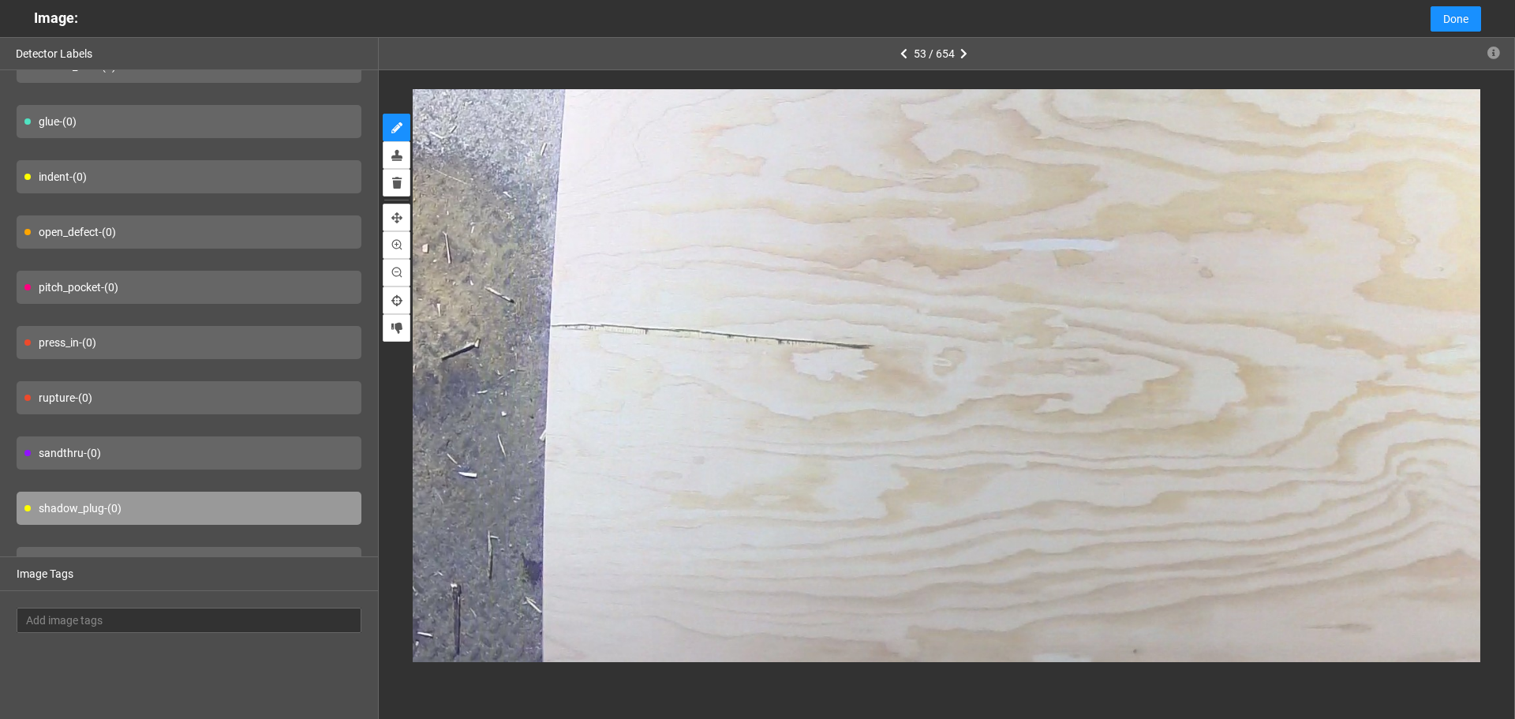
scroll to position [116, 0]
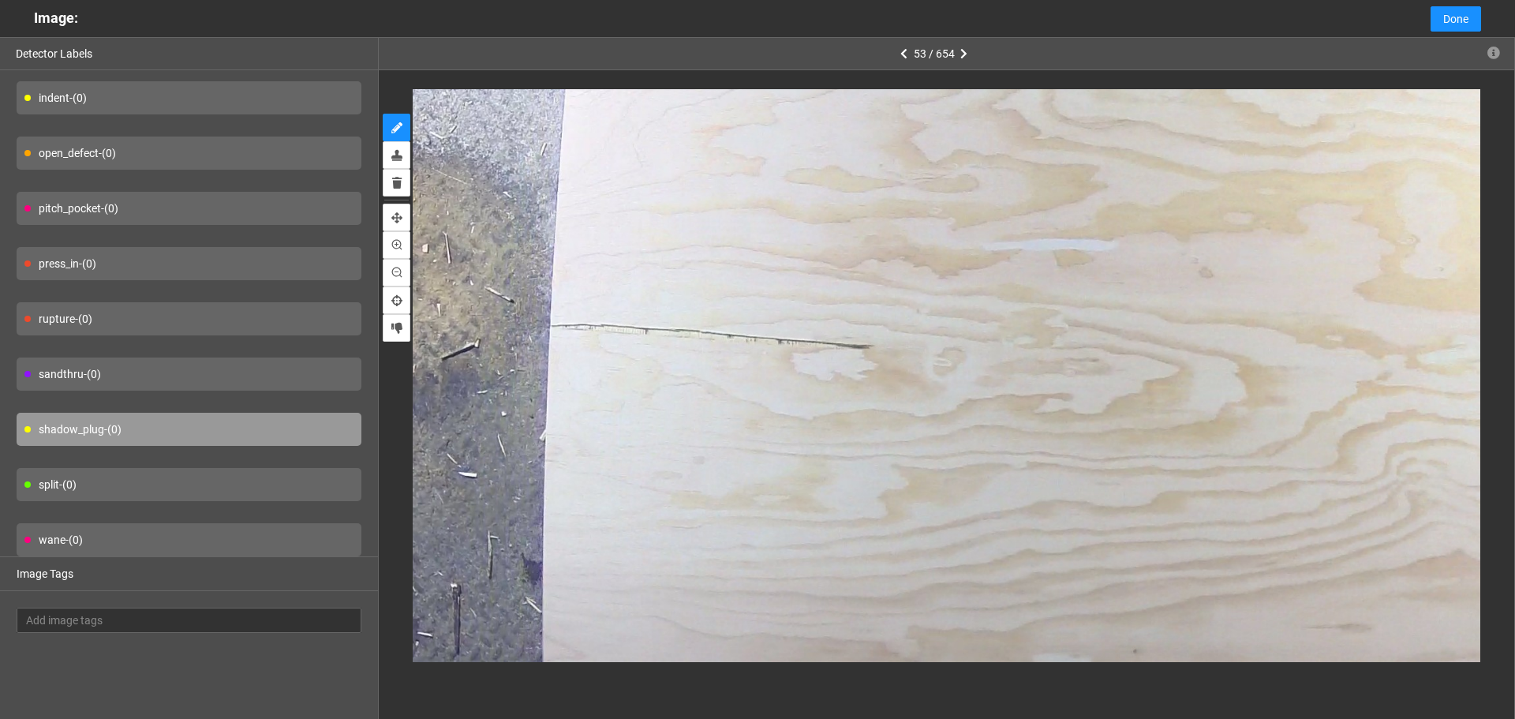
click at [184, 483] on div "split - (0)" at bounding box center [189, 484] width 345 height 33
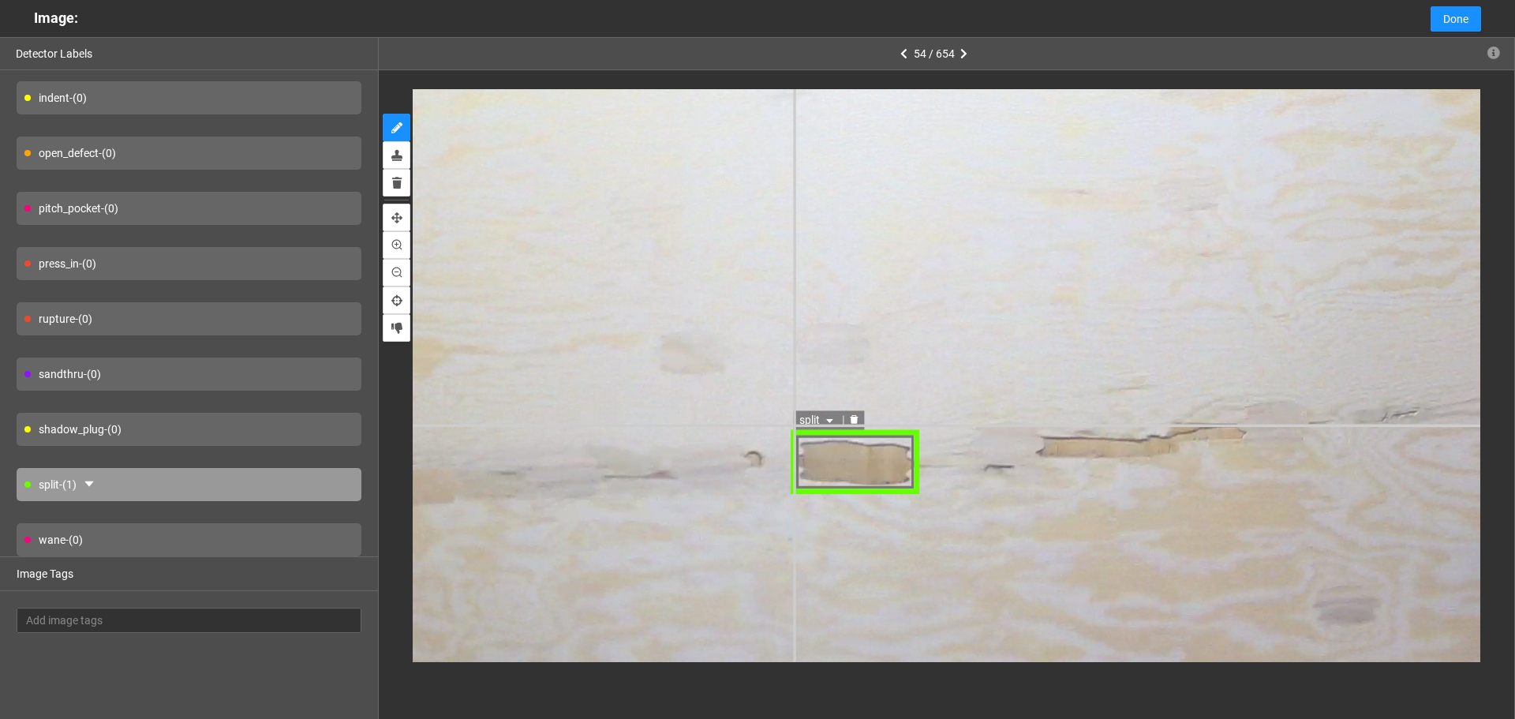
click at [803, 422] on span "split" at bounding box center [817, 420] width 37 height 17
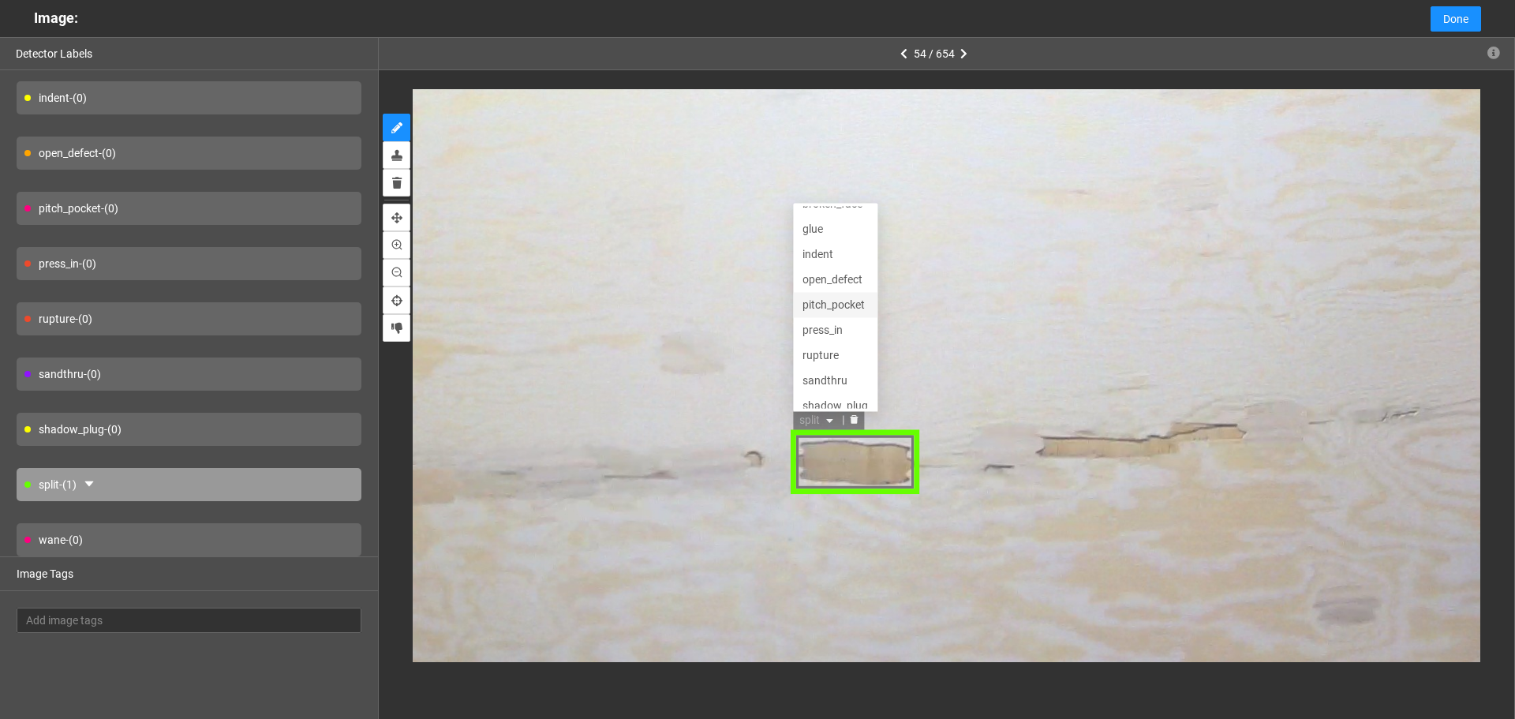
scroll to position [0, 0]
click at [833, 298] on div "open_defect" at bounding box center [835, 294] width 66 height 17
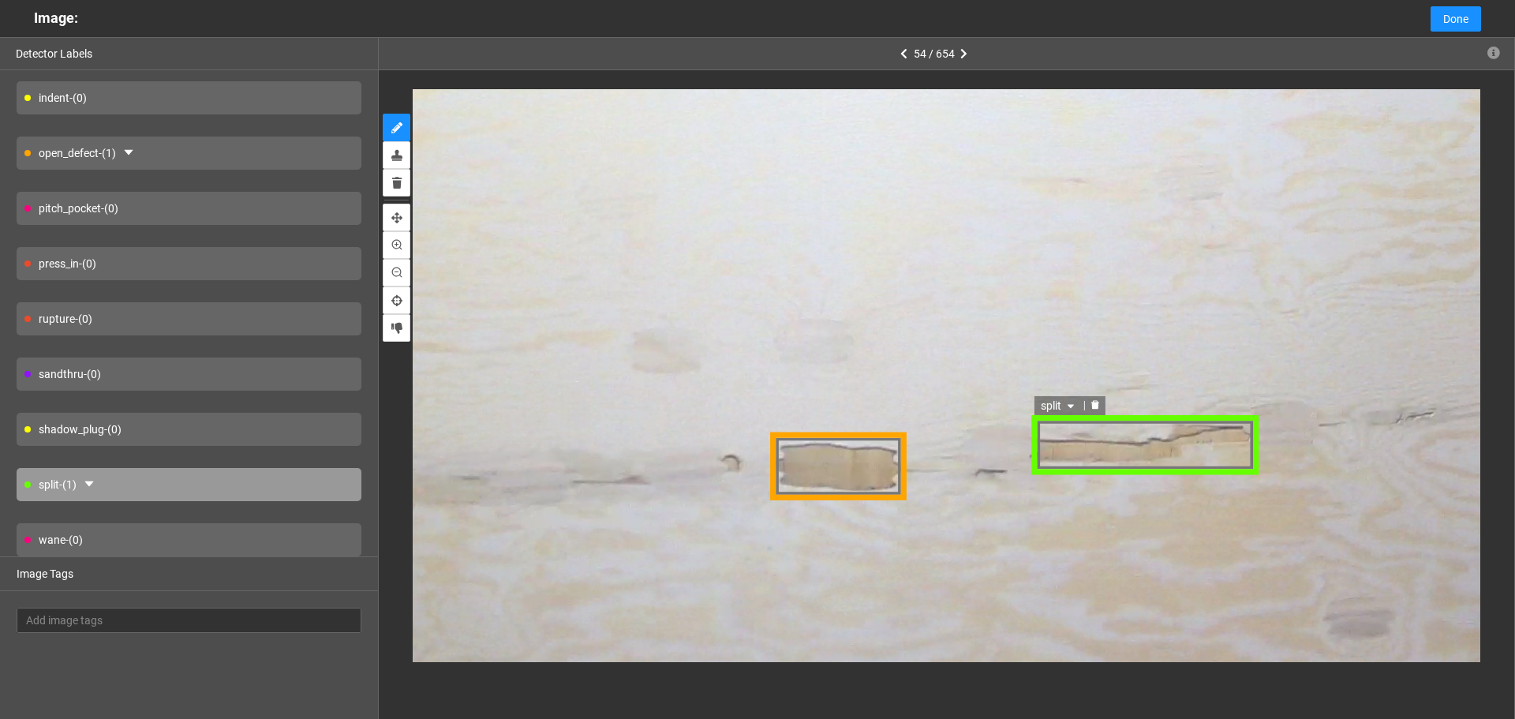
click at [1055, 399] on span "split" at bounding box center [1058, 404] width 37 height 17
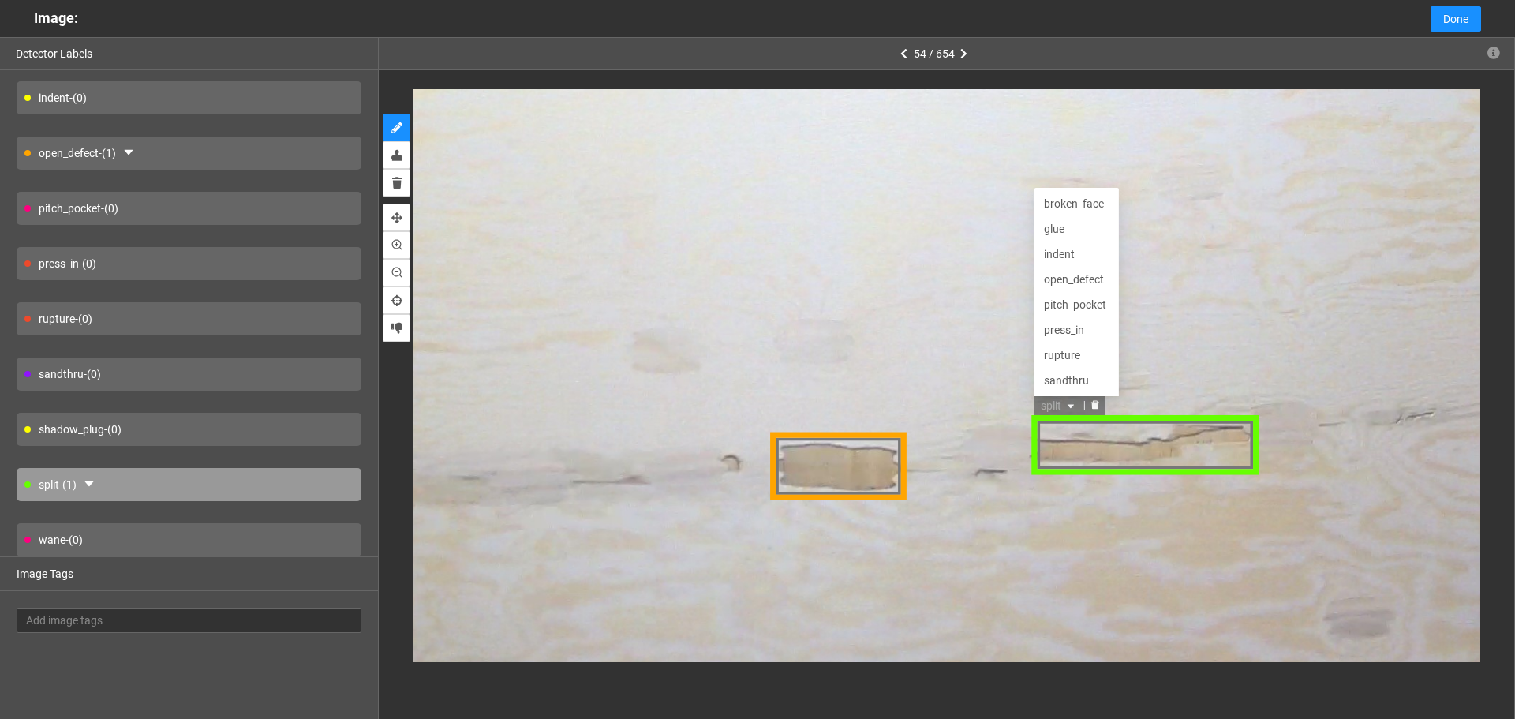
scroll to position [51, 0]
click at [1069, 230] on div "open_defect" at bounding box center [1076, 227] width 66 height 17
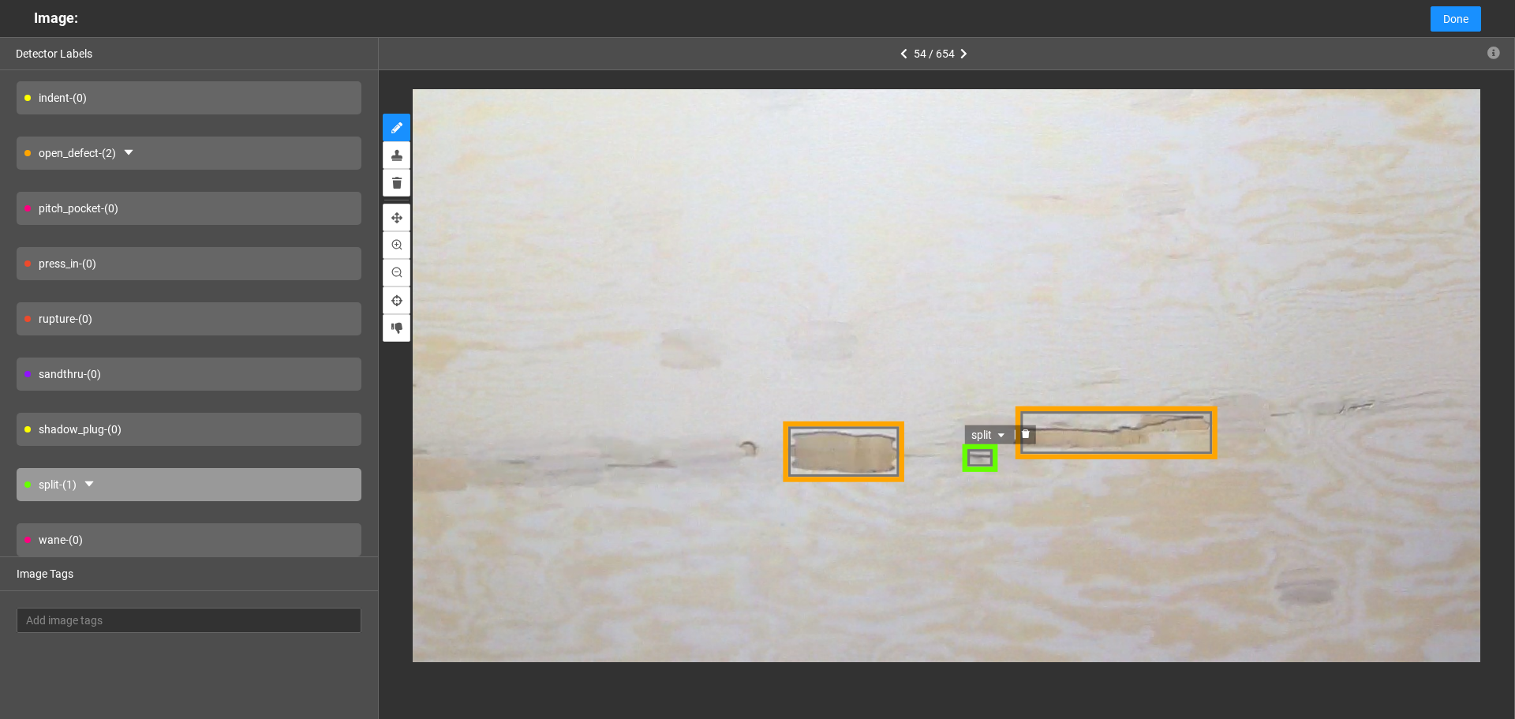
click at [986, 429] on span "split" at bounding box center [989, 435] width 37 height 17
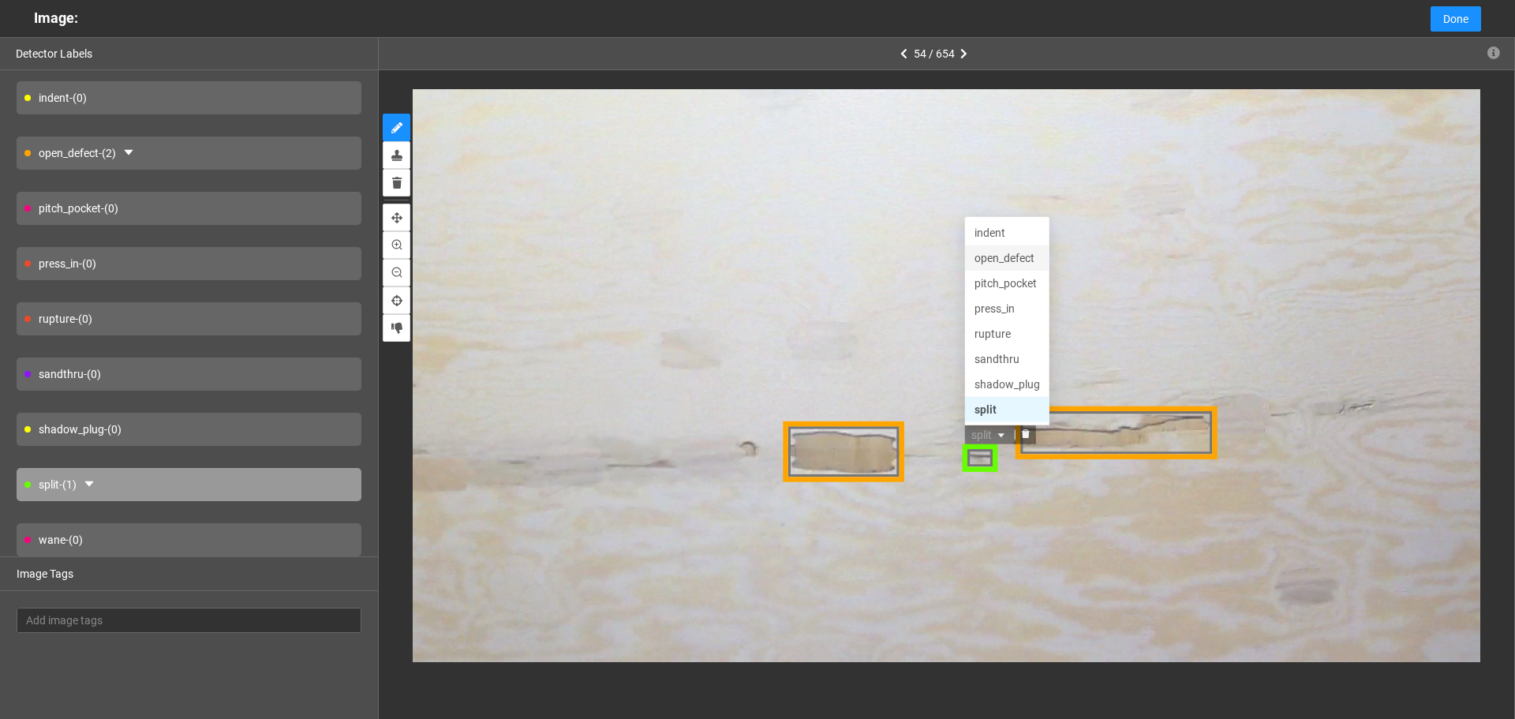
click at [983, 257] on div "open_defect" at bounding box center [1007, 258] width 66 height 17
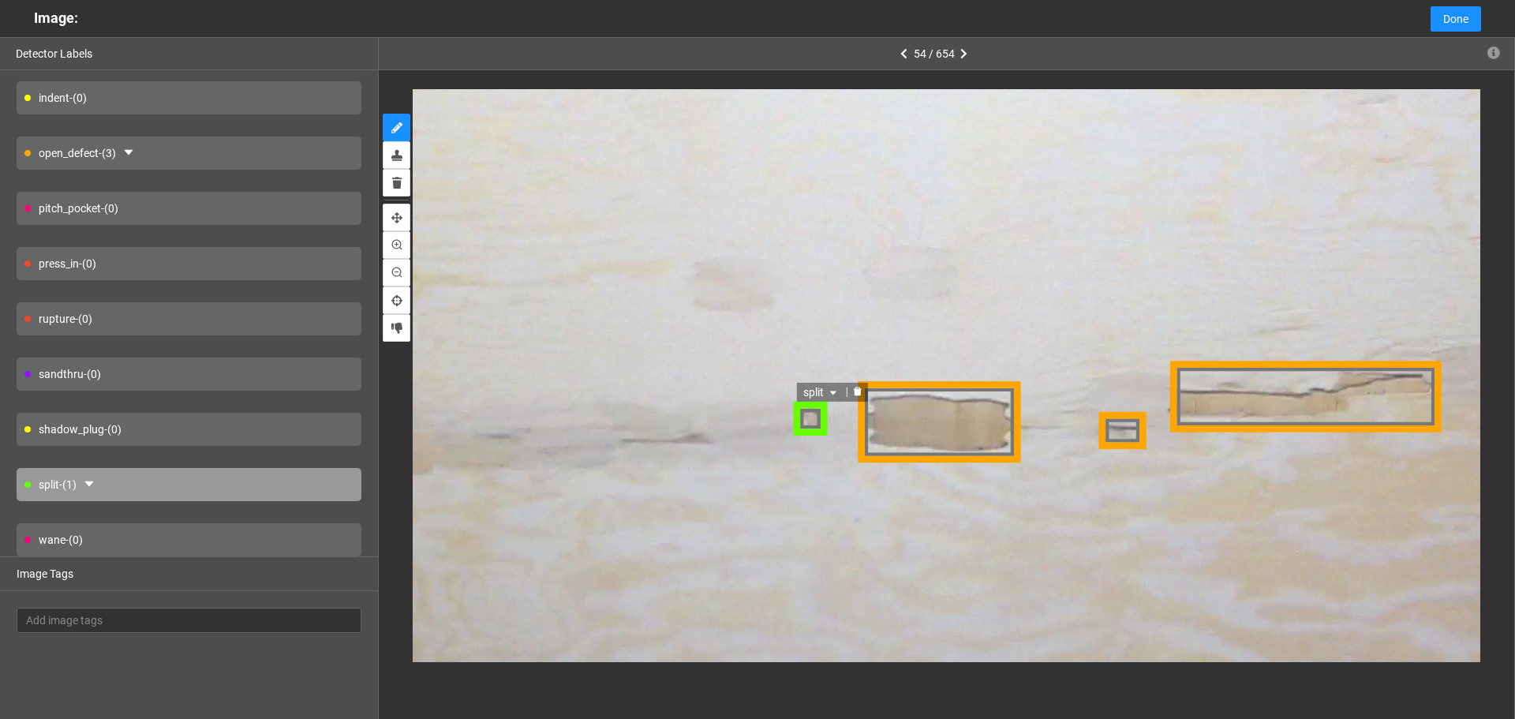
click at [818, 390] on span "split" at bounding box center [822, 393] width 37 height 17
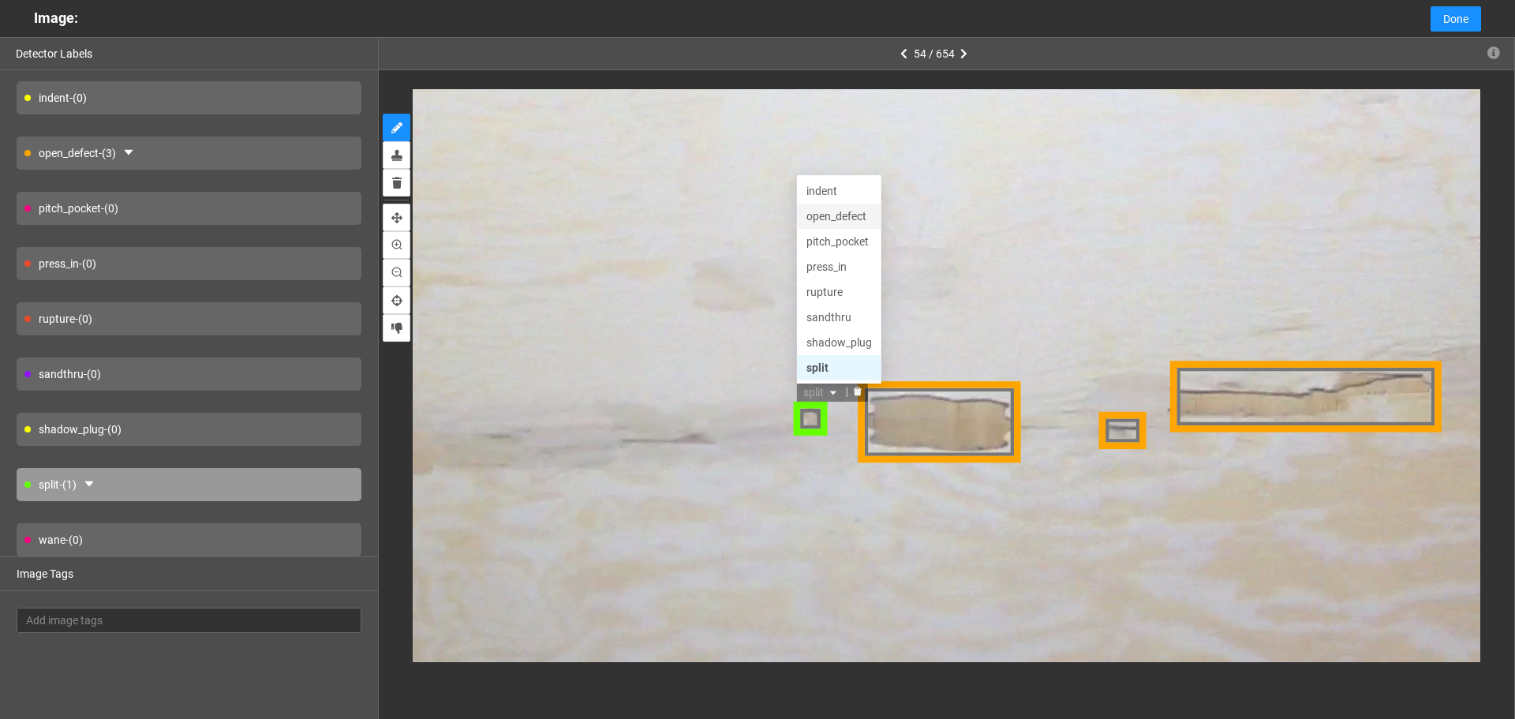
click at [841, 212] on div "open_defect" at bounding box center [840, 217] width 66 height 17
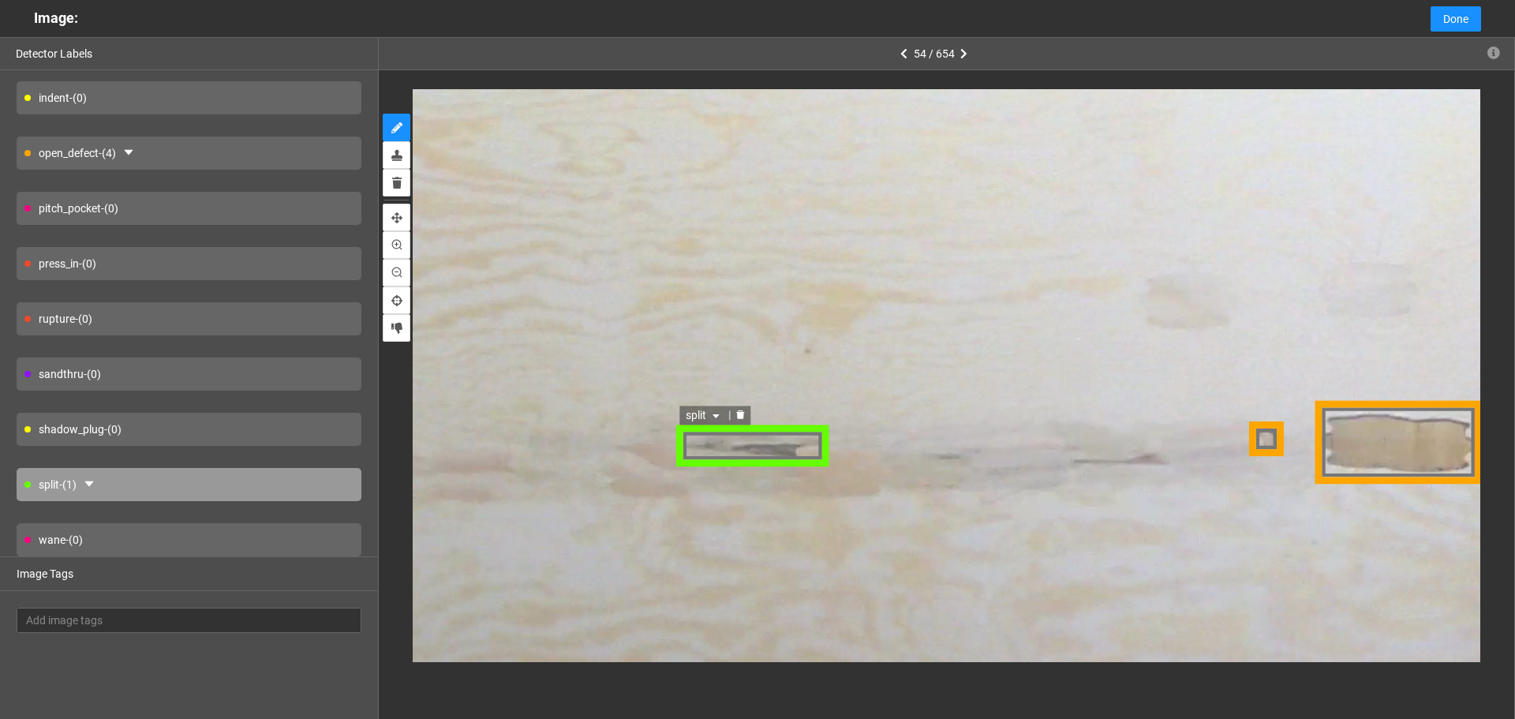
click at [813, 447] on div "split" at bounding box center [752, 446] width 153 height 40
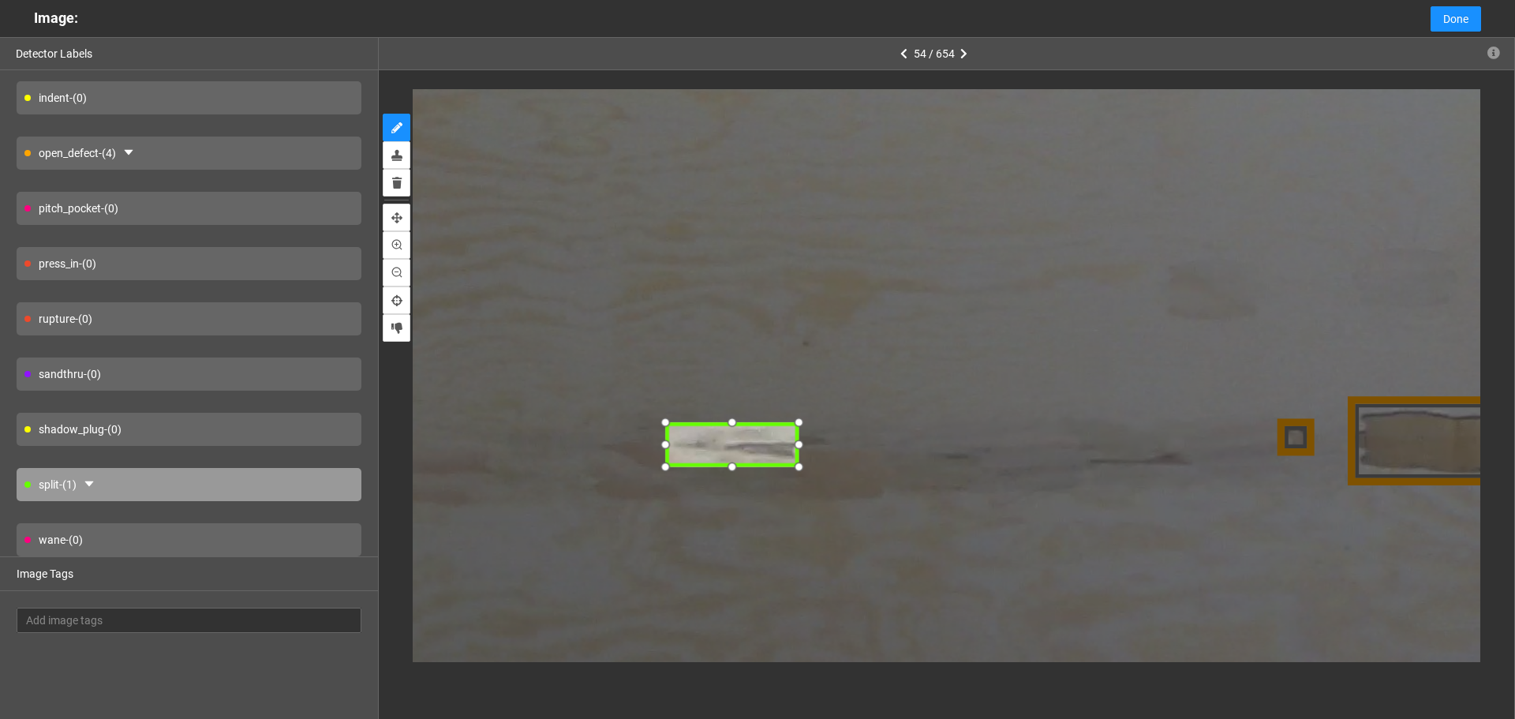
click at [800, 449] on div at bounding box center [800, 445] width 23 height 23
click at [687, 412] on span "split" at bounding box center [694, 414] width 37 height 17
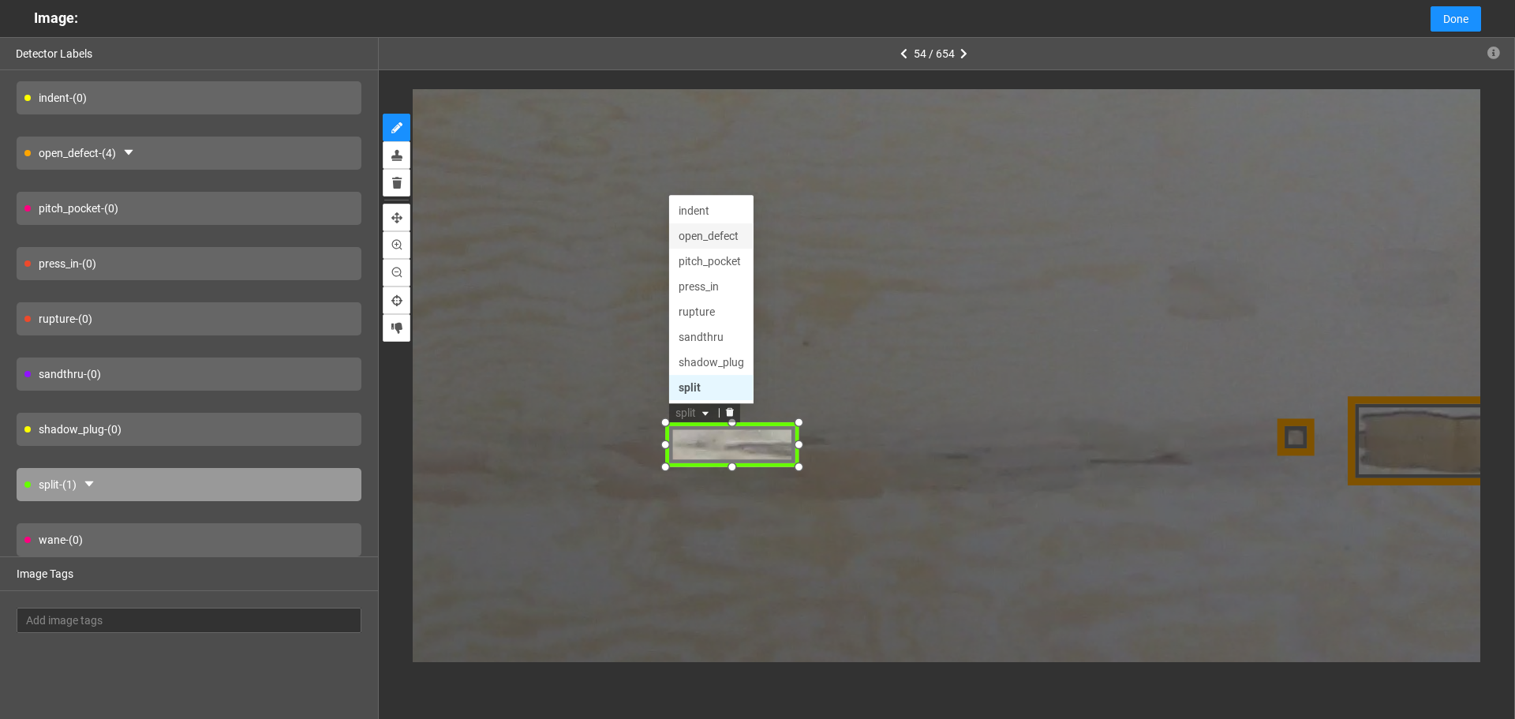
click at [709, 234] on div "open_defect" at bounding box center [712, 237] width 66 height 17
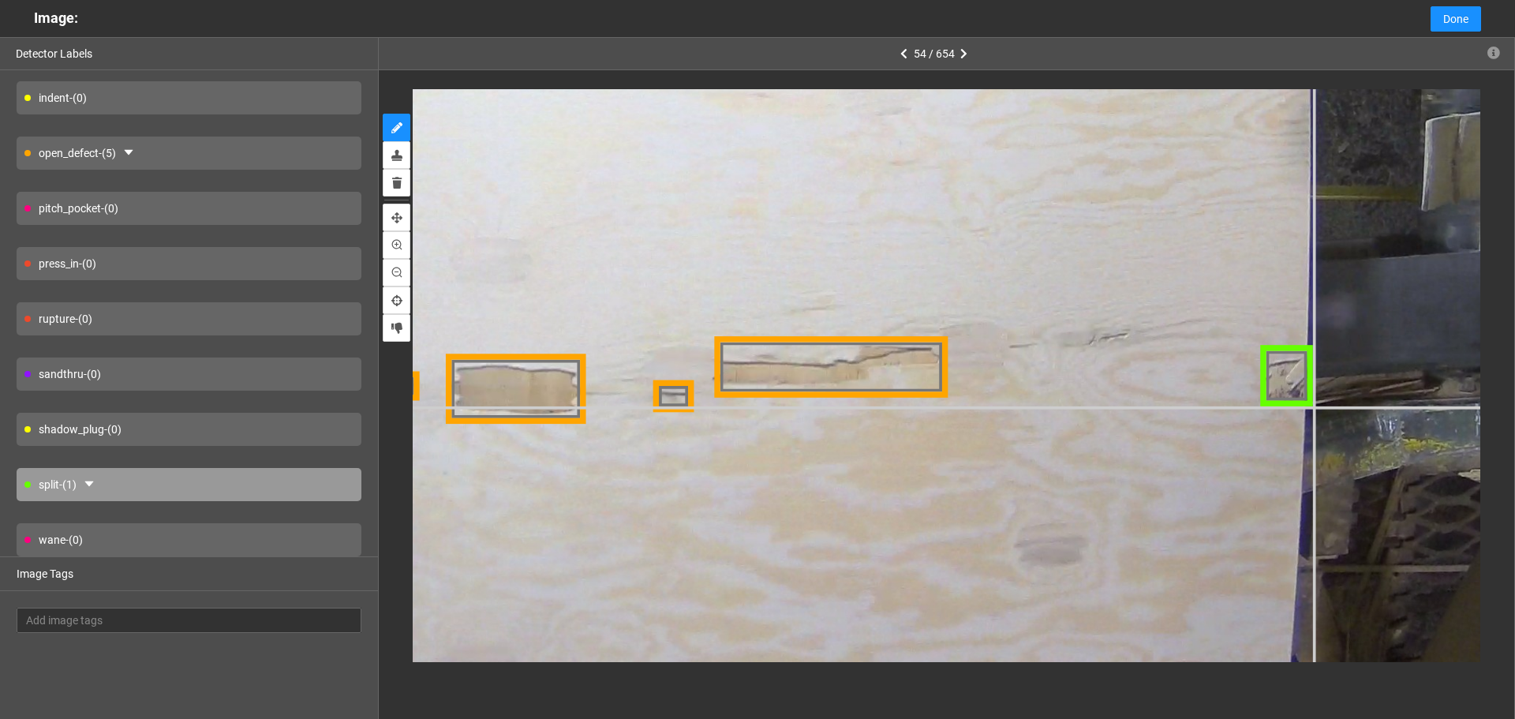
click at [1290, 361] on div at bounding box center [1287, 376] width 54 height 61
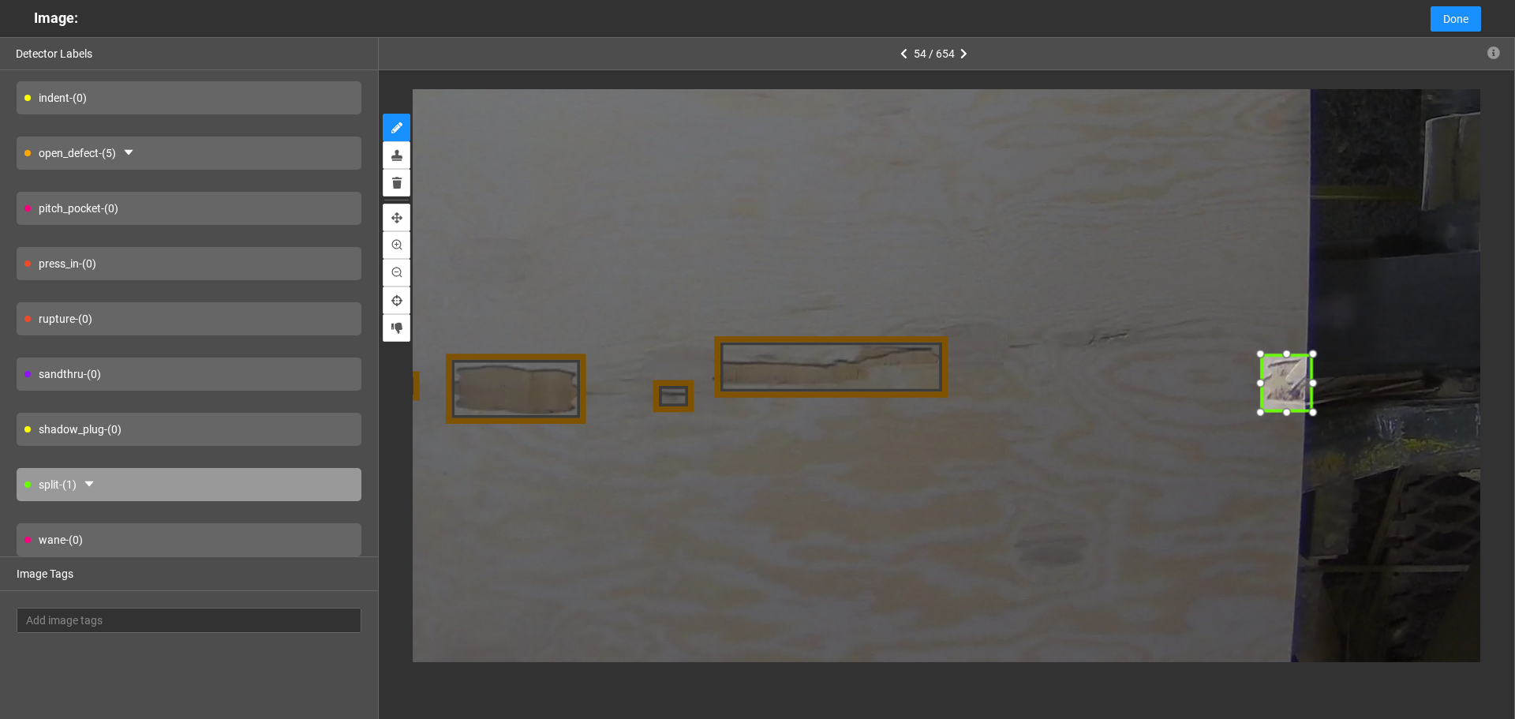
click at [1290, 368] on div at bounding box center [1287, 383] width 54 height 61
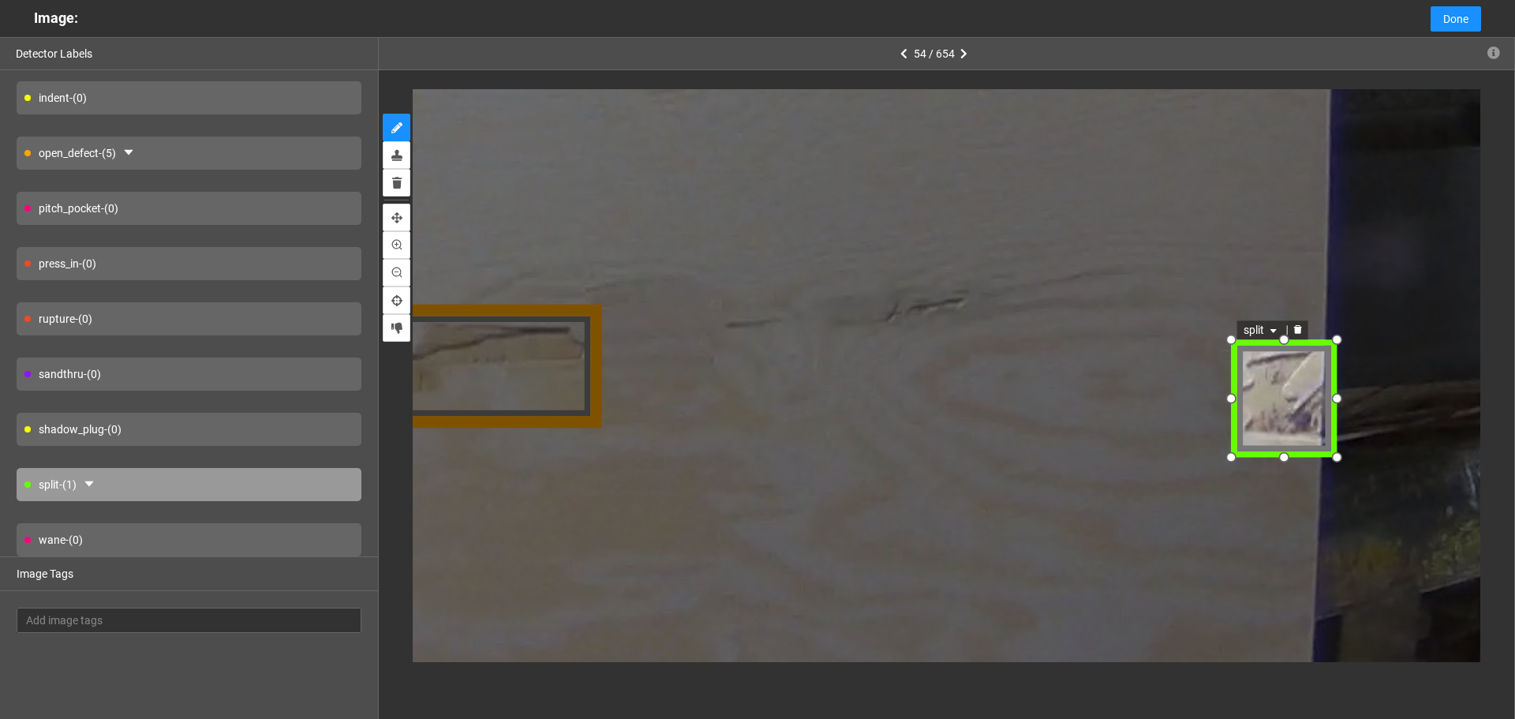
click at [1277, 331] on div at bounding box center [1284, 337] width 26 height 26
click at [1269, 328] on icon "caret-down" at bounding box center [1272, 328] width 9 height 9
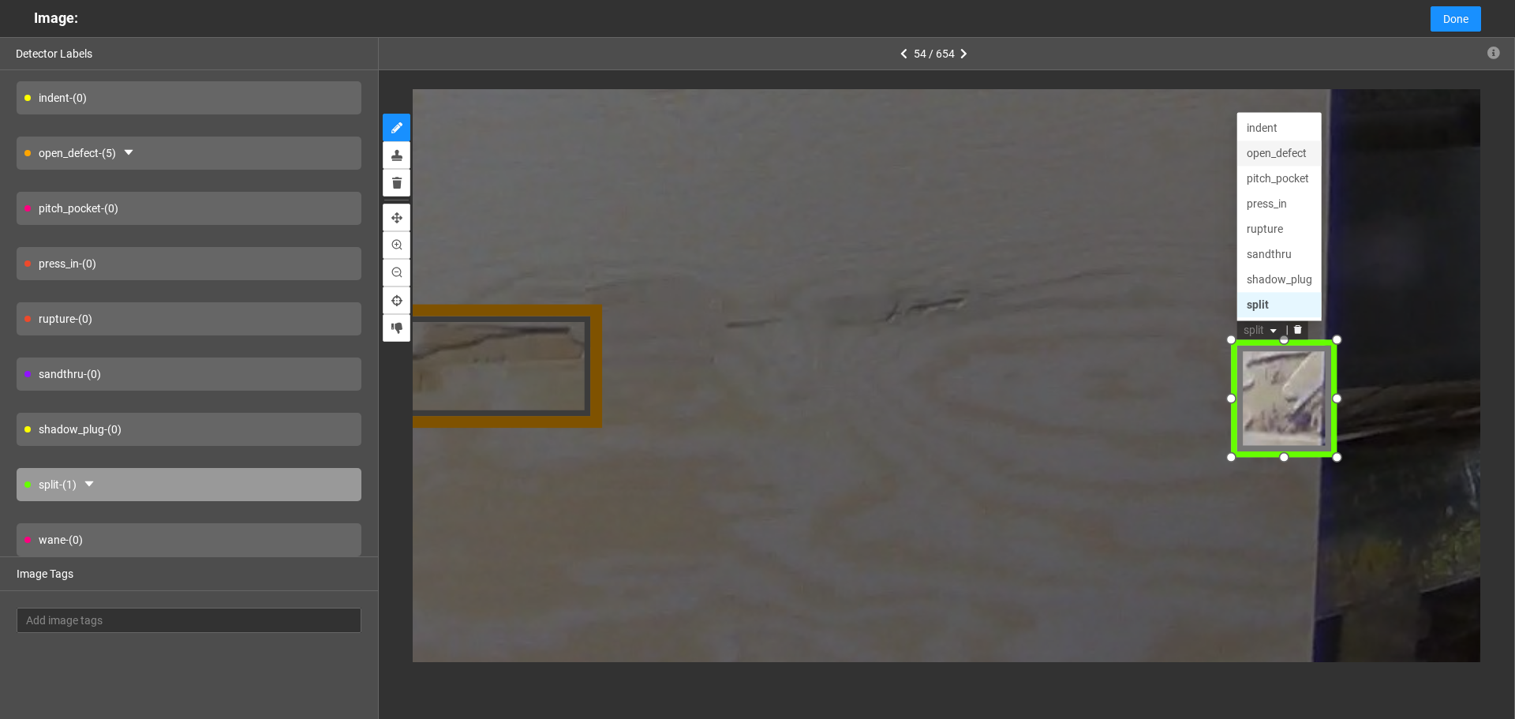
click at [1275, 156] on div "open_defect" at bounding box center [1279, 151] width 66 height 17
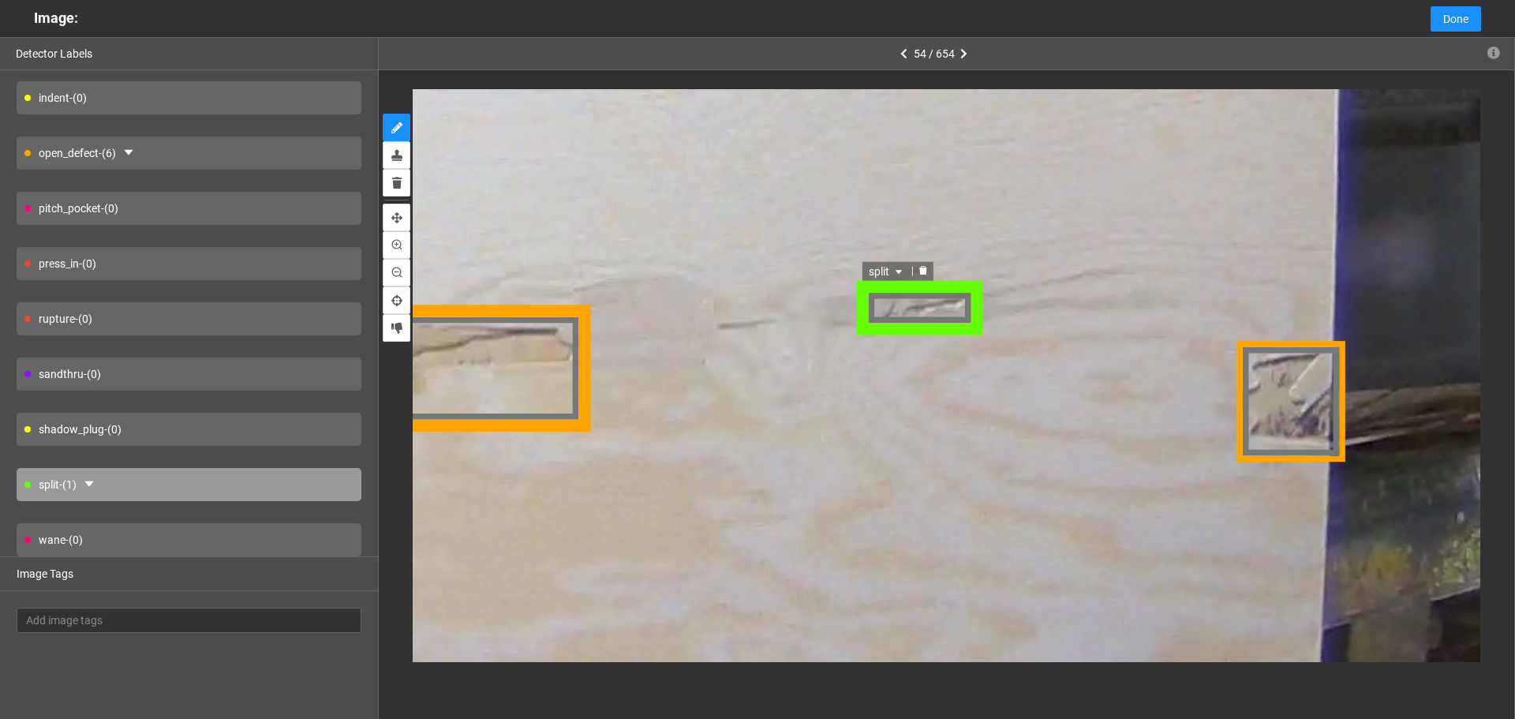
click at [890, 275] on span "split" at bounding box center [888, 268] width 37 height 17
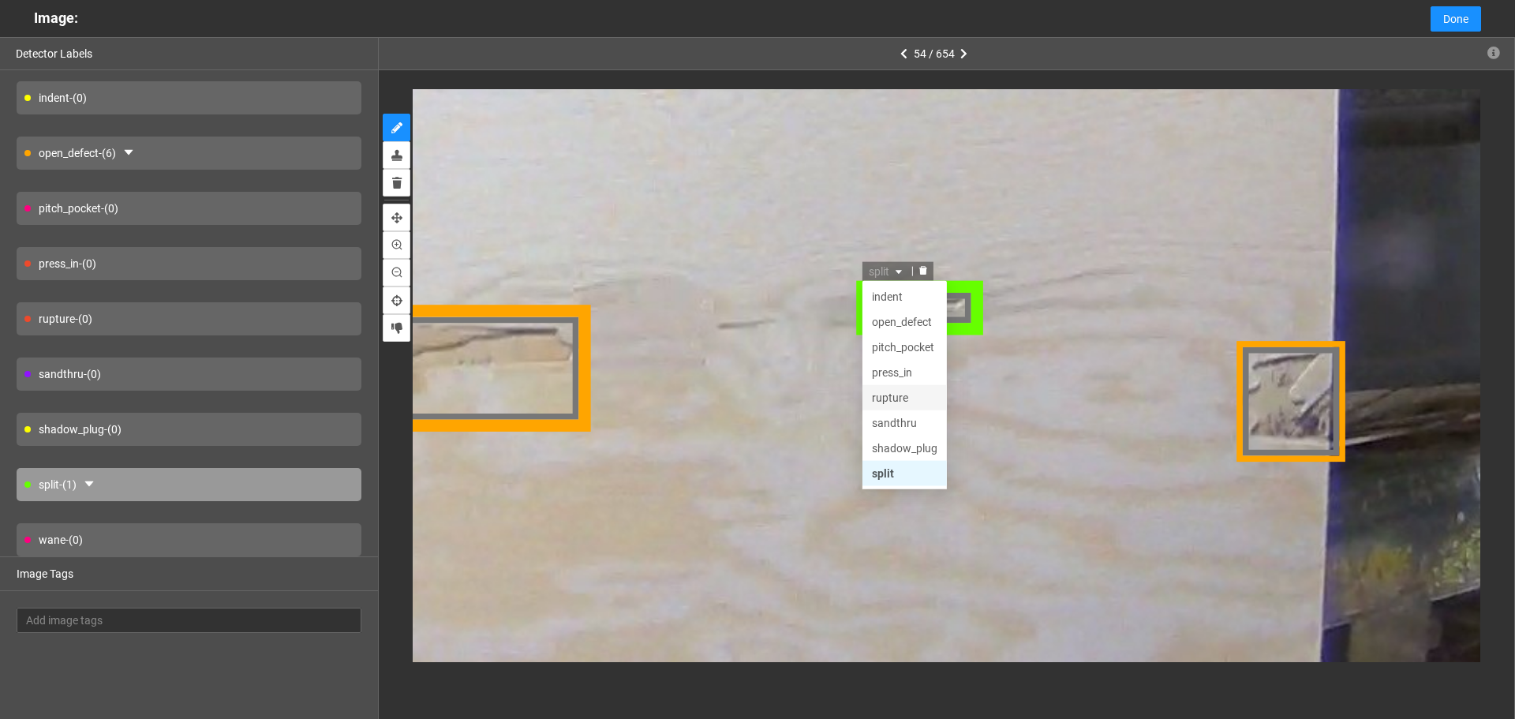
click at [913, 402] on div "rupture" at bounding box center [906, 395] width 66 height 17
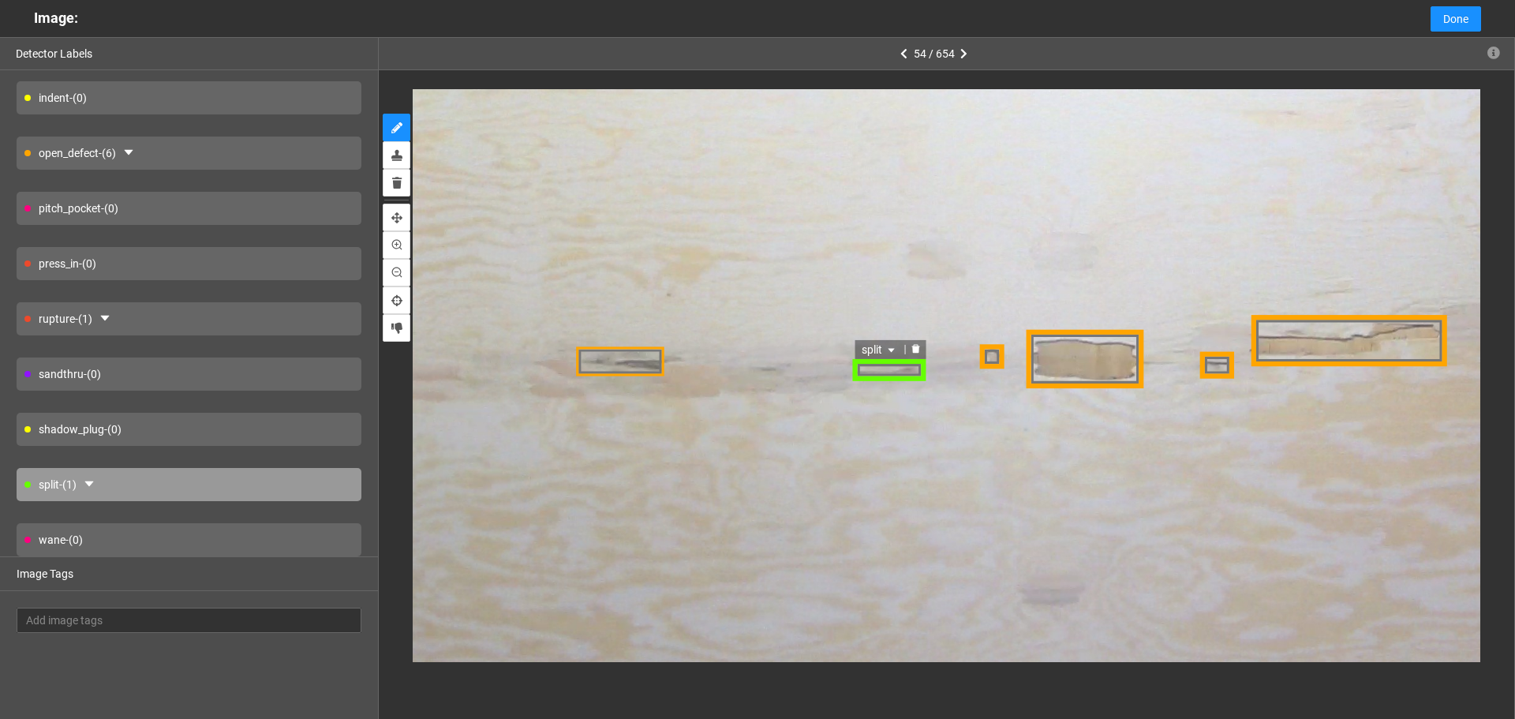
click at [920, 352] on icon "delete" at bounding box center [916, 349] width 9 height 9
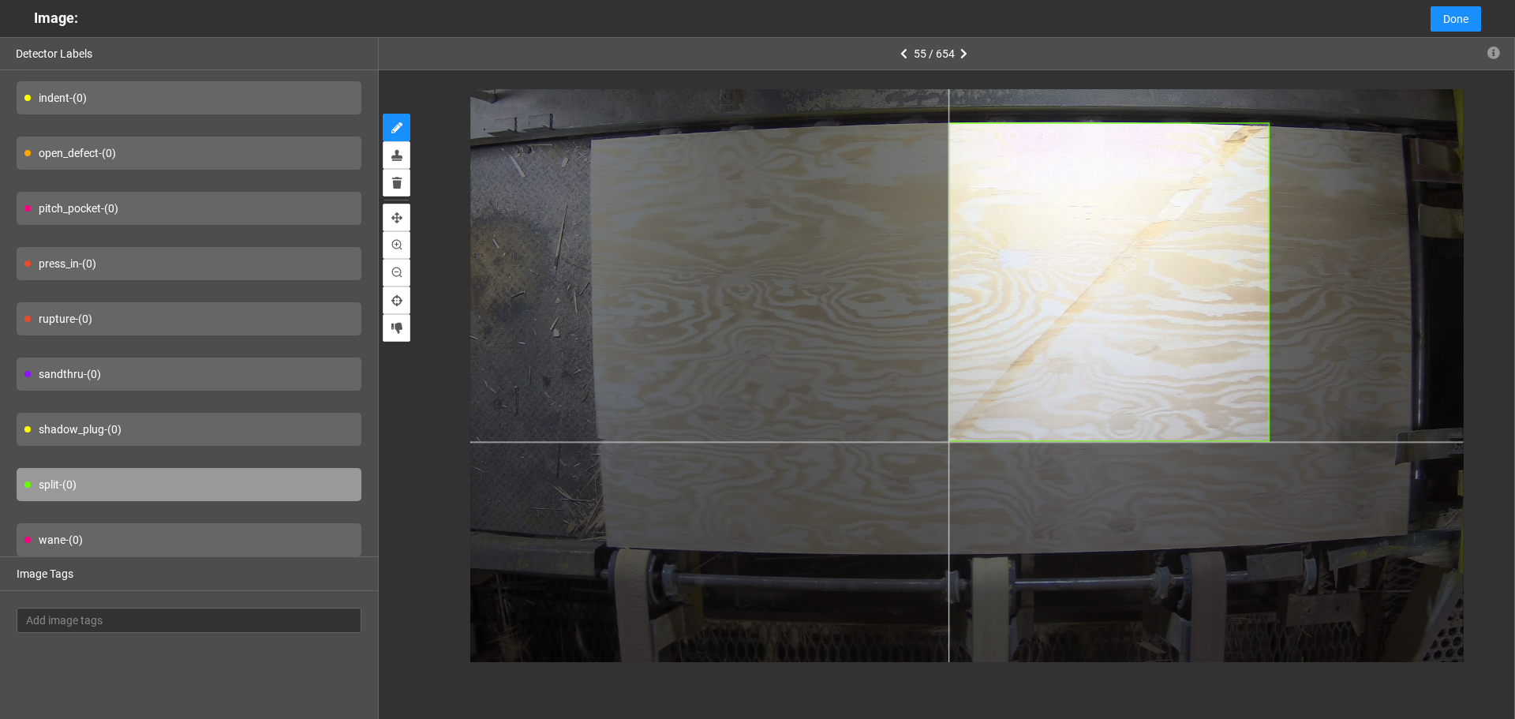
click at [949, 441] on div at bounding box center [967, 330] width 994 height 745
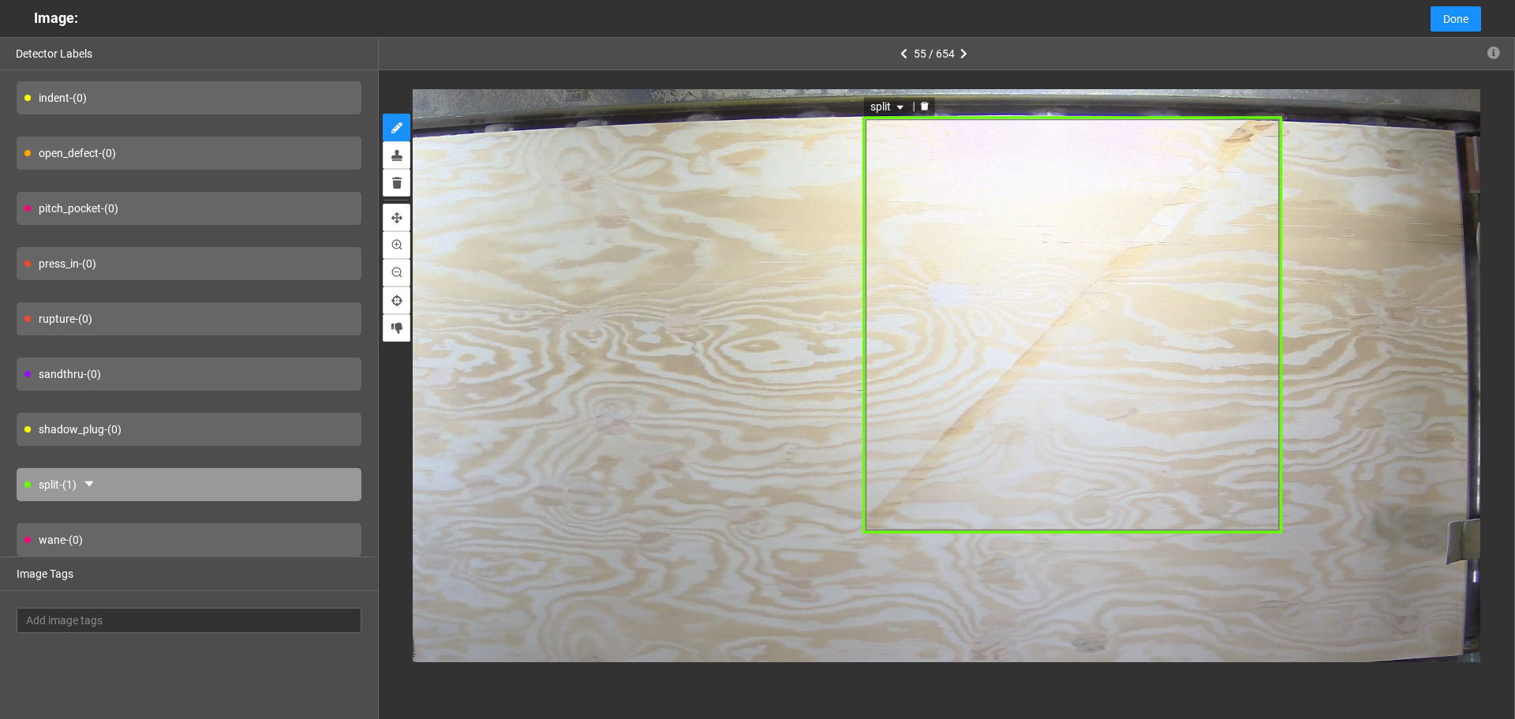
click at [1222, 174] on div "split" at bounding box center [1073, 324] width 420 height 417
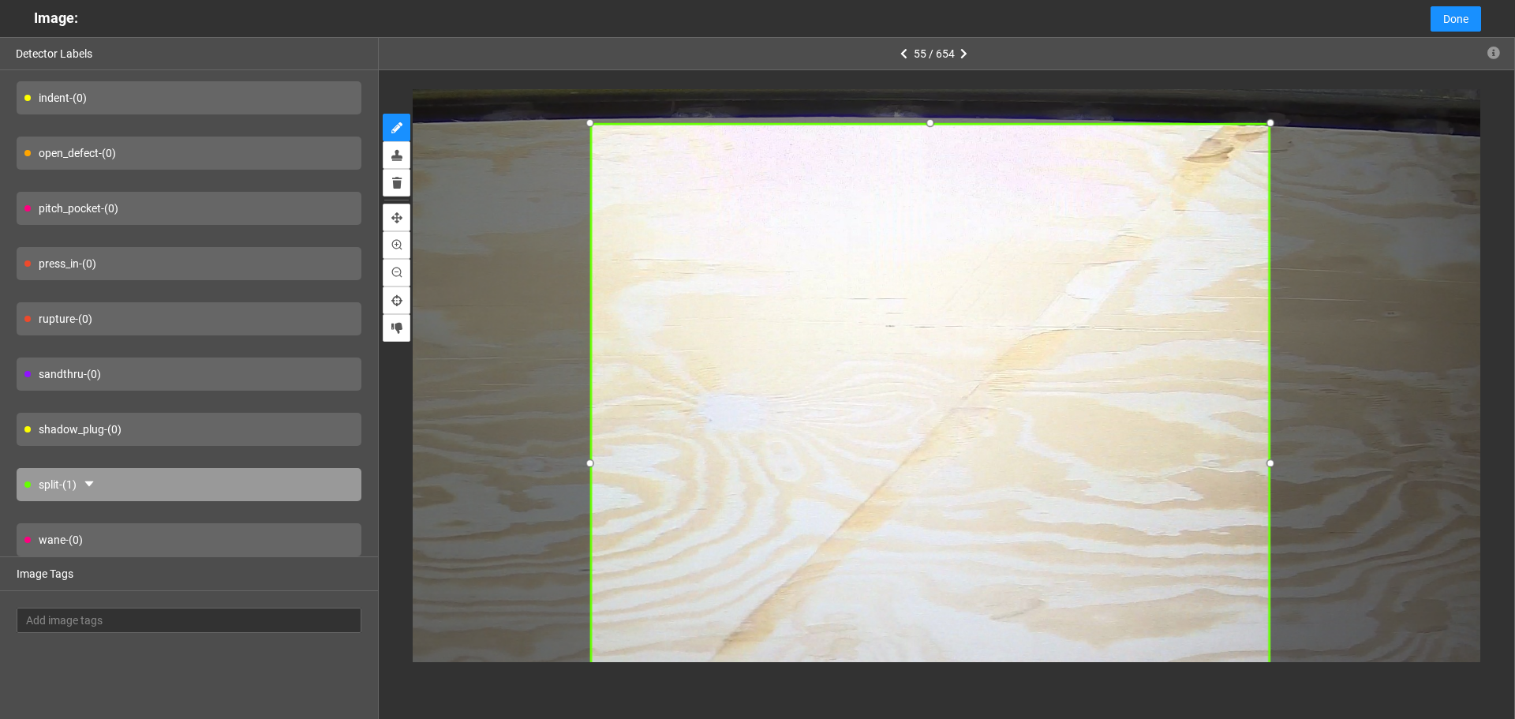
click at [1276, 122] on div at bounding box center [1271, 122] width 21 height 21
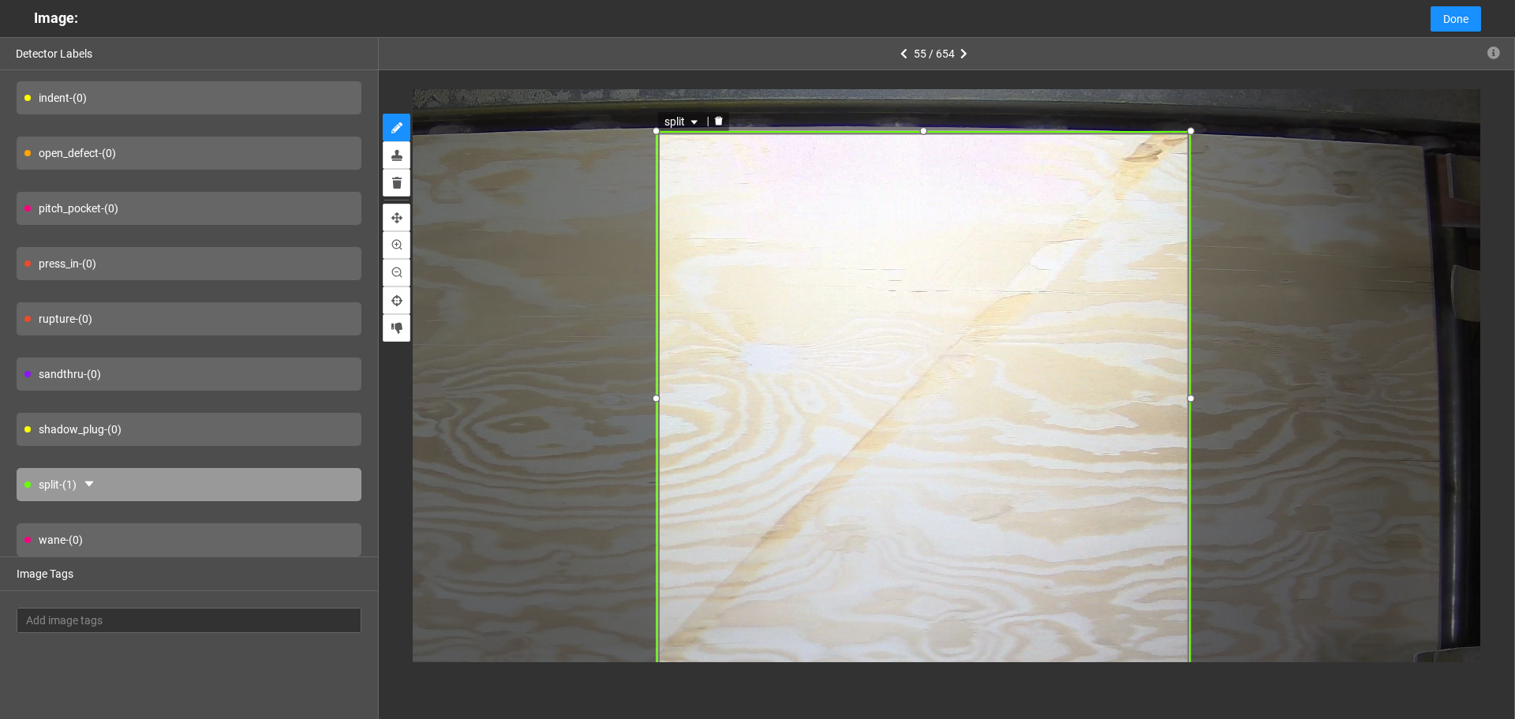
click at [681, 122] on span "split" at bounding box center [682, 121] width 37 height 17
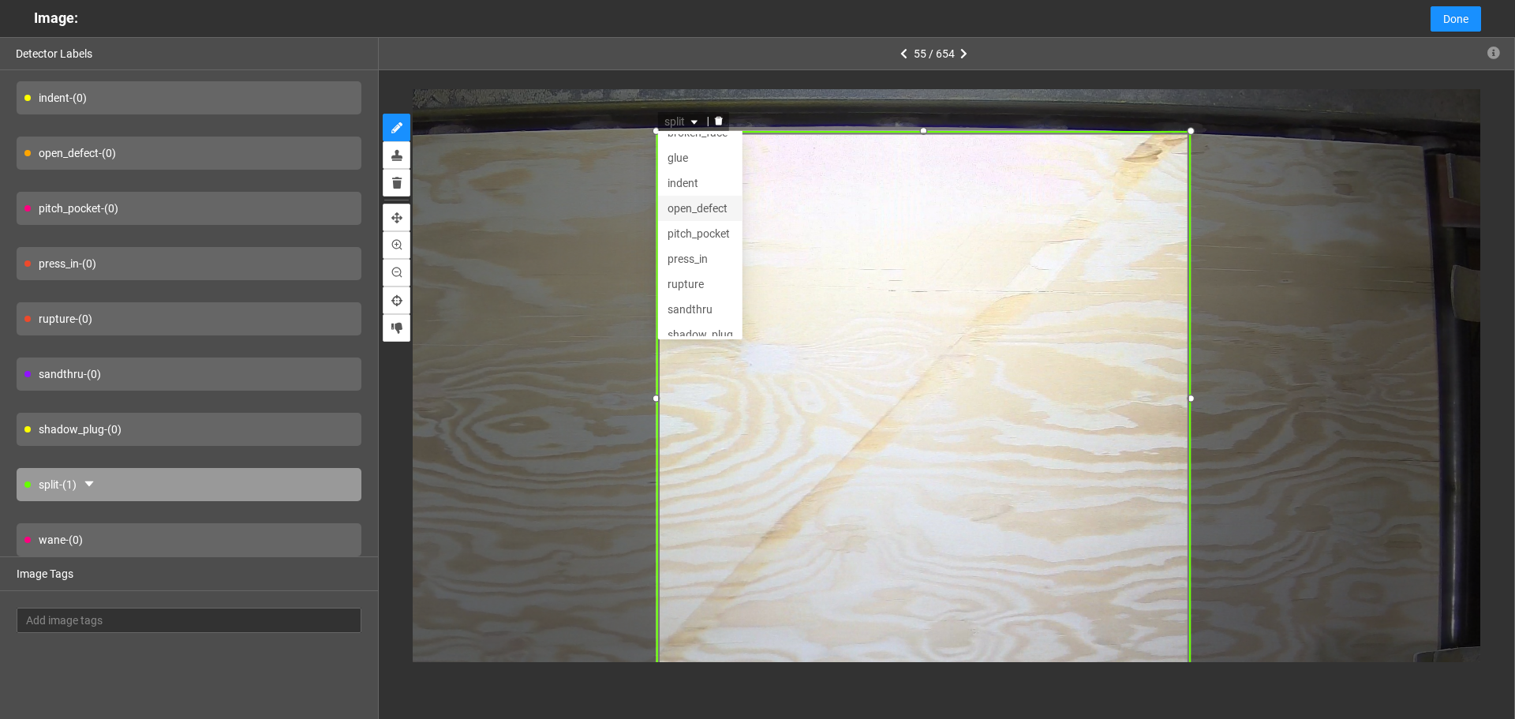
scroll to position [0, 0]
click at [699, 197] on div "indent" at bounding box center [701, 197] width 66 height 17
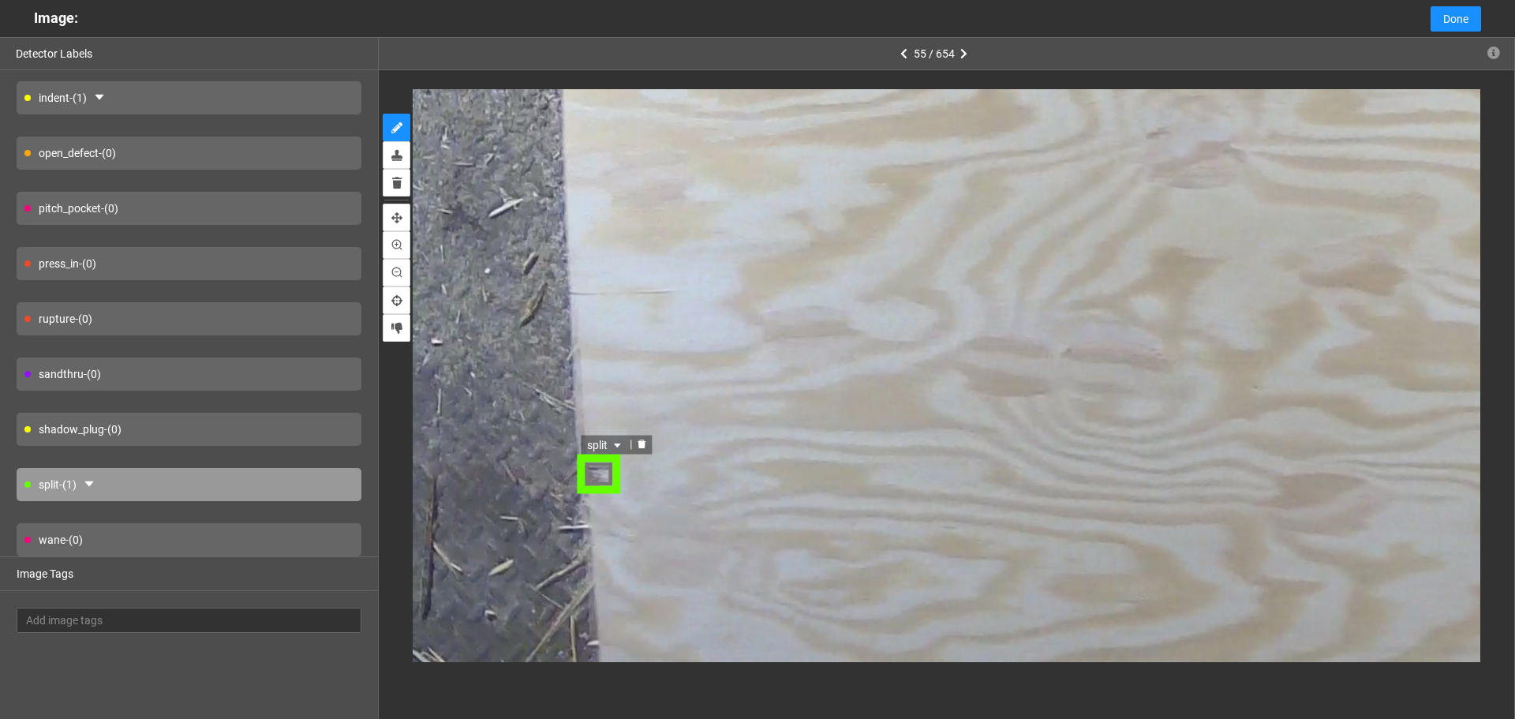
click at [607, 444] on span "split" at bounding box center [606, 444] width 37 height 17
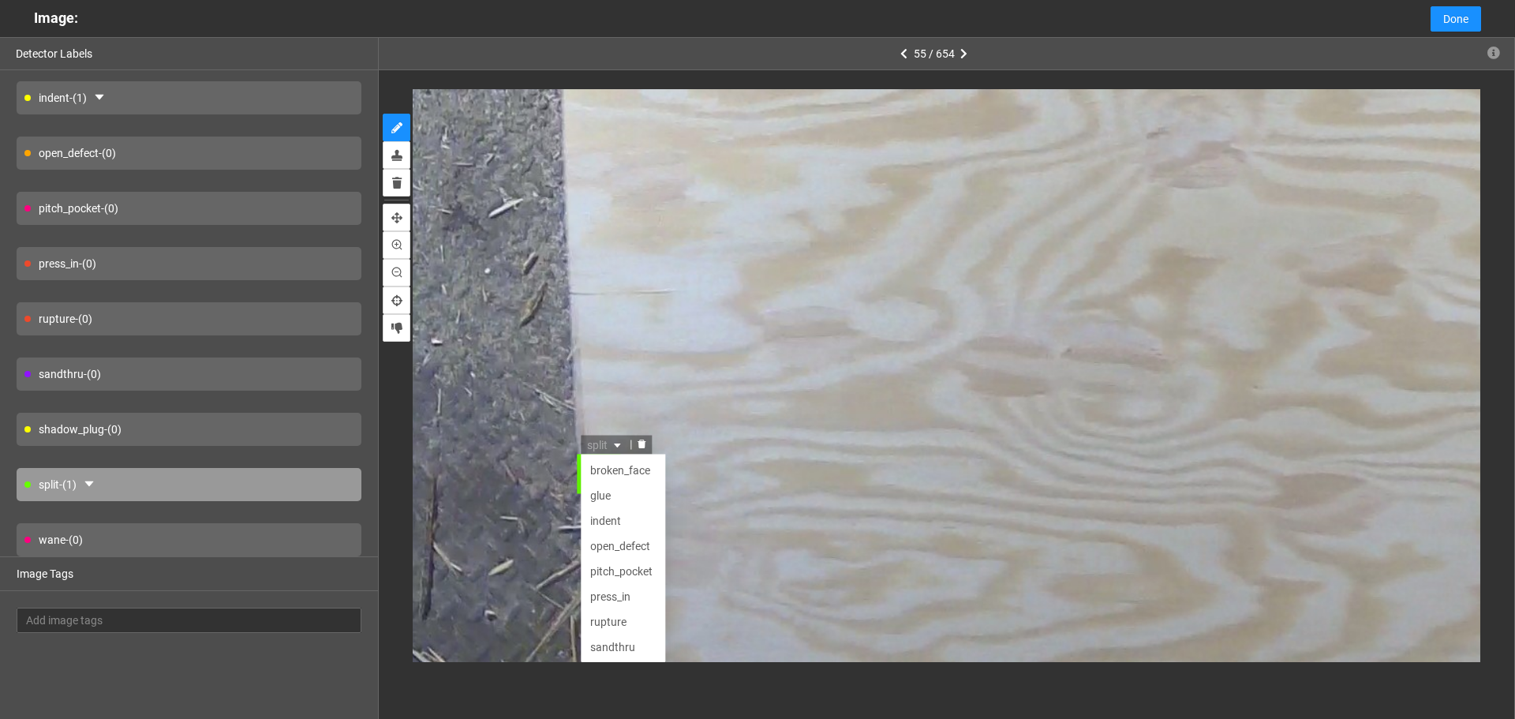
scroll to position [51, 0]
click at [620, 490] on div "open_defect" at bounding box center [624, 495] width 66 height 17
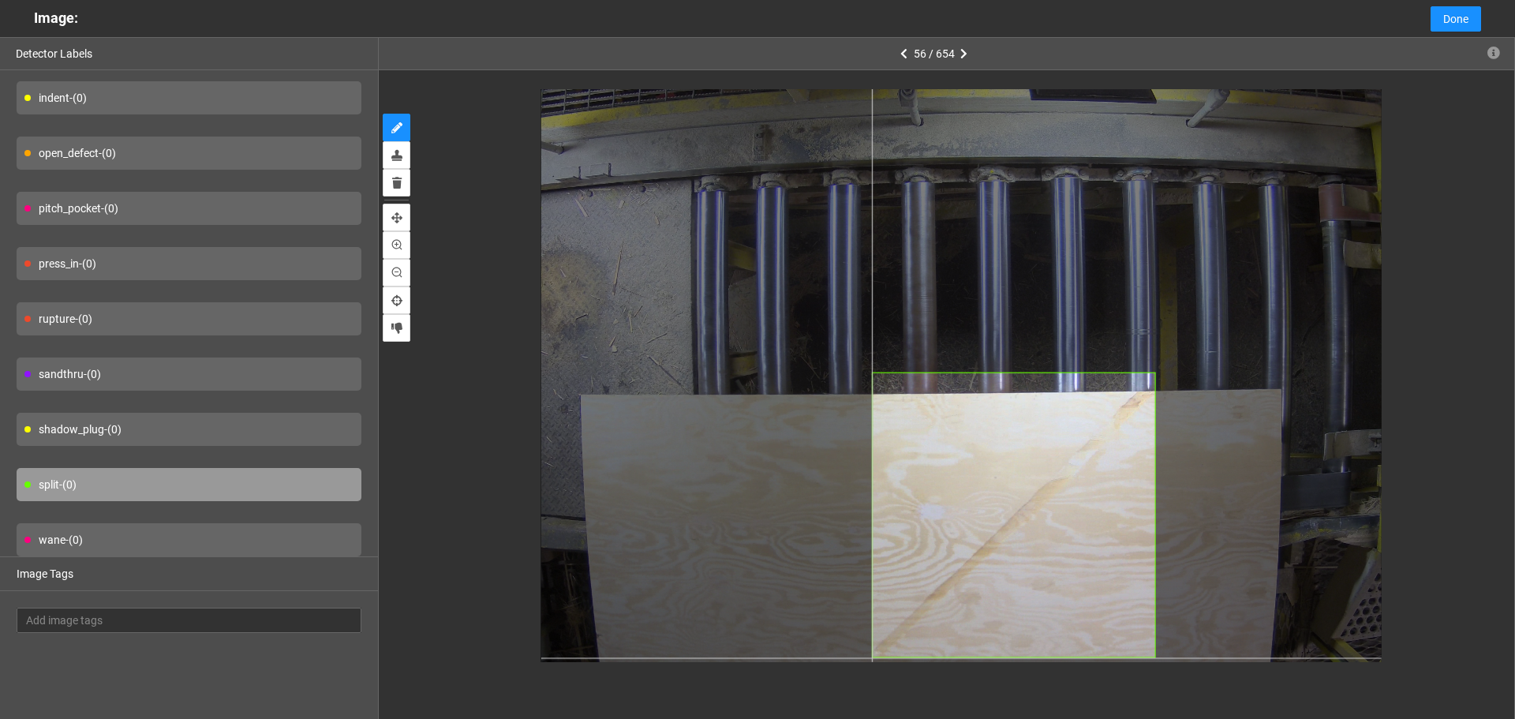
click at [872, 658] on div at bounding box center [961, 347] width 840 height 631
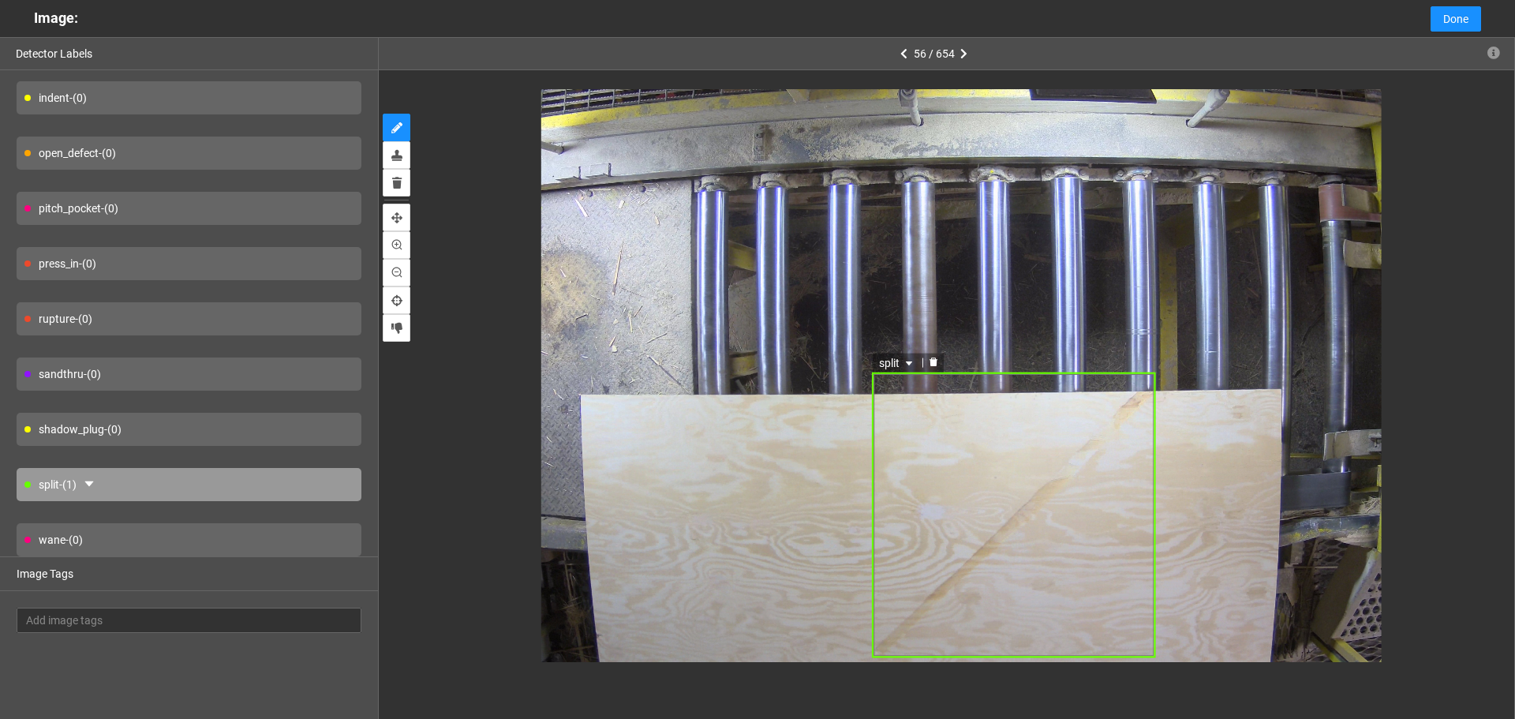
click at [1050, 403] on div "split" at bounding box center [1014, 515] width 284 height 286
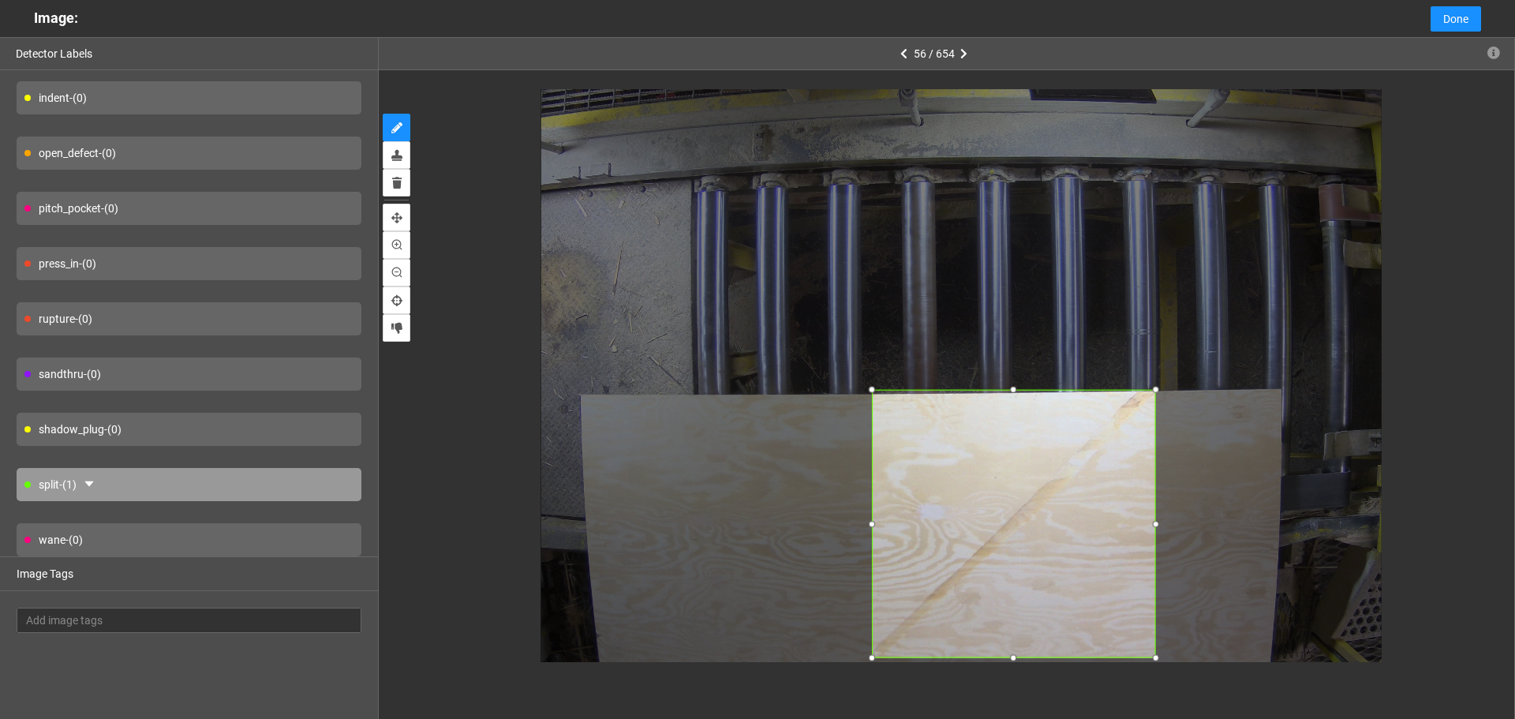
click at [1014, 387] on div at bounding box center [1014, 390] width 16 height 16
click at [904, 381] on icon "caret-down" at bounding box center [908, 380] width 9 height 9
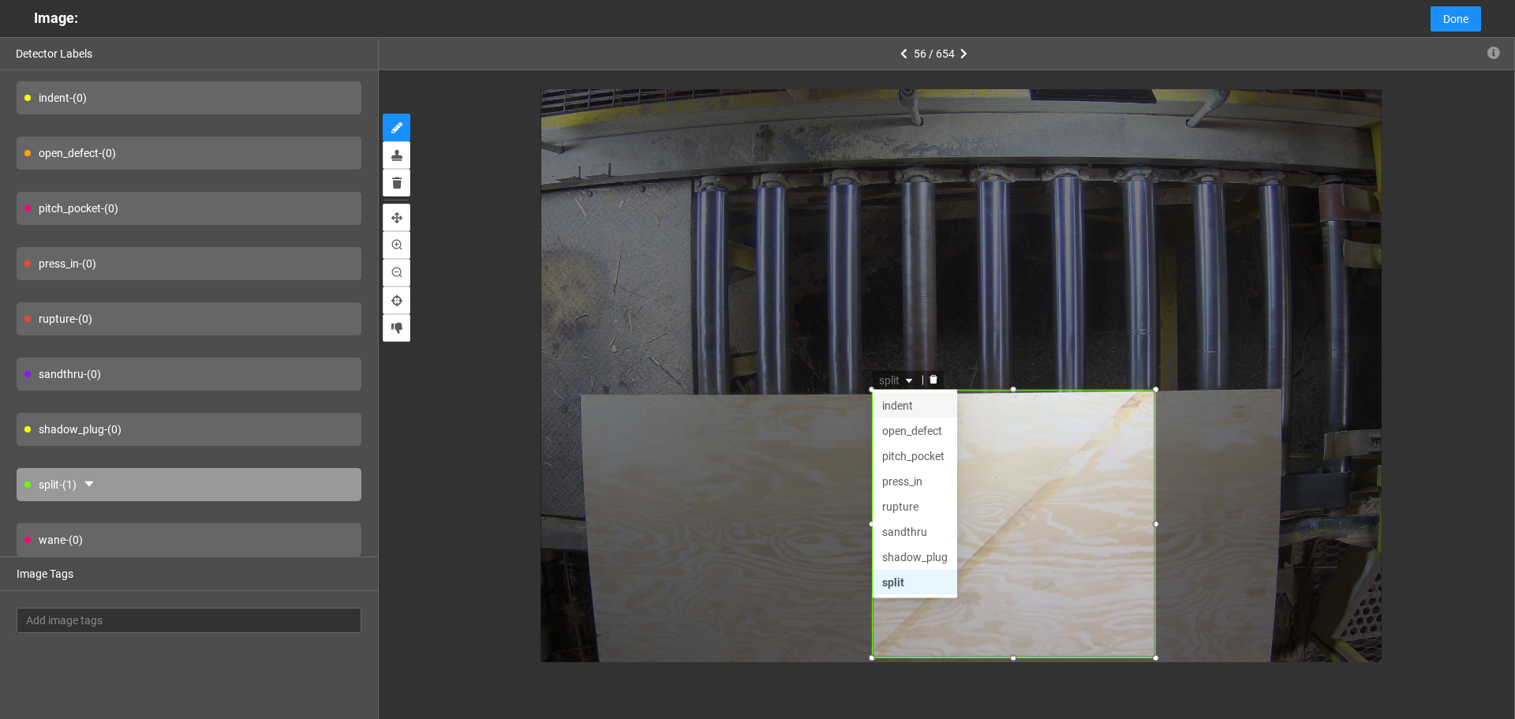
click at [907, 412] on div "indent" at bounding box center [915, 405] width 66 height 17
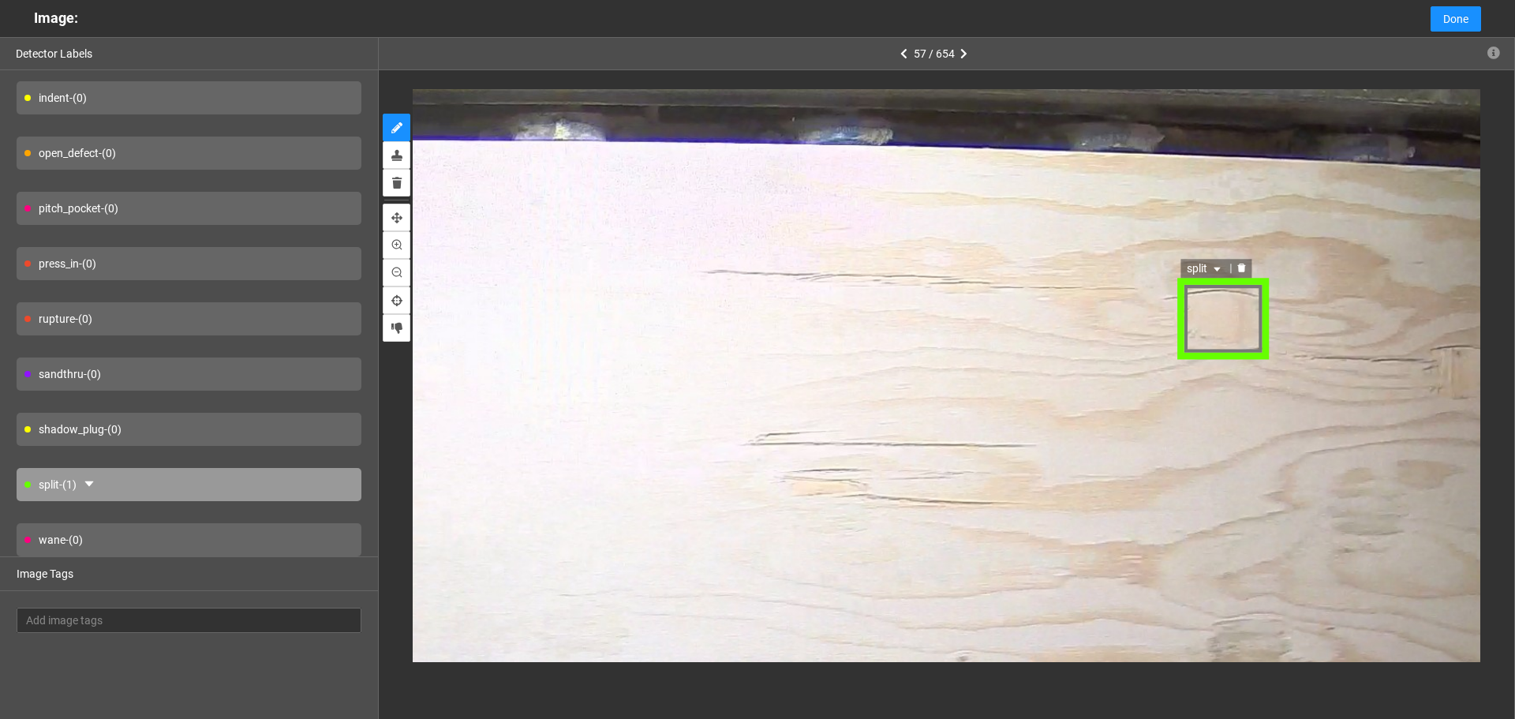
click at [1207, 305] on div "split" at bounding box center [1223, 319] width 92 height 80
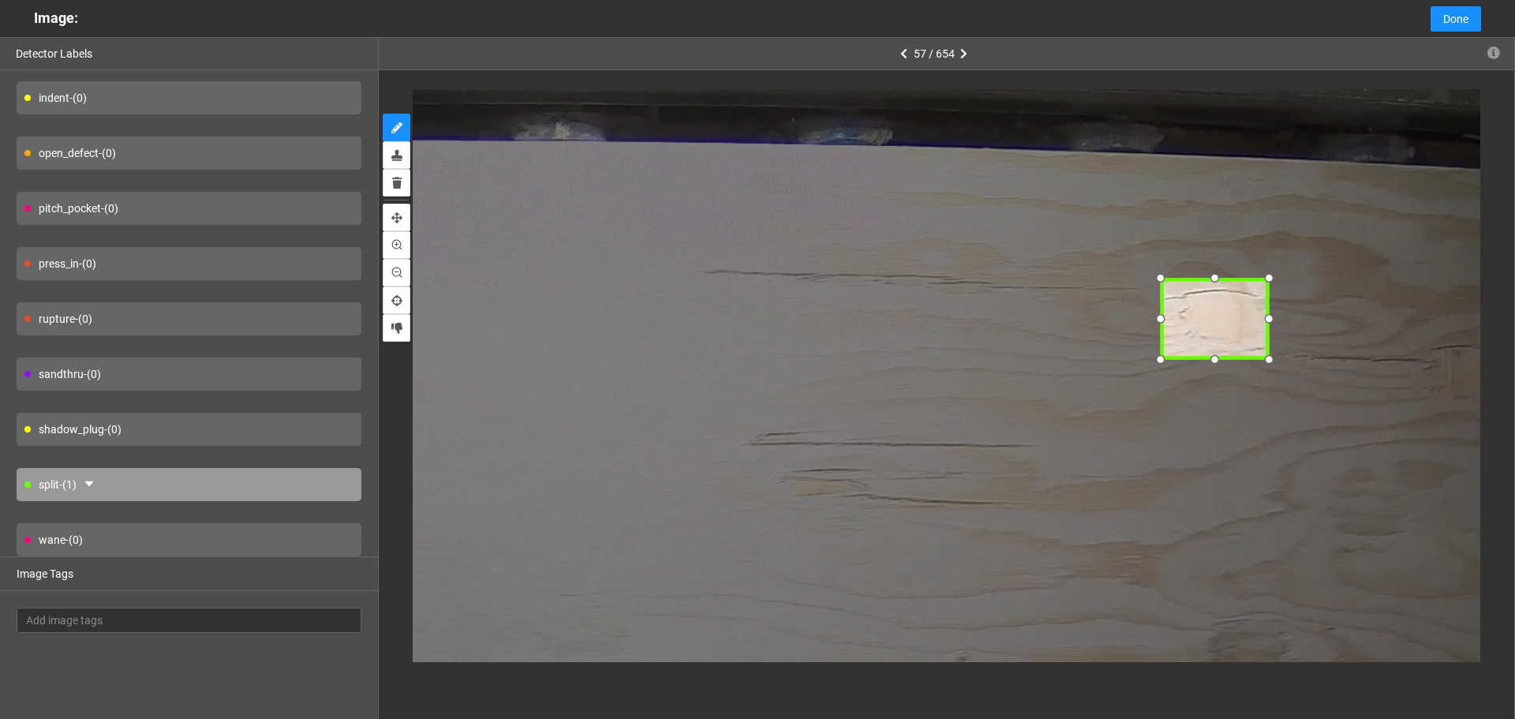
click at [1168, 322] on div at bounding box center [1159, 320] width 23 height 23
click at [1195, 272] on icon "caret-down" at bounding box center [1199, 270] width 9 height 9
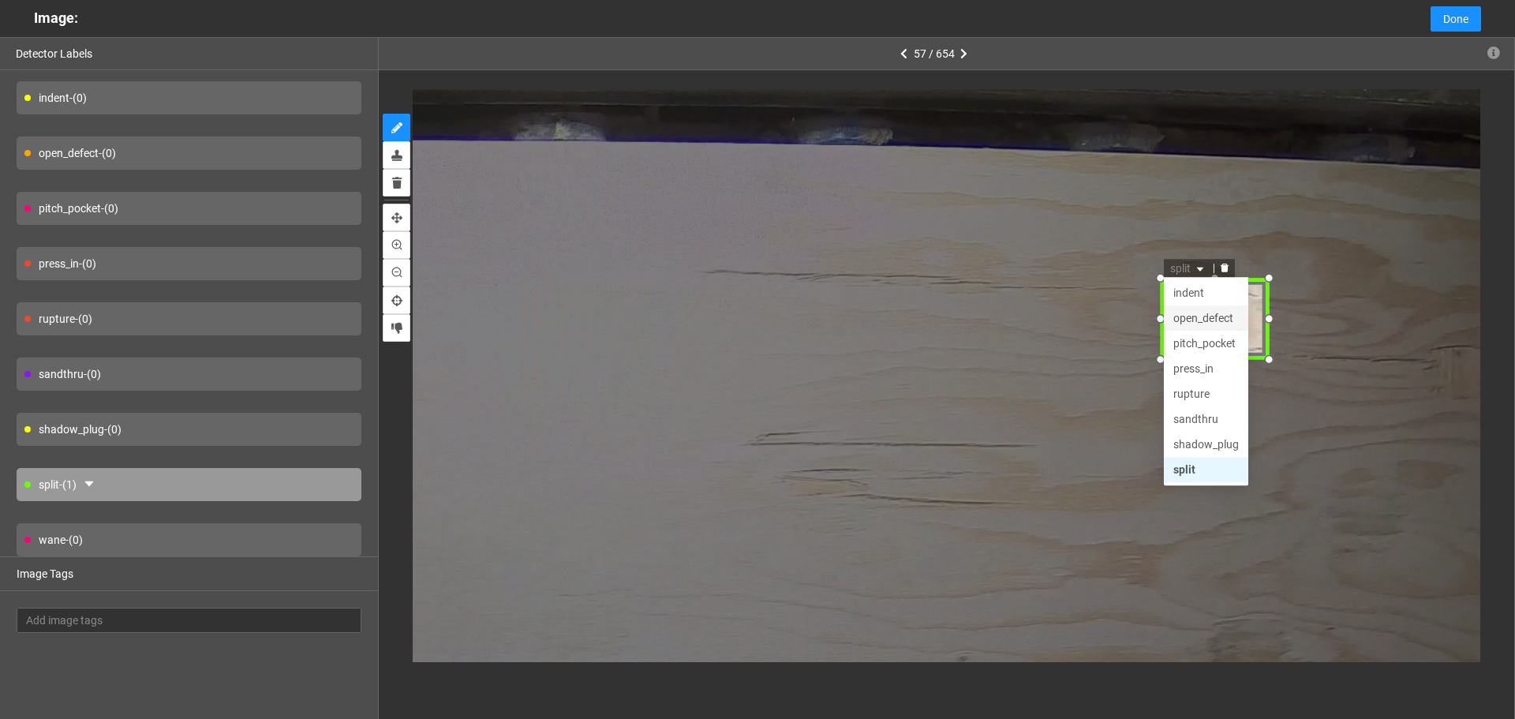
click at [1209, 317] on div "open_defect" at bounding box center [1206, 319] width 66 height 17
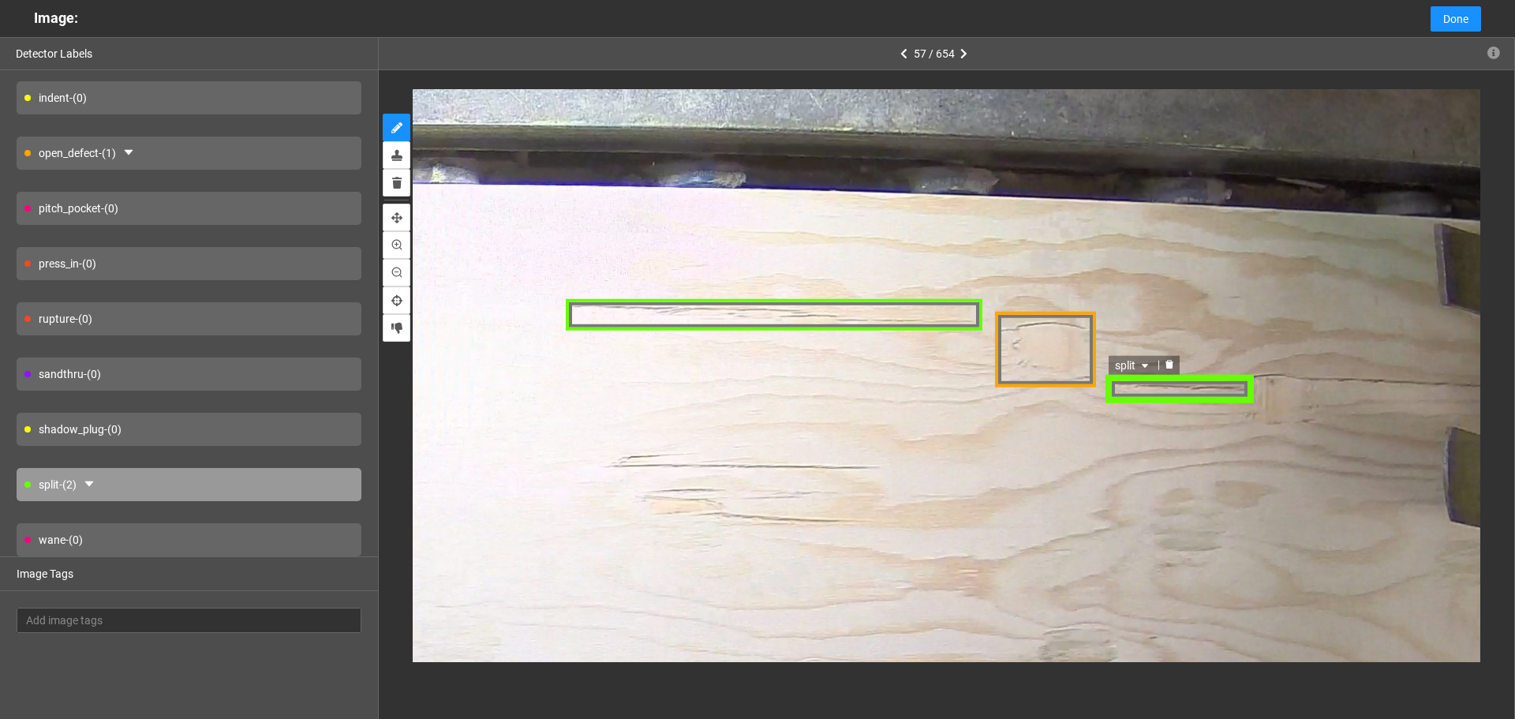
click at [1247, 386] on div "split" at bounding box center [1181, 389] width 150 height 28
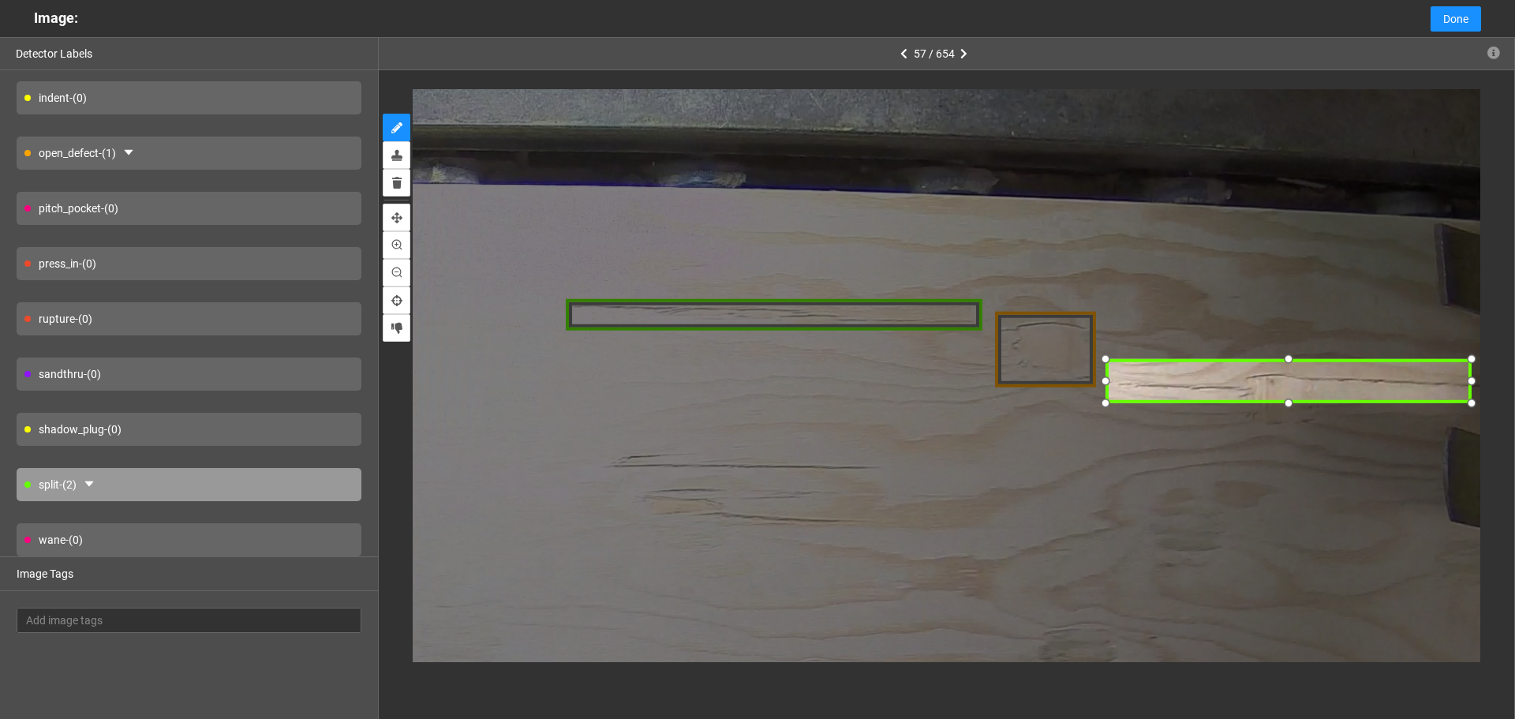
click at [1474, 358] on div at bounding box center [1472, 360] width 22 height 22
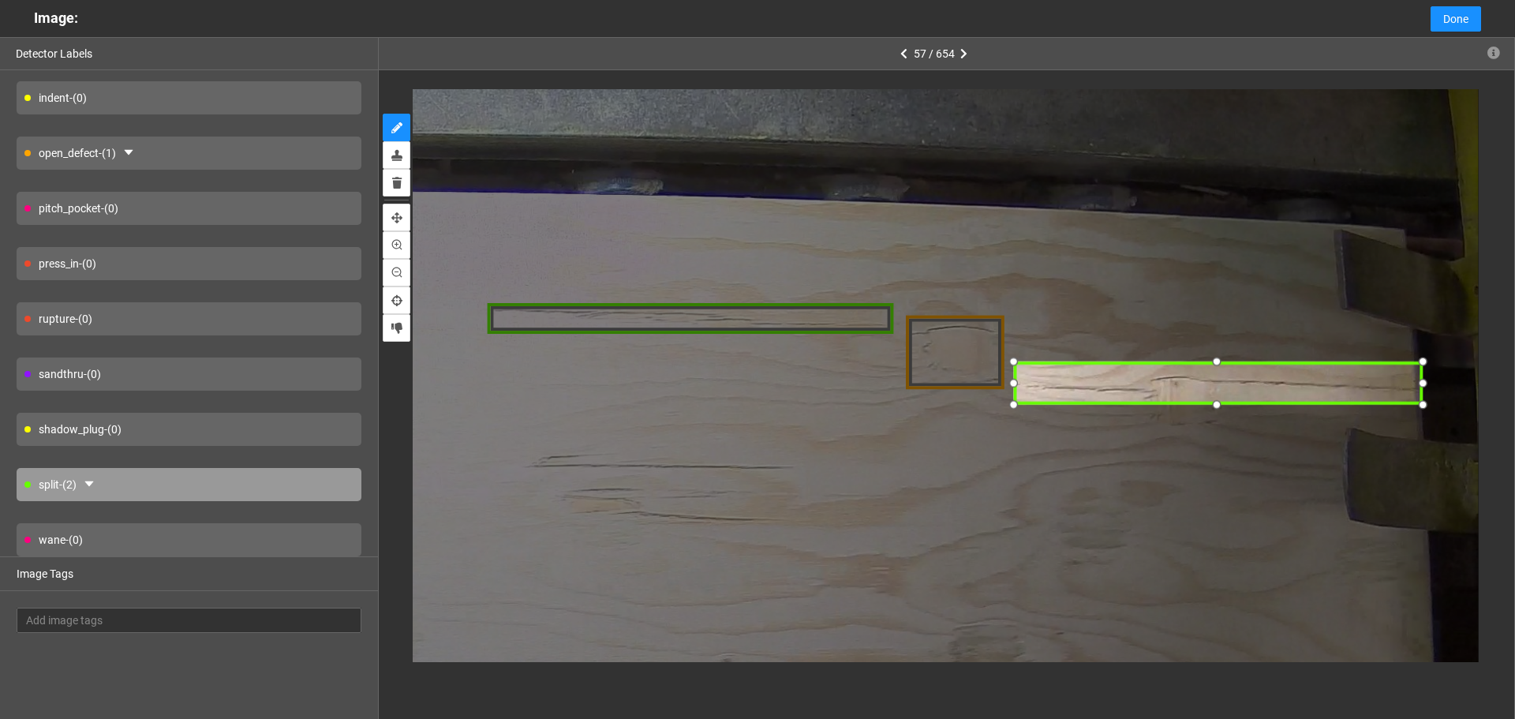
click at [1418, 384] on div at bounding box center [1422, 384] width 22 height 22
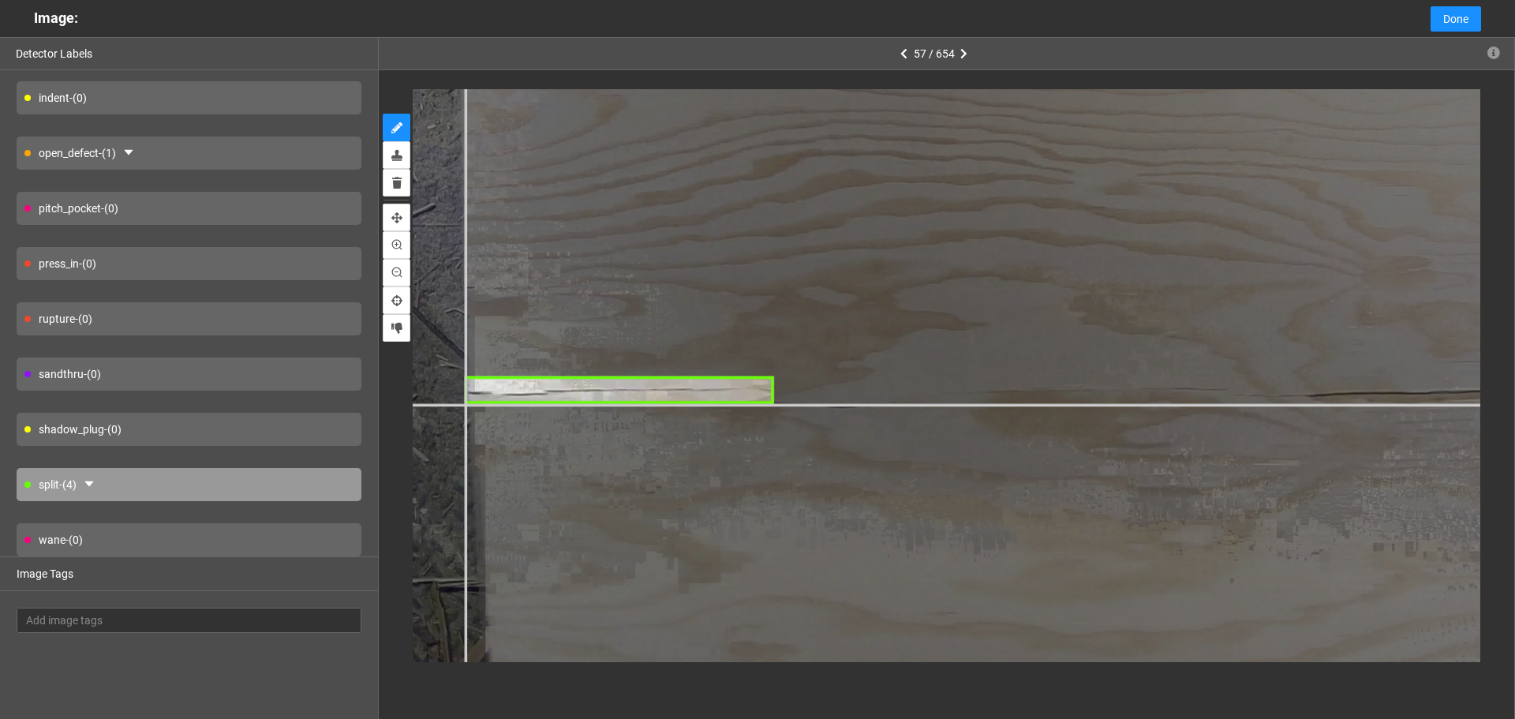
click at [465, 405] on div at bounding box center [1373, 249] width 2675 height 2006
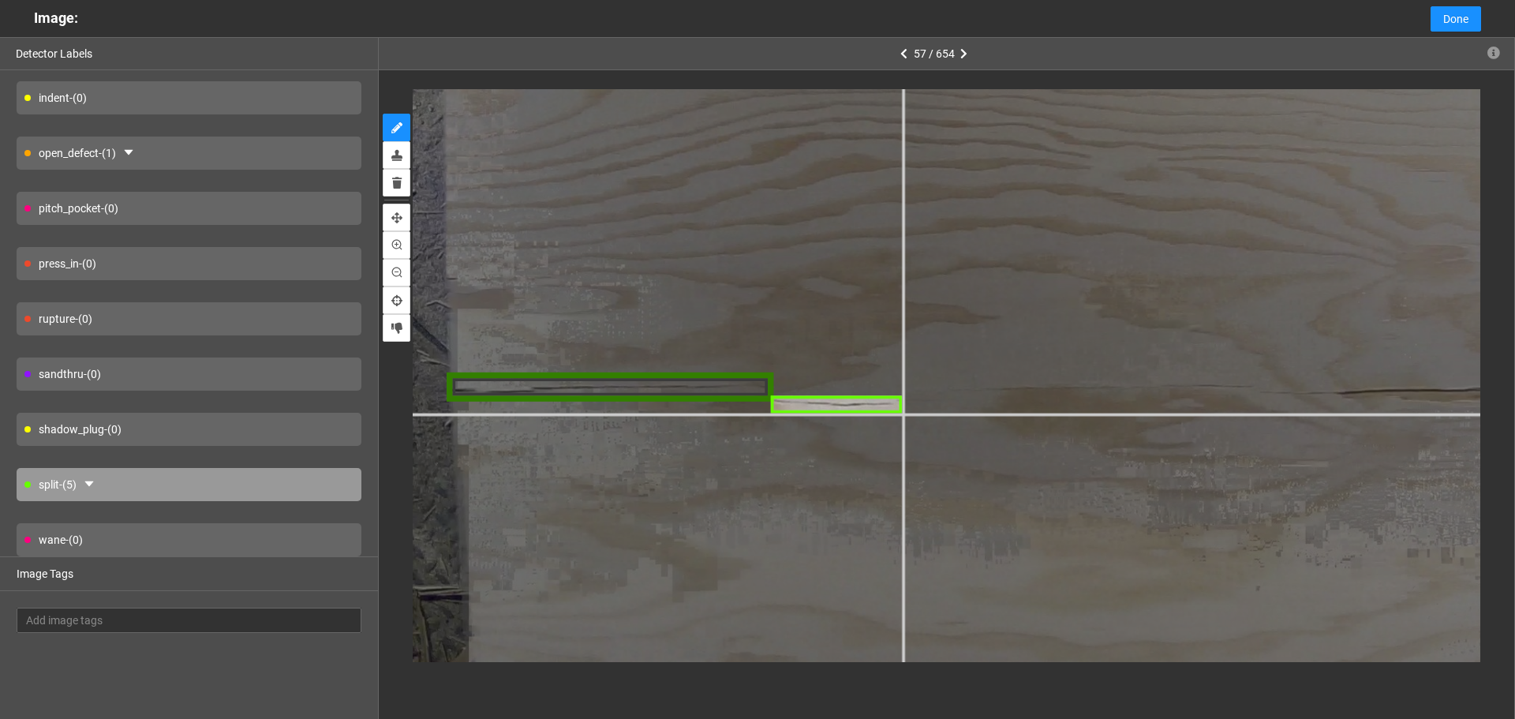
click at [901, 413] on div at bounding box center [1408, 238] width 2828 height 2121
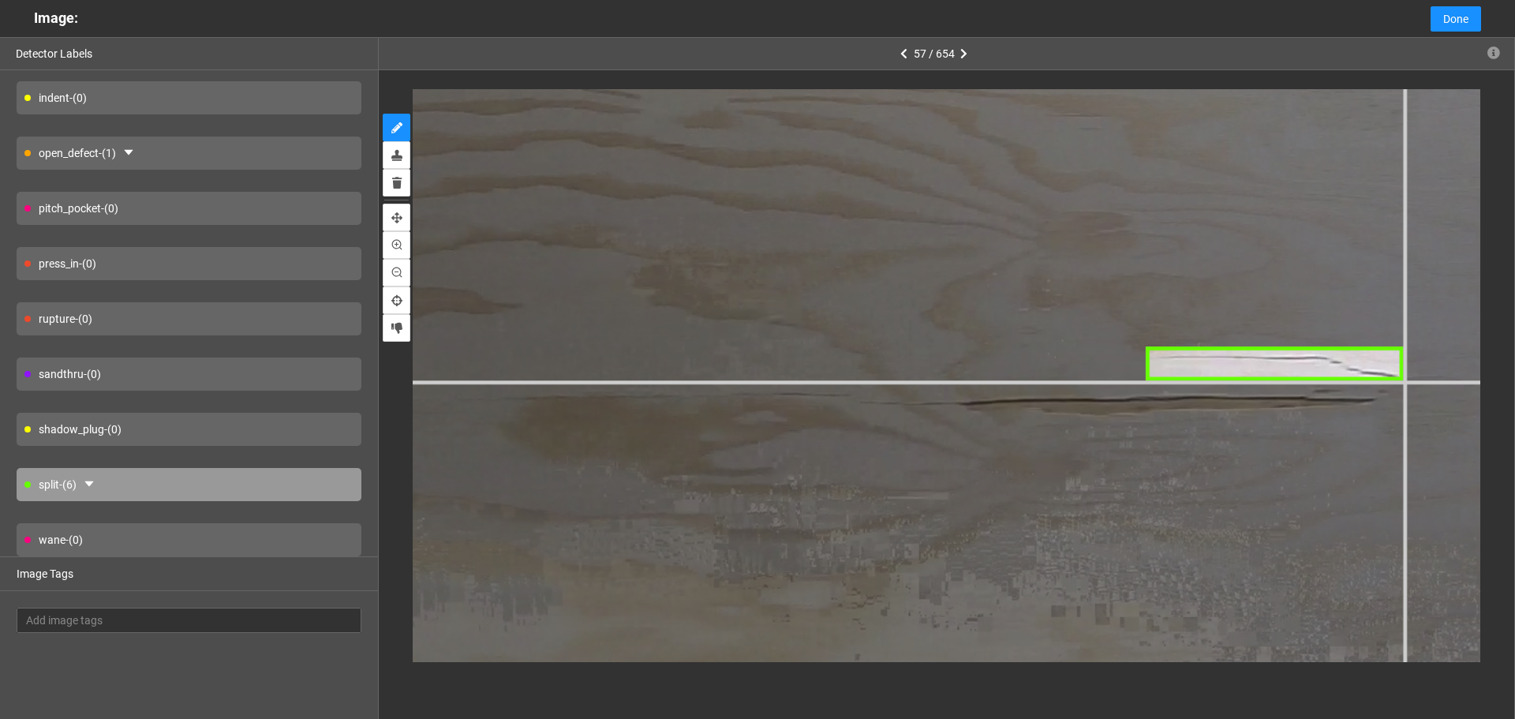
click at [1404, 379] on div at bounding box center [1052, 202] width 3669 height 2751
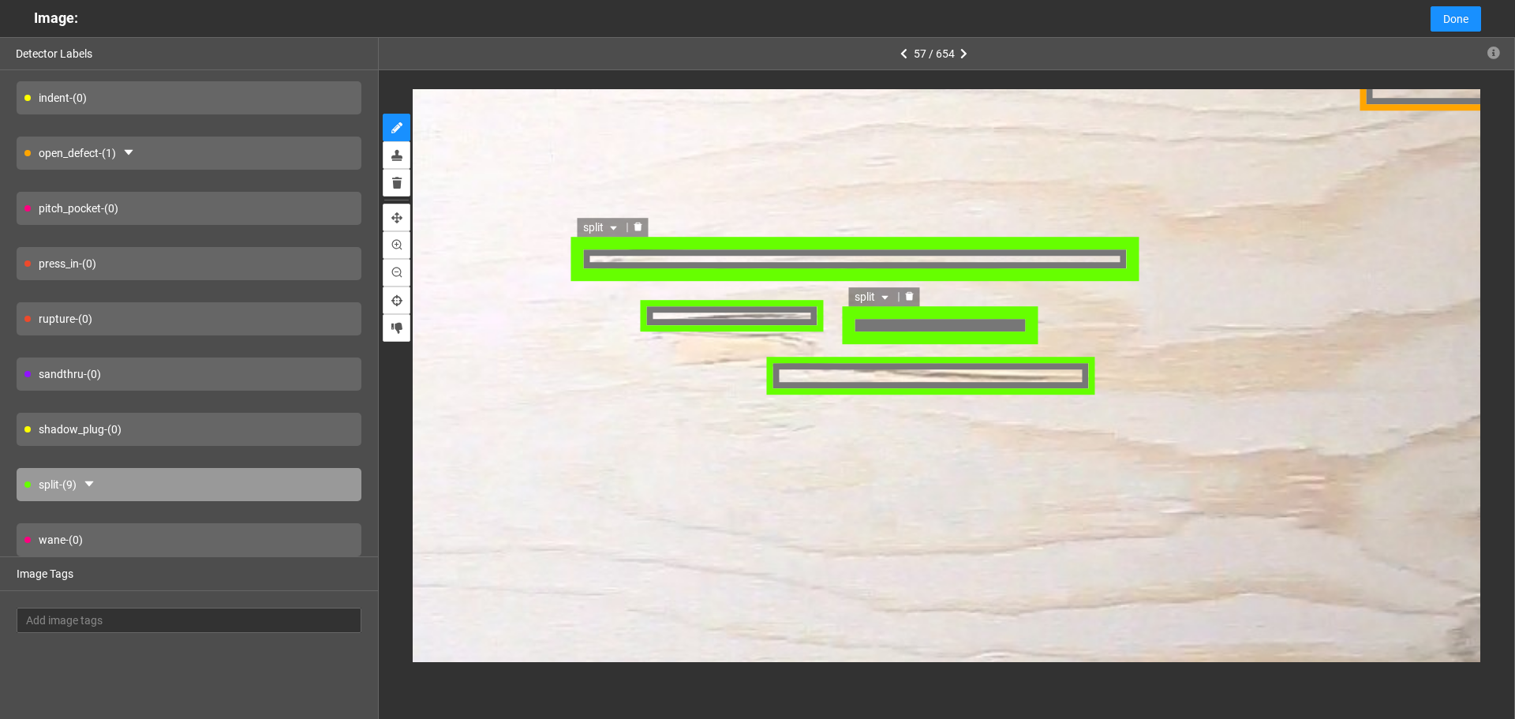
click at [912, 324] on div "split" at bounding box center [941, 327] width 195 height 36
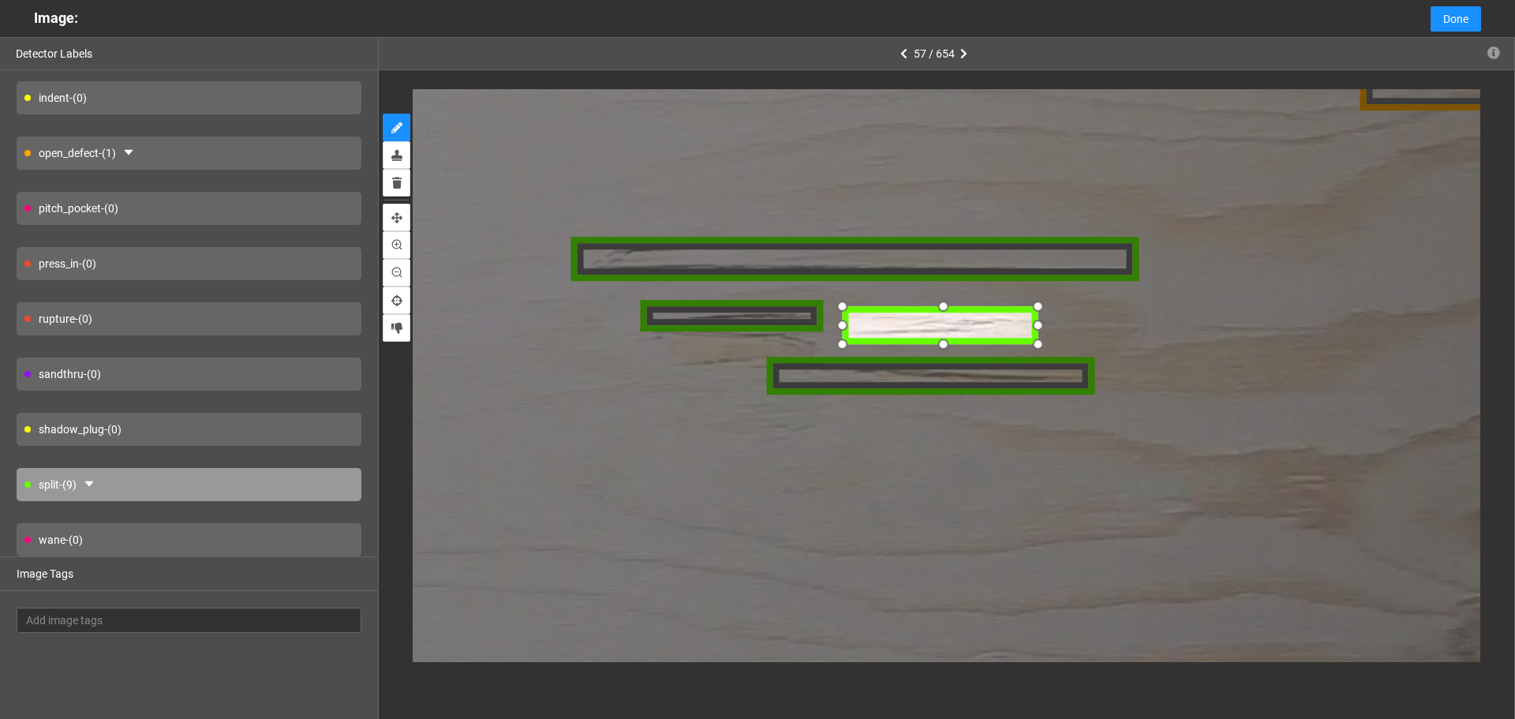
click at [941, 348] on div at bounding box center [942, 347] width 27 height 27
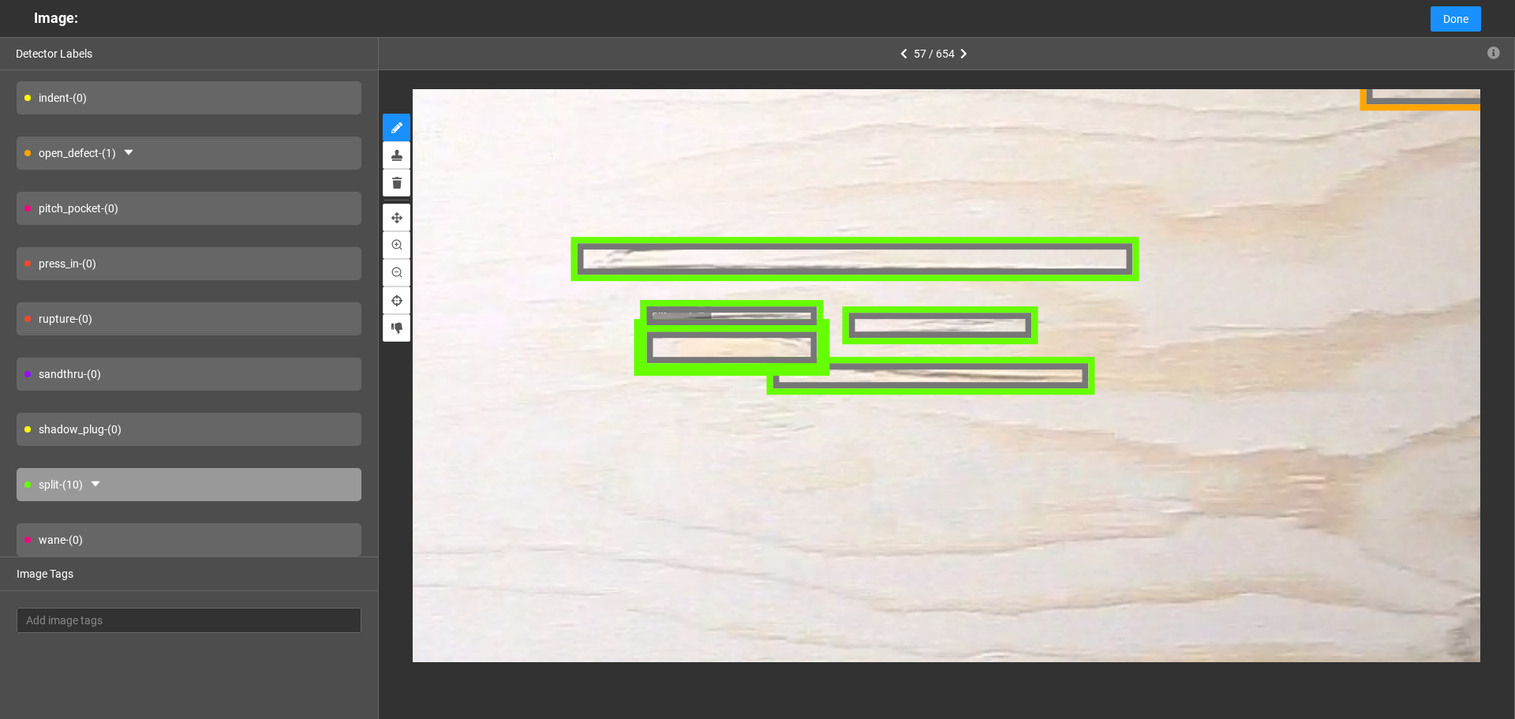
click at [702, 354] on div "split" at bounding box center [731, 349] width 194 height 59
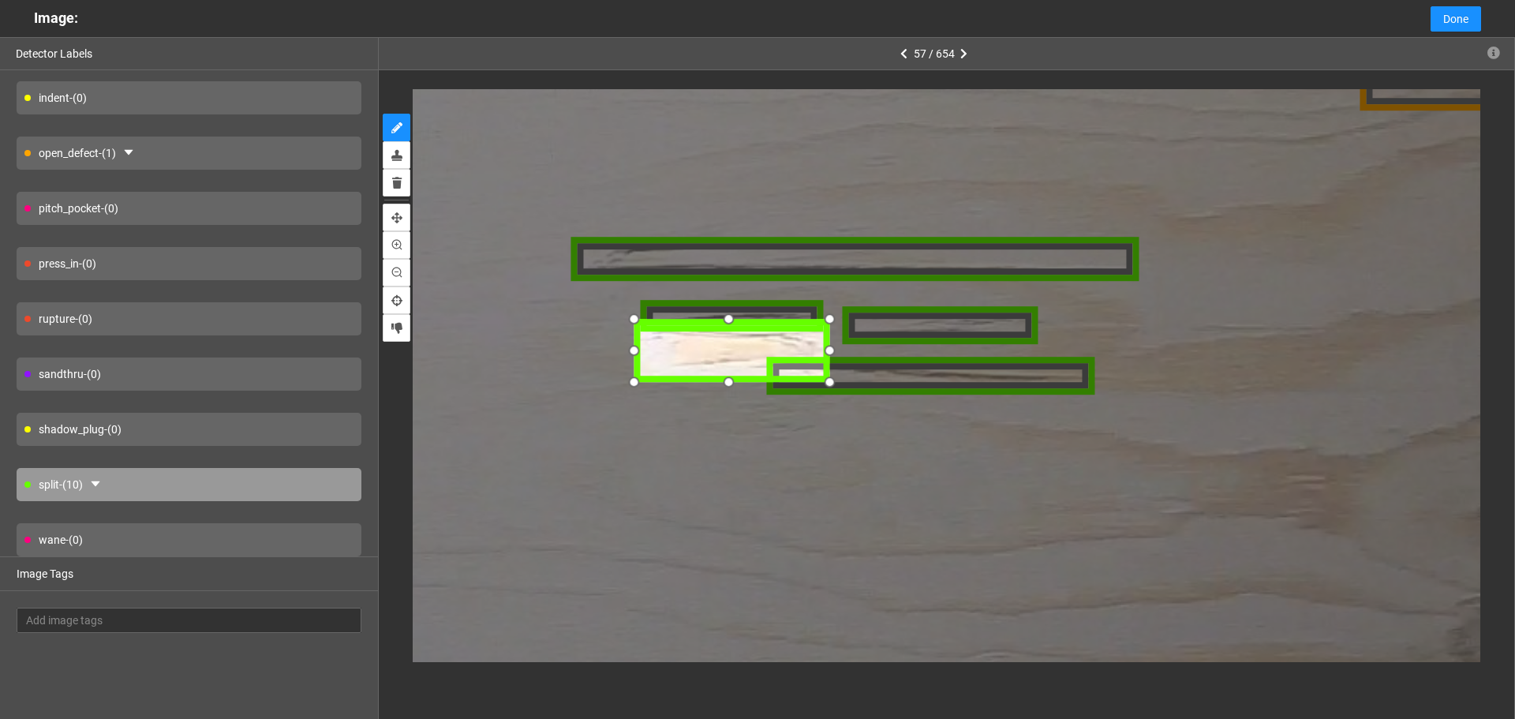
click at [649, 375] on div at bounding box center [731, 351] width 194 height 59
click at [706, 354] on div at bounding box center [736, 350] width 194 height 59
click at [681, 312] on icon "caret-down" at bounding box center [681, 312] width 9 height 9
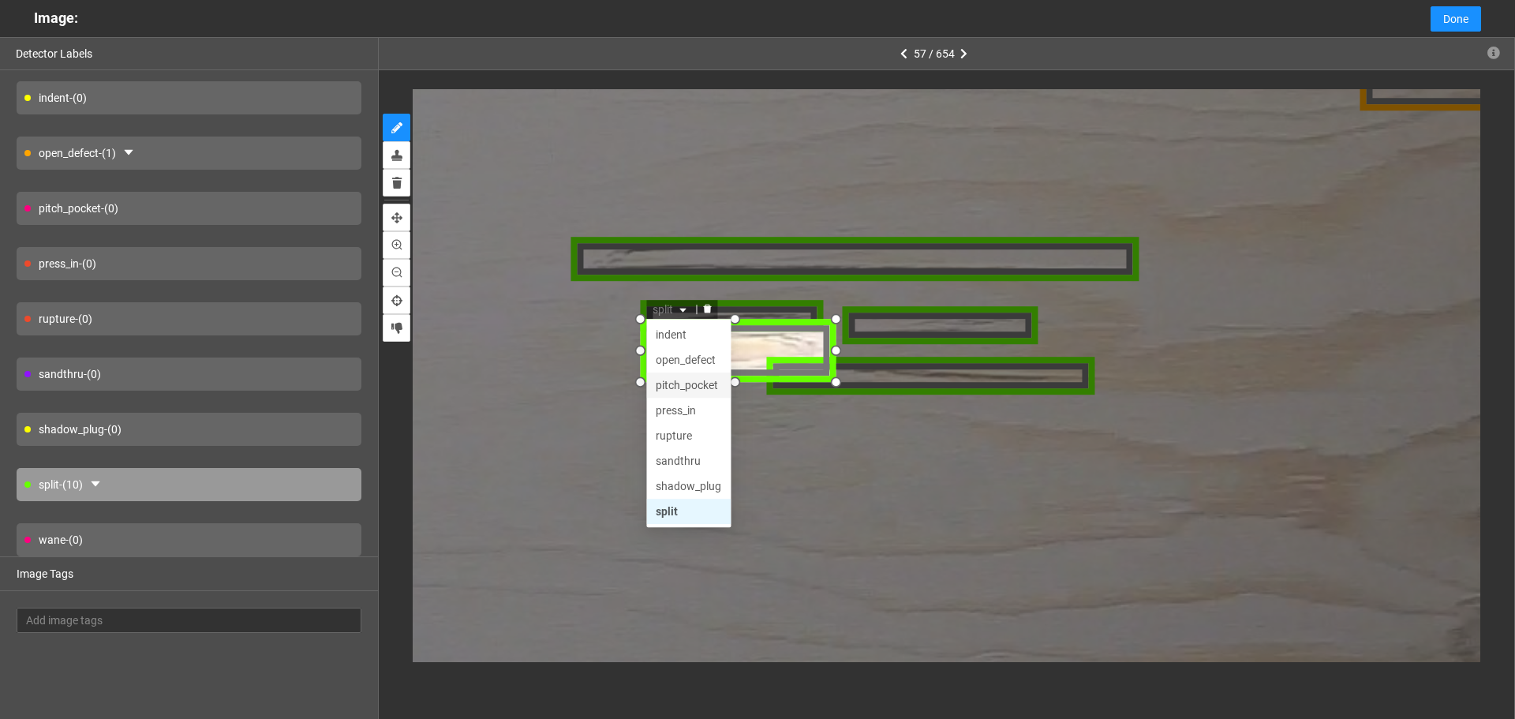
click at [696, 391] on div "pitch_pocket" at bounding box center [688, 387] width 66 height 17
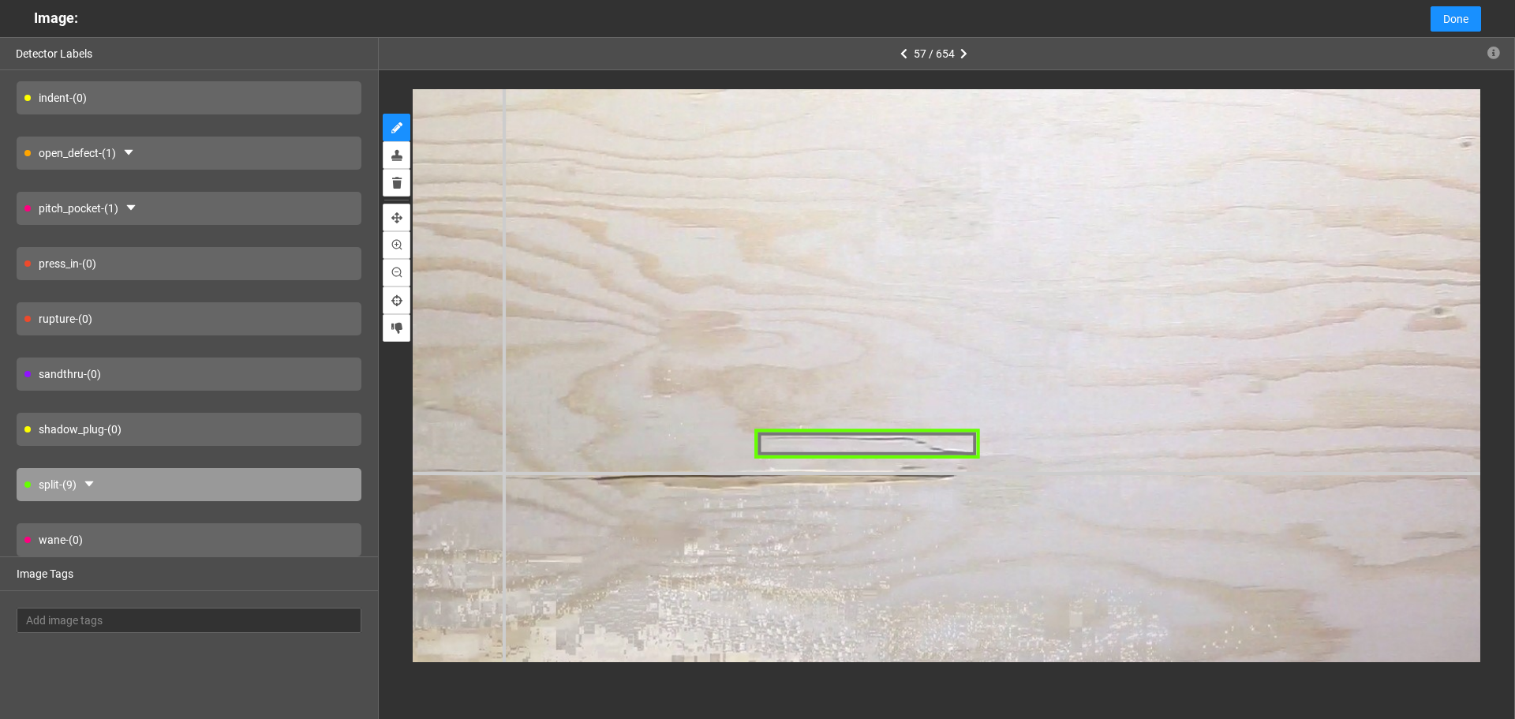
click at [503, 473] on div at bounding box center [673, 304] width 3210 height 2408
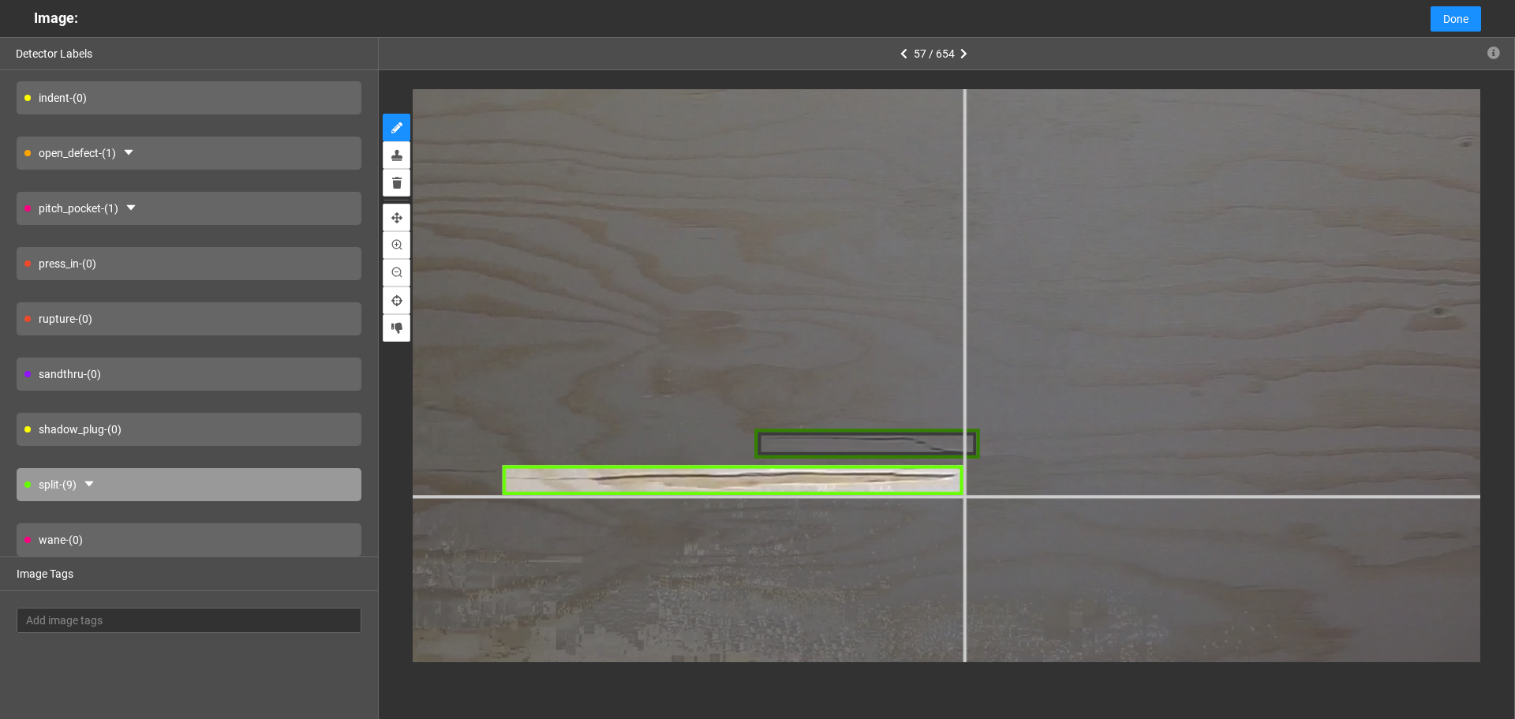
click at [963, 495] on div at bounding box center [673, 304] width 3210 height 2408
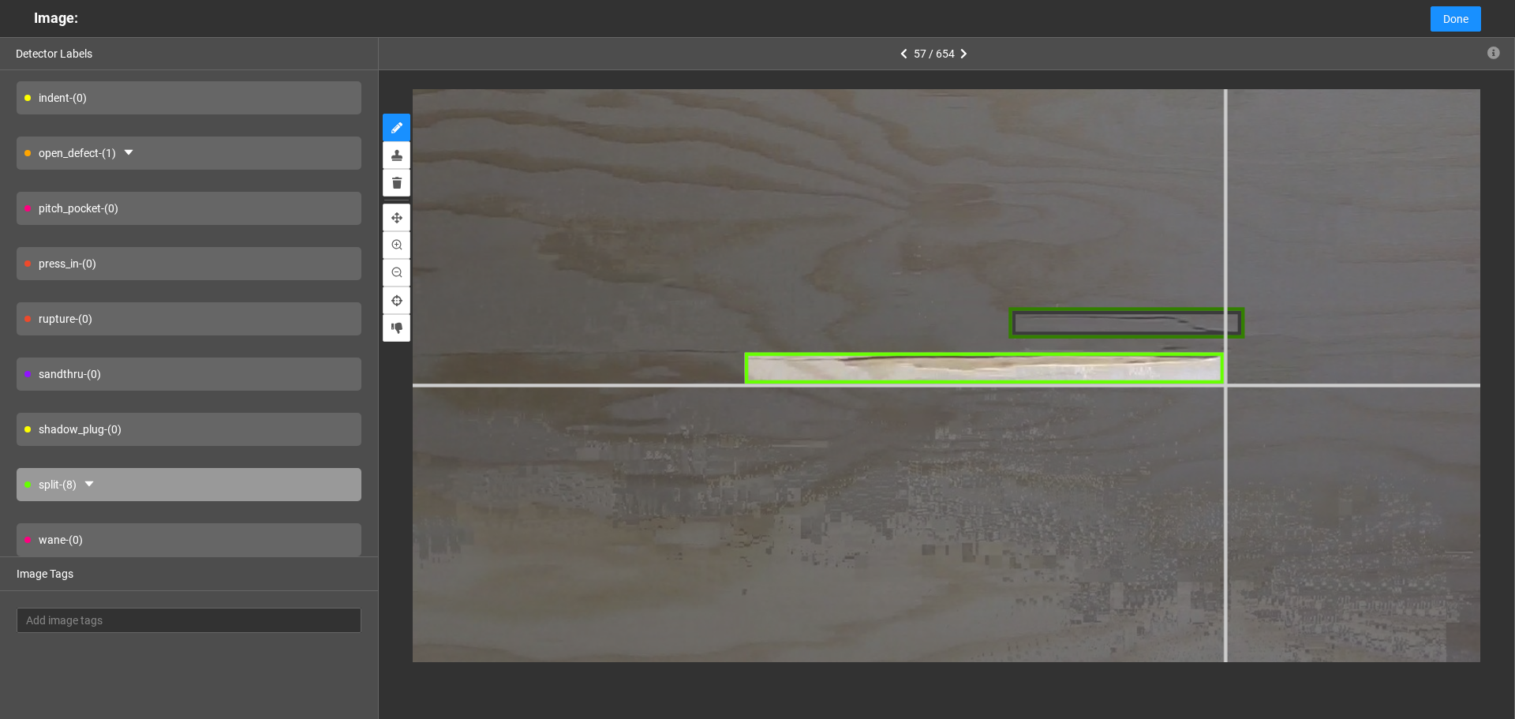
click at [1223, 384] on div at bounding box center [923, 176] width 3363 height 2522
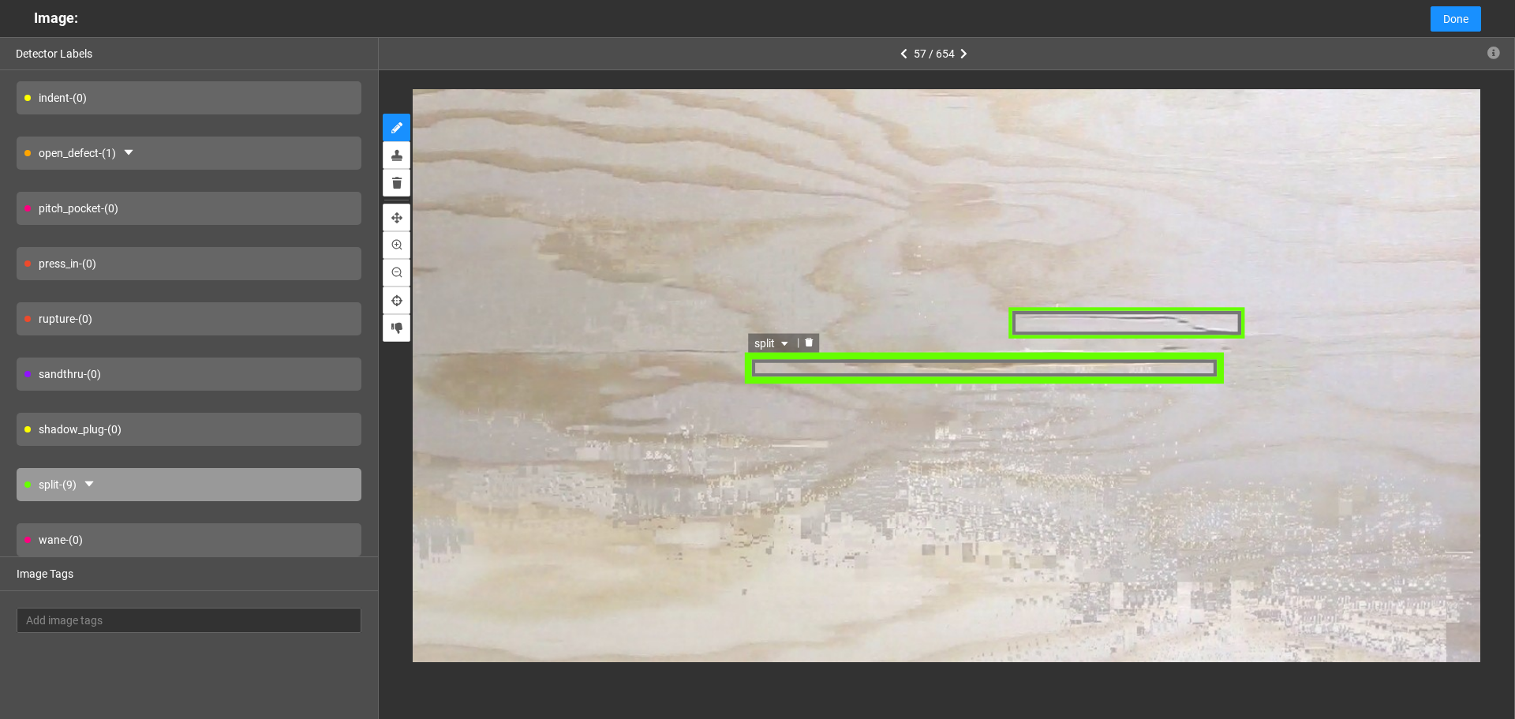
click at [1164, 376] on div "split" at bounding box center [985, 367] width 477 height 32
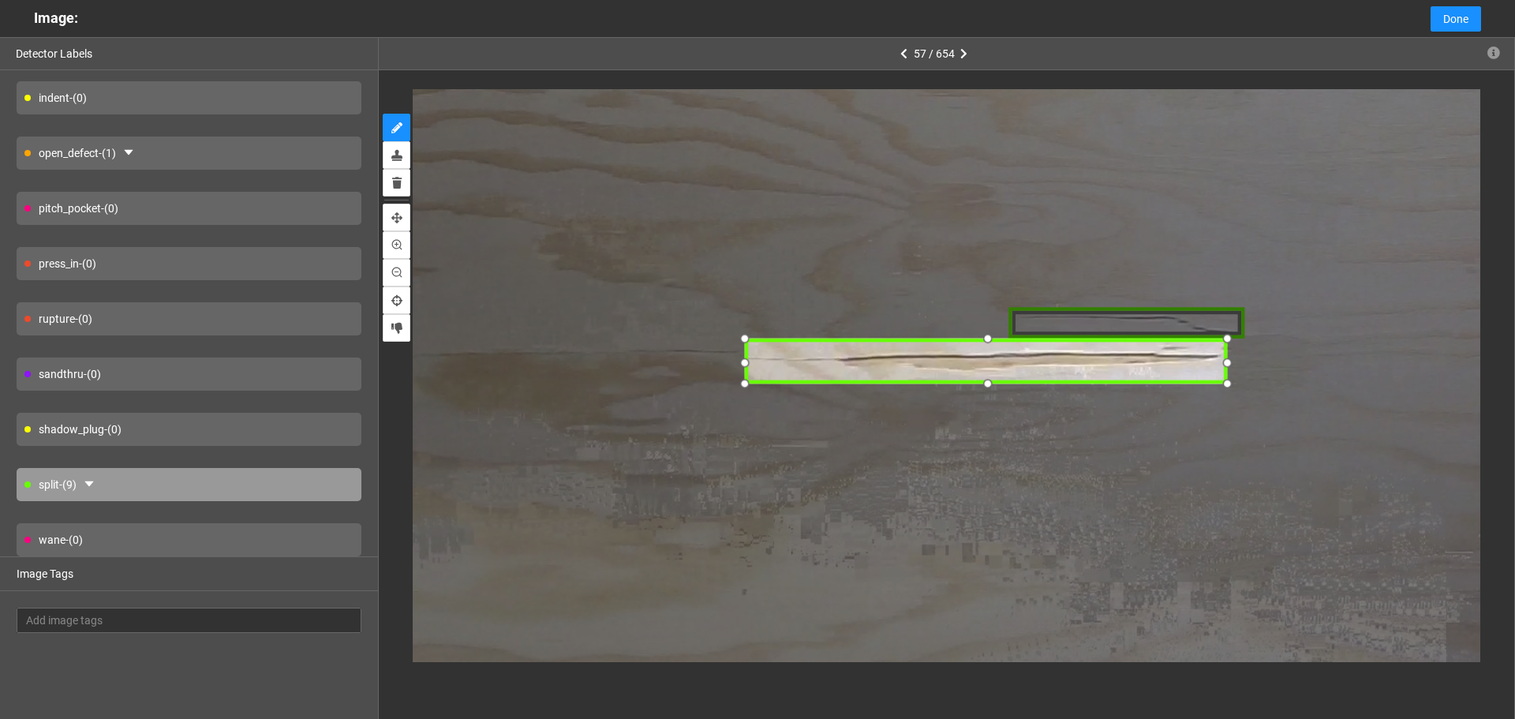
click at [1230, 340] on div at bounding box center [1229, 339] width 23 height 23
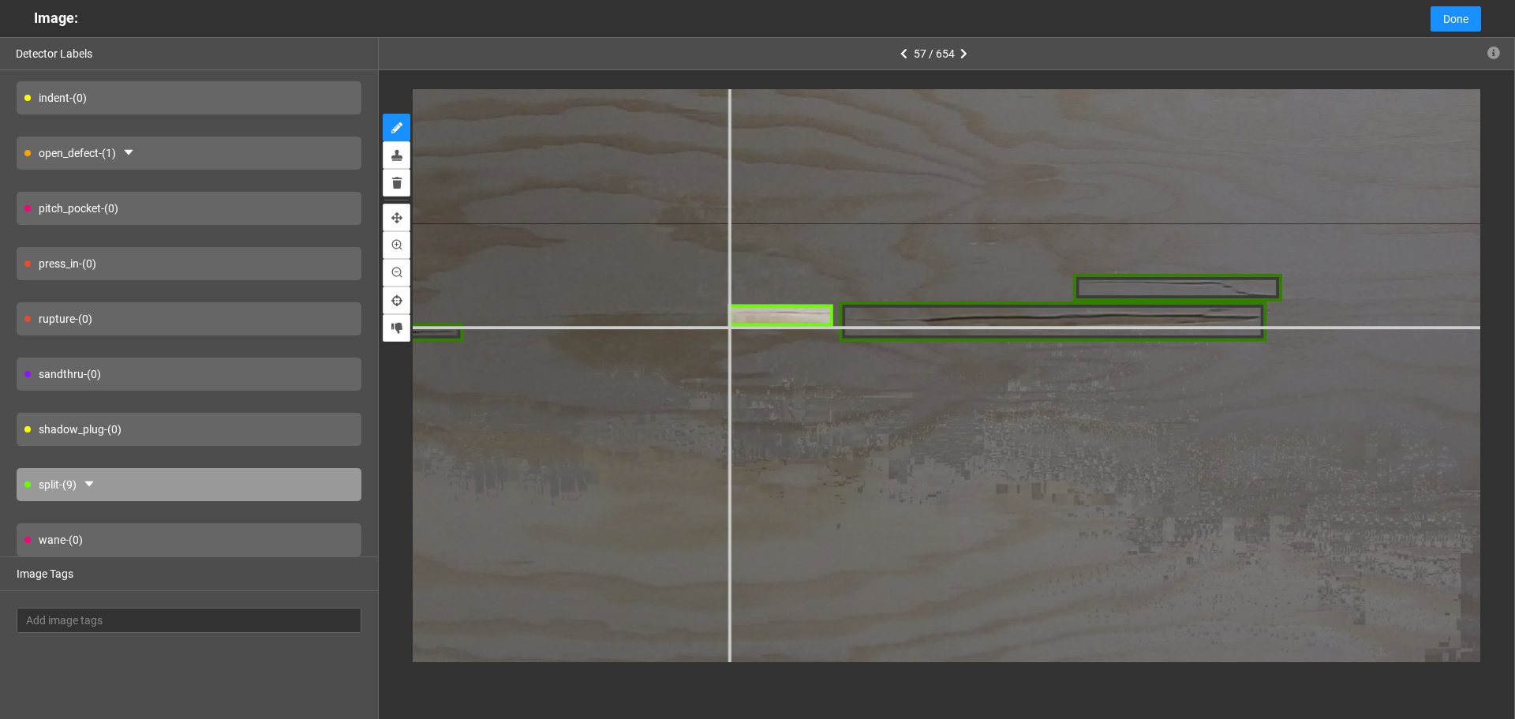
click at [728, 325] on div at bounding box center [997, 158] width 2981 height 2236
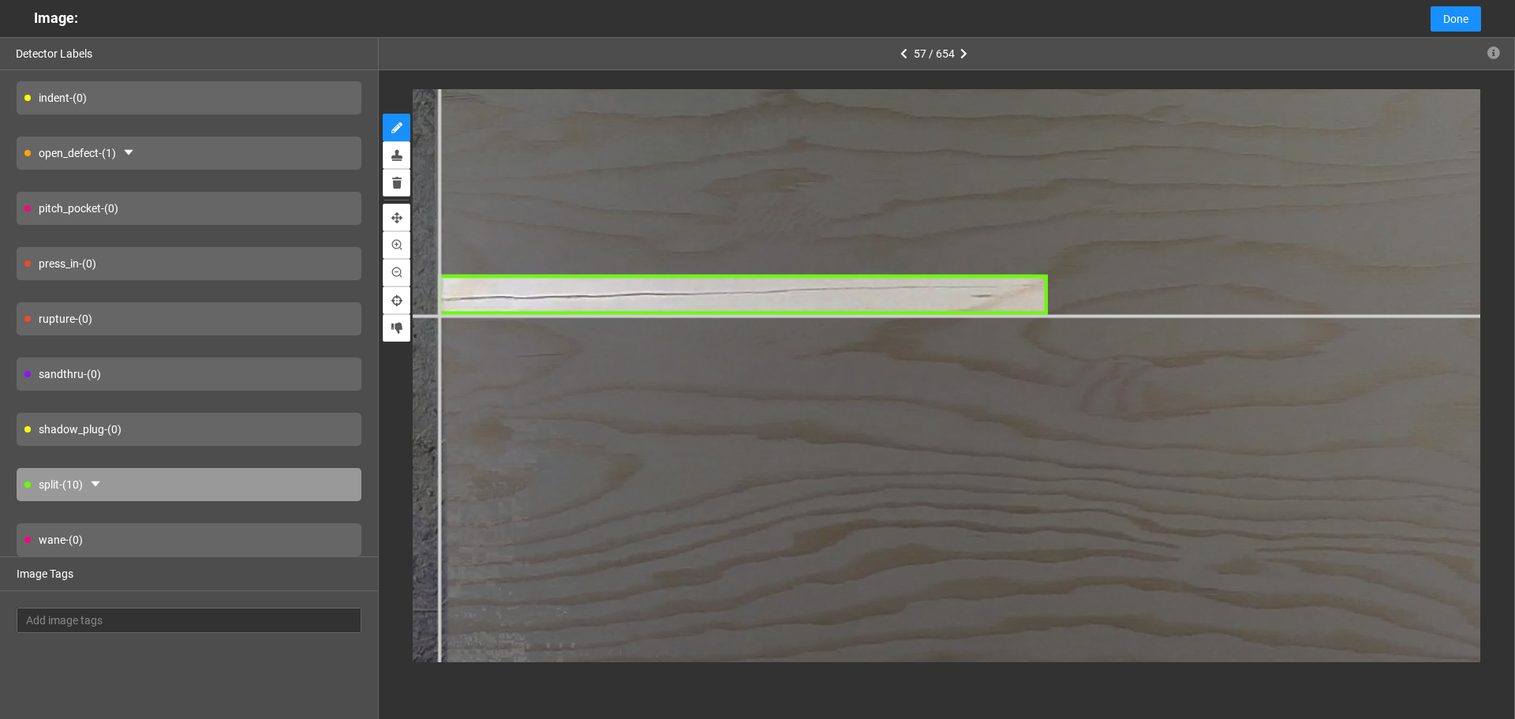
click at [440, 313] on div at bounding box center [1539, 641] width 3210 height 2408
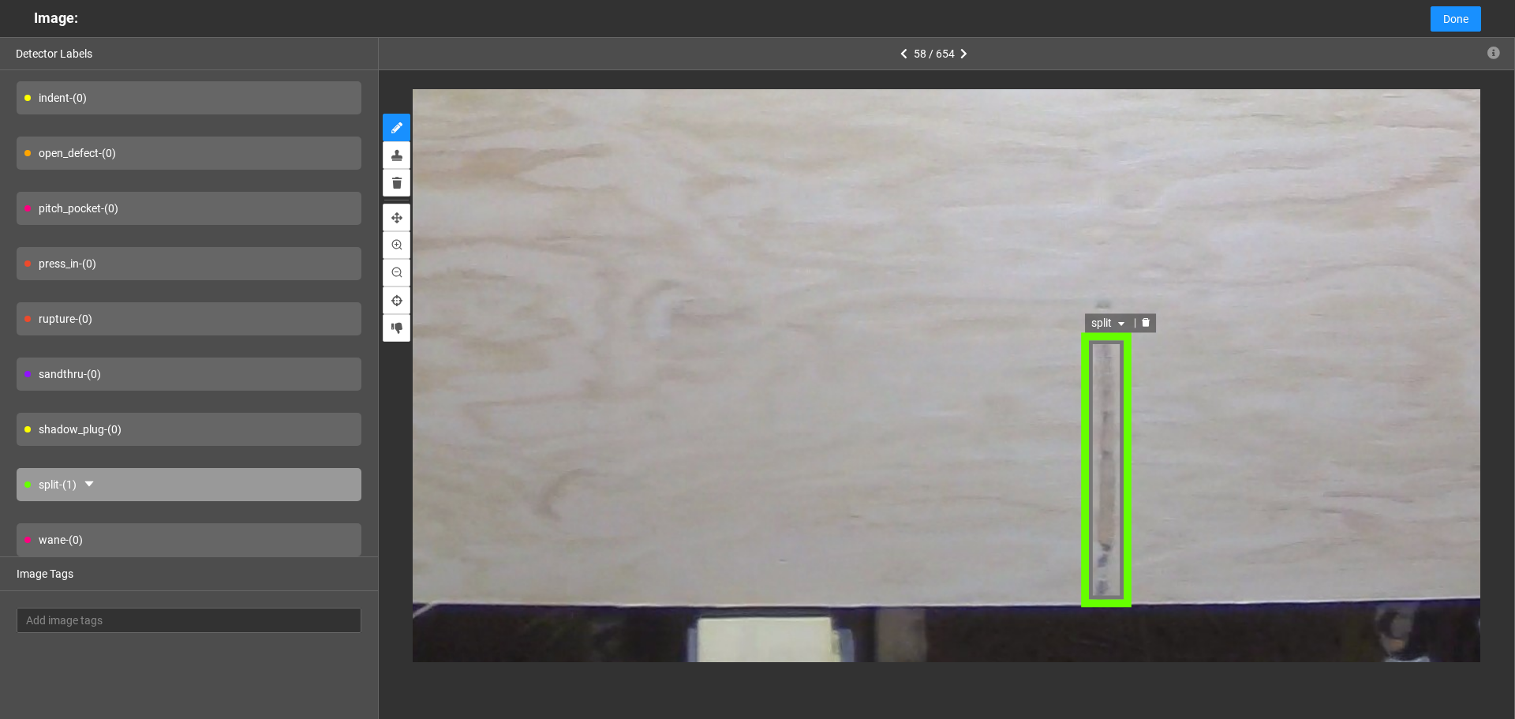
click at [1107, 329] on span "split" at bounding box center [1108, 322] width 37 height 17
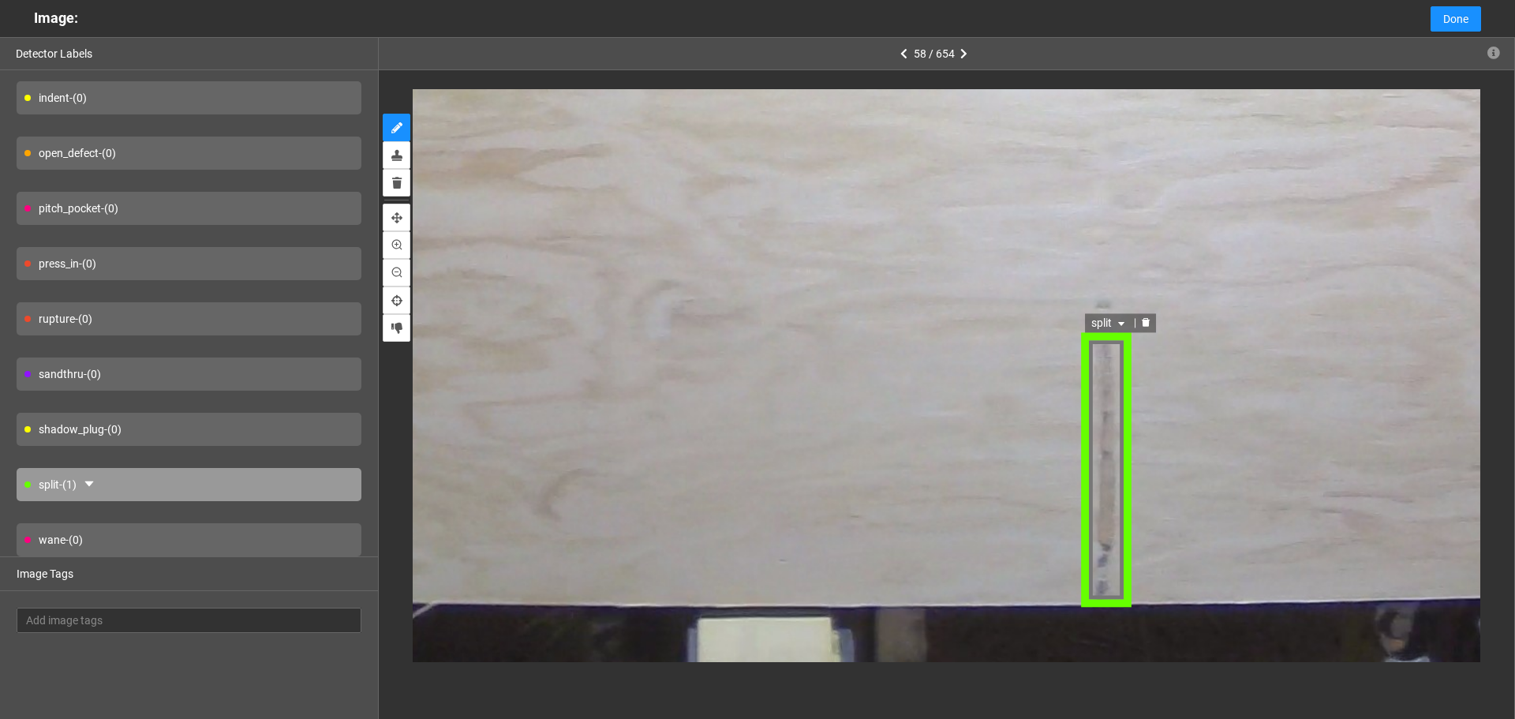
click at [1140, 317] on div at bounding box center [1144, 322] width 21 height 15
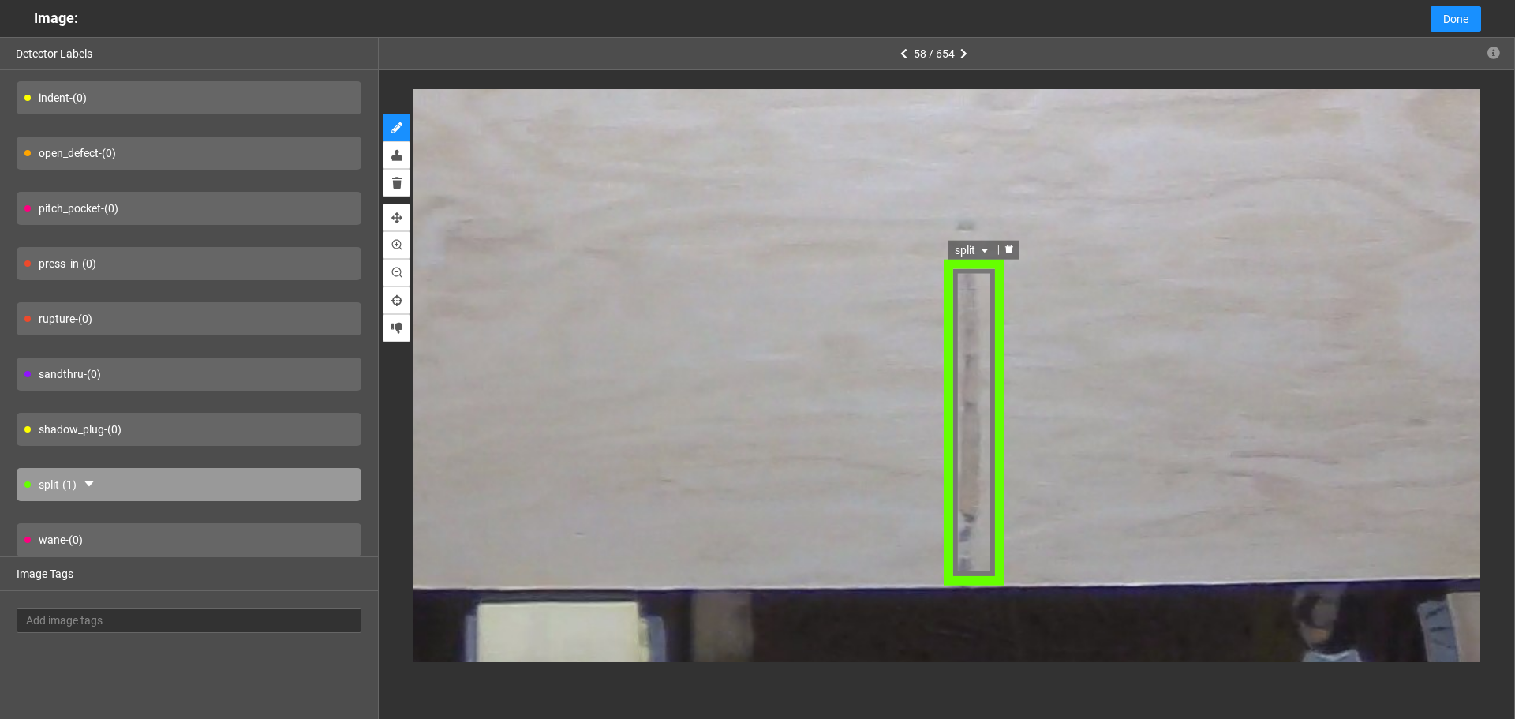
click at [984, 248] on icon "caret-down" at bounding box center [984, 252] width 9 height 9
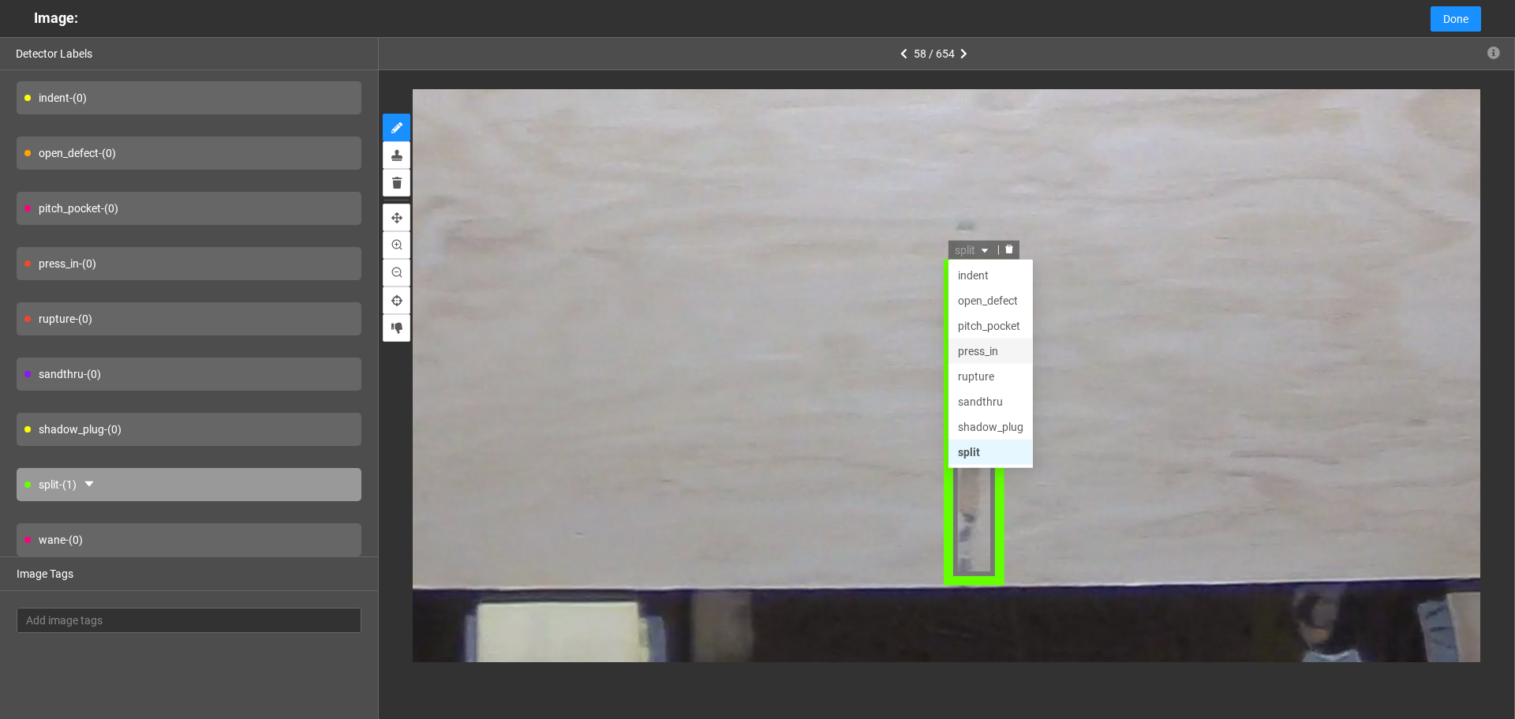
click at [997, 357] on div "press_in" at bounding box center [991, 352] width 66 height 17
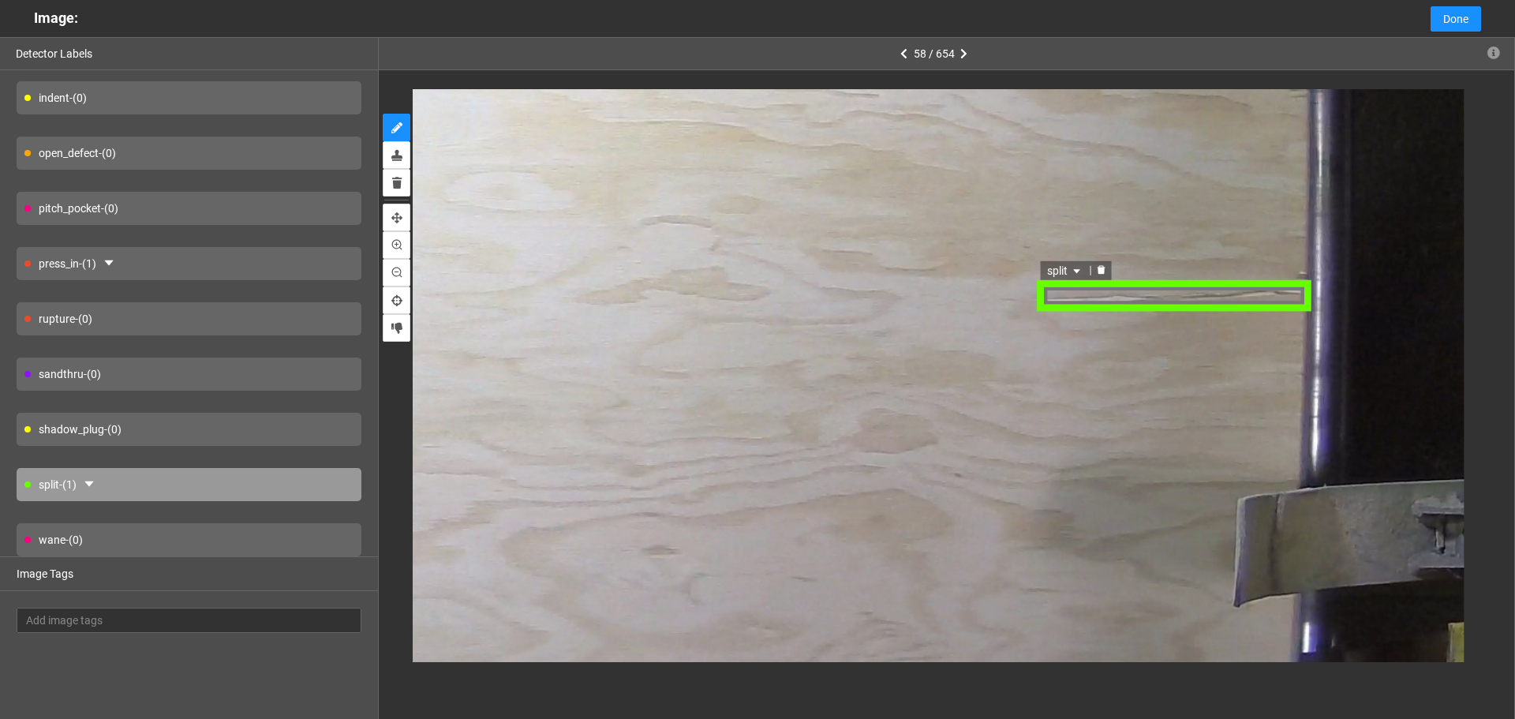
click at [1078, 263] on div "split" at bounding box center [1066, 272] width 50 height 19
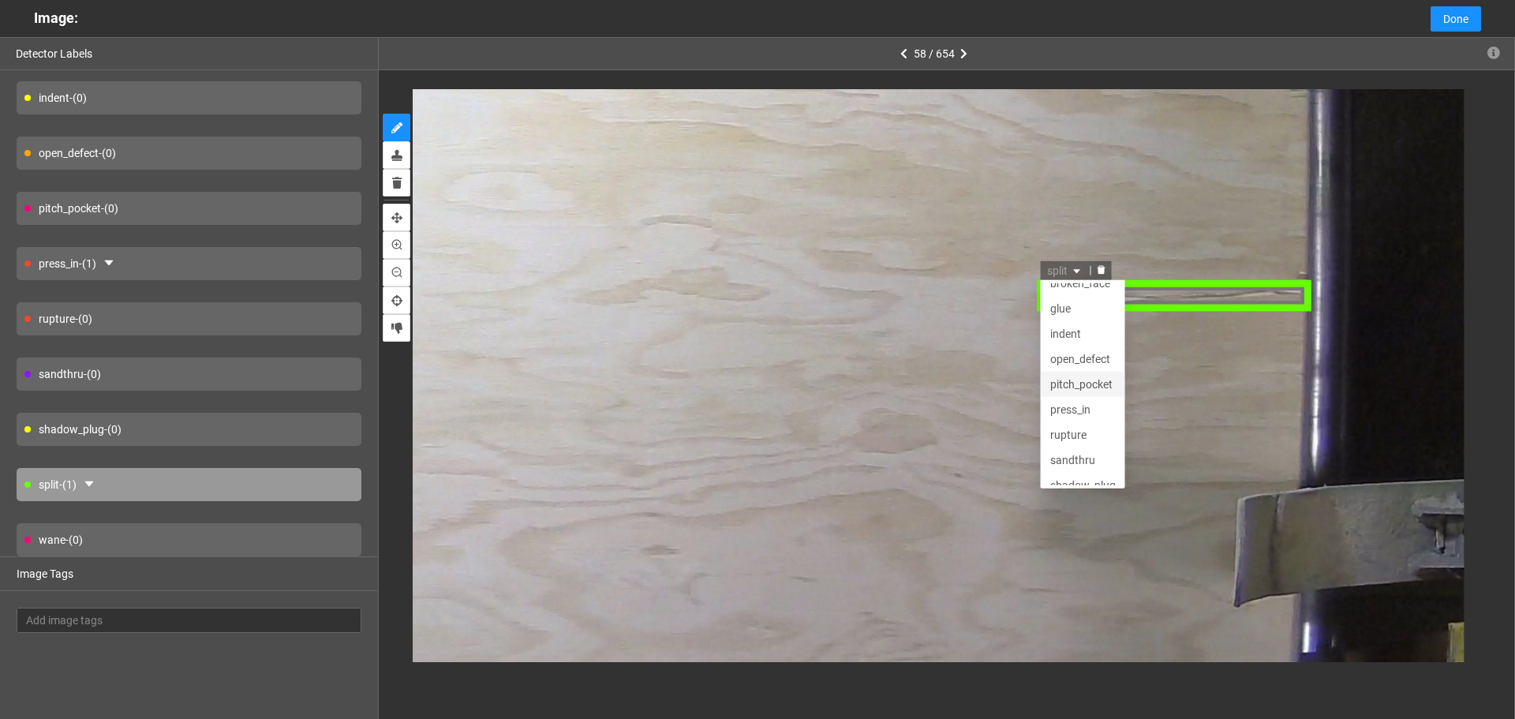
scroll to position [0, 0]
click at [1076, 417] on div "press_in" at bounding box center [1083, 423] width 66 height 17
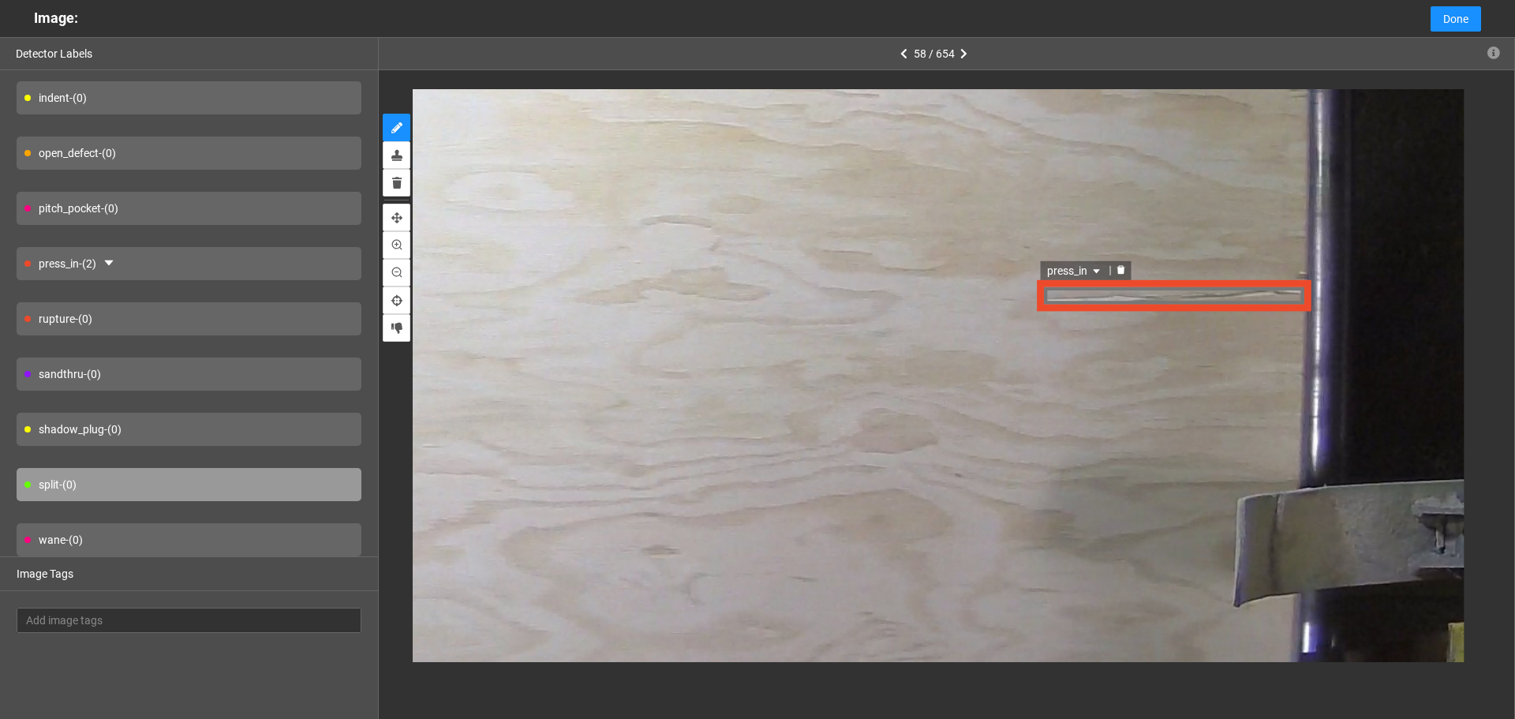
click at [1125, 294] on div "press_in press_in pitch_pocket press_in rupture broken_face glue indent open_de…" at bounding box center [1174, 297] width 272 height 30
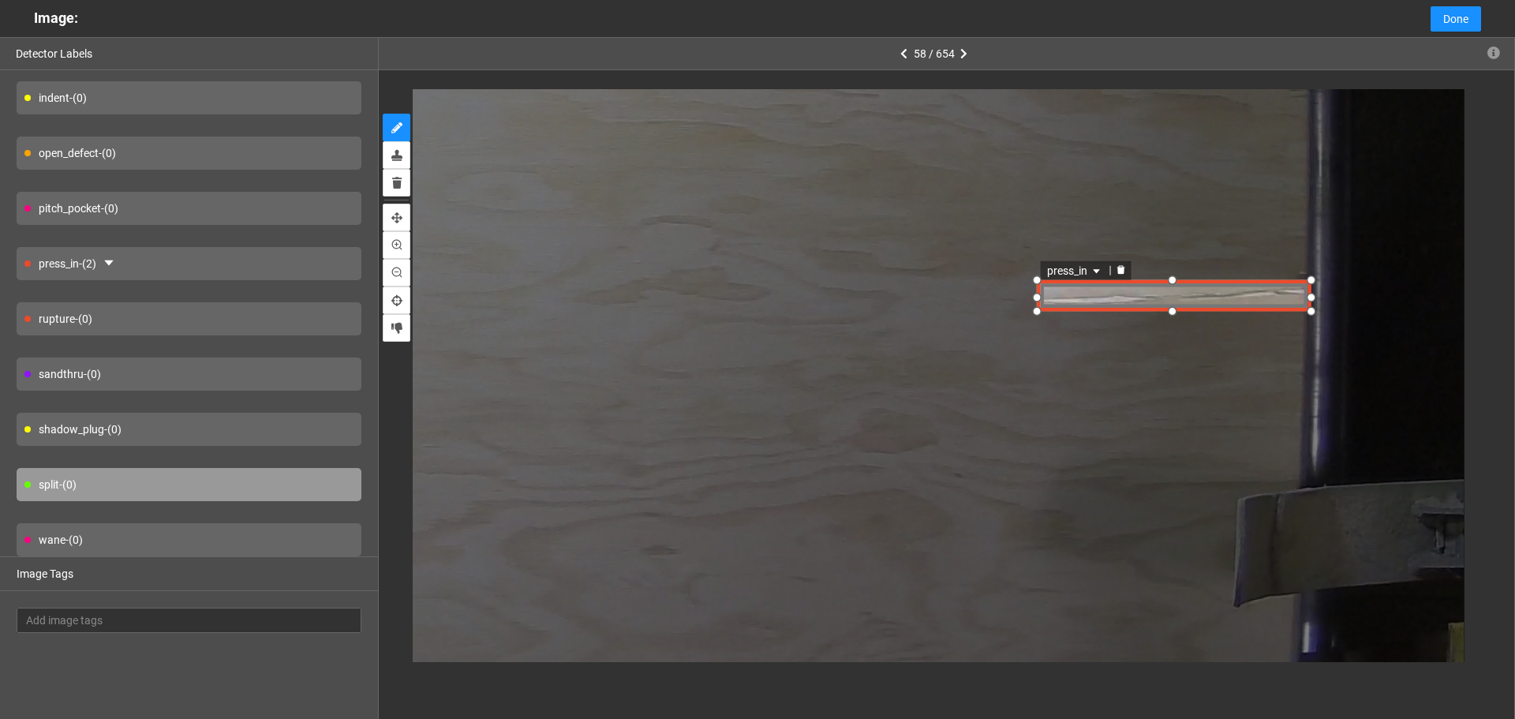
click at [1083, 274] on span "press_in" at bounding box center [1075, 272] width 57 height 17
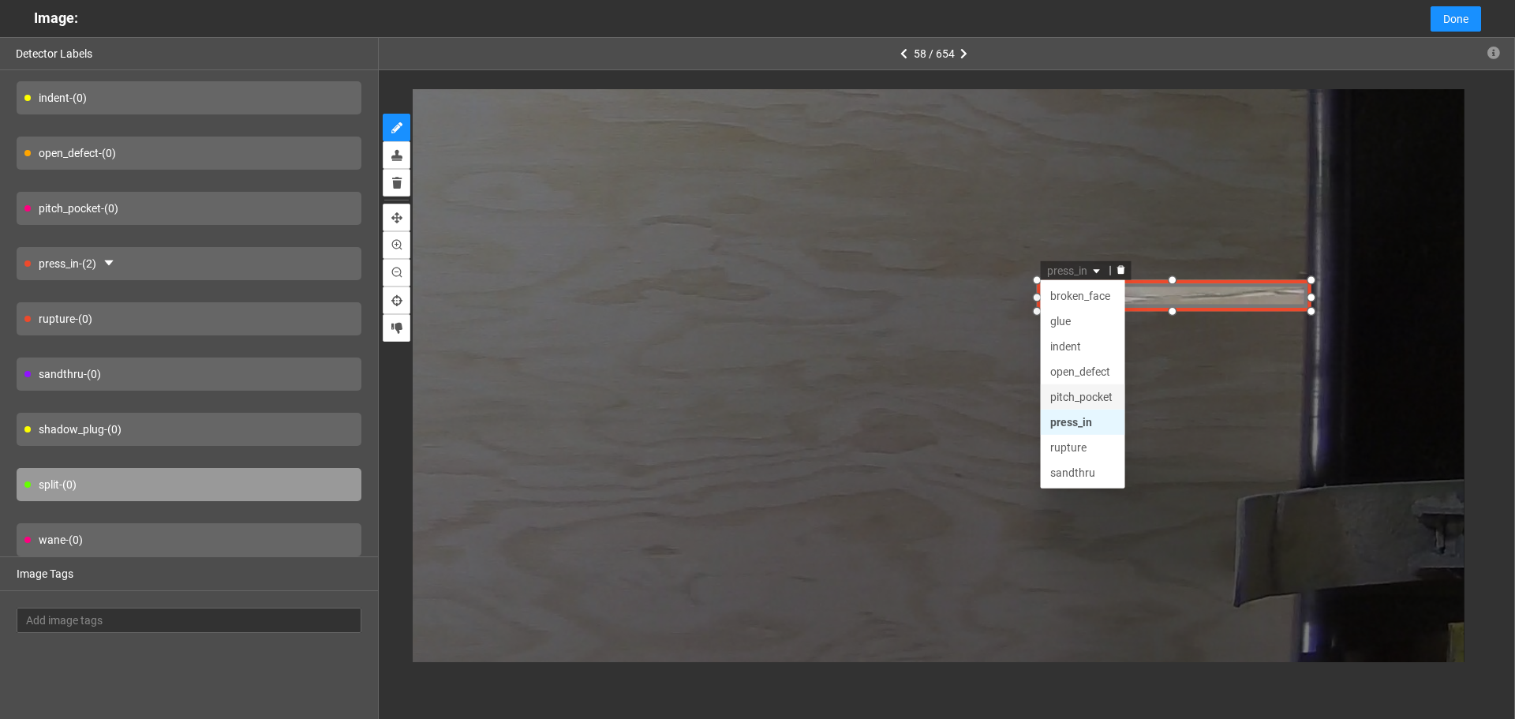
scroll to position [76, 0]
click at [1083, 452] on div "split" at bounding box center [1083, 448] width 66 height 17
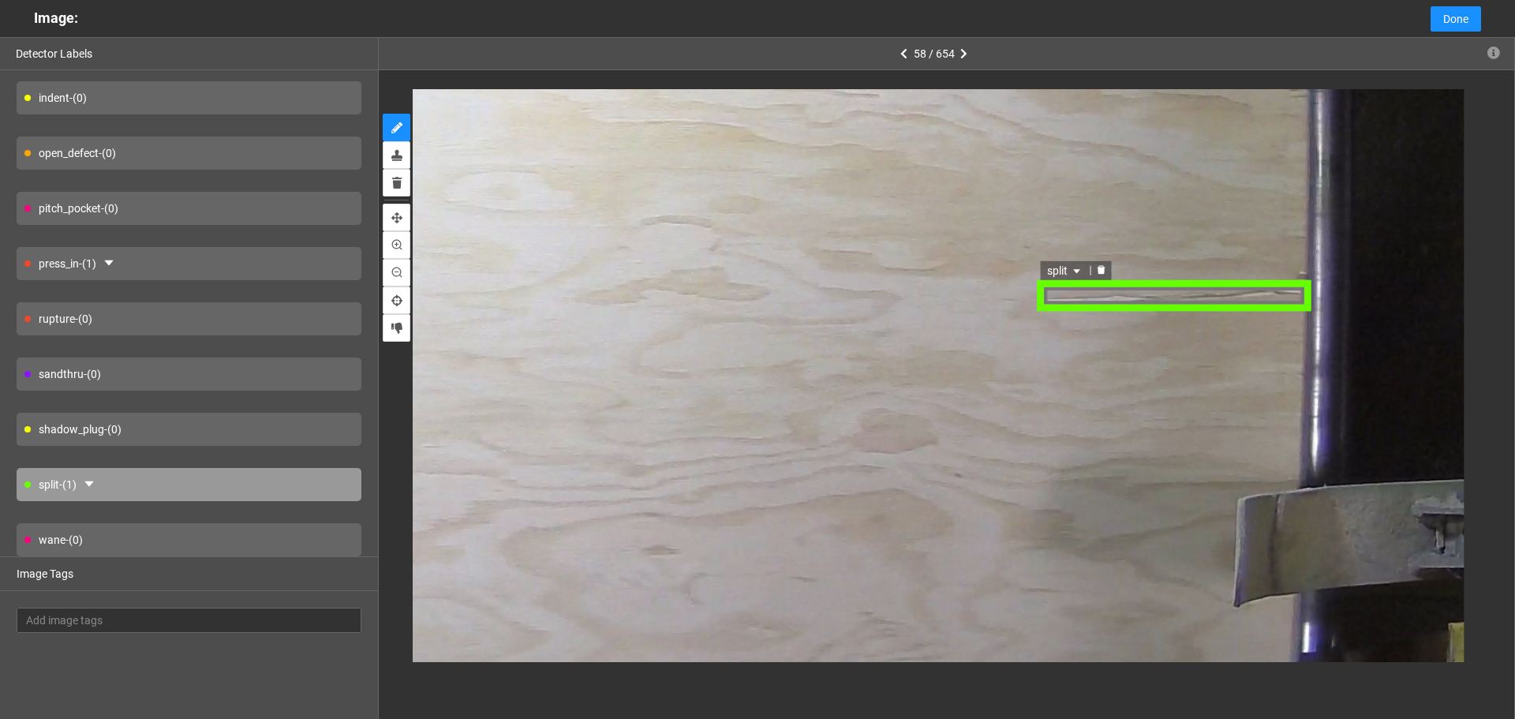
click at [1077, 286] on div "split" at bounding box center [1174, 297] width 272 height 30
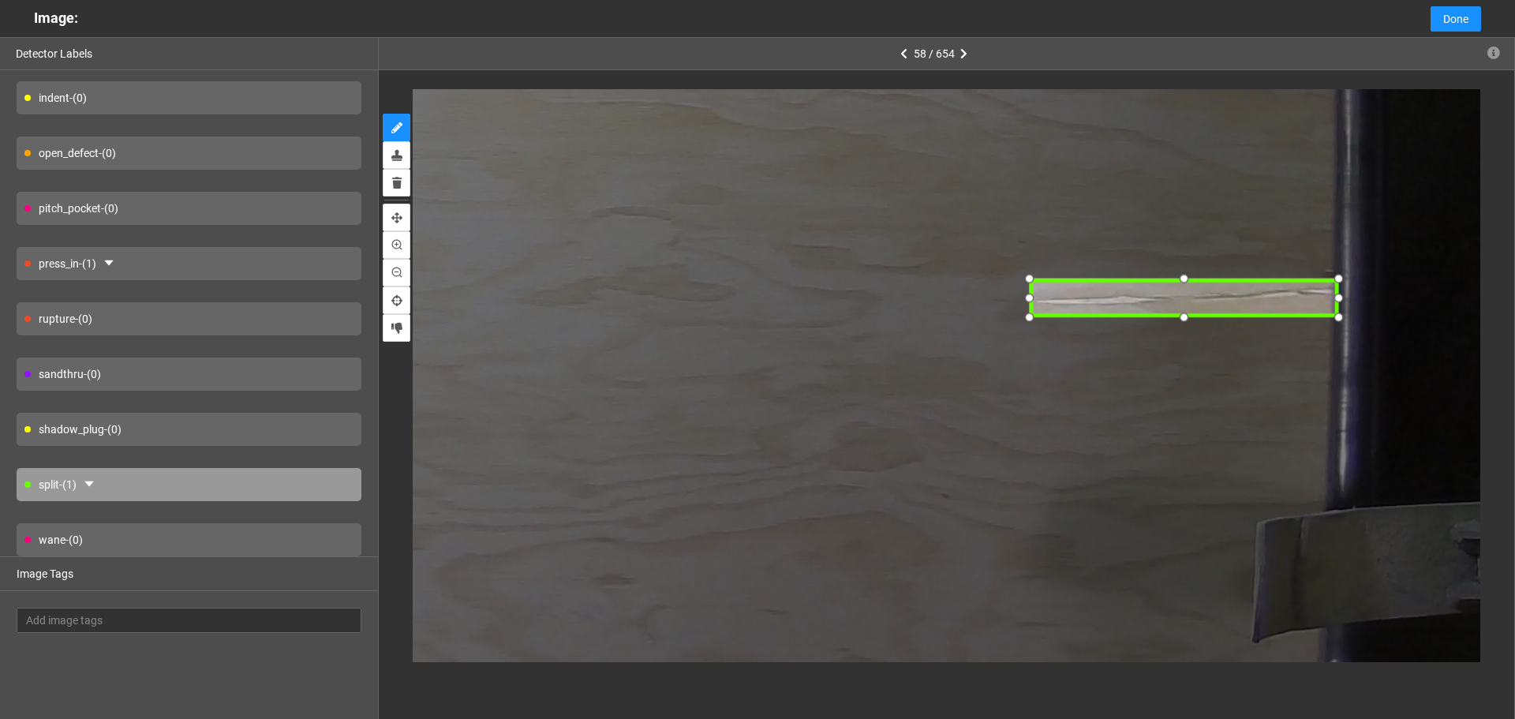
click at [1030, 321] on div at bounding box center [1028, 316] width 24 height 24
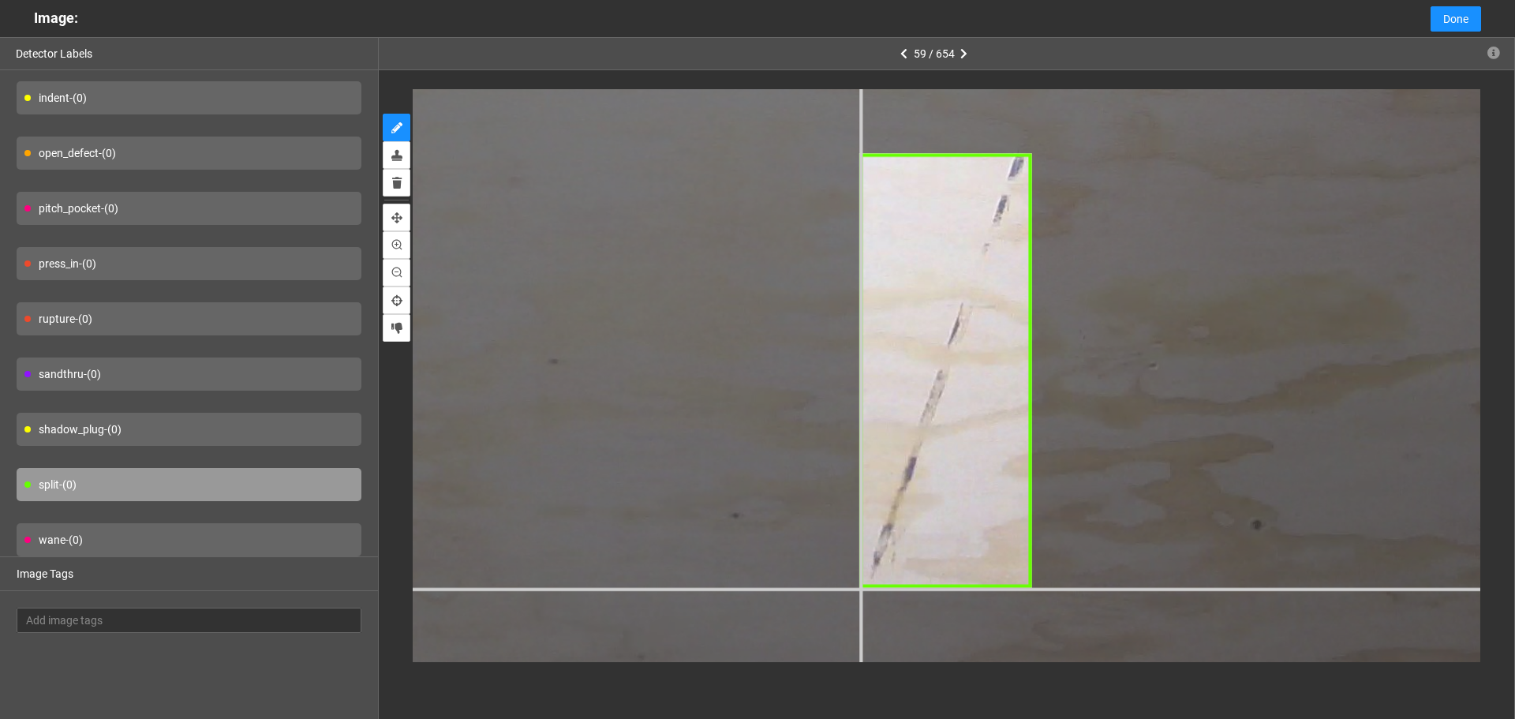
click at [859, 589] on div at bounding box center [290, 42] width 3210 height 2408
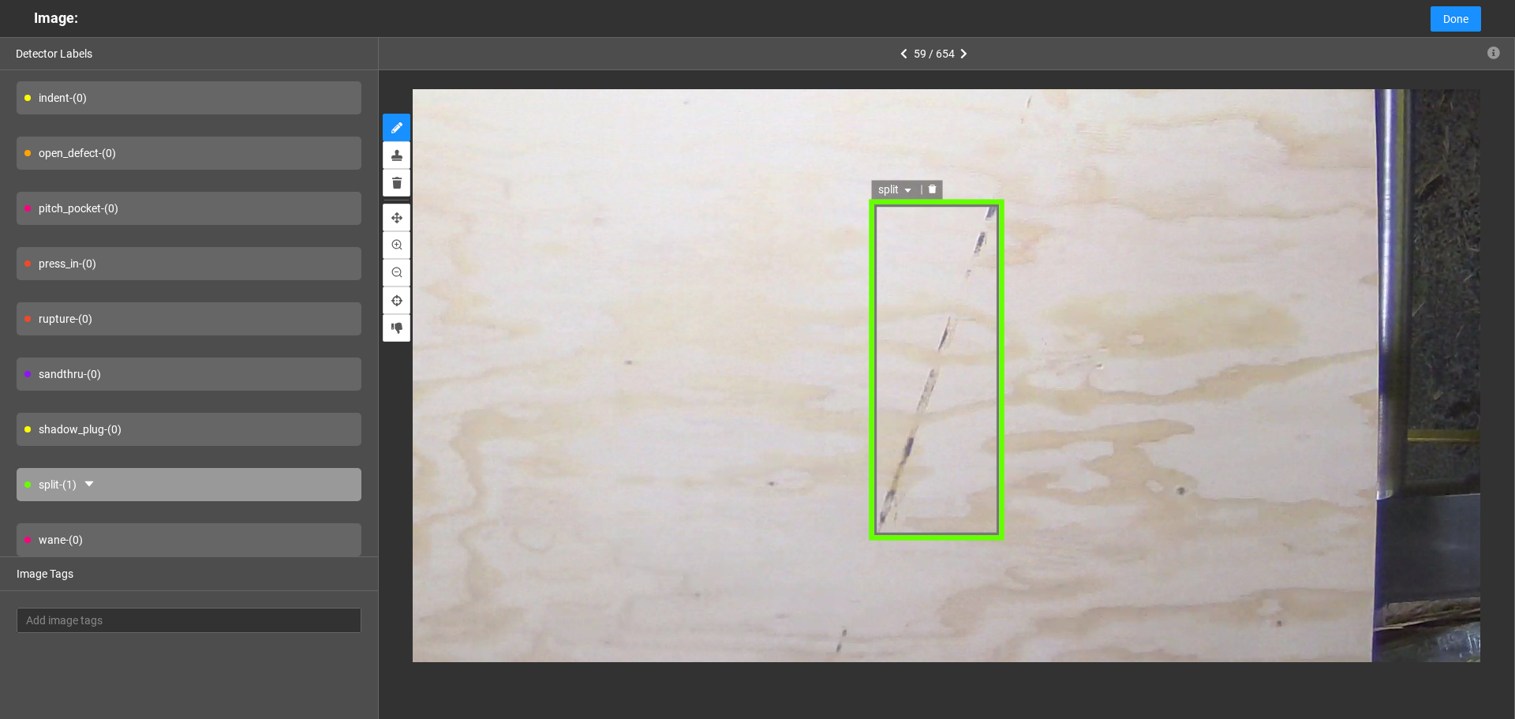
click at [912, 193] on icon "caret-down" at bounding box center [907, 189] width 9 height 9
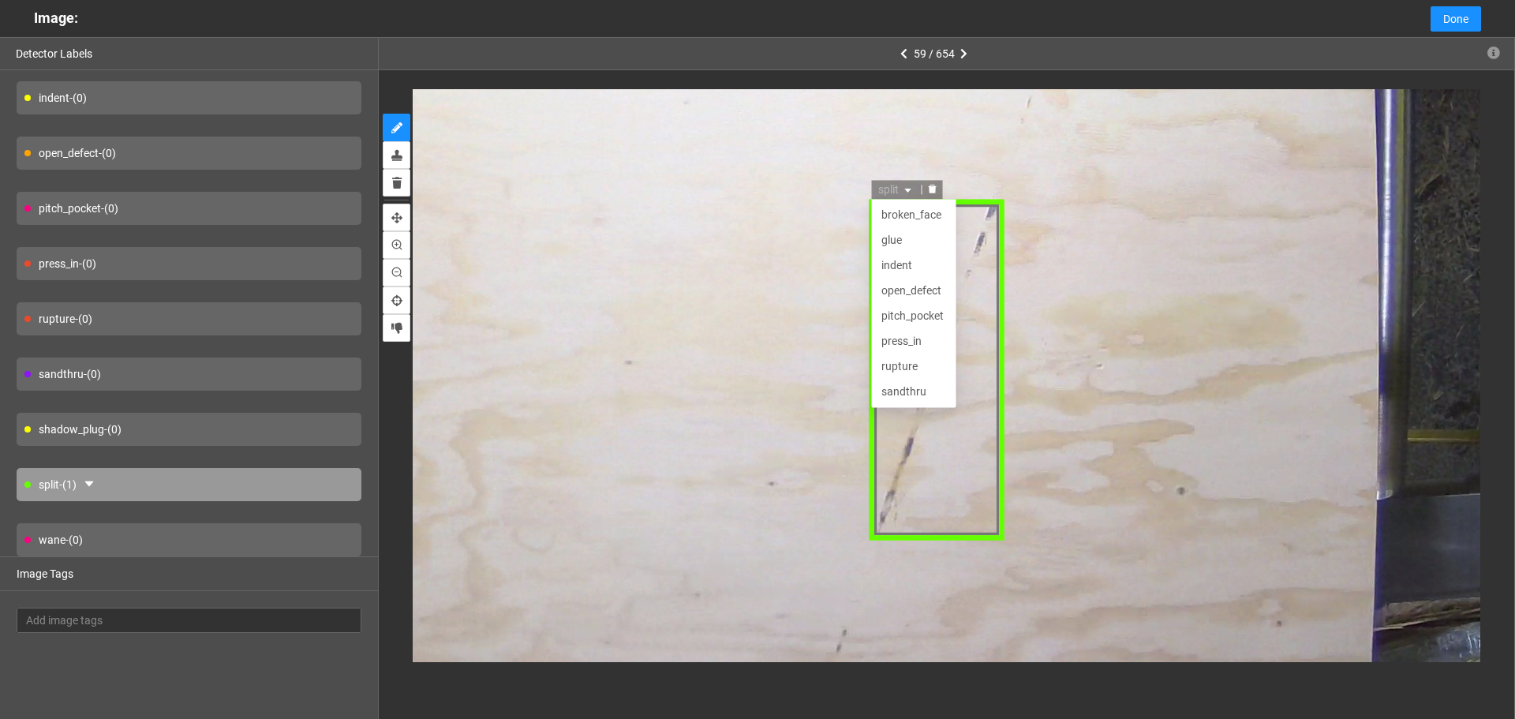
scroll to position [51, 0]
click at [909, 219] on div "indent" at bounding box center [914, 213] width 66 height 17
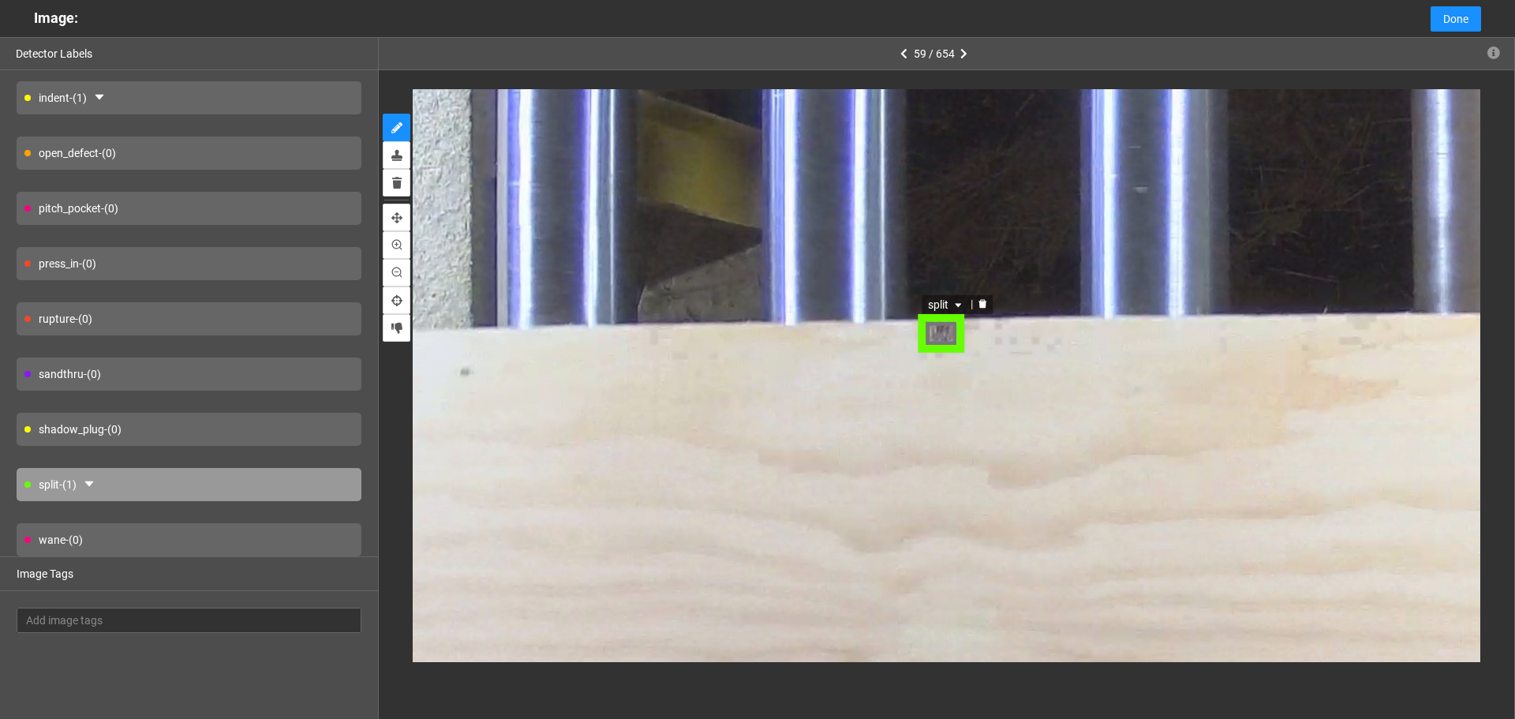
click at [940, 306] on span "split" at bounding box center [947, 304] width 37 height 17
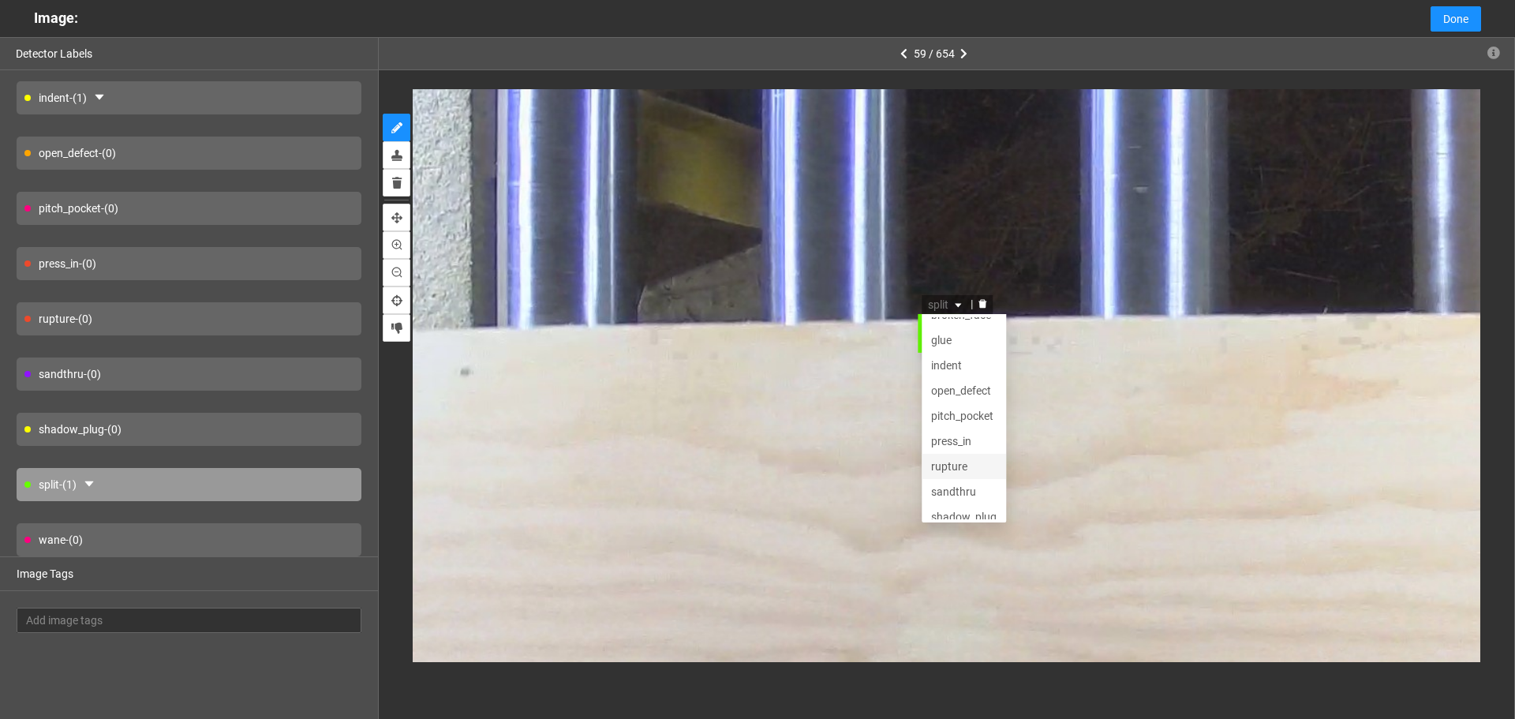
scroll to position [0, 0]
click at [971, 359] on div "glue" at bounding box center [965, 354] width 66 height 17
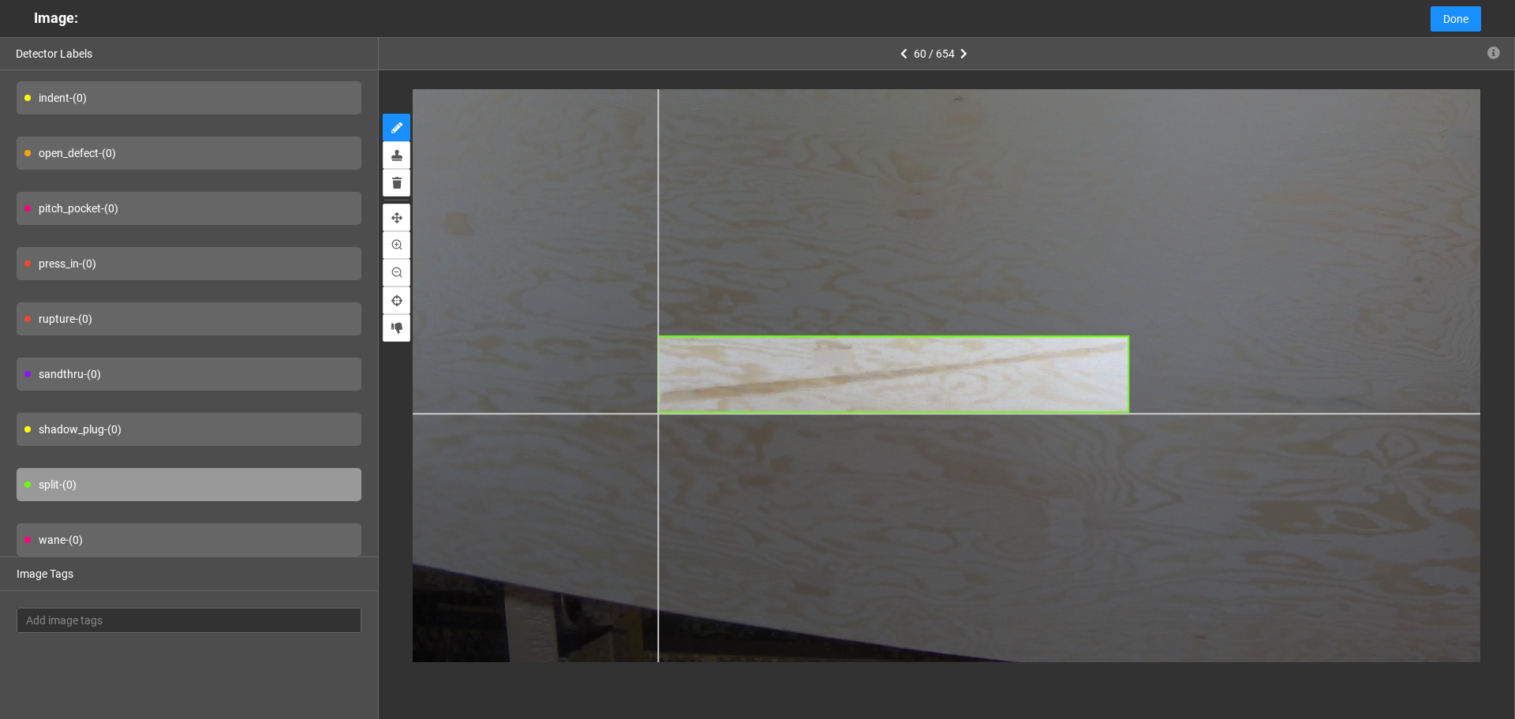
click at [658, 414] on div at bounding box center [1050, 209] width 1529 height 1147
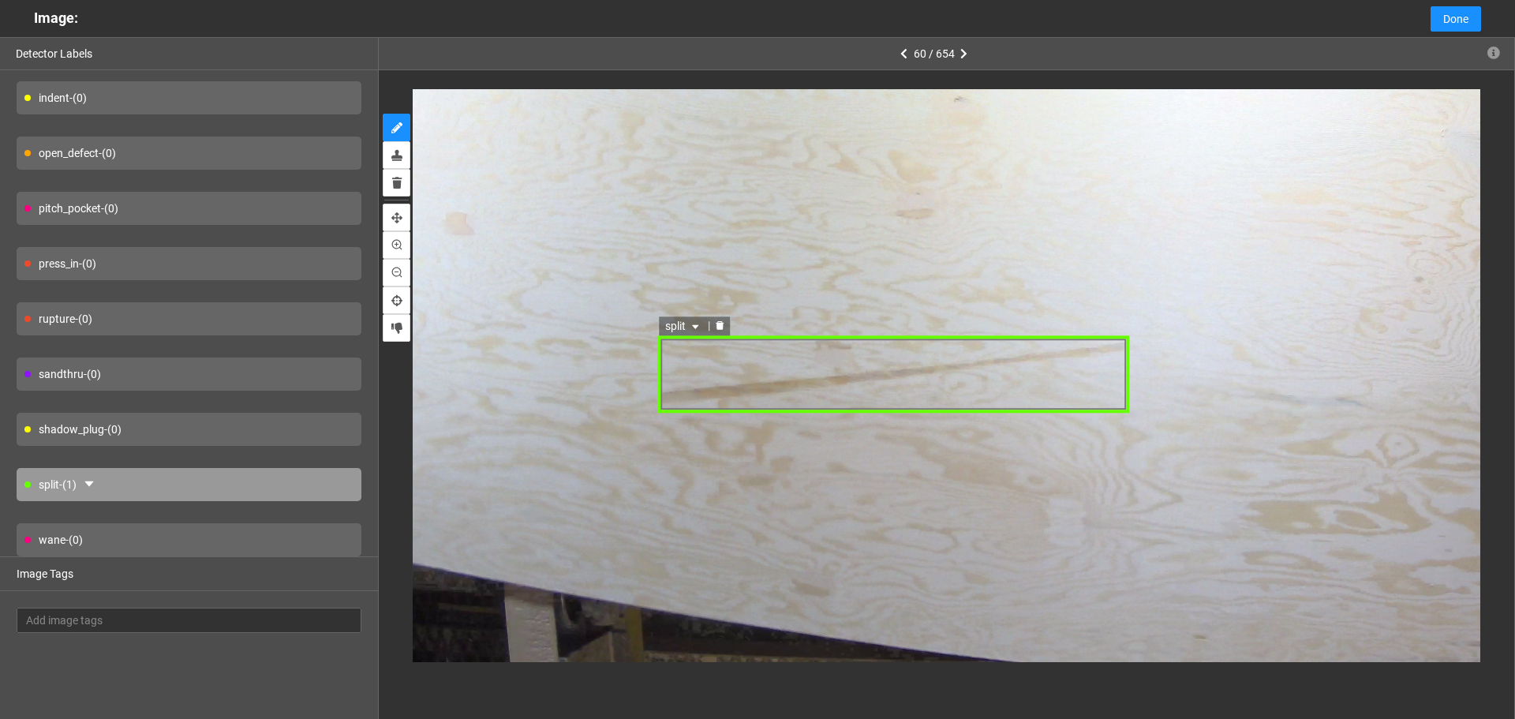
click at [701, 321] on span "split" at bounding box center [684, 326] width 37 height 17
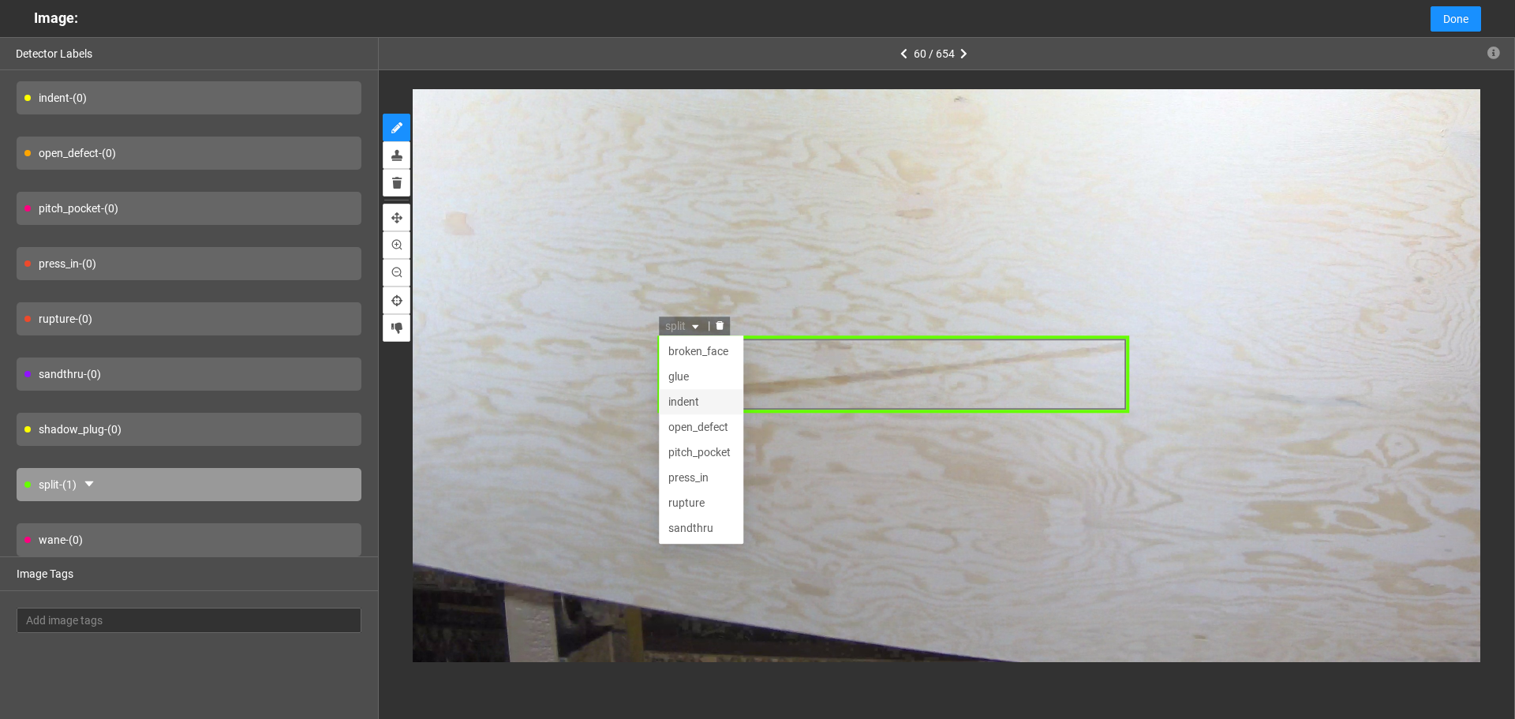
click at [691, 402] on div "indent" at bounding box center [702, 402] width 66 height 17
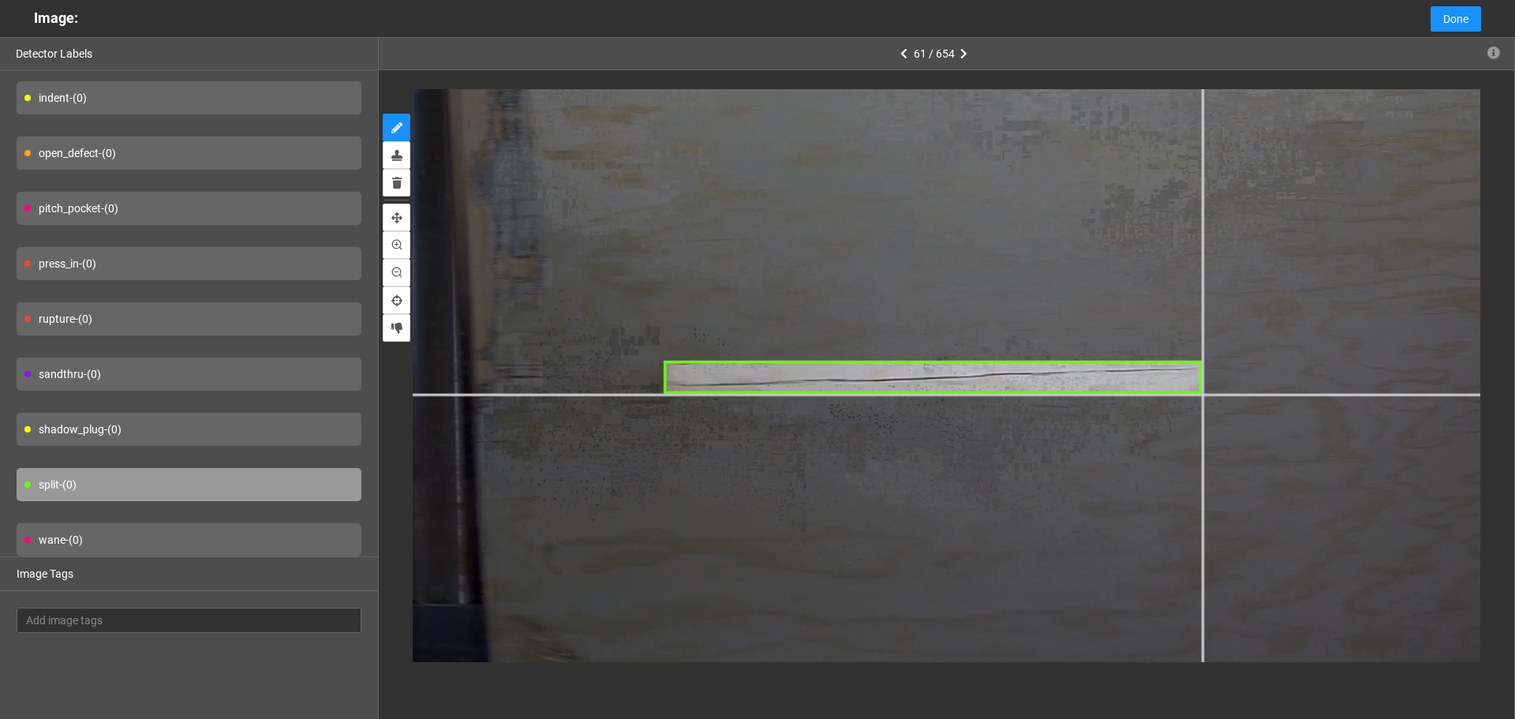
click at [1203, 395] on div at bounding box center [779, 197] width 2446 height 1834
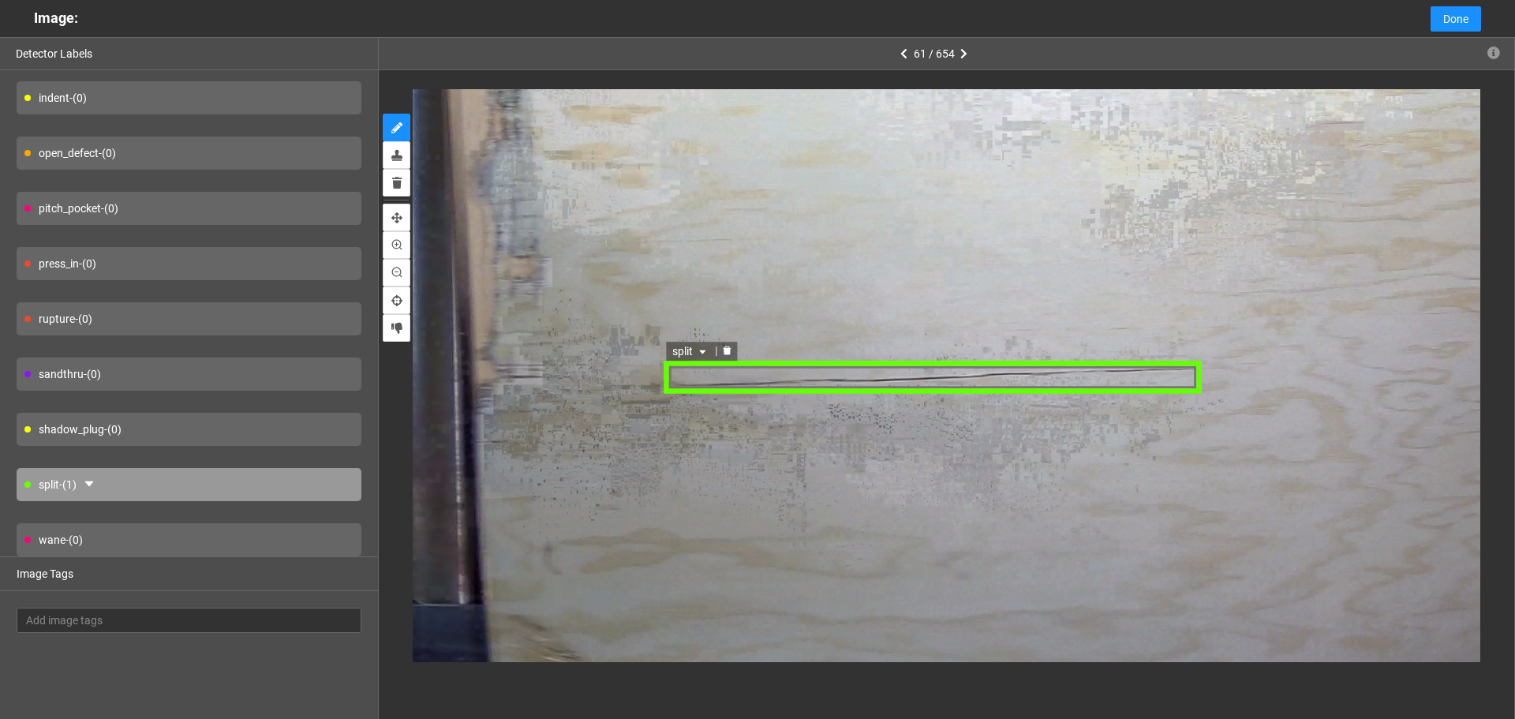
click at [727, 371] on div "split" at bounding box center [933, 378] width 540 height 34
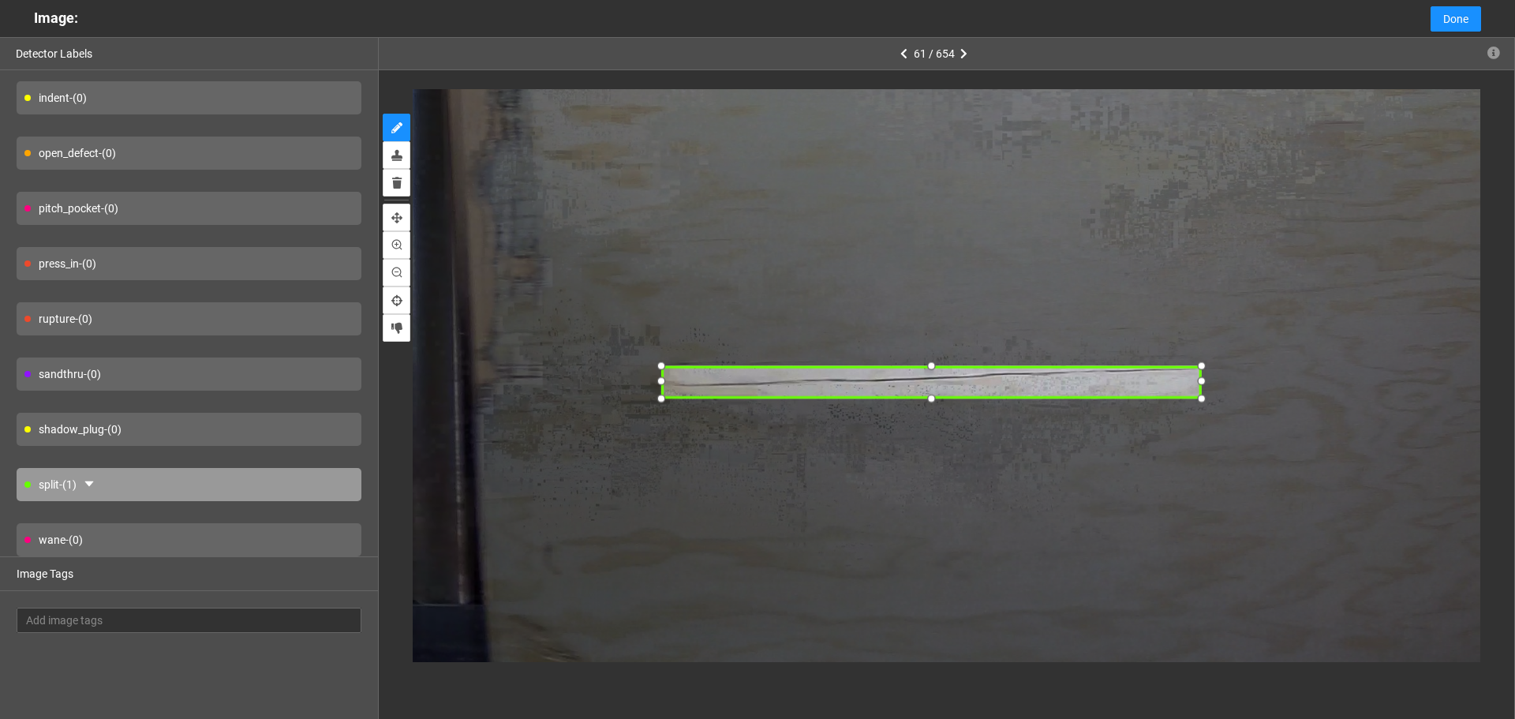
click at [938, 377] on div at bounding box center [932, 382] width 540 height 34
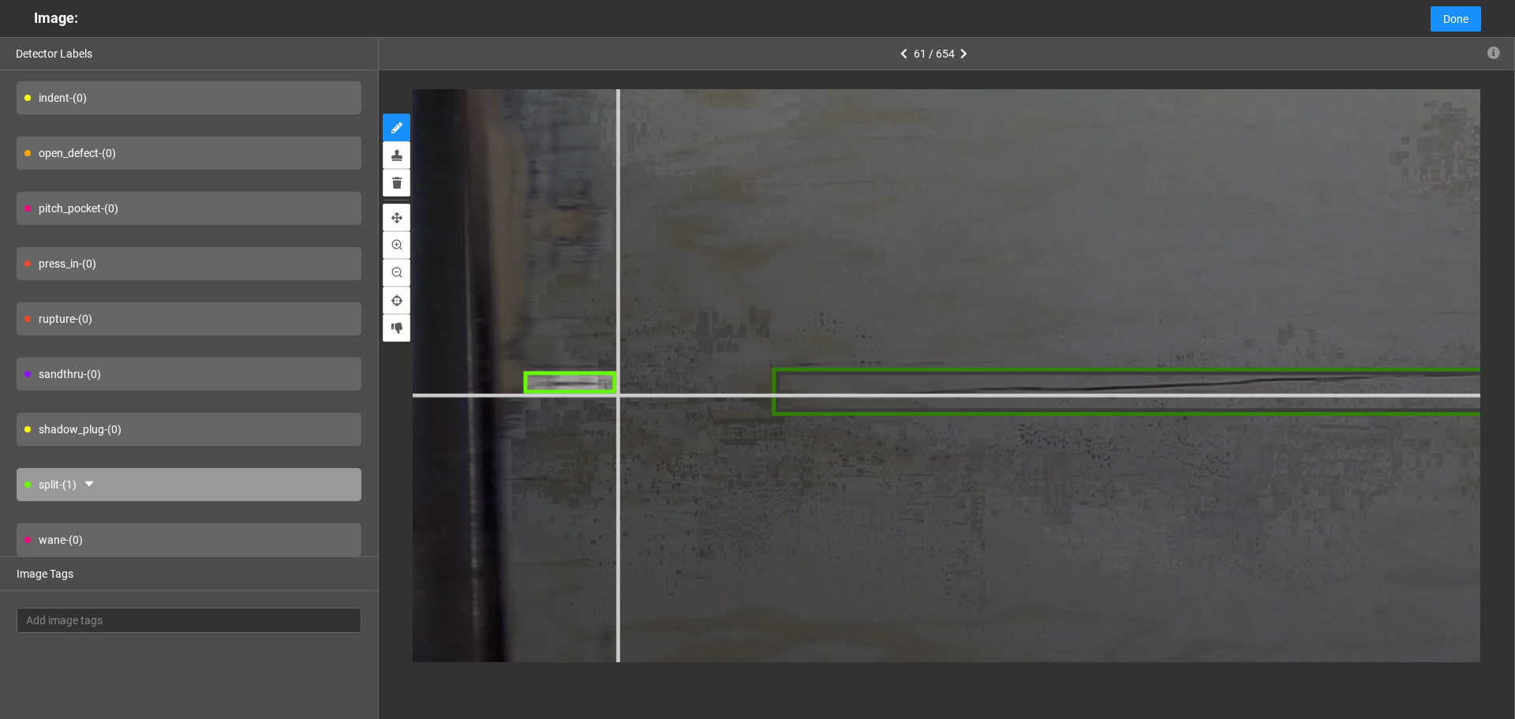
click at [617, 395] on div at bounding box center [944, 120] width 3592 height 2694
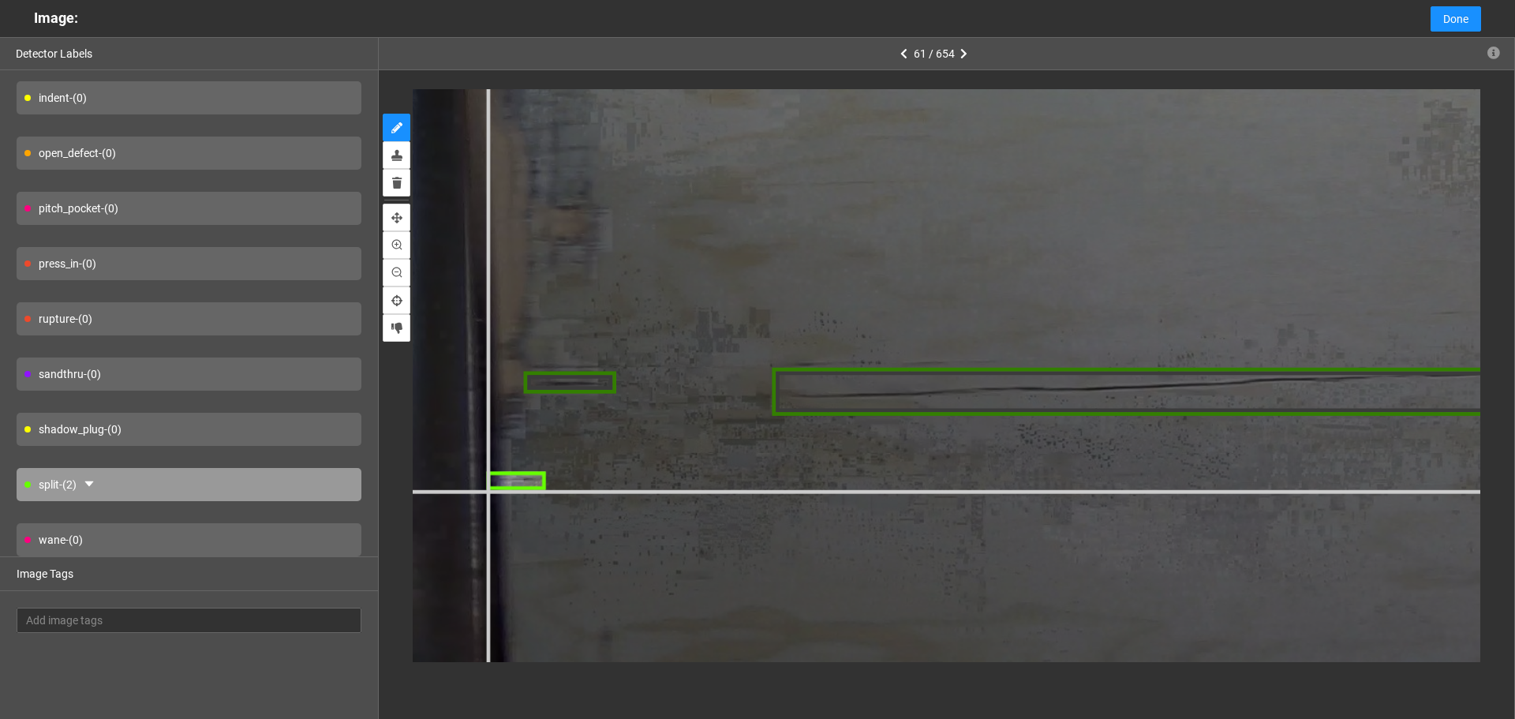
click at [488, 492] on div at bounding box center [944, 120] width 3592 height 2694
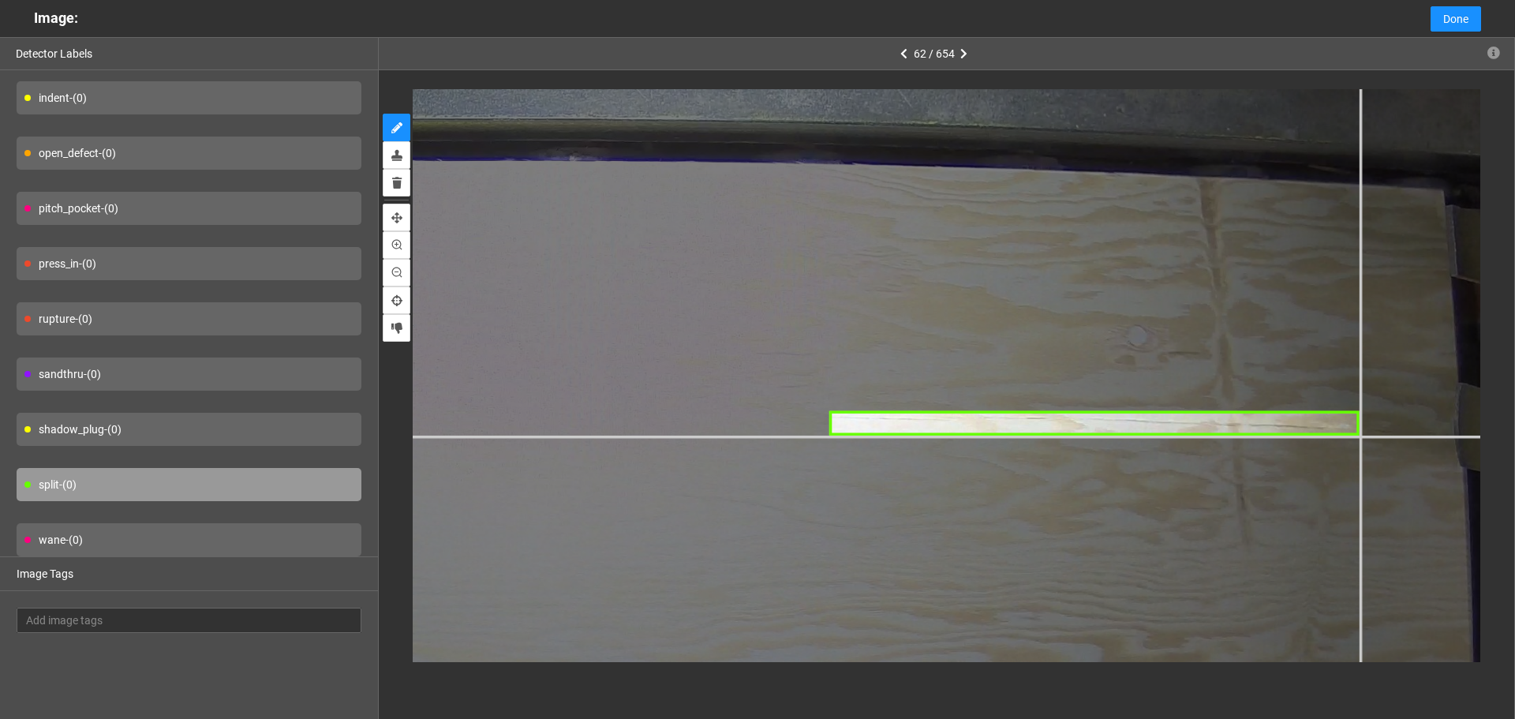
click at [1361, 436] on div at bounding box center [238, 726] width 2675 height 2006
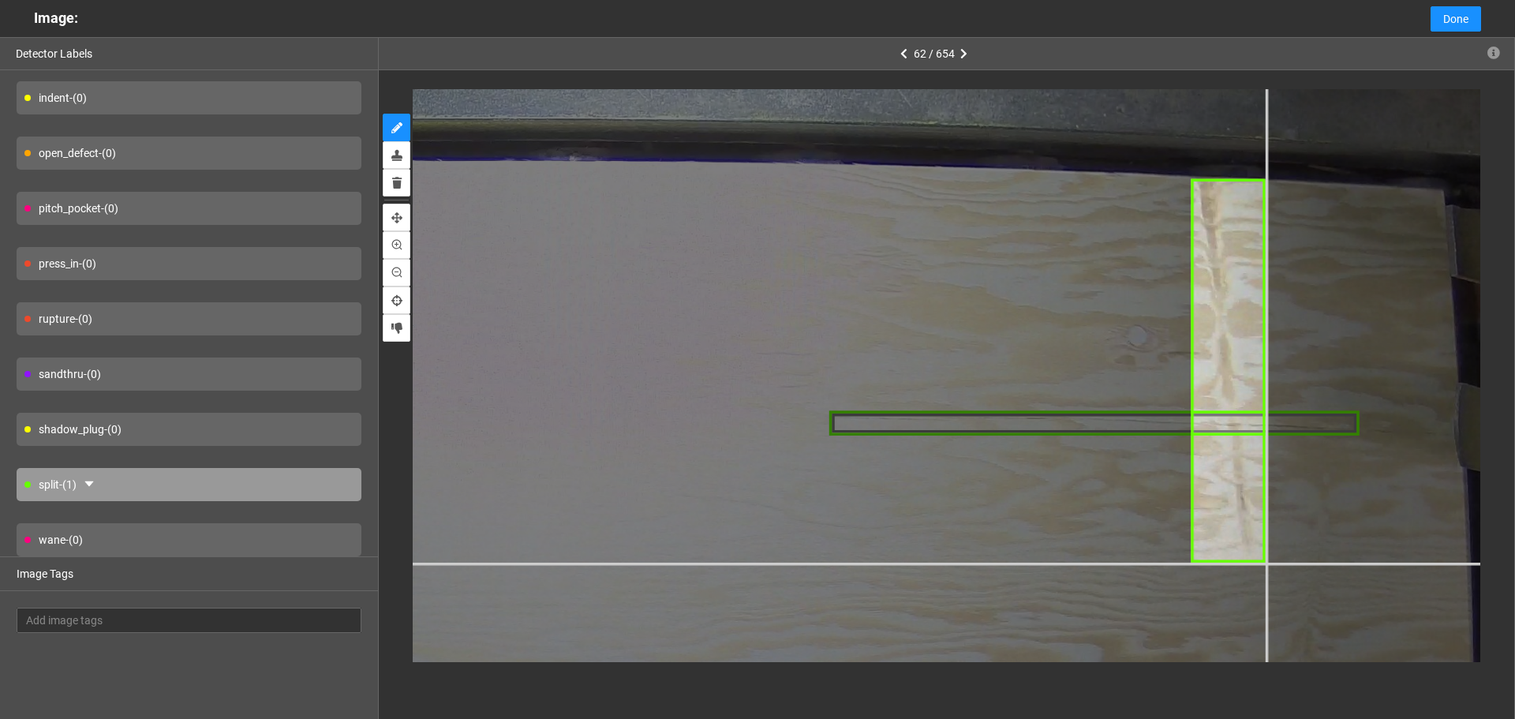
click at [1266, 562] on div at bounding box center [238, 726] width 2675 height 2006
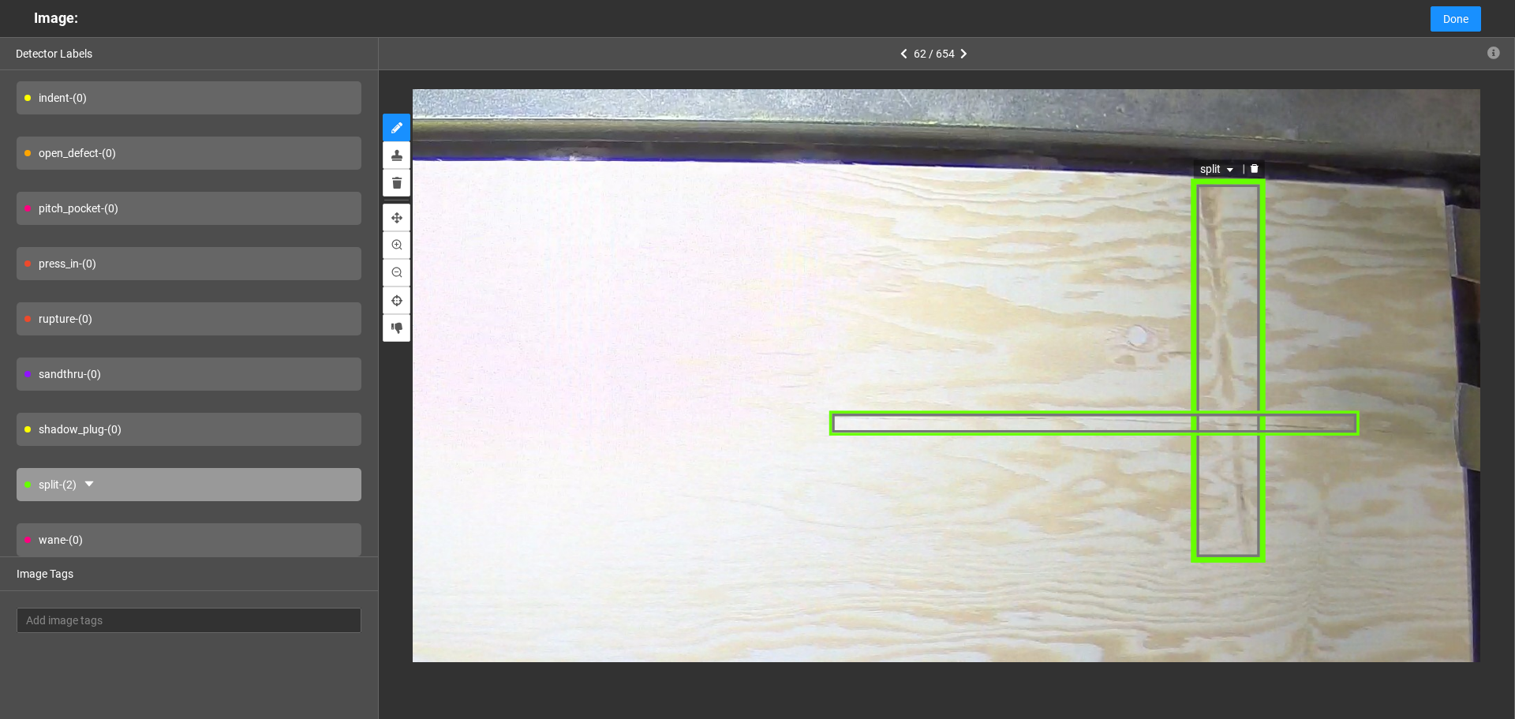
click at [1217, 172] on span "split" at bounding box center [1219, 167] width 37 height 17
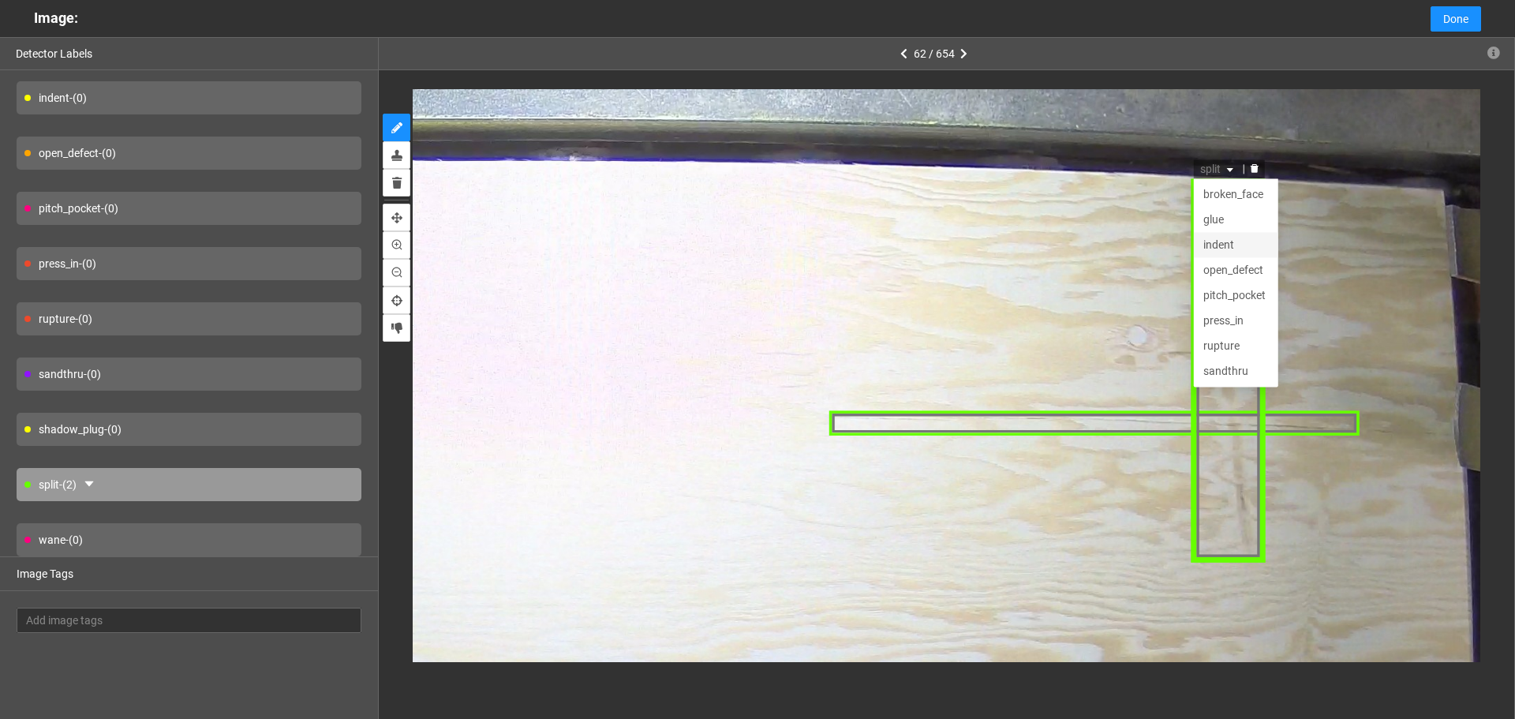
scroll to position [51, 0]
click at [1220, 190] on div "indent" at bounding box center [1237, 193] width 66 height 17
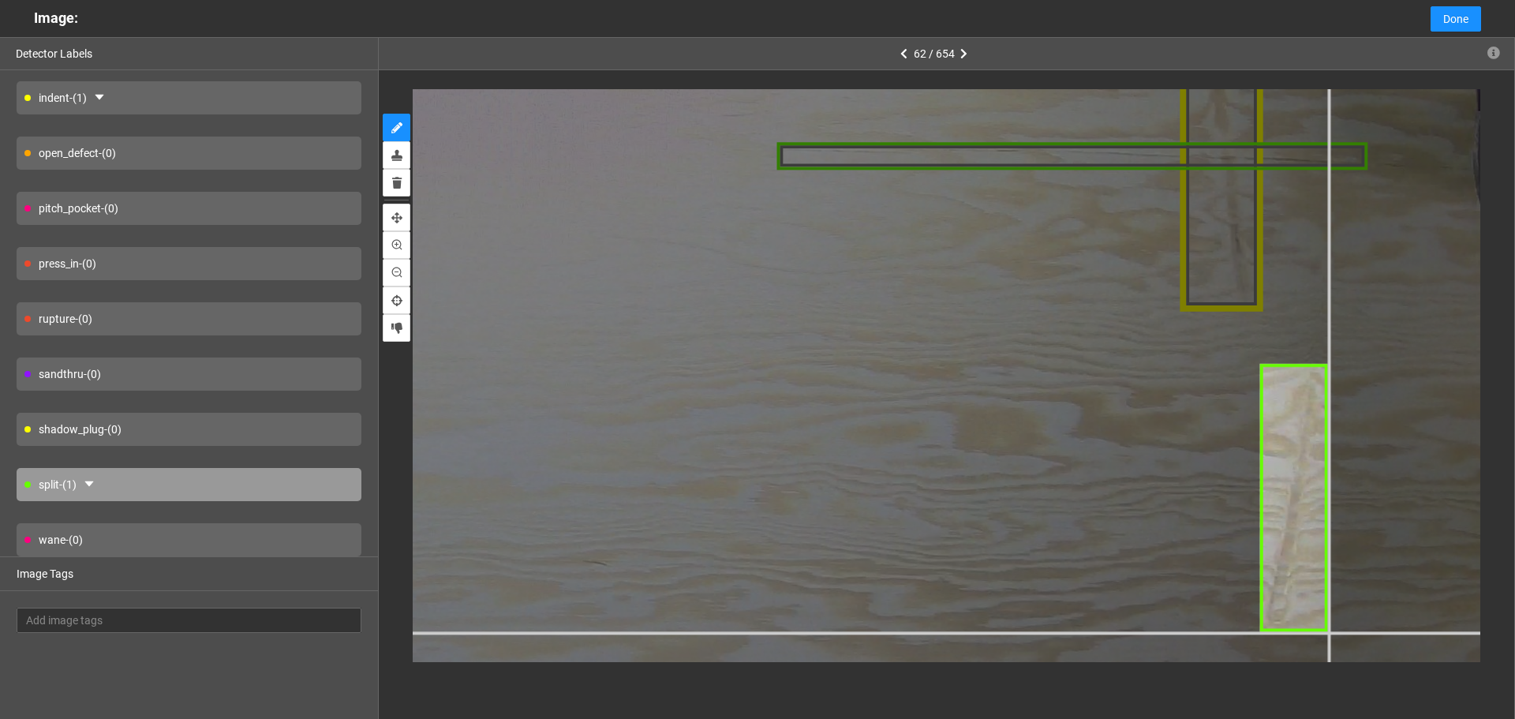
click at [1328, 631] on div at bounding box center [119, 494] width 2981 height 2236
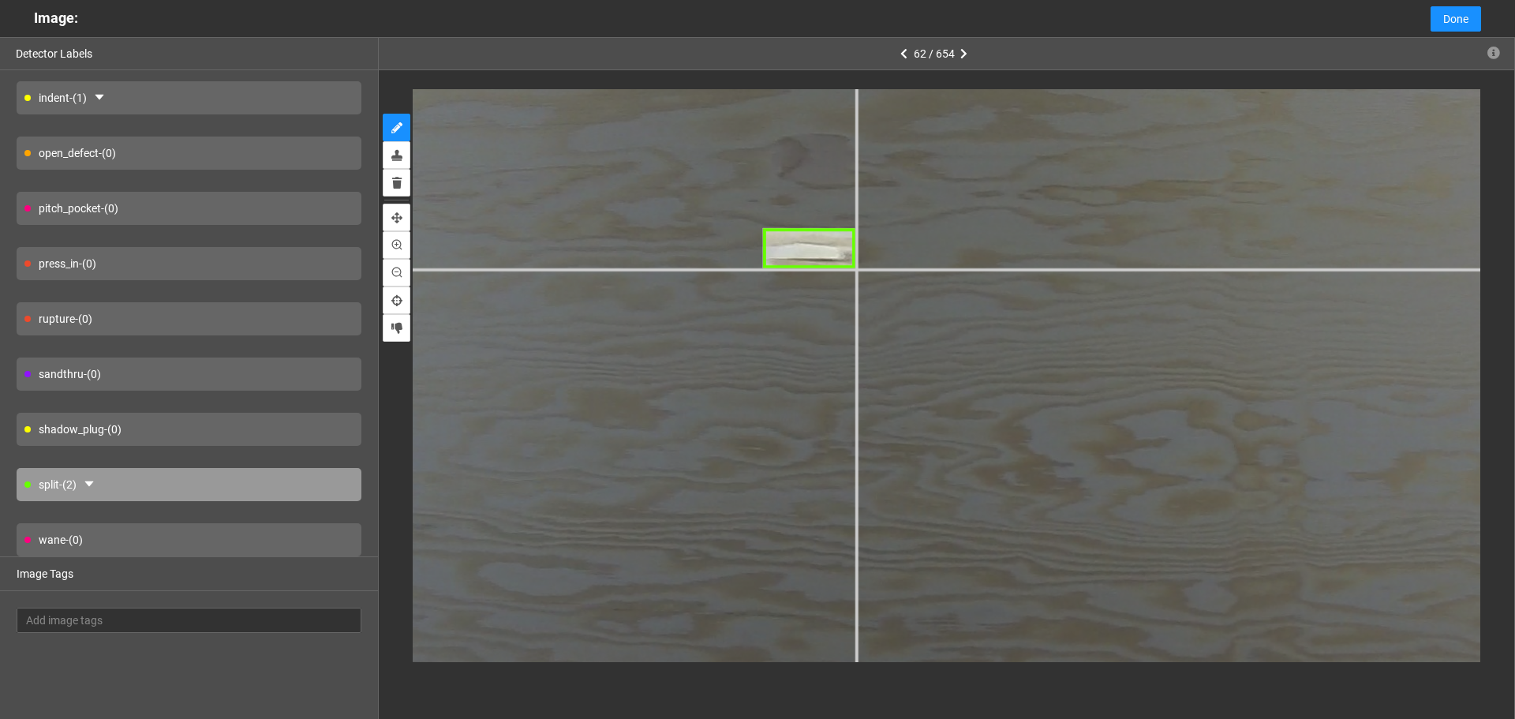
click at [855, 268] on div at bounding box center [1474, 481] width 2981 height 2236
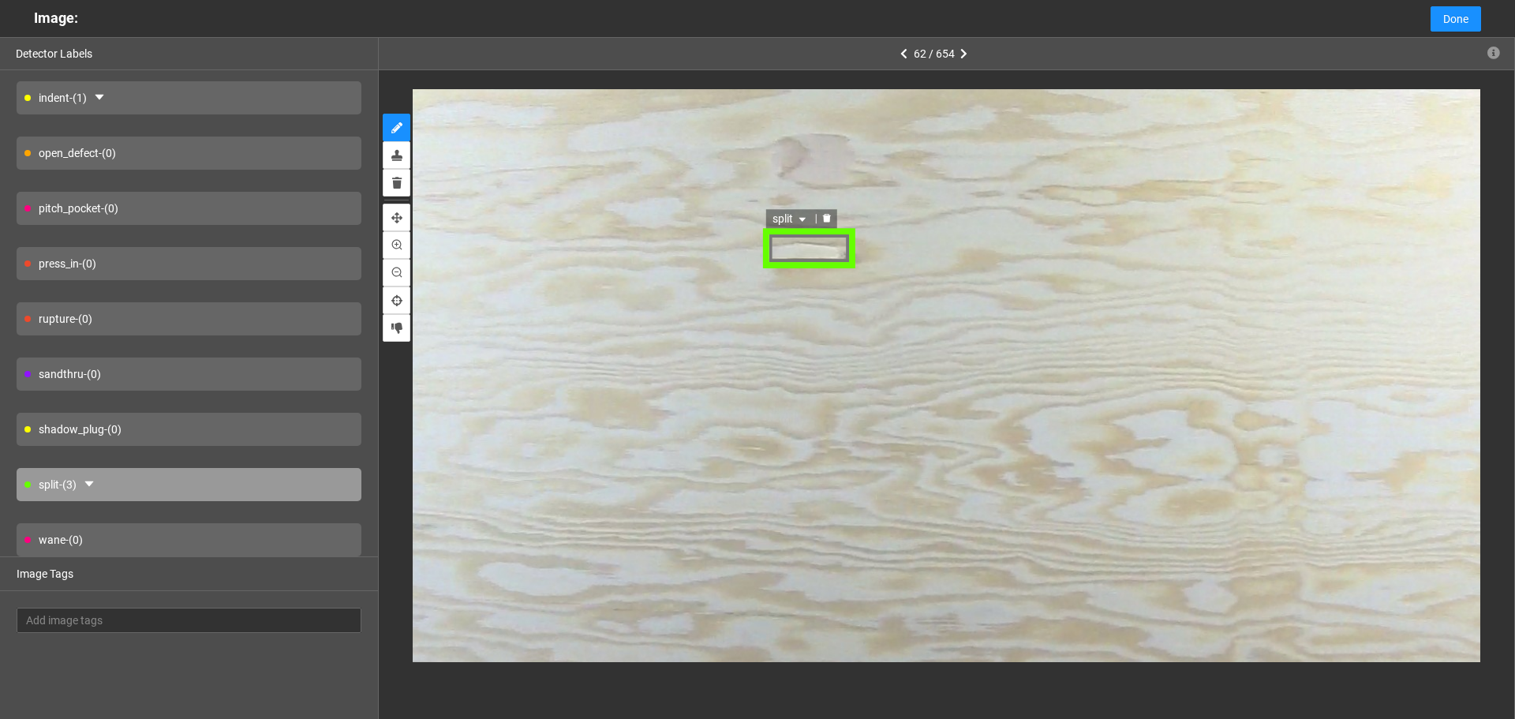
click at [782, 215] on span "split" at bounding box center [791, 220] width 37 height 17
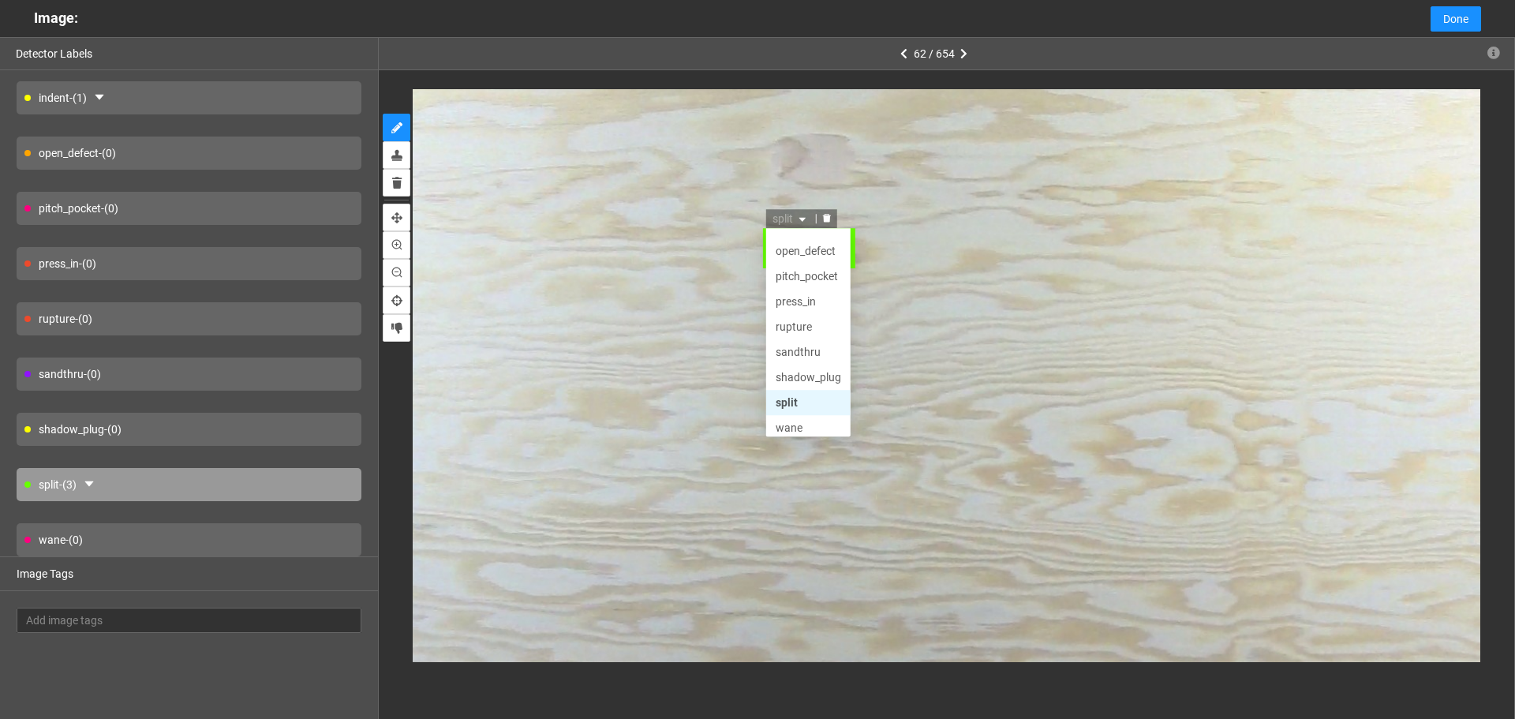
scroll to position [76, 0]
click at [817, 372] on div "shadow_plug" at bounding box center [810, 371] width 66 height 17
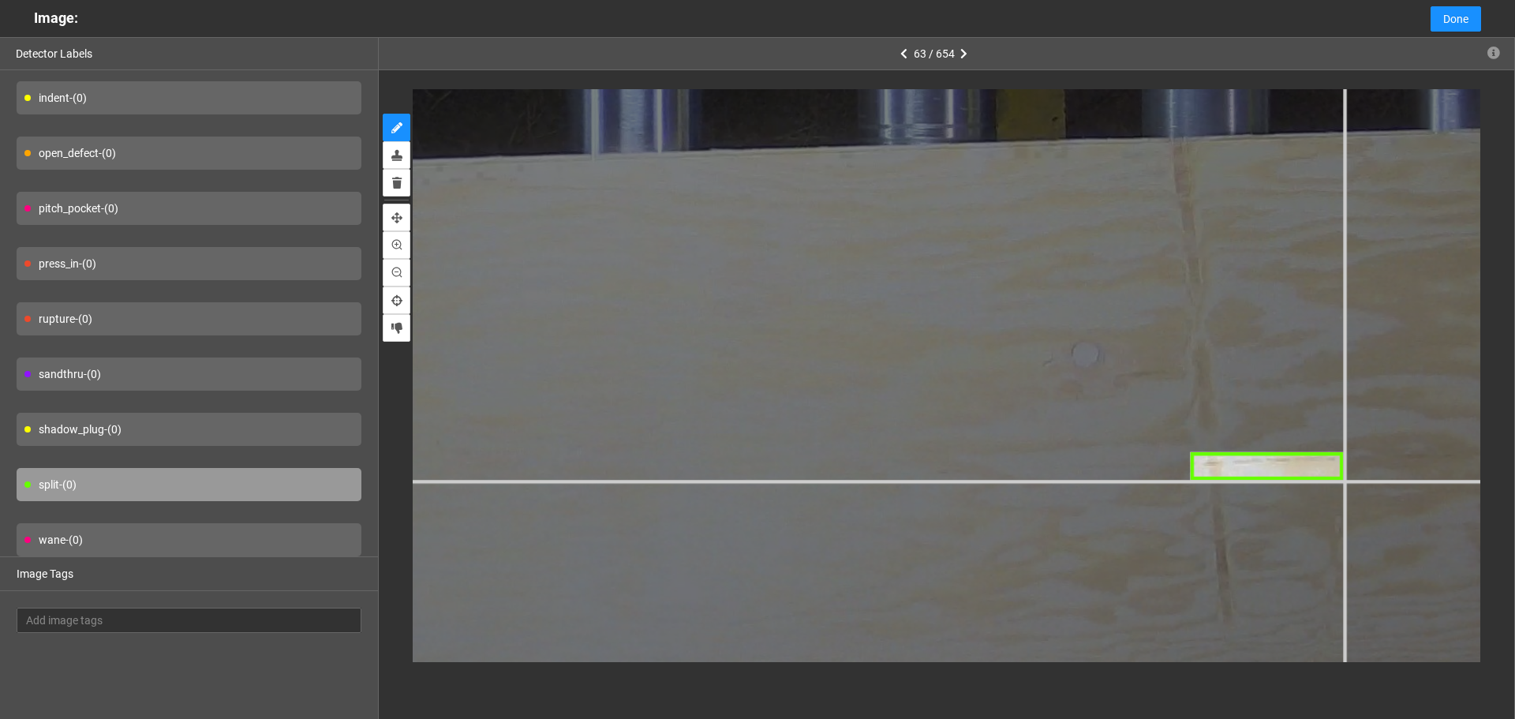
click at [1343, 481] on div at bounding box center [201, 196] width 3363 height 2522
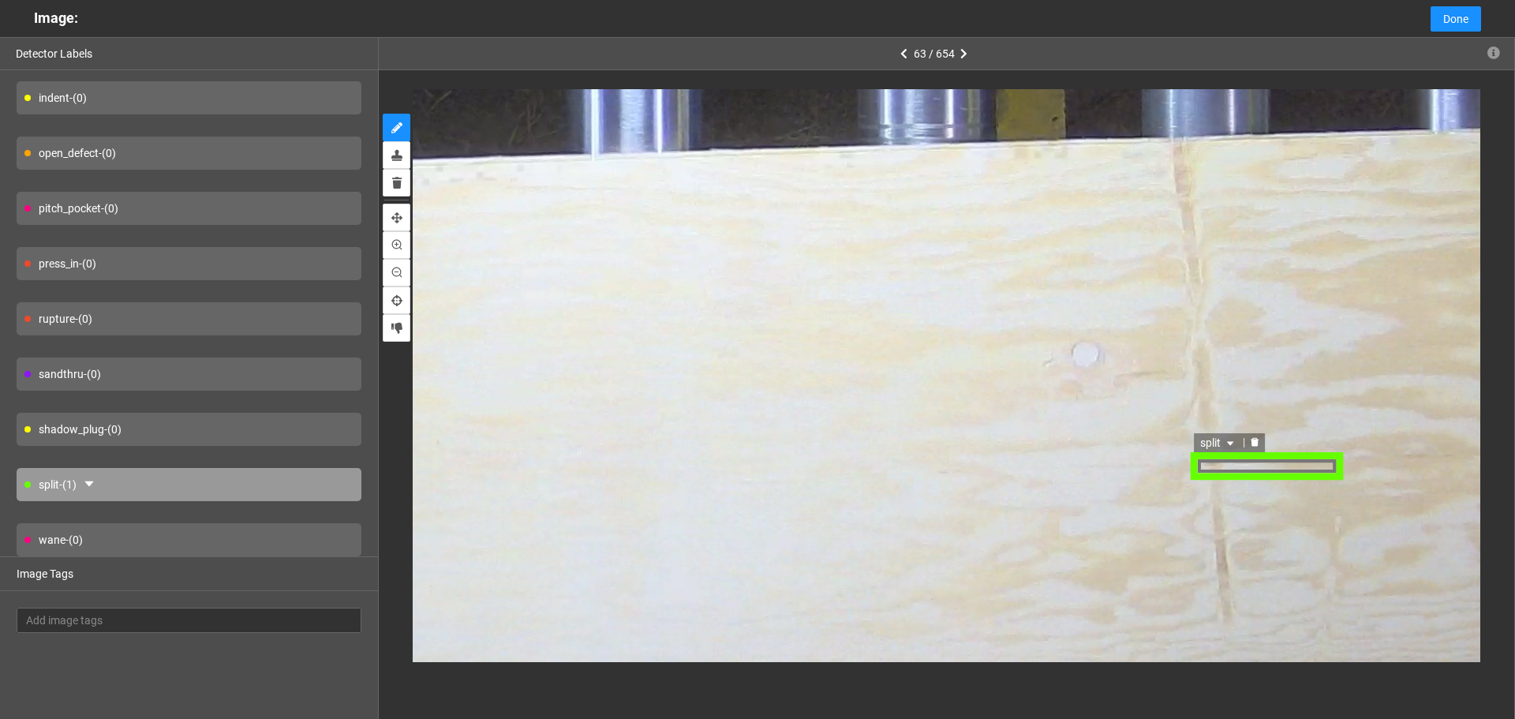
click at [1286, 464] on div "split" at bounding box center [1267, 468] width 151 height 28
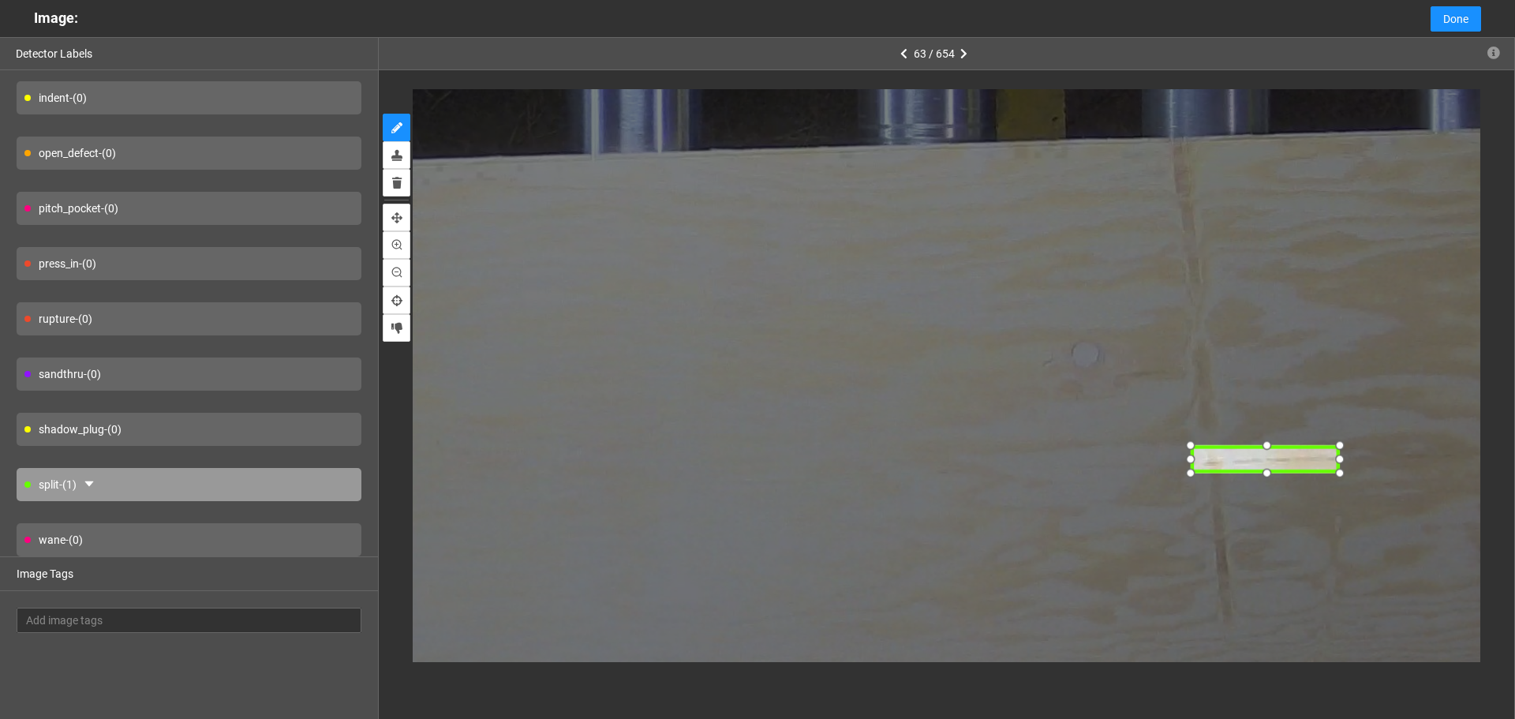
click at [1284, 460] on div at bounding box center [1266, 461] width 151 height 28
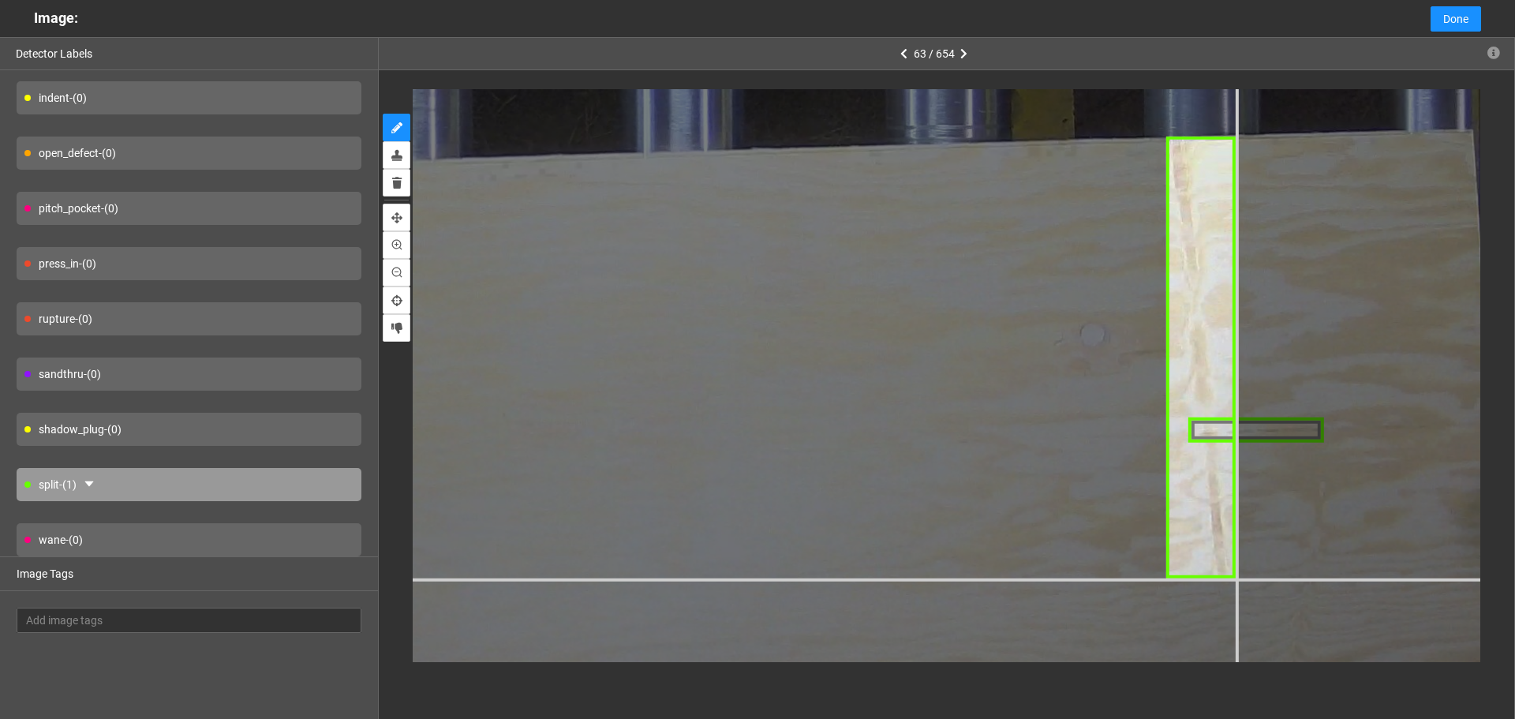
click at [1236, 578] on div at bounding box center [289, 190] width 3057 height 2293
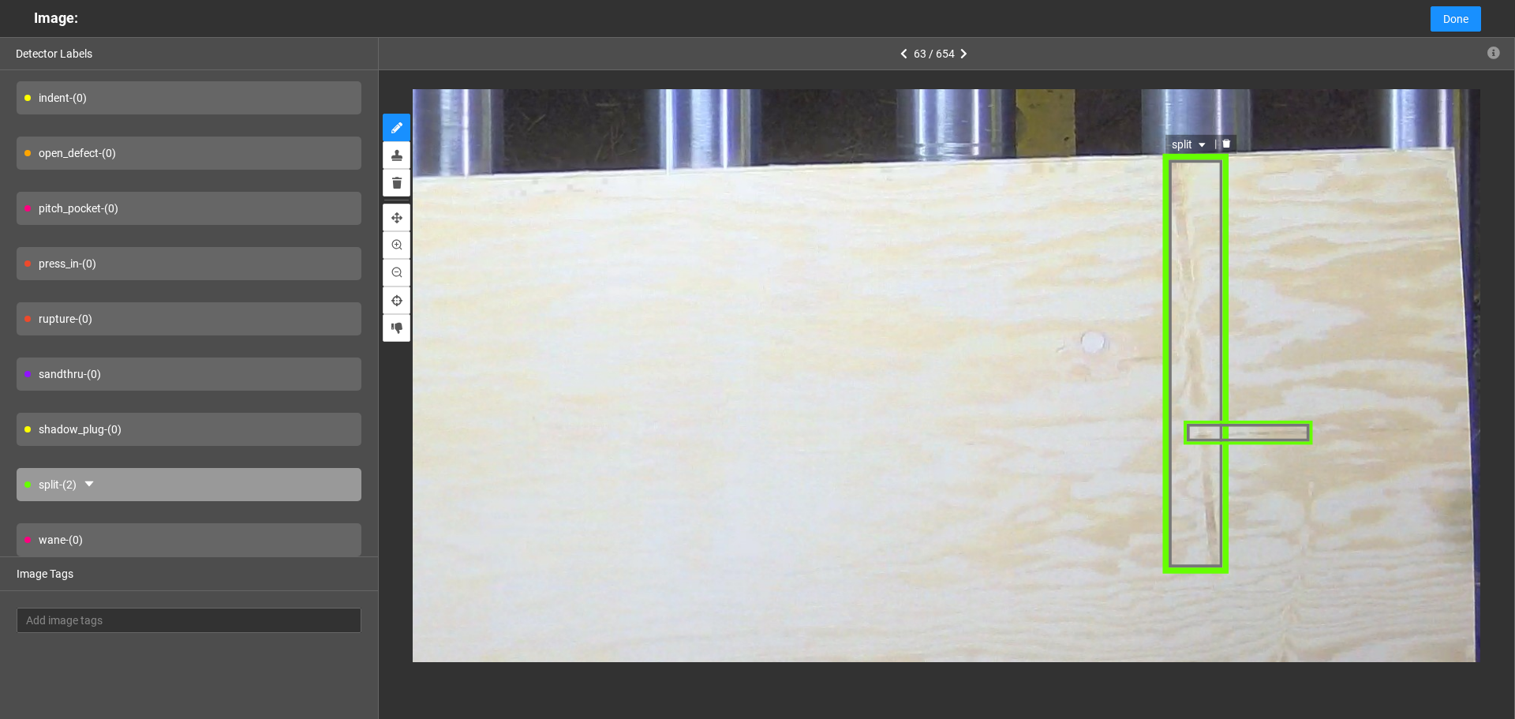
click at [1175, 191] on div "split" at bounding box center [1195, 364] width 67 height 419
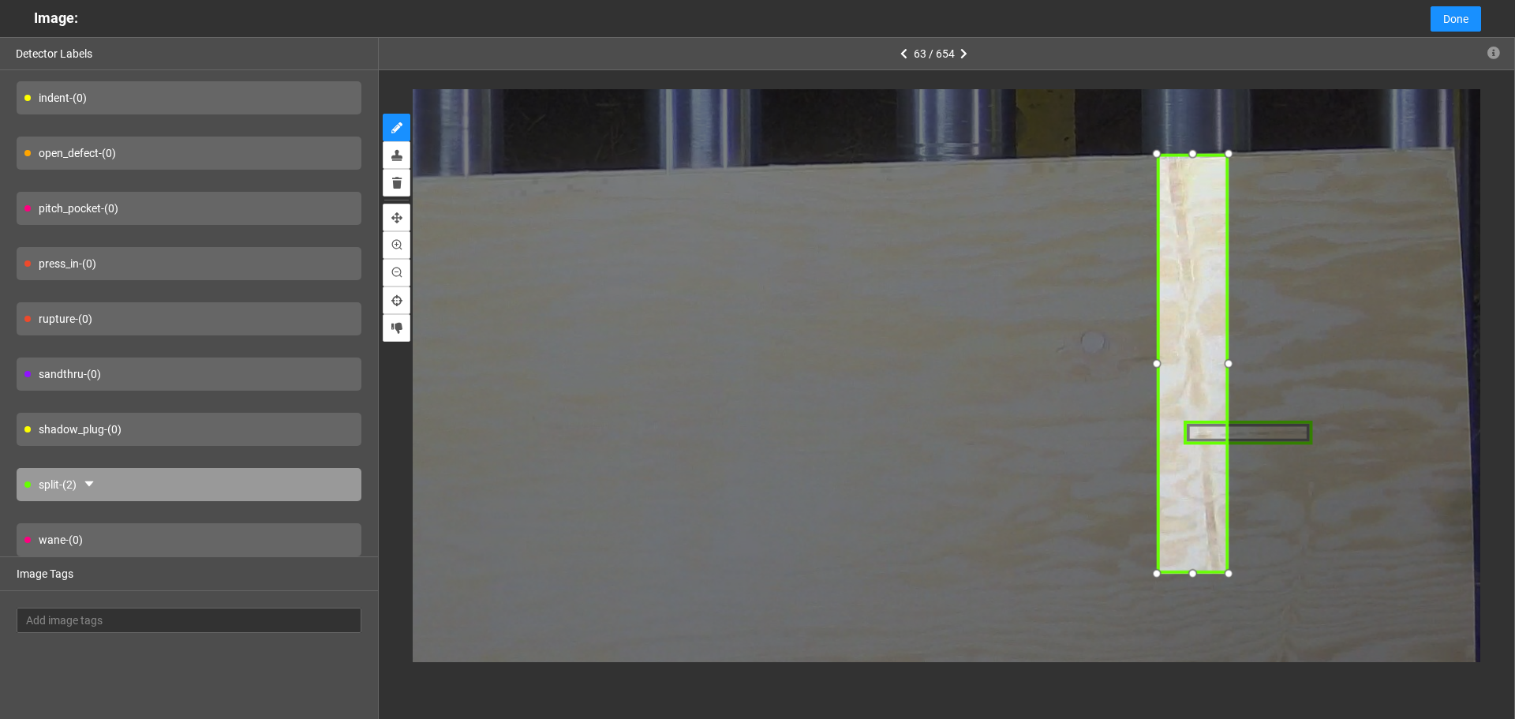
click at [1161, 152] on div at bounding box center [1158, 153] width 22 height 22
click at [1182, 141] on span "split" at bounding box center [1184, 143] width 37 height 17
click at [1177, 146] on span "split" at bounding box center [1184, 143] width 37 height 17
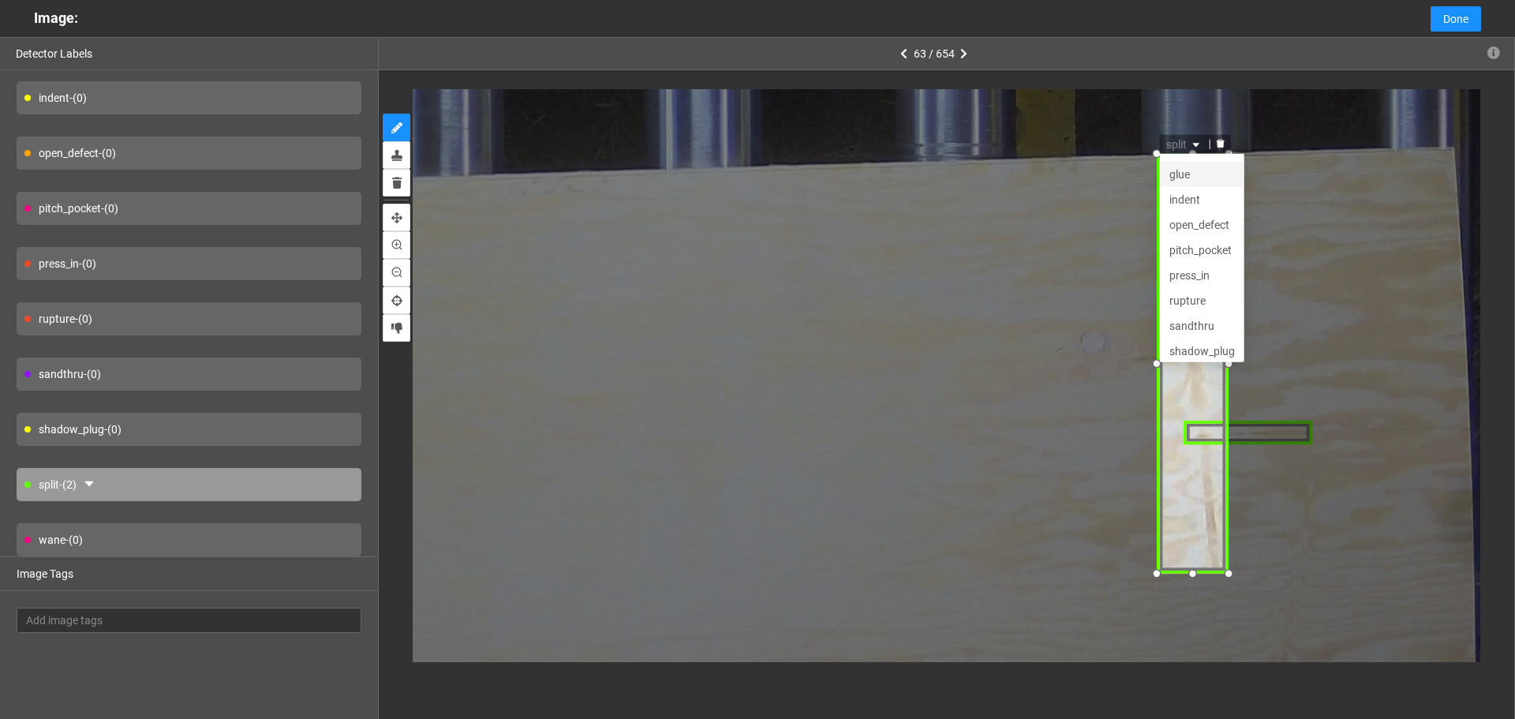
scroll to position [0, 0]
click at [1202, 223] on div "indent" at bounding box center [1203, 219] width 66 height 17
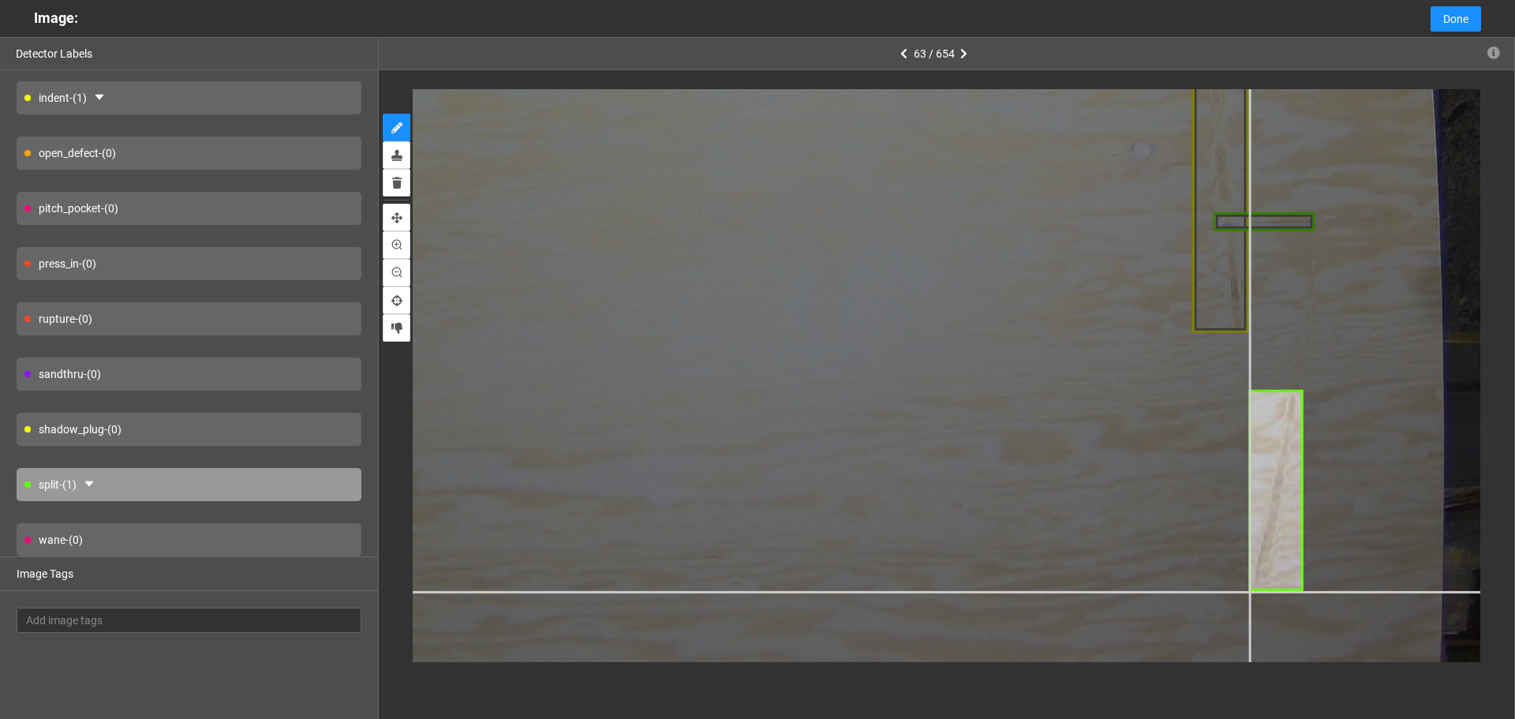
click at [1250, 592] on div at bounding box center [539, 42] width 2293 height 1720
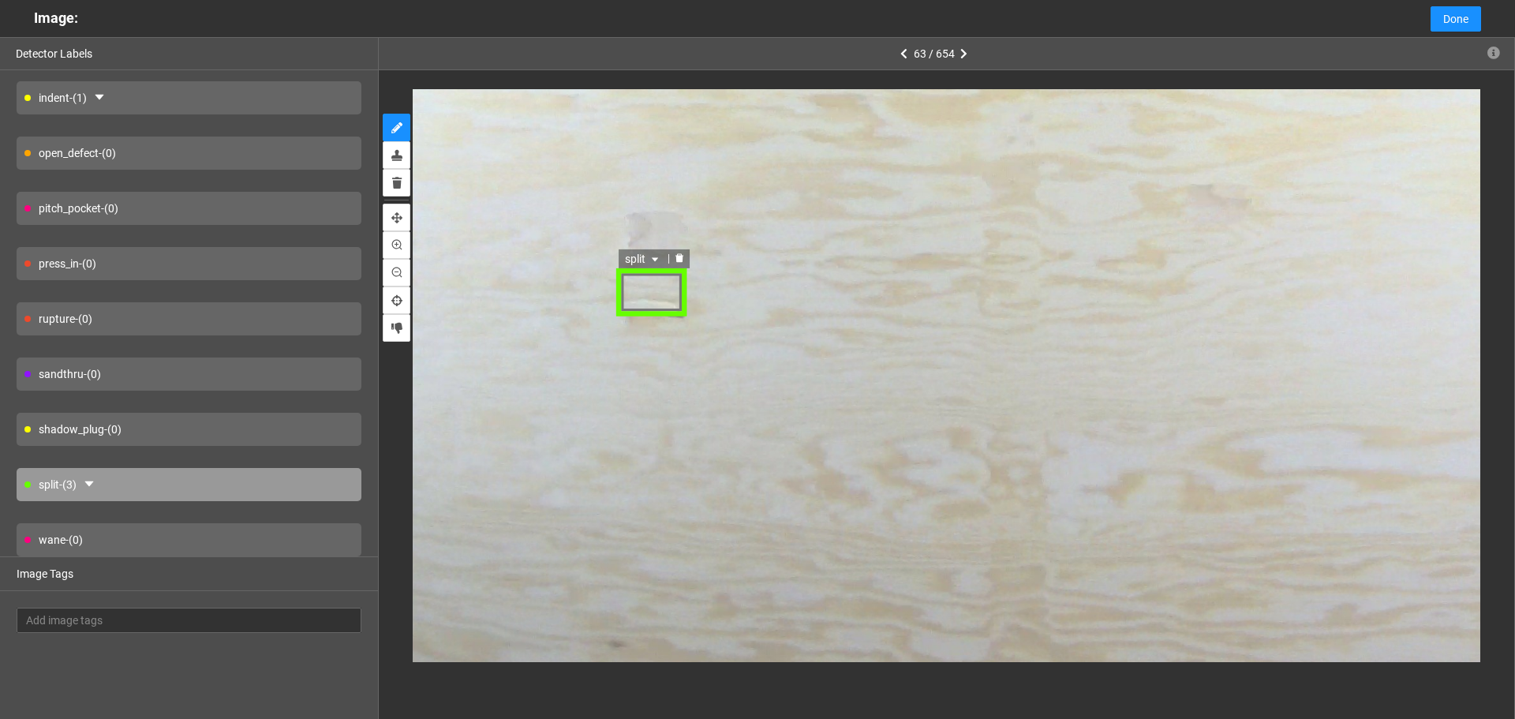
click at [657, 298] on div "split" at bounding box center [652, 292] width 73 height 48
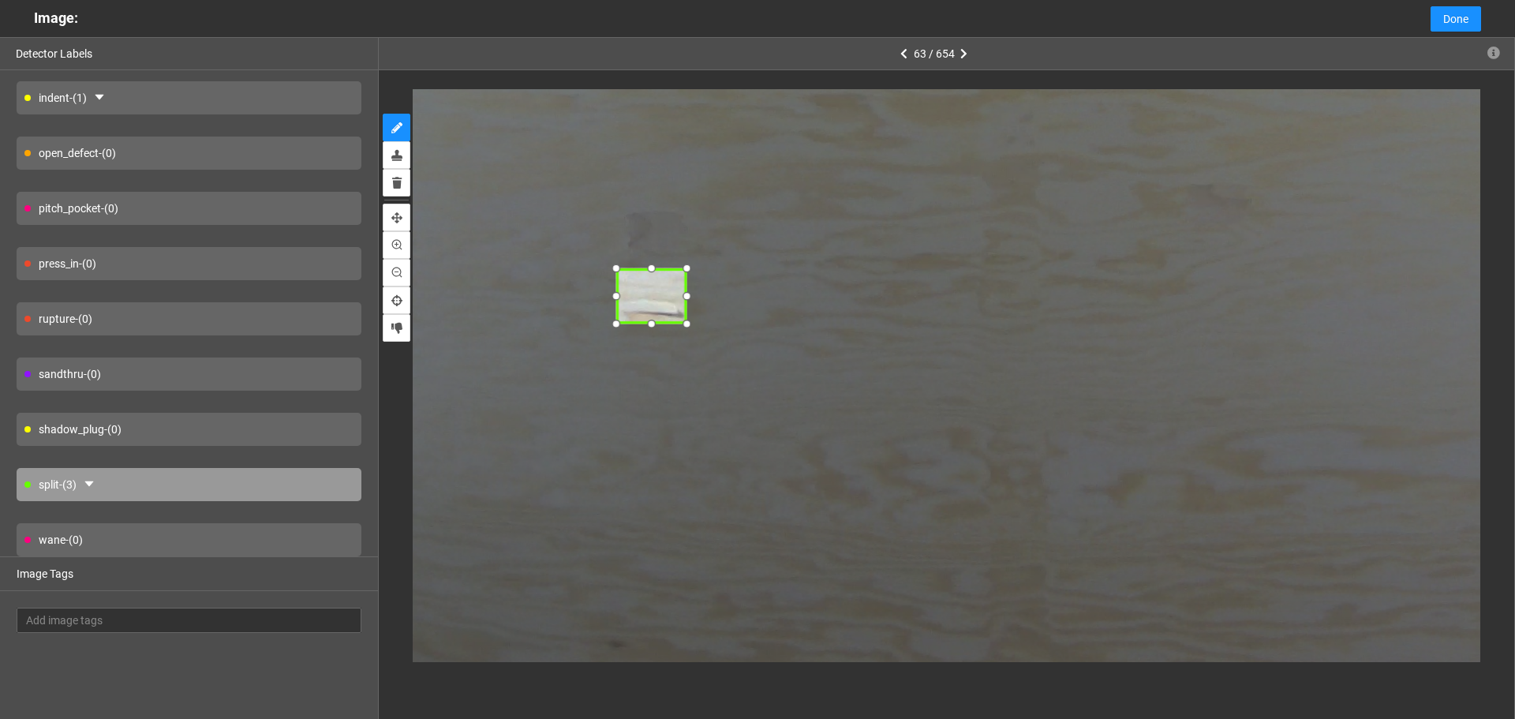
click at [645, 330] on div at bounding box center [652, 323] width 21 height 21
click at [662, 253] on div "split" at bounding box center [643, 258] width 50 height 19
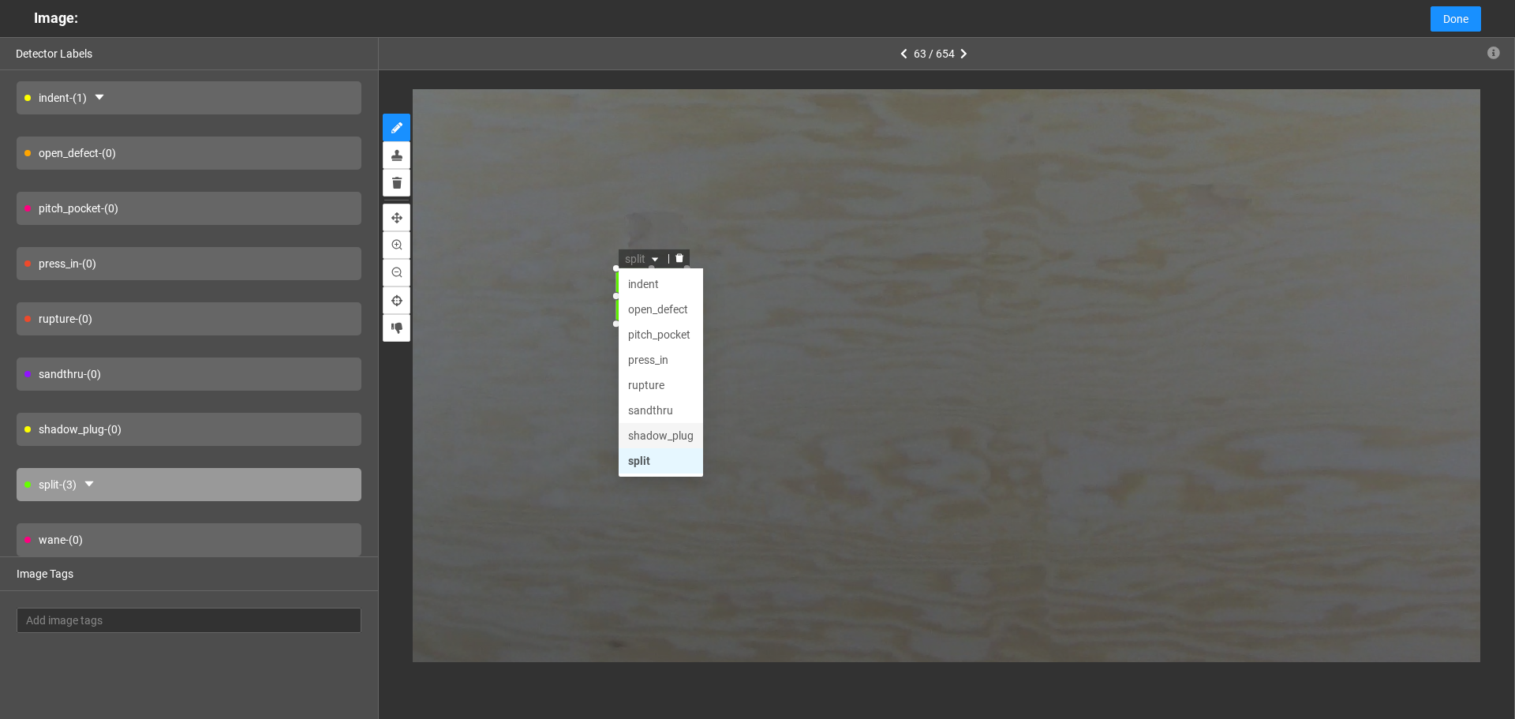
click at [662, 428] on div "shadow_plug" at bounding box center [660, 434] width 66 height 17
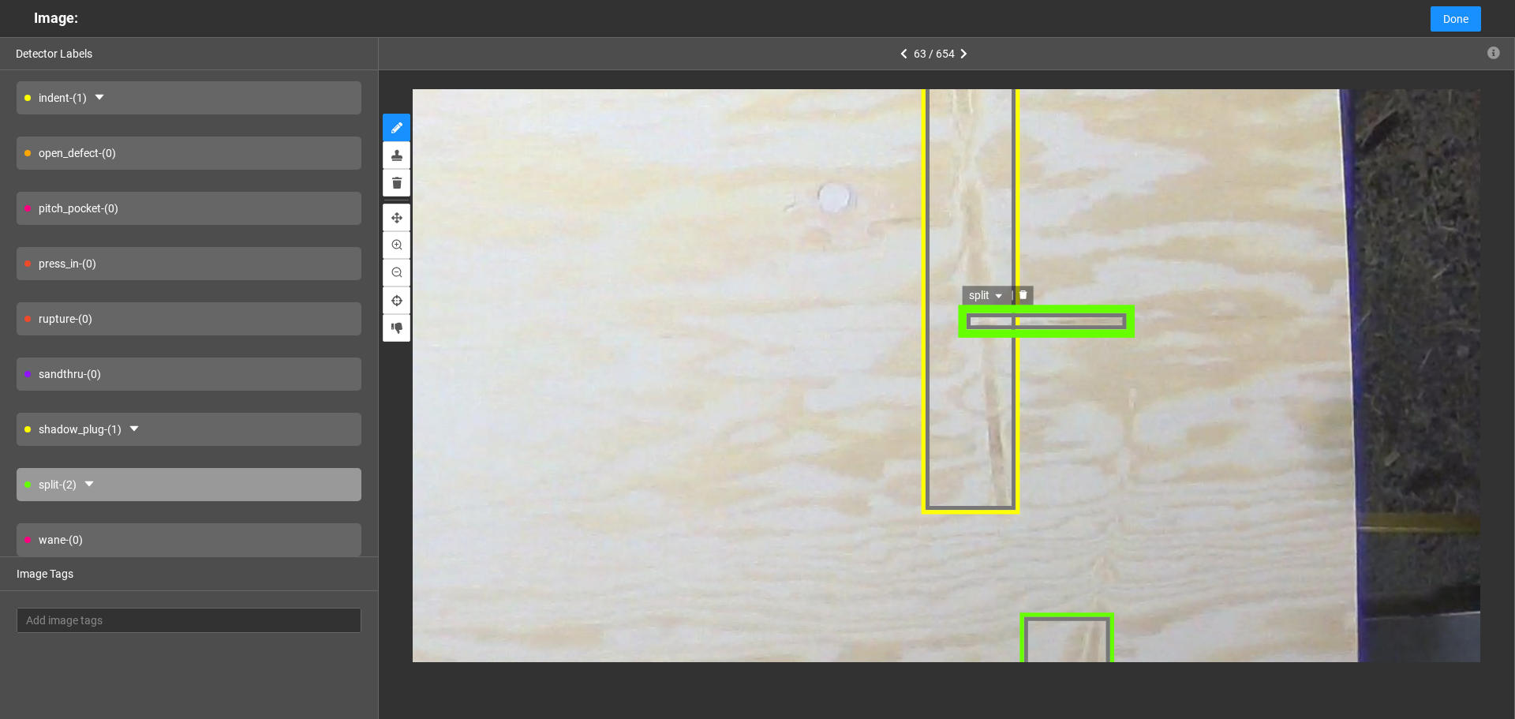
click at [1115, 327] on div "split" at bounding box center [1048, 322] width 178 height 32
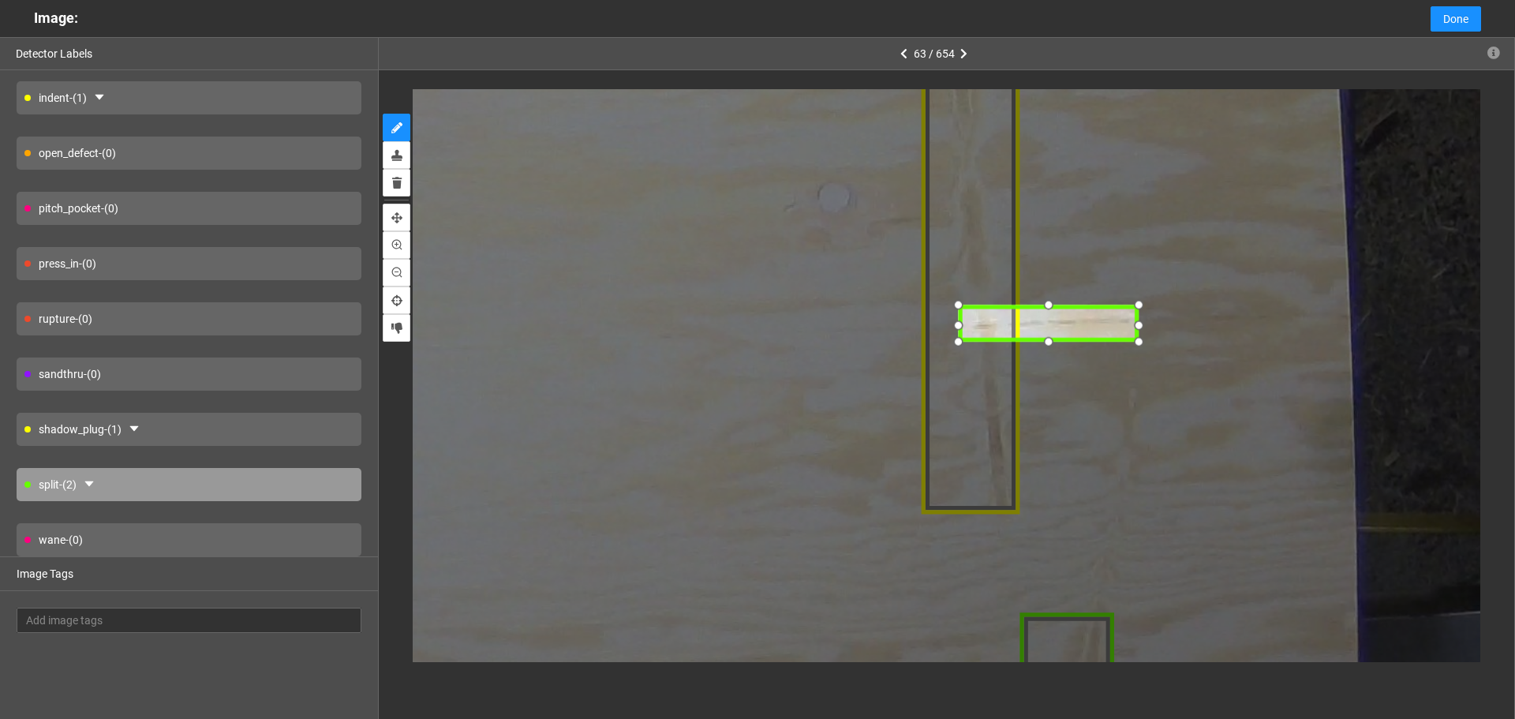
click at [1138, 338] on div at bounding box center [1140, 340] width 24 height 24
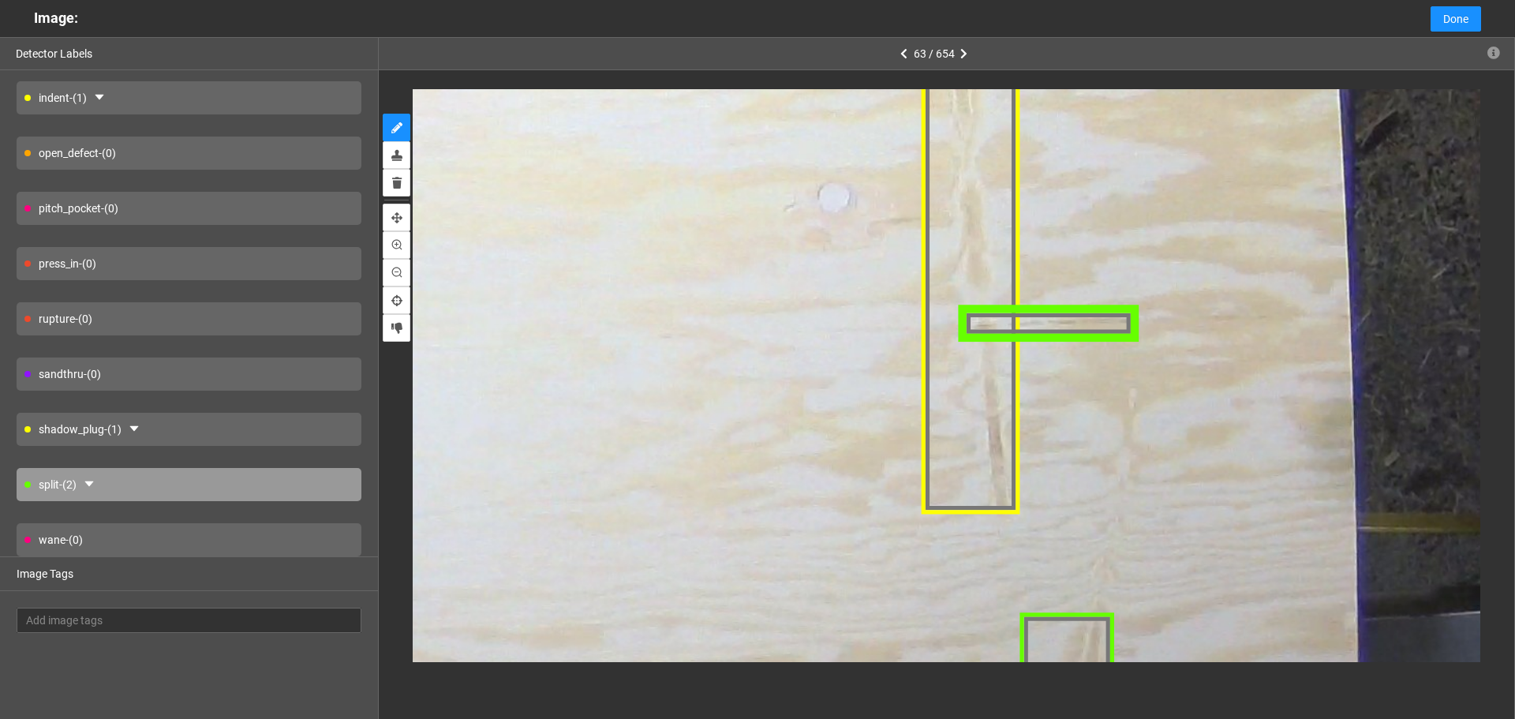
click at [974, 316] on div at bounding box center [1050, 323] width 182 height 34
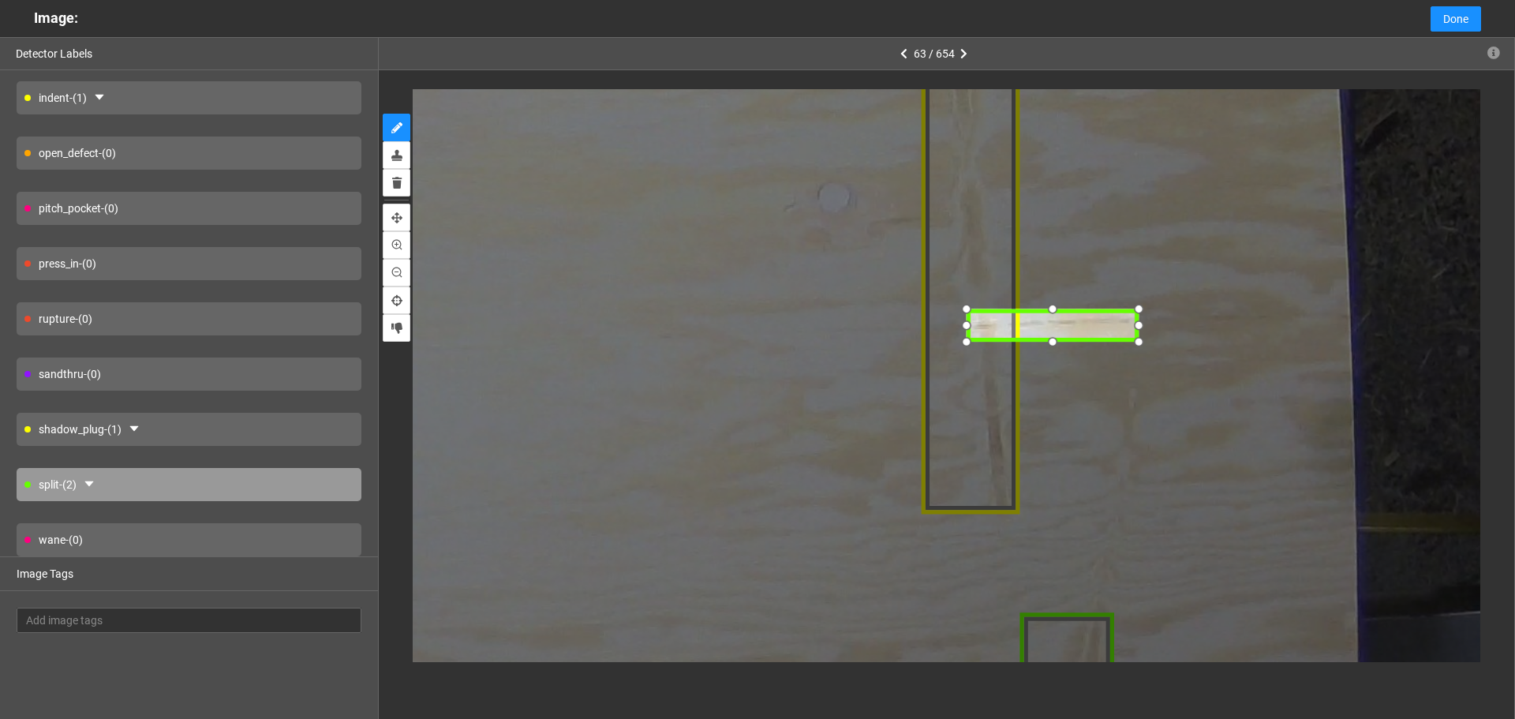
click at [968, 312] on div at bounding box center [967, 307] width 24 height 24
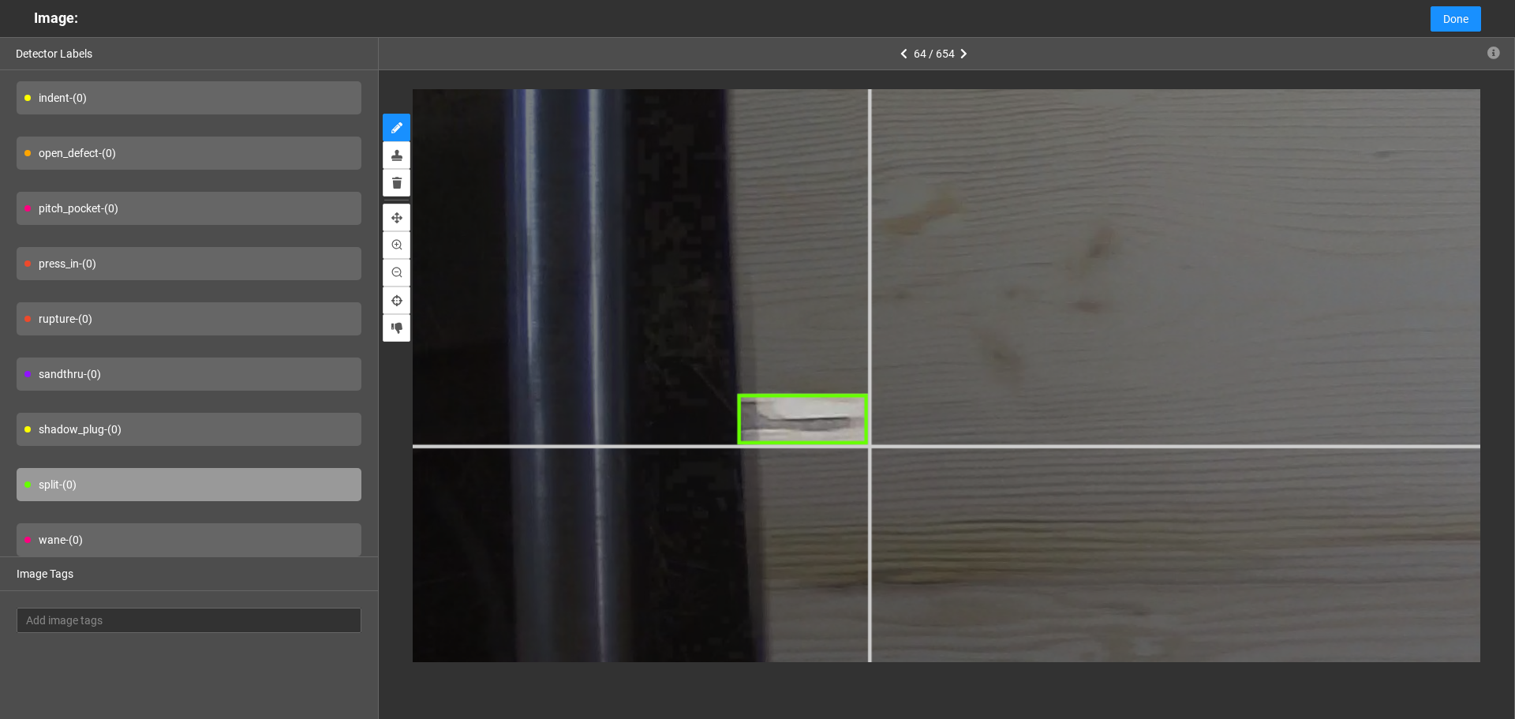
click at [869, 444] on div at bounding box center [1363, 325] width 3516 height 2637
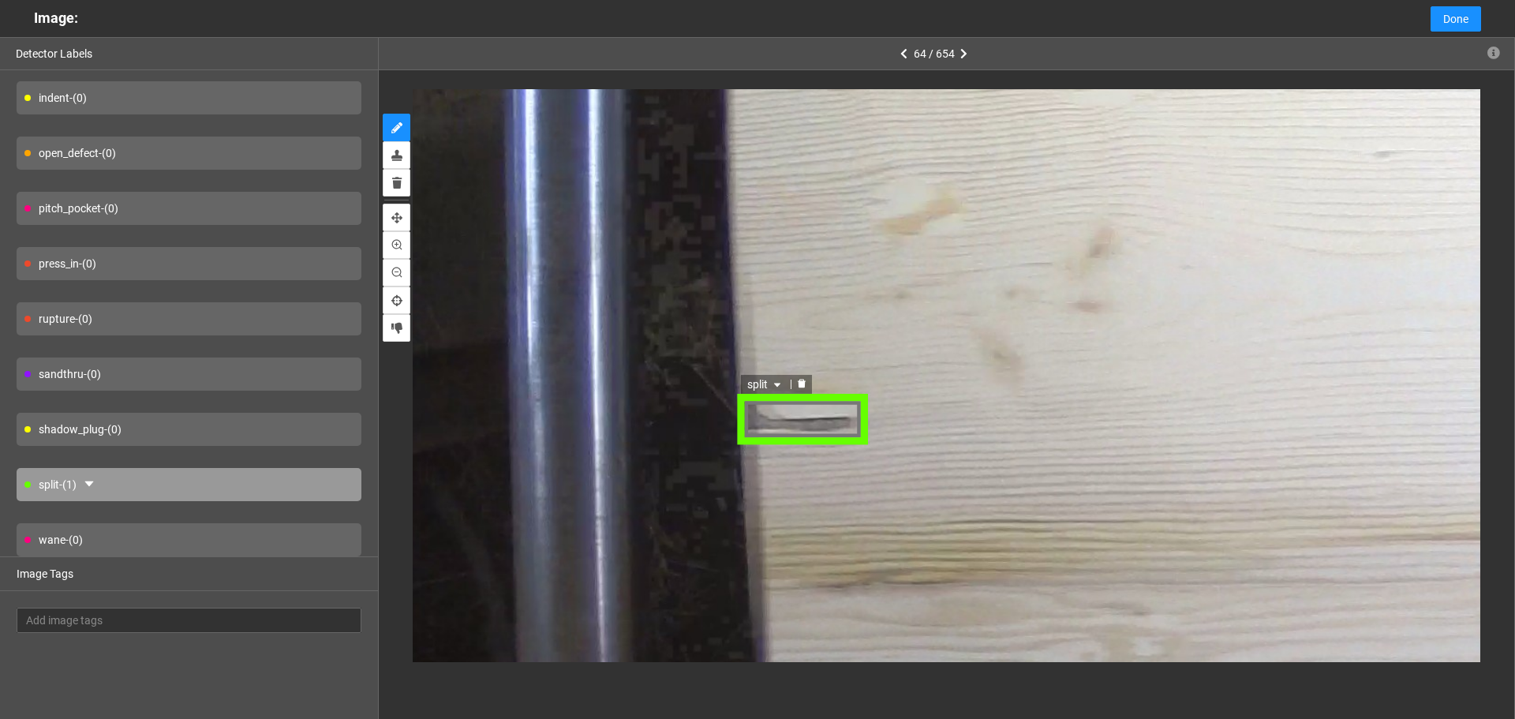
click at [756, 389] on span "split" at bounding box center [765, 383] width 37 height 17
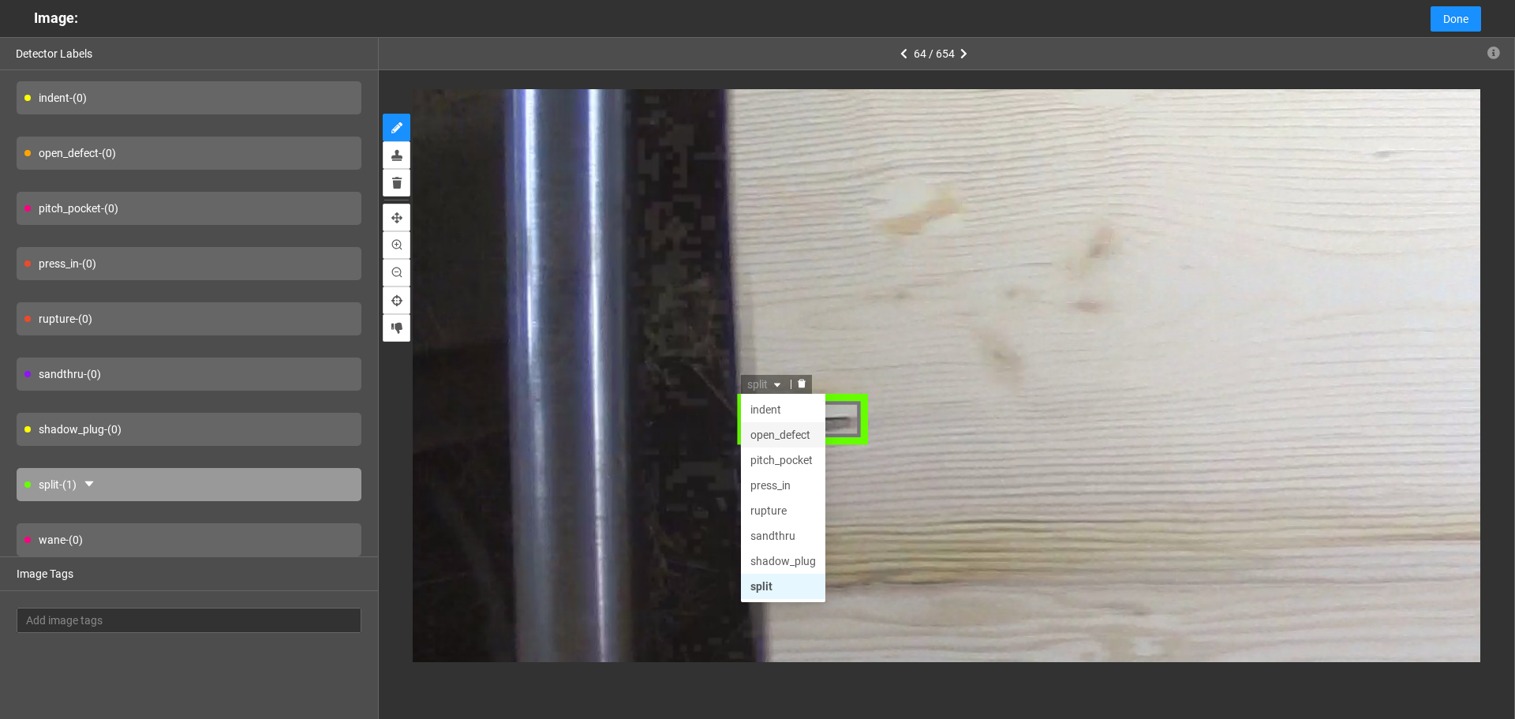
click at [773, 428] on div "open_defect" at bounding box center [783, 433] width 66 height 17
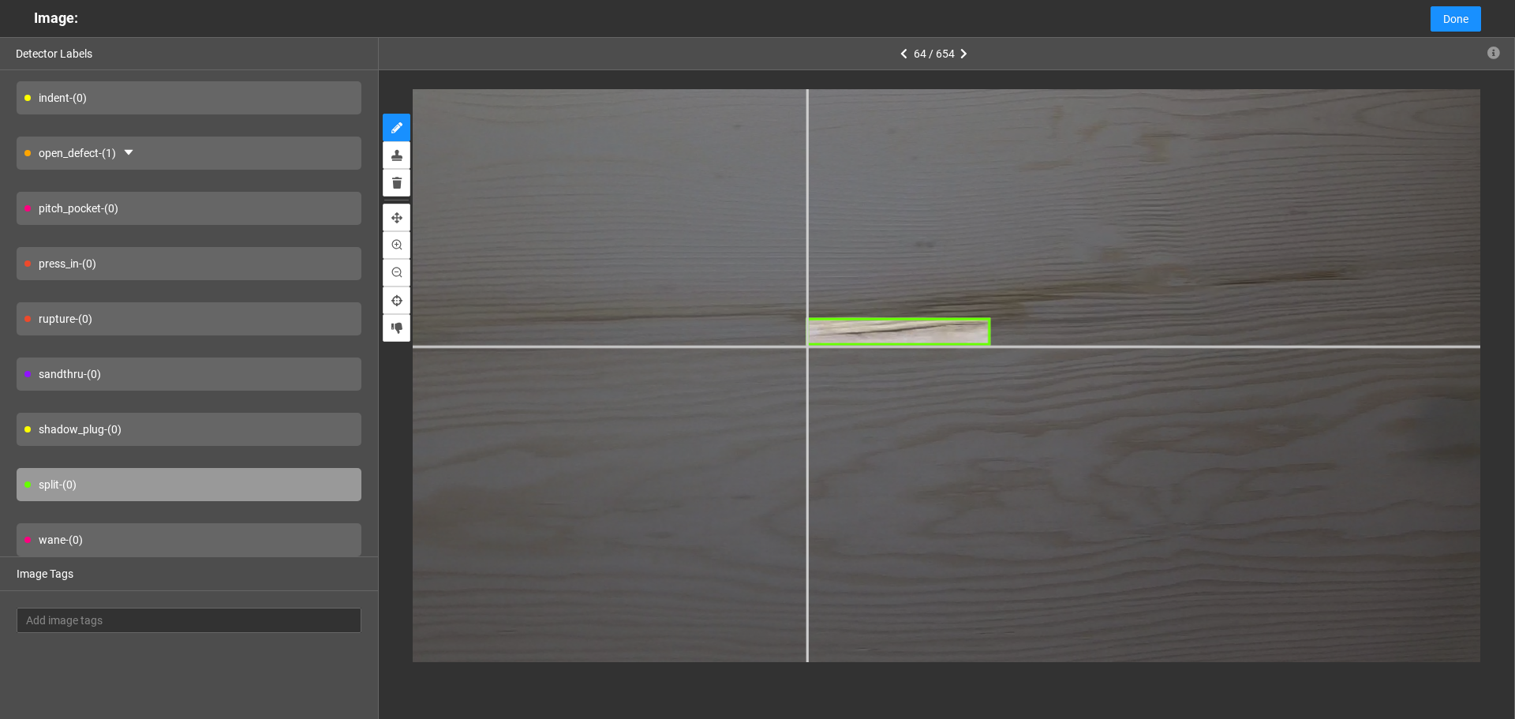
click at [806, 345] on div at bounding box center [517, 171] width 2446 height 1834
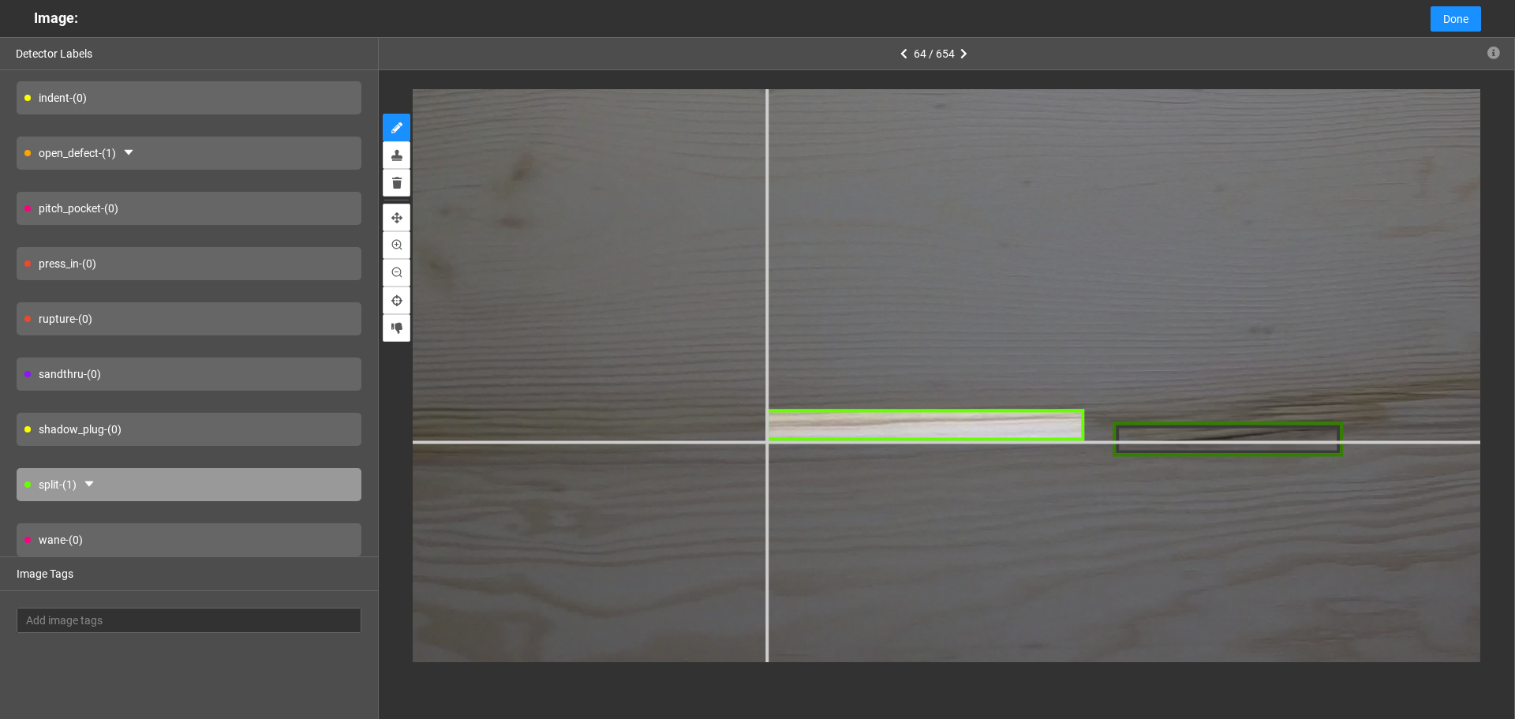
click at [765, 442] on div at bounding box center [750, 238] width 3057 height 2293
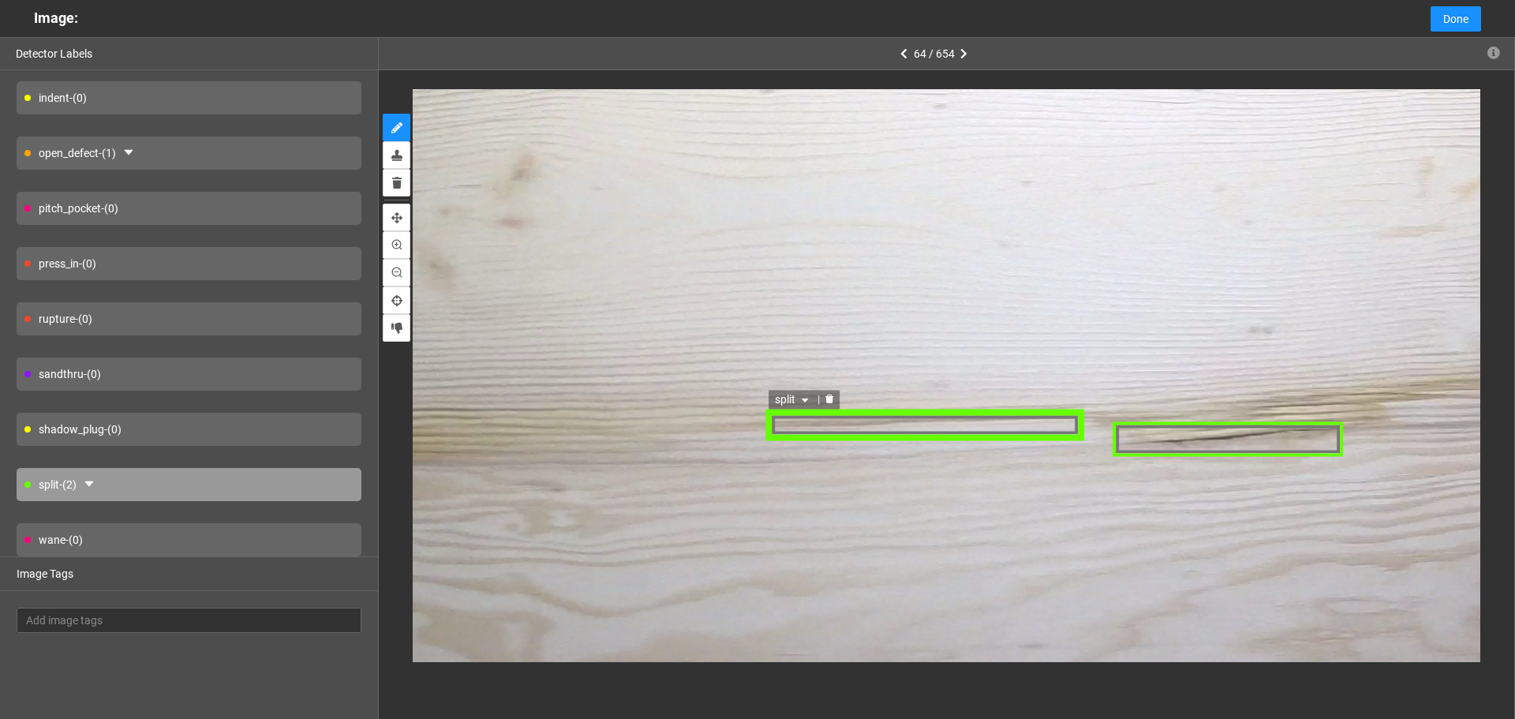
click at [827, 399] on icon "delete" at bounding box center [829, 398] width 8 height 9
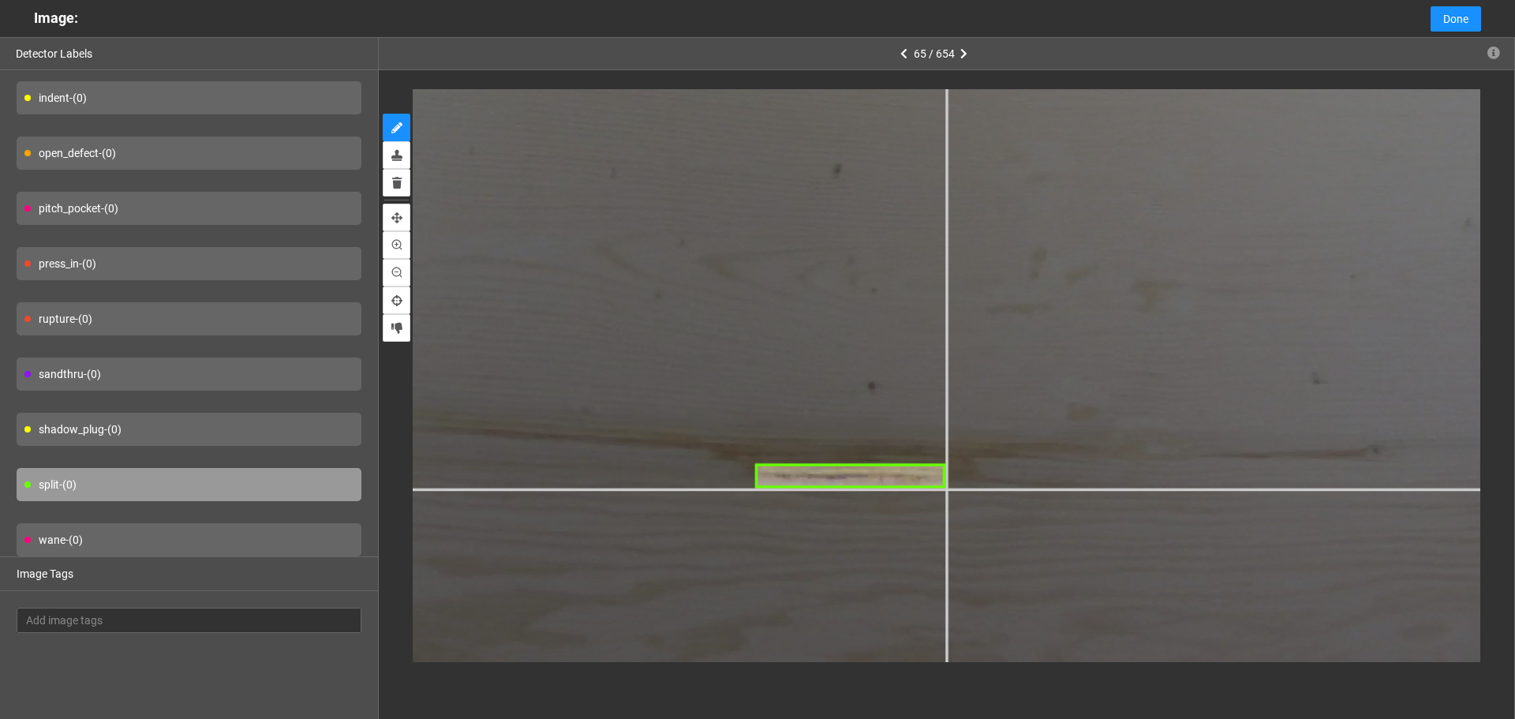
click at [946, 487] on div at bounding box center [1200, 19] width 2675 height 2006
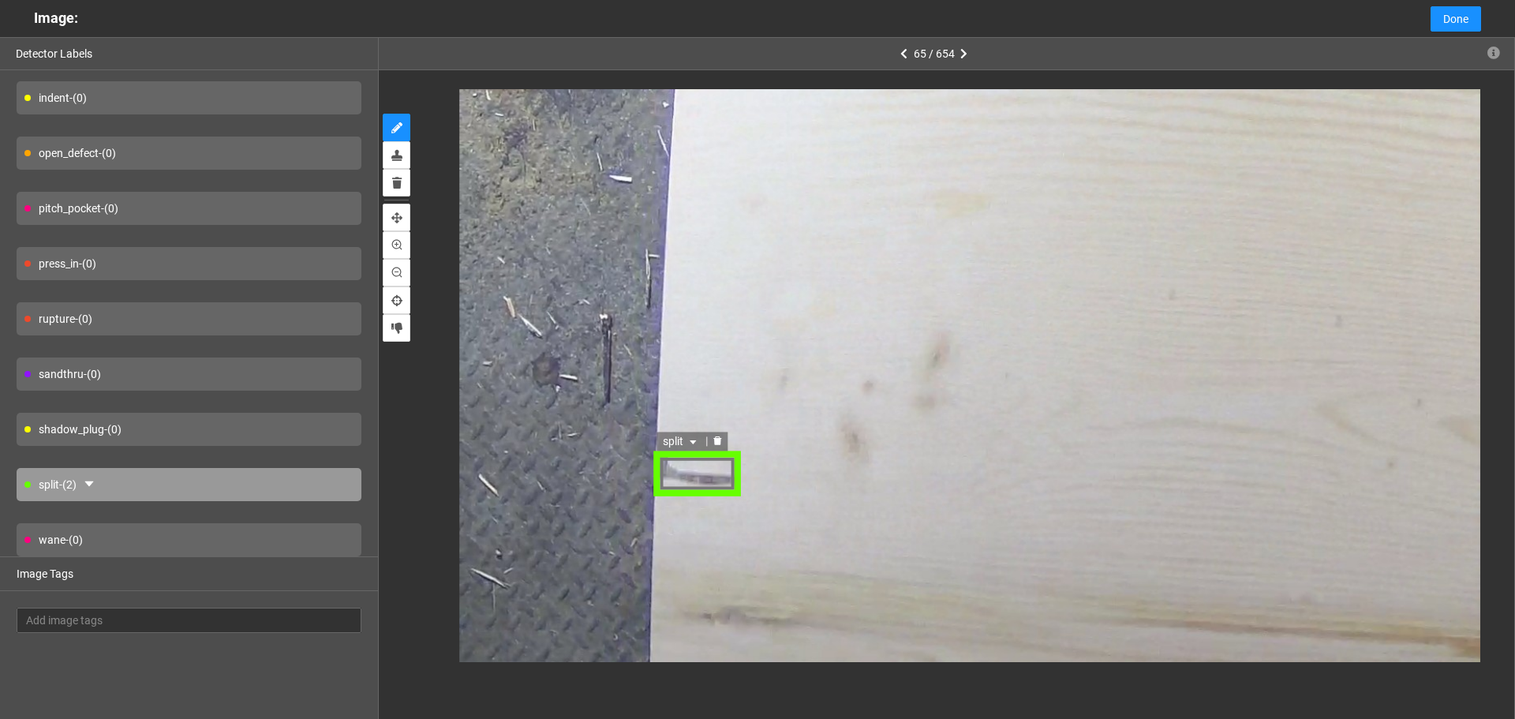
click at [683, 444] on span "split" at bounding box center [680, 441] width 37 height 17
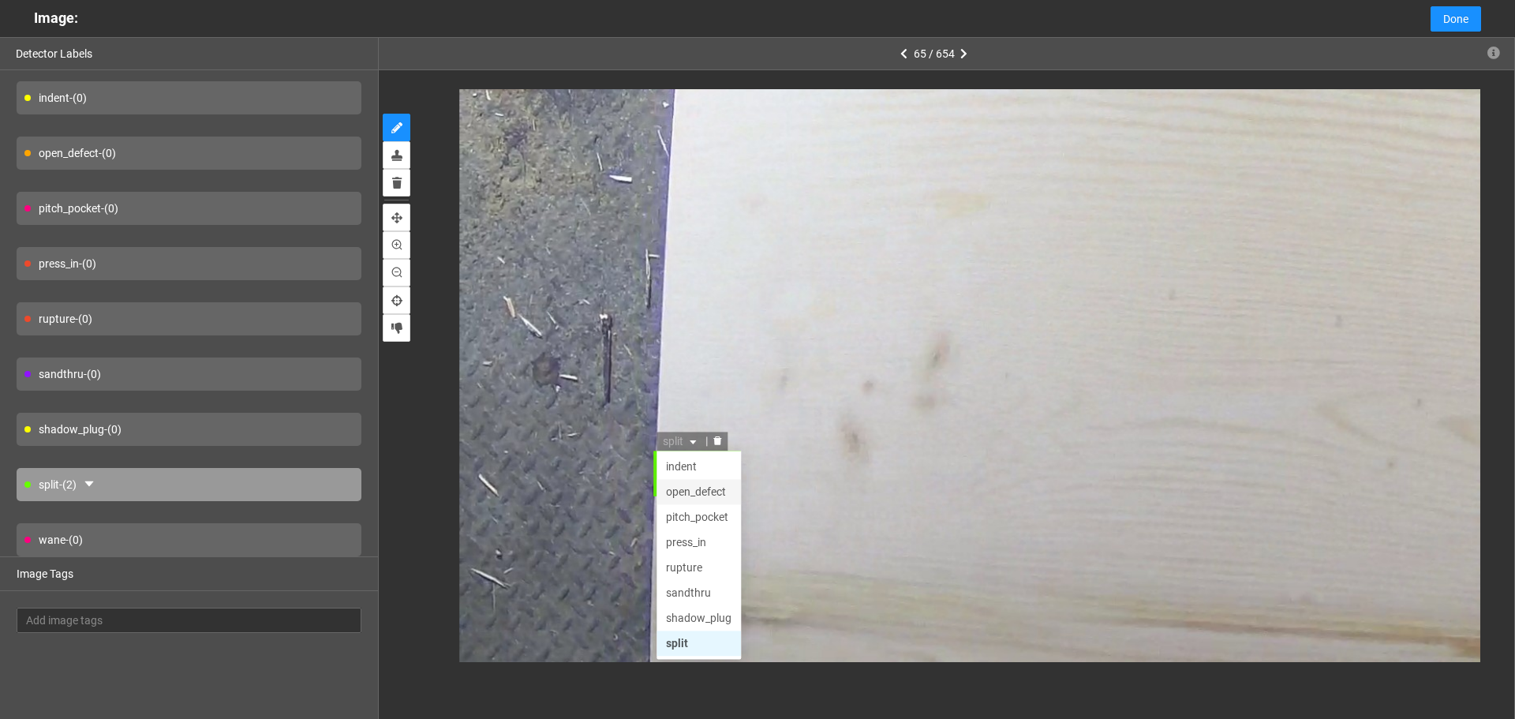
click at [697, 495] on div "open_defect" at bounding box center [698, 492] width 66 height 17
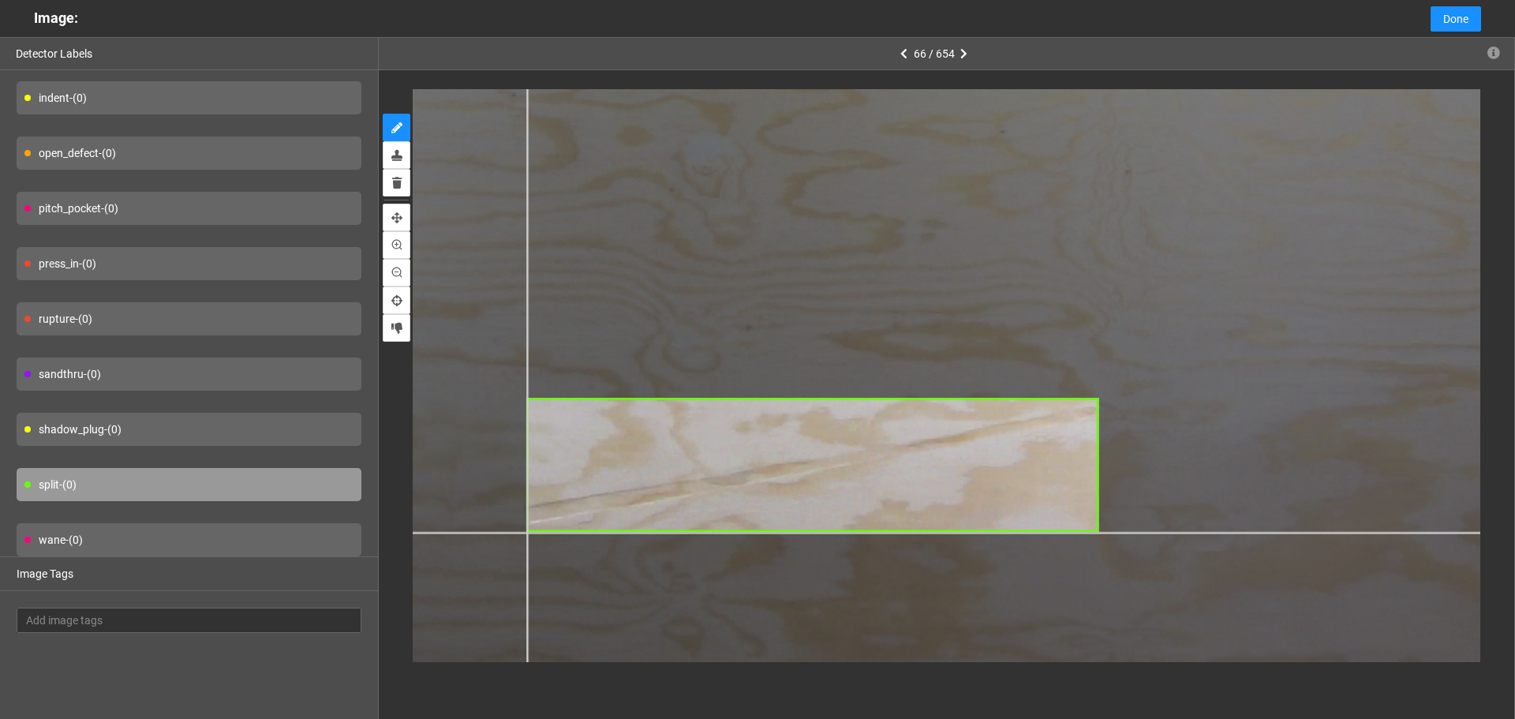
click at [526, 532] on div at bounding box center [1051, 106] width 1911 height 1433
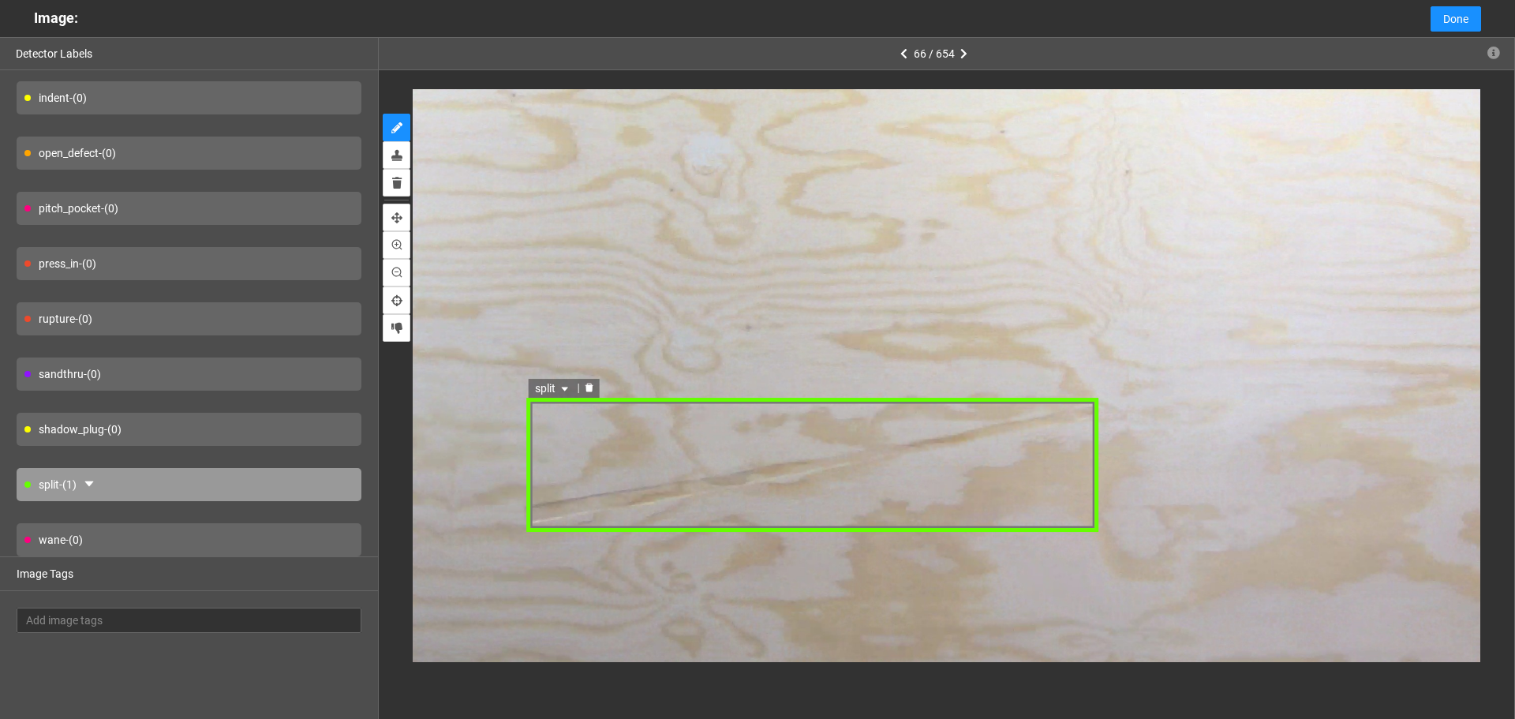
click at [558, 460] on div "split" at bounding box center [812, 465] width 572 height 133
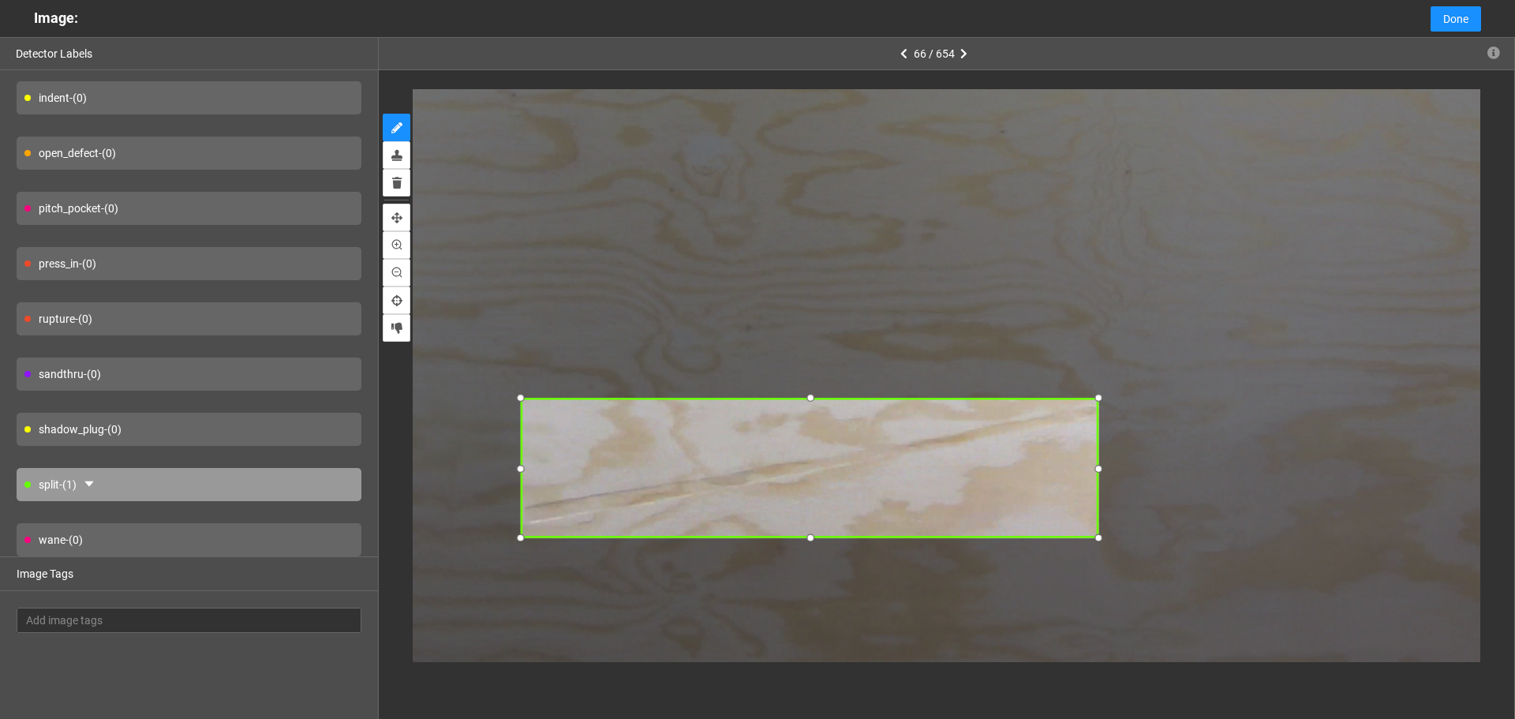
click at [522, 545] on div at bounding box center [521, 537] width 20 height 20
click at [556, 383] on span "split" at bounding box center [548, 388] width 37 height 17
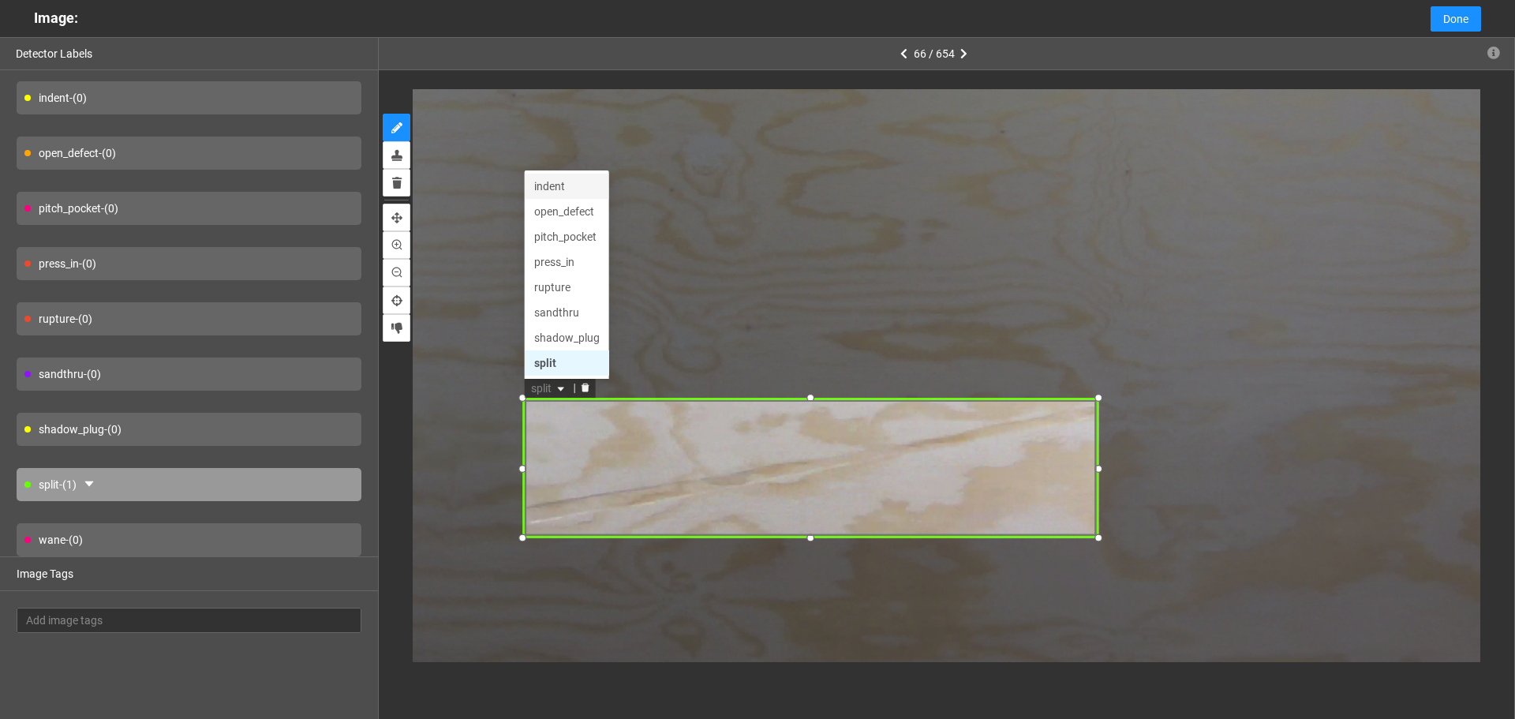
click at [560, 180] on div "indent" at bounding box center [566, 186] width 66 height 17
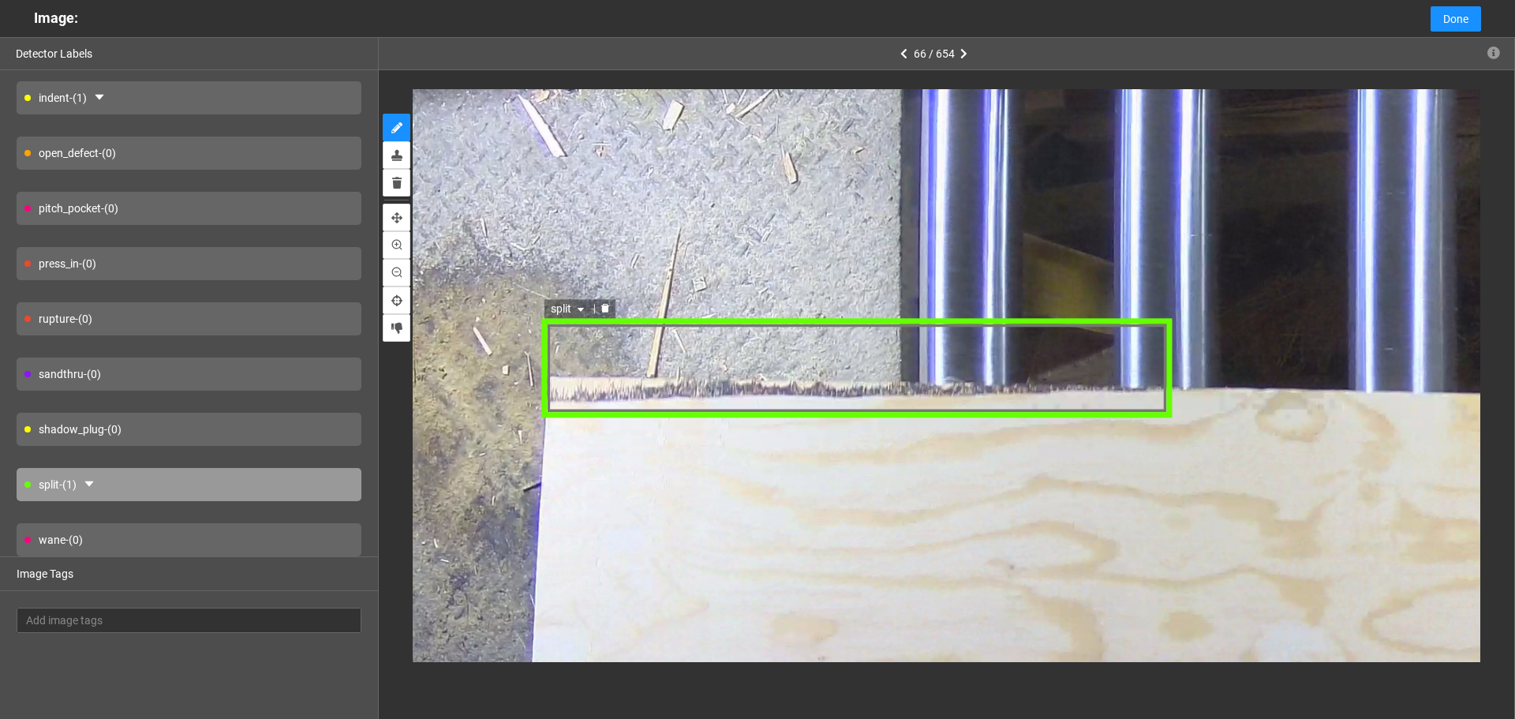
click at [792, 361] on div "split" at bounding box center [858, 368] width 630 height 101
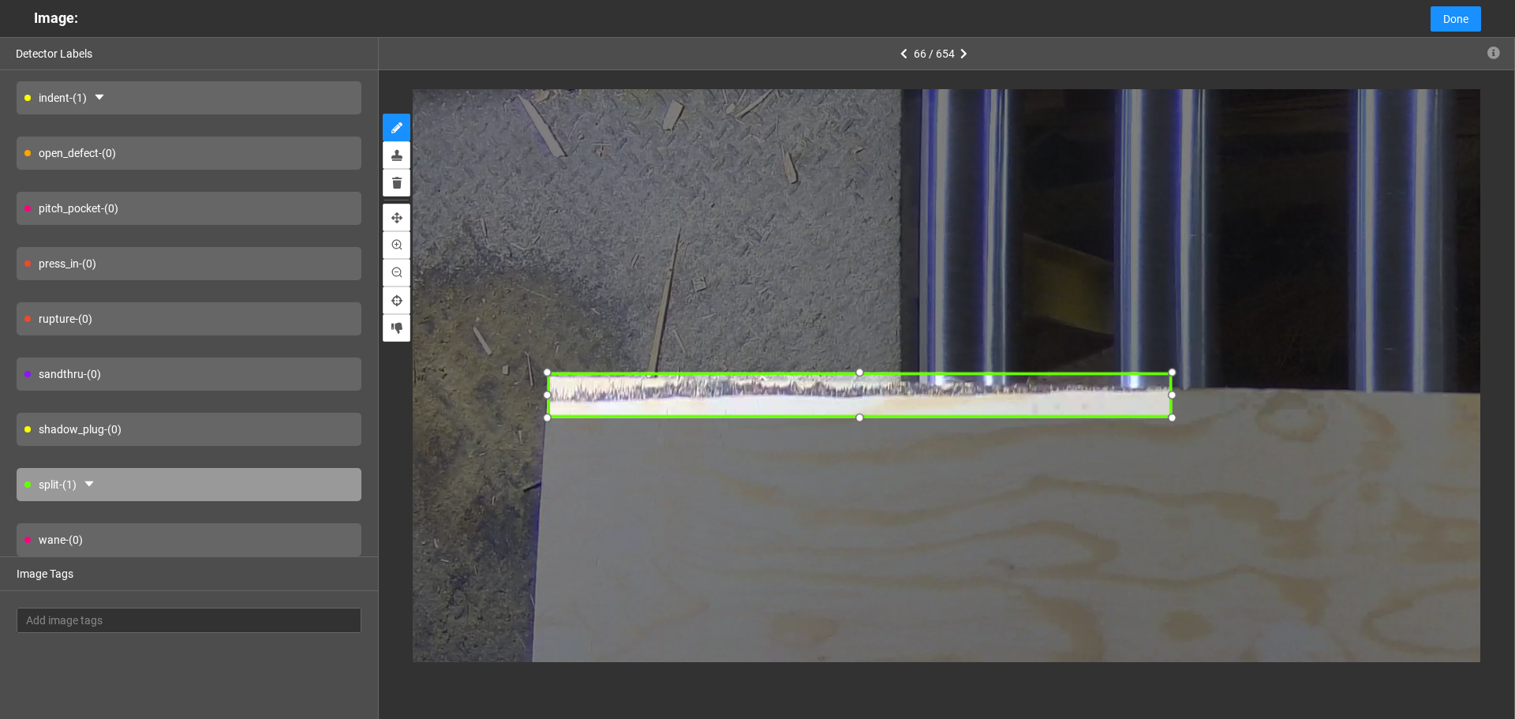
click at [545, 370] on div at bounding box center [546, 372] width 22 height 22
click at [565, 363] on span "split" at bounding box center [574, 362] width 37 height 17
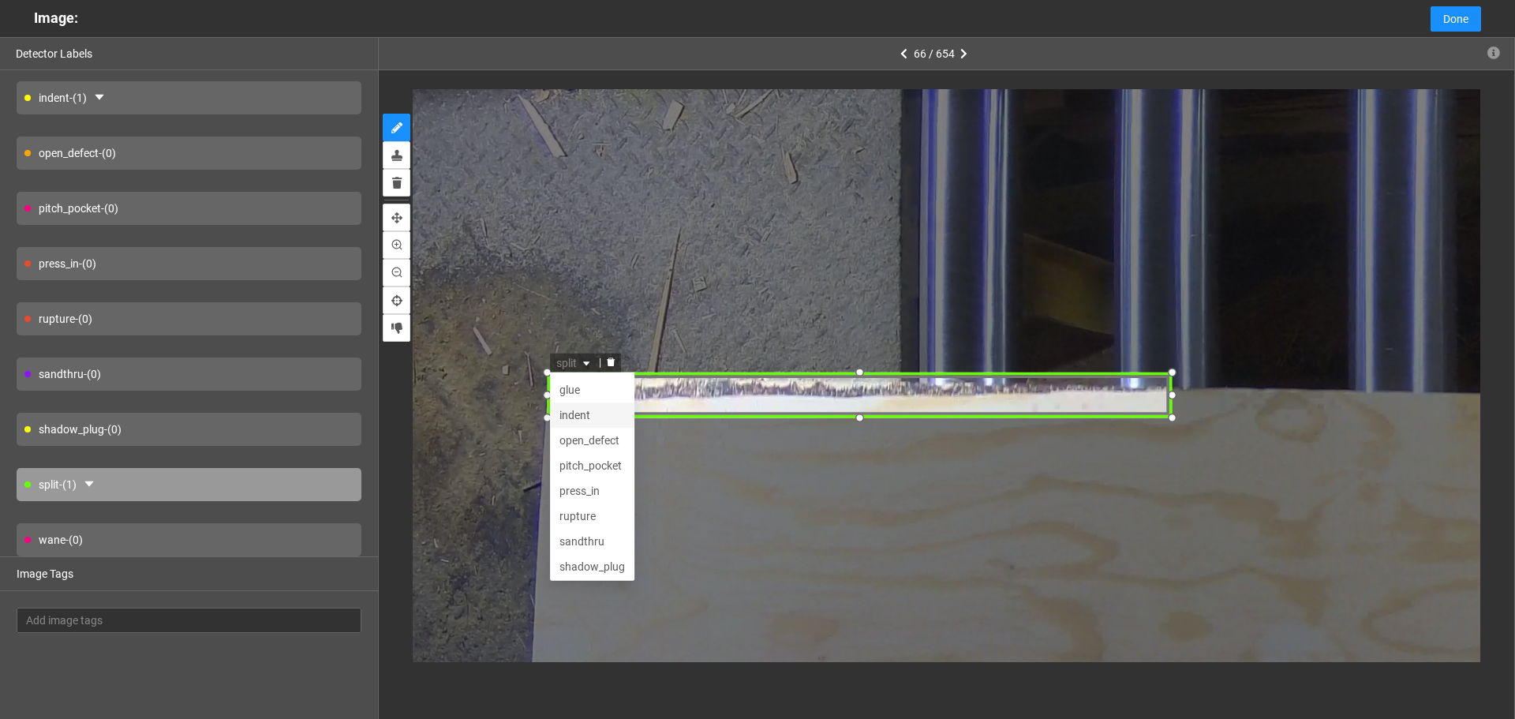
scroll to position [0, 0]
click at [590, 388] on div "broken_face" at bounding box center [592, 387] width 66 height 17
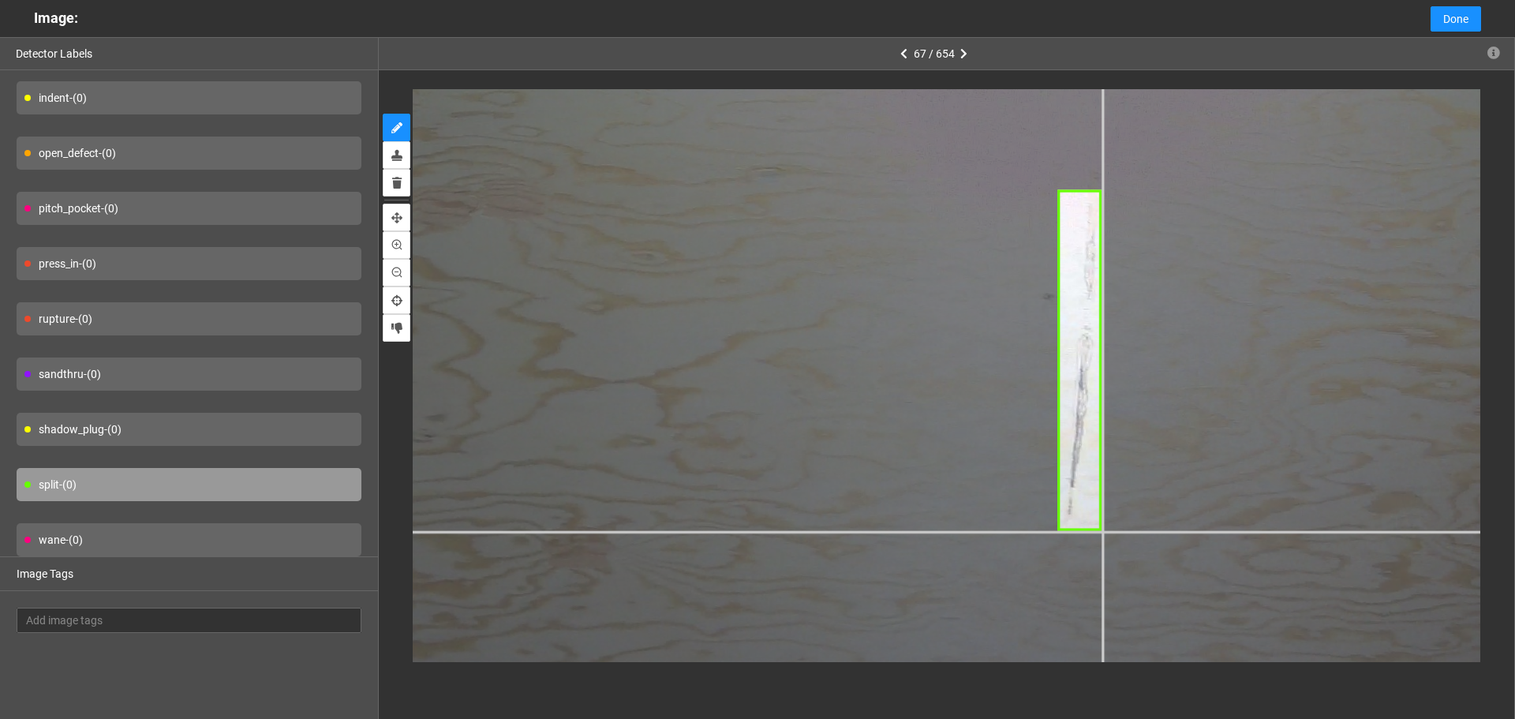
click at [1101, 530] on div at bounding box center [767, 417] width 2522 height 1892
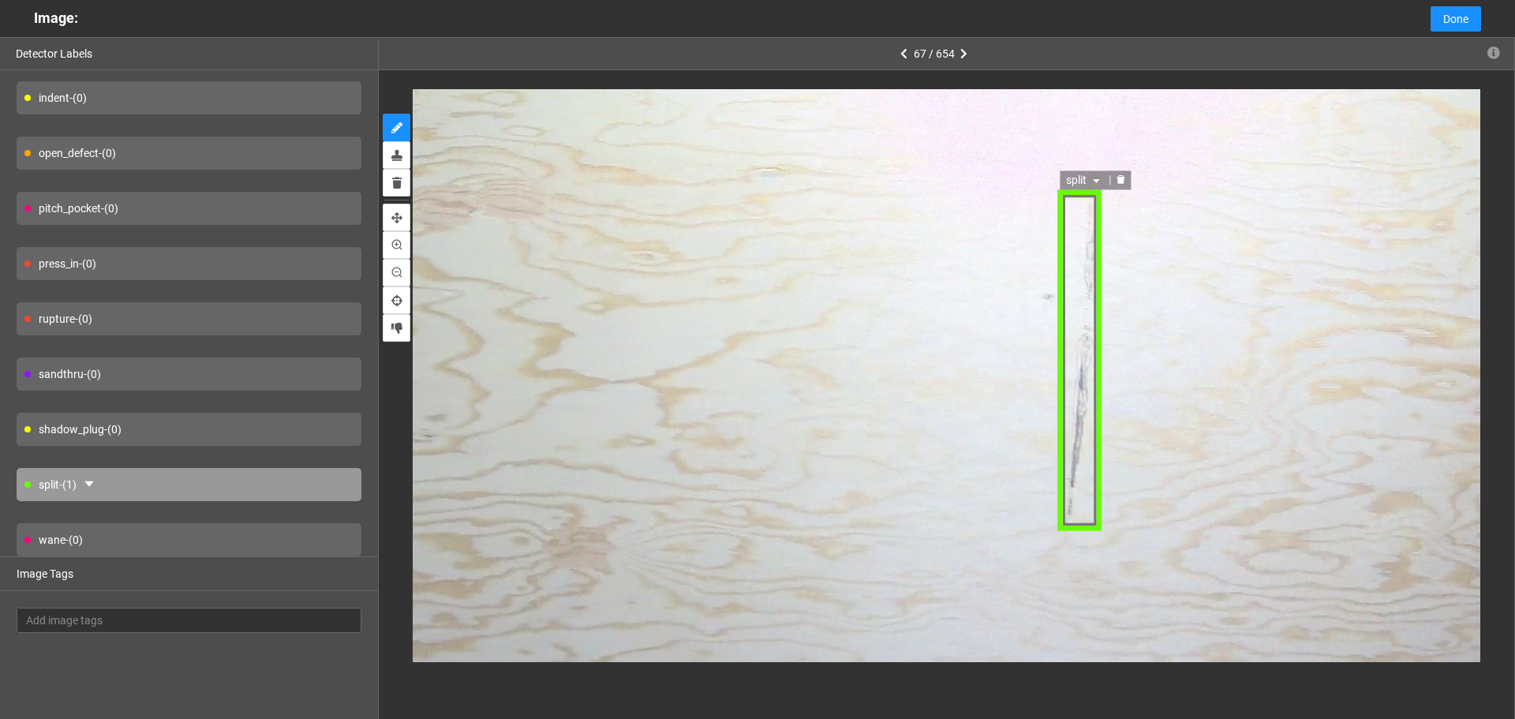
click at [1093, 183] on icon "caret-down" at bounding box center [1096, 180] width 9 height 9
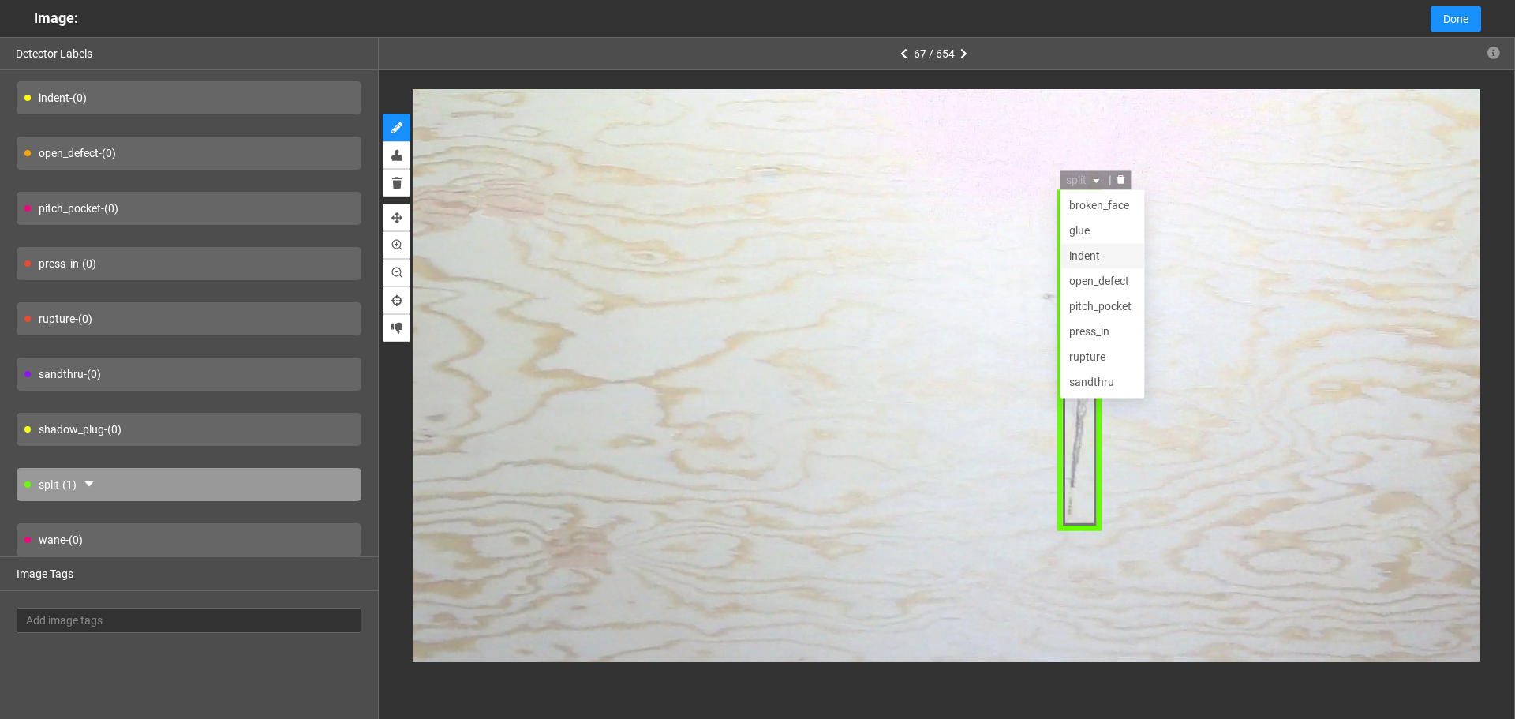
click at [1106, 254] on div "indent" at bounding box center [1103, 255] width 66 height 17
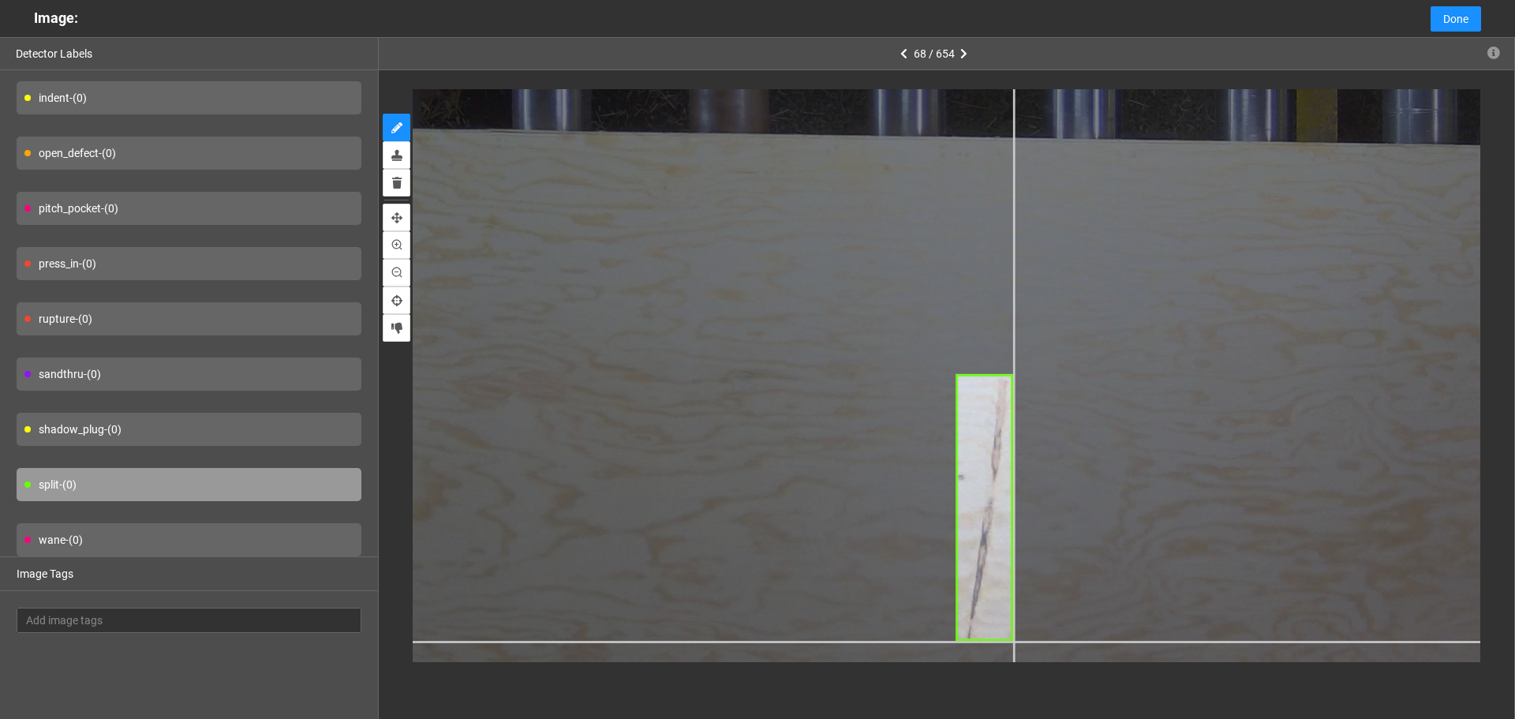
click at [1014, 641] on div at bounding box center [826, 99] width 1987 height 1490
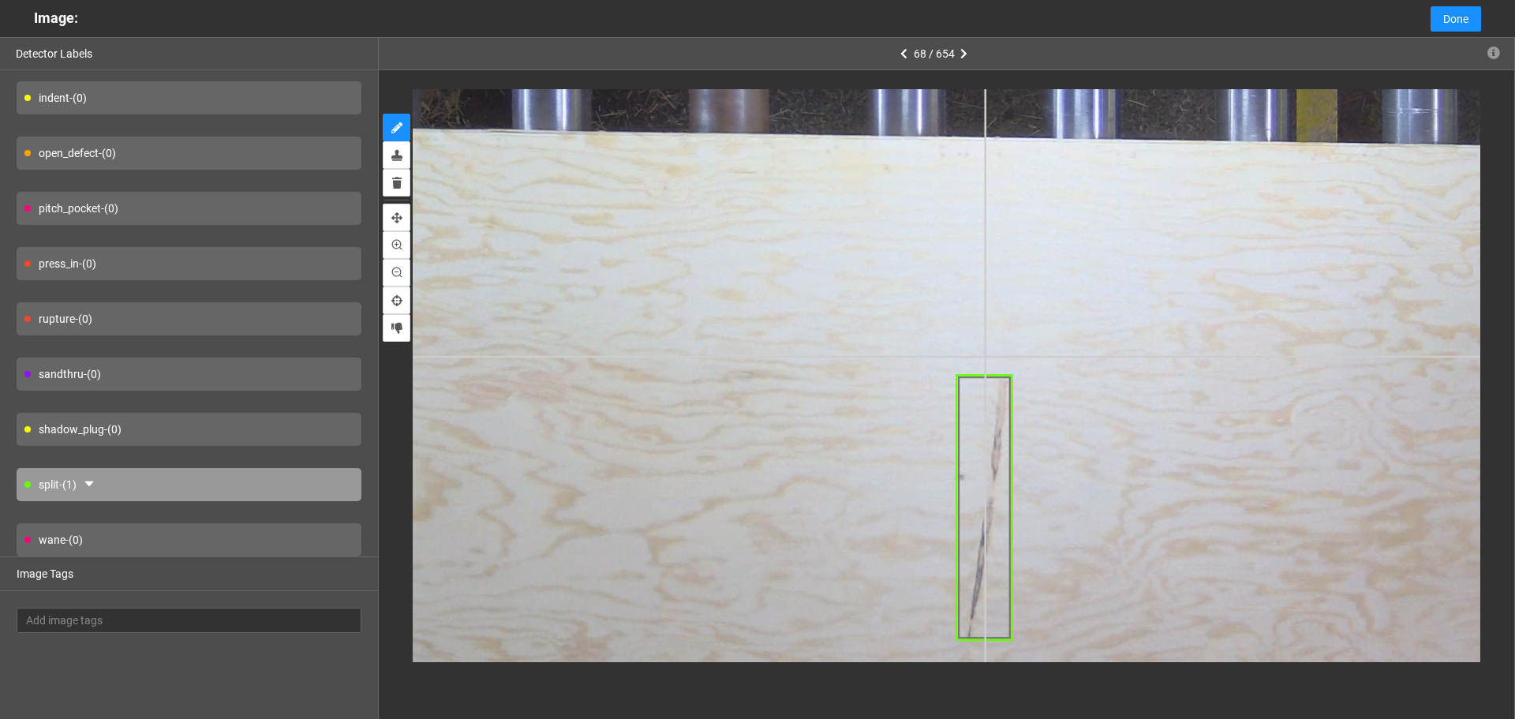
click at [985, 361] on div at bounding box center [826, 99] width 1987 height 1490
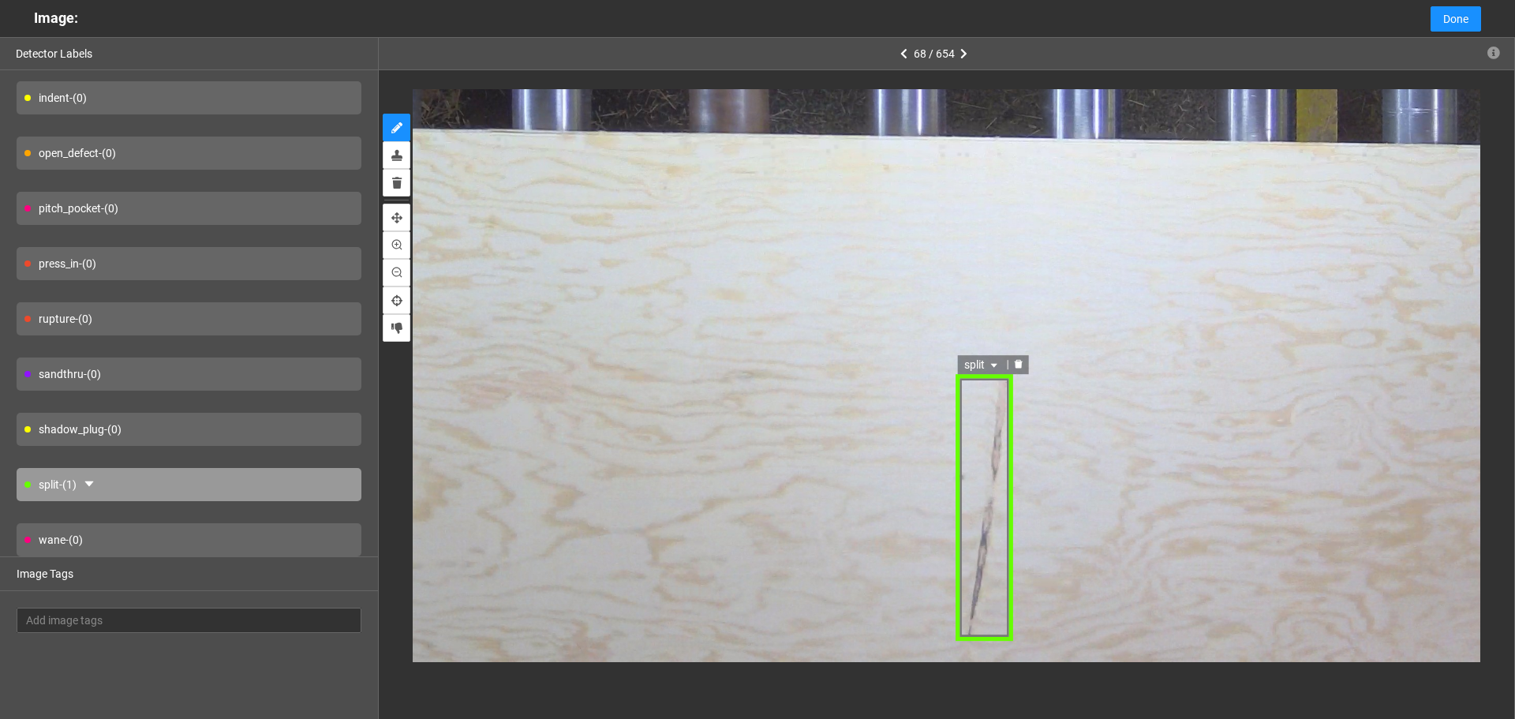
click at [979, 365] on span "split" at bounding box center [983, 364] width 37 height 17
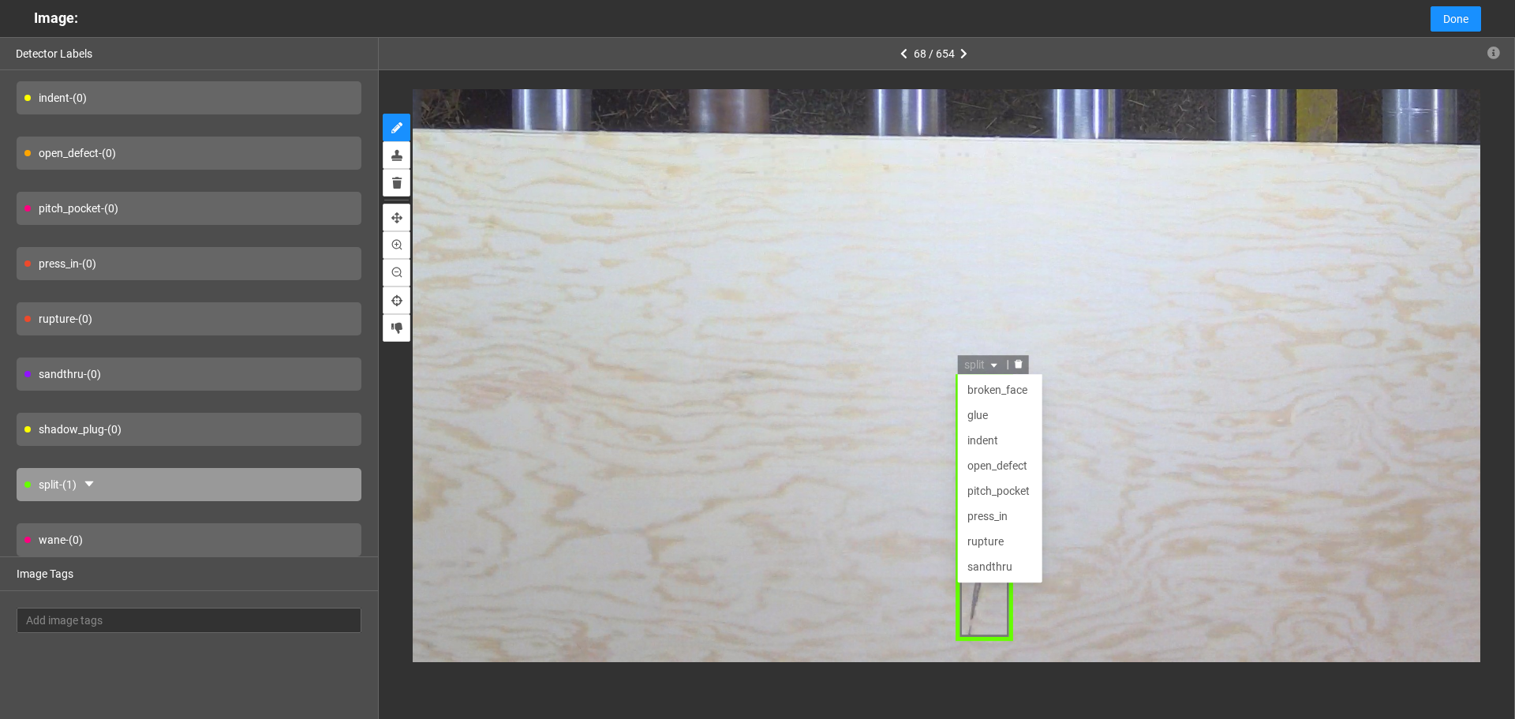
scroll to position [51, 0]
click at [983, 388] on div "indent" at bounding box center [1001, 389] width 66 height 17
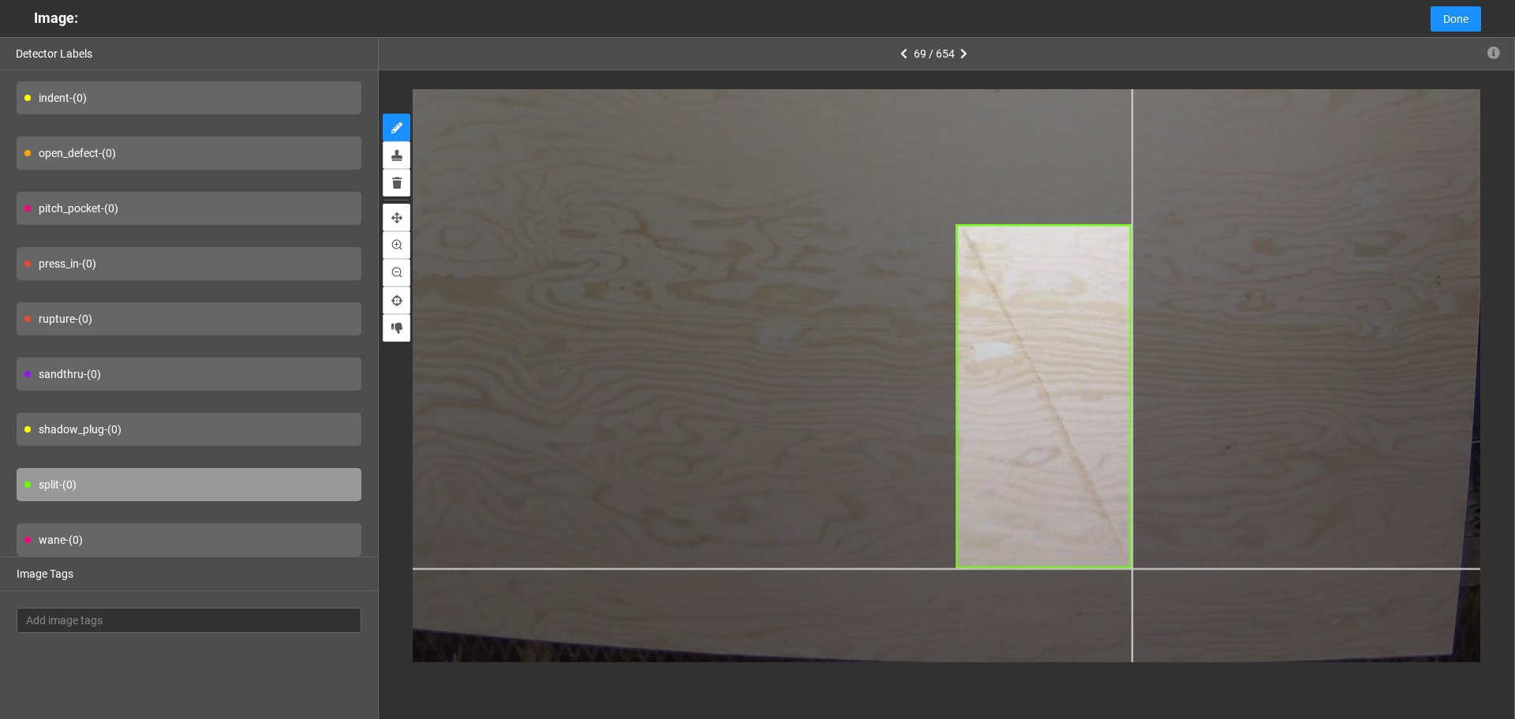
click at [1132, 567] on div at bounding box center [870, 90] width 1682 height 1261
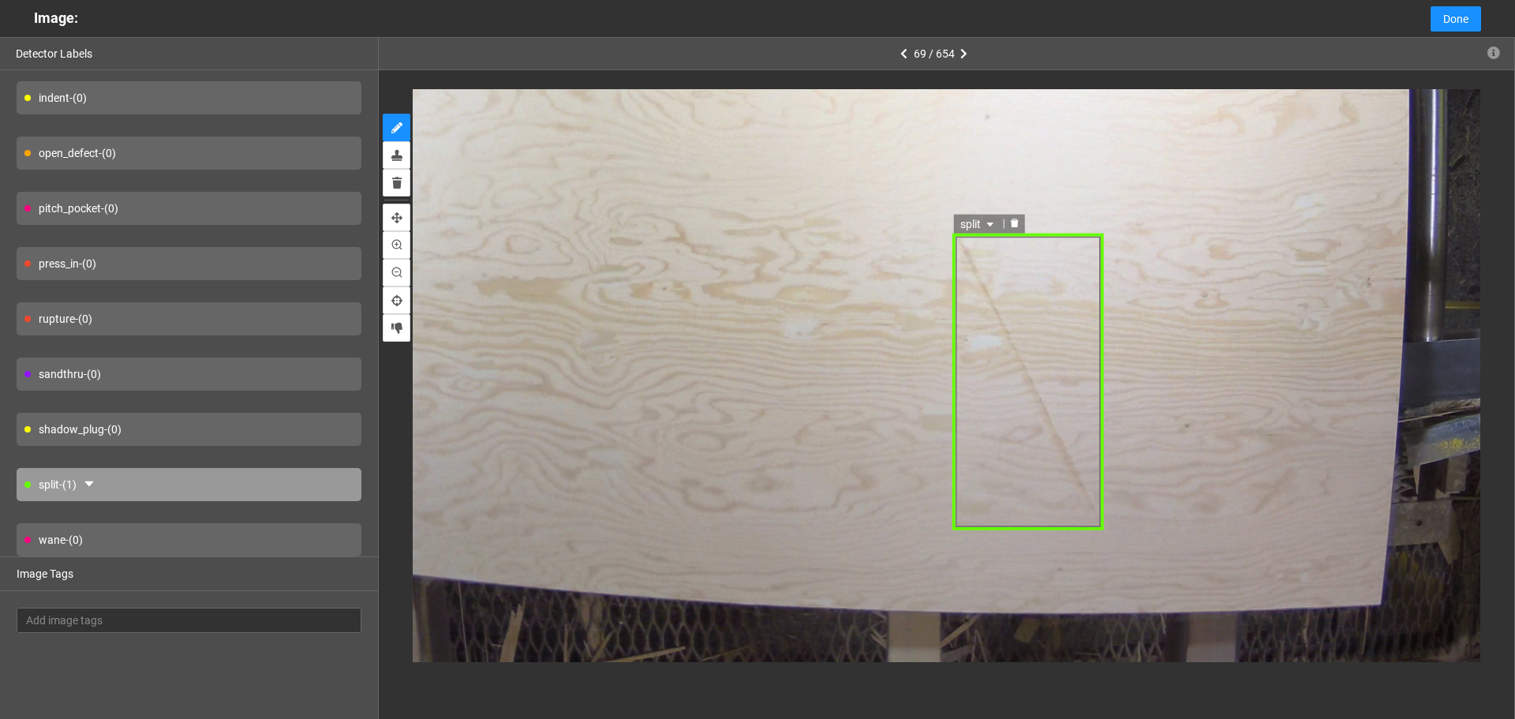
click at [980, 219] on span "split" at bounding box center [978, 223] width 37 height 17
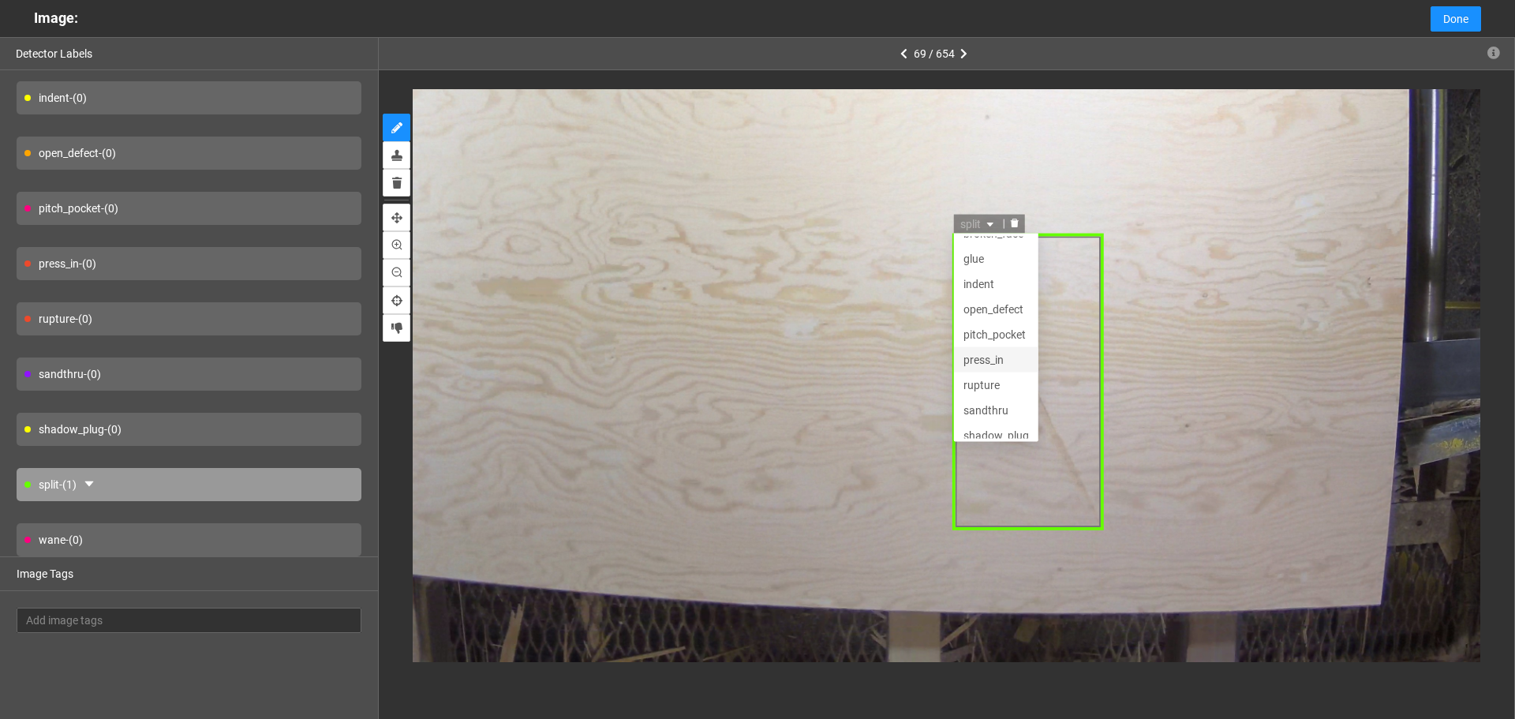
scroll to position [0, 0]
click at [990, 305] on div "indent" at bounding box center [996, 299] width 66 height 17
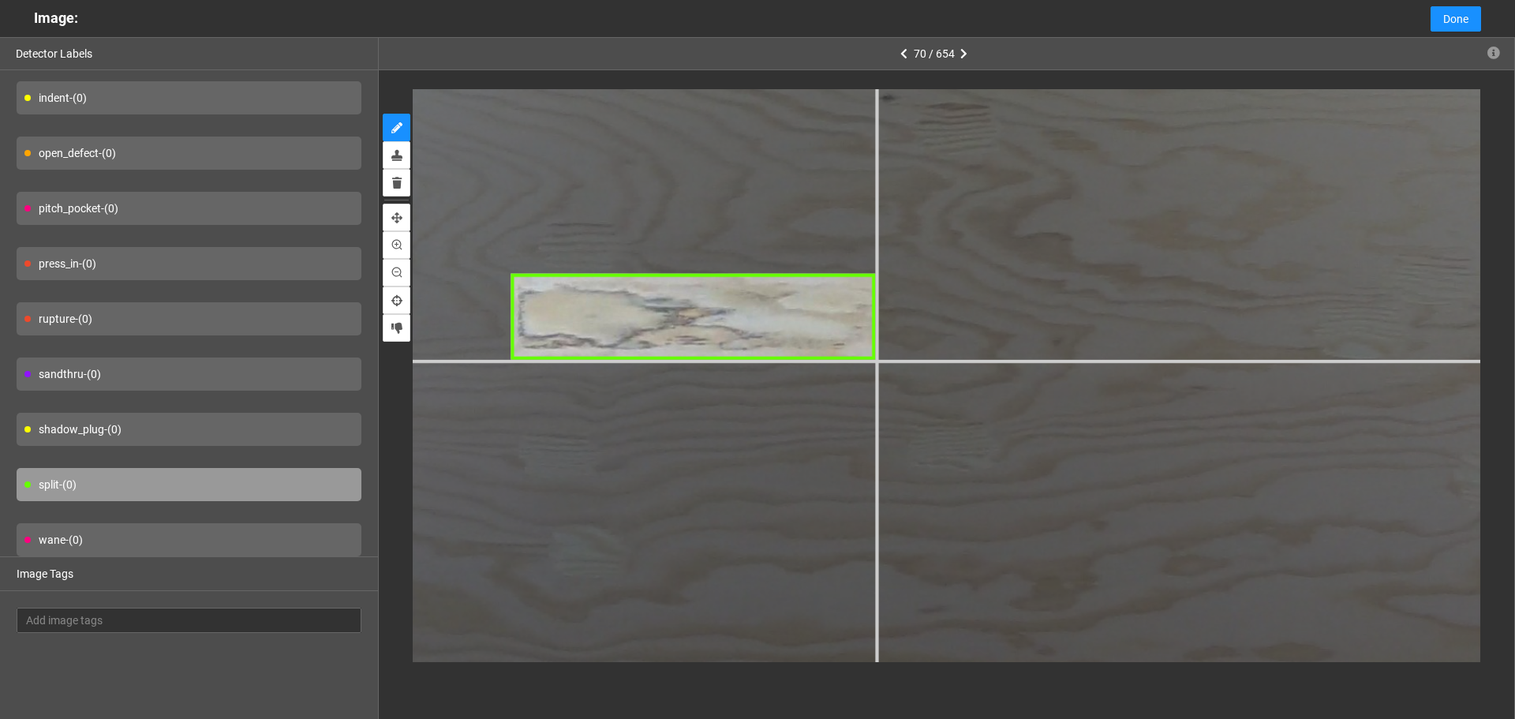
click at [877, 360] on div at bounding box center [1496, 188] width 3210 height 2408
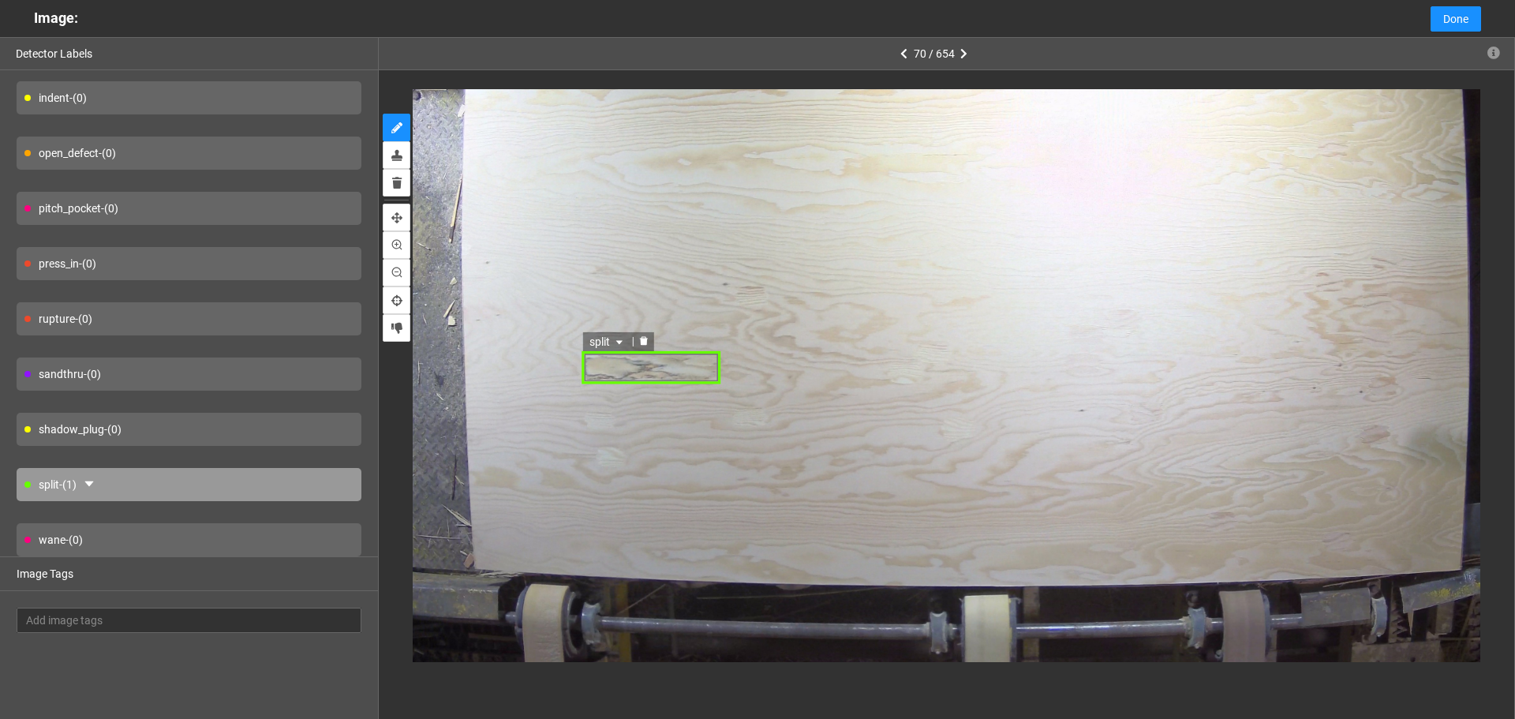
click at [622, 344] on icon "caret-down" at bounding box center [619, 342] width 9 height 9
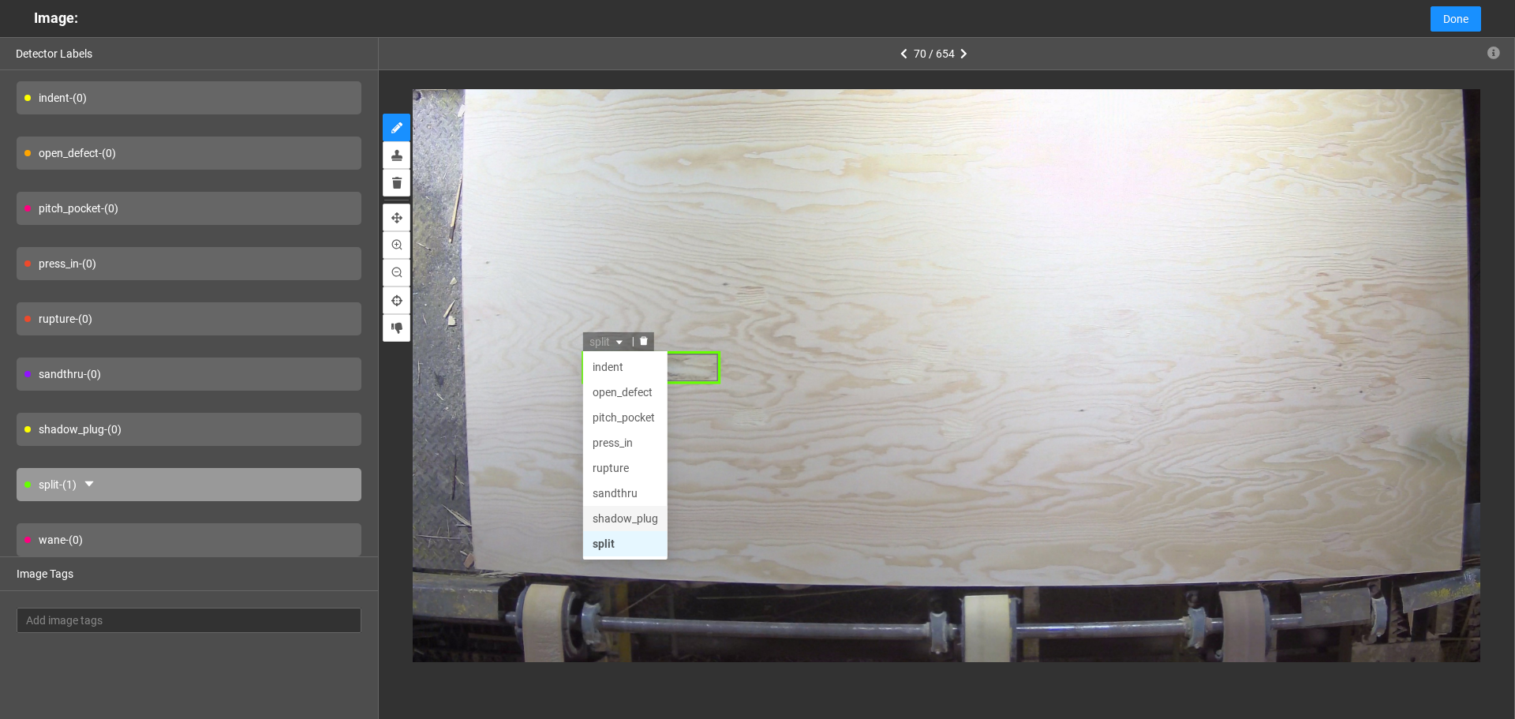
drag, startPoint x: 627, startPoint y: 522, endPoint x: 682, endPoint y: 499, distance: 59.8
click at [627, 522] on div "shadow_plug" at bounding box center [626, 518] width 66 height 17
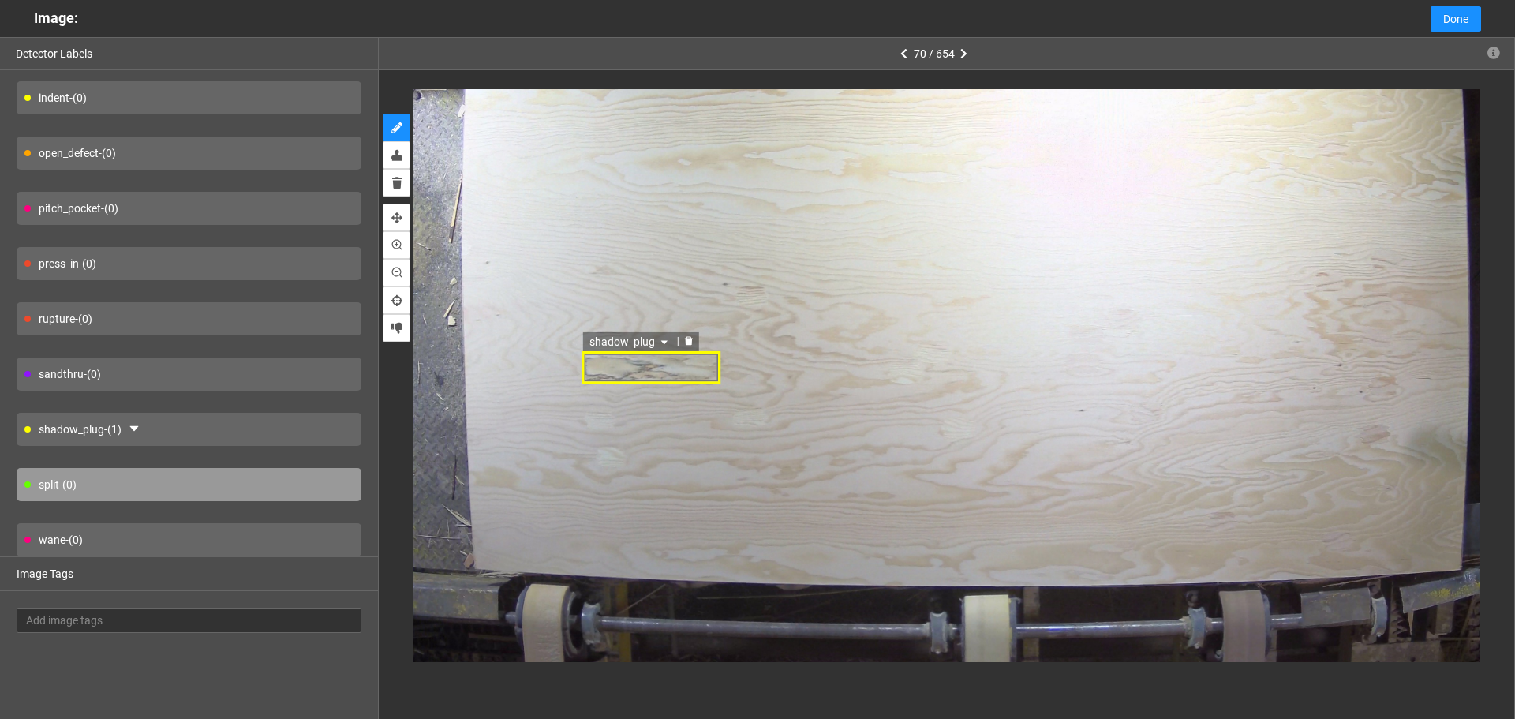
click at [631, 342] on span "shadow_plug" at bounding box center [631, 341] width 82 height 17
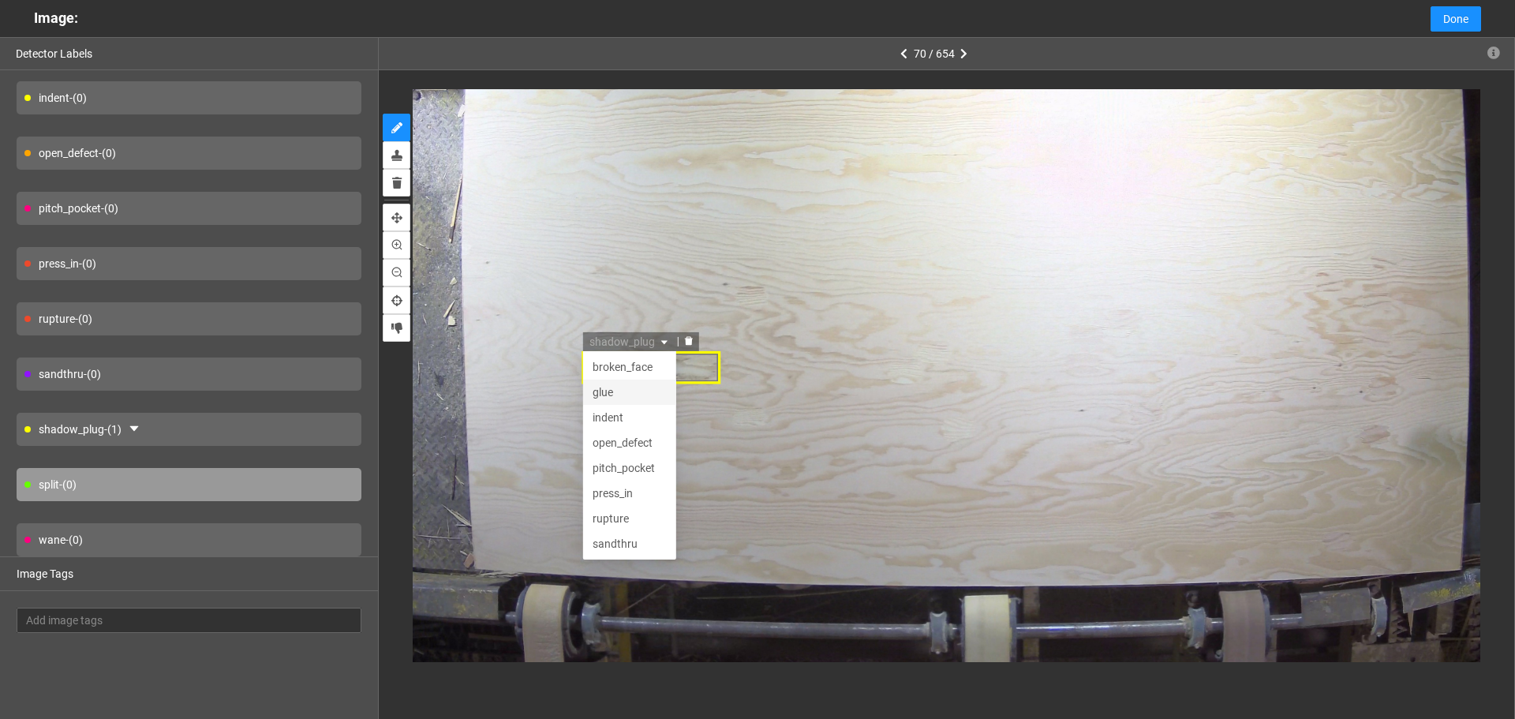
scroll to position [25, 0]
click at [638, 515] on div "sandthru" at bounding box center [630, 518] width 74 height 17
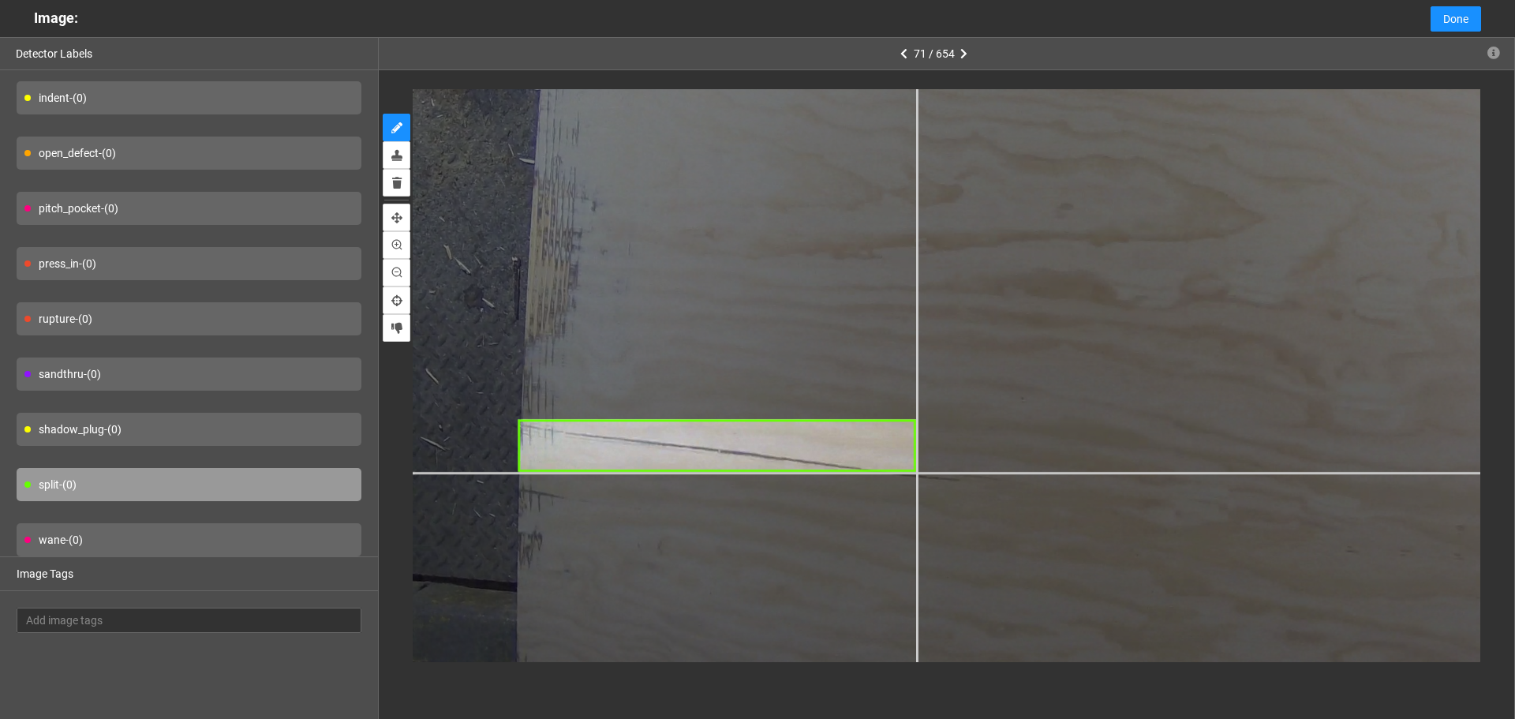
click at [915, 472] on div at bounding box center [1521, 133] width 2217 height 1662
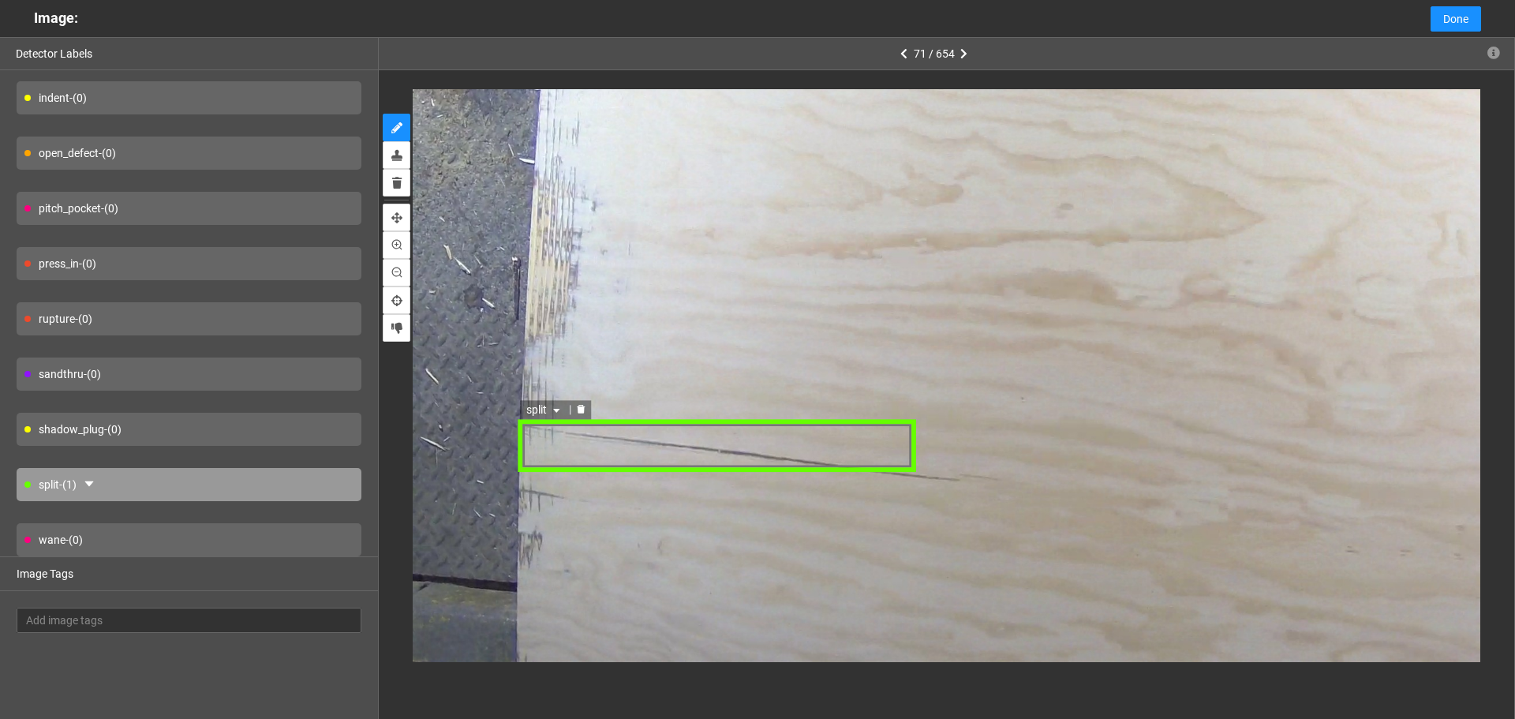
click at [586, 410] on div at bounding box center [581, 409] width 21 height 15
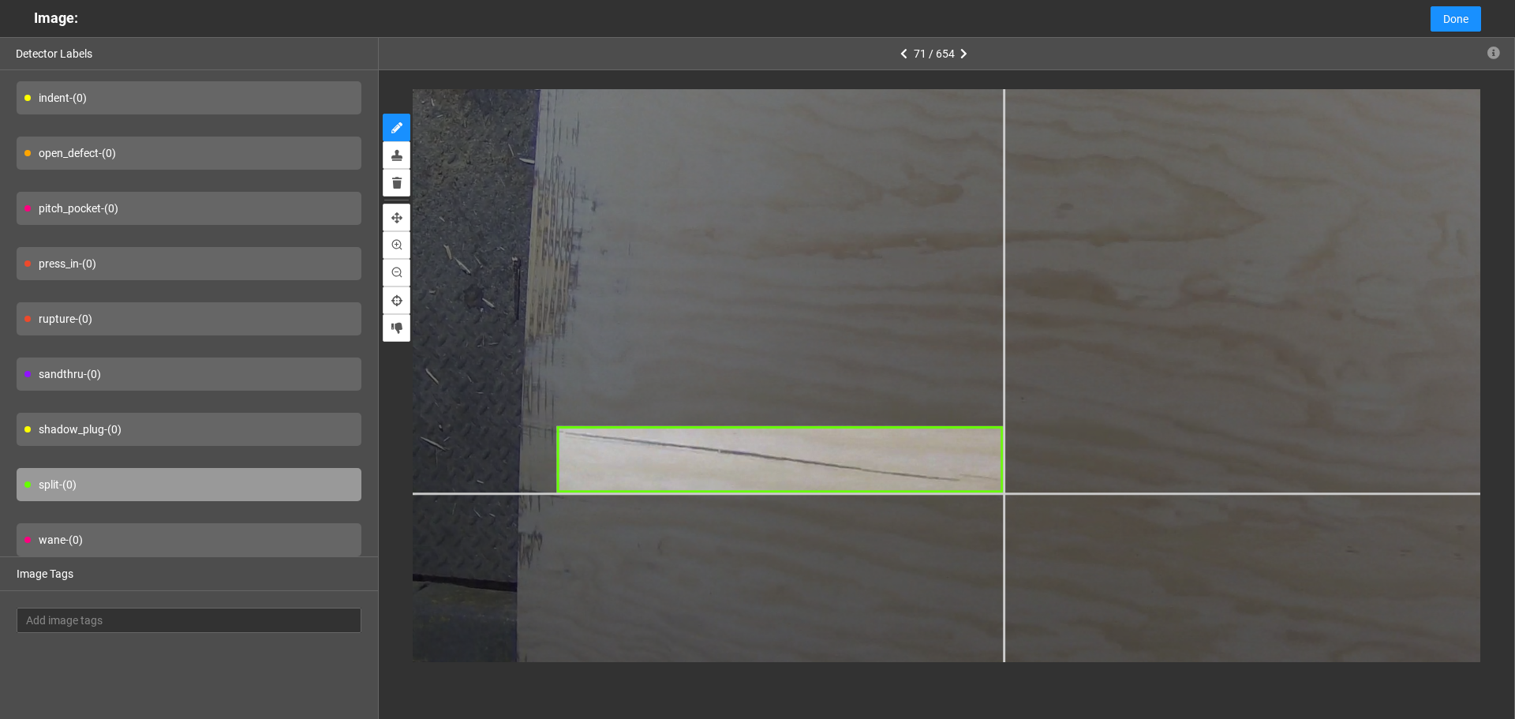
click at [1003, 493] on div at bounding box center [1521, 133] width 2217 height 1662
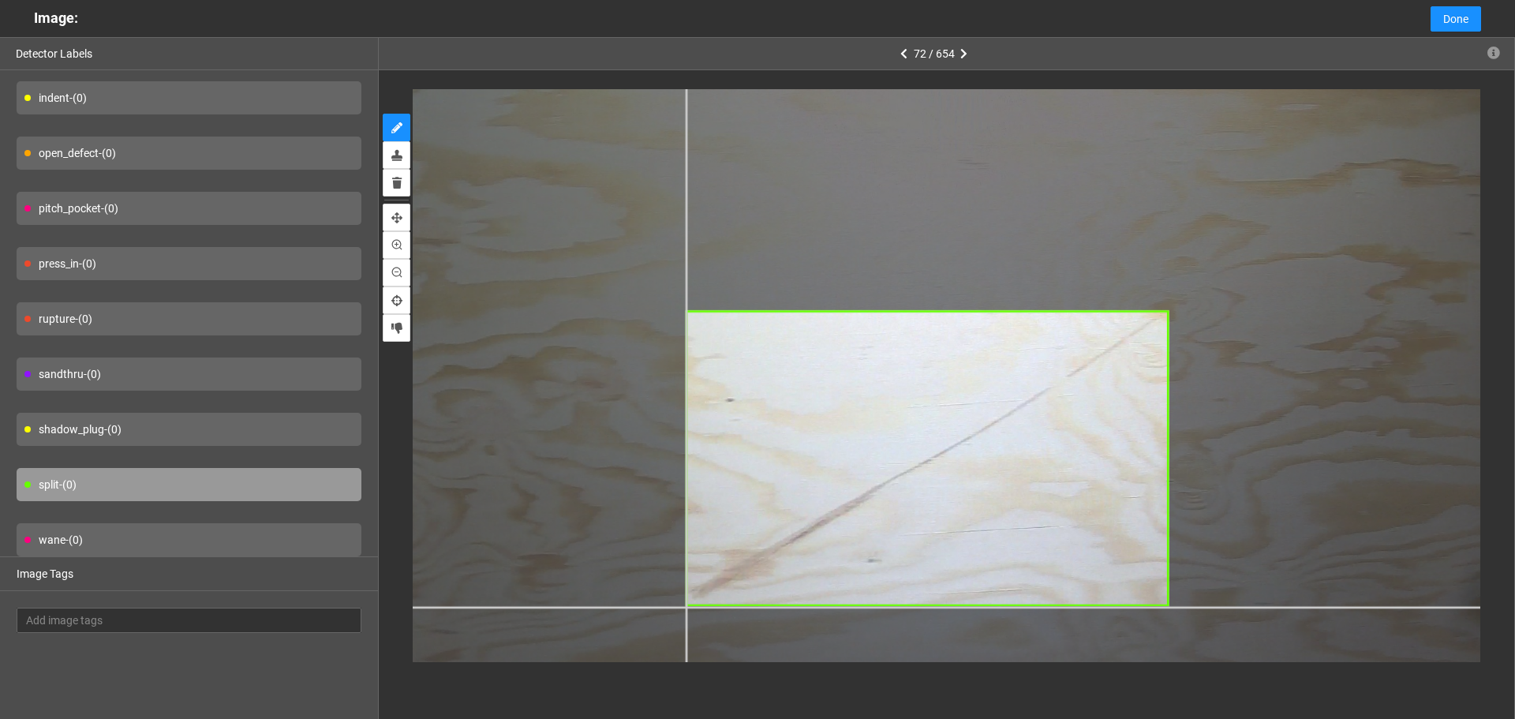
click at [685, 606] on div at bounding box center [701, 383] width 2064 height 1548
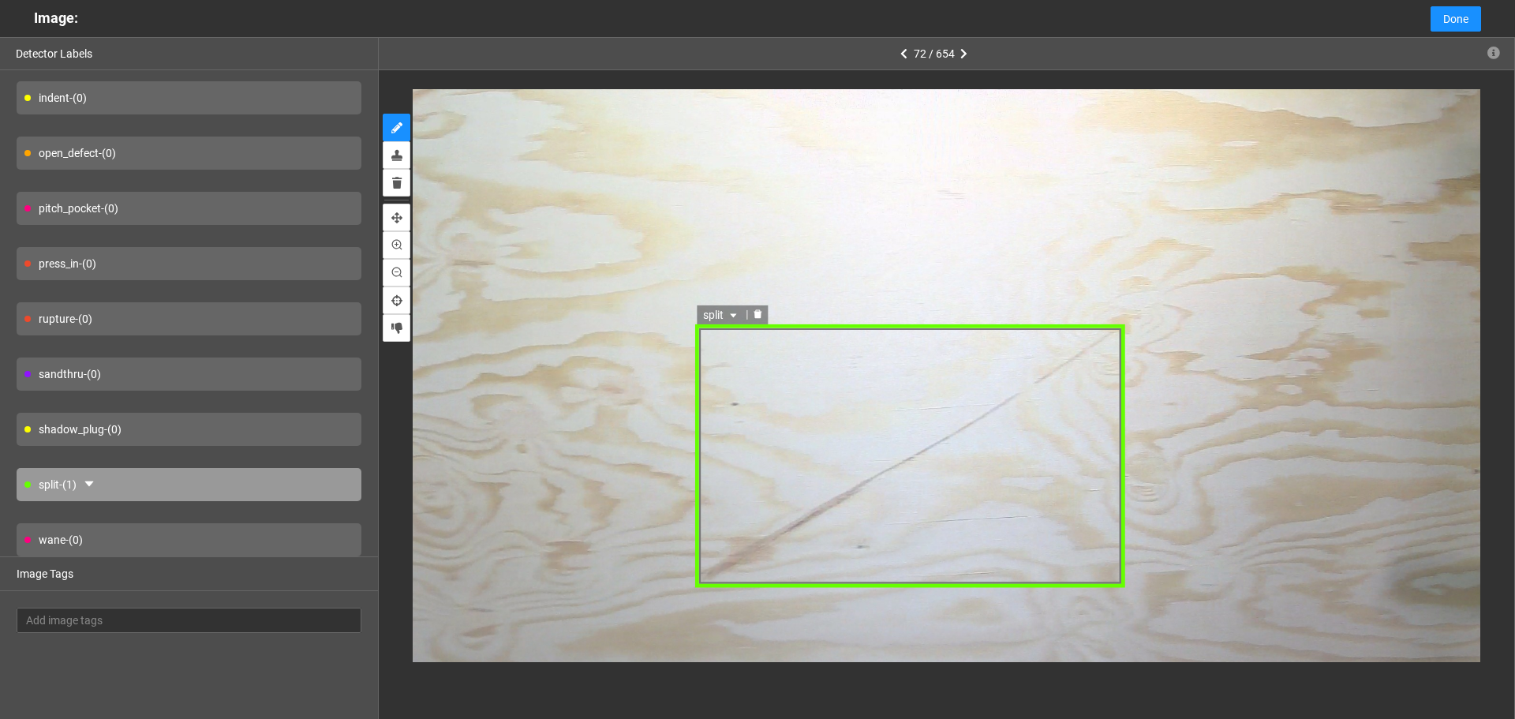
click at [717, 313] on span "split" at bounding box center [721, 313] width 37 height 17
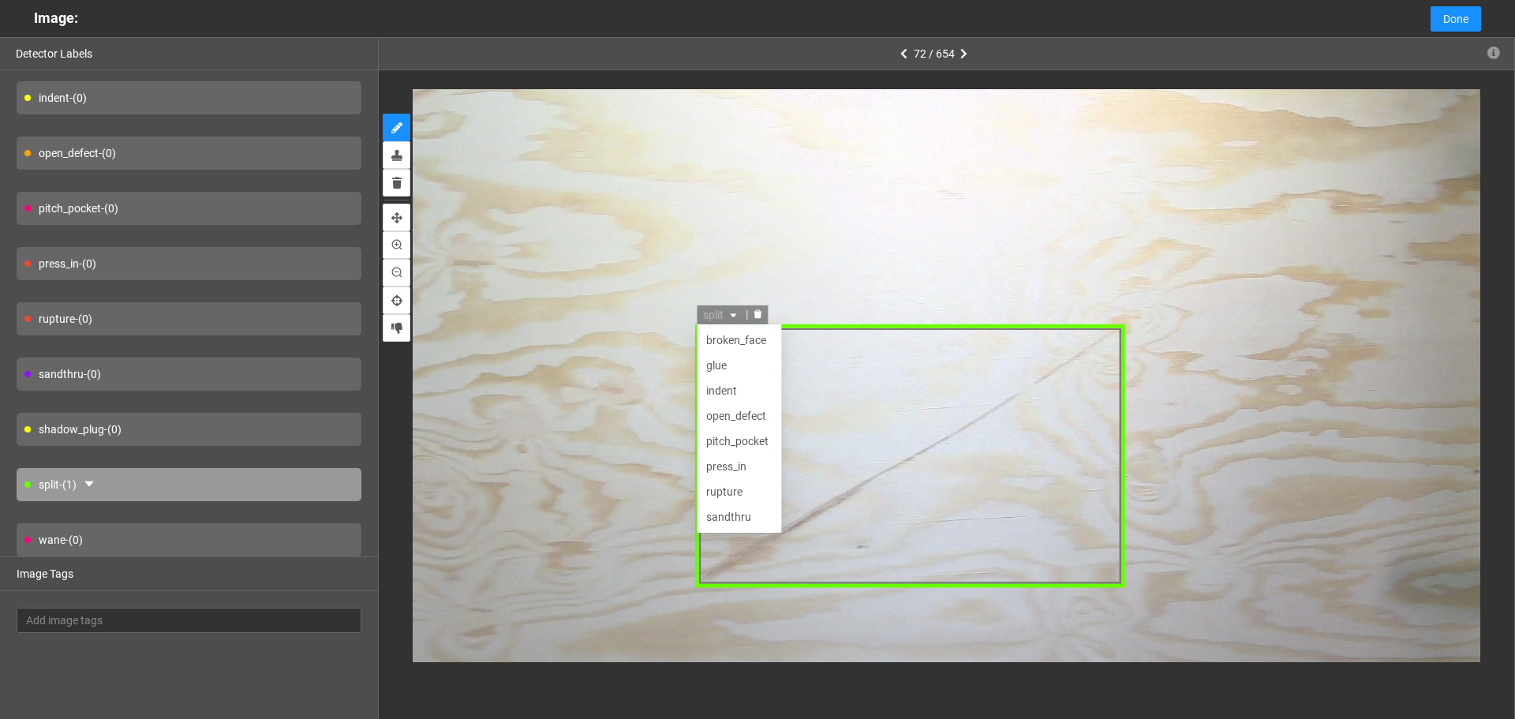
scroll to position [51, 0]
click at [743, 349] on div "indent" at bounding box center [739, 339] width 84 height 25
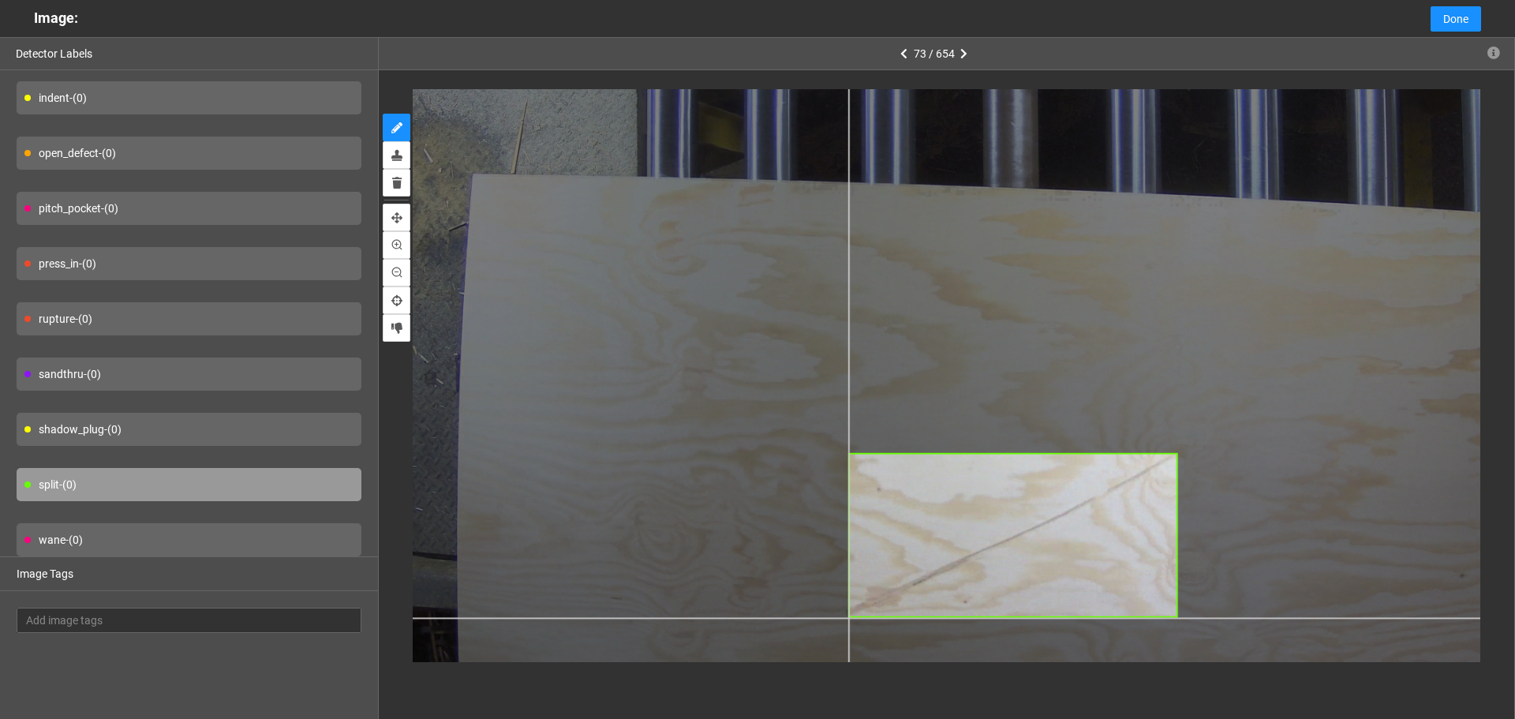
click at [848, 618] on div at bounding box center [1080, 276] width 1376 height 1031
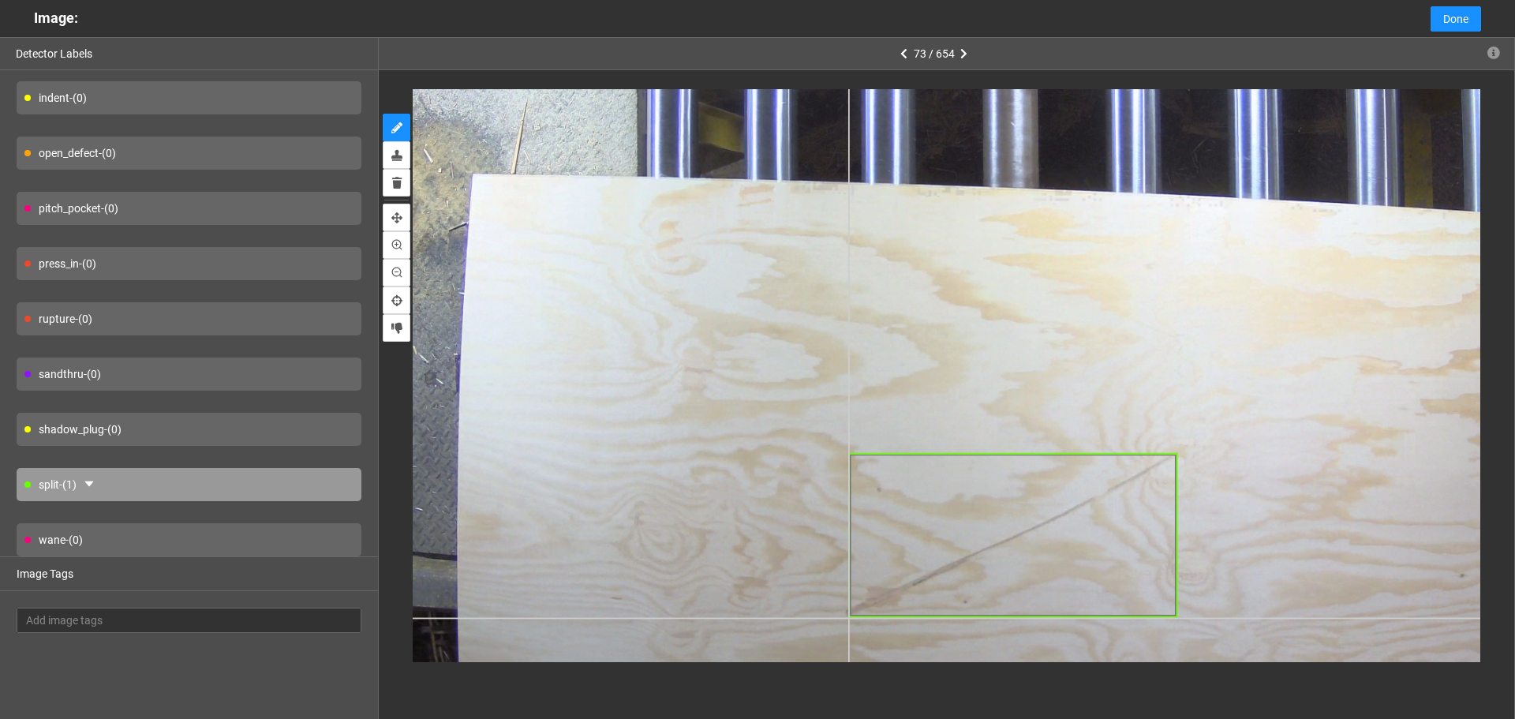
click at [846, 619] on div at bounding box center [1080, 276] width 1376 height 1031
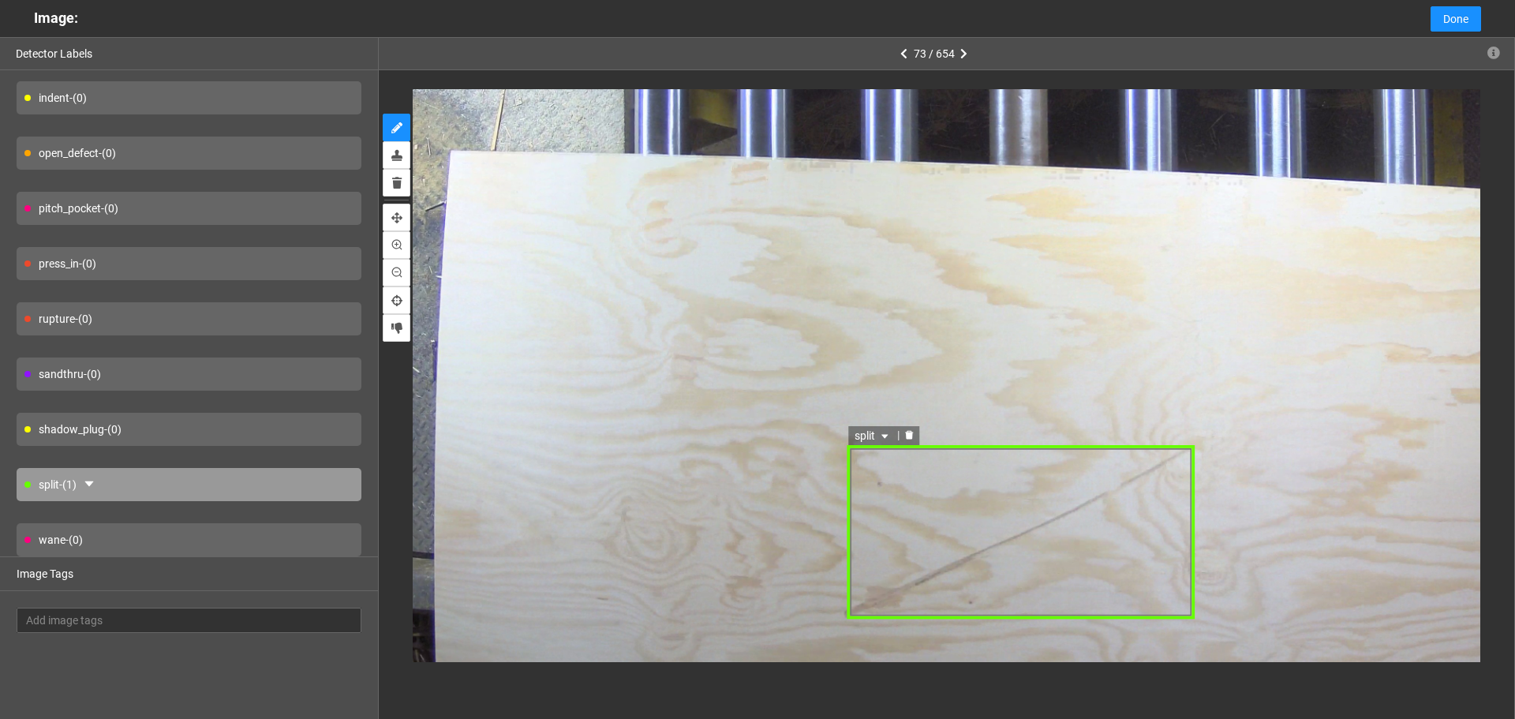
click at [871, 596] on div "split" at bounding box center [1020, 531] width 347 height 175
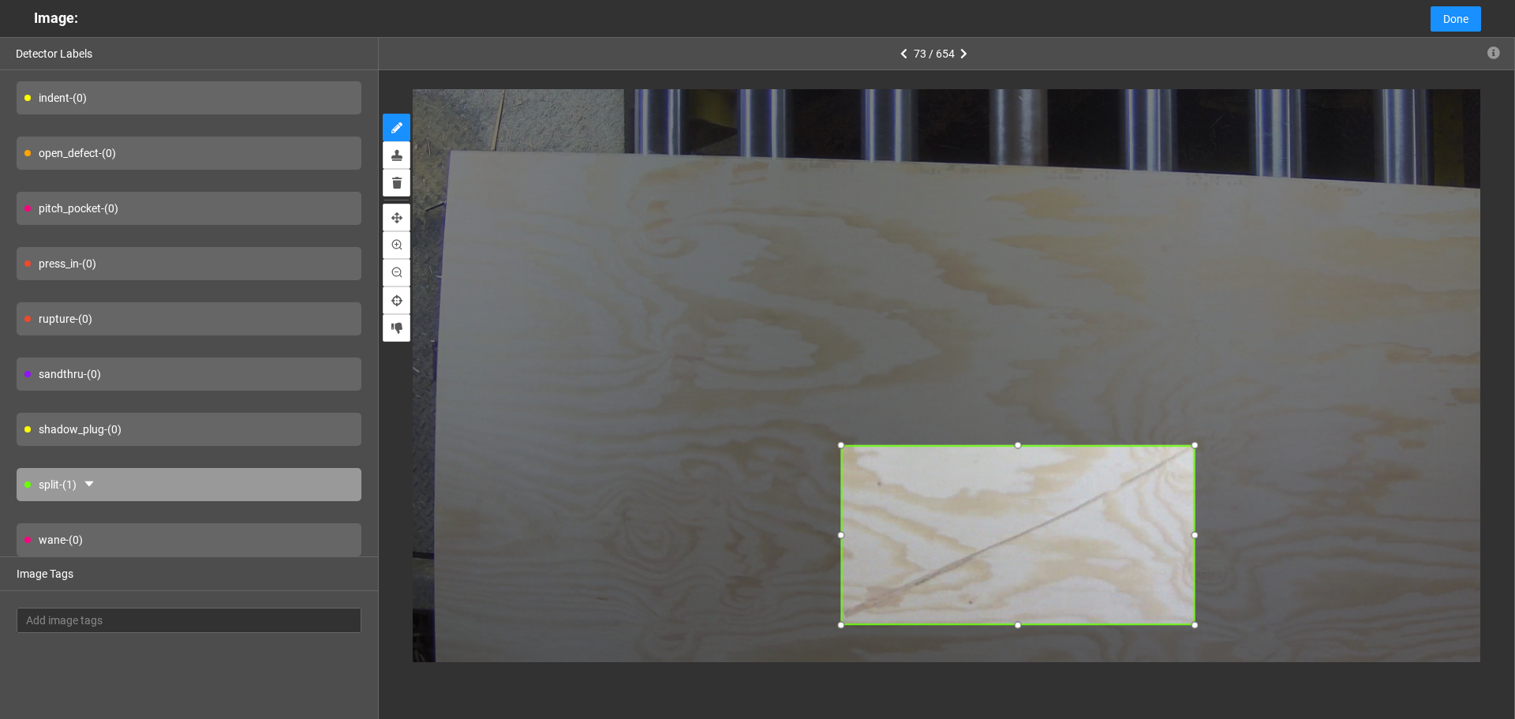
click at [837, 626] on div at bounding box center [841, 625] width 18 height 18
click at [879, 434] on icon "caret-down" at bounding box center [878, 435] width 9 height 9
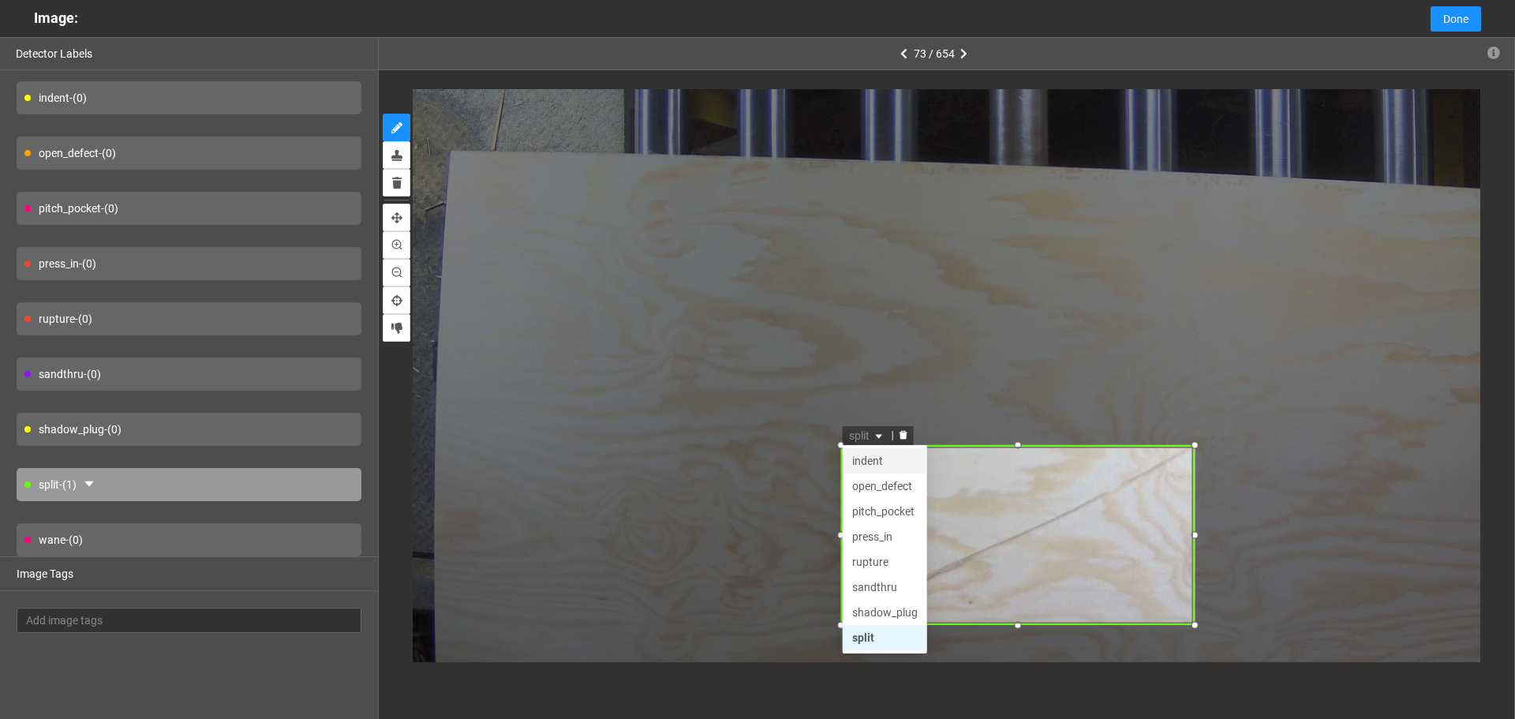
click at [870, 460] on div "indent" at bounding box center [885, 459] width 66 height 17
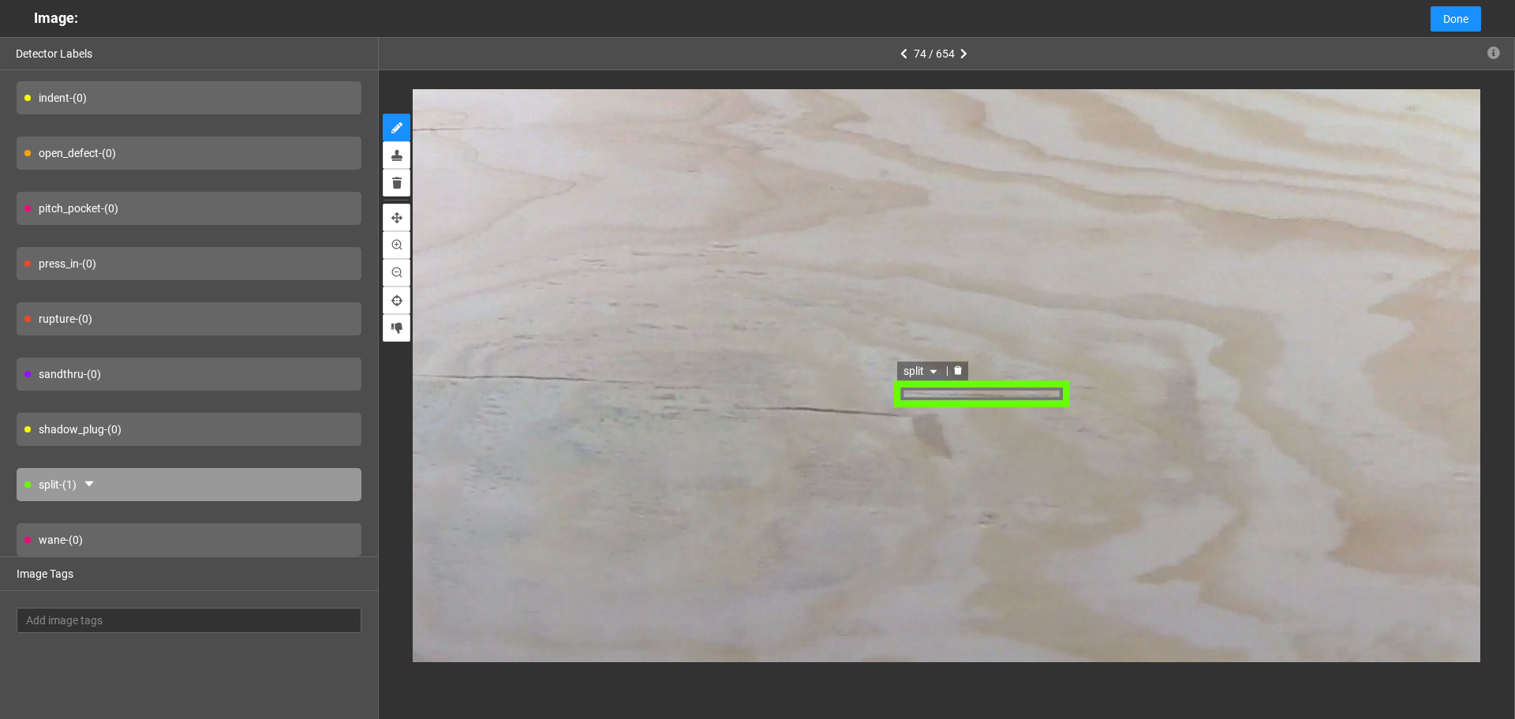
click at [903, 372] on div "split" at bounding box center [922, 372] width 50 height 19
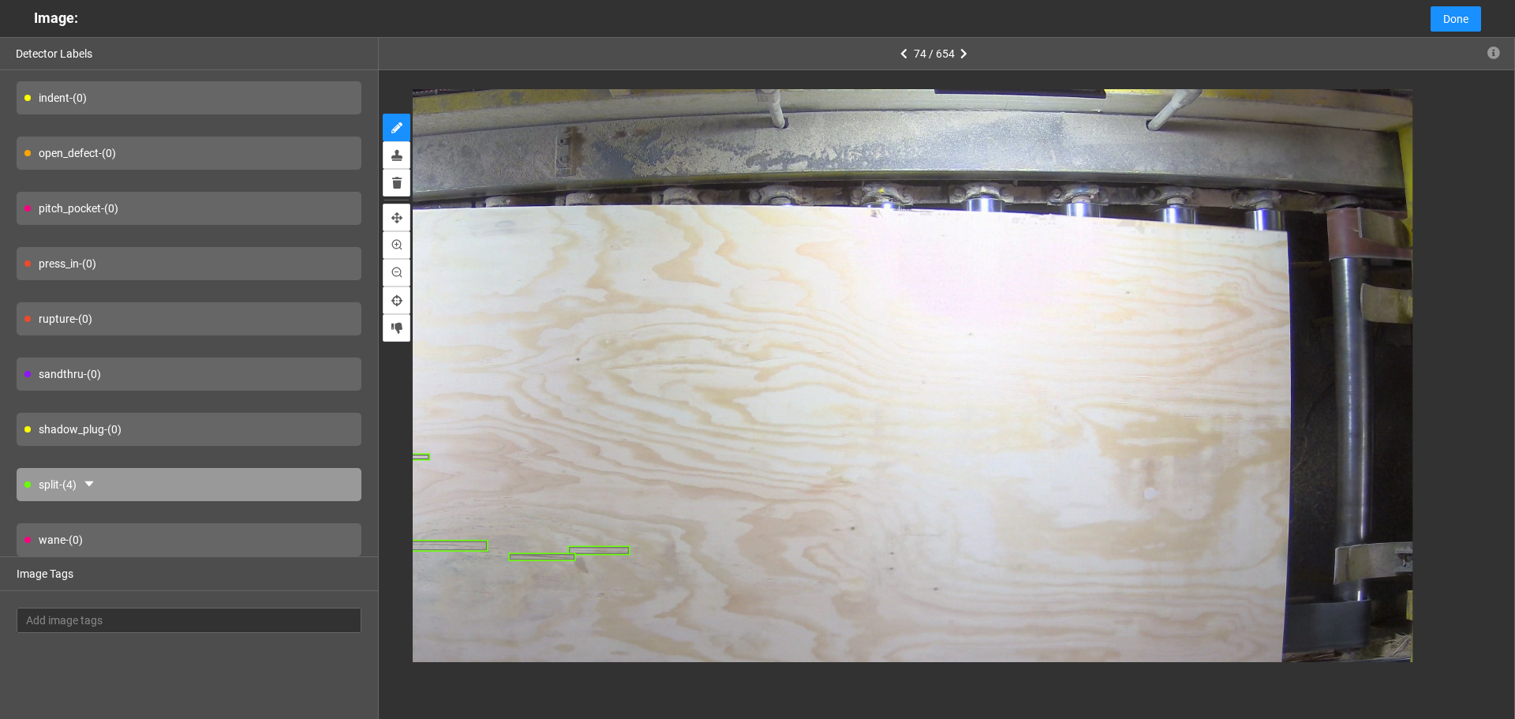
scroll to position [0, 0]
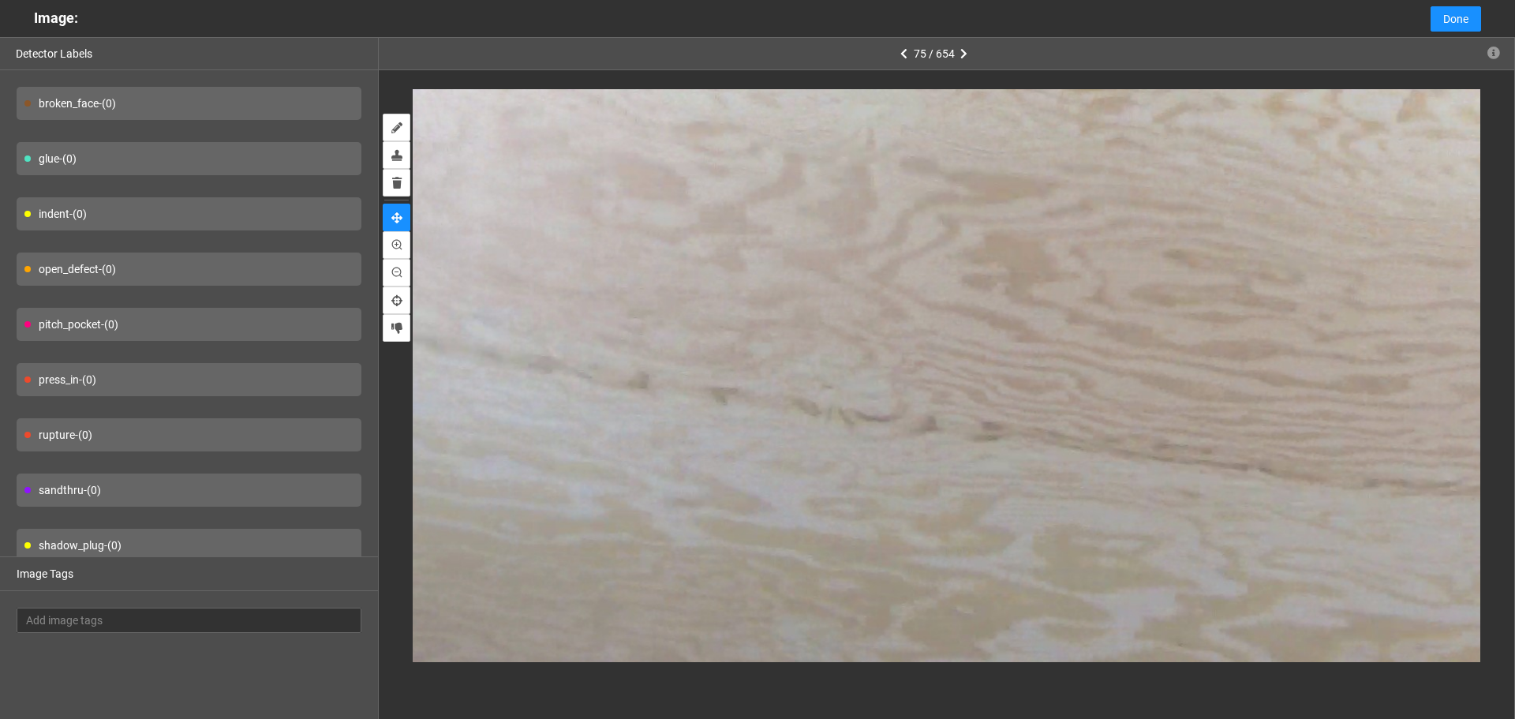
drag, startPoint x: 642, startPoint y: 195, endPoint x: 667, endPoint y: 185, distance: 27.3
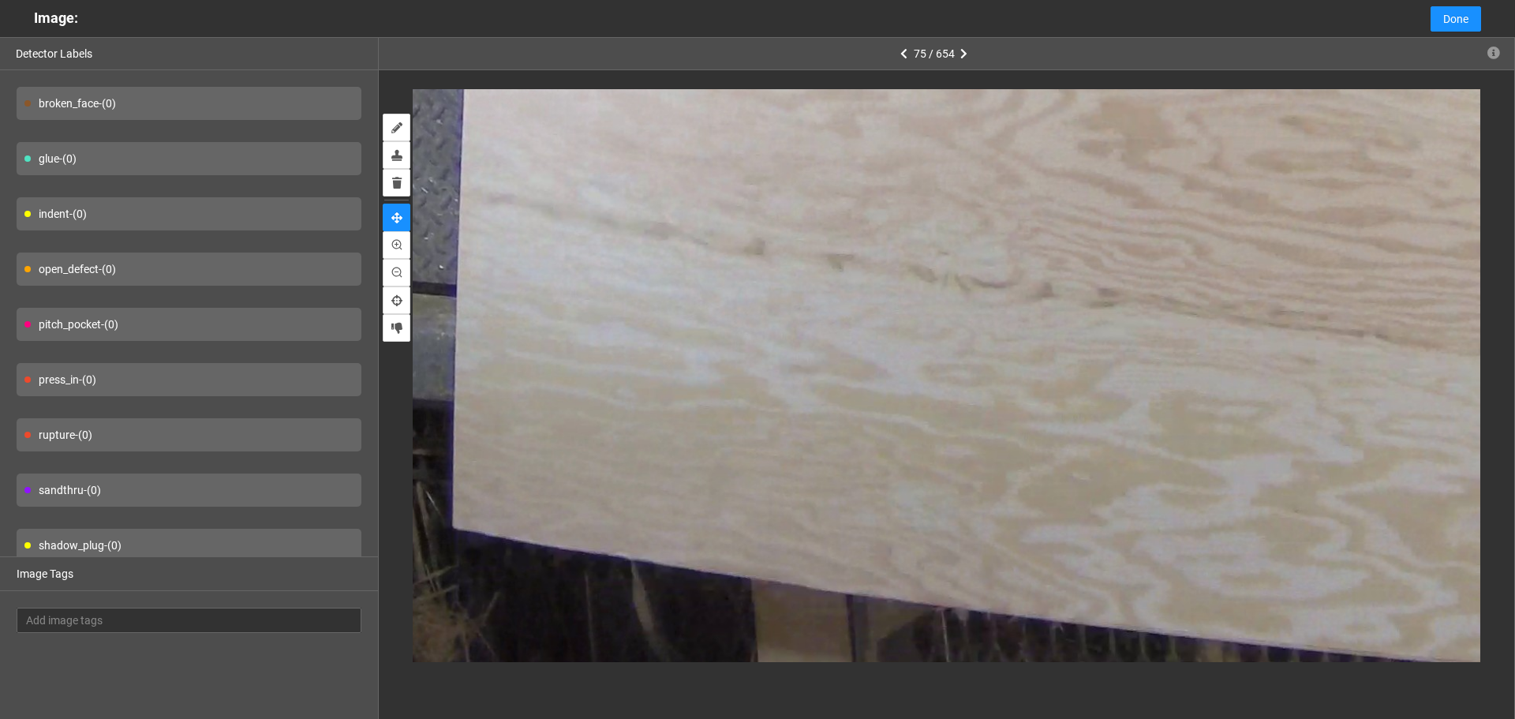
drag, startPoint x: 742, startPoint y: 298, endPoint x: 764, endPoint y: 281, distance: 27.6
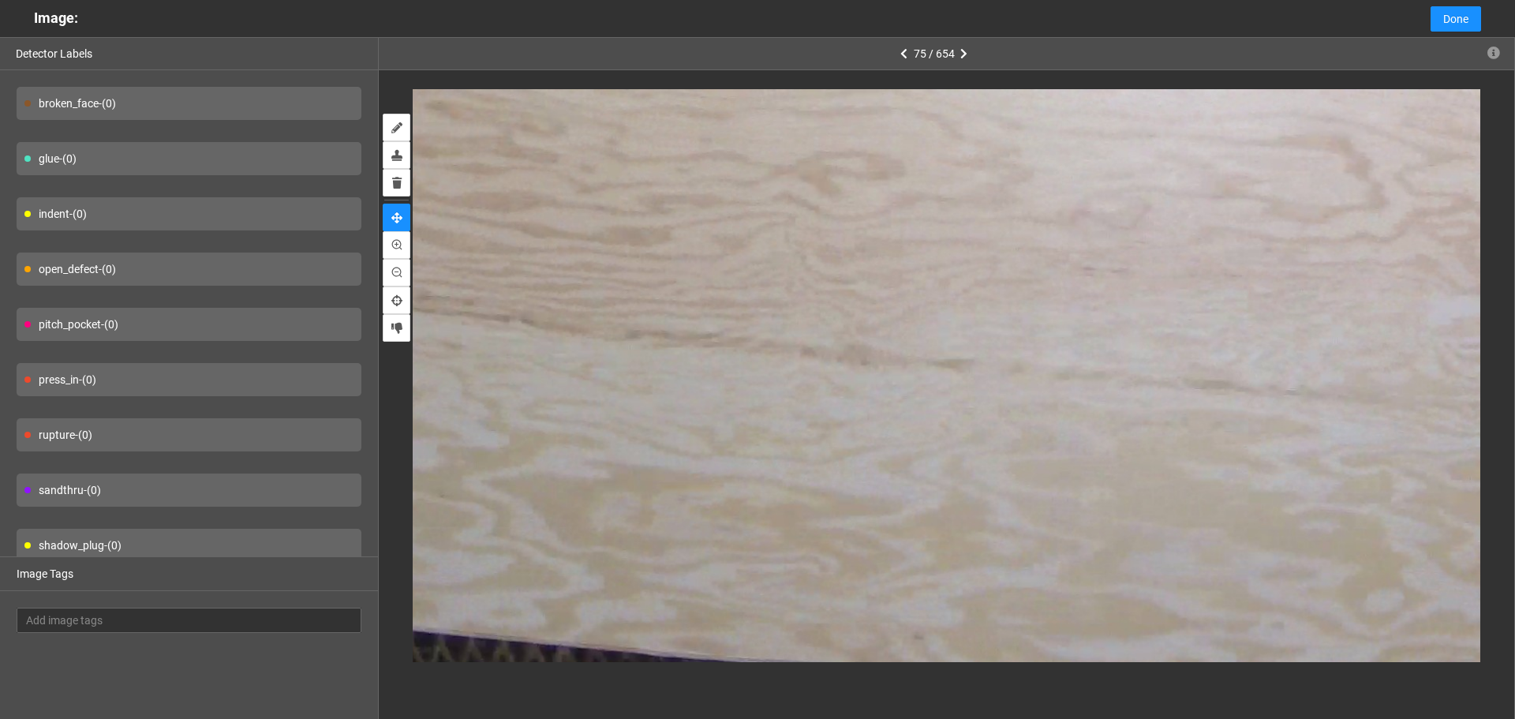
drag, startPoint x: 1169, startPoint y: 367, endPoint x: 754, endPoint y: 371, distance: 414.3
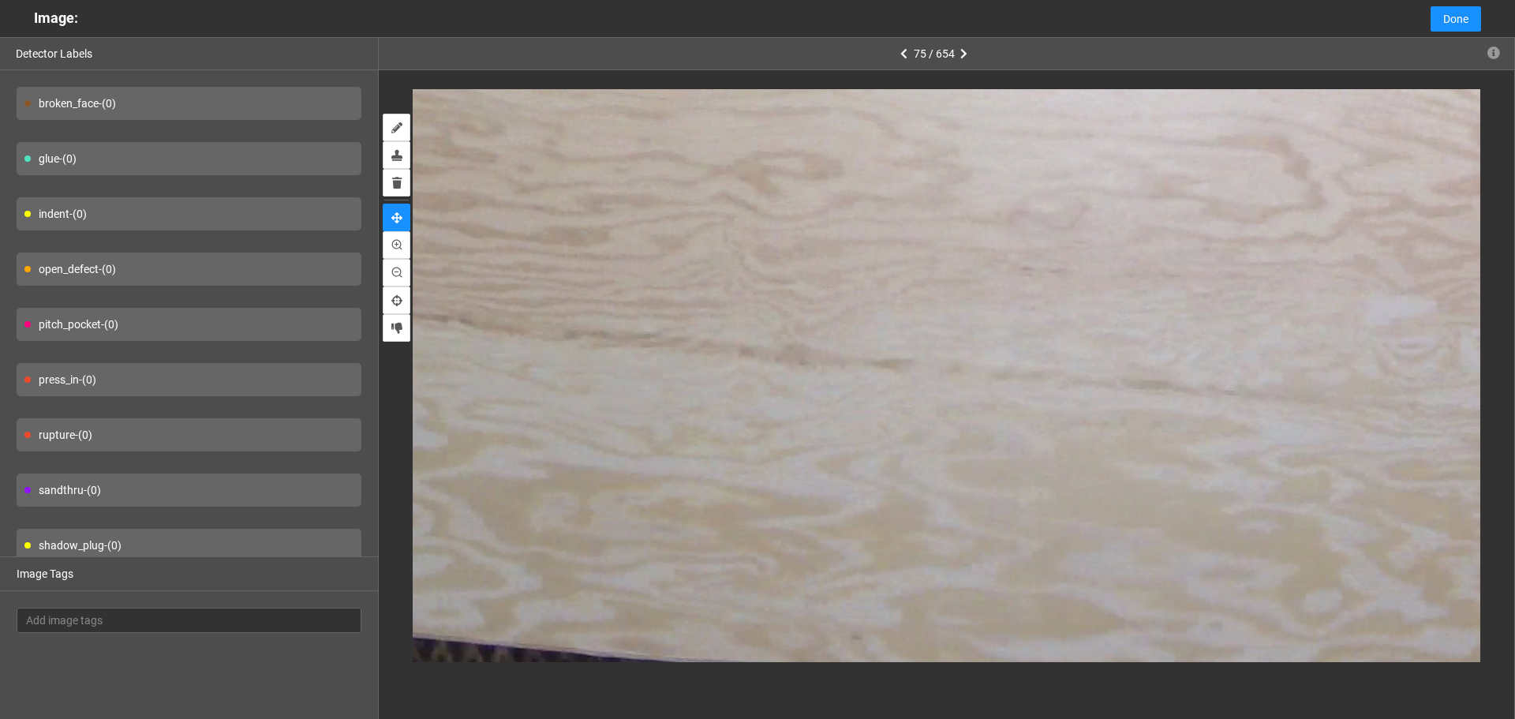
drag, startPoint x: 803, startPoint y: 345, endPoint x: 692, endPoint y: 340, distance: 110.6
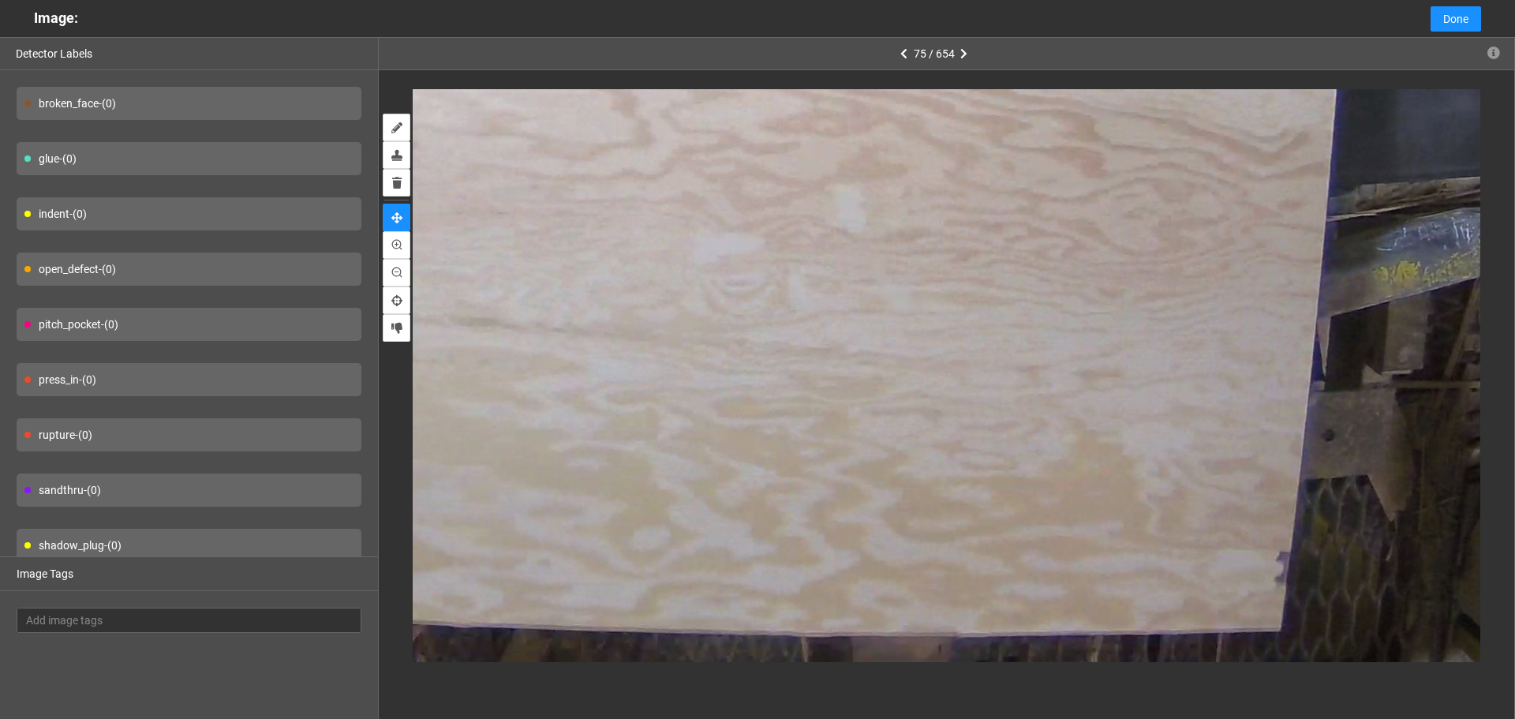
drag, startPoint x: 1146, startPoint y: 361, endPoint x: 983, endPoint y: 333, distance: 165.7
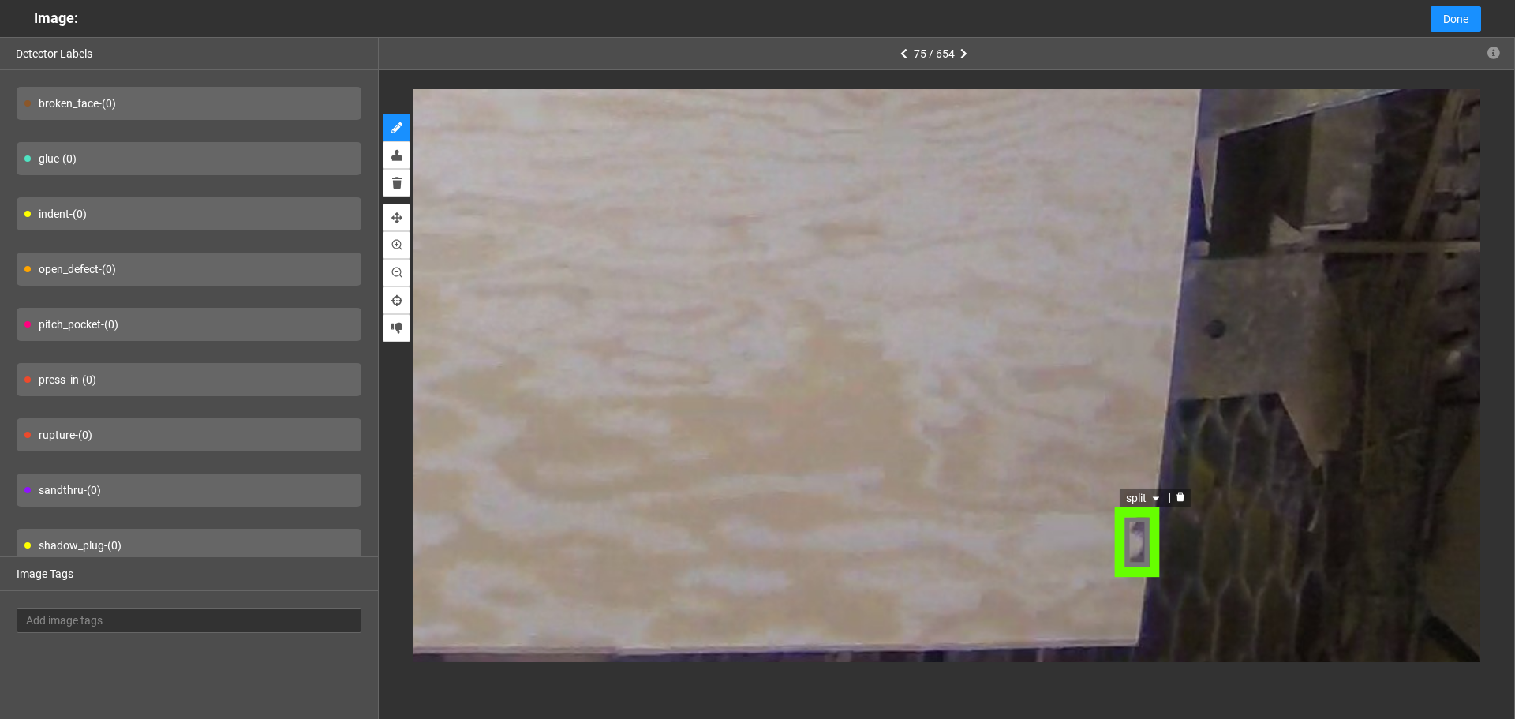
click at [1146, 492] on span "split" at bounding box center [1145, 499] width 37 height 17
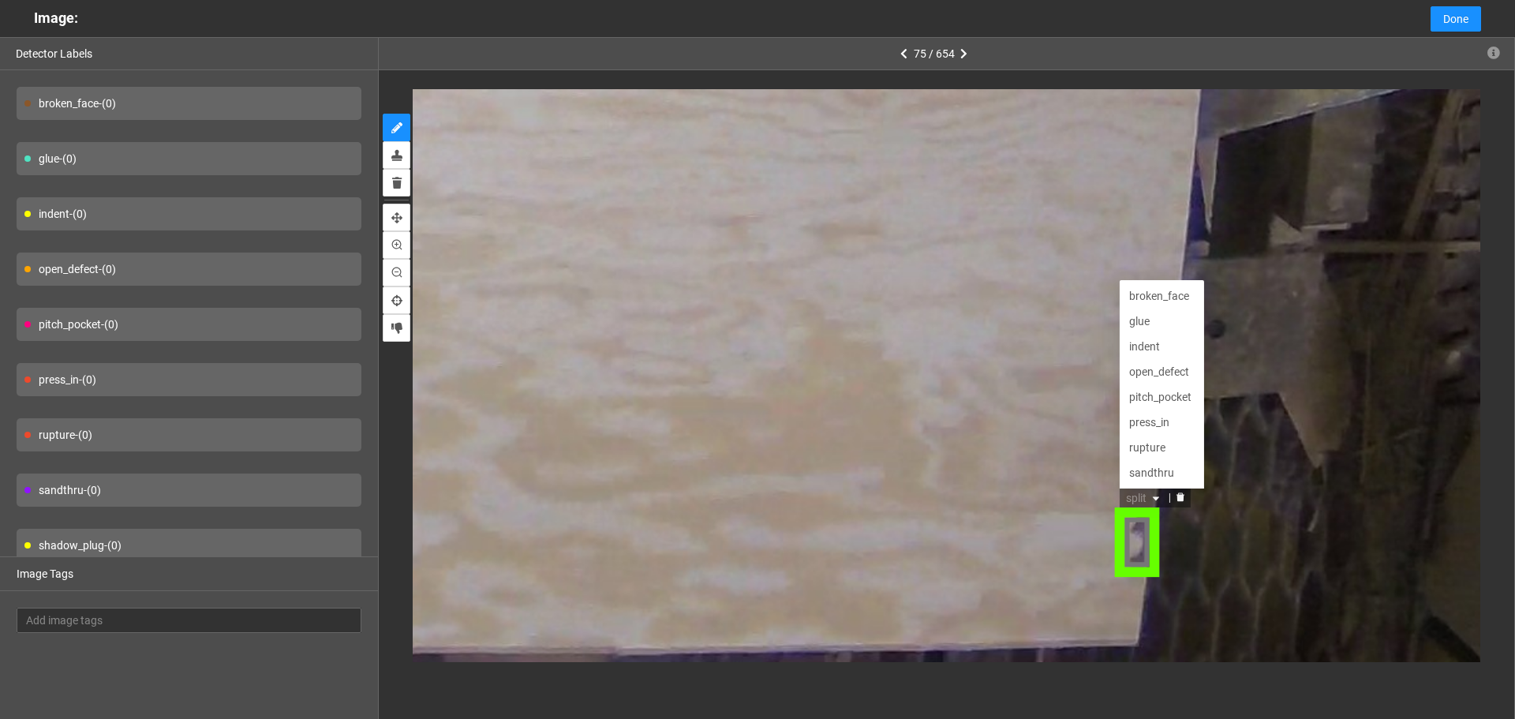
scroll to position [51, 0]
click at [1146, 319] on div "open_defect" at bounding box center [1163, 322] width 66 height 17
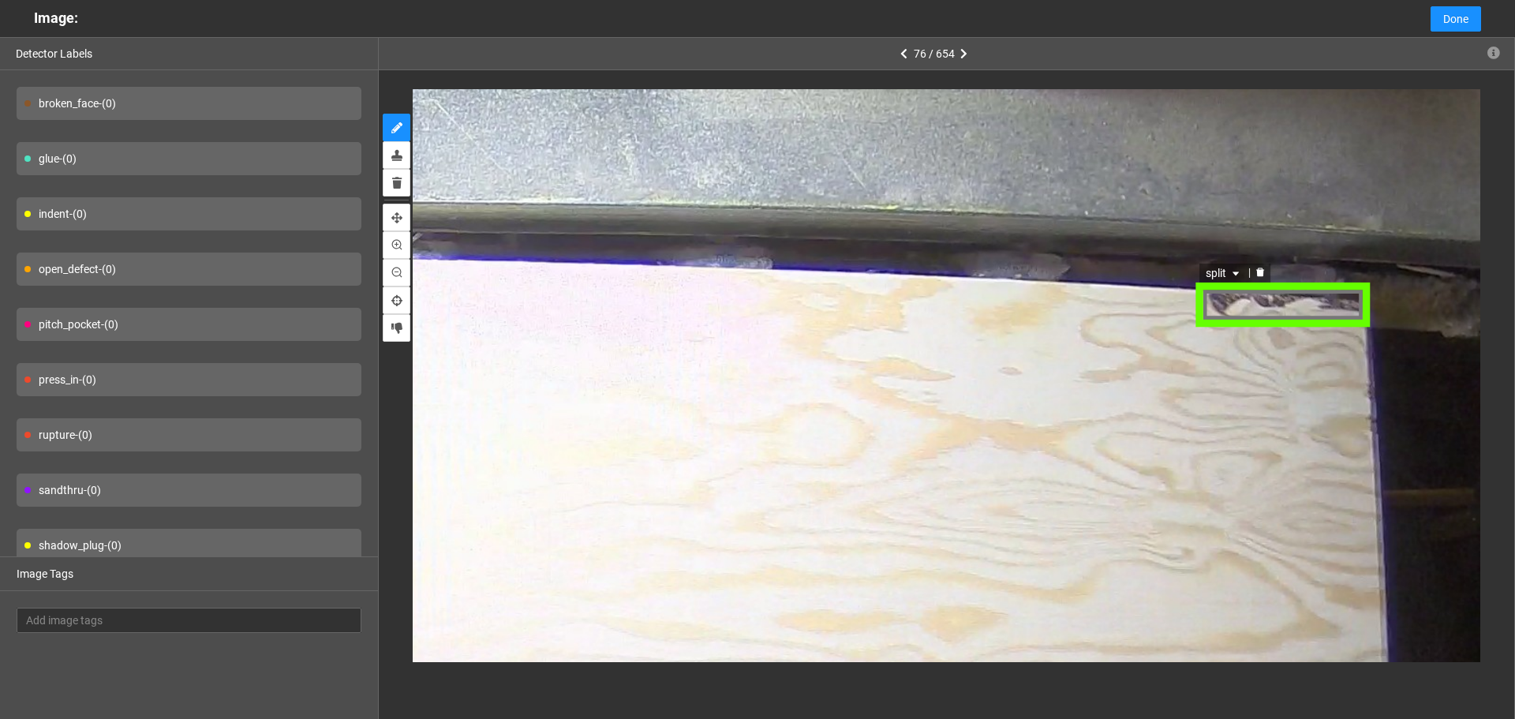
click at [1212, 267] on span "split" at bounding box center [1224, 271] width 37 height 17
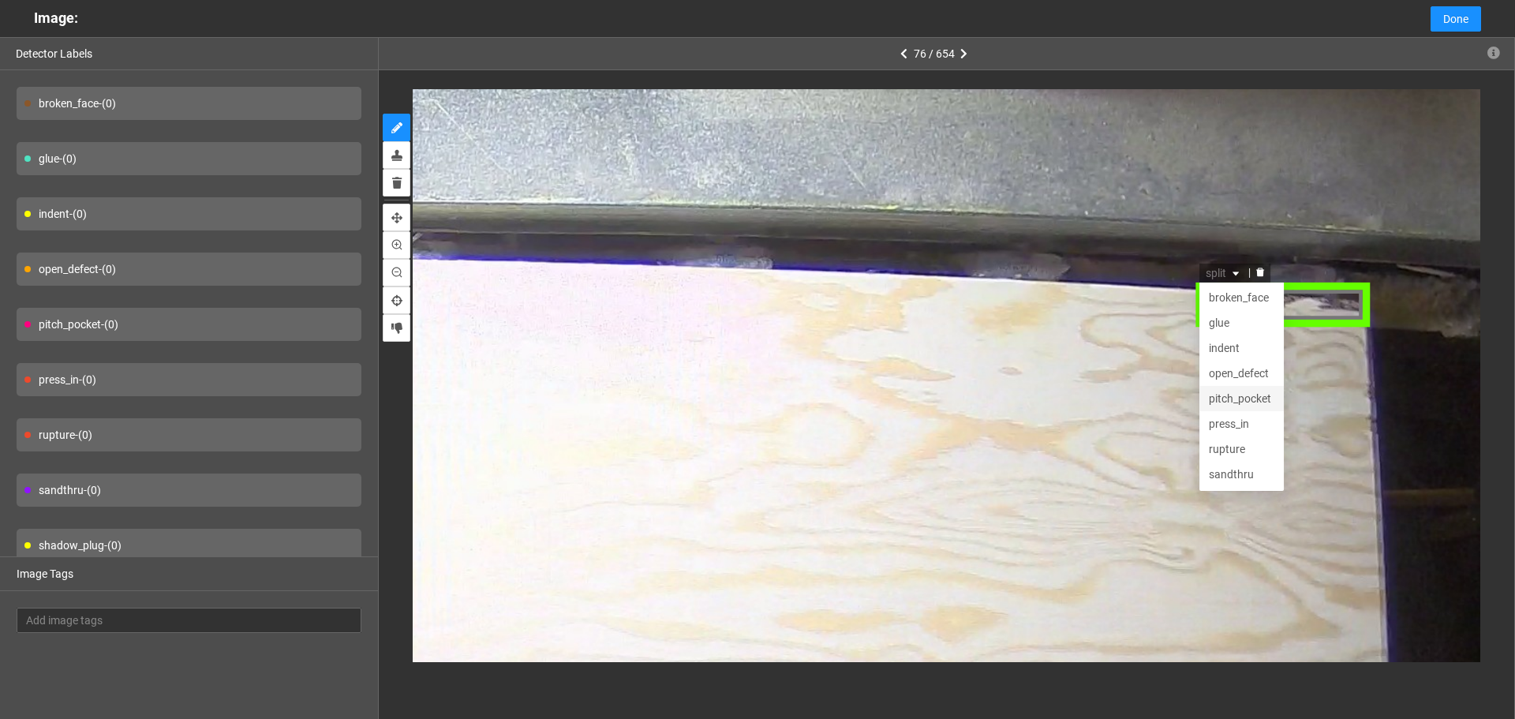
scroll to position [0, 0]
click at [1250, 298] on div "broken_face" at bounding box center [1242, 296] width 66 height 17
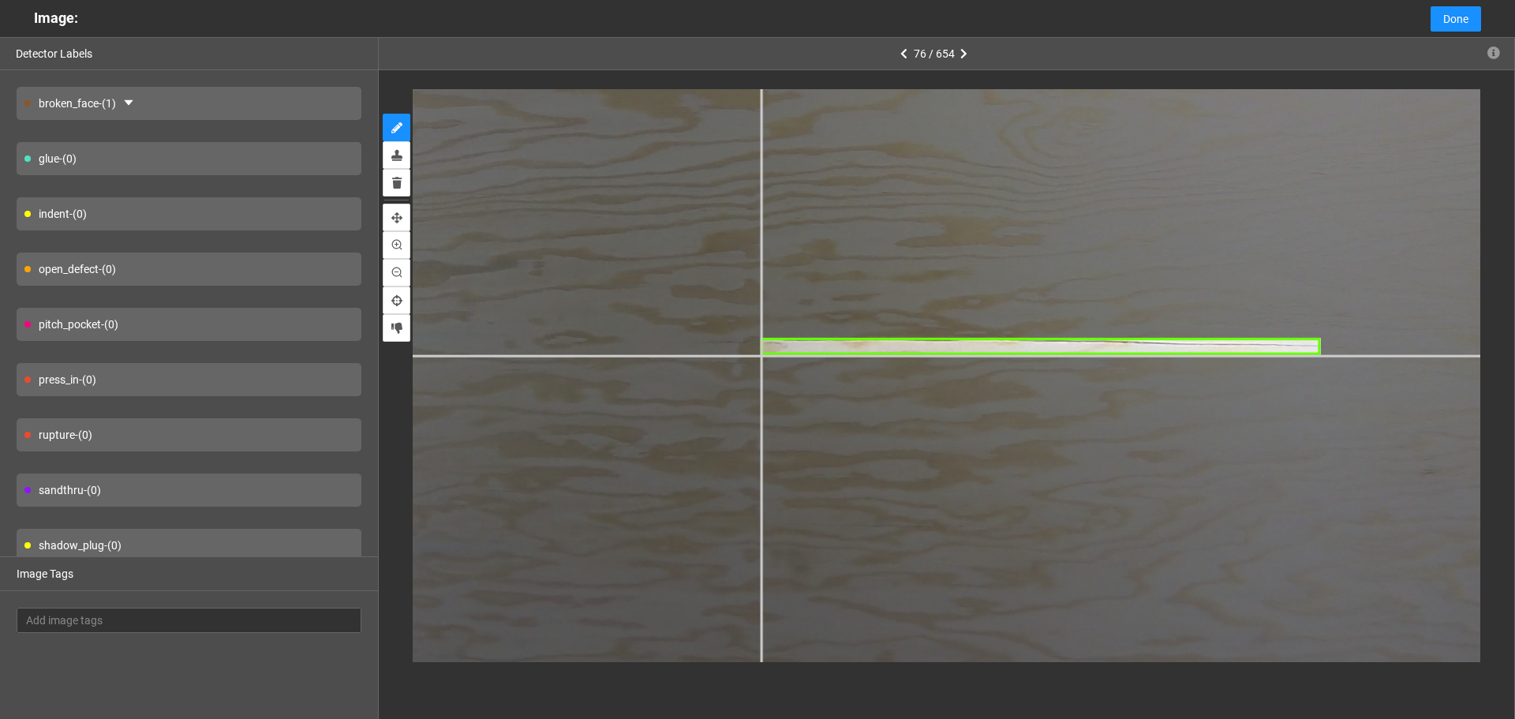
click at [759, 354] on div at bounding box center [1086, 362] width 2369 height 1777
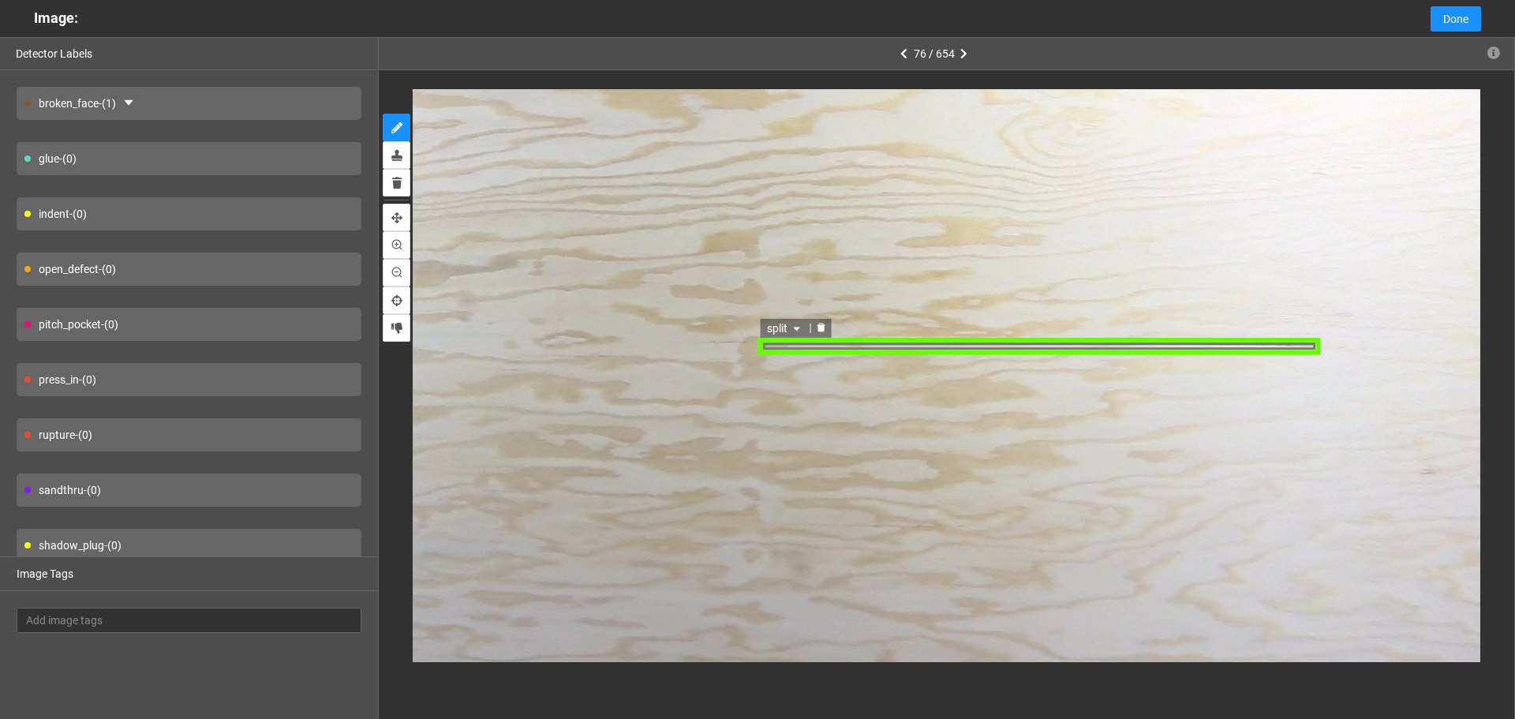
click at [865, 346] on div "split" at bounding box center [1040, 345] width 563 height 17
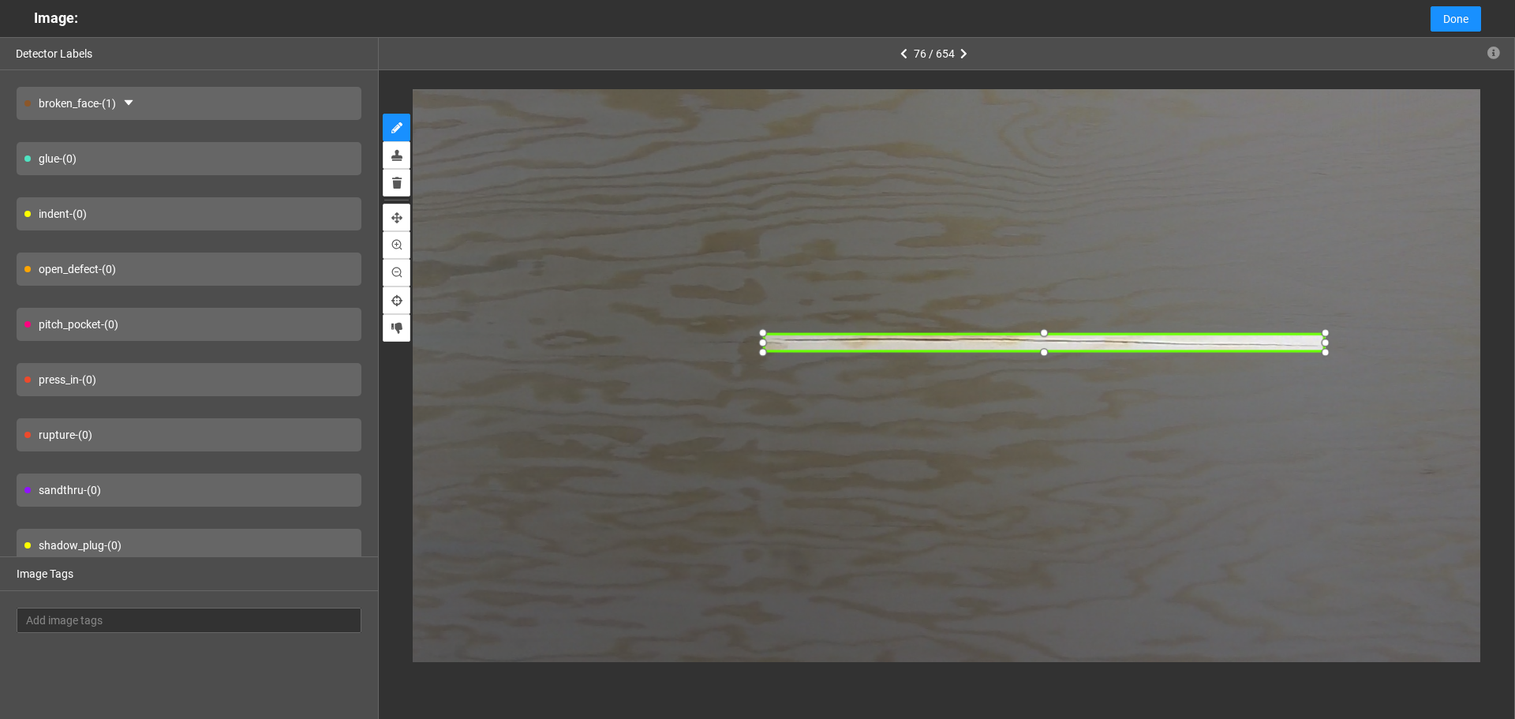
click at [918, 345] on div at bounding box center [1045, 342] width 563 height 17
click at [1047, 325] on div at bounding box center [1045, 330] width 21 height 21
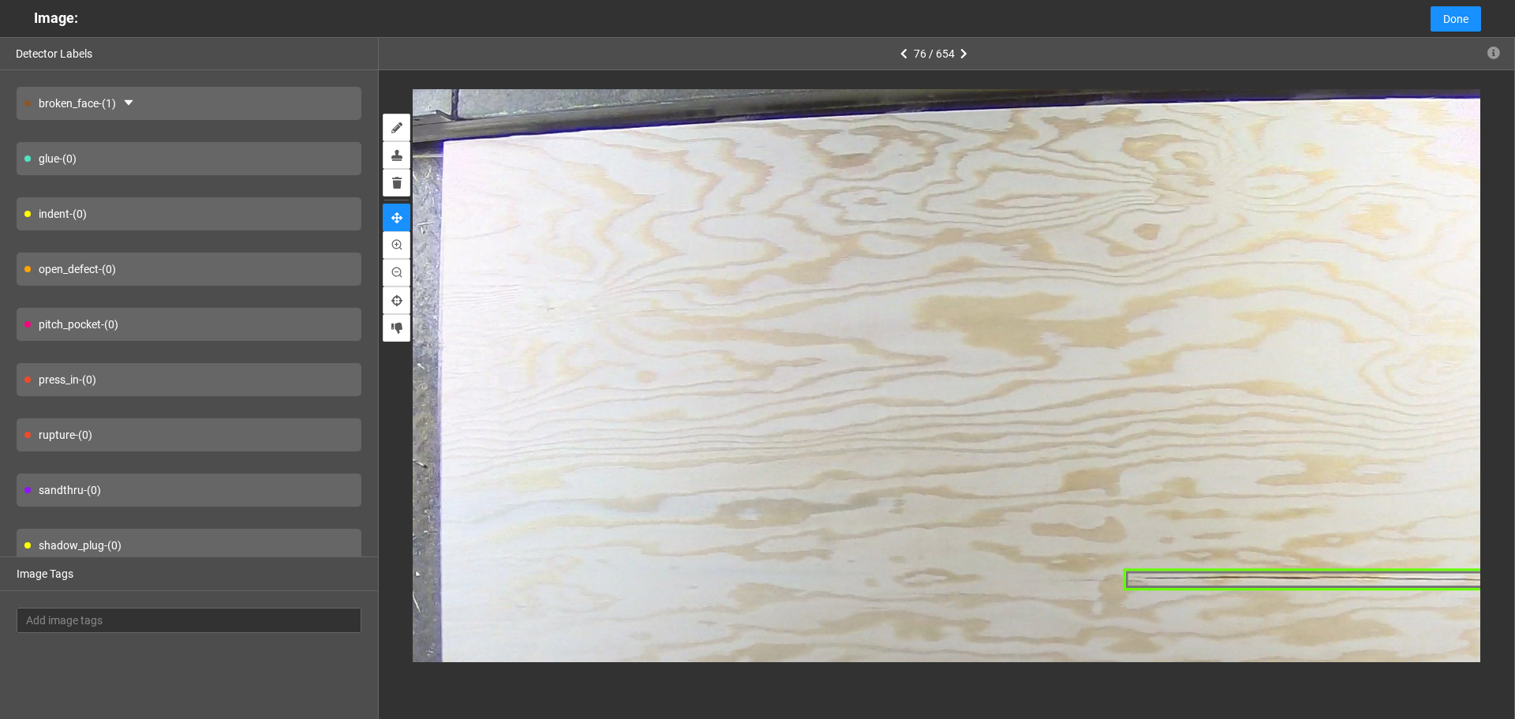
drag, startPoint x: 1087, startPoint y: 212, endPoint x: 1196, endPoint y: 204, distance: 108.4
click at [1191, 205] on div at bounding box center [1446, 600] width 2369 height 1777
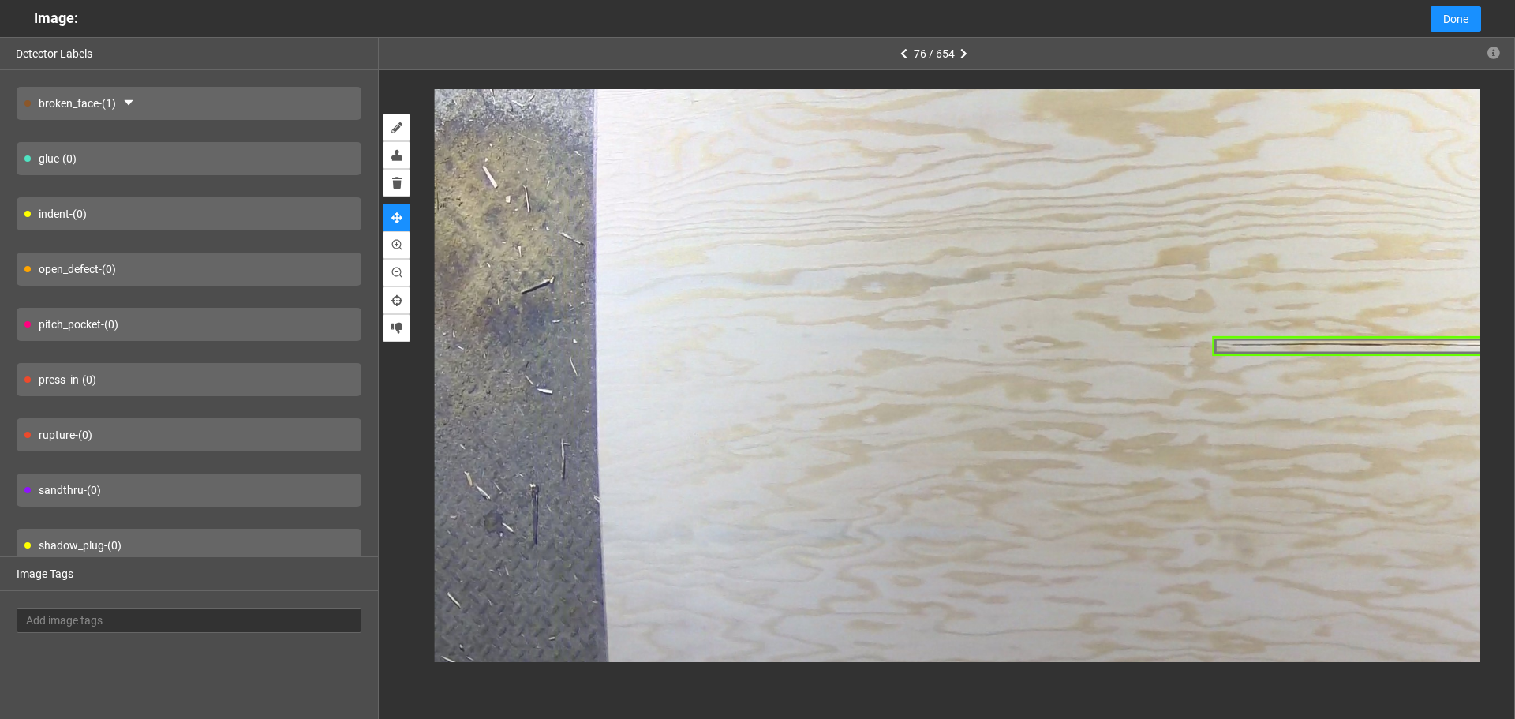
drag, startPoint x: 991, startPoint y: 290, endPoint x: 952, endPoint y: 195, distance: 102.6
click at [941, 199] on div at bounding box center [1505, 365] width 2140 height 1605
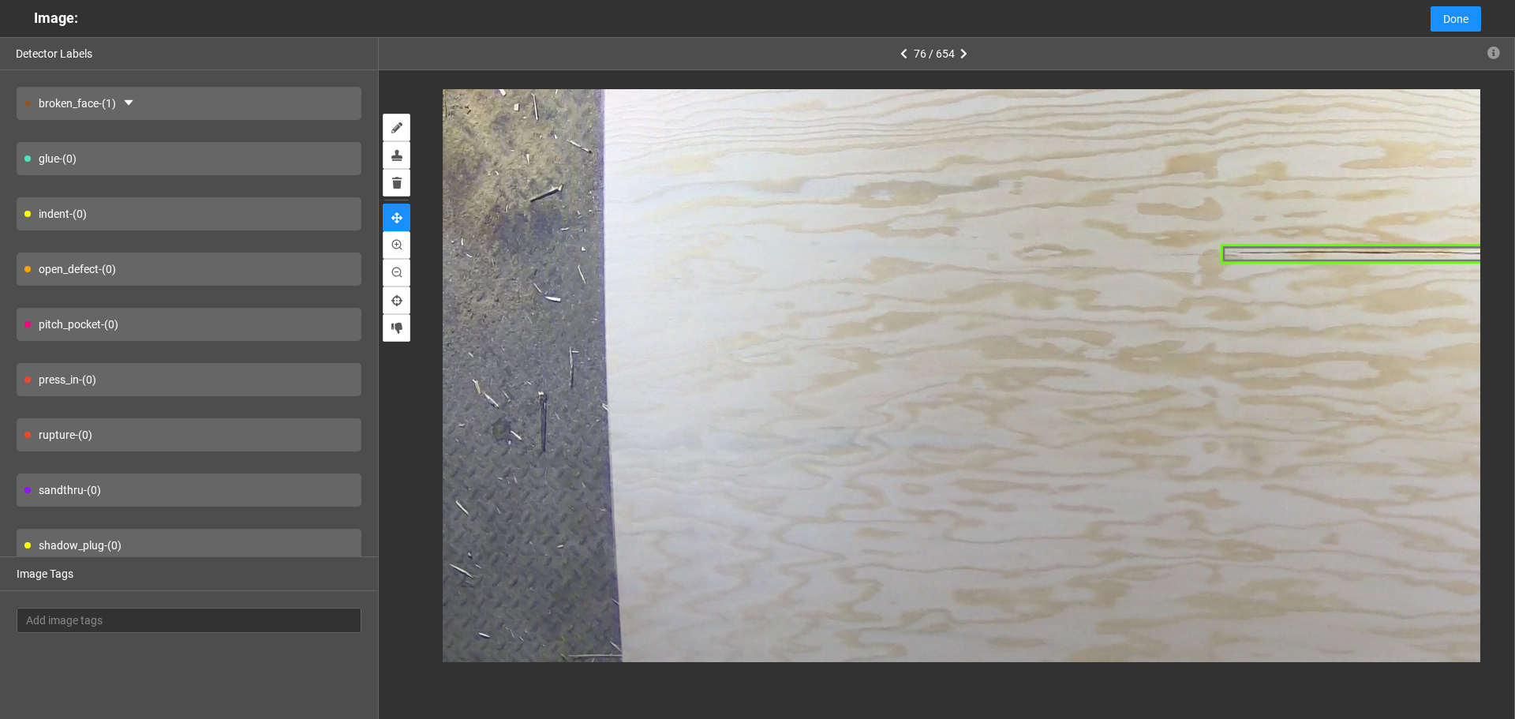
click at [860, 283] on div at bounding box center [1513, 272] width 2140 height 1605
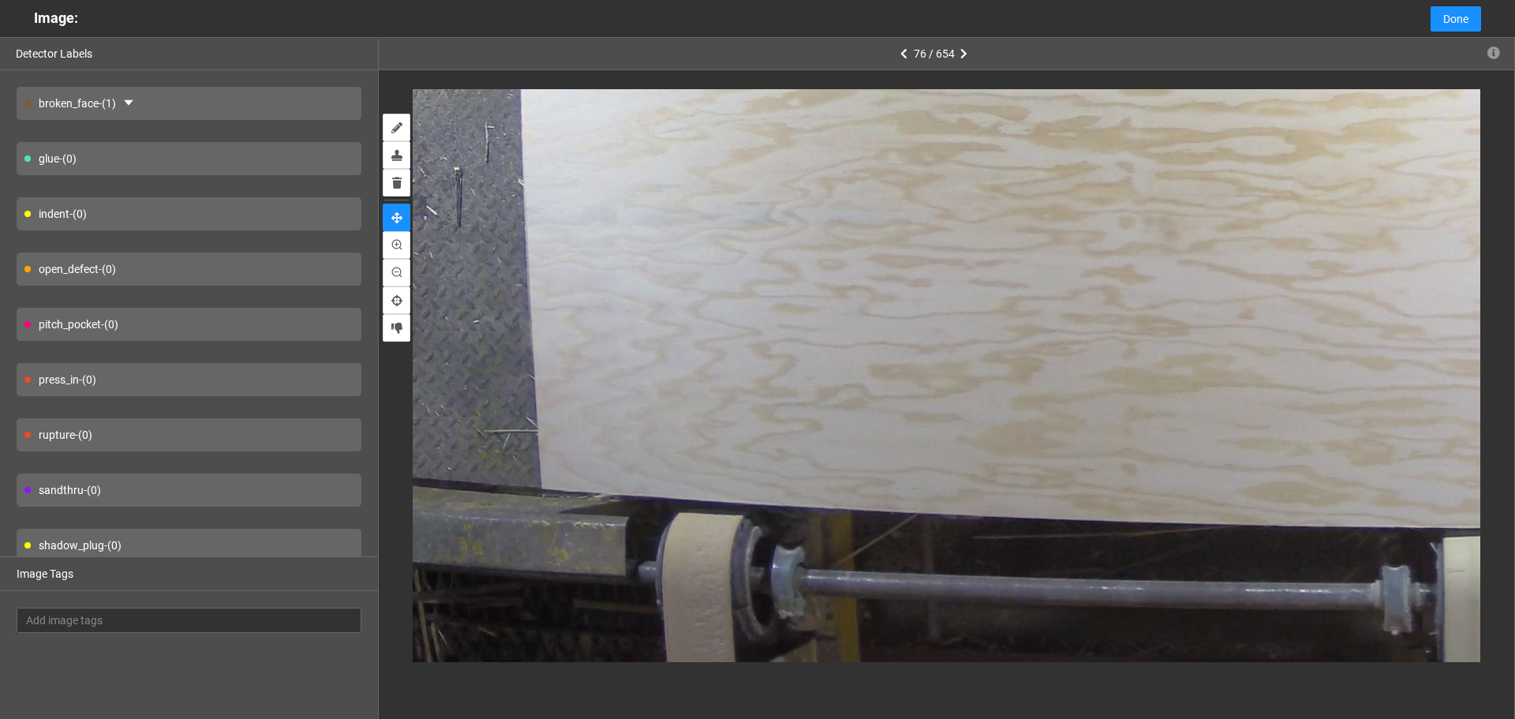
drag, startPoint x: 910, startPoint y: 379, endPoint x: 668, endPoint y: 357, distance: 242.4
click at [658, 335] on div at bounding box center [1429, 48] width 2140 height 1605
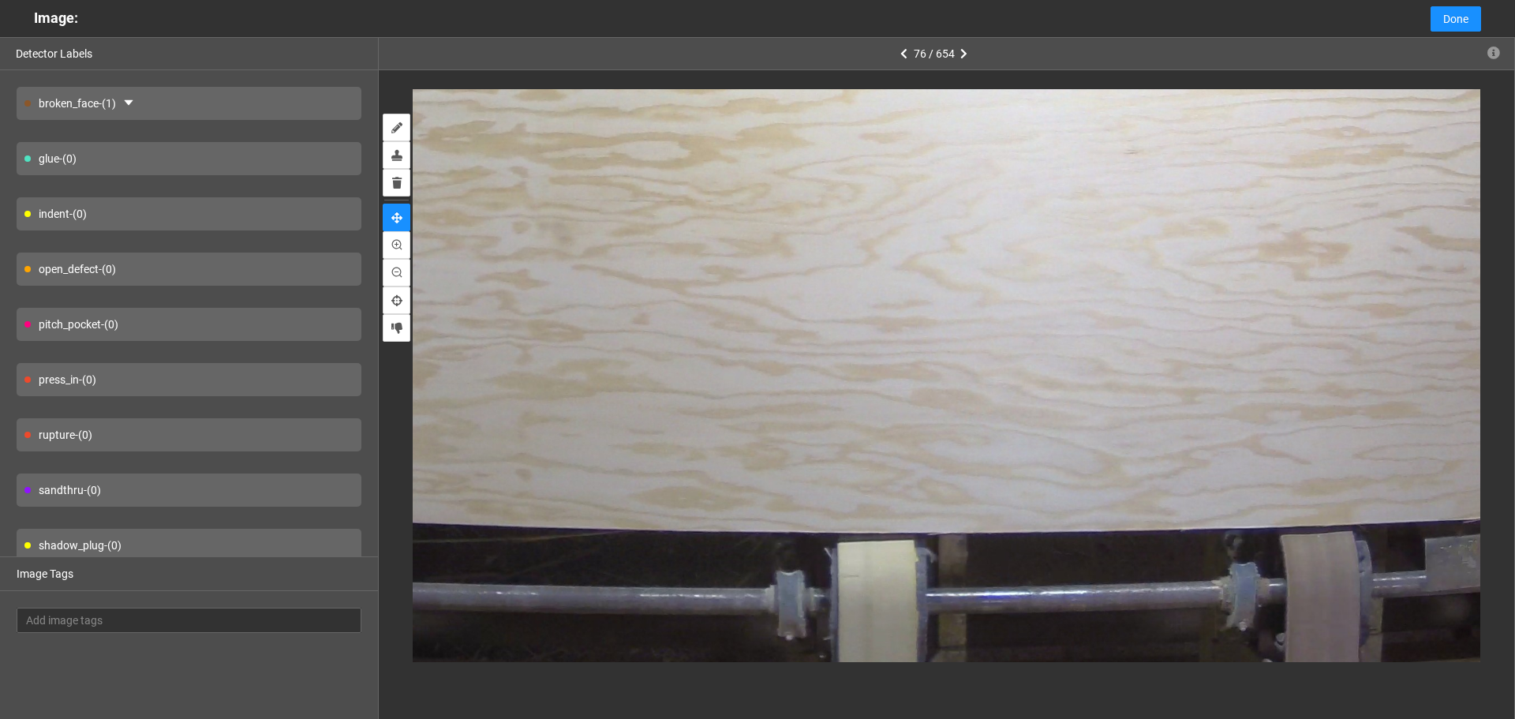
drag, startPoint x: 1037, startPoint y: 353, endPoint x: 980, endPoint y: 345, distance: 57.4
click at [914, 352] on div at bounding box center [823, 53] width 2140 height 1605
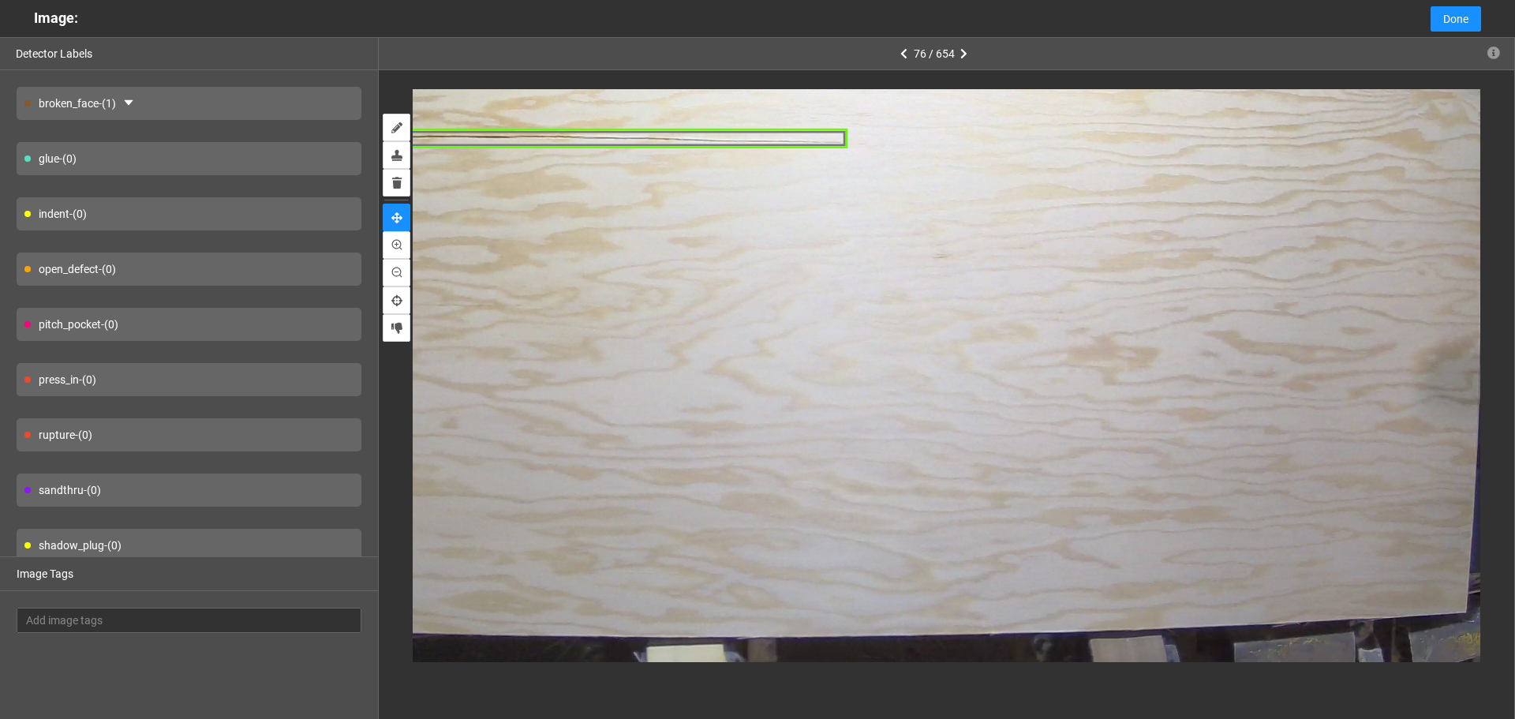
drag, startPoint x: 1072, startPoint y: 312, endPoint x: 1080, endPoint y: 360, distance: 48.9
click at [1101, 419] on div at bounding box center [632, 157] width 2140 height 1605
drag, startPoint x: 1085, startPoint y: 316, endPoint x: 1150, endPoint y: 503, distance: 197.2
click at [1150, 503] on div at bounding box center [631, 160] width 2140 height 1605
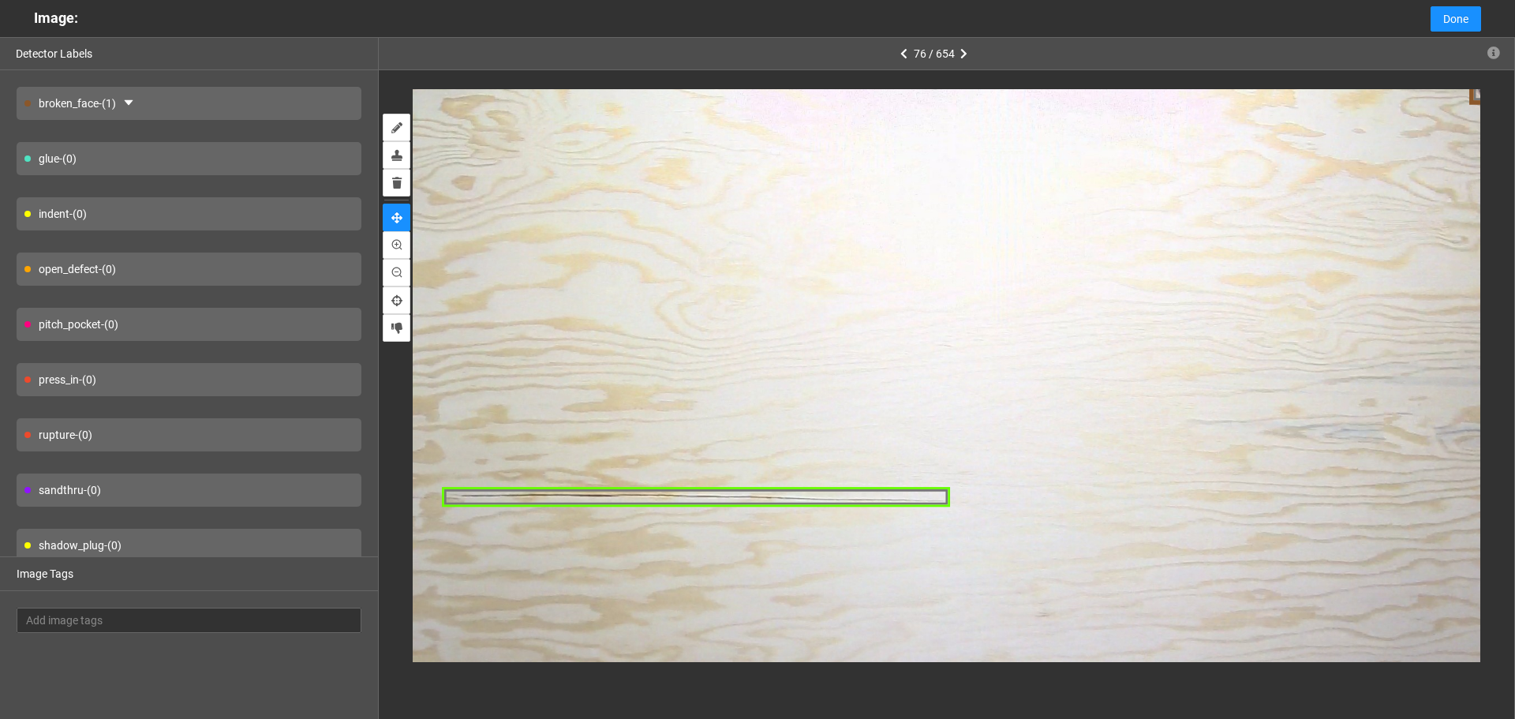
drag, startPoint x: 1069, startPoint y: 277, endPoint x: 1072, endPoint y: 453, distance: 176.0
click at [1072, 453] on div at bounding box center [735, 516] width 2140 height 1605
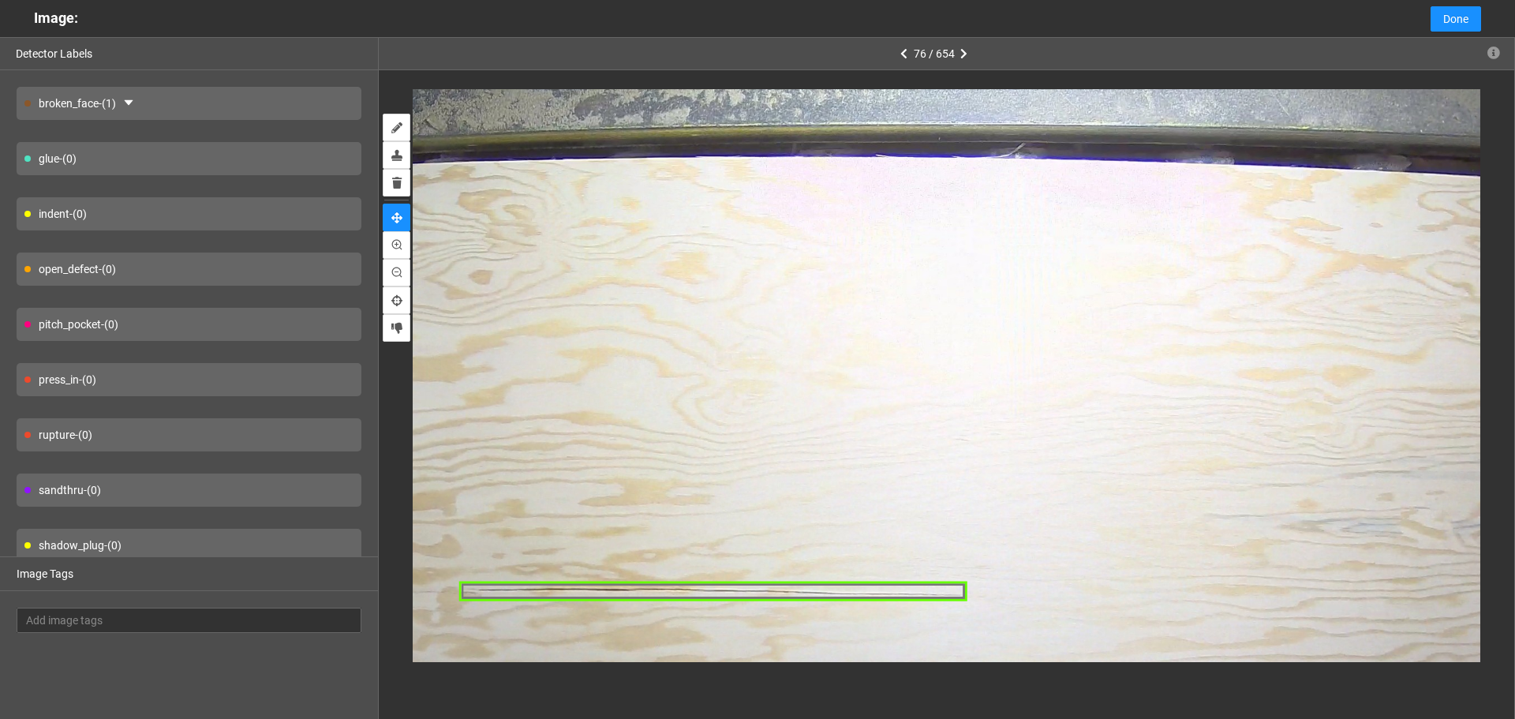
drag, startPoint x: 1094, startPoint y: 293, endPoint x: 1082, endPoint y: 356, distance: 64.2
click at [1082, 356] on div at bounding box center [751, 610] width 2140 height 1605
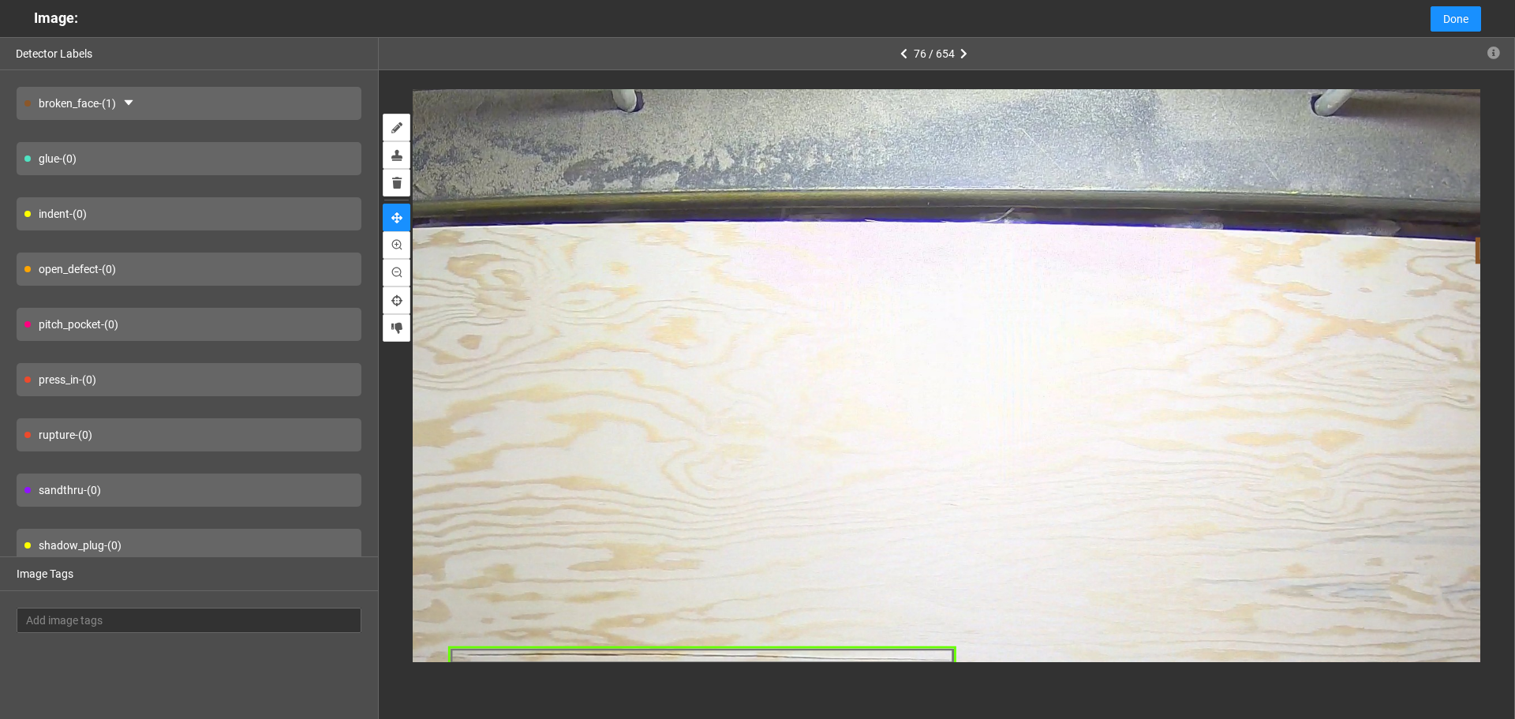
click at [1083, 324] on div at bounding box center [741, 675] width 2140 height 1605
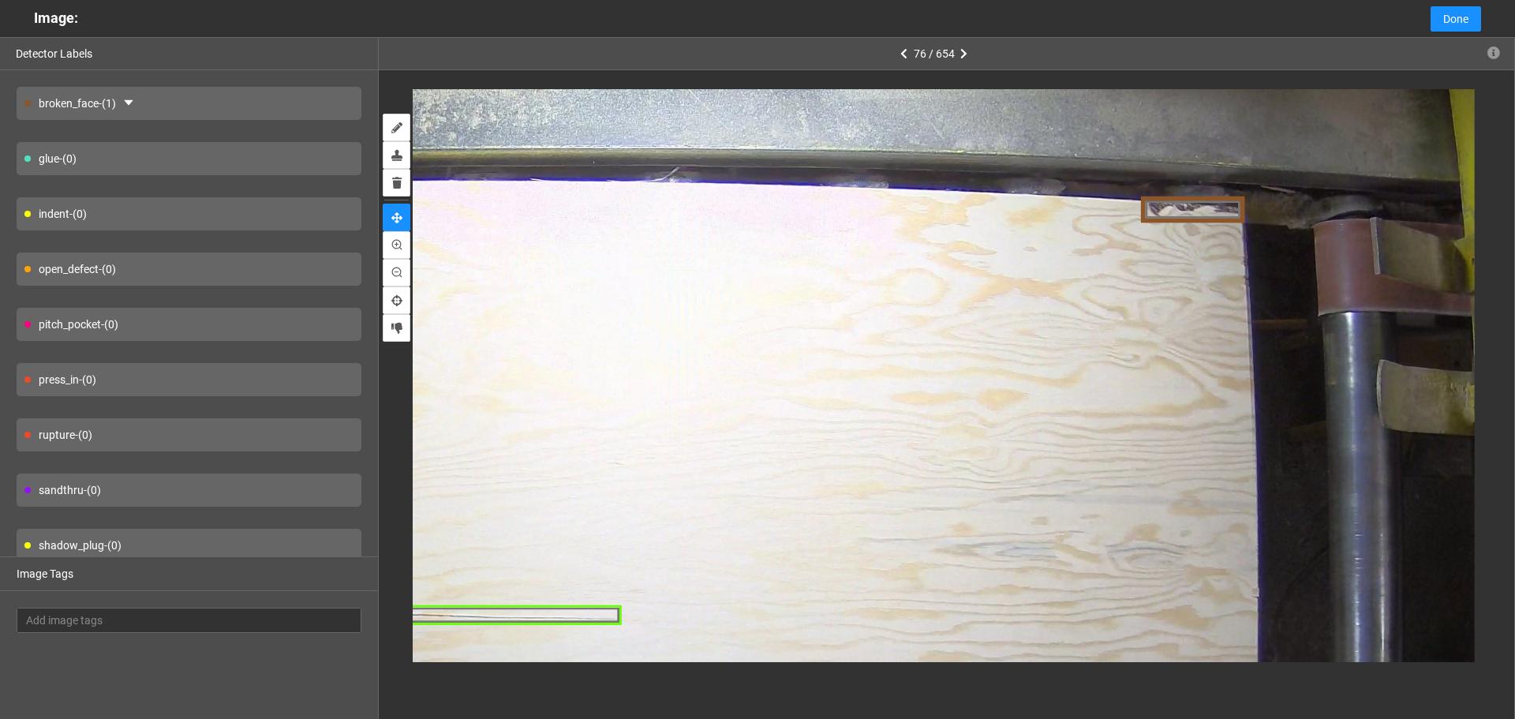
drag, startPoint x: 1139, startPoint y: 310, endPoint x: 799, endPoint y: 275, distance: 341.2
click at [799, 275] on div at bounding box center [406, 634] width 2140 height 1605
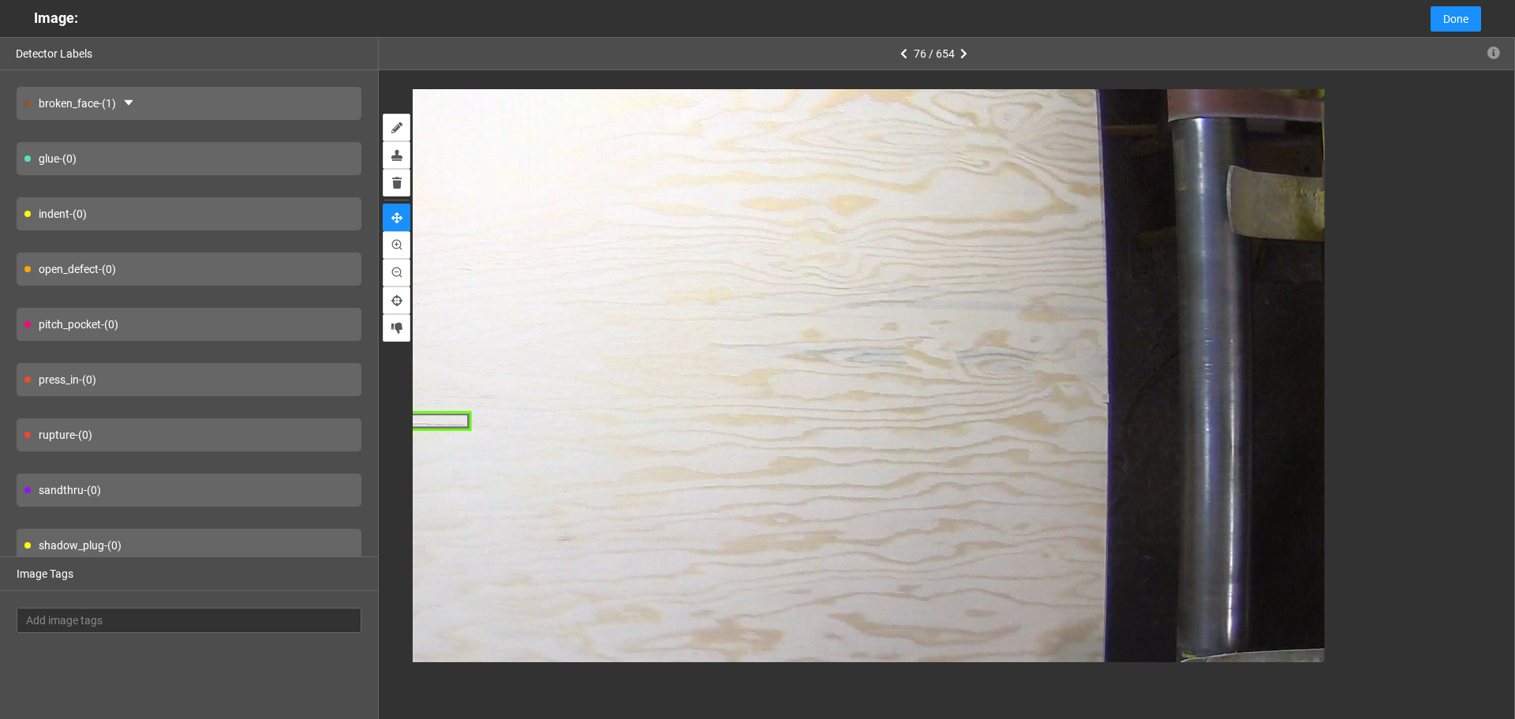
drag, startPoint x: 1021, startPoint y: 275, endPoint x: 1019, endPoint y: 260, distance: 15.2
click at [1020, 255] on div at bounding box center [256, 440] width 2140 height 1605
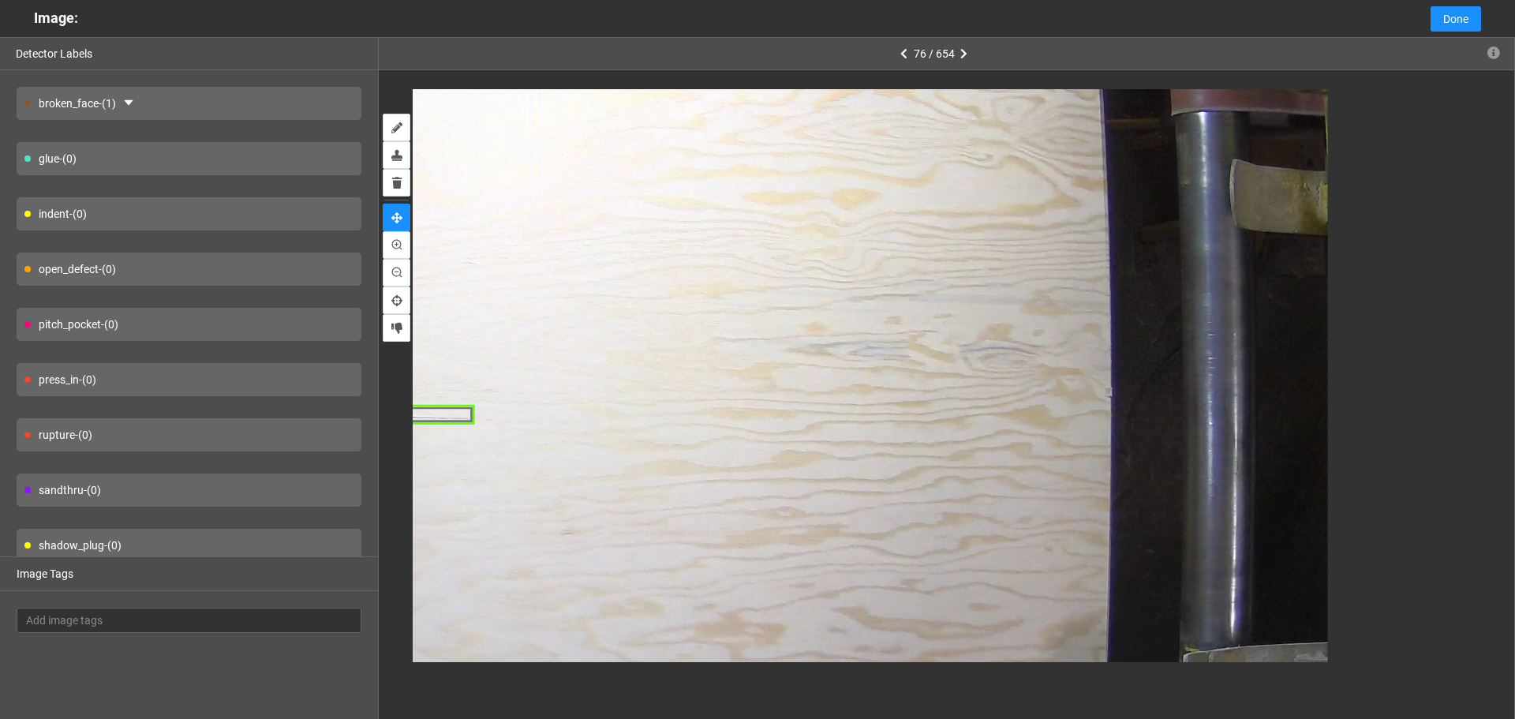
click at [1005, 314] on div at bounding box center [259, 433] width 2140 height 1605
click at [1005, 314] on div at bounding box center [260, 433] width 2140 height 1605
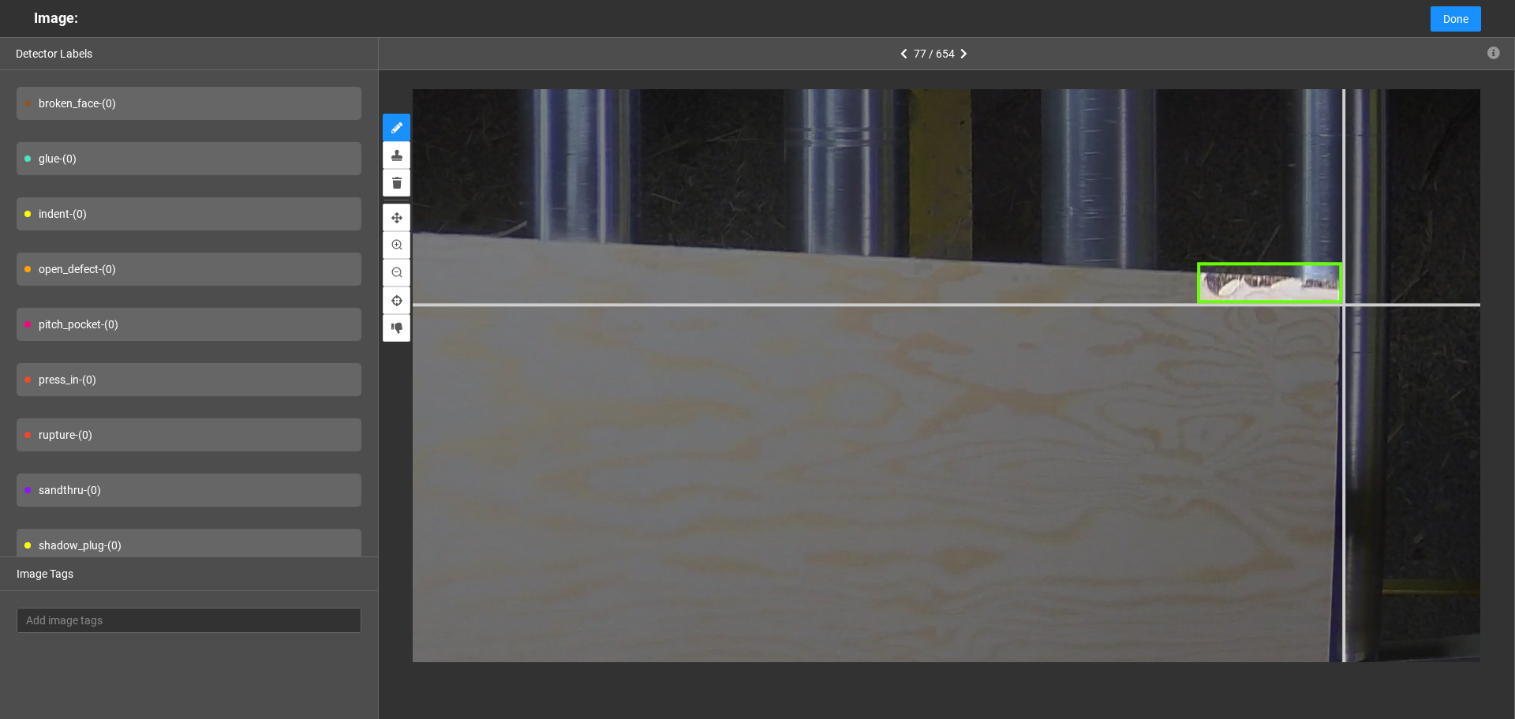
click at [1342, 302] on div at bounding box center [187, 193] width 3057 height 2293
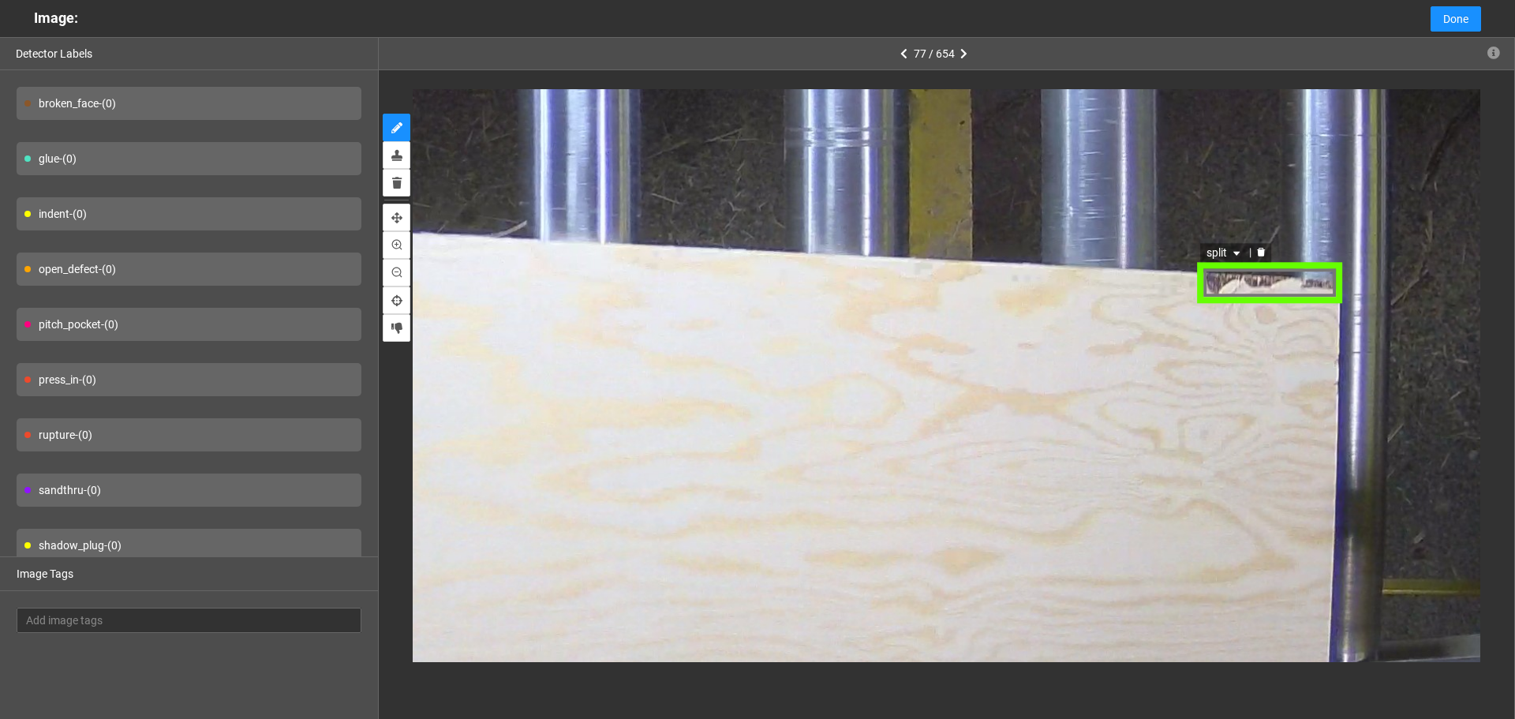
click at [1237, 253] on icon "caret-down" at bounding box center [1237, 255] width 6 height 4
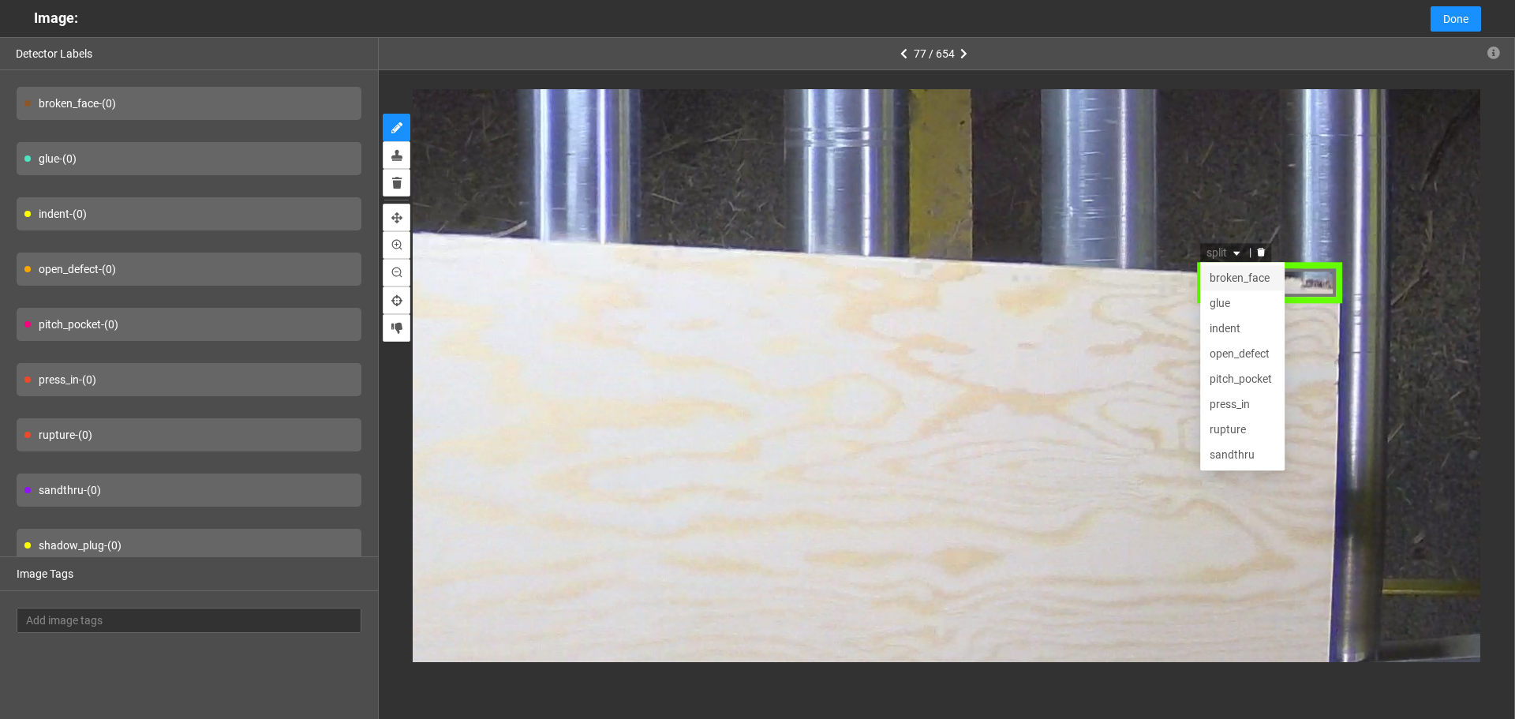
click at [1240, 280] on div "broken_face" at bounding box center [1244, 279] width 66 height 17
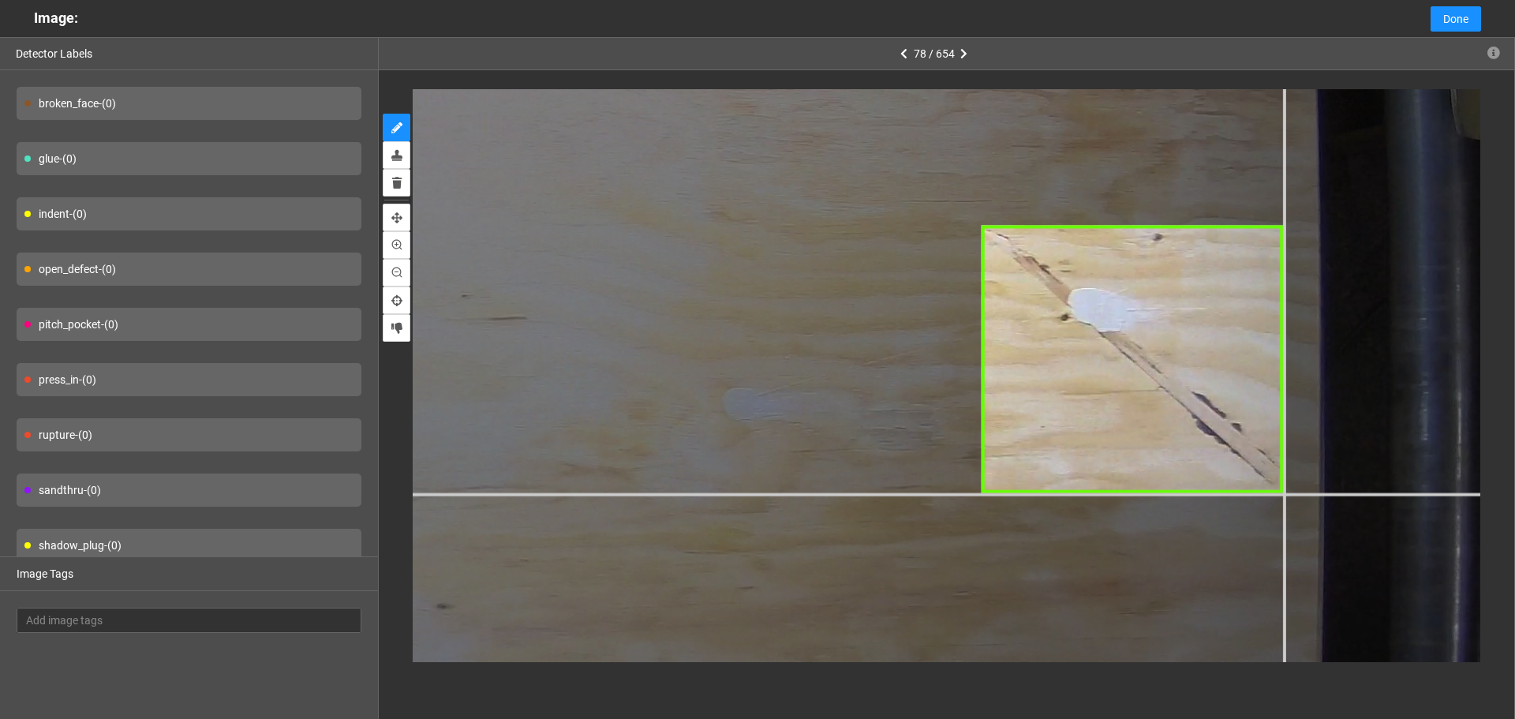
click at [1284, 492] on div at bounding box center [99, 423] width 2981 height 2236
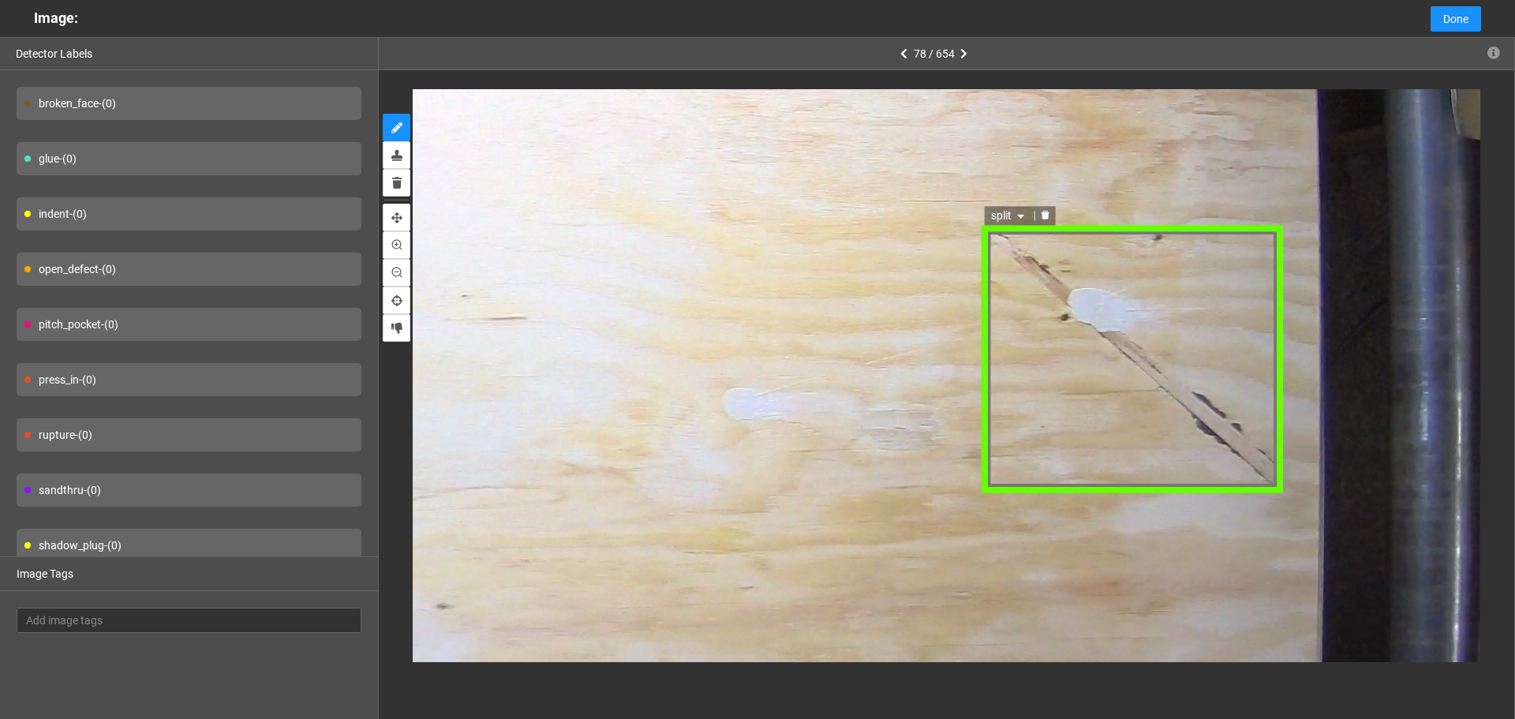
click at [1024, 223] on span "split" at bounding box center [1010, 214] width 37 height 17
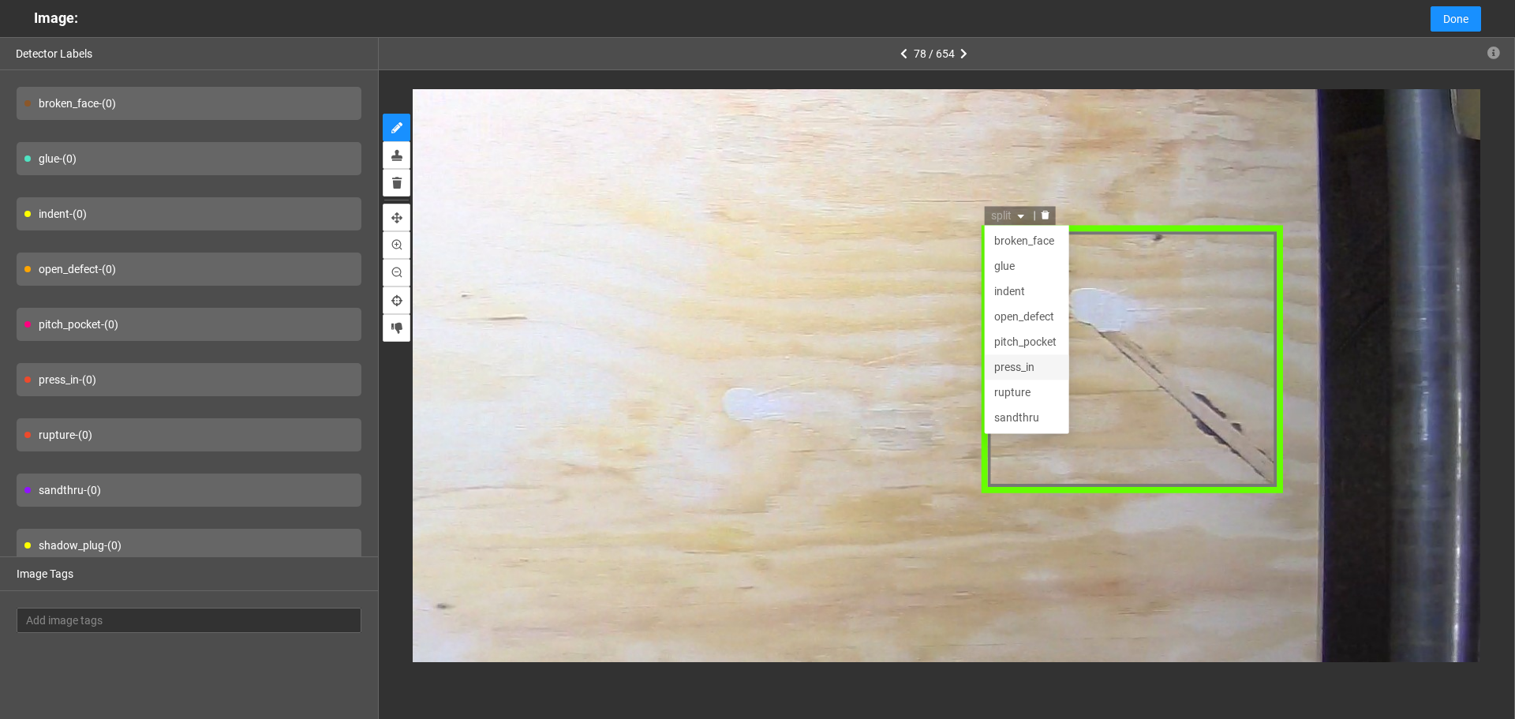
click at [1032, 310] on div "open_defect" at bounding box center [1028, 315] width 66 height 17
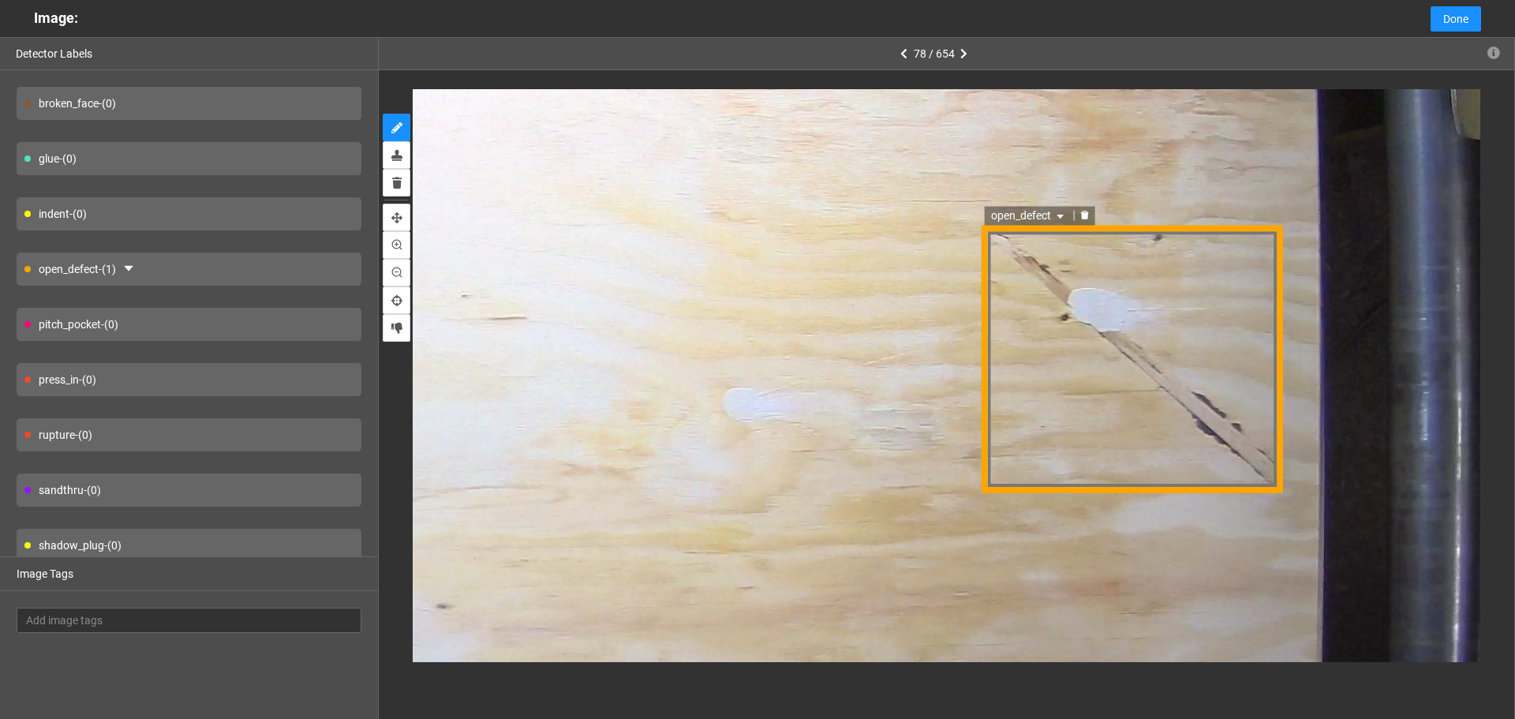
click at [1020, 226] on div "open_defect open_defect pitch_pocket press_in rupture broken_face glue indent o…" at bounding box center [1133, 358] width 301 height 268
click at [1031, 219] on span "open_defect" at bounding box center [1030, 214] width 77 height 17
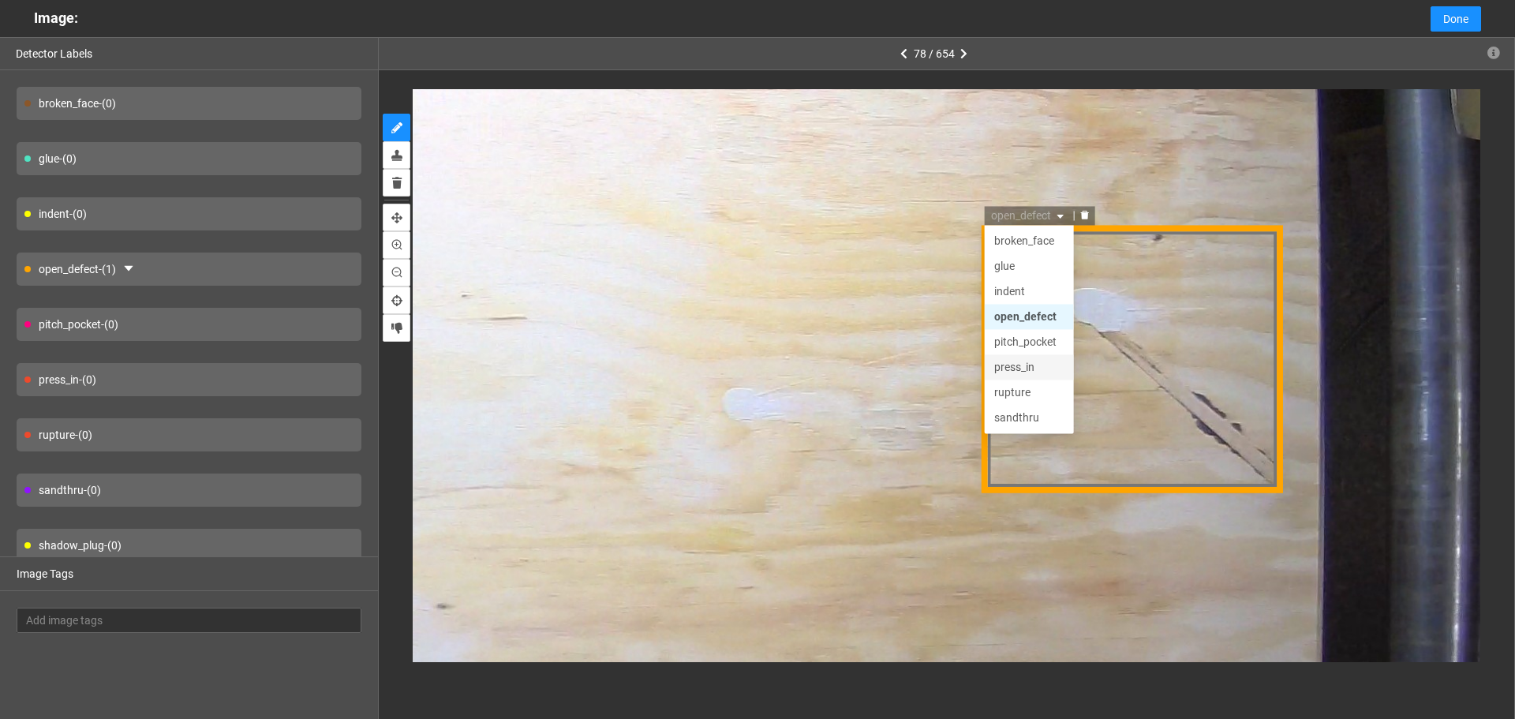
click at [1028, 362] on div "press_in" at bounding box center [1030, 365] width 70 height 17
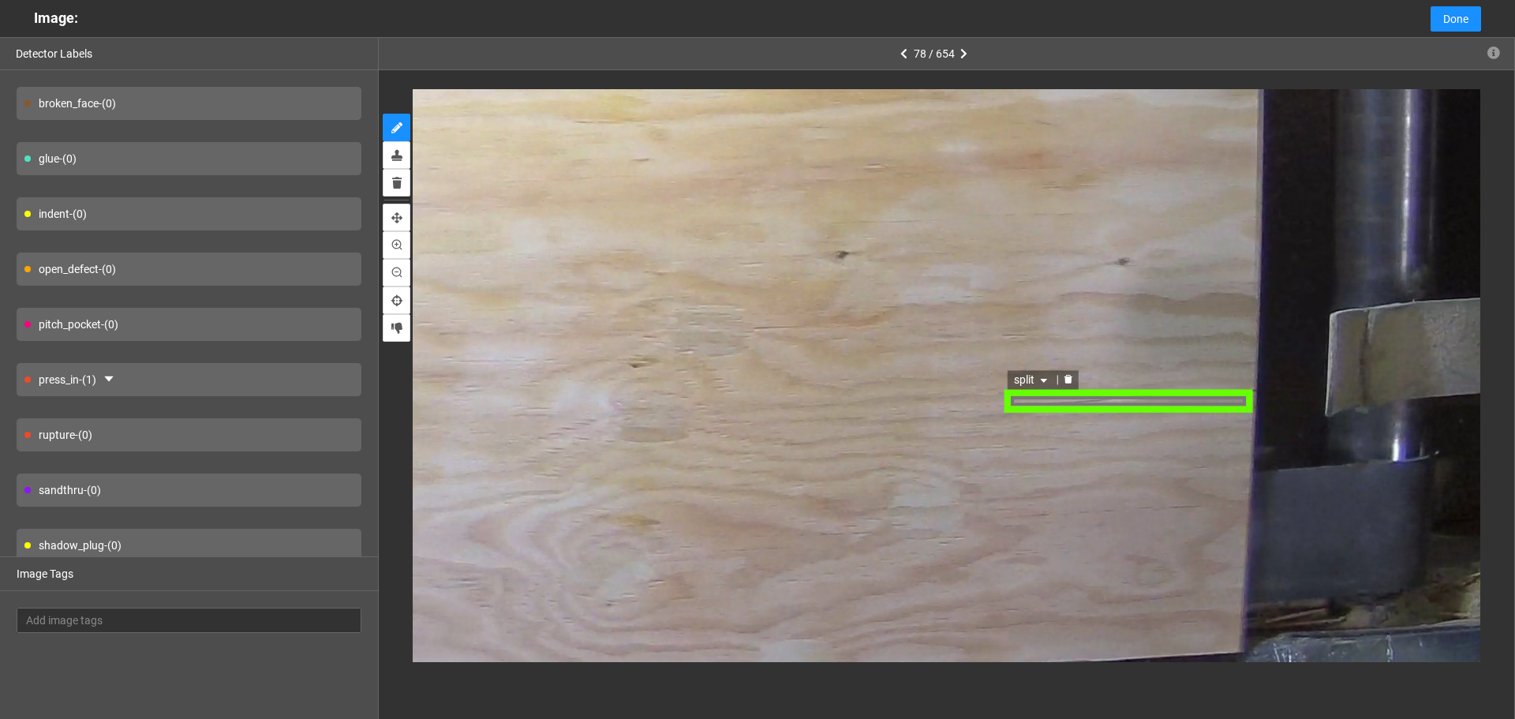
click at [1188, 402] on div "split" at bounding box center [1129, 401] width 251 height 21
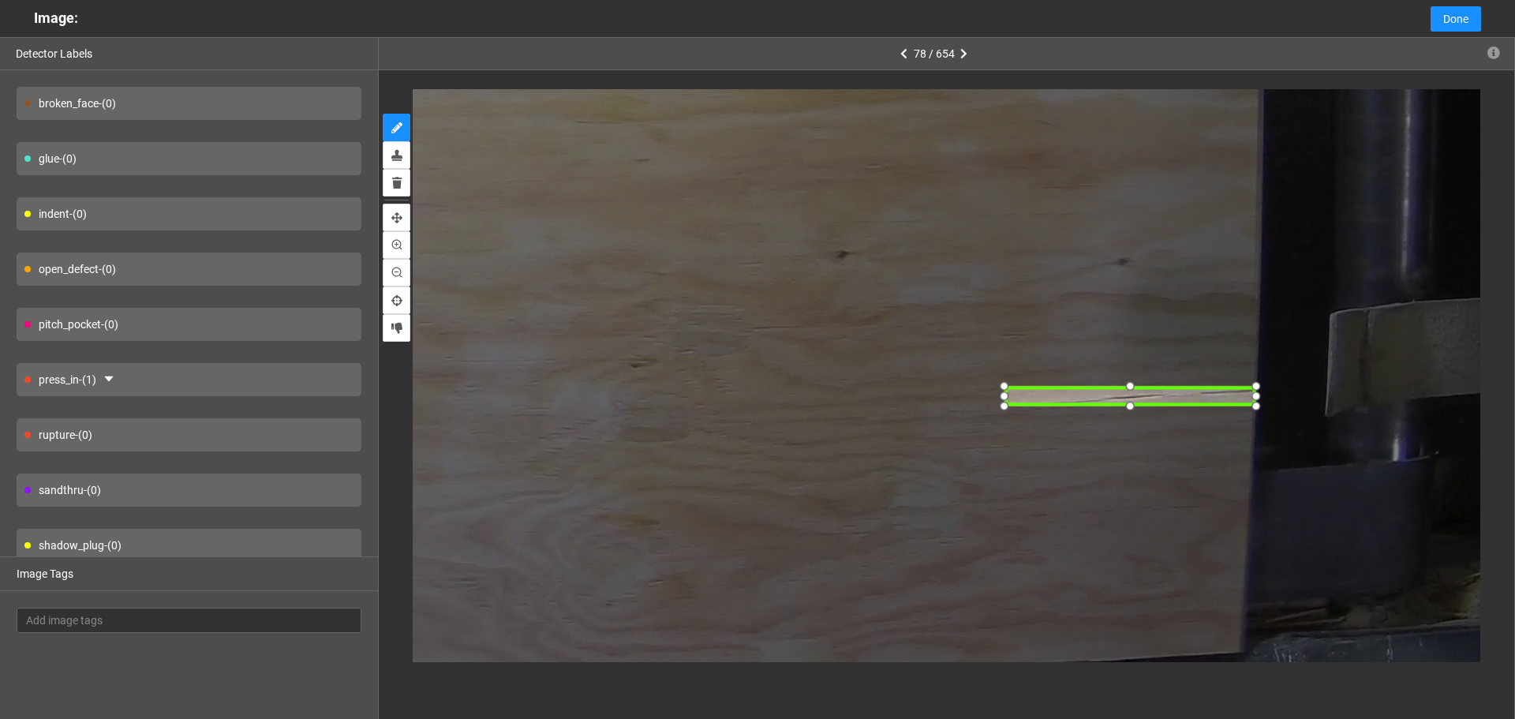
click at [1201, 392] on div at bounding box center [1130, 395] width 251 height 21
click at [1264, 382] on div at bounding box center [1258, 379] width 23 height 23
click at [1129, 414] on div at bounding box center [1132, 413] width 23 height 23
click at [1040, 370] on span "split" at bounding box center [1034, 369] width 37 height 17
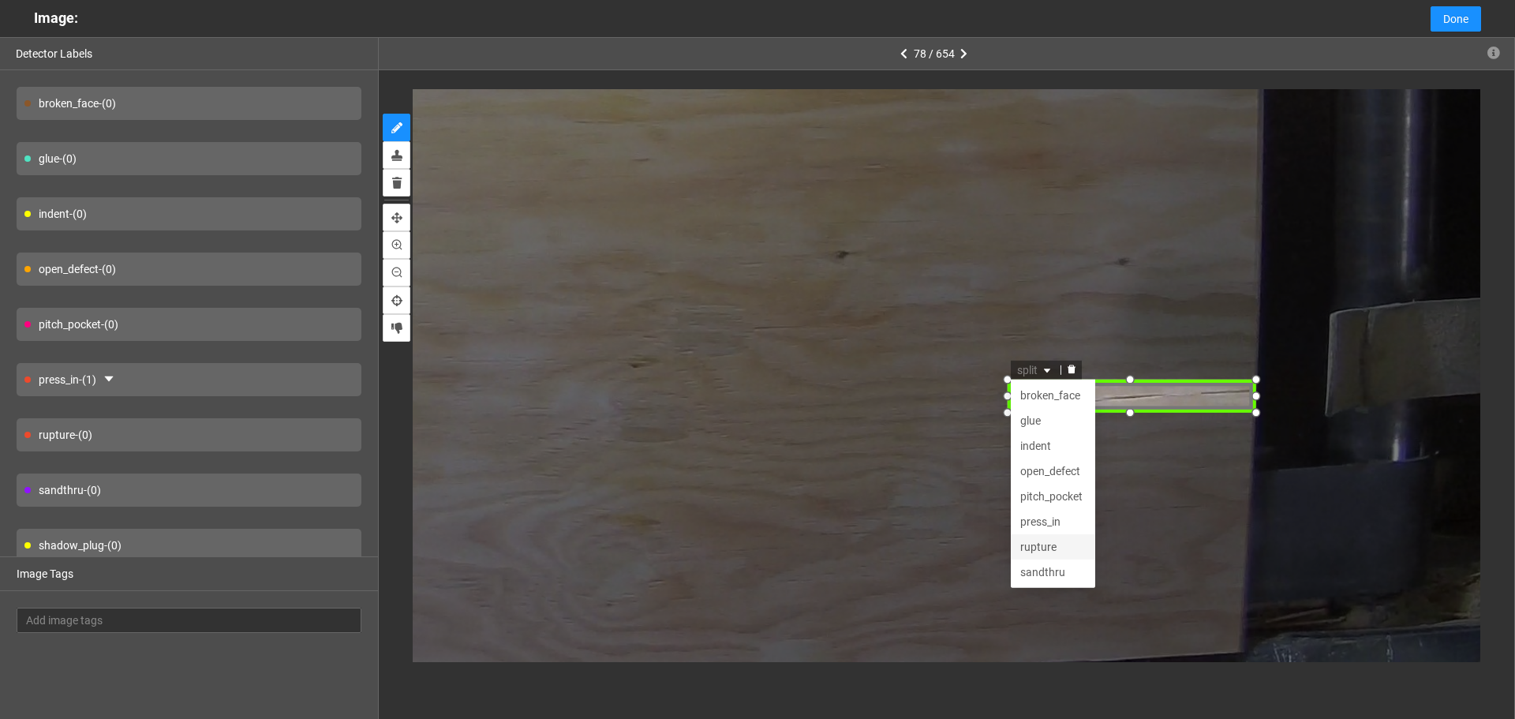
click at [1061, 546] on div "rupture" at bounding box center [1052, 545] width 66 height 17
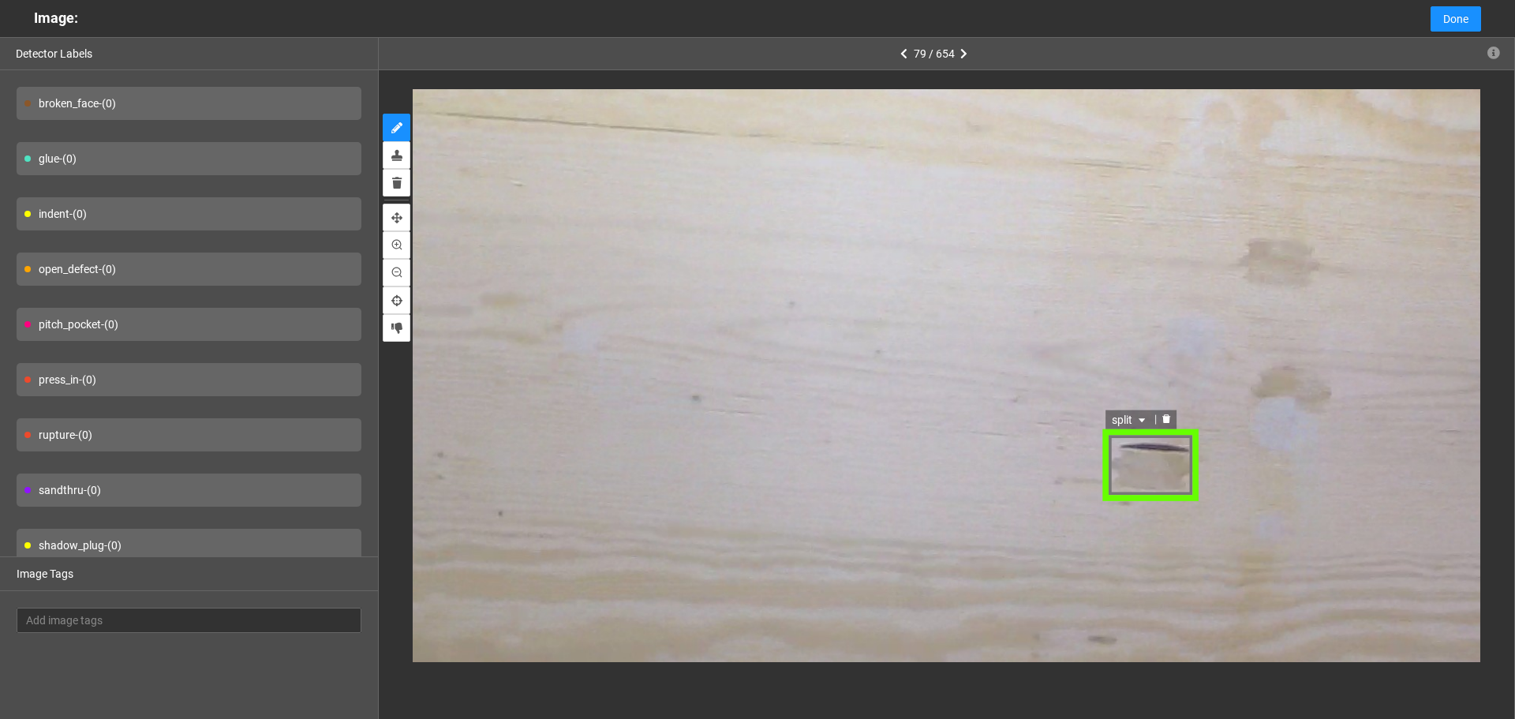
click at [1129, 418] on span "split" at bounding box center [1130, 419] width 37 height 17
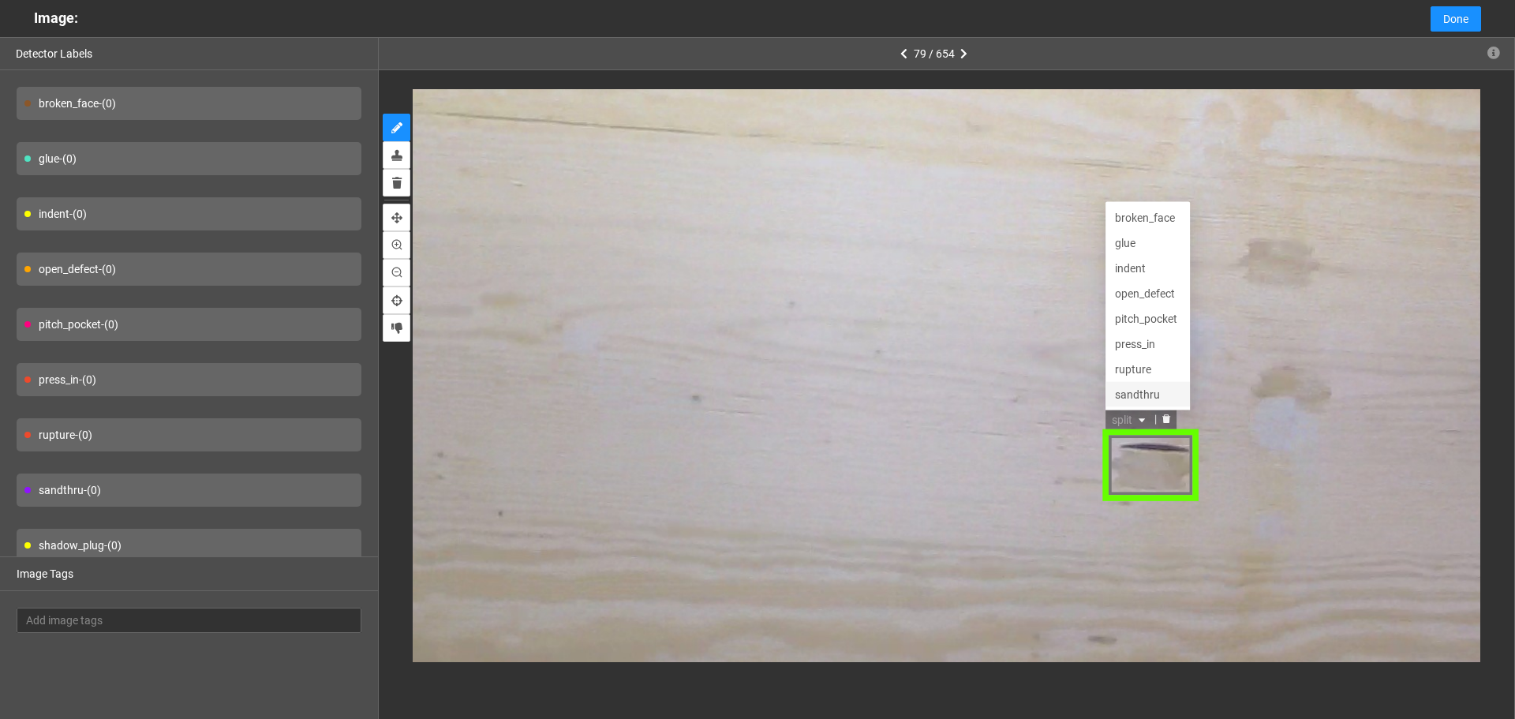
click at [1155, 458] on div "split rupture sandthru shadow_plug broken_face glue indent open_defect pitch_po…" at bounding box center [1149, 465] width 95 height 73
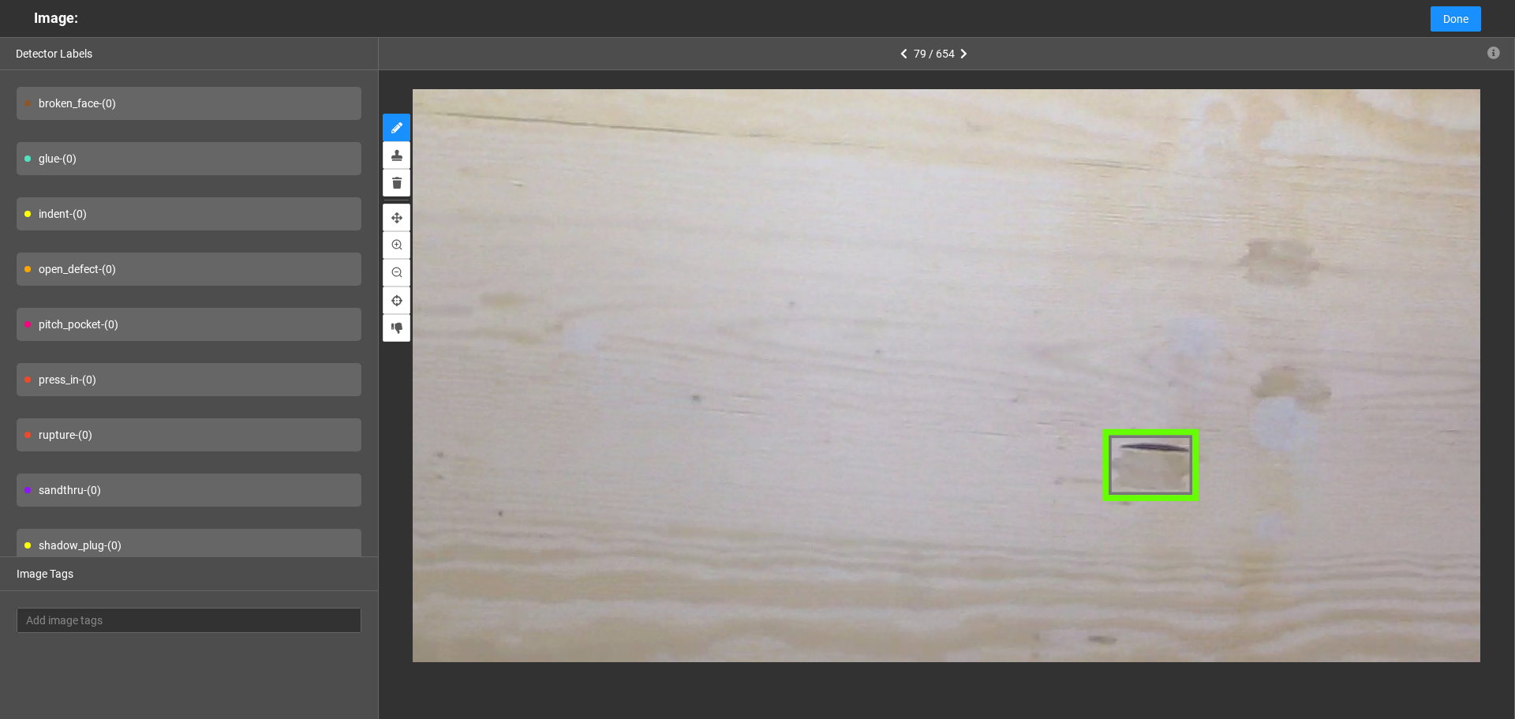
click at [1160, 462] on div at bounding box center [1149, 465] width 95 height 73
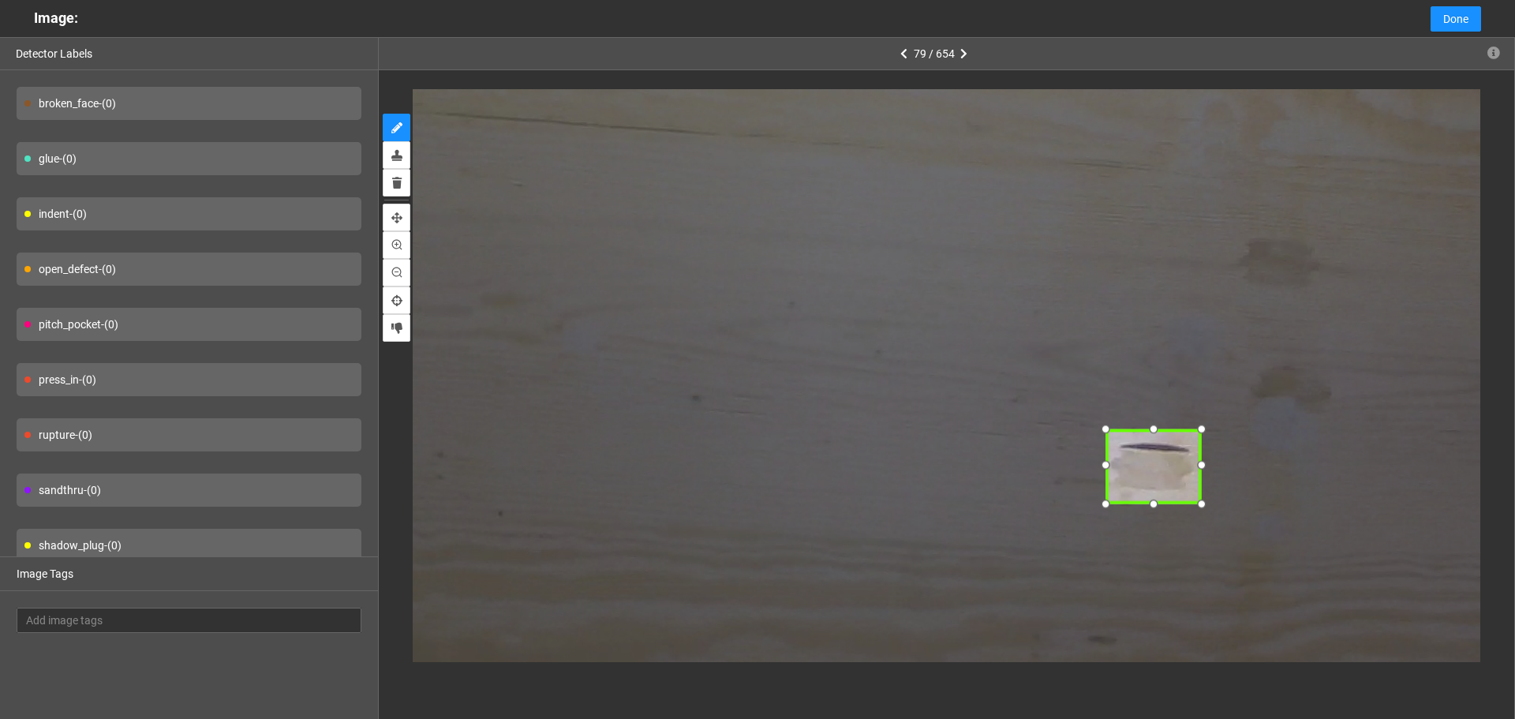
click at [1154, 462] on div at bounding box center [1153, 466] width 95 height 73
click at [1147, 419] on icon "caret-down" at bounding box center [1146, 421] width 6 height 4
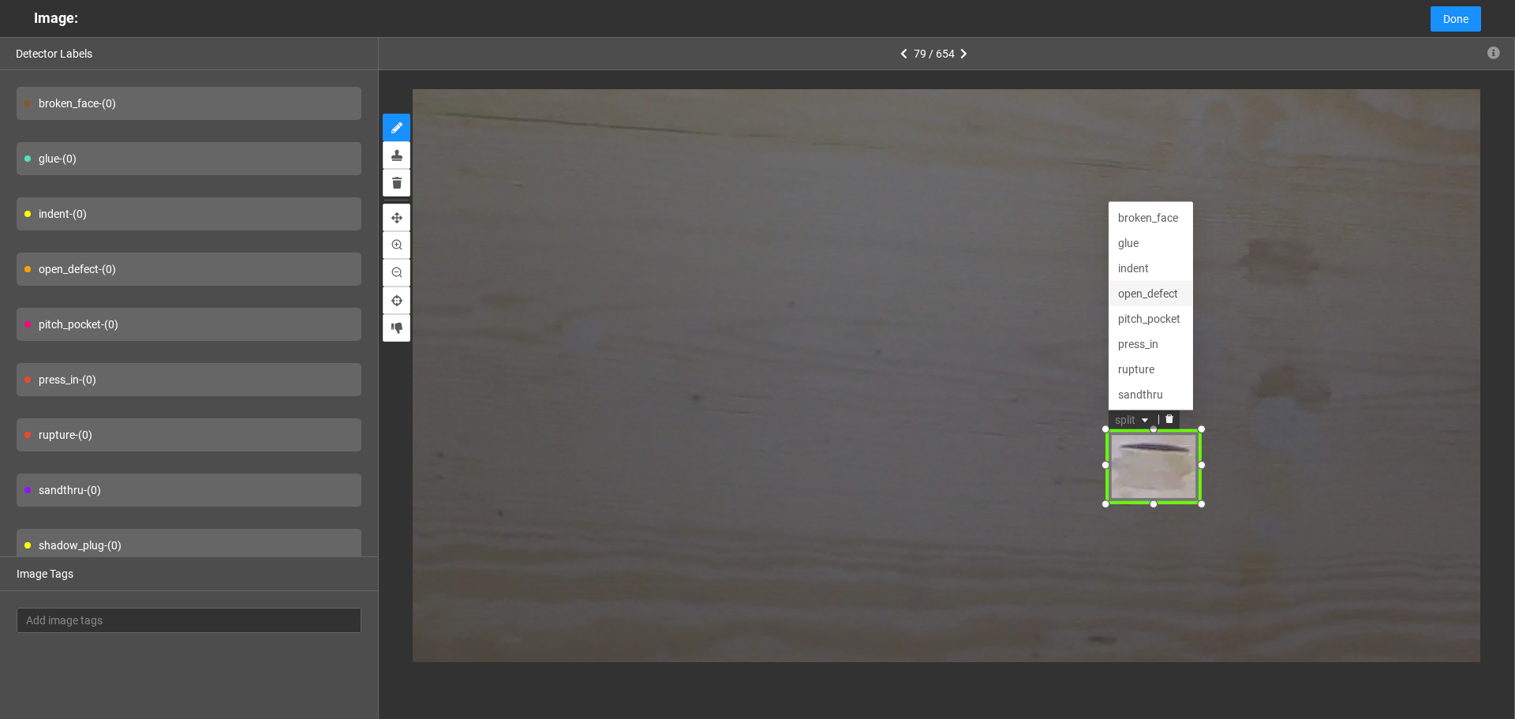
click at [1159, 294] on div "open_defect" at bounding box center [1152, 294] width 66 height 17
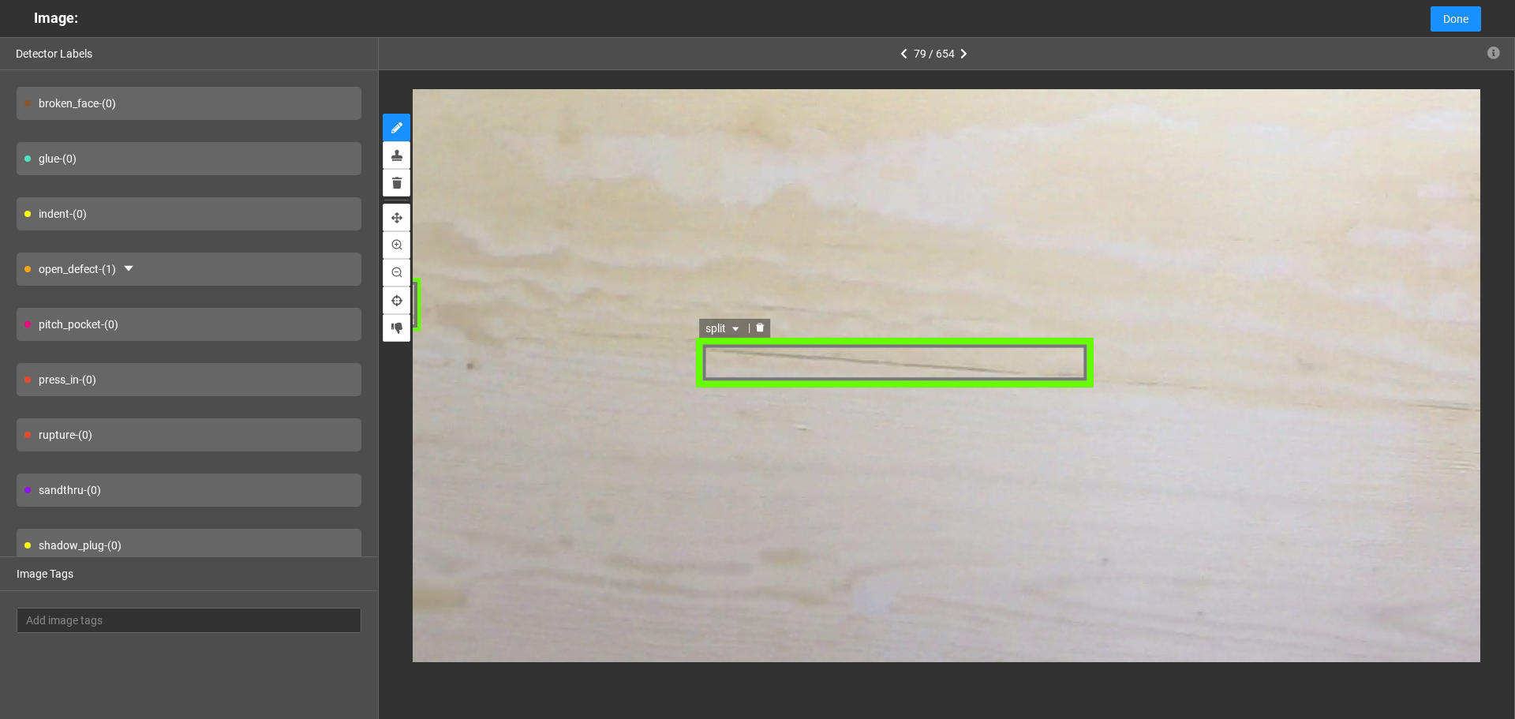
click at [724, 324] on span "split" at bounding box center [724, 329] width 37 height 17
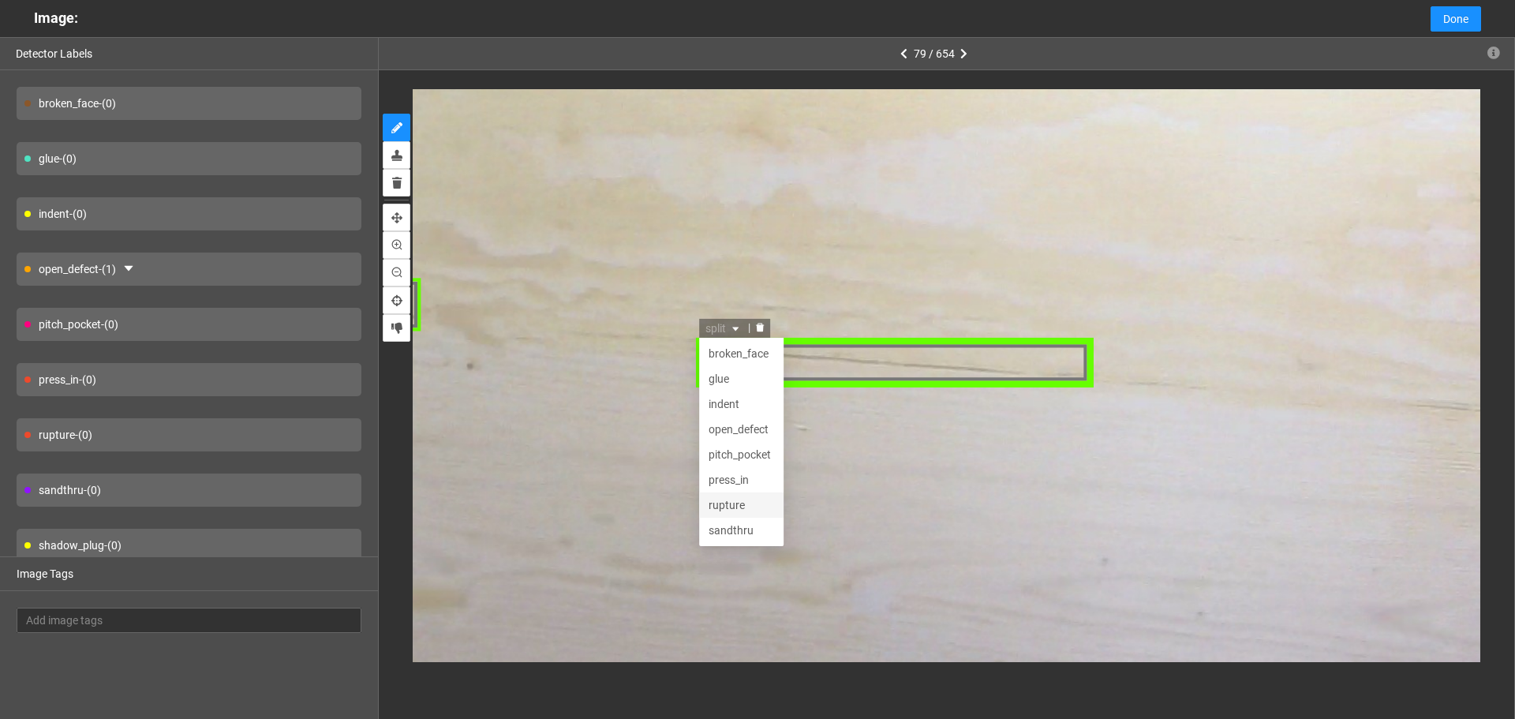
click at [757, 498] on div "rupture" at bounding box center [742, 506] width 66 height 17
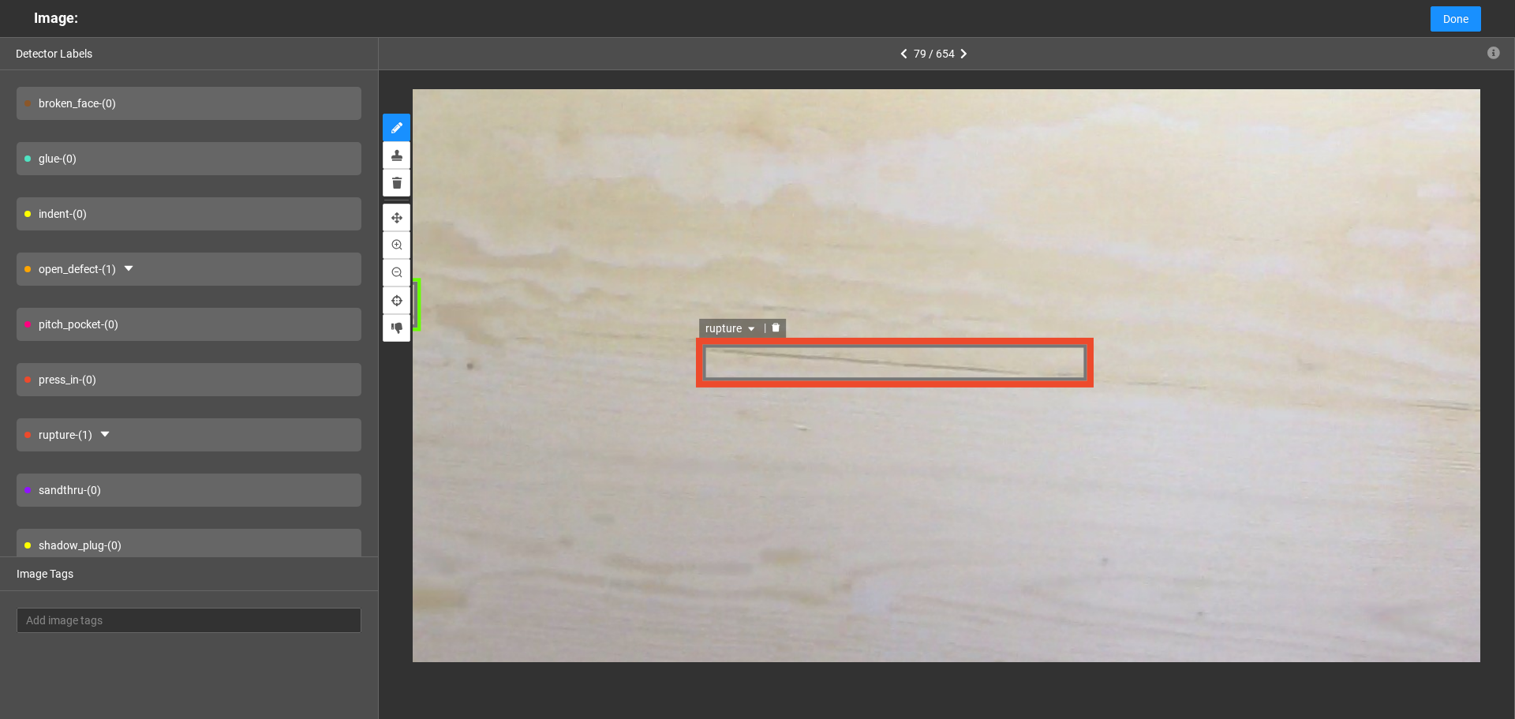
click at [746, 329] on span "rupture" at bounding box center [732, 329] width 53 height 17
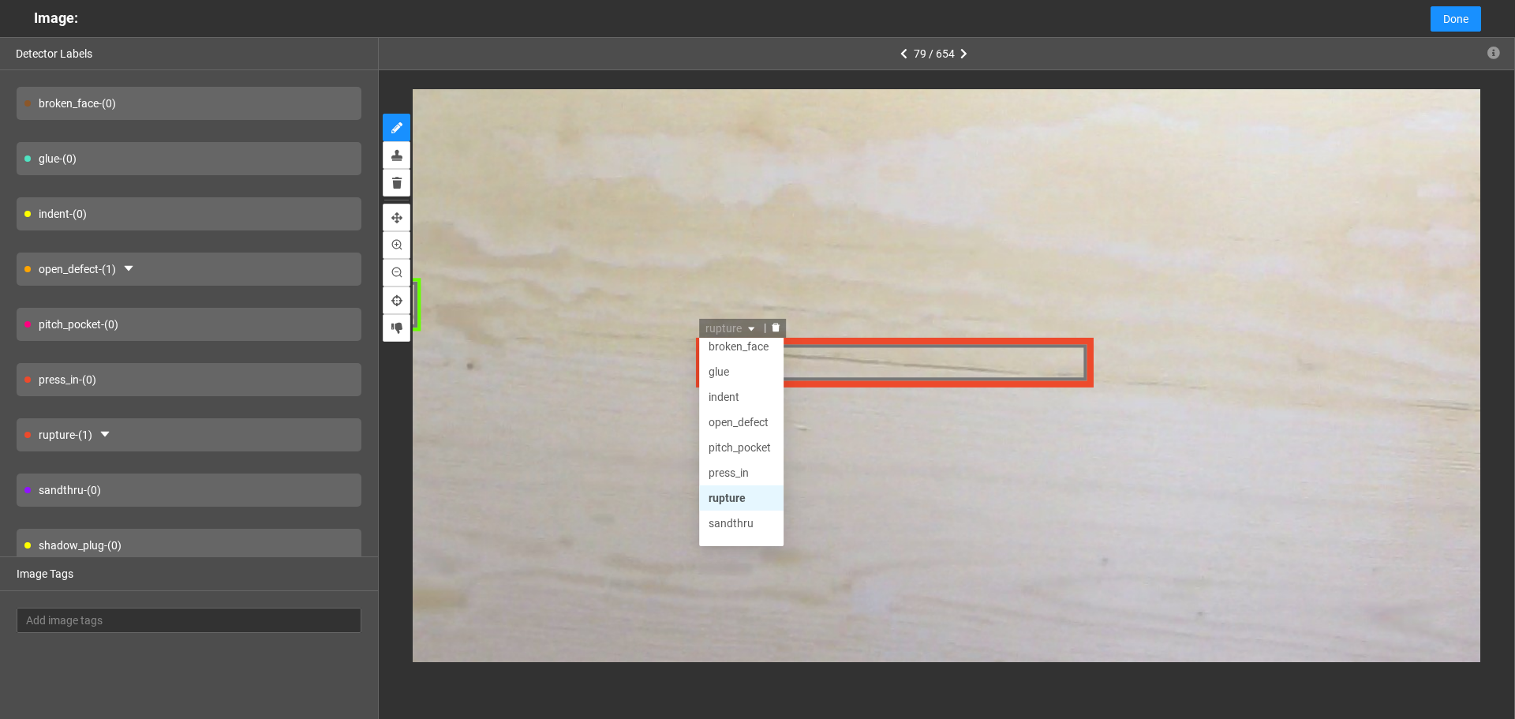
scroll to position [76, 0]
click at [741, 504] on div "split" at bounding box center [742, 506] width 66 height 17
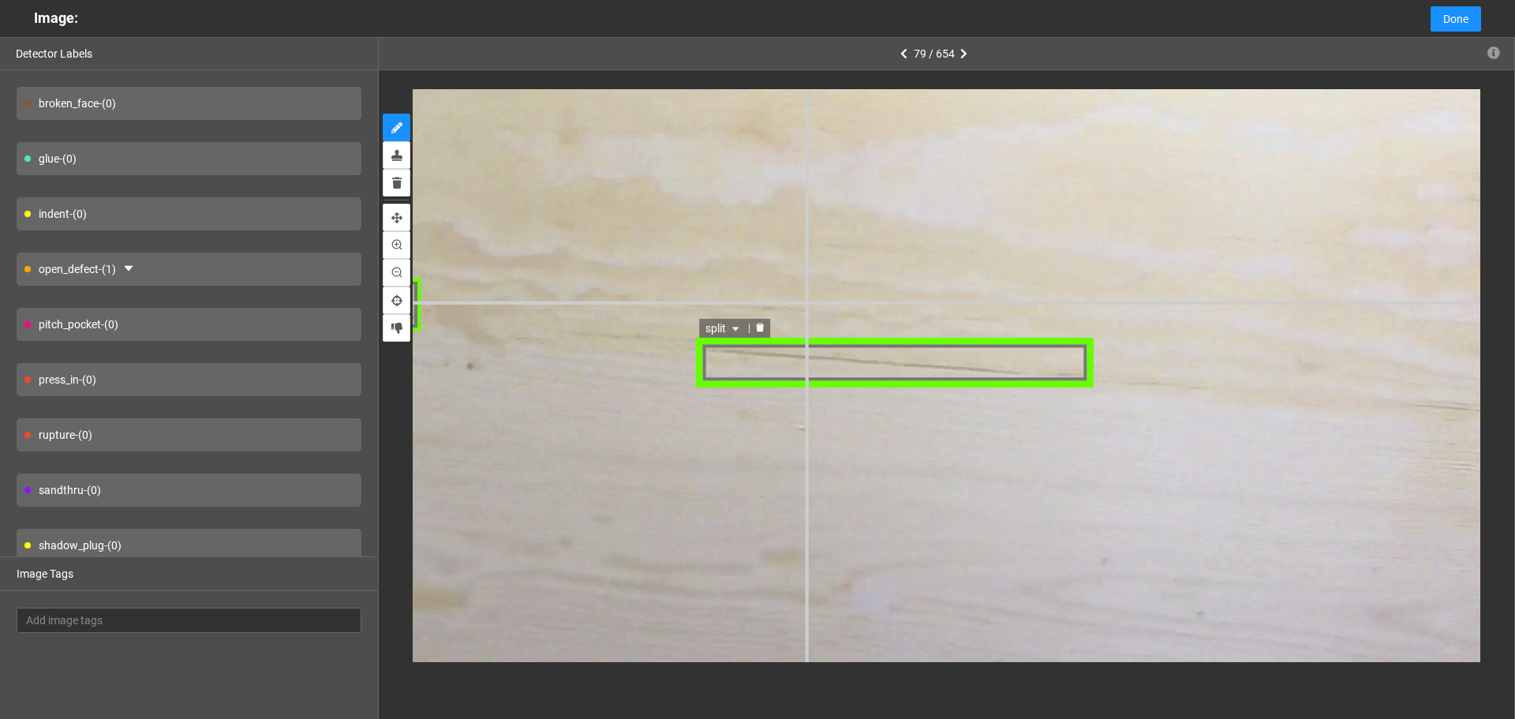
click at [795, 356] on div "split" at bounding box center [893, 362] width 388 height 46
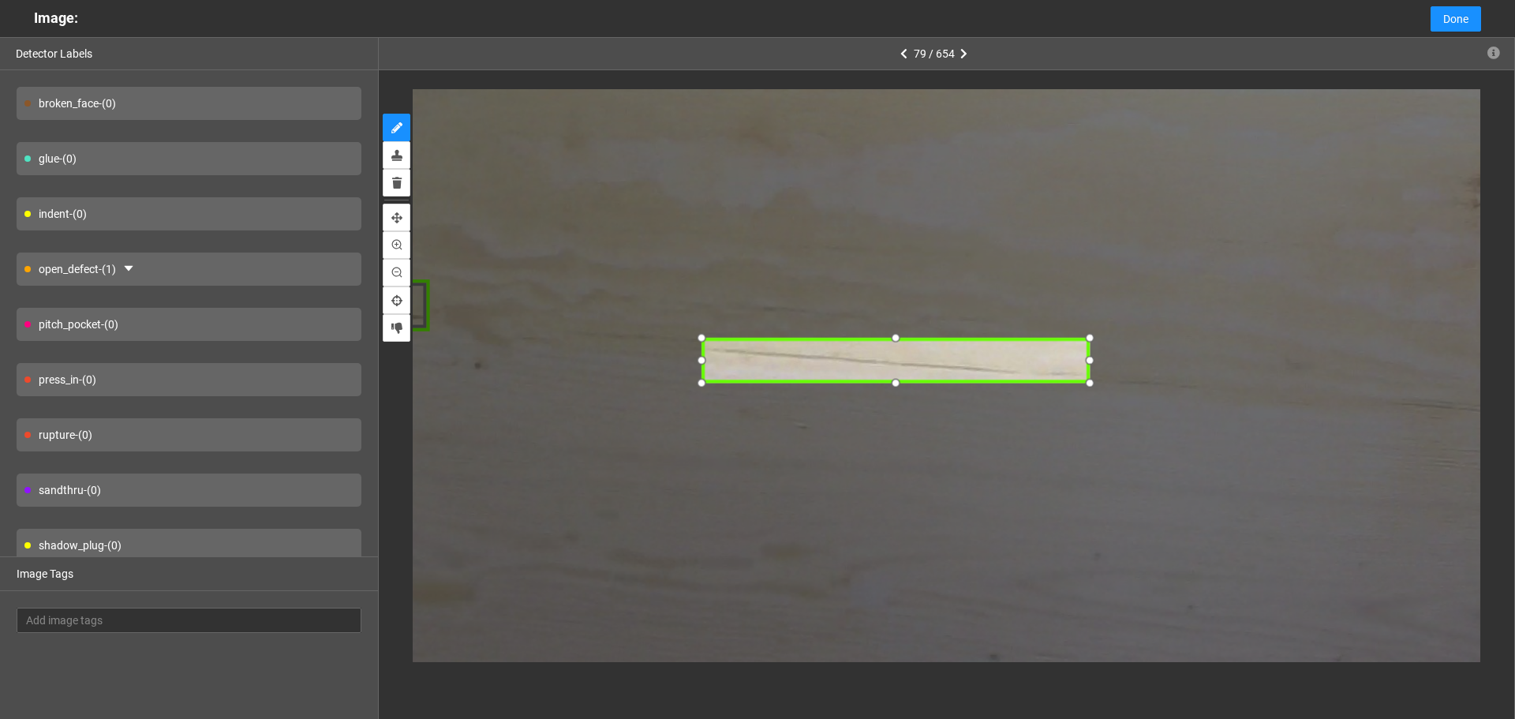
click at [803, 368] on div at bounding box center [897, 360] width 388 height 46
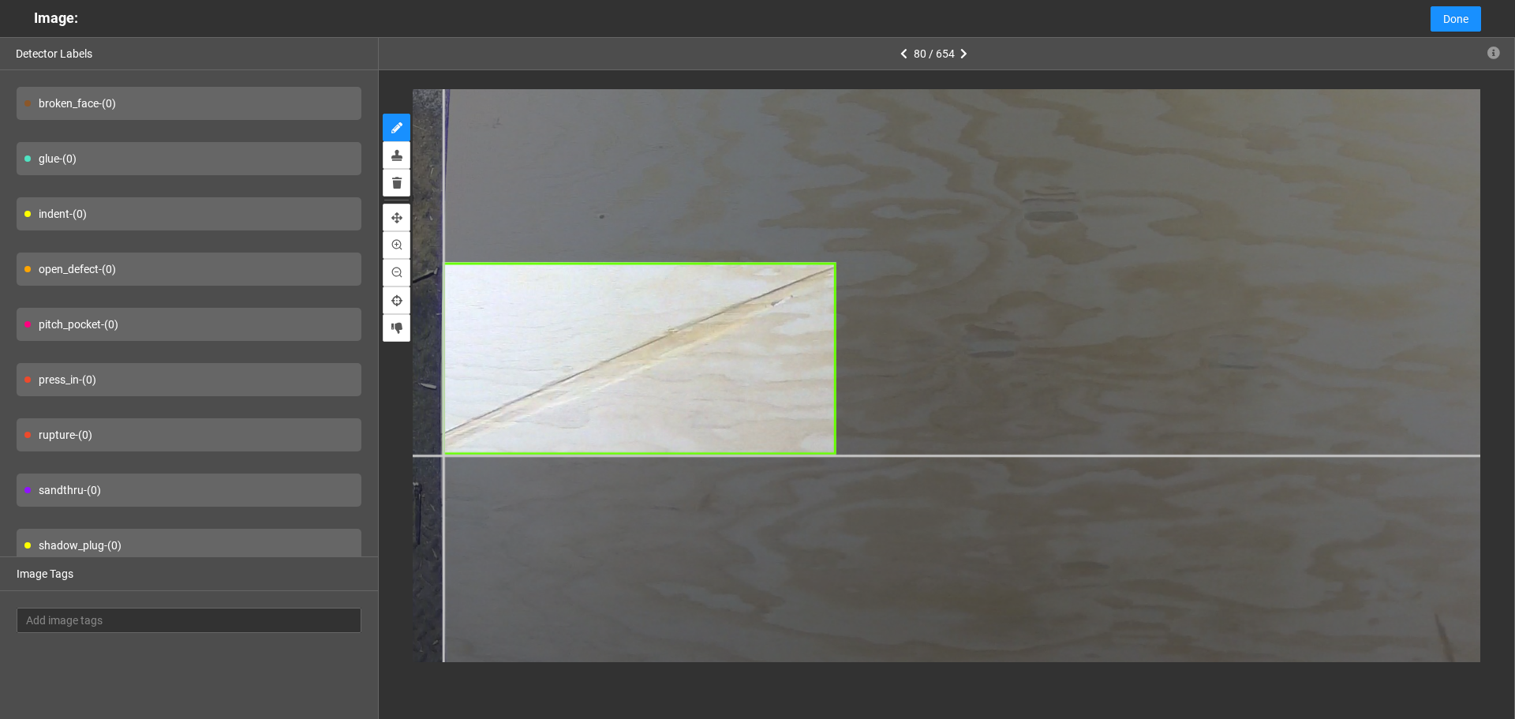
click at [442, 455] on div at bounding box center [1423, 359] width 2217 height 1662
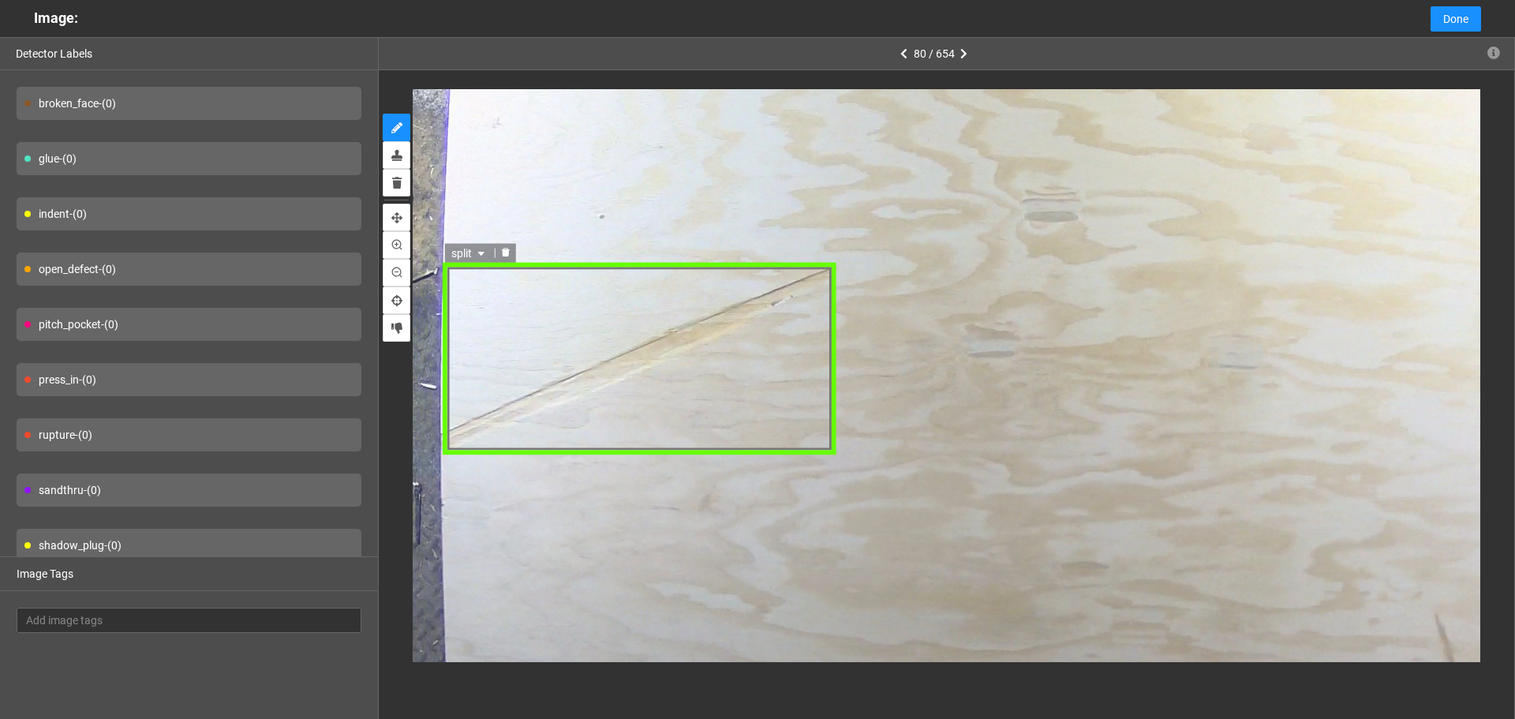
click at [473, 252] on span "split" at bounding box center [469, 253] width 37 height 17
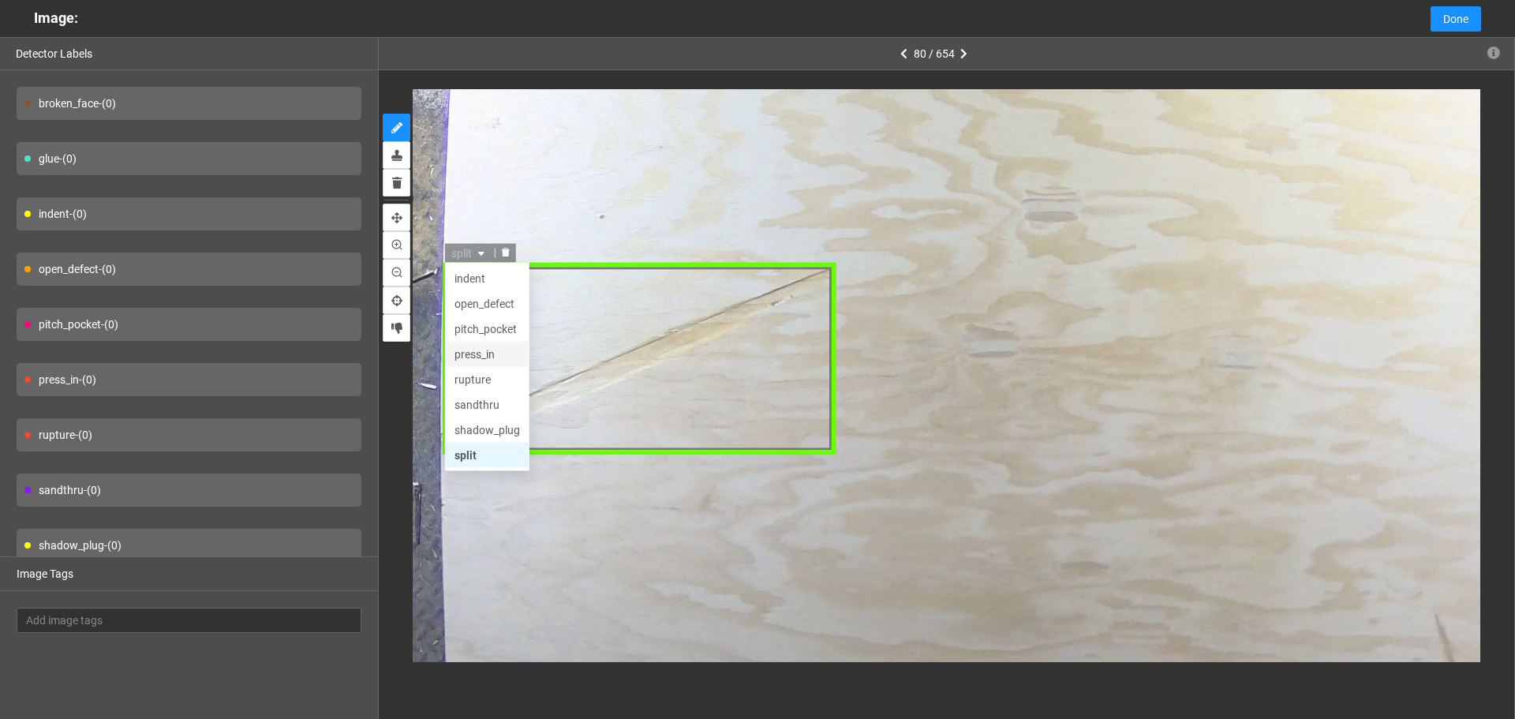
scroll to position [0, 0]
click at [485, 334] on div "indent" at bounding box center [487, 328] width 66 height 17
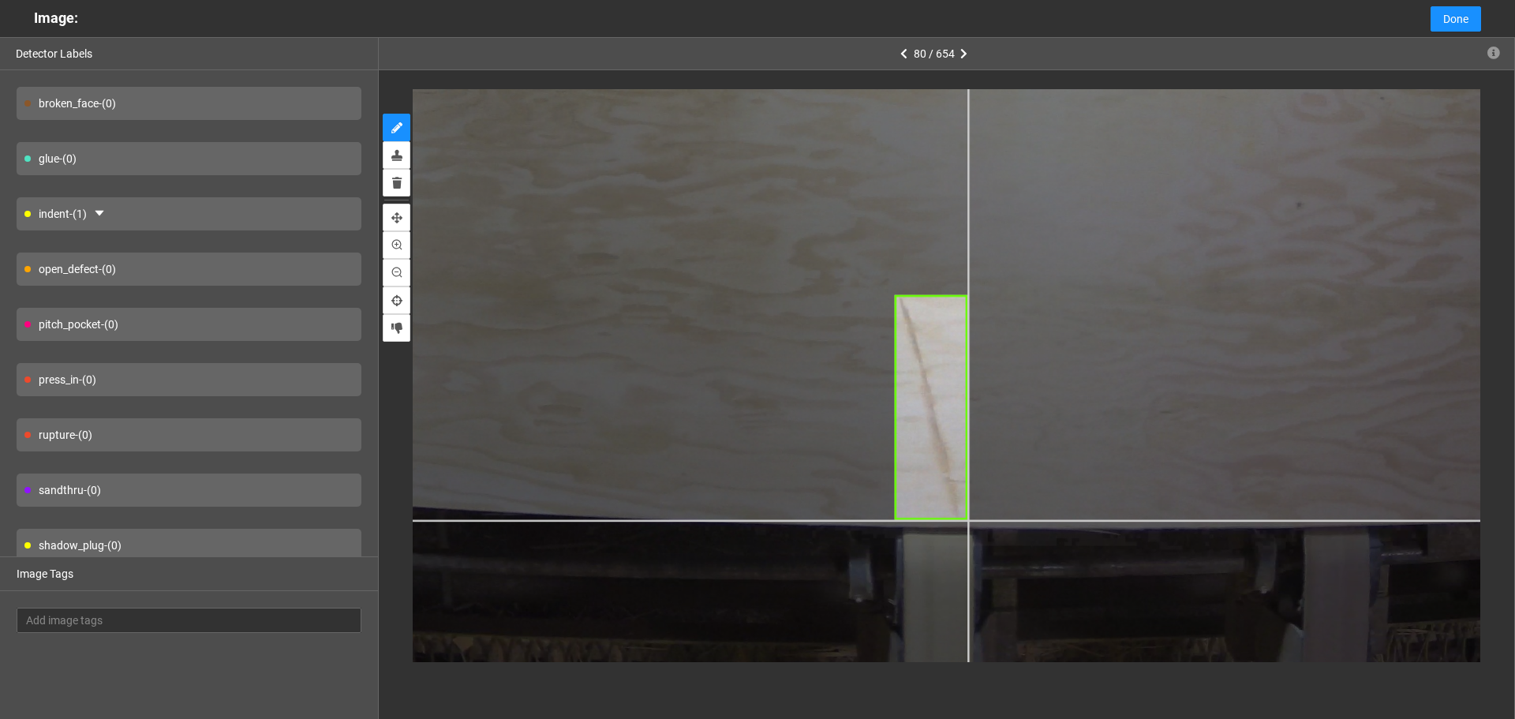
click at [968, 520] on div at bounding box center [889, 78] width 1911 height 1433
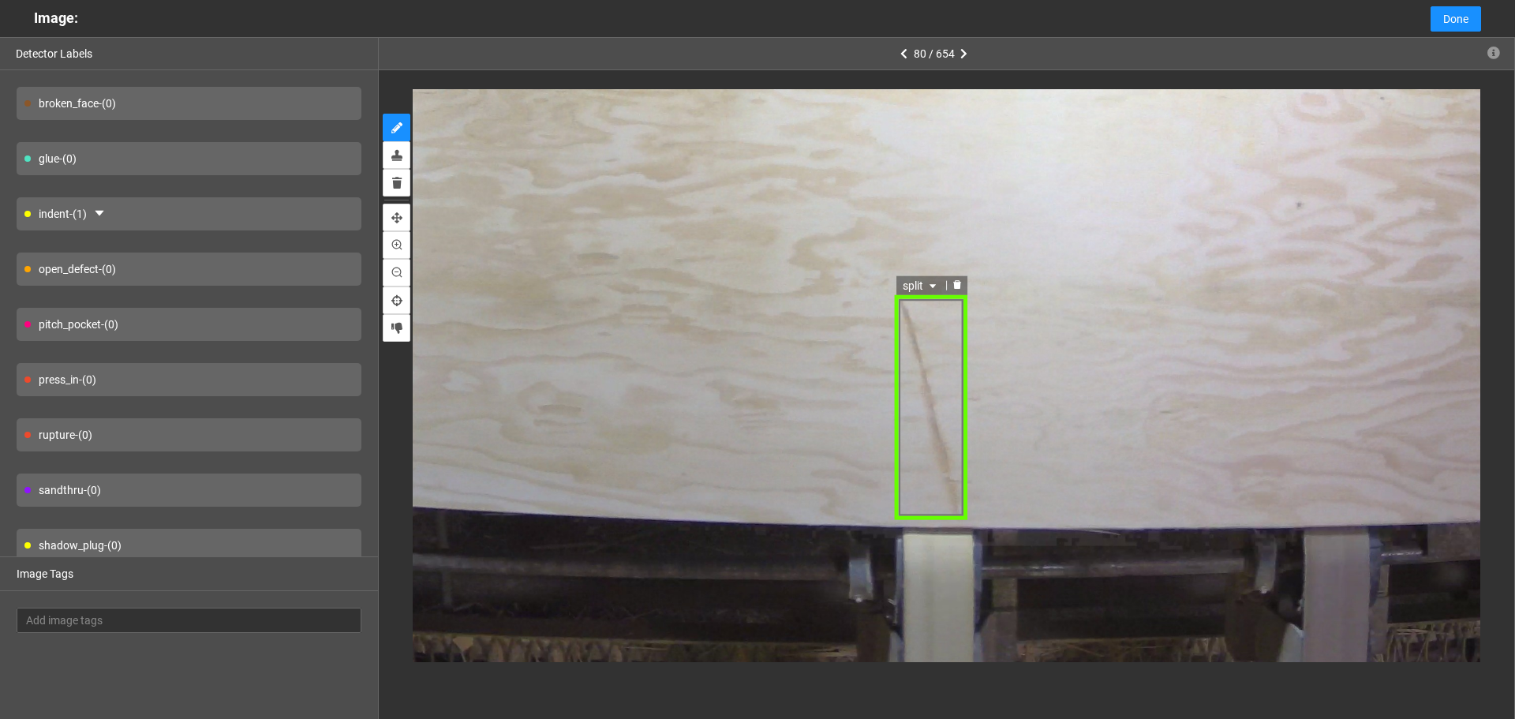
click at [909, 282] on span "split" at bounding box center [921, 285] width 37 height 17
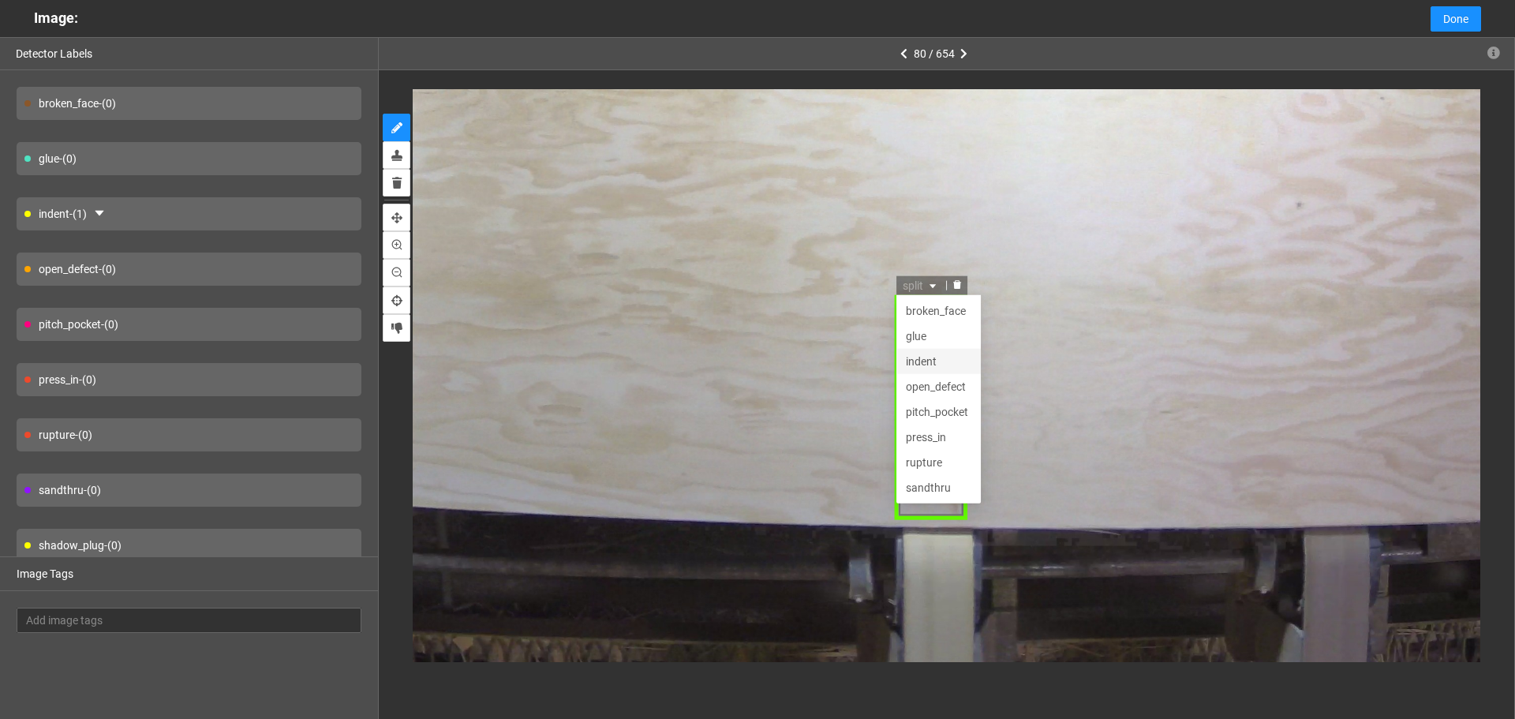
click at [925, 362] on div "indent" at bounding box center [939, 361] width 66 height 17
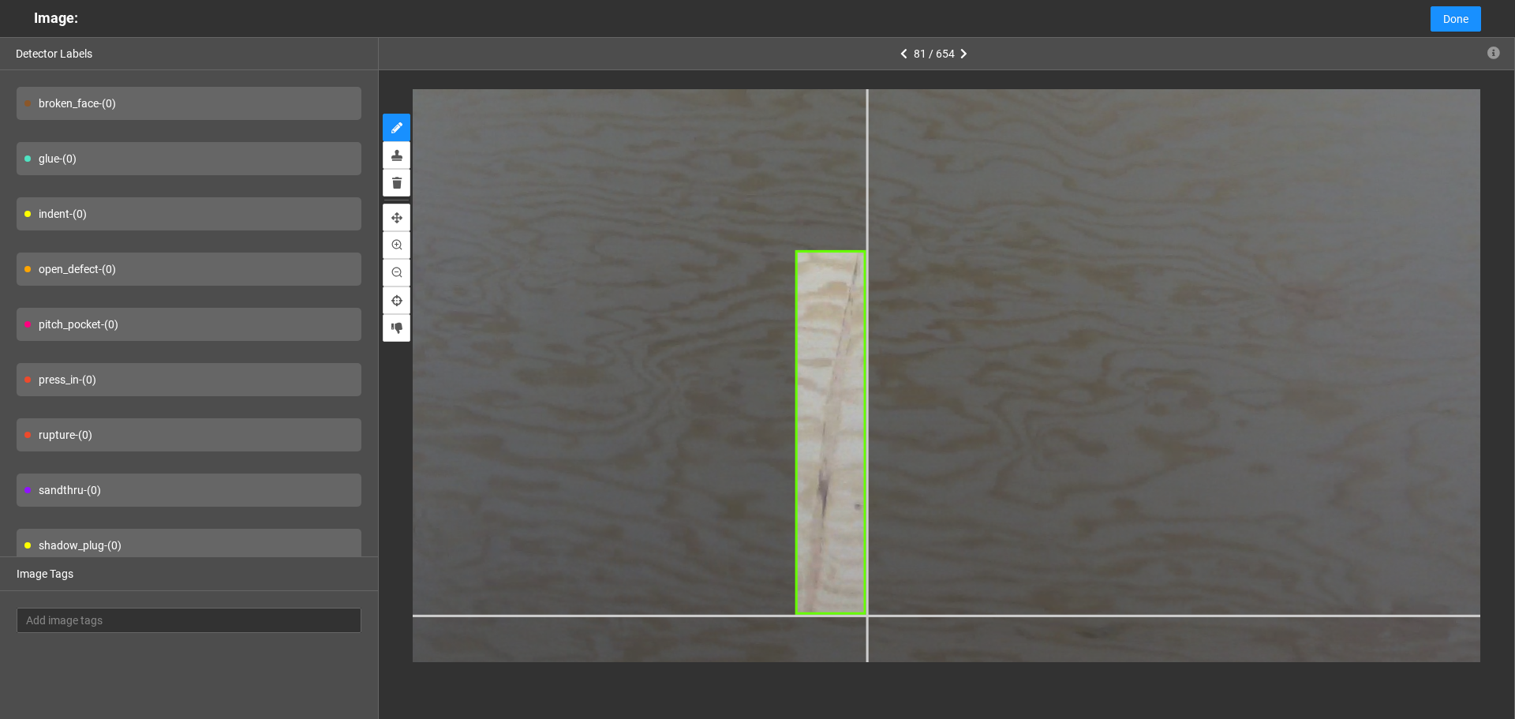
click at [866, 615] on div at bounding box center [1277, 62] width 2369 height 1777
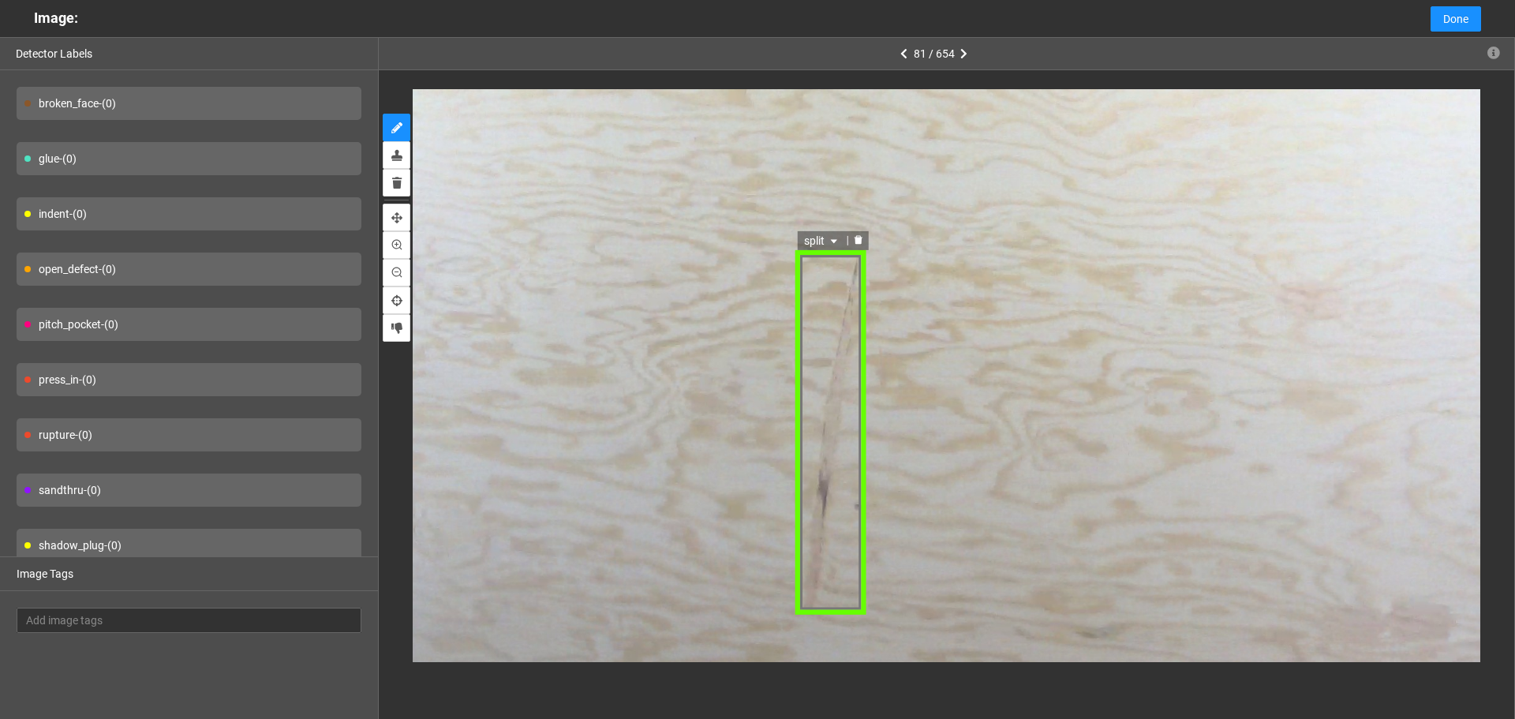
click at [830, 241] on icon "caret-down" at bounding box center [834, 242] width 9 height 9
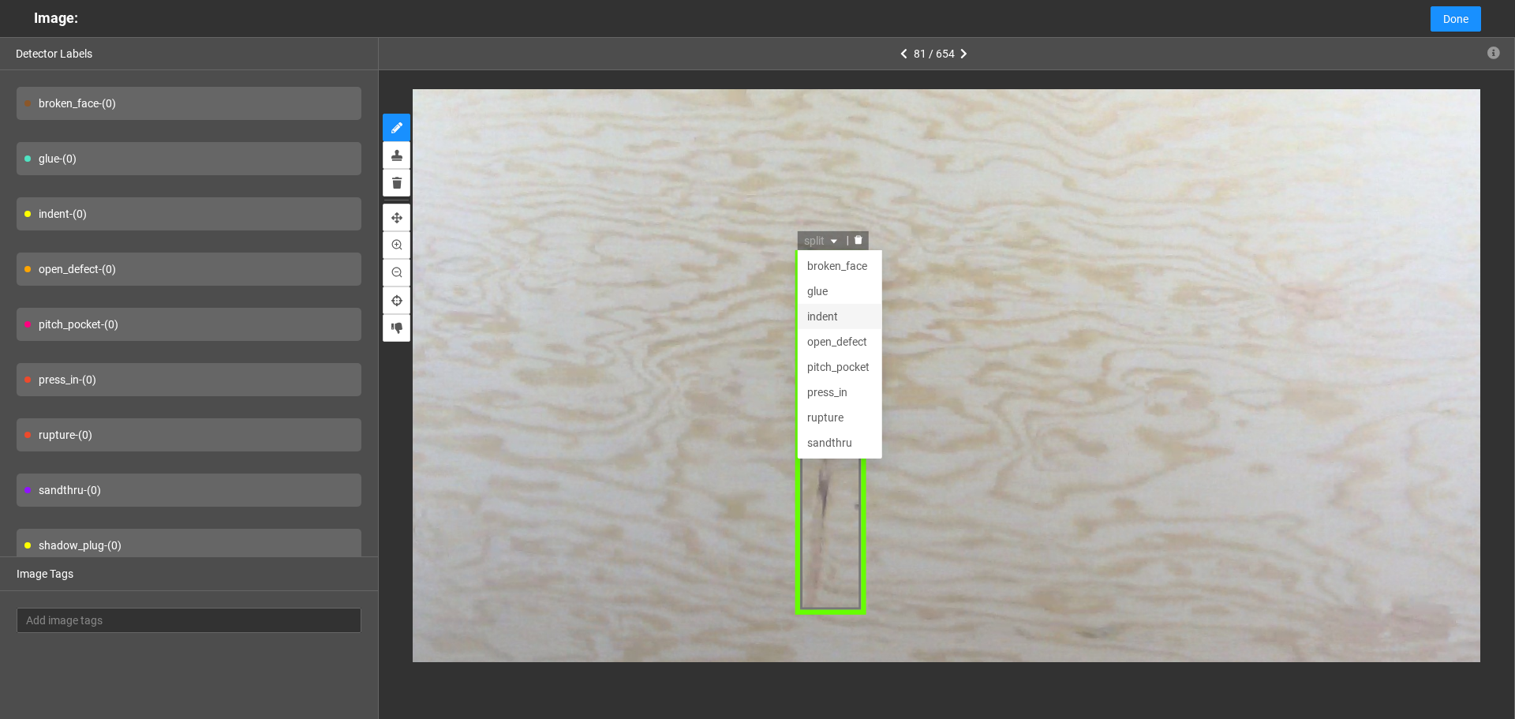
click at [837, 310] on div "indent" at bounding box center [841, 317] width 66 height 17
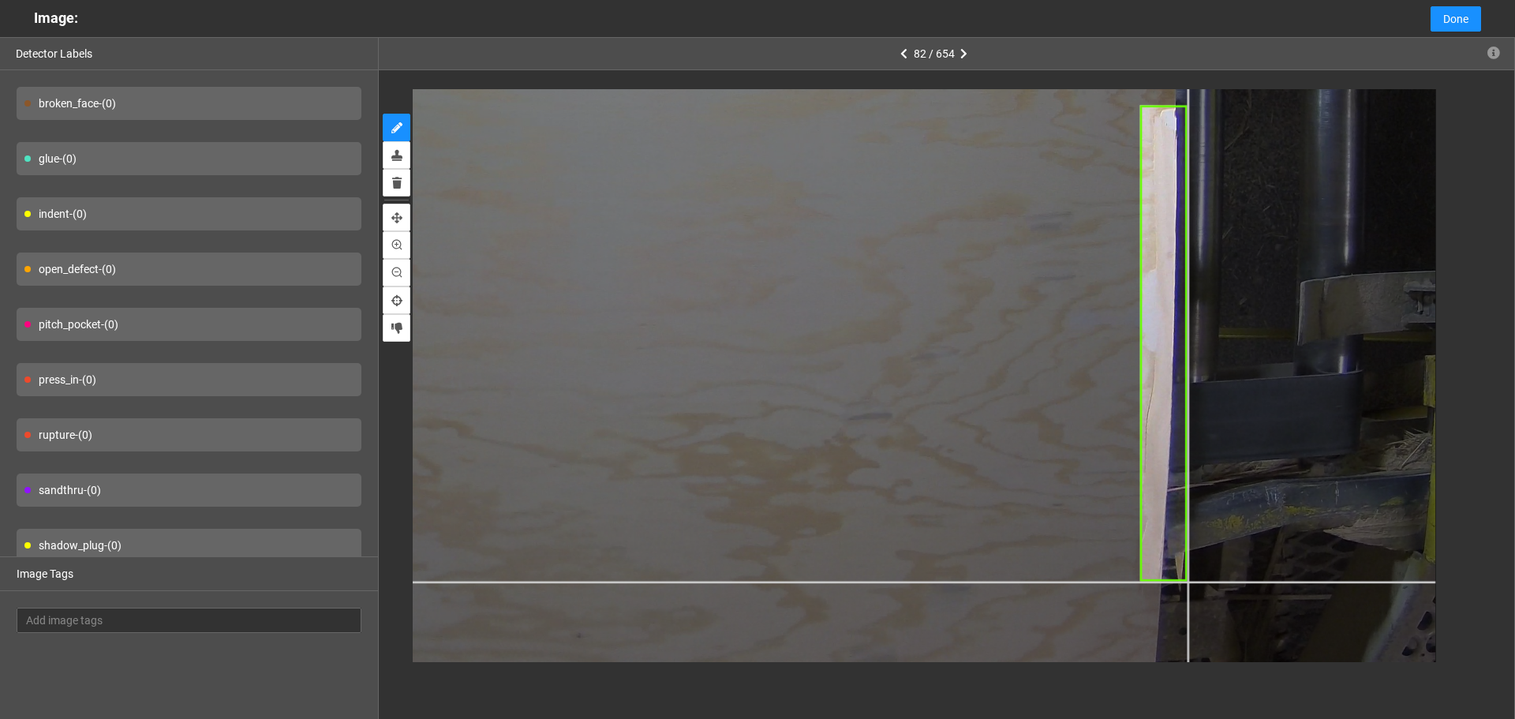
click at [1187, 581] on div at bounding box center [443, 77] width 1987 height 1490
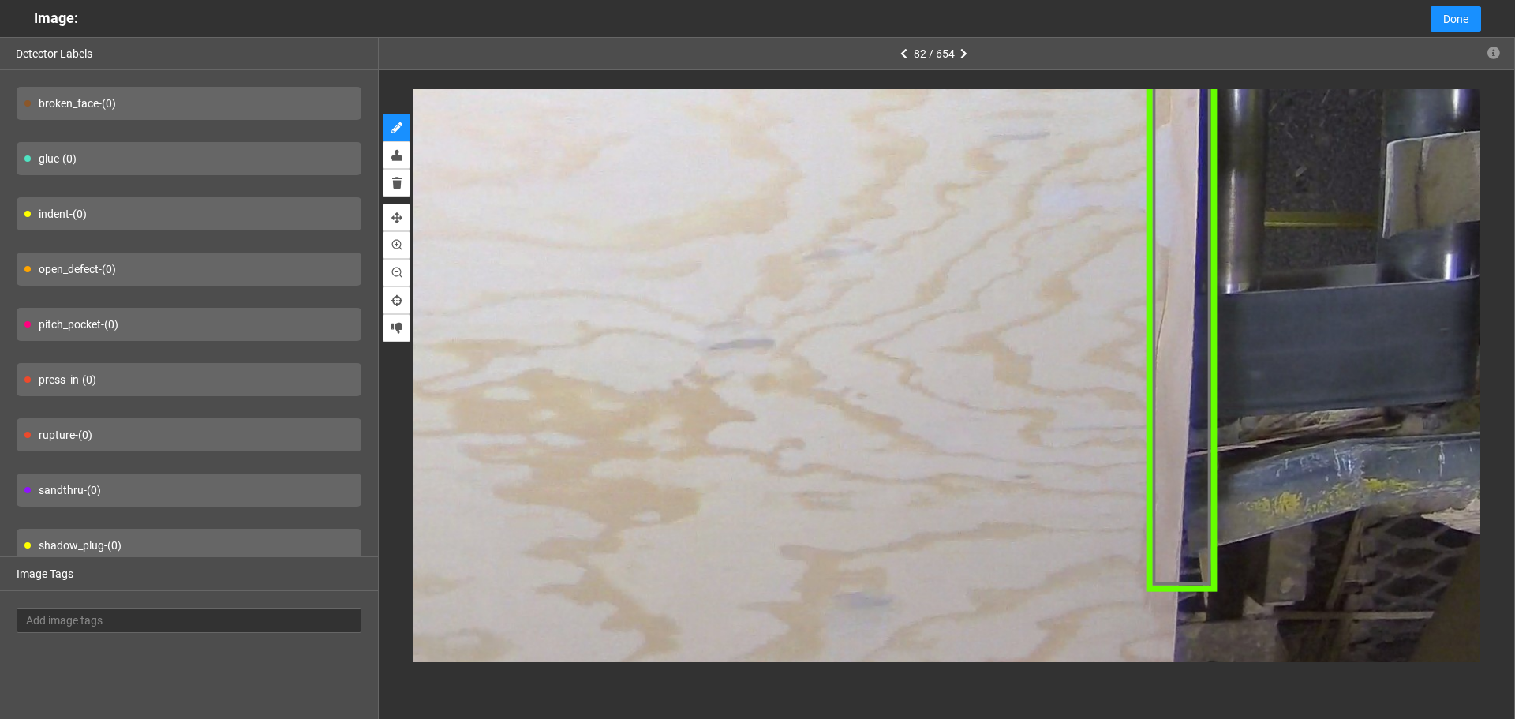
click at [1175, 563] on div "split" at bounding box center [1180, 233] width 71 height 713
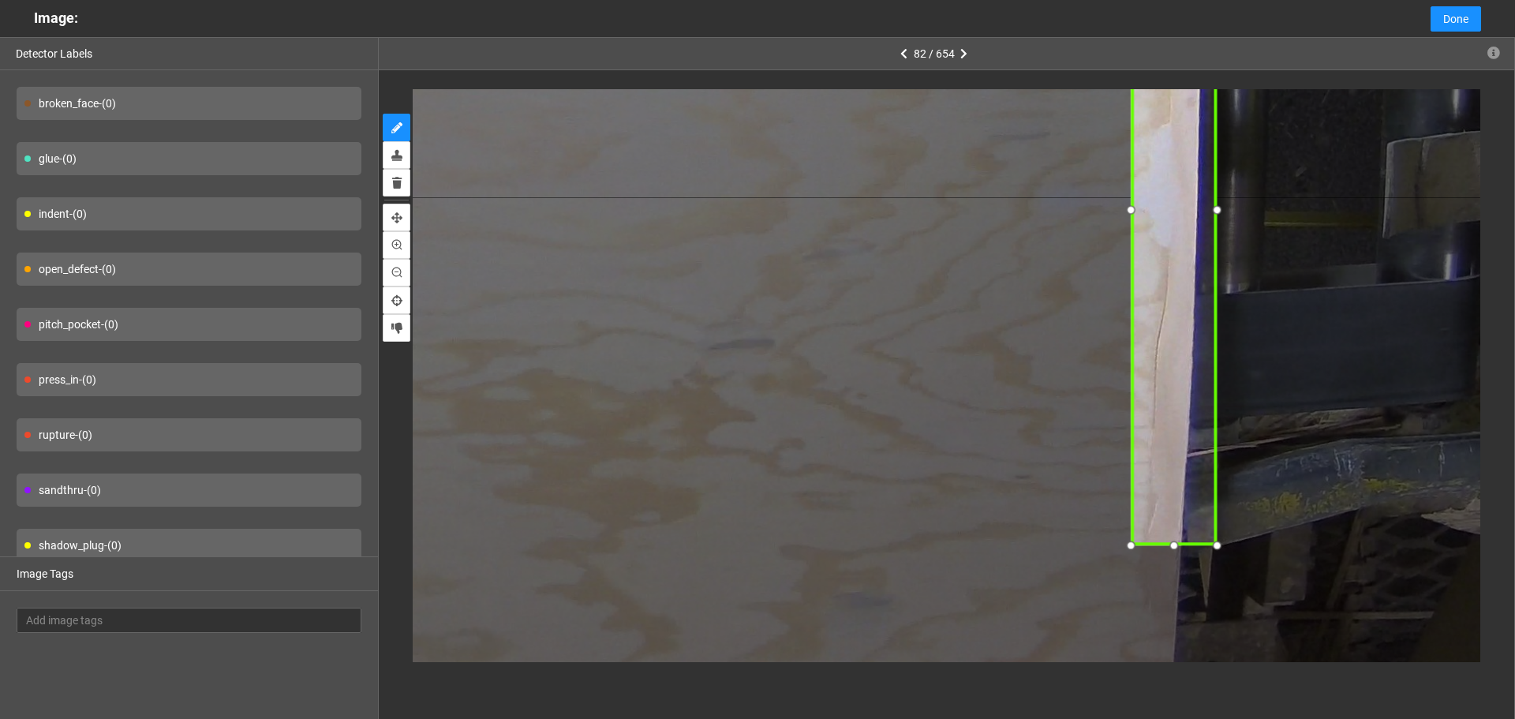
click at [1131, 545] on div at bounding box center [1130, 544] width 22 height 22
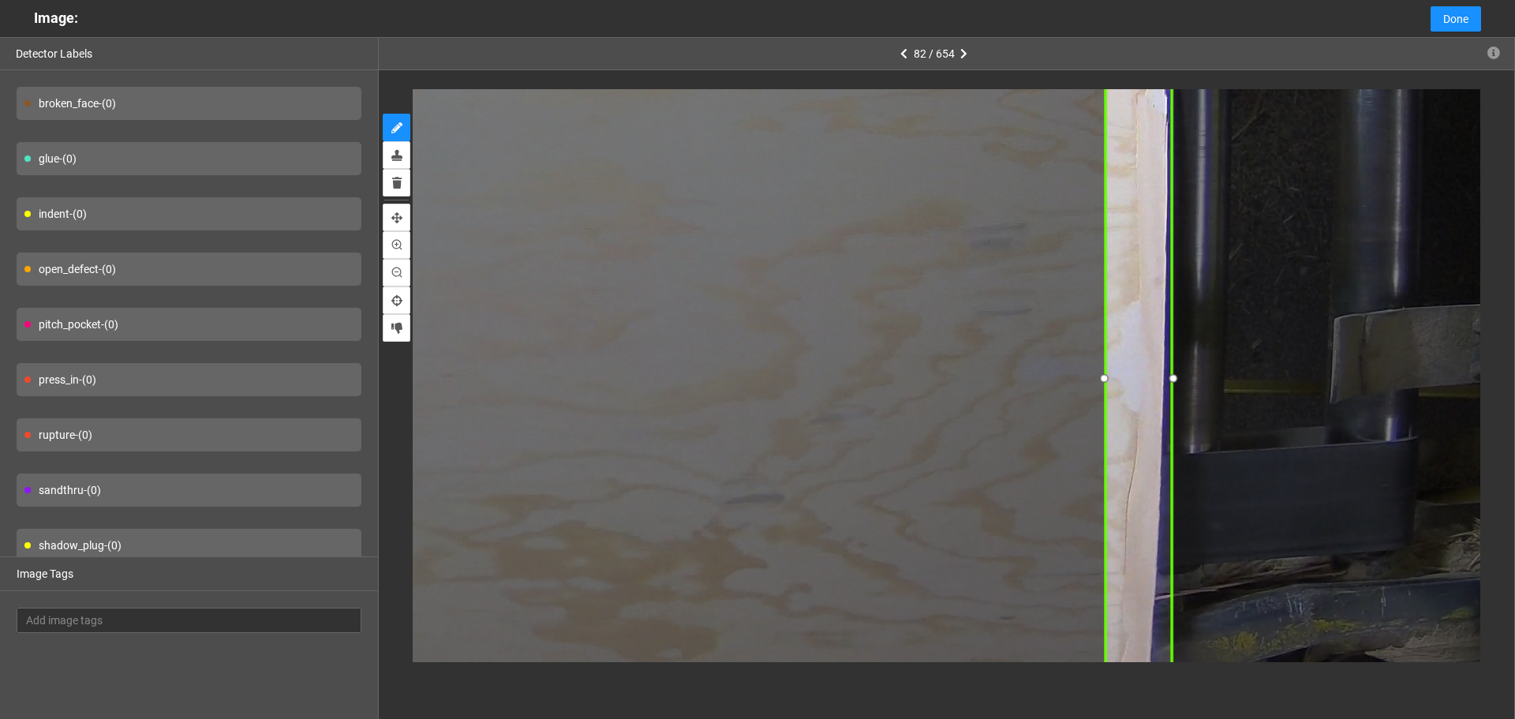
click at [1178, 379] on div at bounding box center [1173, 379] width 21 height 21
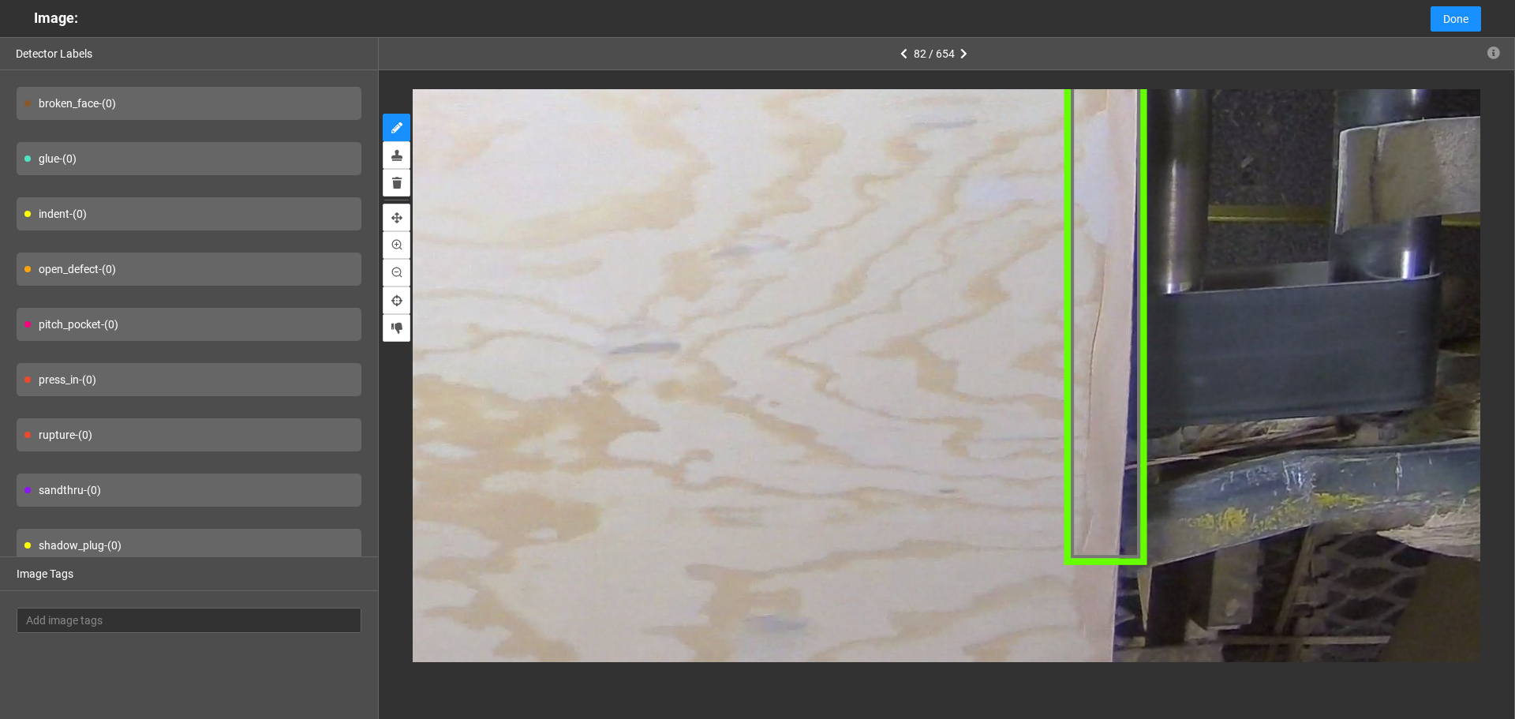
click at [1117, 511] on div "split" at bounding box center [1106, 204] width 84 height 718
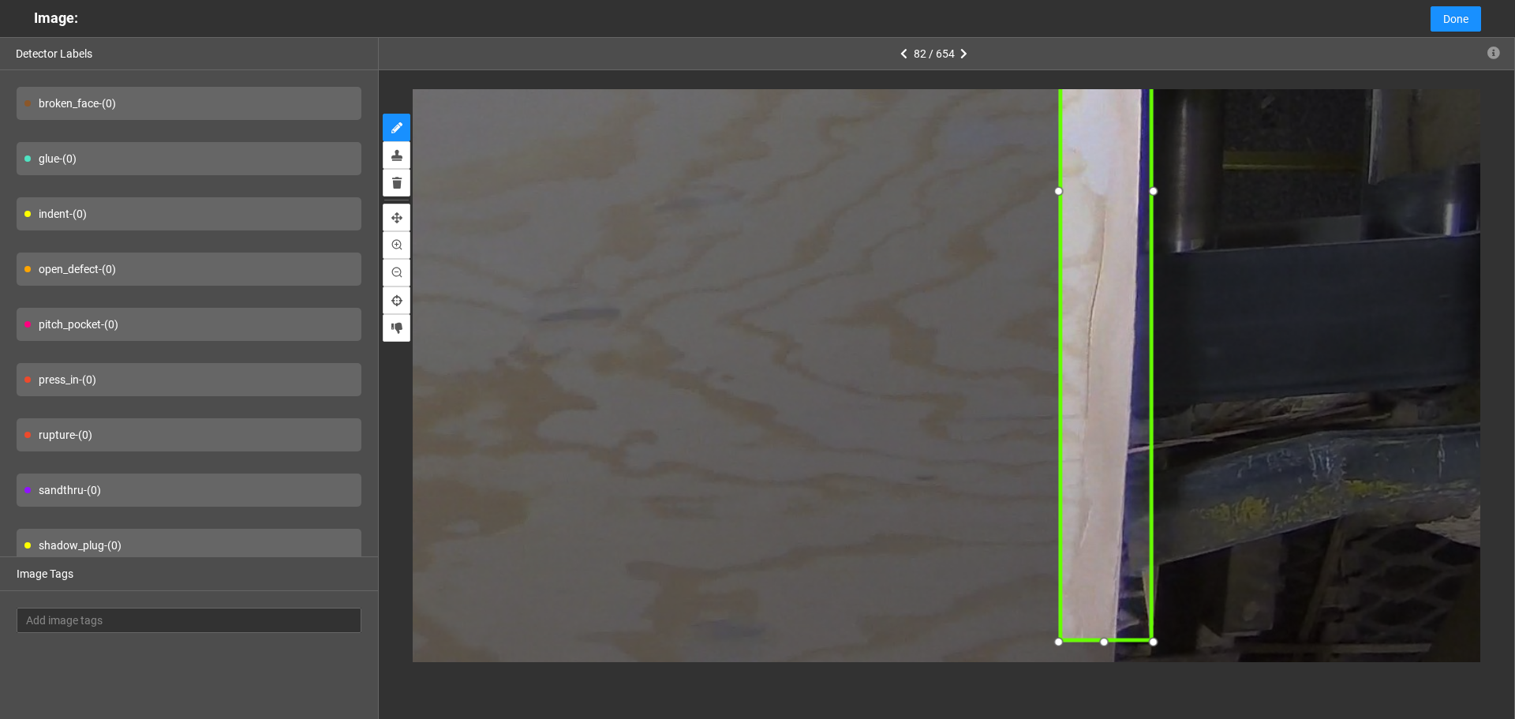
click at [1095, 644] on div at bounding box center [1107, 644] width 24 height 24
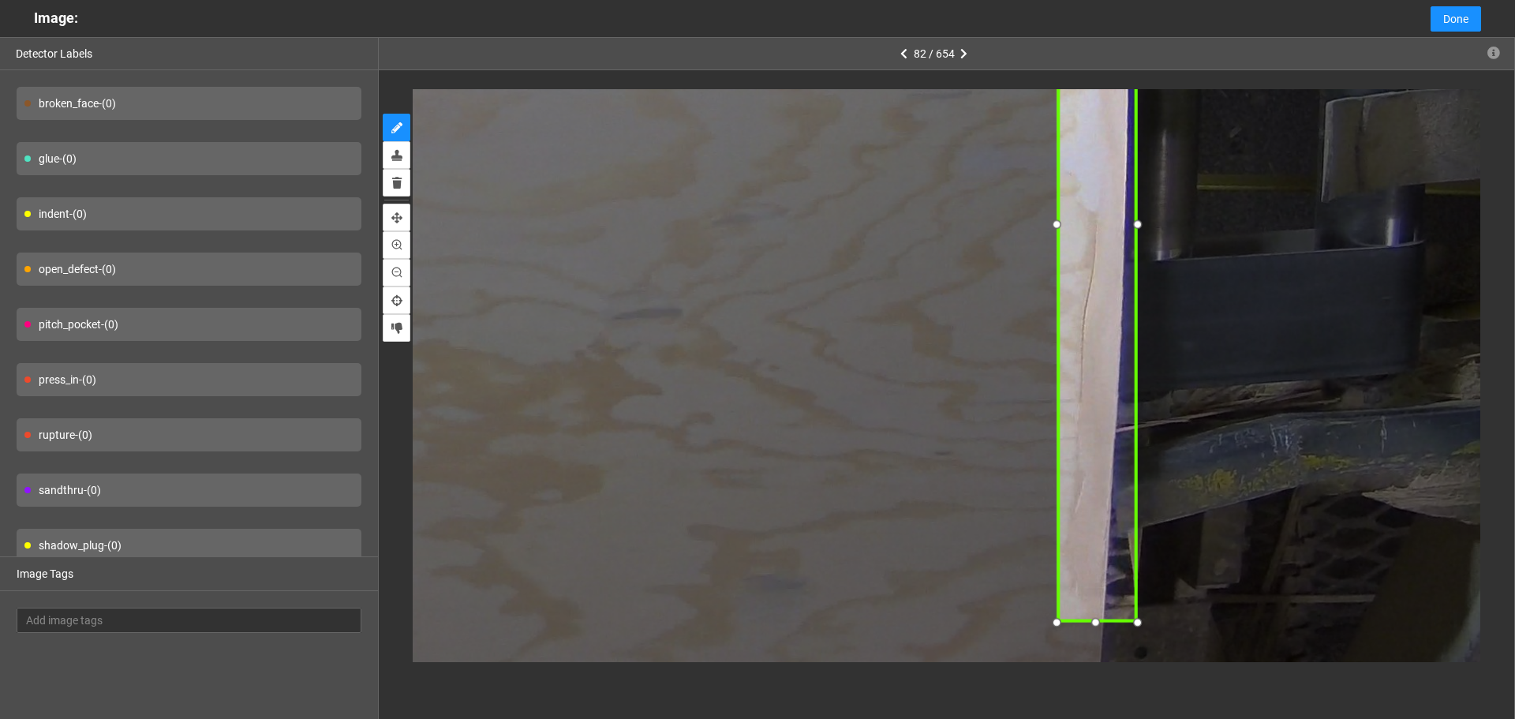
click at [1089, 625] on div at bounding box center [1097, 623] width 22 height 22
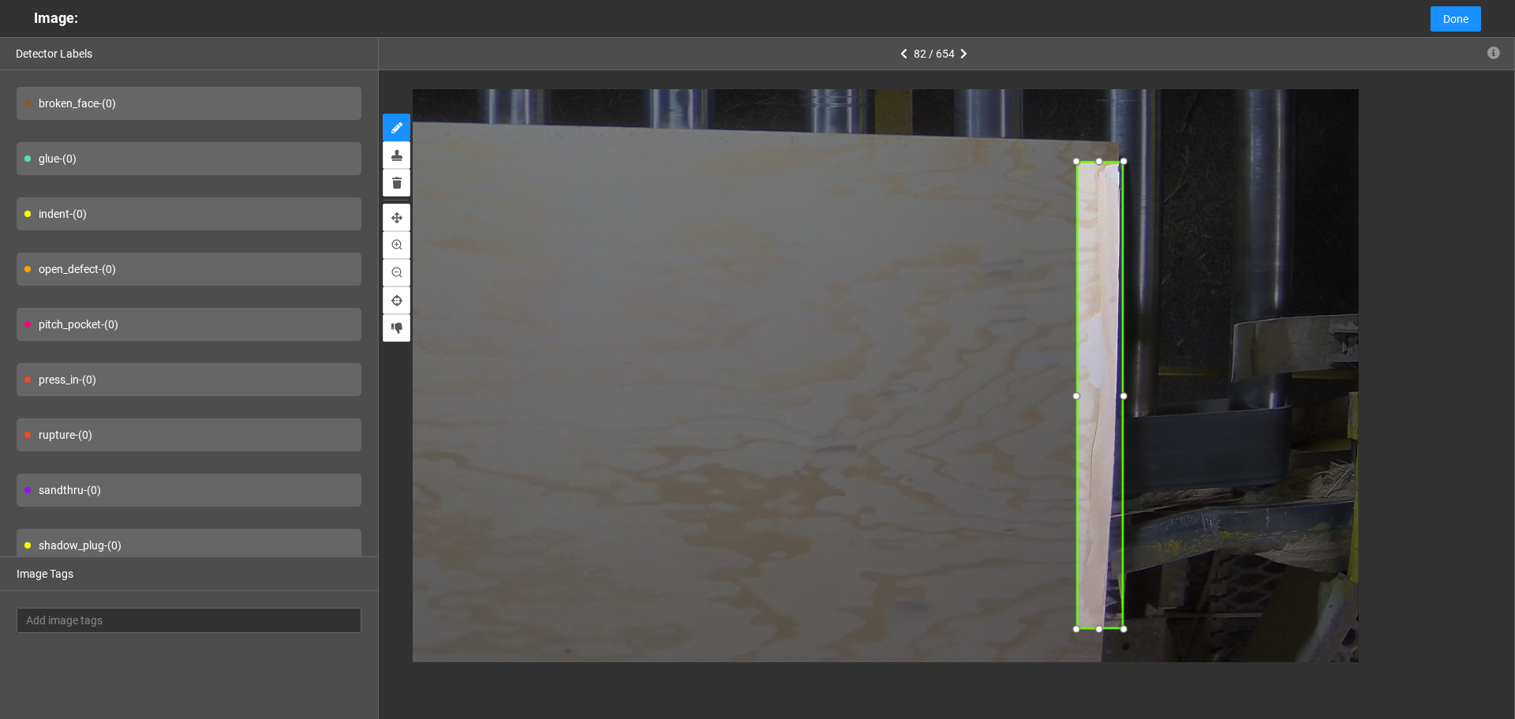
click at [1115, 156] on div at bounding box center [1124, 161] width 20 height 20
click at [1114, 144] on span "split" at bounding box center [1102, 151] width 37 height 17
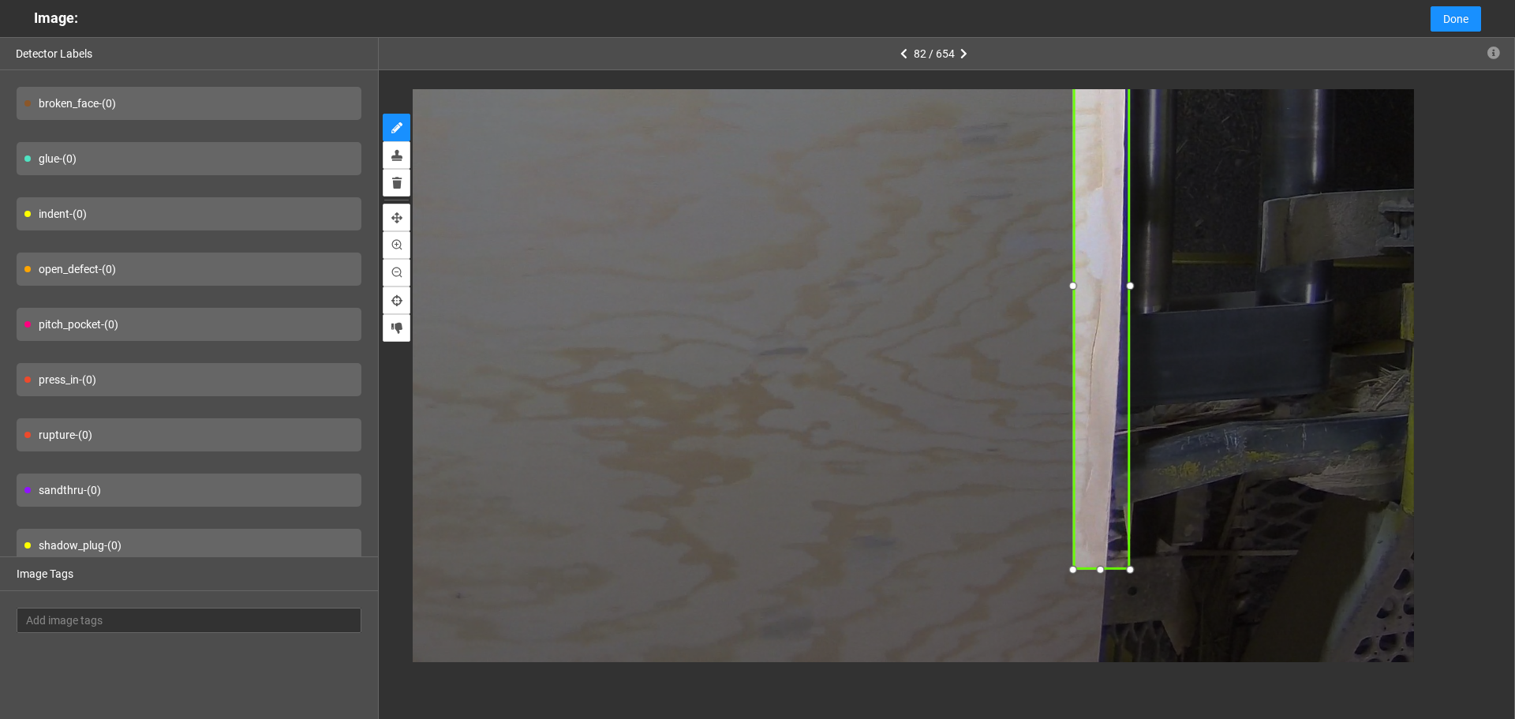
click at [1108, 573] on div at bounding box center [1101, 570] width 21 height 21
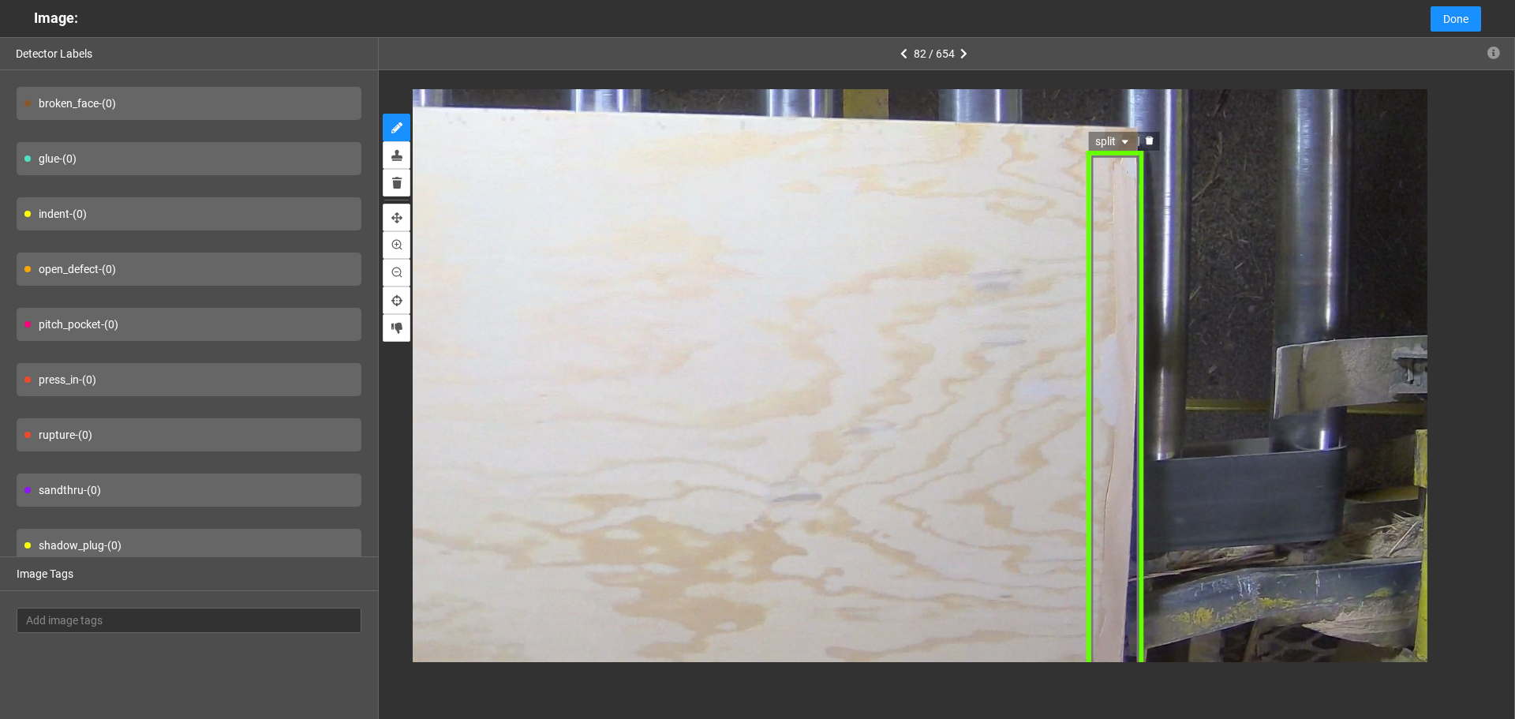
click at [1127, 247] on div "split" at bounding box center [1115, 434] width 58 height 566
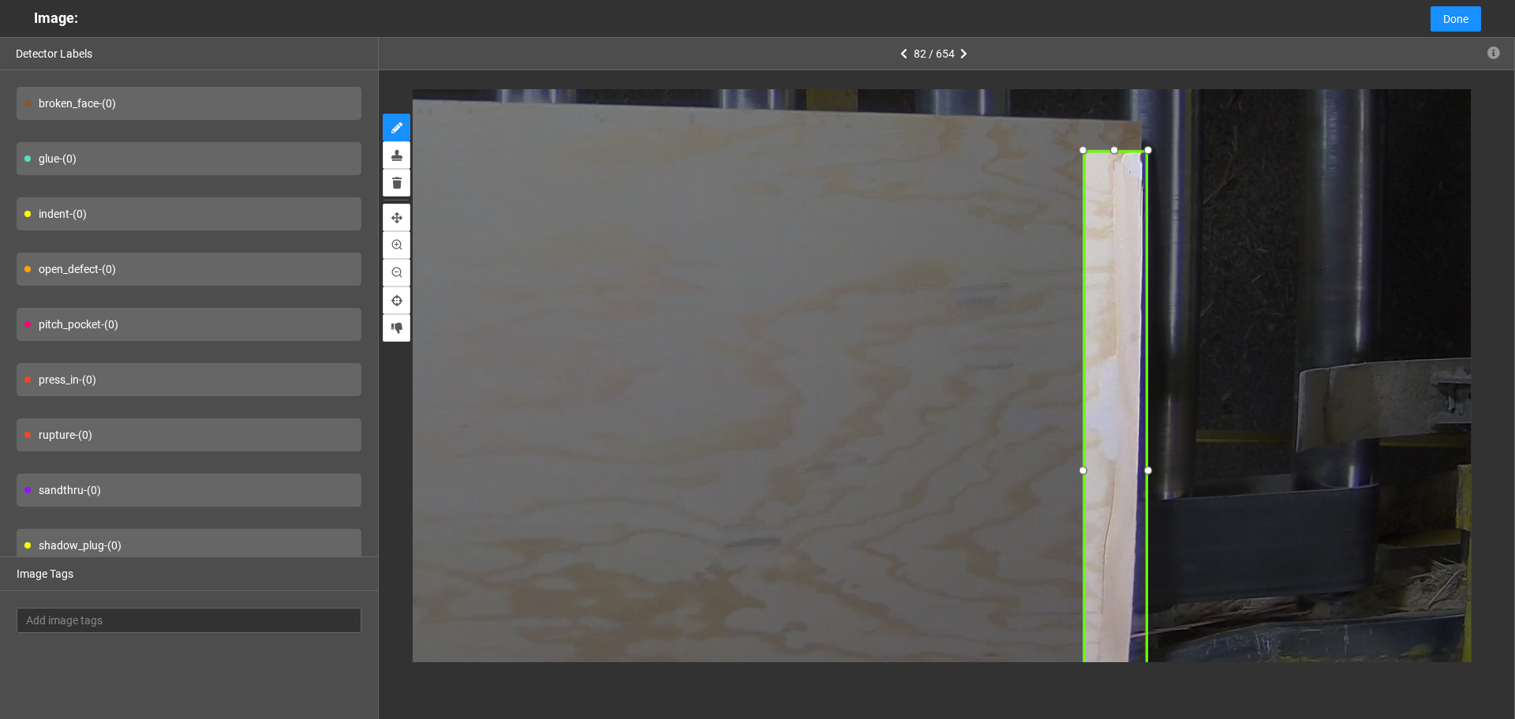
click at [1114, 153] on div at bounding box center [1115, 150] width 21 height 21
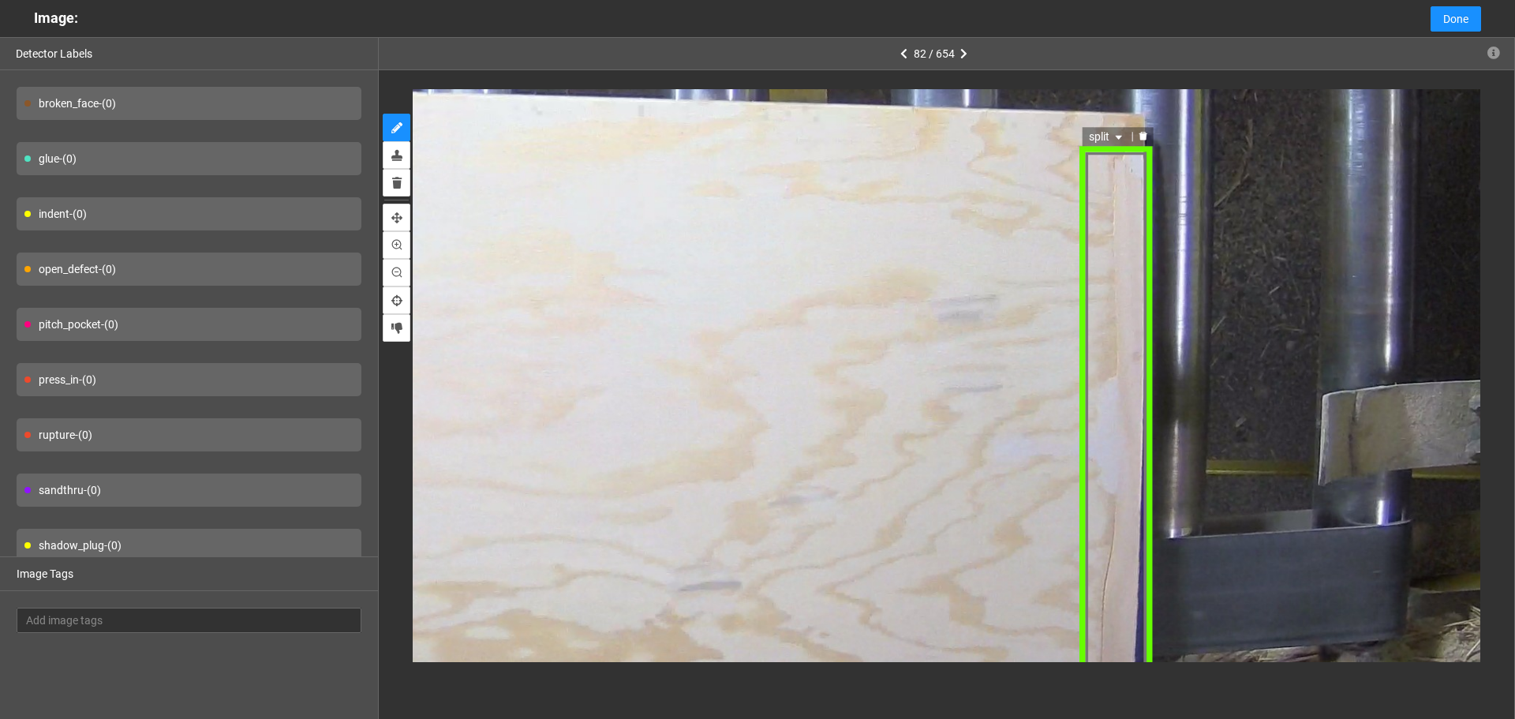
click at [1112, 182] on div "split" at bounding box center [1116, 506] width 74 height 717
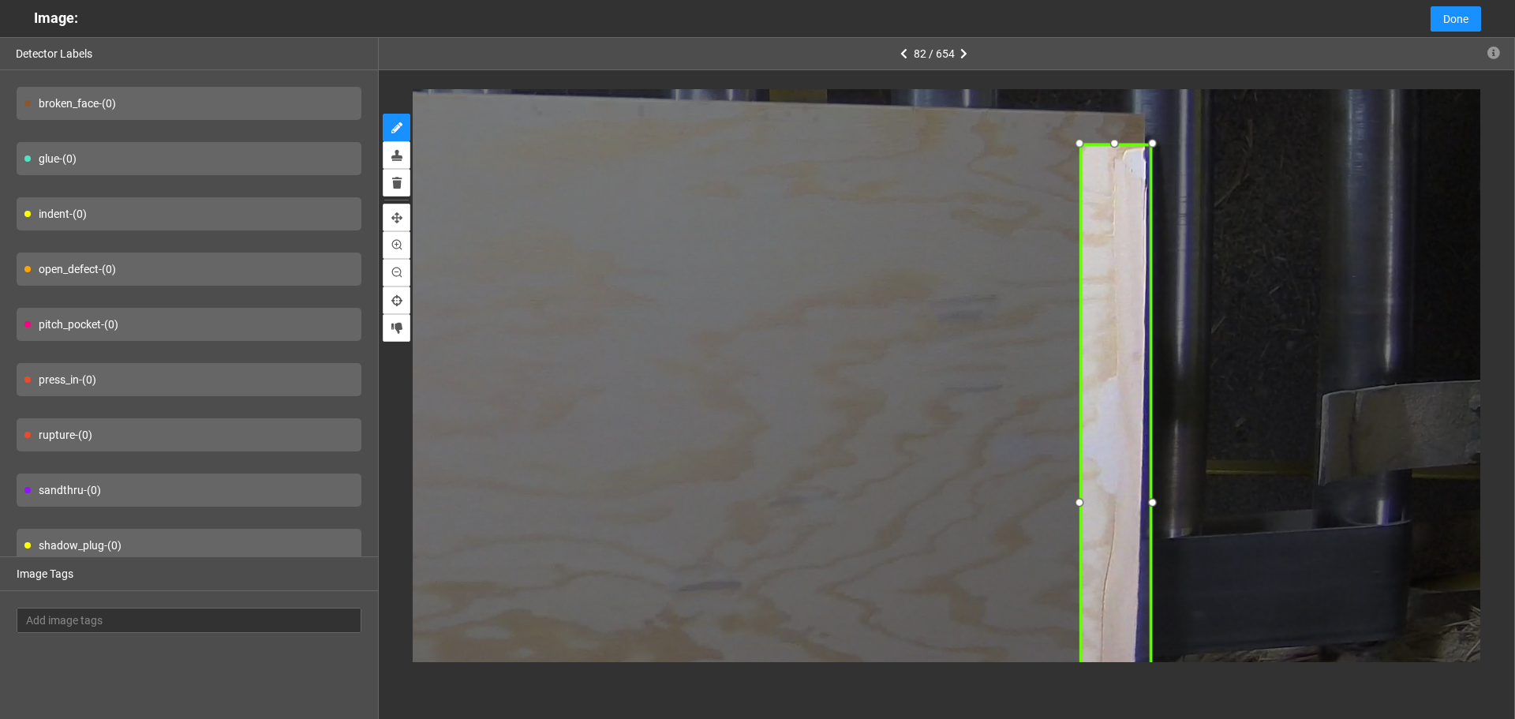
click at [1127, 144] on div at bounding box center [1116, 143] width 22 height 22
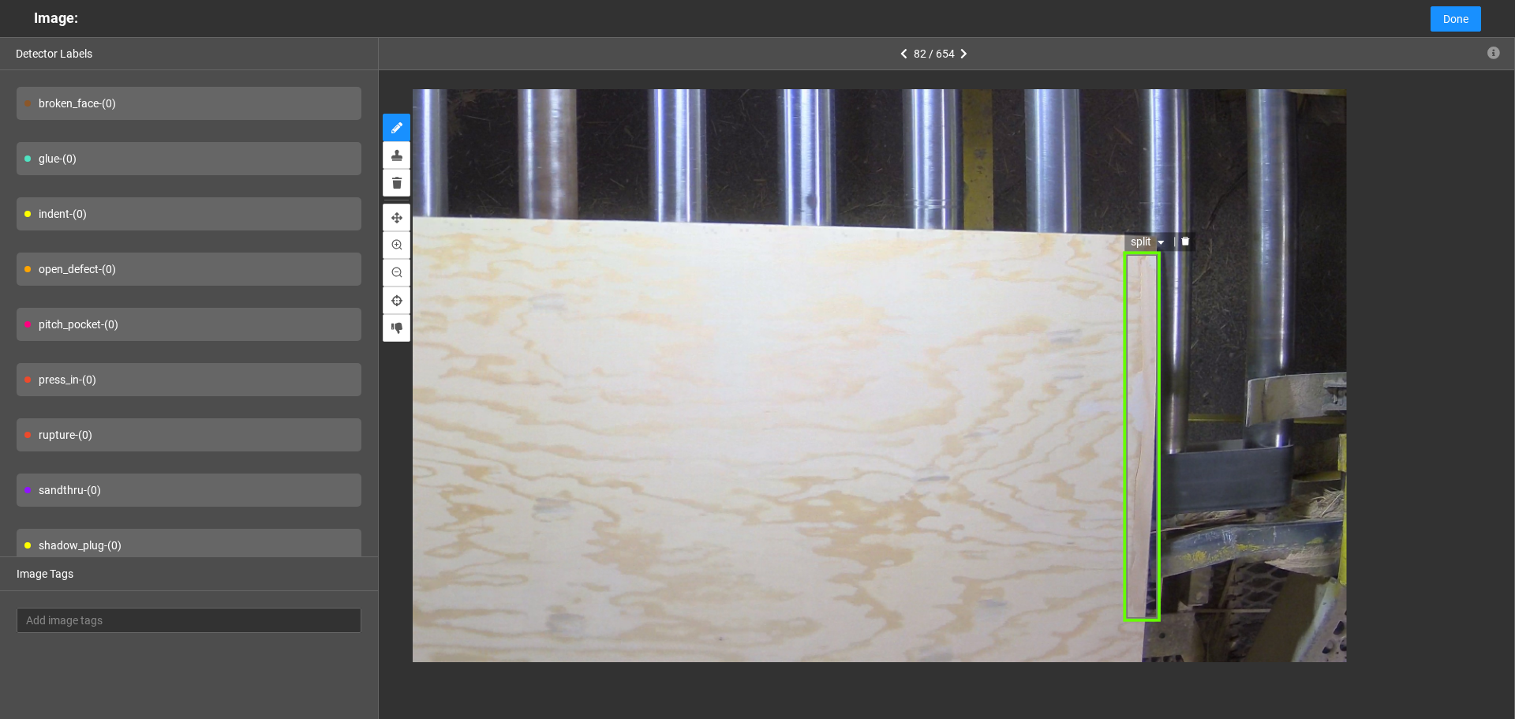
click at [1144, 430] on div "split" at bounding box center [1142, 436] width 38 height 371
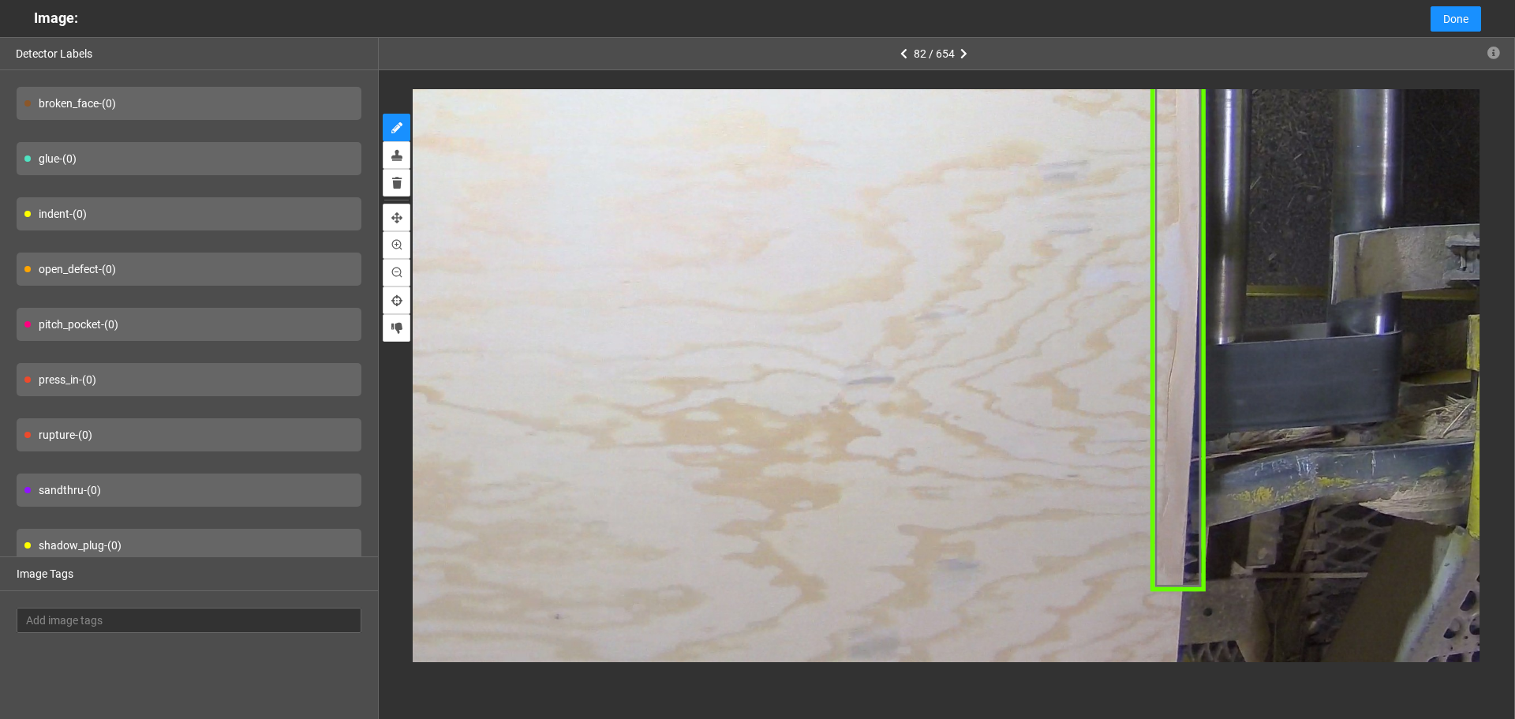
click at [1187, 552] on div "split" at bounding box center [1178, 318] width 56 height 546
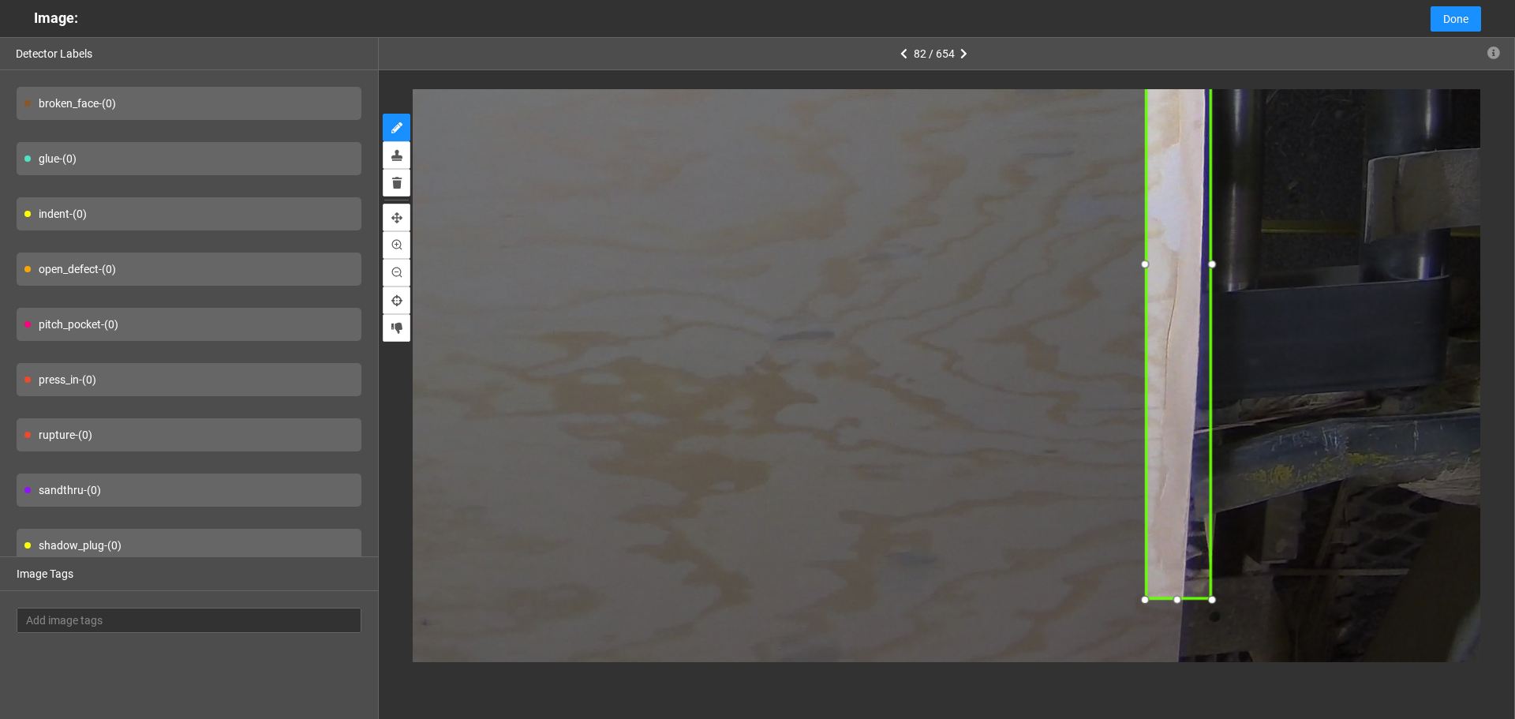
click at [1181, 601] on div at bounding box center [1178, 600] width 21 height 21
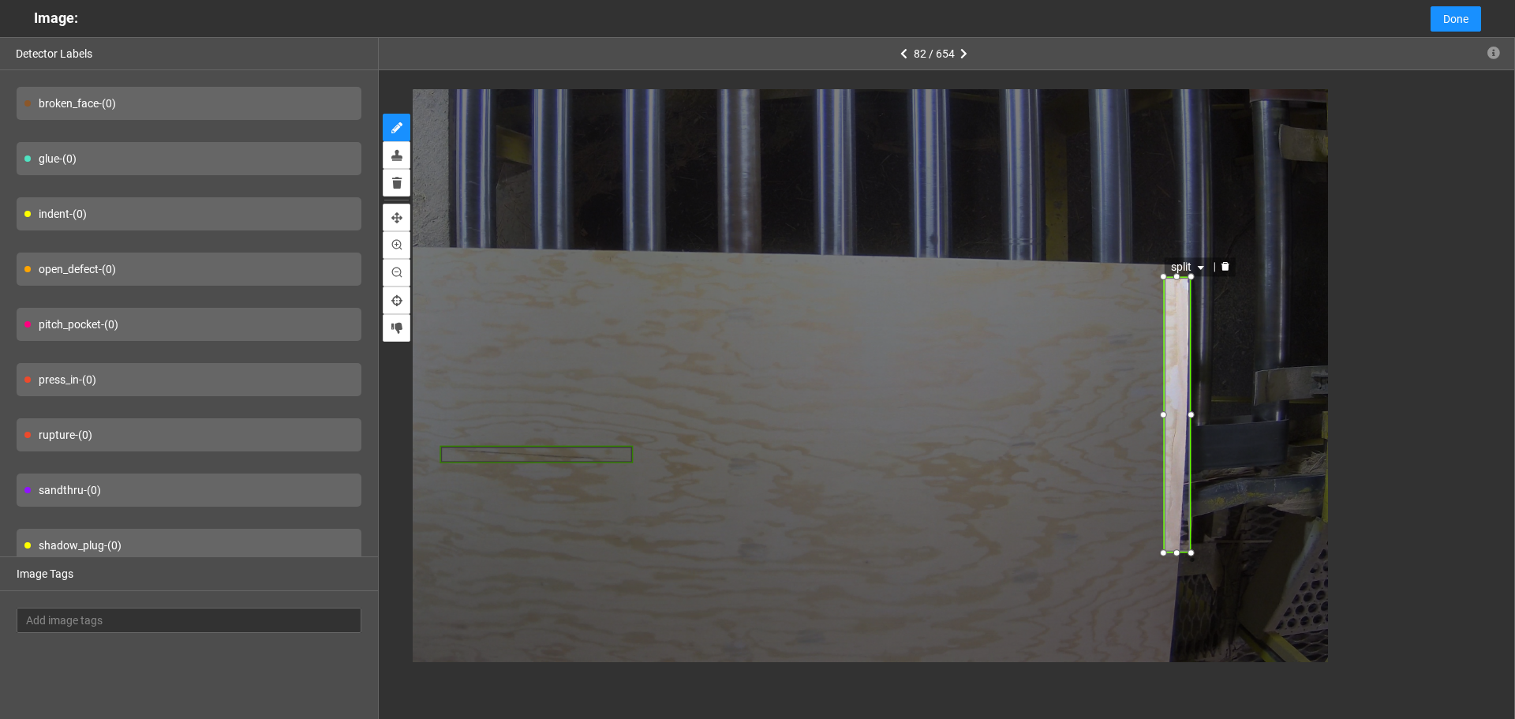
click at [1194, 267] on span "split" at bounding box center [1189, 266] width 37 height 17
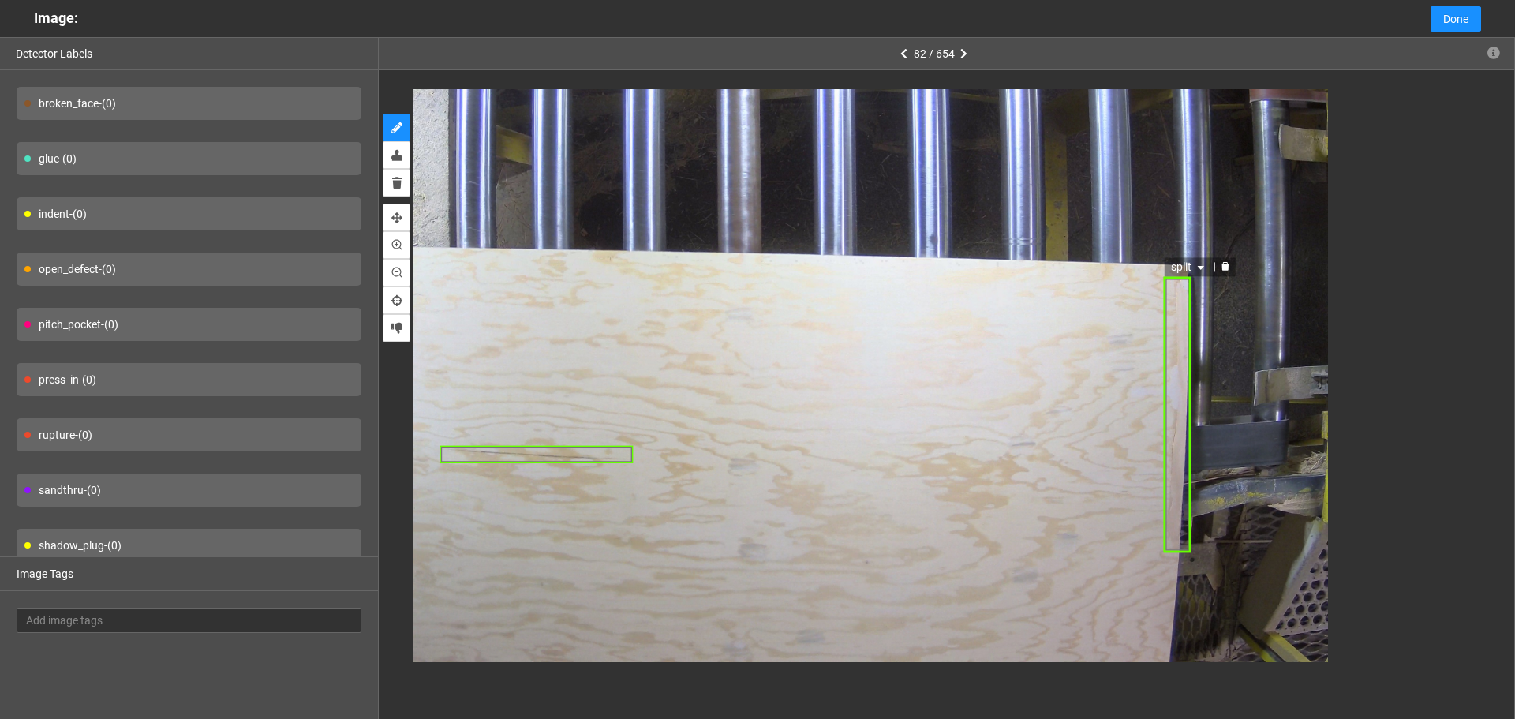
click at [1180, 340] on div "split" at bounding box center [1177, 414] width 28 height 277
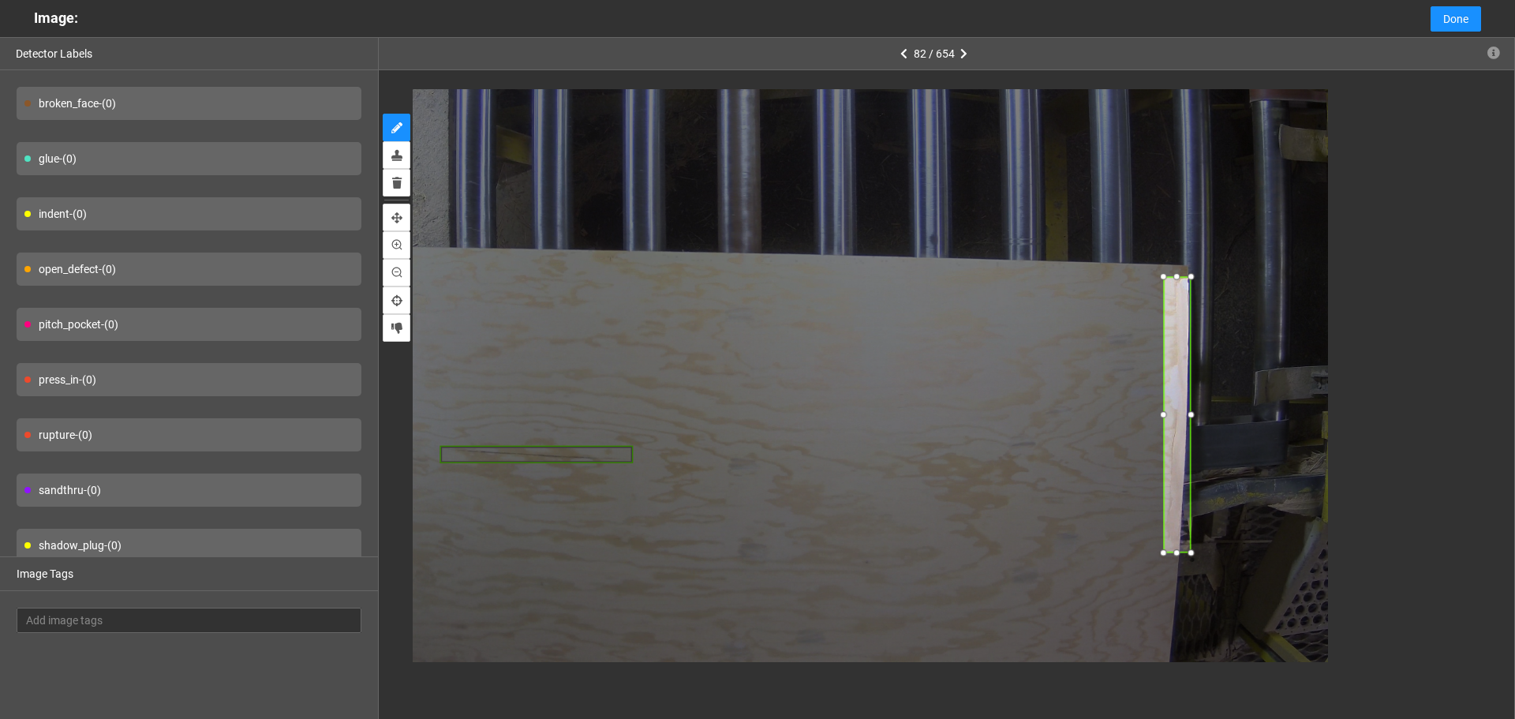
click at [1192, 270] on div at bounding box center [1191, 276] width 17 height 17
click at [1196, 267] on icon "caret-down" at bounding box center [1200, 267] width 9 height 9
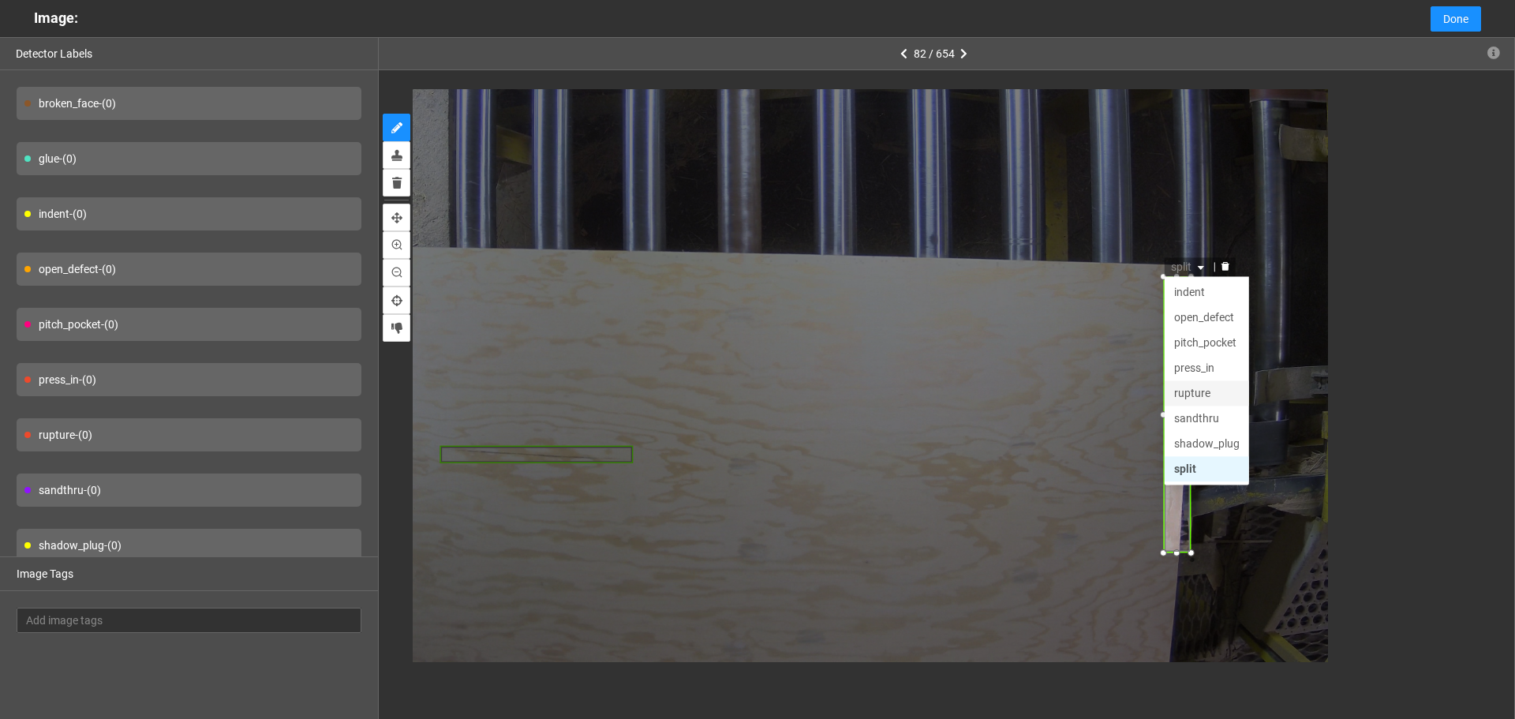
scroll to position [76, 0]
click at [1211, 395] on div "sandthru" at bounding box center [1207, 392] width 66 height 17
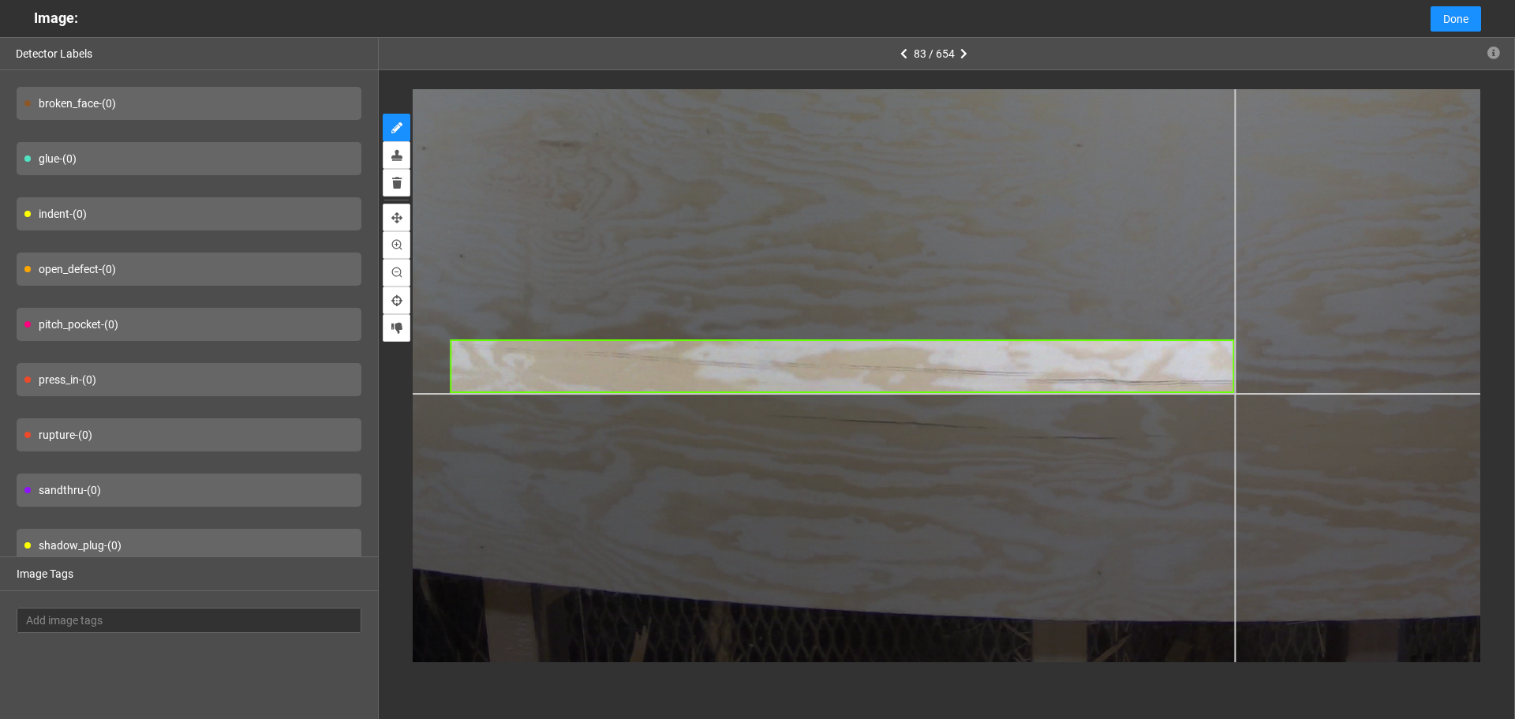
click at [1234, 393] on div at bounding box center [1022, 114] width 1529 height 1147
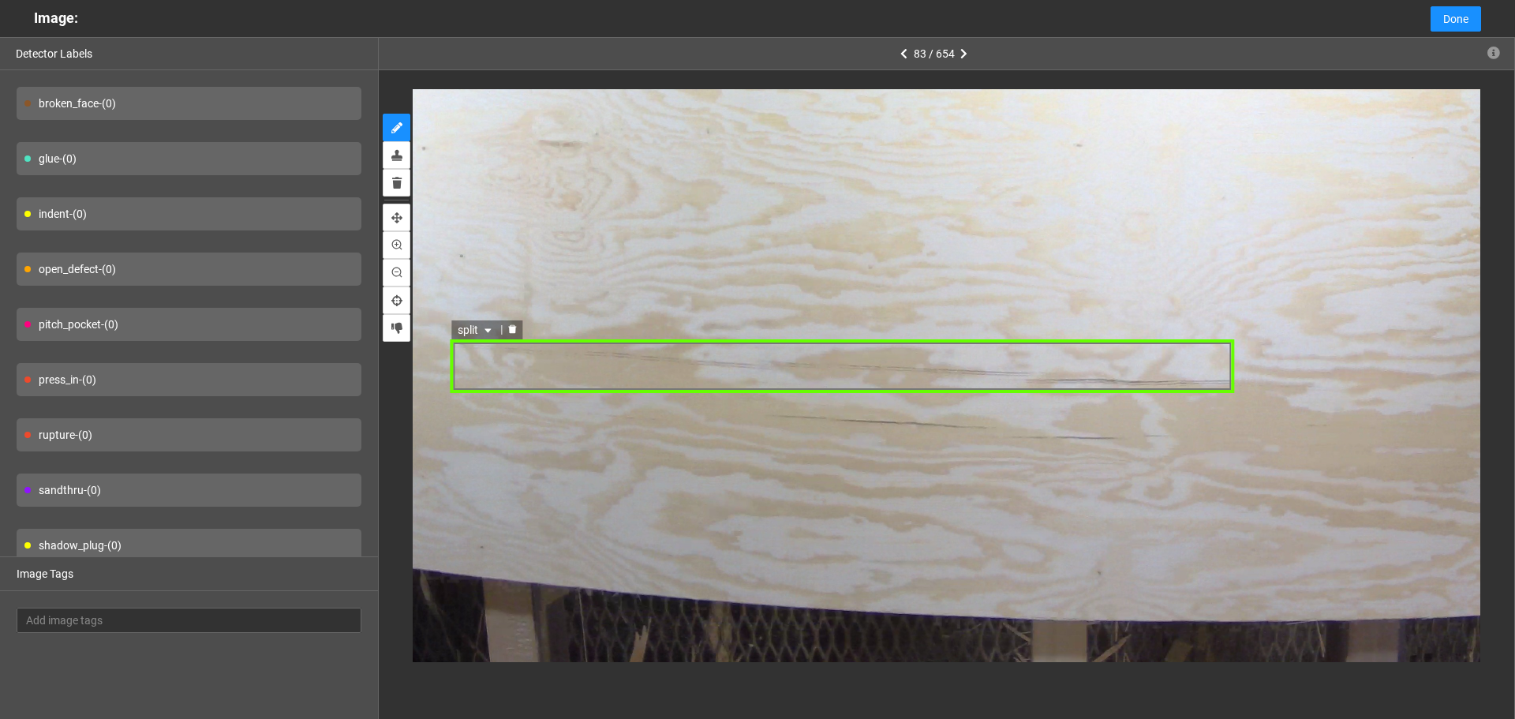
click at [482, 349] on div "split" at bounding box center [842, 366] width 784 height 54
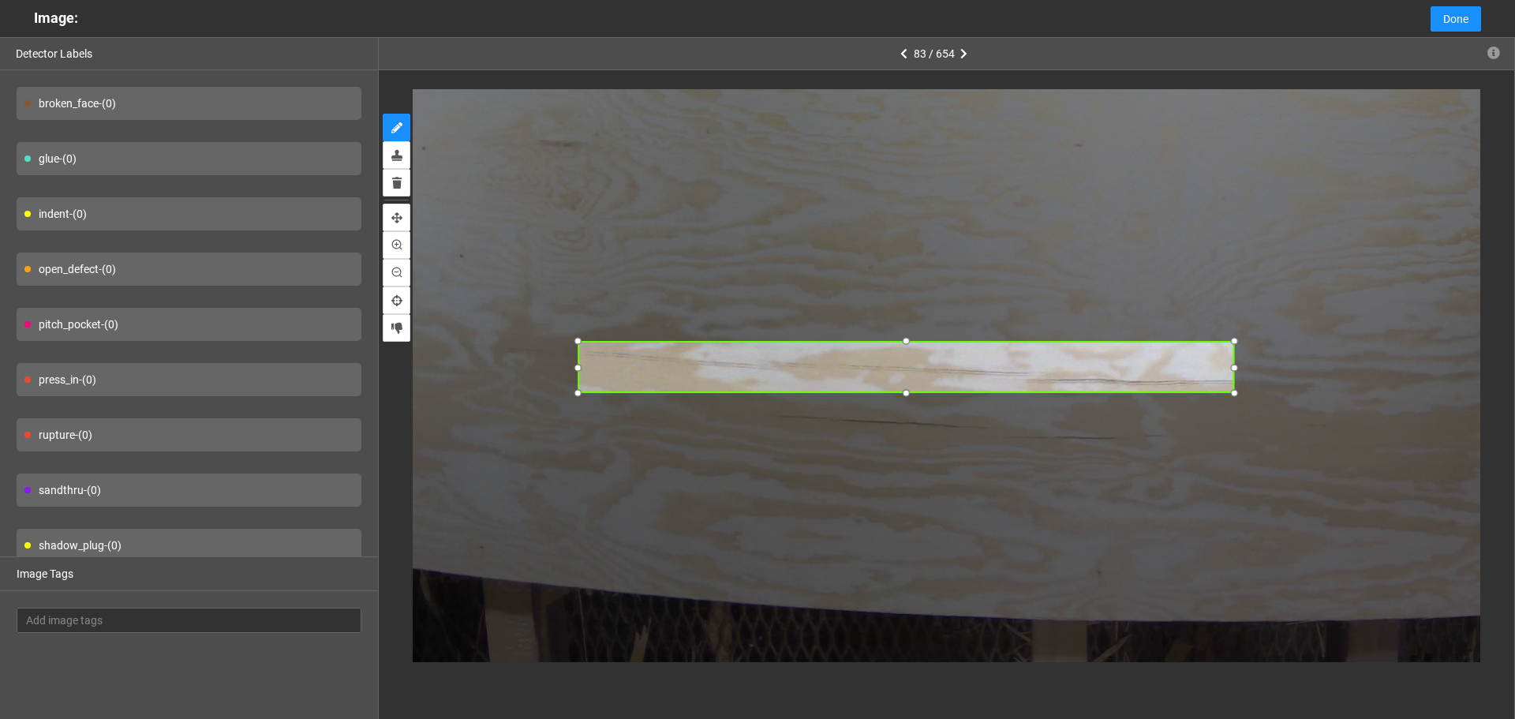
click at [577, 343] on div at bounding box center [578, 341] width 19 height 19
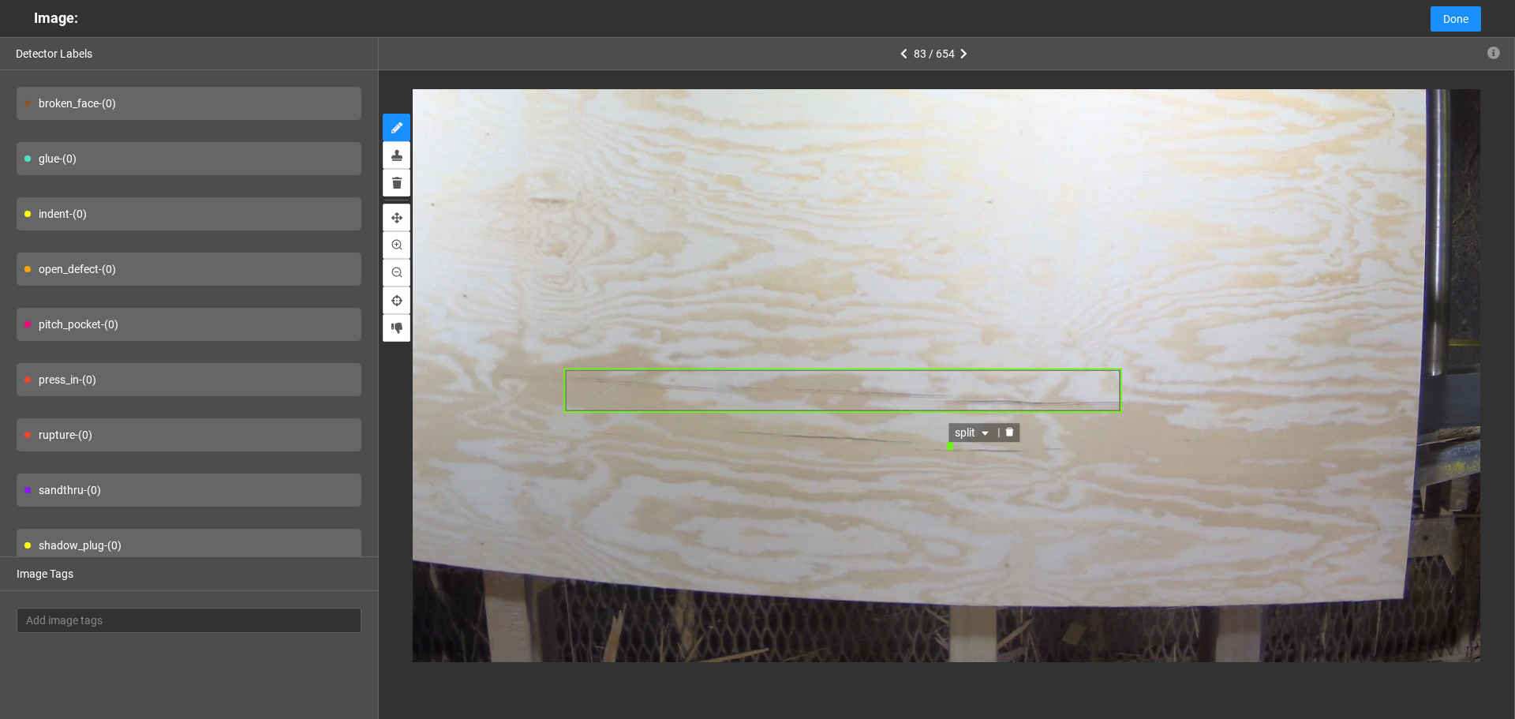
click at [1011, 430] on icon "delete" at bounding box center [1010, 432] width 8 height 9
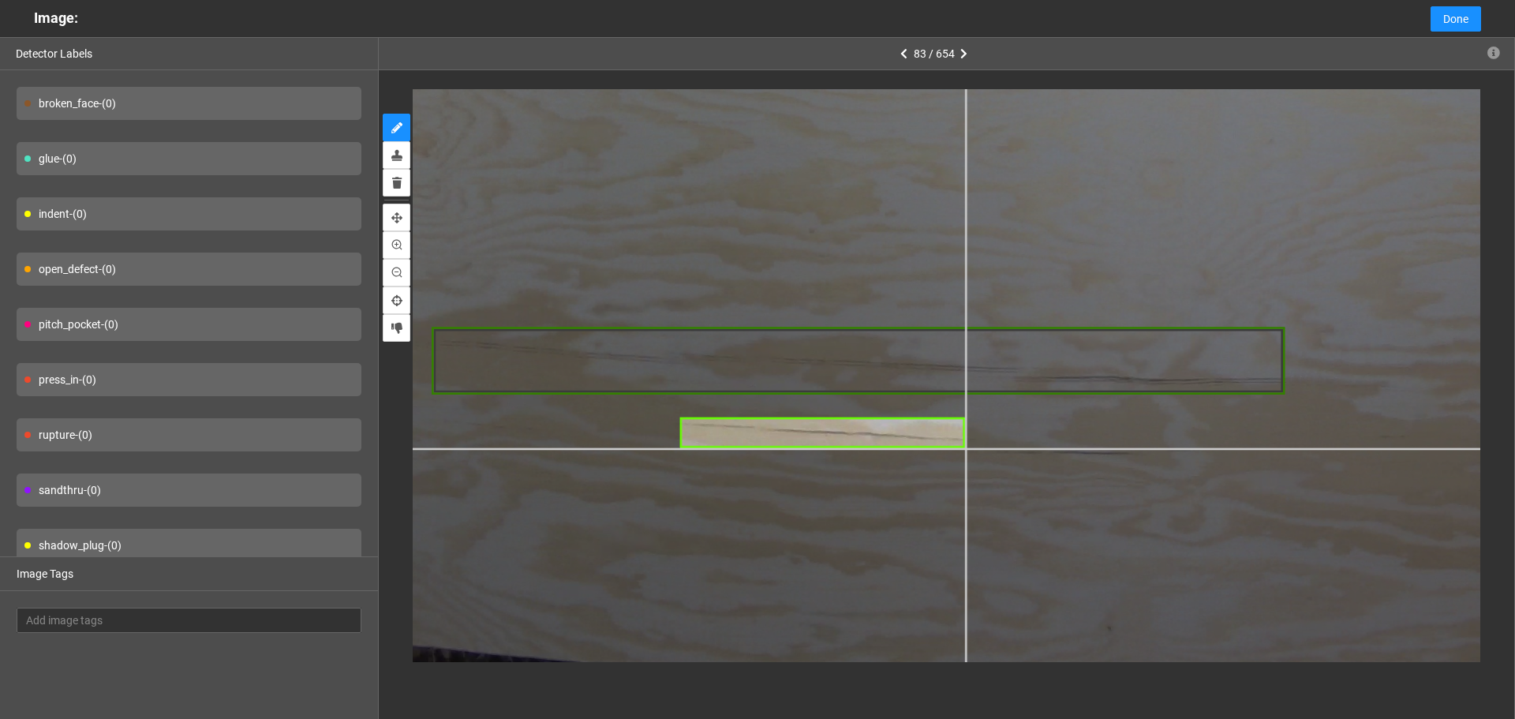
click at [965, 448] on div at bounding box center [1008, 32] width 1987 height 1490
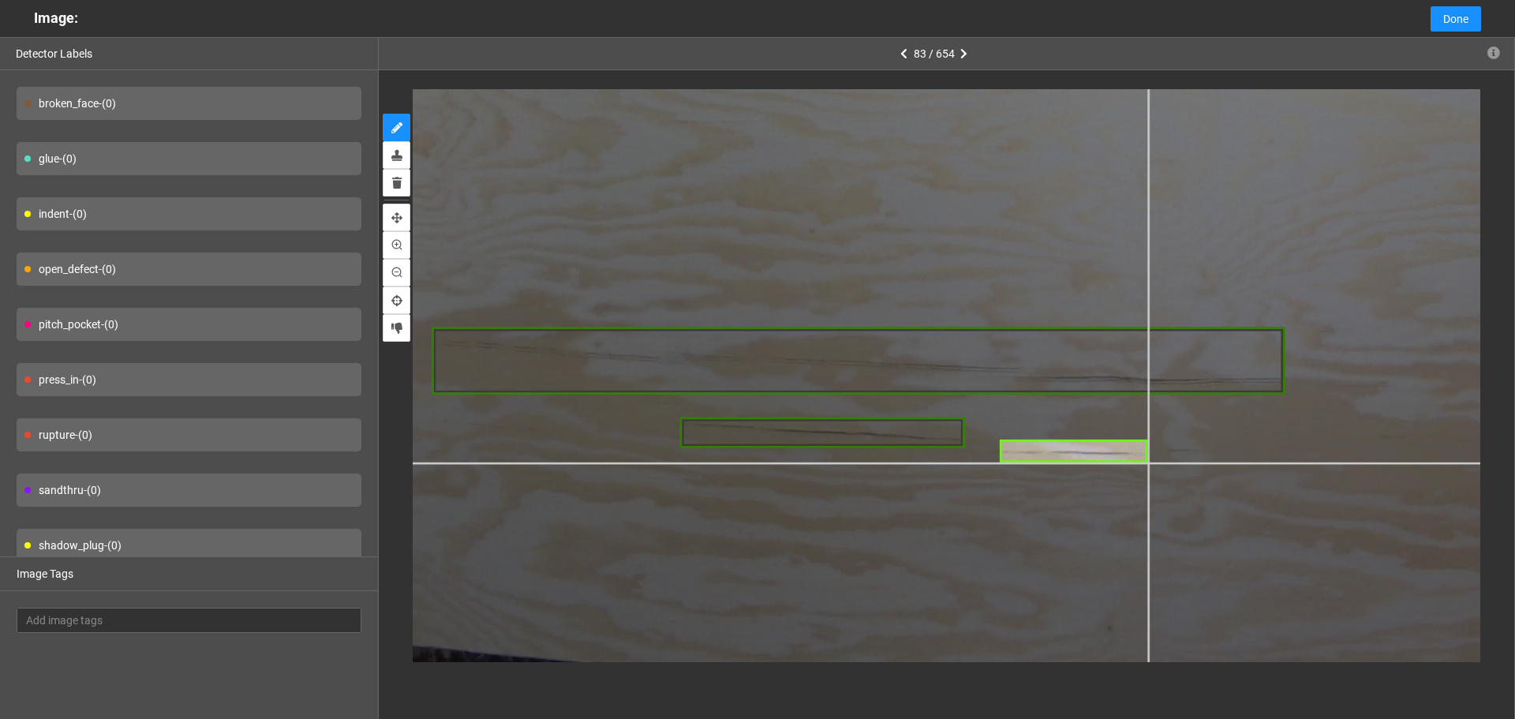
click at [1147, 462] on div at bounding box center [1008, 32] width 1987 height 1490
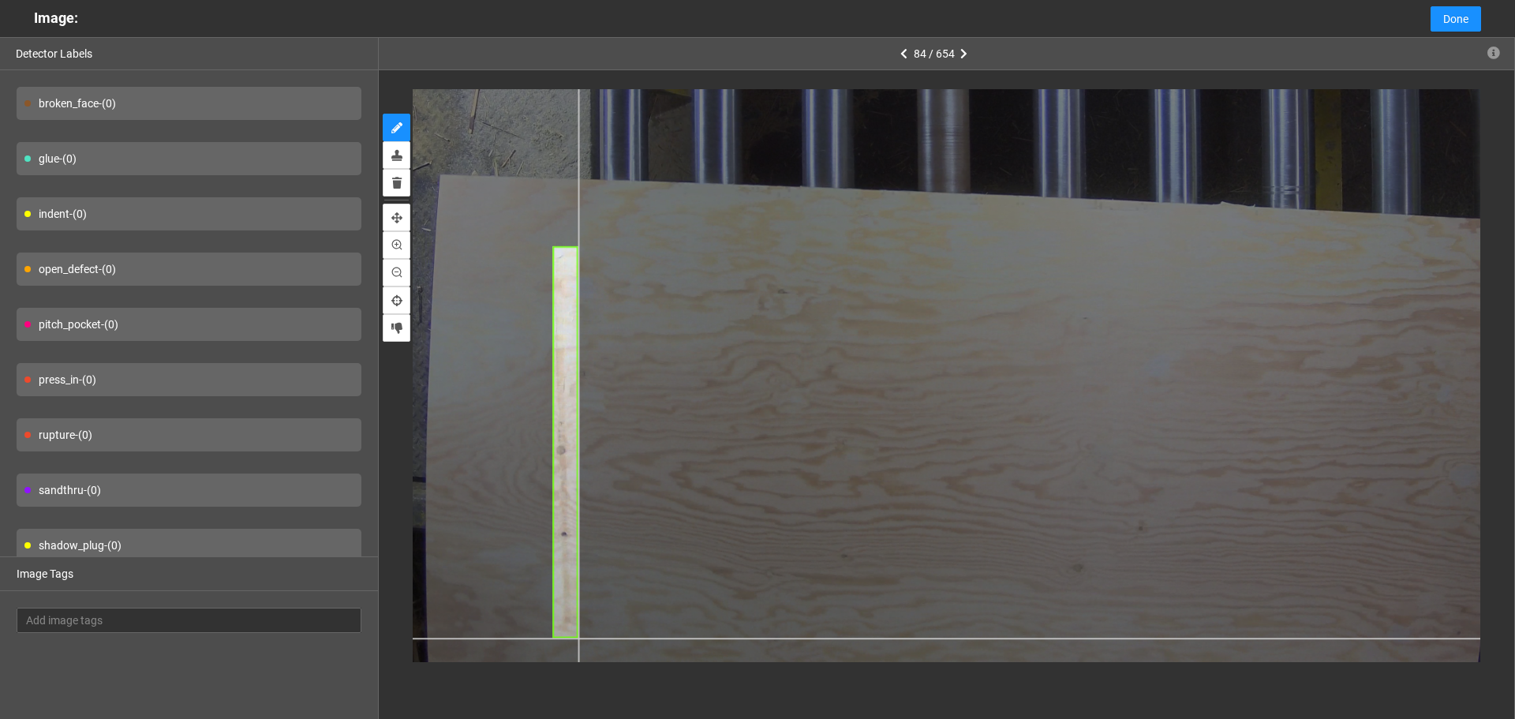
click at [578, 638] on div at bounding box center [1009, 214] width 1299 height 975
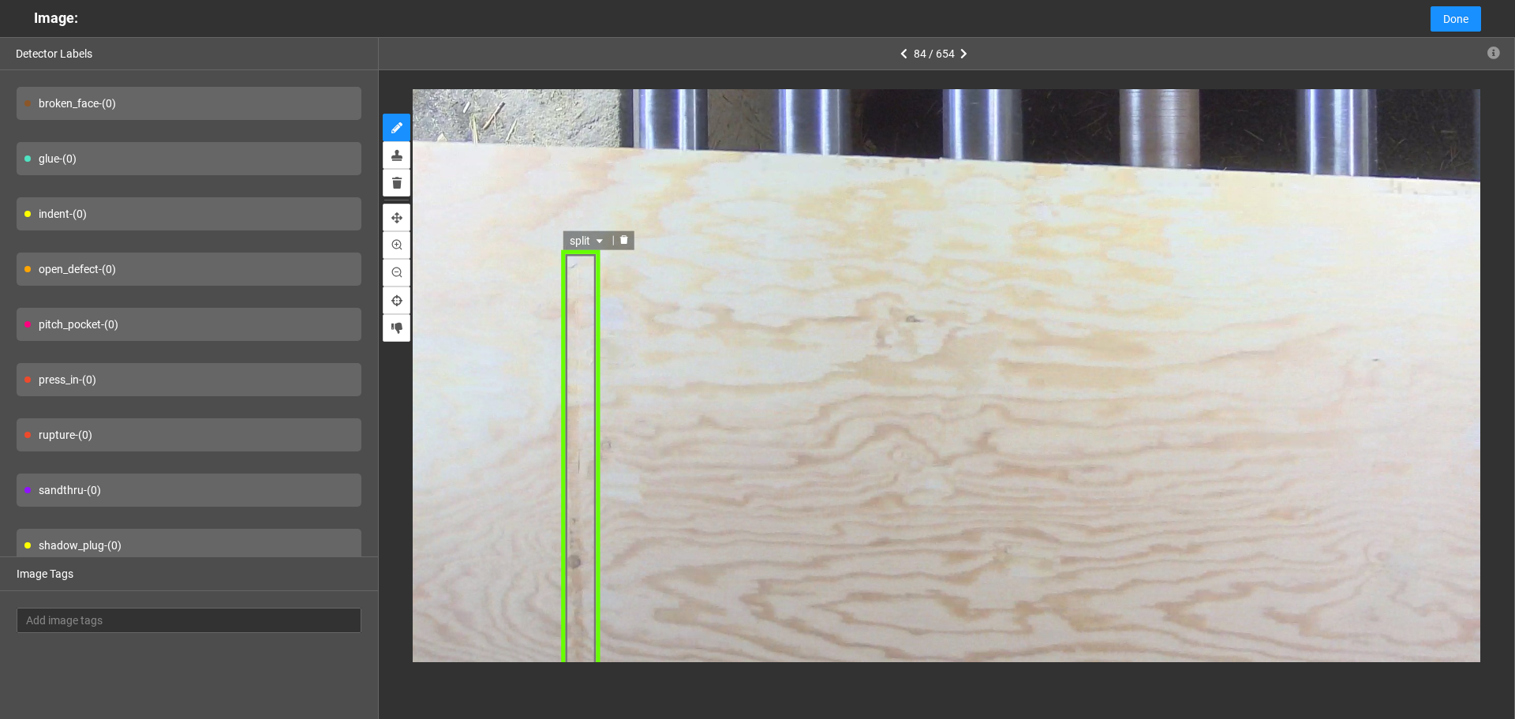
click at [583, 300] on div "split" at bounding box center [581, 549] width 39 height 599
click at [563, 254] on div at bounding box center [581, 549] width 39 height 599
click at [571, 263] on div at bounding box center [581, 549] width 39 height 599
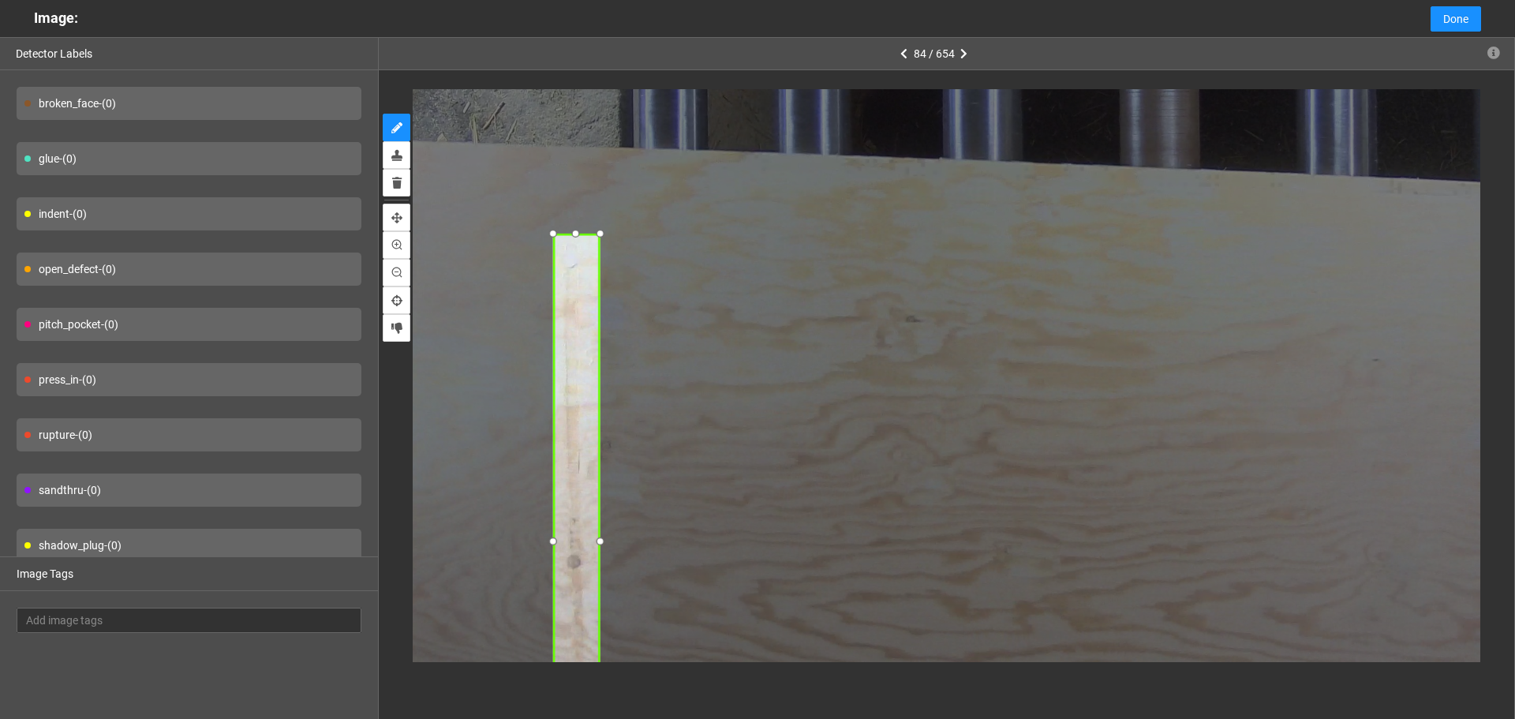
click at [552, 237] on div at bounding box center [552, 234] width 20 height 20
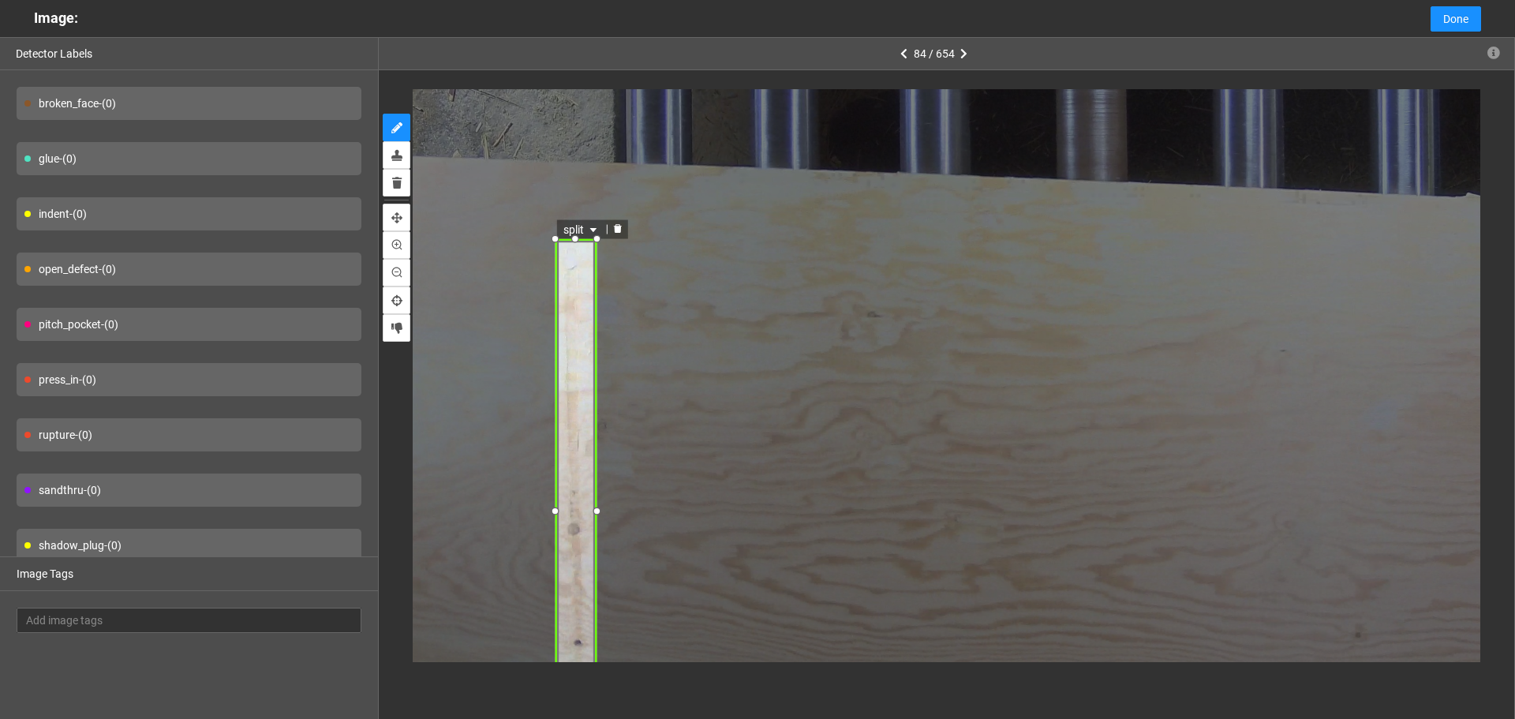
click at [574, 226] on span "split" at bounding box center [581, 229] width 37 height 17
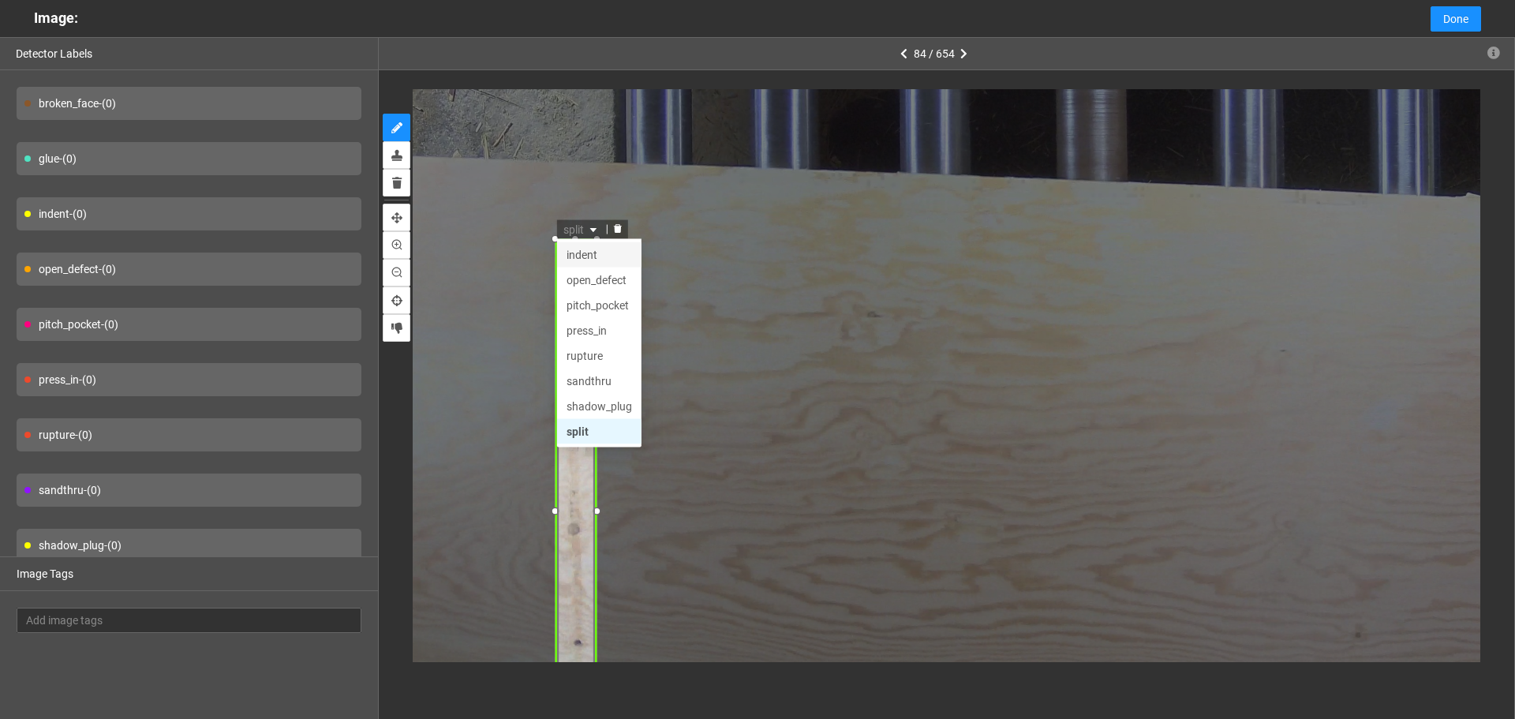
click at [588, 256] on div "indent" at bounding box center [599, 254] width 66 height 17
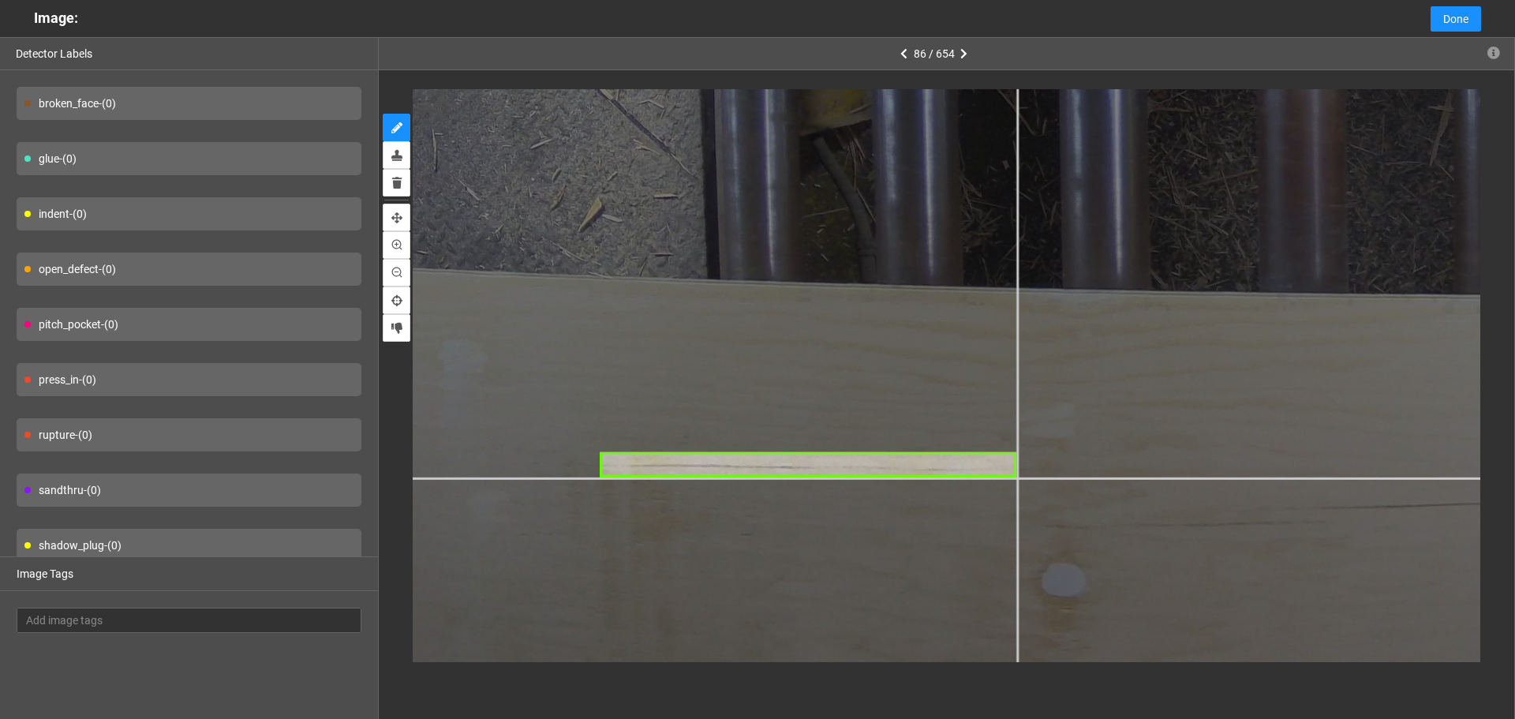
click at [1017, 477] on div at bounding box center [1411, 52] width 2217 height 1662
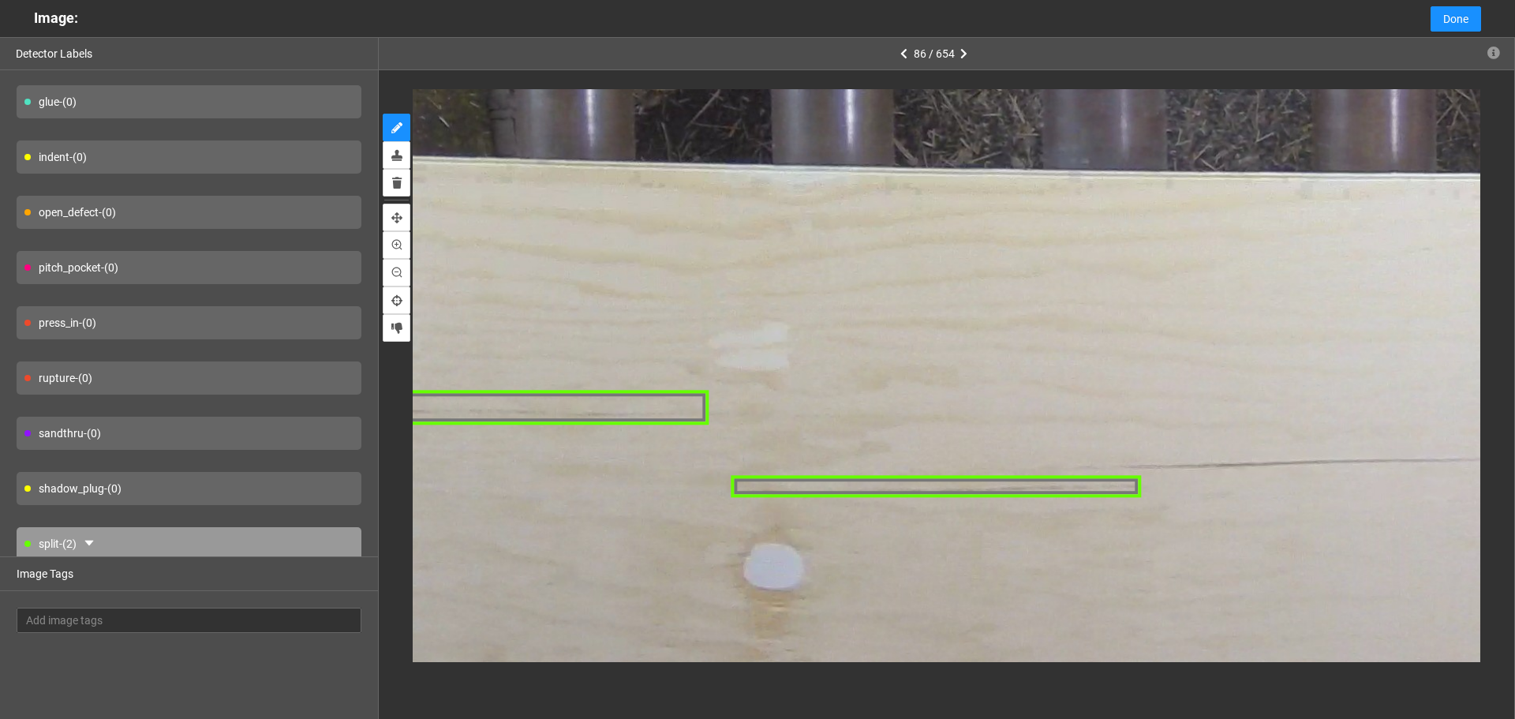
scroll to position [116, 0]
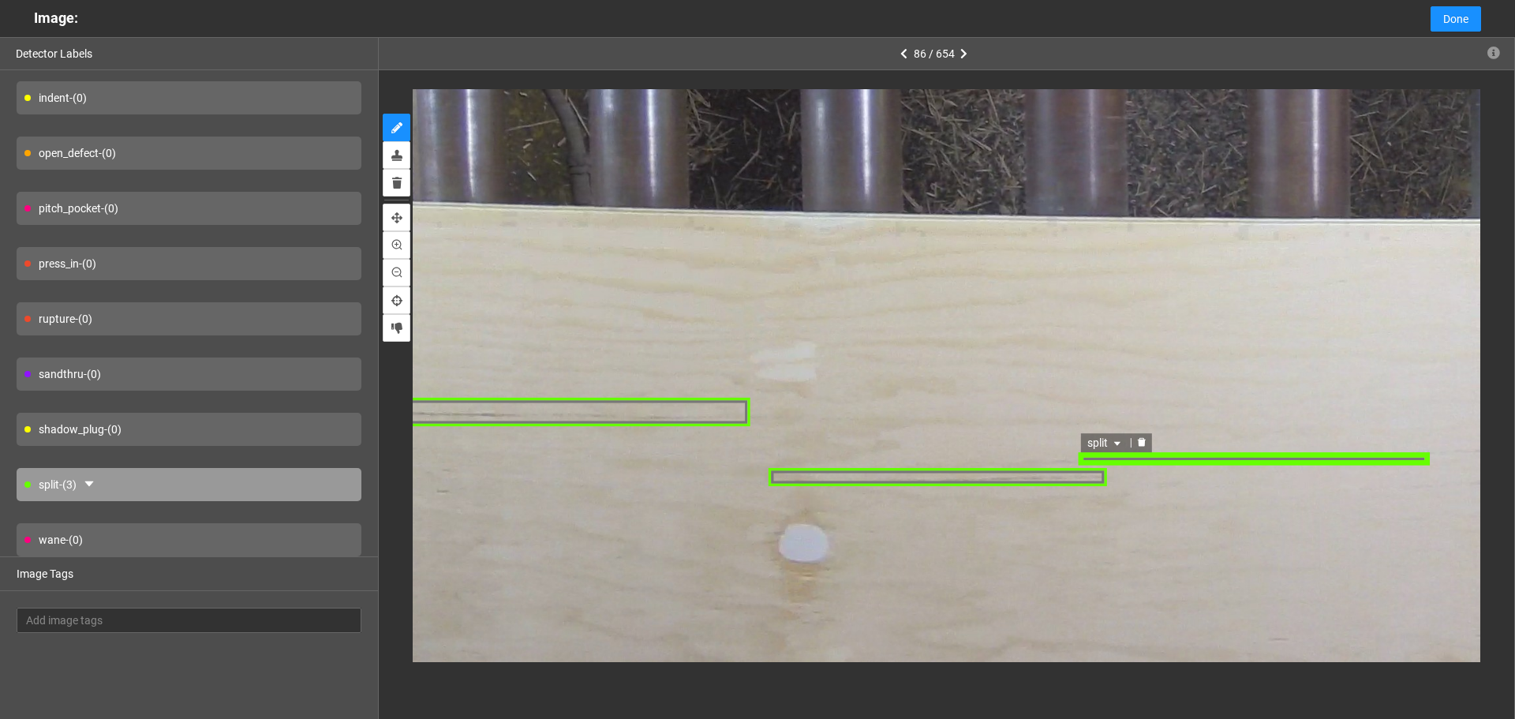
click at [1379, 459] on div "split" at bounding box center [1255, 458] width 352 height 13
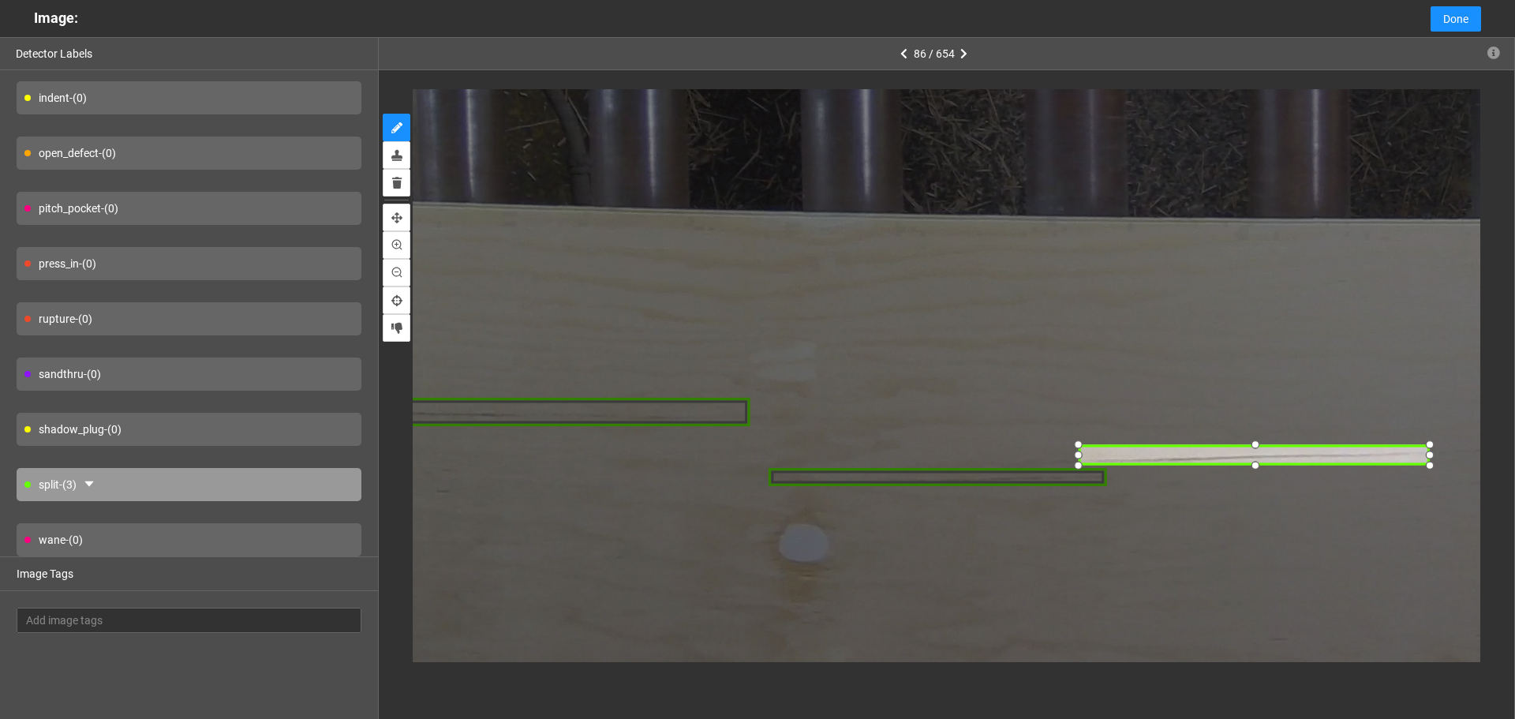
click at [1256, 440] on div at bounding box center [1254, 443] width 21 height 21
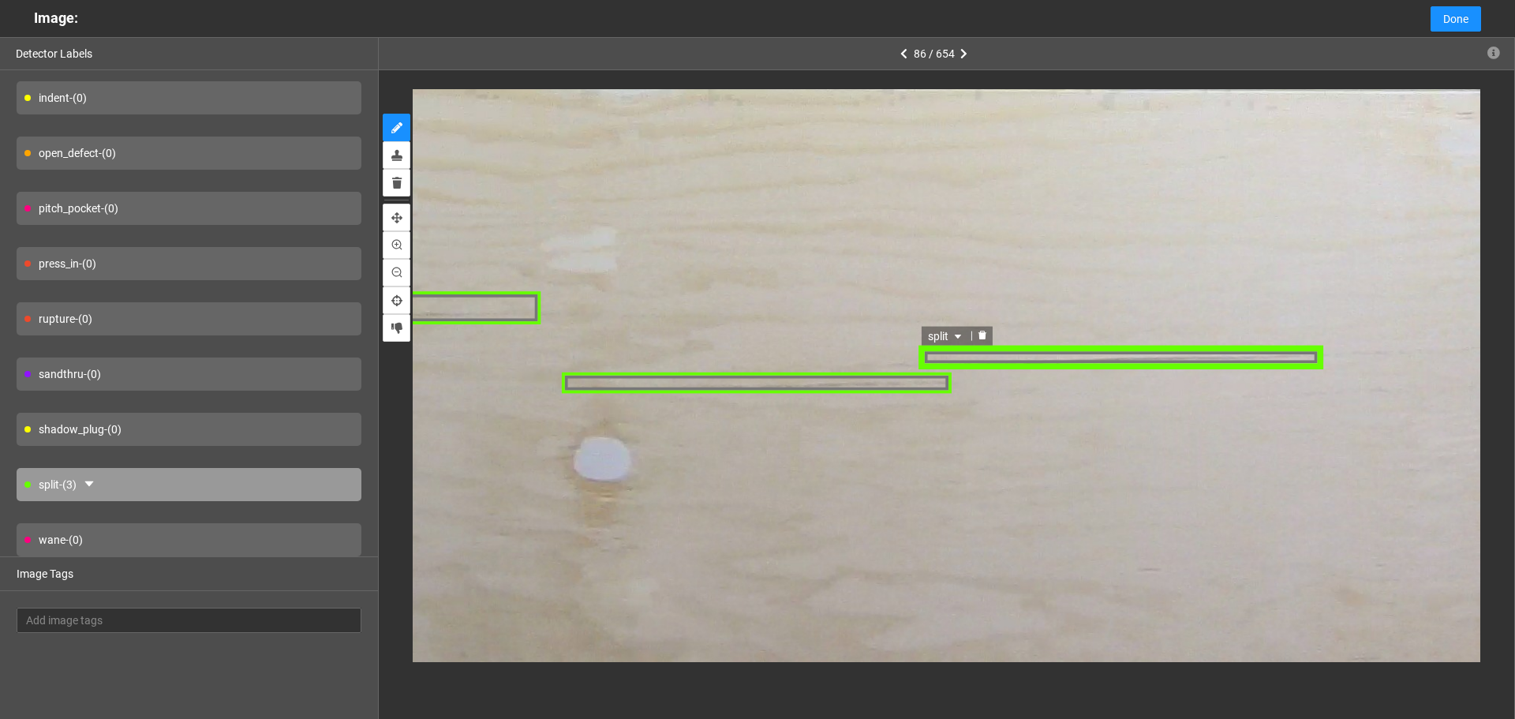
click at [990, 353] on div "split" at bounding box center [1122, 357] width 406 height 24
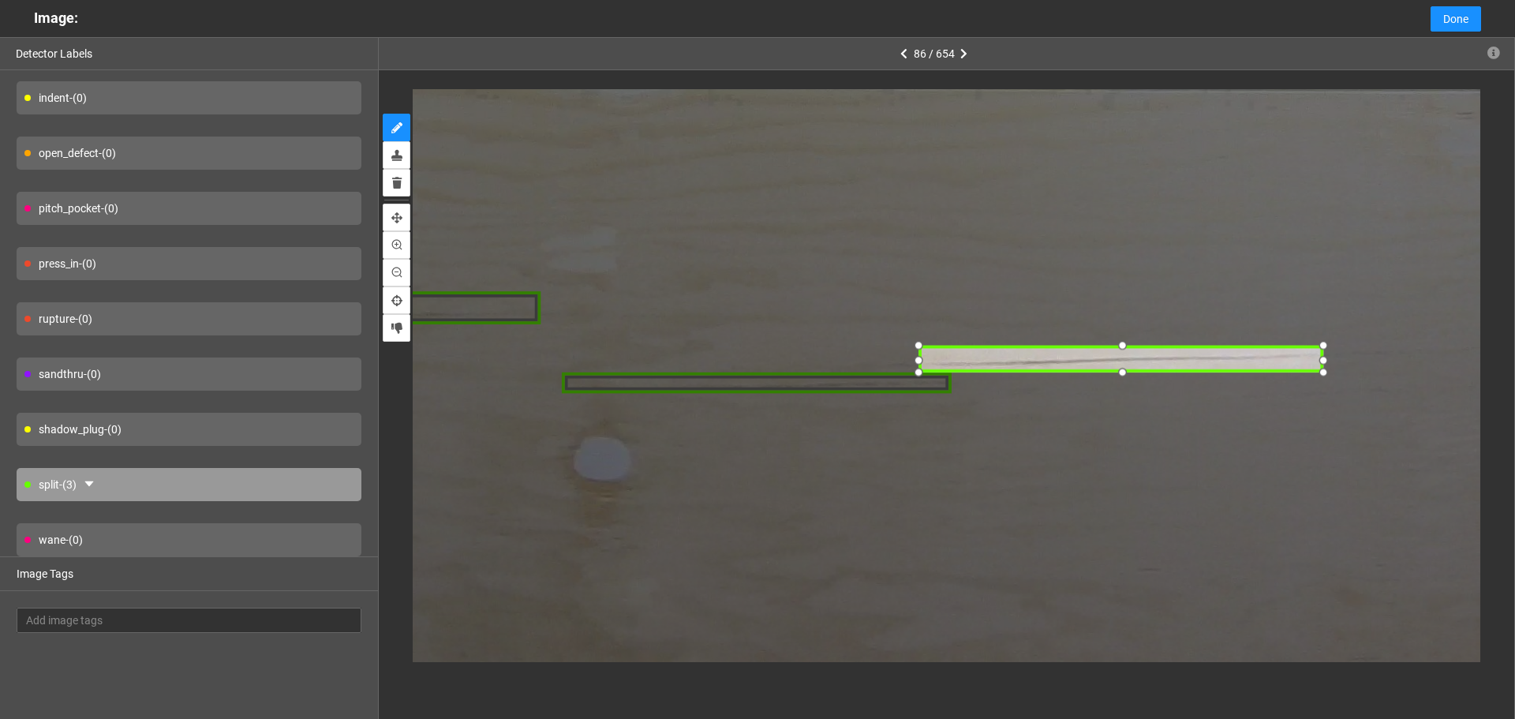
click at [918, 372] on div at bounding box center [919, 373] width 22 height 22
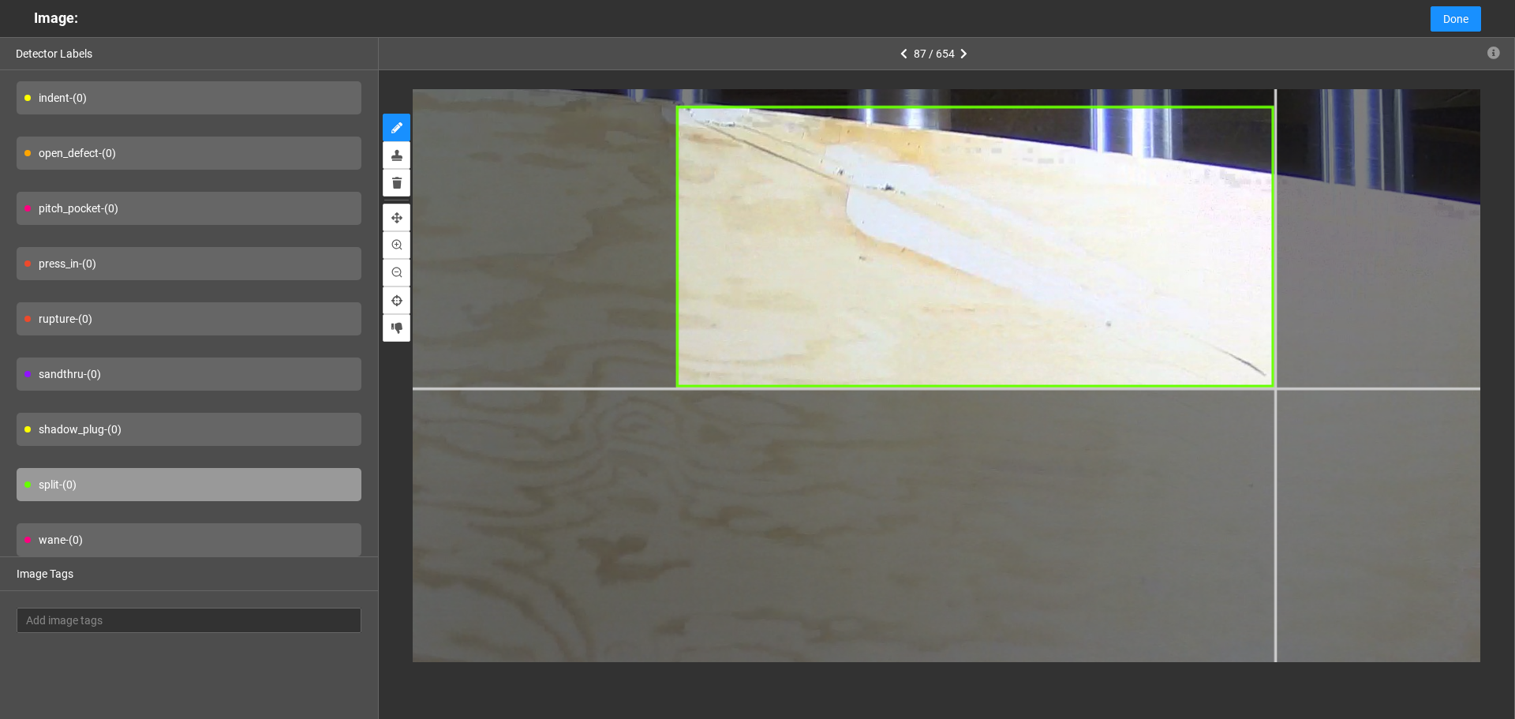
click at [1275, 387] on div at bounding box center [1034, 535] width 2599 height 1949
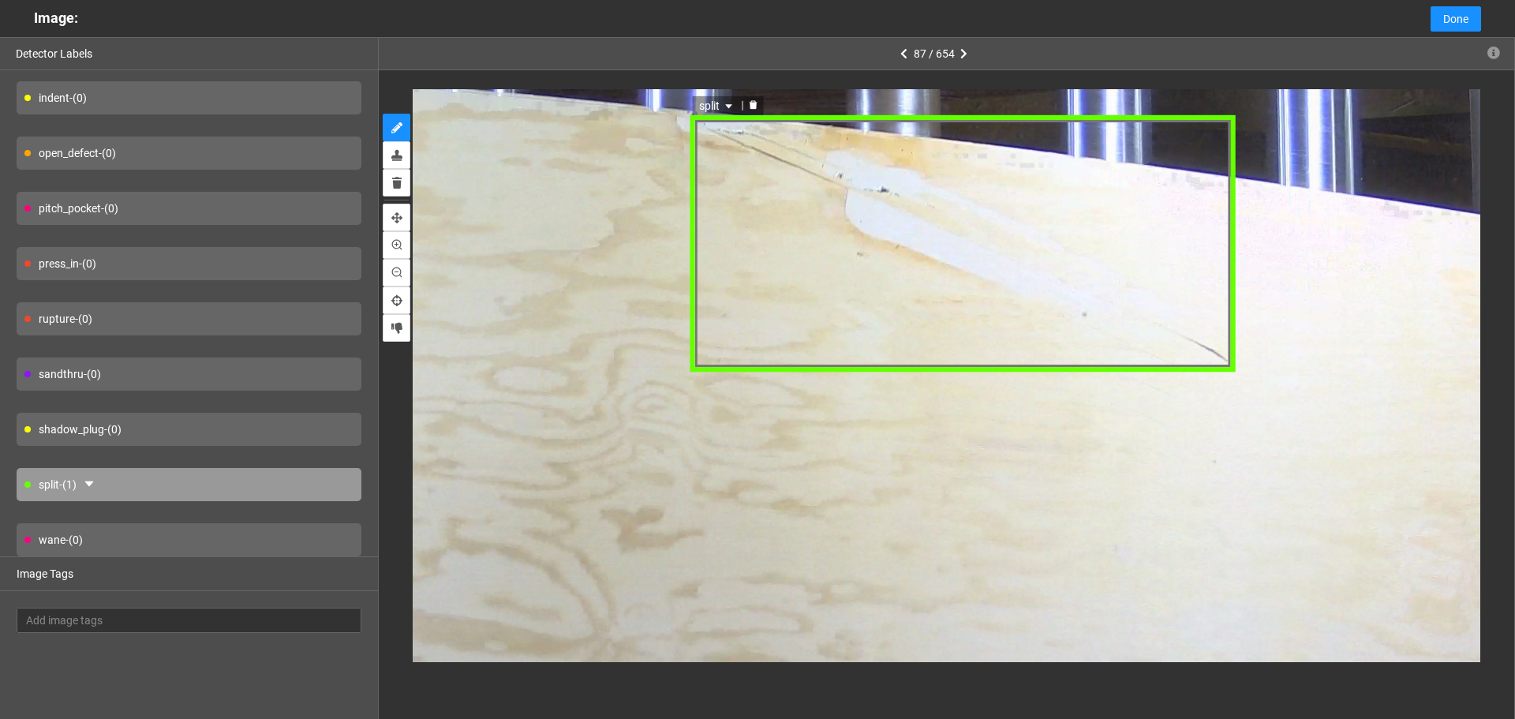
click at [719, 107] on span "split" at bounding box center [716, 104] width 37 height 17
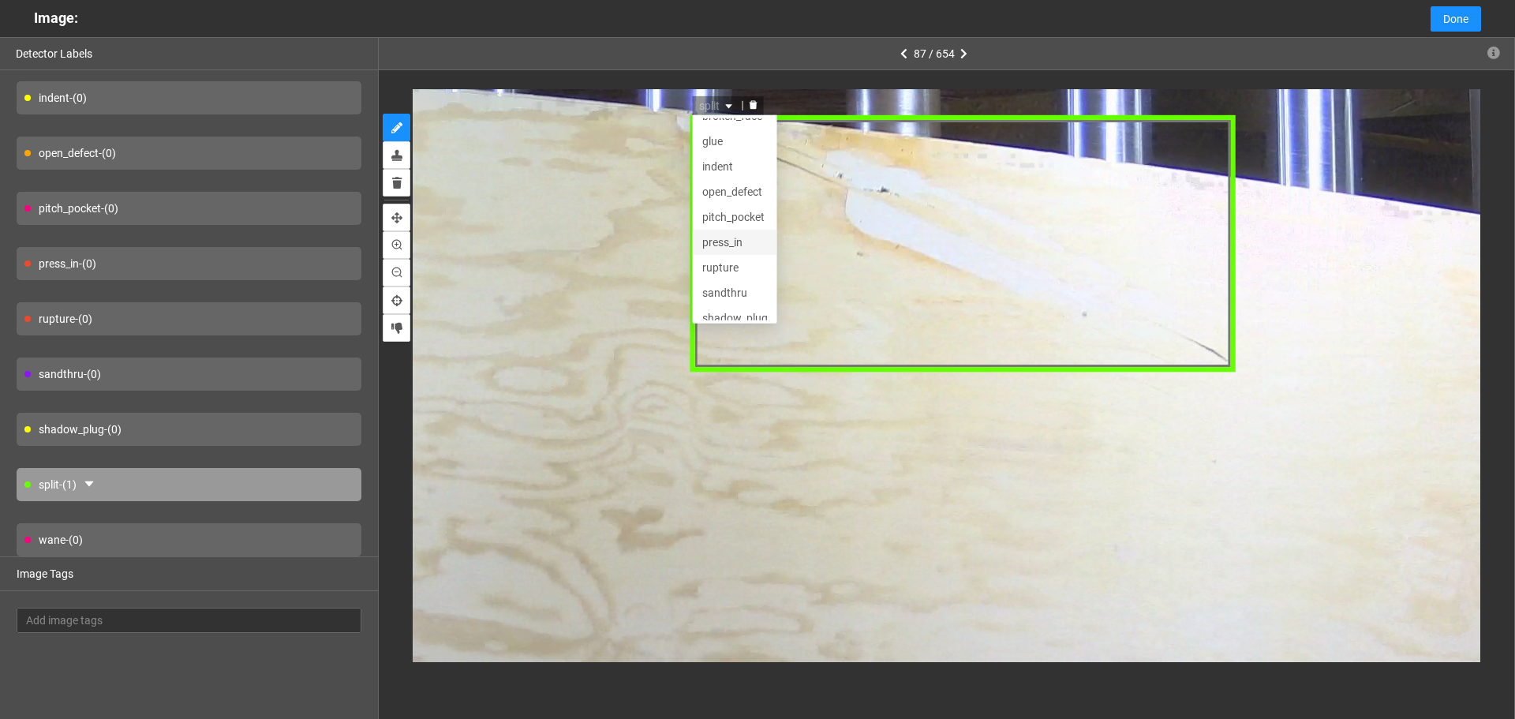
scroll to position [0, 0]
click at [738, 250] on div "press_in" at bounding box center [735, 256] width 66 height 17
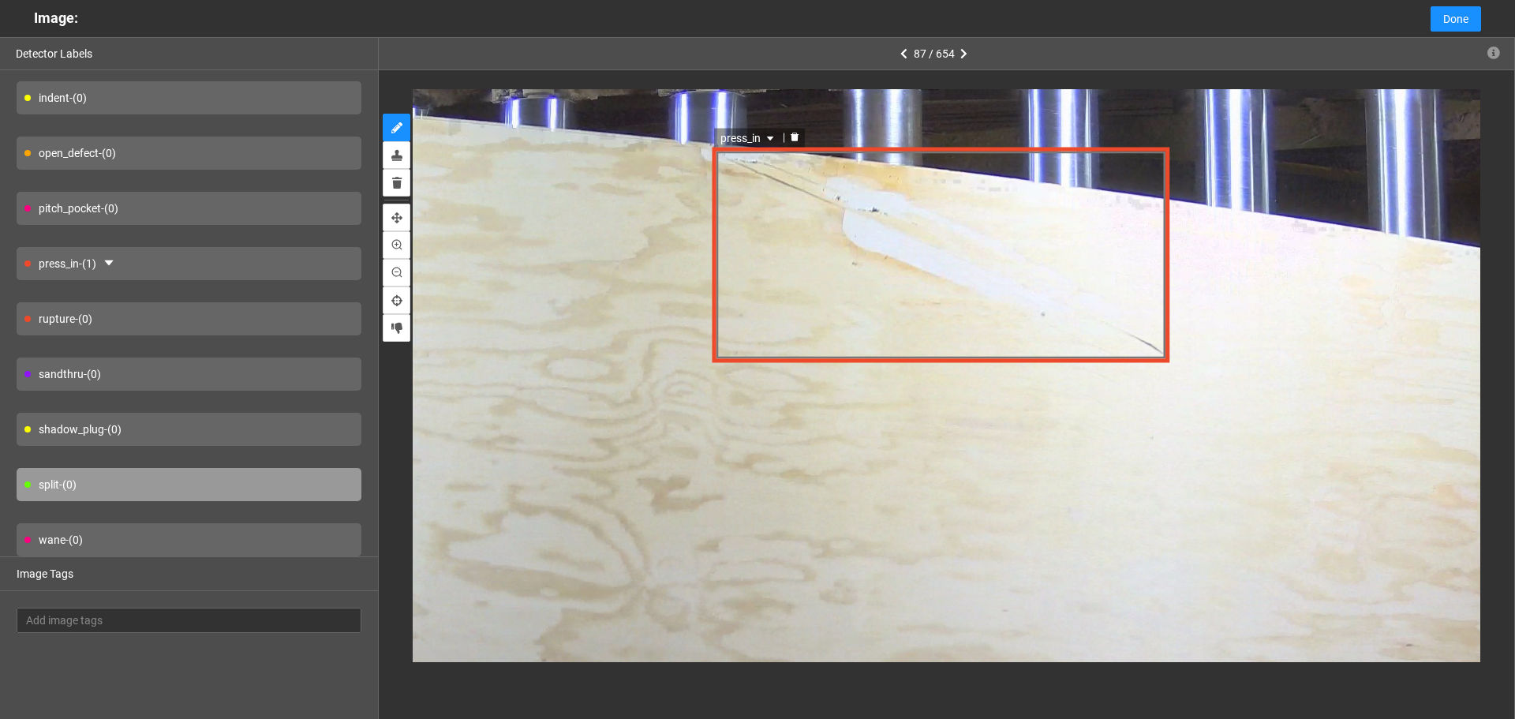
click at [793, 235] on div "press_in press_in pitch_pocket press_in rupture broken_face glue indent open_de…" at bounding box center [941, 254] width 458 height 215
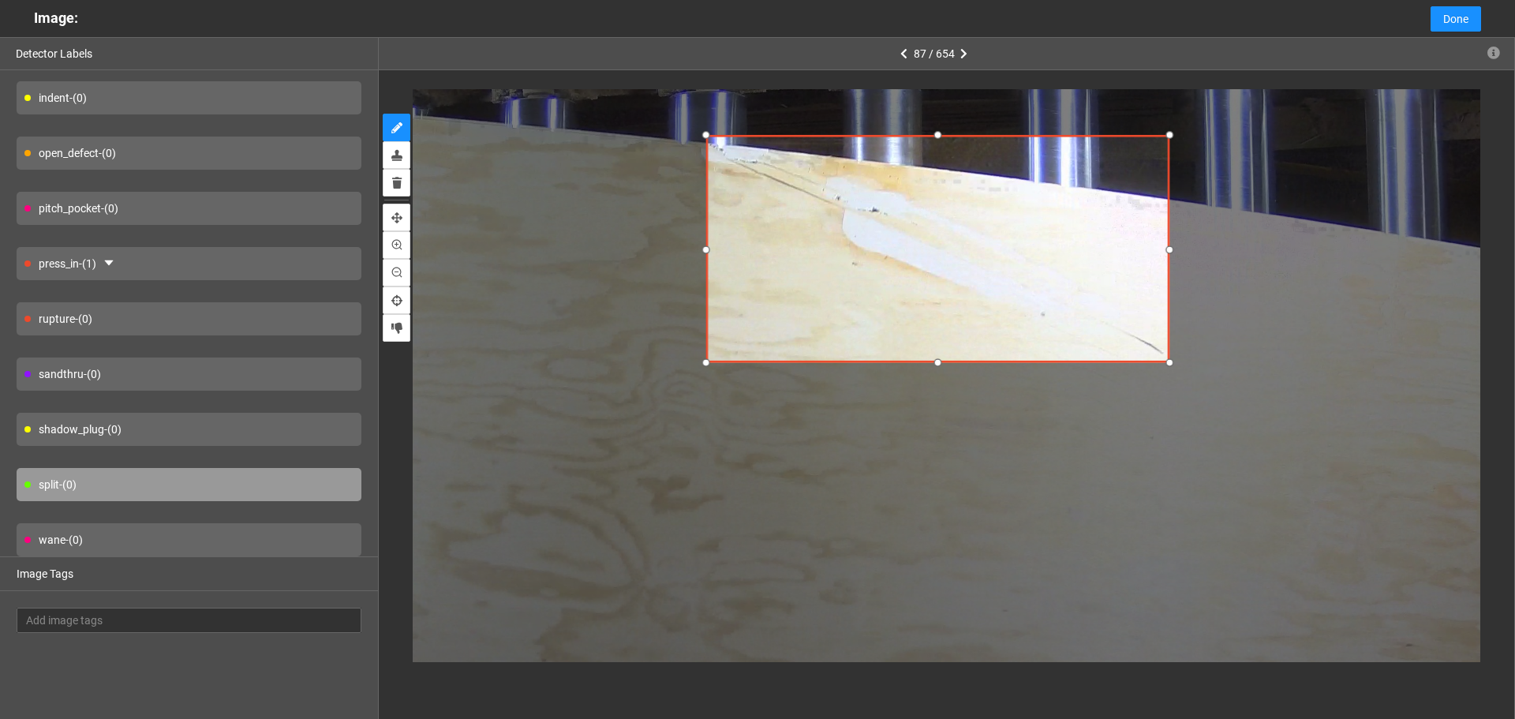
click at [705, 132] on div at bounding box center [706, 135] width 20 height 20
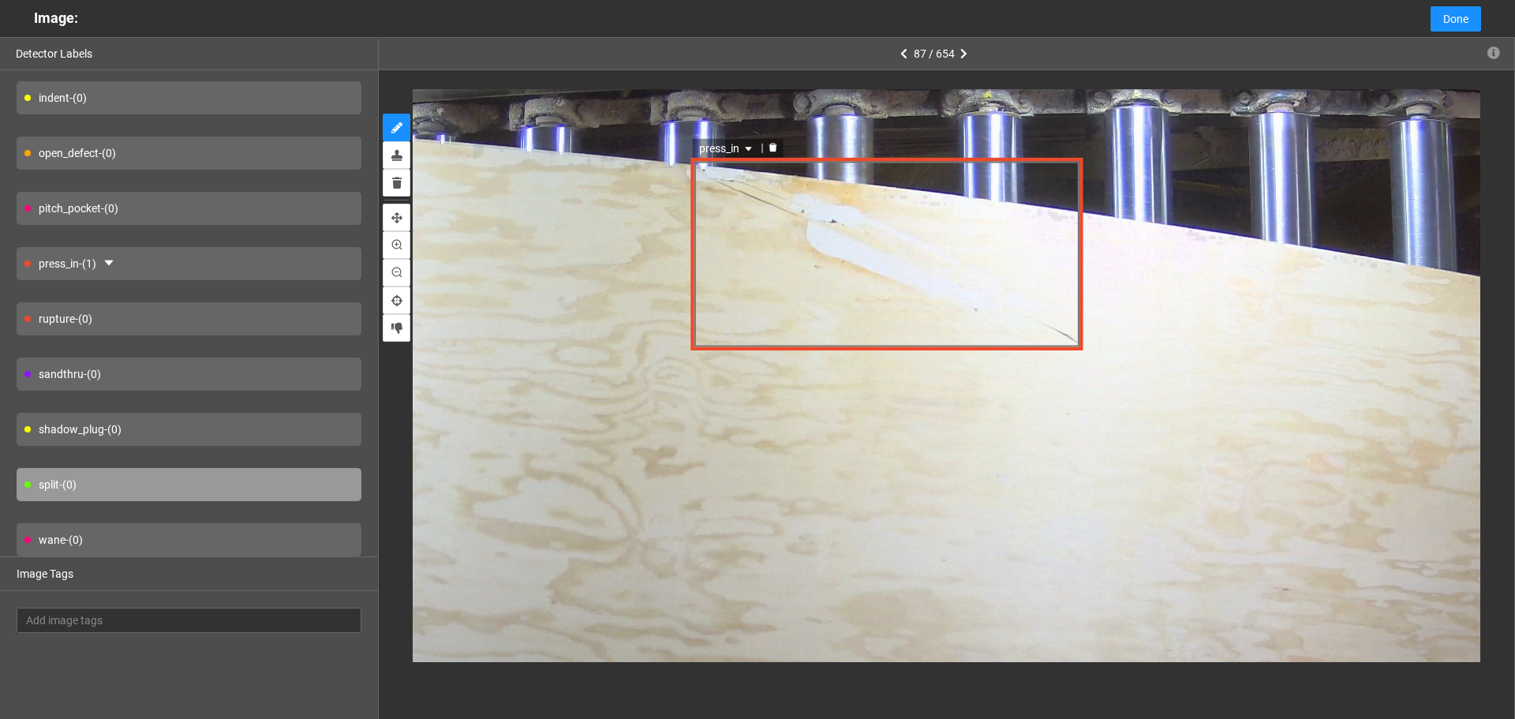
click at [1022, 296] on div "press_in" at bounding box center [928, 445] width 1682 height 1261
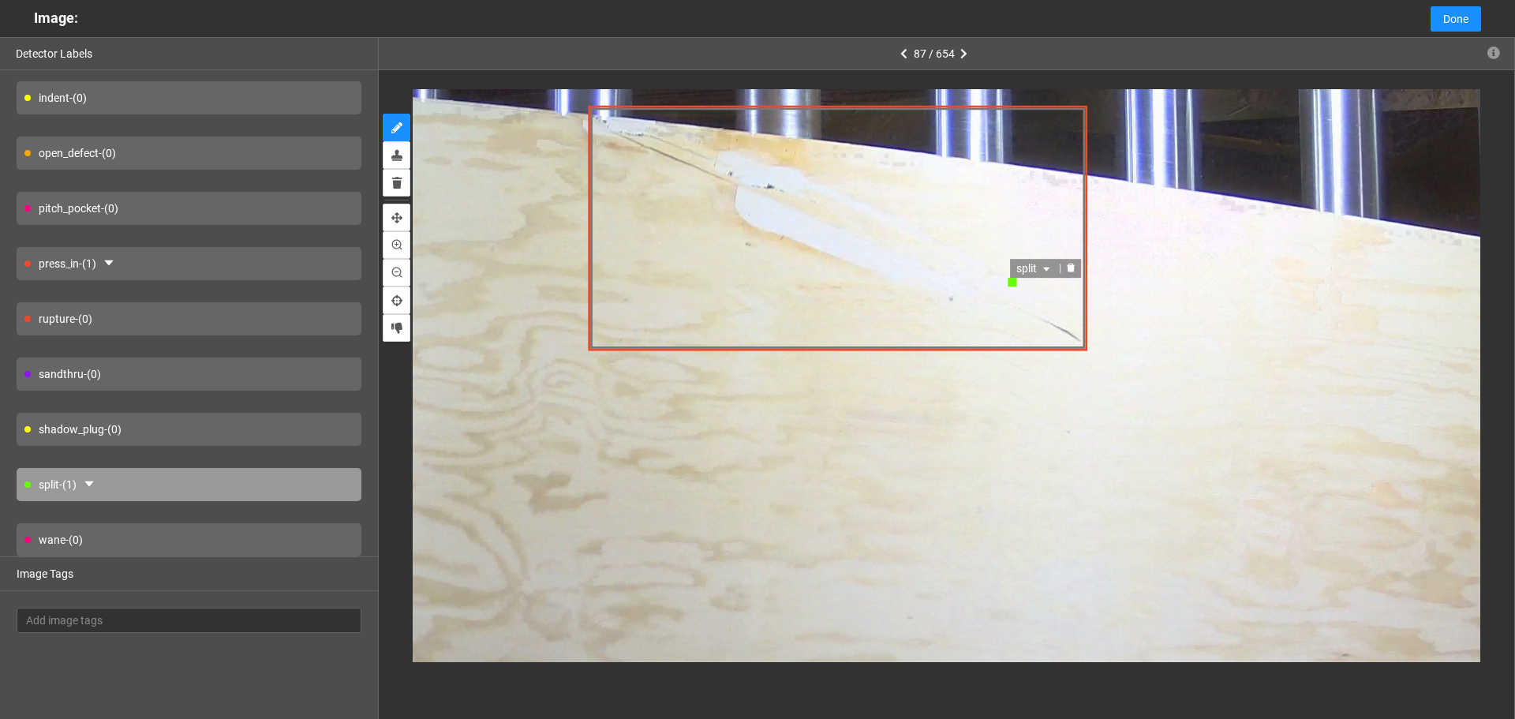
click at [1080, 265] on div at bounding box center [1071, 267] width 21 height 15
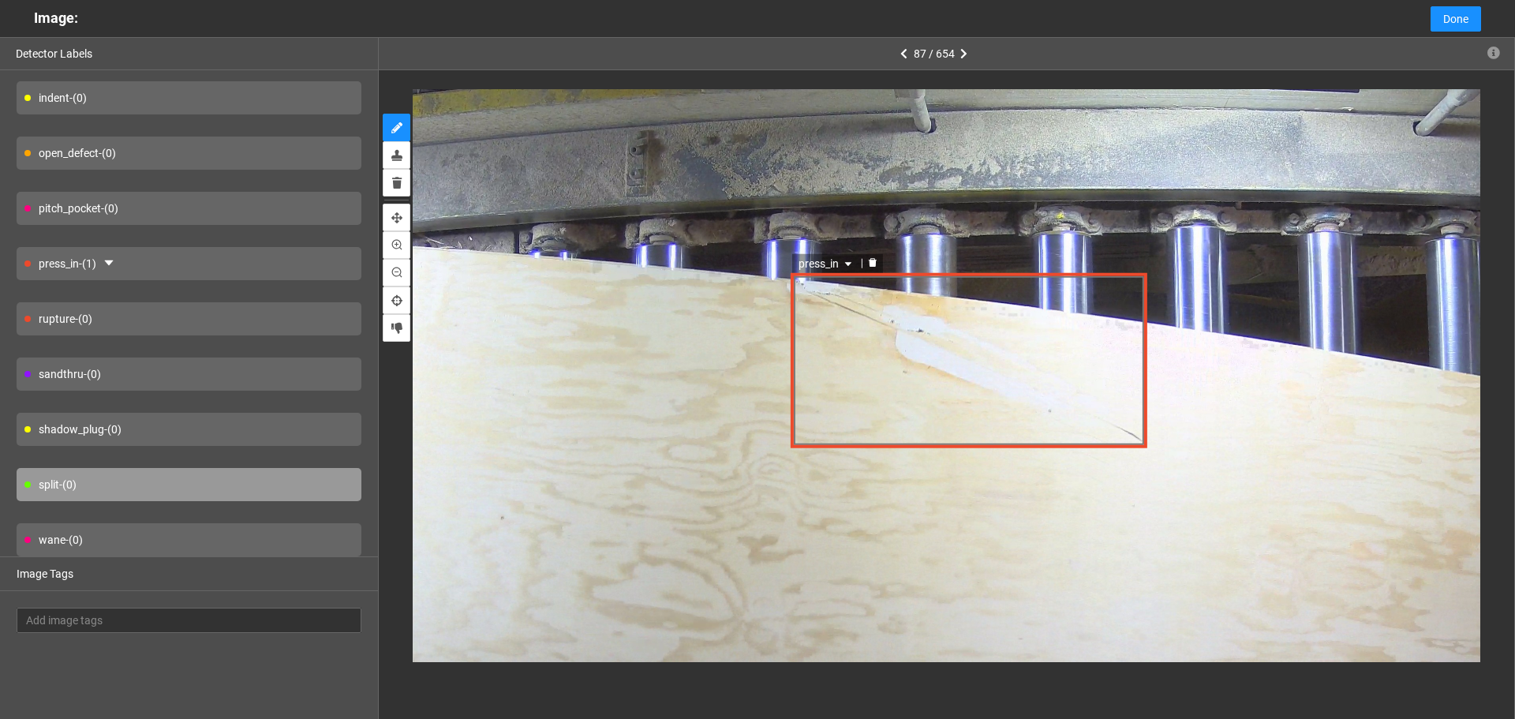
click at [860, 355] on div "press_in" at bounding box center [969, 360] width 357 height 174
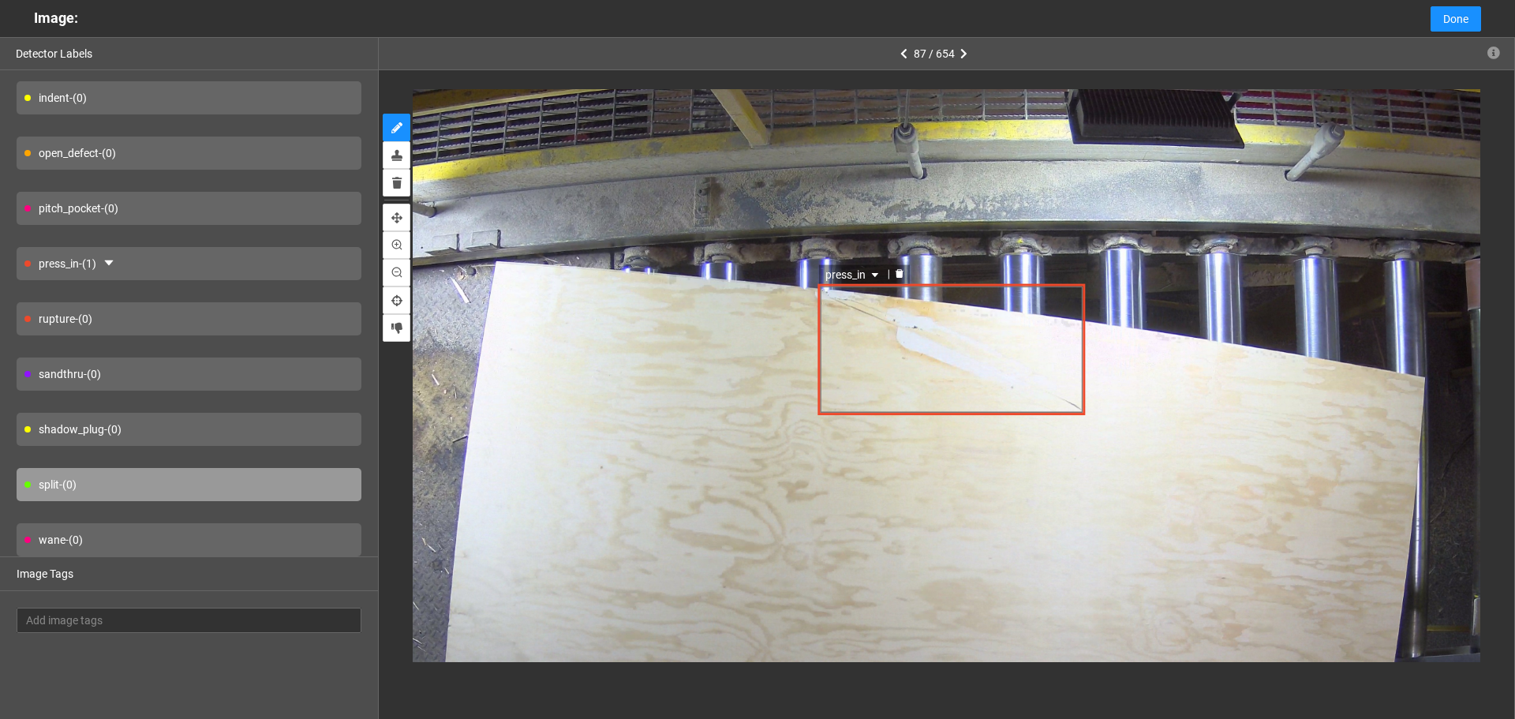
click at [1032, 376] on div "press_in" at bounding box center [952, 349] width 268 height 131
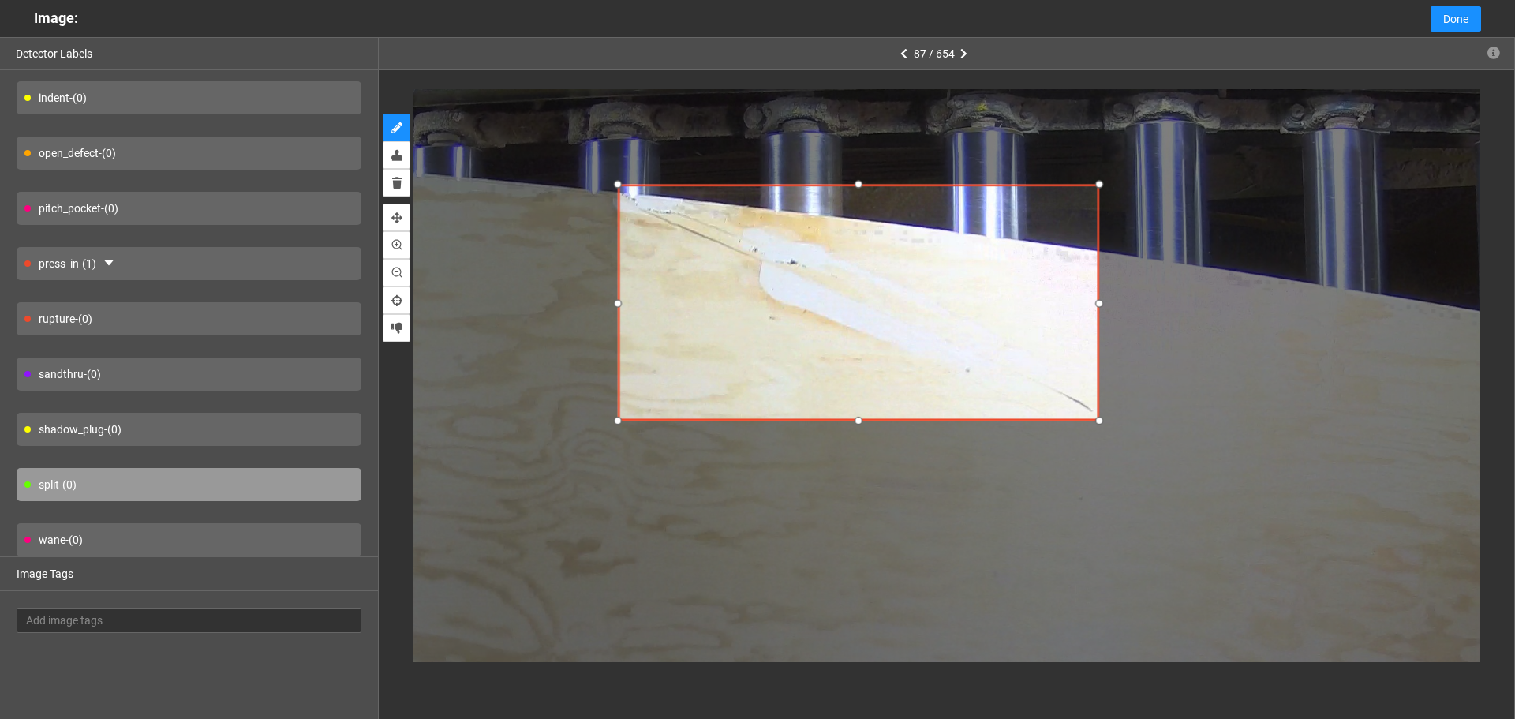
click at [1099, 419] on div at bounding box center [1099, 420] width 21 height 21
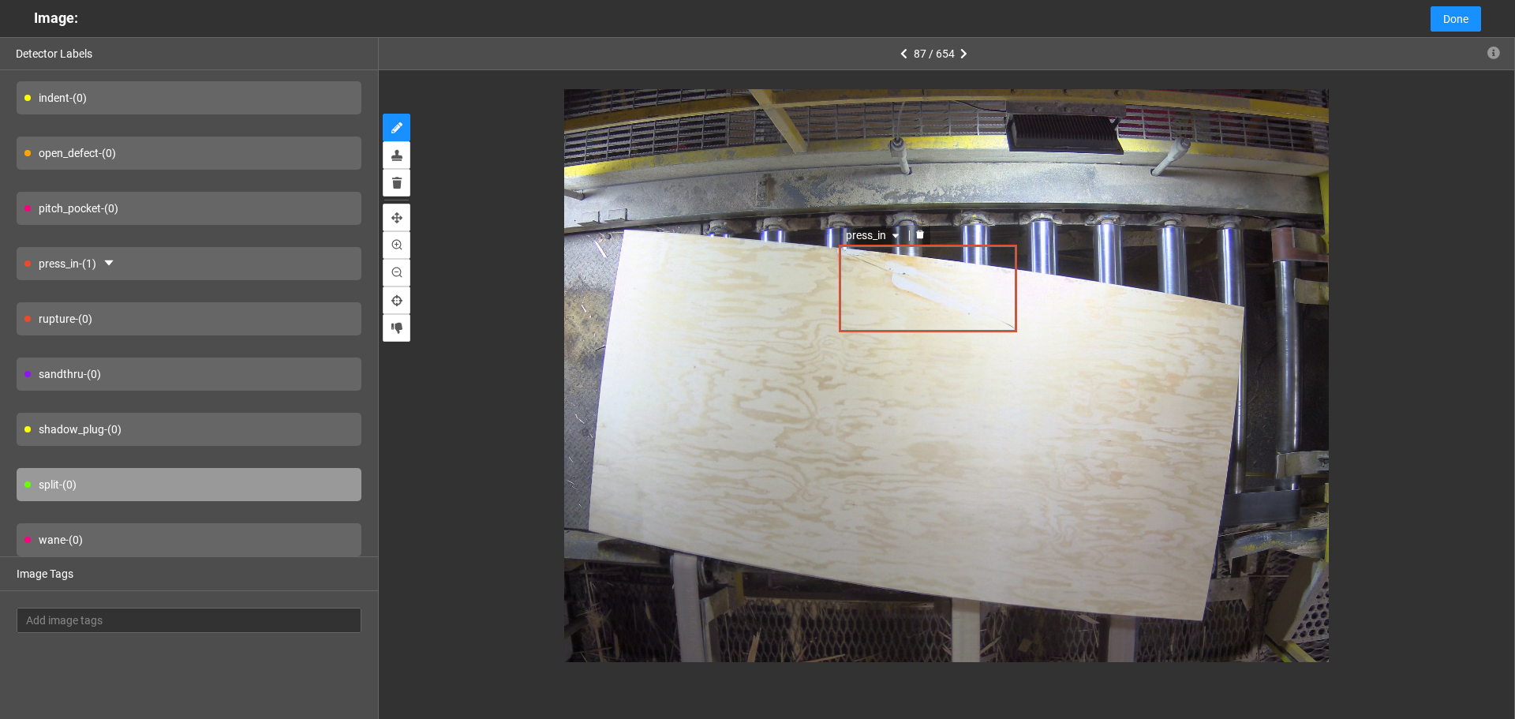
click at [978, 281] on div "press_in" at bounding box center [928, 288] width 178 height 87
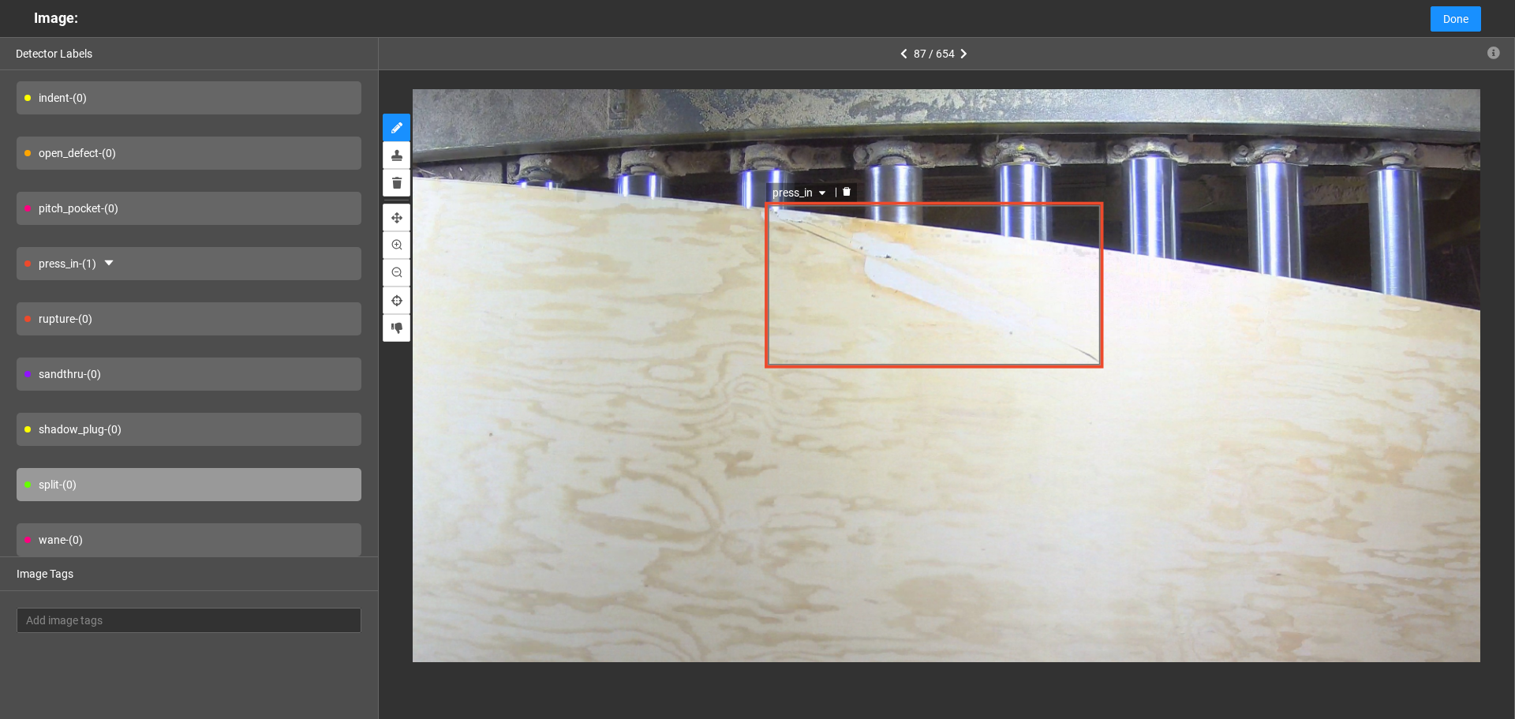
click at [814, 259] on div "press_in" at bounding box center [934, 285] width 339 height 166
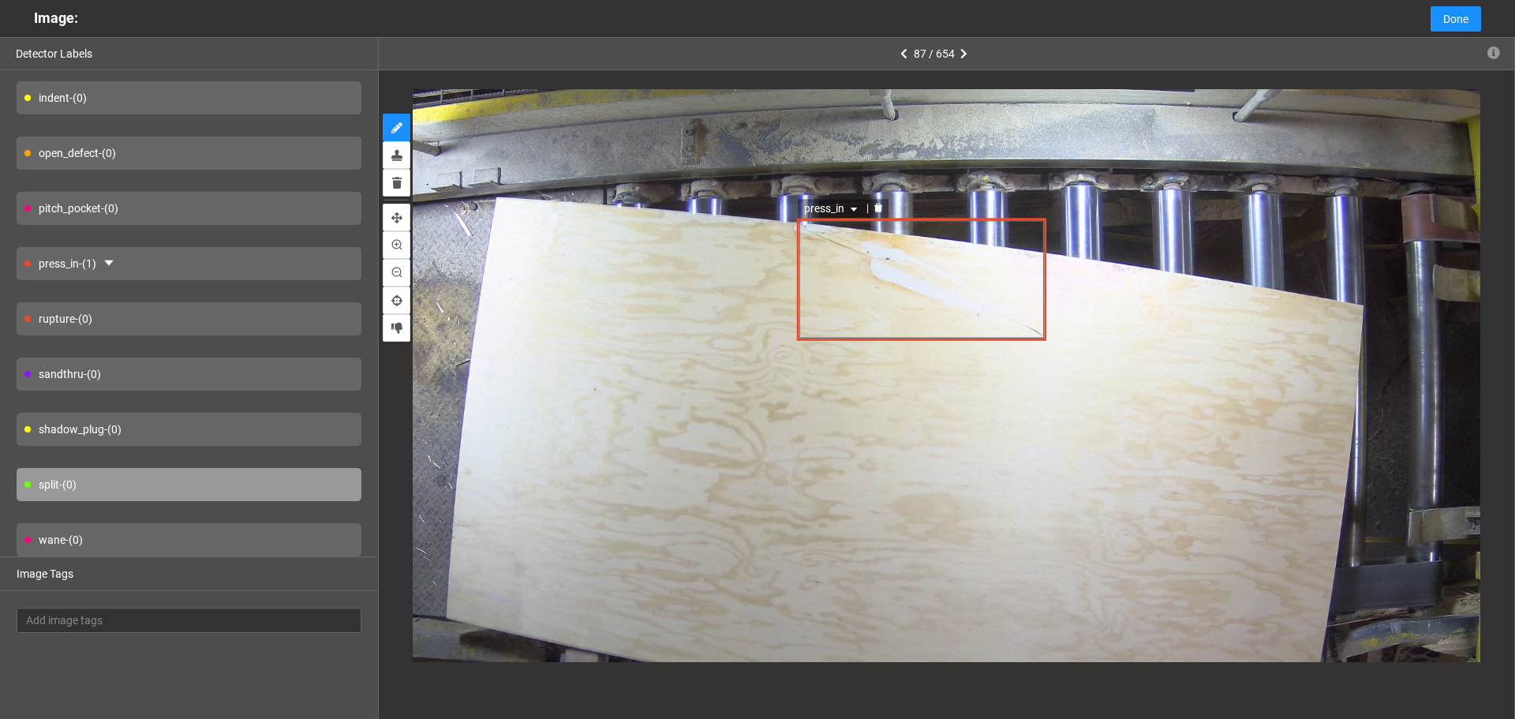
click at [984, 289] on div "press_in" at bounding box center [921, 280] width 249 height 122
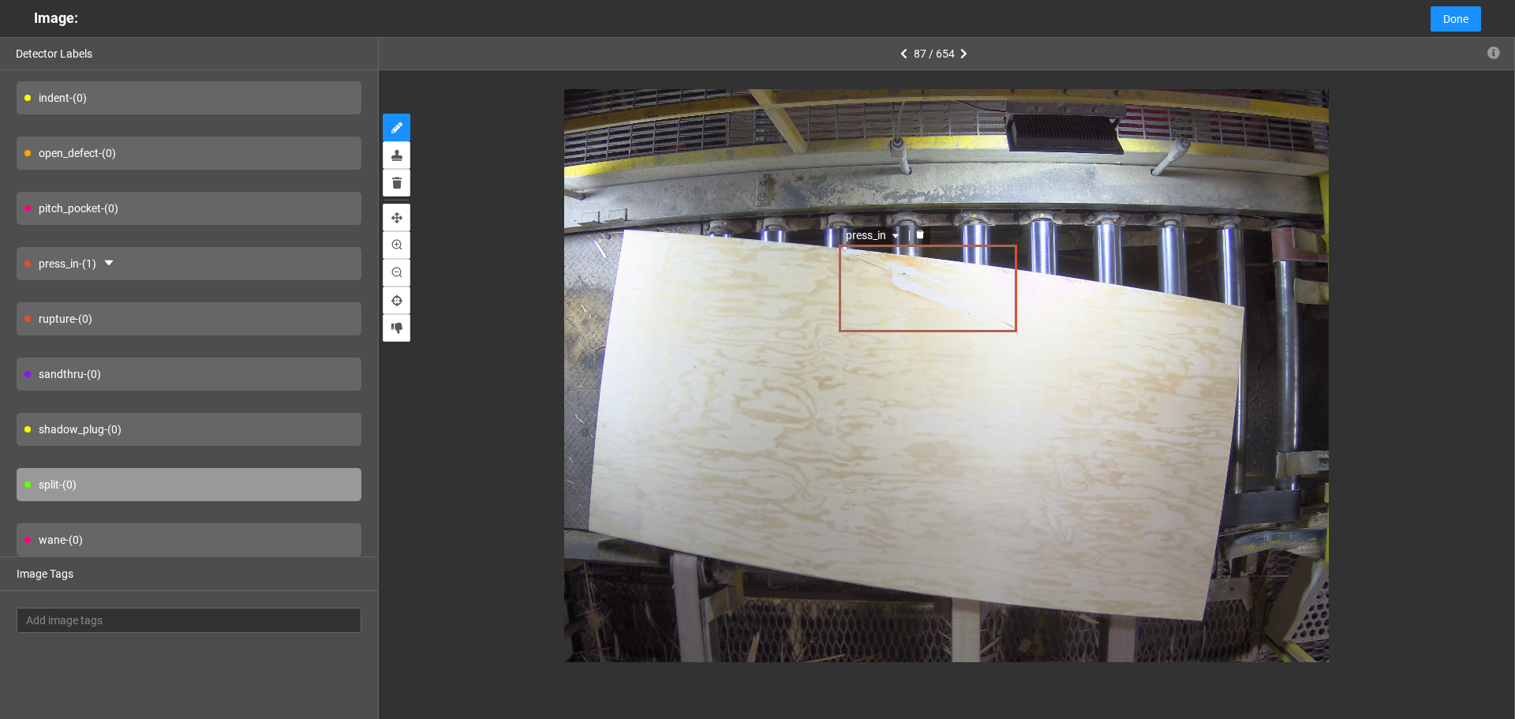
click at [1001, 296] on div "press_in" at bounding box center [928, 288] width 178 height 87
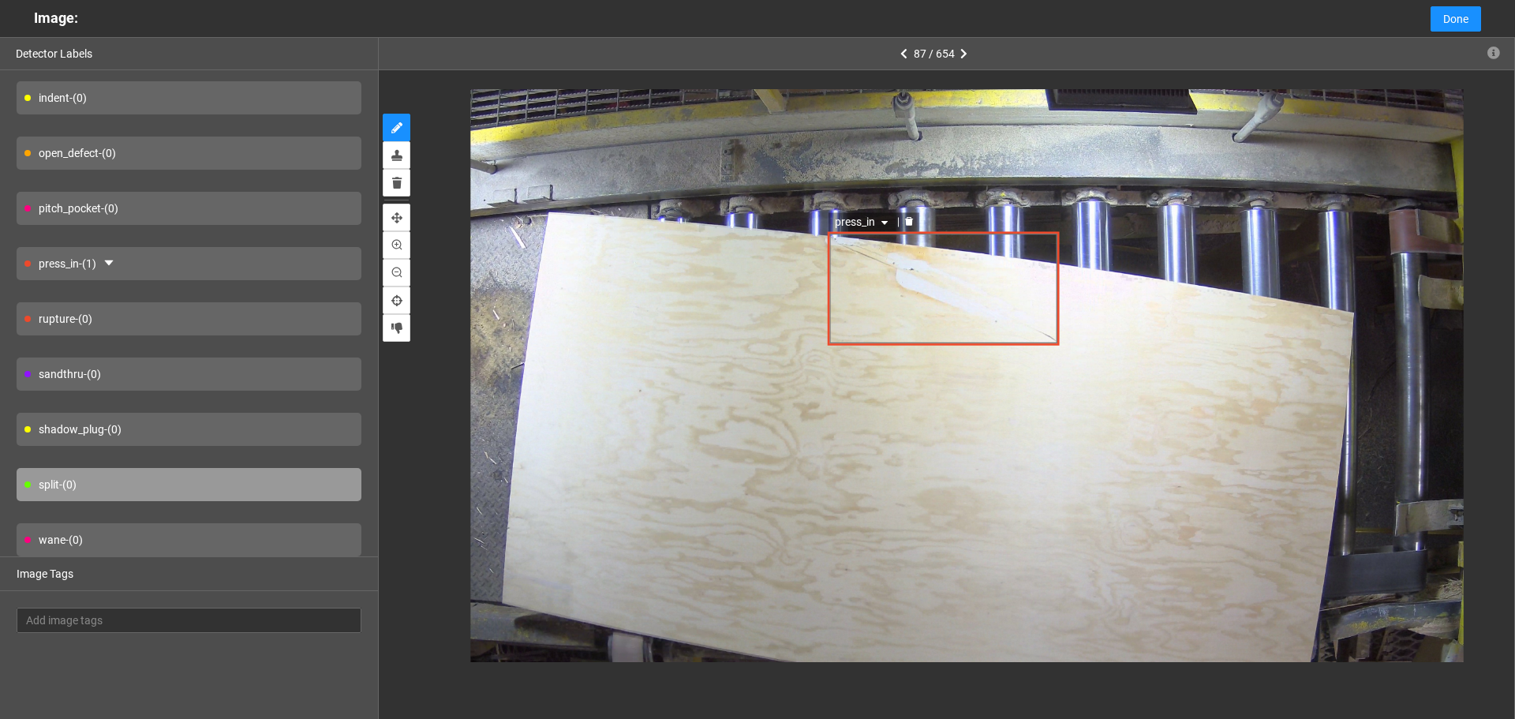
click at [874, 290] on div "press_in" at bounding box center [944, 288] width 232 height 113
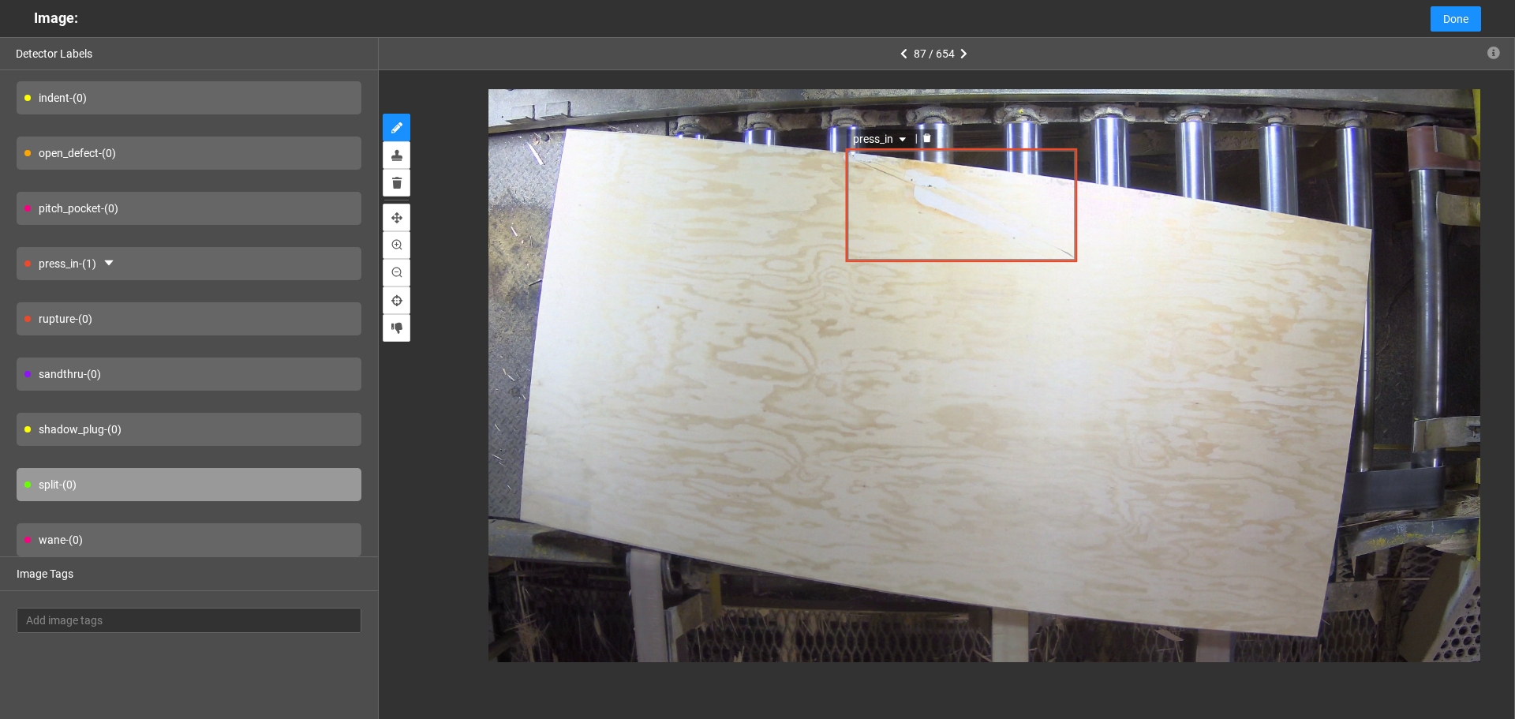
click at [984, 221] on div "press_in" at bounding box center [962, 204] width 232 height 113
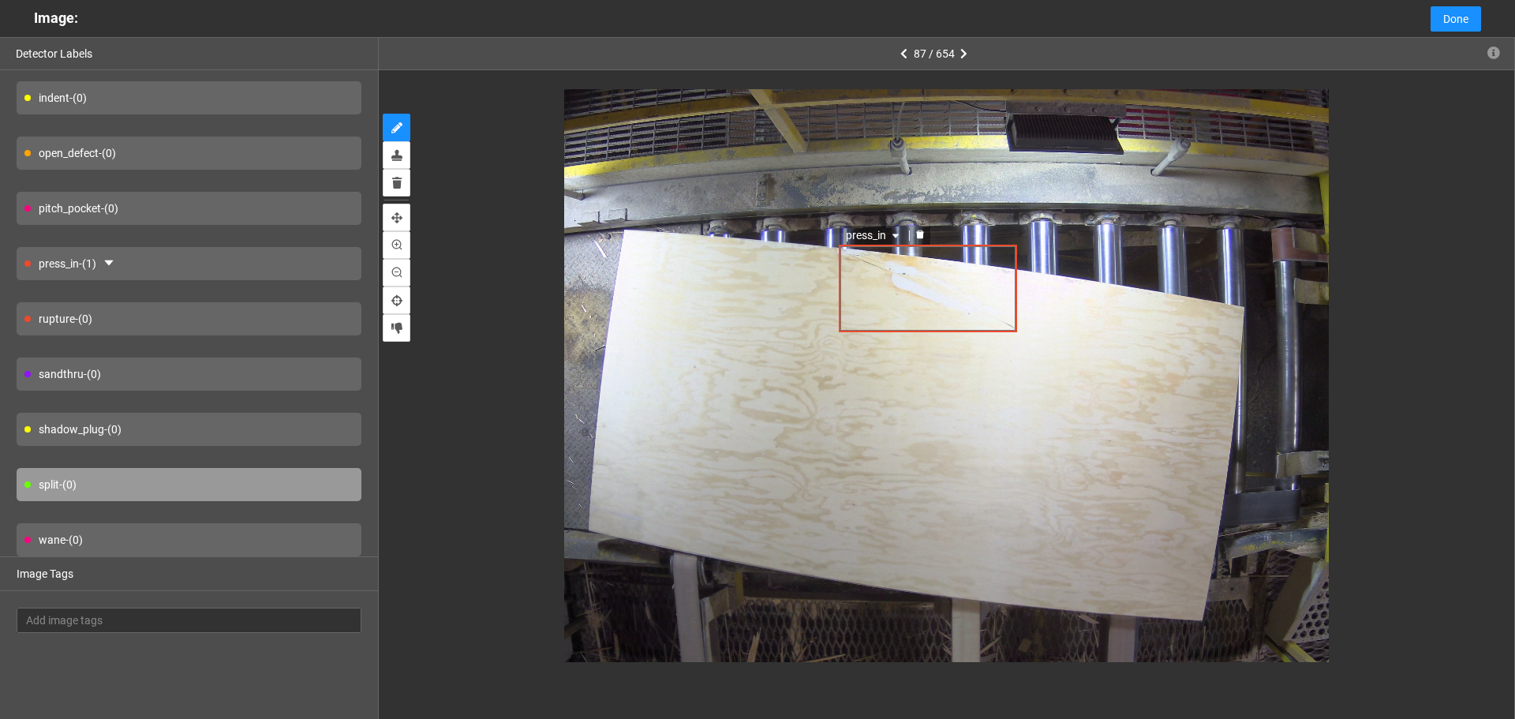
click at [947, 310] on div "press_in" at bounding box center [928, 288] width 178 height 87
click at [990, 256] on div "press_in" at bounding box center [928, 288] width 178 height 87
click at [962, 279] on div "press_in" at bounding box center [928, 288] width 178 height 87
click at [975, 268] on div "press_in" at bounding box center [928, 288] width 178 height 87
click at [980, 285] on div "press_in" at bounding box center [928, 288] width 178 height 87
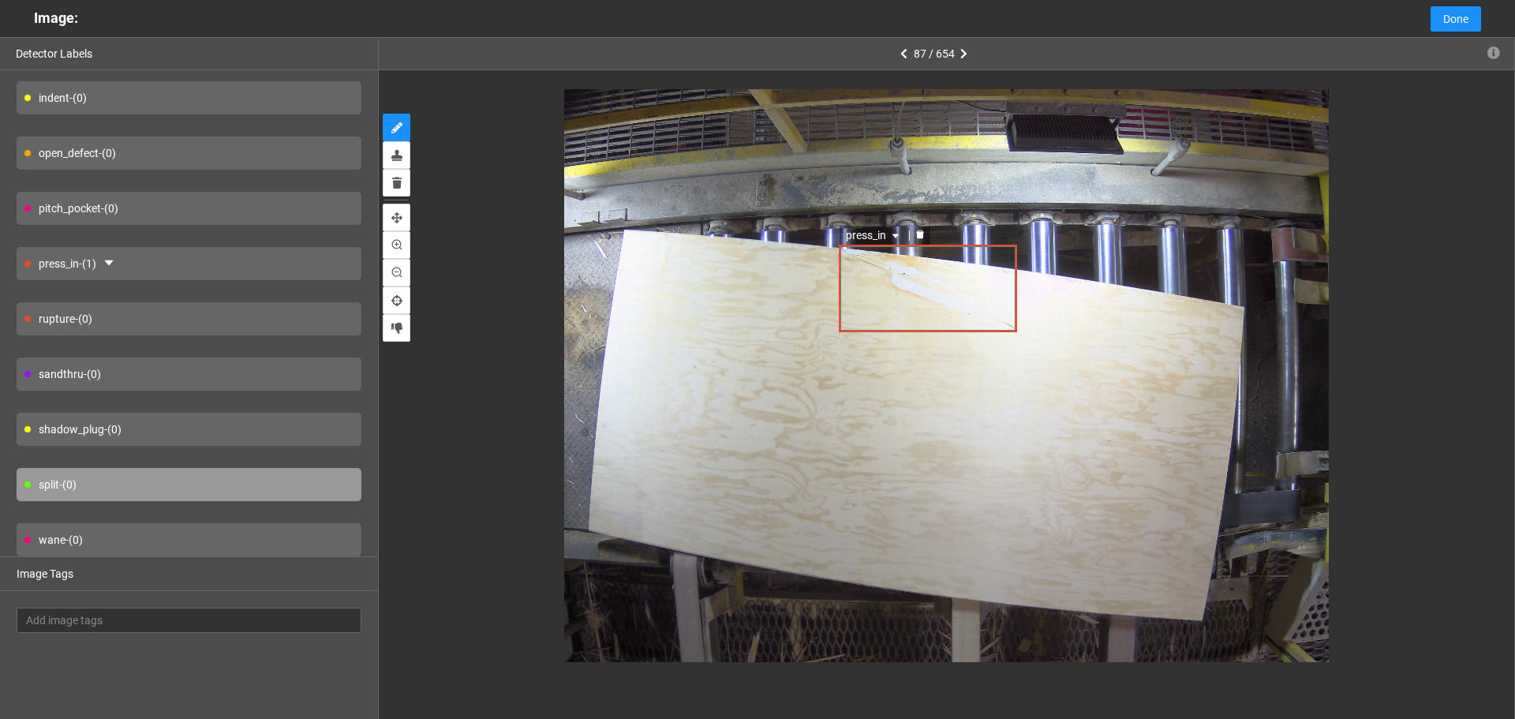
click at [986, 266] on div "press_in" at bounding box center [928, 288] width 178 height 87
click at [990, 275] on div "press_in" at bounding box center [928, 288] width 178 height 87
click at [982, 298] on div "press_in" at bounding box center [928, 288] width 178 height 87
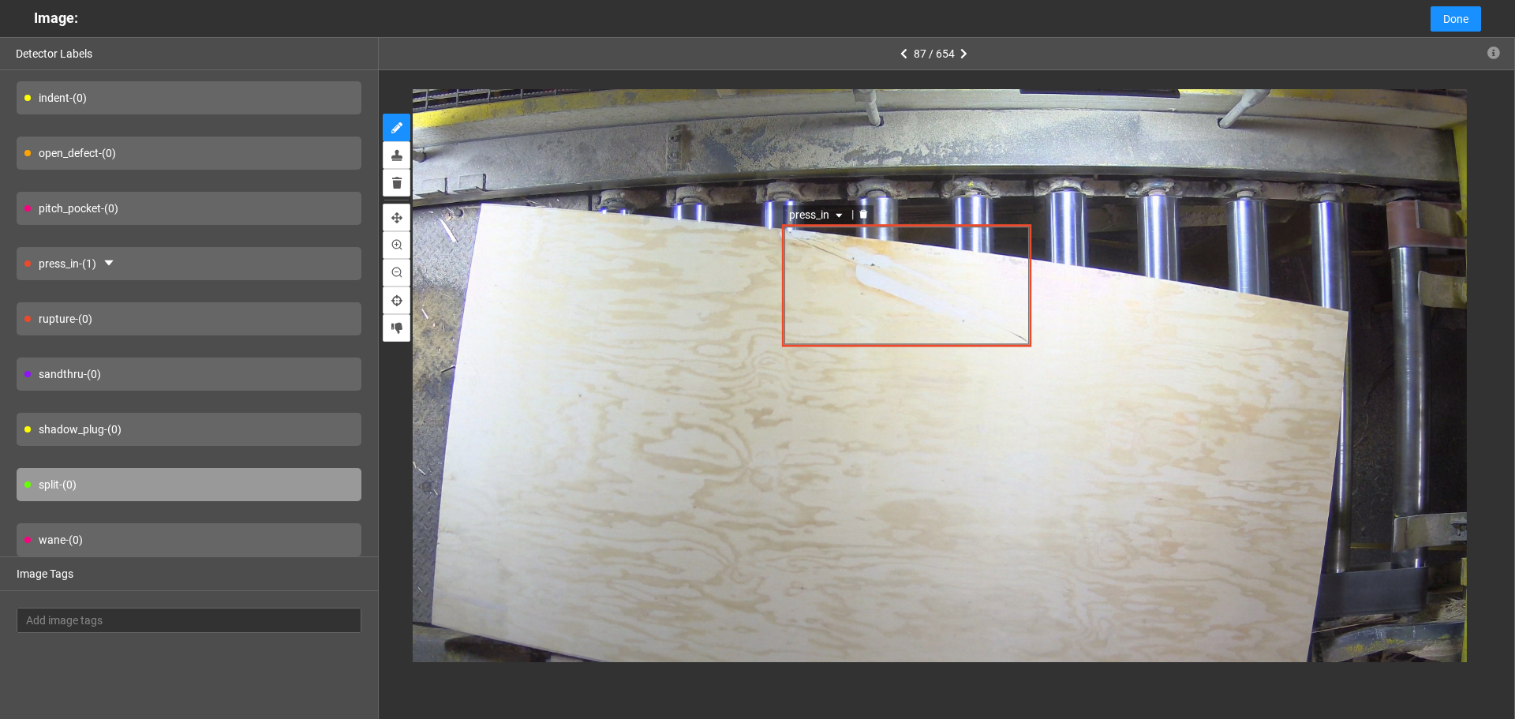
click at [983, 298] on div "press_in" at bounding box center [906, 286] width 249 height 122
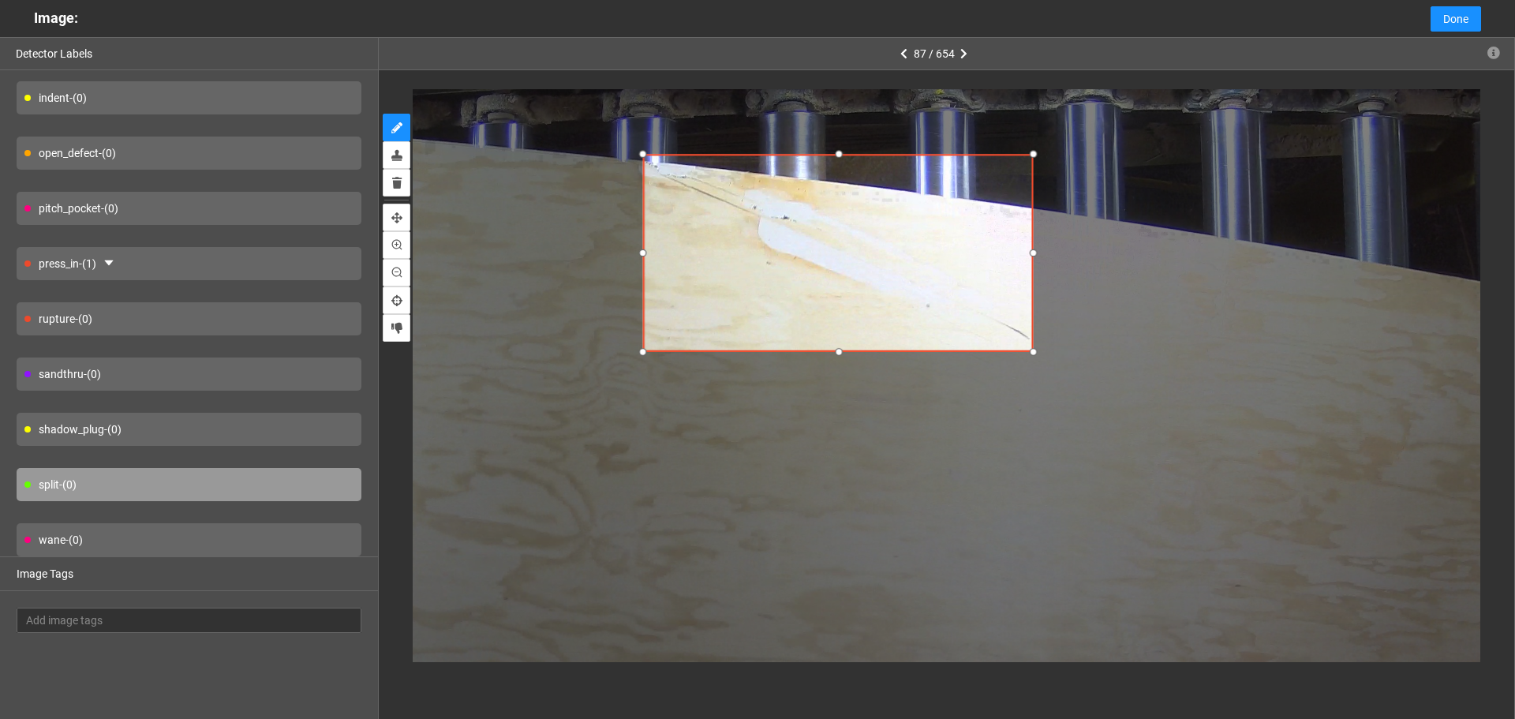
click at [1030, 350] on div at bounding box center [1033, 352] width 19 height 19
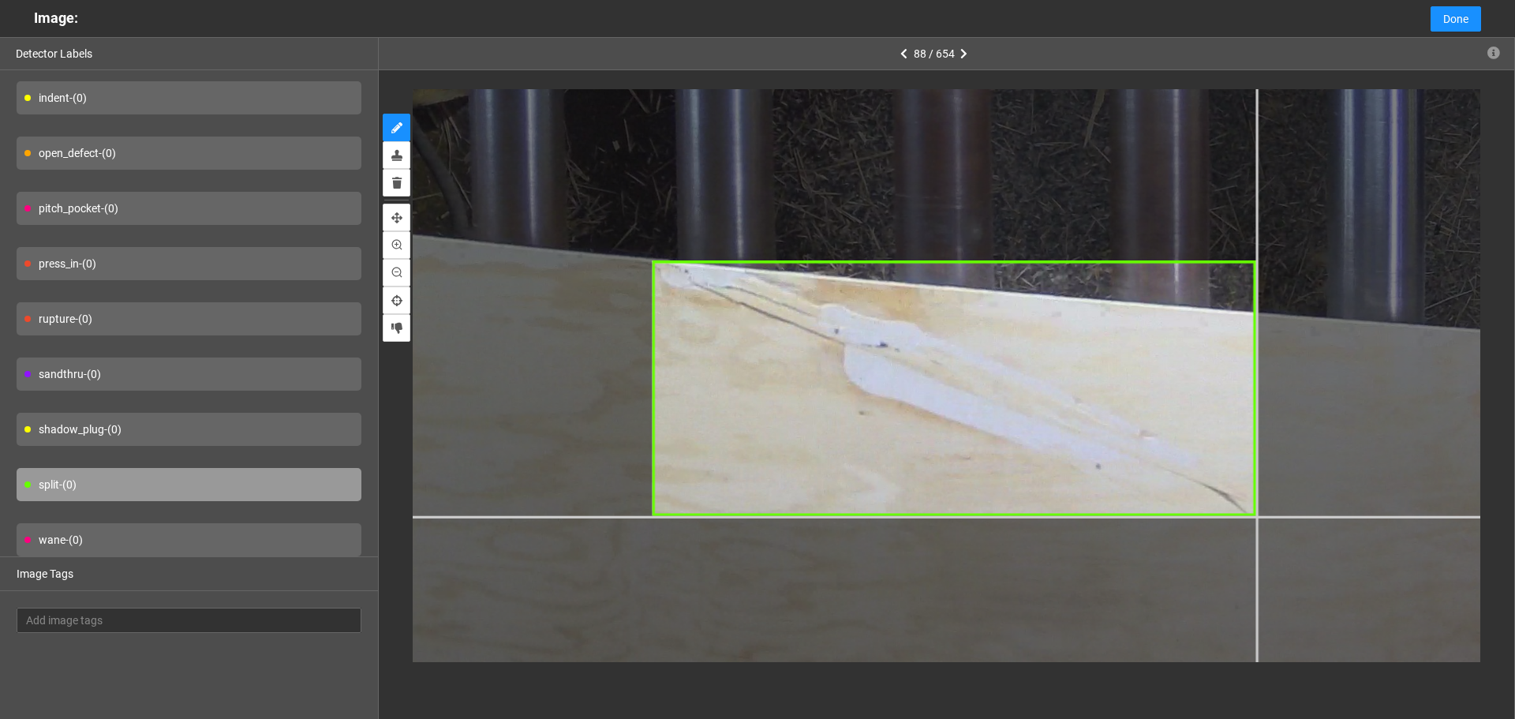
click at [1256, 516] on div at bounding box center [1063, 21] width 2446 height 1834
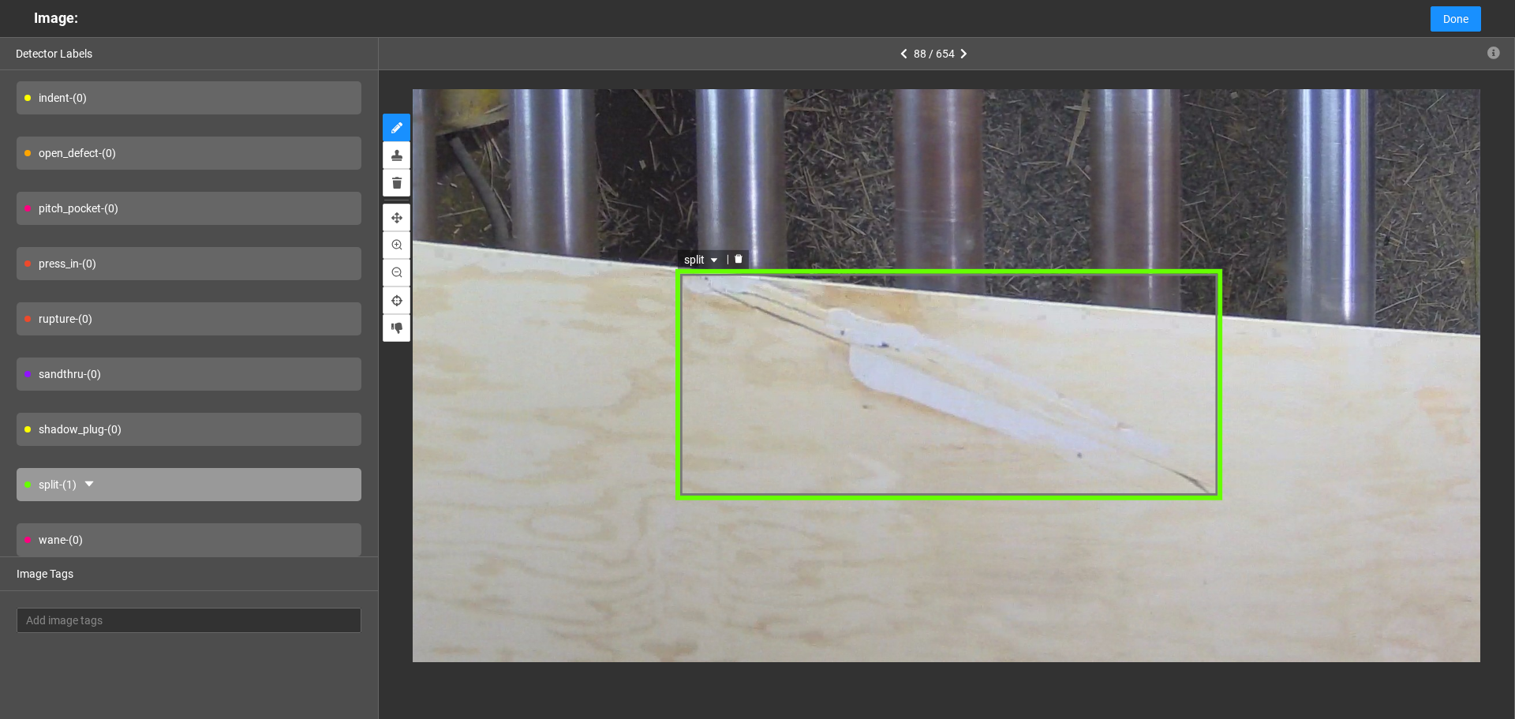
click at [703, 256] on span "split" at bounding box center [701, 259] width 37 height 17
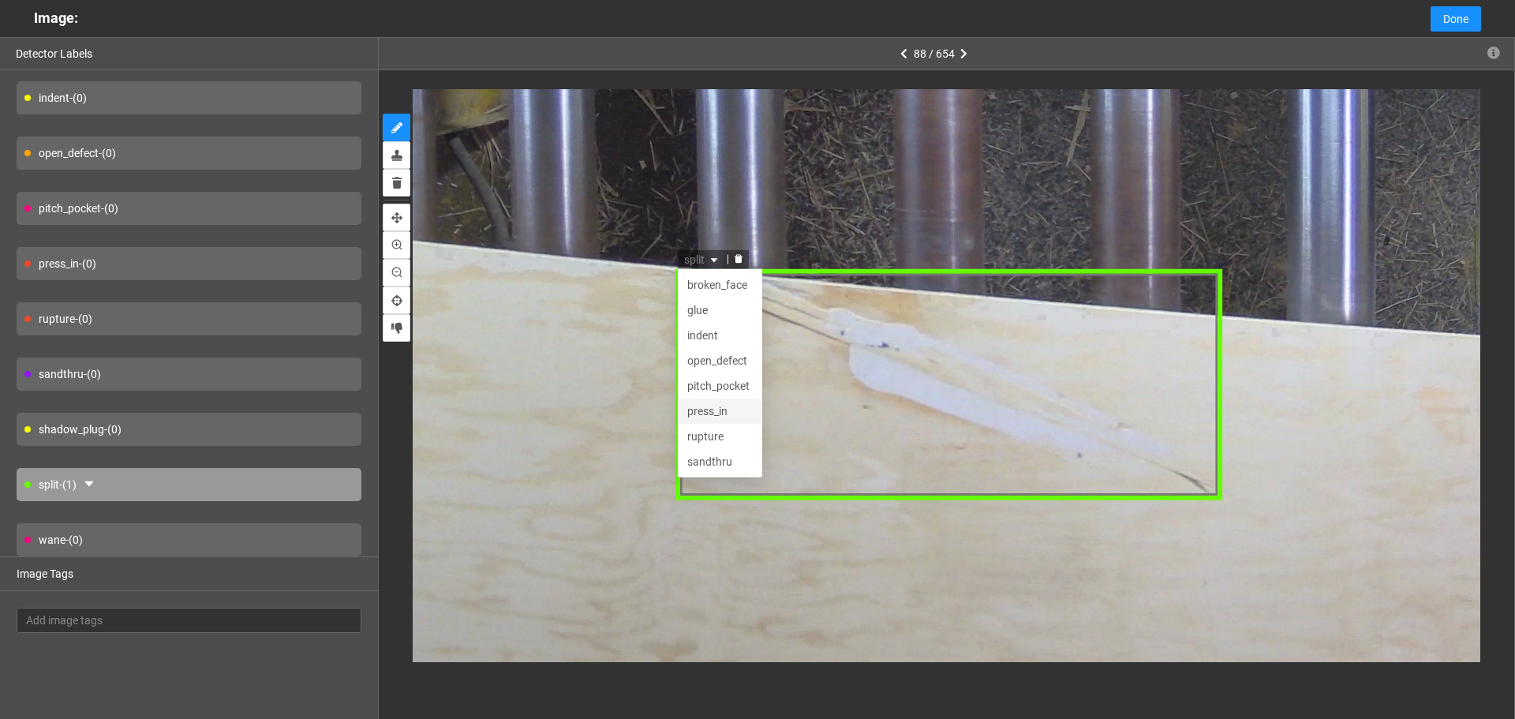
click at [722, 410] on div "press_in" at bounding box center [720, 410] width 66 height 17
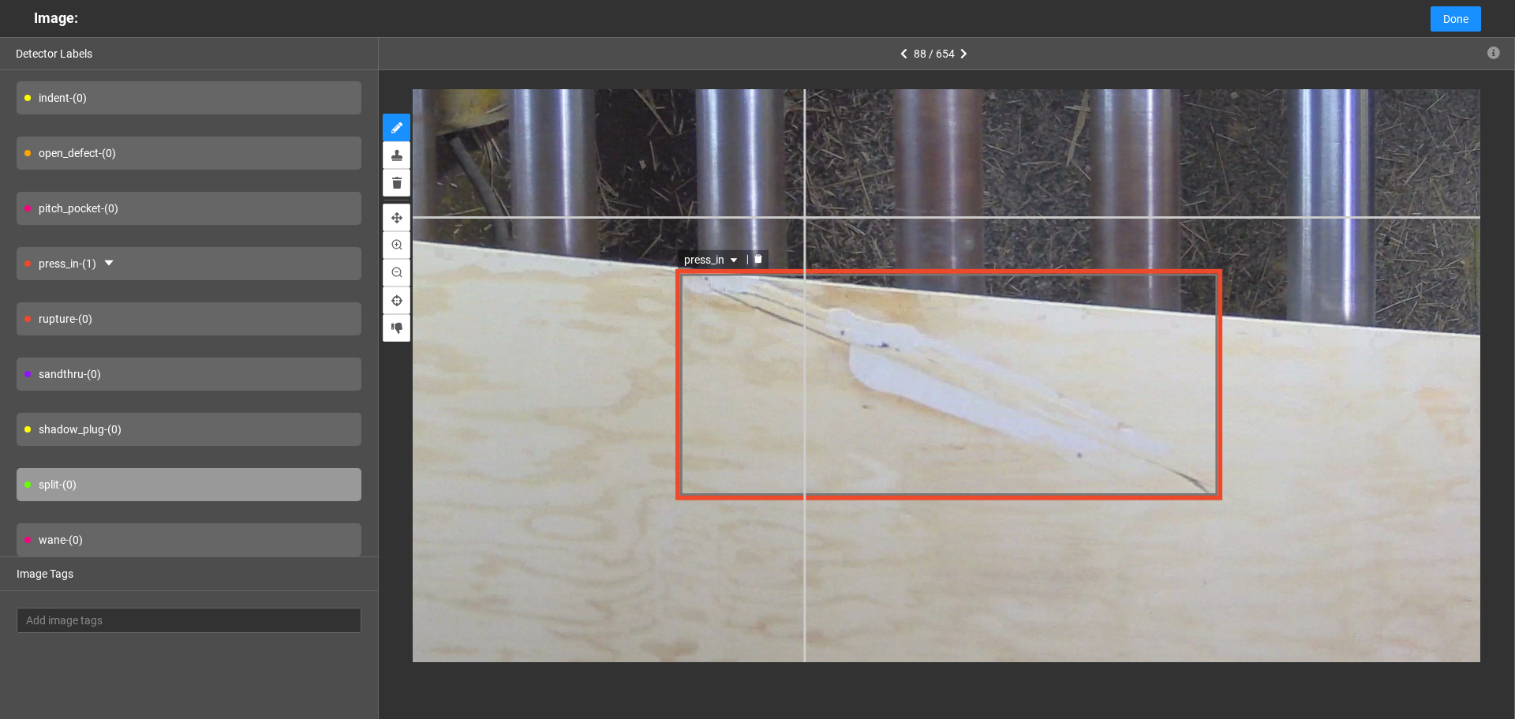
click at [810, 207] on div "press_in press_in pitch_pocket press_in rupture broken_face glue indent open_de…" at bounding box center [1046, 52] width 2217 height 1662
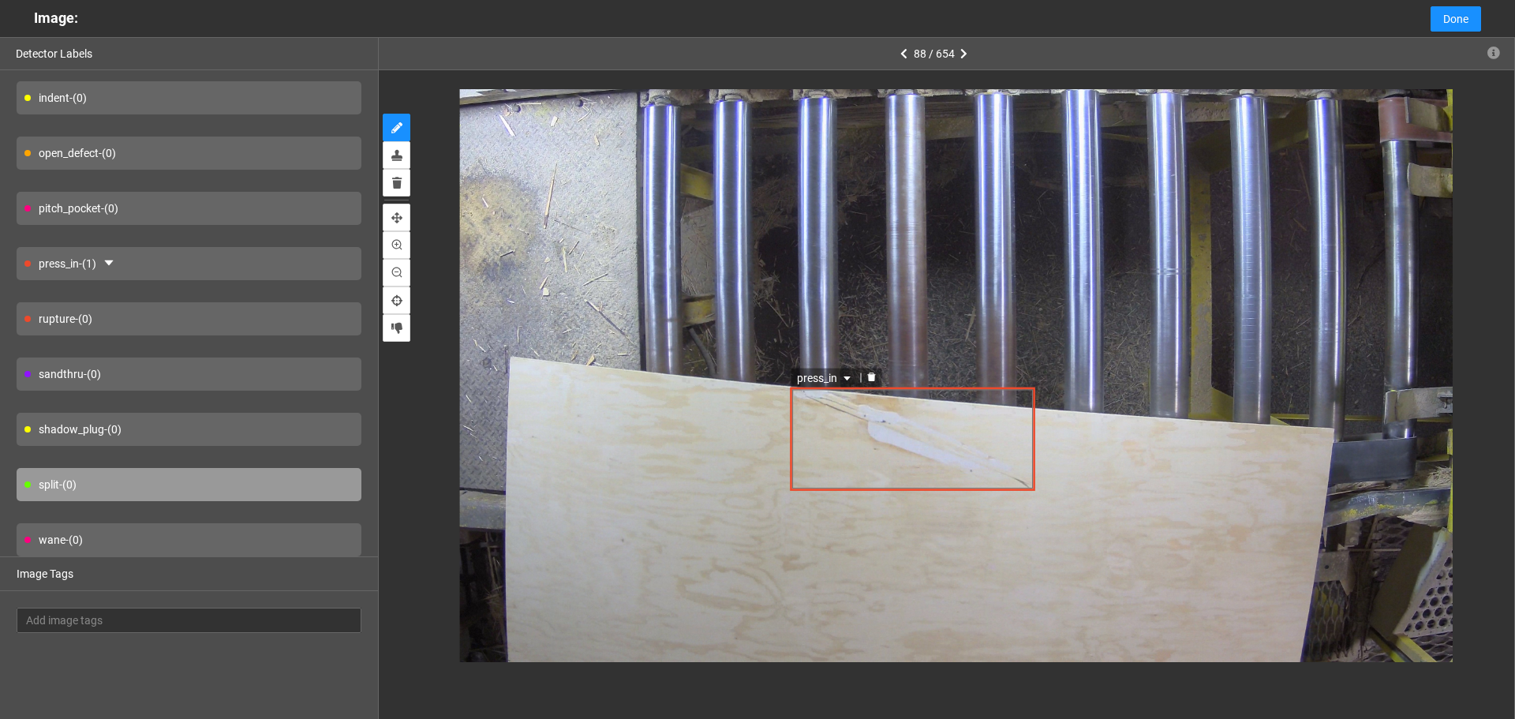
click at [870, 372] on div at bounding box center [871, 377] width 21 height 15
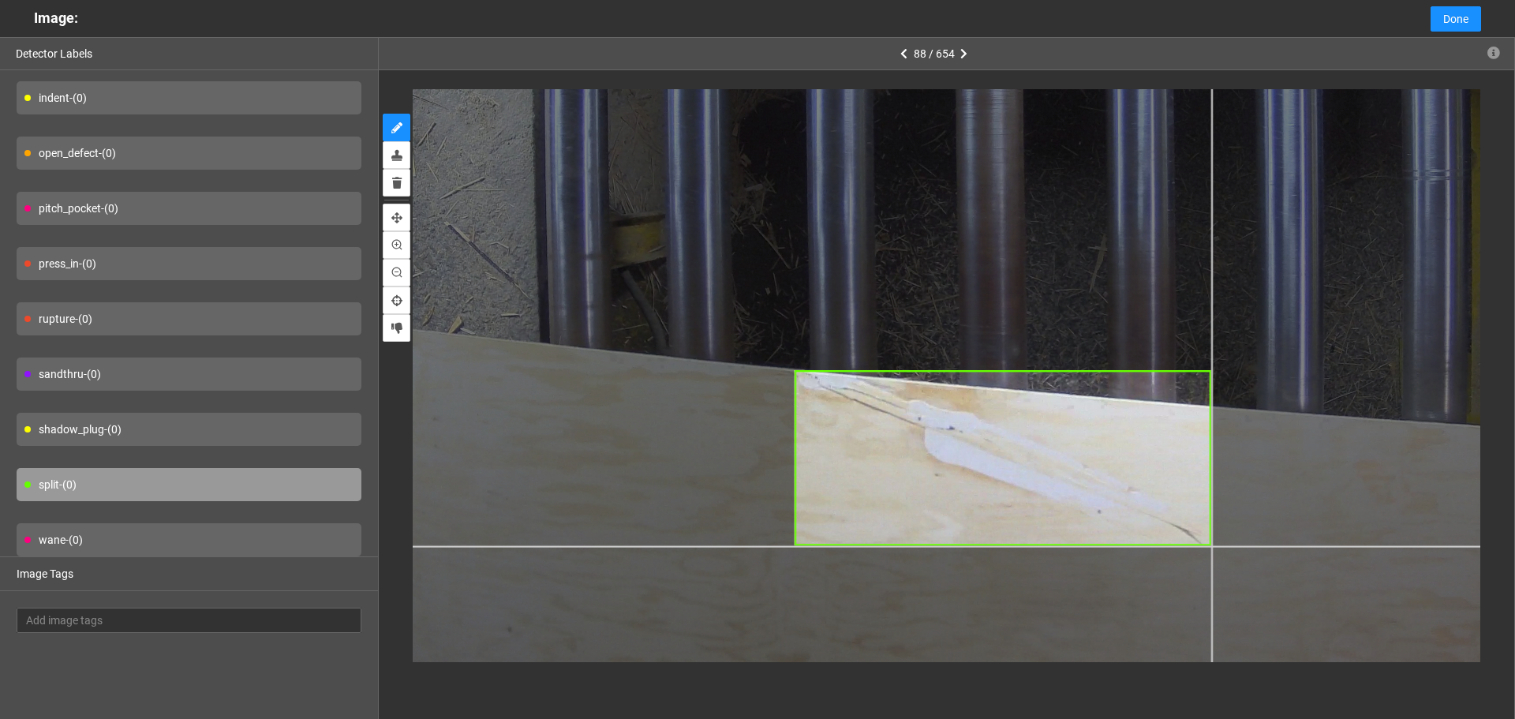
click at [1212, 545] on div at bounding box center [1075, 205] width 1682 height 1261
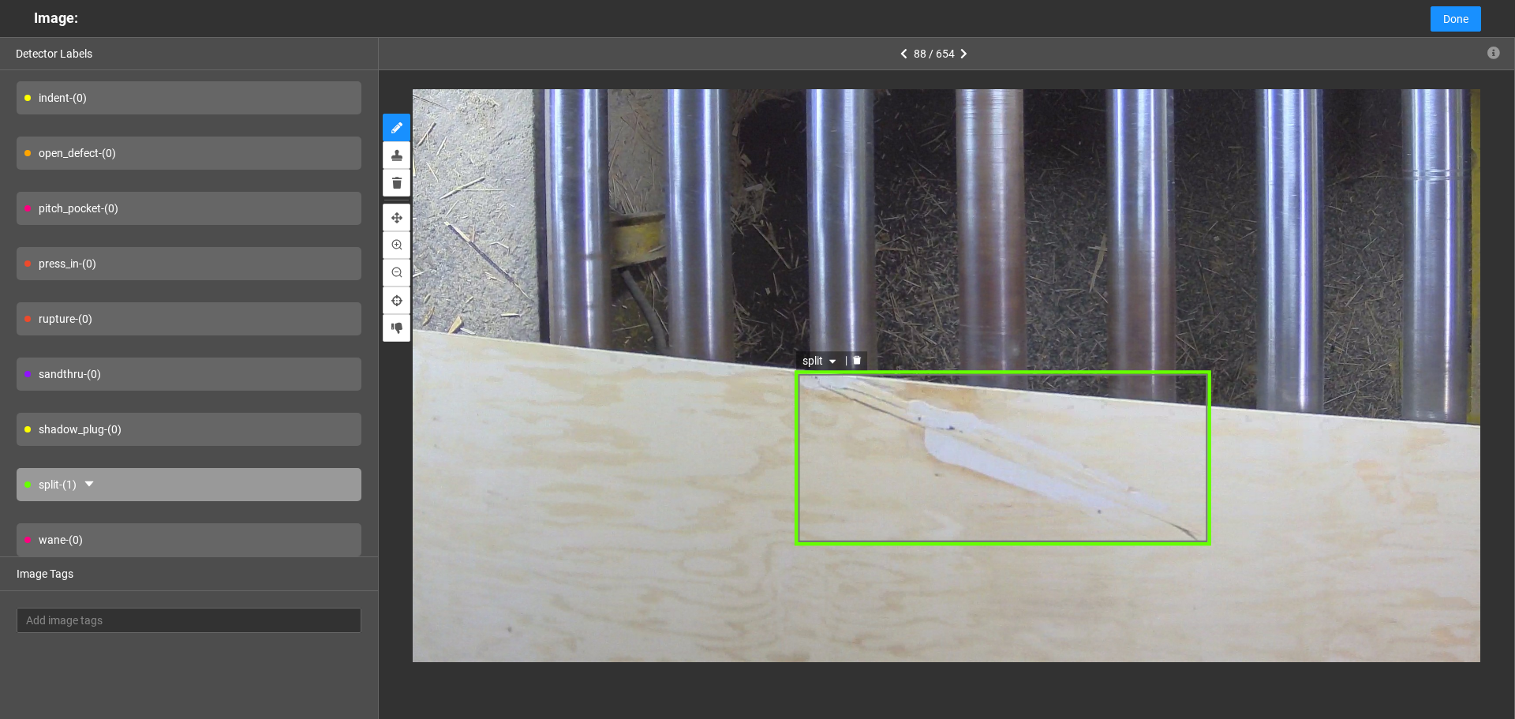
click at [829, 365] on icon "caret-down" at bounding box center [832, 361] width 9 height 9
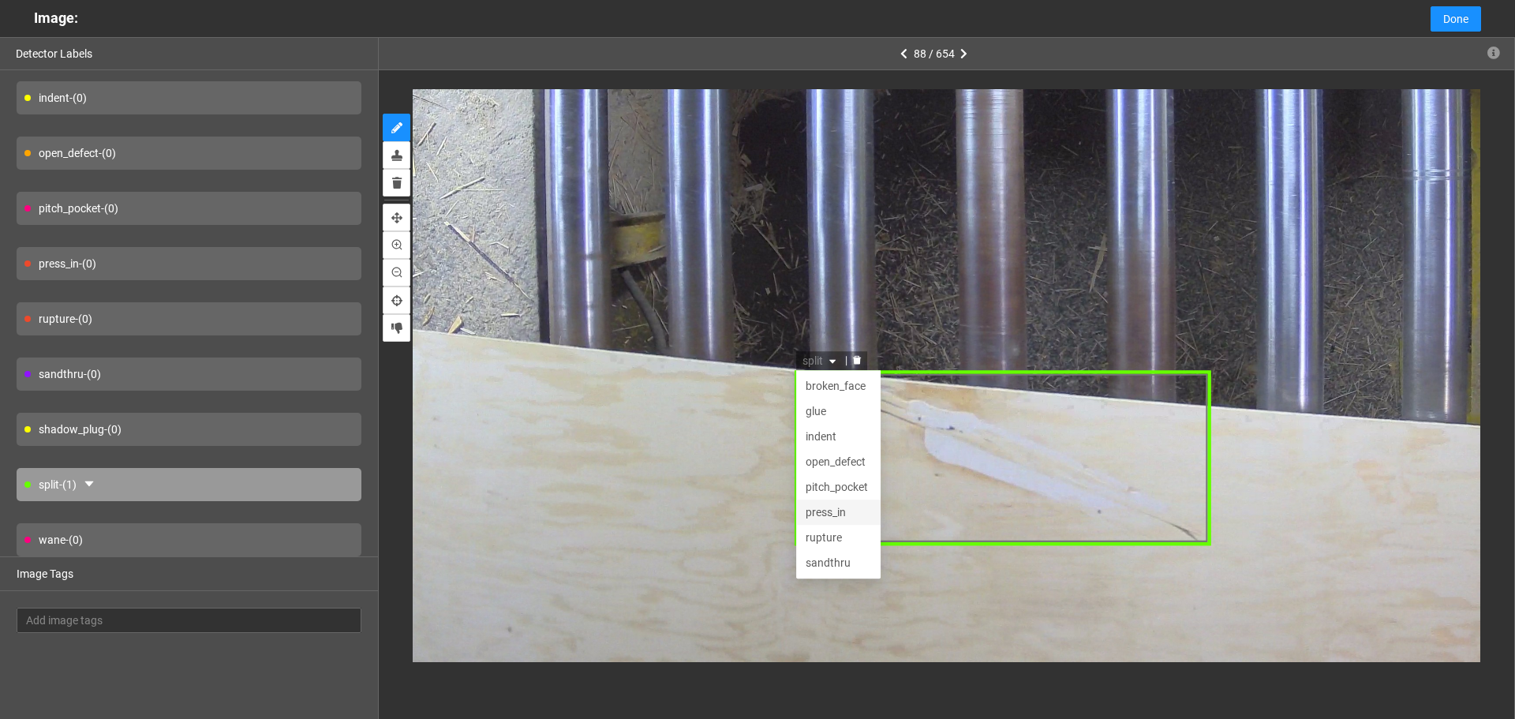
click at [846, 519] on div "press_in" at bounding box center [839, 512] width 66 height 17
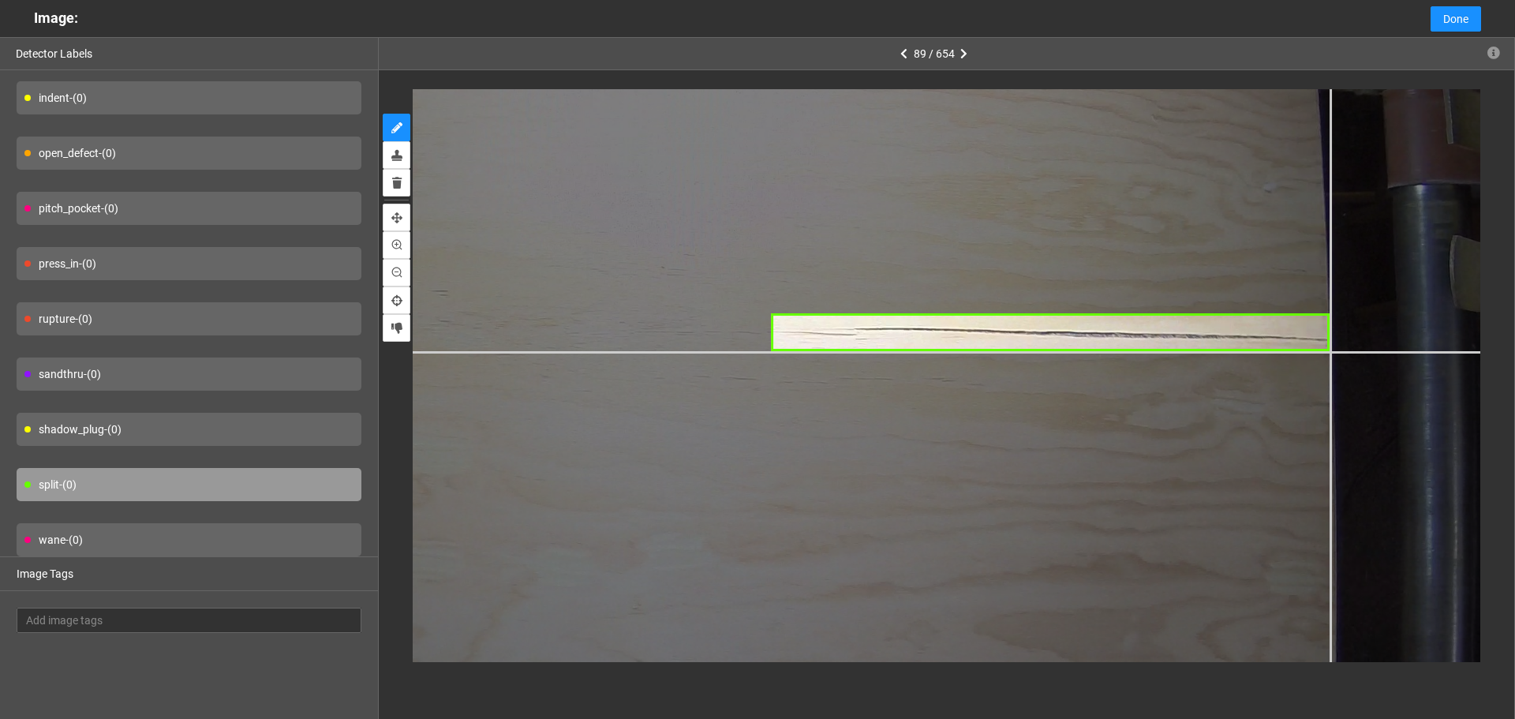
click at [1331, 353] on div at bounding box center [409, 529] width 2293 height 1720
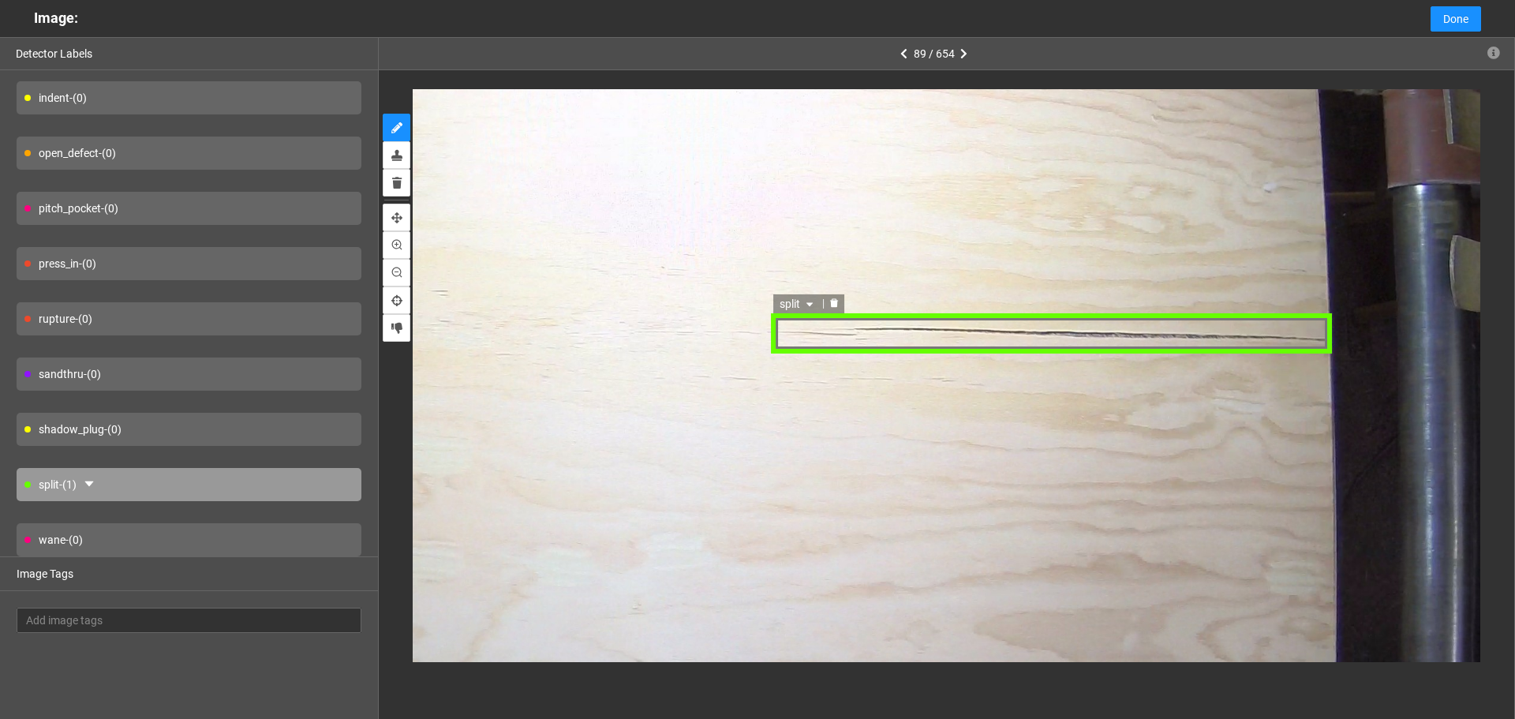
click at [814, 297] on span "split" at bounding box center [797, 304] width 37 height 17
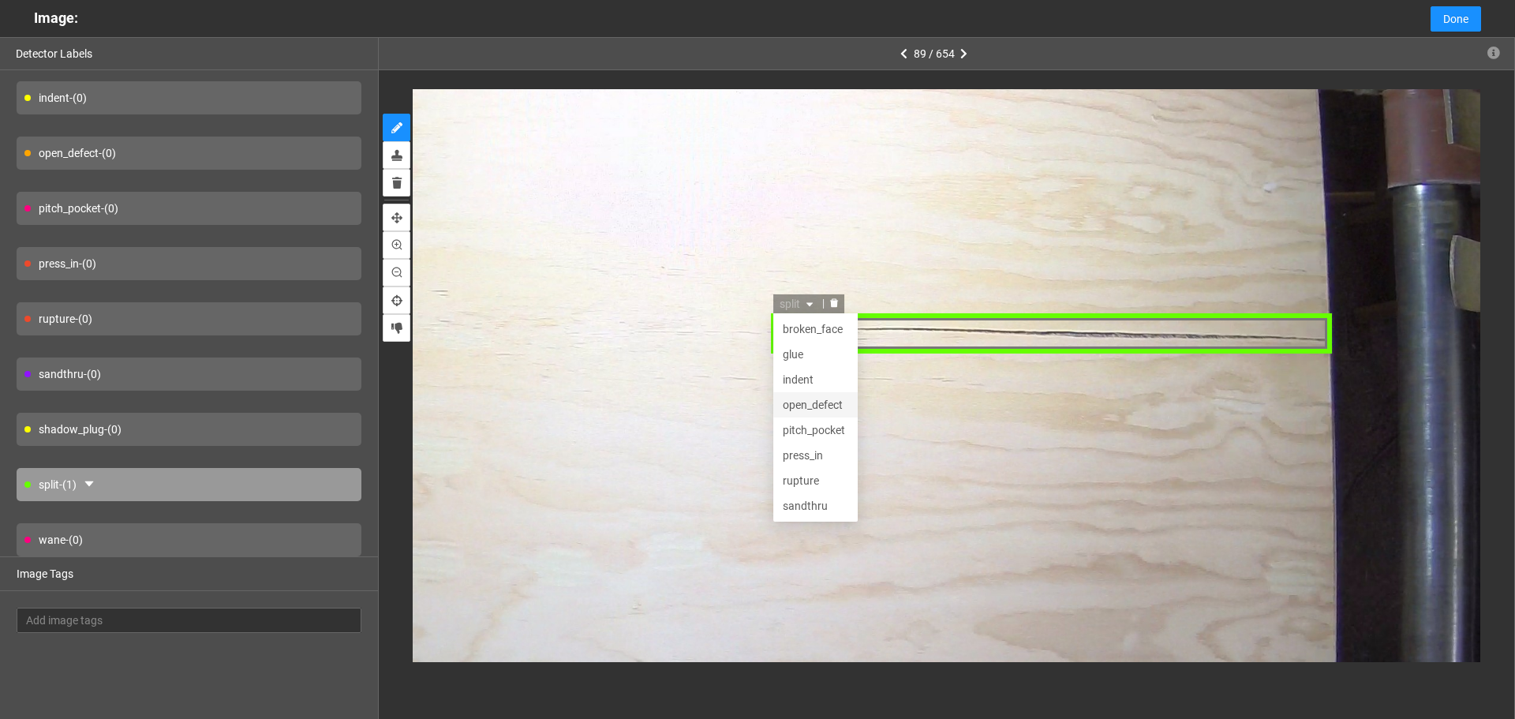
click at [811, 404] on div "open_defect" at bounding box center [815, 405] width 66 height 17
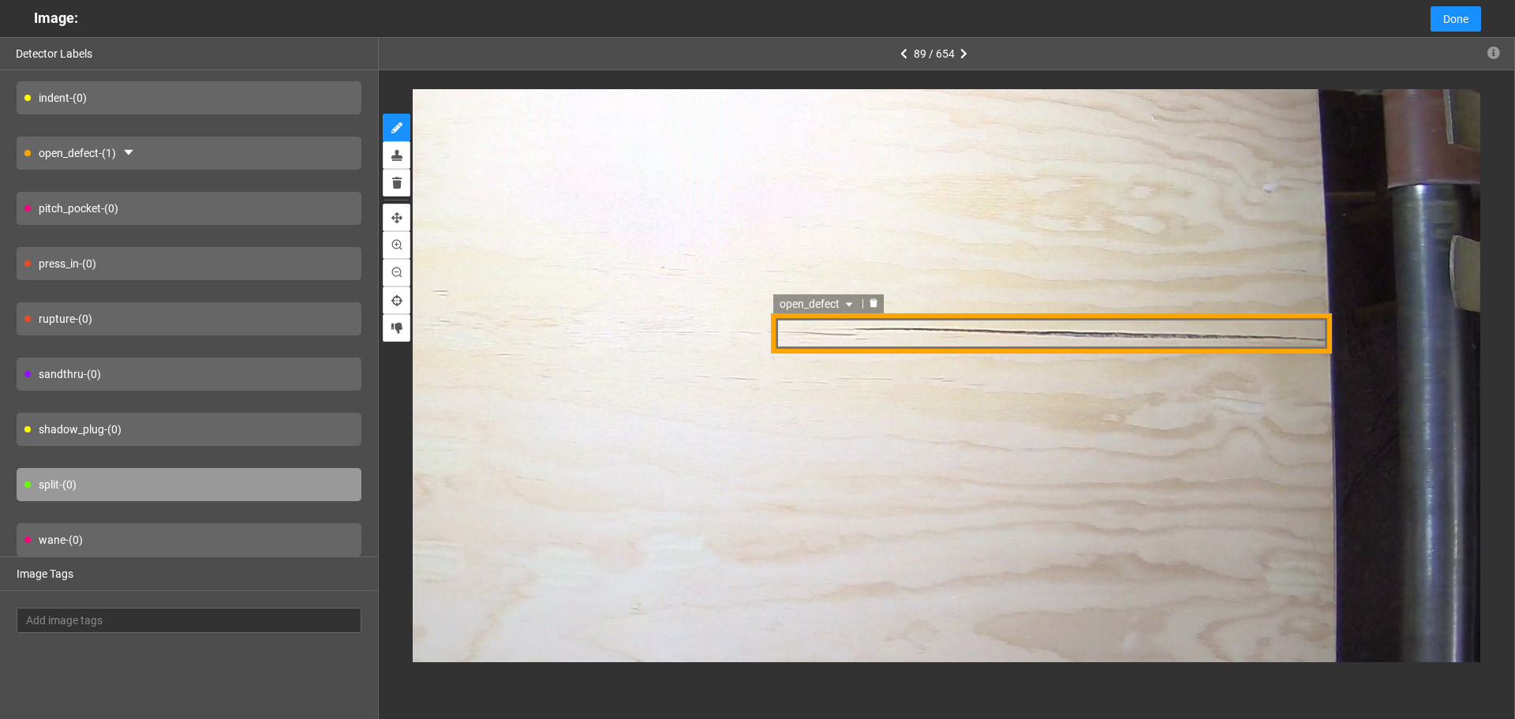
click at [822, 339] on div "open_defect" at bounding box center [1050, 333] width 561 height 39
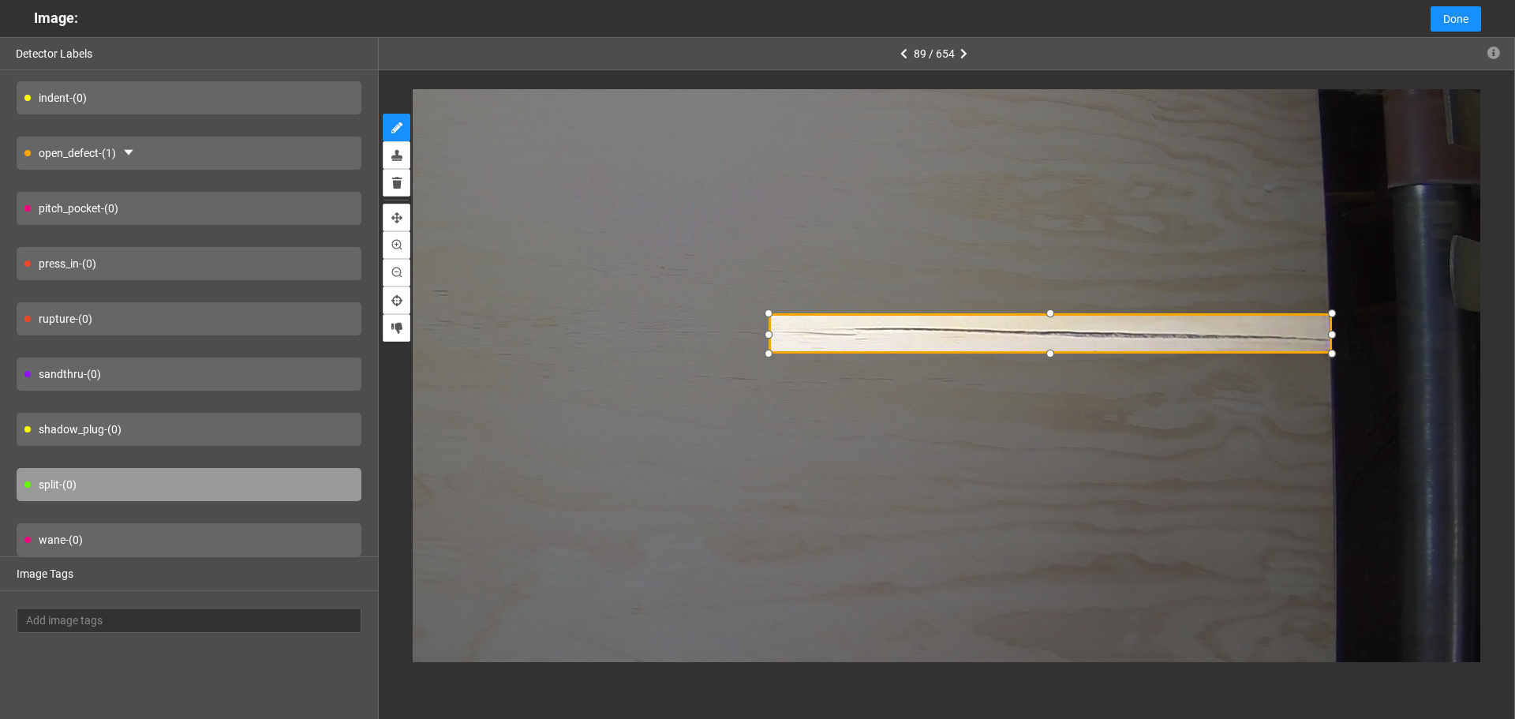
click at [767, 326] on div at bounding box center [768, 333] width 21 height 21
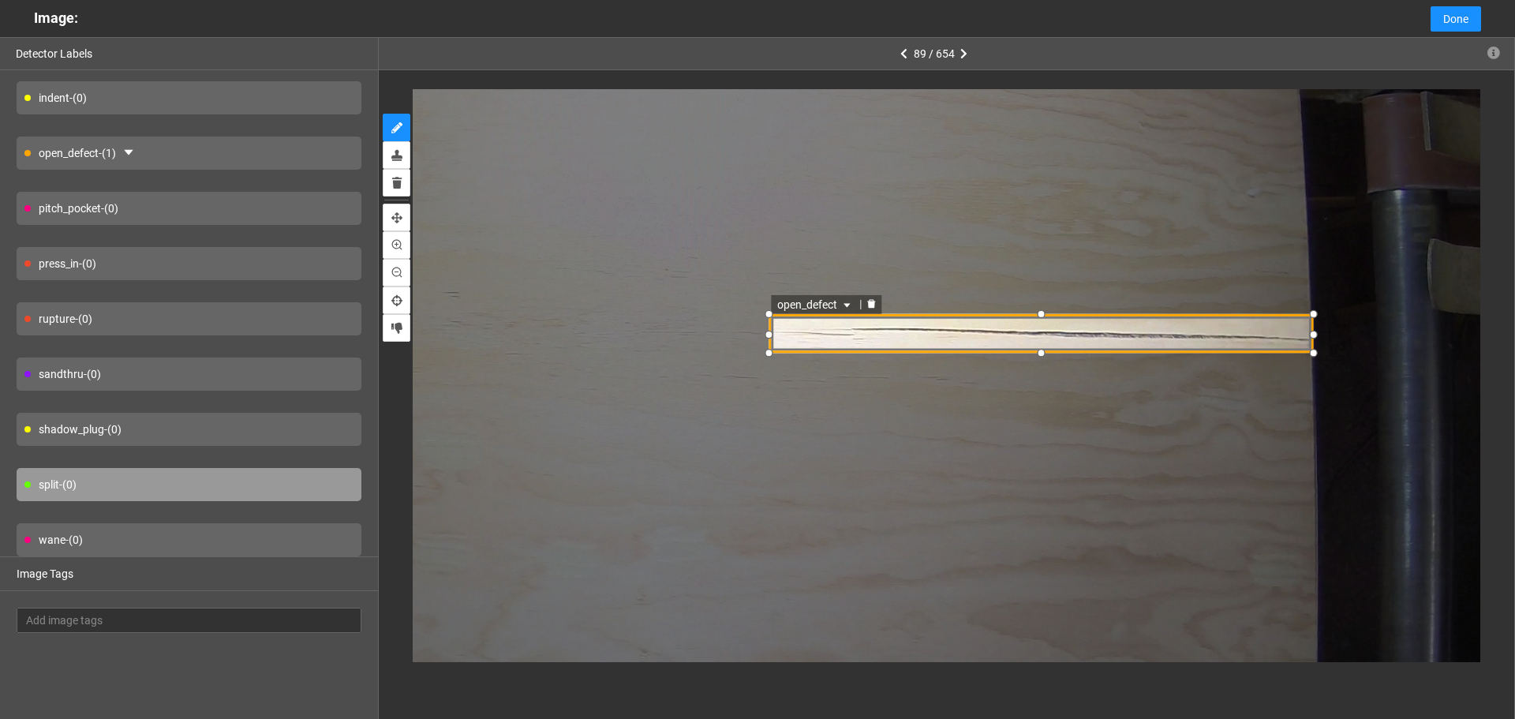
click at [826, 305] on span "open_defect" at bounding box center [815, 305] width 77 height 17
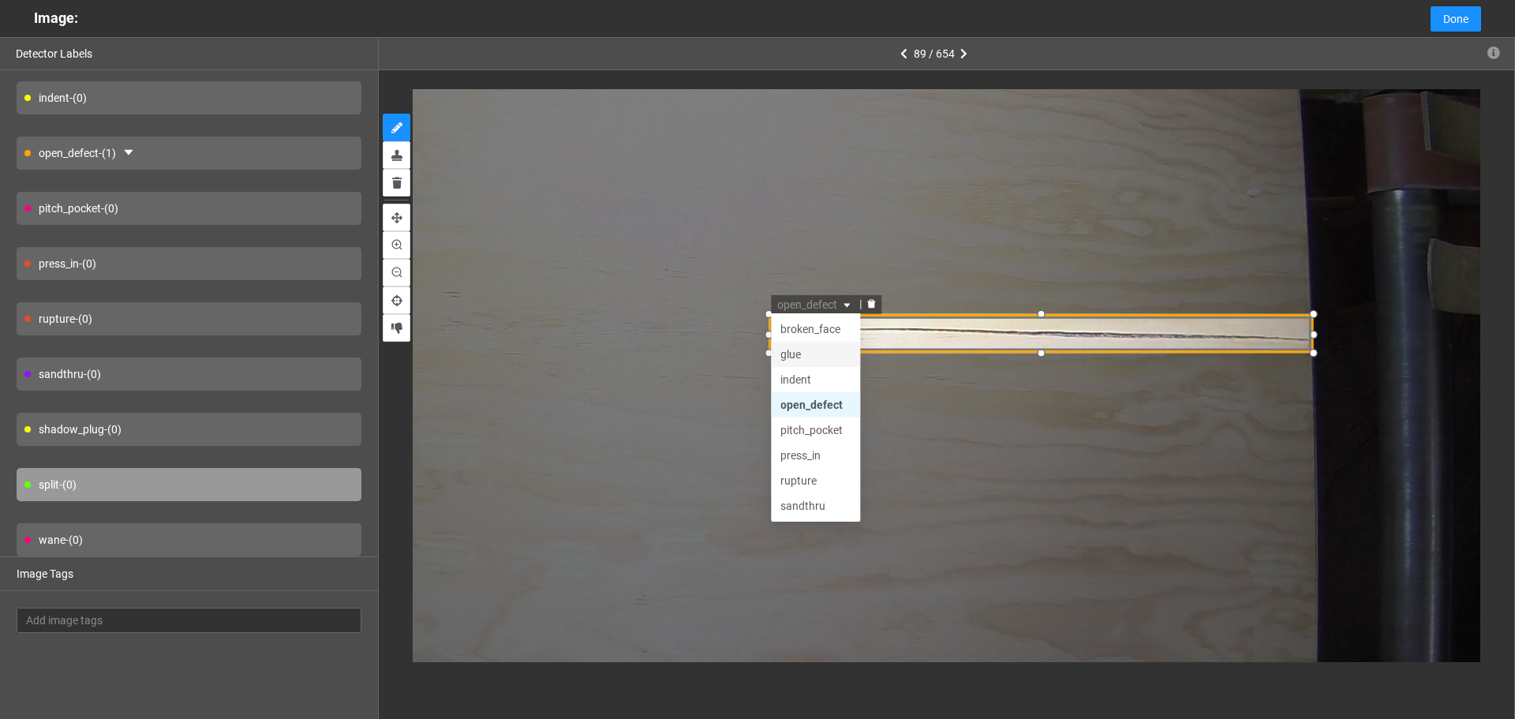
scroll to position [76, 0]
click at [825, 479] on div "split" at bounding box center [815, 481] width 70 height 17
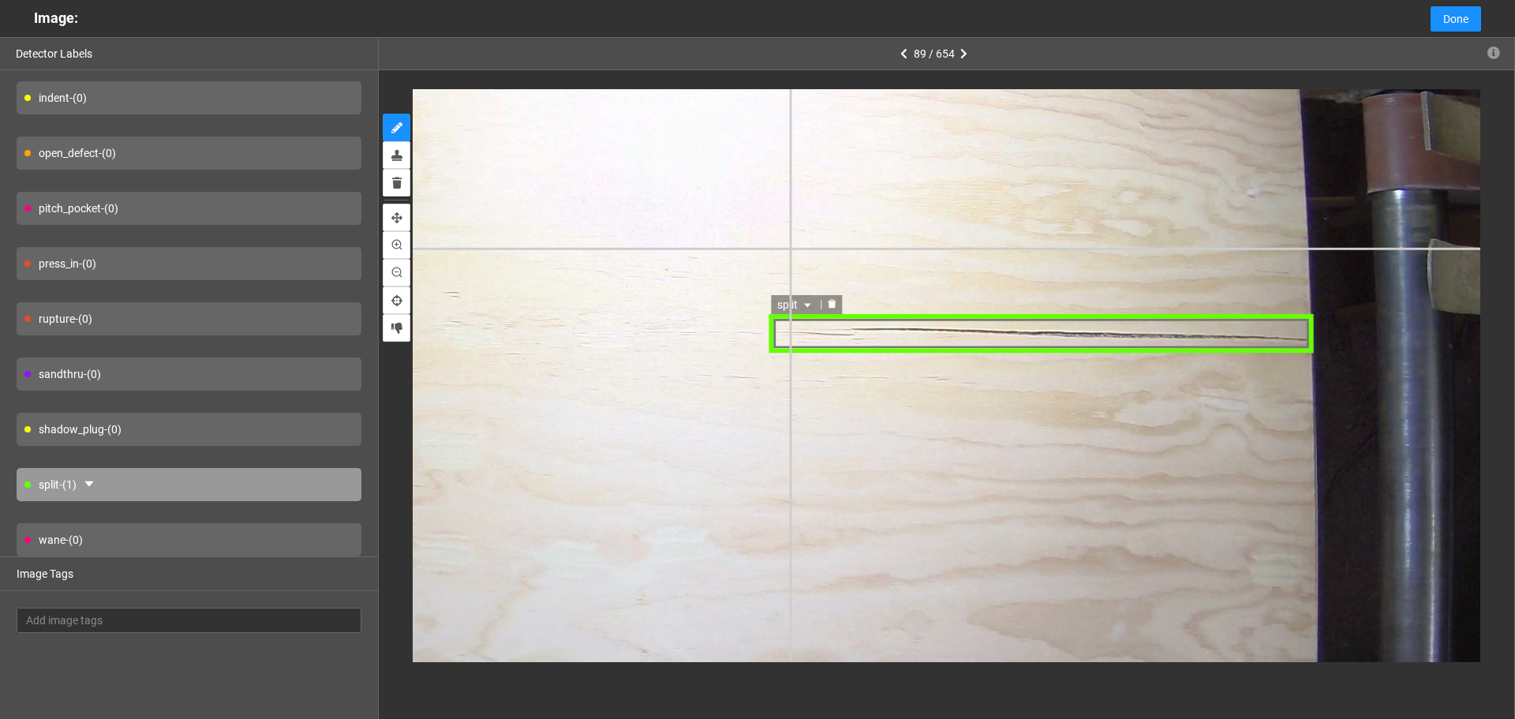
click at [789, 249] on div "split" at bounding box center [421, 522] width 2217 height 1662
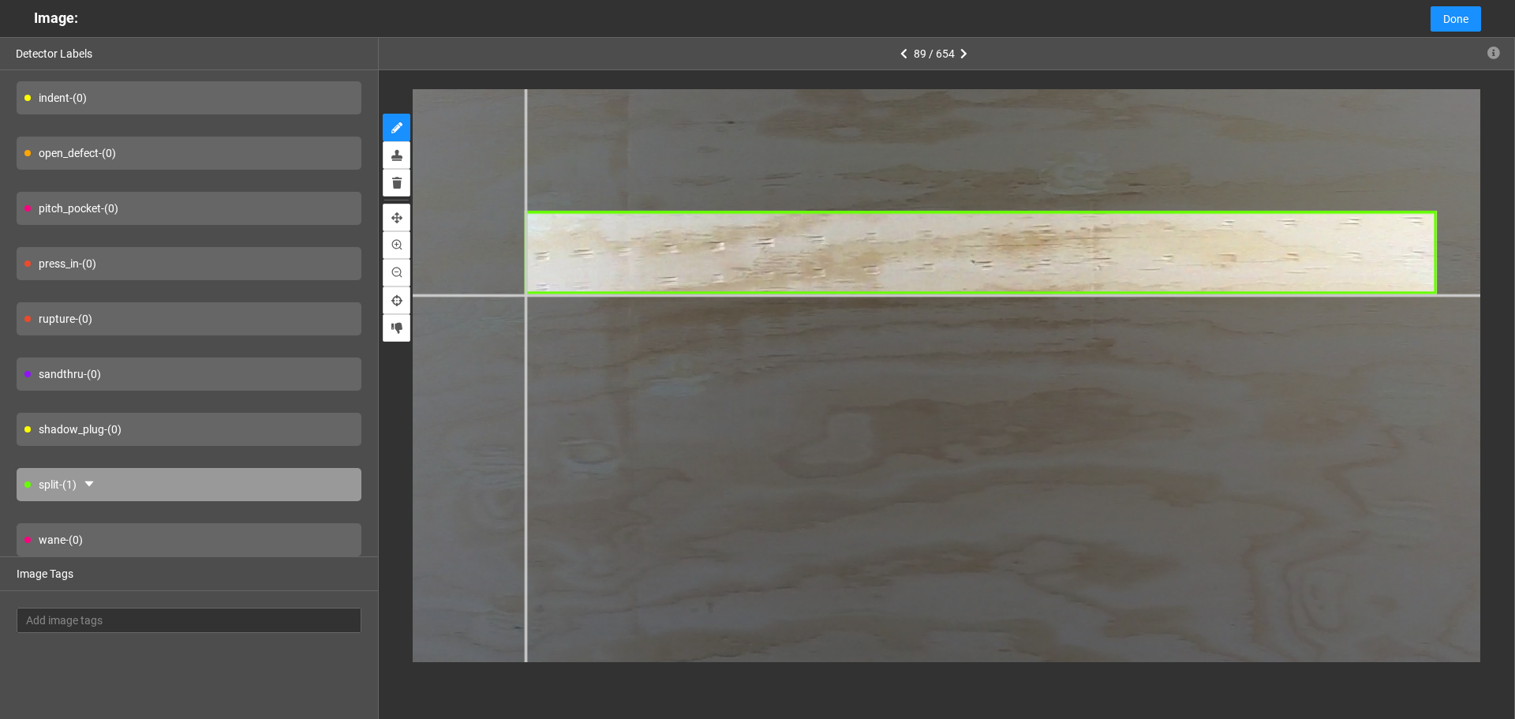
click at [524, 294] on div at bounding box center [1379, 487] width 2599 height 1949
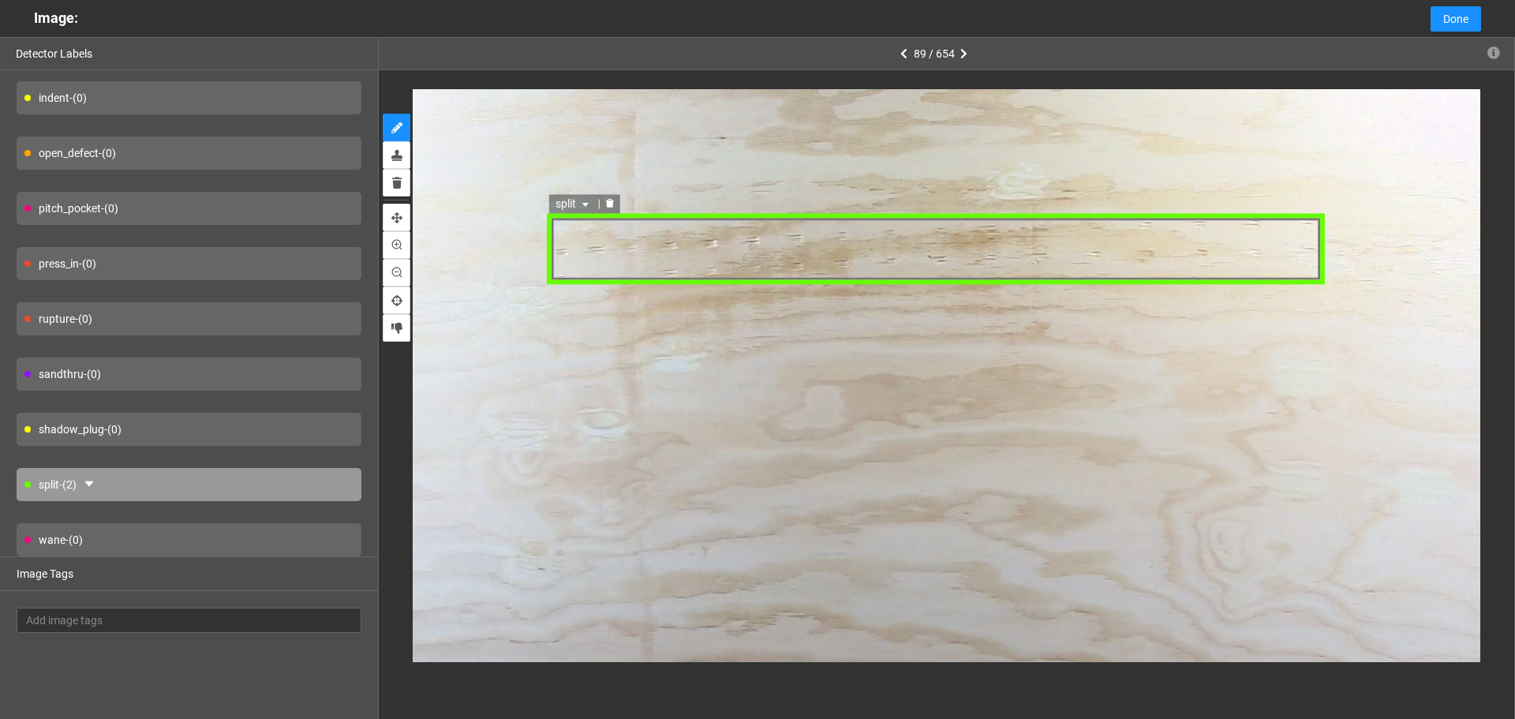
click at [580, 196] on span "split" at bounding box center [573, 204] width 37 height 17
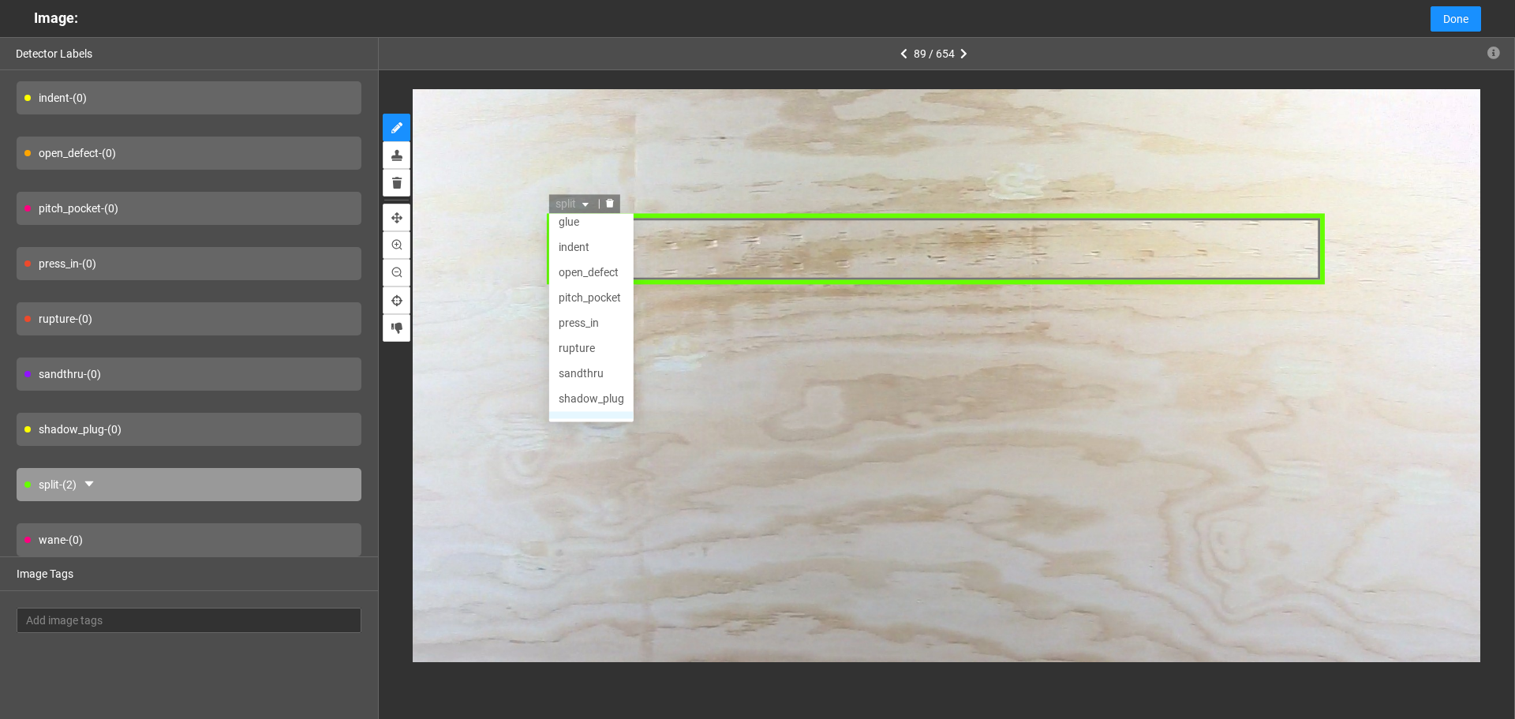
scroll to position [0, 0]
click at [591, 366] on div "press_in" at bounding box center [590, 355] width 84 height 25
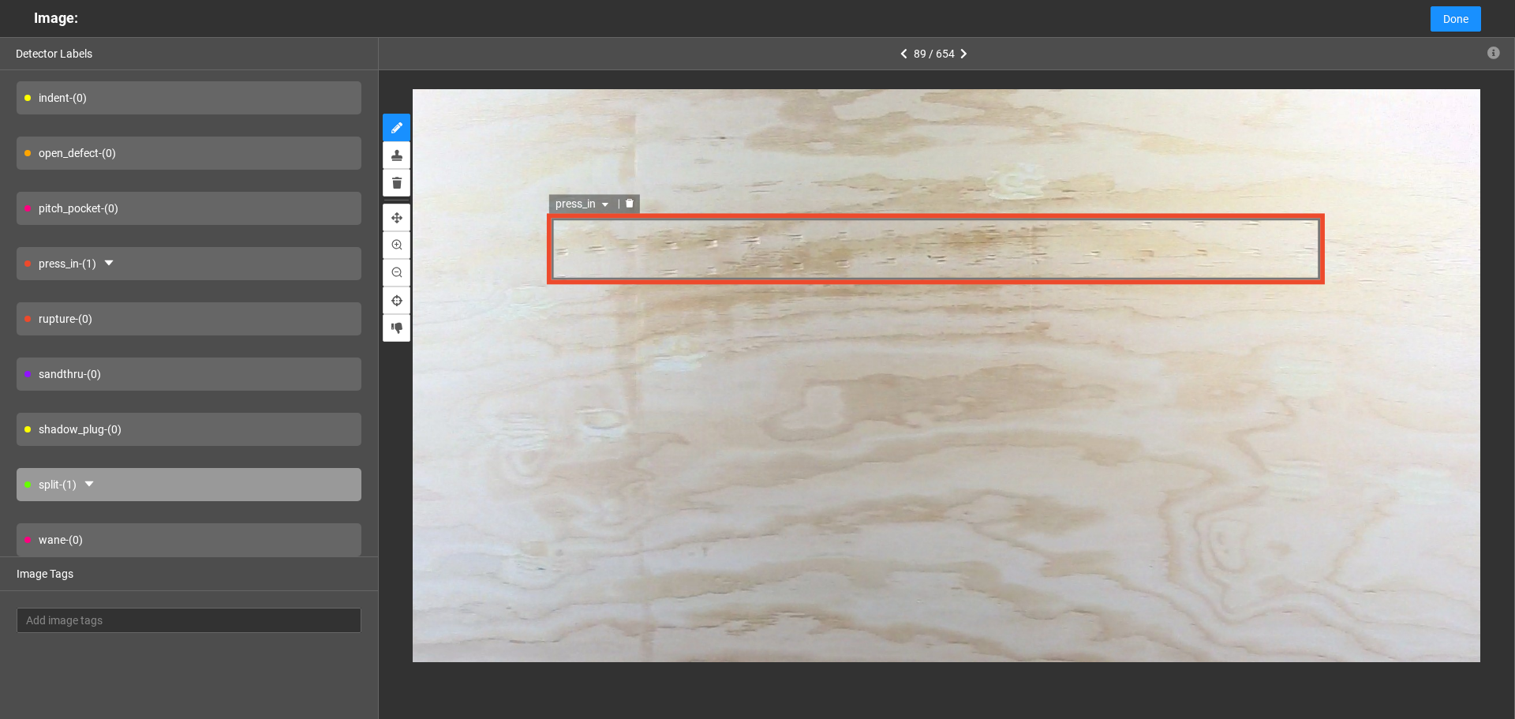
click at [592, 208] on span "press_in" at bounding box center [583, 204] width 57 height 17
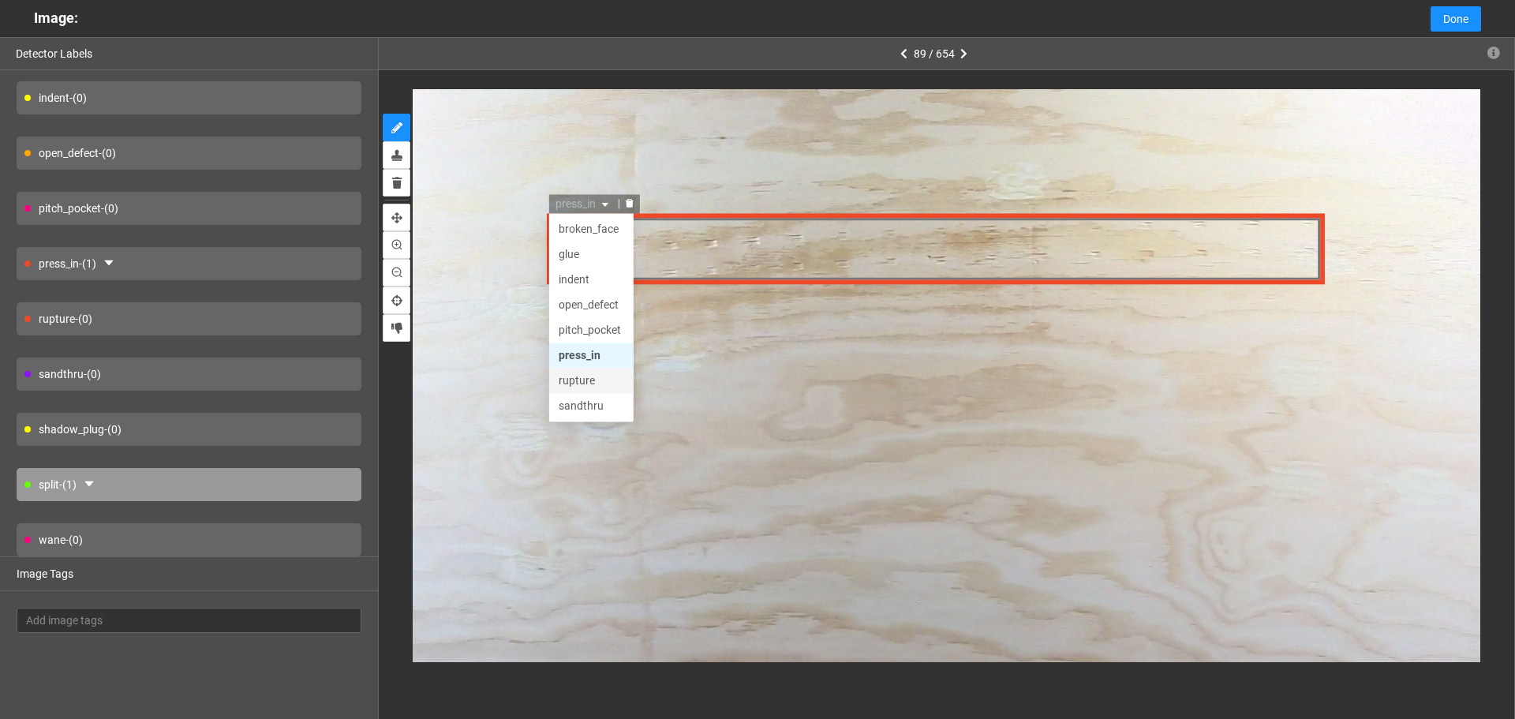
click at [601, 380] on div "rupture" at bounding box center [591, 380] width 66 height 17
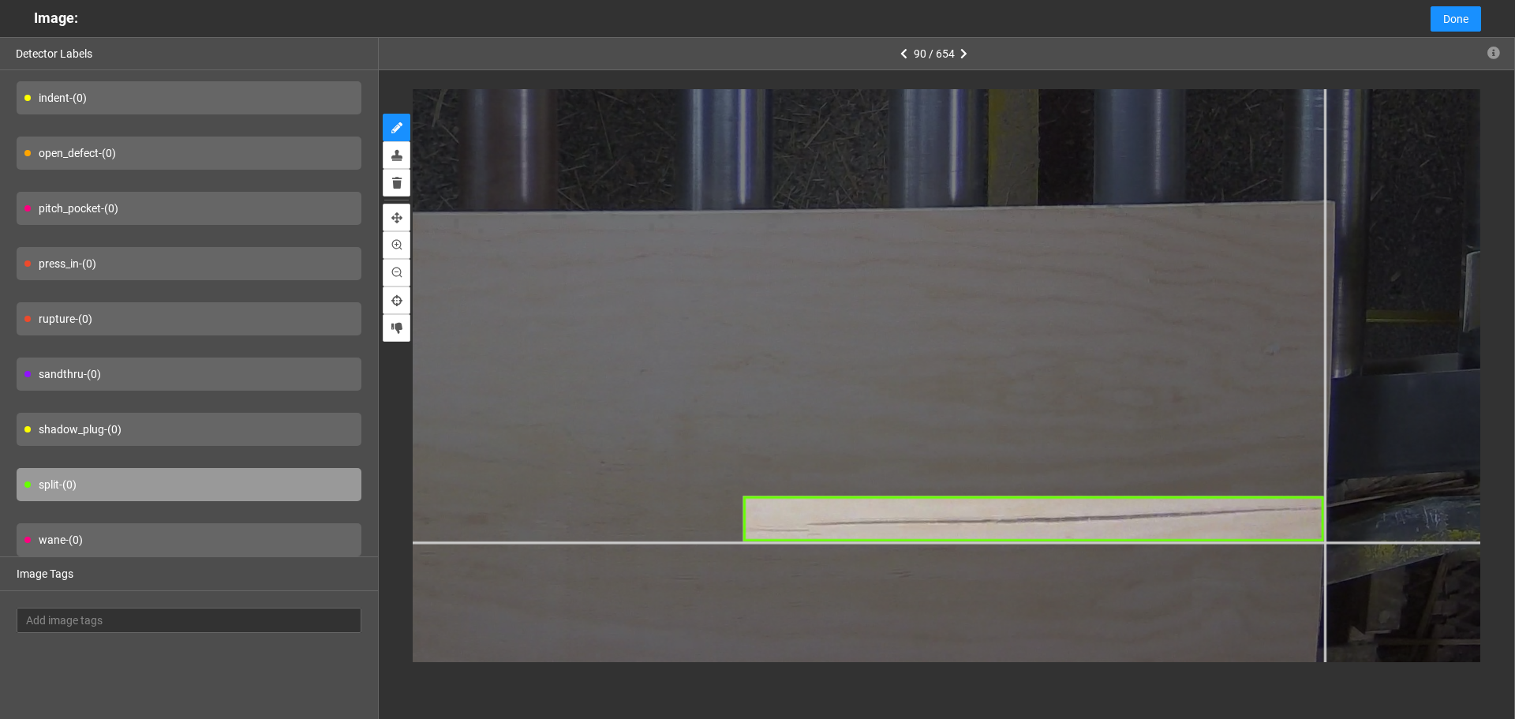
click at [1323, 541] on div at bounding box center [411, 2] width 2446 height 1834
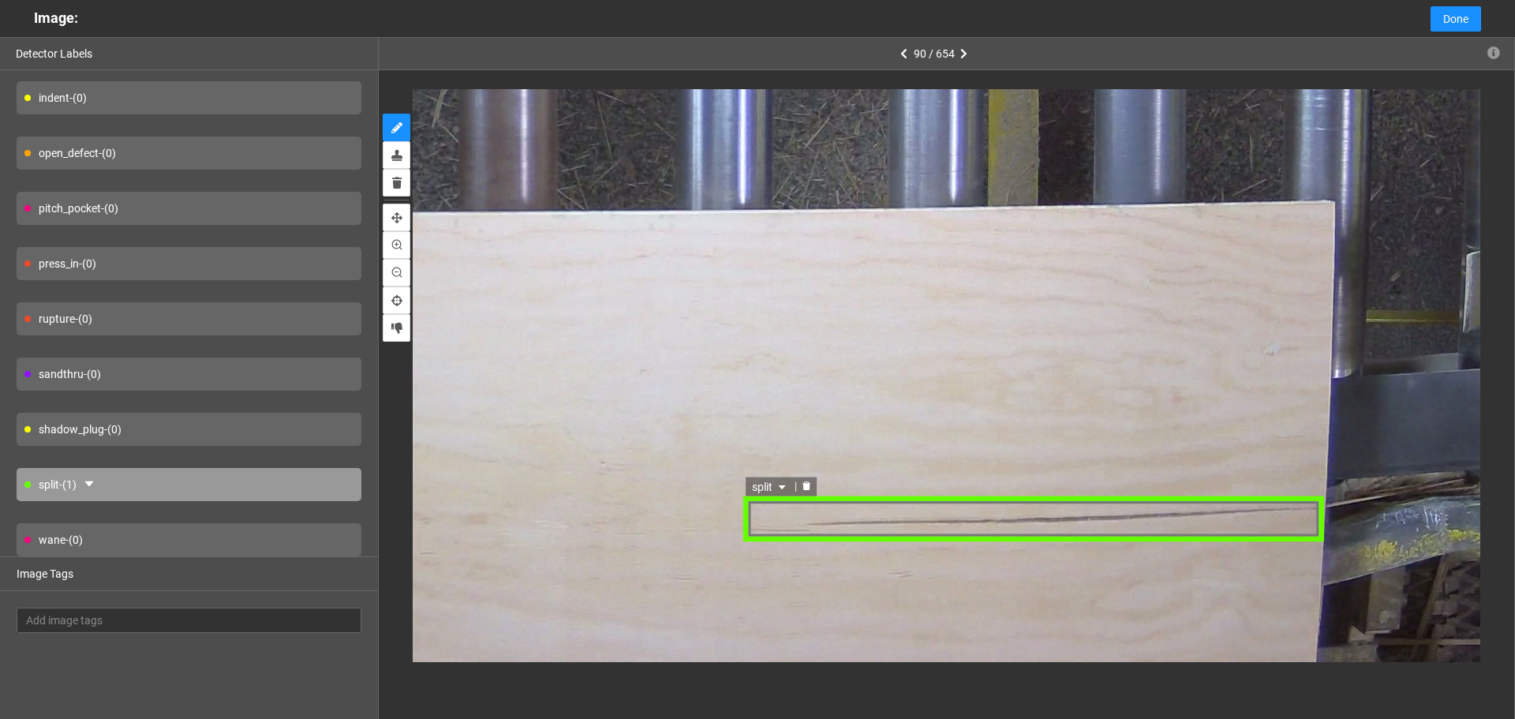
click at [771, 492] on span "split" at bounding box center [769, 485] width 37 height 17
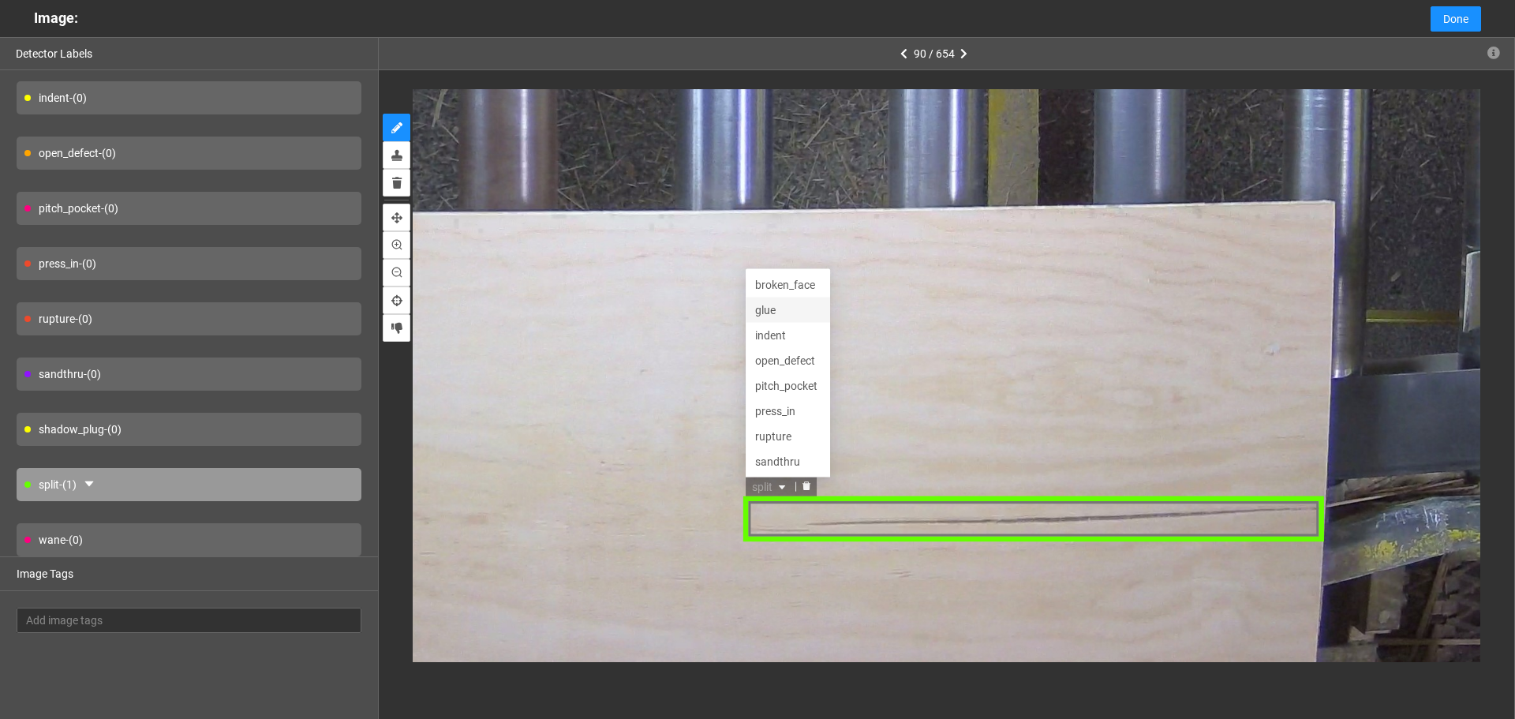
scroll to position [76, 0]
click at [795, 433] on div "split" at bounding box center [787, 435] width 66 height 17
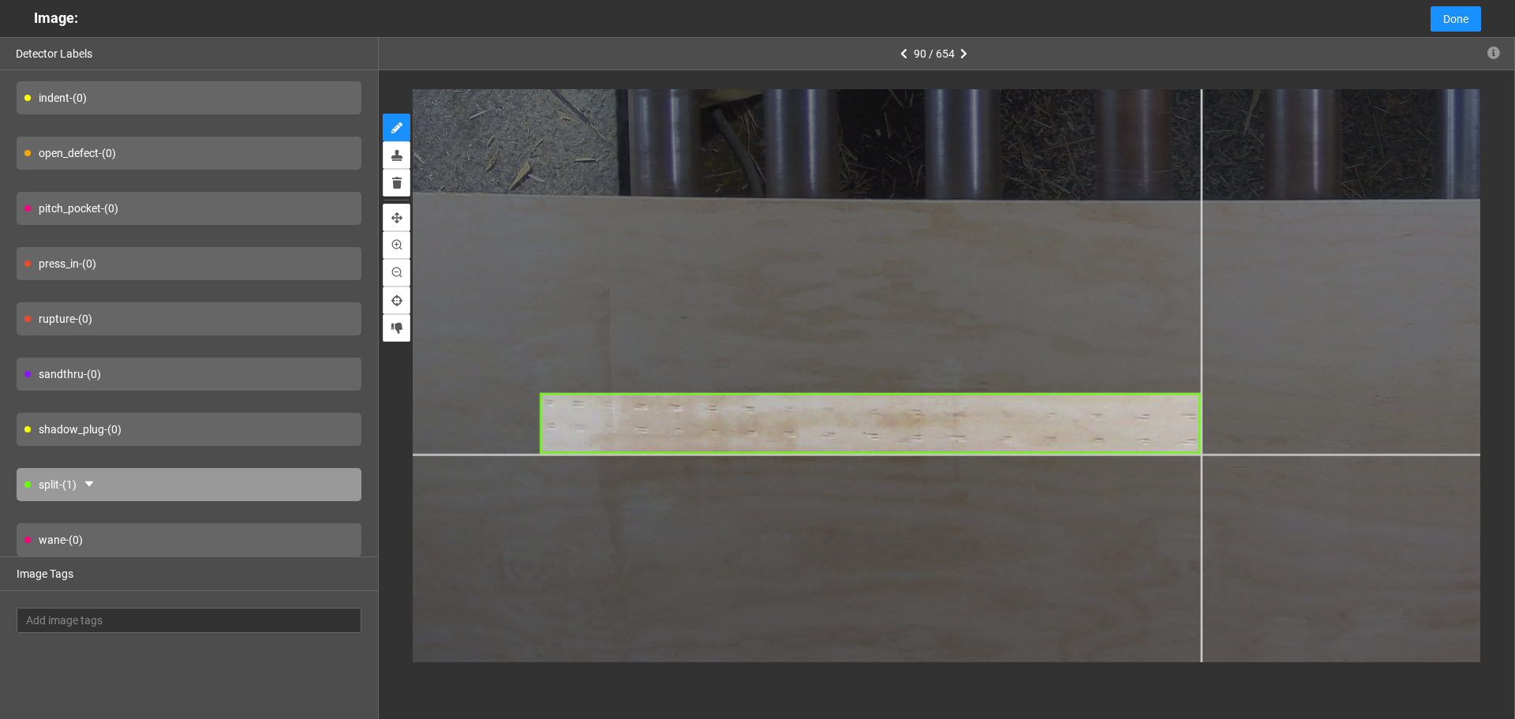
click at [1200, 455] on div at bounding box center [1226, 36] width 1911 height 1433
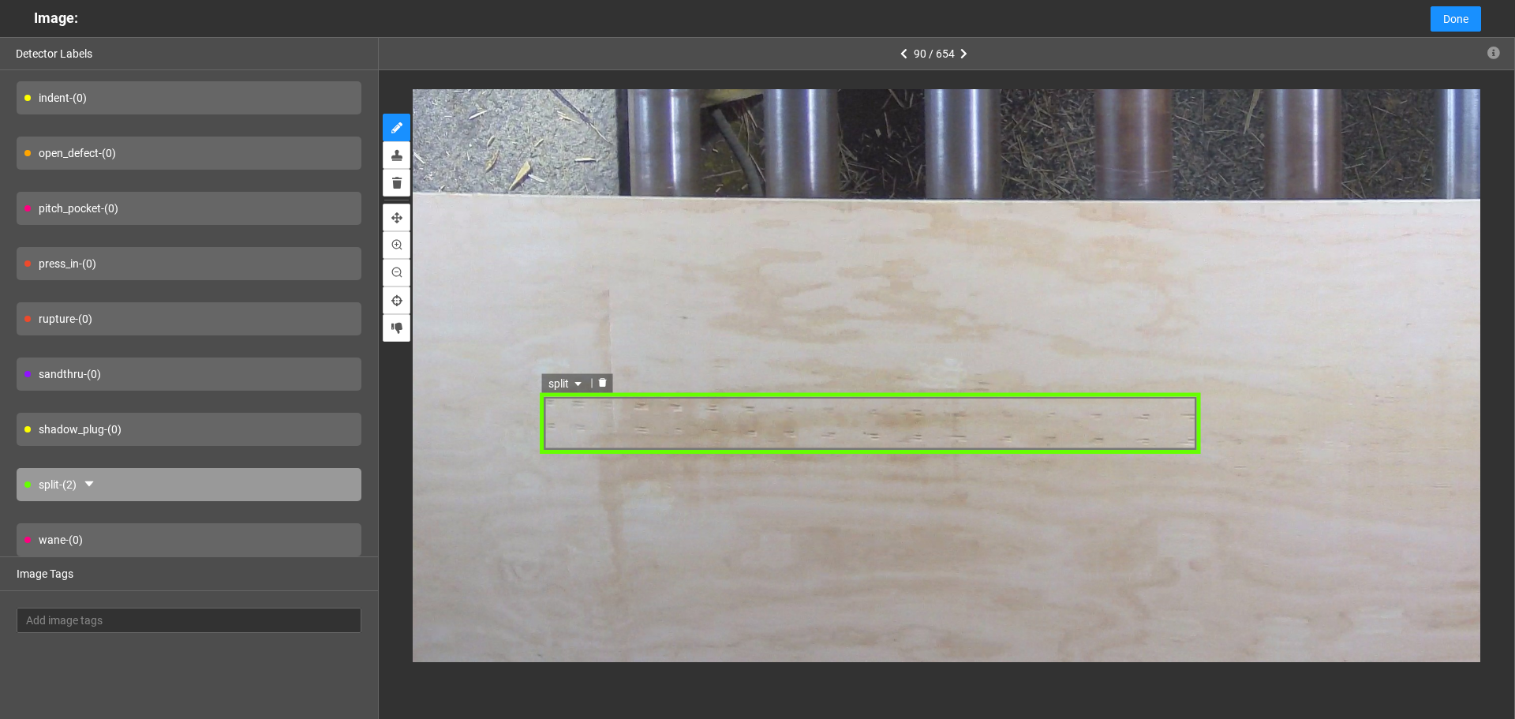
click at [562, 380] on span "split" at bounding box center [566, 383] width 37 height 17
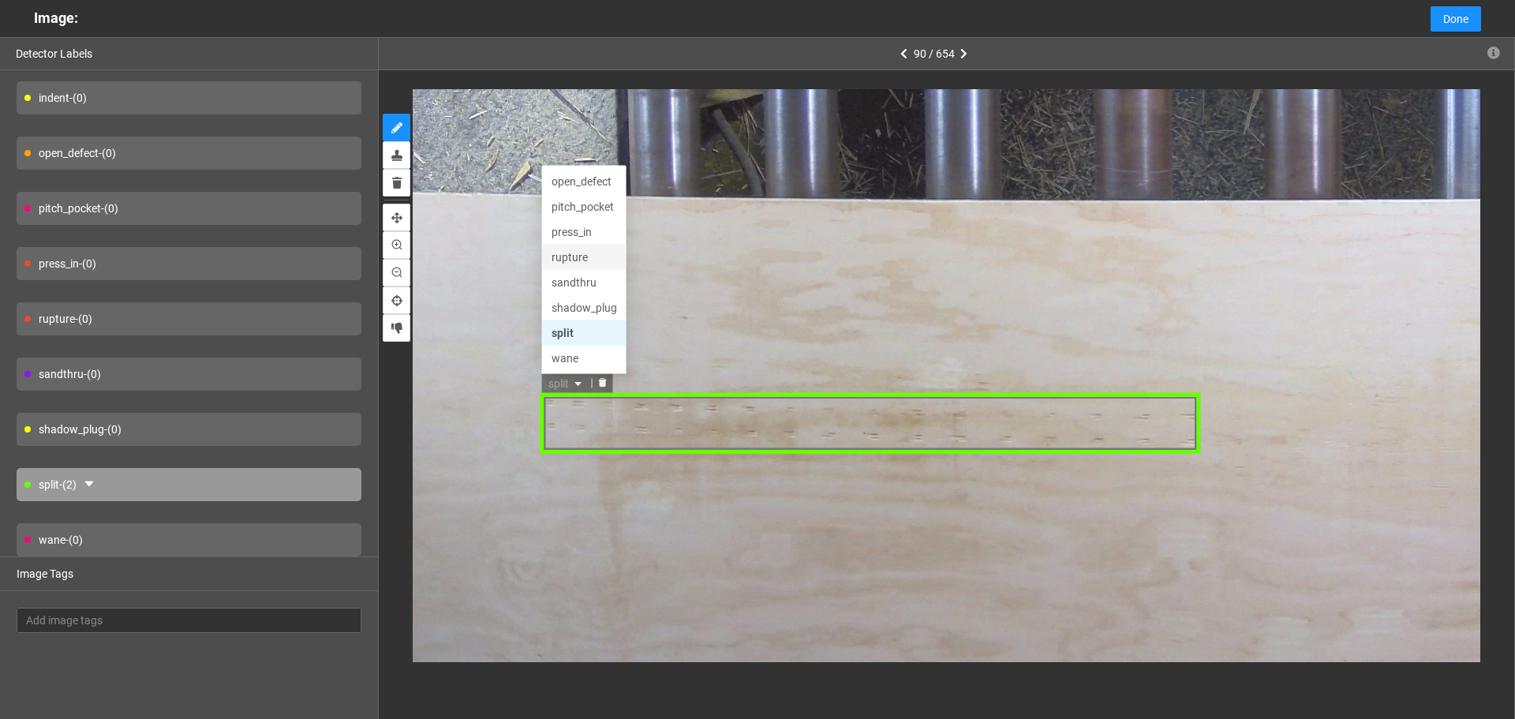
click at [586, 260] on div "rupture" at bounding box center [584, 257] width 66 height 17
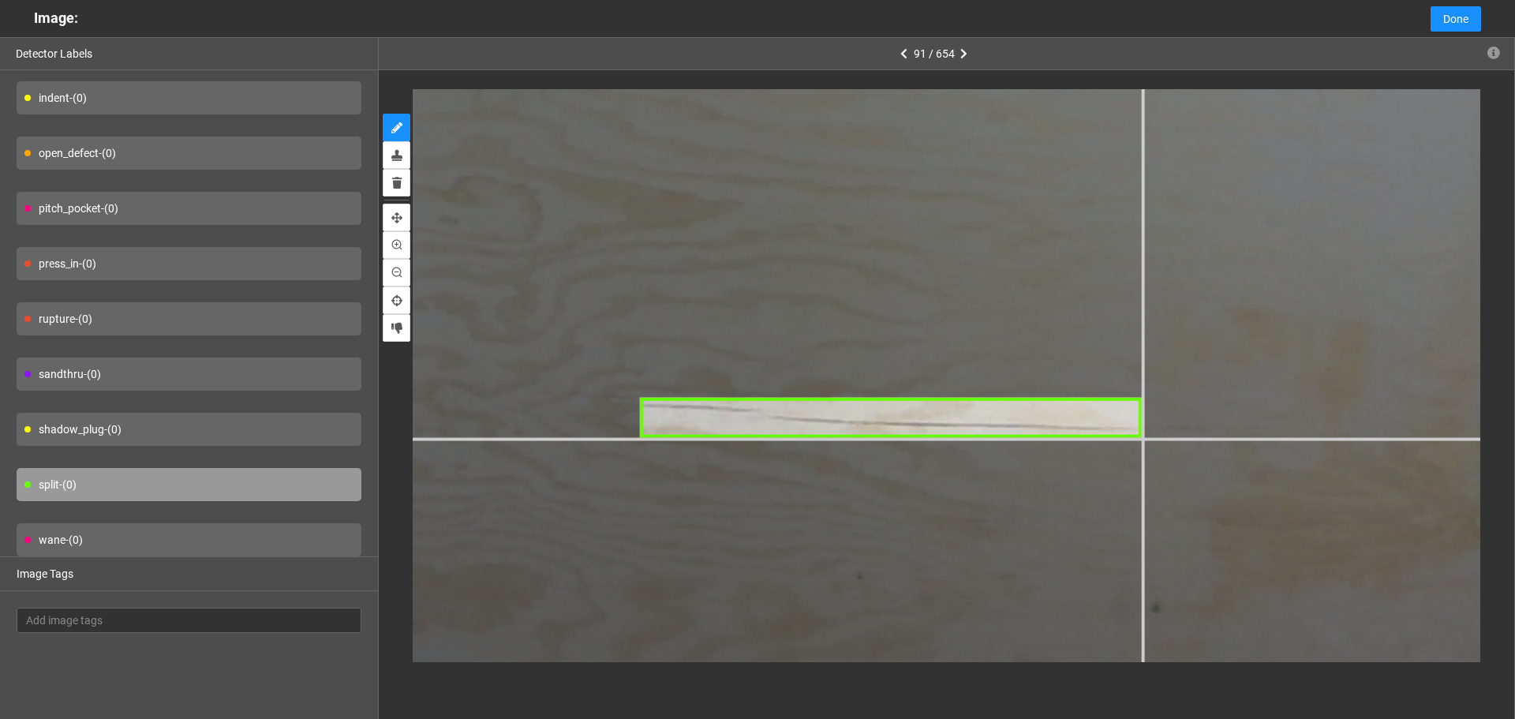
click at [1142, 439] on div at bounding box center [1114, 204] width 2981 height 2236
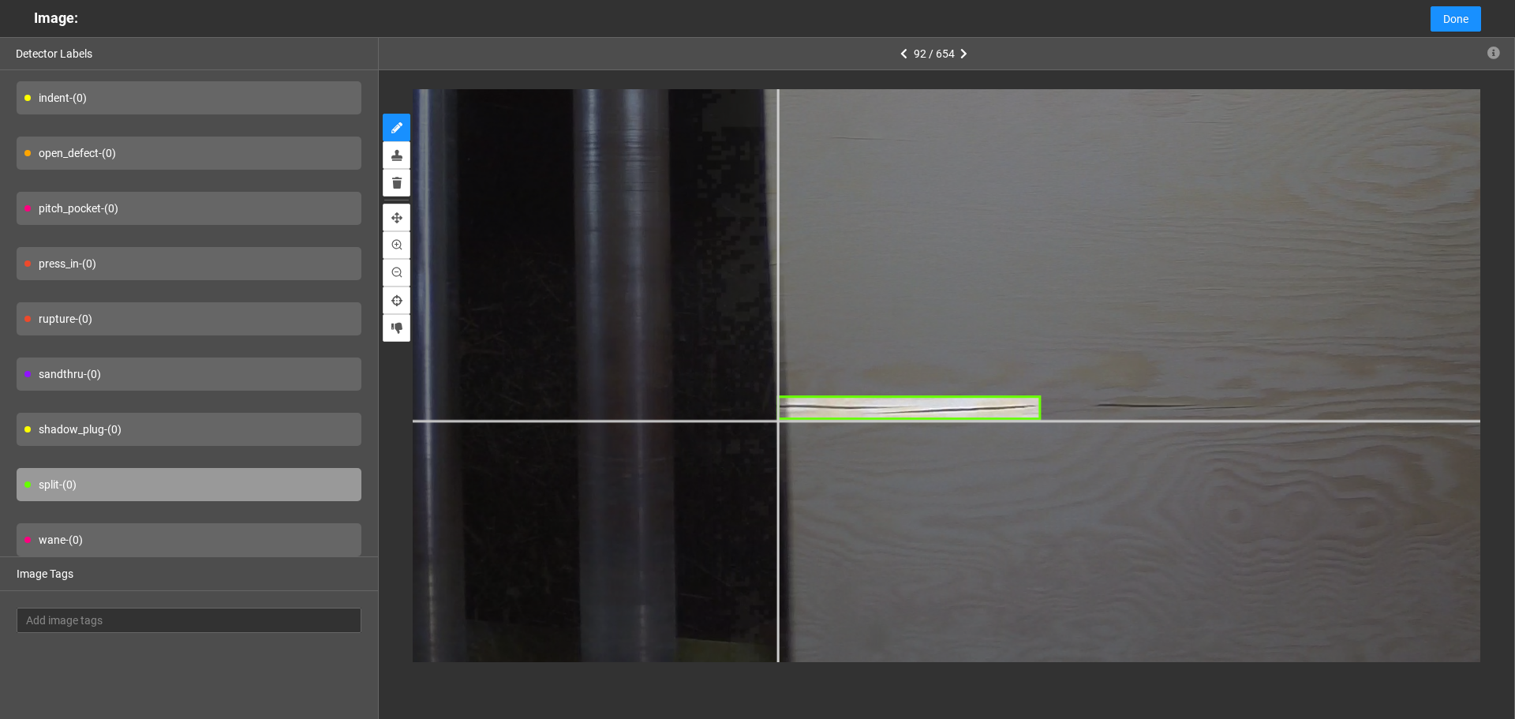
click at [777, 420] on div at bounding box center [740, 291] width 2369 height 1777
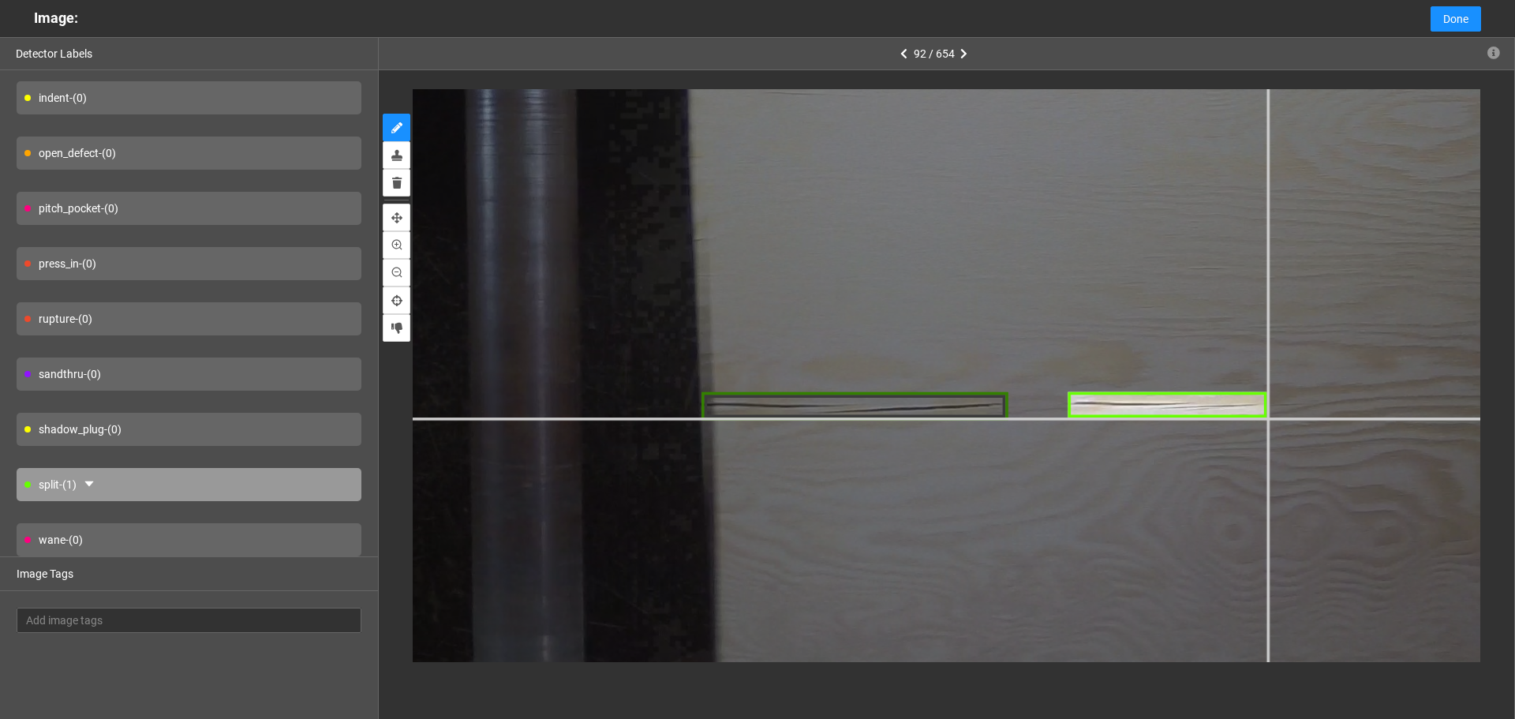
click at [1267, 418] on div at bounding box center [659, 270] width 2751 height 2064
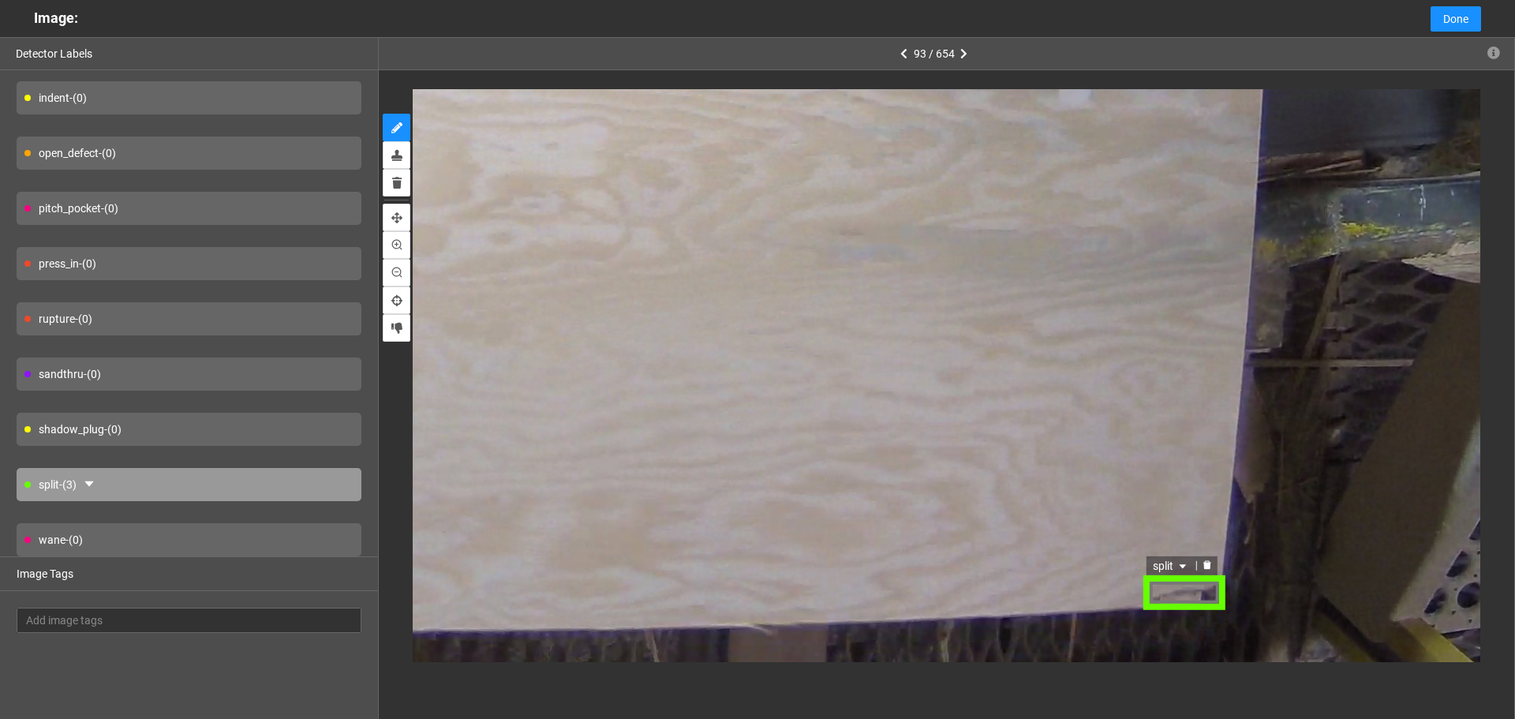
click at [1174, 559] on span "split" at bounding box center [1171, 565] width 37 height 17
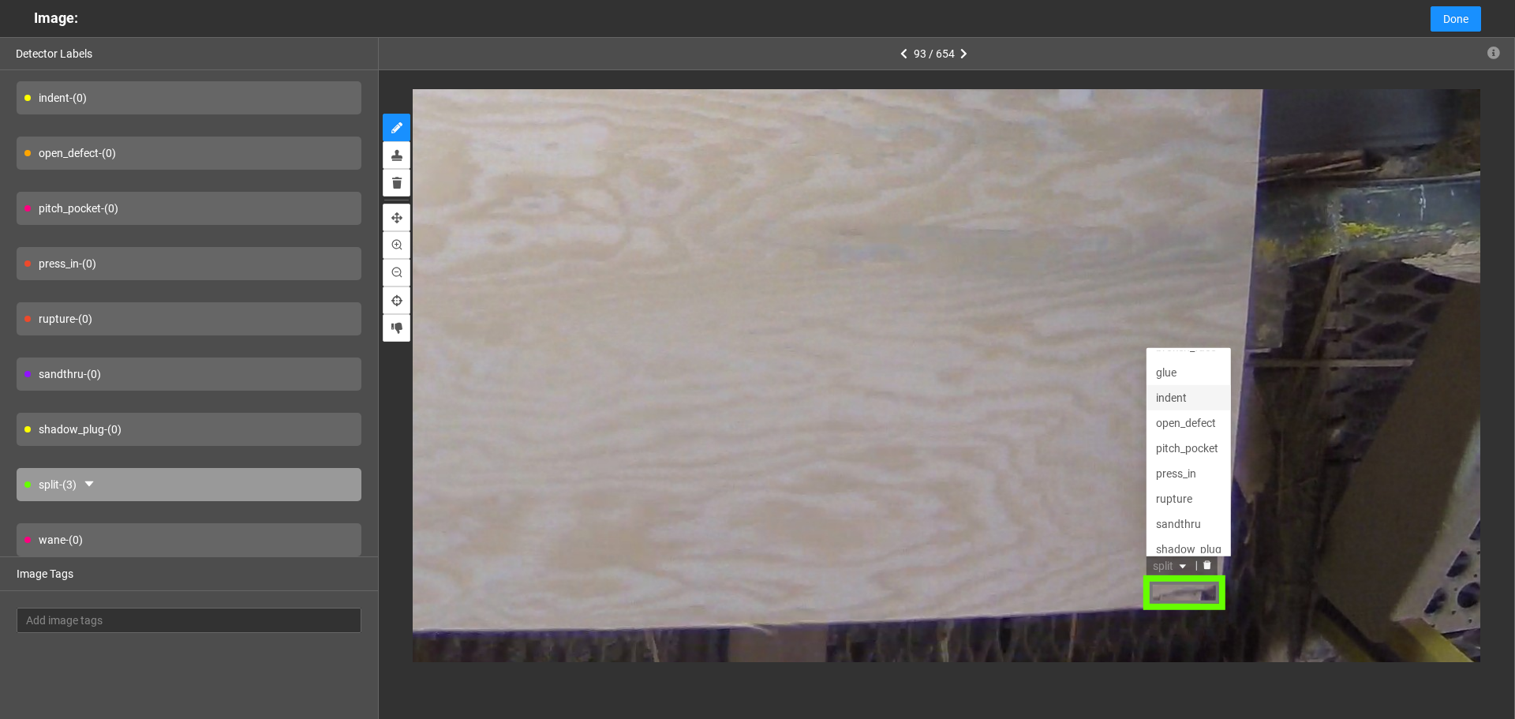
scroll to position [0, 0]
click at [1180, 365] on div "broken_face" at bounding box center [1189, 363] width 66 height 17
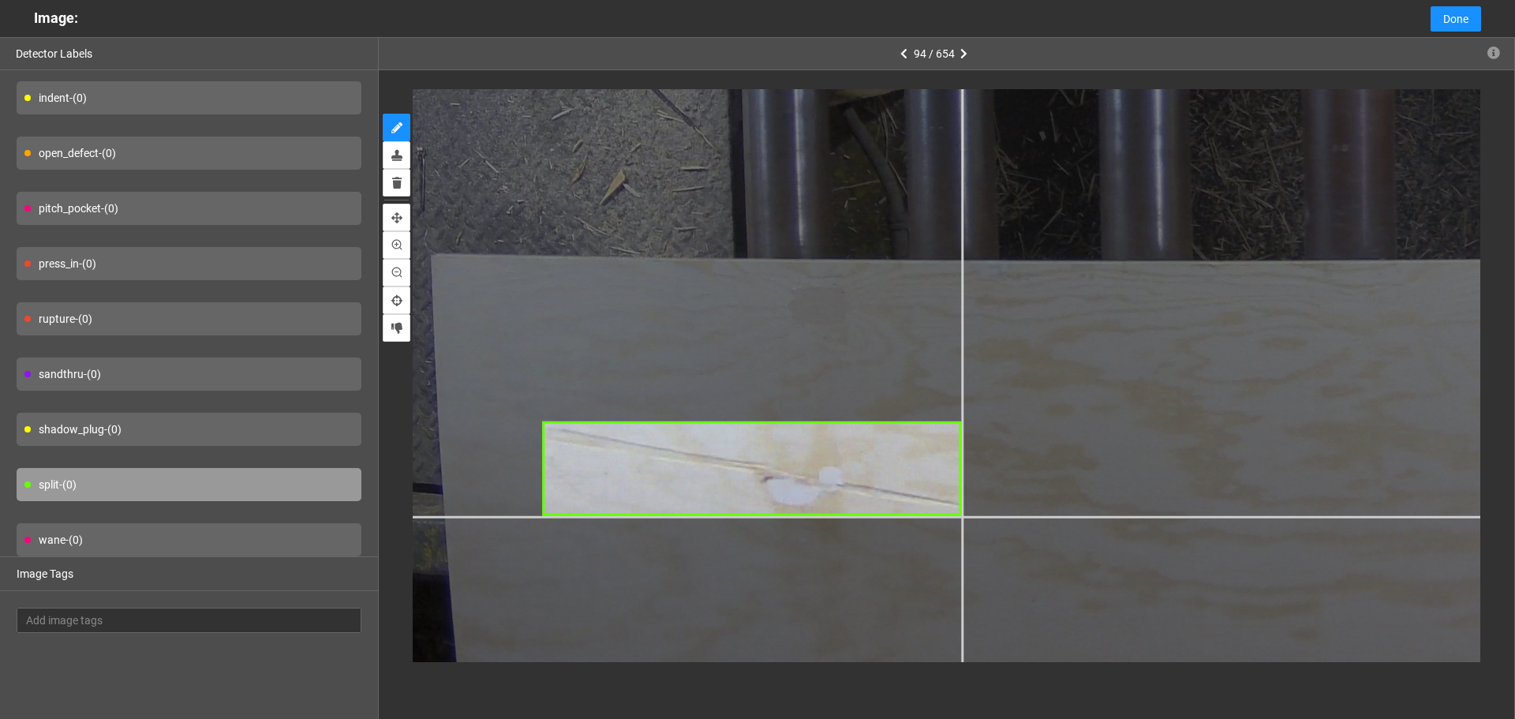
click at [962, 516] on div at bounding box center [1462, 20] width 2293 height 1720
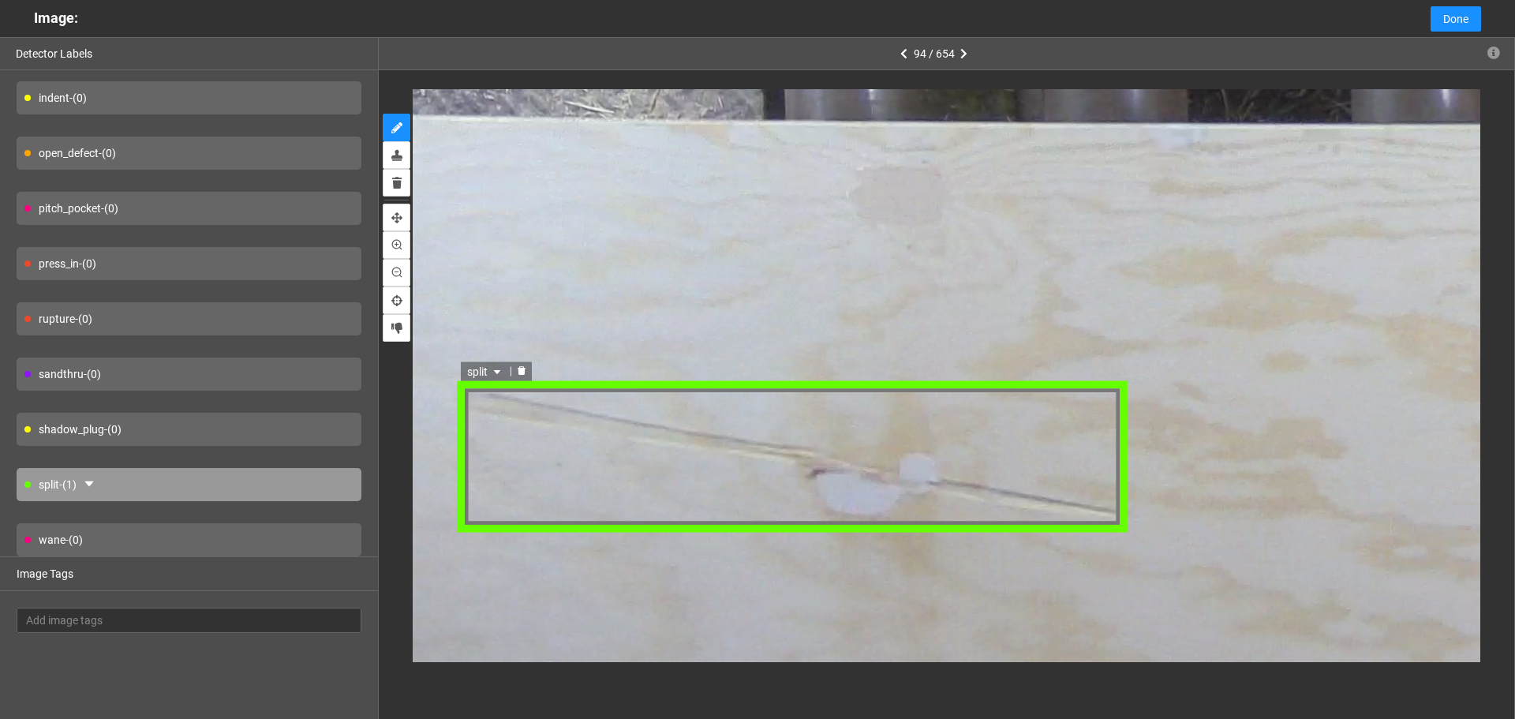
click at [462, 369] on div "split" at bounding box center [485, 371] width 50 height 19
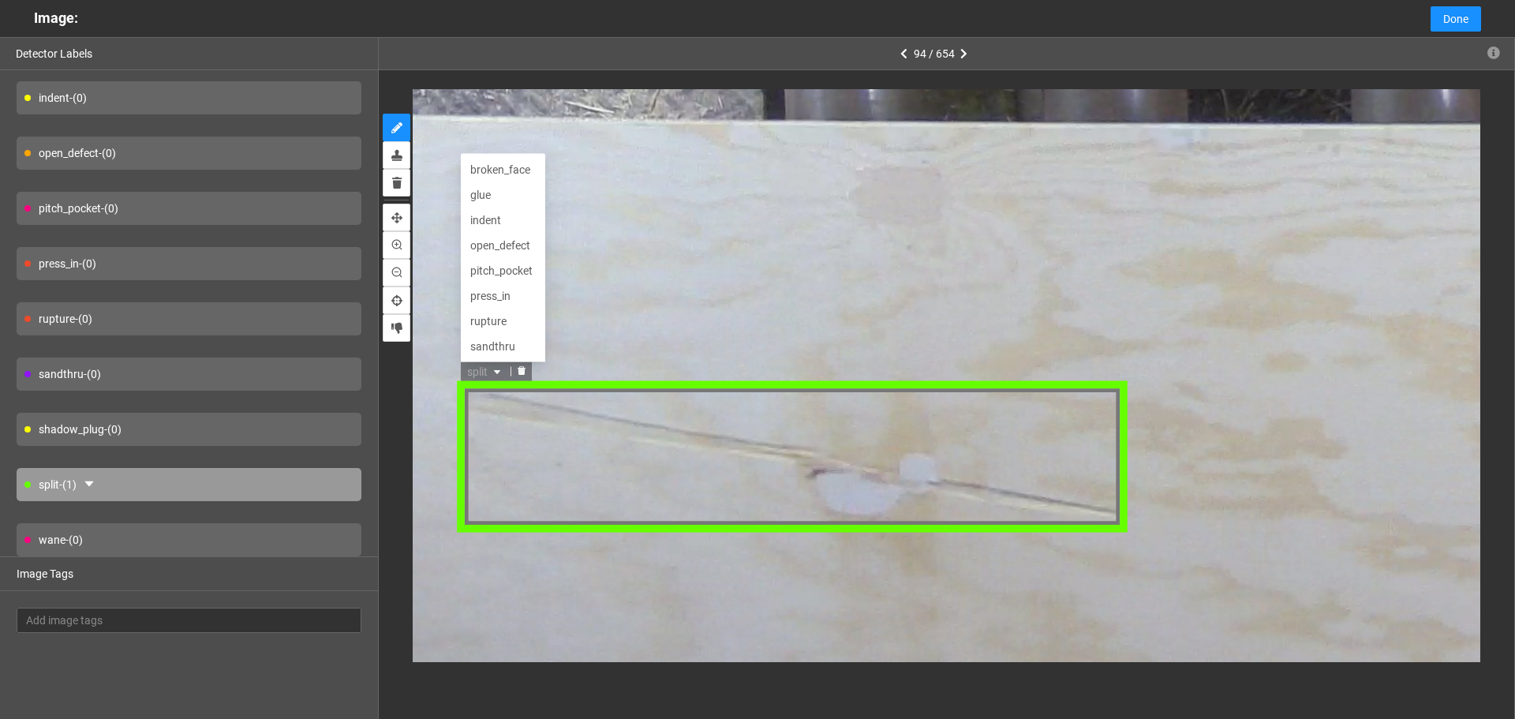
scroll to position [51, 0]
click at [508, 171] on div "indent" at bounding box center [503, 169] width 66 height 17
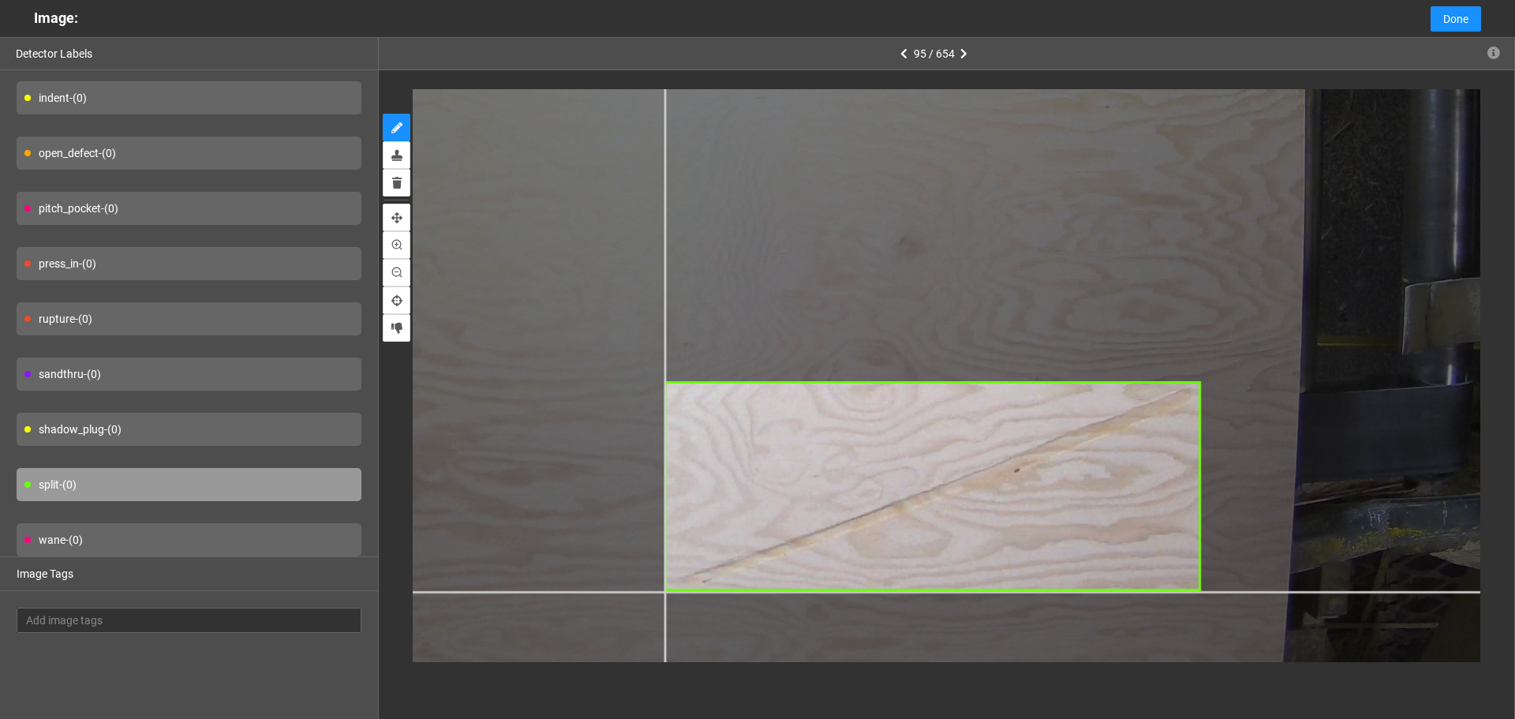
click at [665, 591] on div at bounding box center [481, 65] width 2140 height 1605
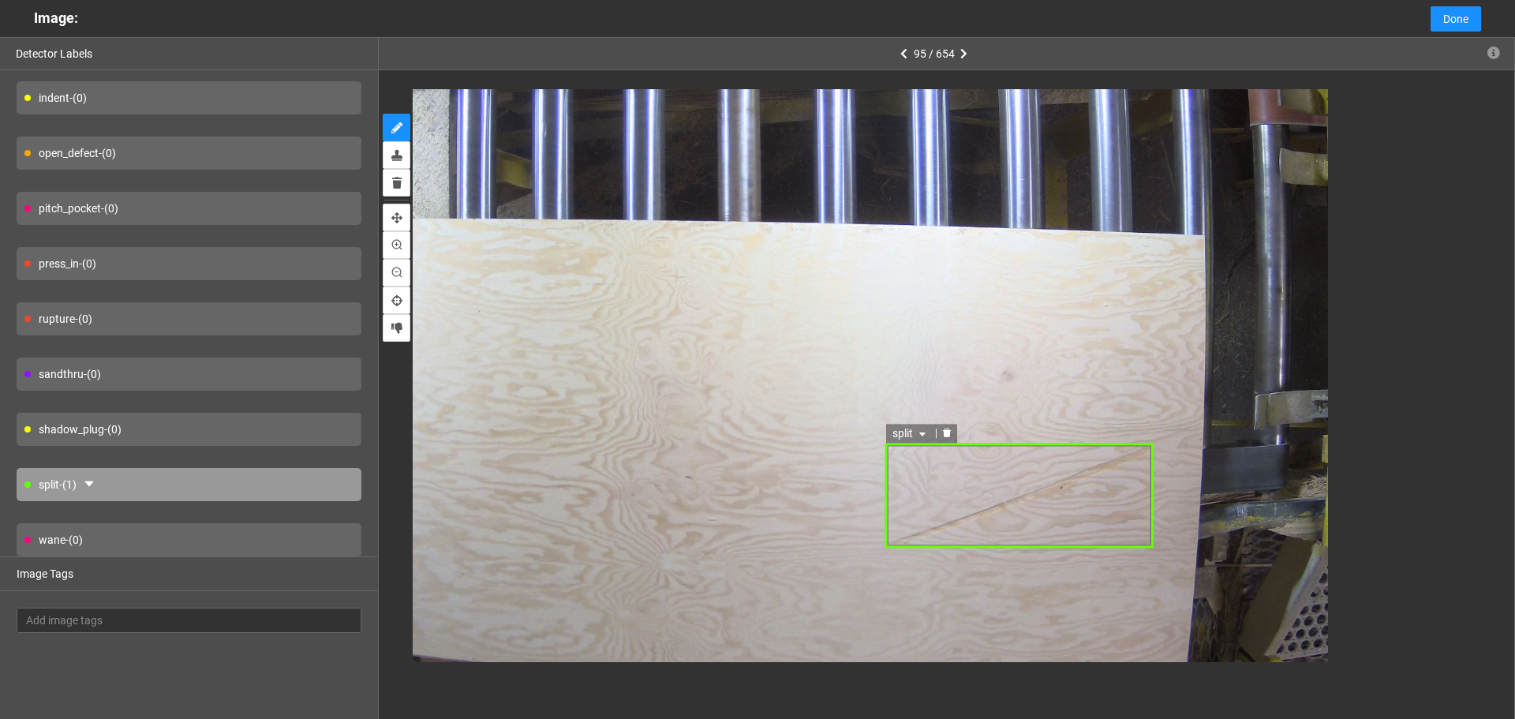
click at [909, 440] on span "split" at bounding box center [911, 433] width 37 height 17
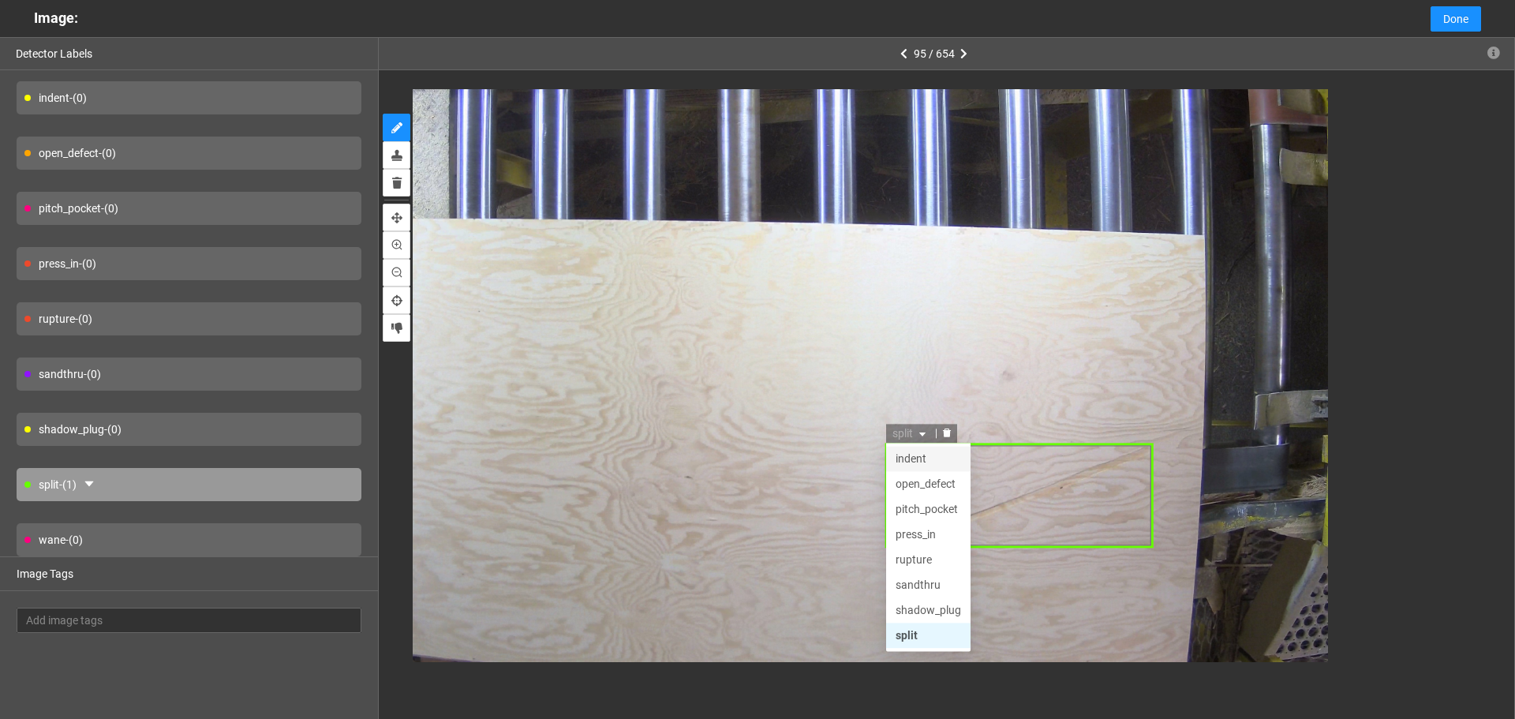
click at [915, 460] on div "indent" at bounding box center [930, 458] width 66 height 17
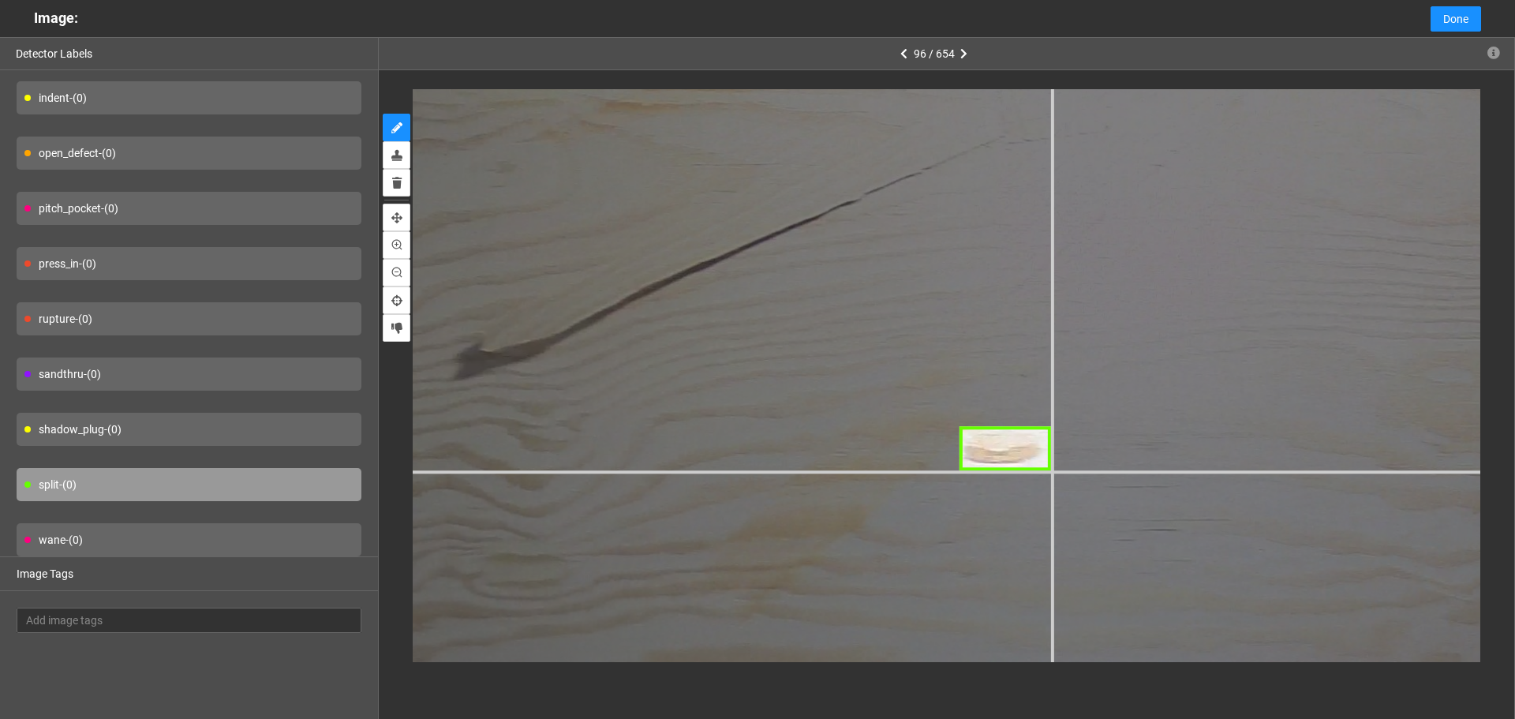
click at [1053, 471] on div at bounding box center [777, 587] width 3057 height 2293
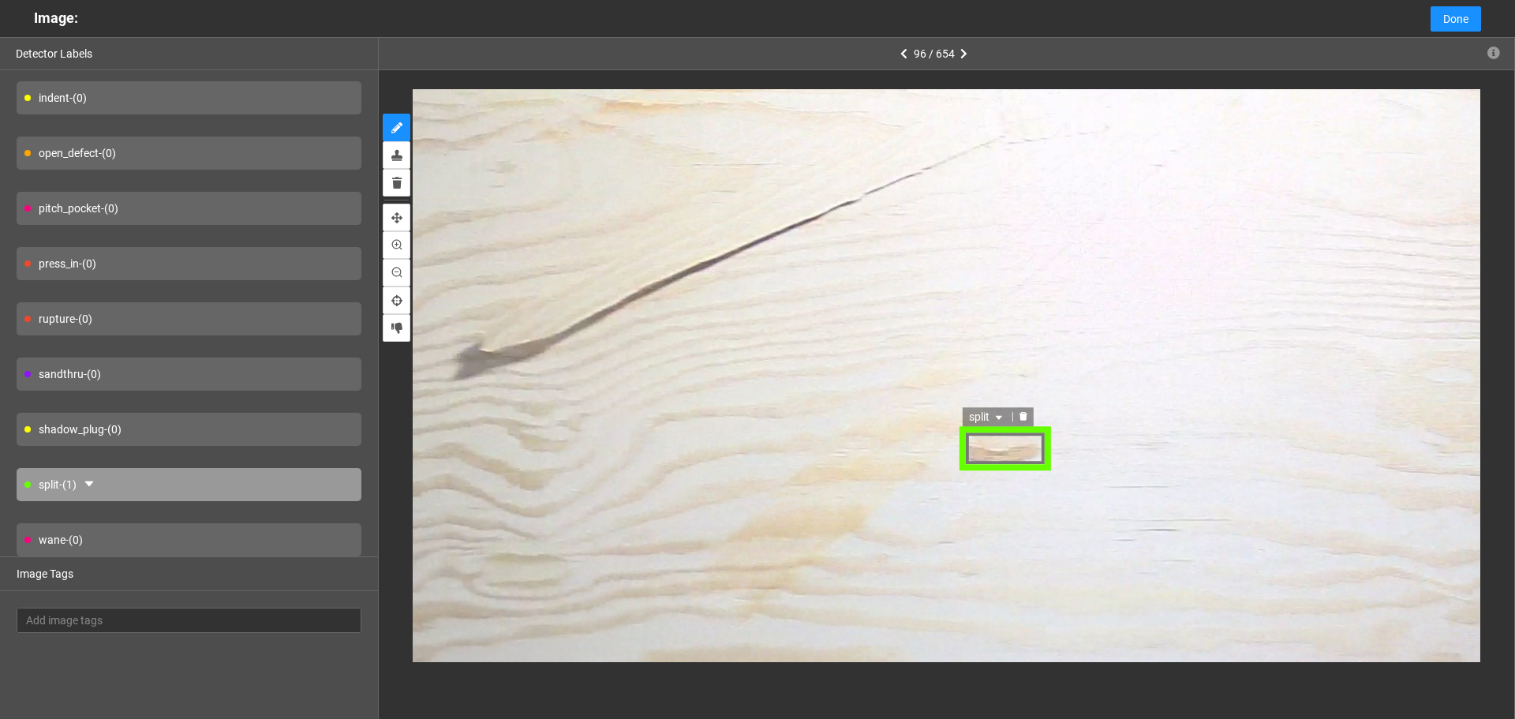
click at [986, 419] on span "split" at bounding box center [987, 417] width 37 height 17
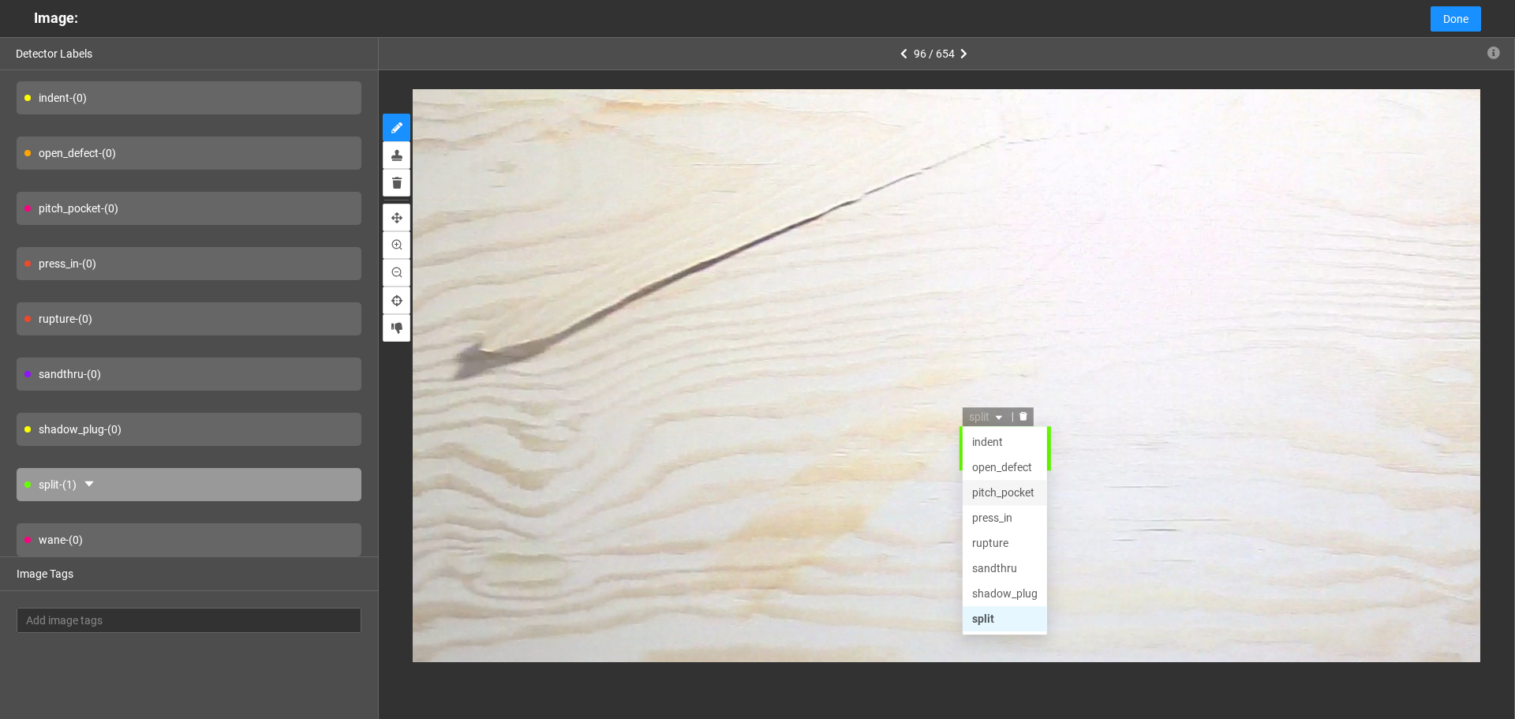
click at [1012, 489] on div "pitch_pocket" at bounding box center [1005, 493] width 66 height 17
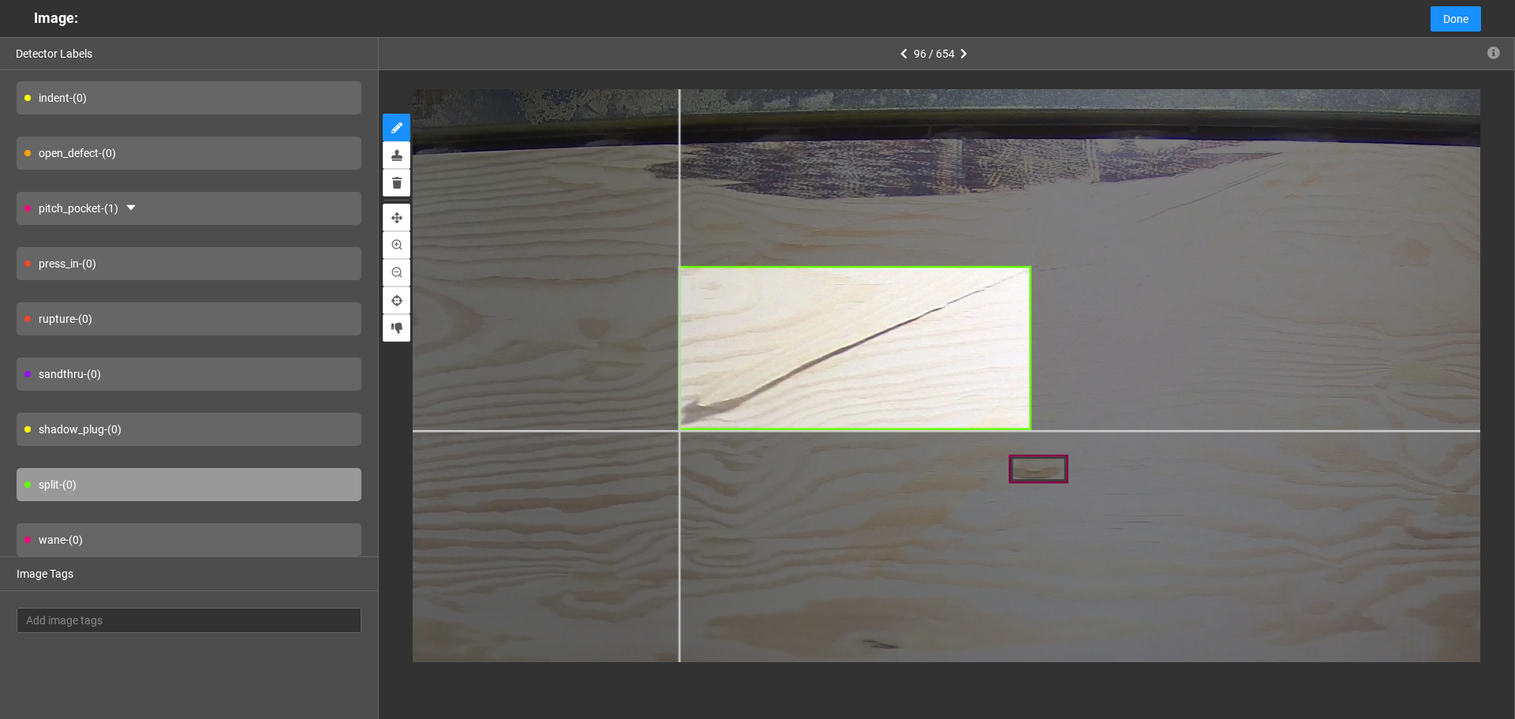
click at [678, 430] on div at bounding box center [890, 560] width 1987 height 1490
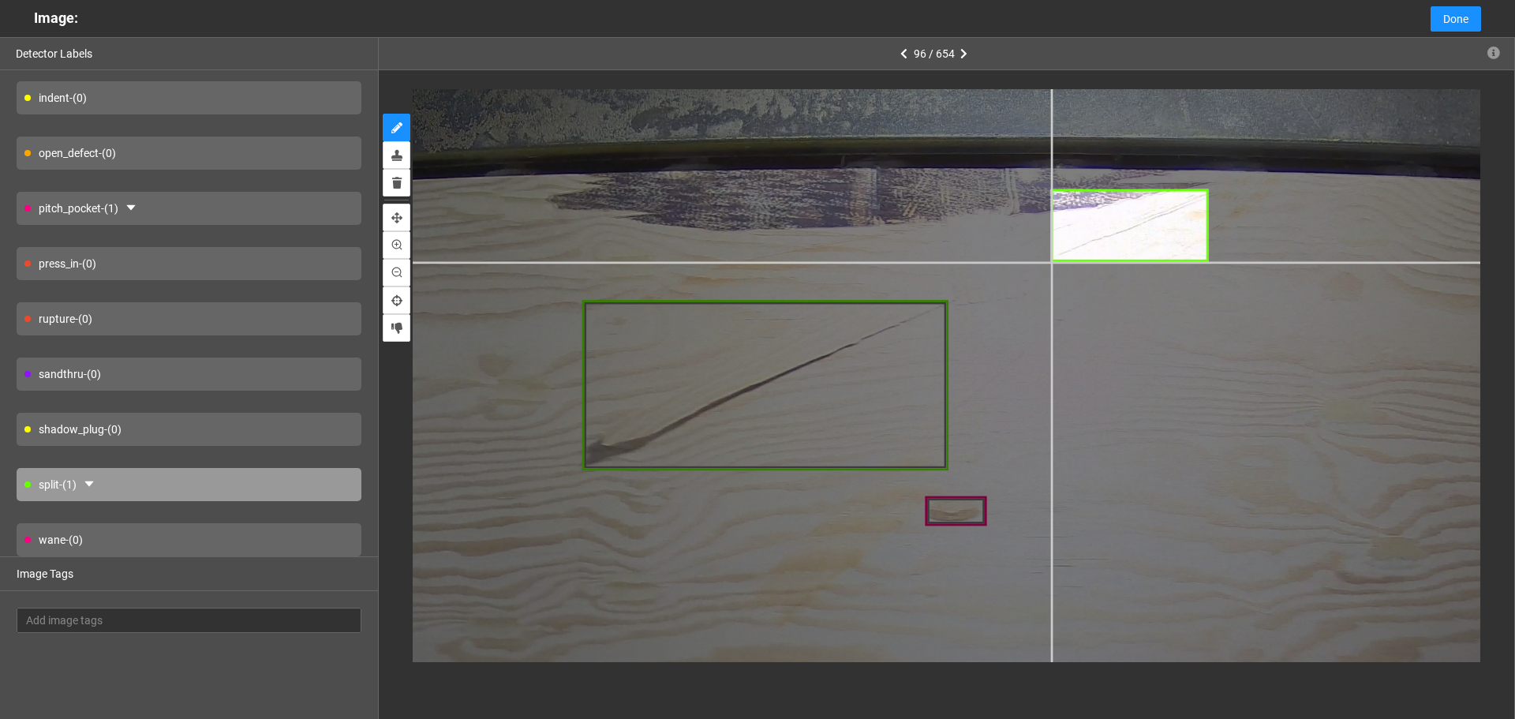
click at [1050, 261] on div at bounding box center [802, 605] width 2064 height 1548
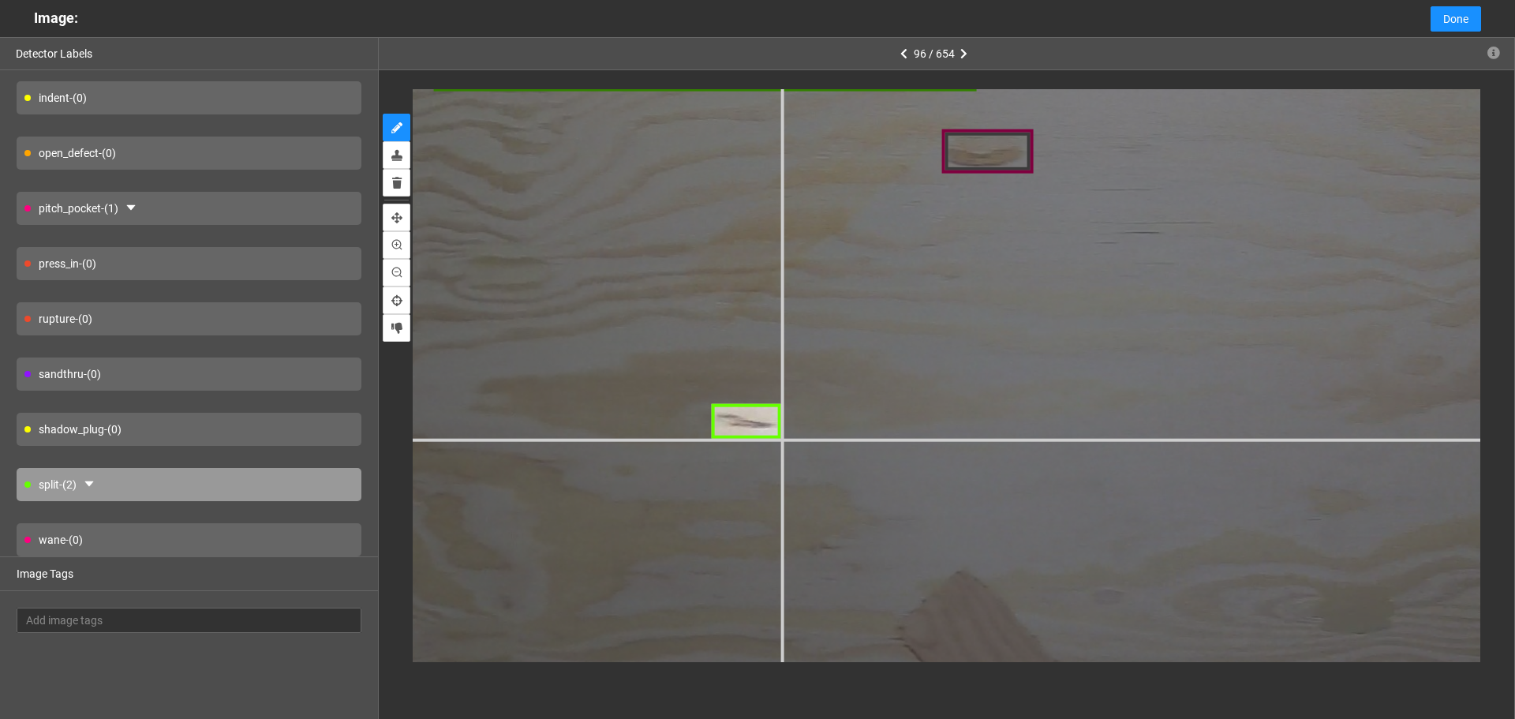
click at [782, 439] on div at bounding box center [759, 291] width 3057 height 2293
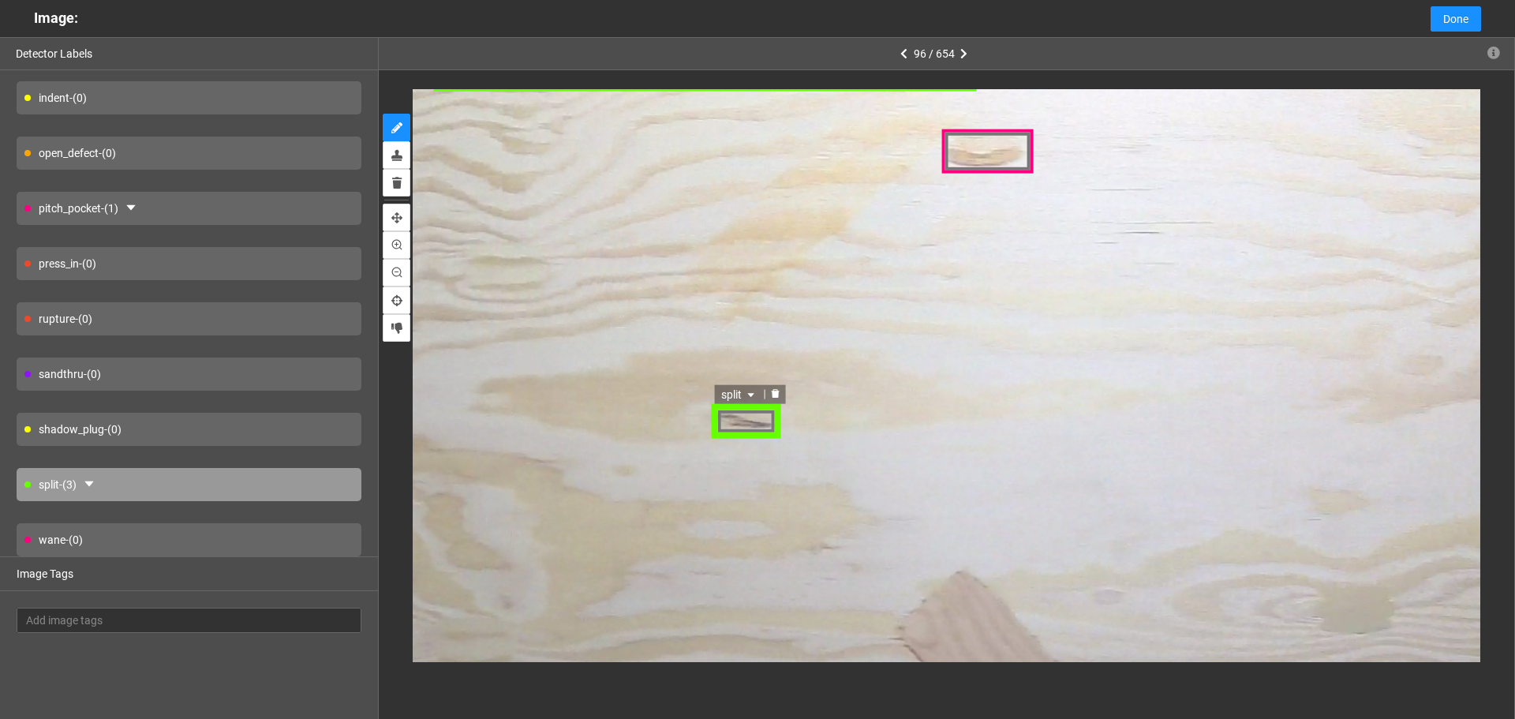
click at [740, 401] on span "split" at bounding box center [739, 394] width 37 height 17
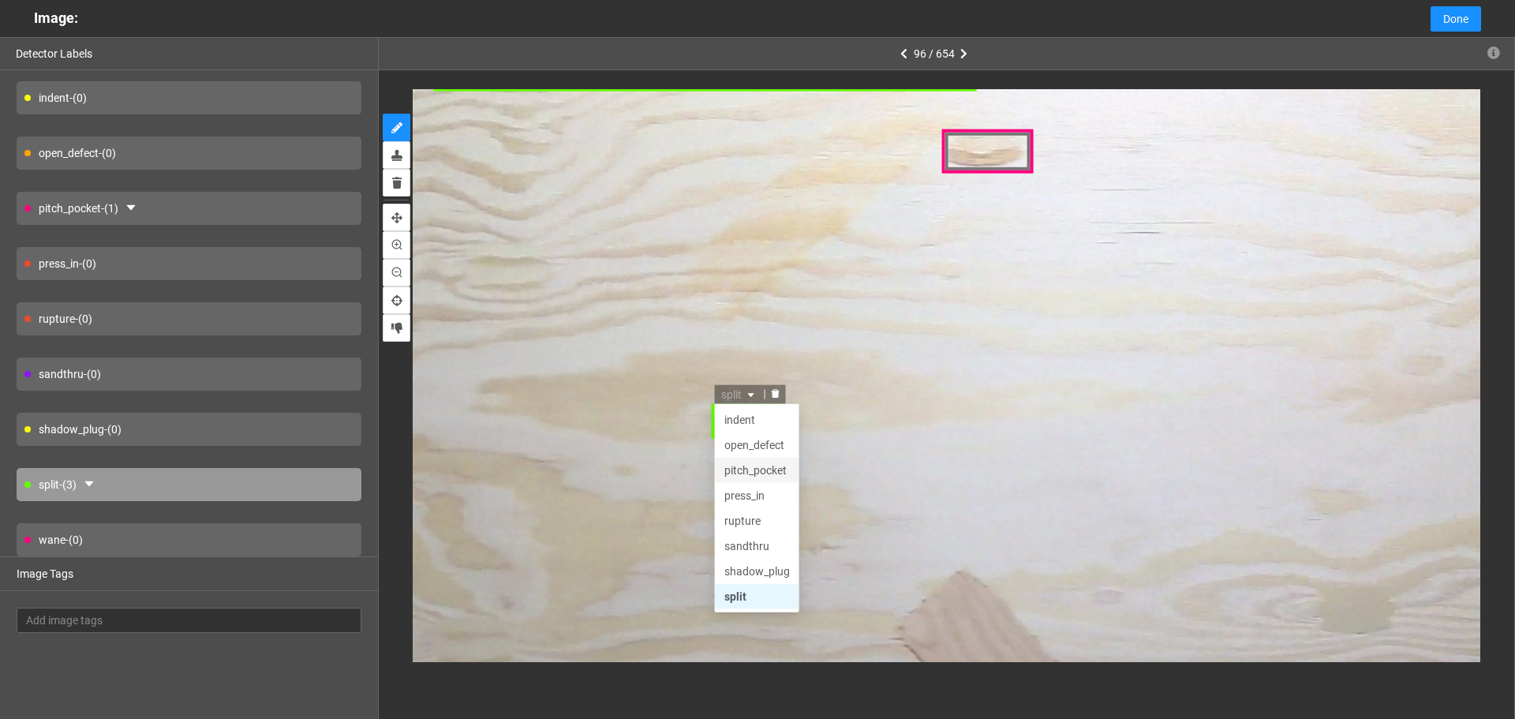
click at [775, 468] on div "pitch_pocket" at bounding box center [757, 470] width 66 height 17
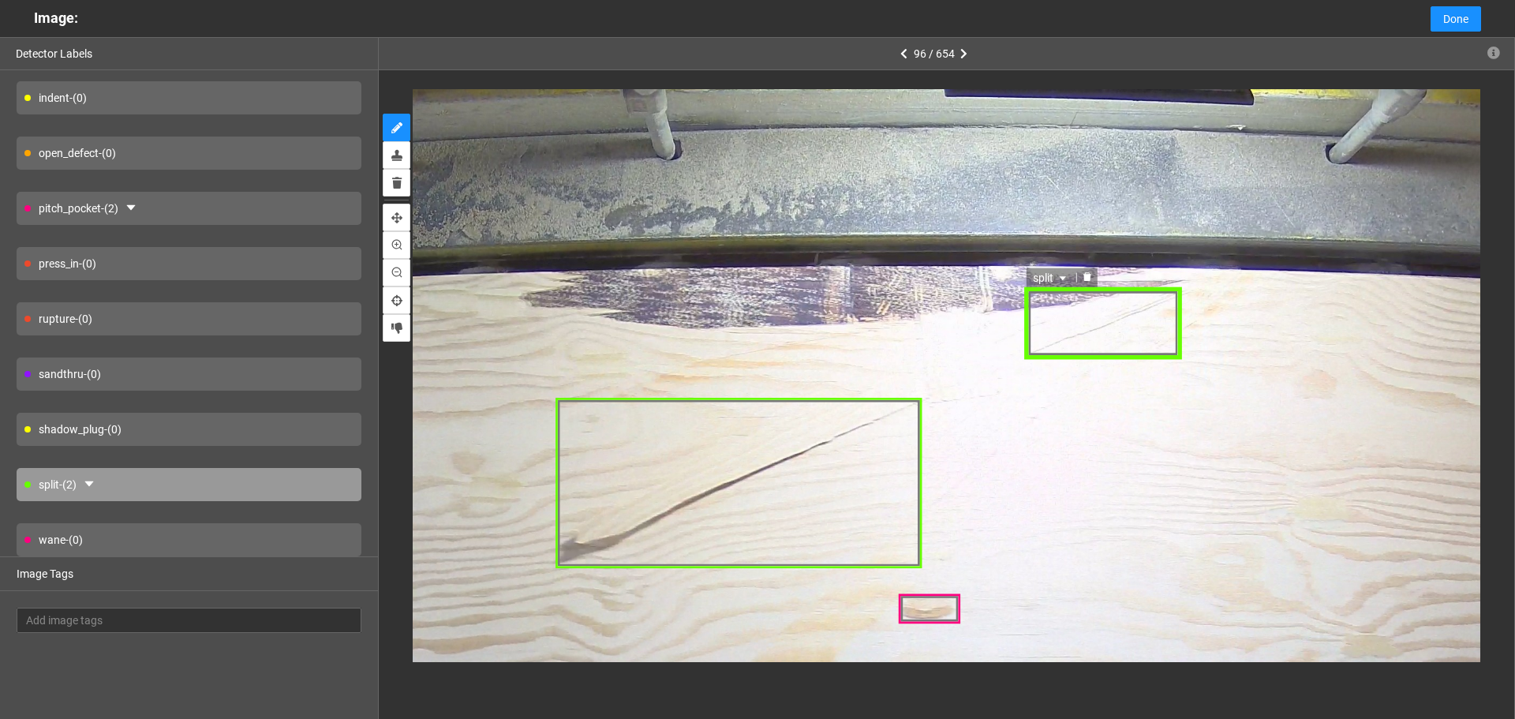
click at [1084, 283] on div at bounding box center [1086, 277] width 21 height 15
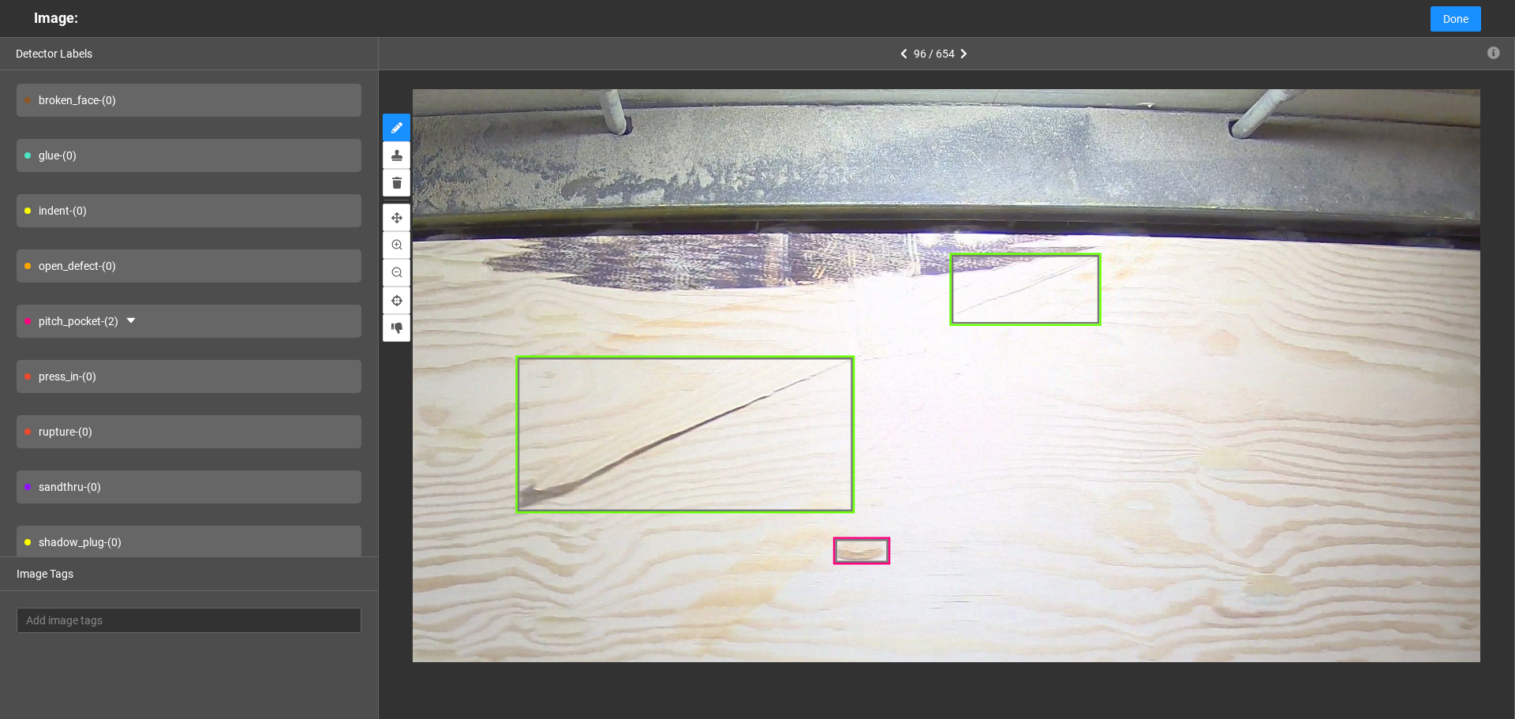
scroll to position [0, 0]
click at [264, 103] on div "broken_face - (0)" at bounding box center [189, 103] width 345 height 33
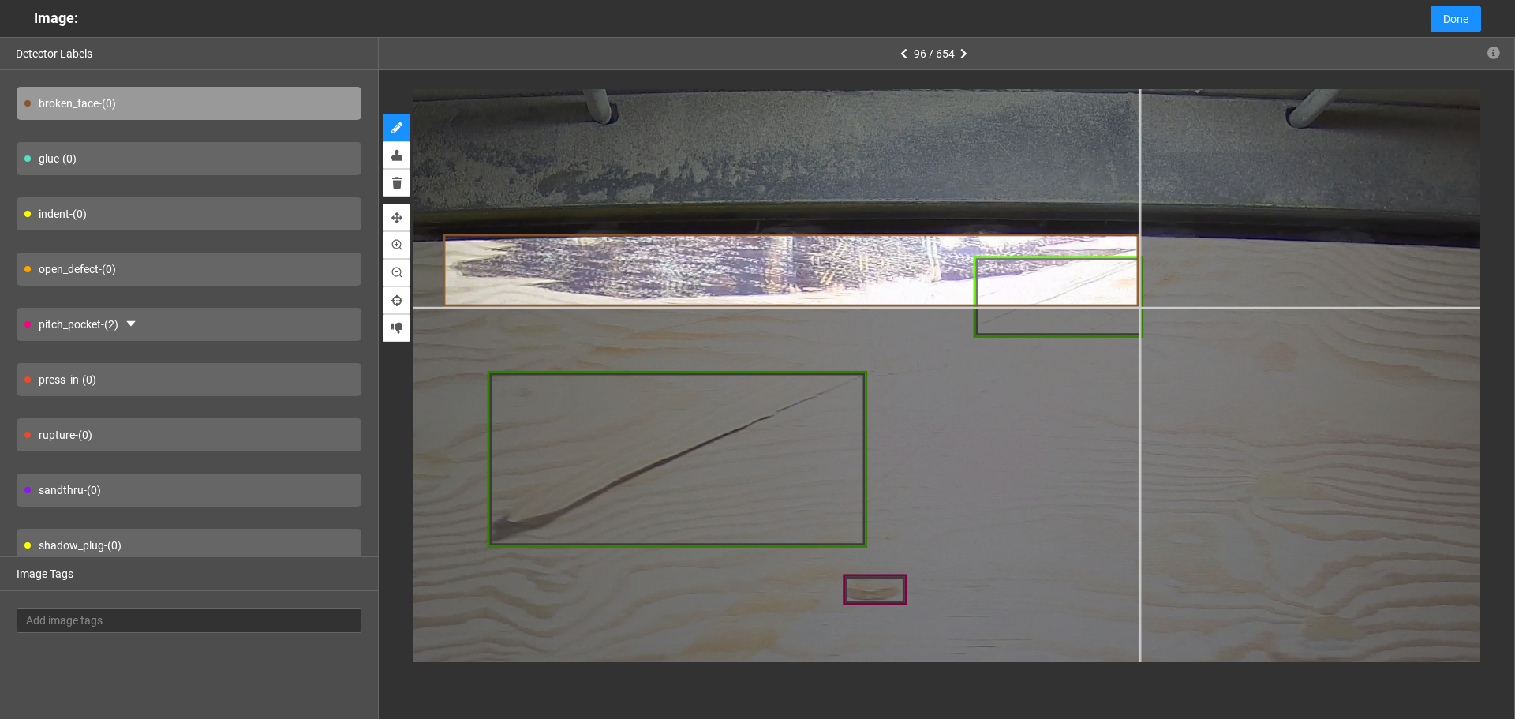
click at [1139, 306] on div at bounding box center [716, 687] width 2140 height 1605
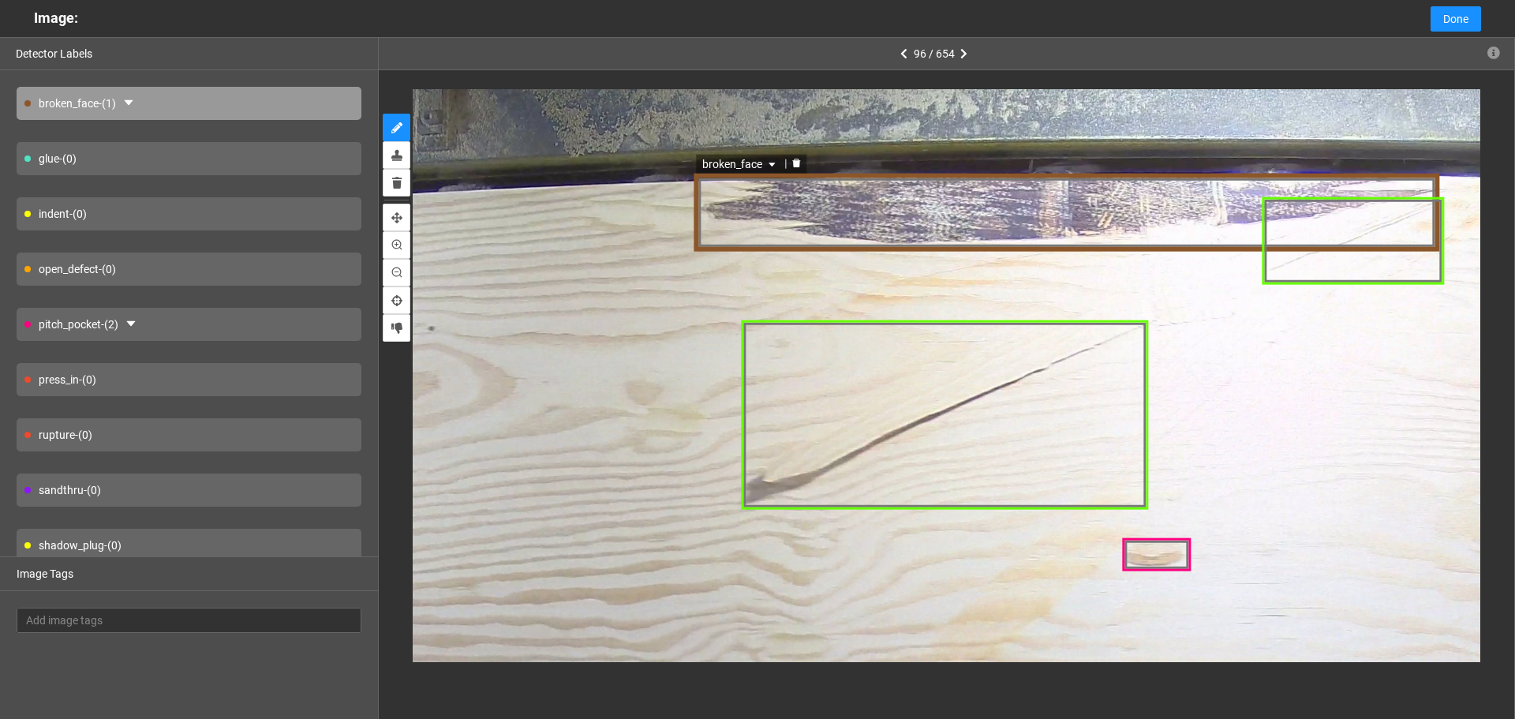
click at [718, 195] on div "broken_face" at bounding box center [1066, 212] width 745 height 77
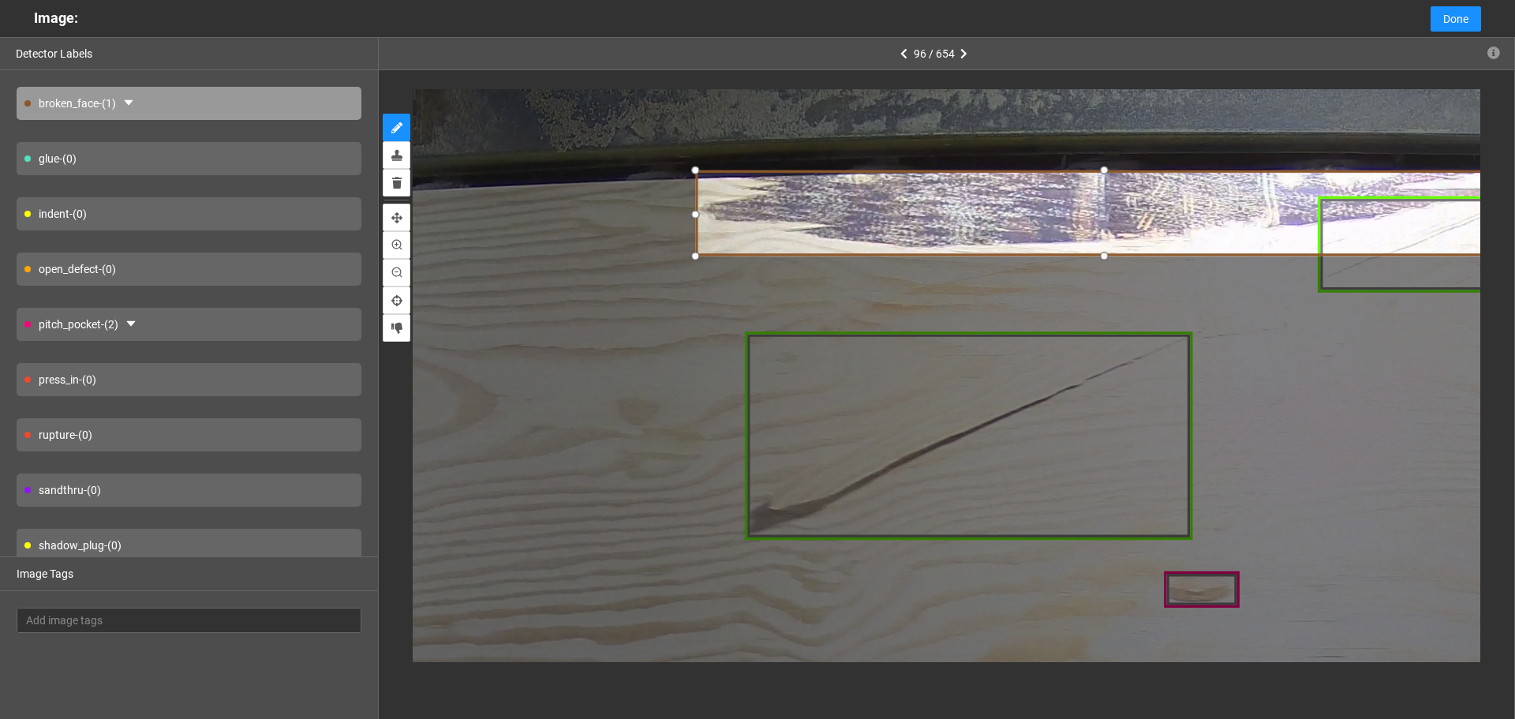
click at [698, 213] on div at bounding box center [694, 213] width 21 height 21
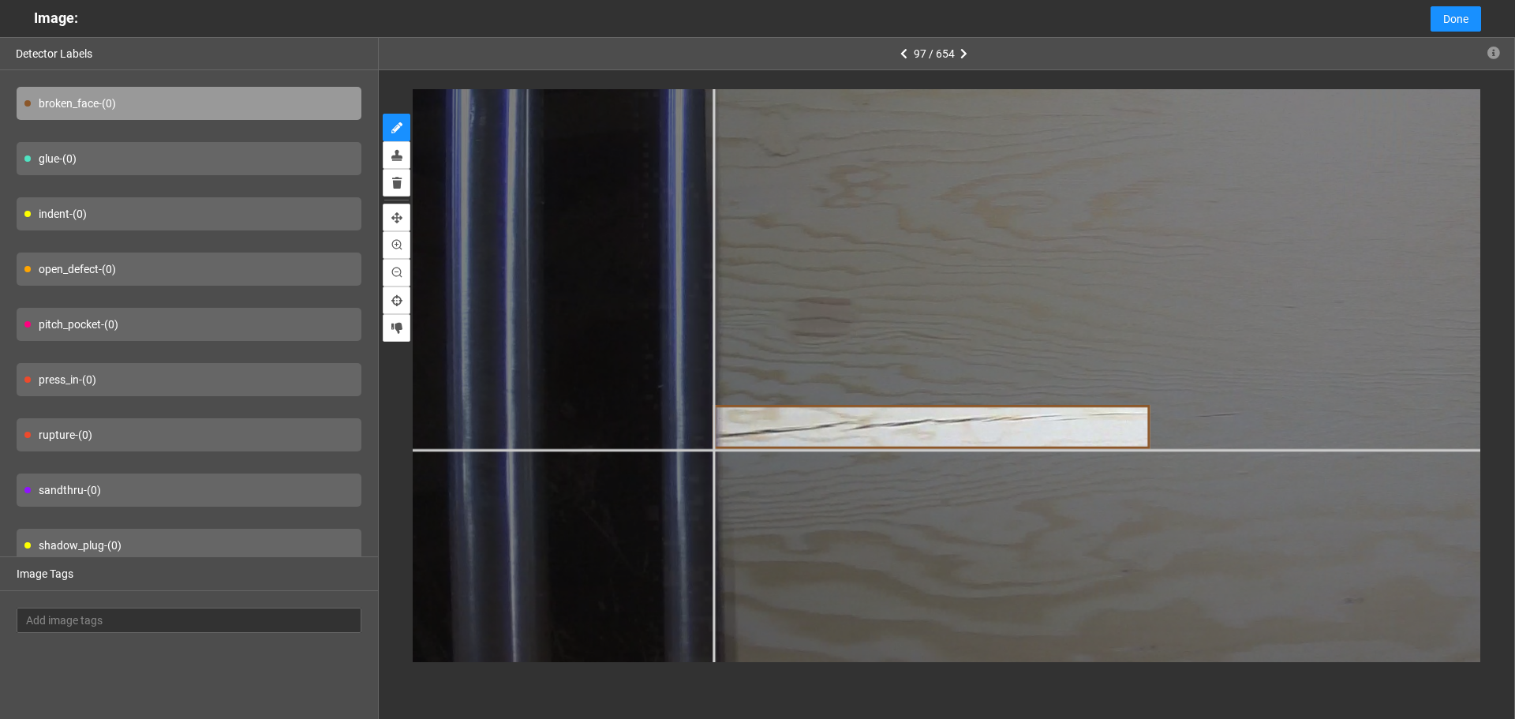
click at [714, 448] on div at bounding box center [1063, 478] width 2522 height 1892
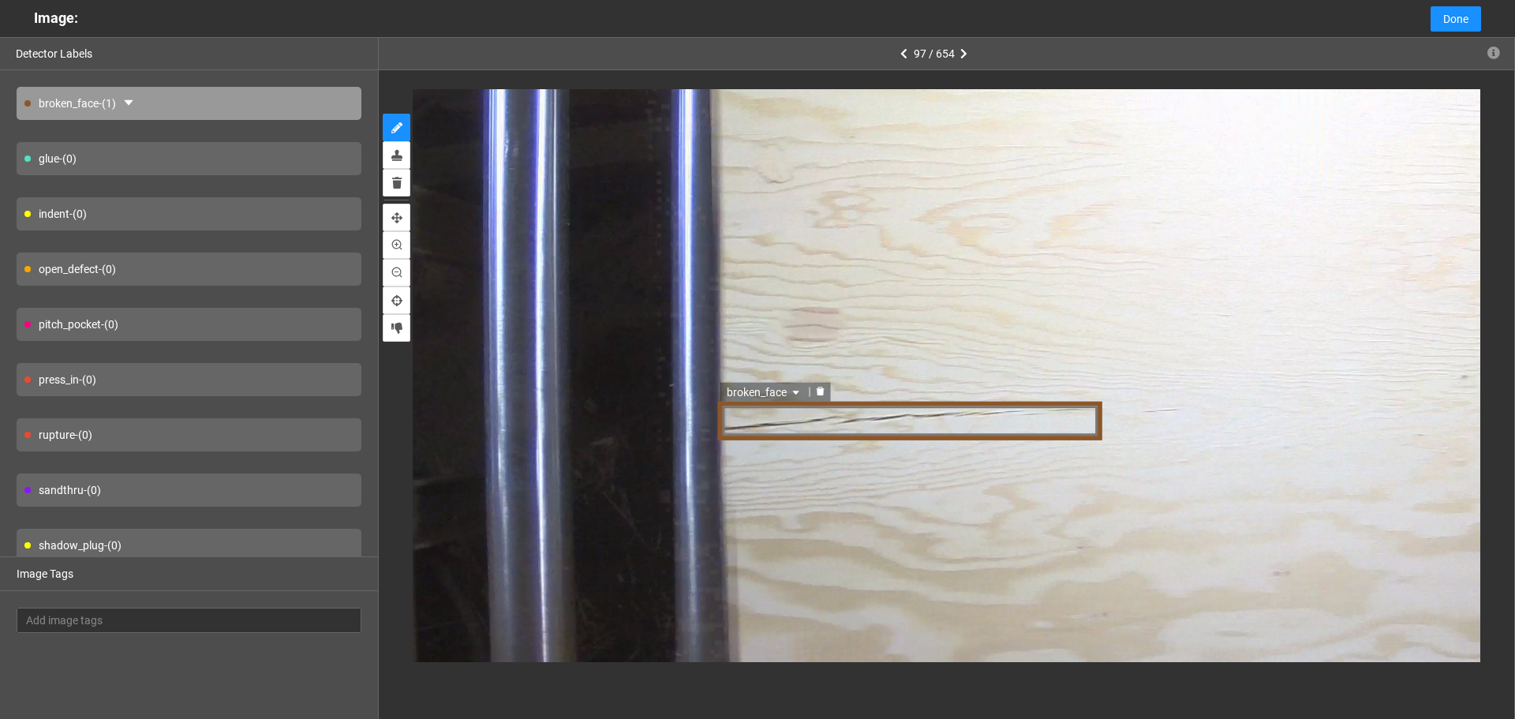
click at [759, 389] on span "broken_face" at bounding box center [766, 392] width 77 height 17
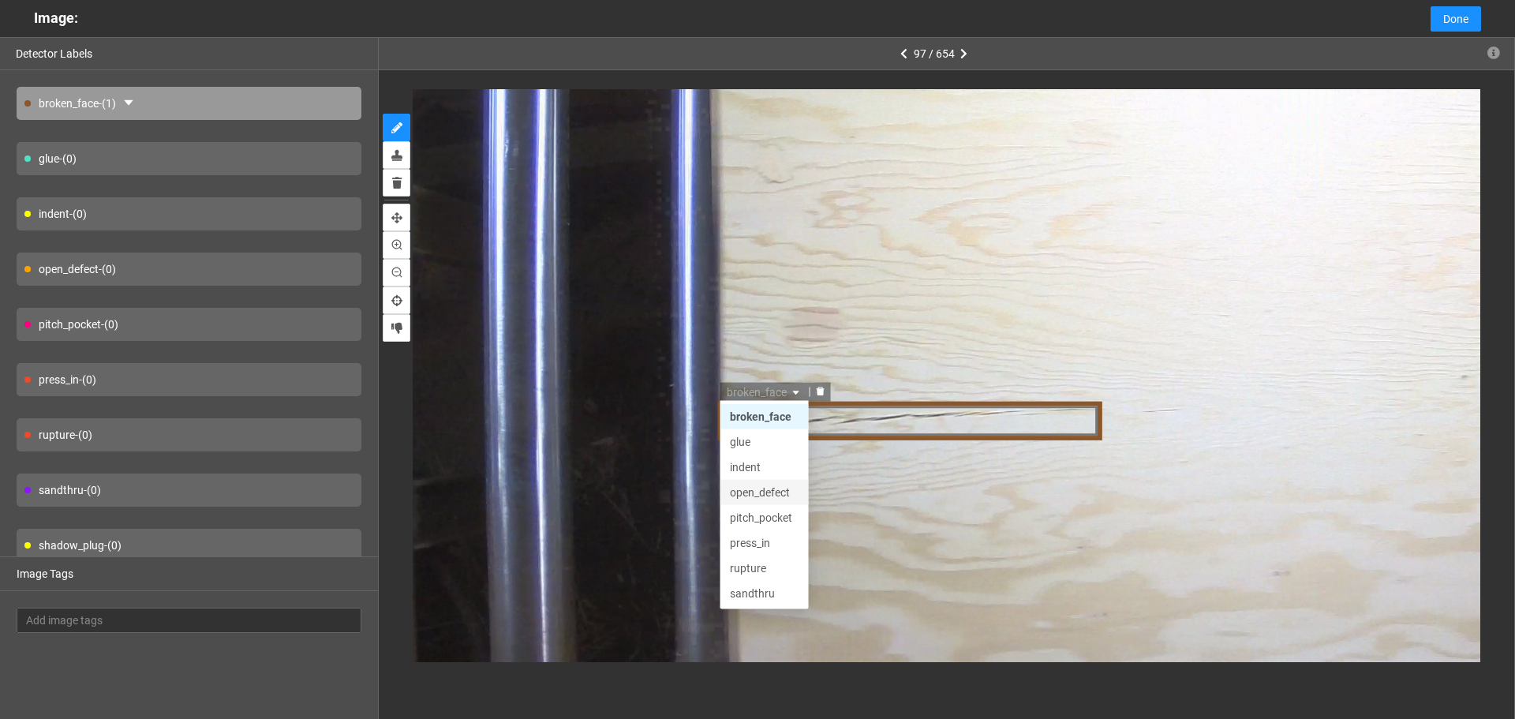
scroll to position [76, 0]
click at [756, 563] on div "split" at bounding box center [765, 568] width 69 height 17
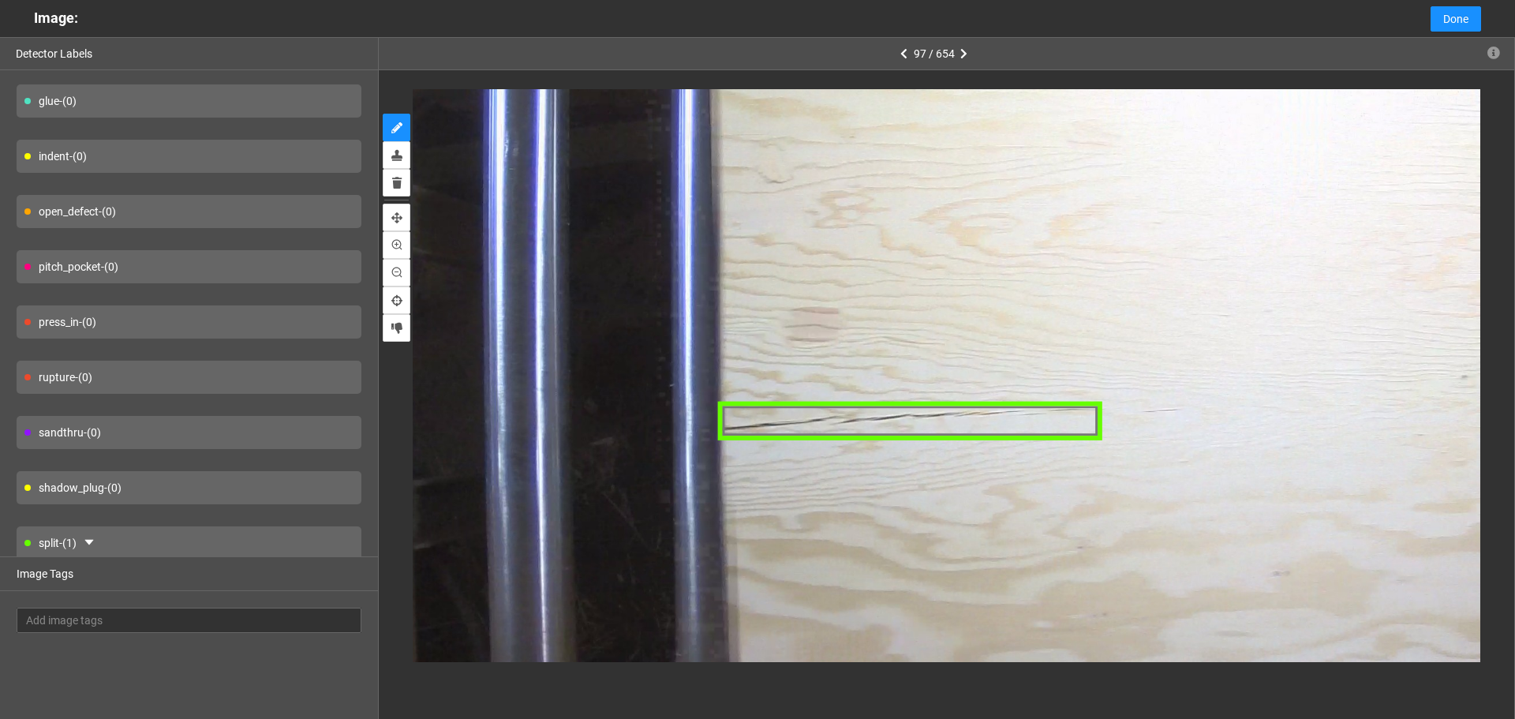
scroll to position [116, 0]
click at [180, 481] on div "split - (1)" at bounding box center [189, 484] width 345 height 33
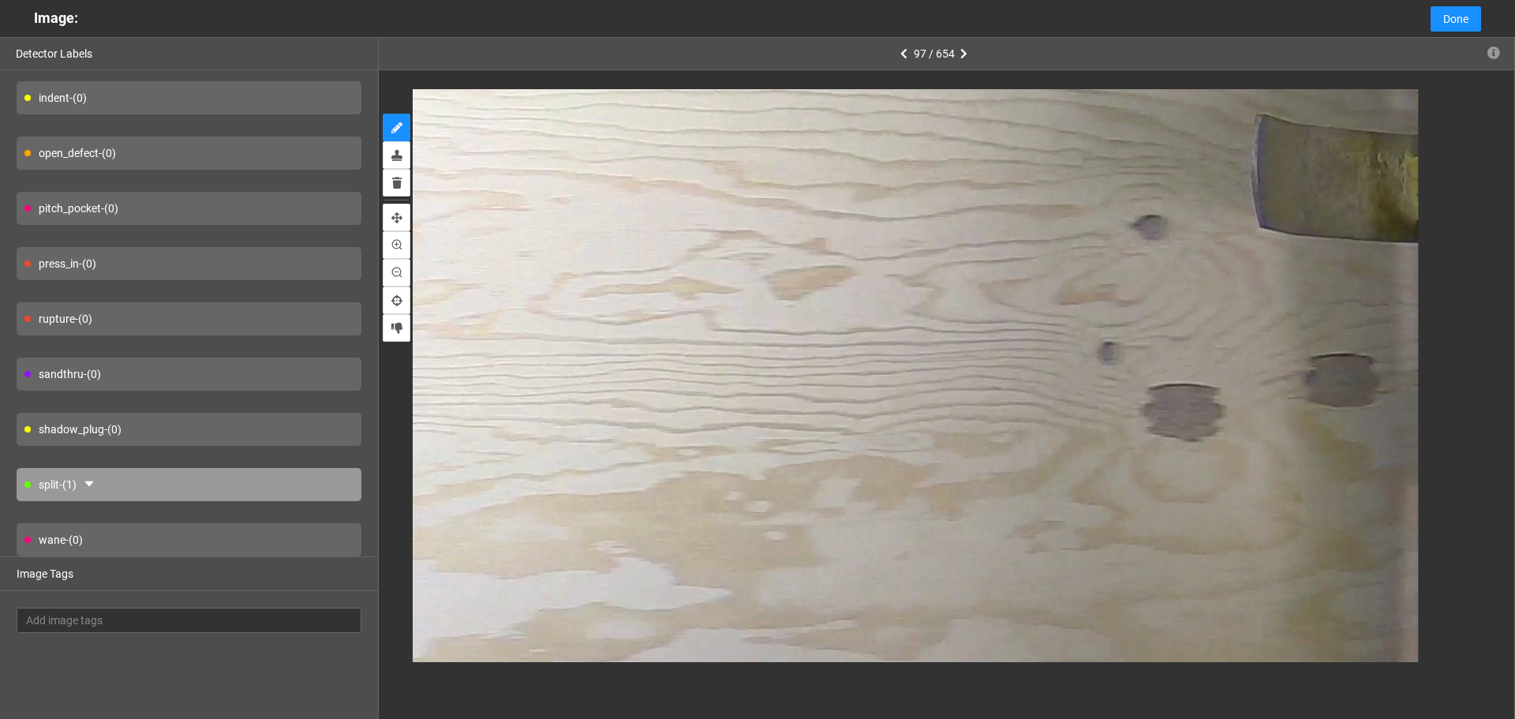
scroll to position [37, 0]
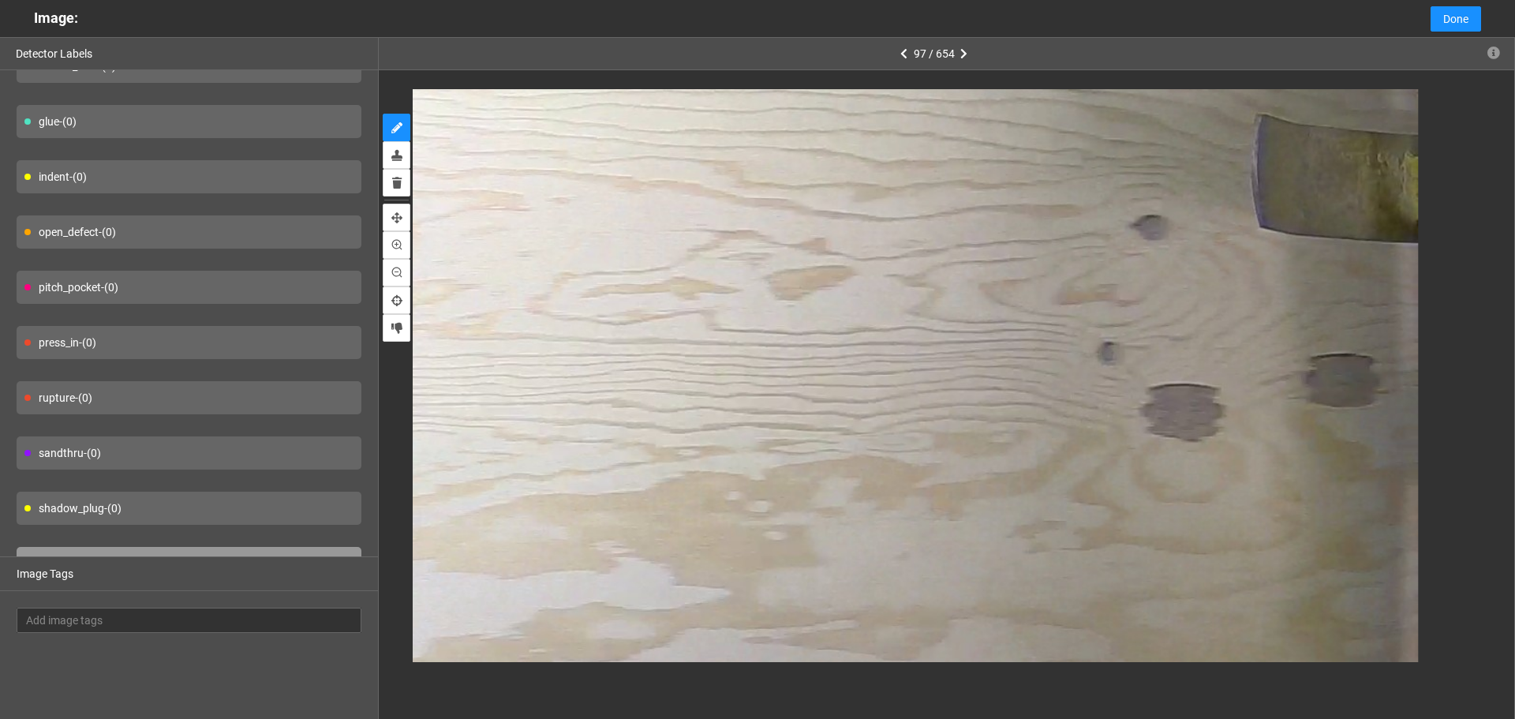
click at [200, 238] on div "open_defect - (0)" at bounding box center [189, 231] width 345 height 33
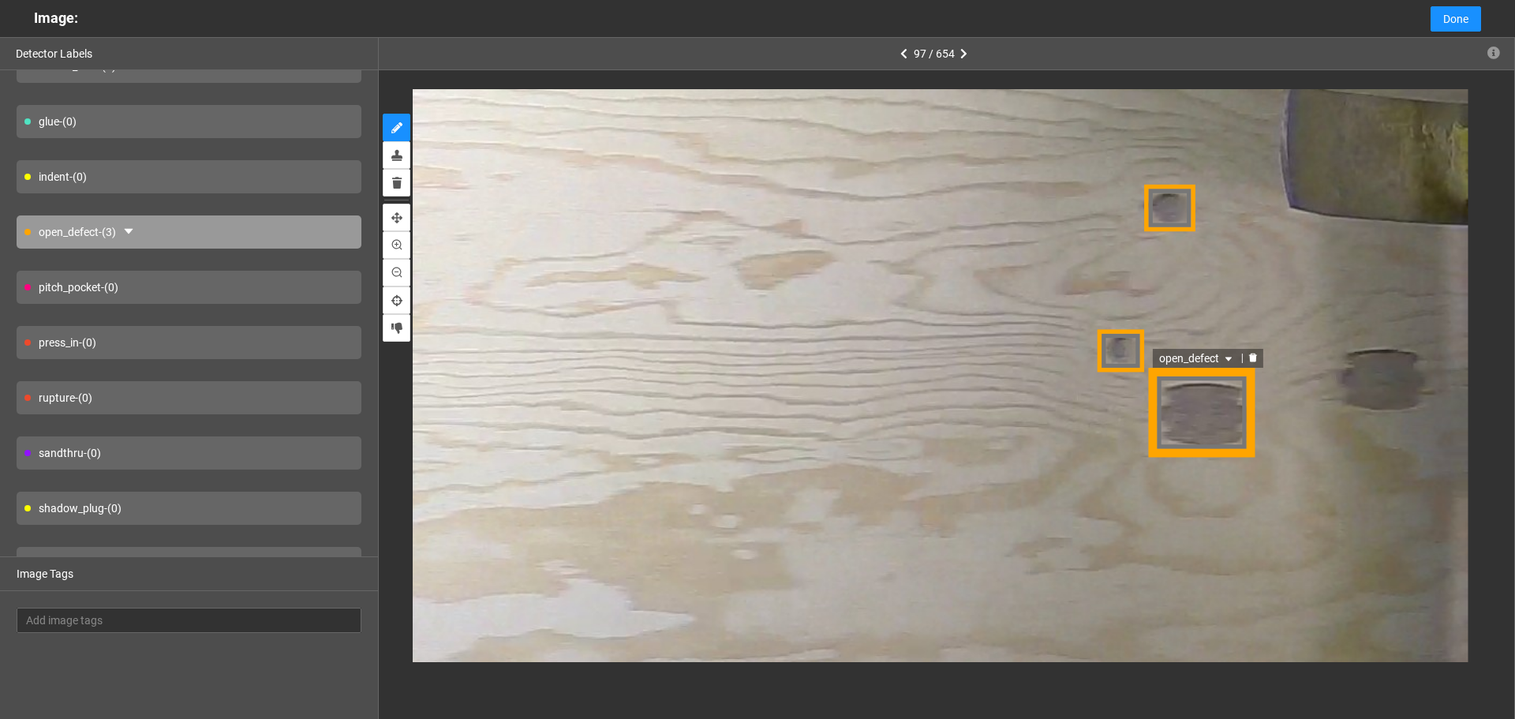
click at [1242, 428] on div "open_defect" at bounding box center [1204, 412] width 107 height 89
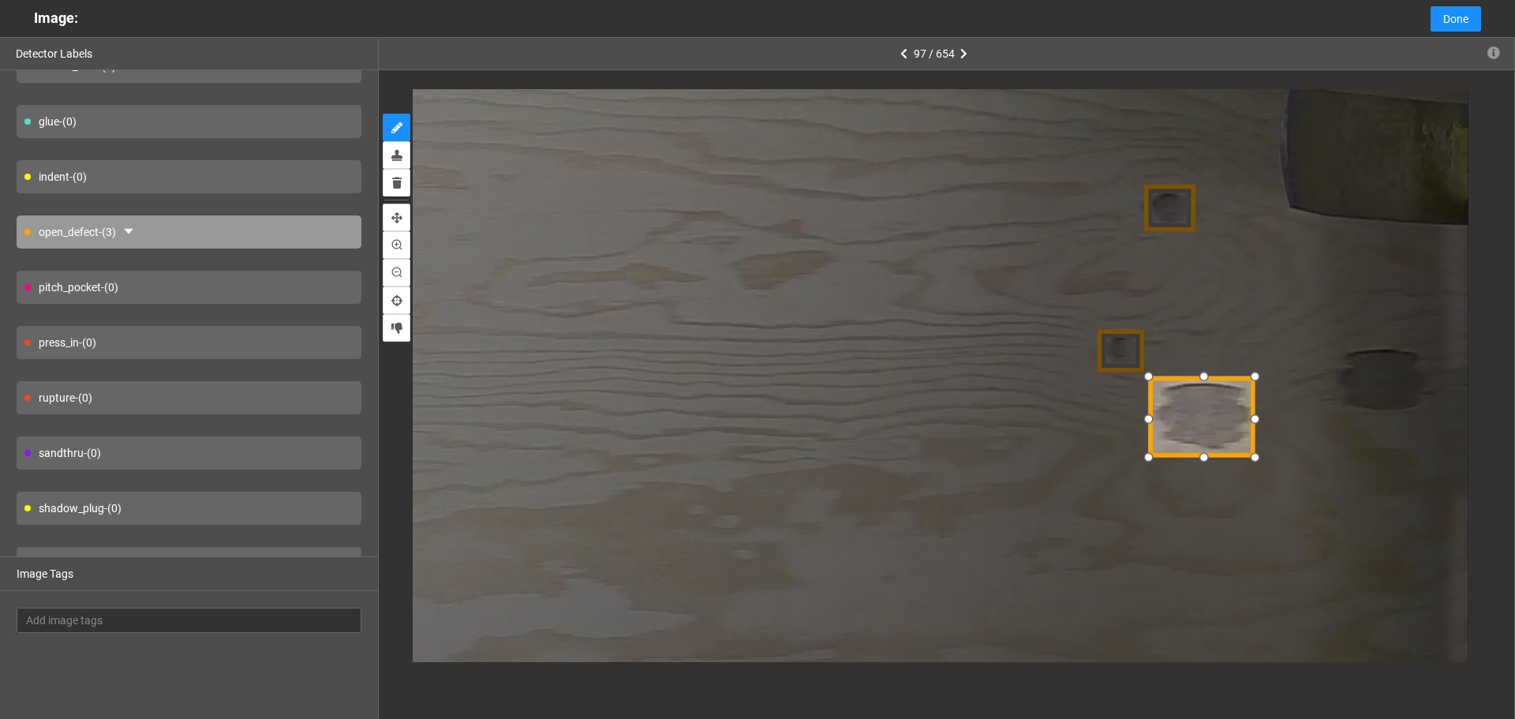
click at [1205, 380] on div at bounding box center [1204, 378] width 24 height 24
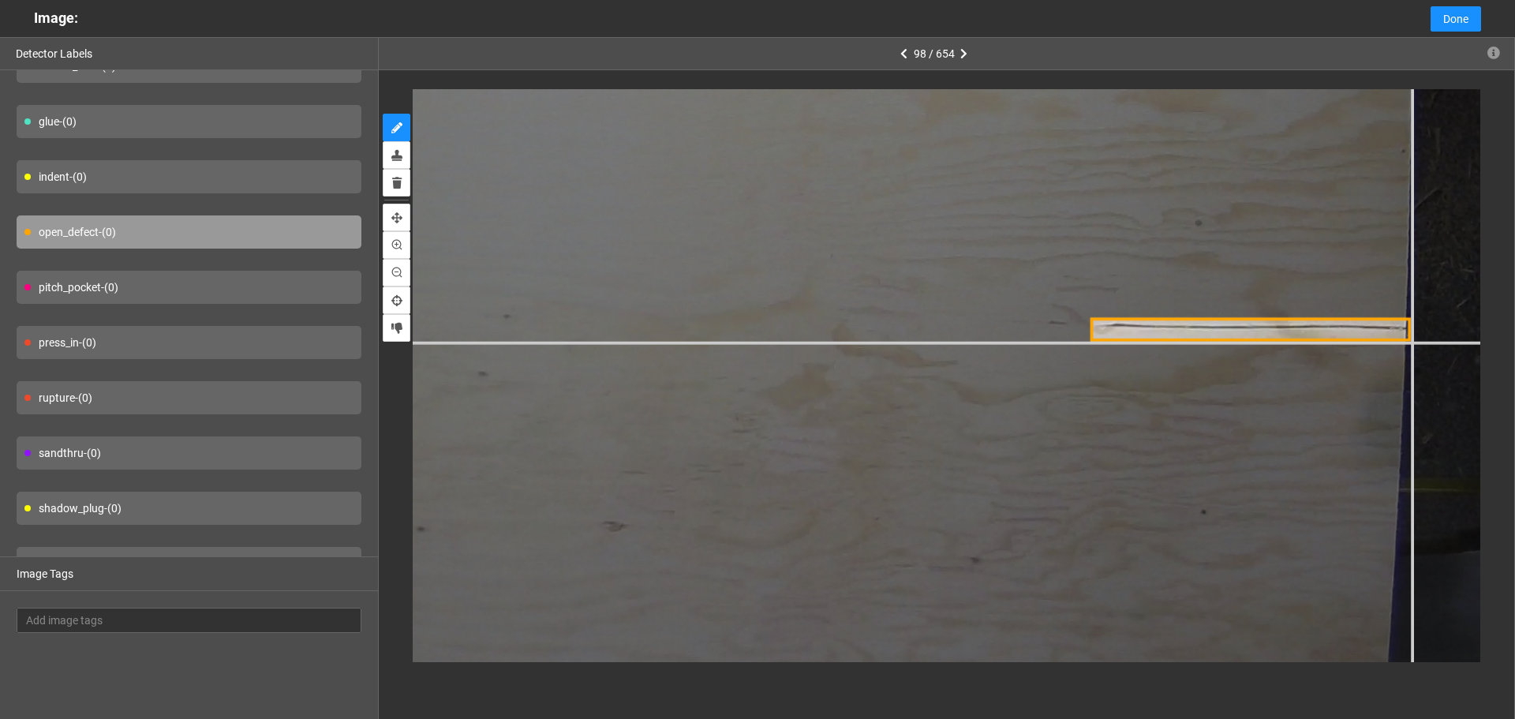
click at [1410, 340] on div at bounding box center [257, 111] width 2904 height 2178
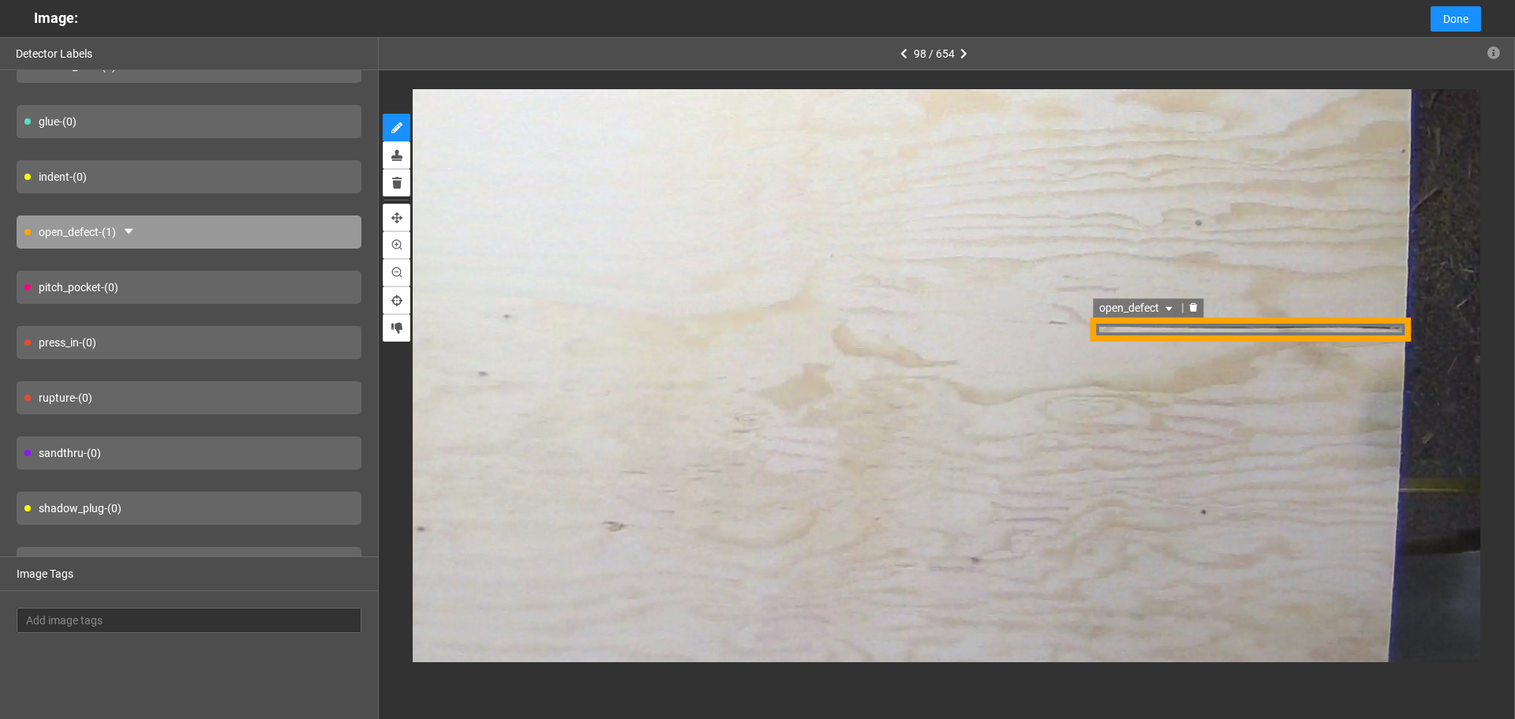
click at [1136, 312] on span "open_defect" at bounding box center [1137, 307] width 77 height 17
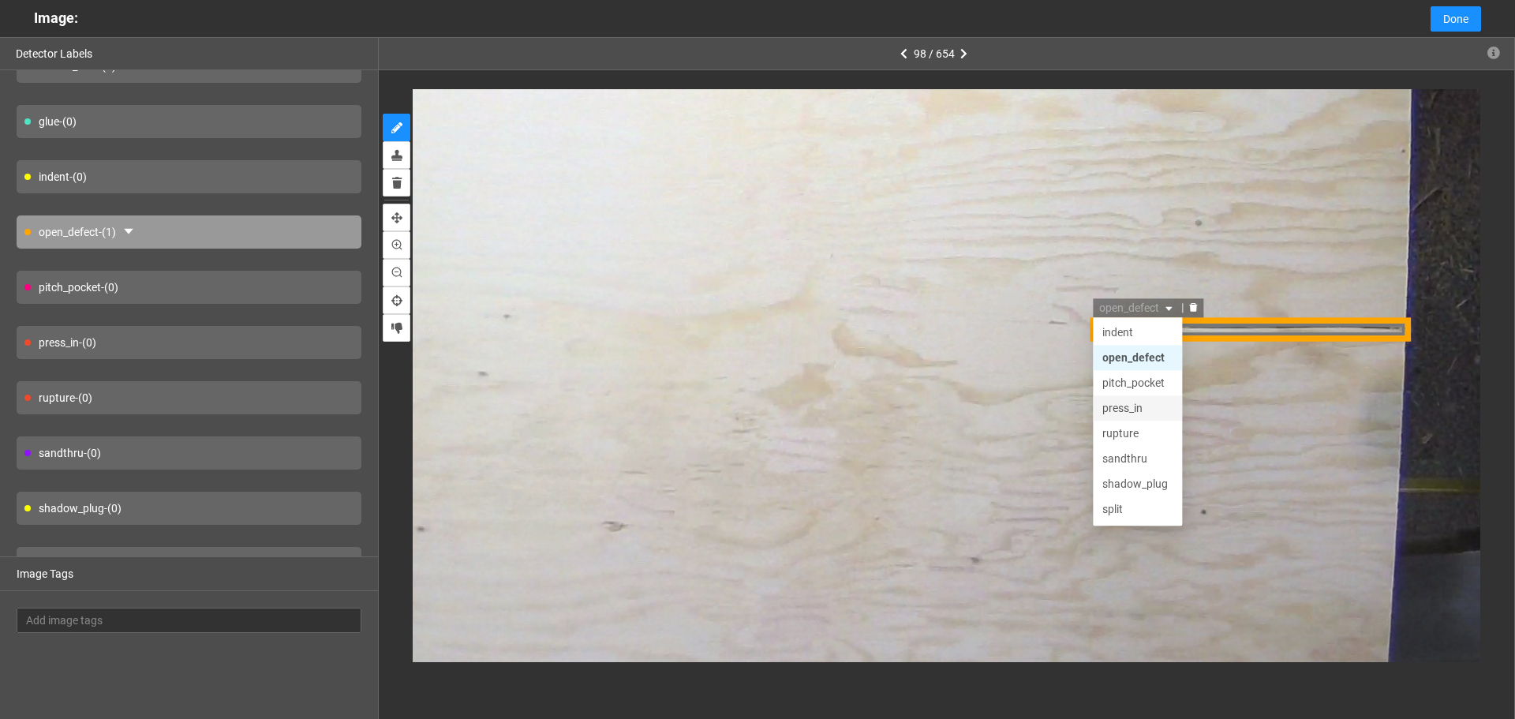
scroll to position [76, 0]
click at [1130, 484] on div "split" at bounding box center [1137, 484] width 70 height 17
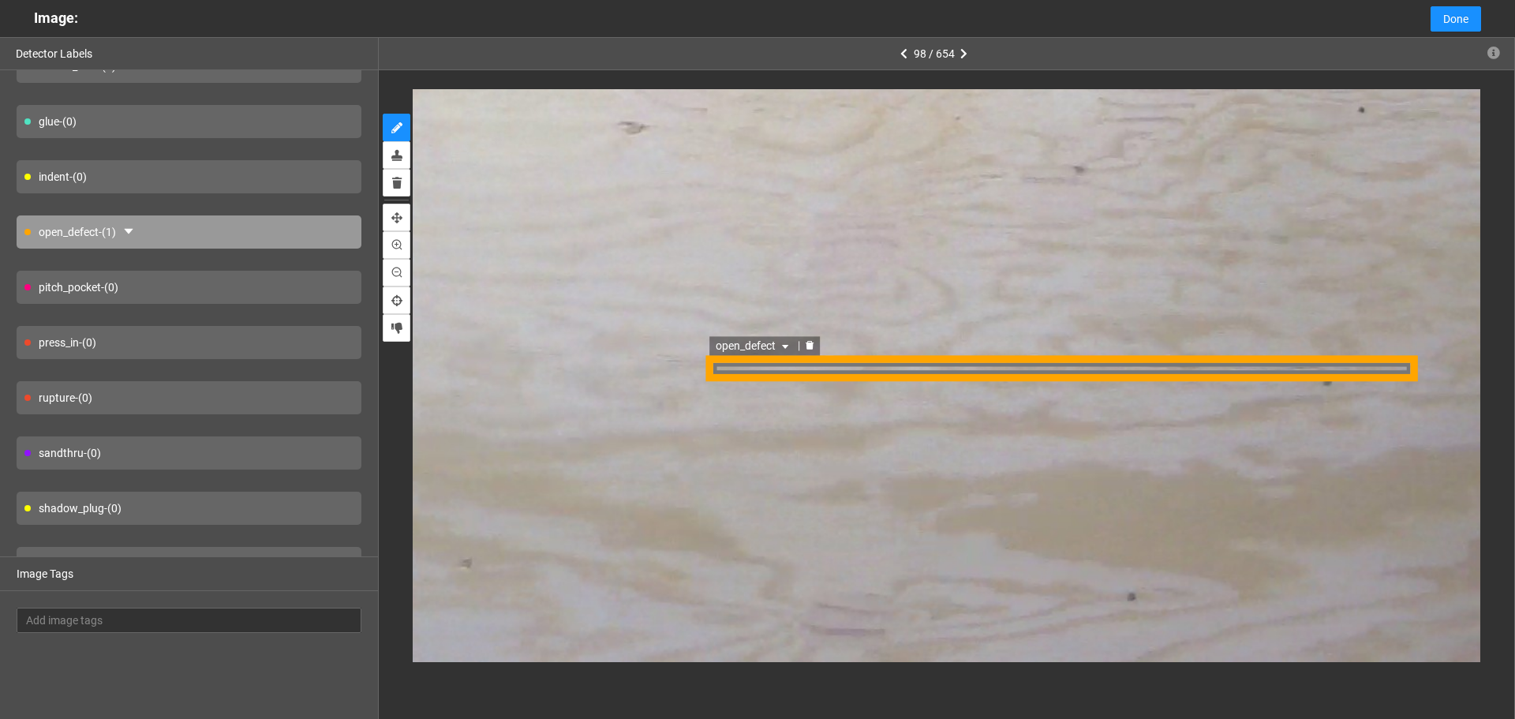
click at [738, 373] on div "open_defect" at bounding box center [1062, 368] width 715 height 27
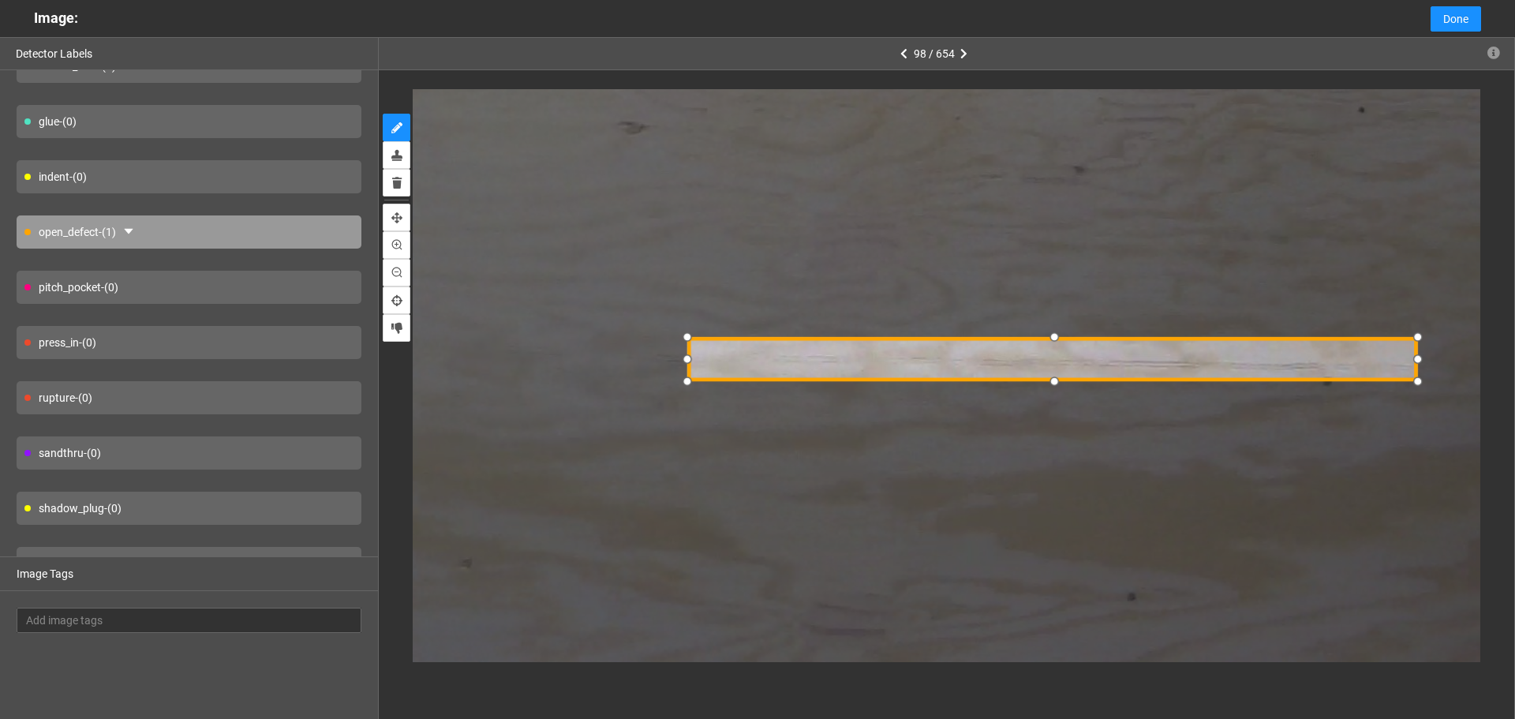
click at [694, 340] on div at bounding box center [687, 335] width 23 height 23
click at [739, 326] on span "open_defect" at bounding box center [736, 326] width 77 height 17
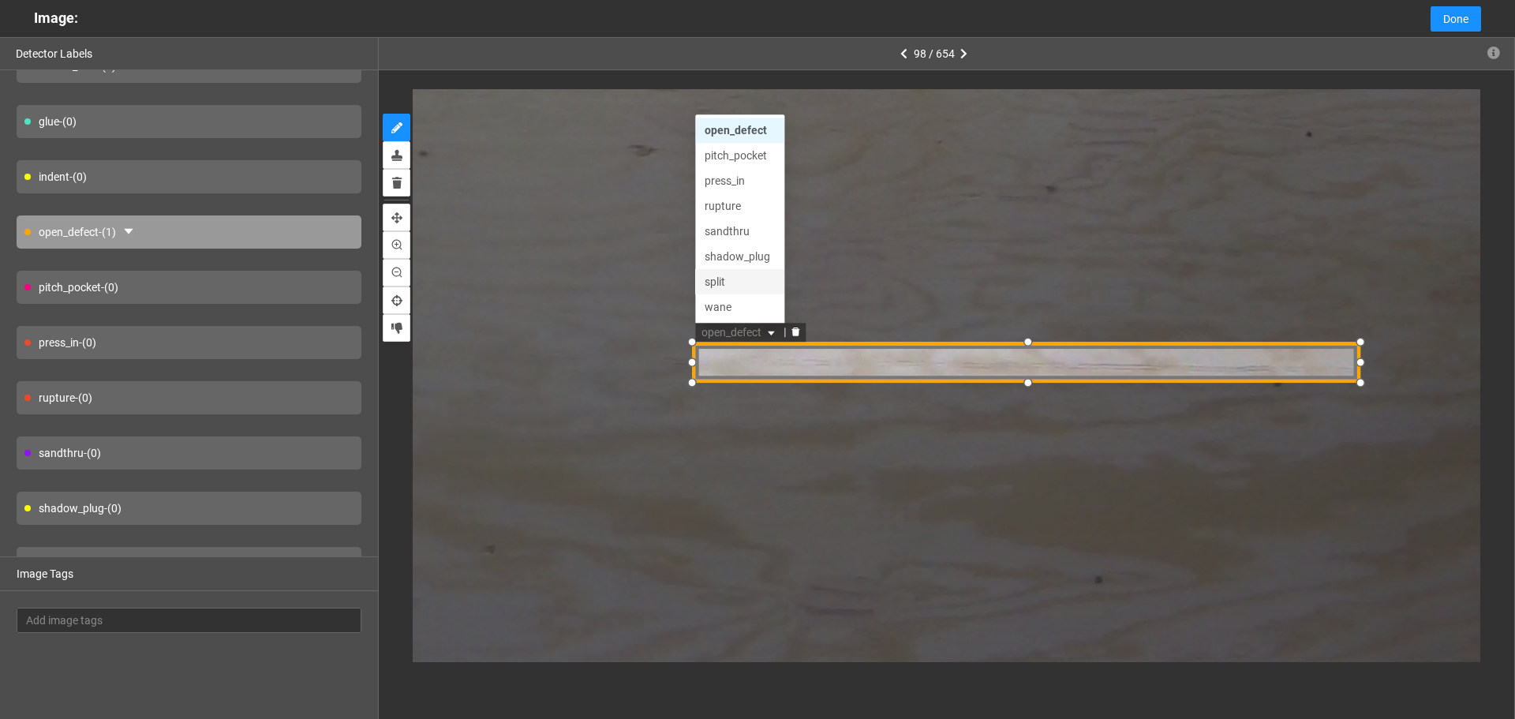
click at [748, 281] on div "split" at bounding box center [741, 280] width 70 height 17
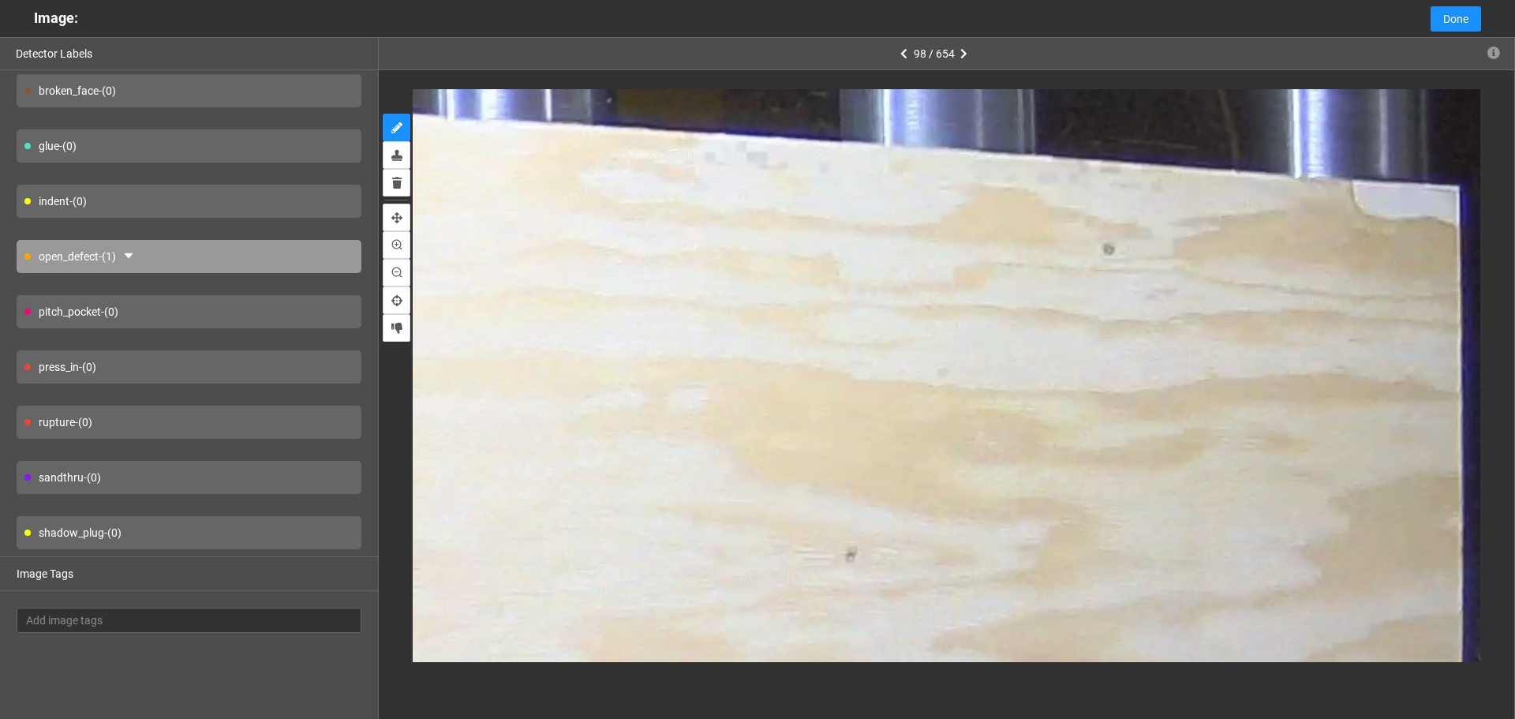
scroll to position [0, 0]
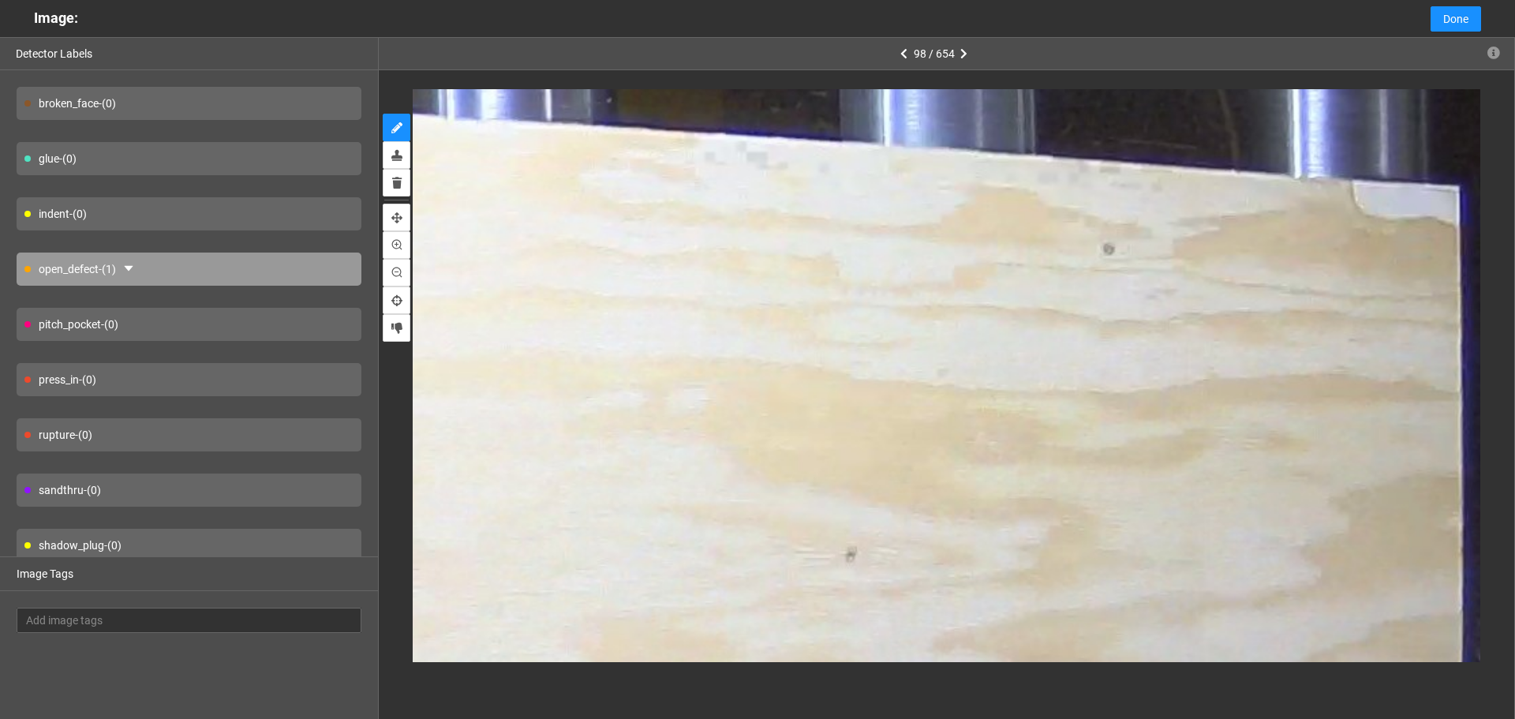
click at [269, 104] on div "broken_face - (0)" at bounding box center [189, 103] width 345 height 33
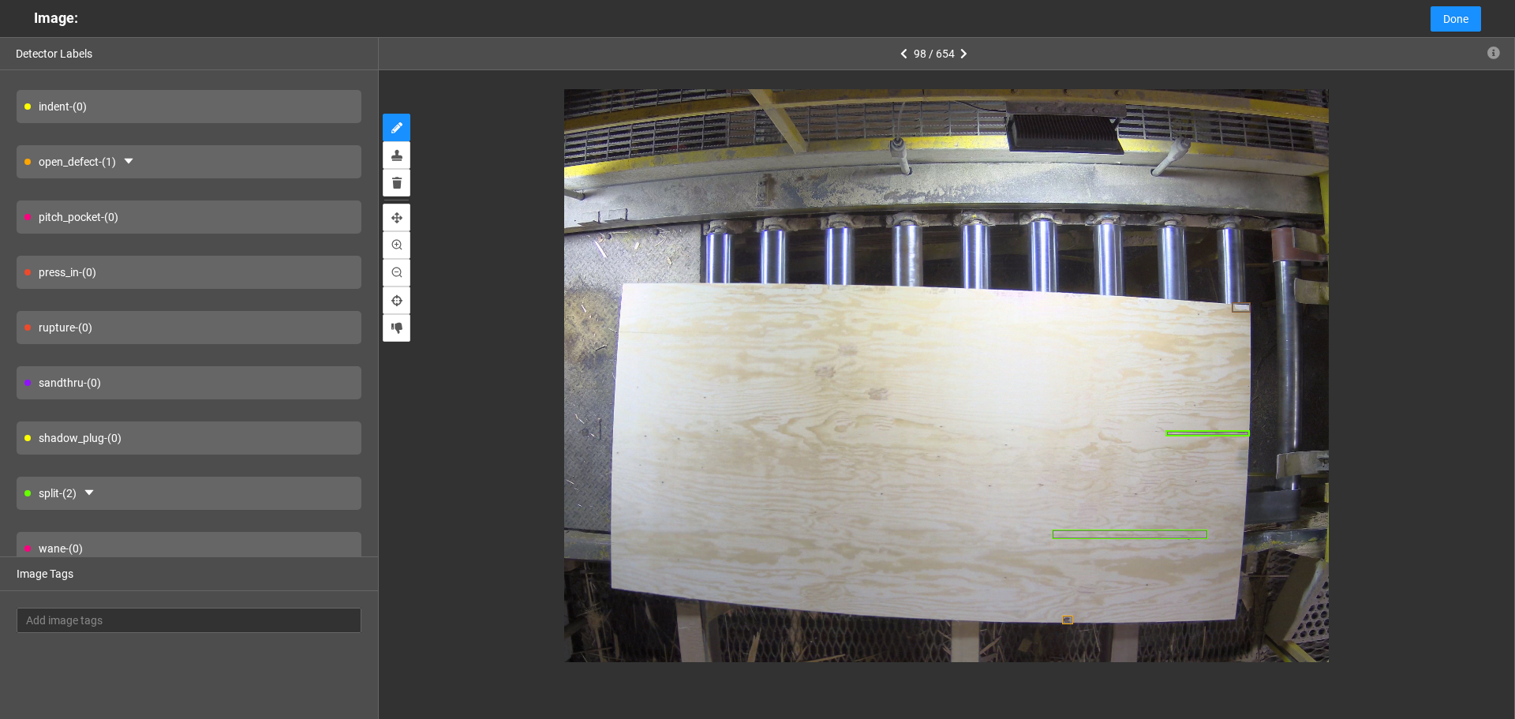
scroll to position [116, 0]
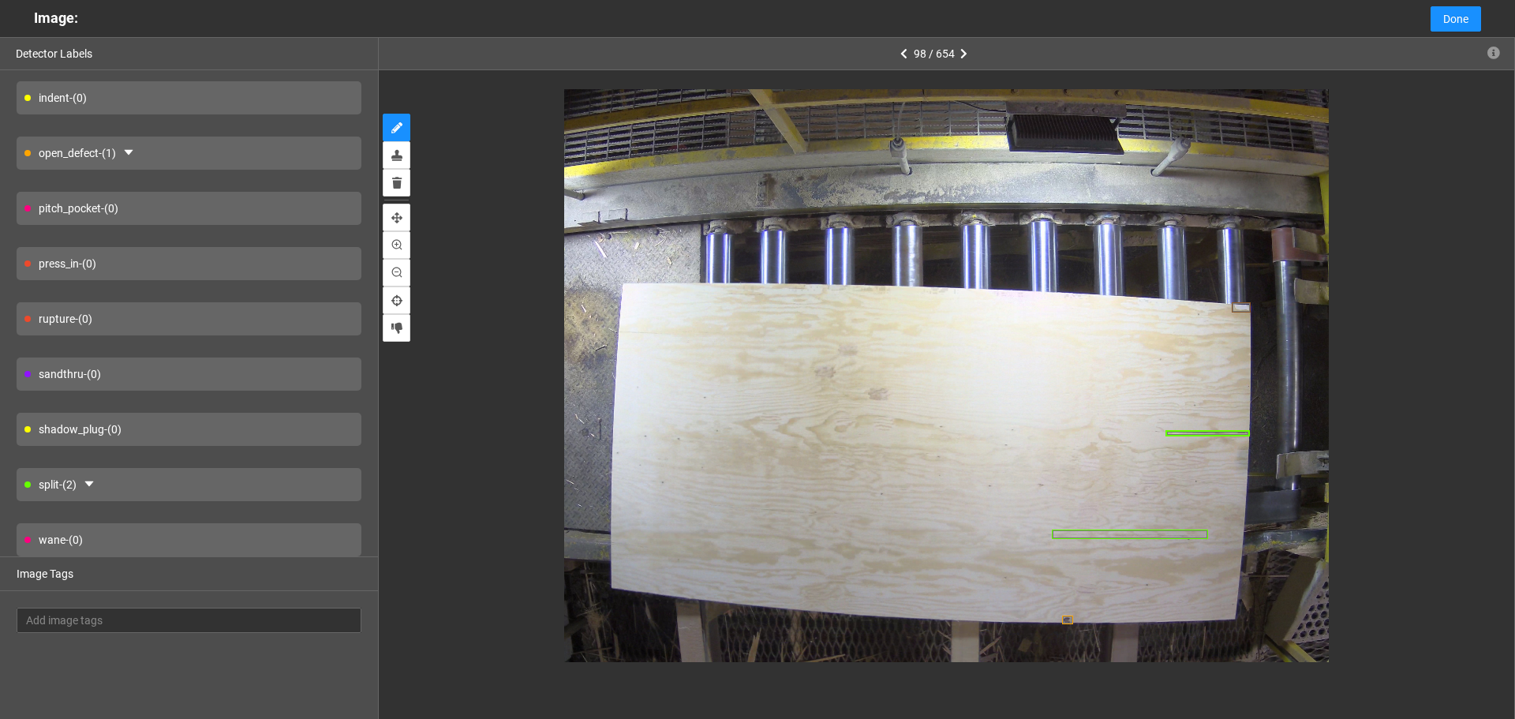
click at [185, 481] on div "split - (2)" at bounding box center [189, 484] width 345 height 33
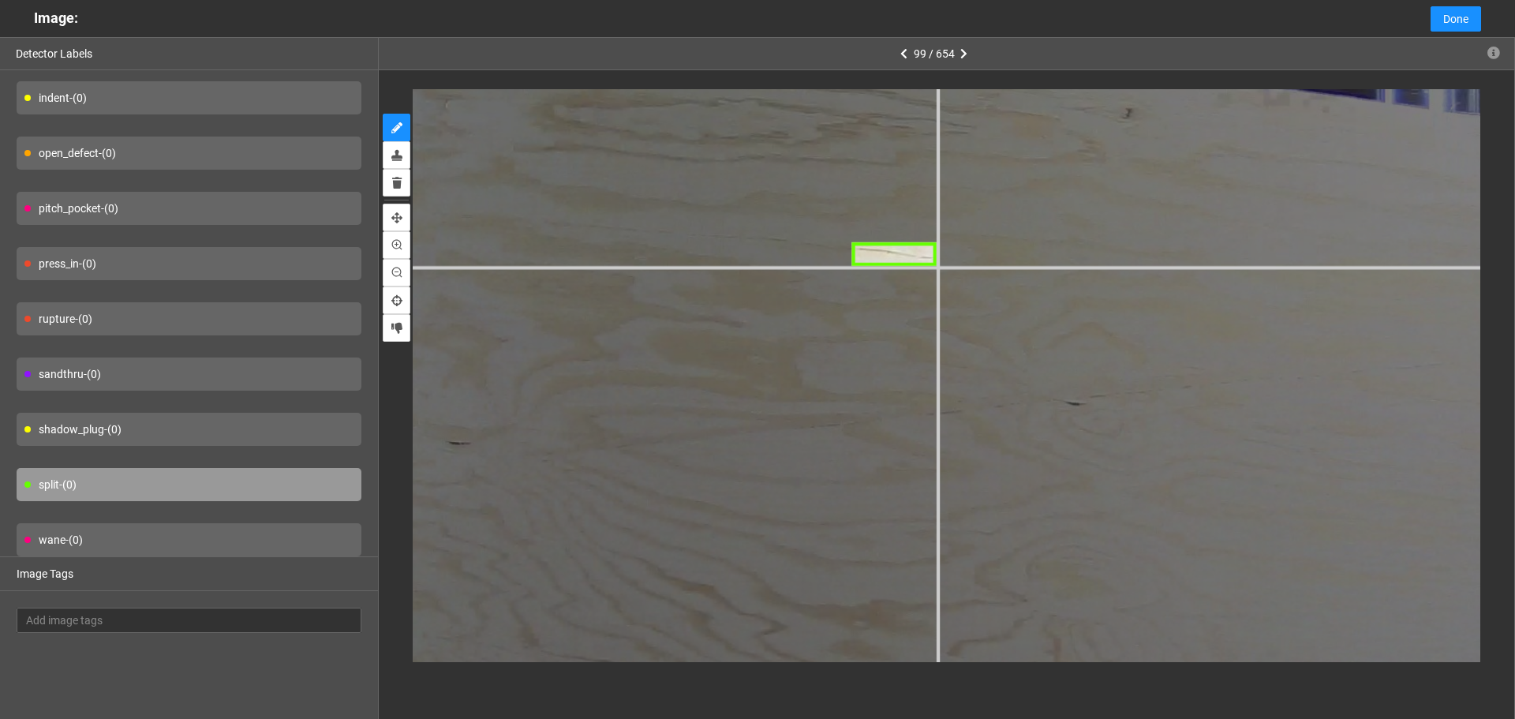
click at [937, 265] on div at bounding box center [1304, 609] width 3286 height 2465
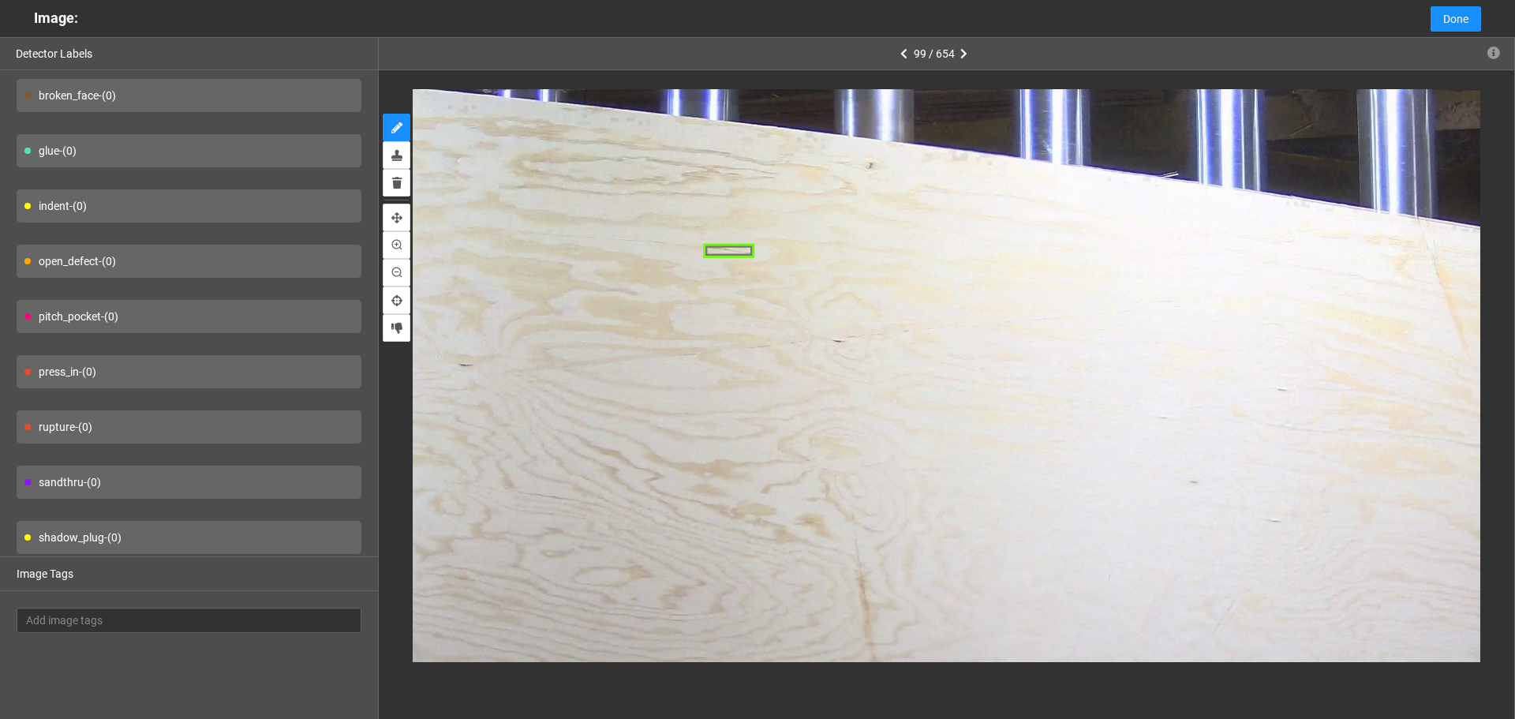
scroll to position [0, 0]
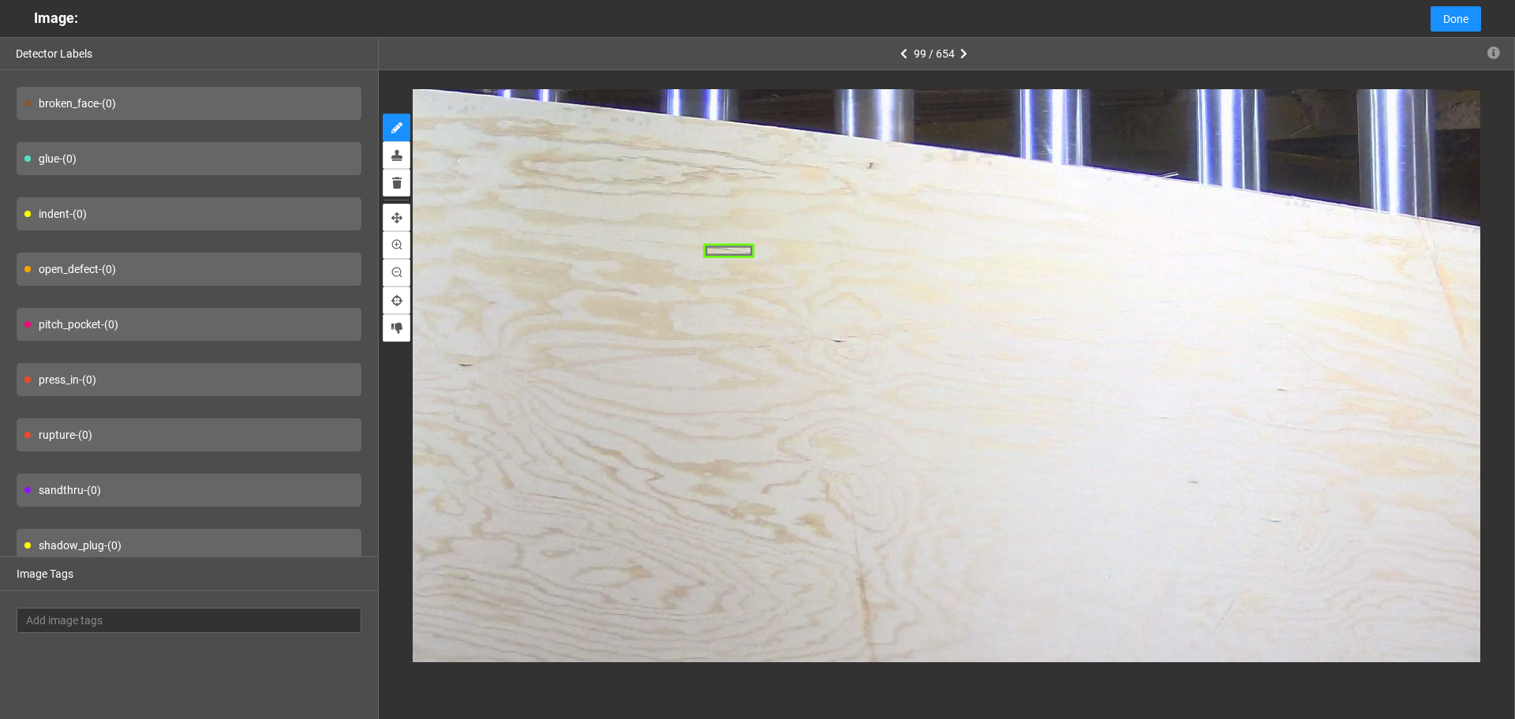
click at [221, 375] on div "press_in - (0)" at bounding box center [189, 379] width 345 height 33
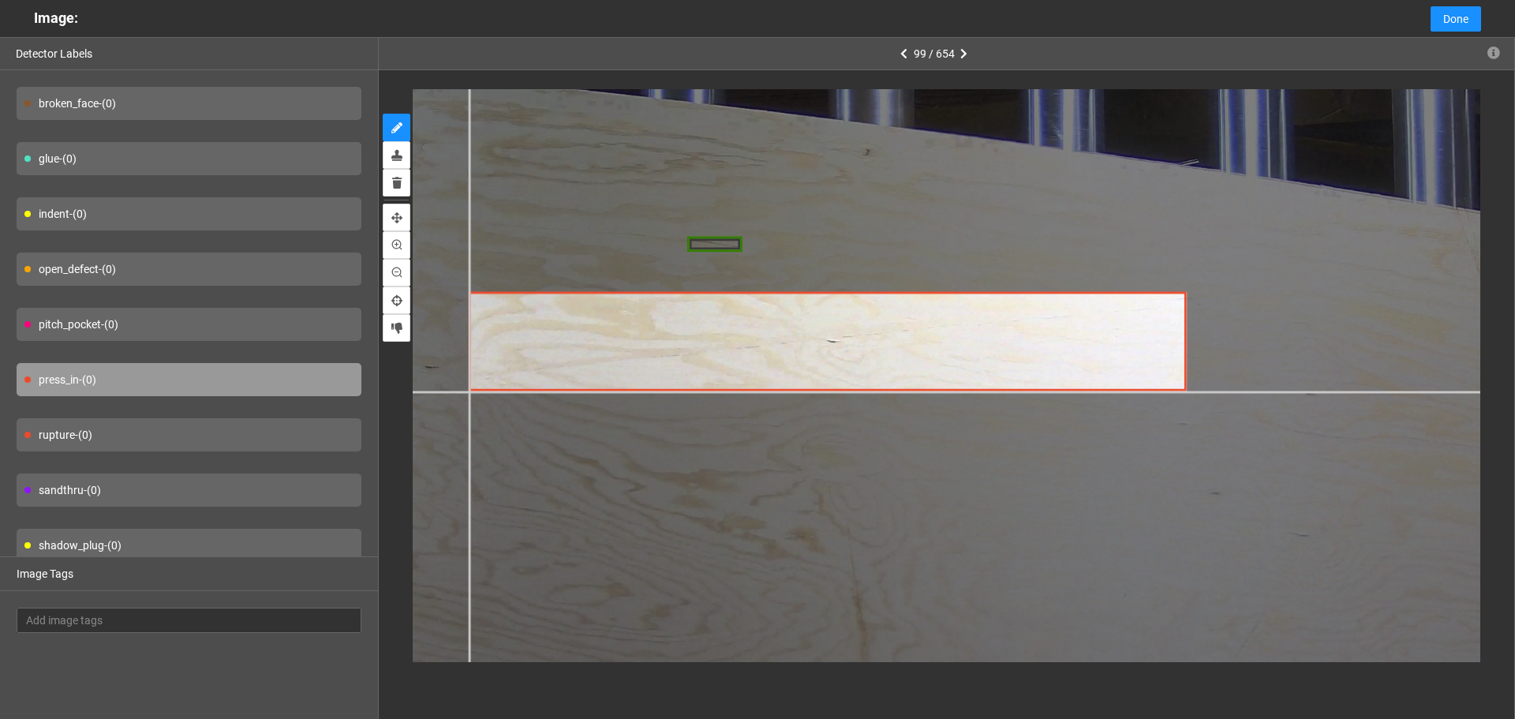
click at [468, 391] on div at bounding box center [982, 475] width 2140 height 1605
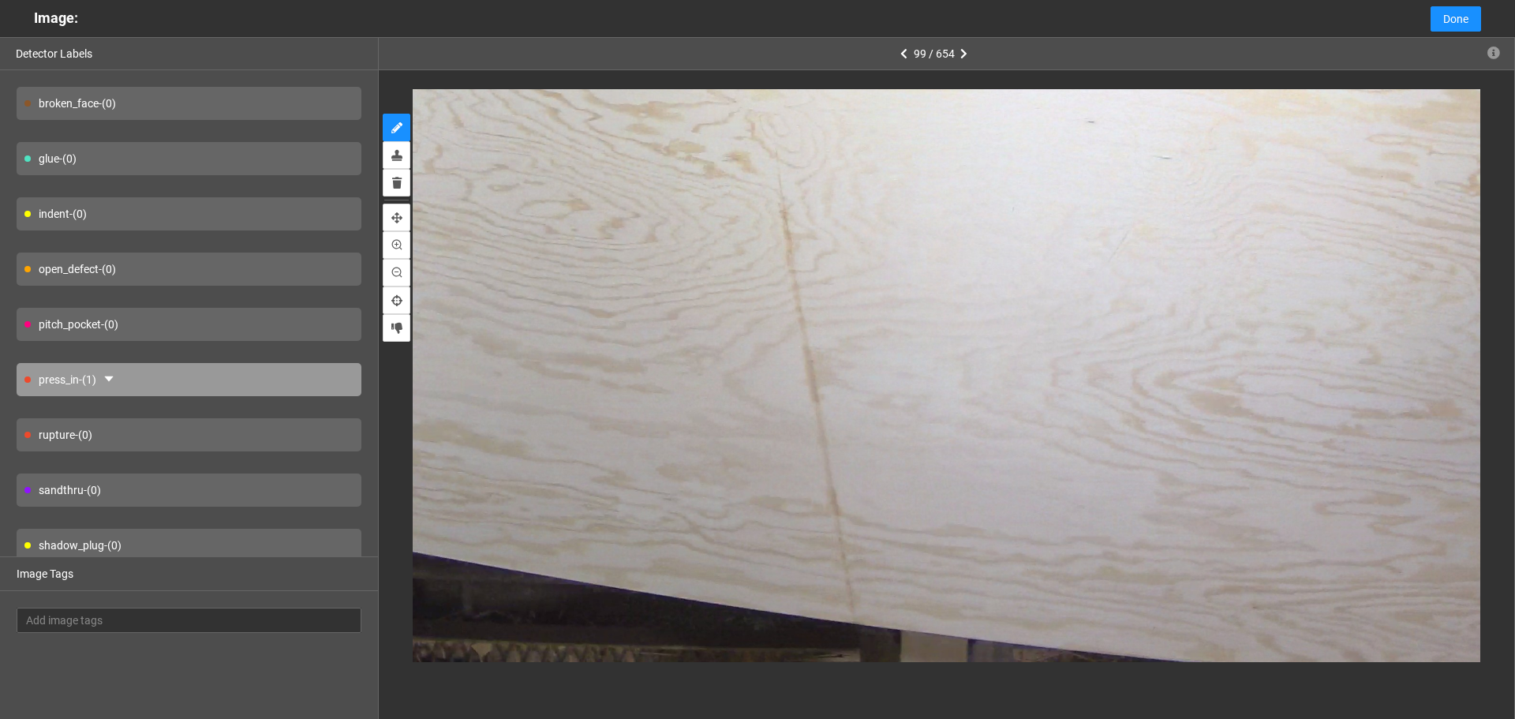
click at [167, 219] on div "indent - (0)" at bounding box center [189, 213] width 345 height 33
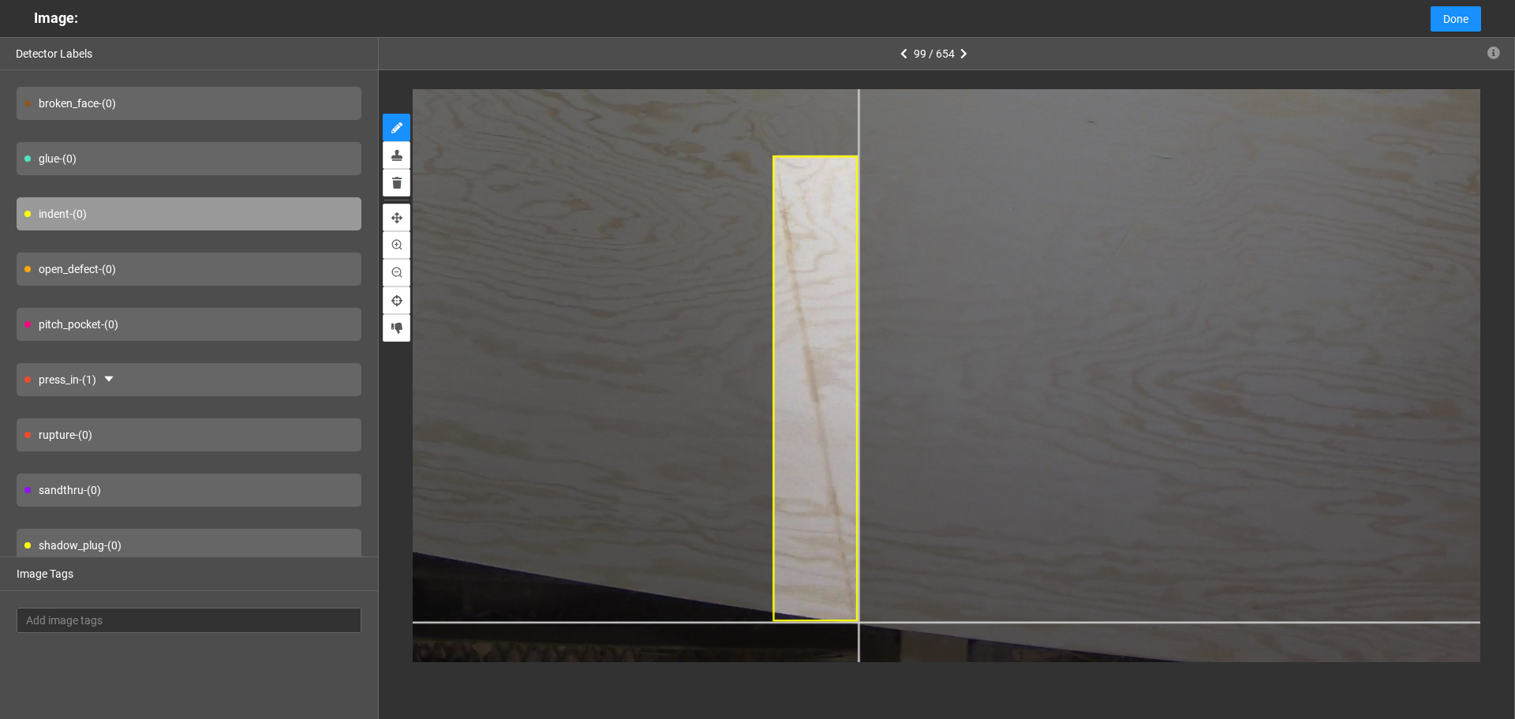
click at [859, 621] on div at bounding box center [891, 107] width 1834 height 1376
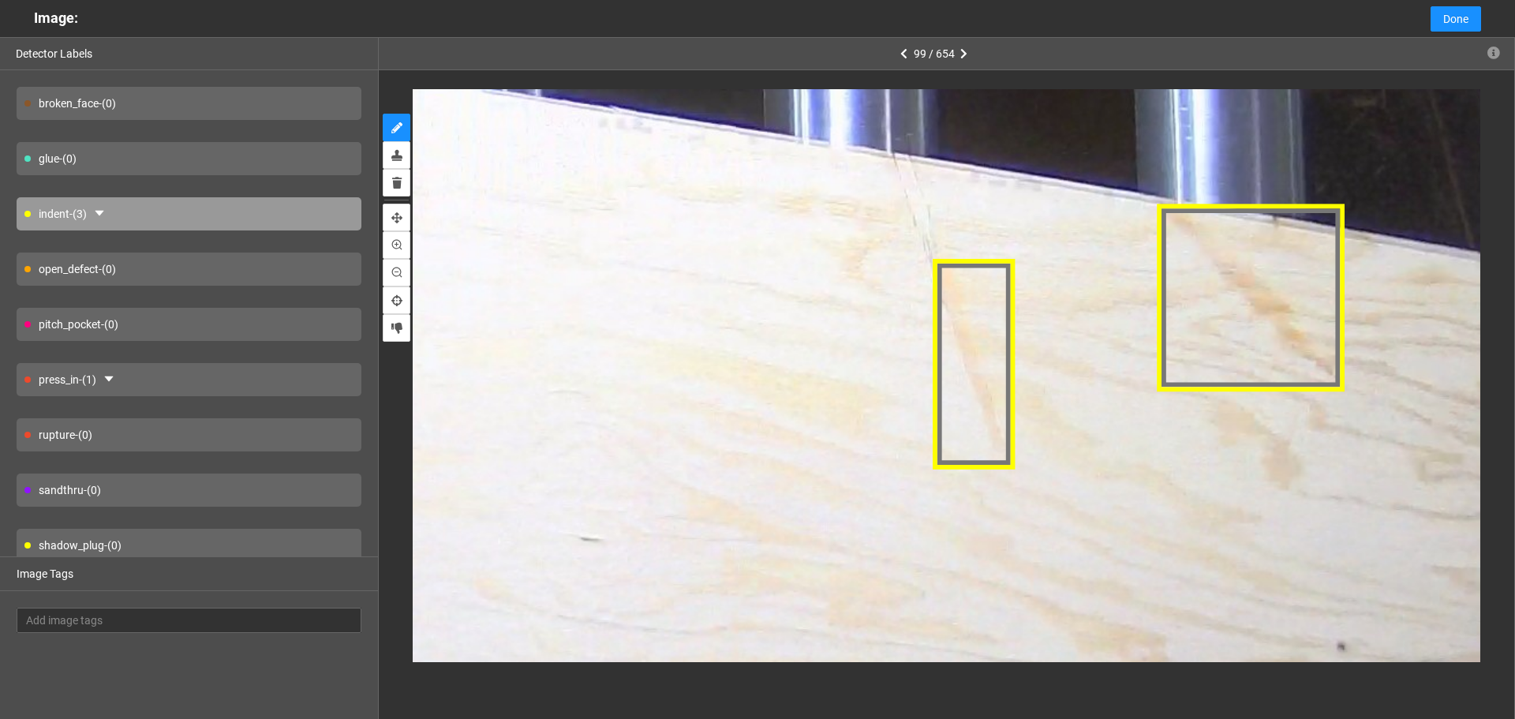
click at [233, 382] on div "press_in - (1)" at bounding box center [189, 379] width 345 height 33
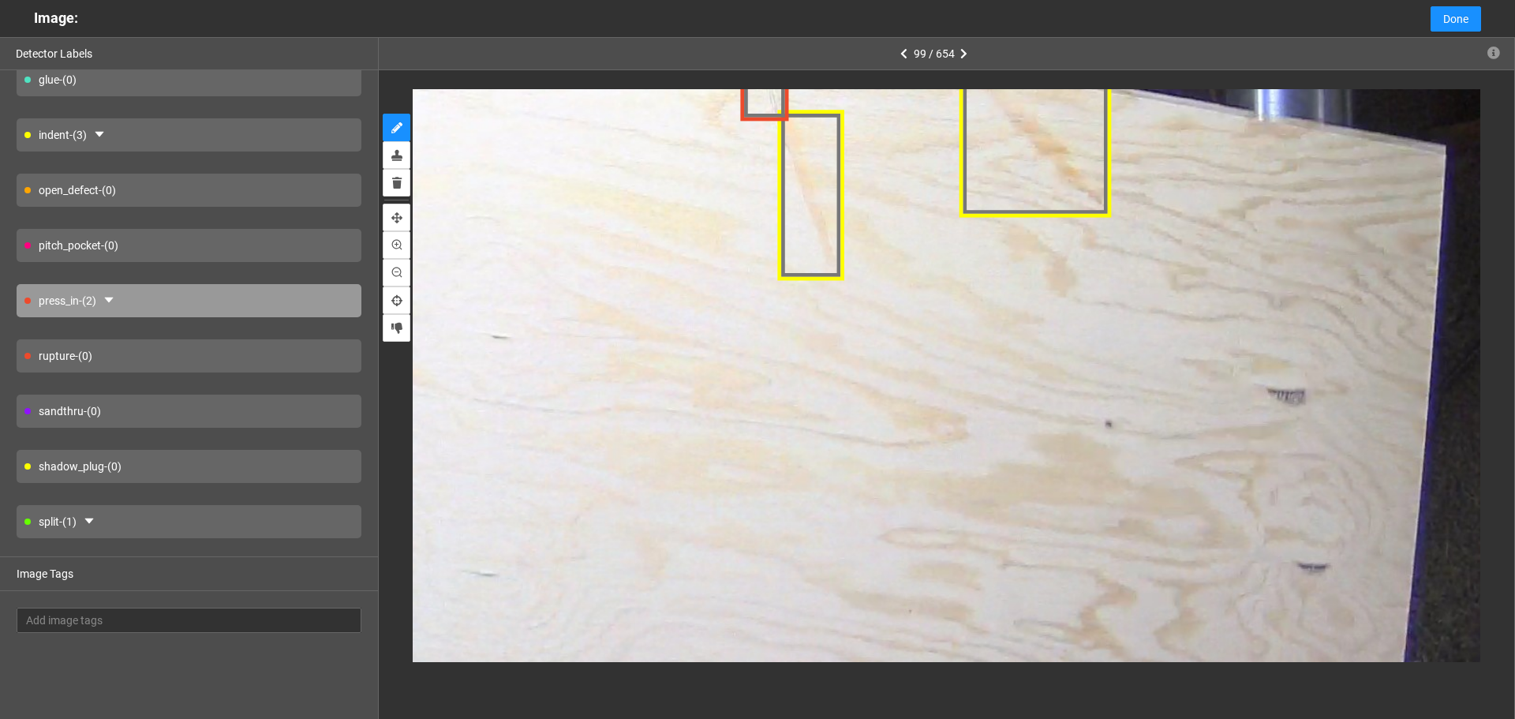
scroll to position [116, 0]
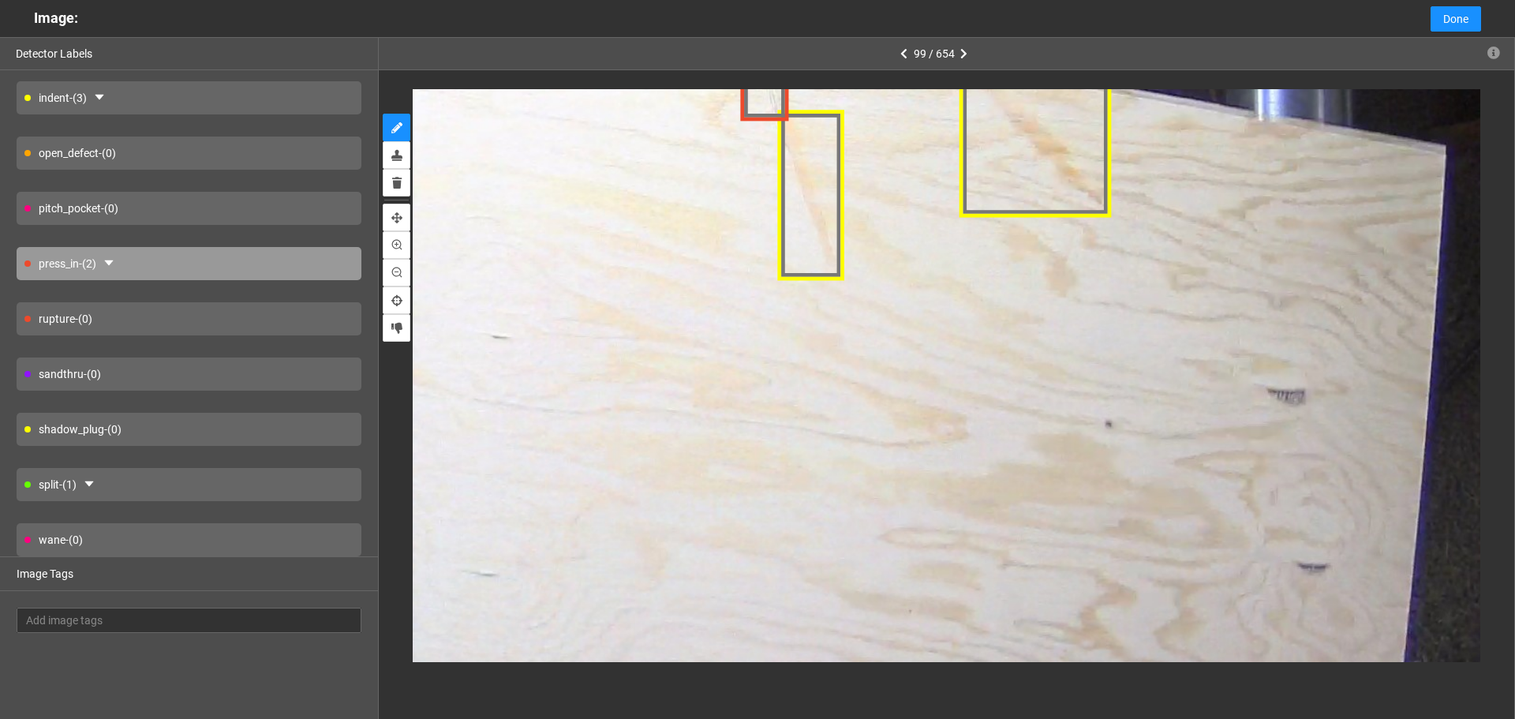
click at [245, 481] on div "split - (1)" at bounding box center [189, 484] width 345 height 33
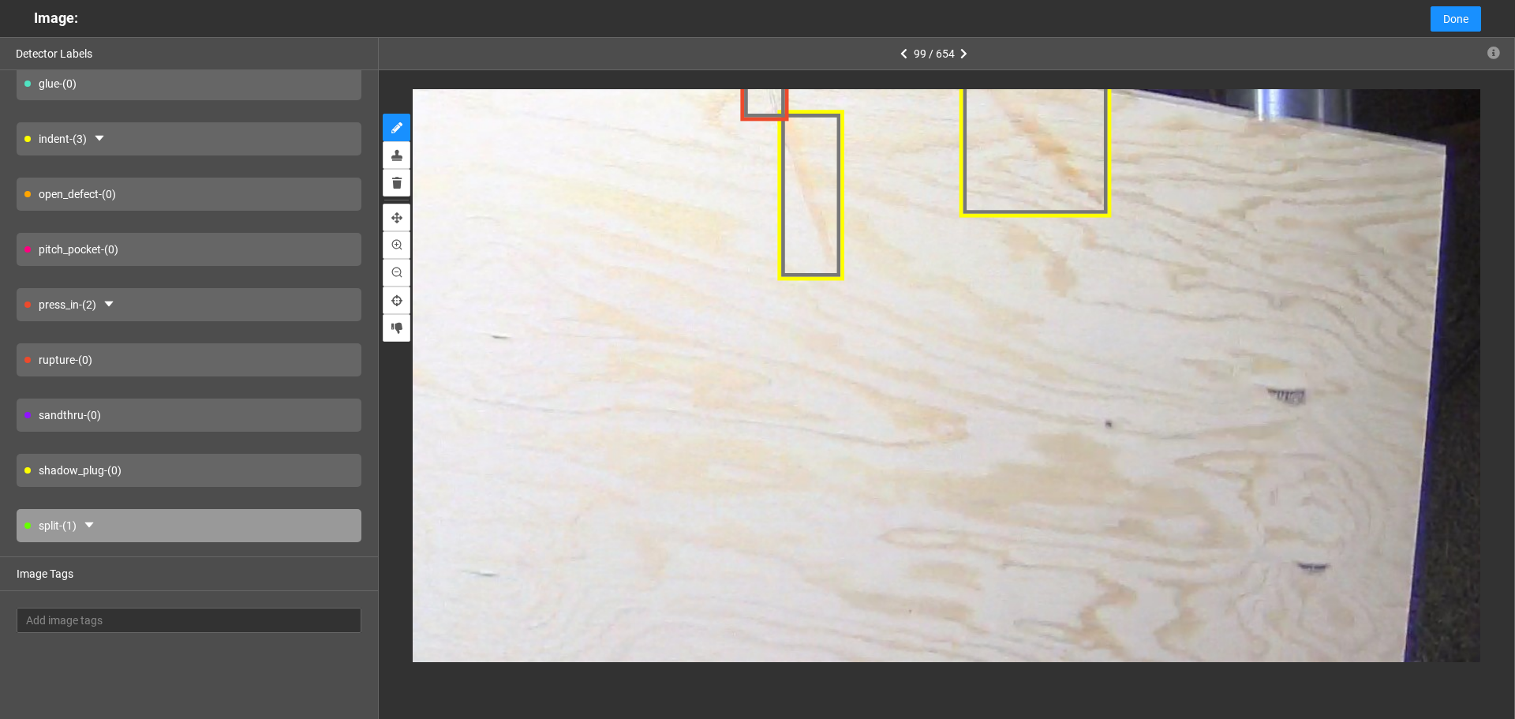
scroll to position [37, 0]
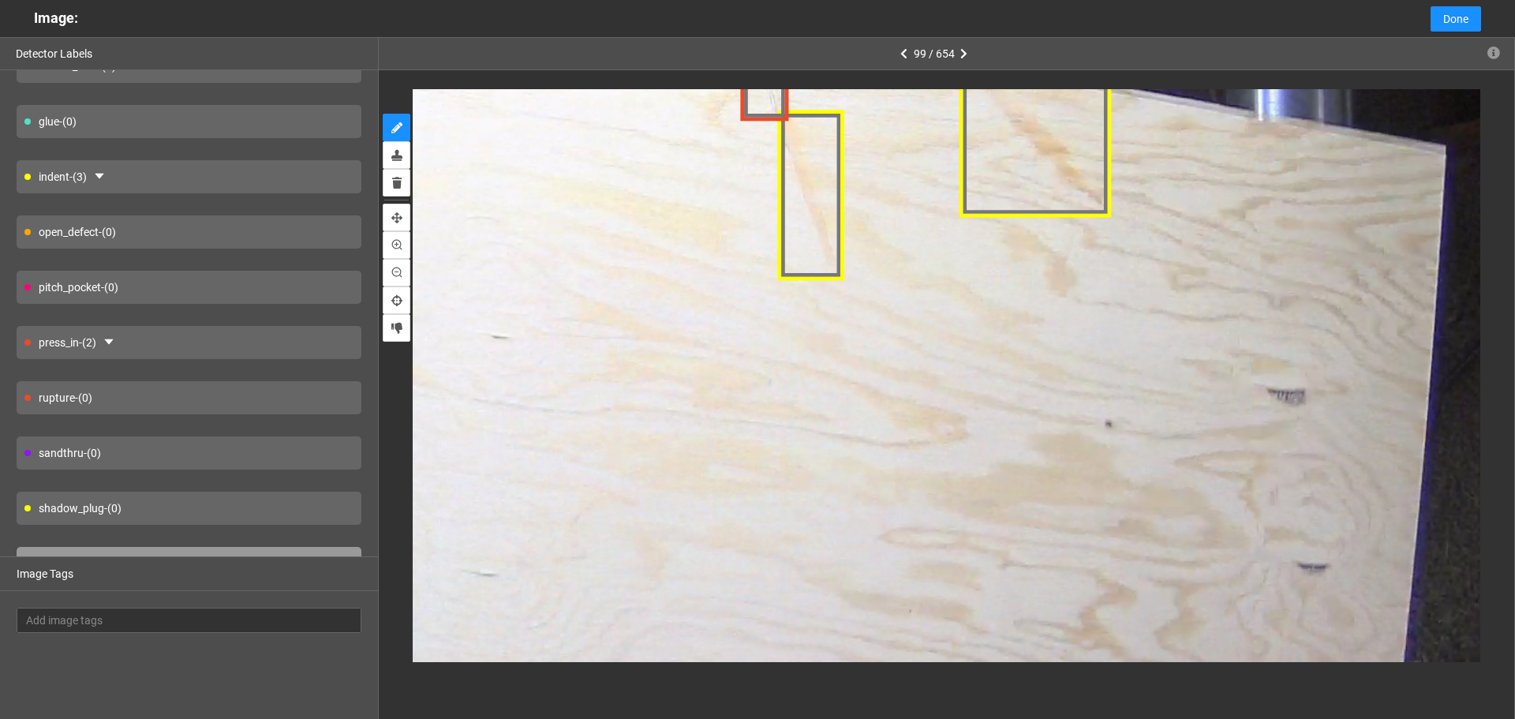
click at [210, 226] on div "open_defect - (0)" at bounding box center [189, 231] width 345 height 33
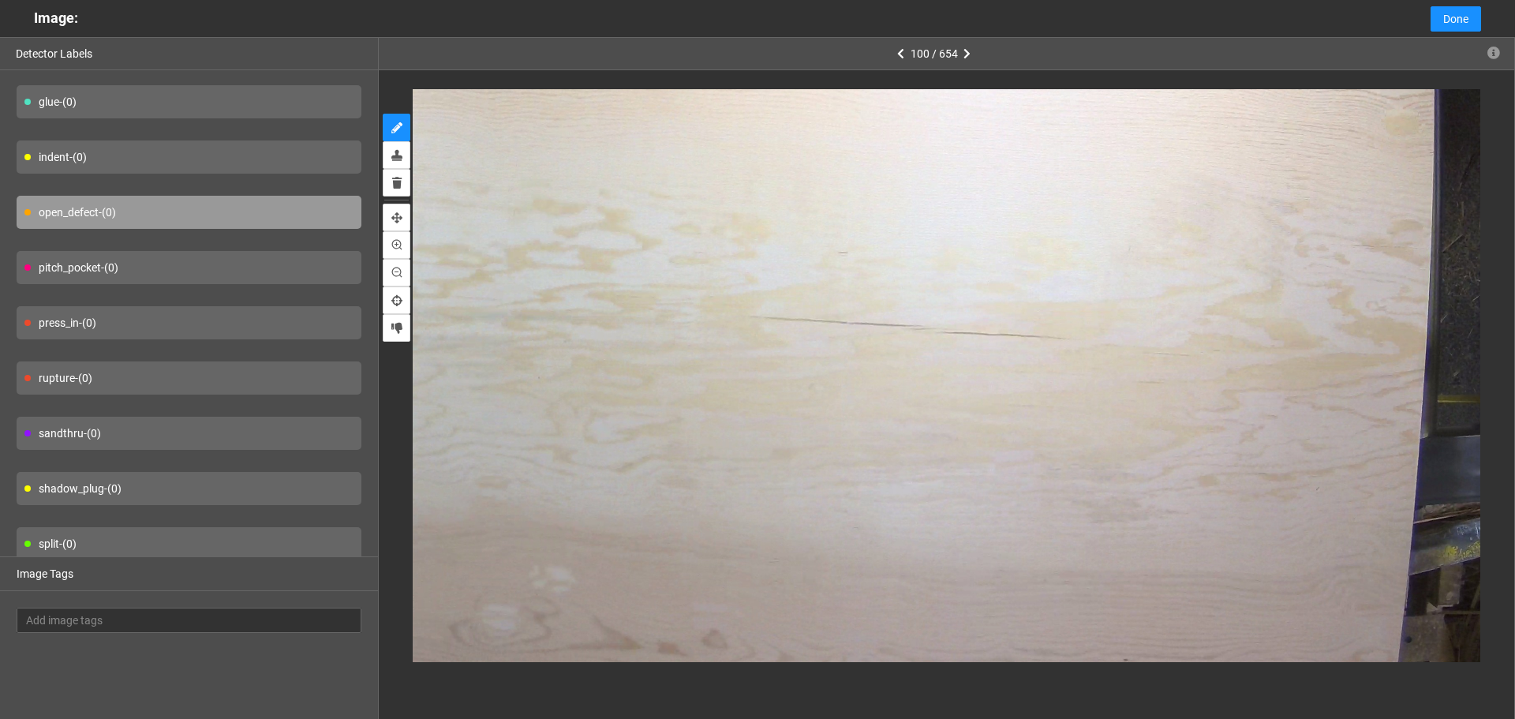
scroll to position [116, 0]
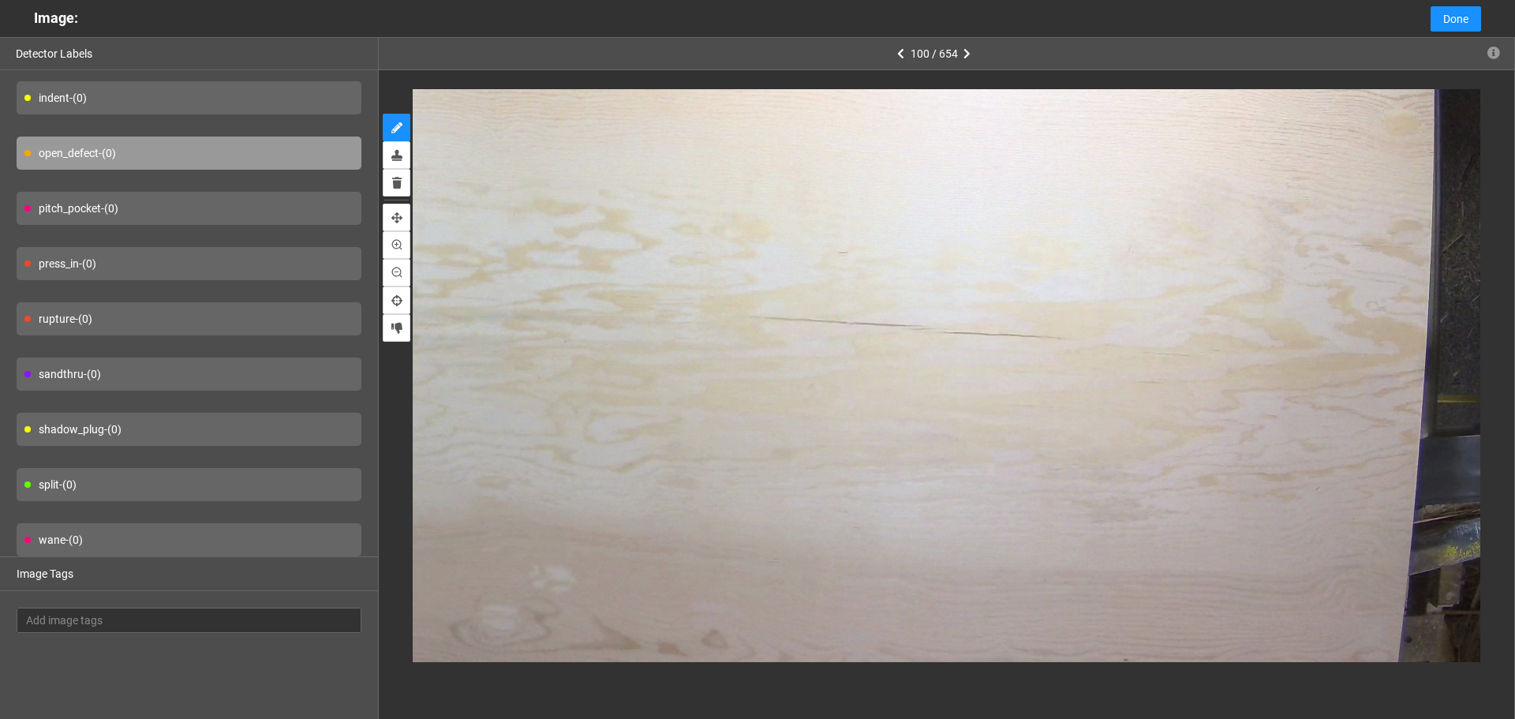
click at [193, 487] on div "split - (0)" at bounding box center [189, 484] width 345 height 33
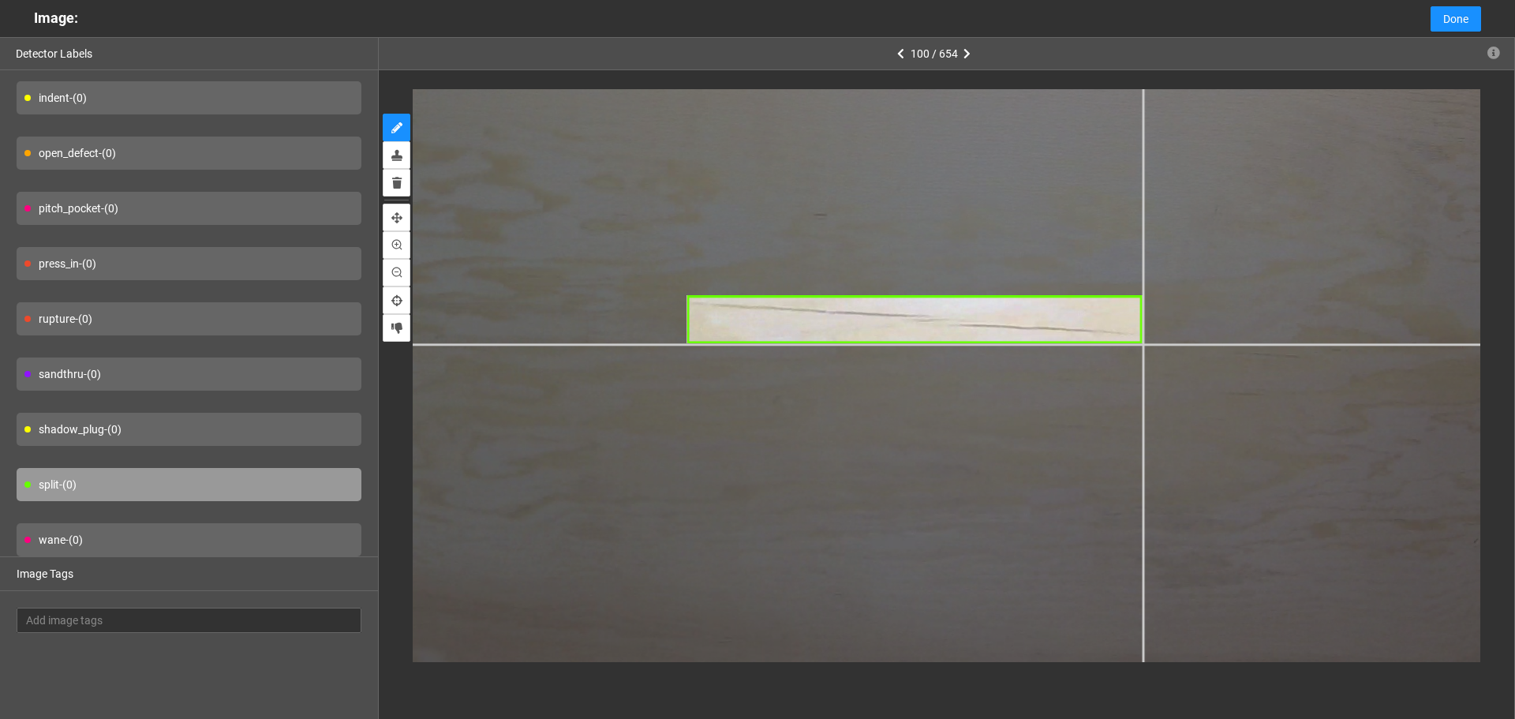
click at [1144, 343] on div at bounding box center [774, 131] width 2217 height 1662
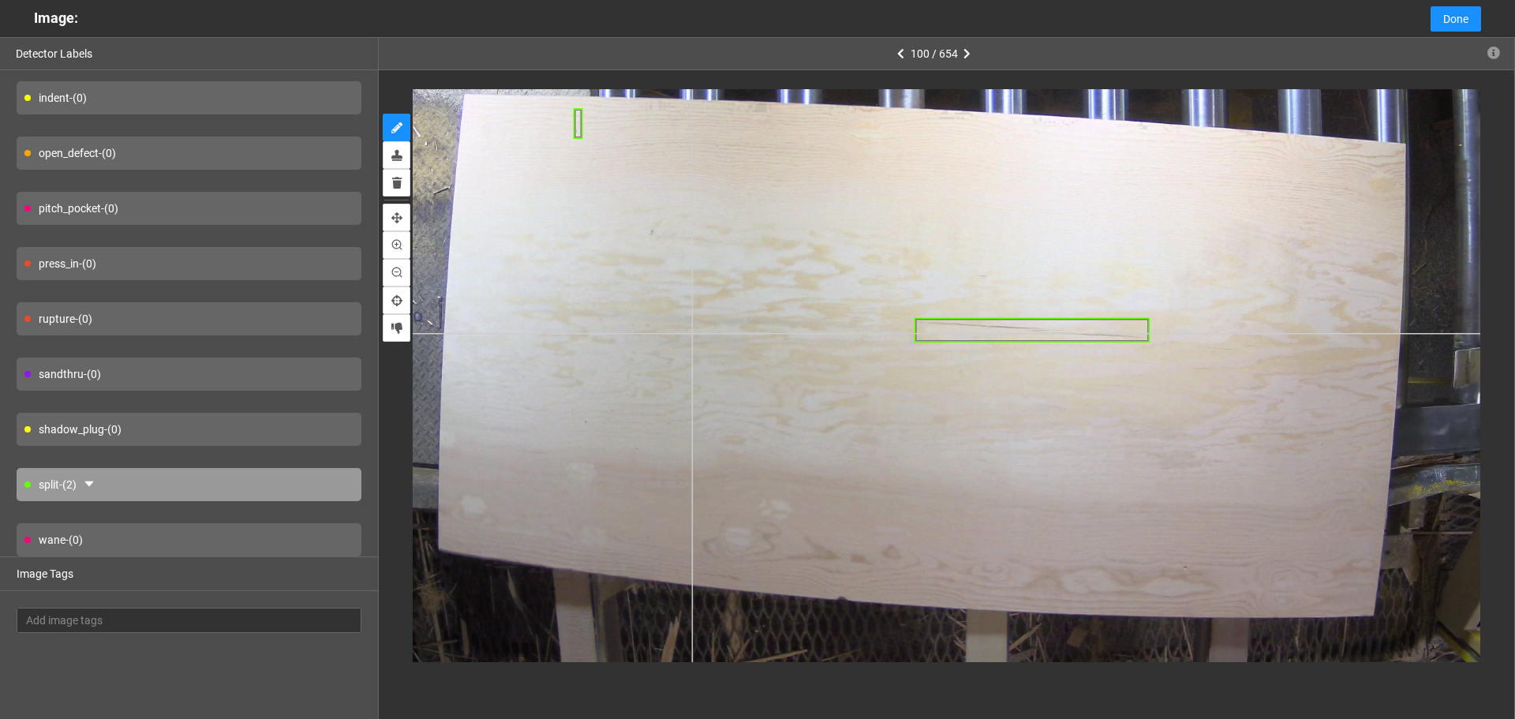
type input "6"
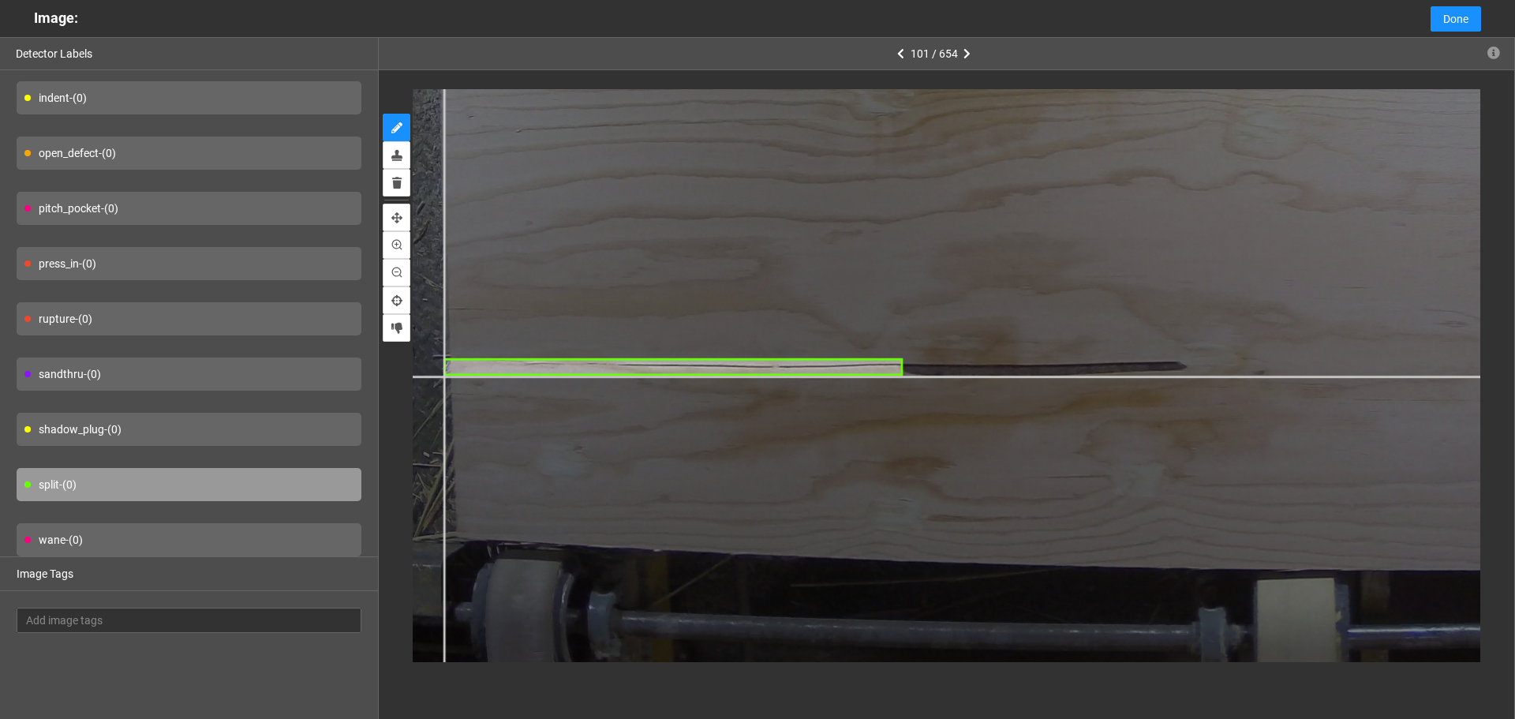
click at [444, 376] on div at bounding box center [1244, 89] width 2140 height 1605
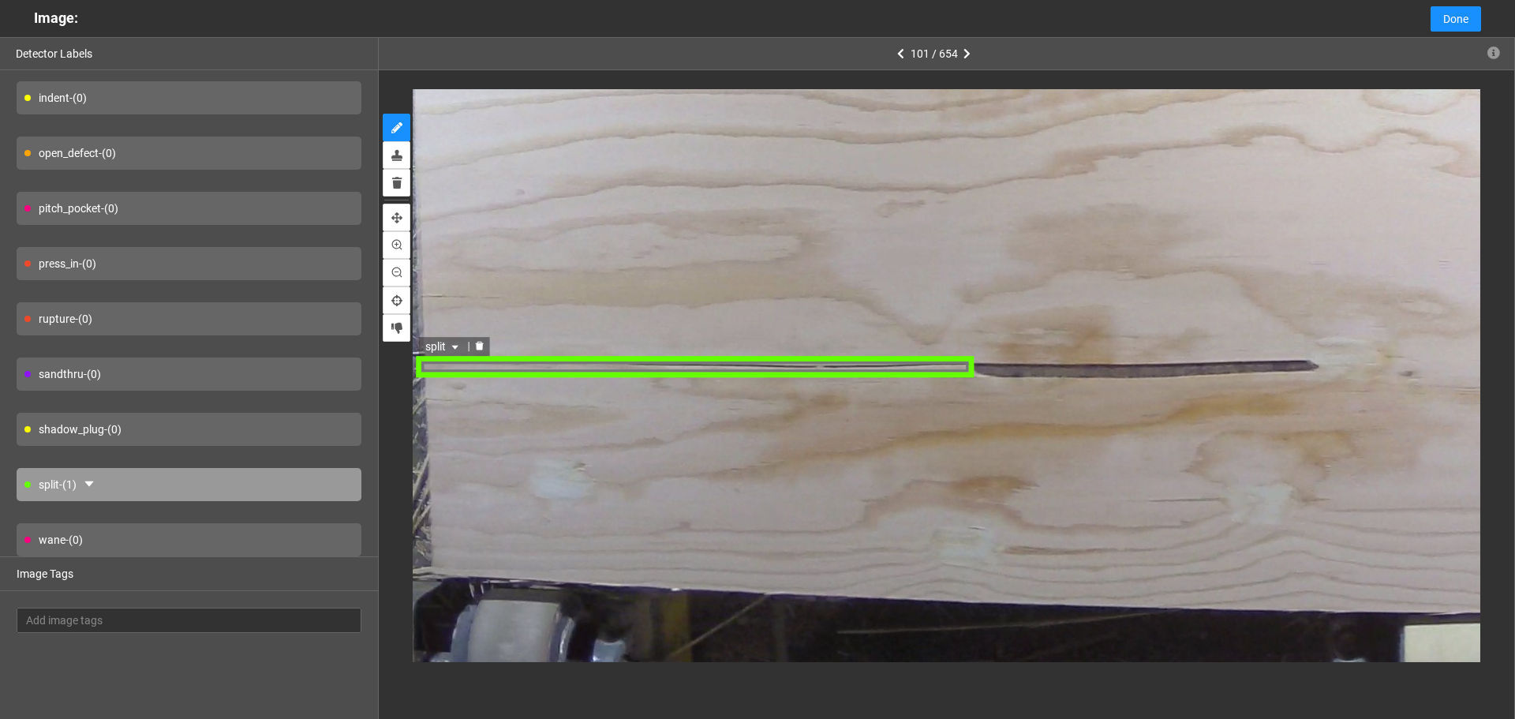
click at [572, 362] on div "split" at bounding box center [696, 366] width 558 height 23
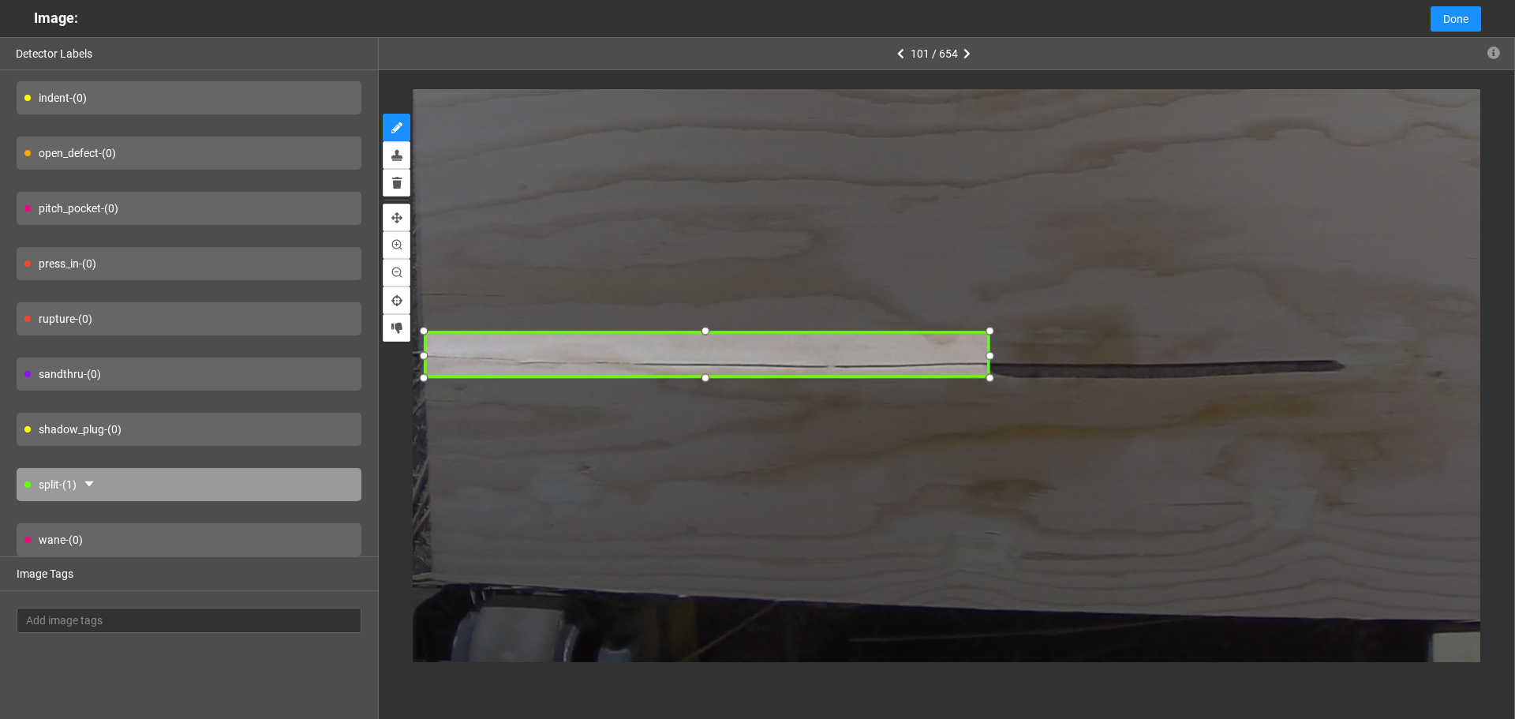
click at [420, 339] on div at bounding box center [422, 331] width 21 height 21
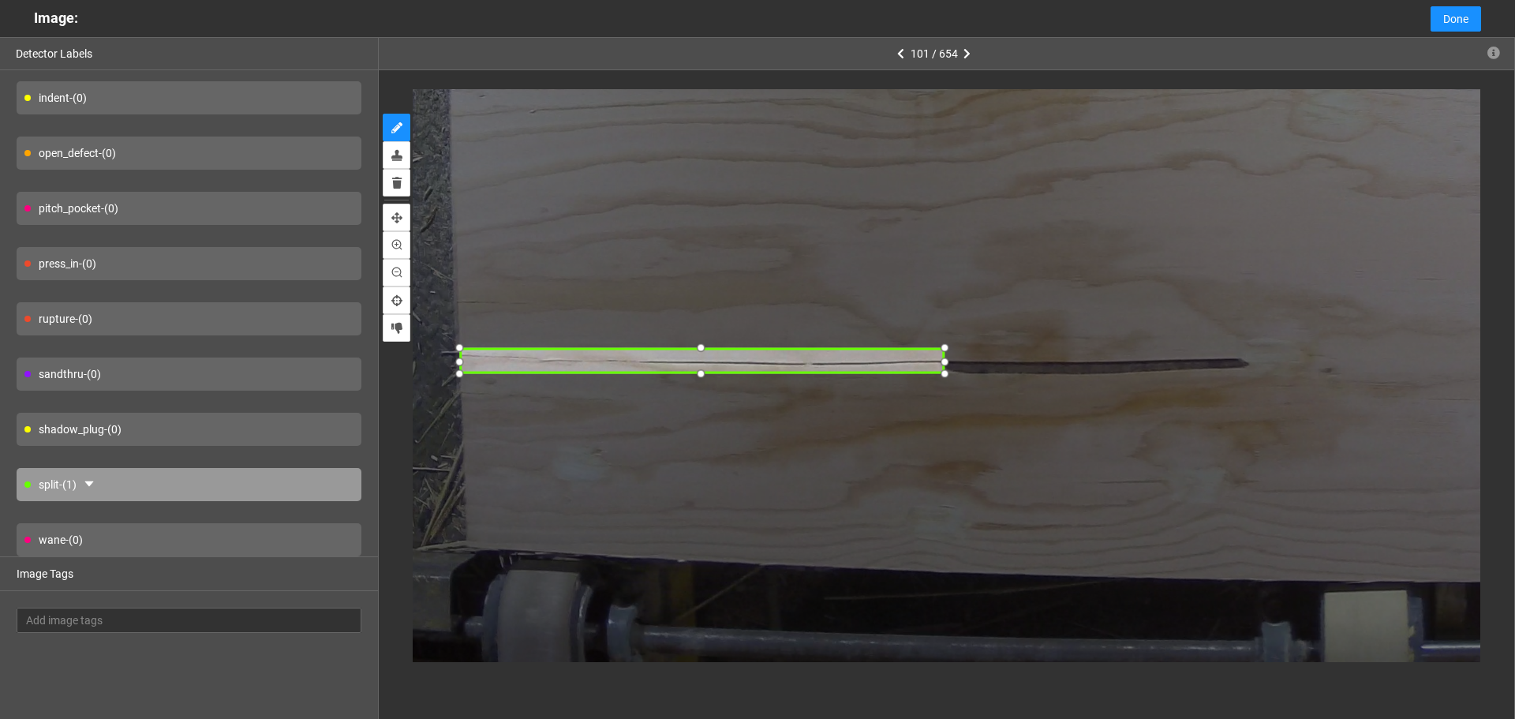
click at [694, 349] on div at bounding box center [702, 348] width 21 height 21
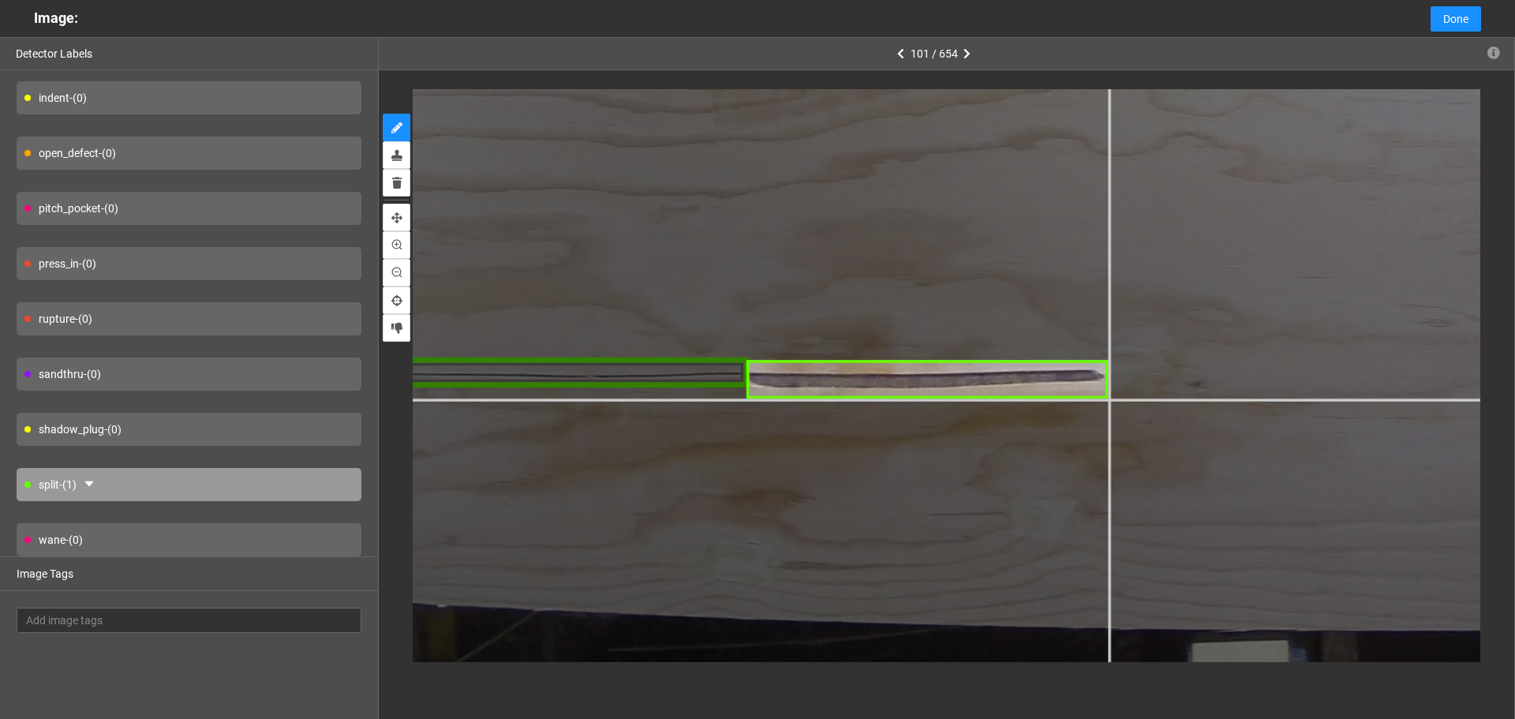
click at [1108, 399] on div at bounding box center [1175, 29] width 2675 height 2006
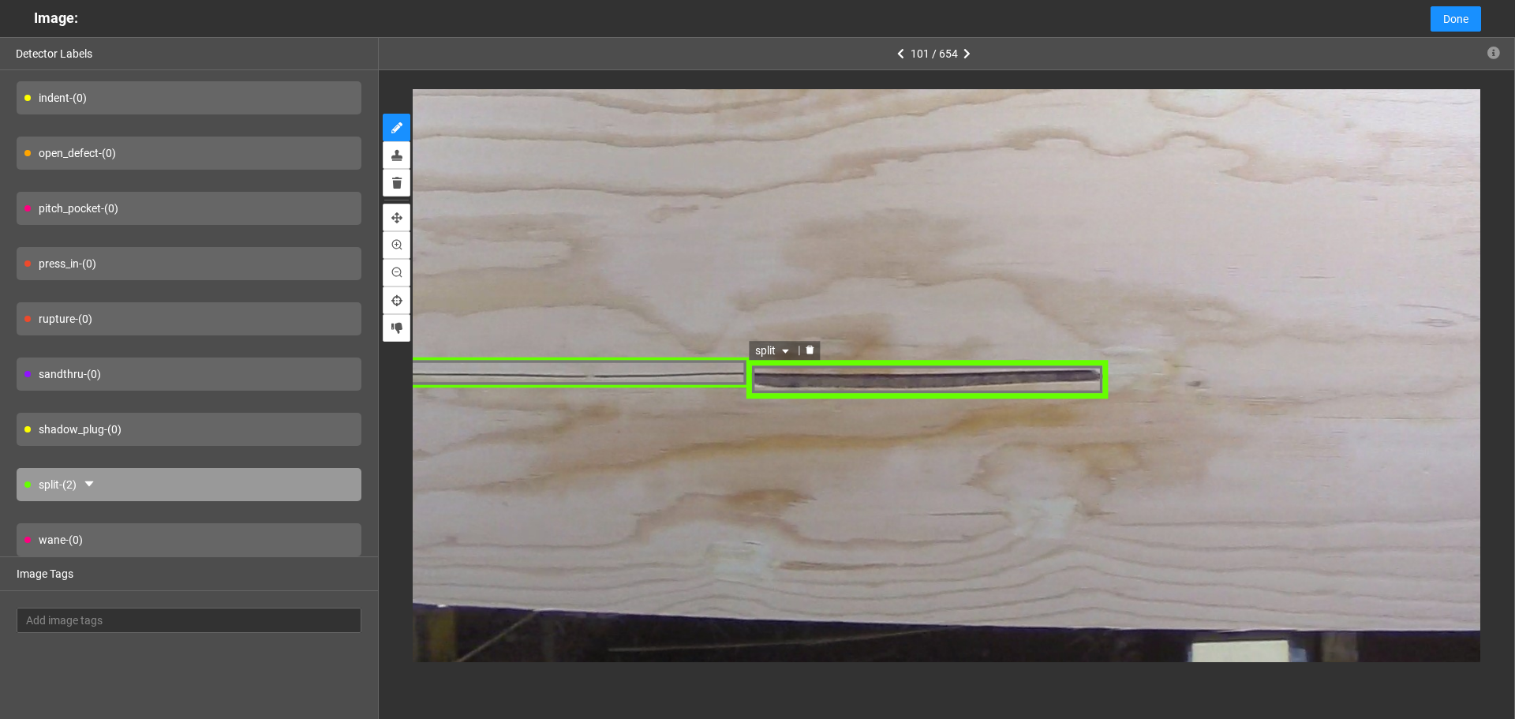
click at [781, 352] on icon "caret-down" at bounding box center [785, 351] width 9 height 9
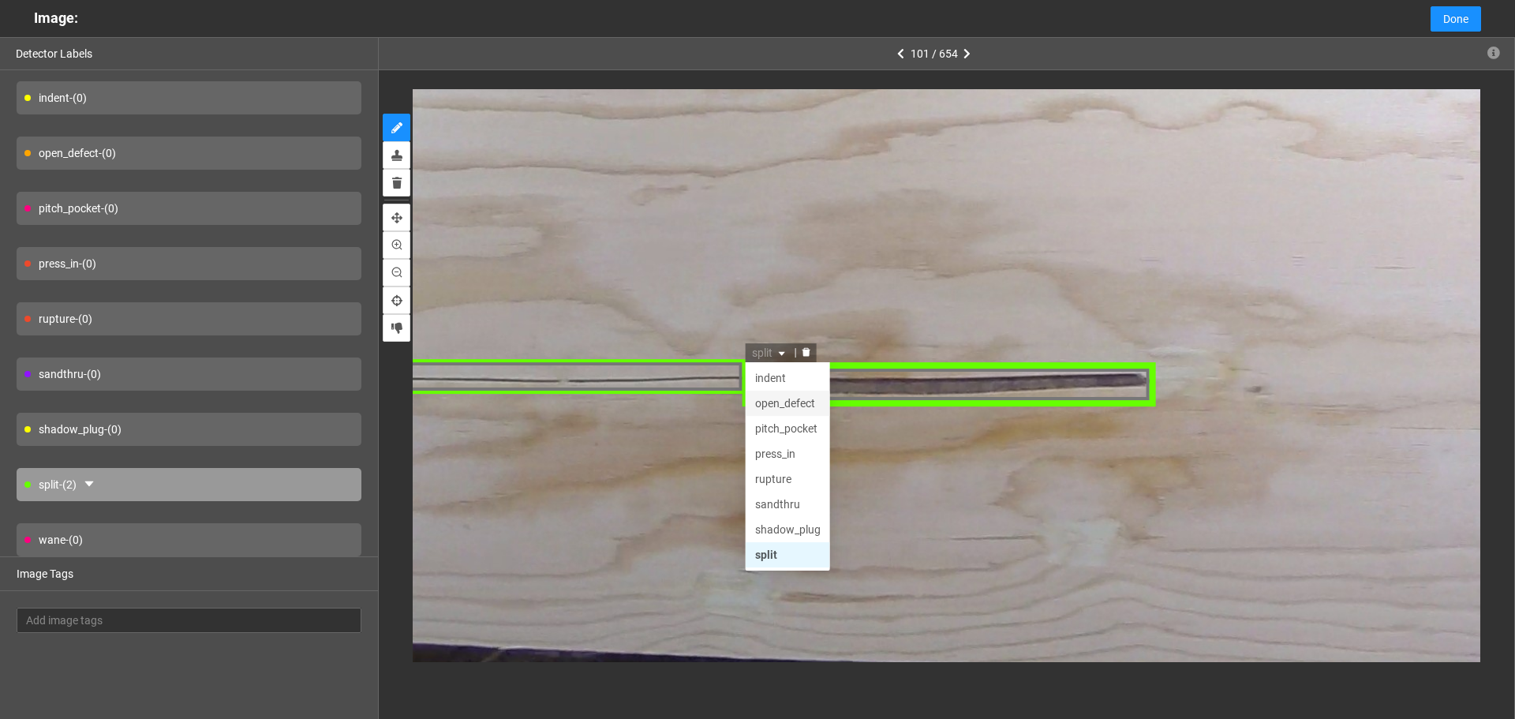
click at [784, 404] on div "open_defect" at bounding box center [788, 403] width 66 height 17
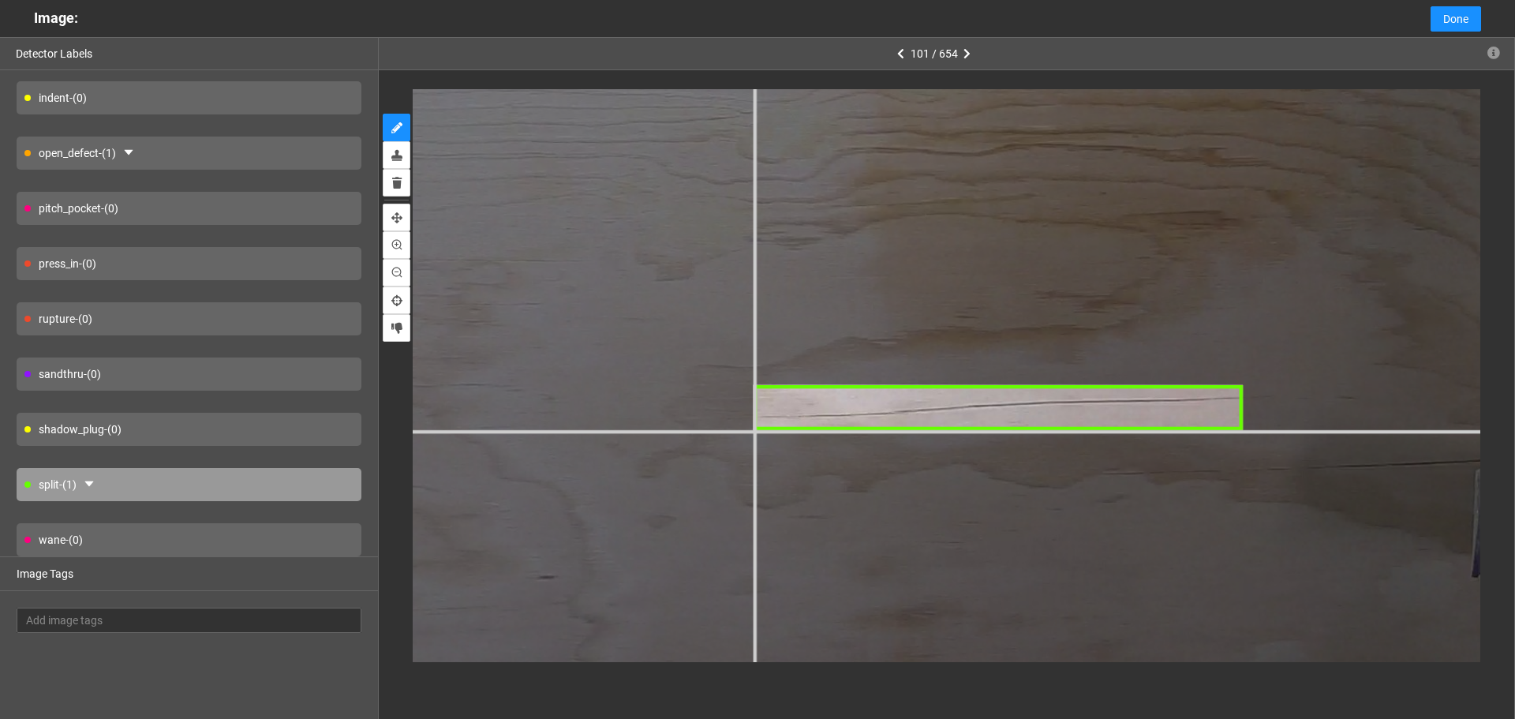
click at [755, 429] on div at bounding box center [21, 121] width 3363 height 2522
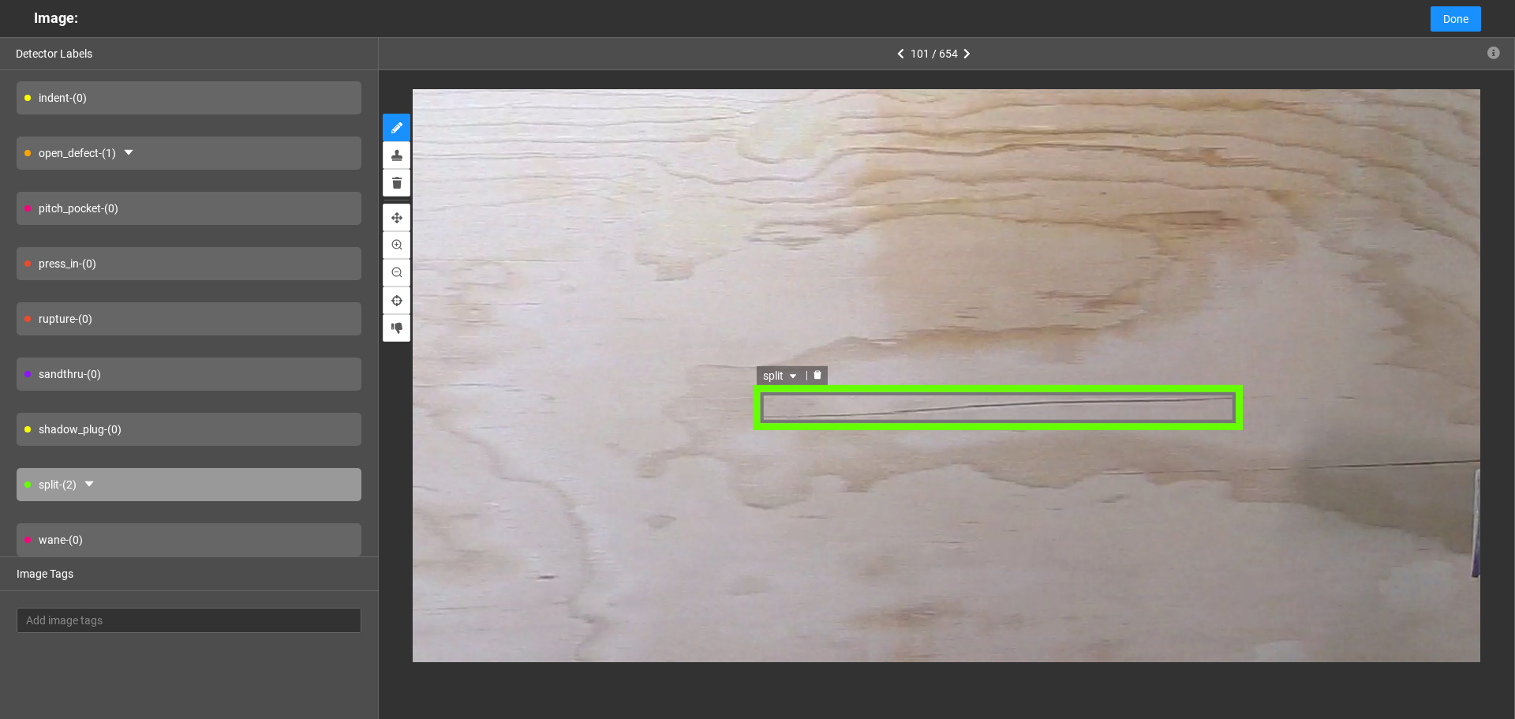
click at [786, 379] on span "split" at bounding box center [783, 377] width 37 height 17
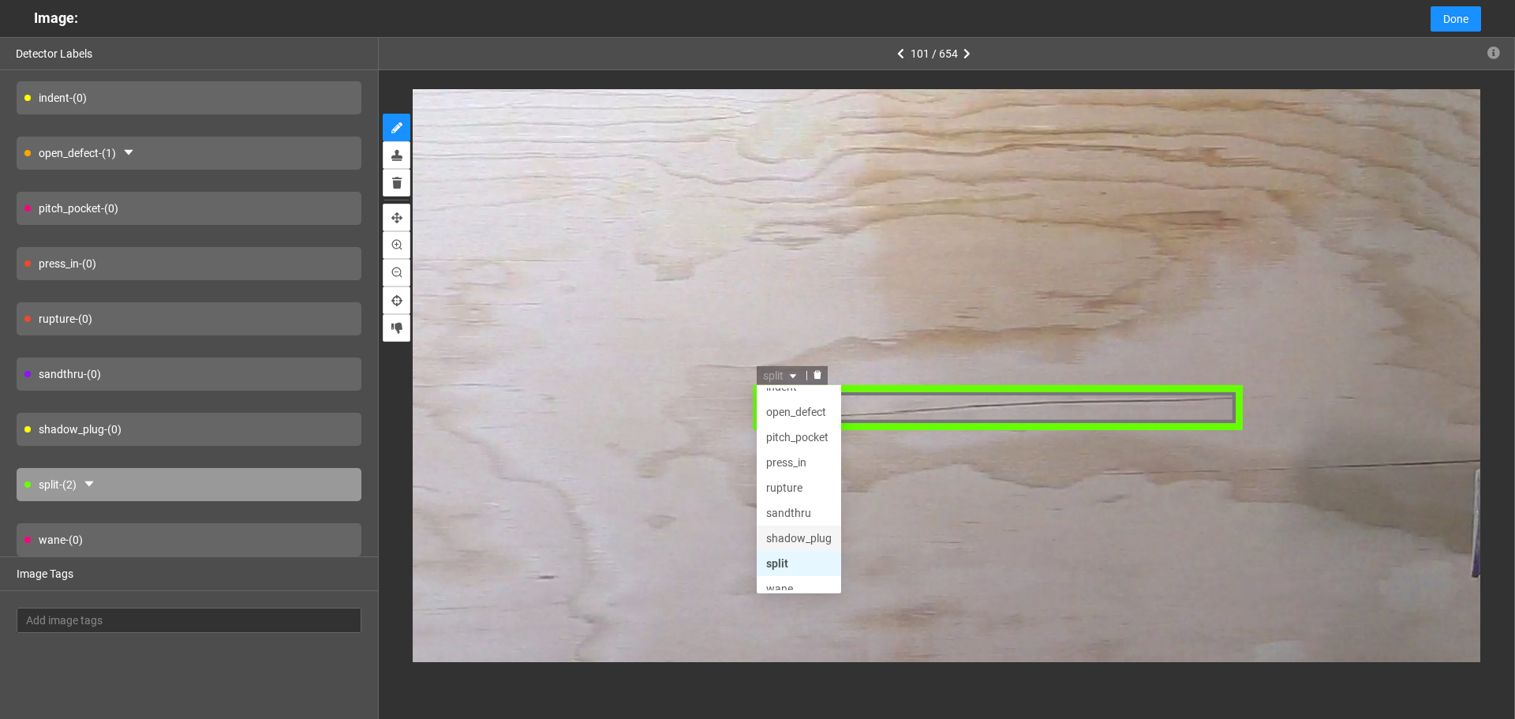
scroll to position [76, 0]
click at [784, 560] on div "split" at bounding box center [801, 553] width 66 height 17
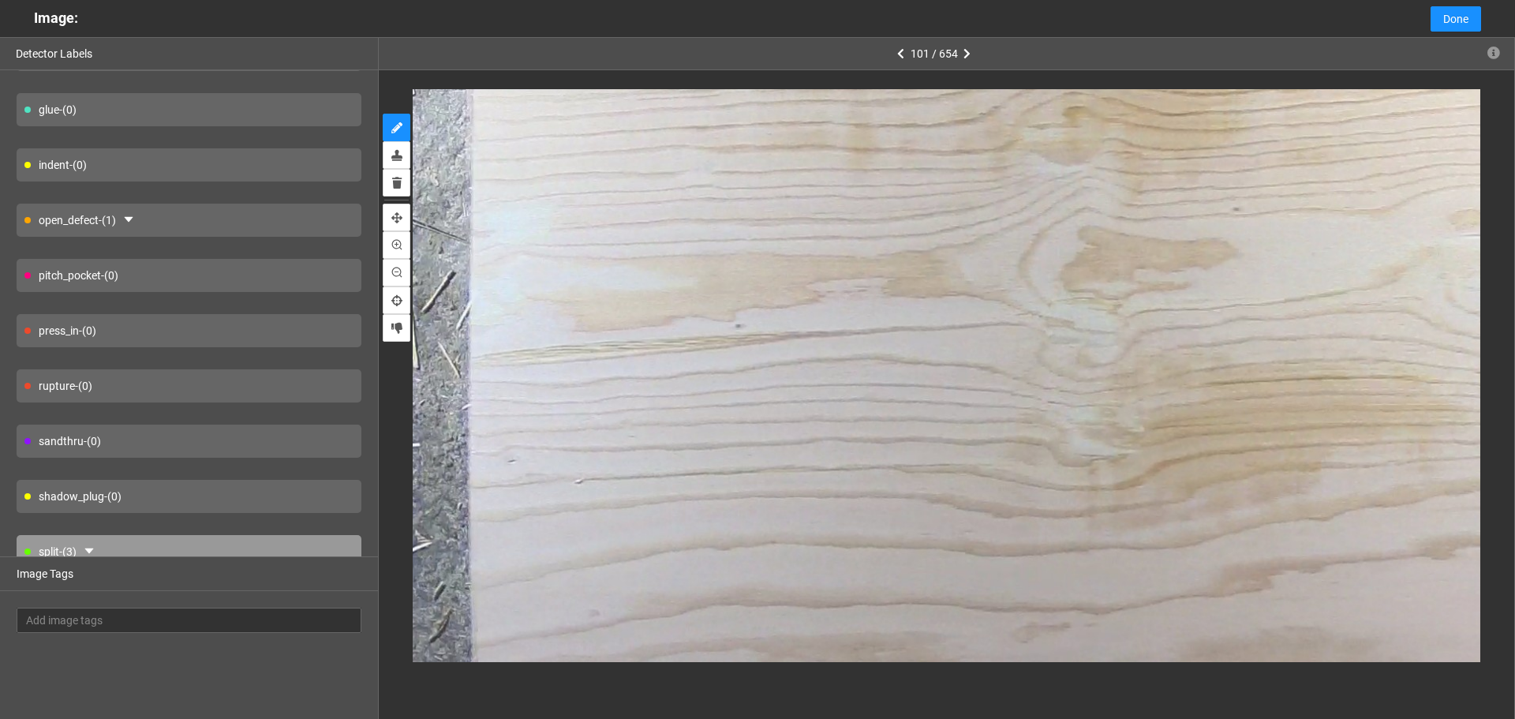
scroll to position [0, 0]
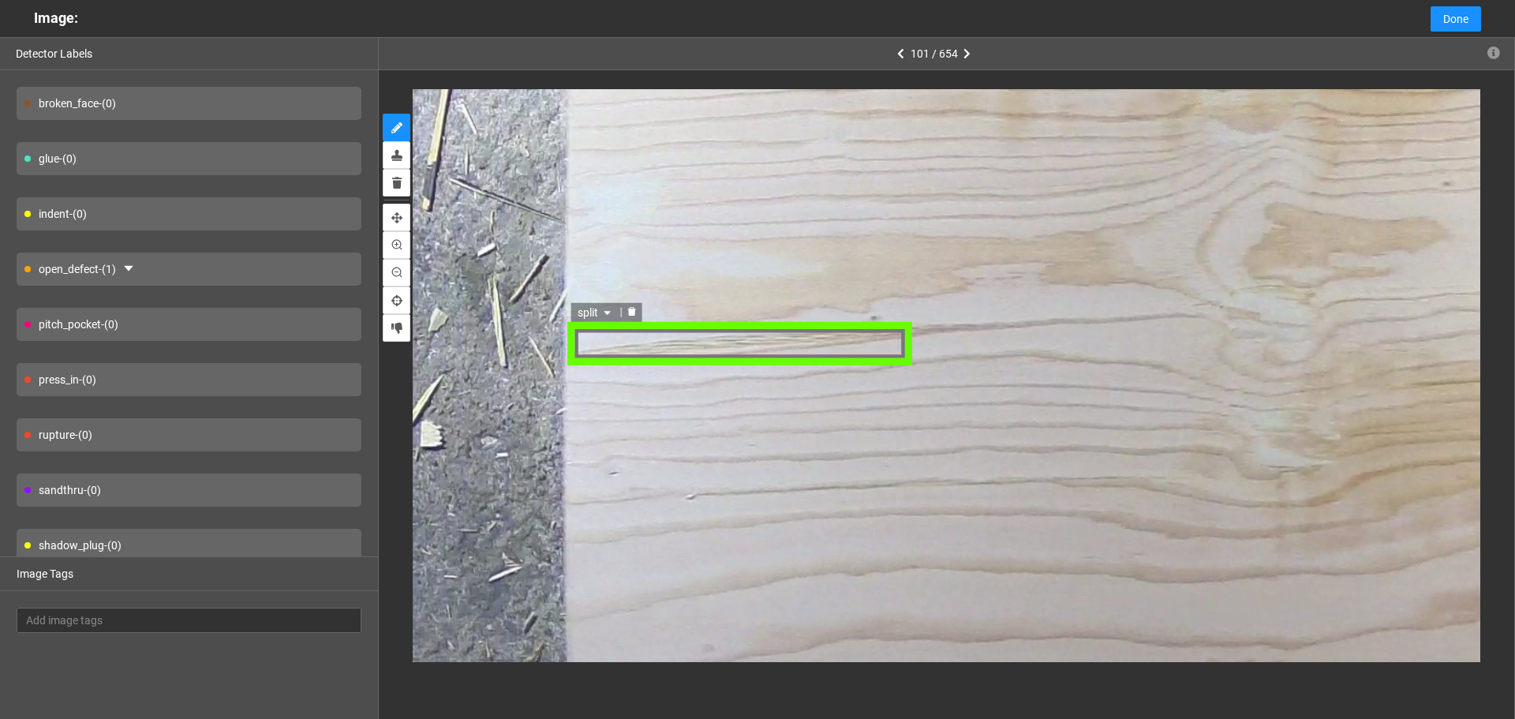
click at [591, 318] on span "split" at bounding box center [597, 310] width 37 height 17
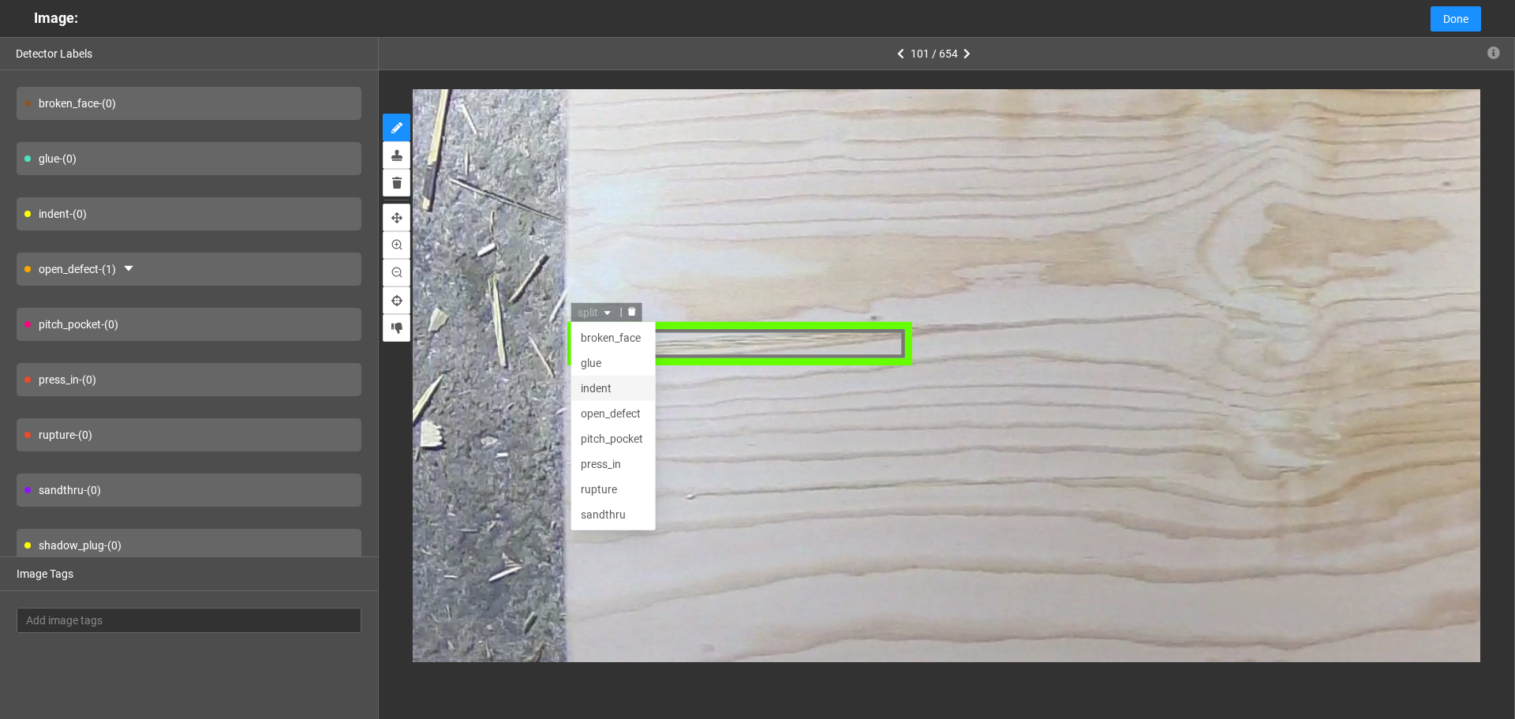
scroll to position [51, 0]
click at [616, 440] on div "rupture" at bounding box center [615, 437] width 66 height 17
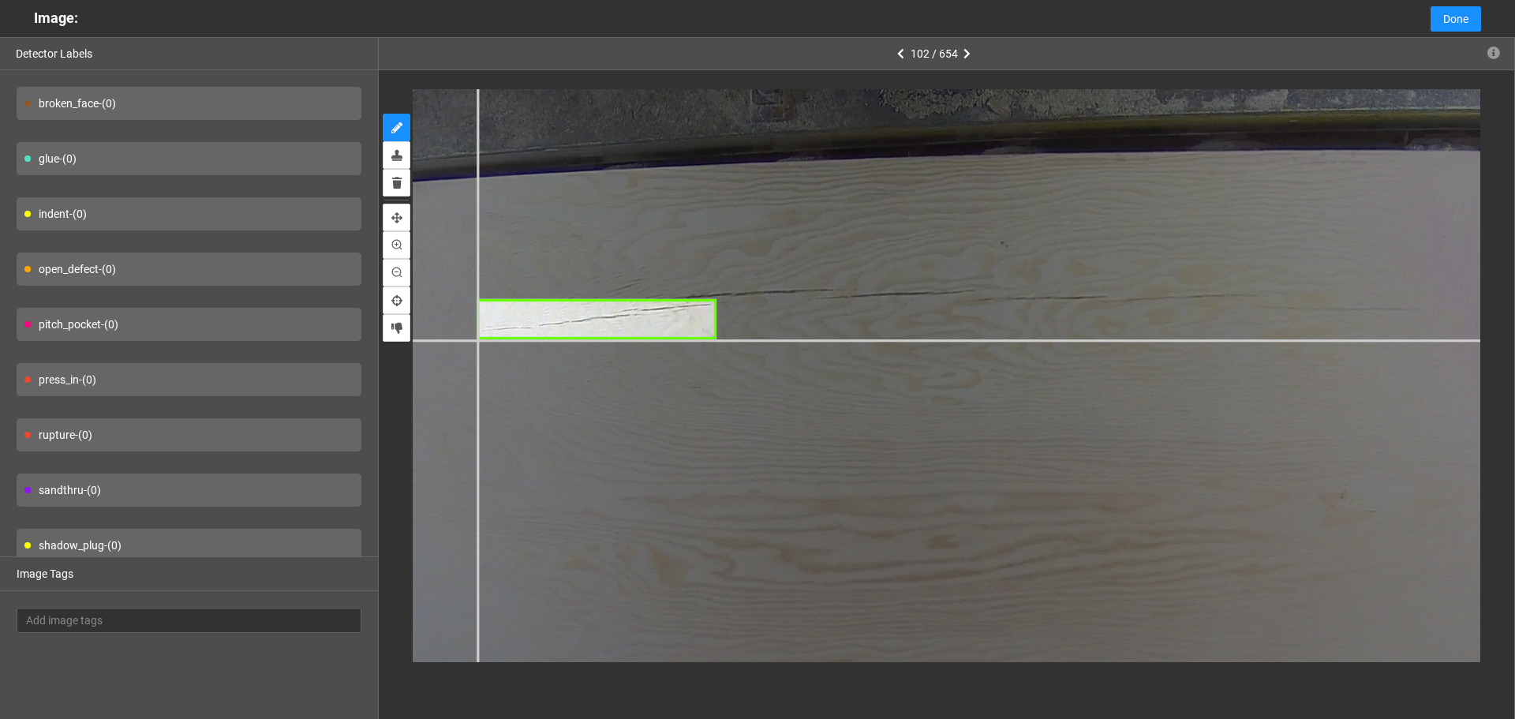
click at [478, 340] on div at bounding box center [1356, 663] width 2446 height 1834
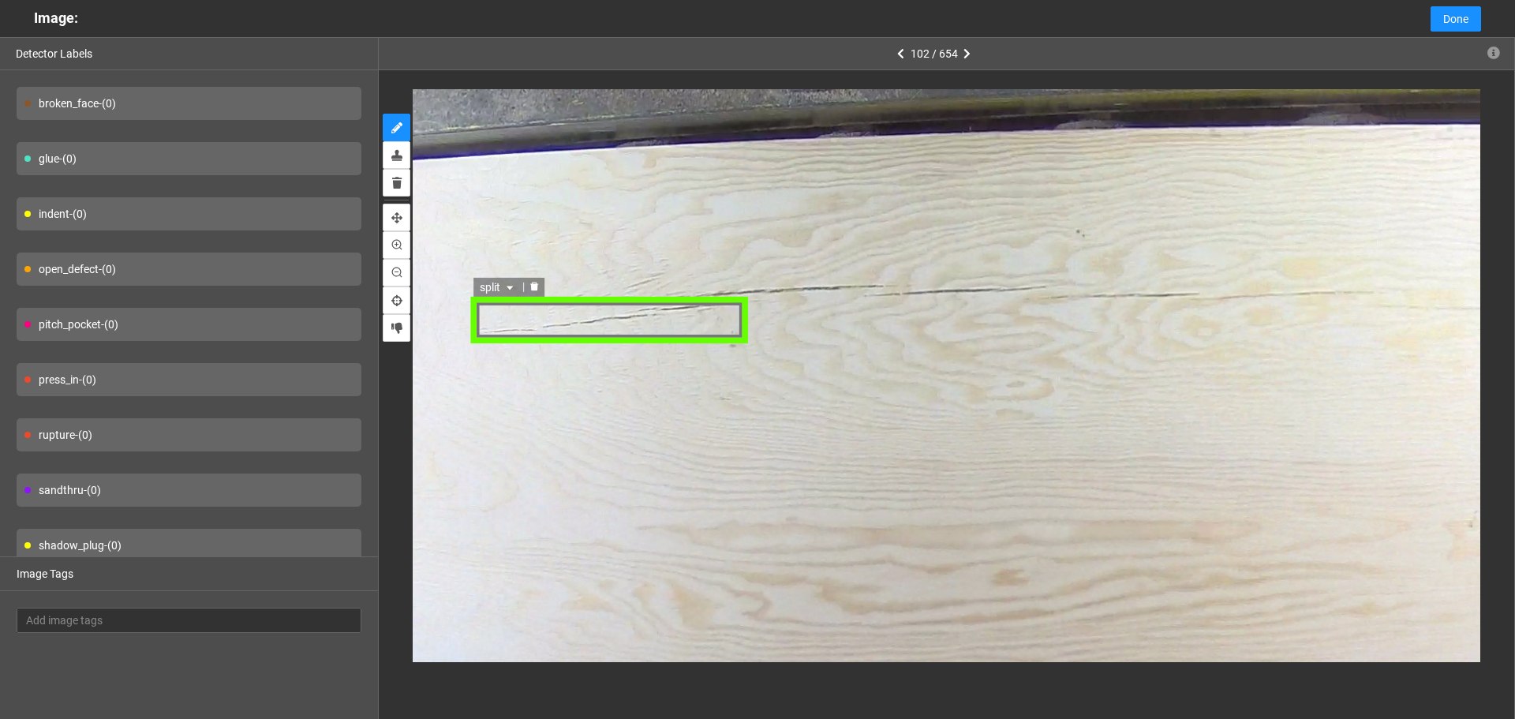
click at [560, 314] on div "split" at bounding box center [610, 320] width 276 height 47
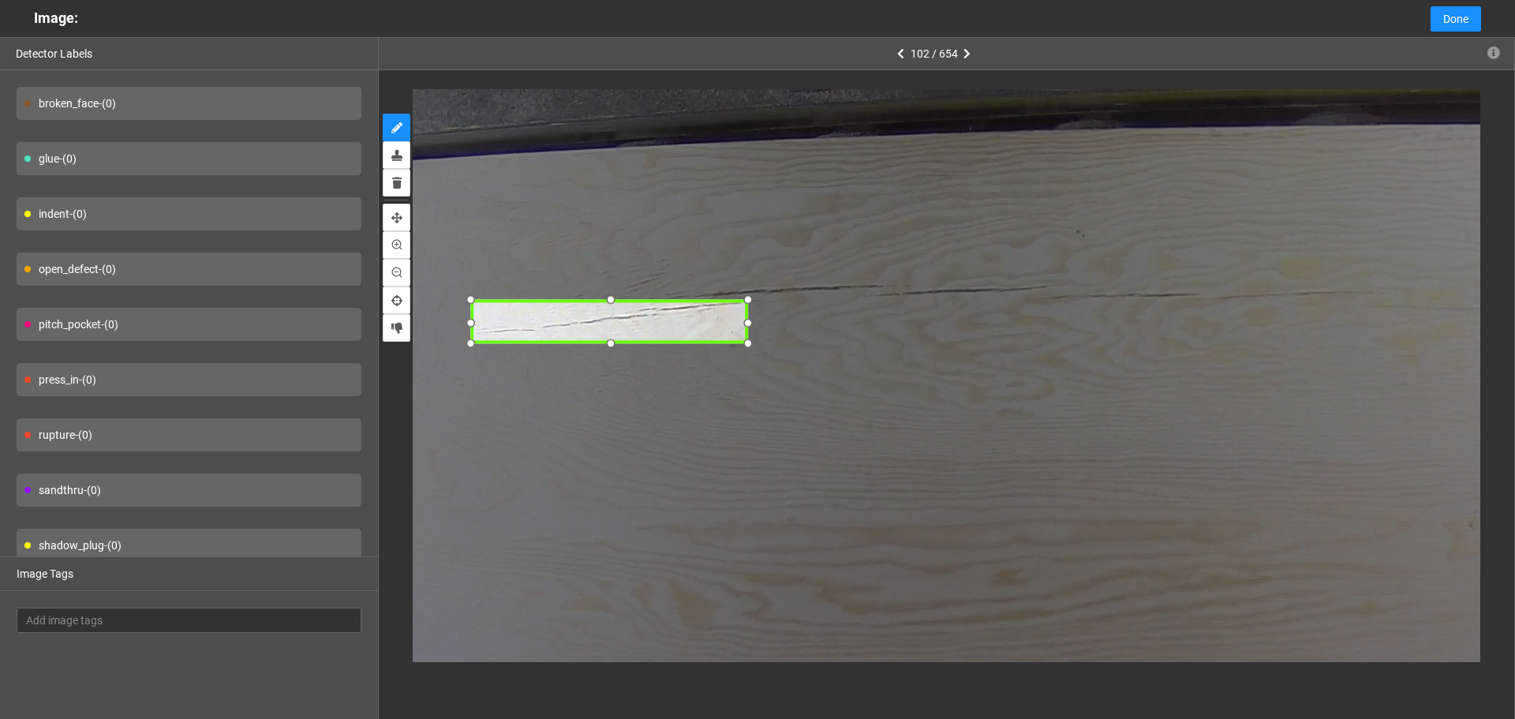
click at [612, 299] on div at bounding box center [611, 300] width 22 height 22
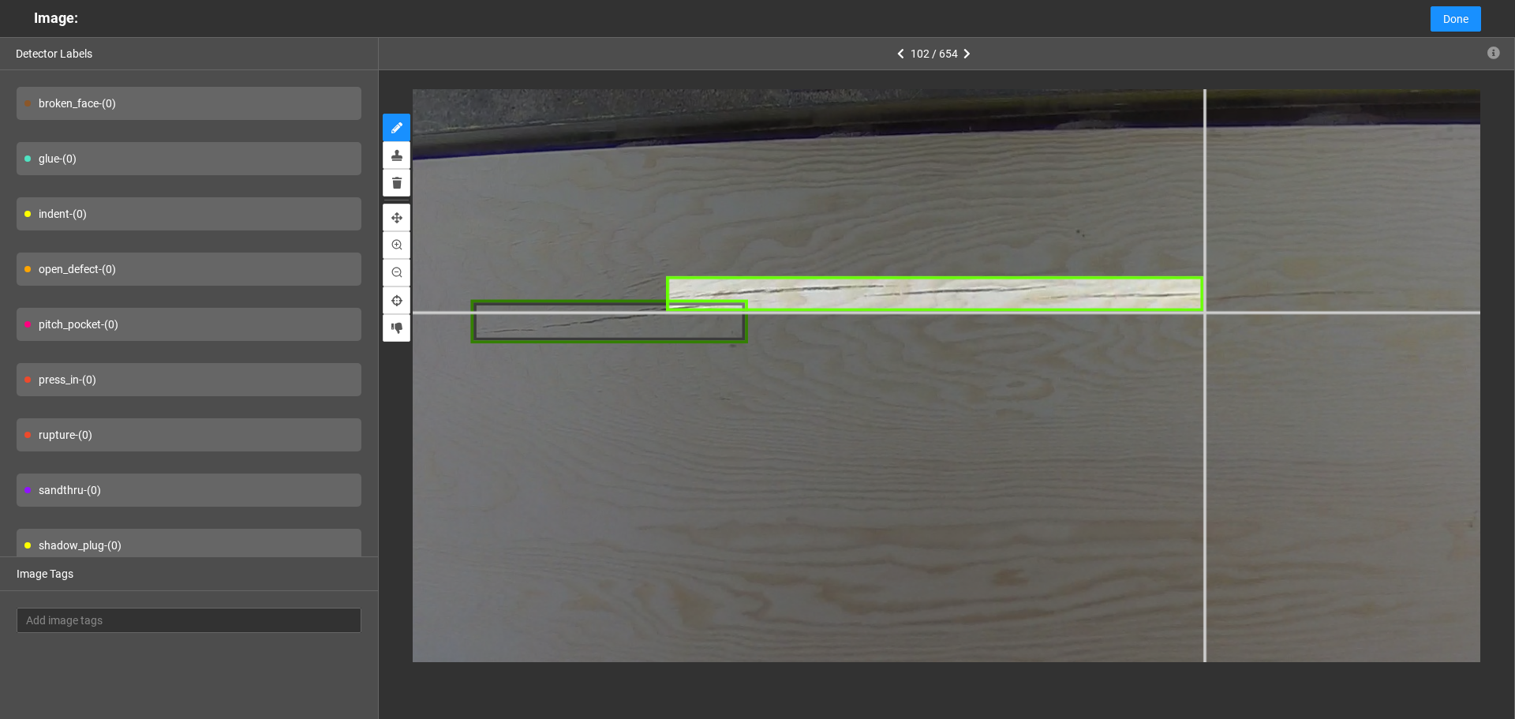
click at [1204, 313] on div at bounding box center [1488, 717] width 2828 height 2121
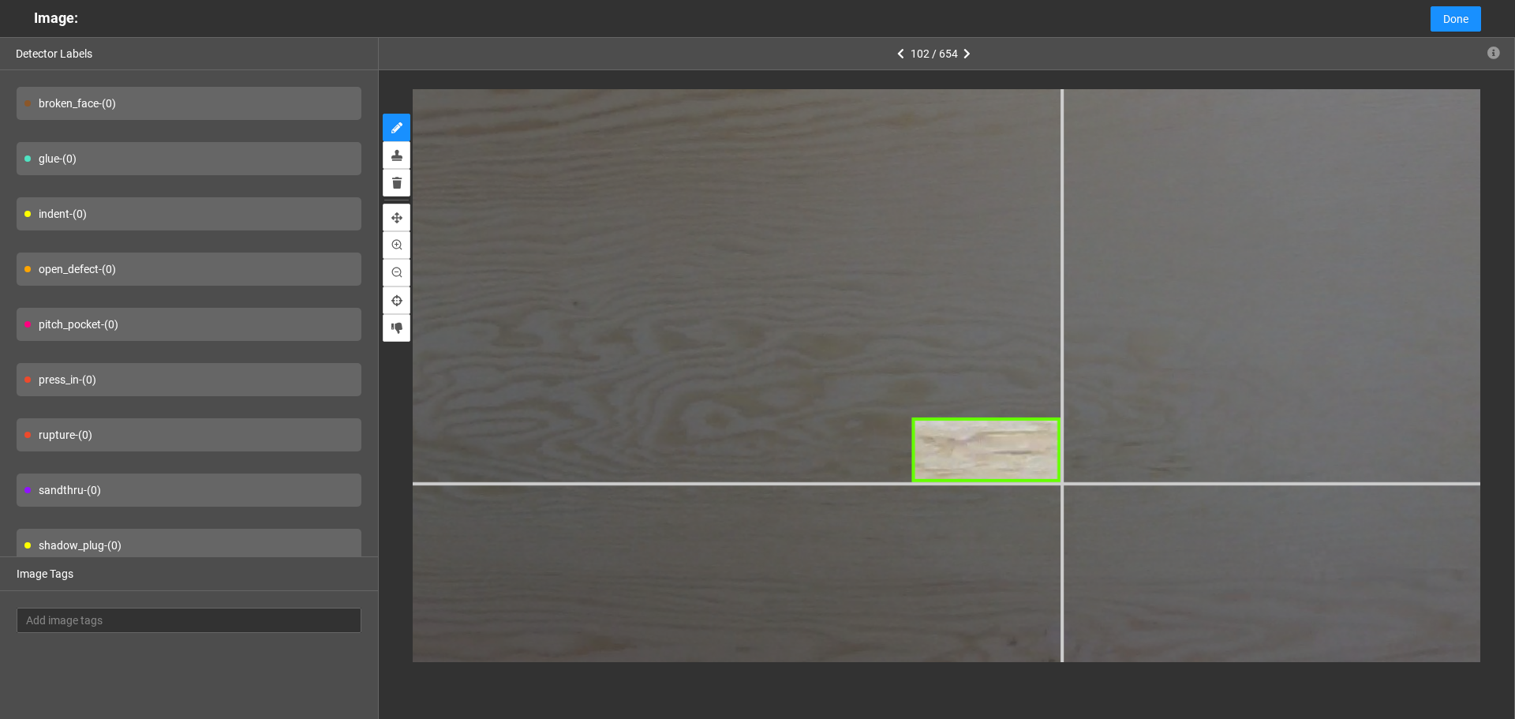
click at [1060, 481] on div at bounding box center [1039, 240] width 3134 height 2350
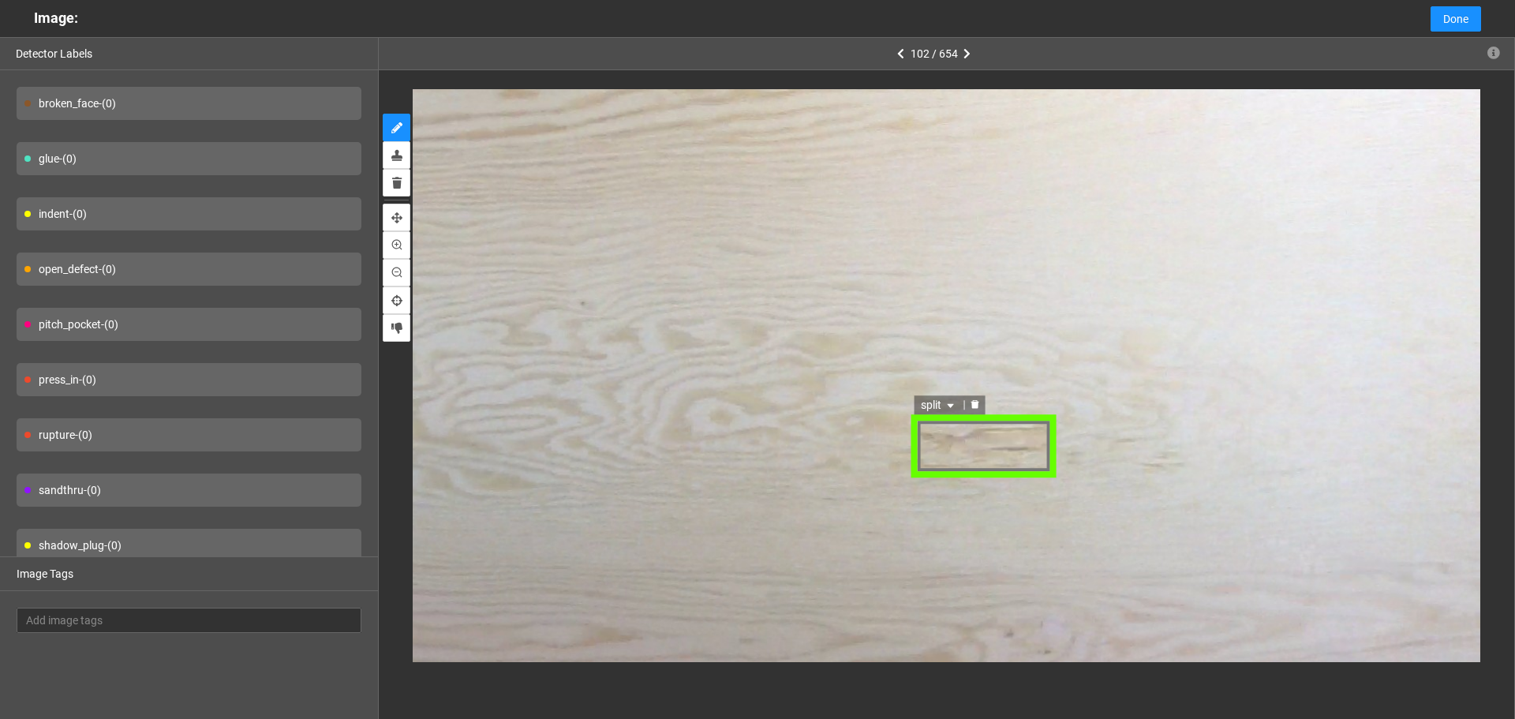
click at [952, 397] on span "split" at bounding box center [939, 405] width 37 height 17
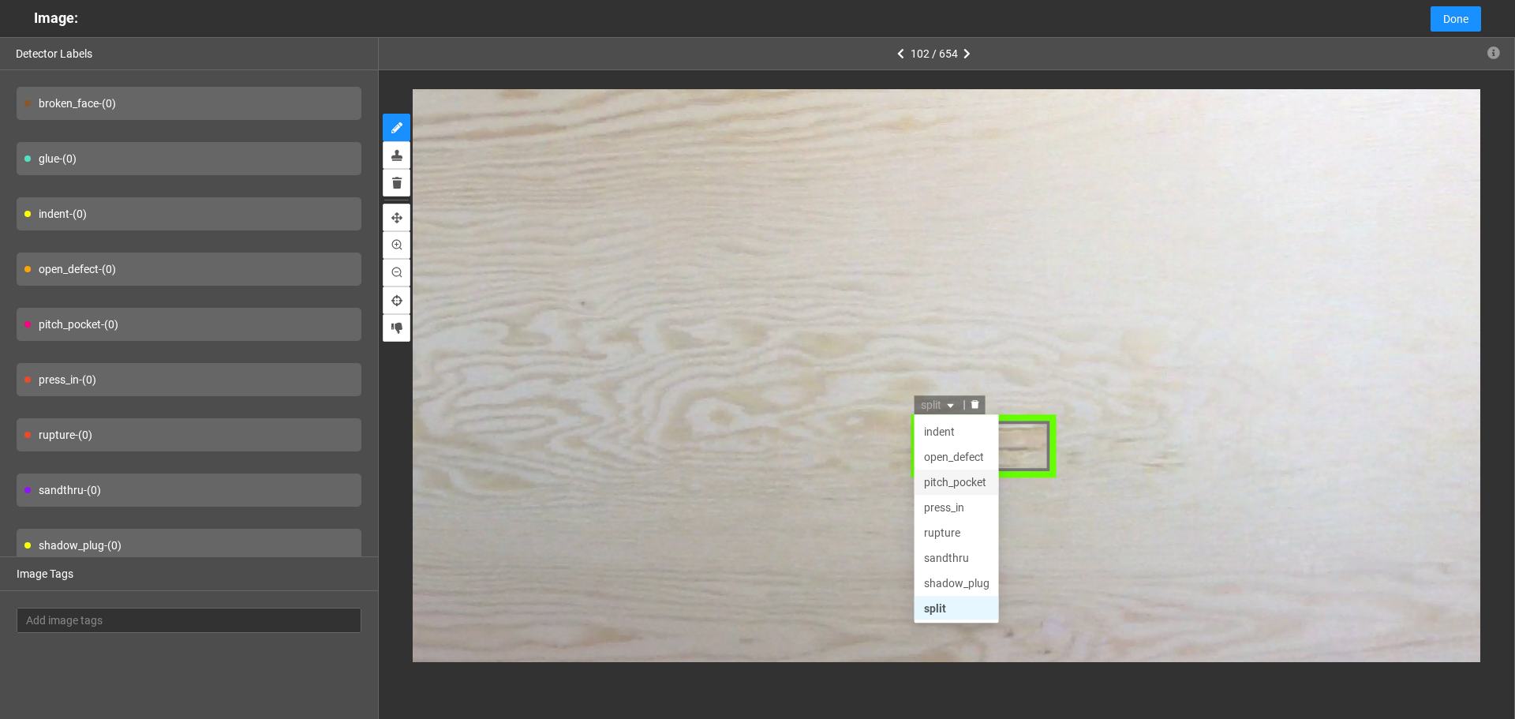
scroll to position [76, 0]
click at [952, 506] on div "rupture" at bounding box center [957, 506] width 66 height 17
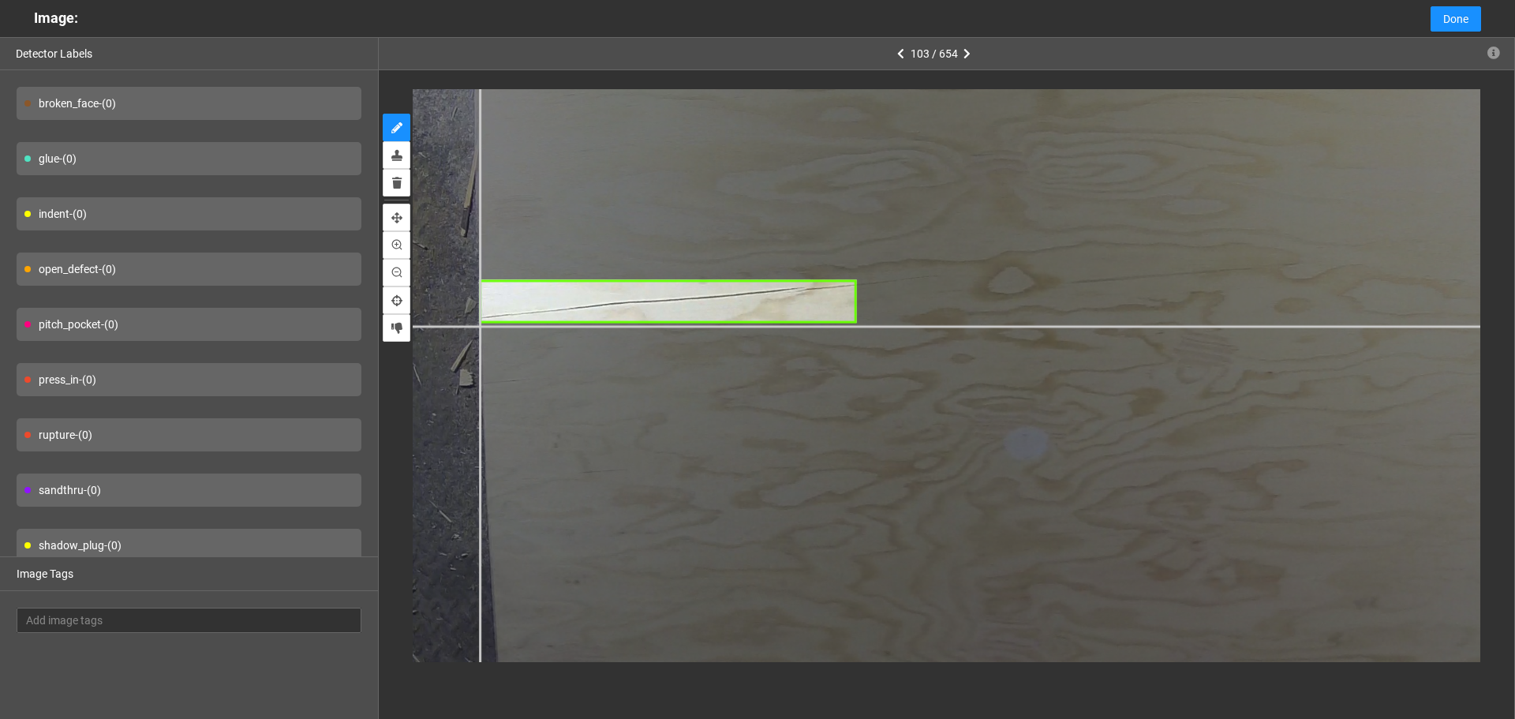
click at [480, 324] on div at bounding box center [1381, 374] width 2217 height 1662
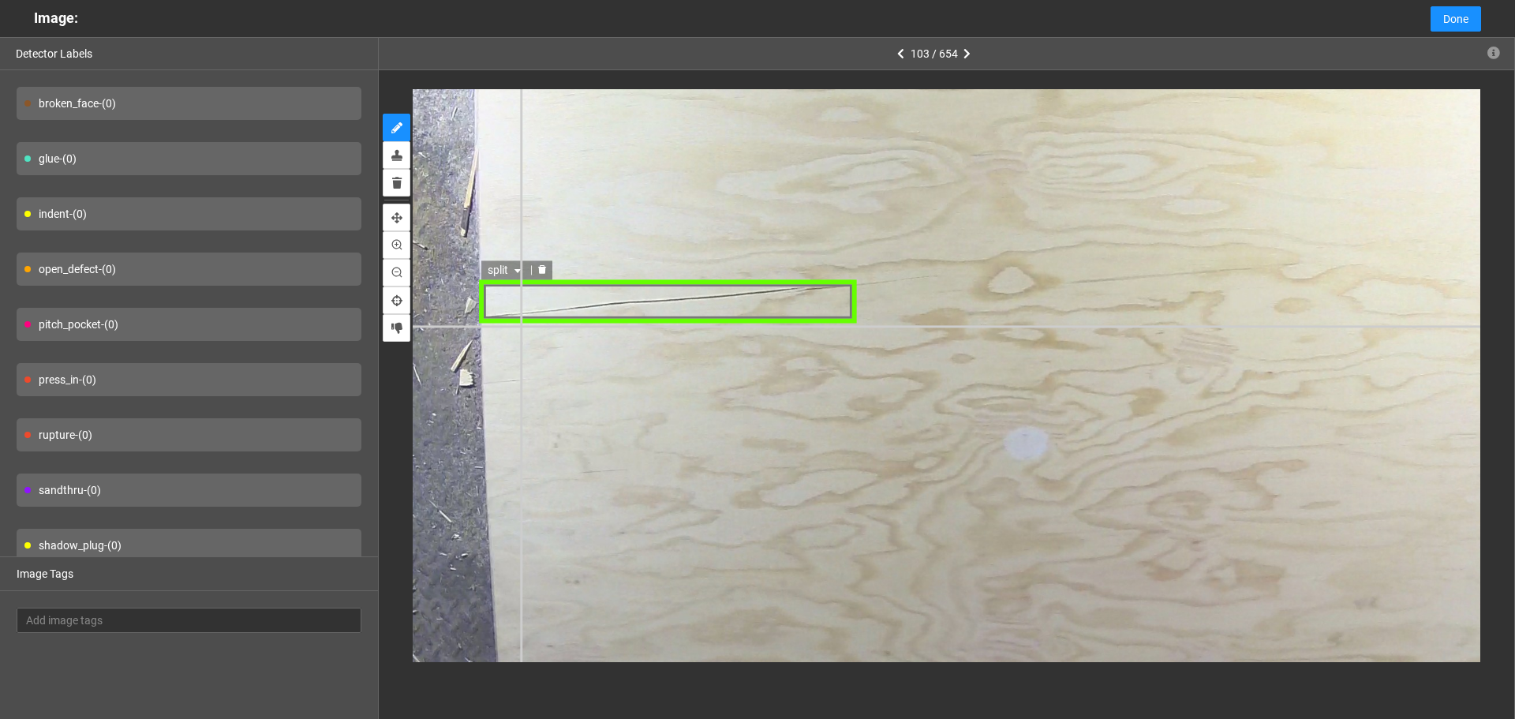
click at [531, 305] on div "split" at bounding box center [668, 301] width 376 height 45
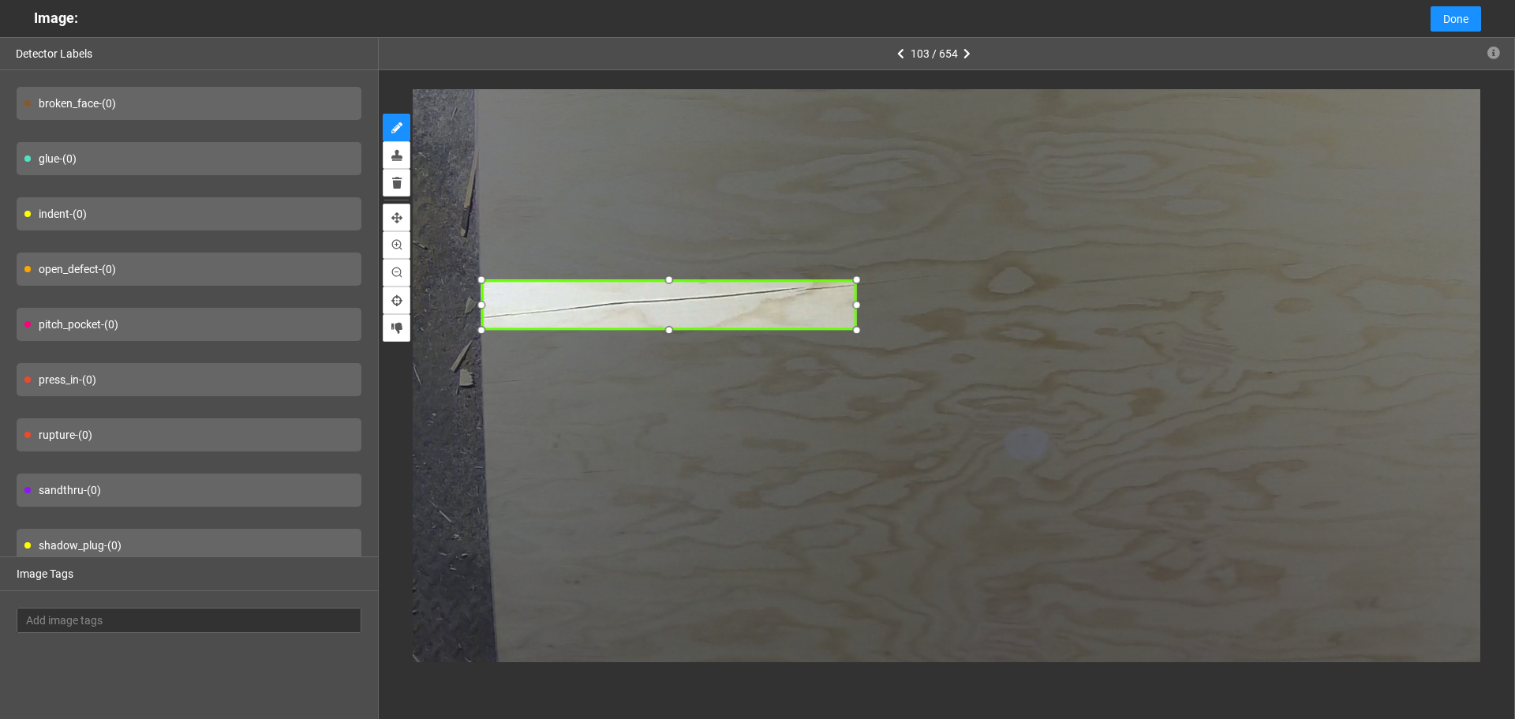
click at [485, 331] on div at bounding box center [482, 330] width 21 height 21
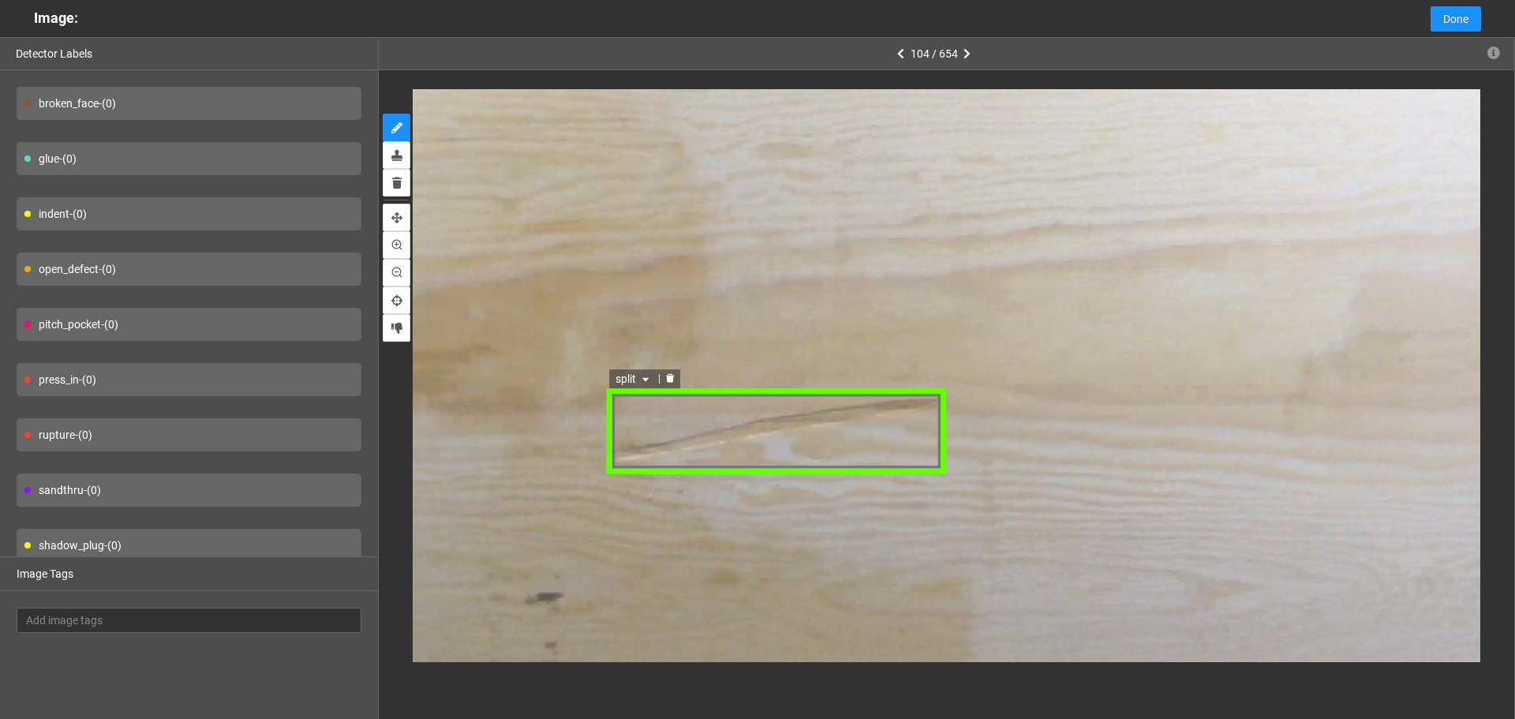
click at [633, 377] on span "split" at bounding box center [633, 378] width 37 height 17
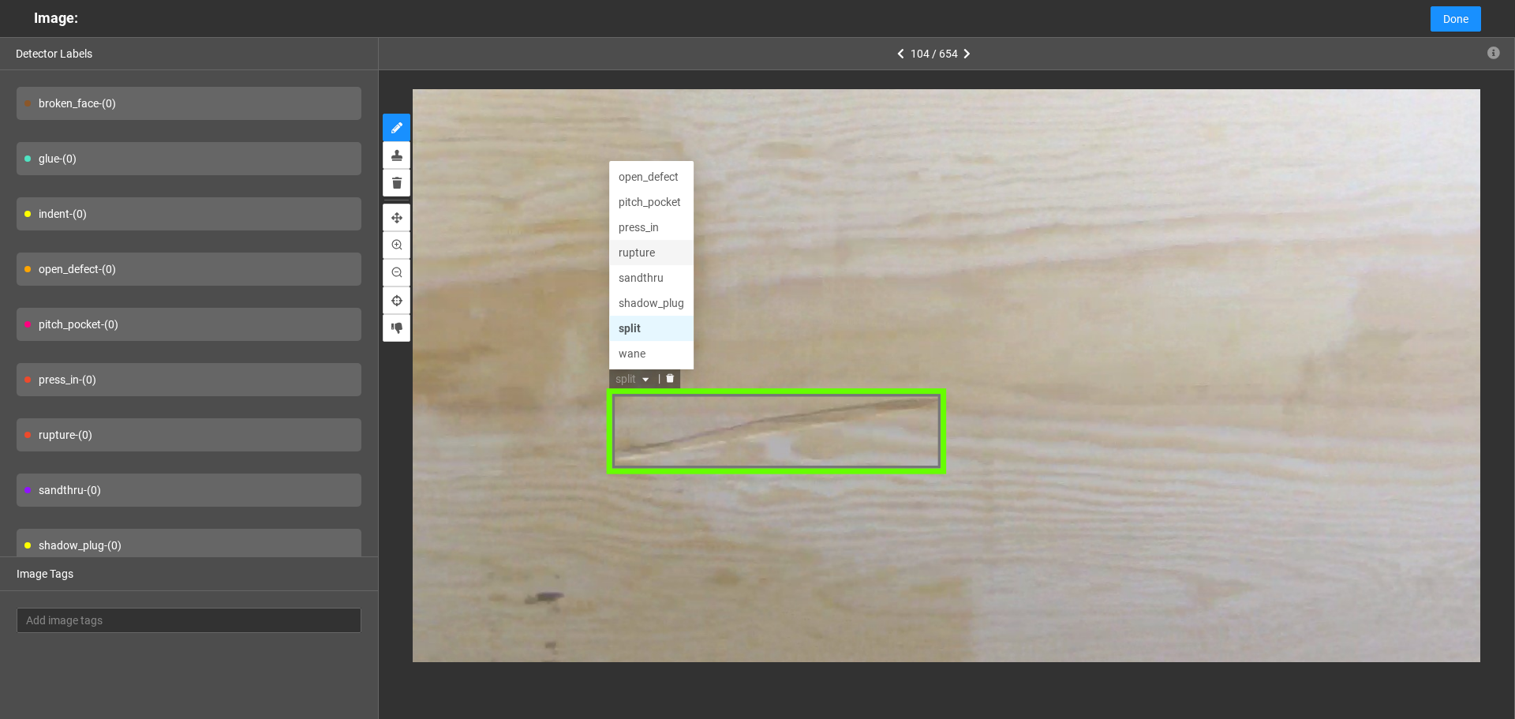
scroll to position [0, 0]
click at [654, 257] on div "open_defect" at bounding box center [651, 252] width 66 height 17
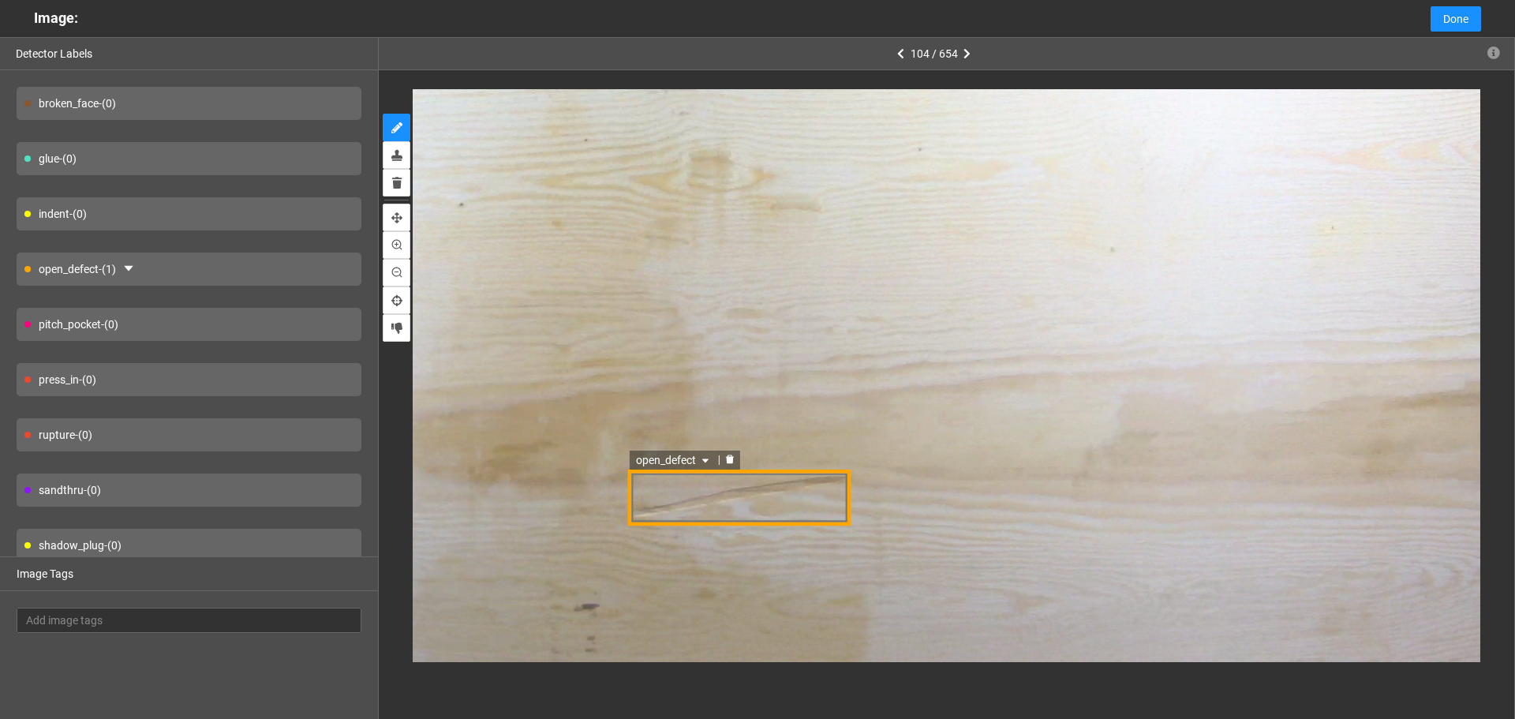
click at [800, 505] on div "open_defect" at bounding box center [738, 498] width 223 height 56
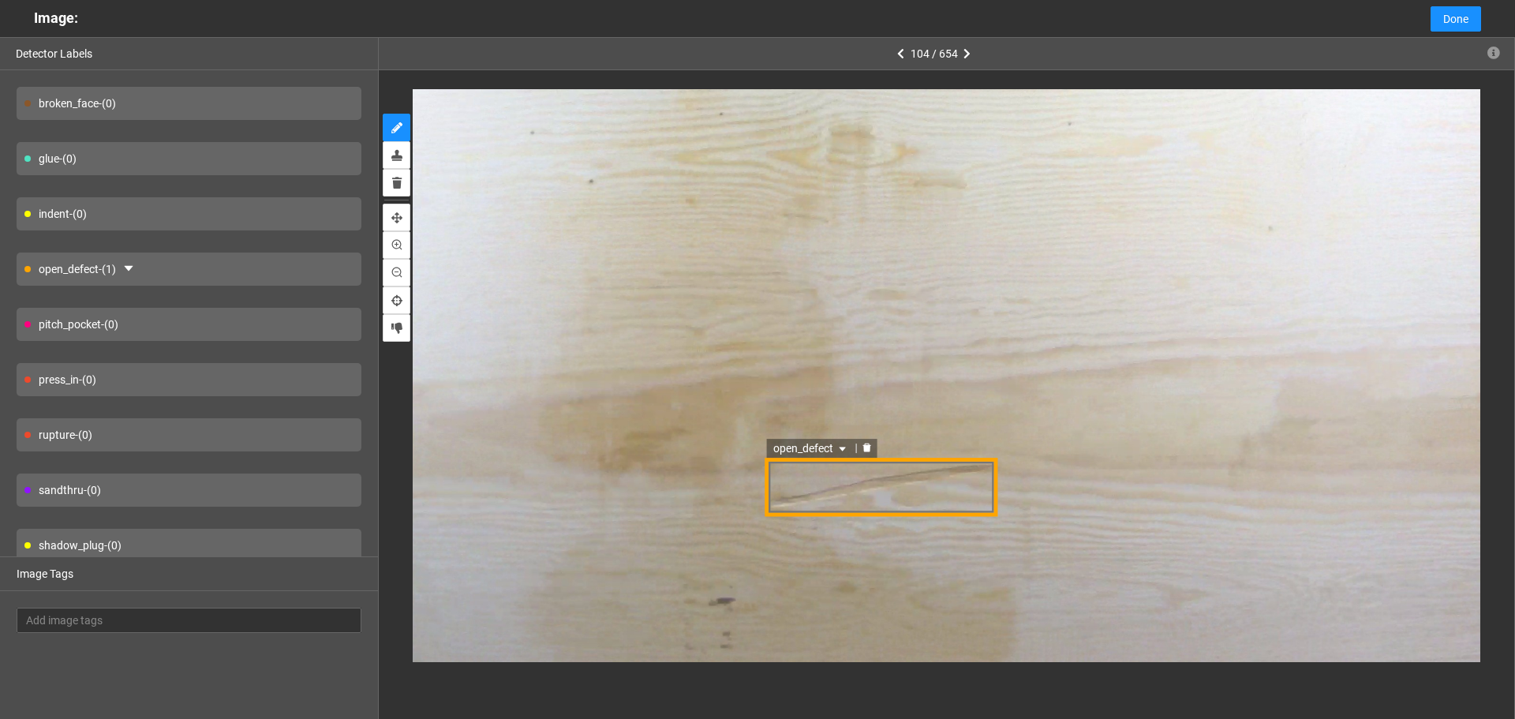
click at [925, 492] on div "open_defect" at bounding box center [882, 487] width 234 height 58
click at [920, 484] on div "open_defect" at bounding box center [882, 487] width 234 height 58
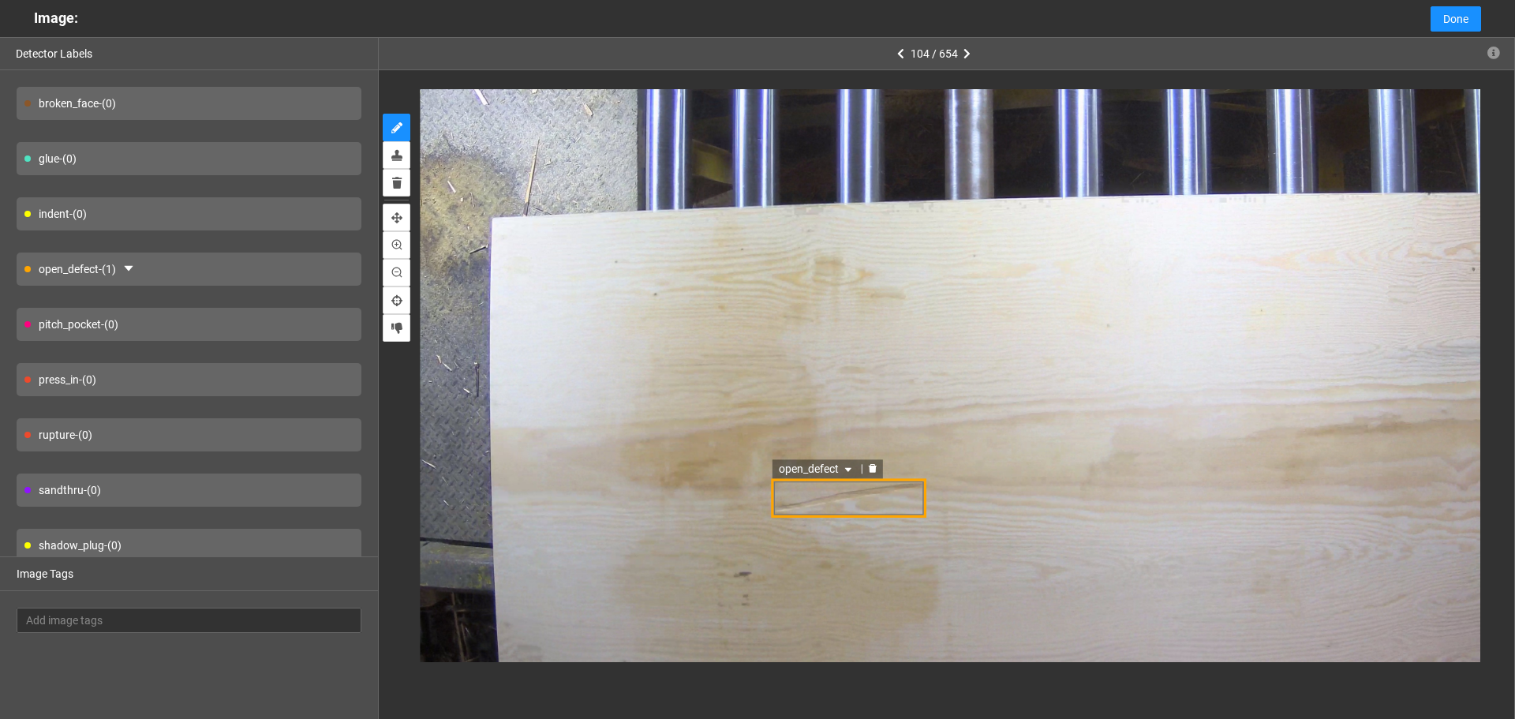
click at [815, 492] on div "open_defect" at bounding box center [848, 497] width 155 height 39
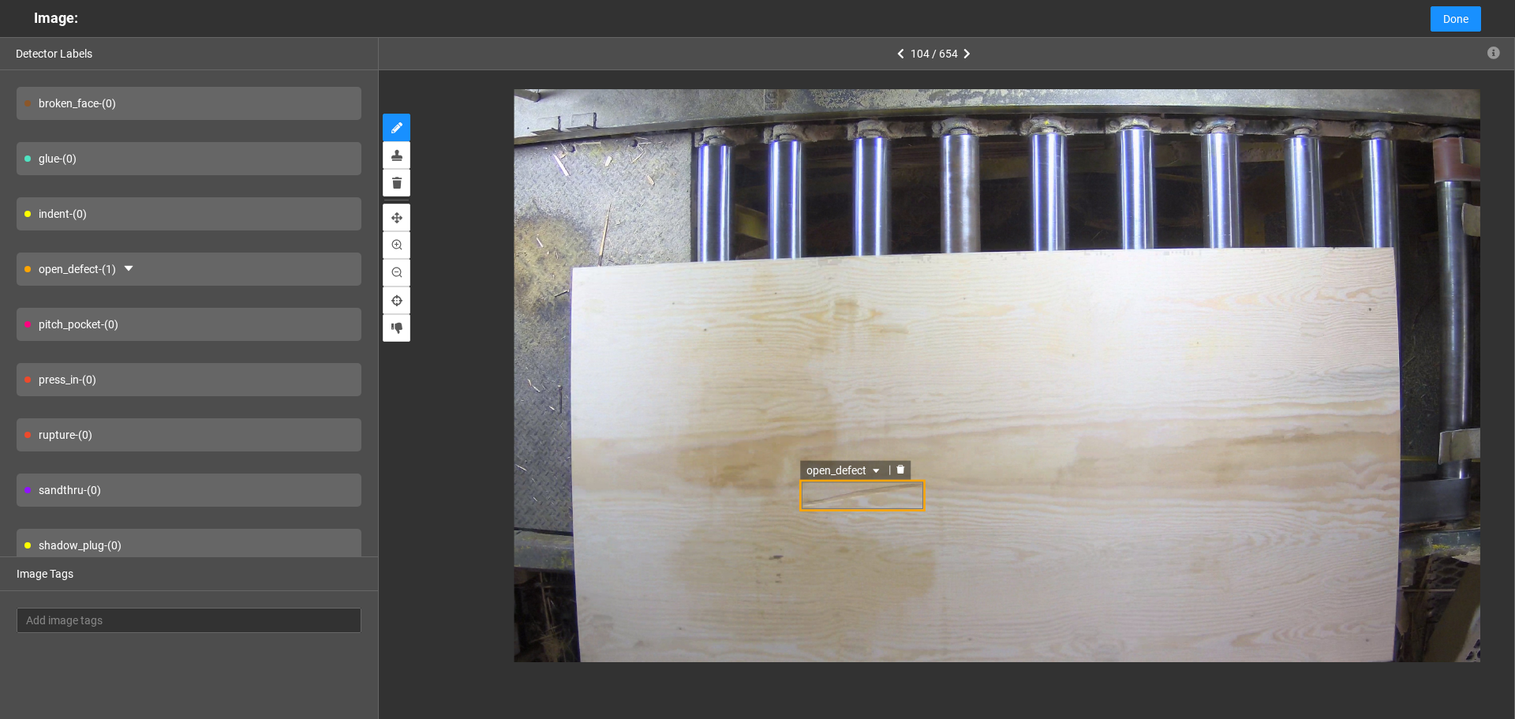
click at [908, 509] on div "open_defect" at bounding box center [862, 496] width 126 height 32
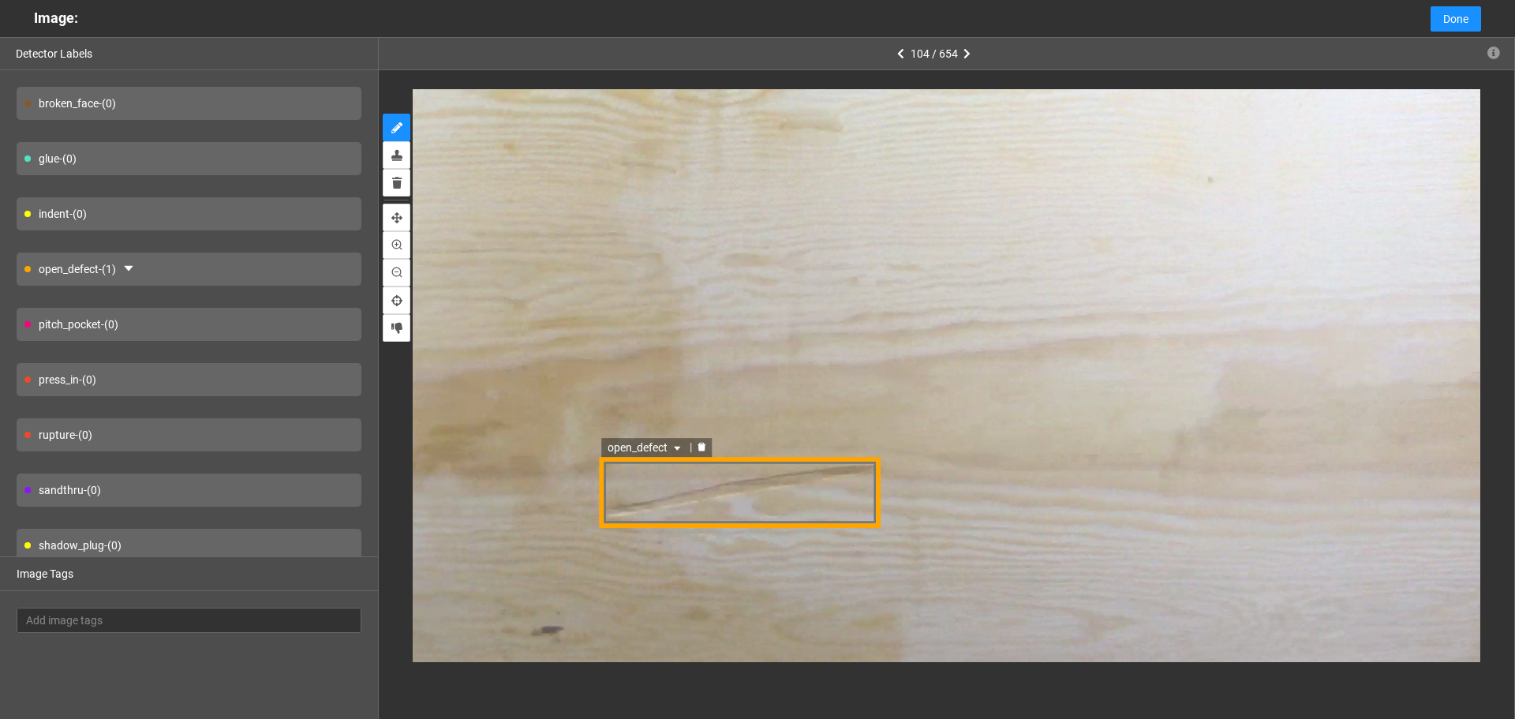
click at [849, 496] on div "open_defect" at bounding box center [740, 492] width 282 height 70
click at [843, 486] on div "open_defect" at bounding box center [740, 492] width 282 height 70
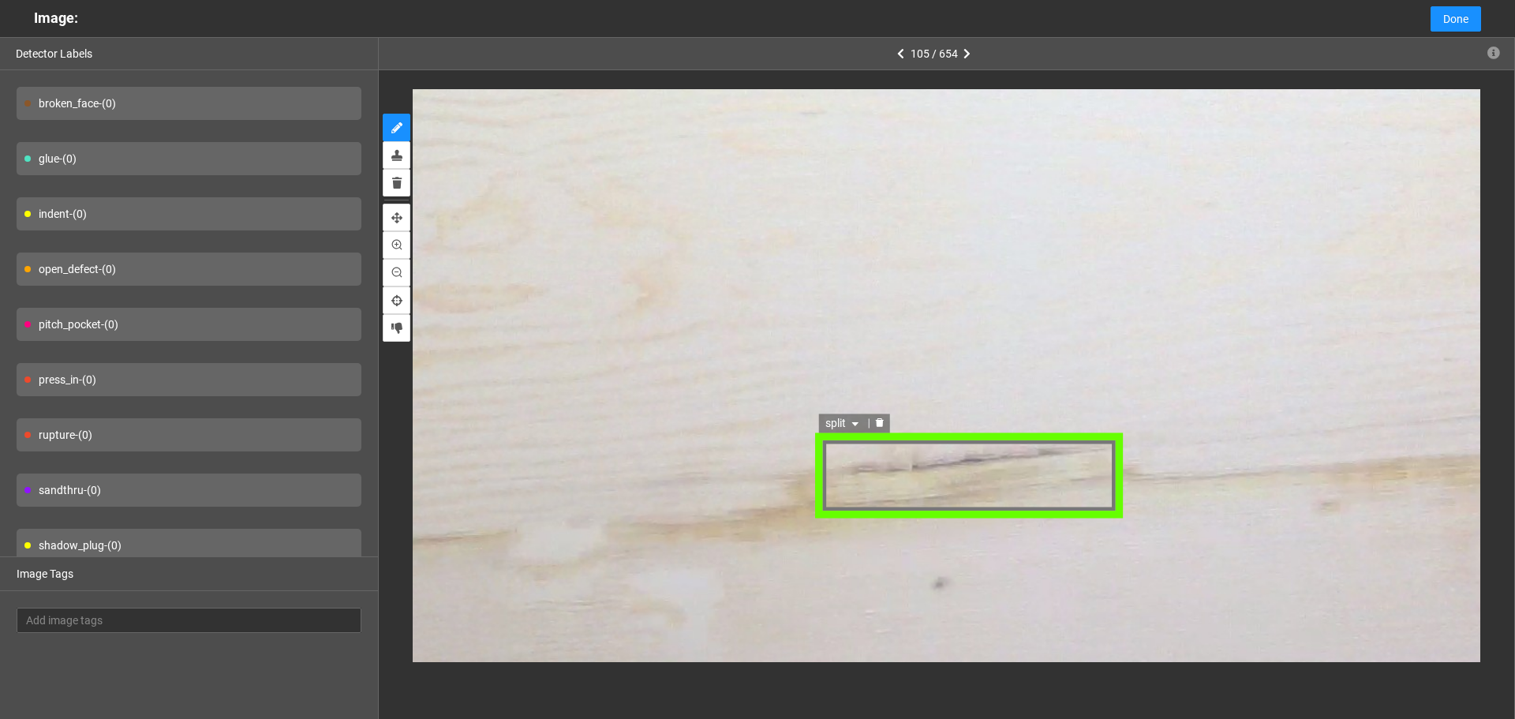
click at [887, 418] on div at bounding box center [878, 424] width 21 height 15
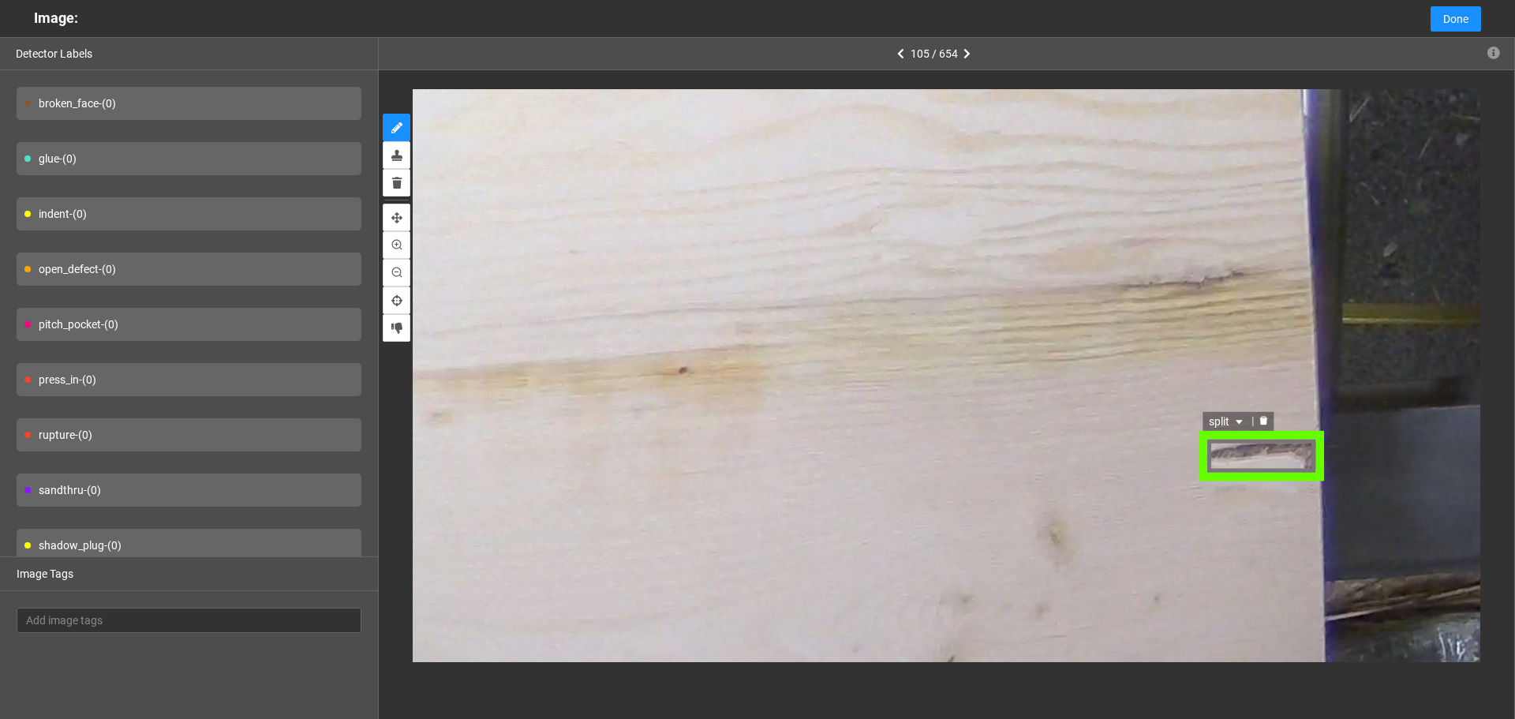
click at [1241, 421] on icon "caret-down" at bounding box center [1240, 420] width 6 height 4
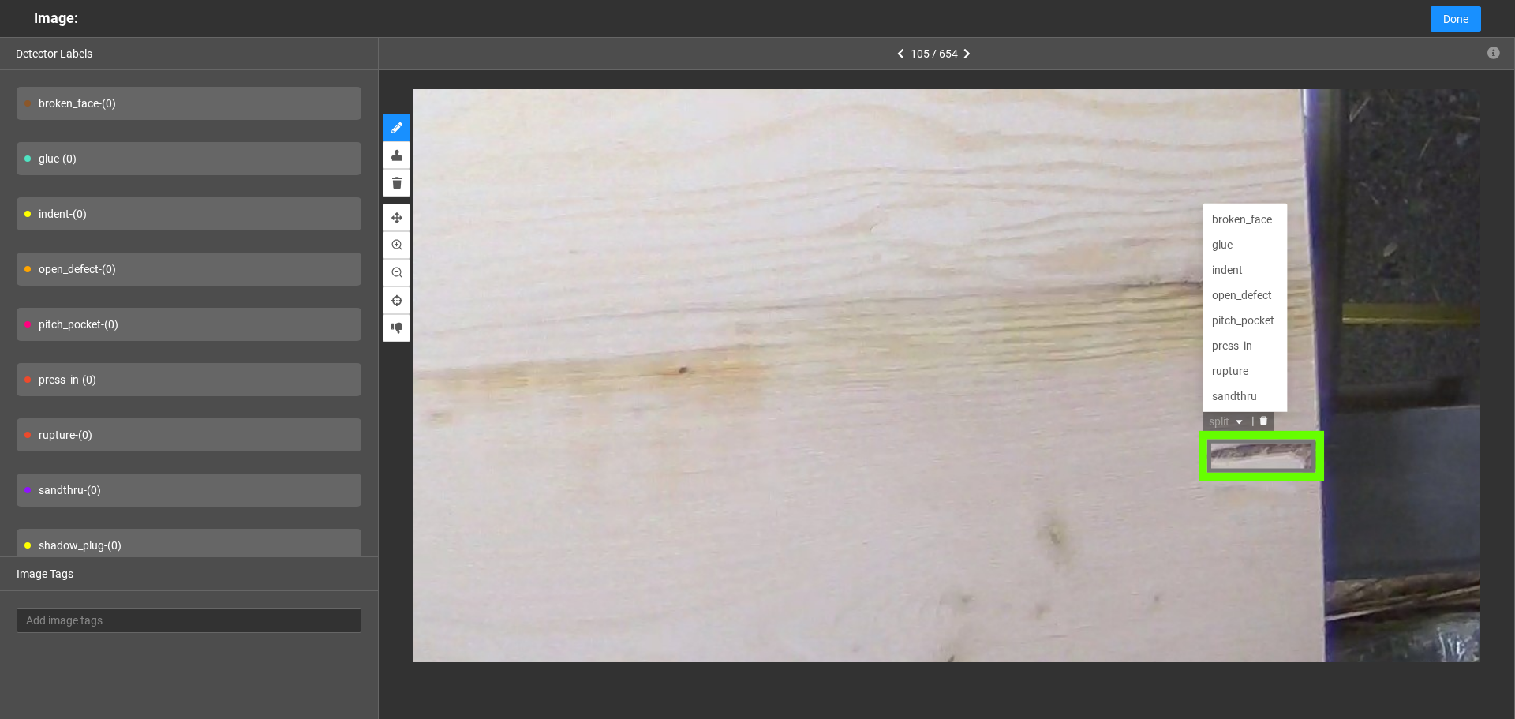
scroll to position [51, 0]
click at [1223, 250] on div "open_defect" at bounding box center [1246, 242] width 66 height 17
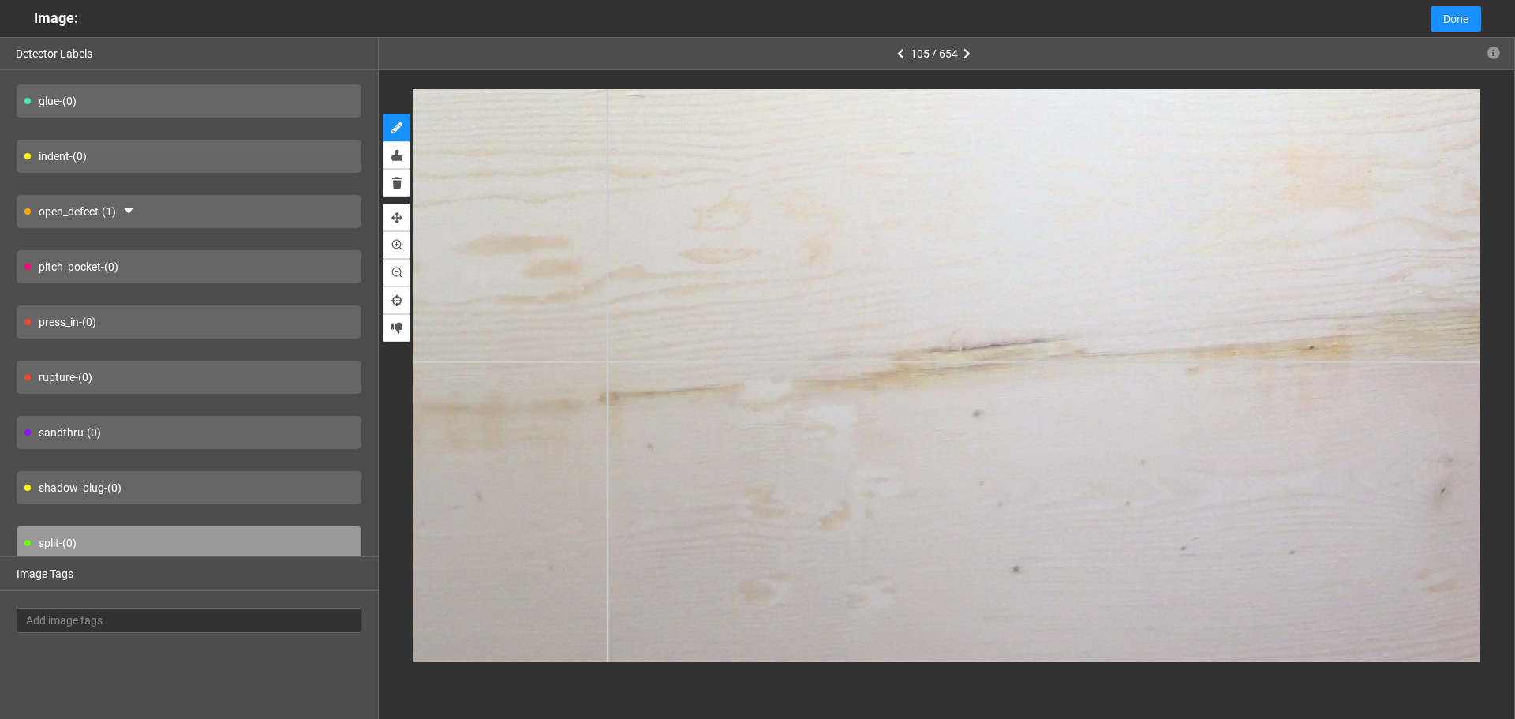
scroll to position [116, 0]
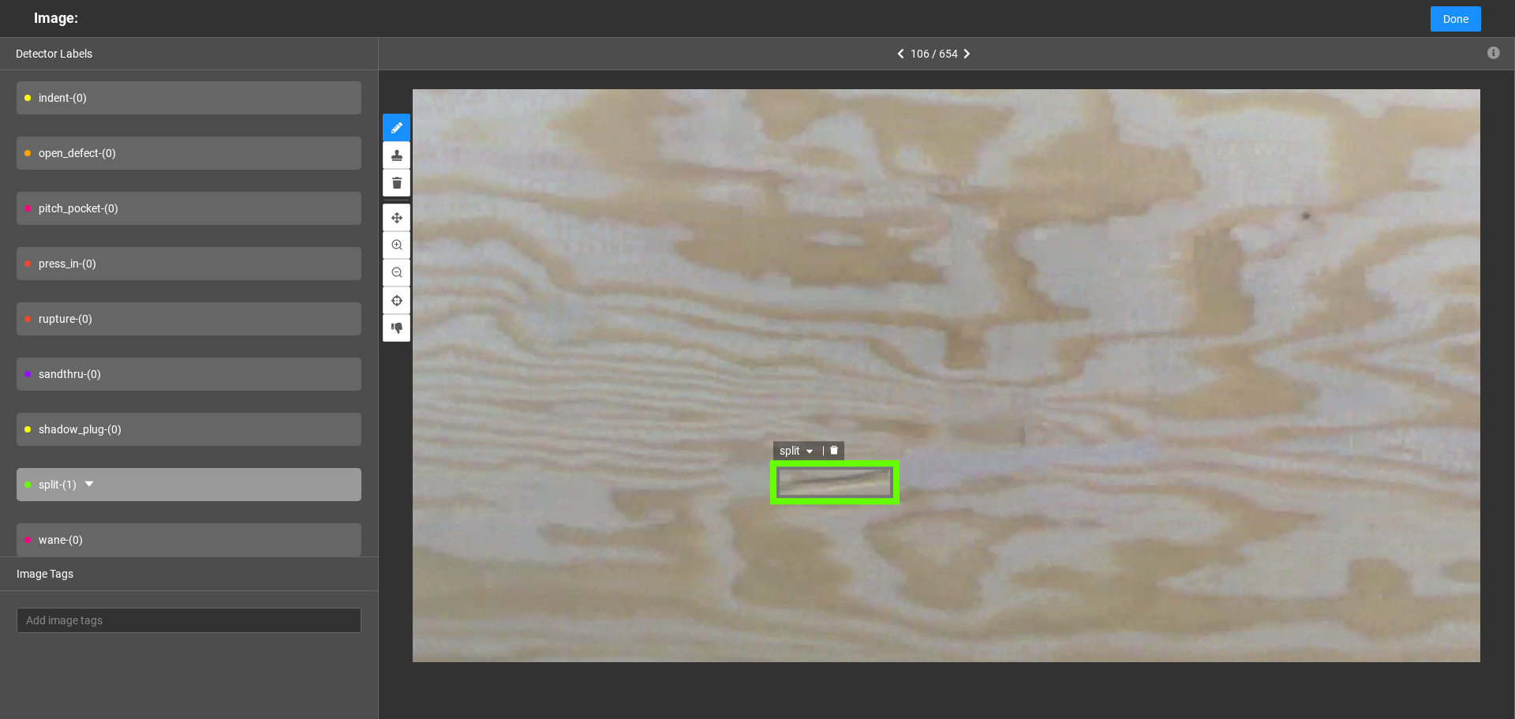
click at [793, 455] on span "split" at bounding box center [799, 449] width 37 height 17
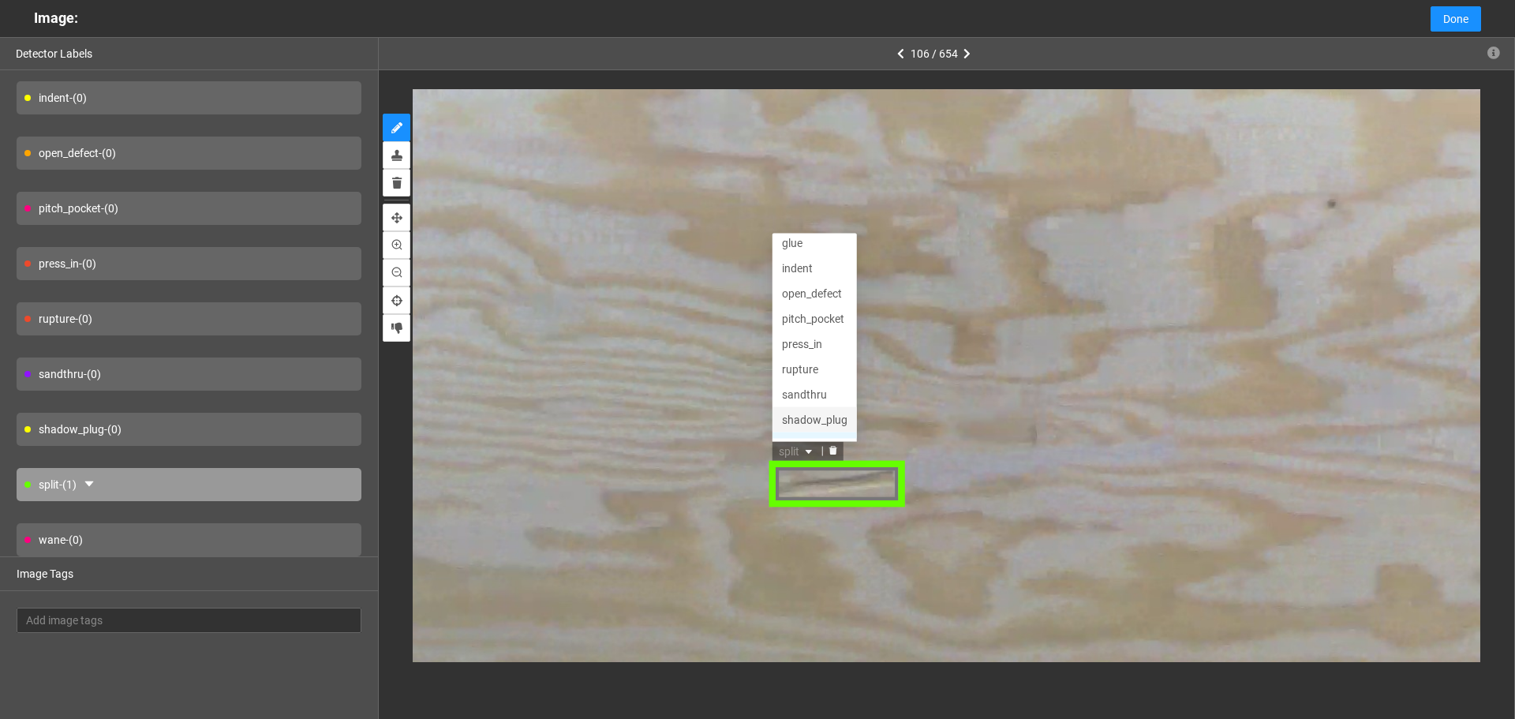
scroll to position [0, 0]
click at [806, 301] on div "indent" at bounding box center [817, 298] width 66 height 17
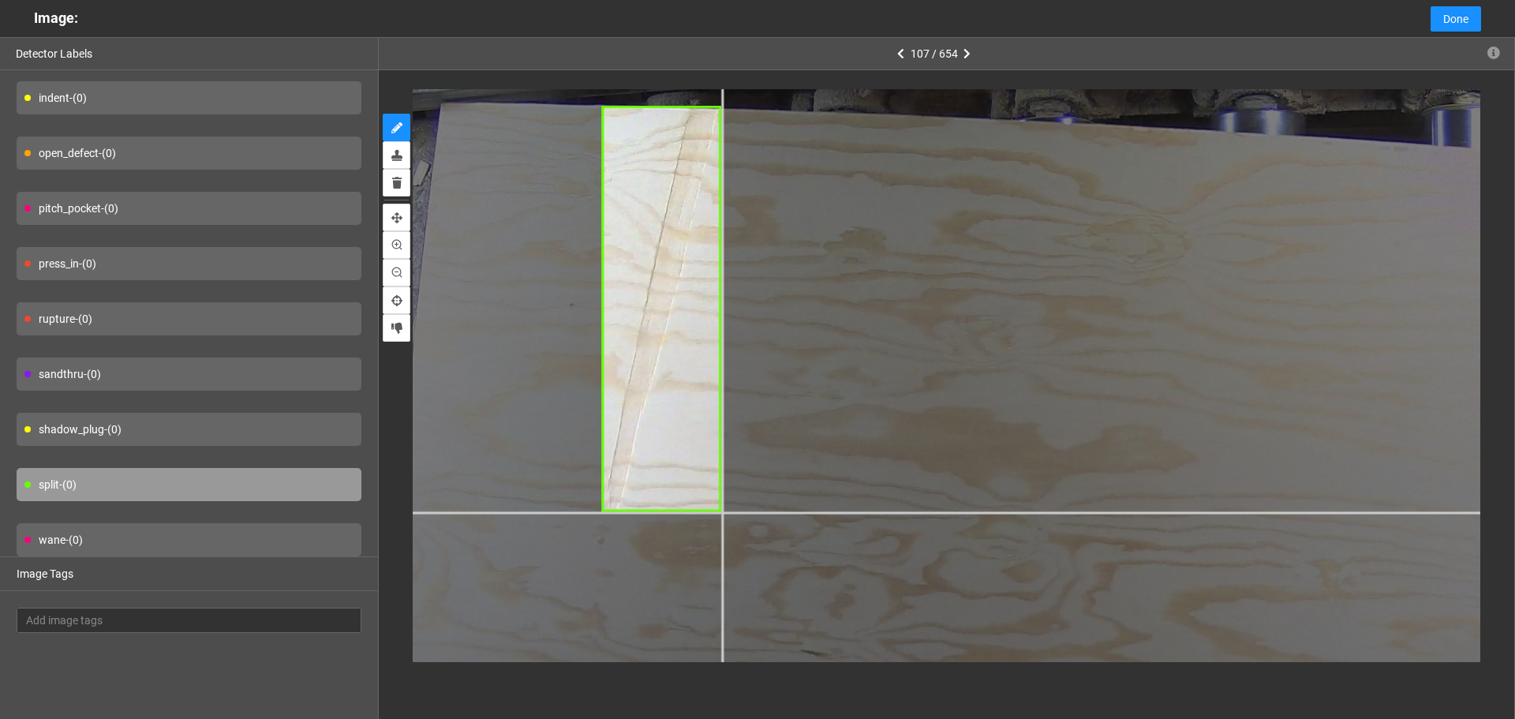
click at [720, 511] on div at bounding box center [1380, 575] width 2369 height 1777
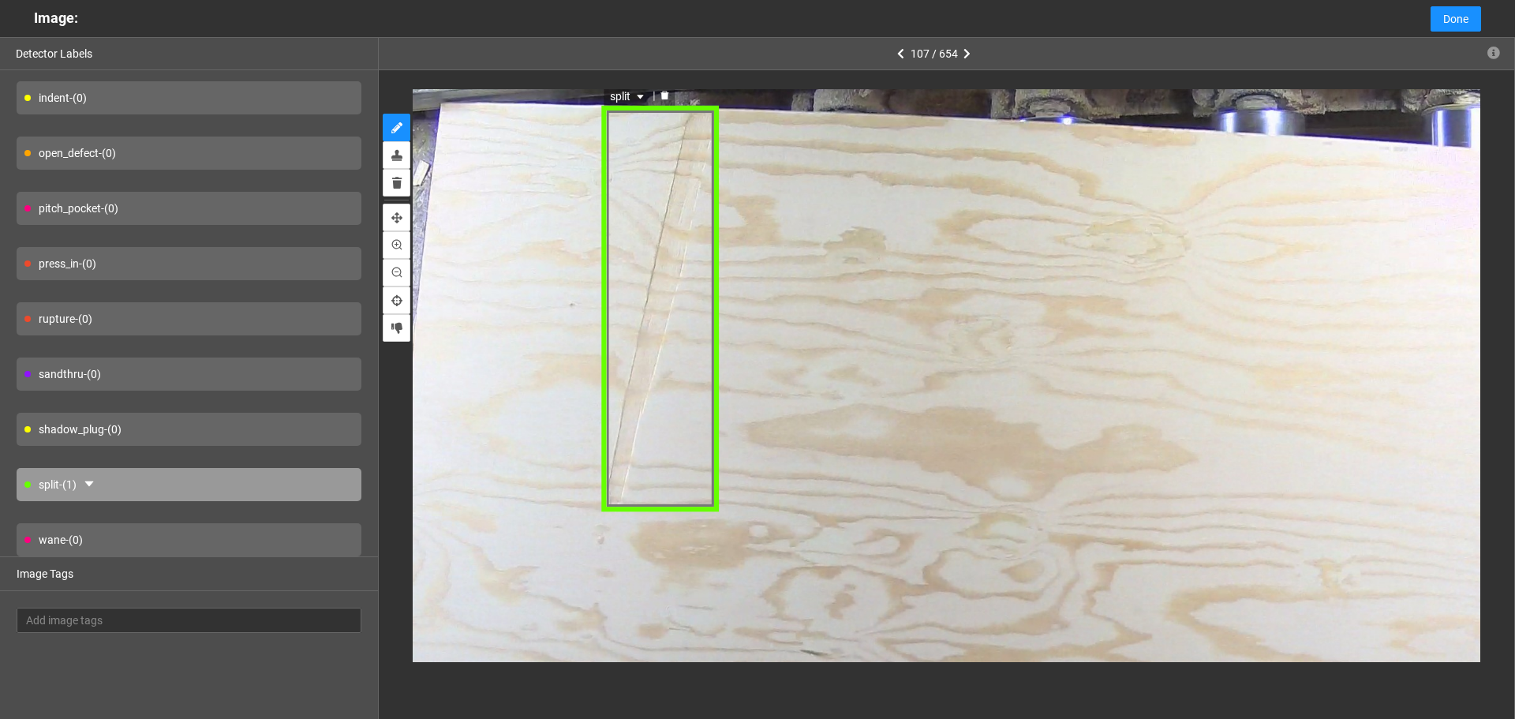
click at [632, 99] on span "split" at bounding box center [628, 96] width 37 height 17
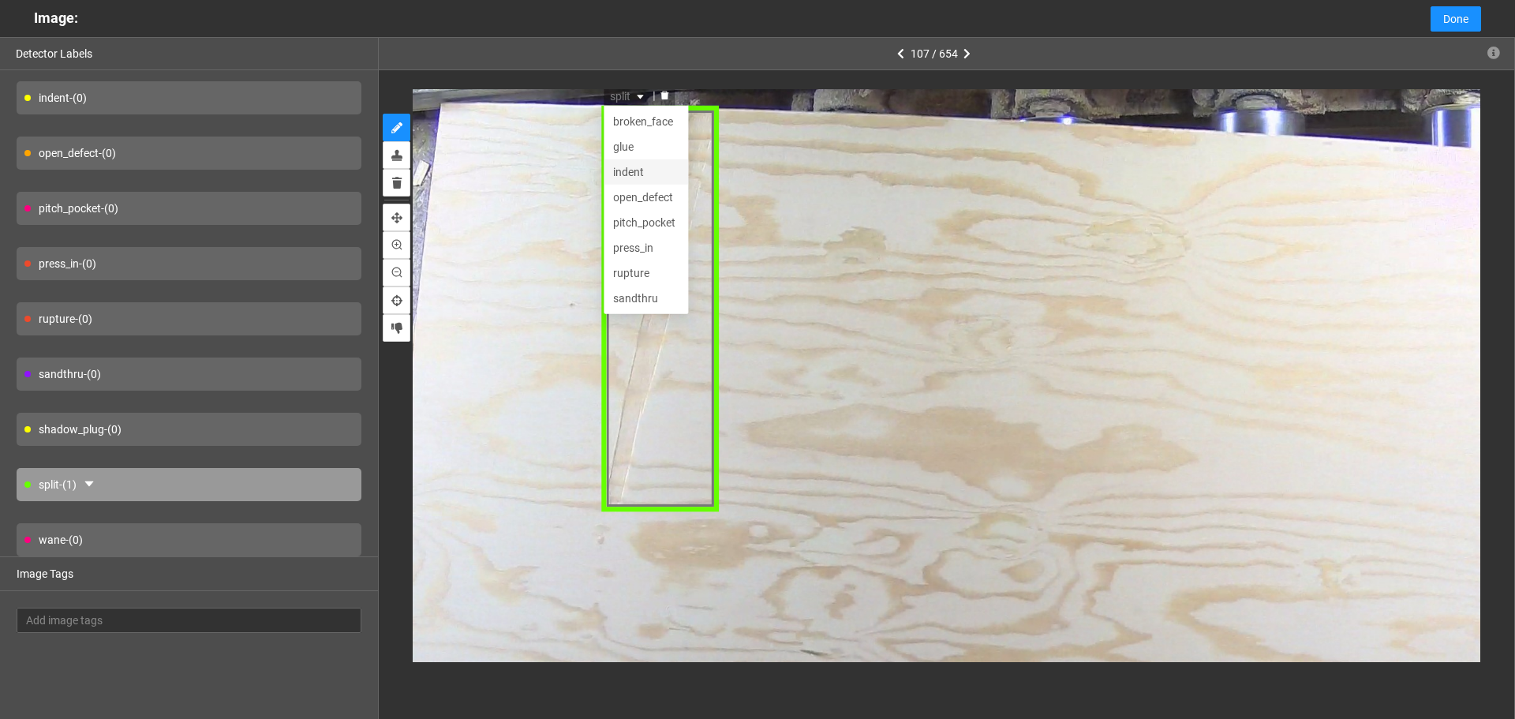
click at [655, 182] on div "indent" at bounding box center [646, 171] width 84 height 25
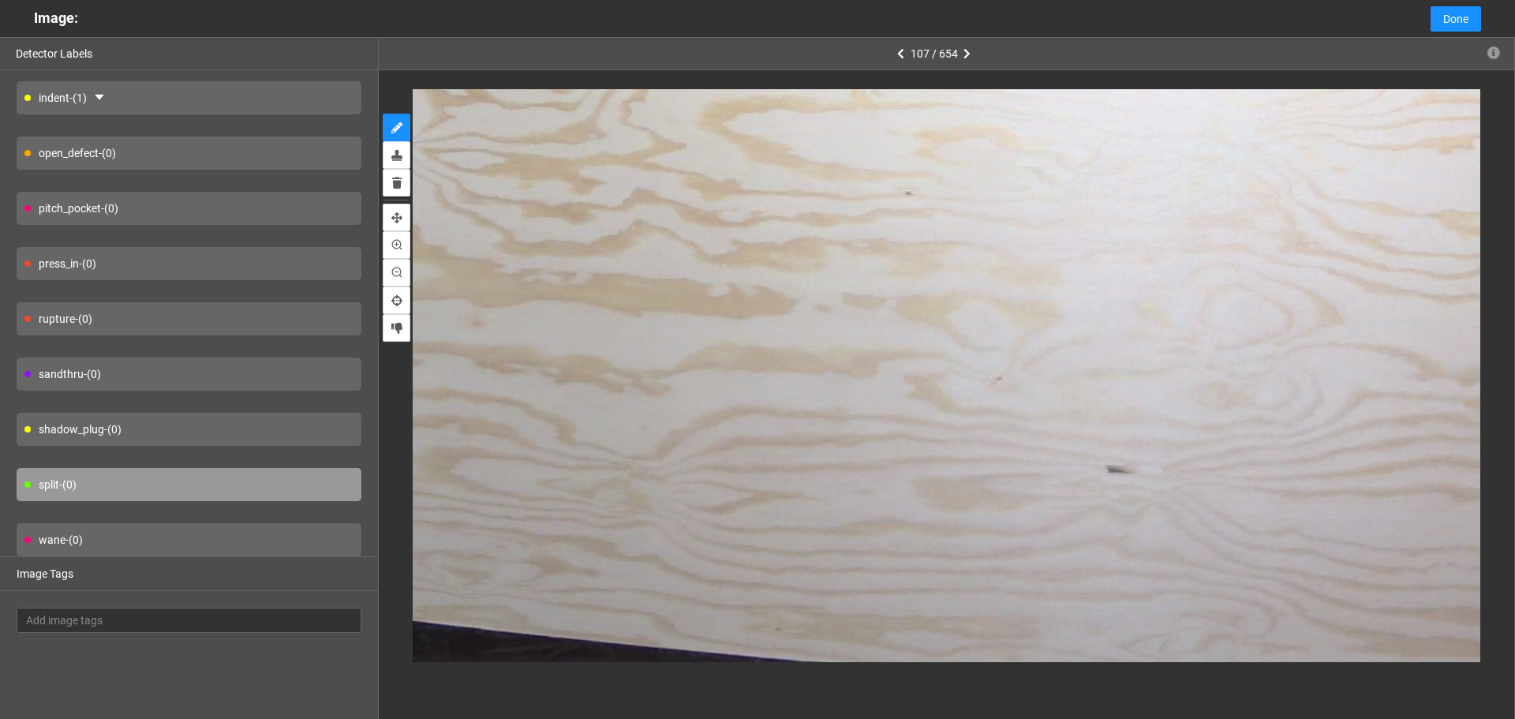
click at [215, 425] on div "shadow_plug - (0)" at bounding box center [189, 429] width 345 height 33
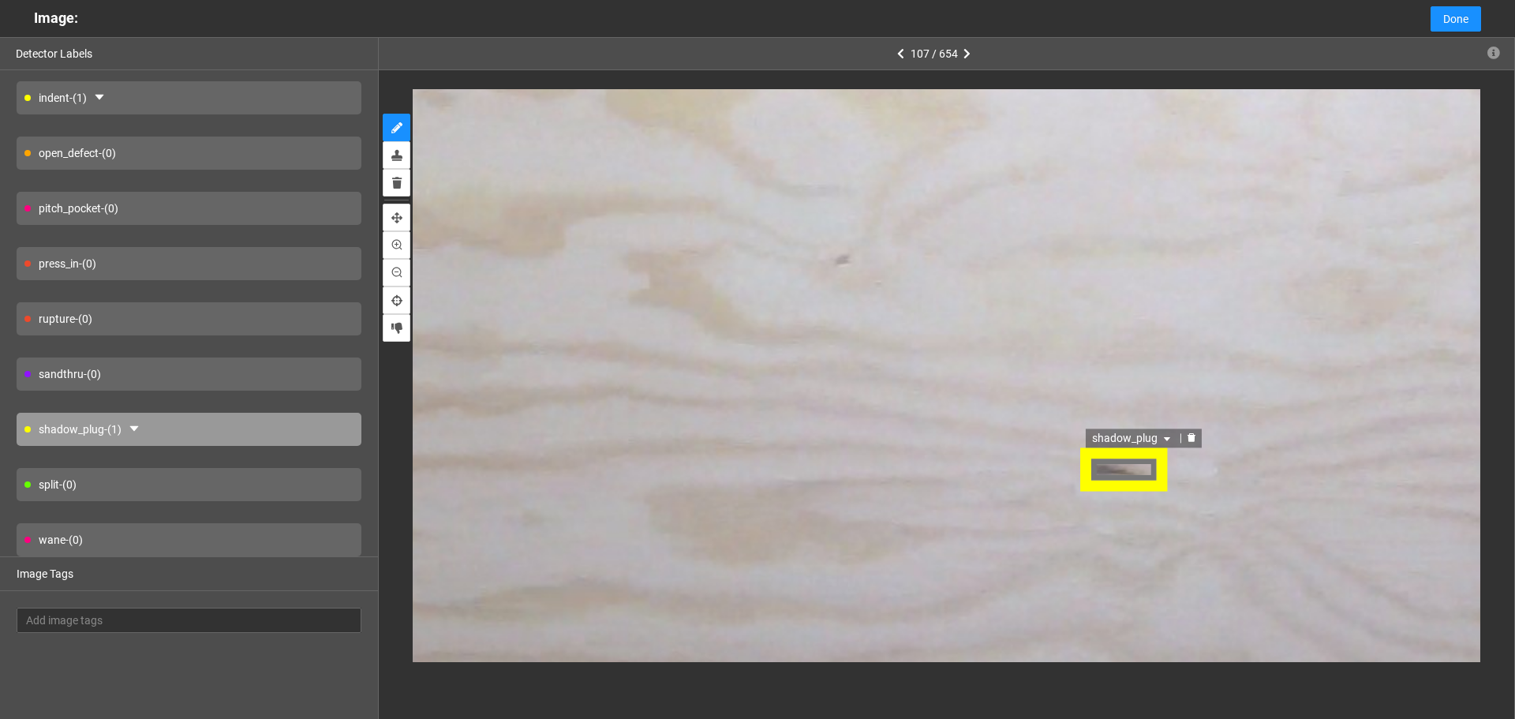
click at [1129, 475] on div "shadow_plug" at bounding box center [1124, 469] width 88 height 45
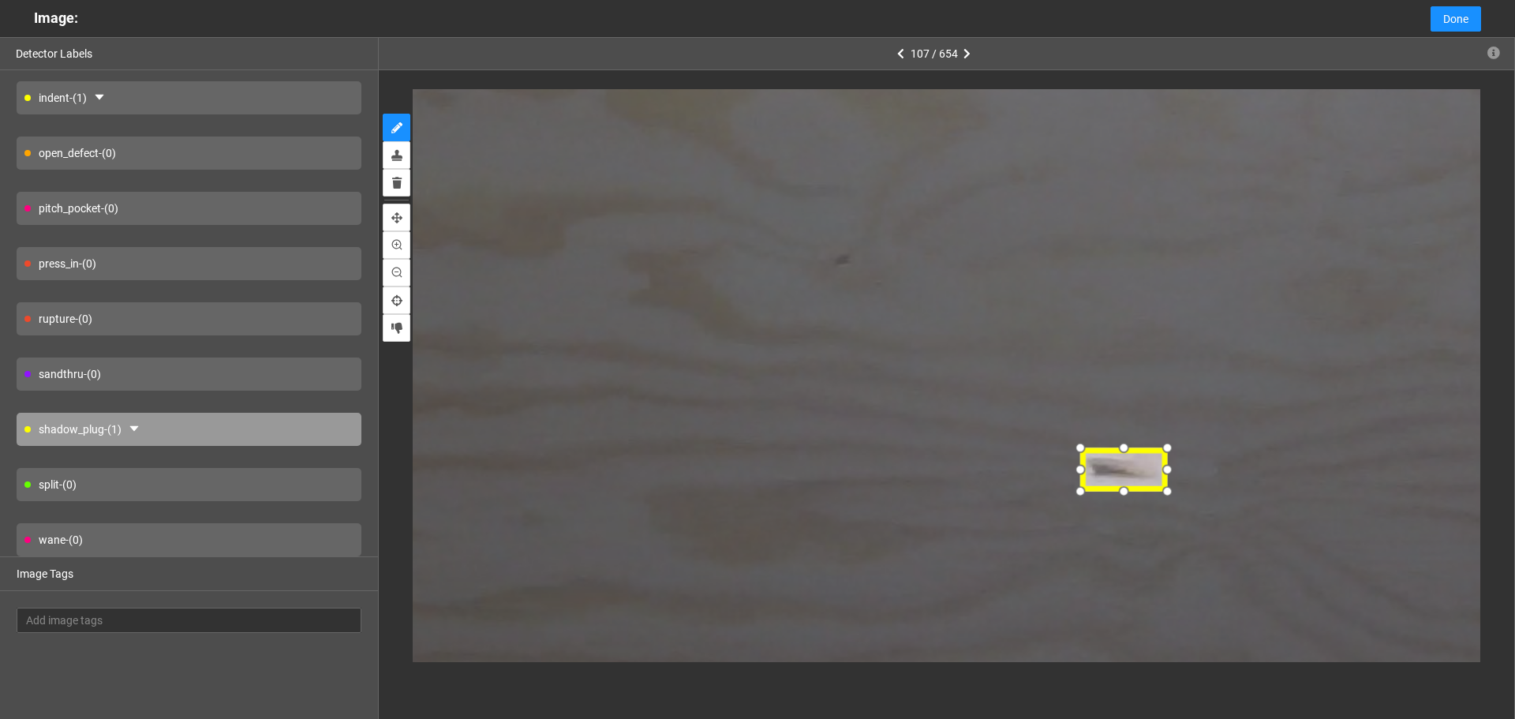
click at [1087, 492] on div at bounding box center [1082, 489] width 25 height 25
click at [1150, 440] on span "shadow_plug" at bounding box center [1136, 437] width 82 height 17
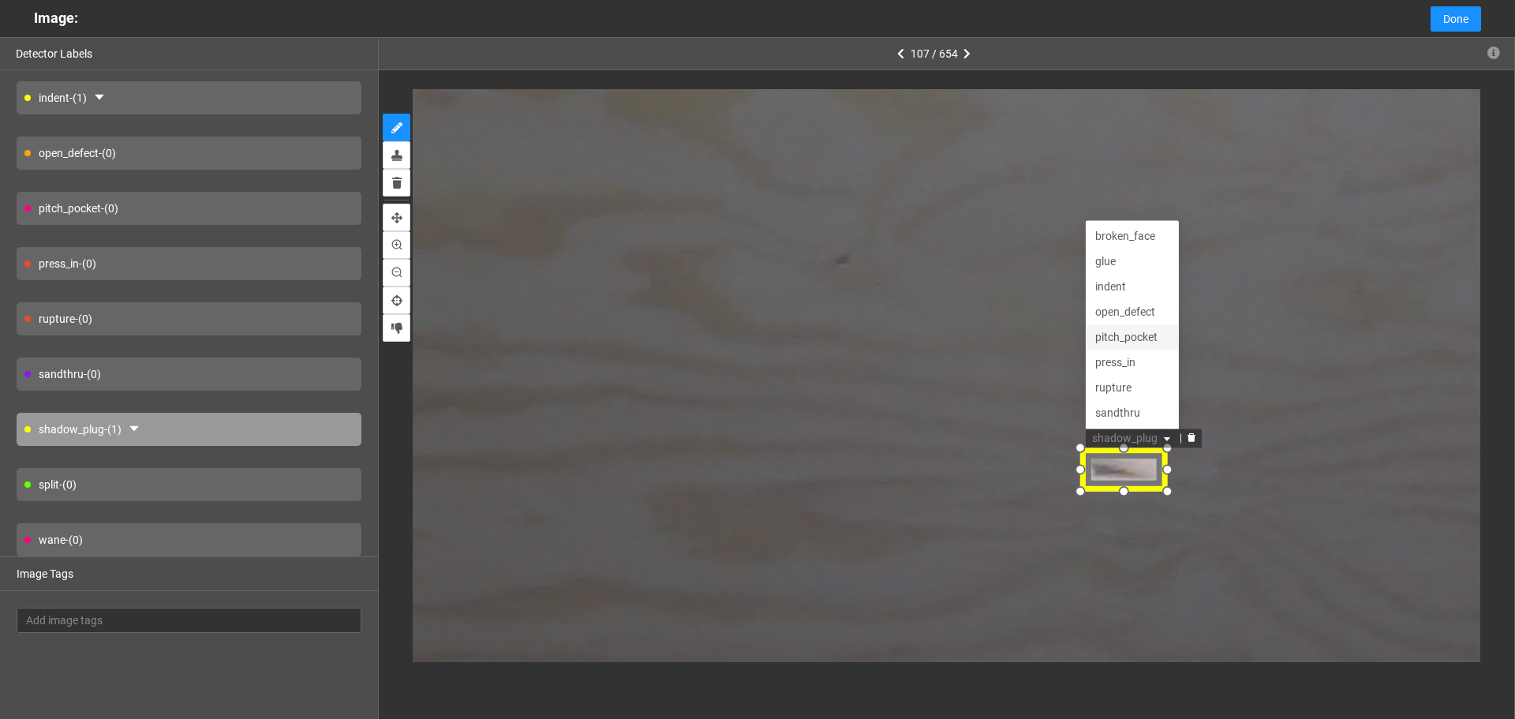
click at [1132, 341] on div "pitch_pocket" at bounding box center [1135, 336] width 74 height 17
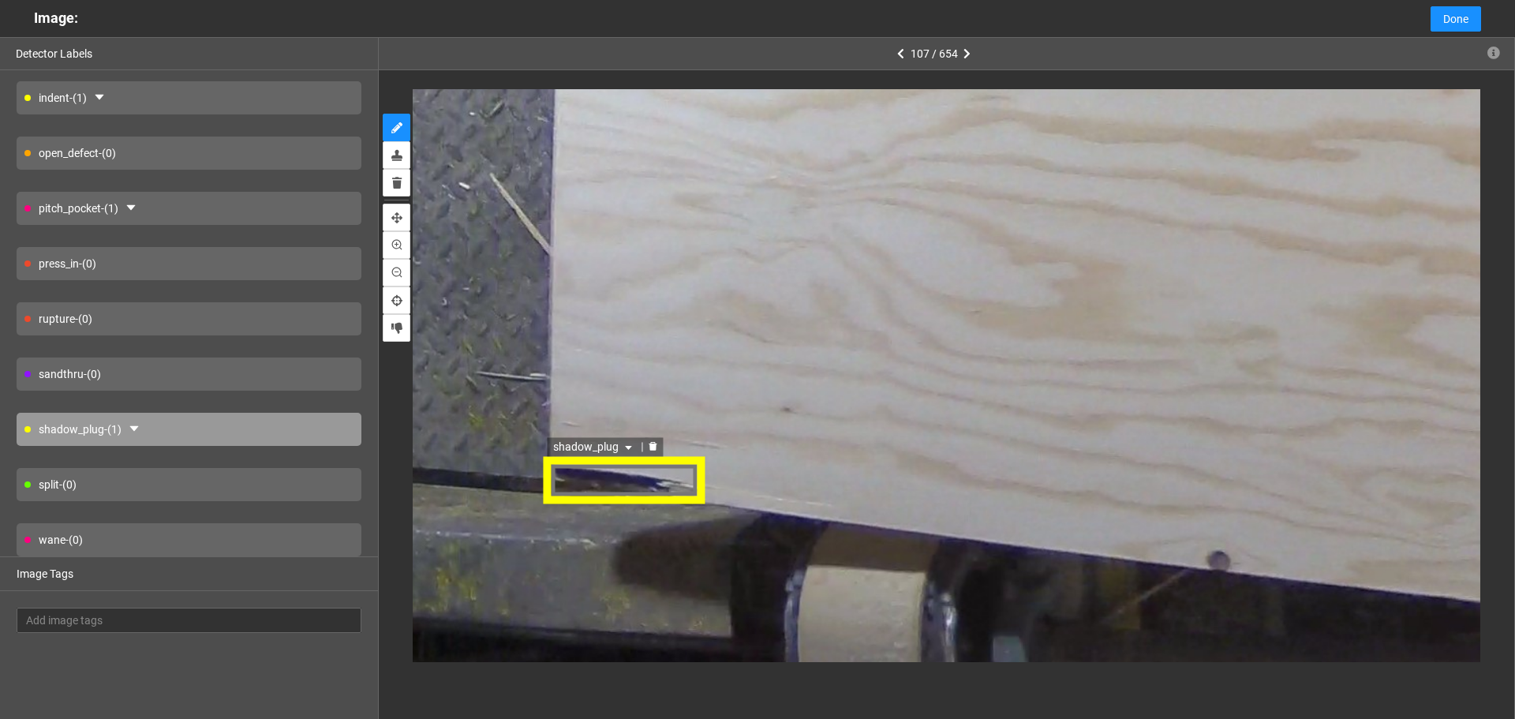
click at [595, 451] on span "shadow_plug" at bounding box center [596, 447] width 82 height 17
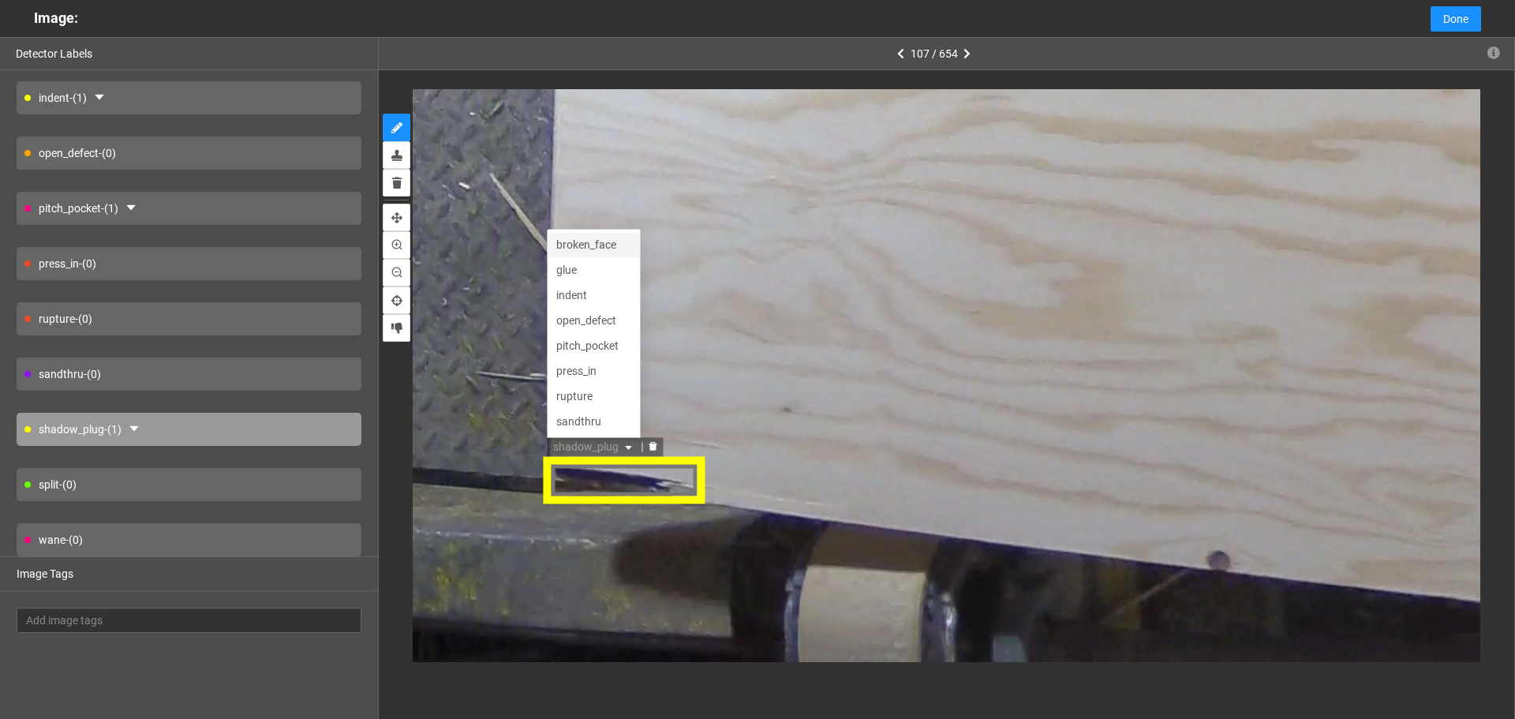
click at [597, 249] on div "broken_face" at bounding box center [595, 245] width 74 height 17
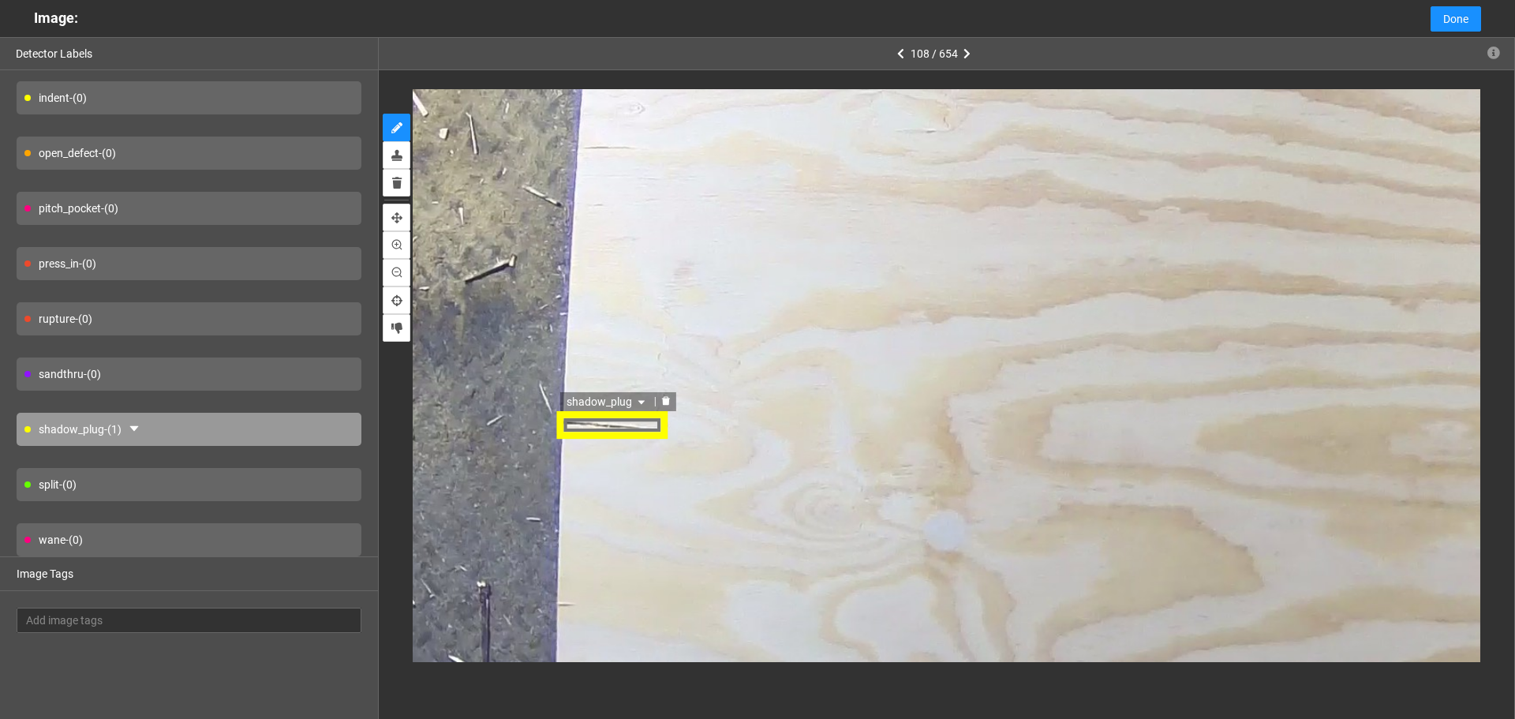
click at [597, 406] on span "shadow_plug" at bounding box center [608, 402] width 82 height 17
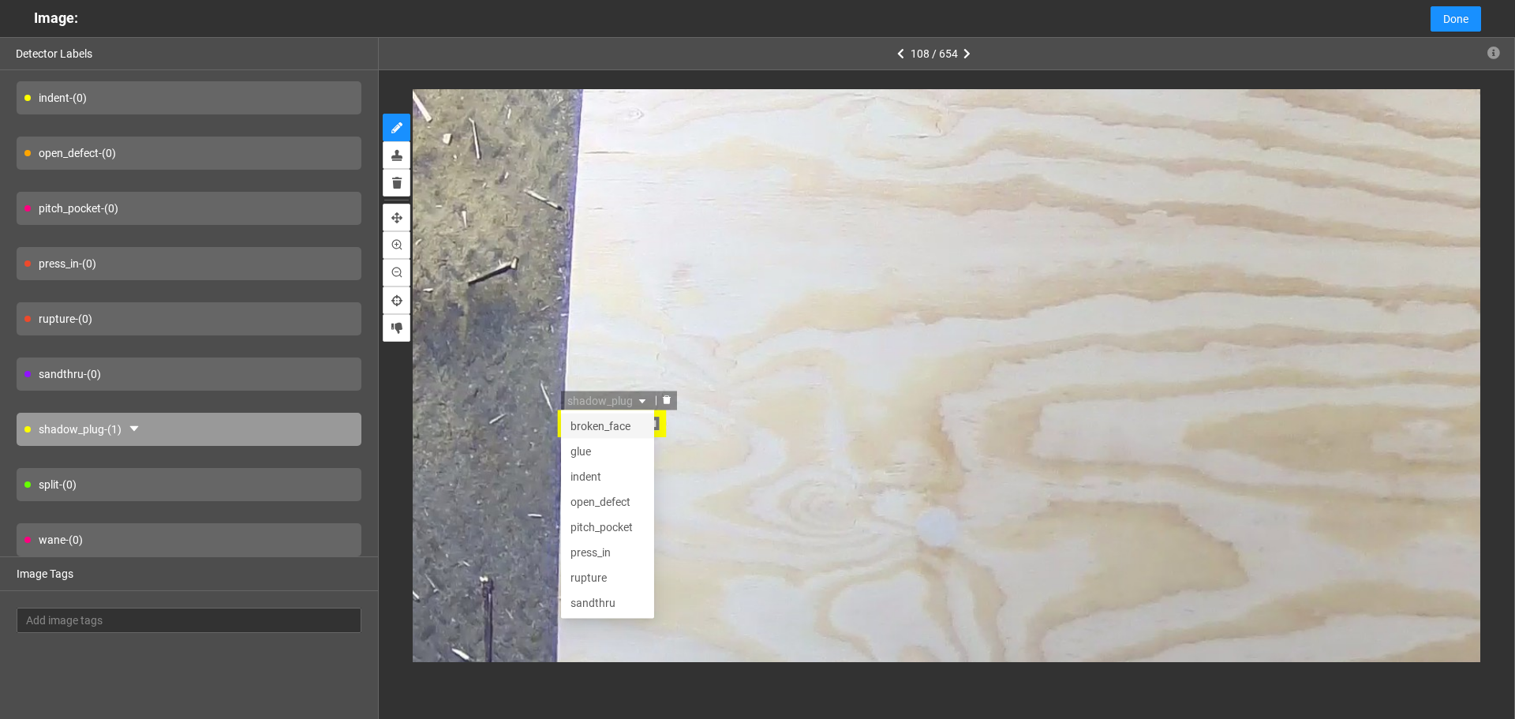
click at [614, 431] on div "broken_face" at bounding box center [608, 426] width 74 height 17
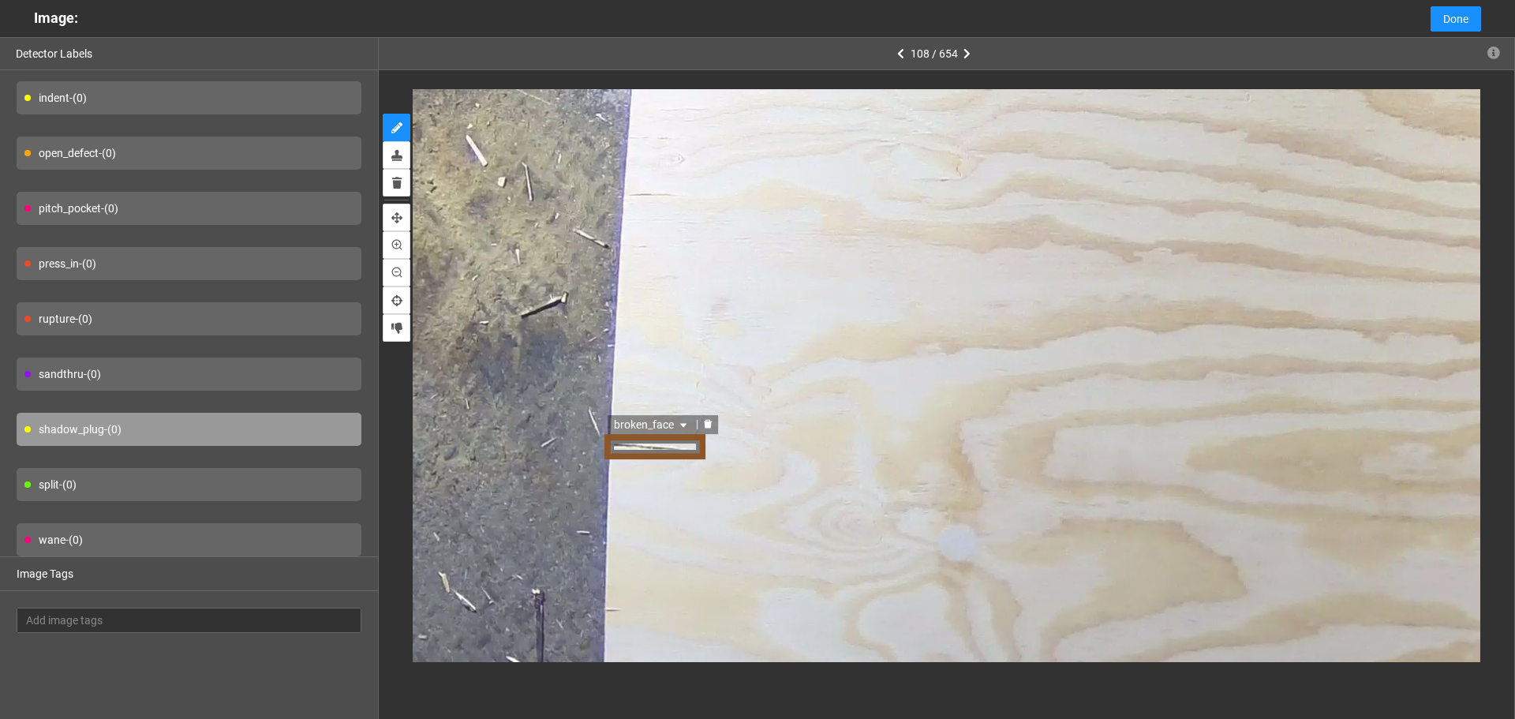
click at [646, 422] on span "broken_face" at bounding box center [654, 425] width 77 height 17
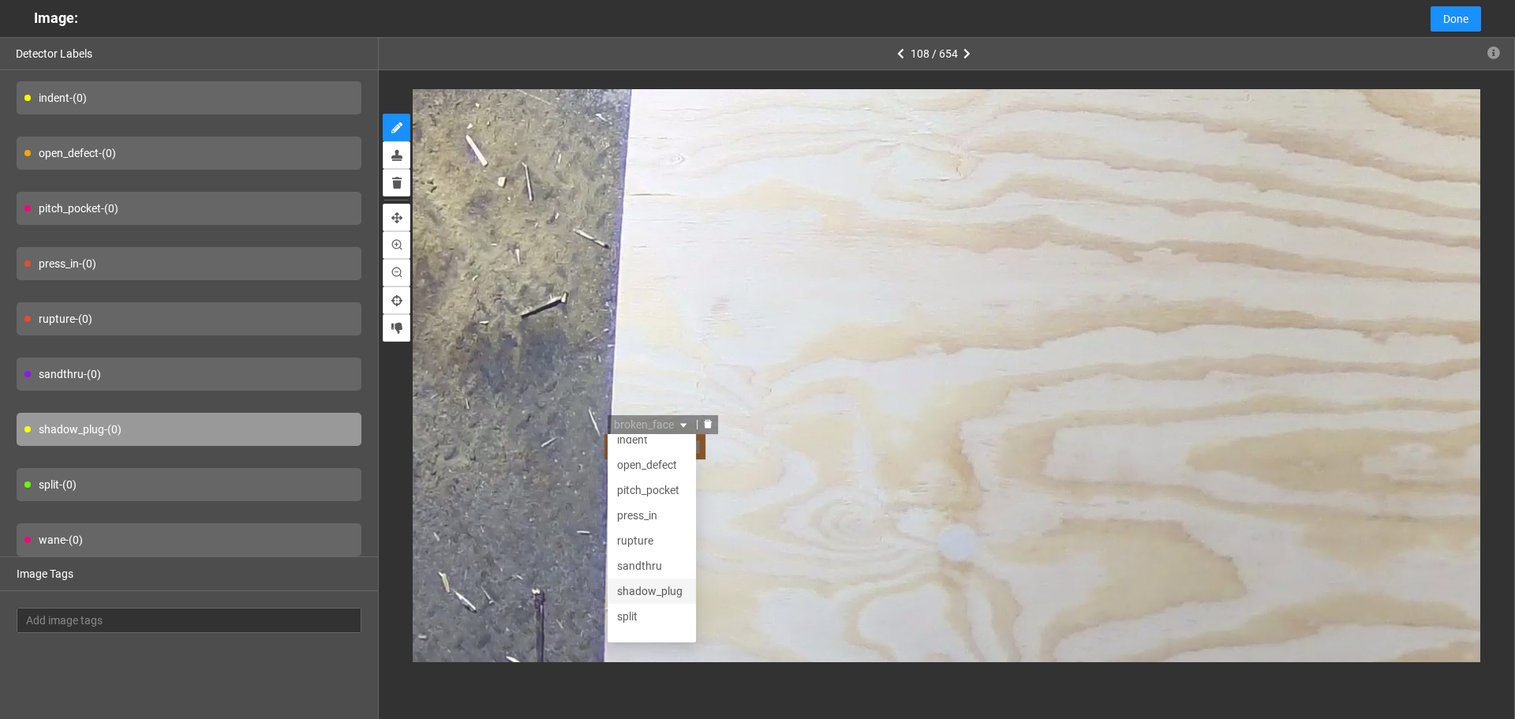
scroll to position [76, 0]
click at [654, 602] on div "split" at bounding box center [653, 601] width 69 height 17
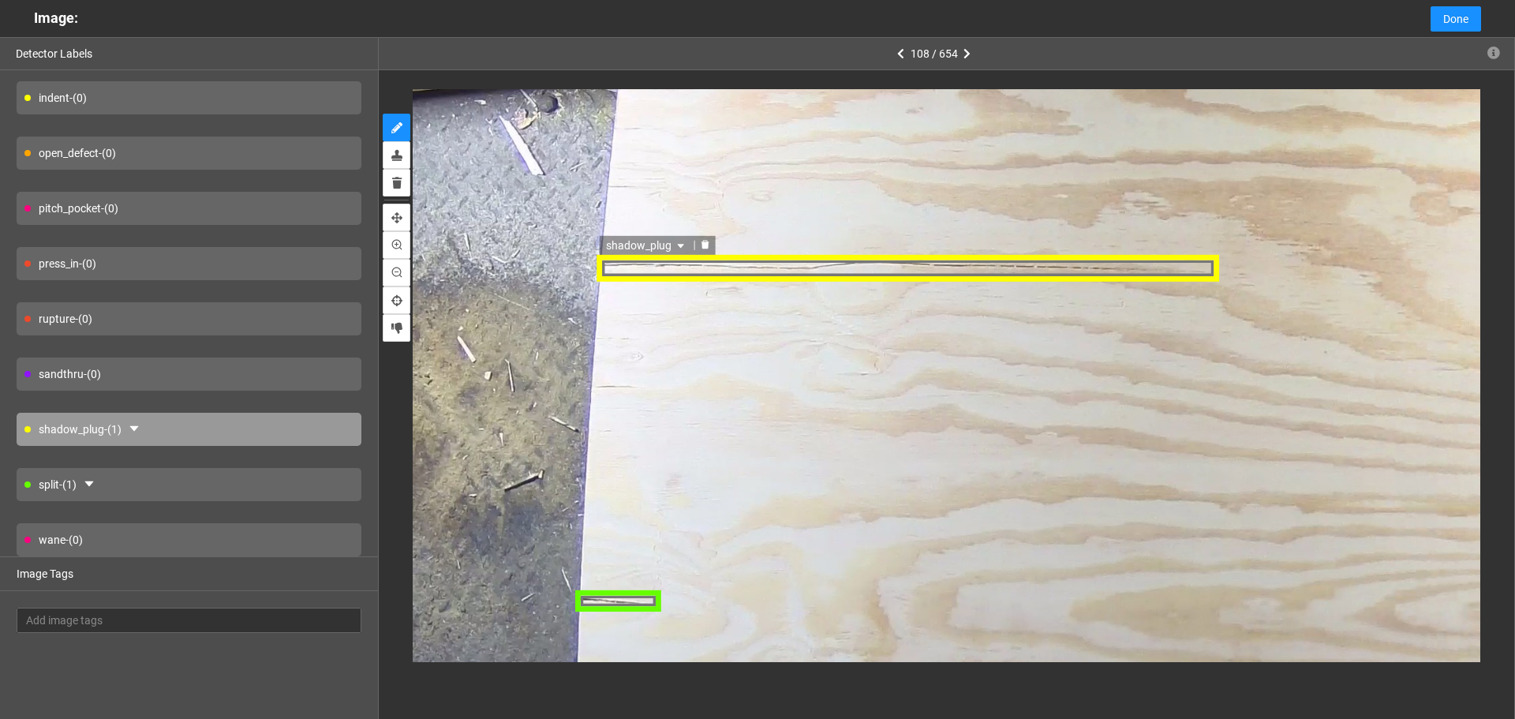
drag, startPoint x: 627, startPoint y: 242, endPoint x: 634, endPoint y: 251, distance: 10.7
click at [629, 245] on span "shadow_plug" at bounding box center [648, 244] width 82 height 17
click at [635, 414] on div "split" at bounding box center [647, 421] width 74 height 17
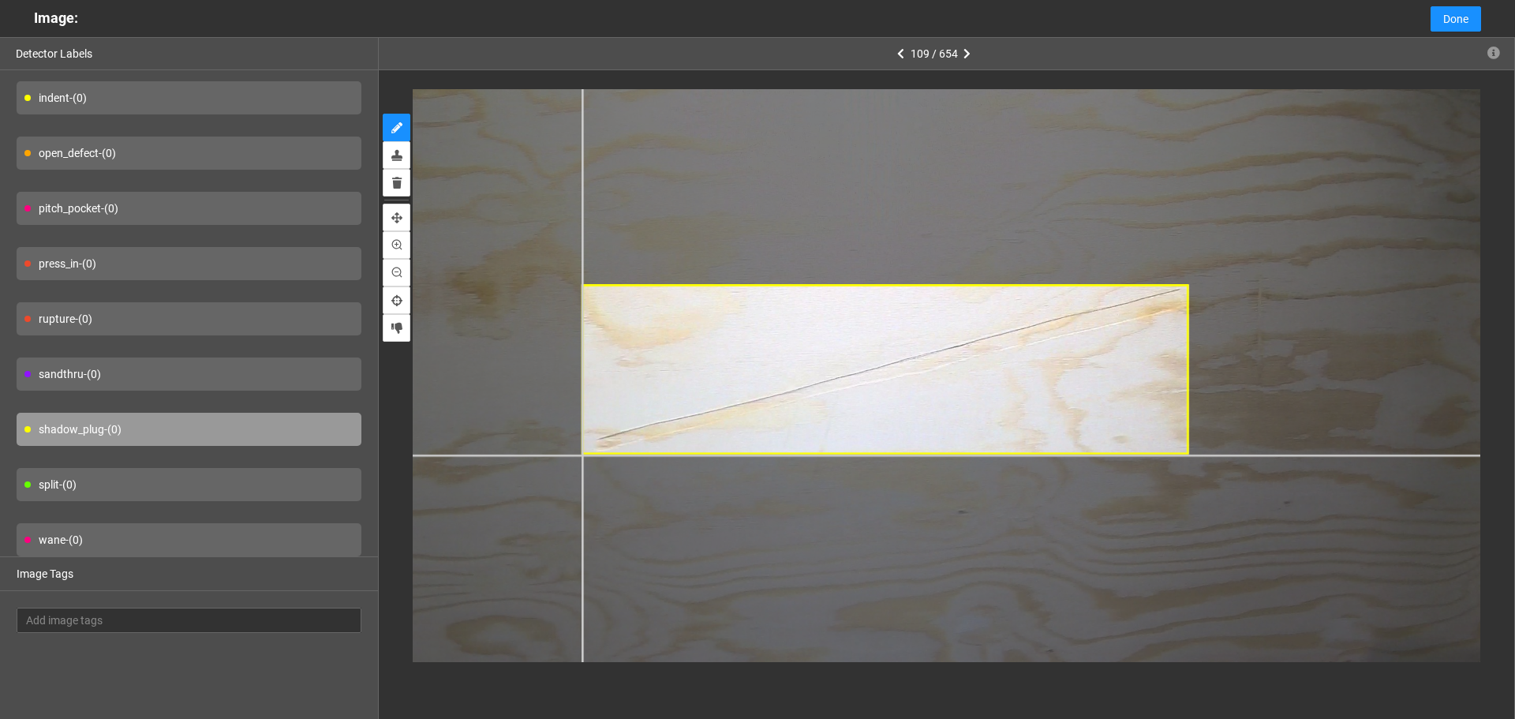
click at [581, 455] on div at bounding box center [621, 455] width 1987 height 1490
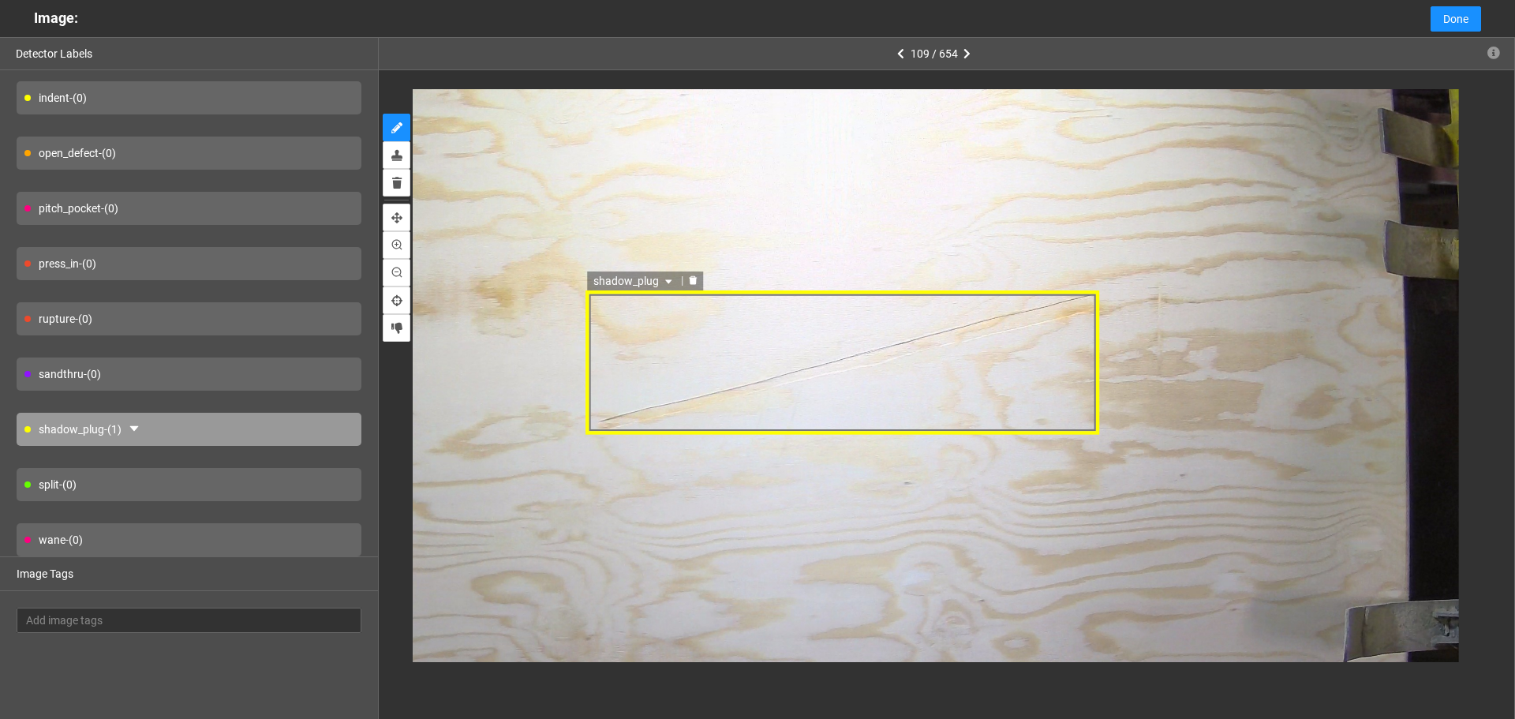
click at [641, 283] on span "shadow_plug" at bounding box center [634, 281] width 82 height 17
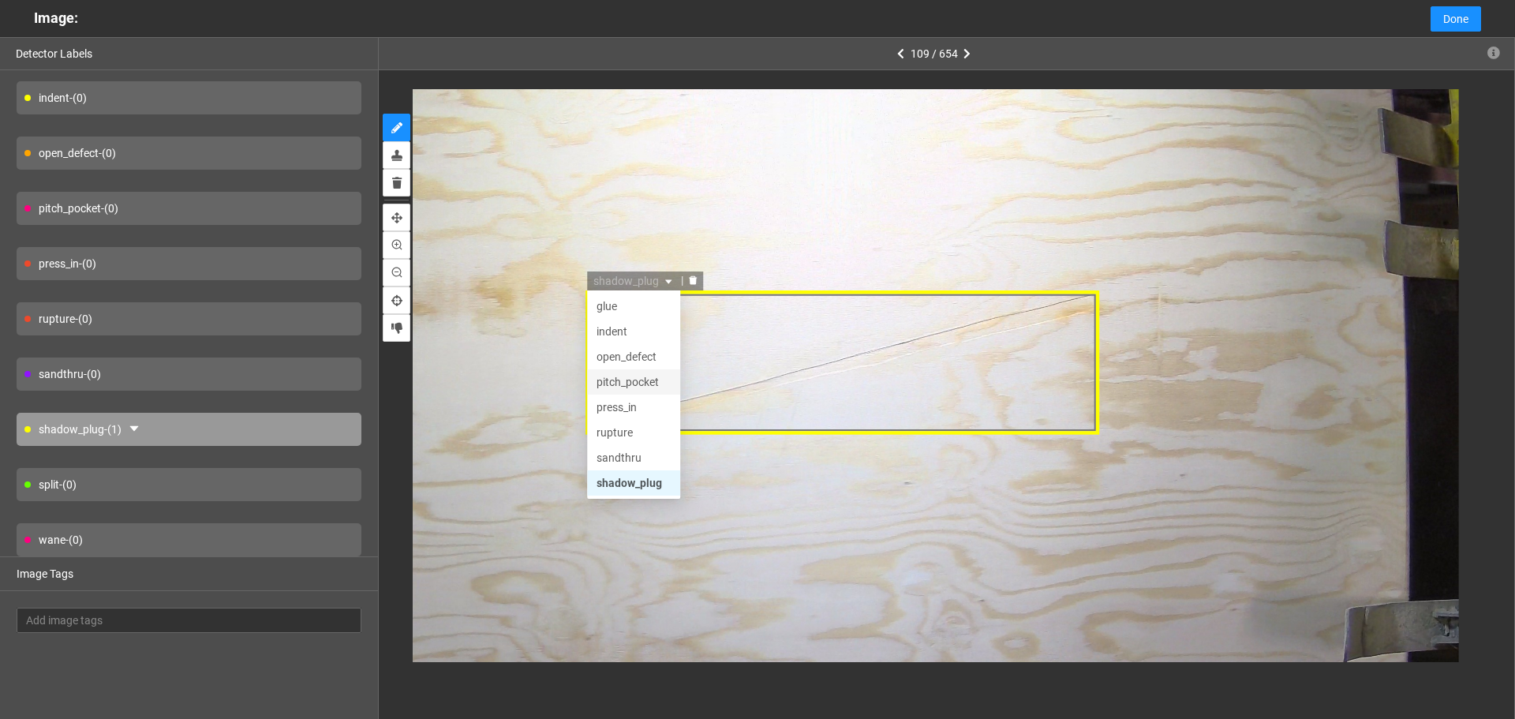
scroll to position [0, 0]
click at [632, 357] on div "indent" at bounding box center [633, 357] width 74 height 17
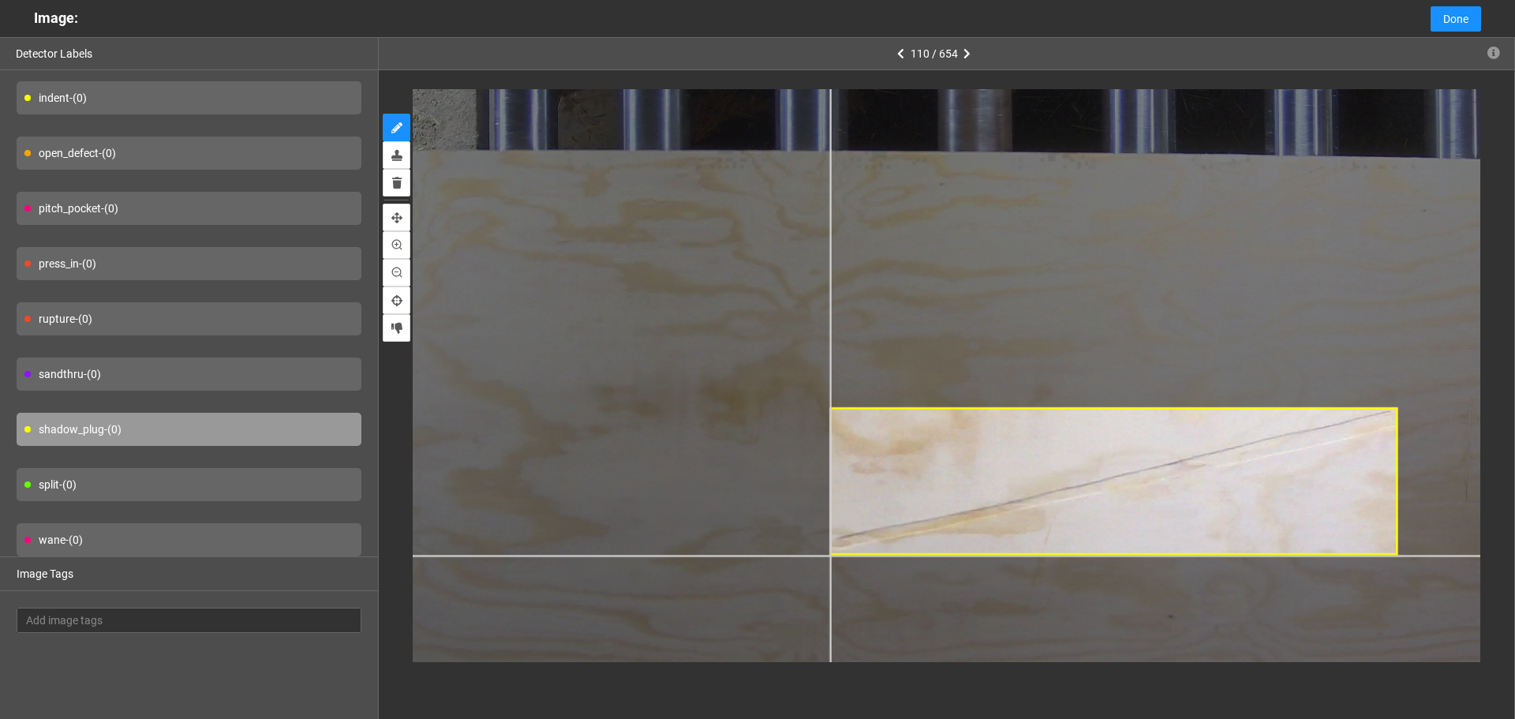
click at [829, 555] on div at bounding box center [1067, 233] width 1834 height 1376
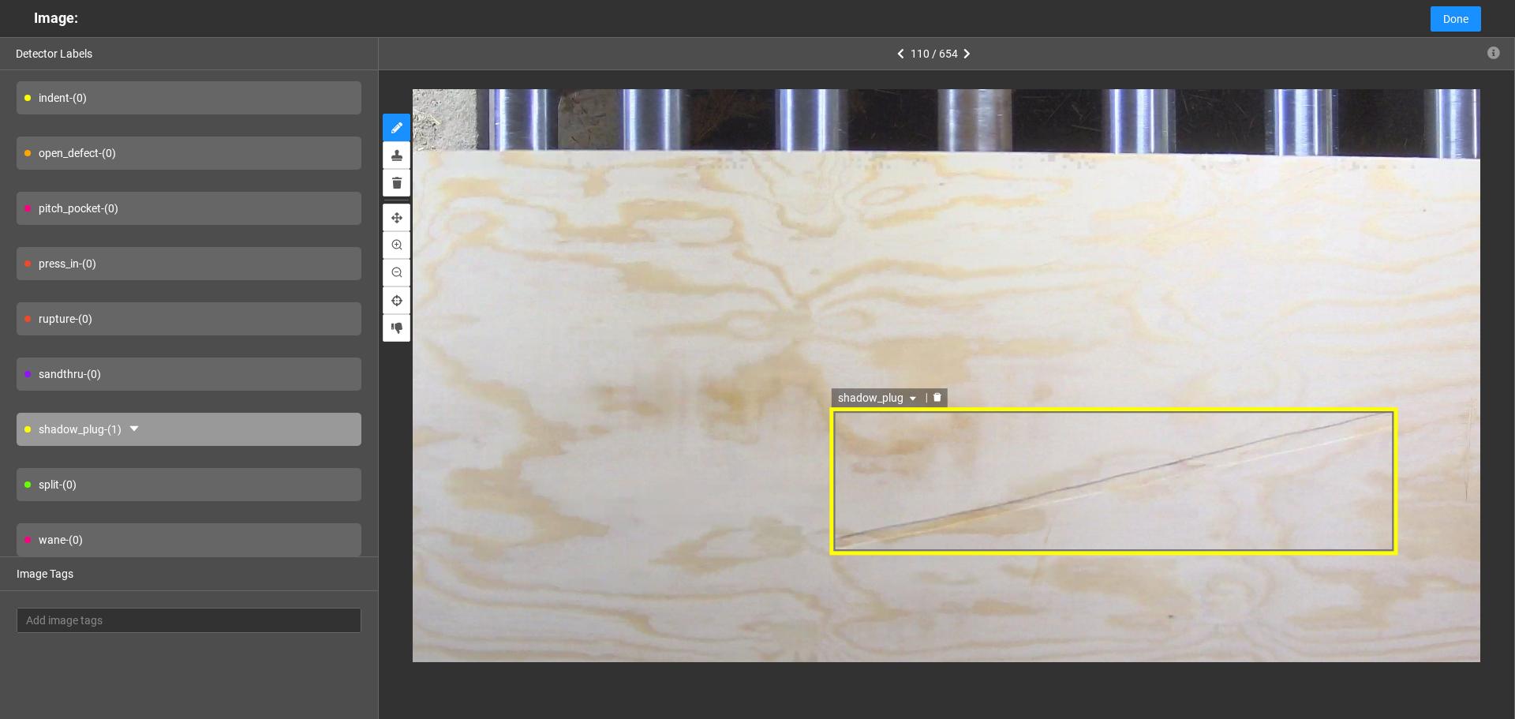
click at [888, 391] on span "shadow_plug" at bounding box center [878, 397] width 82 height 17
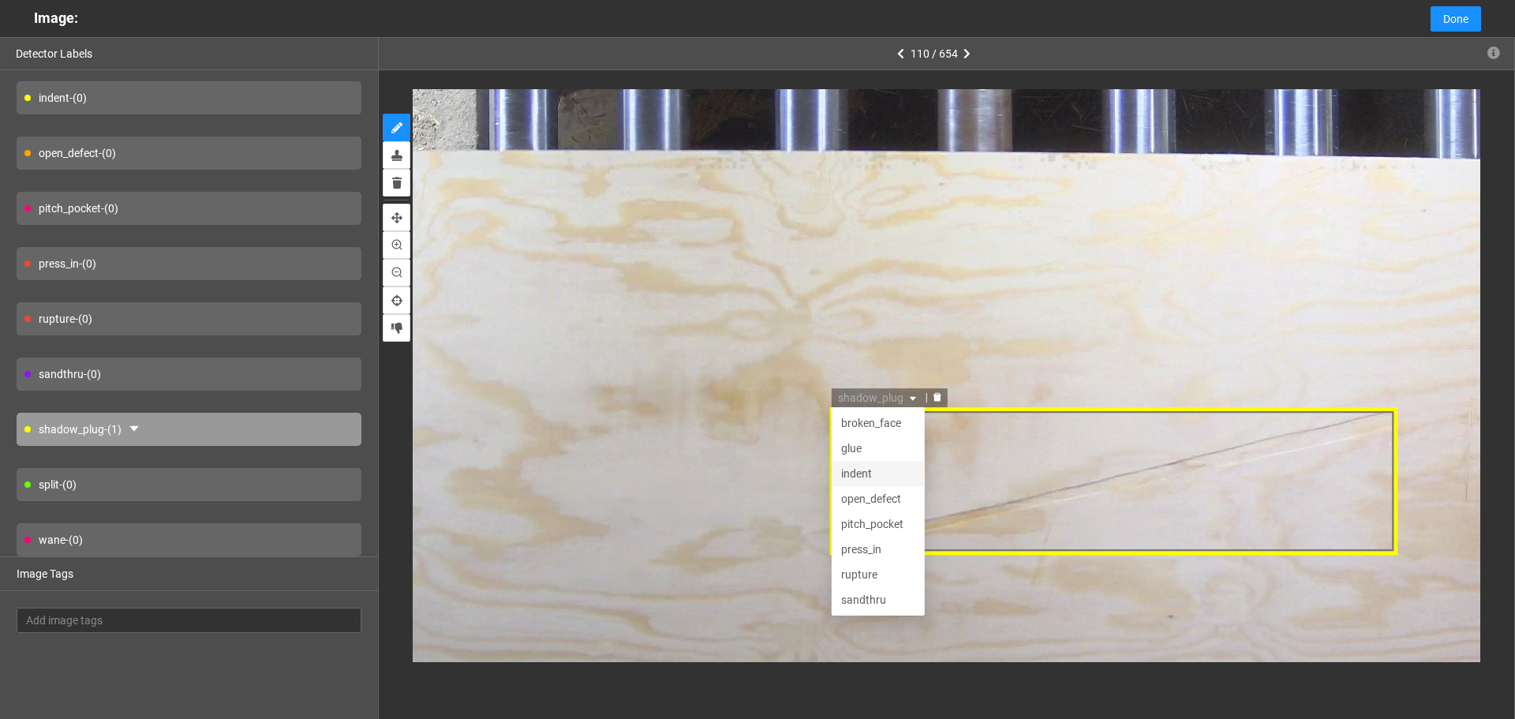
click at [878, 470] on div "indent" at bounding box center [877, 473] width 74 height 17
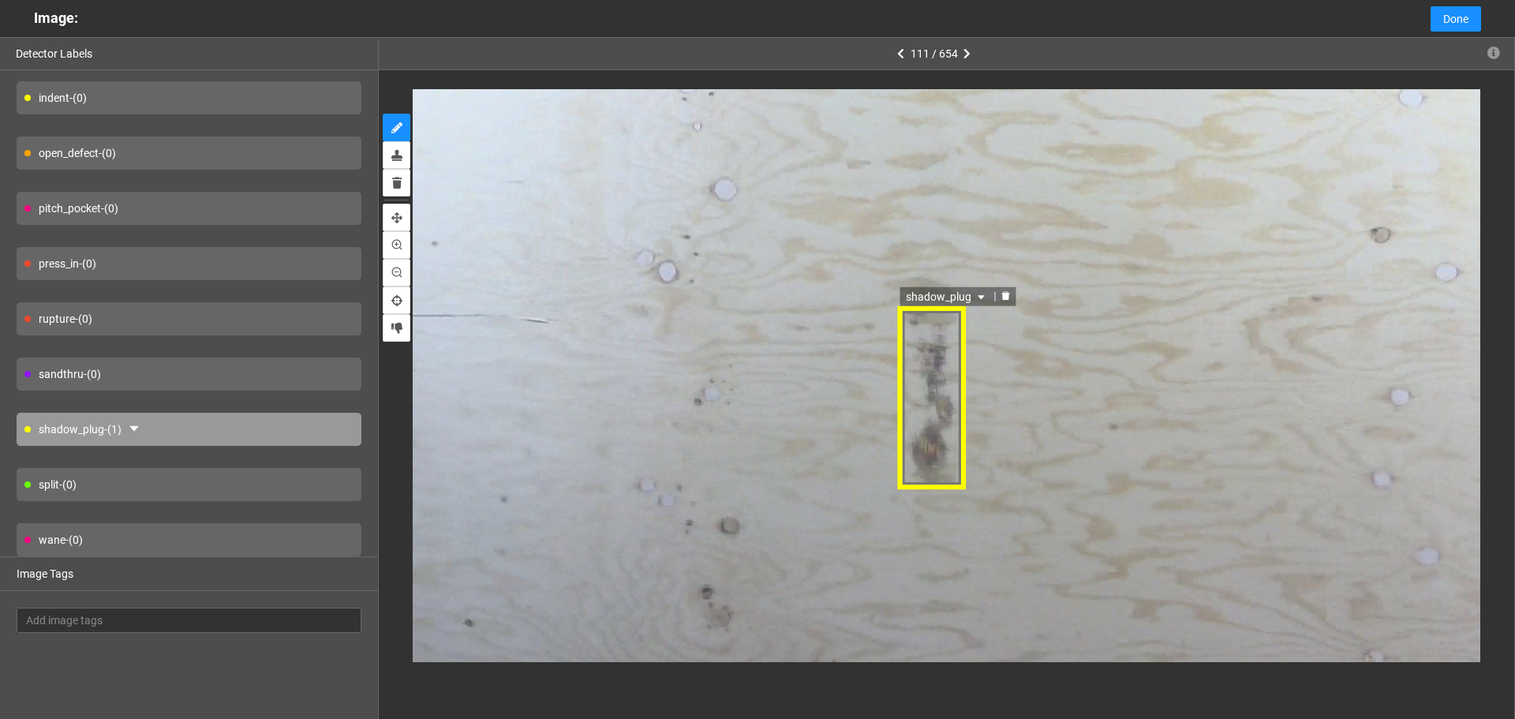
click at [923, 302] on span "shadow_plug" at bounding box center [949, 295] width 82 height 17
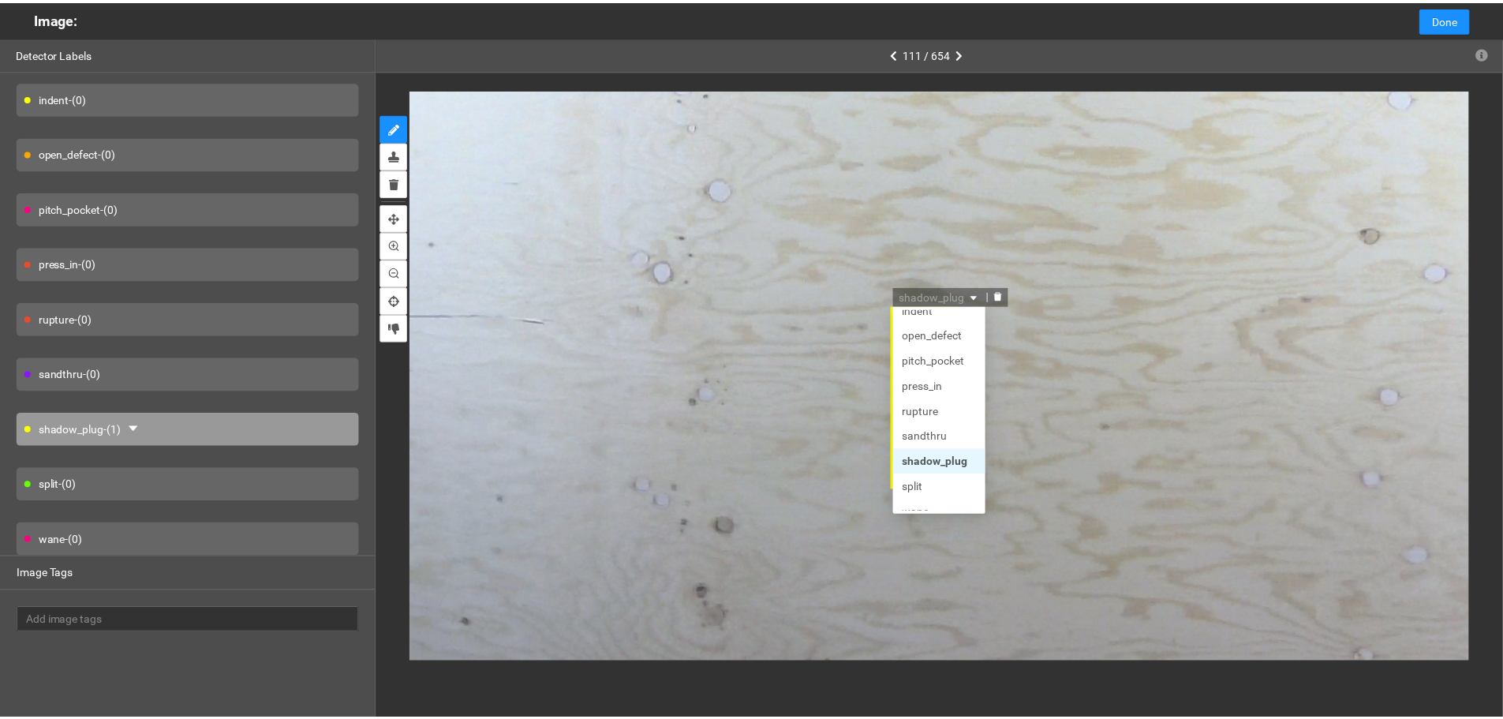
scroll to position [76, 0]
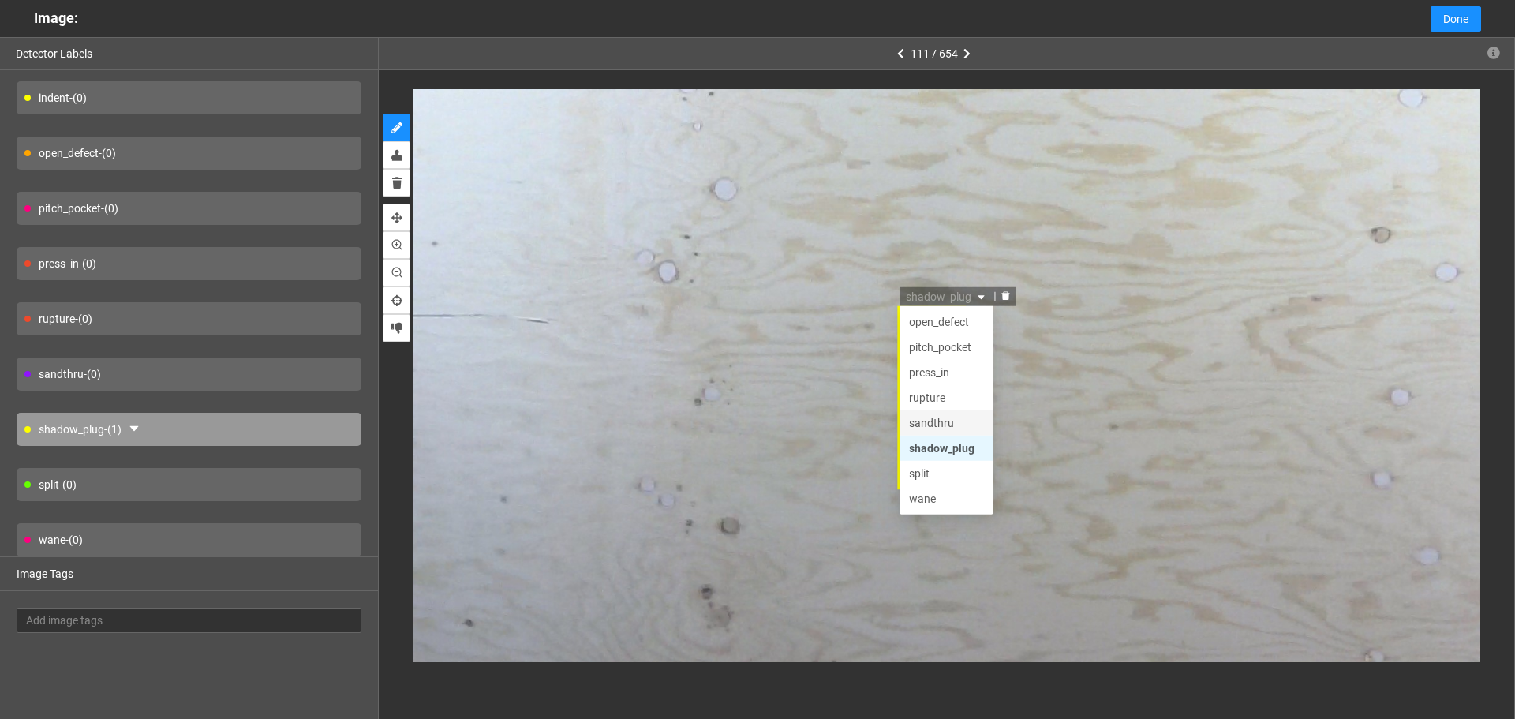
click at [939, 426] on div "sandthru" at bounding box center [948, 422] width 74 height 17
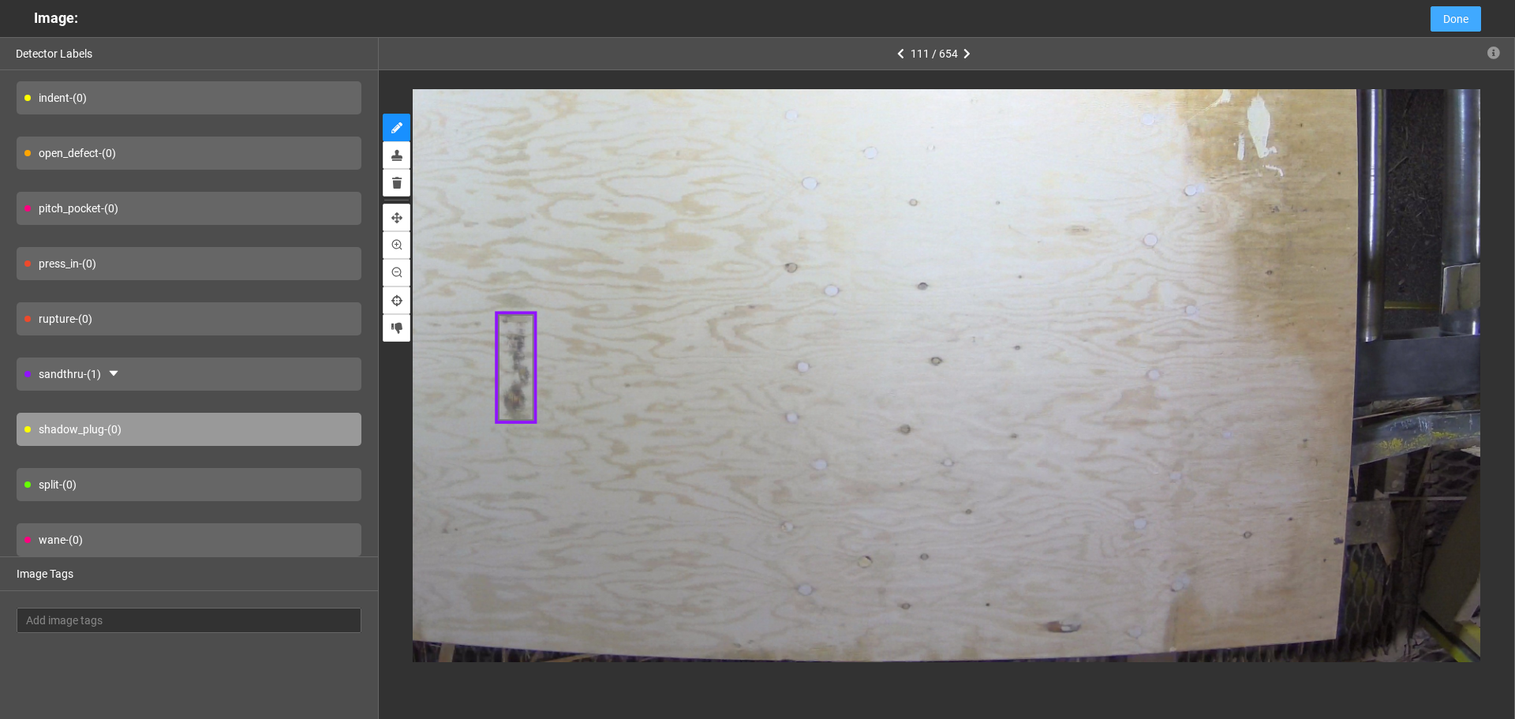
click at [1472, 19] on button "Done" at bounding box center [1456, 18] width 51 height 25
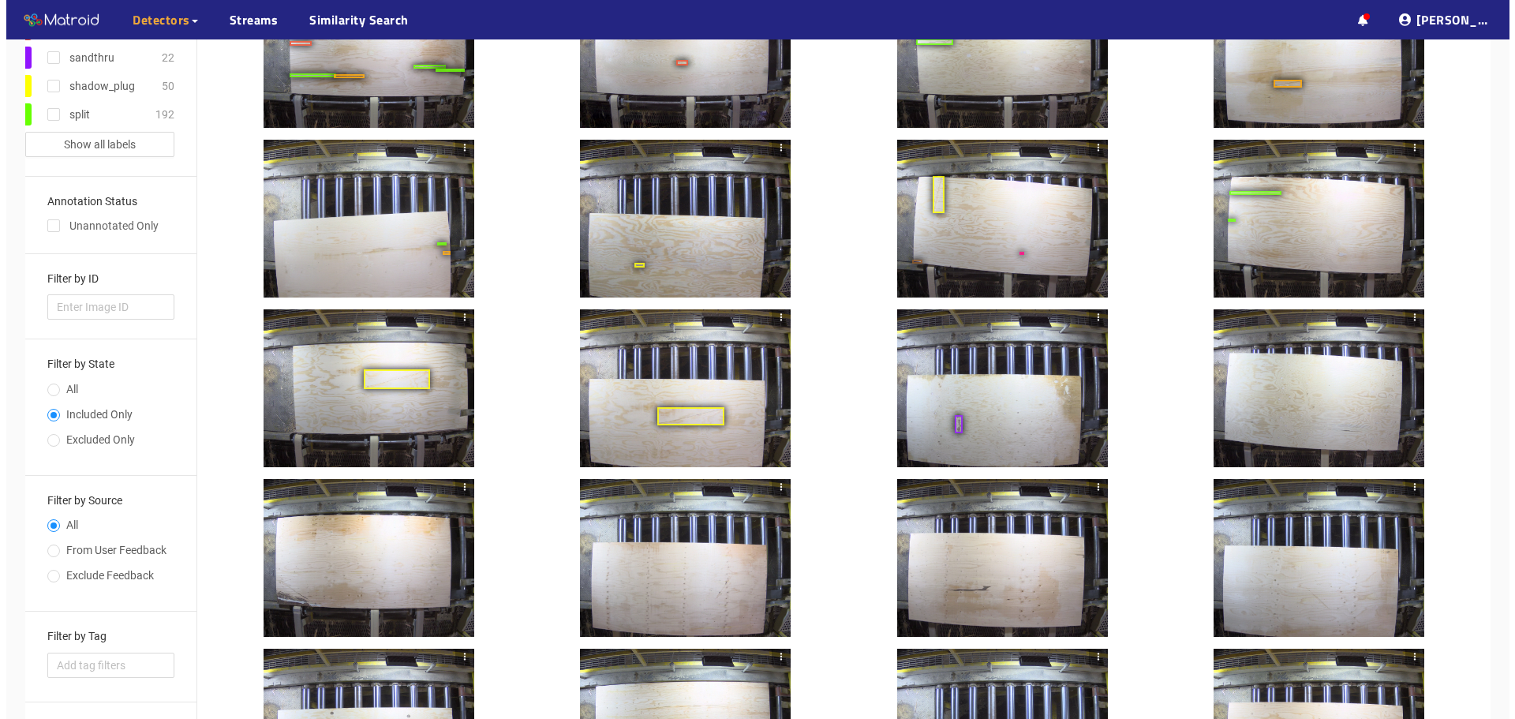
scroll to position [222, 0]
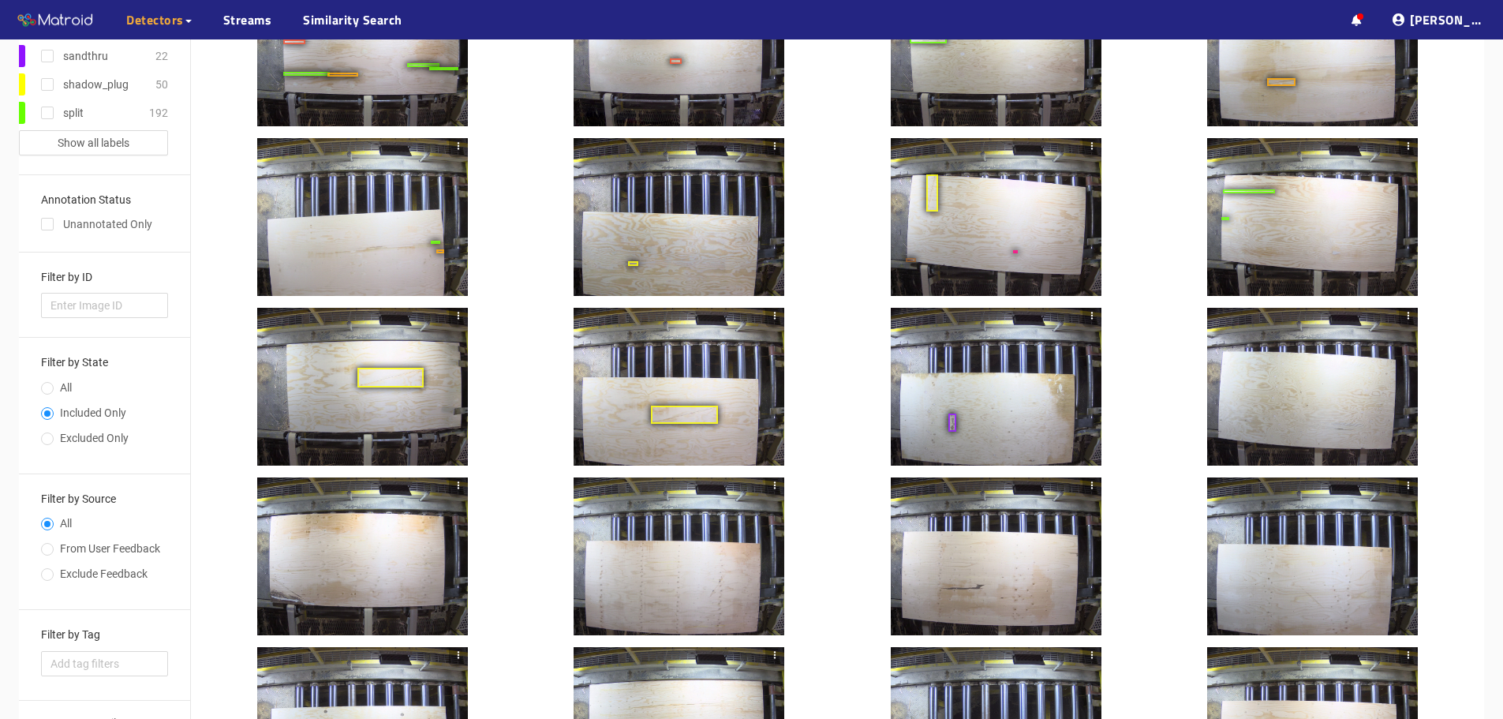
click at [1278, 390] on div at bounding box center [1312, 387] width 211 height 158
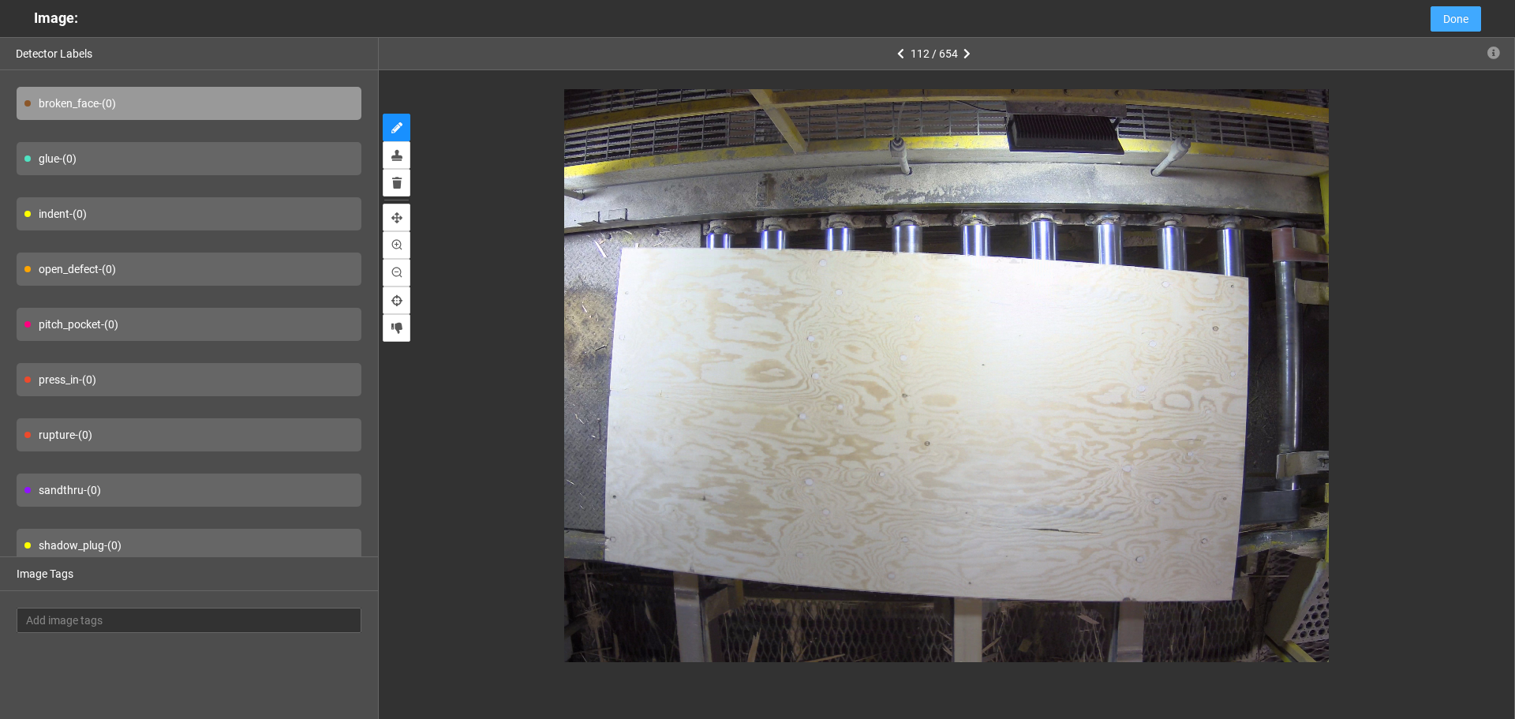
click at [1441, 24] on button "Done" at bounding box center [1456, 18] width 51 height 25
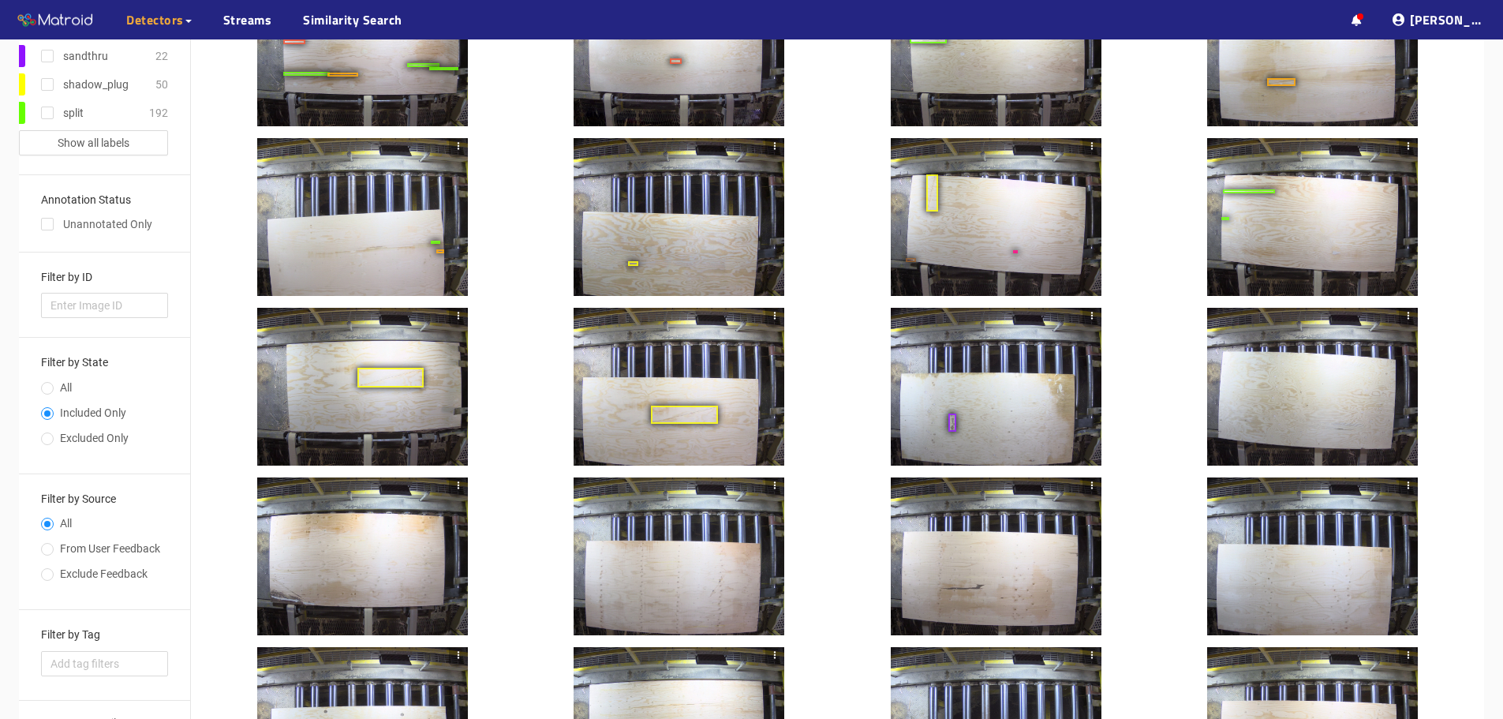
click at [987, 377] on div at bounding box center [996, 387] width 211 height 158
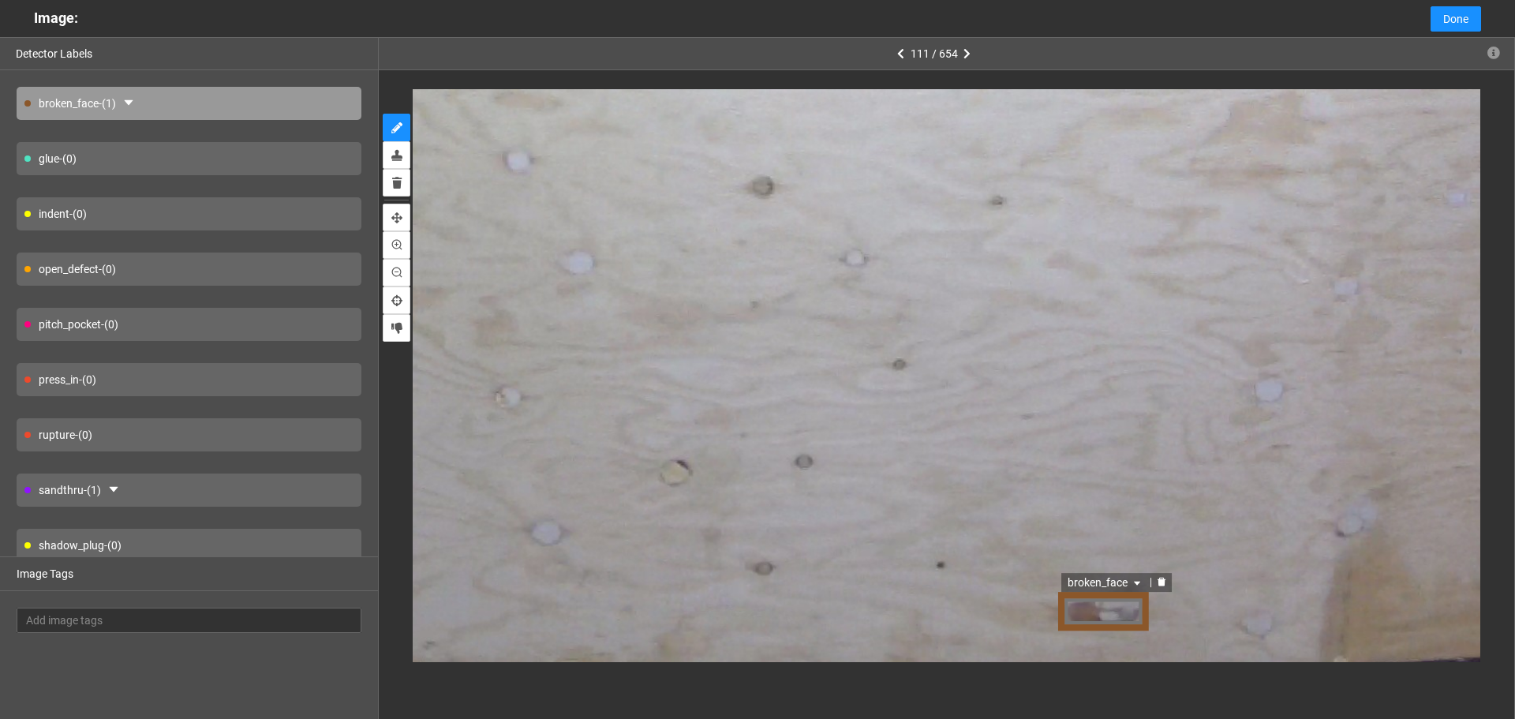
click at [1084, 576] on span "broken_face" at bounding box center [1105, 583] width 77 height 17
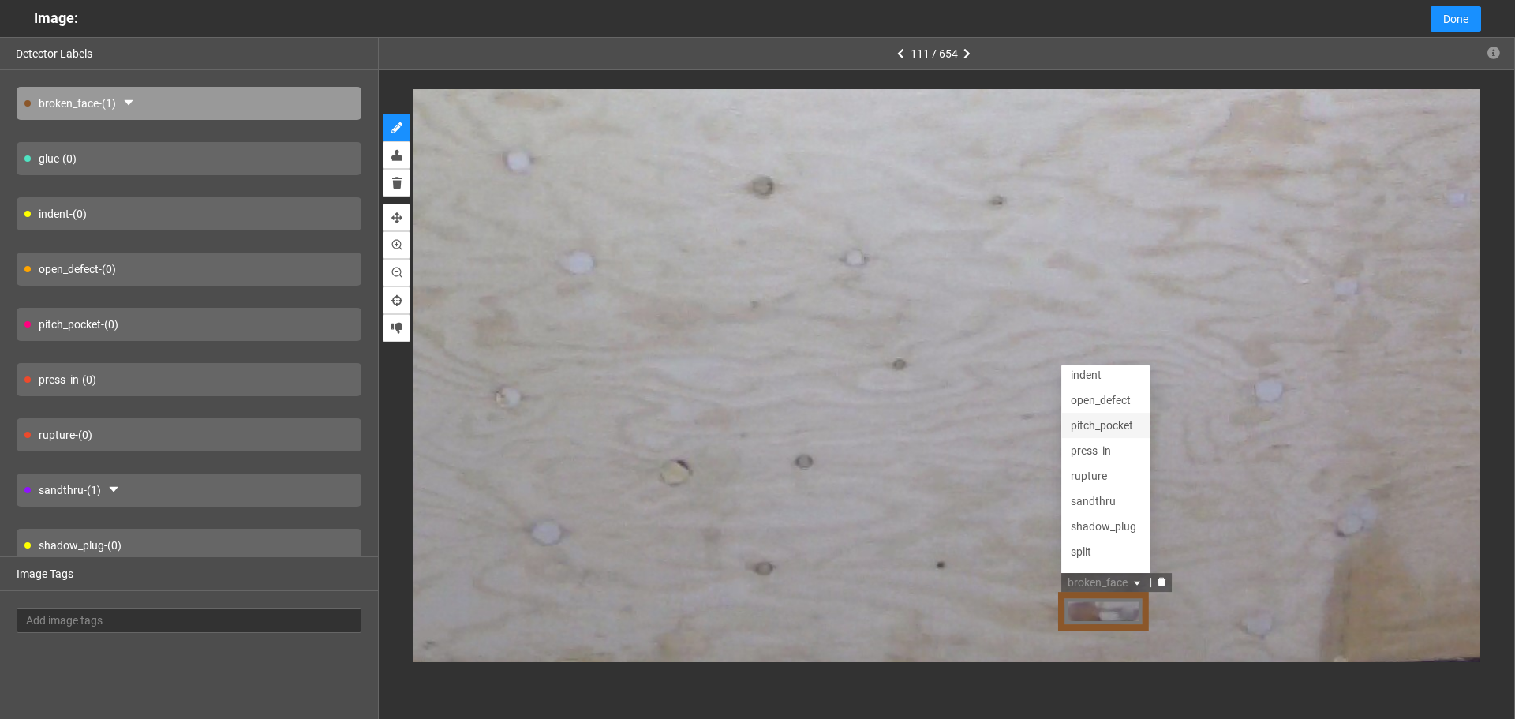
scroll to position [76, 0]
click at [1111, 408] on div "pitch_pocket" at bounding box center [1104, 406] width 69 height 17
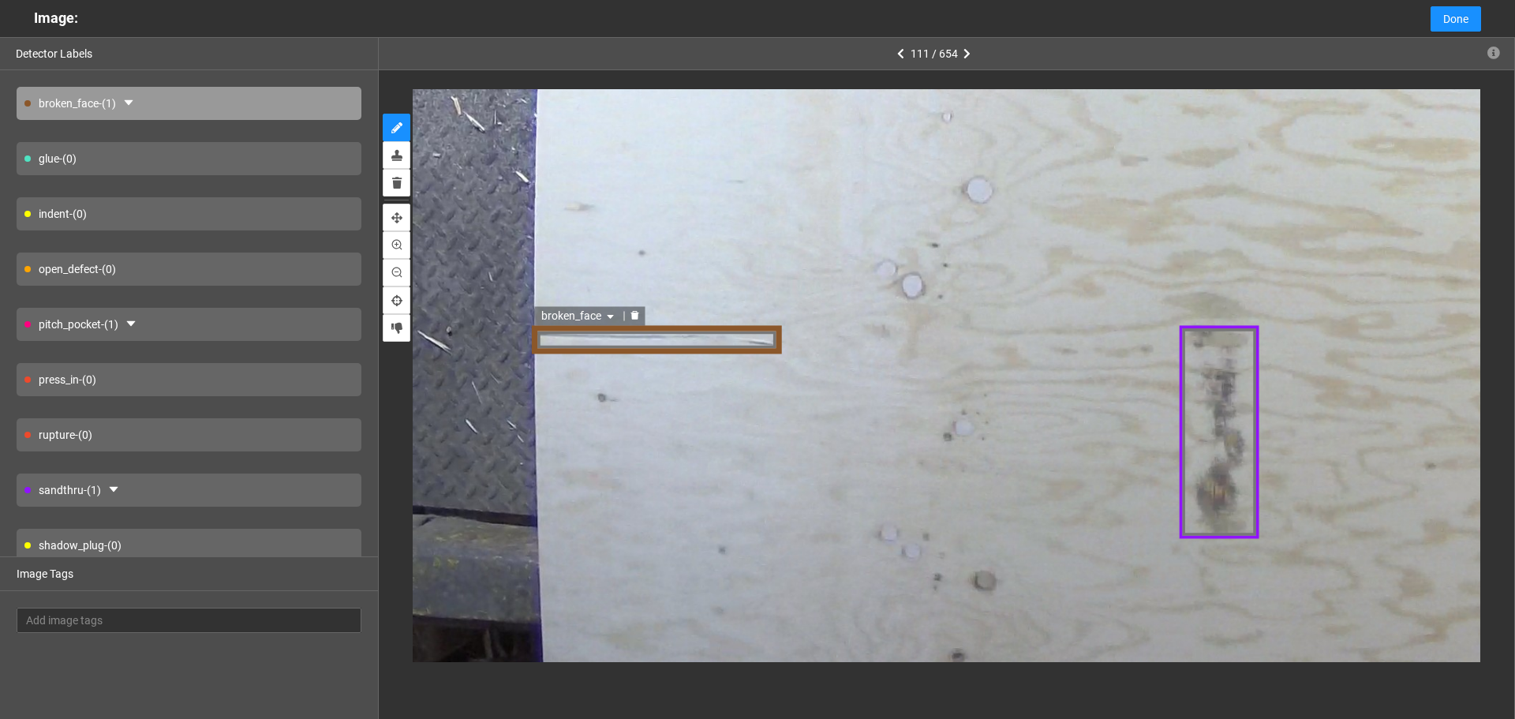
click at [559, 306] on div "broken_face" at bounding box center [578, 315] width 89 height 19
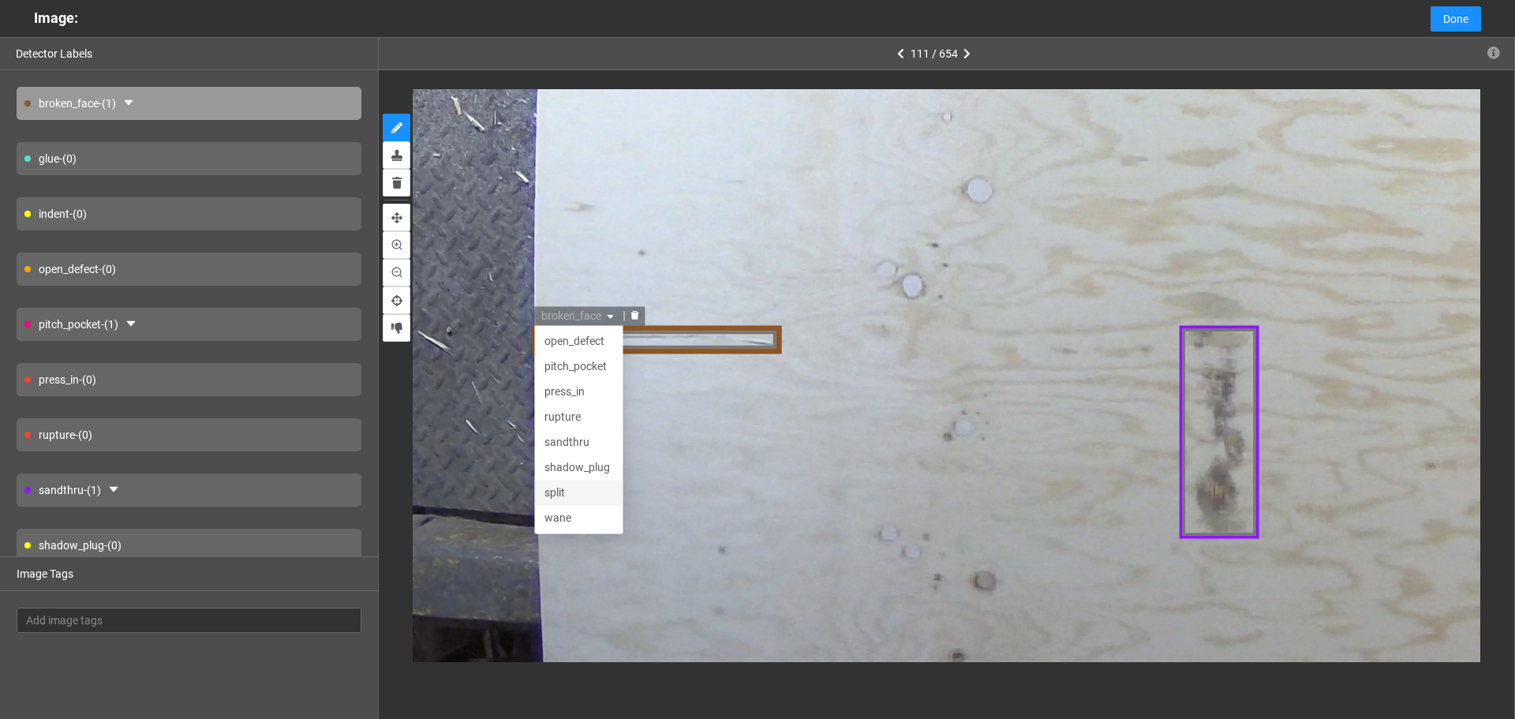
click at [579, 491] on div "split" at bounding box center [578, 492] width 69 height 17
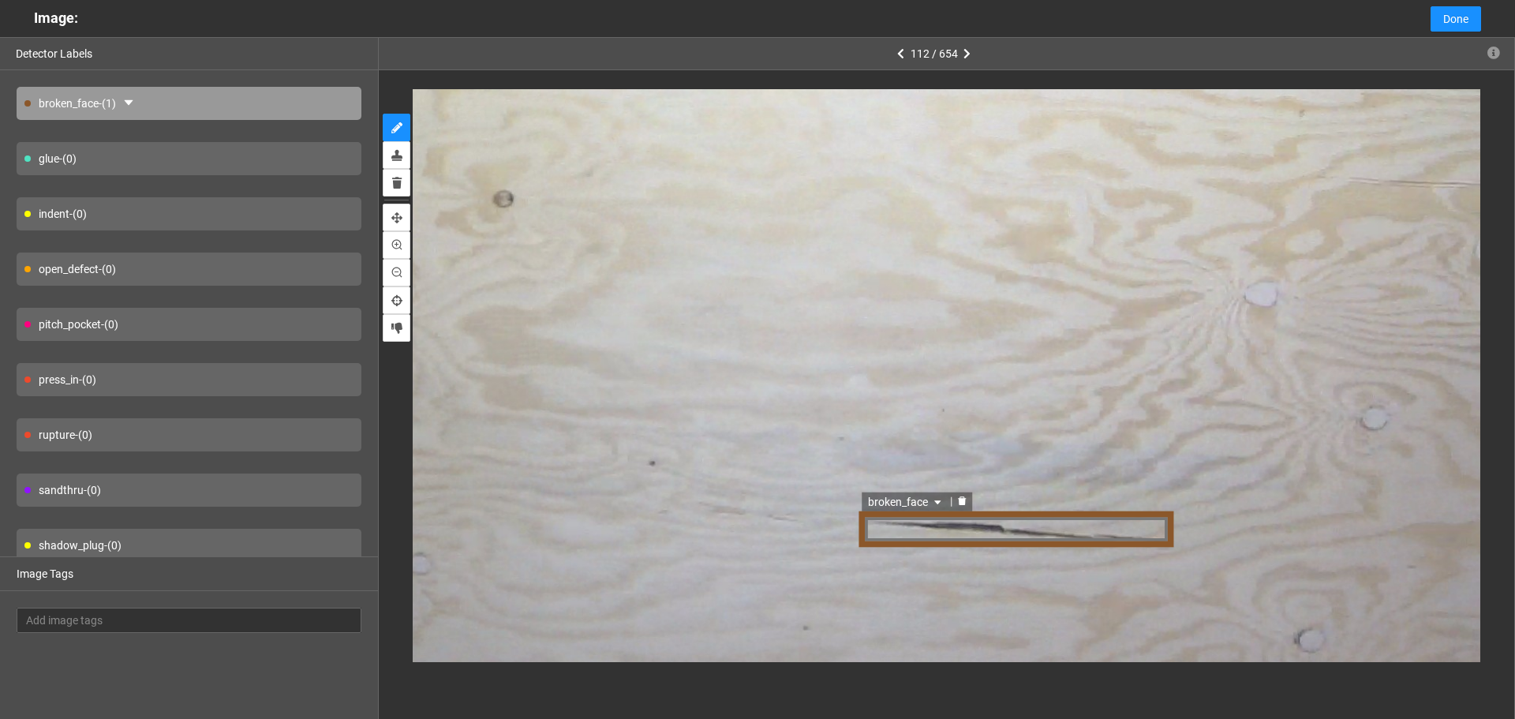
click at [905, 510] on span "broken_face" at bounding box center [908, 501] width 77 height 17
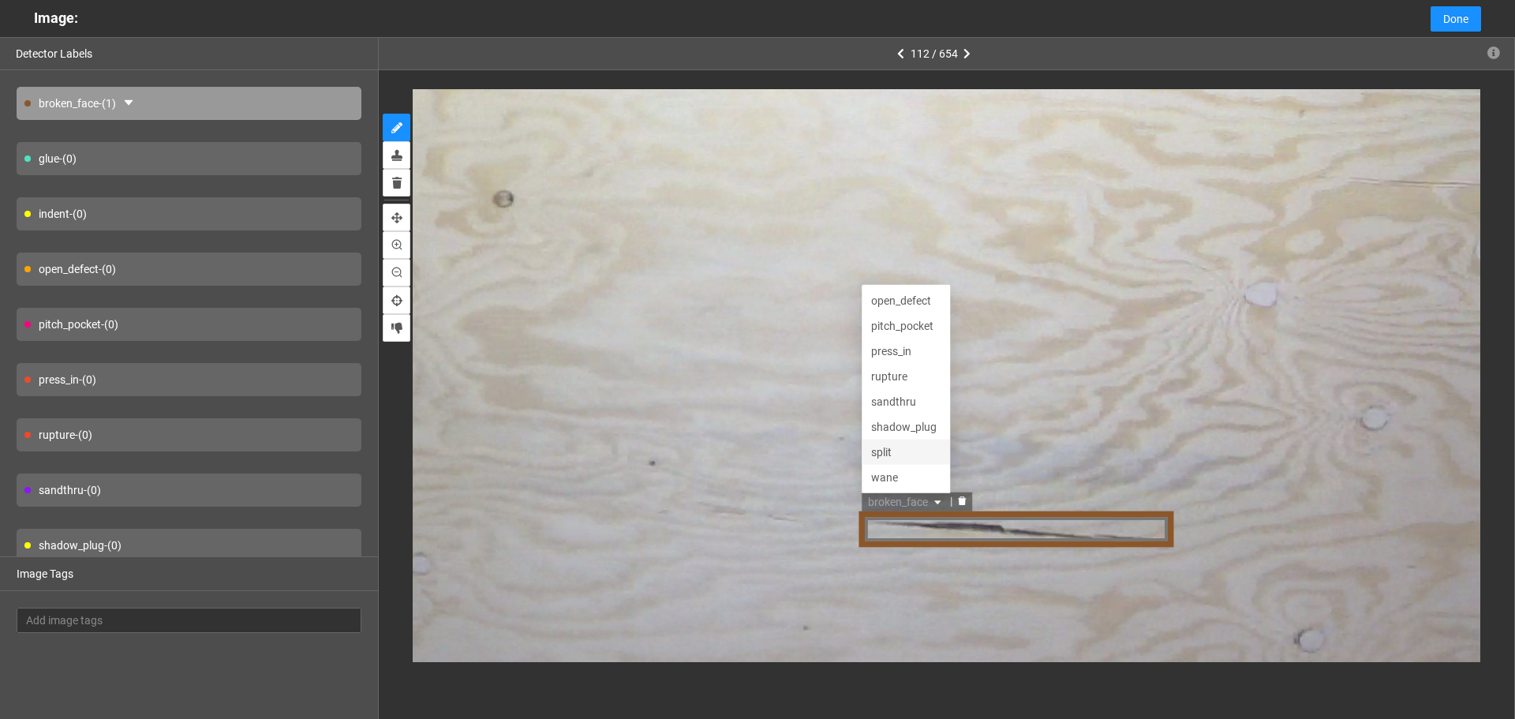
click at [900, 447] on div "split" at bounding box center [907, 452] width 69 height 17
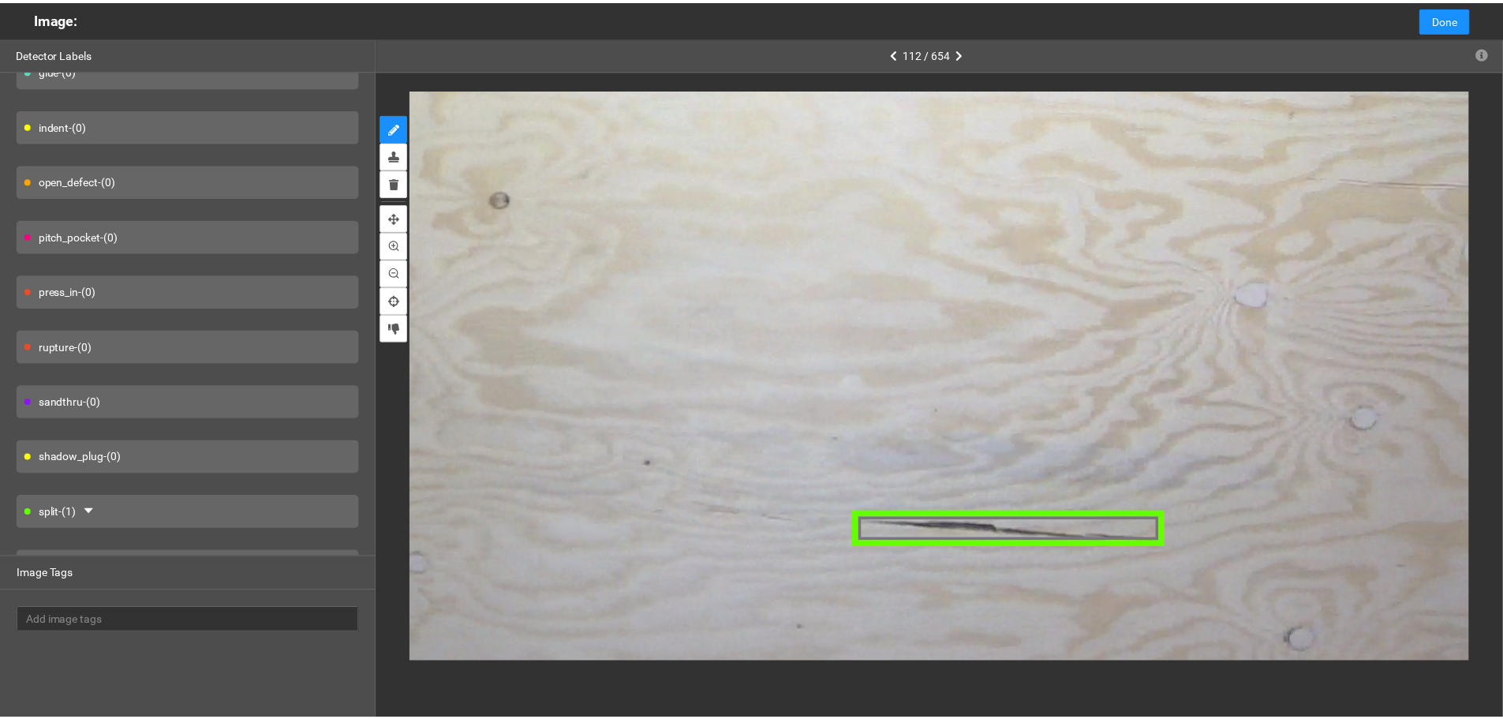
scroll to position [116, 0]
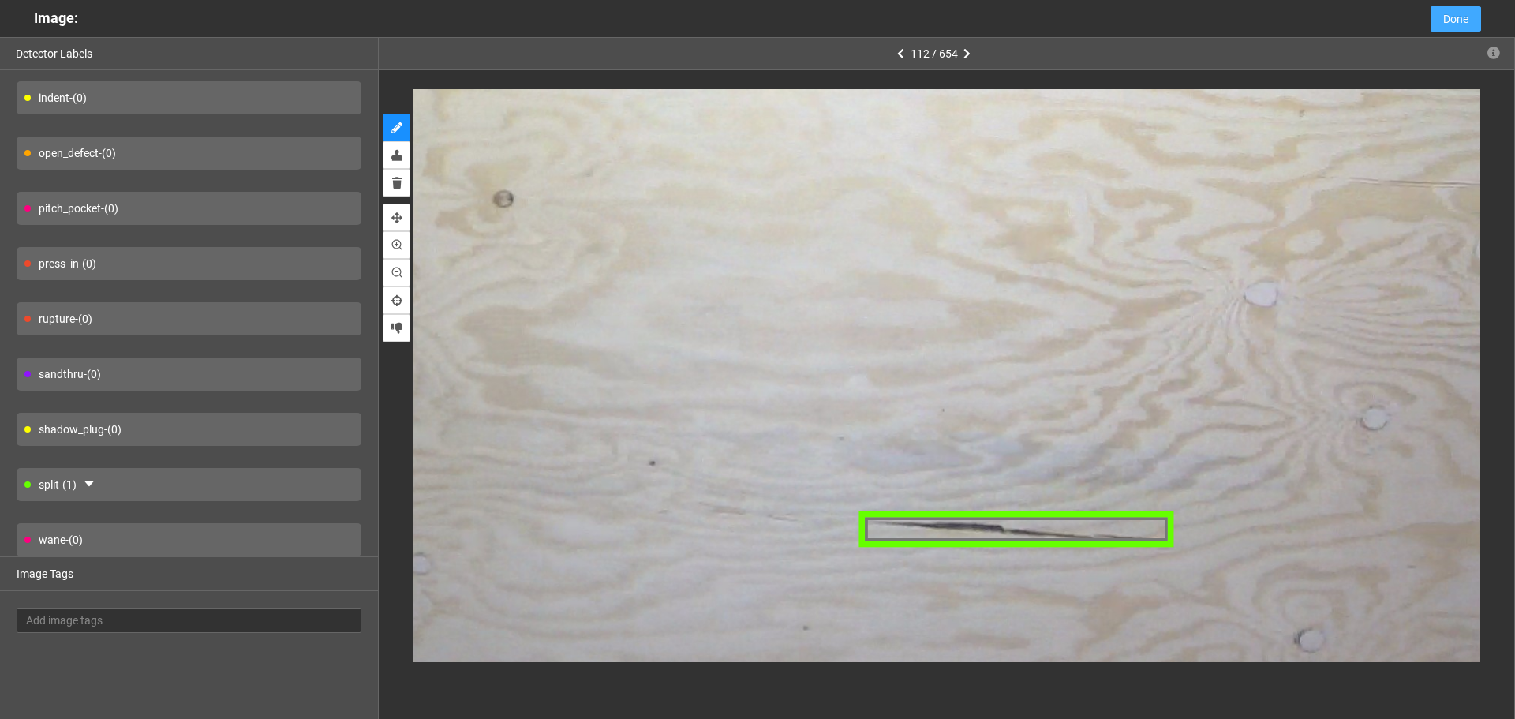
click at [1443, 24] on span "Done" at bounding box center [1455, 18] width 25 height 17
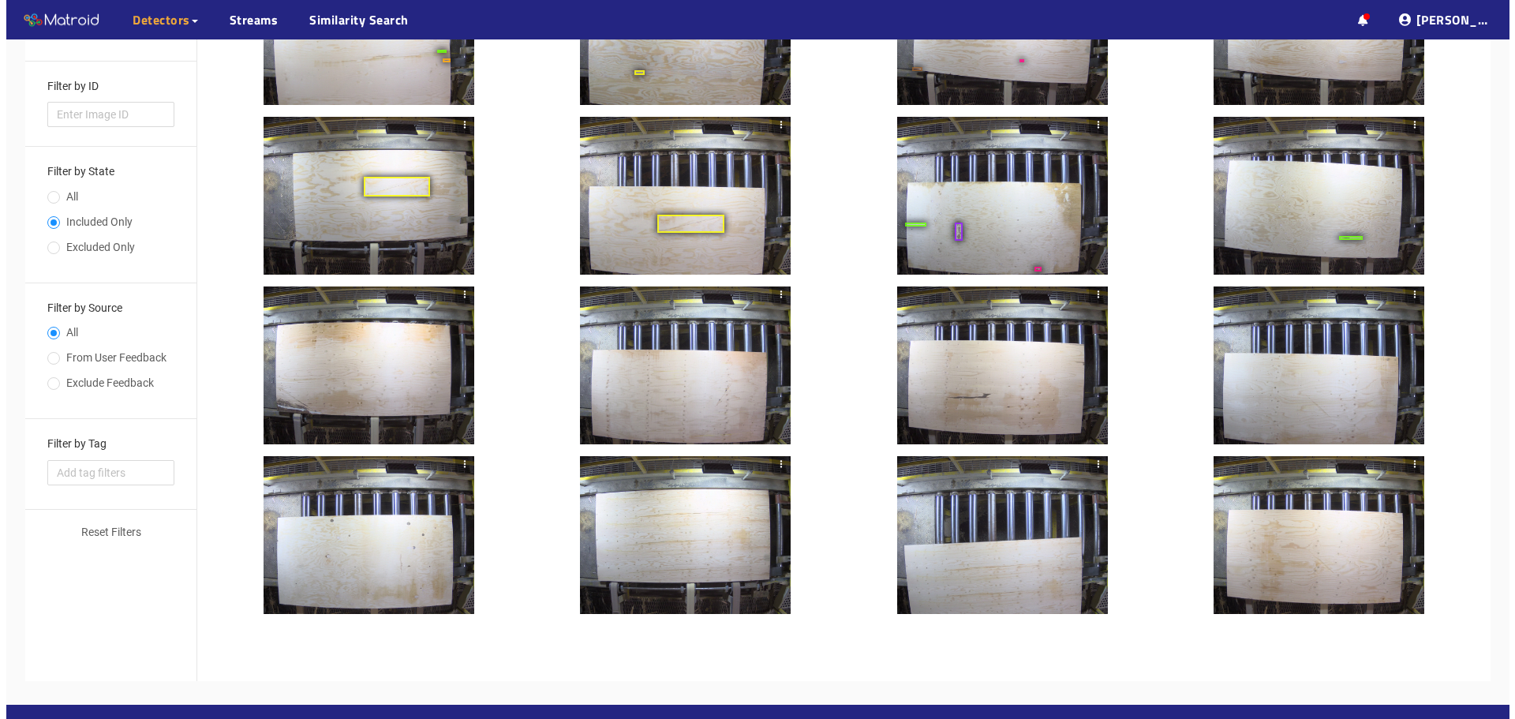
scroll to position [459, 0]
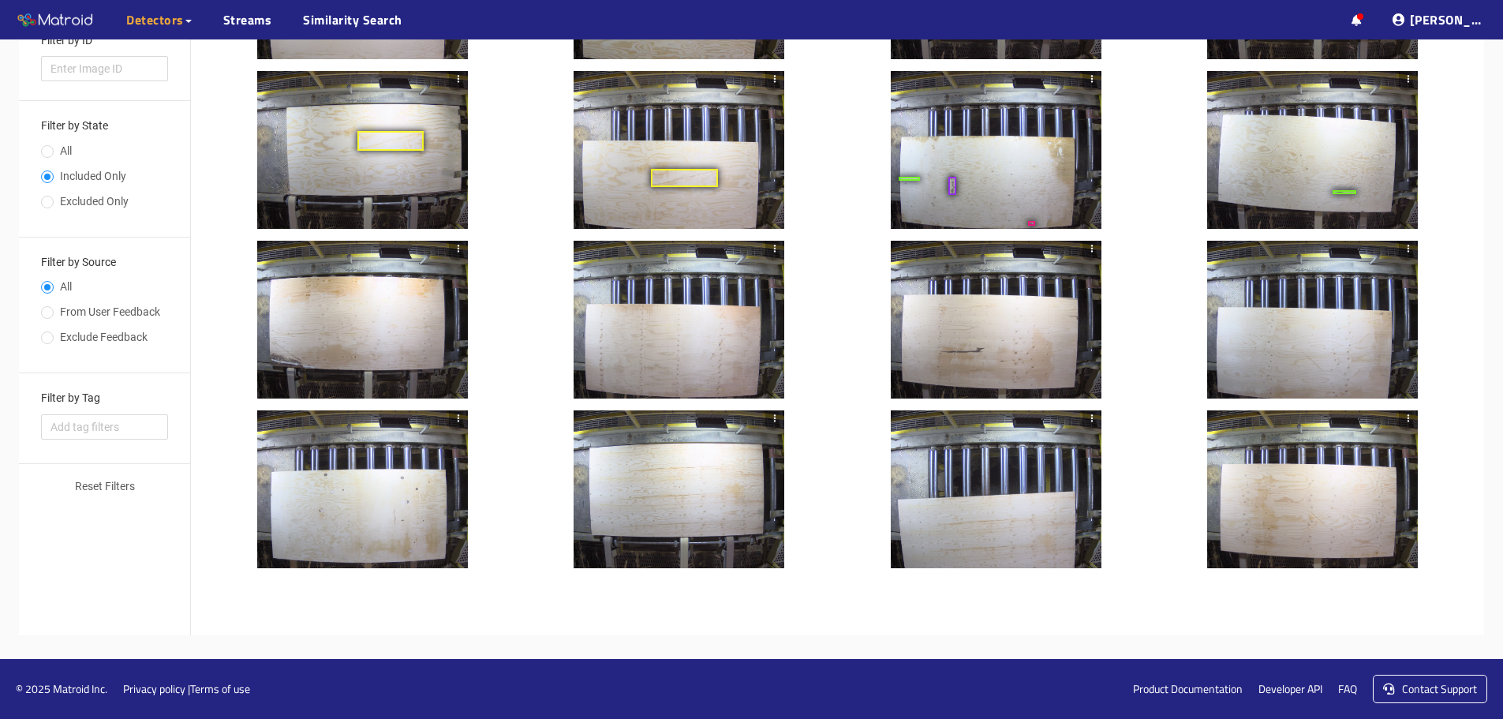
click at [1327, 138] on div at bounding box center [1312, 150] width 211 height 158
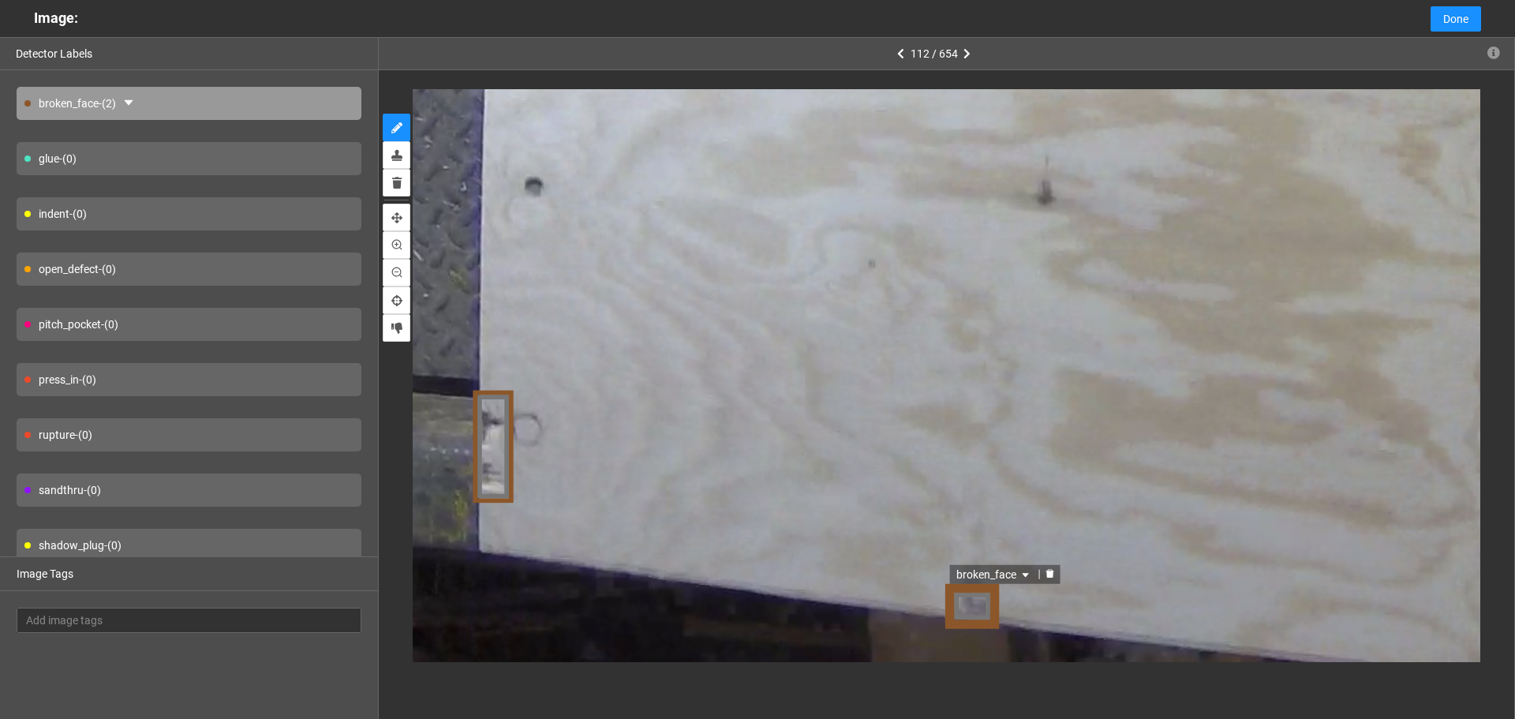
click at [966, 576] on span "broken_face" at bounding box center [995, 573] width 77 height 17
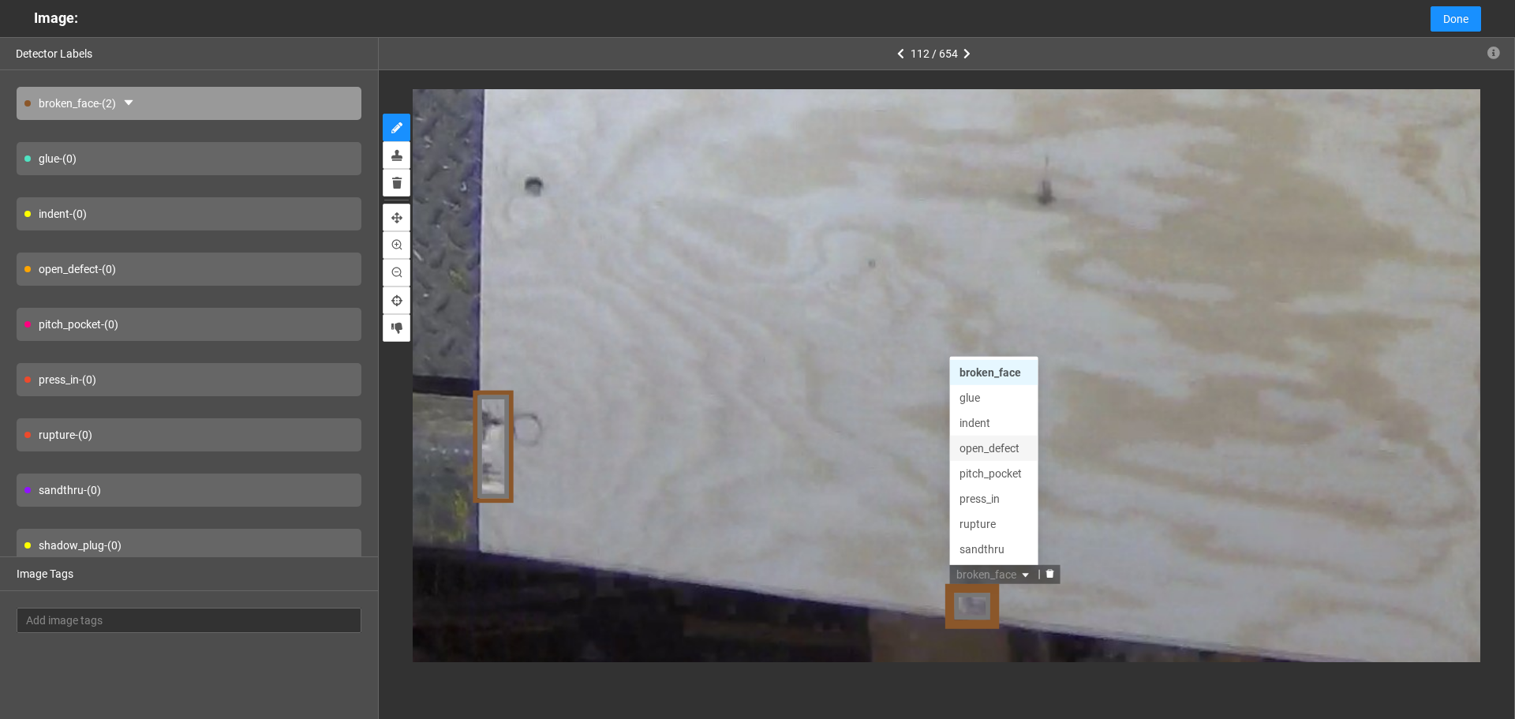
click at [1003, 444] on div "open_defect" at bounding box center [994, 447] width 69 height 17
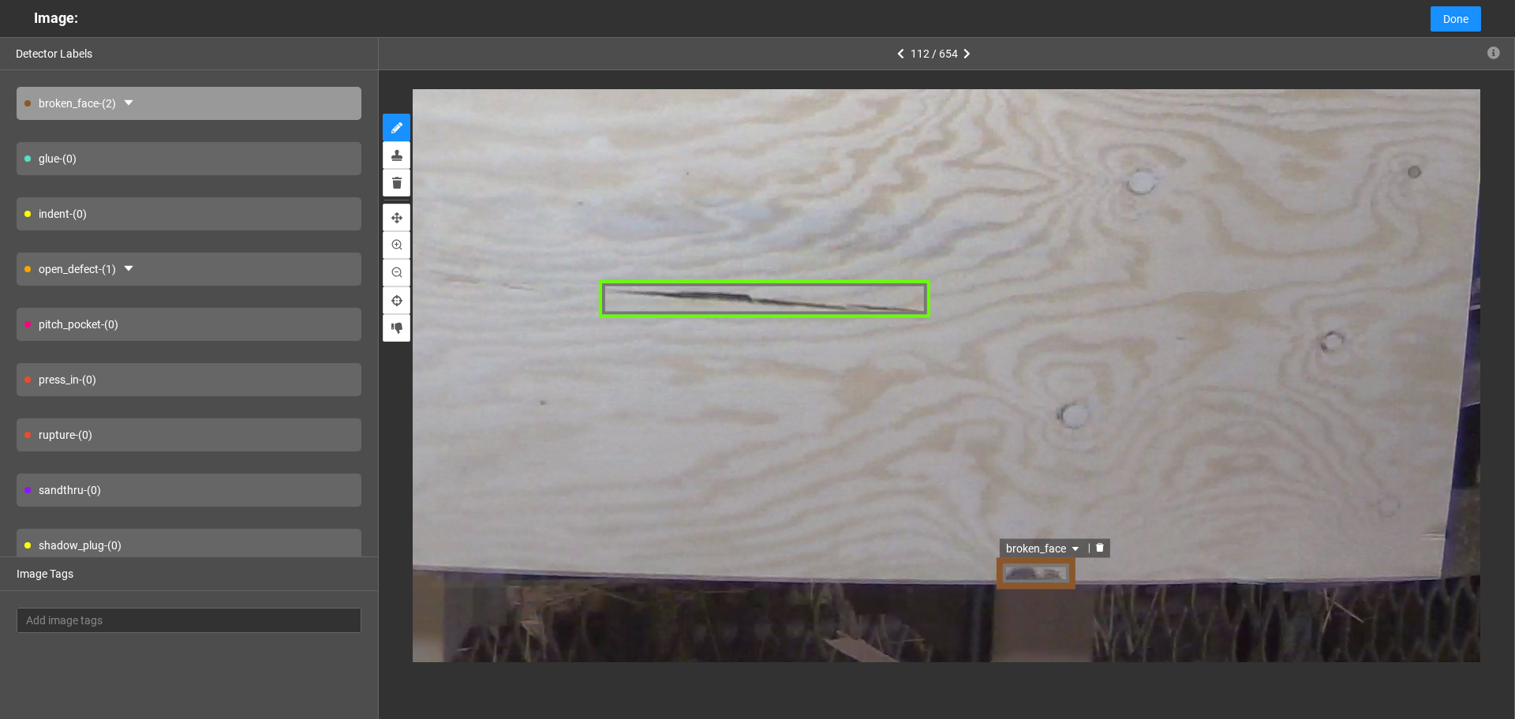
click at [1044, 551] on span "broken_face" at bounding box center [1044, 548] width 77 height 17
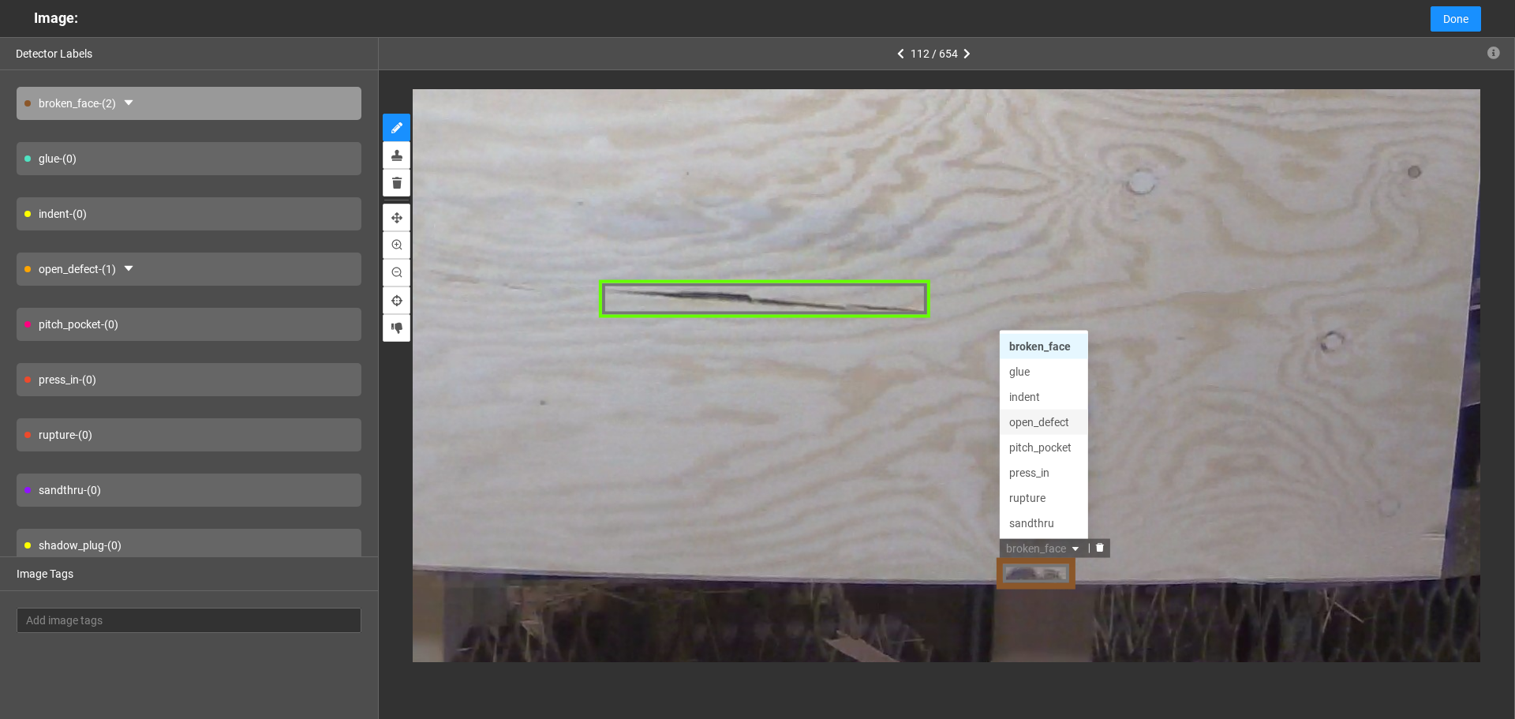
click at [1042, 423] on div "open_defect" at bounding box center [1043, 422] width 69 height 17
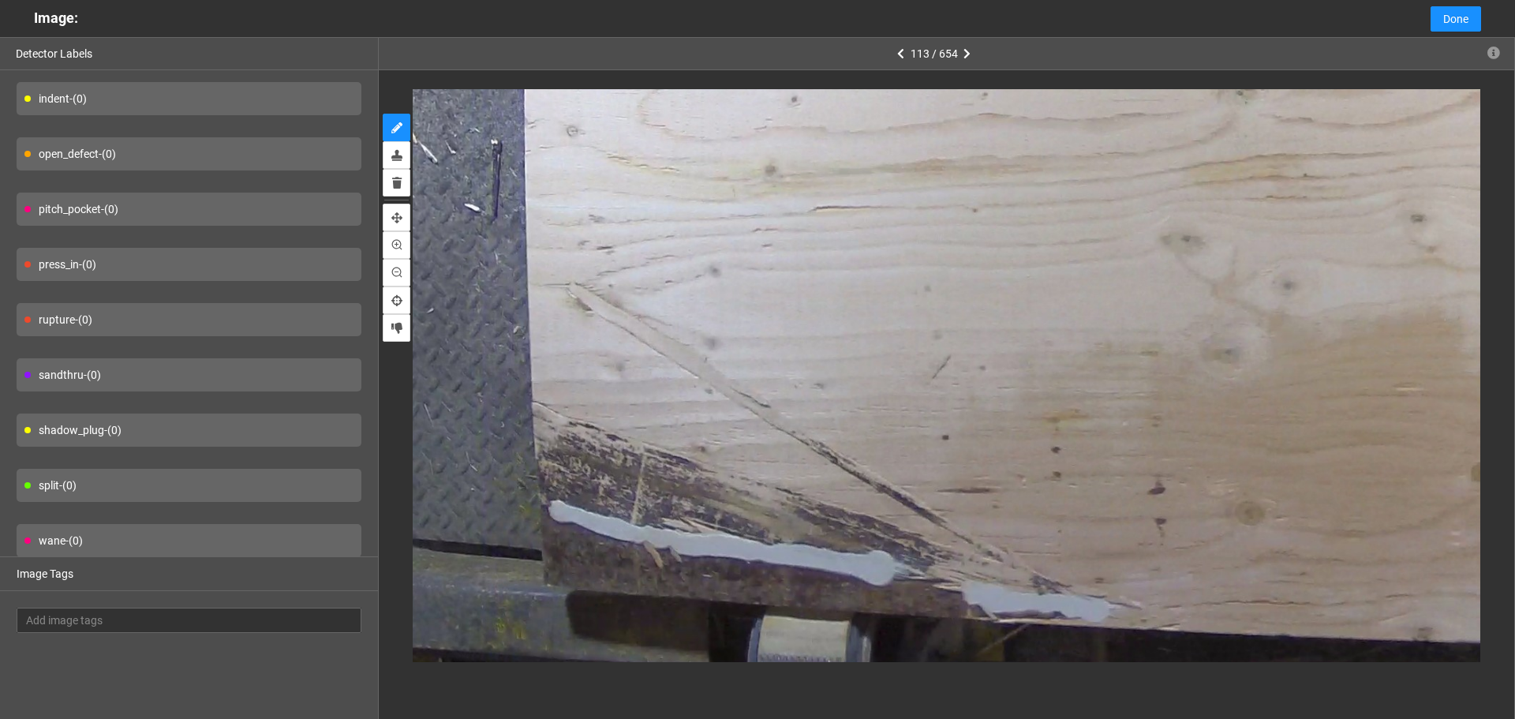
scroll to position [116, 0]
click at [209, 264] on div "press_in - (0)" at bounding box center [189, 263] width 345 height 33
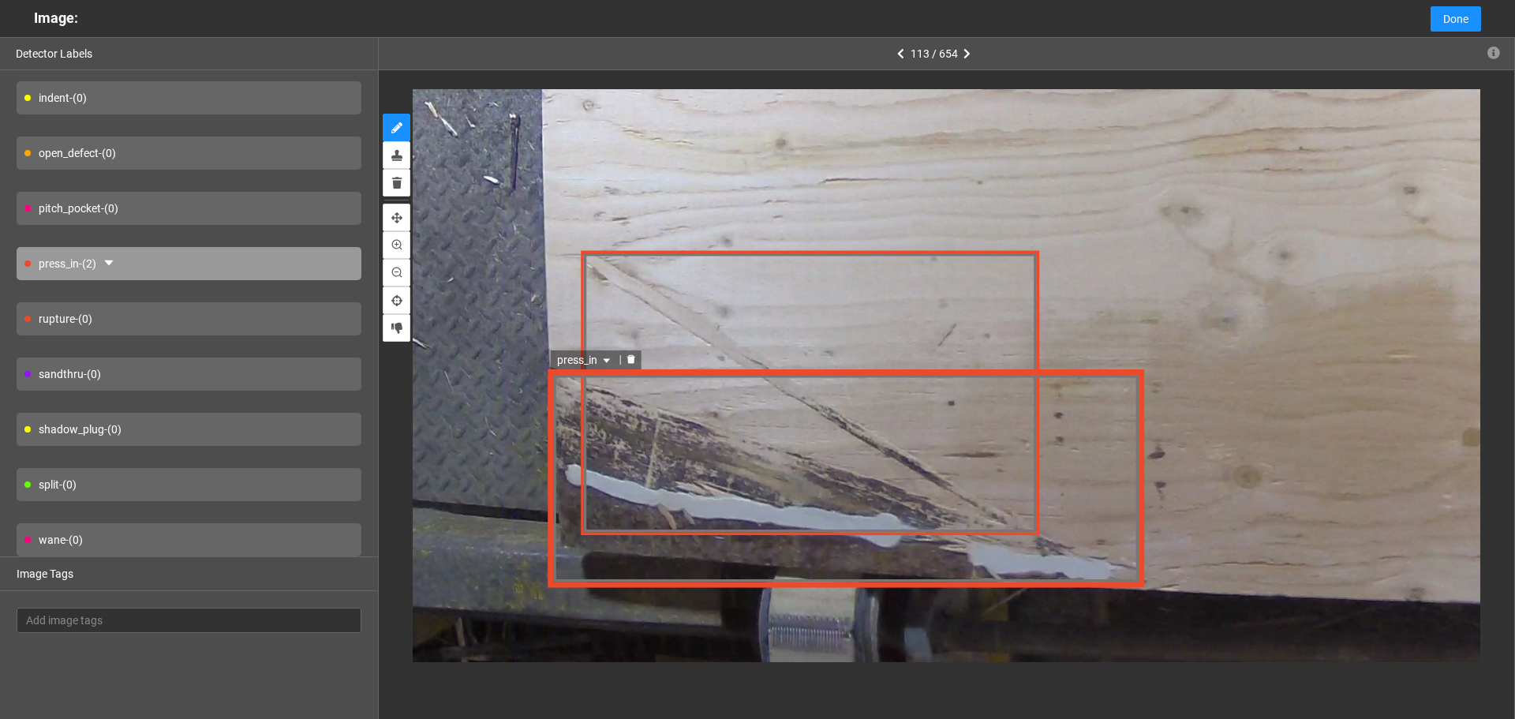
click at [570, 365] on span "press_in" at bounding box center [584, 360] width 57 height 17
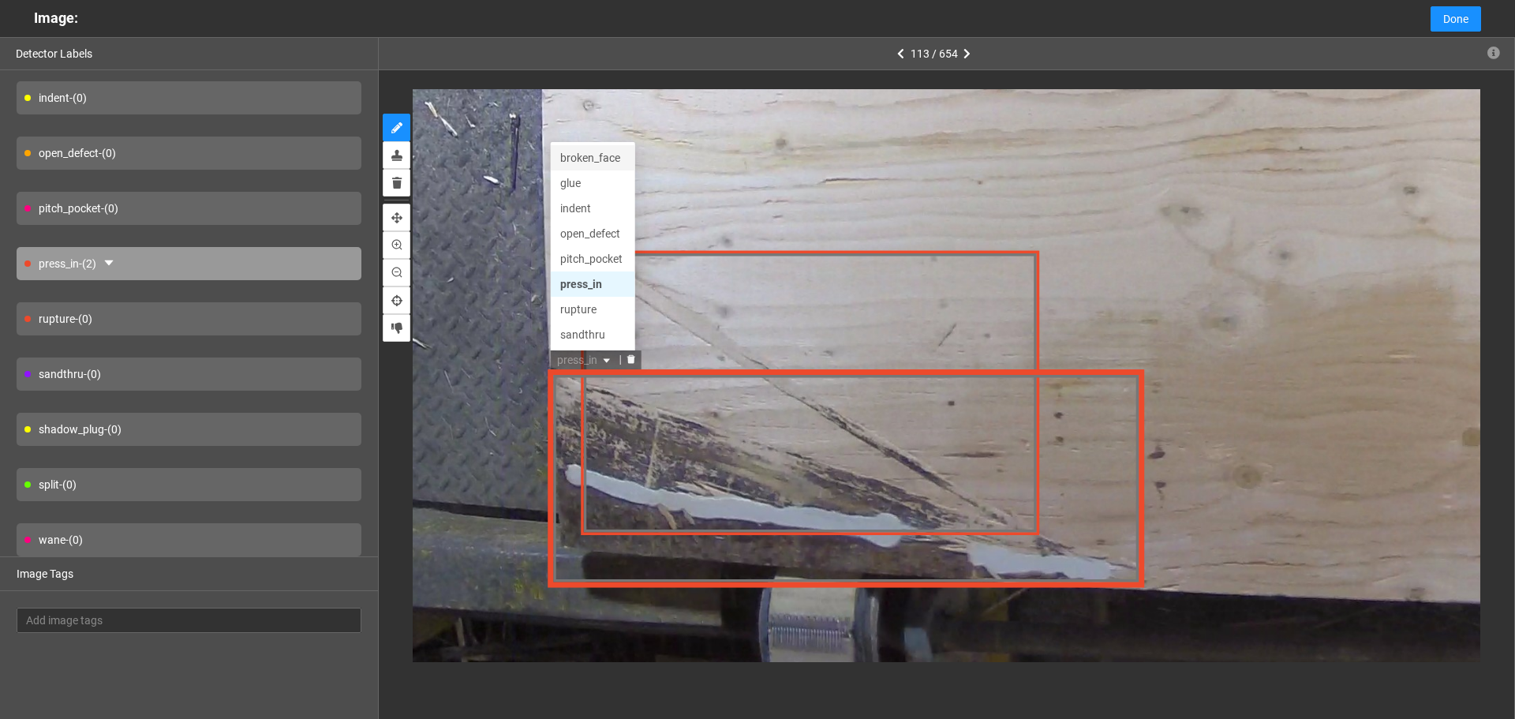
click at [593, 162] on div "broken_face" at bounding box center [593, 158] width 66 height 17
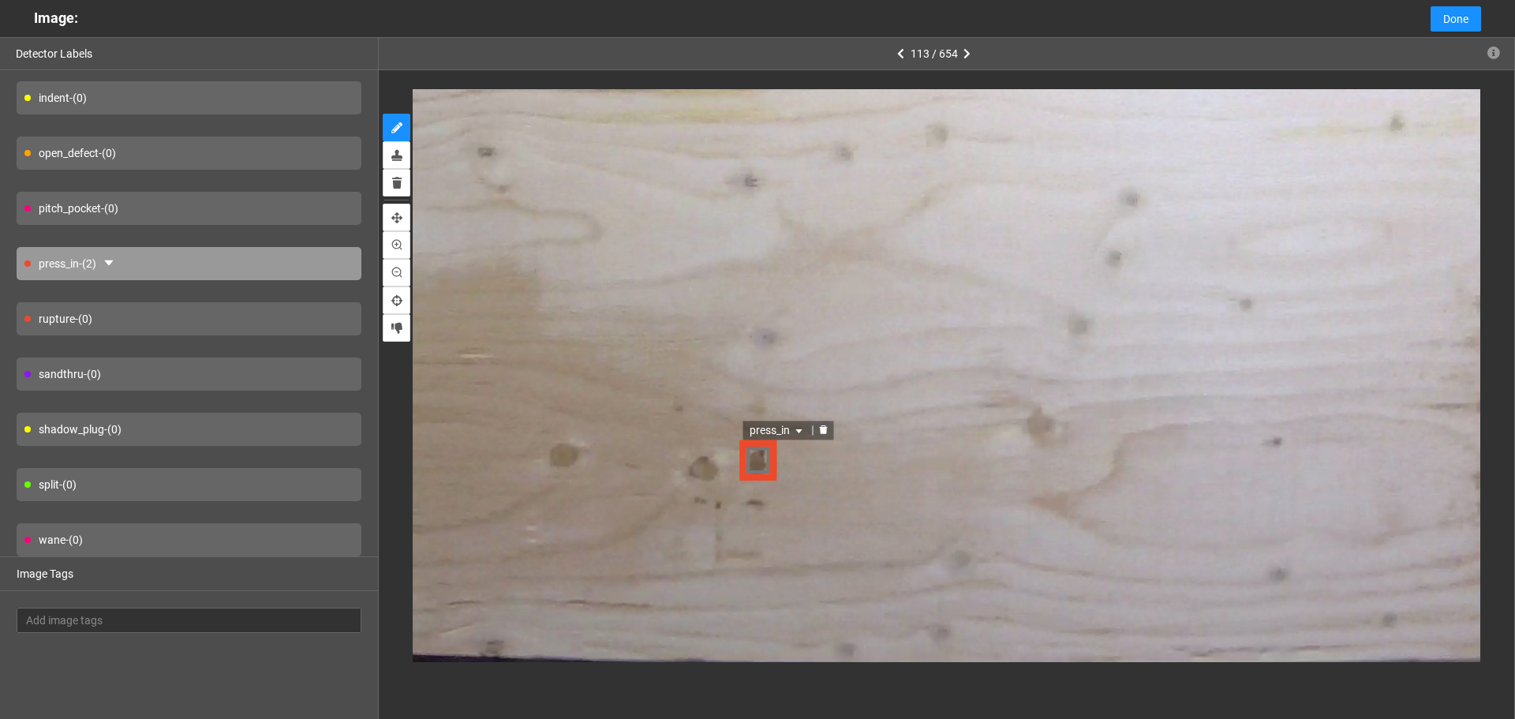
click at [770, 425] on span "press_in" at bounding box center [779, 429] width 57 height 17
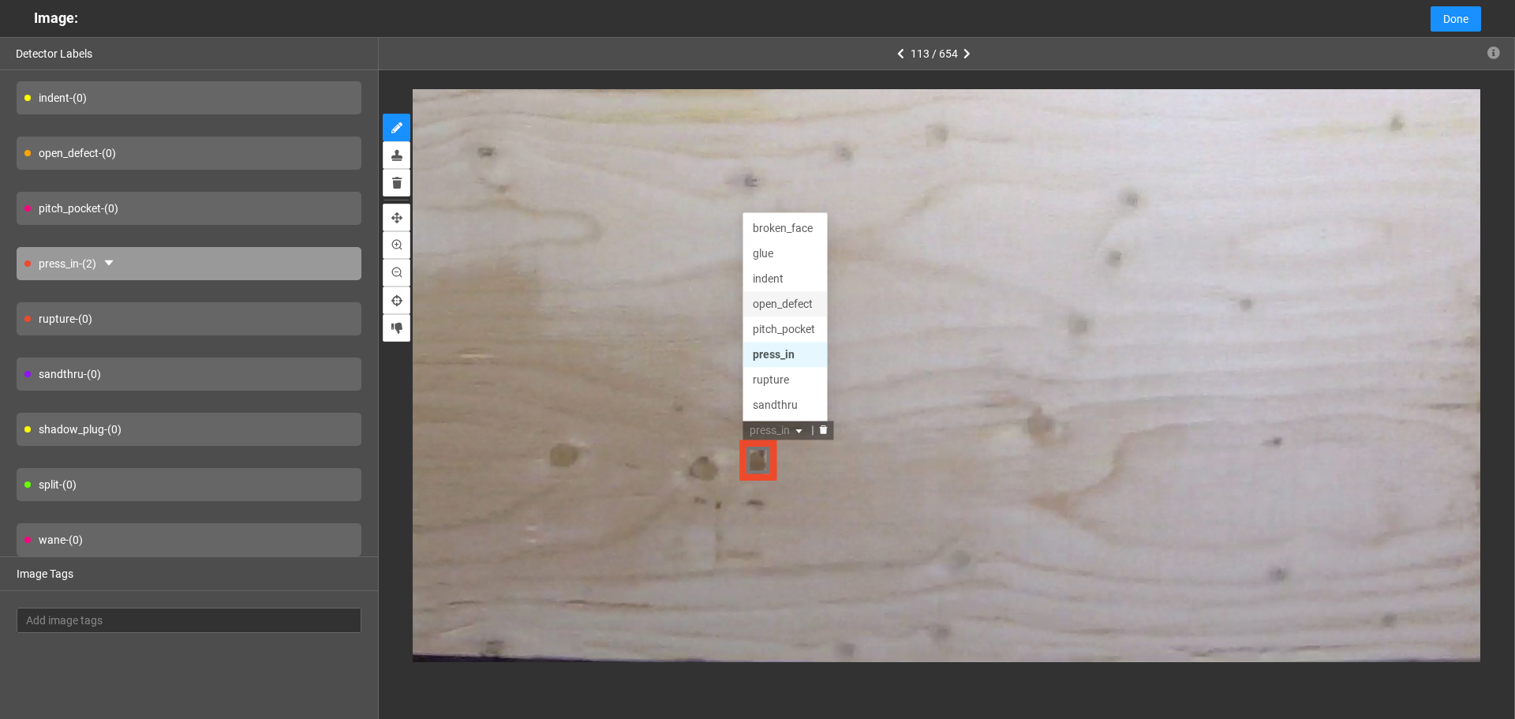
click at [786, 292] on div "open_defect" at bounding box center [786, 303] width 84 height 25
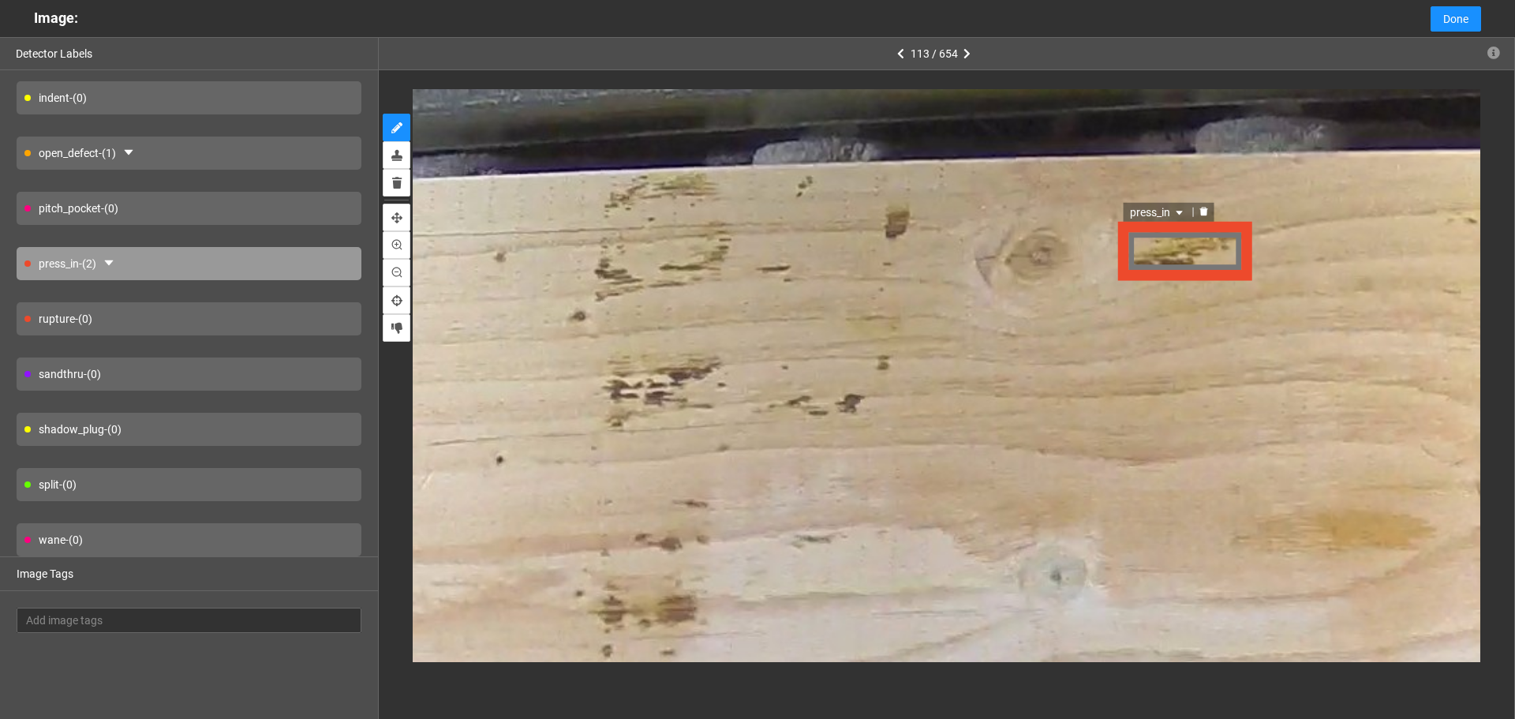
click at [1174, 206] on span "press_in" at bounding box center [1158, 210] width 57 height 17
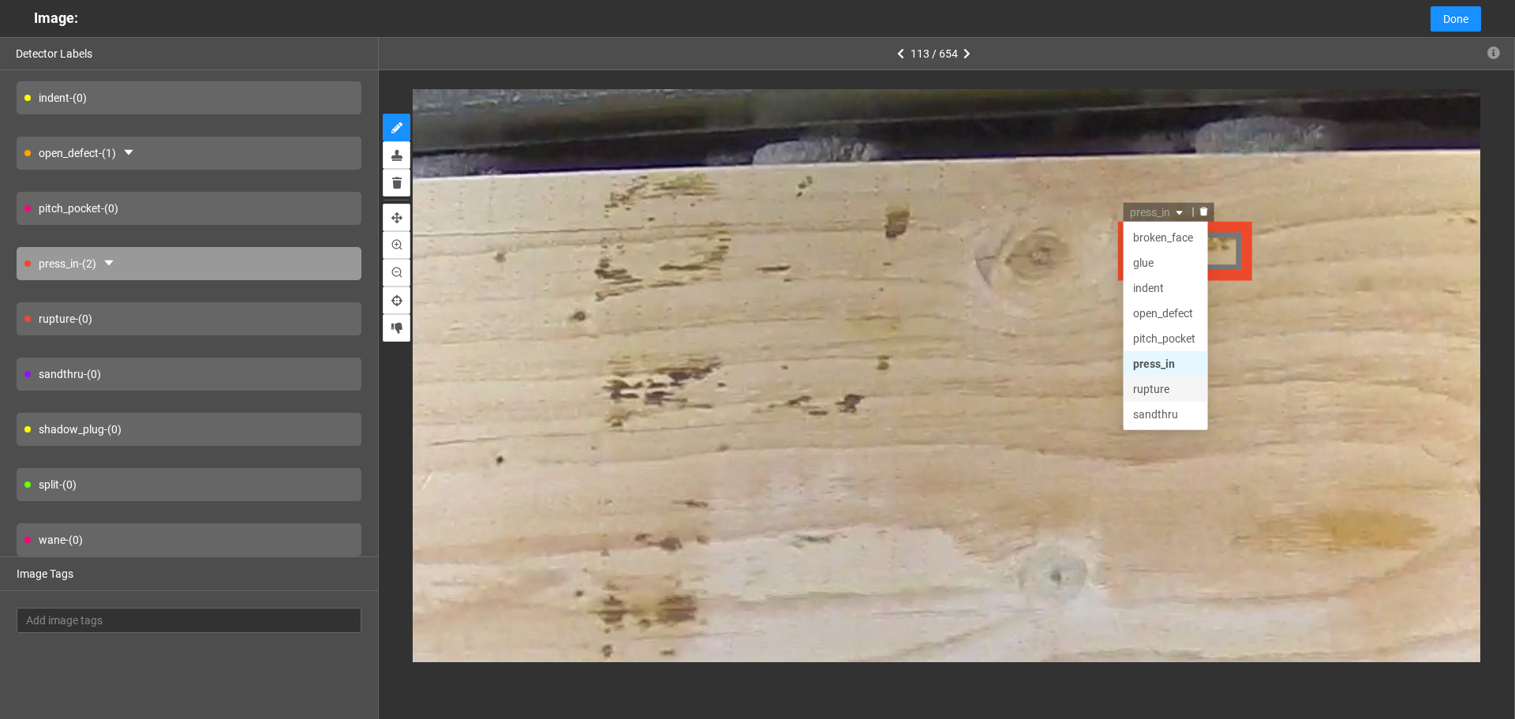
click at [1160, 380] on div "rupture" at bounding box center [1166, 387] width 66 height 17
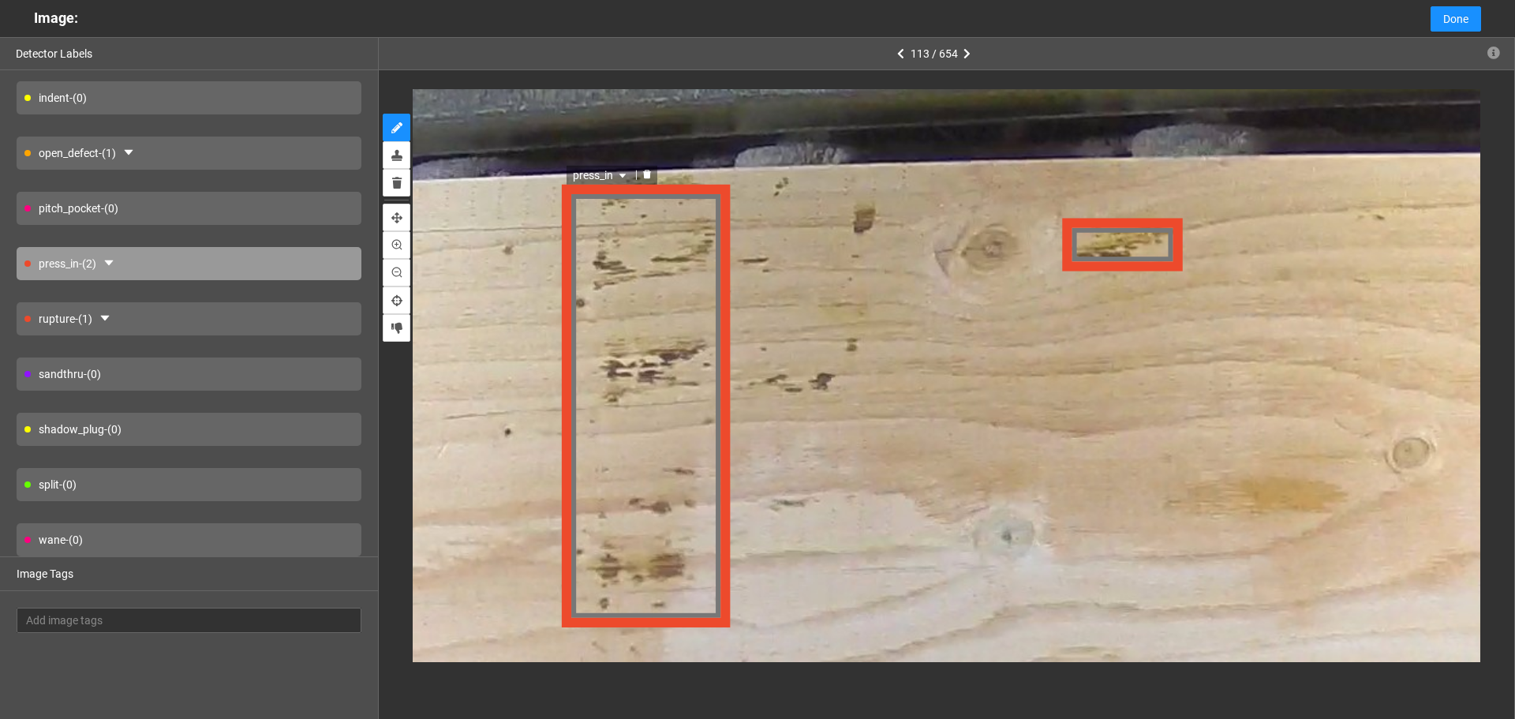
click at [590, 174] on span "press_in" at bounding box center [603, 172] width 57 height 17
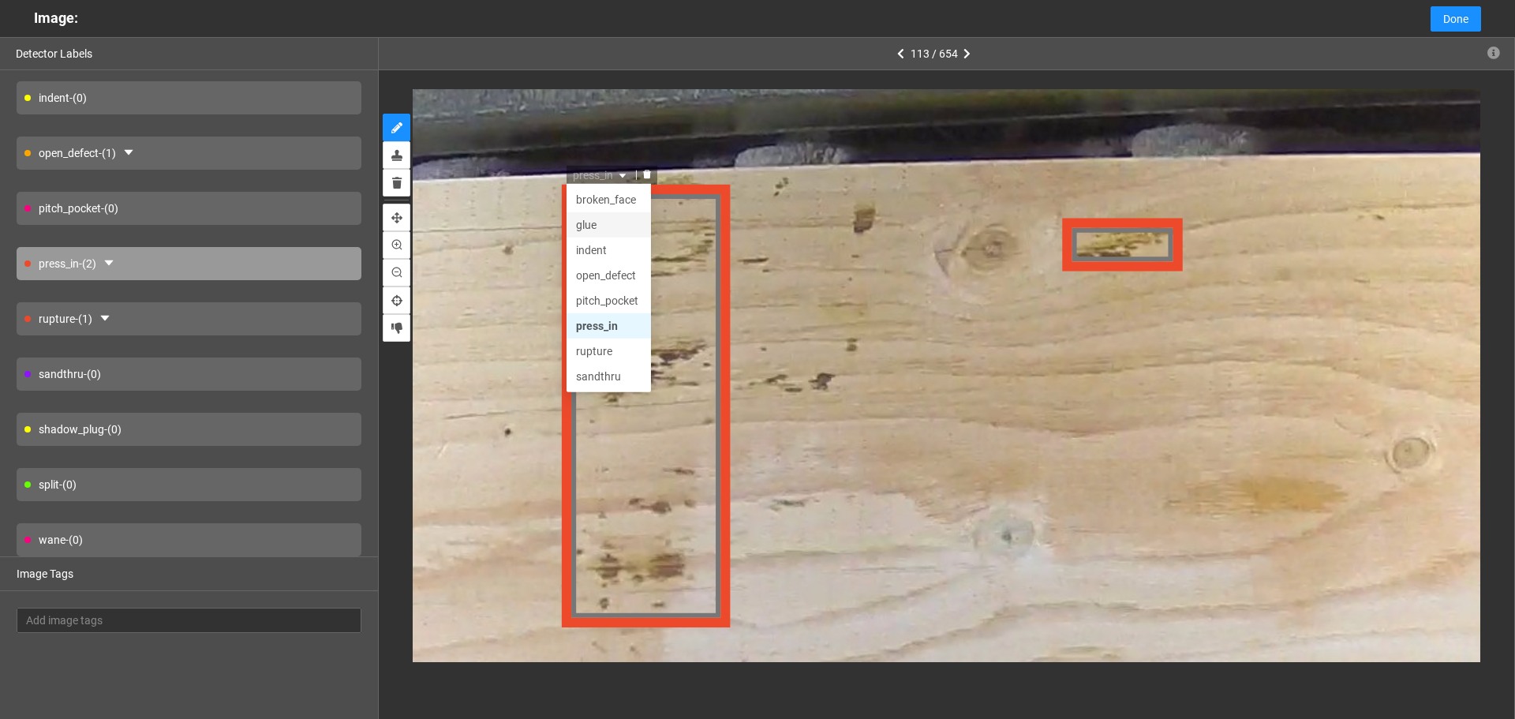
scroll to position [76, 0]
click at [611, 274] on div "rupture" at bounding box center [611, 272] width 66 height 17
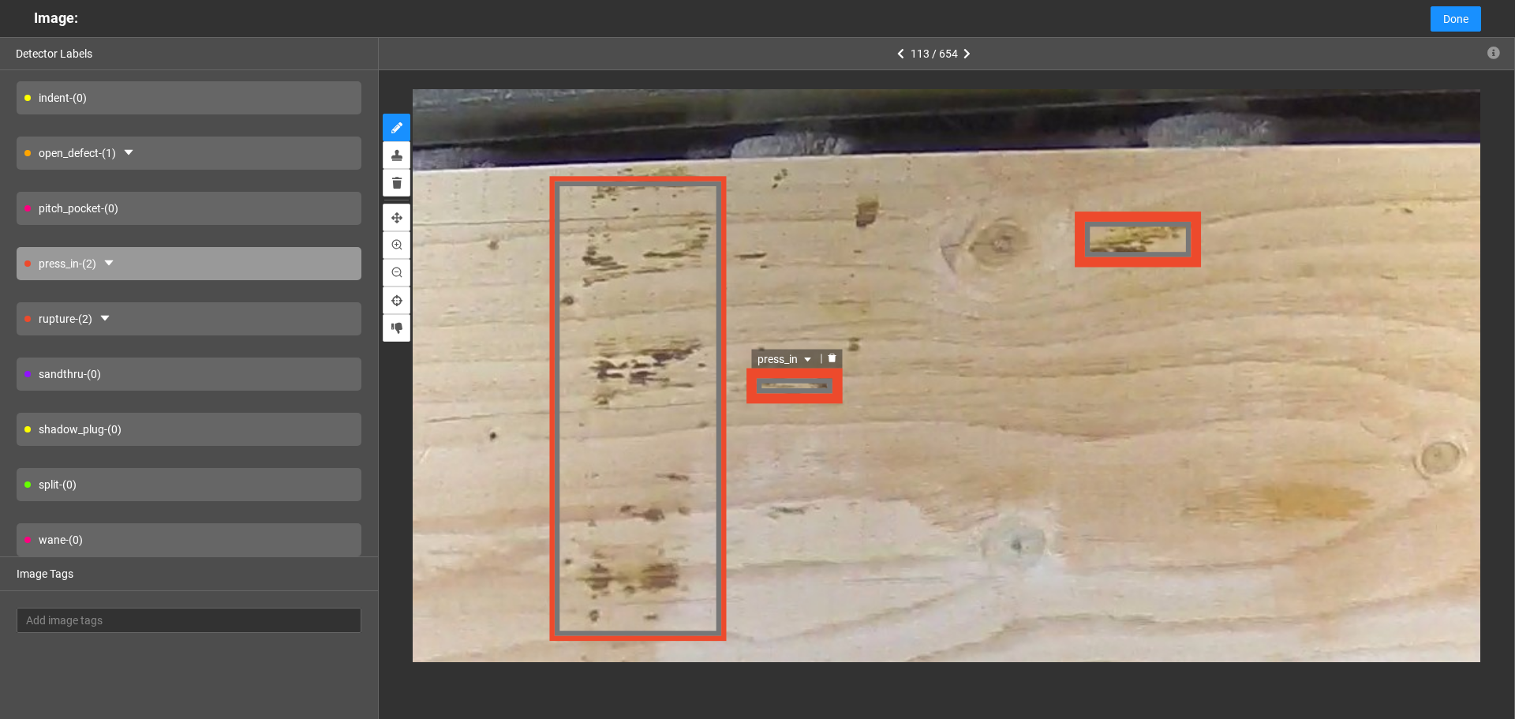
click at [788, 355] on span "press_in" at bounding box center [788, 357] width 57 height 17
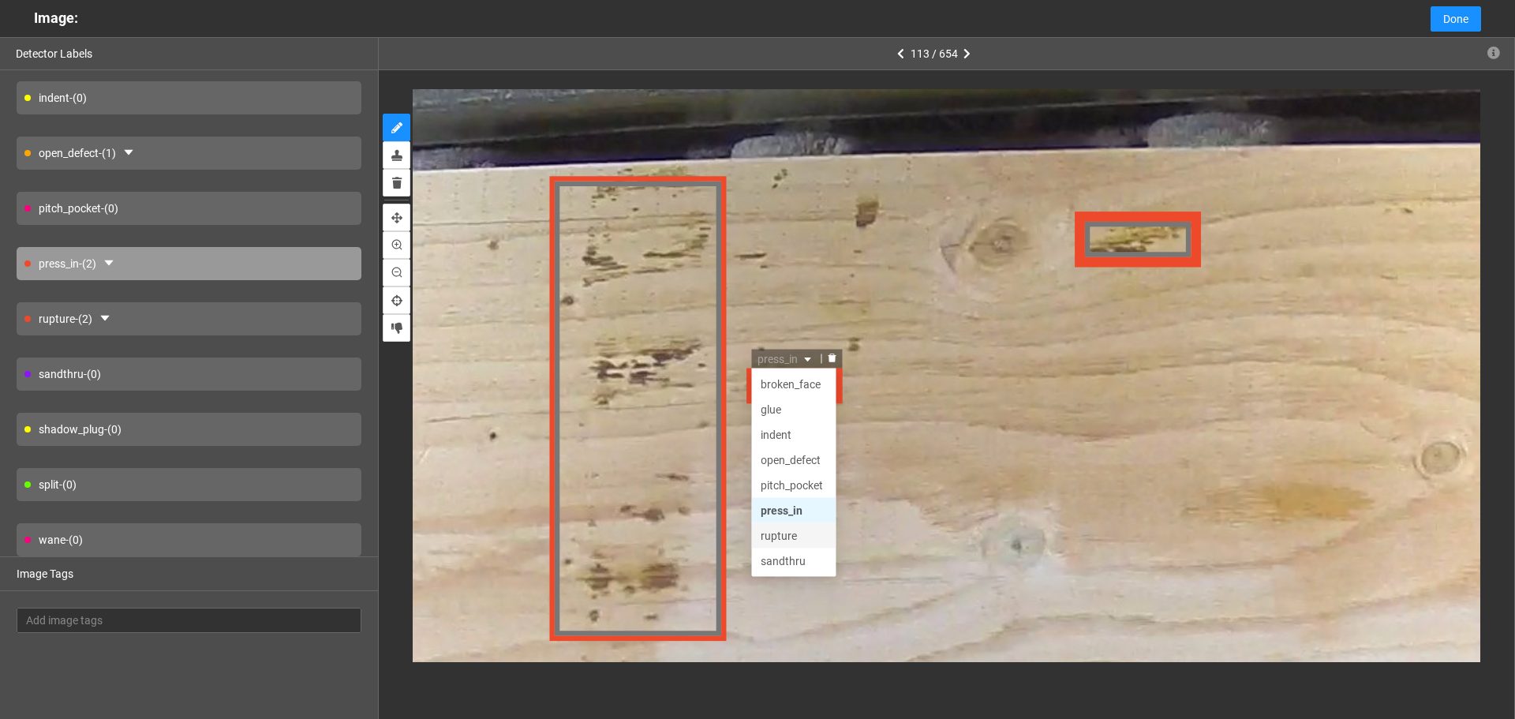
click at [790, 535] on div "rupture" at bounding box center [796, 534] width 66 height 17
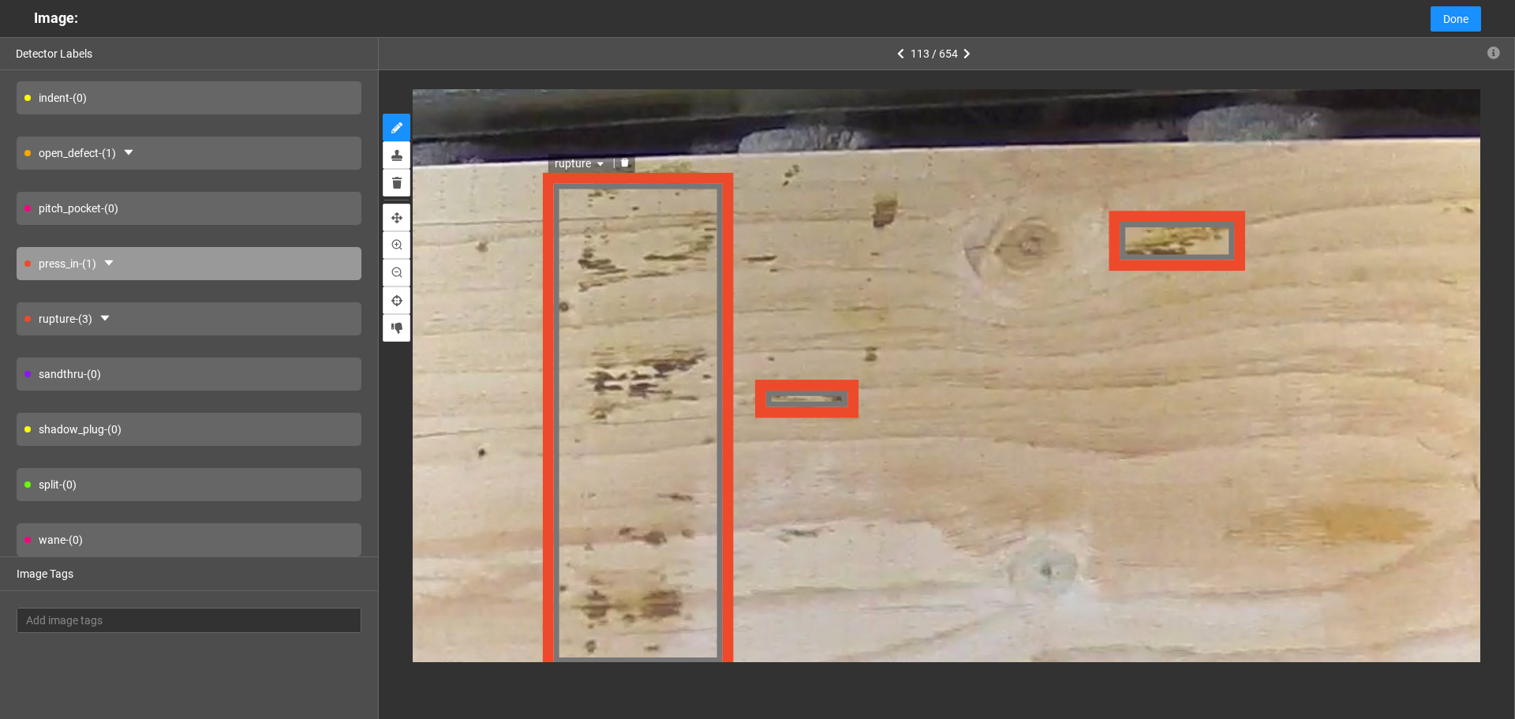
click at [664, 207] on div "rupture" at bounding box center [640, 421] width 190 height 502
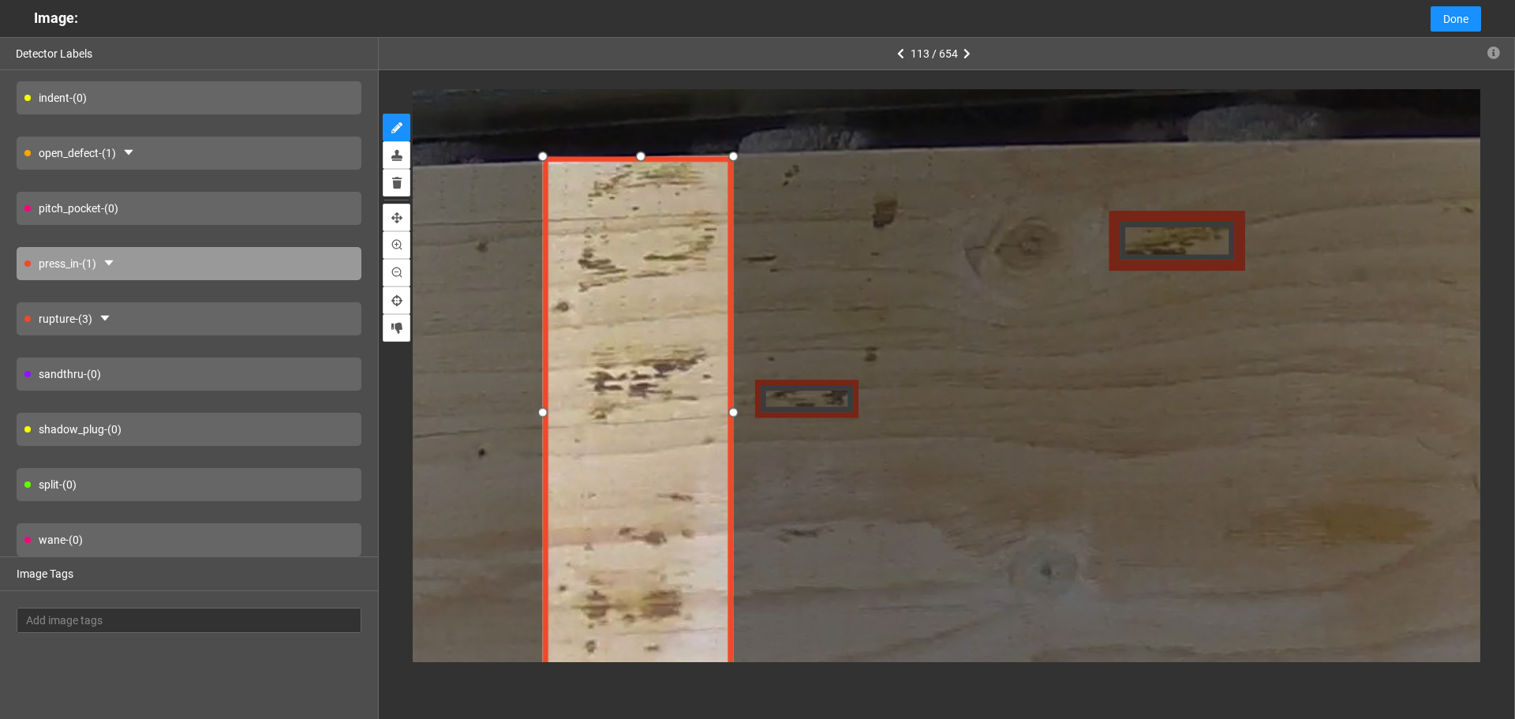
click at [641, 165] on div at bounding box center [639, 156] width 25 height 25
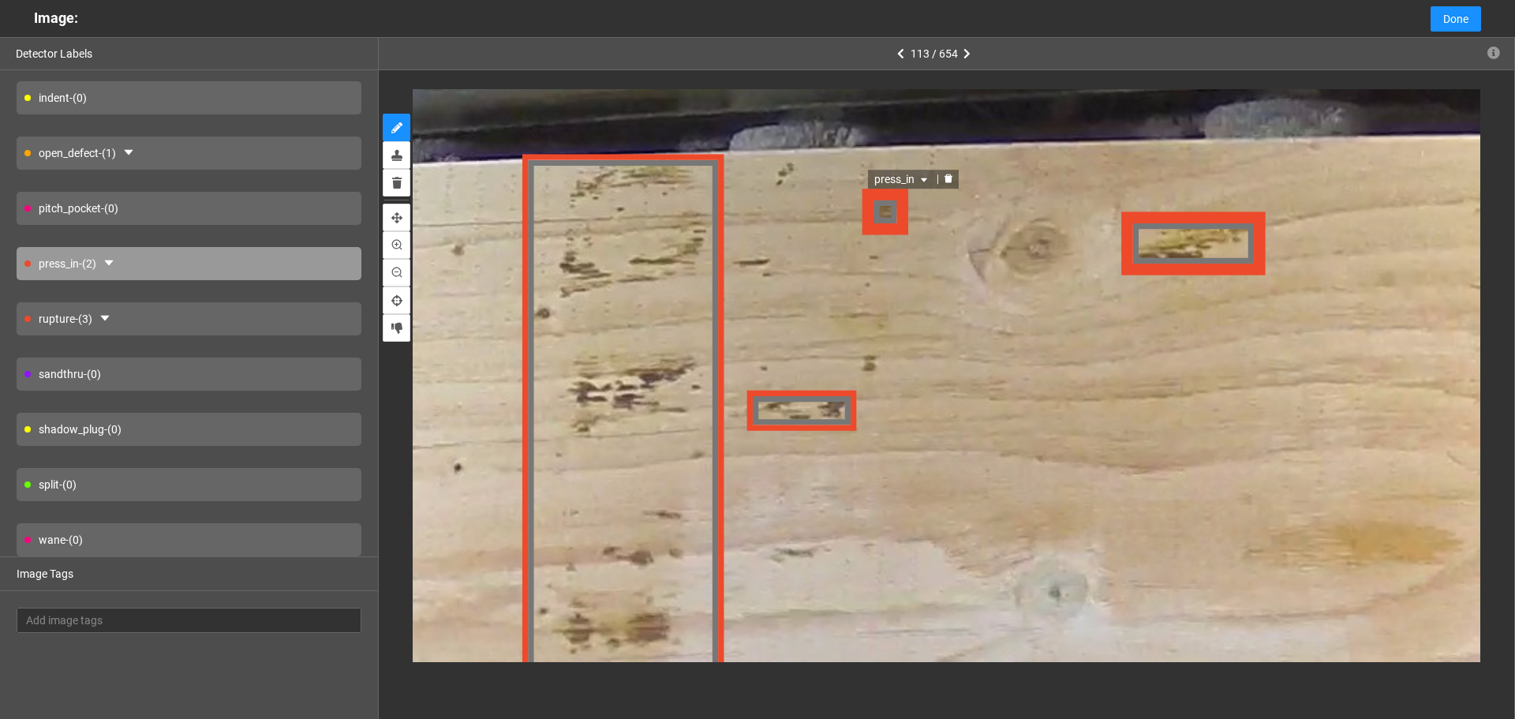
click at [889, 182] on span "press_in" at bounding box center [903, 181] width 57 height 17
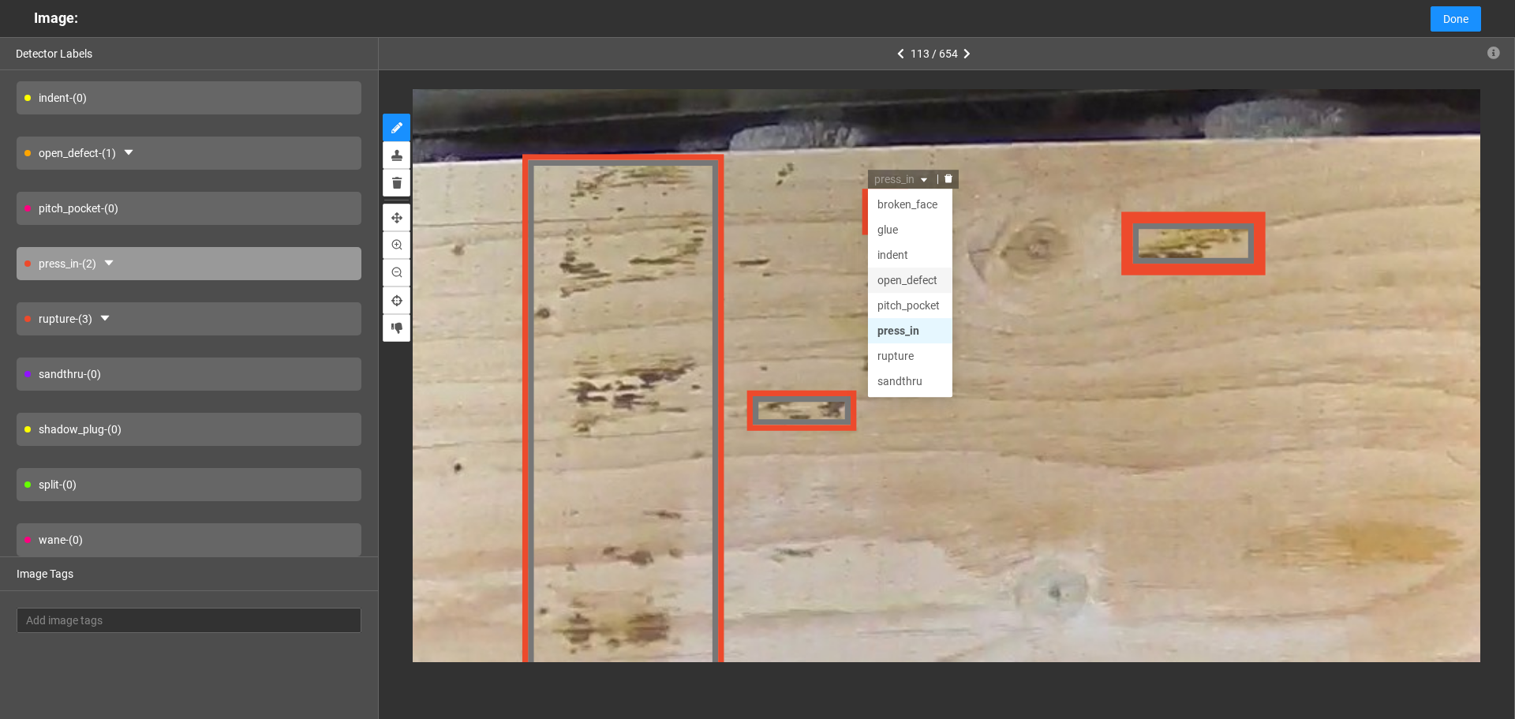
click at [908, 284] on div "open_defect" at bounding box center [911, 282] width 66 height 17
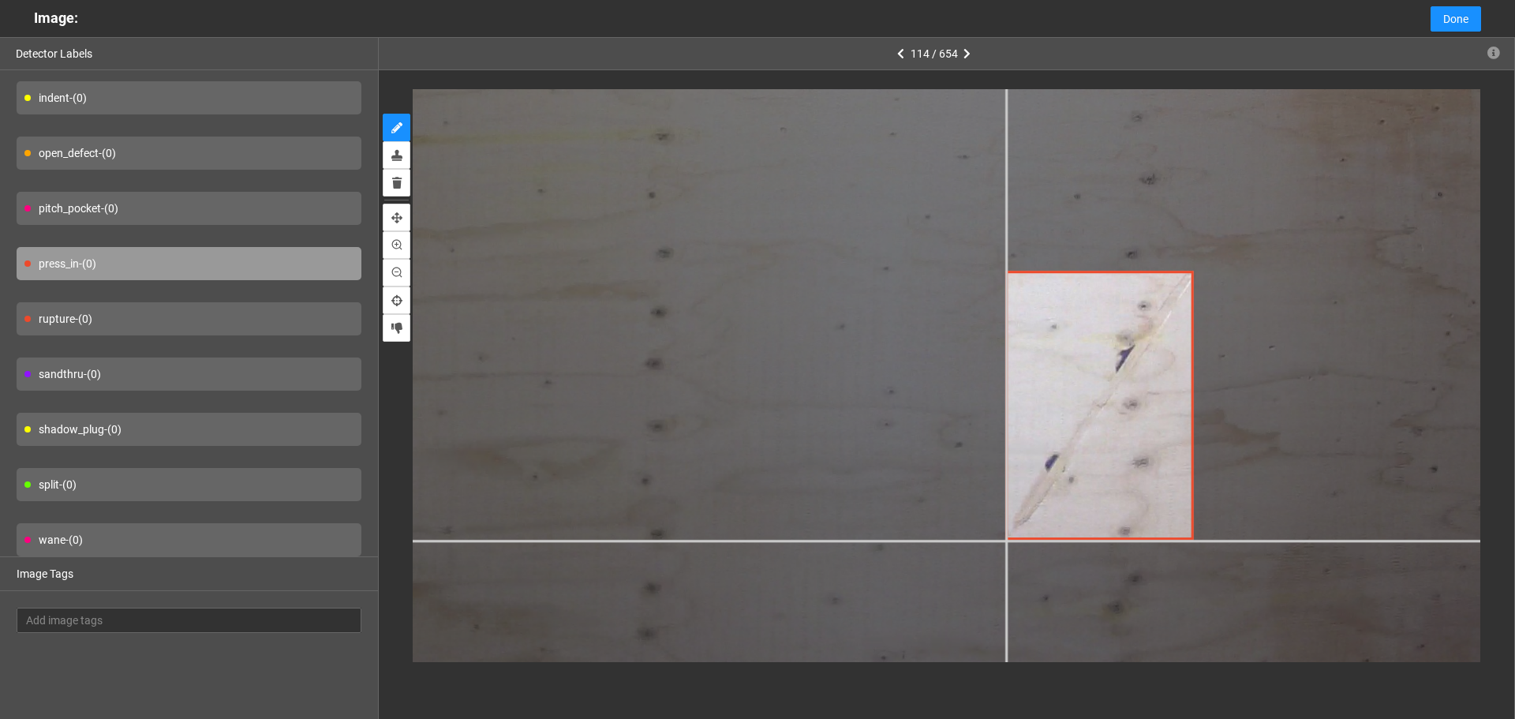
click at [1006, 539] on div at bounding box center [666, 75] width 2369 height 1777
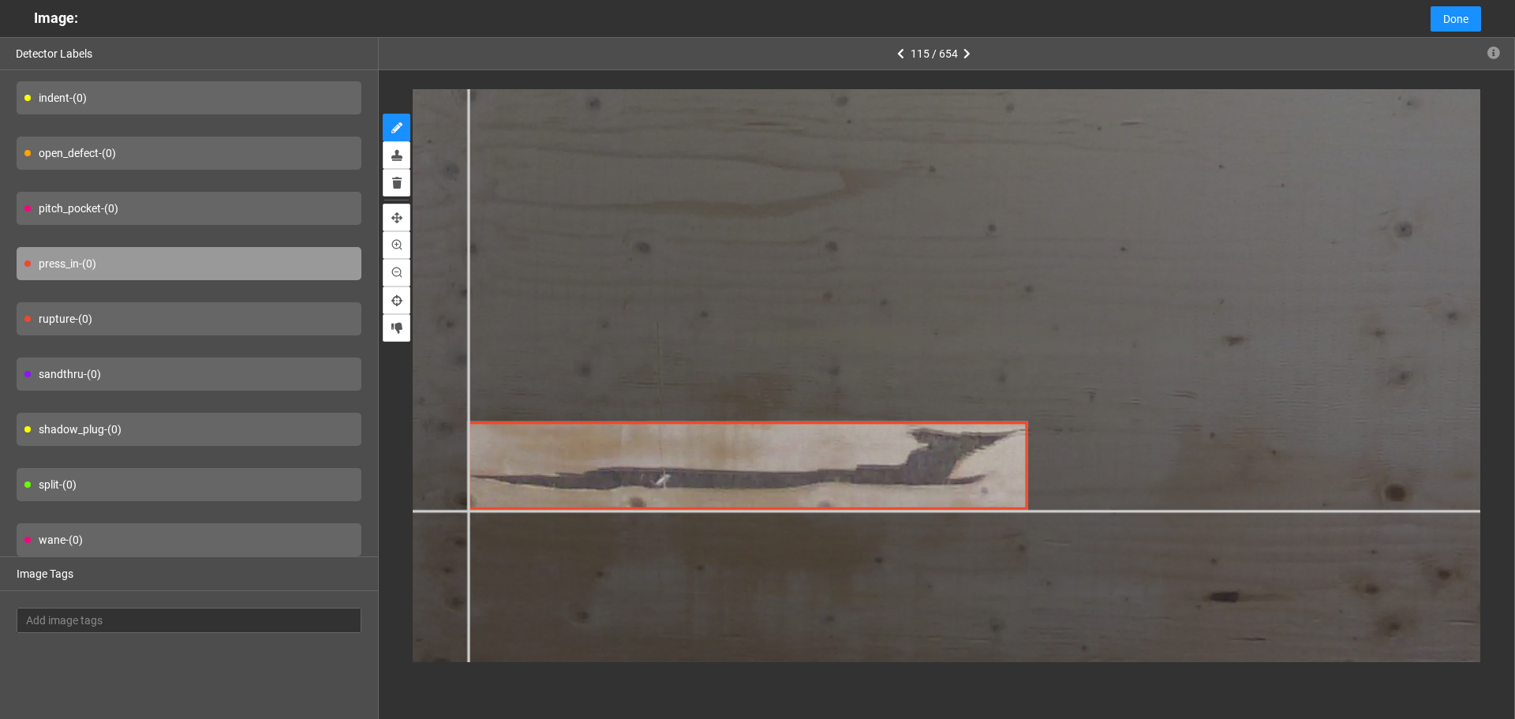
click at [468, 510] on div at bounding box center [1152, 83] width 2599 height 1949
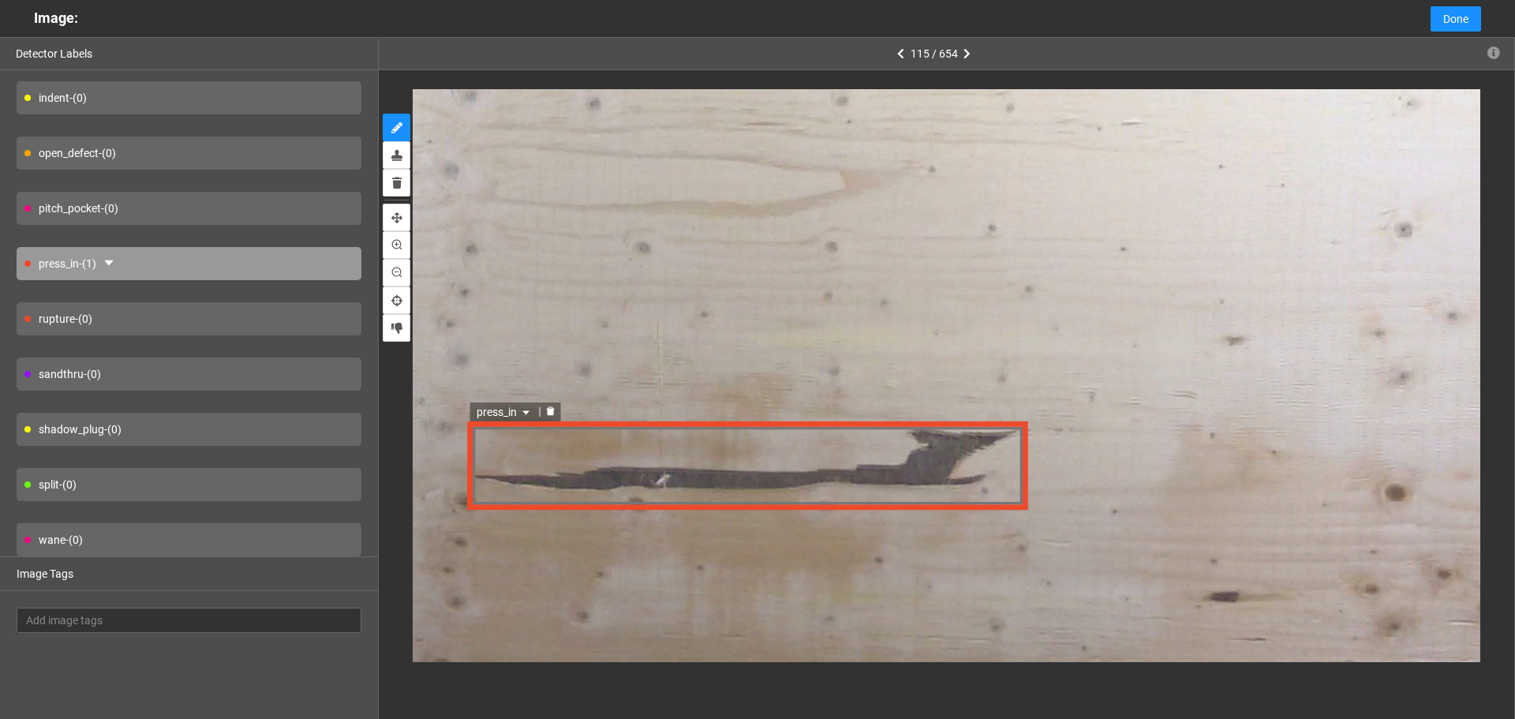
click at [509, 410] on span "press_in" at bounding box center [505, 411] width 57 height 17
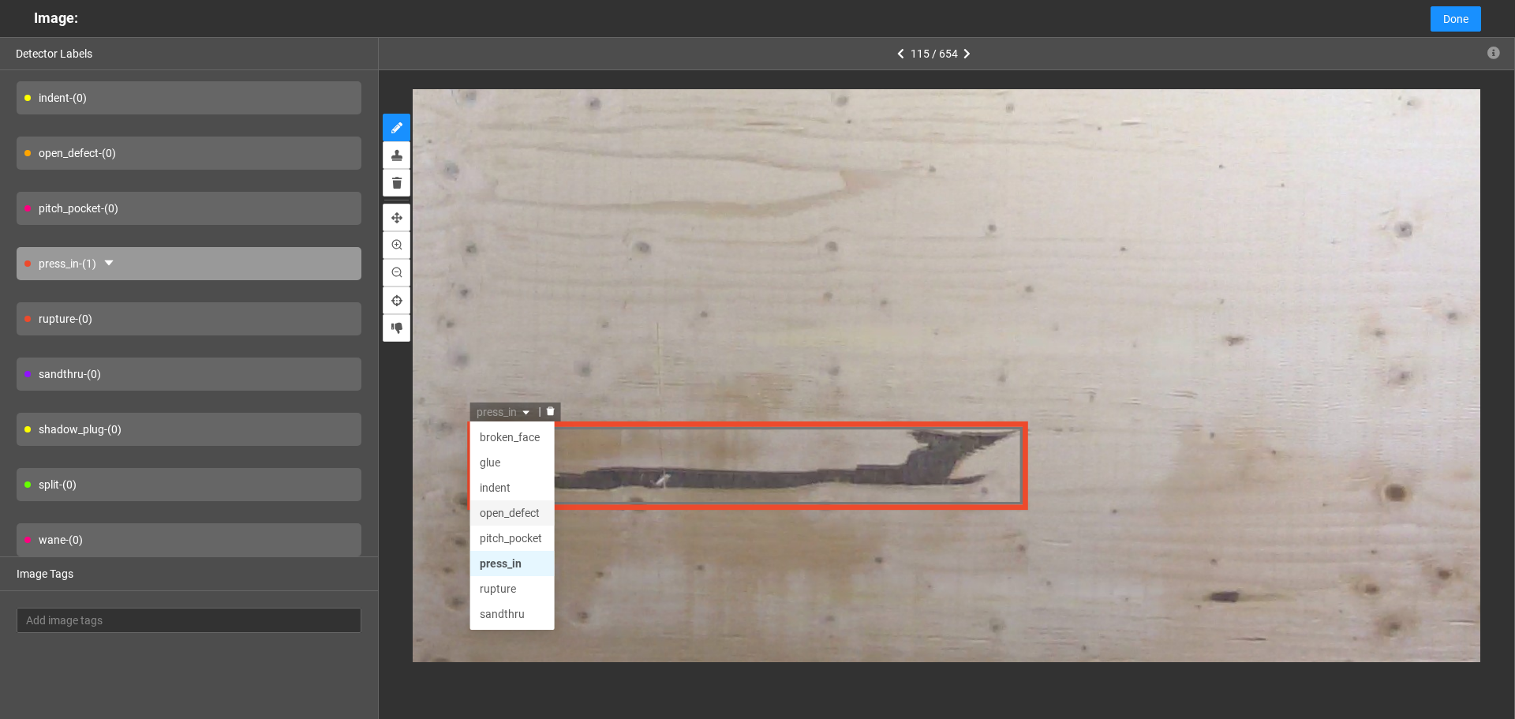
click at [514, 507] on div "open_defect" at bounding box center [513, 512] width 66 height 17
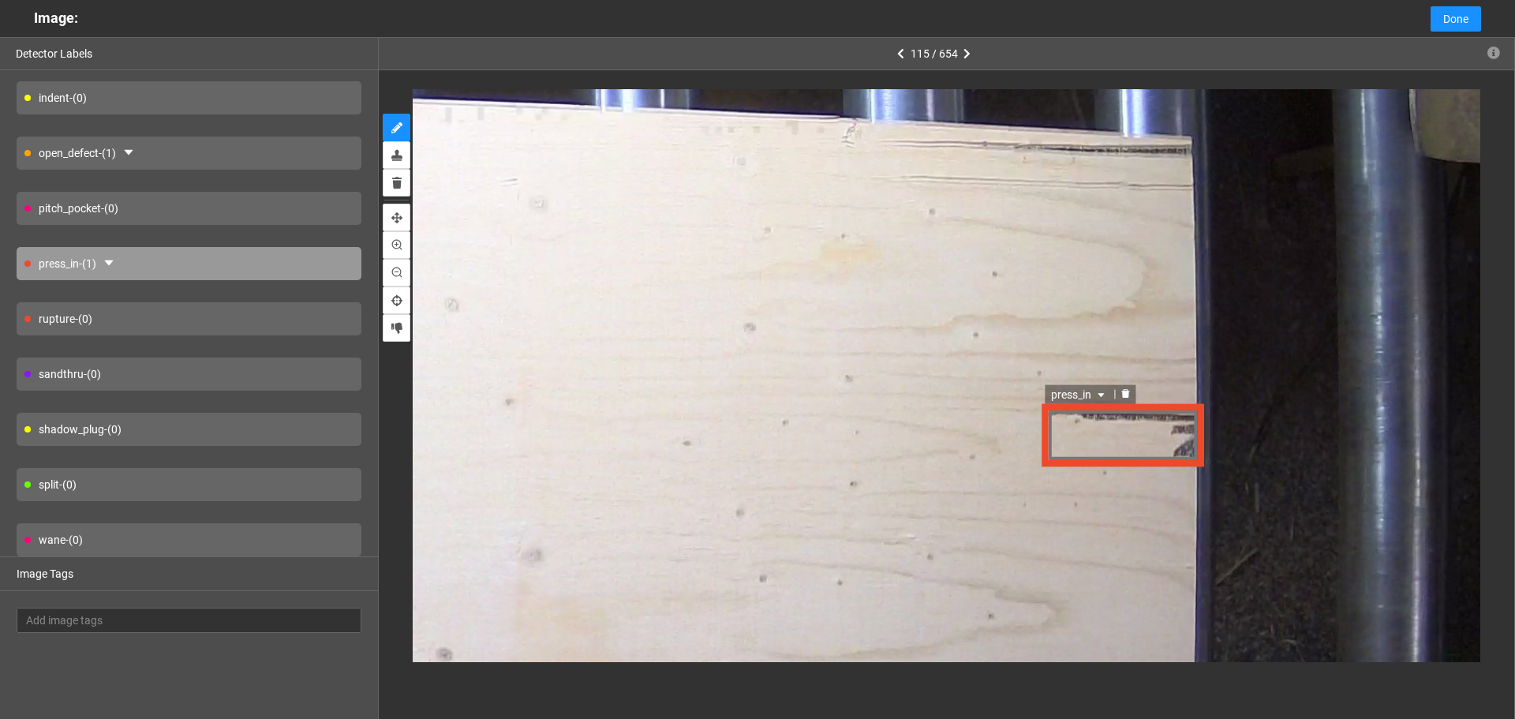
click at [1183, 434] on div "press_in" at bounding box center [1123, 435] width 161 height 65
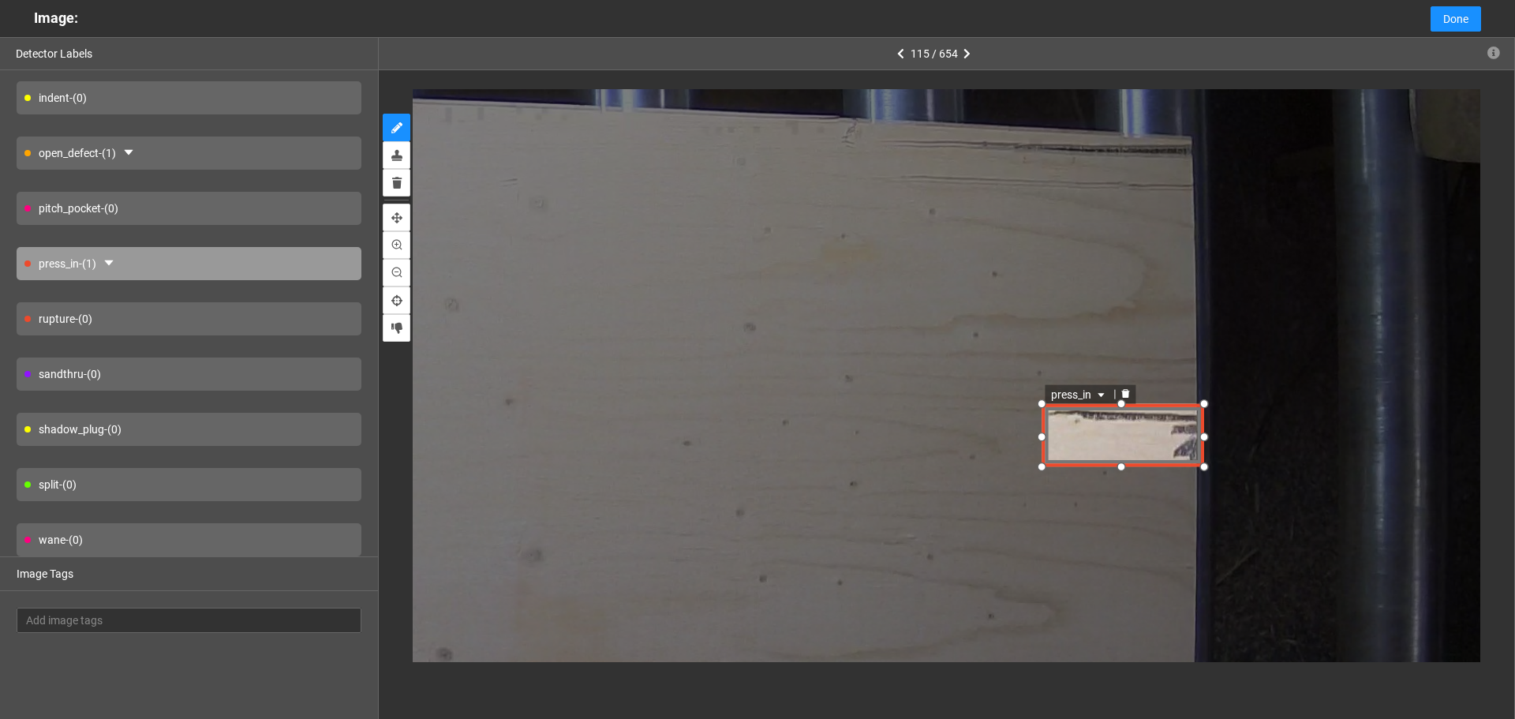
click at [1074, 390] on span "press_in" at bounding box center [1080, 393] width 57 height 17
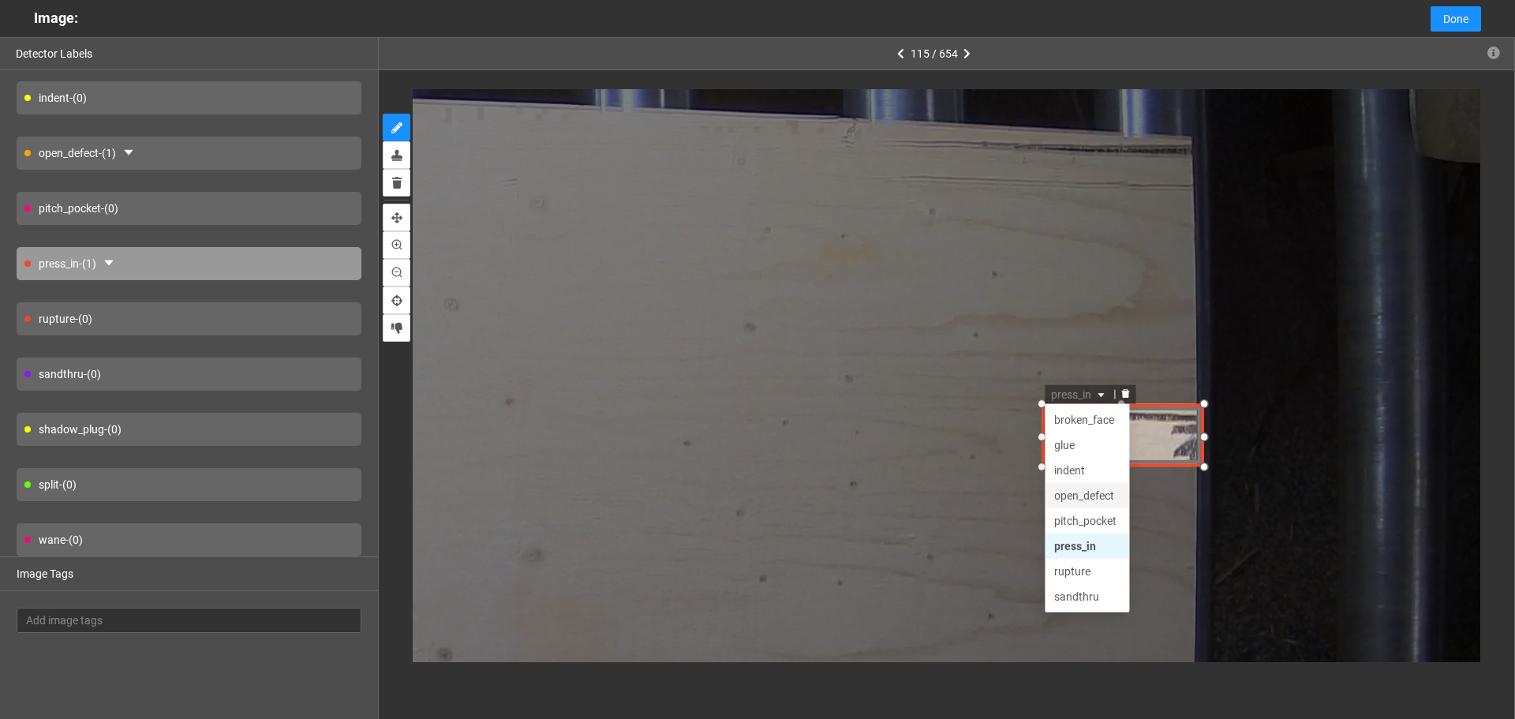
click at [1101, 496] on div "open_defect" at bounding box center [1088, 494] width 66 height 17
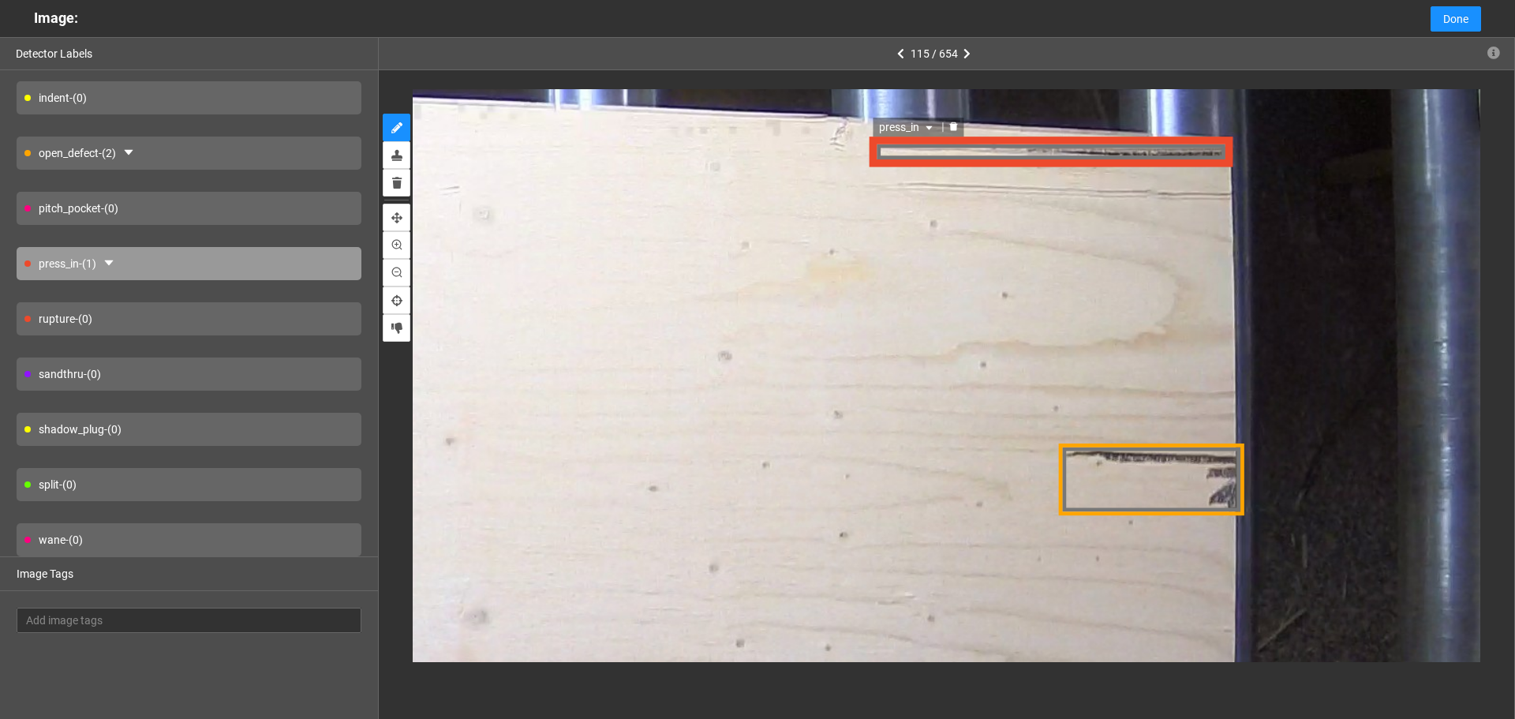
click at [926, 125] on icon "caret-down" at bounding box center [930, 126] width 9 height 9
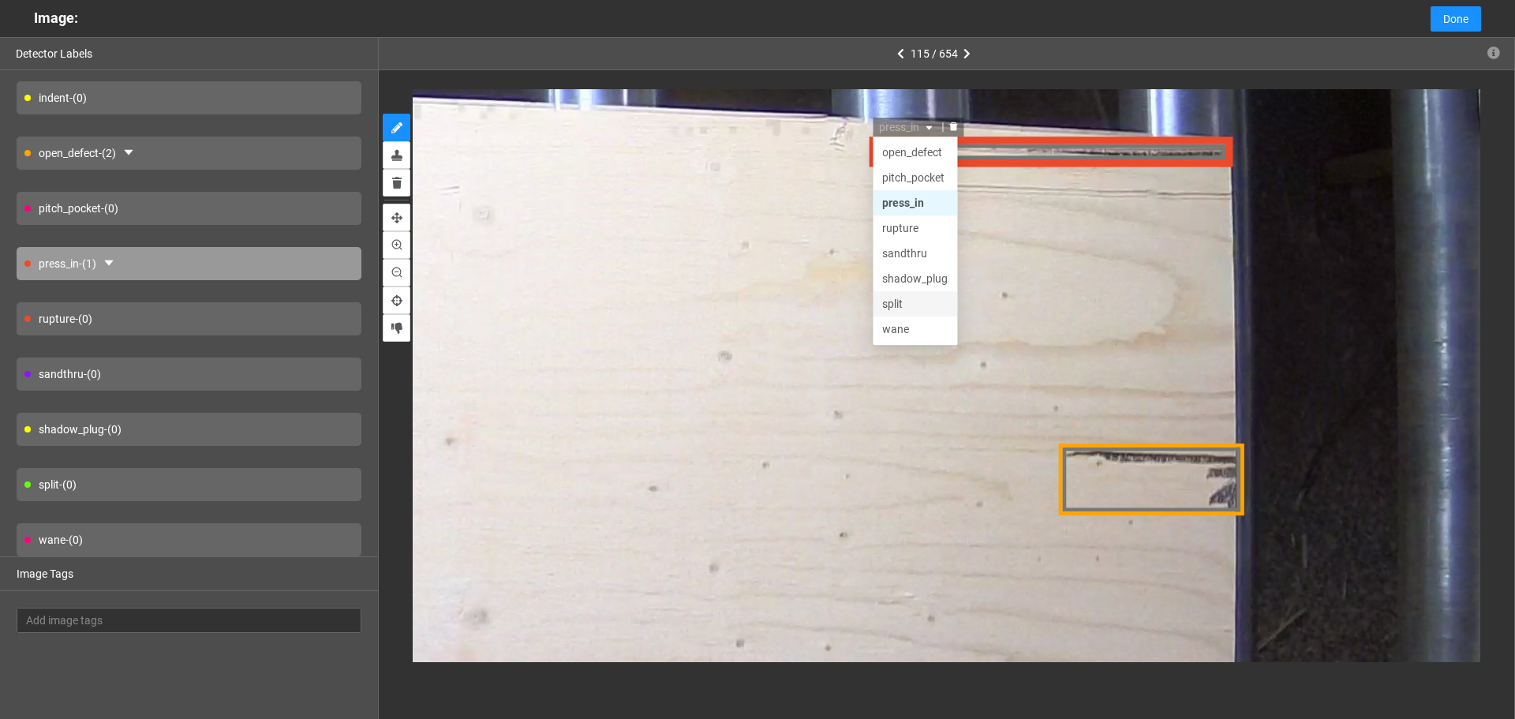
click at [917, 307] on div "split" at bounding box center [917, 302] width 66 height 17
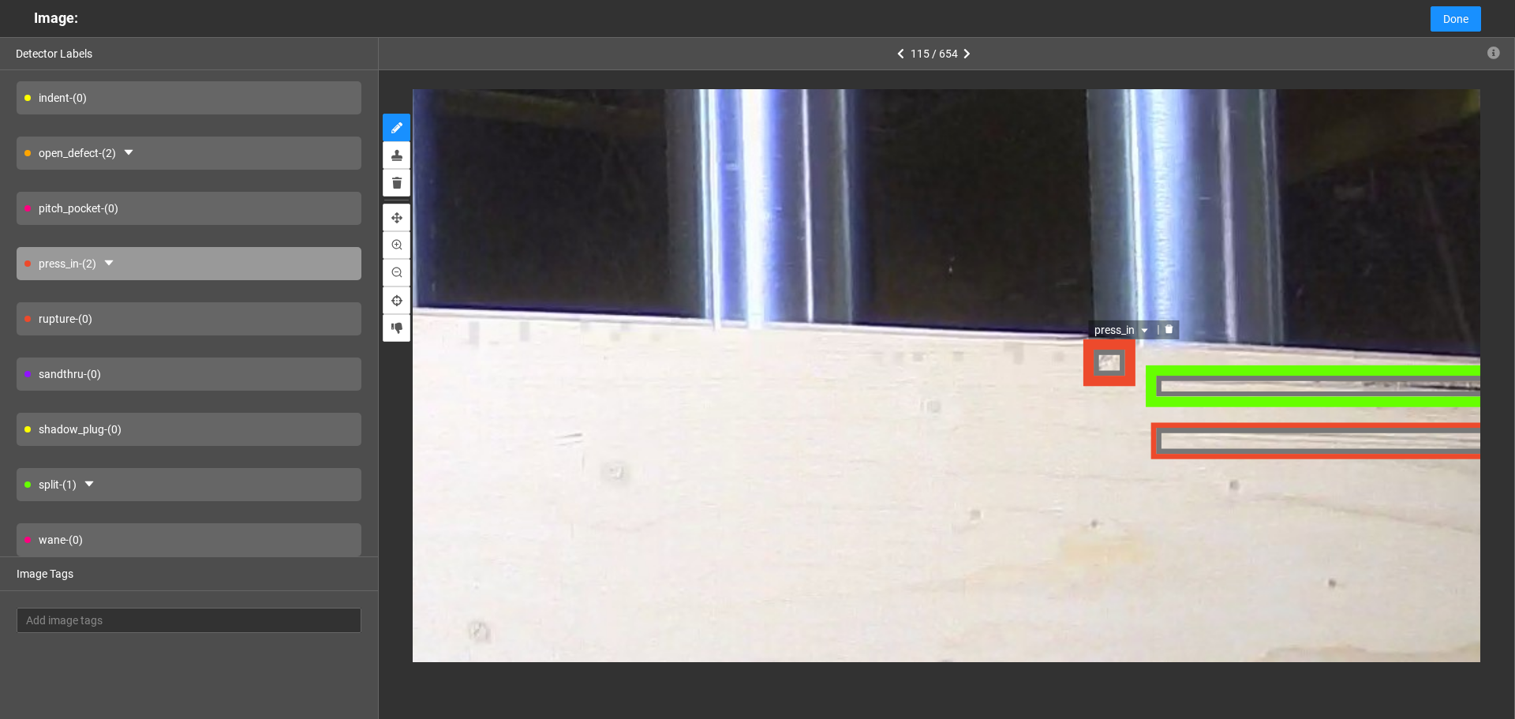
click at [1117, 331] on span "press_in" at bounding box center [1124, 328] width 57 height 17
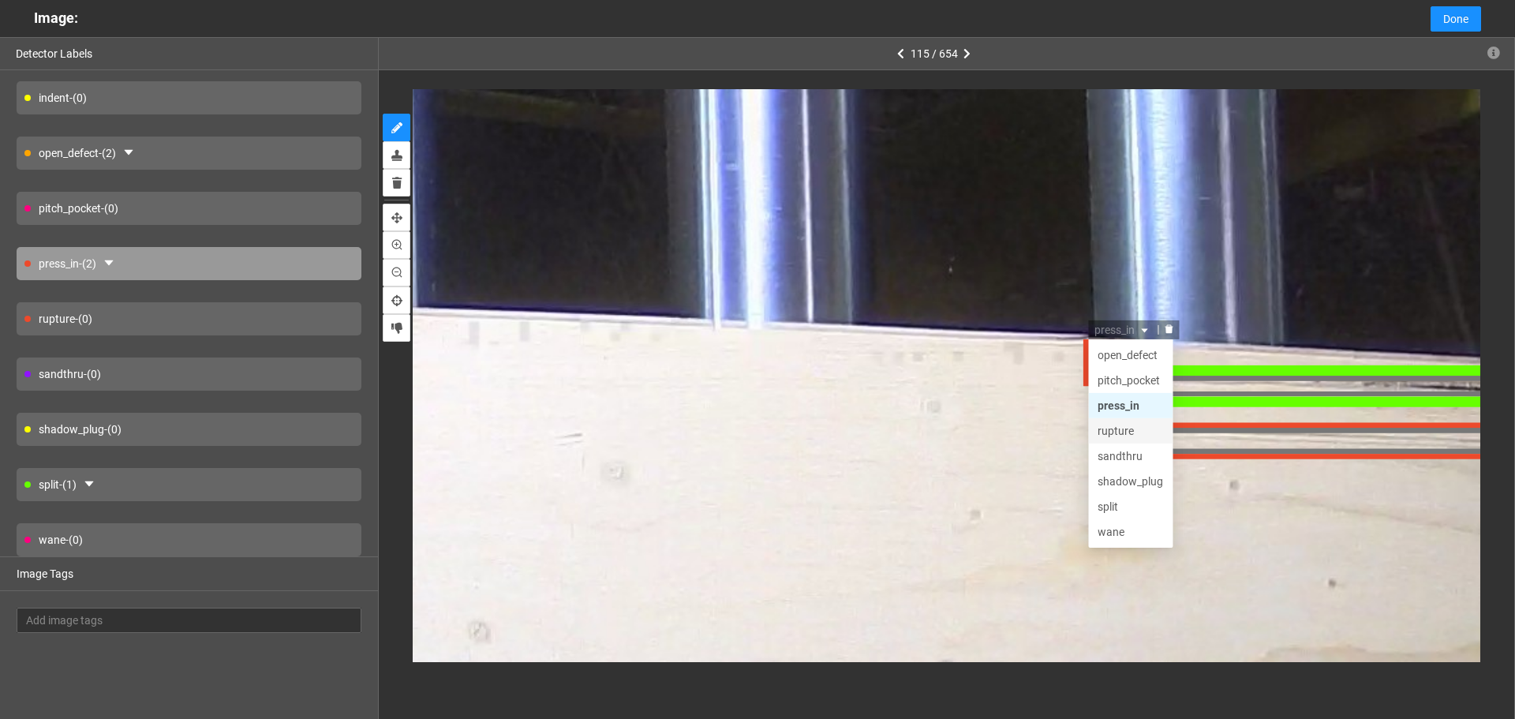
click at [1126, 429] on div "rupture" at bounding box center [1132, 429] width 66 height 17
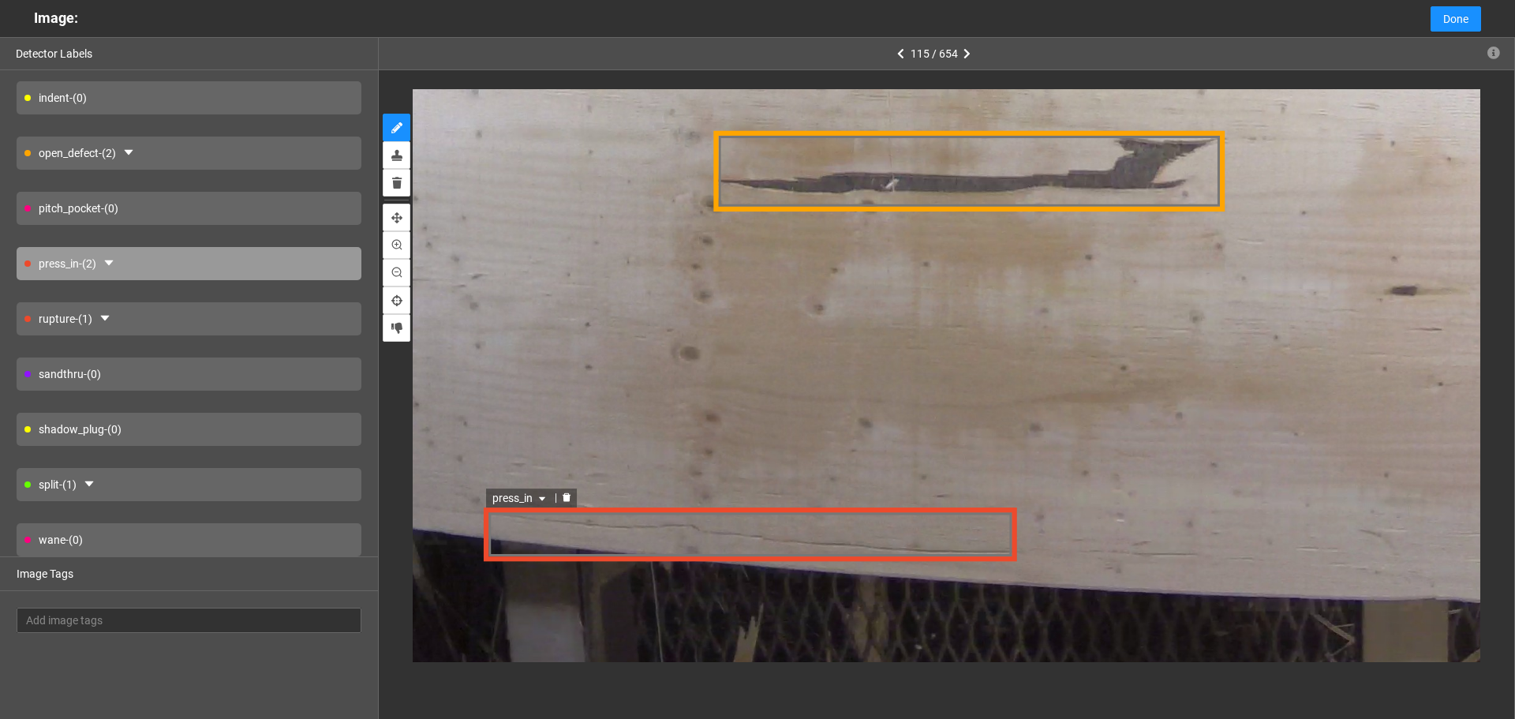
click at [525, 495] on span "press_in" at bounding box center [520, 497] width 57 height 17
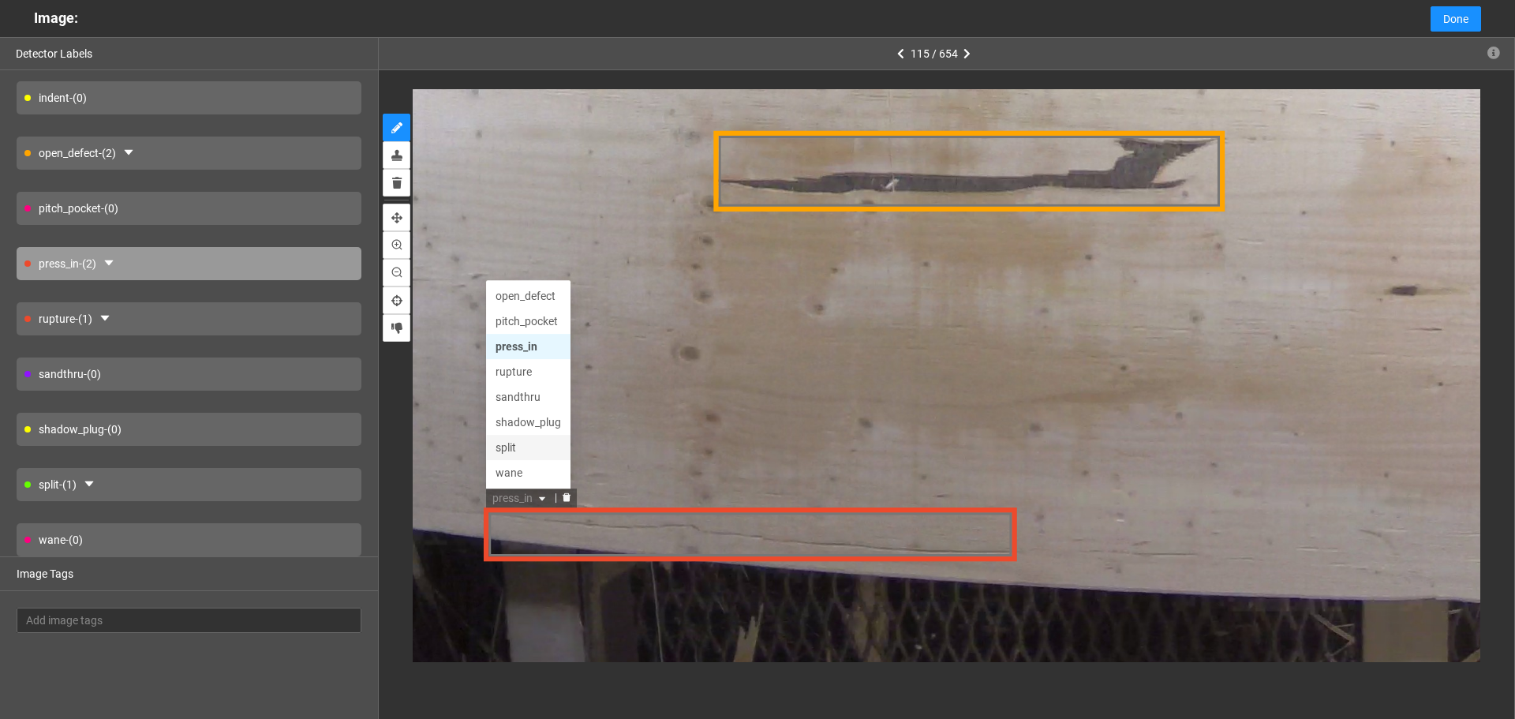
click at [524, 444] on div "split" at bounding box center [529, 447] width 66 height 17
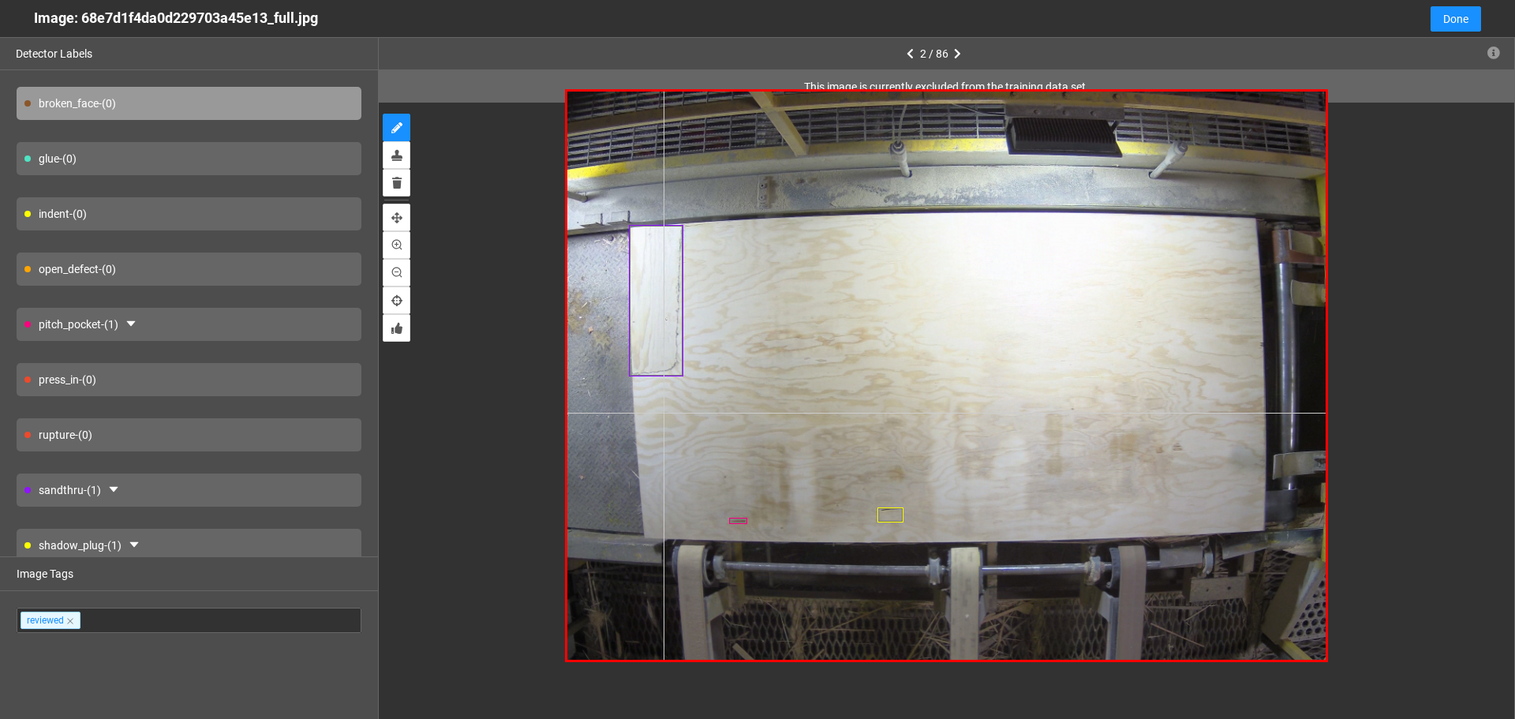
scroll to position [111, 0]
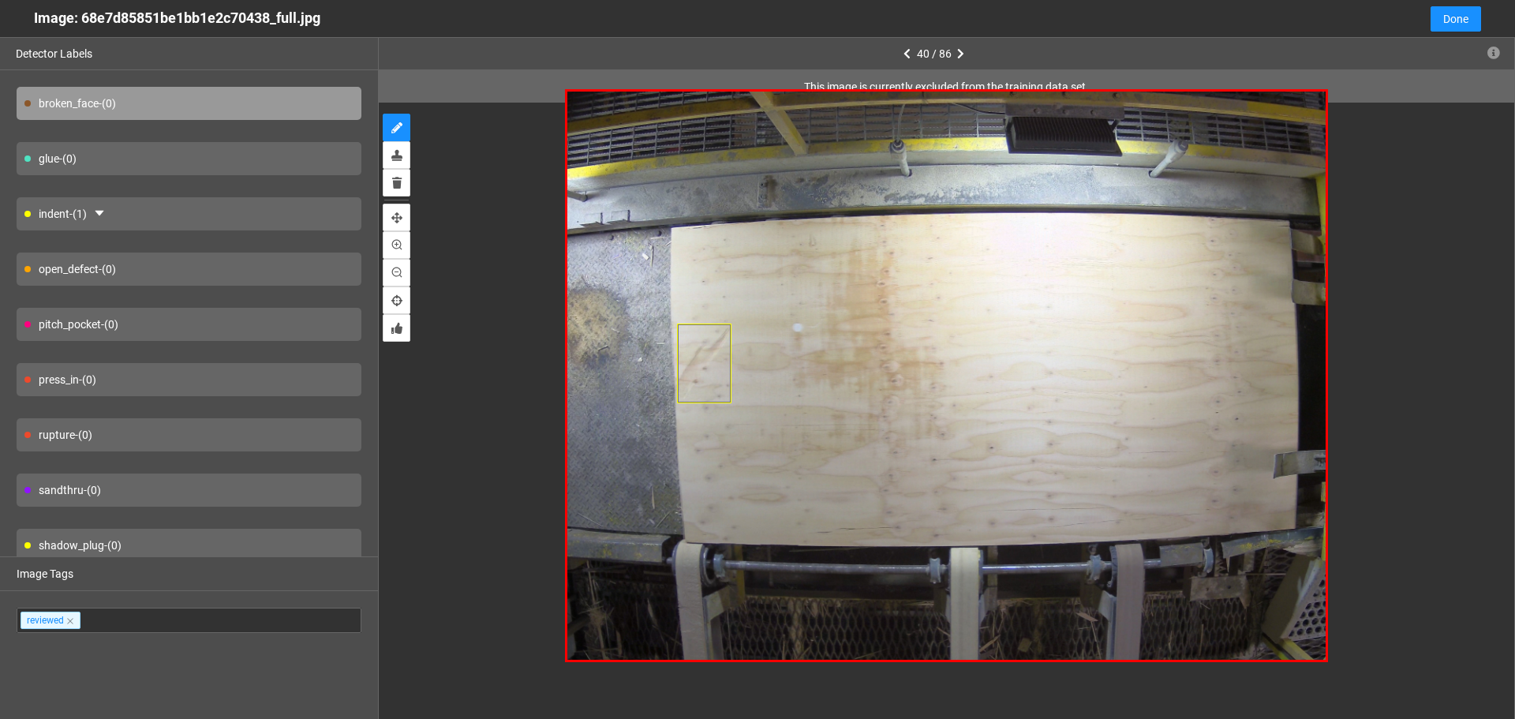
type input "3"
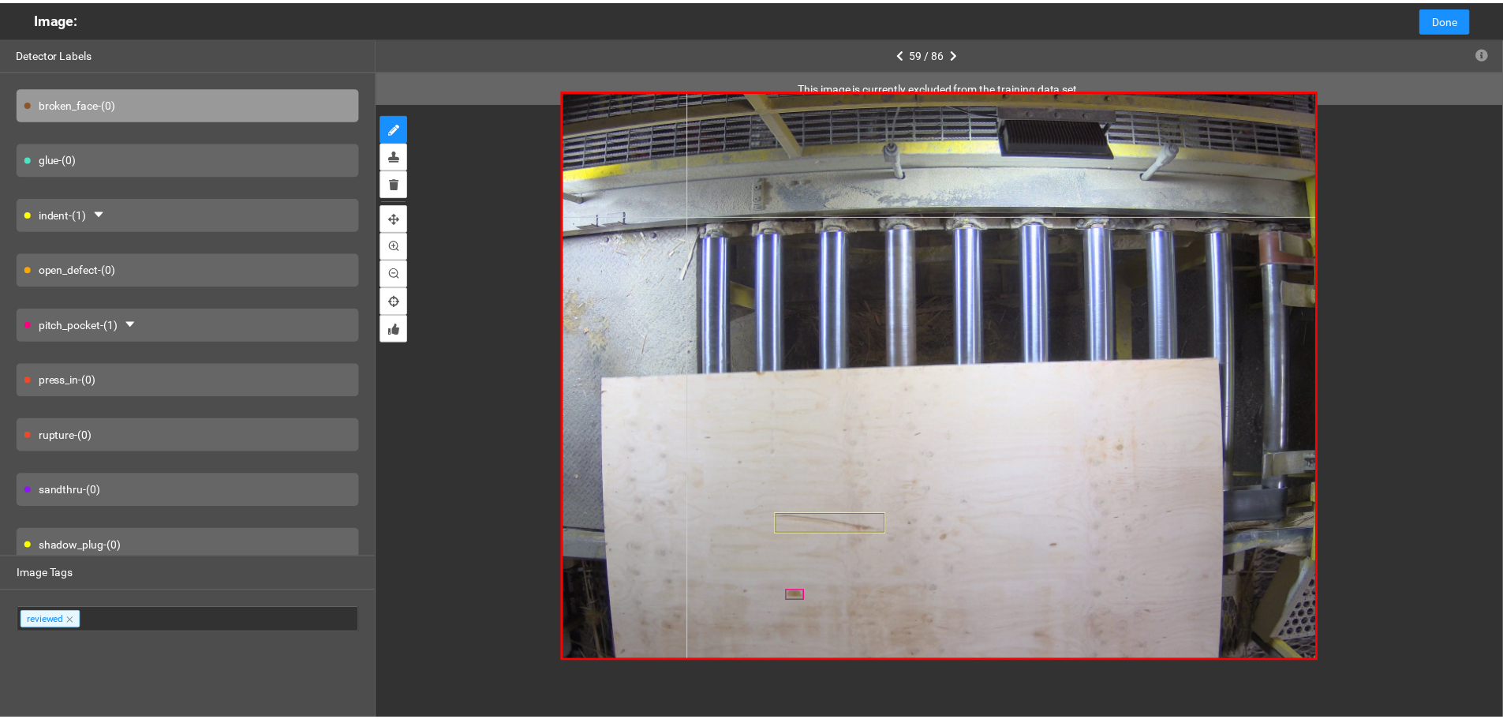
scroll to position [111, 0]
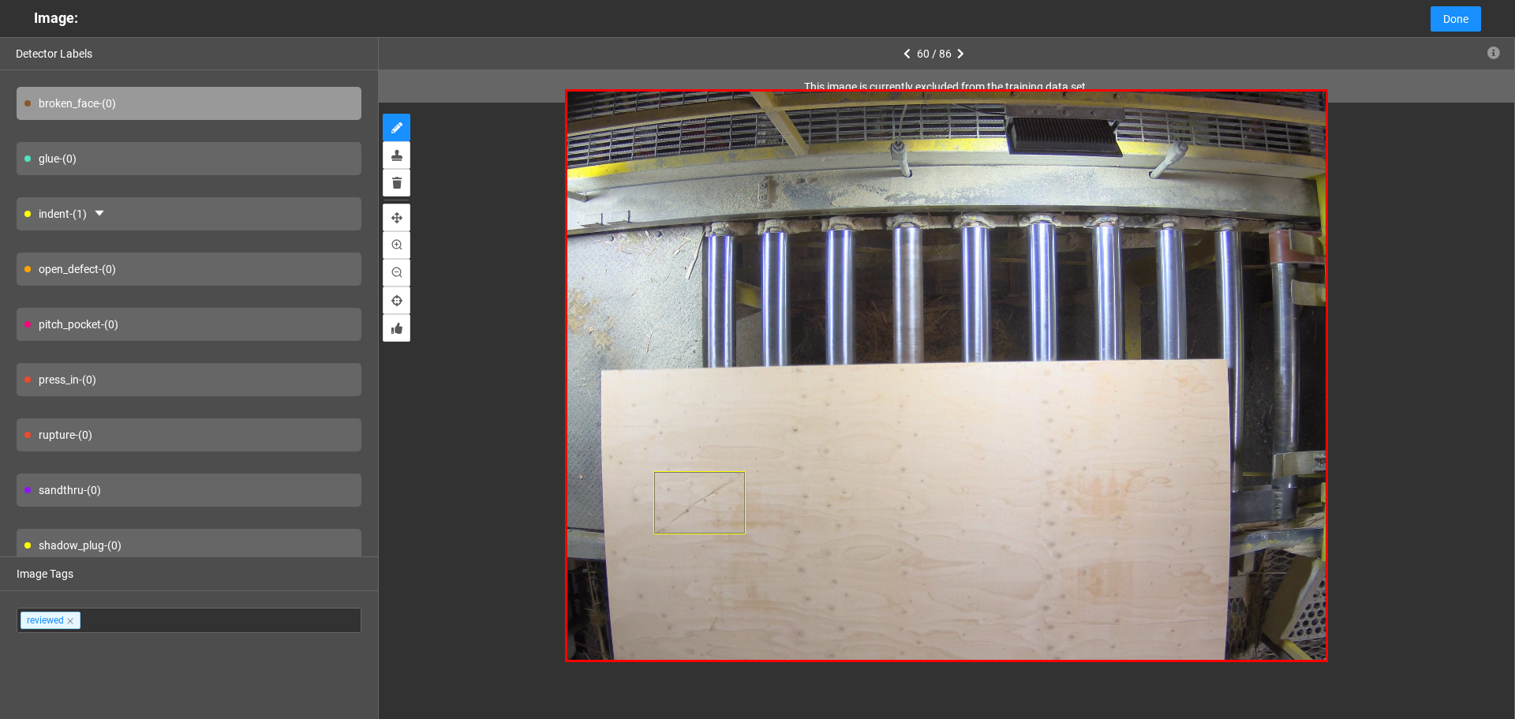
type input "4"
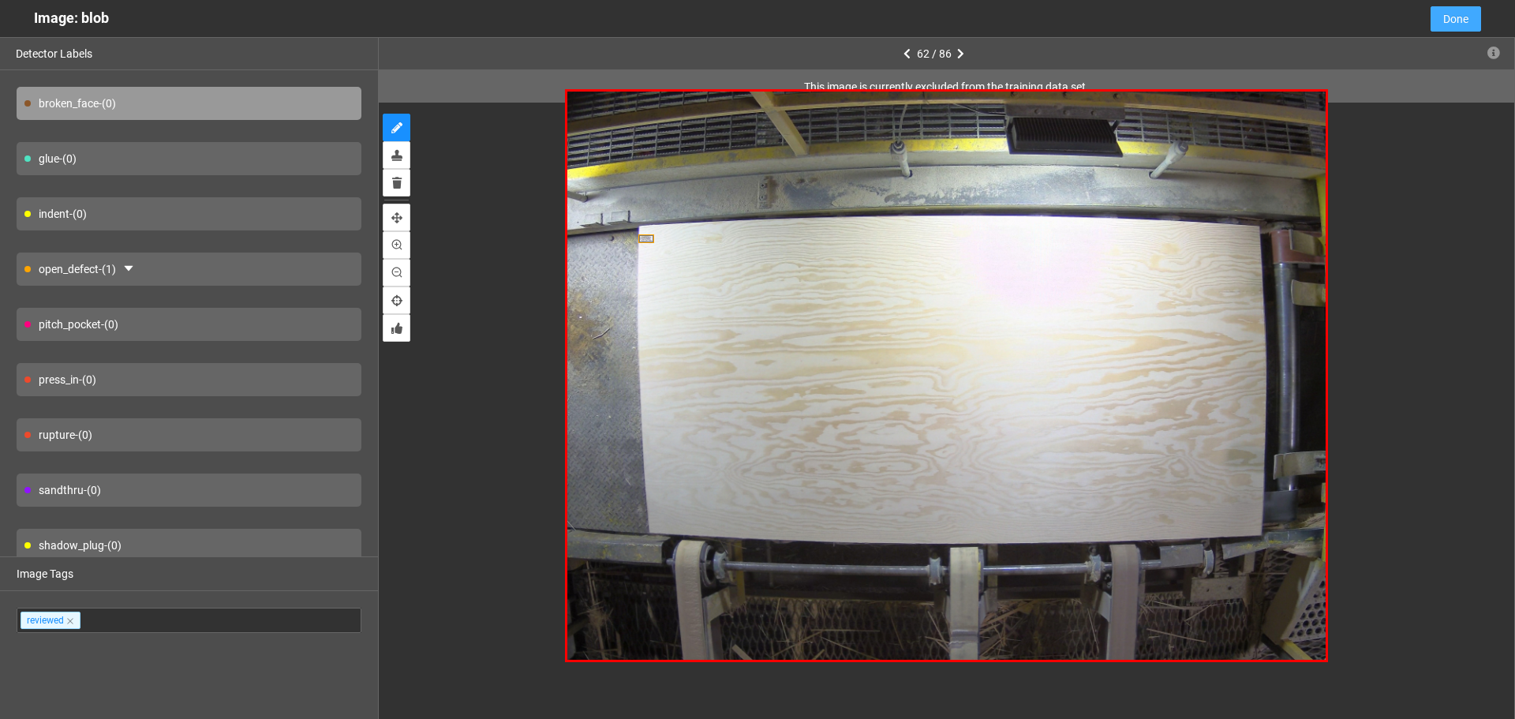
click at [1449, 10] on span "Done" at bounding box center [1455, 18] width 25 height 17
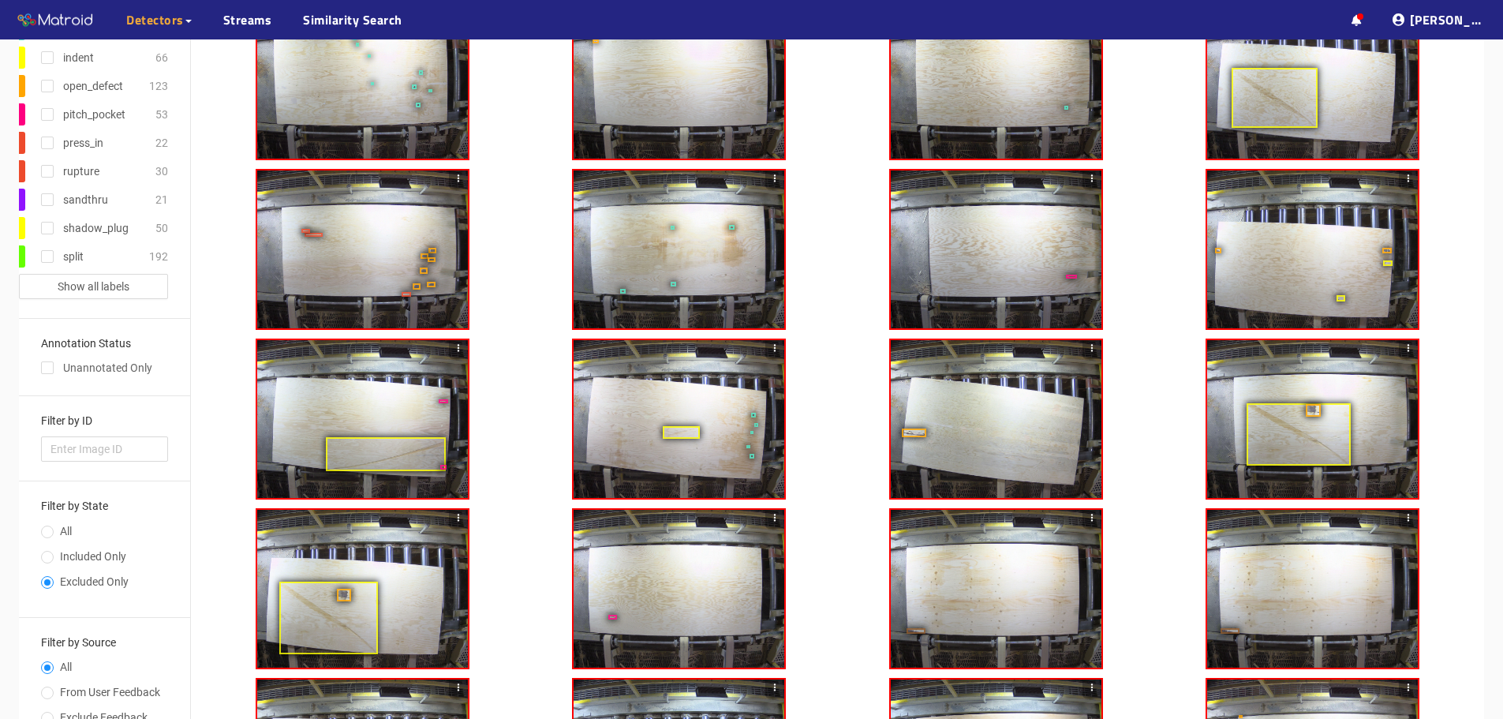
scroll to position [0, 0]
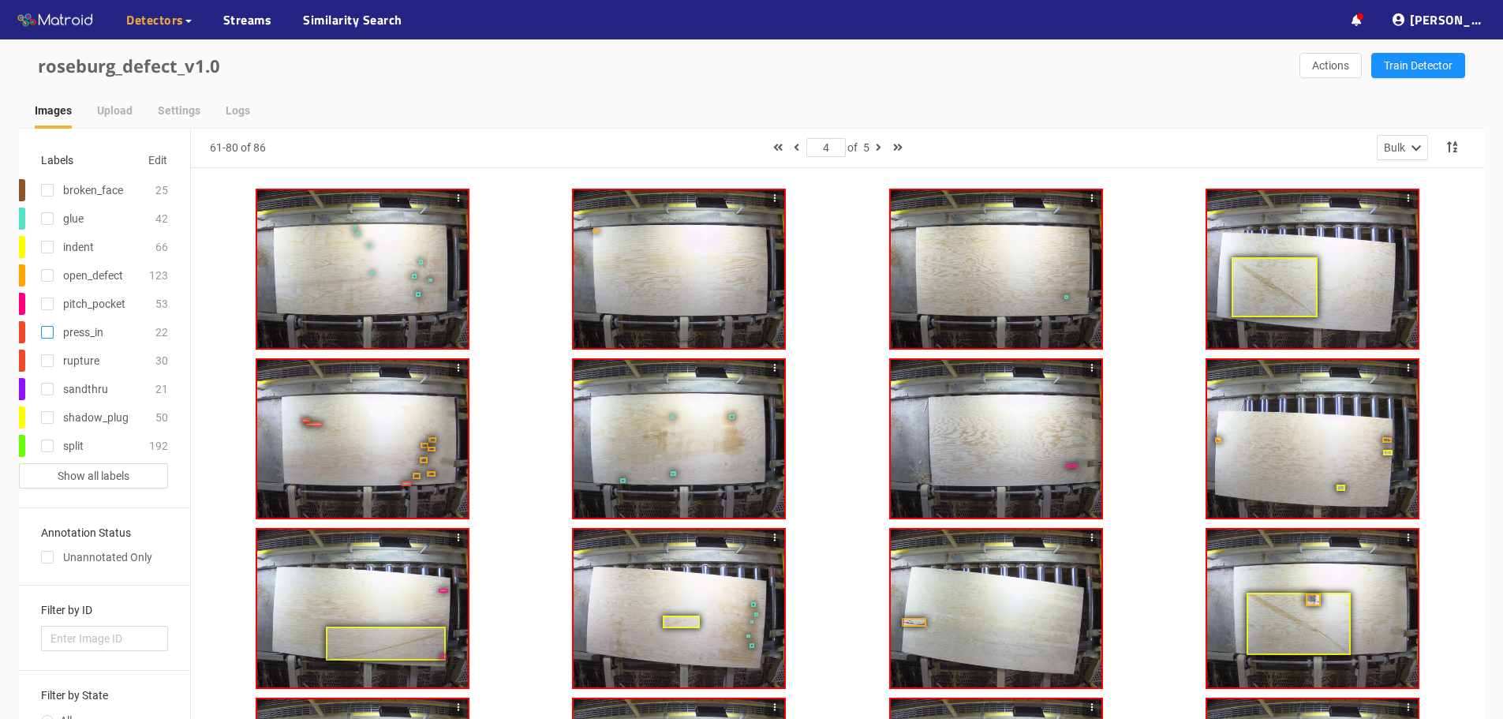
click at [49, 333] on input "checkbox" at bounding box center [47, 335] width 13 height 13
checkbox input "true"
type input "1"
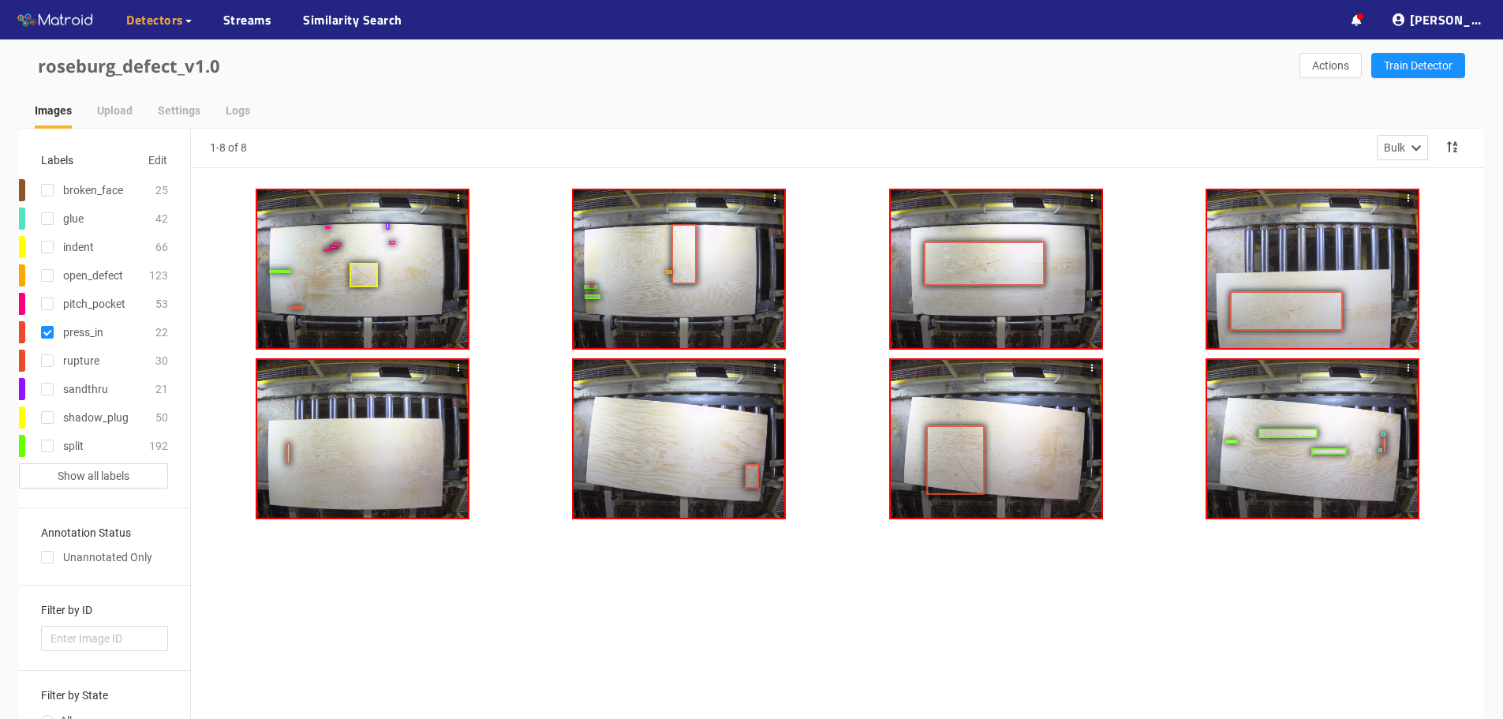
click at [336, 285] on div at bounding box center [362, 269] width 211 height 158
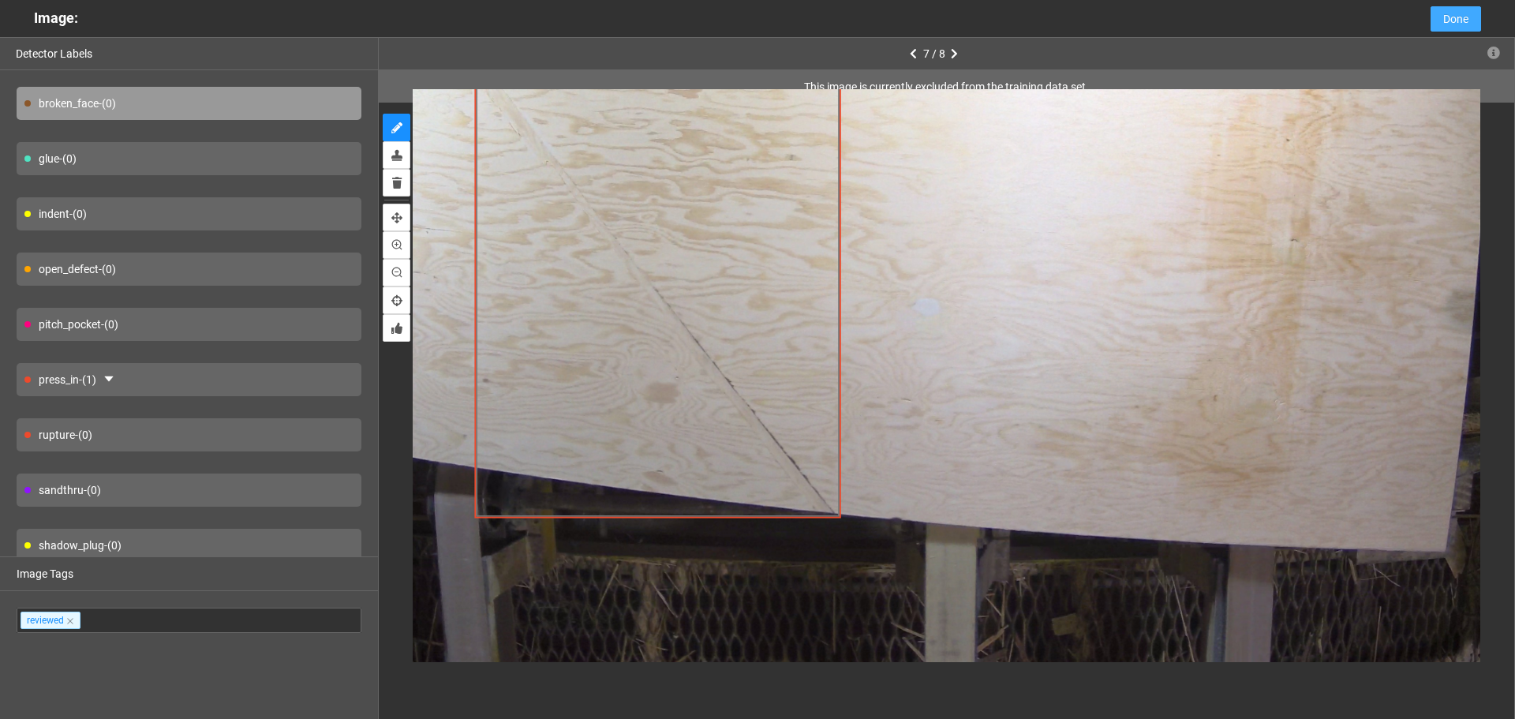
click at [1457, 21] on span "Done" at bounding box center [1455, 18] width 25 height 17
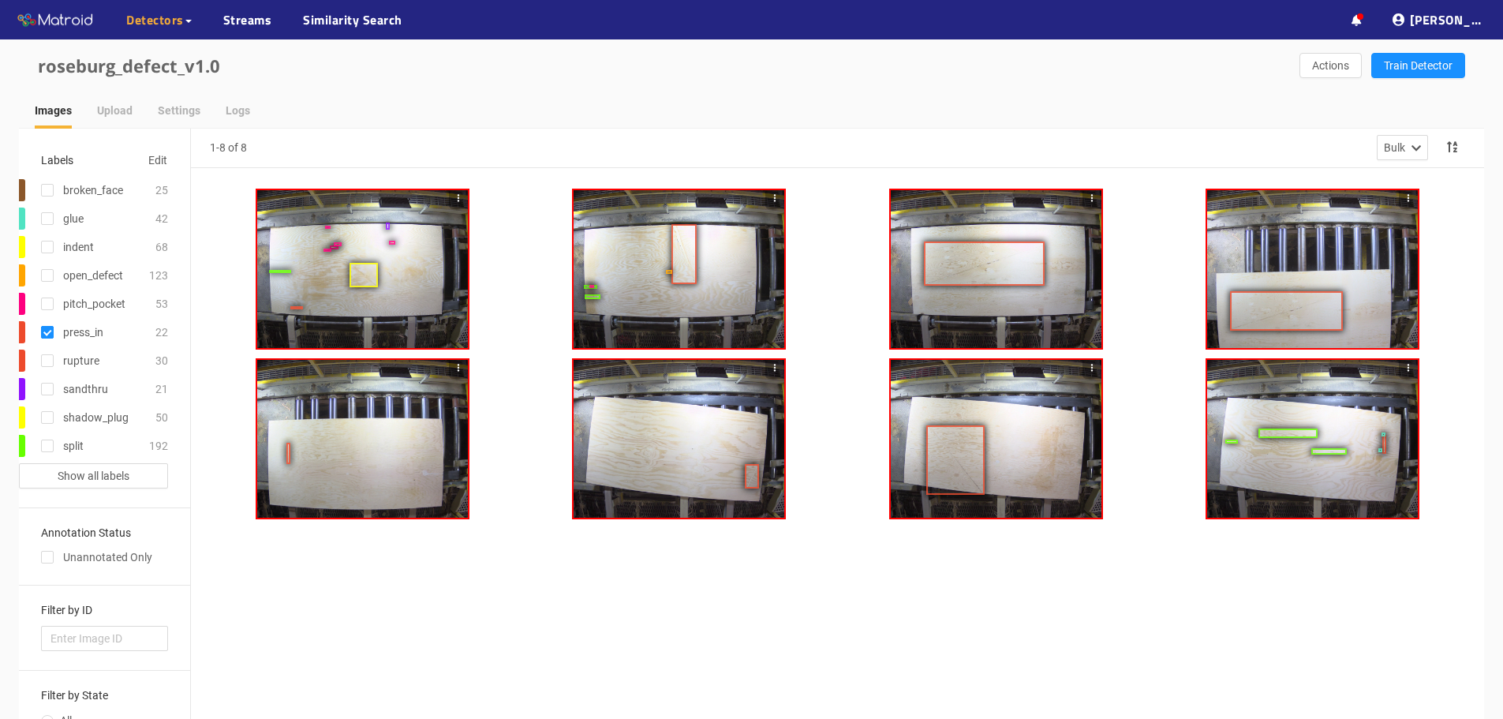
click at [46, 335] on input "checkbox" at bounding box center [47, 335] width 13 height 13
checkbox input "false"
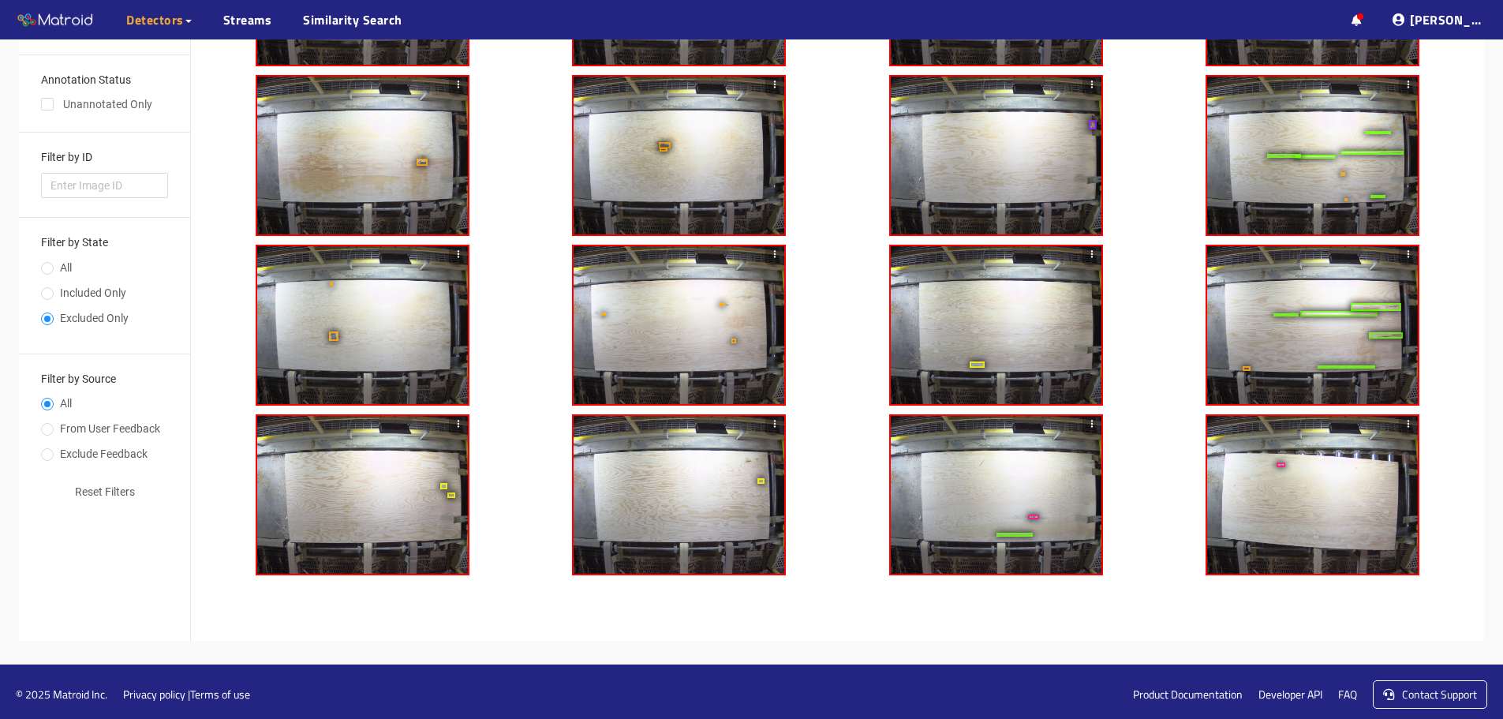
scroll to position [459, 0]
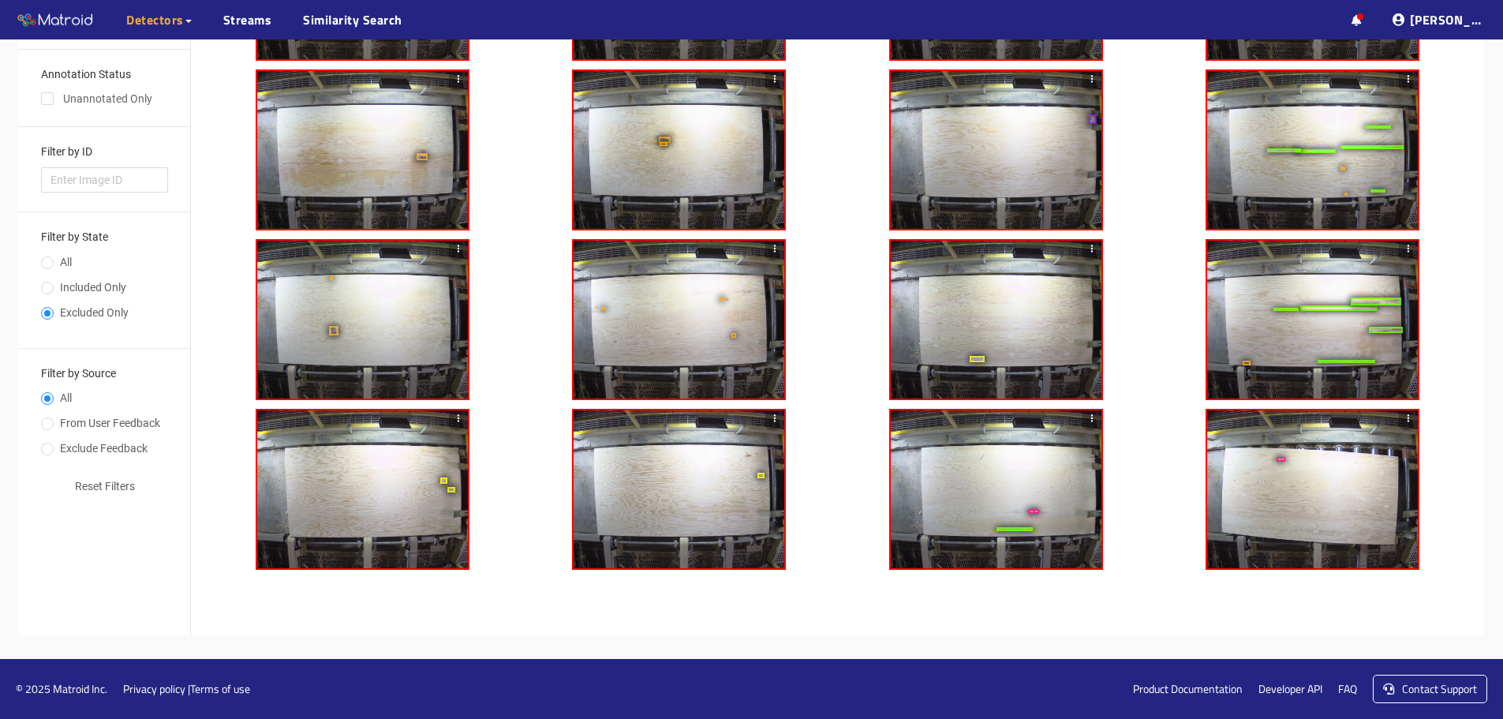
type input "2"
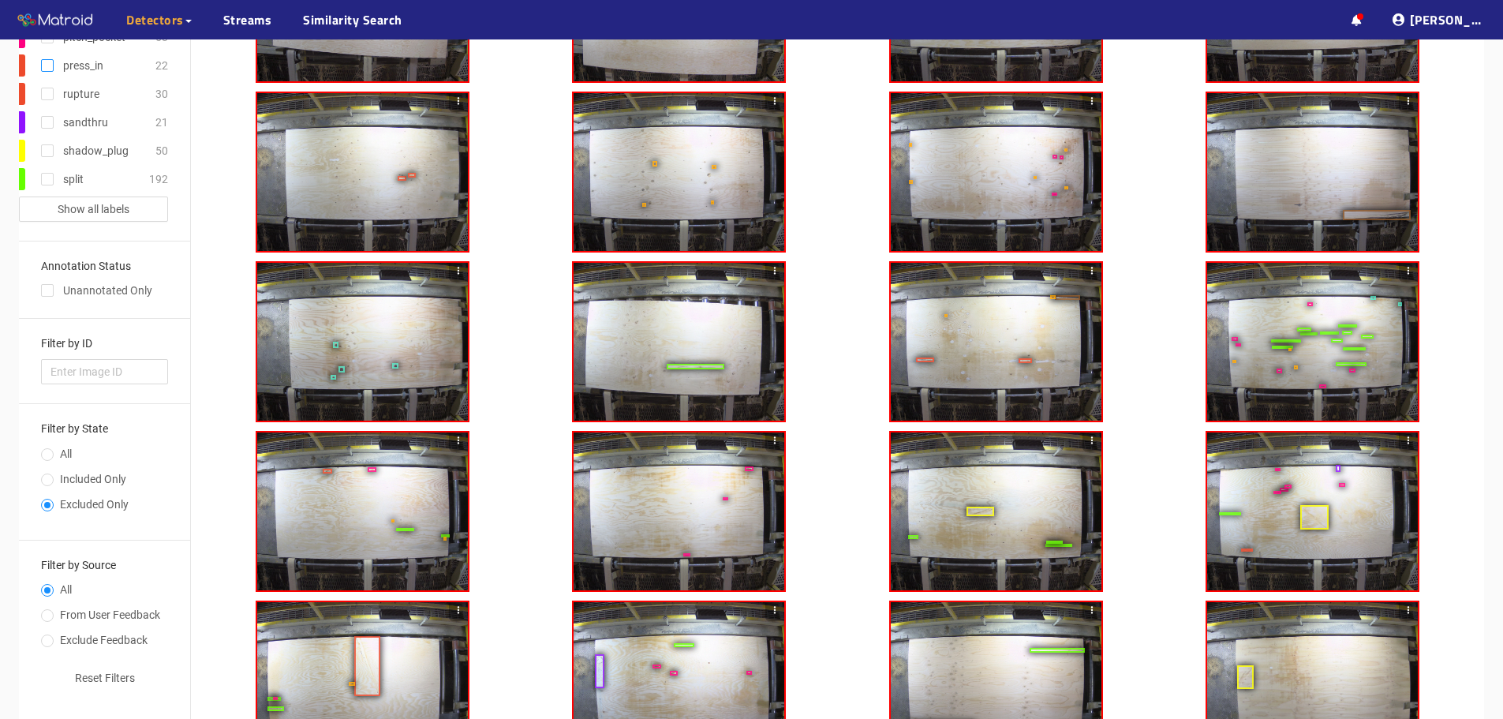
scroll to position [222, 0]
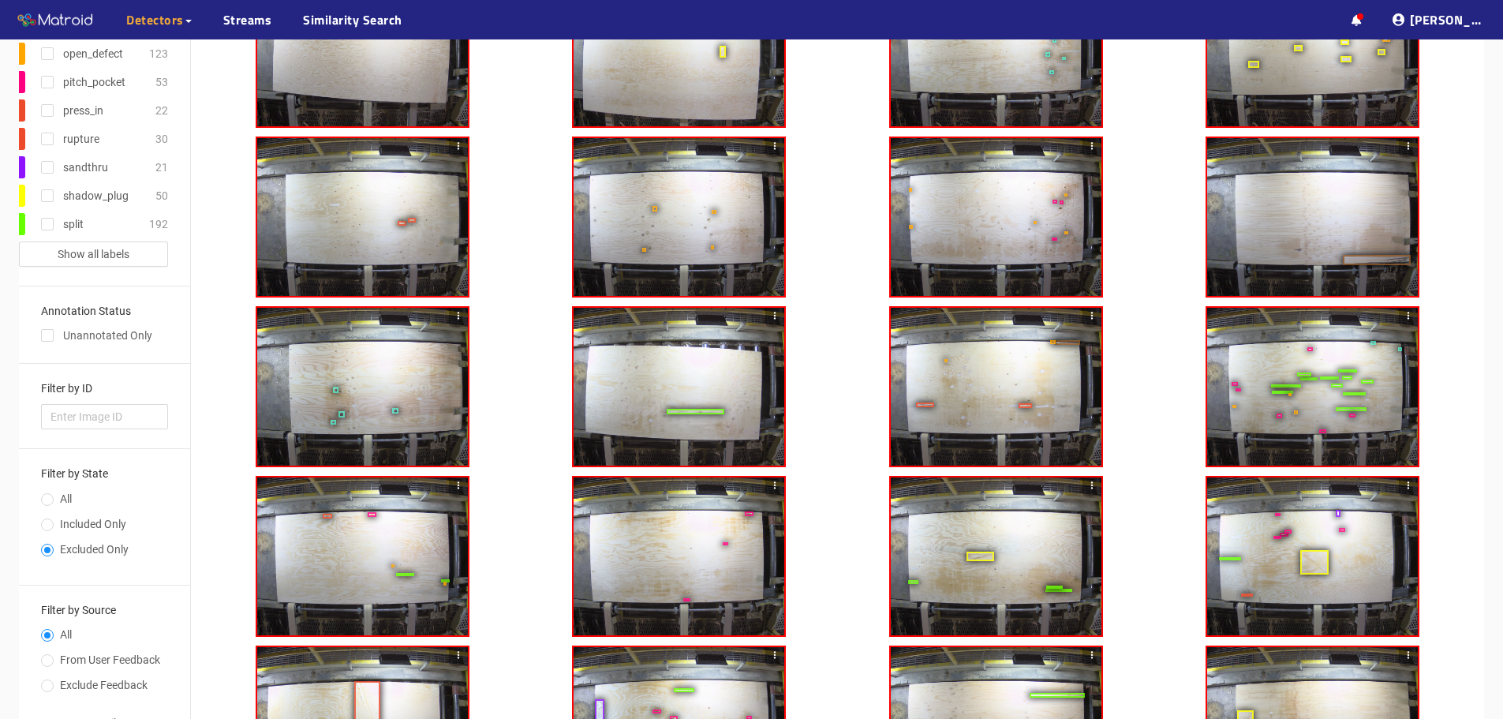
click at [651, 209] on div at bounding box center [679, 217] width 211 height 158
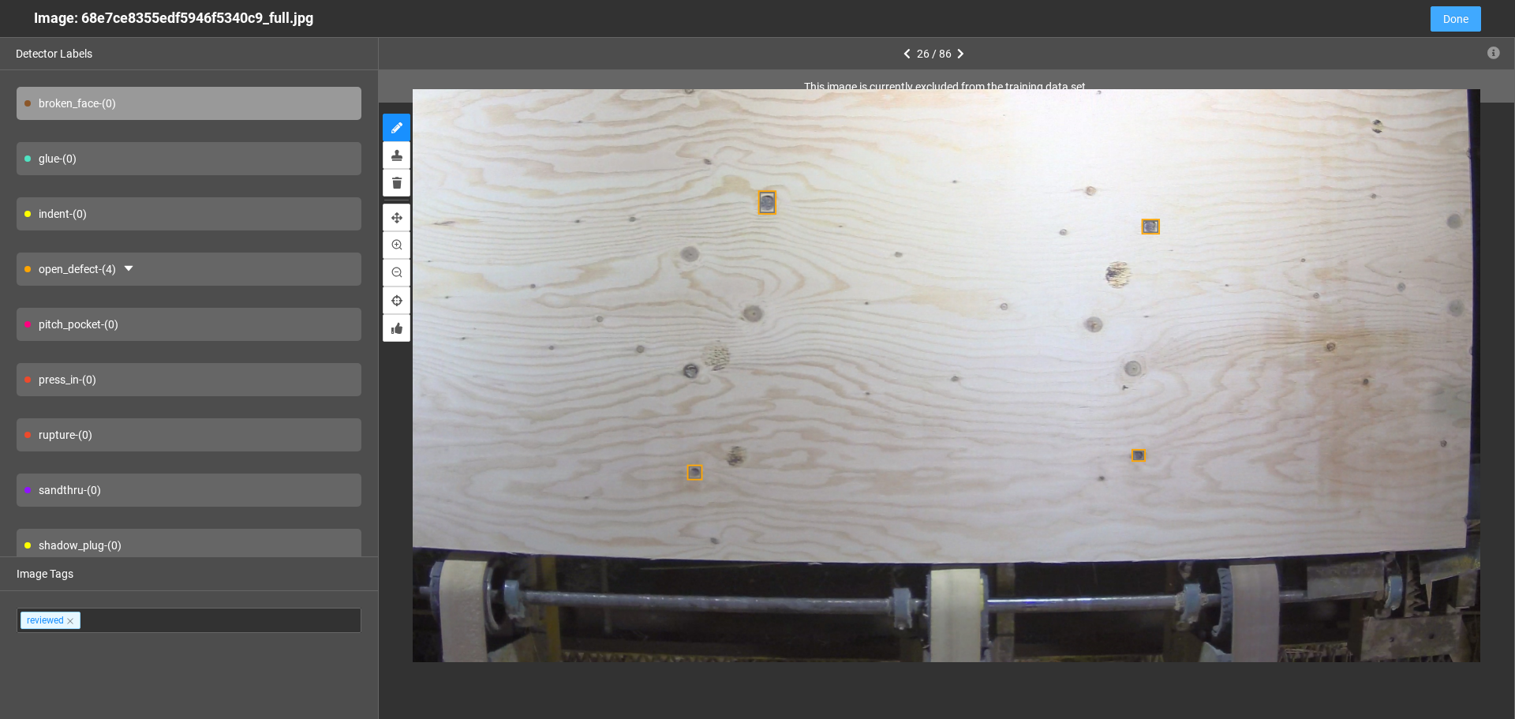
click at [1452, 20] on span "Done" at bounding box center [1455, 18] width 25 height 17
